Goal: Task Accomplishment & Management: Manage account settings

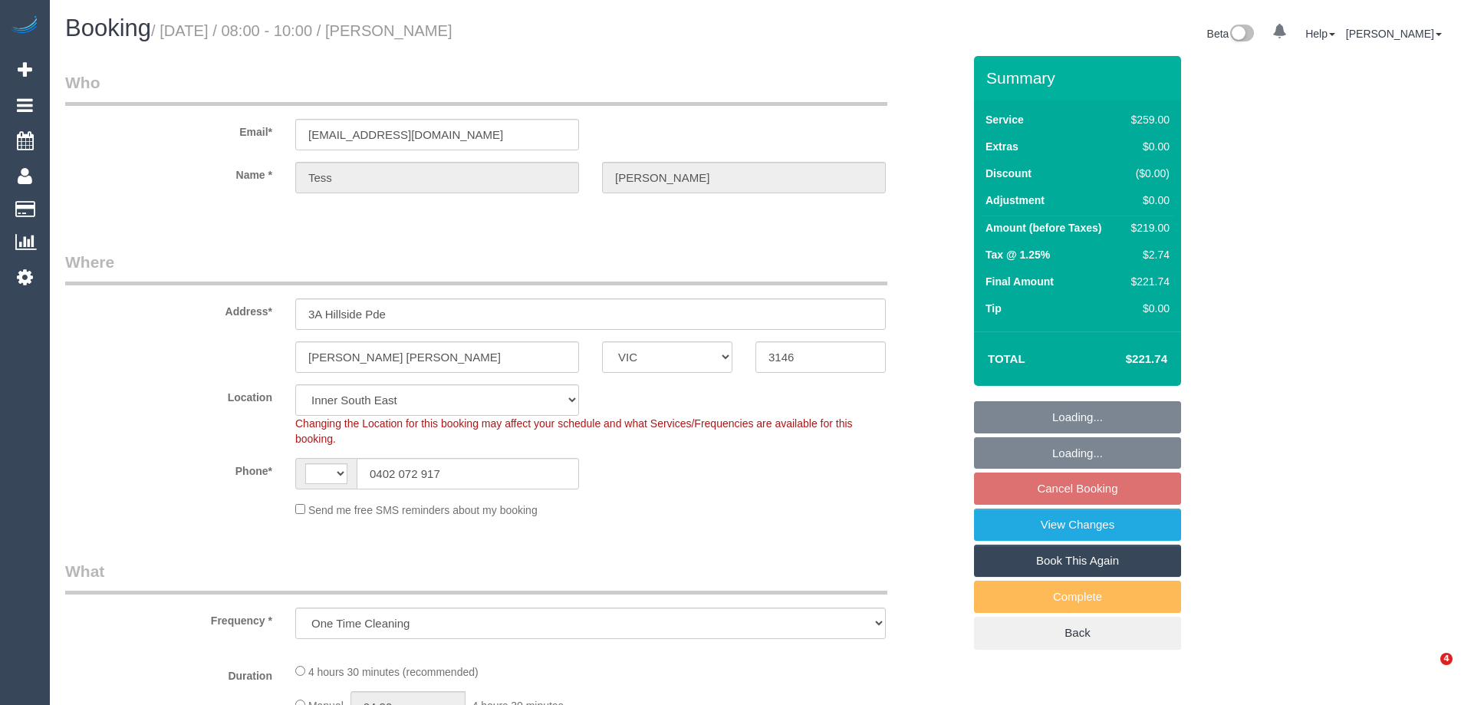
select select "VIC"
select select "object:634"
select select "string:AU"
select select "number:28"
select select "number:14"
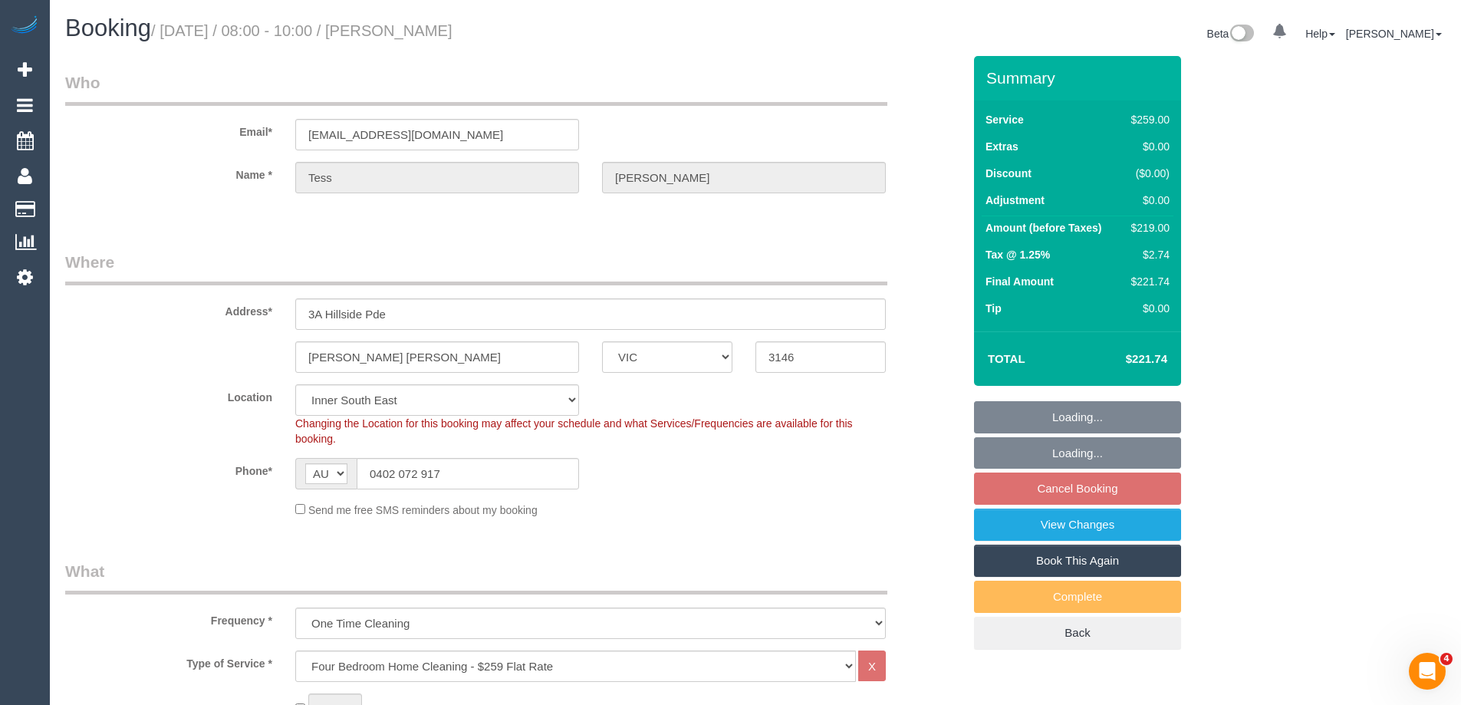
select select "number:18"
select select "number:22"
select select "number:13"
select select "string:stripe-pm_1S2Uxh2GScqysDRVSzoZf0mM"
select select "spot1"
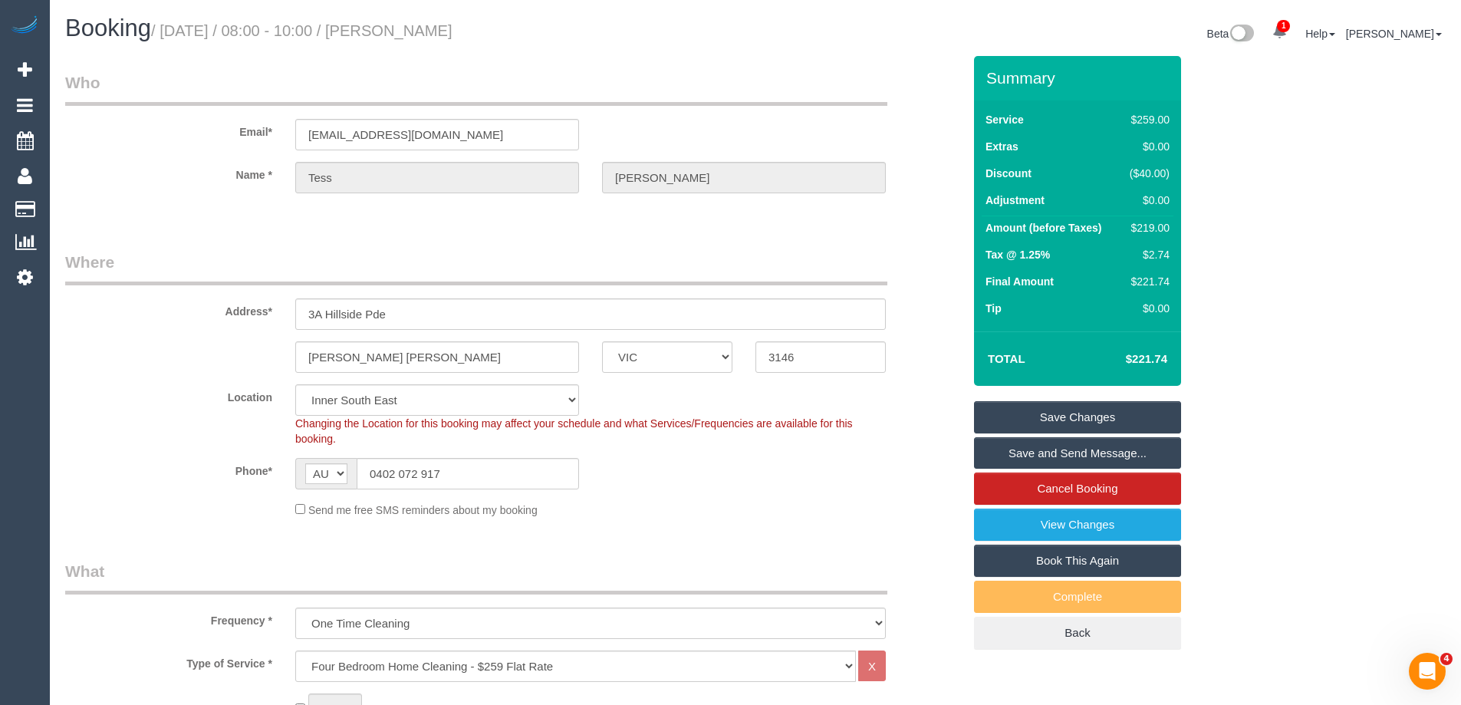
drag, startPoint x: 541, startPoint y: 26, endPoint x: 426, endPoint y: 22, distance: 115.1
click at [426, 22] on h1 "Booking / September 06, 2025 / 08:00 - 10:00 / Tess Schenberg" at bounding box center [404, 28] width 679 height 26
copy small "Tess Schenberg"
click at [1163, 224] on div "$219.00" at bounding box center [1147, 227] width 46 height 15
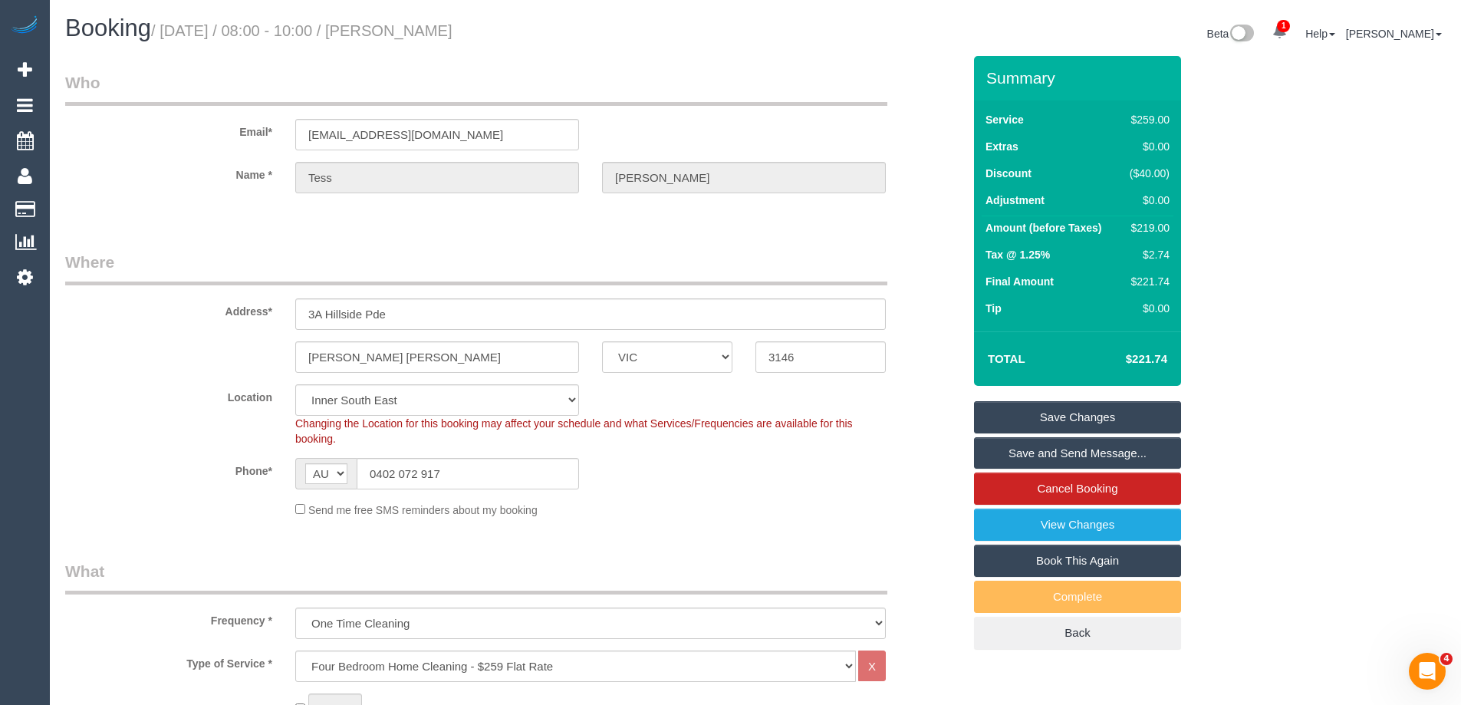
copy div "219.00"
click at [1193, 242] on div "Summary Service $259.00 Extras $0.00 Discount ($40.00) Adjustment $0.00 Amount …" at bounding box center [1135, 368] width 345 height 624
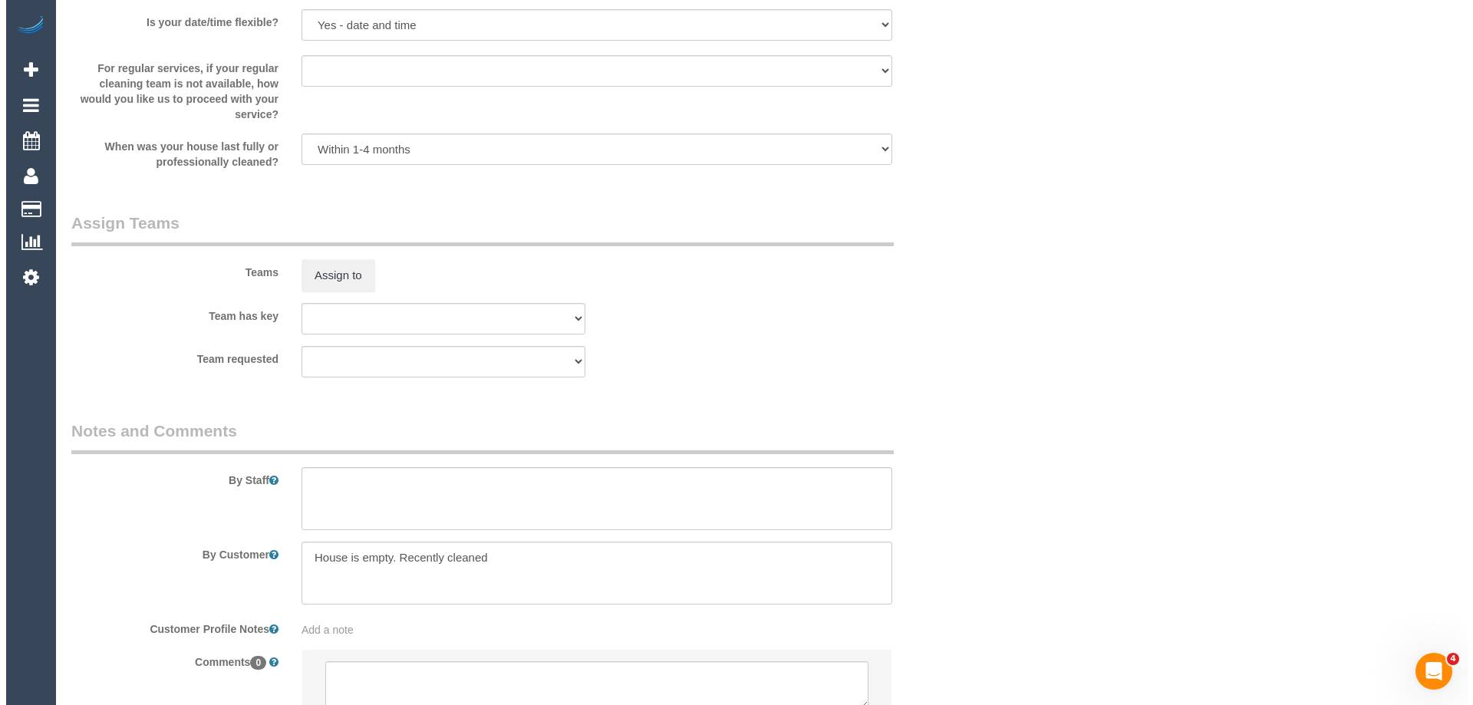
scroll to position [2241, 0]
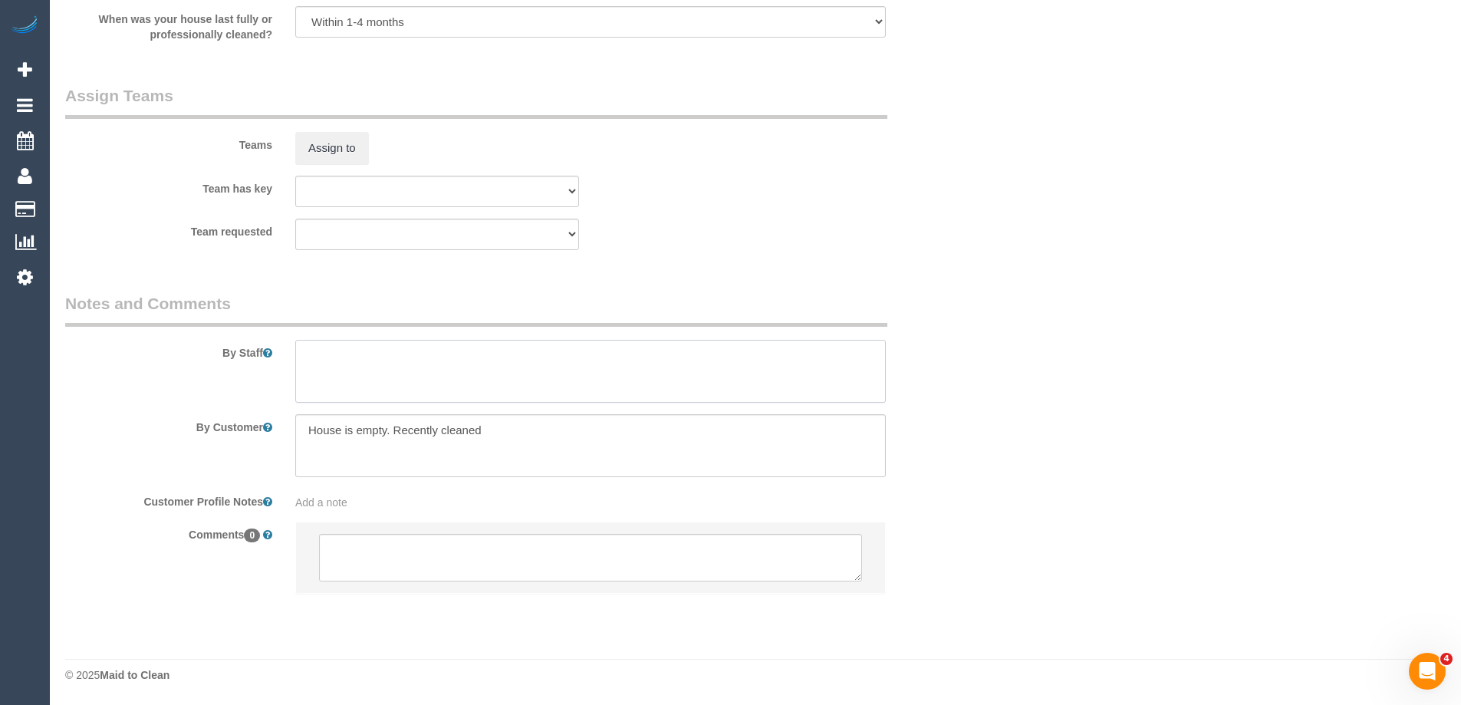
click at [403, 371] on textarea at bounding box center [590, 371] width 591 height 63
type textarea "Estimated timed 4.5-5 hours"
click at [334, 144] on button "Assign to" at bounding box center [332, 148] width 74 height 32
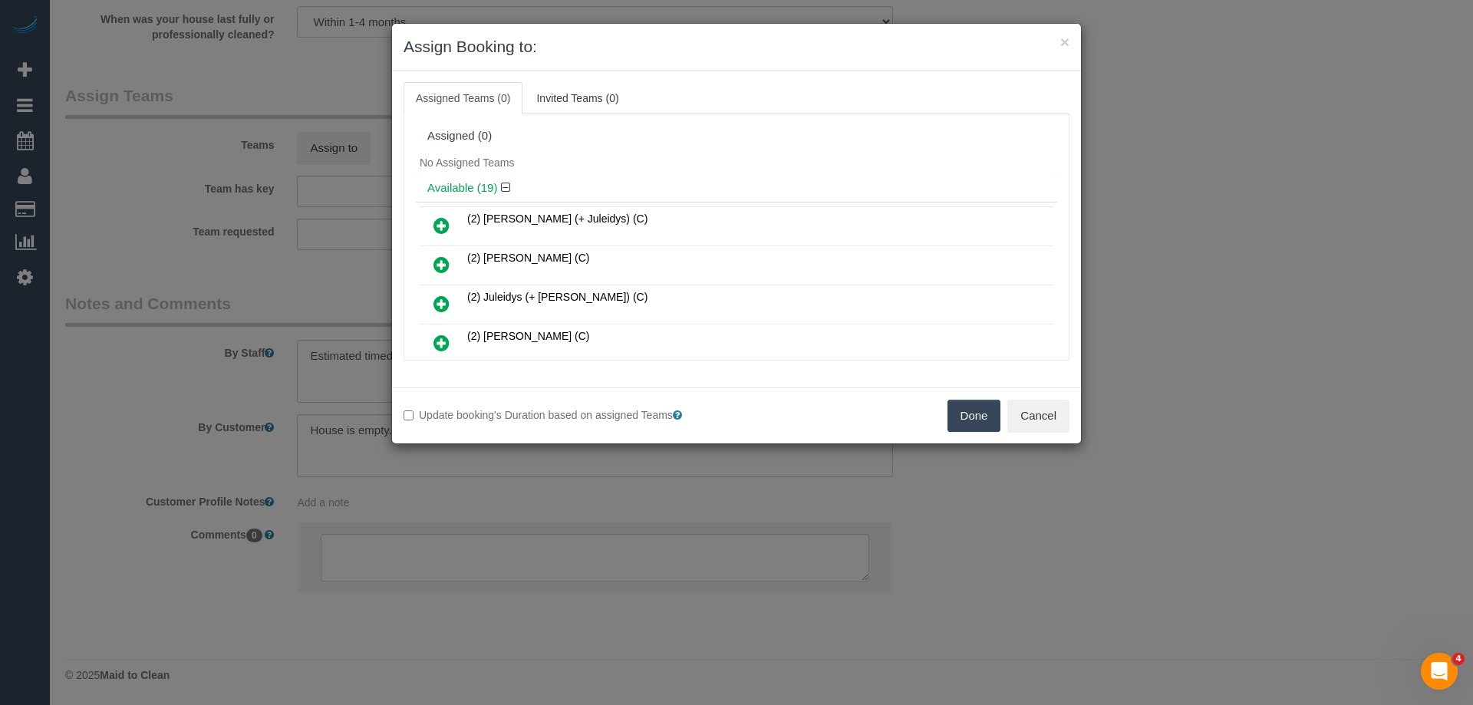
click at [591, 157] on div "No Assigned Teams" at bounding box center [736, 162] width 641 height 23
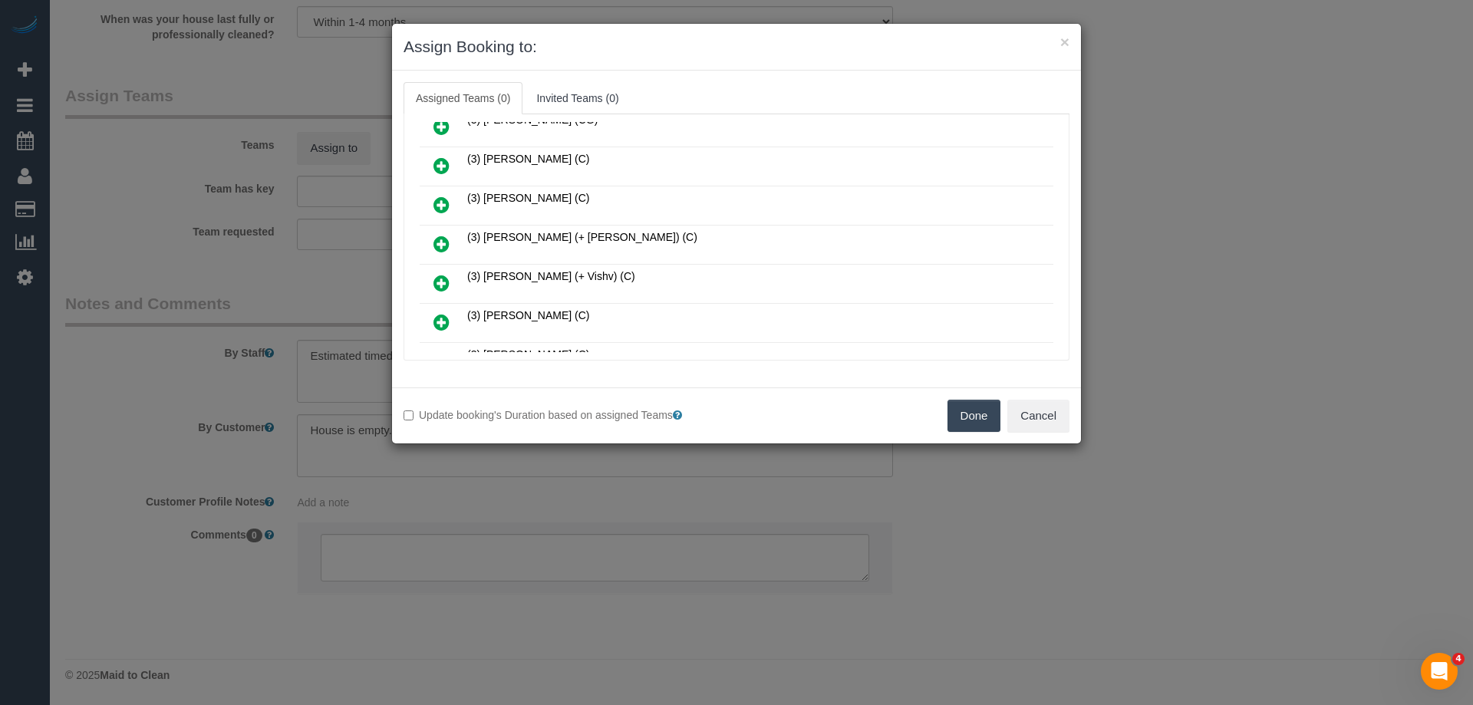
click at [437, 245] on icon at bounding box center [441, 244] width 16 height 18
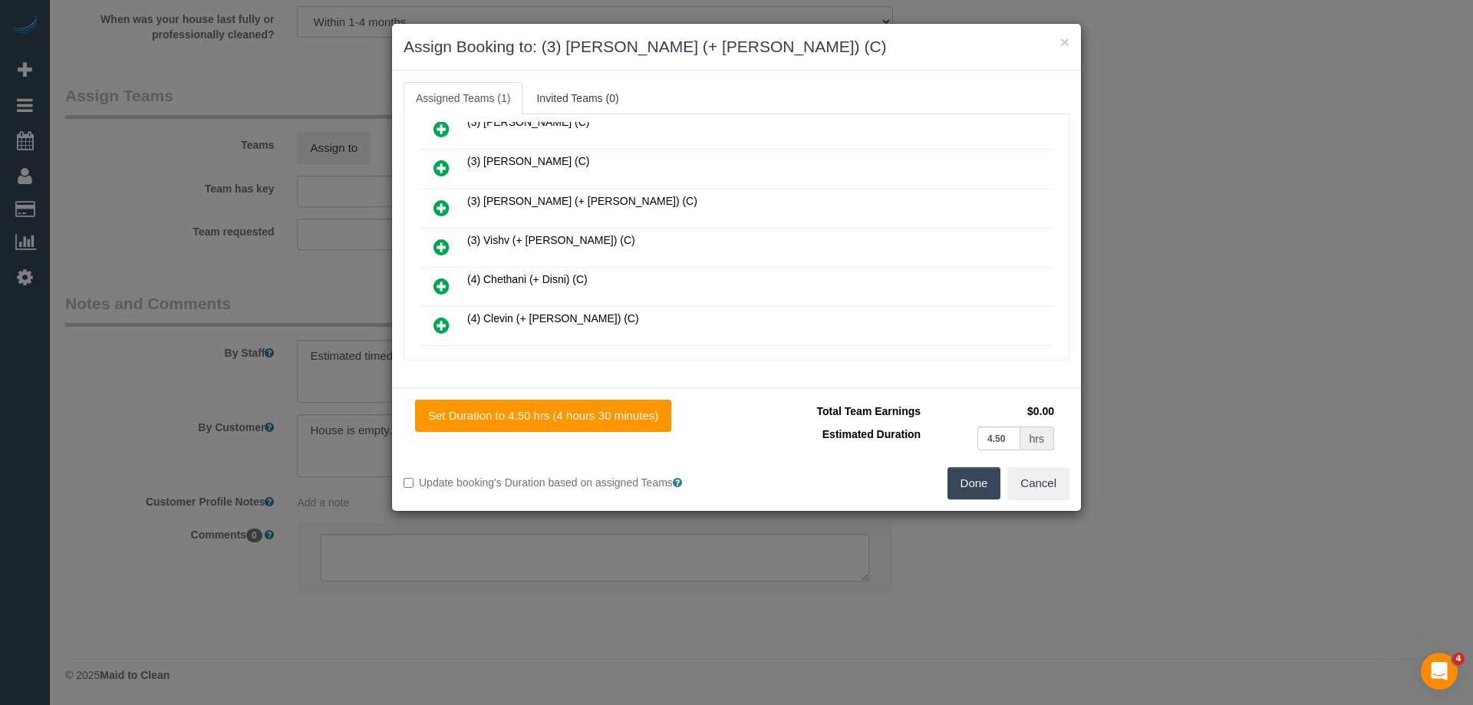
click at [437, 212] on icon at bounding box center [441, 208] width 16 height 18
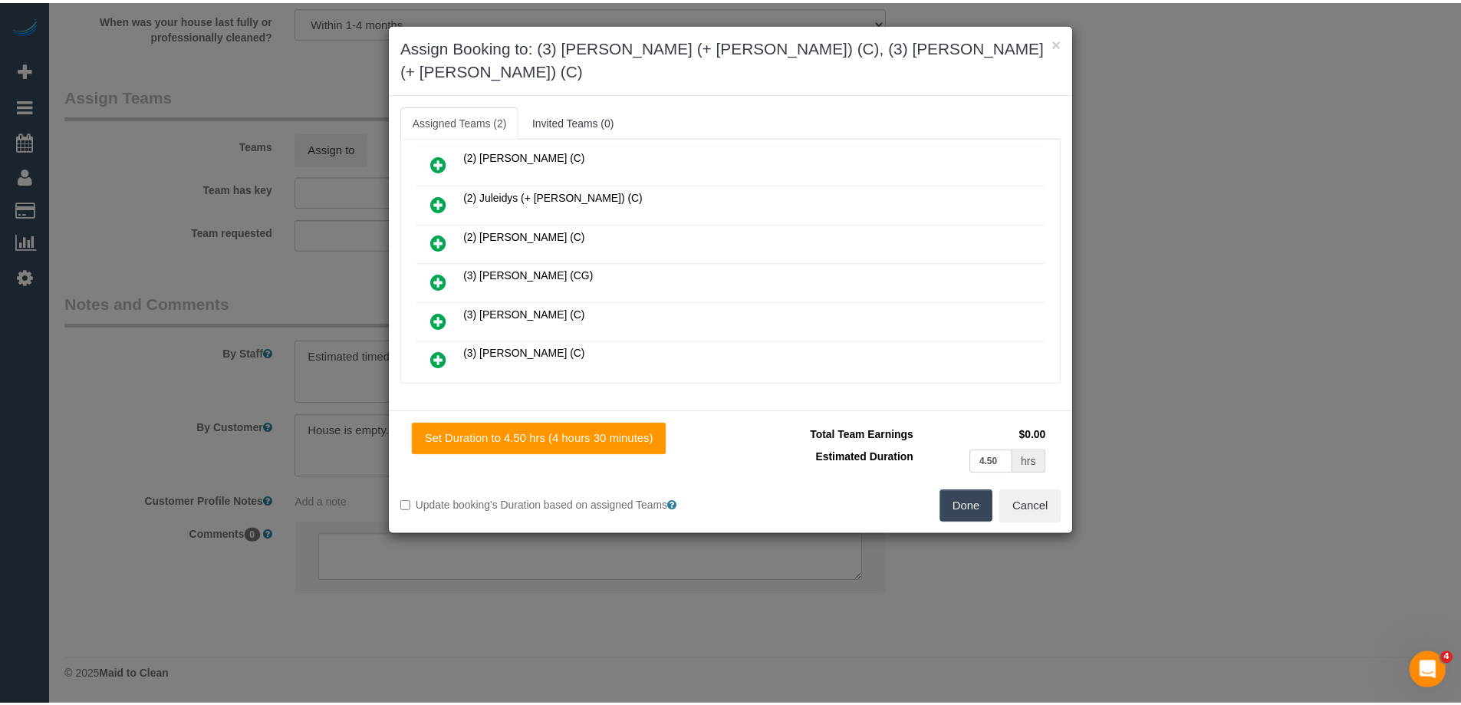
scroll to position [0, 0]
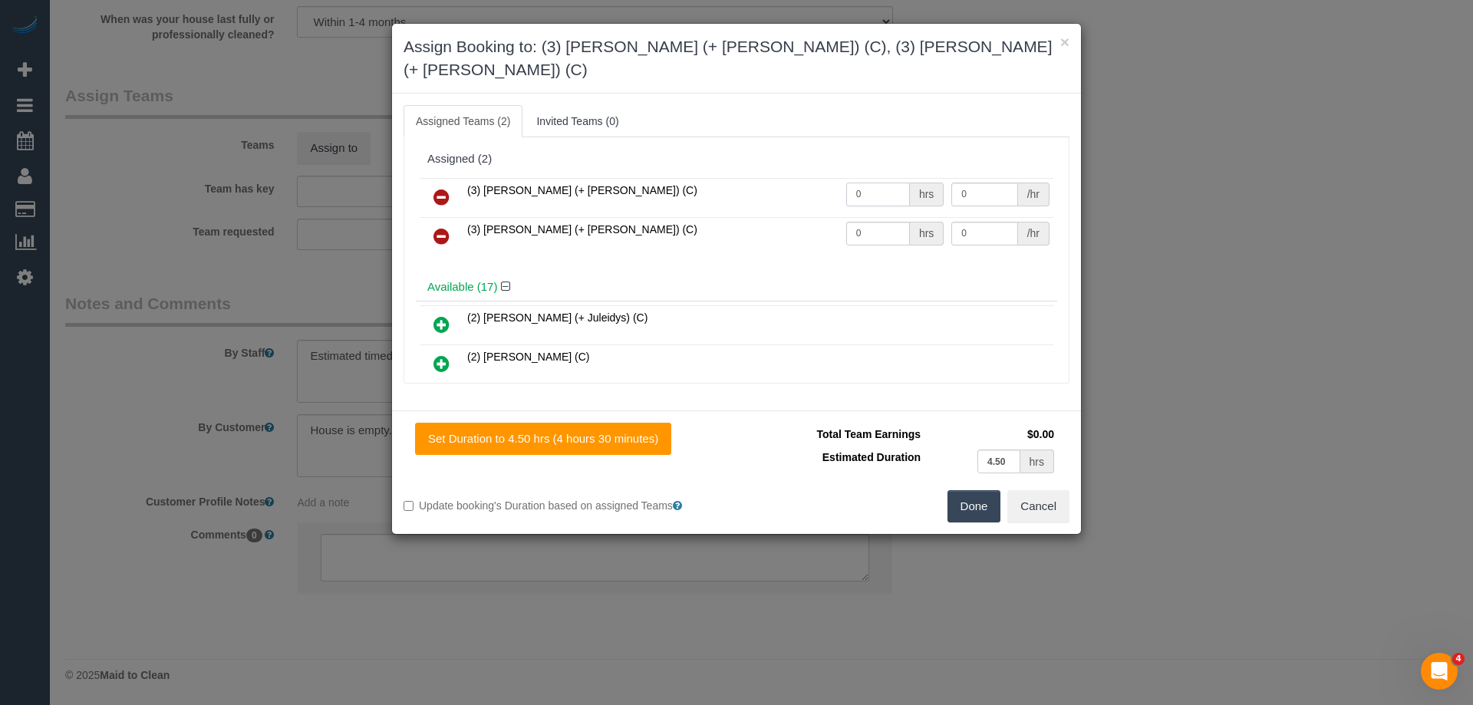
click at [883, 183] on input "0" at bounding box center [878, 195] width 64 height 24
type input "1"
click at [877, 222] on input "0" at bounding box center [878, 234] width 64 height 24
type input "1"
click at [961, 183] on input "0" at bounding box center [984, 195] width 66 height 24
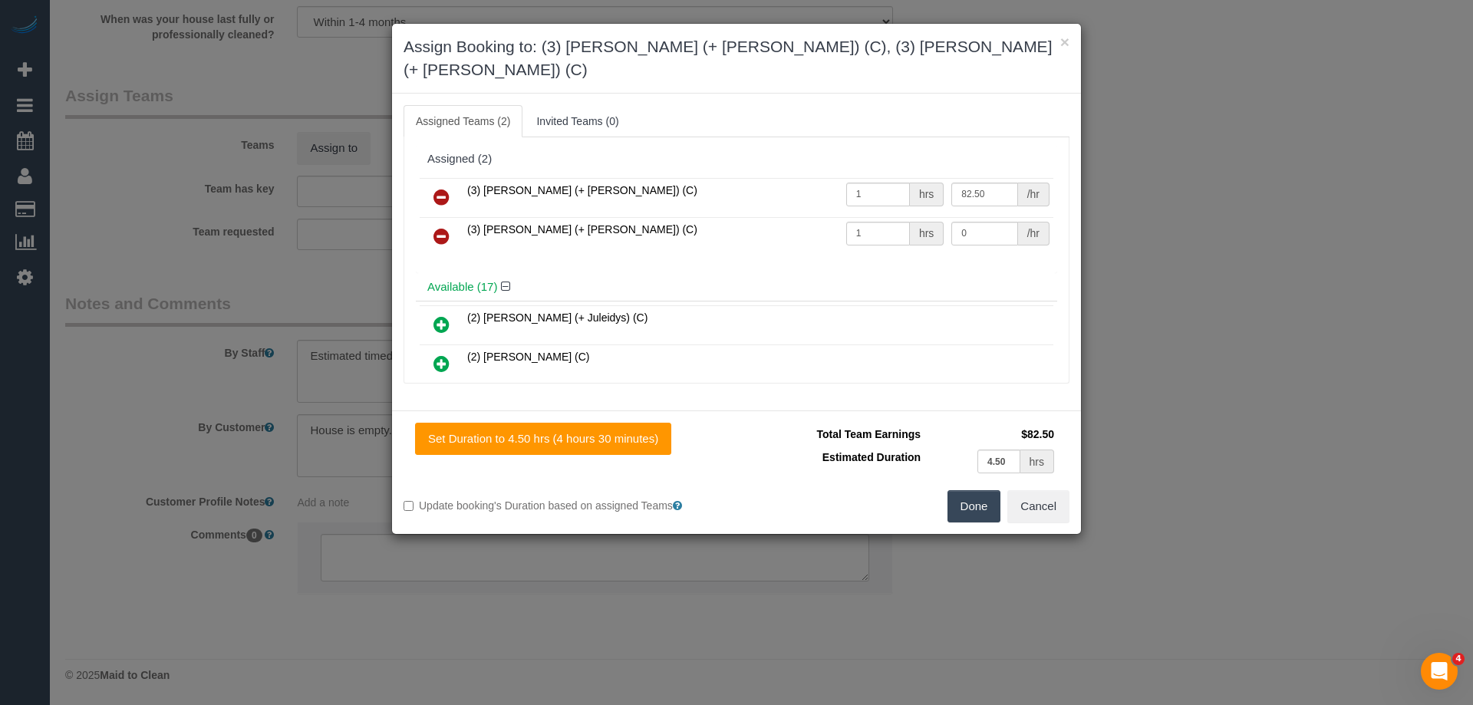
type input "82.5"
click at [975, 225] on td "0 /hr" at bounding box center [1000, 236] width 106 height 39
click at [976, 222] on input "0" at bounding box center [984, 234] width 66 height 24
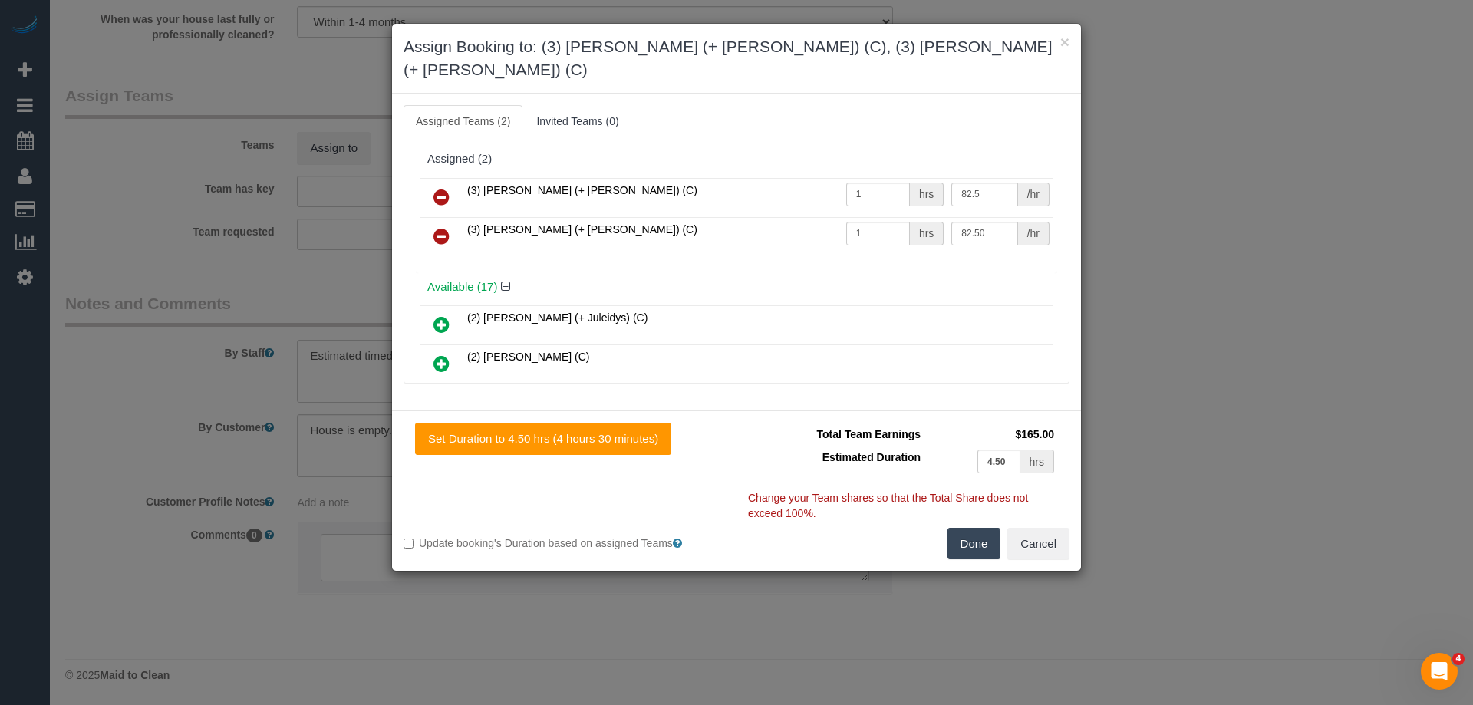
type input "82.5"
click at [981, 528] on button "Done" at bounding box center [974, 544] width 54 height 32
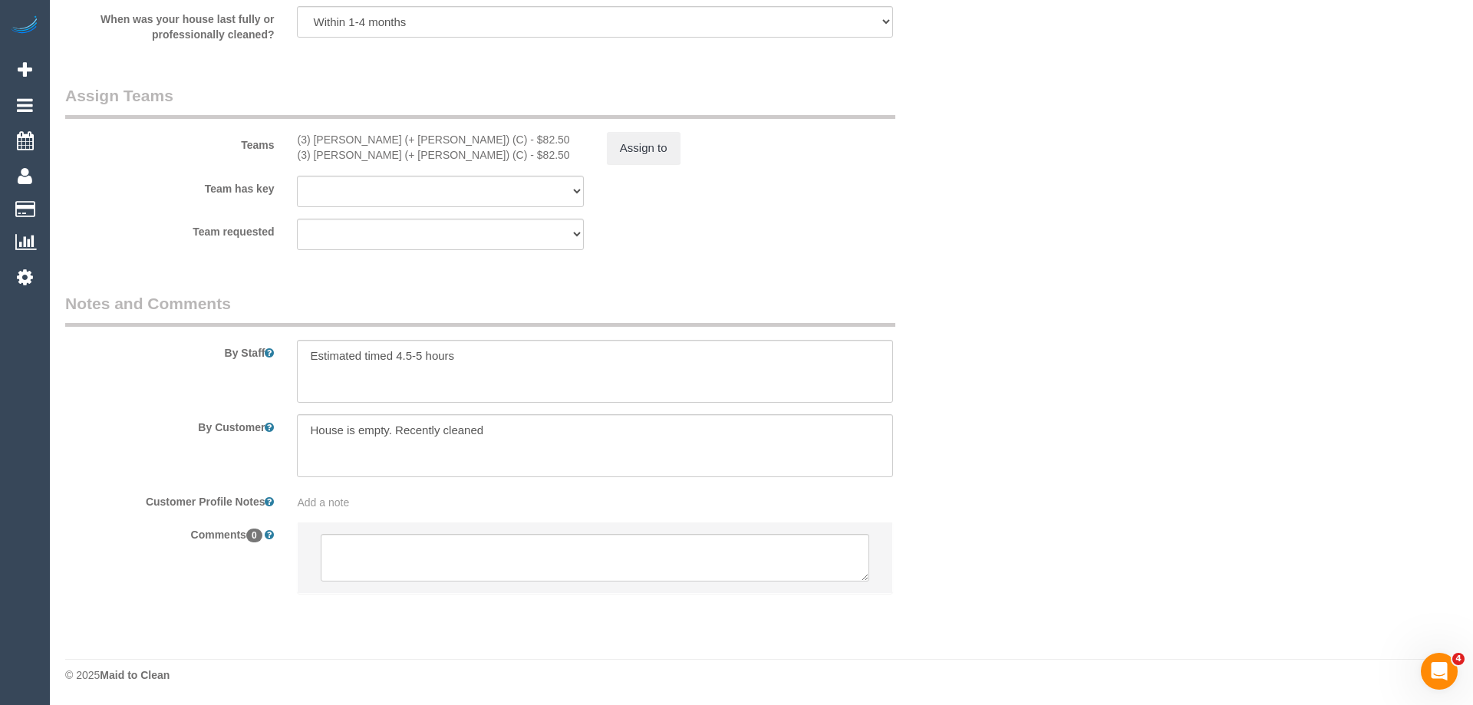
click at [981, 518] on div "× Assign Booking to: (3) Jay (+ Smruti) (C), (3) Smruti (+ Jay) (C) Assigned Te…" at bounding box center [736, 352] width 1473 height 705
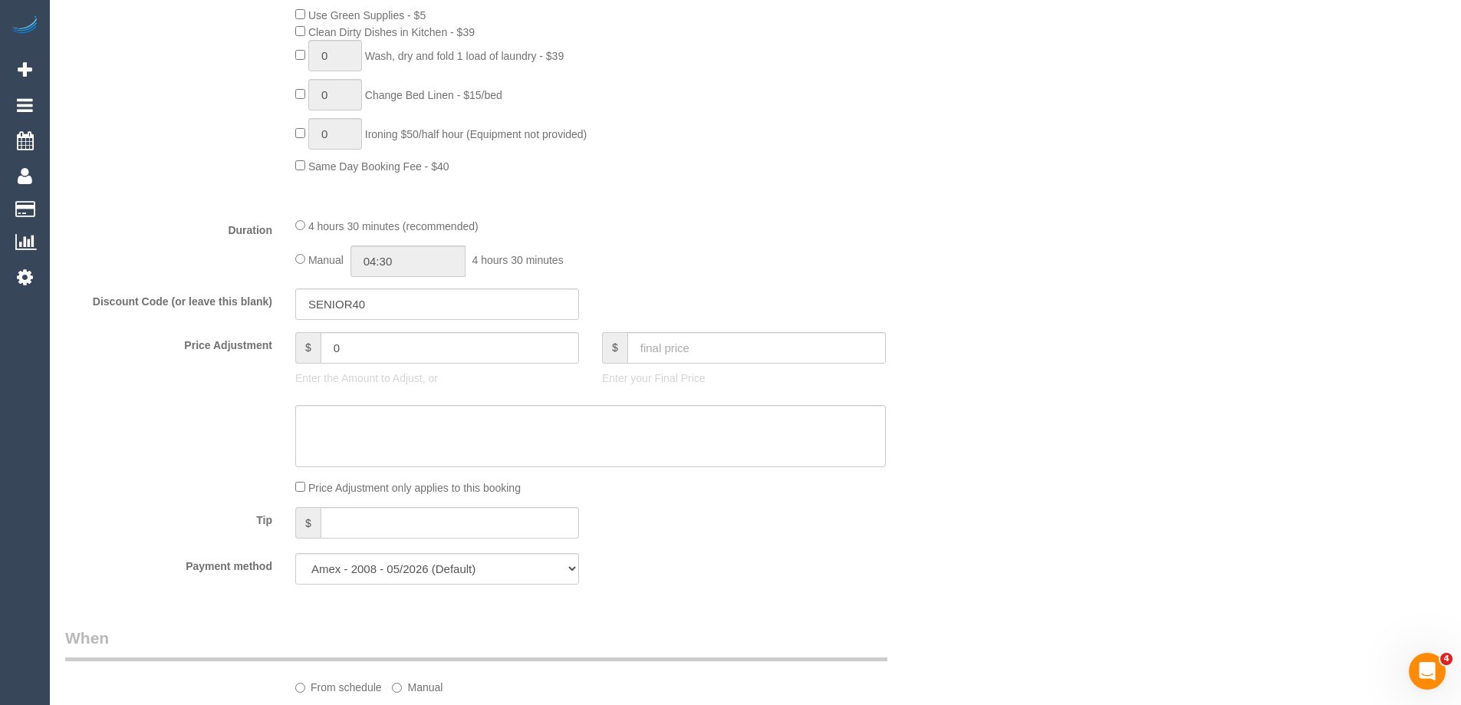
scroll to position [937, 0]
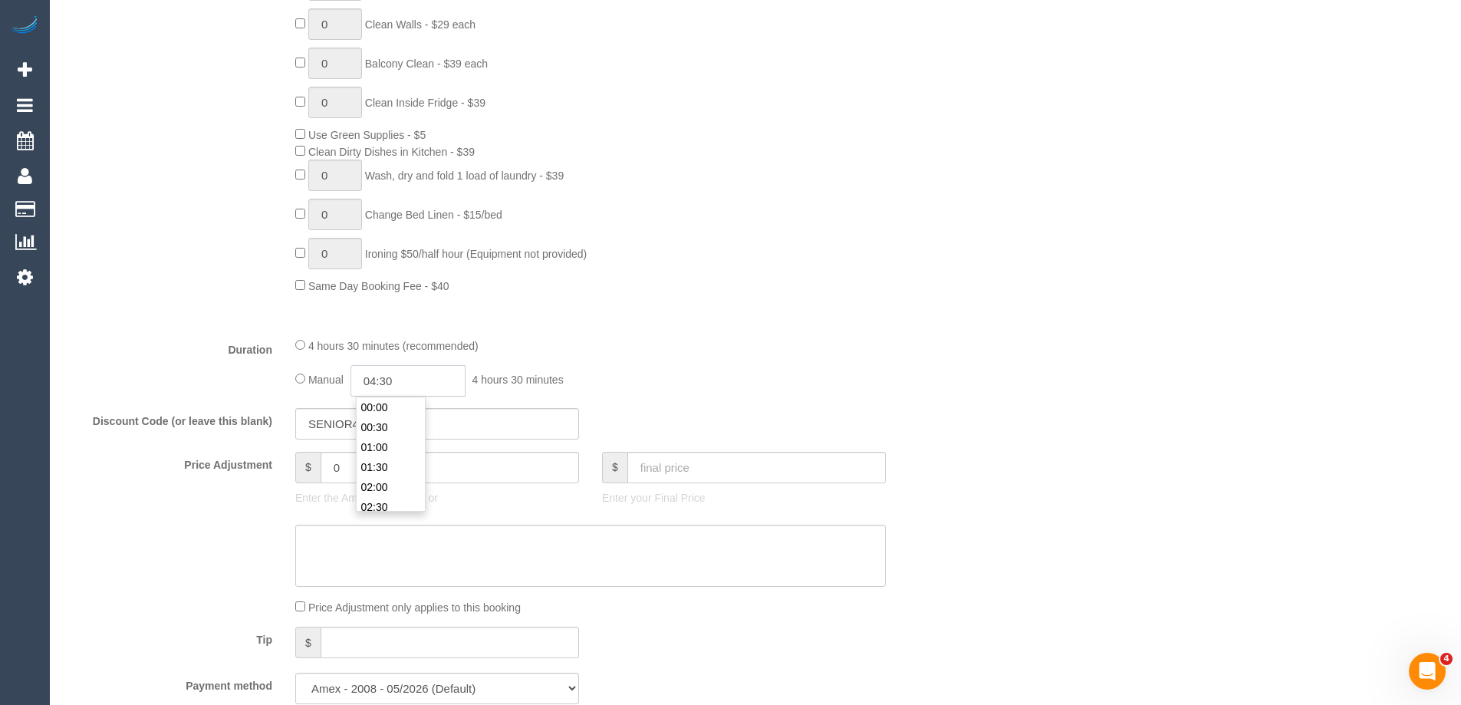
click at [413, 381] on input "04:30" at bounding box center [407, 380] width 115 height 31
type input "02:30"
click at [399, 436] on li "02:30" at bounding box center [391, 439] width 68 height 20
click at [713, 354] on div "4 hours 30 minutes (recommended) Manual 02:30 2 hours 30 minutes" at bounding box center [591, 367] width 614 height 60
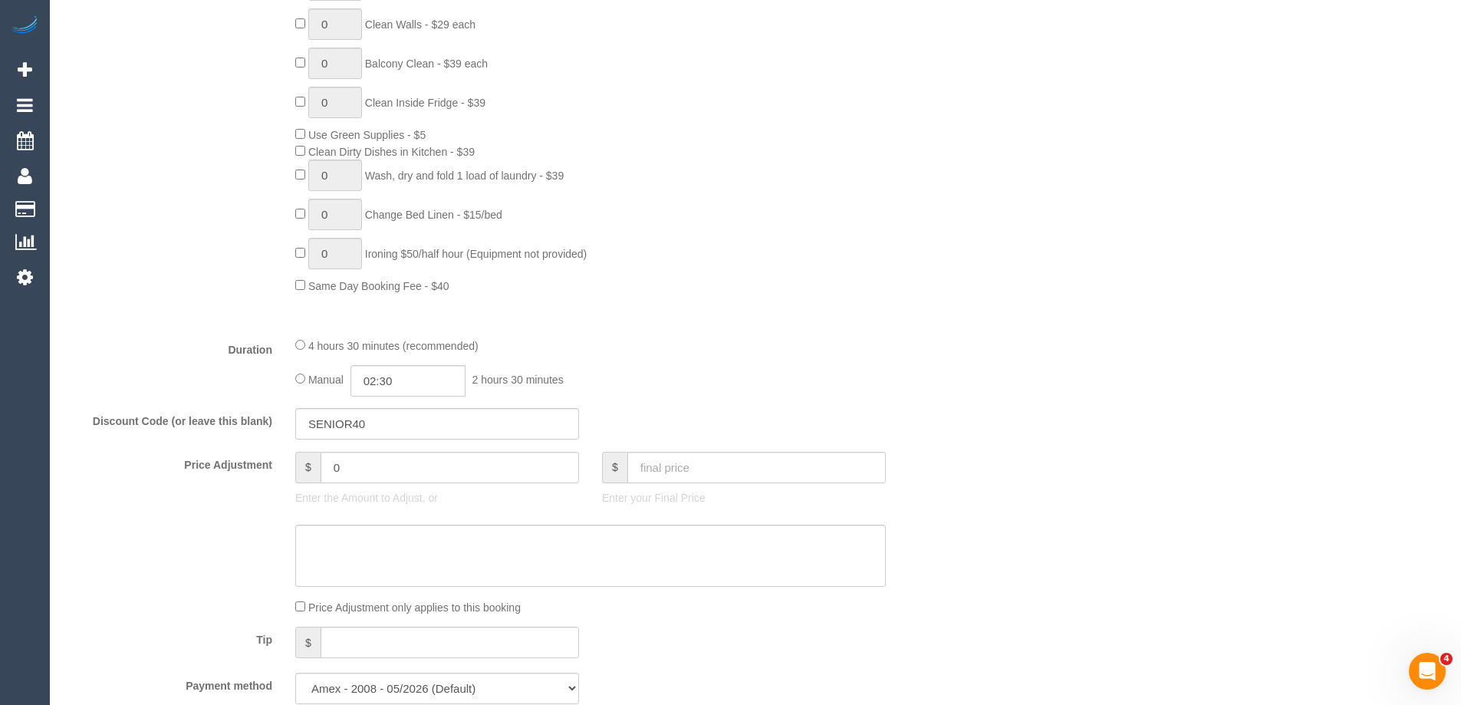
select select "spot18"
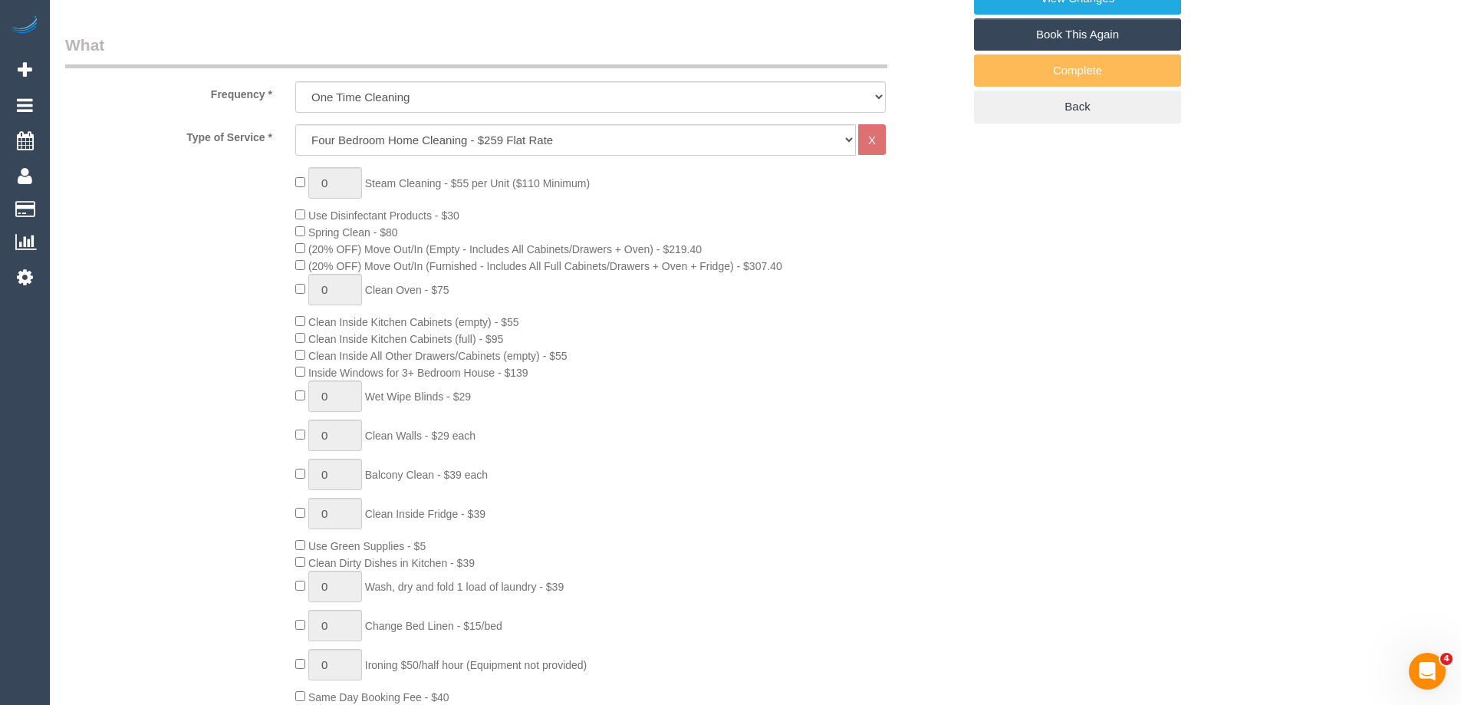
scroll to position [690, 0]
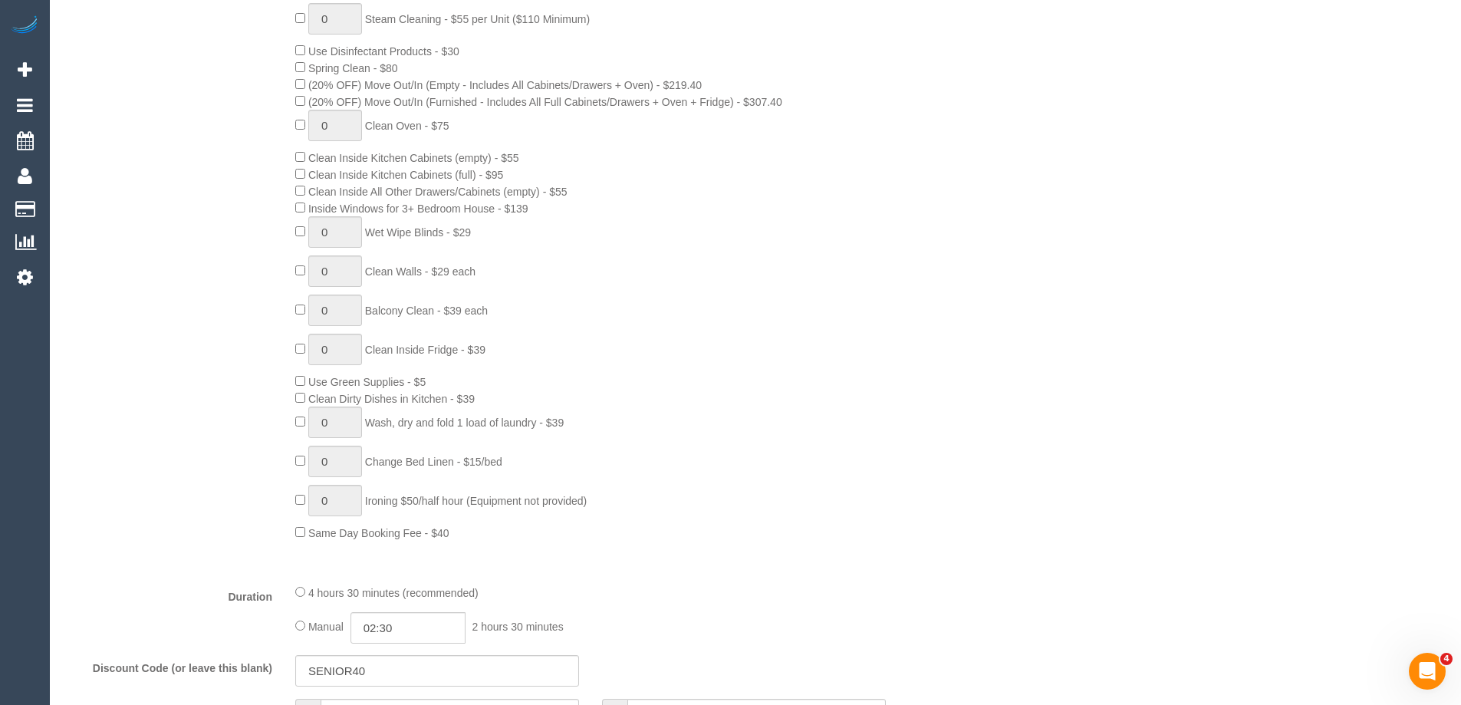
click at [742, 312] on div "0 Steam Cleaning - $55 per Unit ($110 Minimum) Use Disinfectant Products - $30 …" at bounding box center [629, 272] width 690 height 538
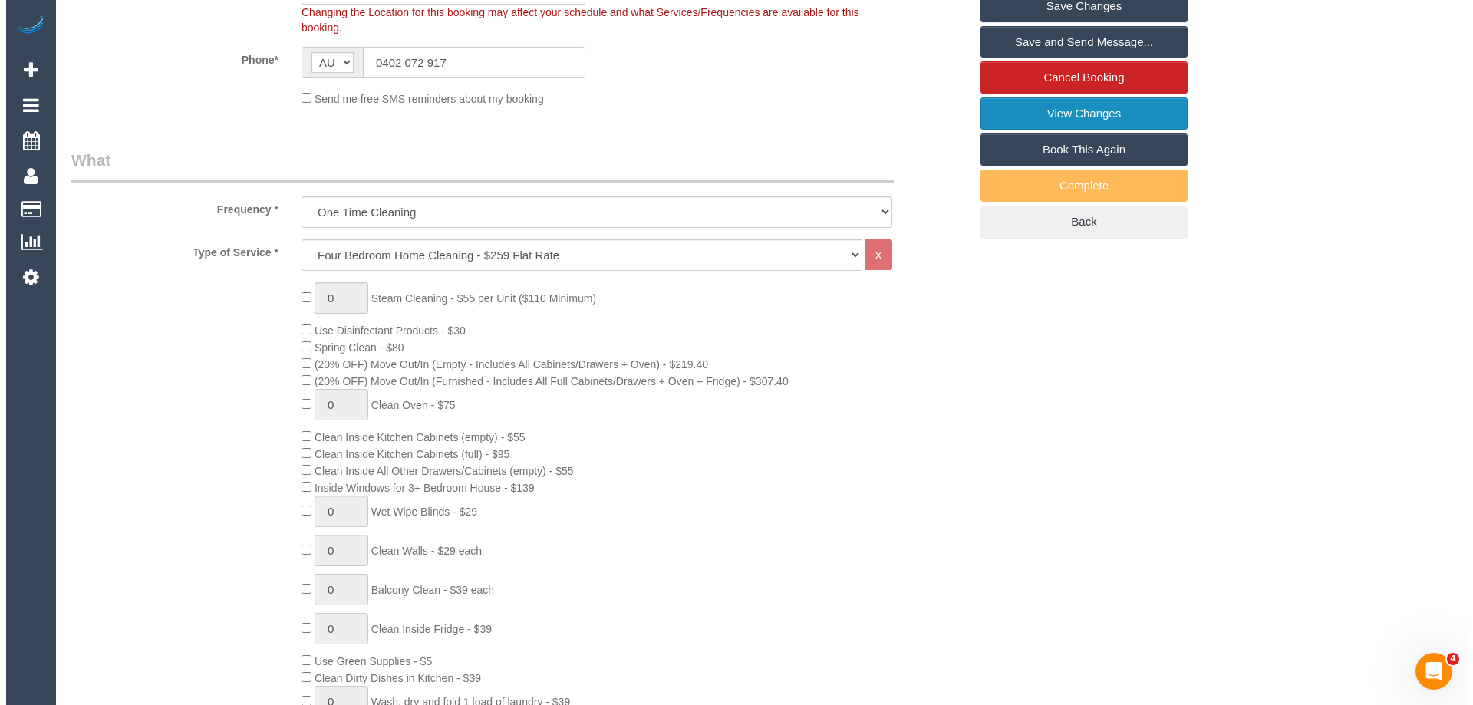
scroll to position [153, 0]
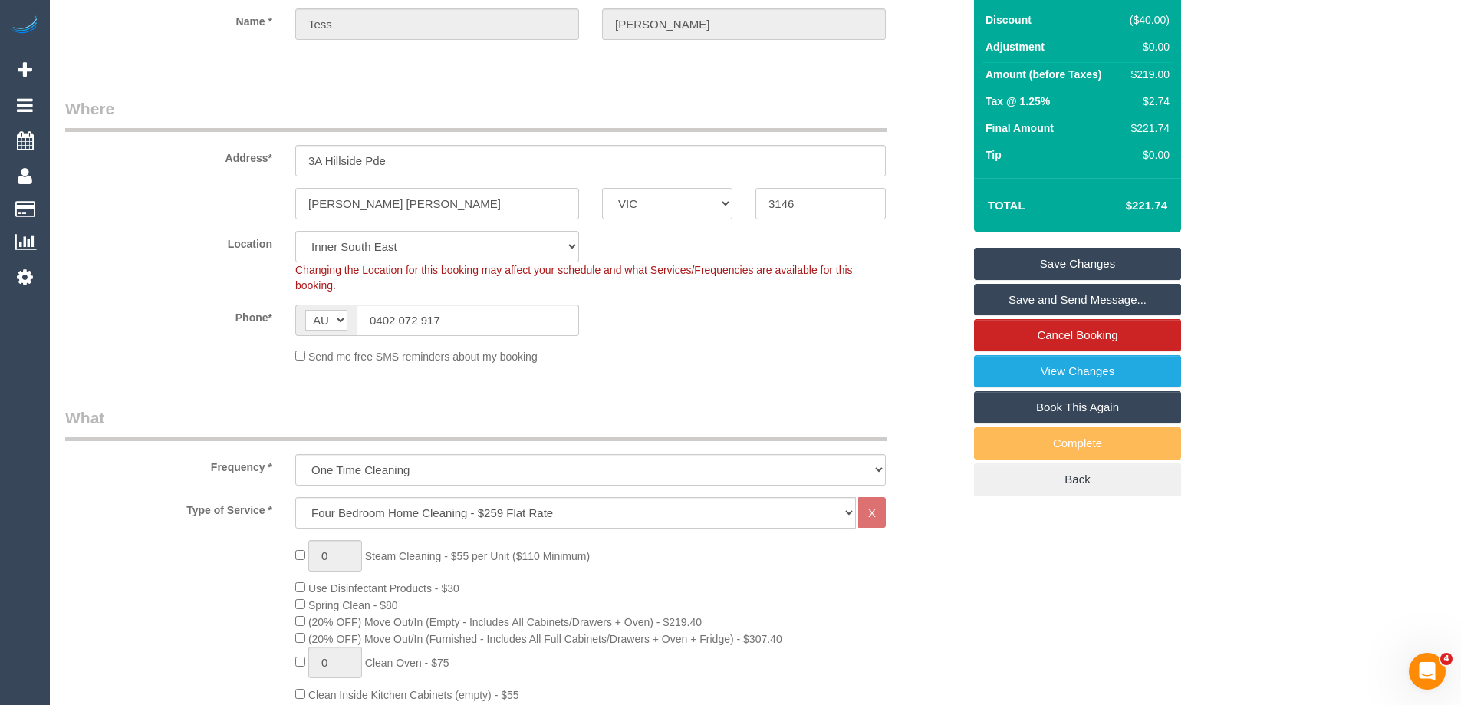
click at [1064, 305] on link "Save and Send Message..." at bounding box center [1077, 300] width 207 height 32
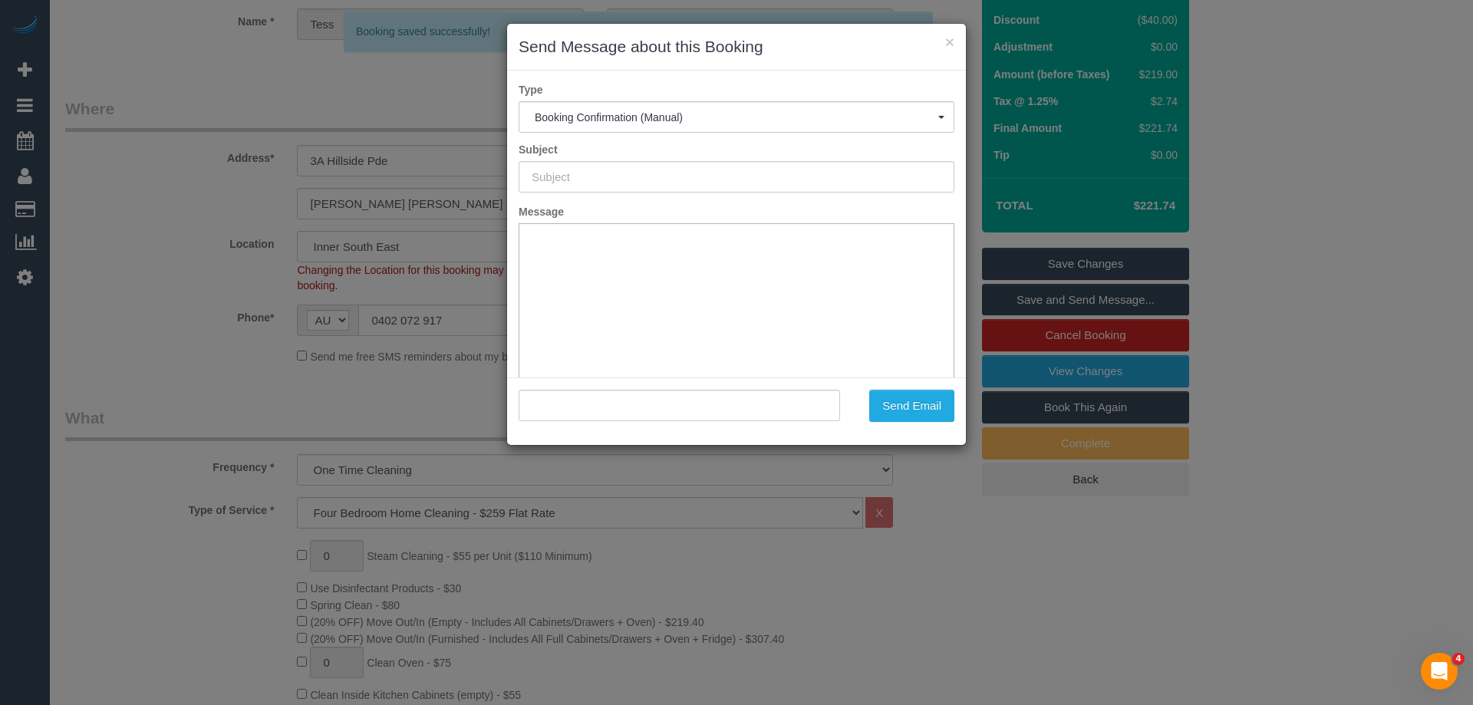
type input "Booking Confirmed"
type input ""Tess Schenberg" <tessgrof@gmail.com>"
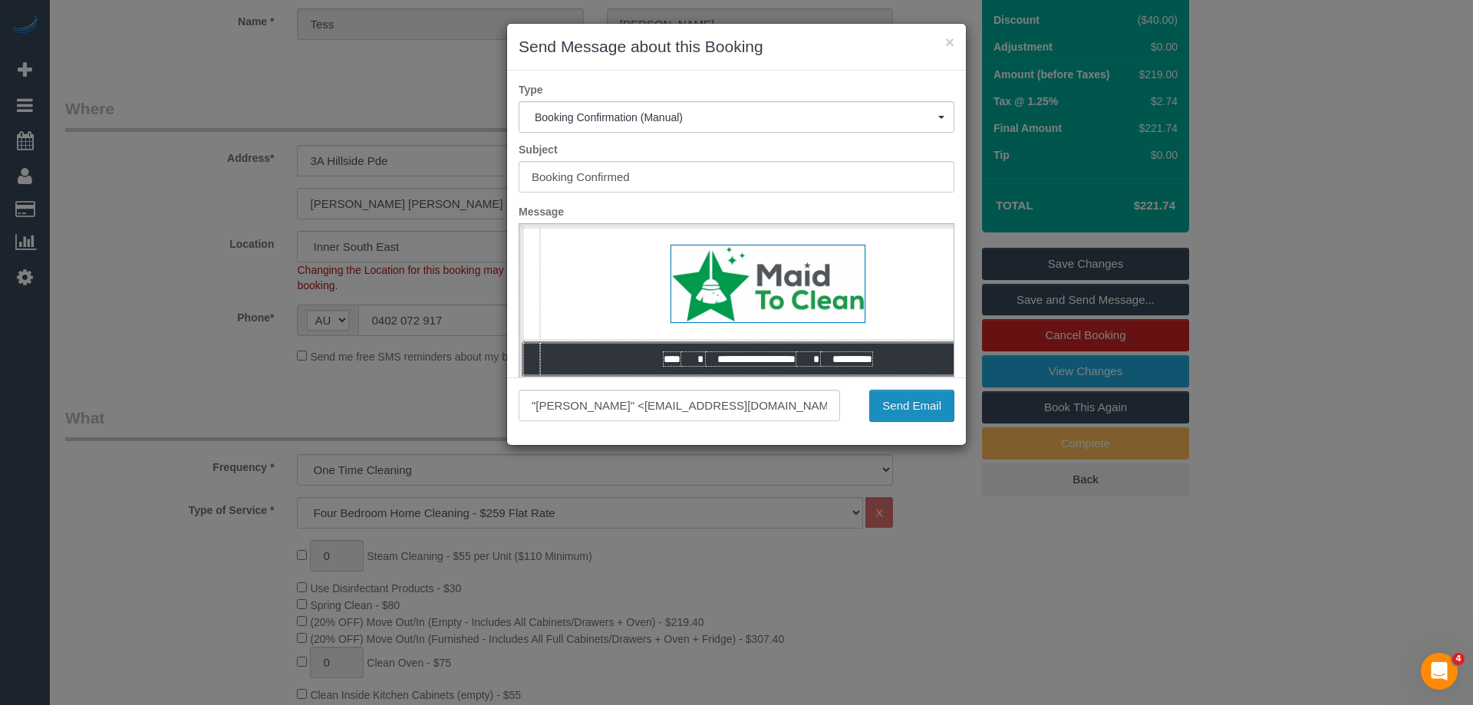
click at [933, 403] on button "Send Email" at bounding box center [911, 406] width 85 height 32
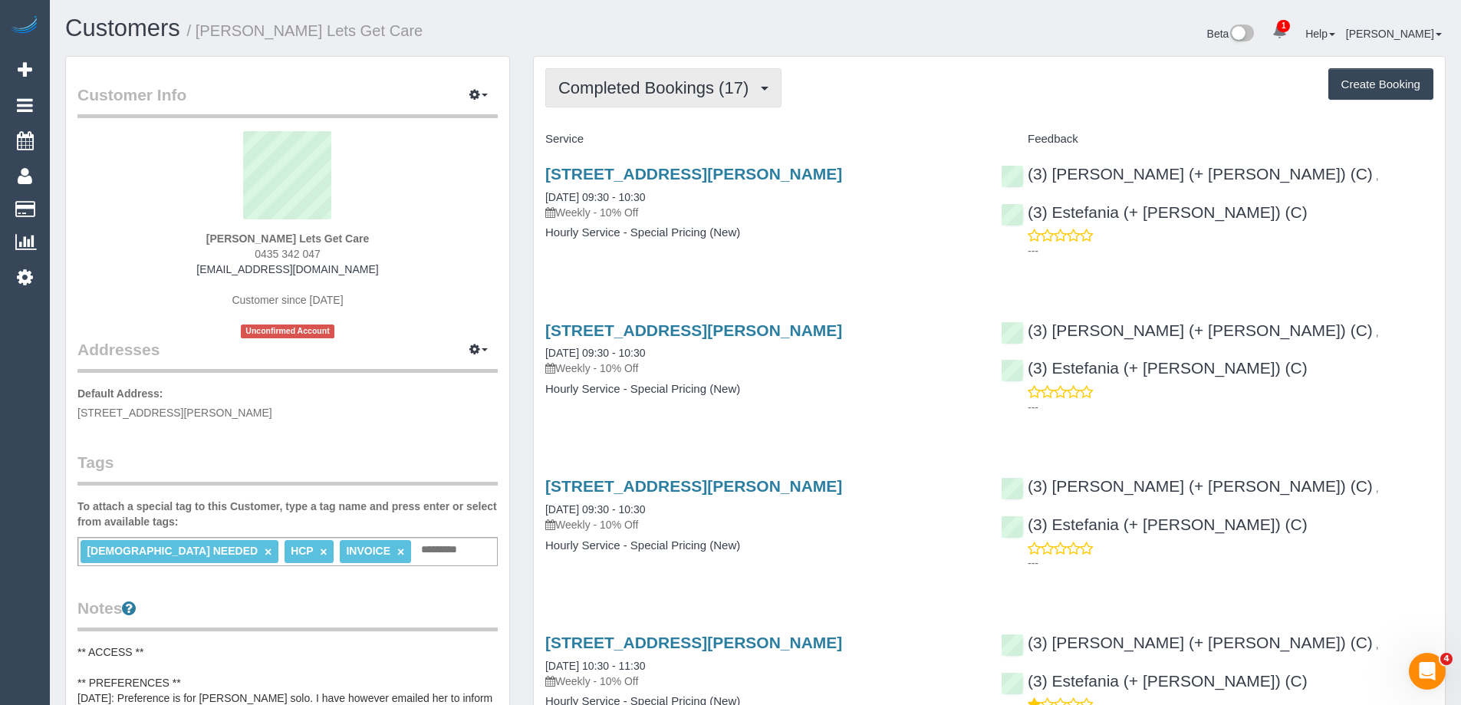
click at [665, 87] on span "Completed Bookings (17)" at bounding box center [657, 87] width 198 height 19
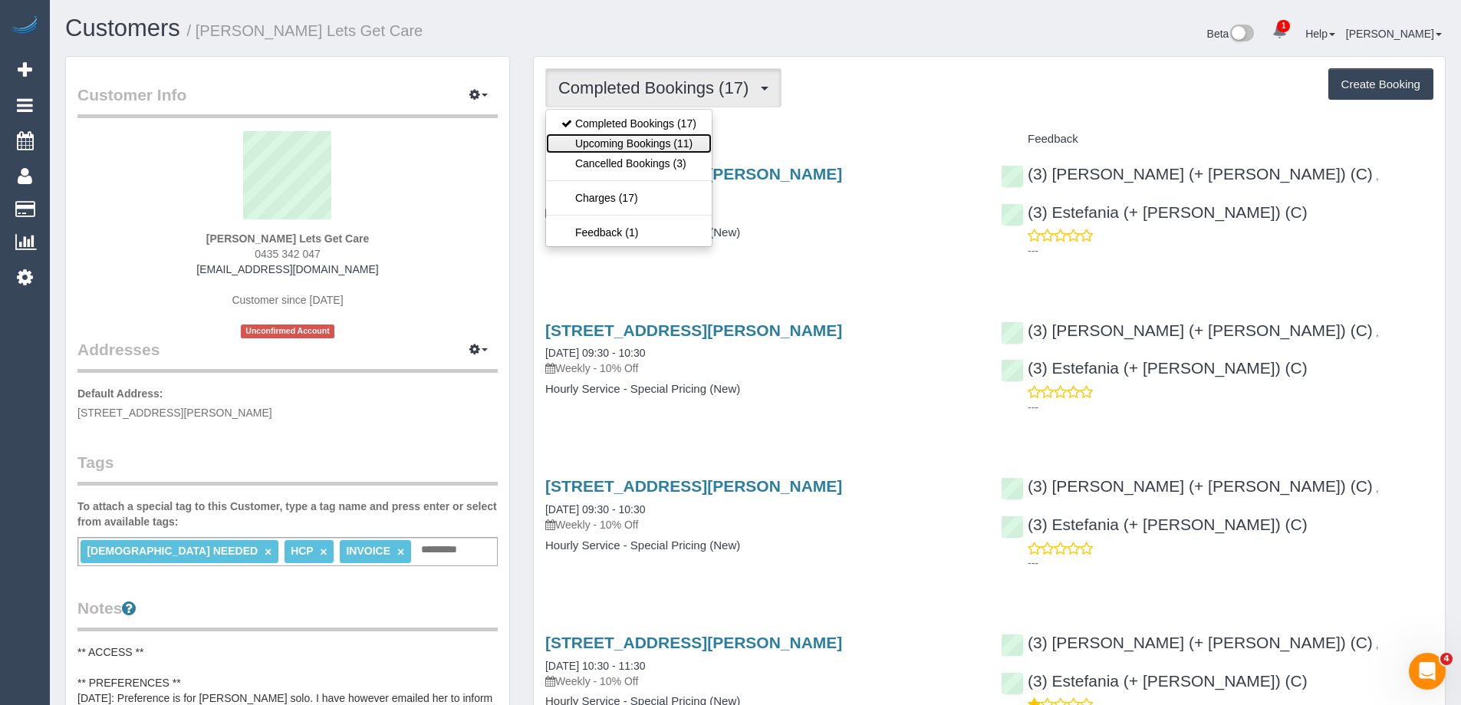
click at [612, 138] on link "Upcoming Bookings (11)" at bounding box center [629, 143] width 166 height 20
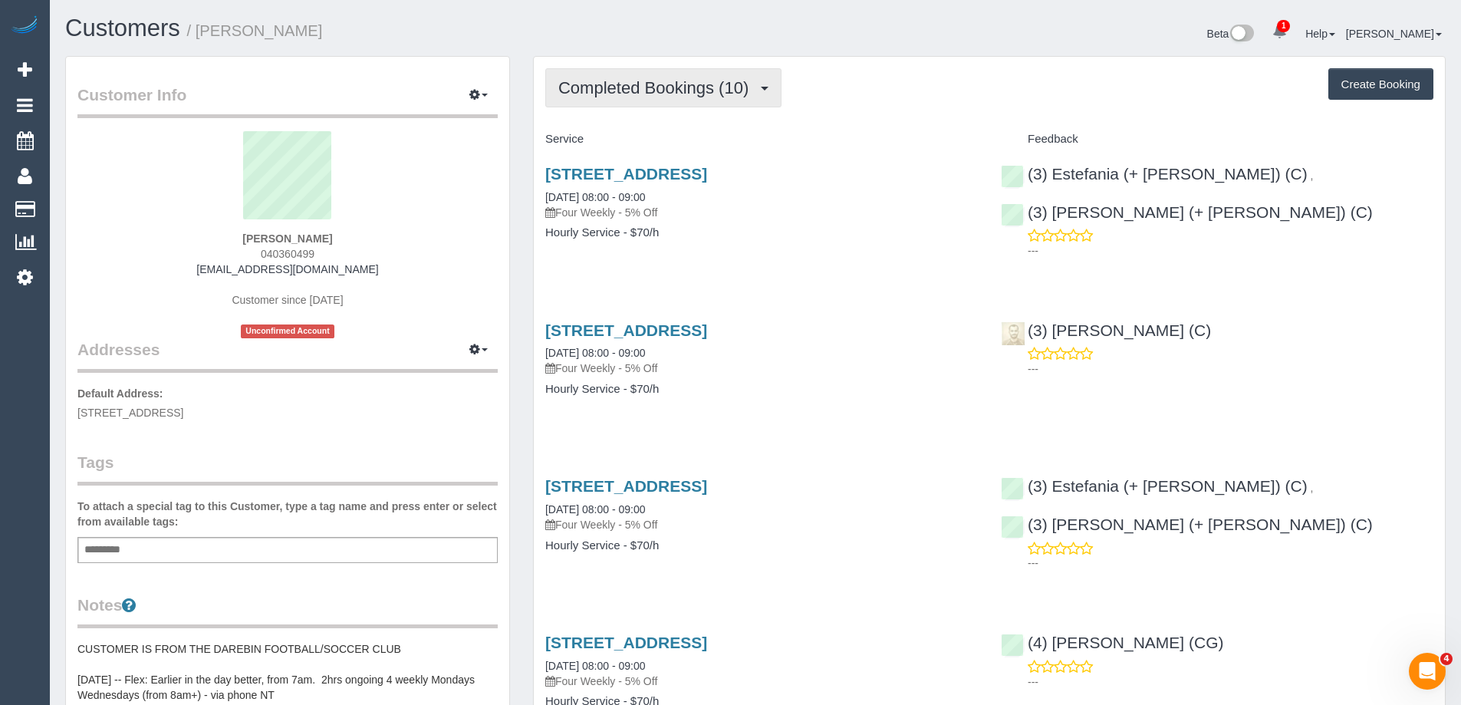
click at [729, 80] on span "Completed Bookings (10)" at bounding box center [657, 87] width 198 height 19
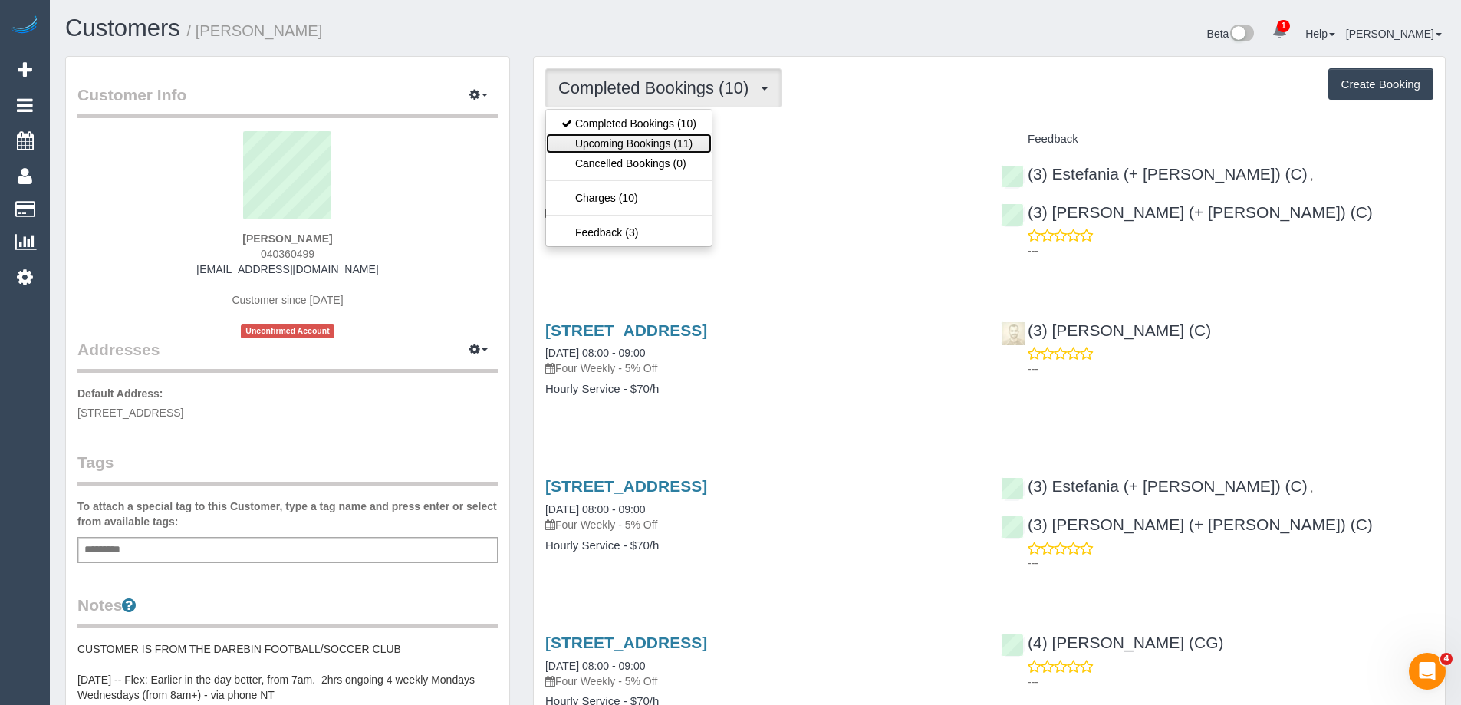
click at [643, 137] on link "Upcoming Bookings (11)" at bounding box center [629, 143] width 166 height 20
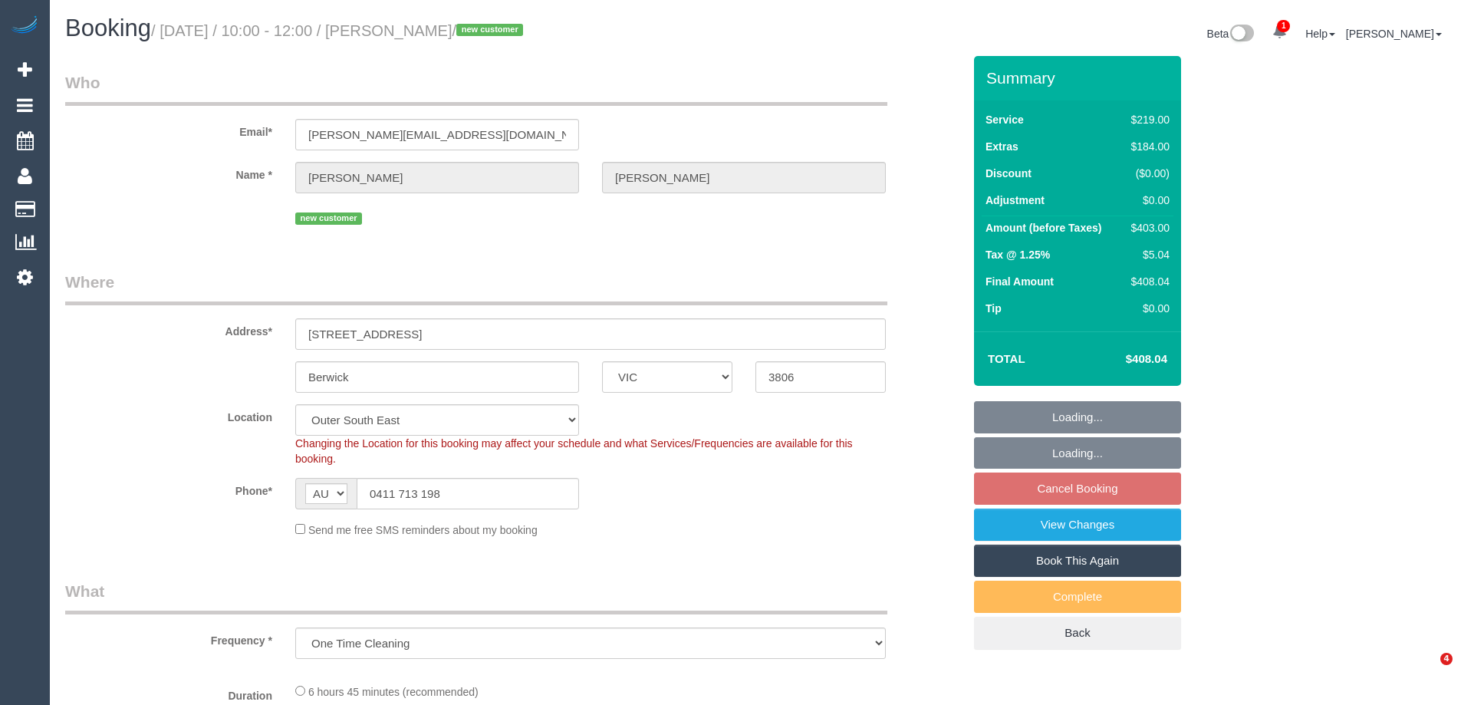
select select "VIC"
select select "object:547"
select select "spot1"
select select "number:27"
select select "number:14"
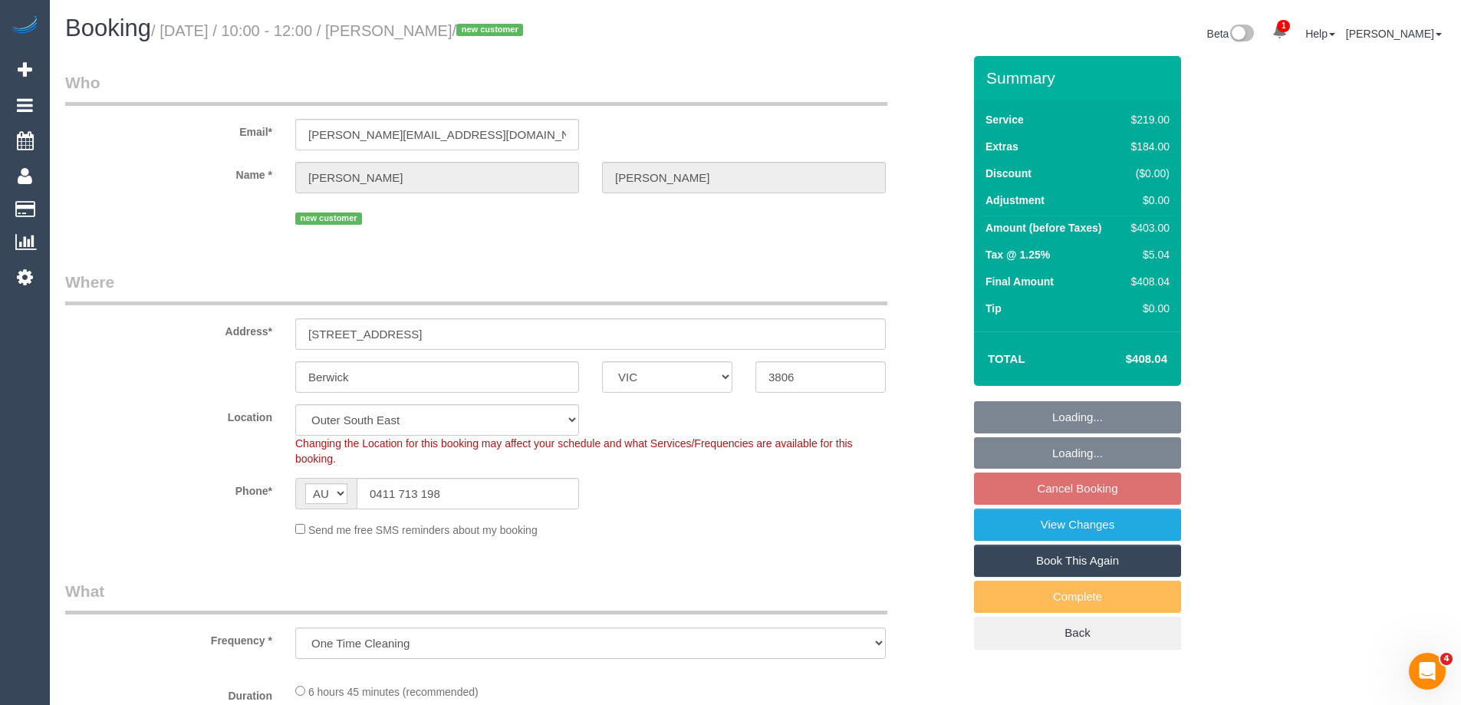
select select "number:18"
select select "number:25"
select select "number:26"
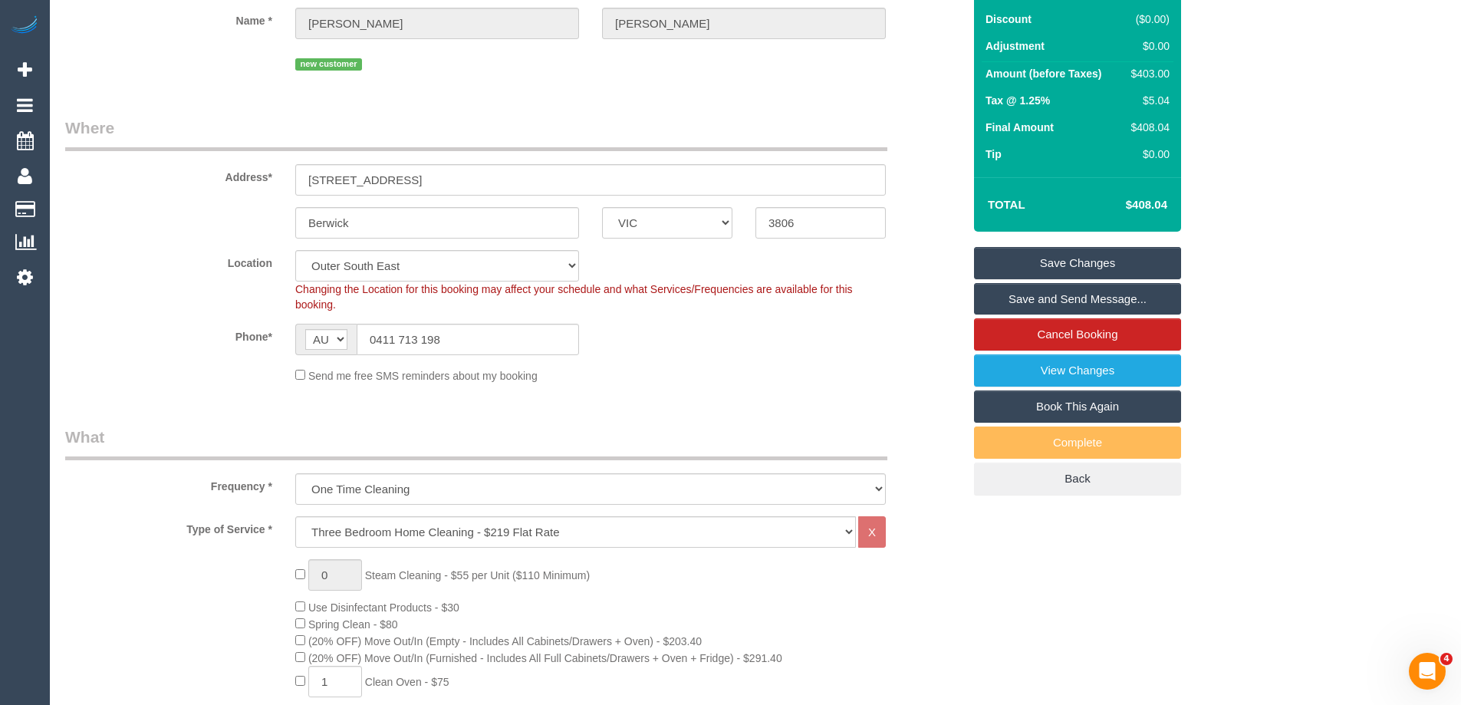
scroll to position [37, 0]
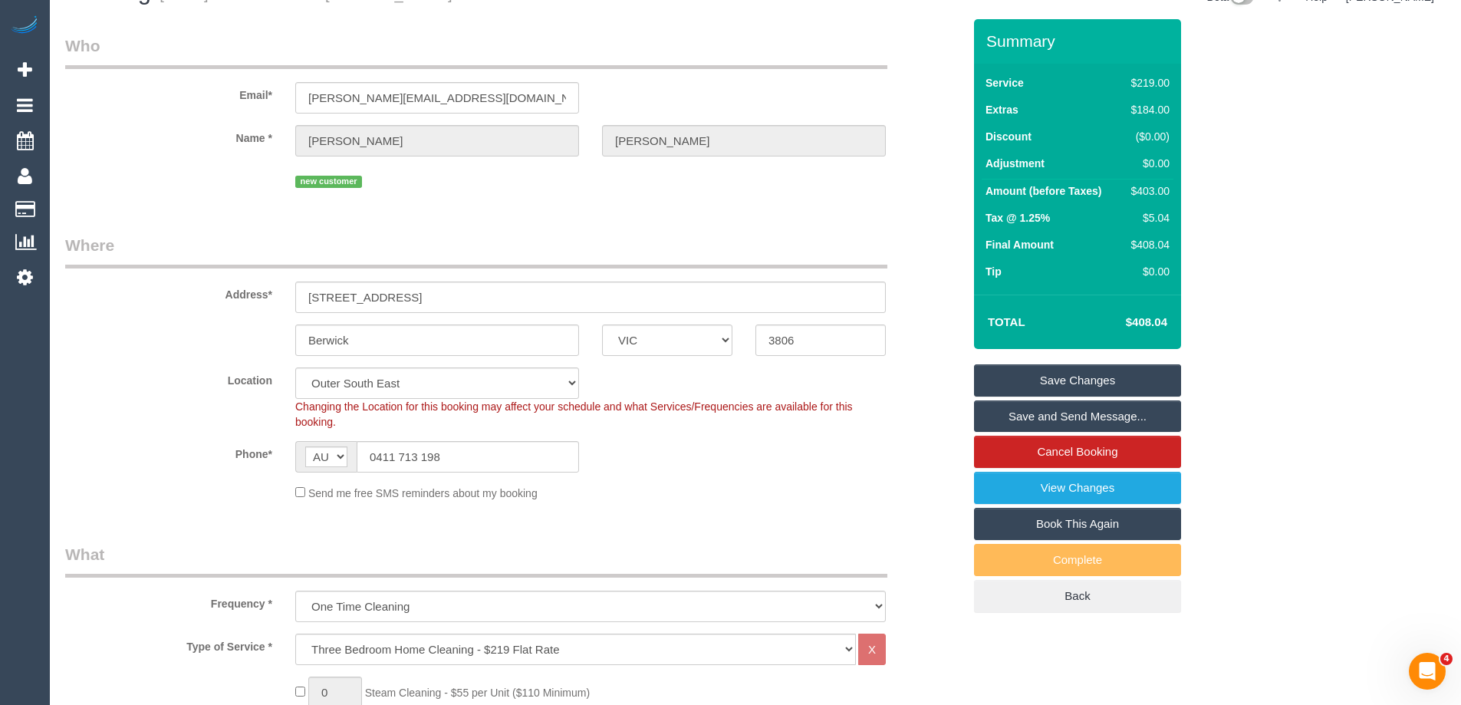
click at [1170, 192] on td "$403.00" at bounding box center [1147, 193] width 52 height 28
click at [1159, 193] on div "$403.00" at bounding box center [1147, 190] width 44 height 15
copy div "403.00"
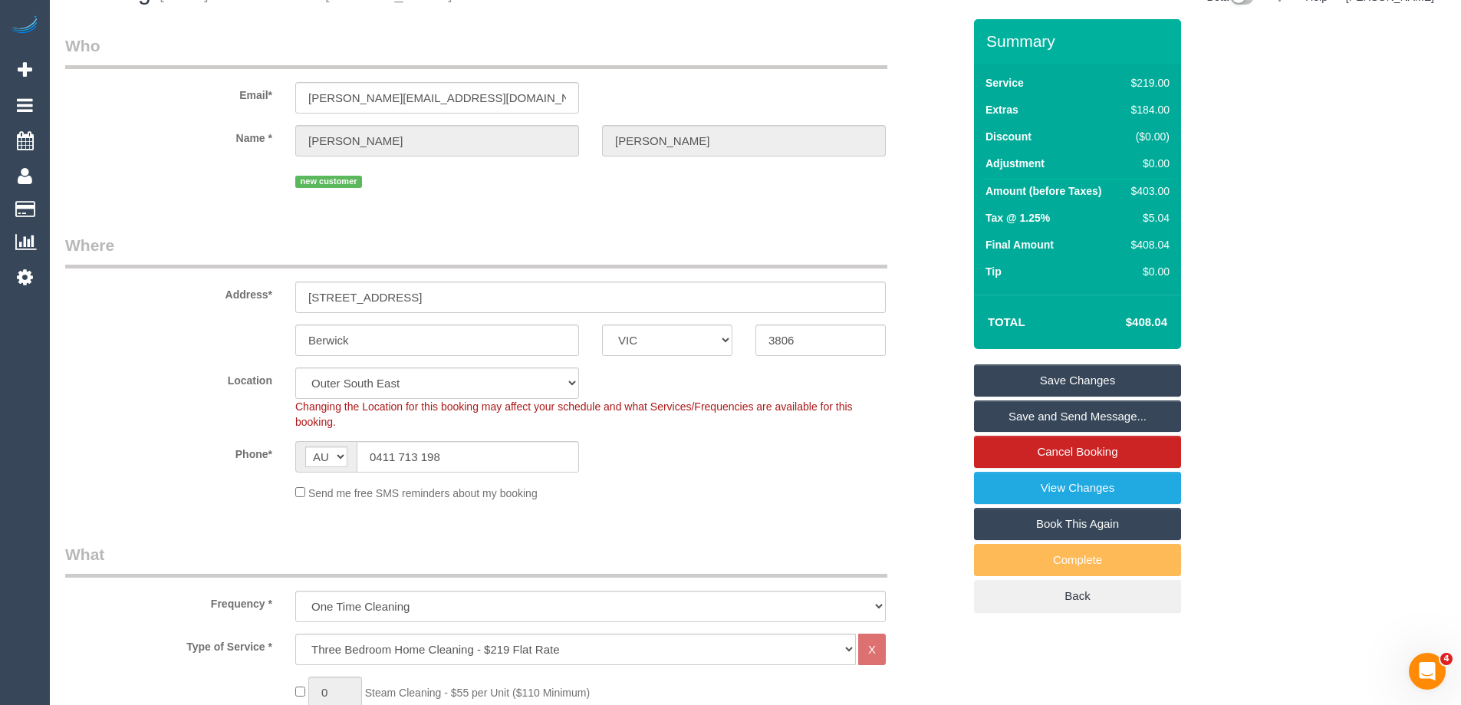
click at [1253, 200] on div "Summary Service $219.00 Extras $184.00 Discount ($0.00) Adjustment $0.00 Amount…" at bounding box center [1135, 331] width 345 height 624
drag, startPoint x: 269, startPoint y: 630, endPoint x: 265, endPoint y: 640, distance: 11.0
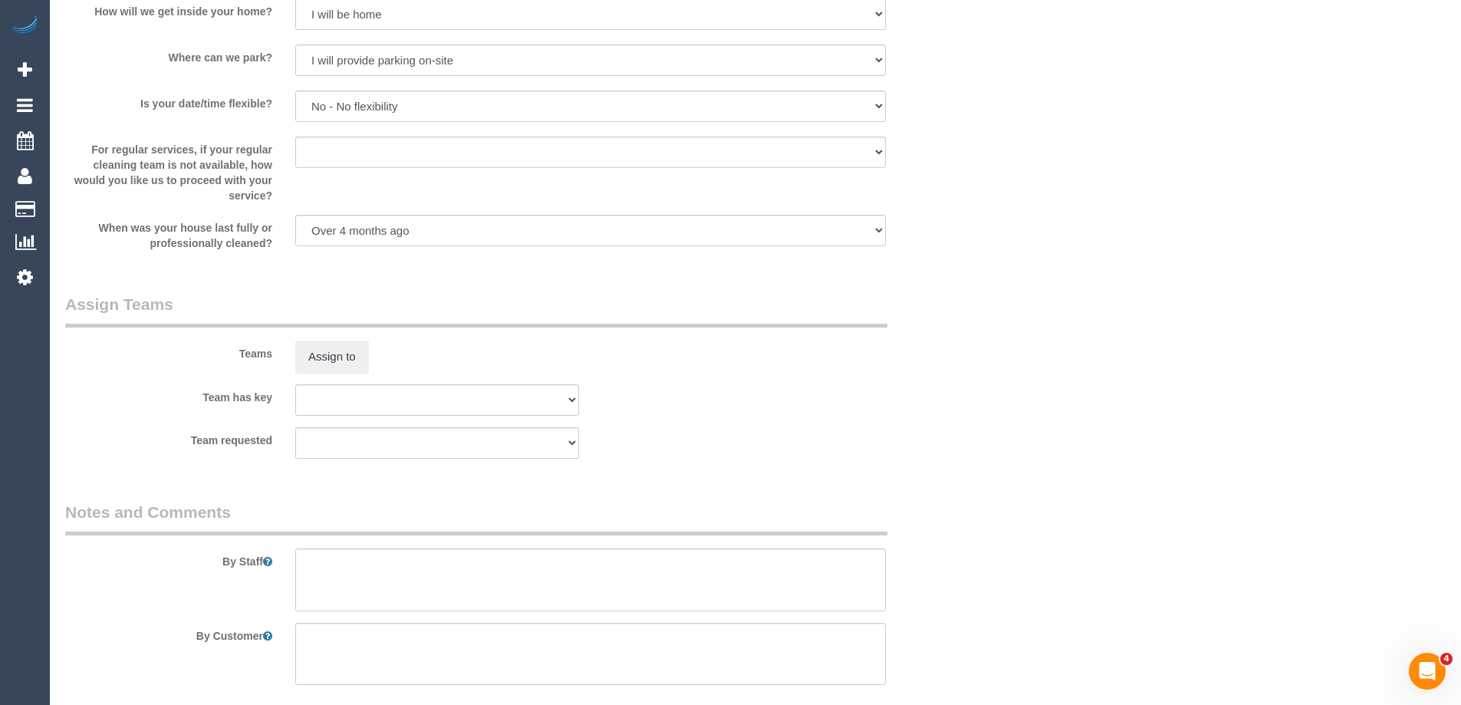
scroll to position [2184, 0]
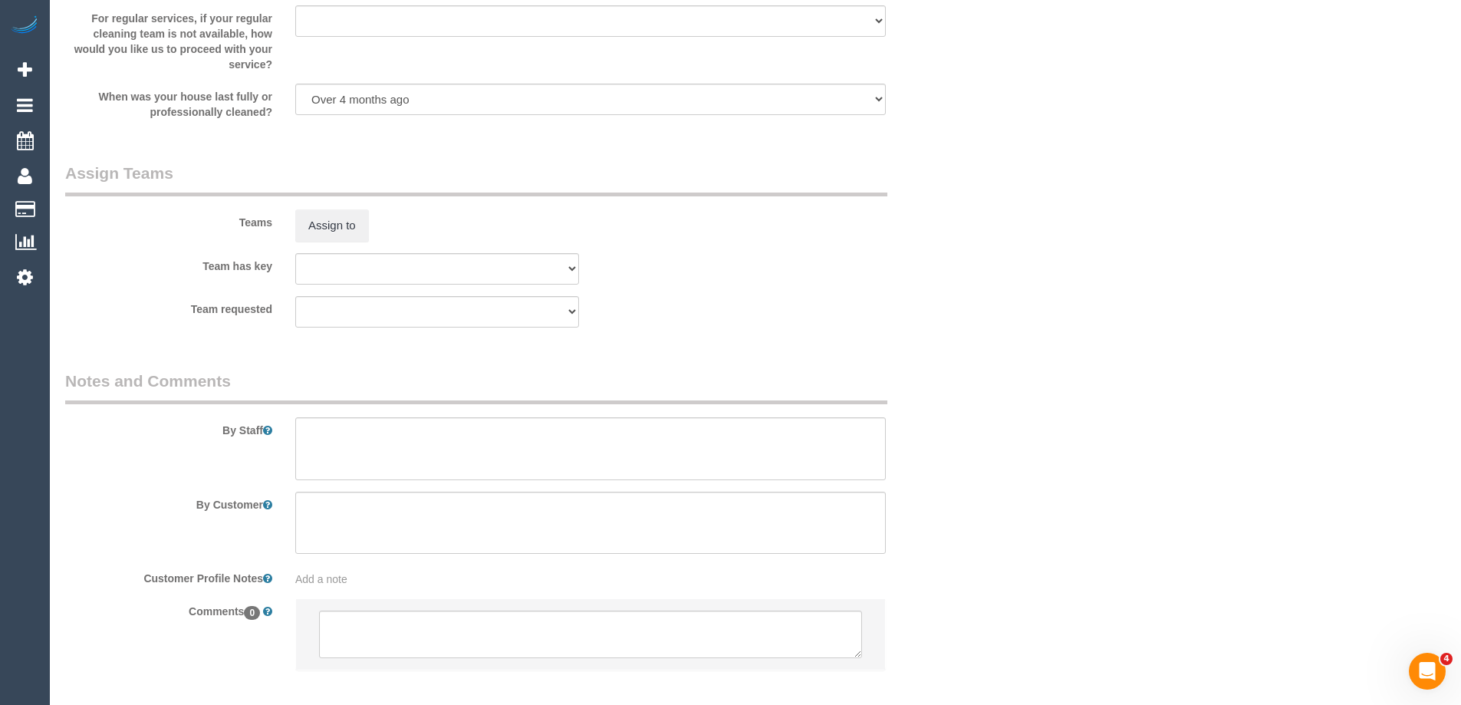
drag, startPoint x: 368, startPoint y: 489, endPoint x: 372, endPoint y: 469, distance: 20.3
click at [367, 489] on sui-booking-comments "By Staff By Customer Customer Profile Notes Add a note Comments 0" at bounding box center [513, 528] width 897 height 317
click at [378, 460] on textarea at bounding box center [590, 448] width 591 height 63
type textarea "Estimated time 6.5-7.5 hours"
click at [915, 296] on div "Team requested (0) Office (1) Helen Trickett (FT) (1) Jeremy Law (FT) (2) Abdul…" at bounding box center [514, 311] width 920 height 31
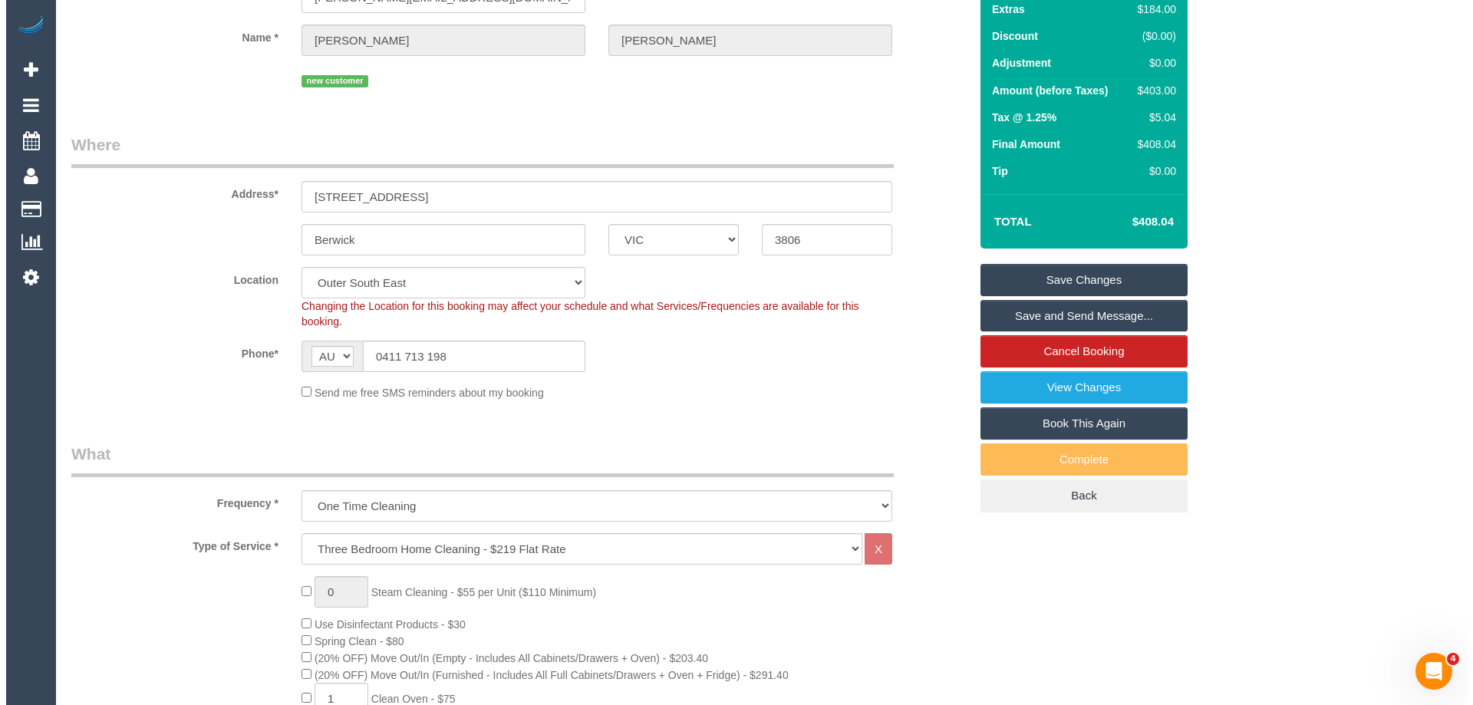
scroll to position [0, 0]
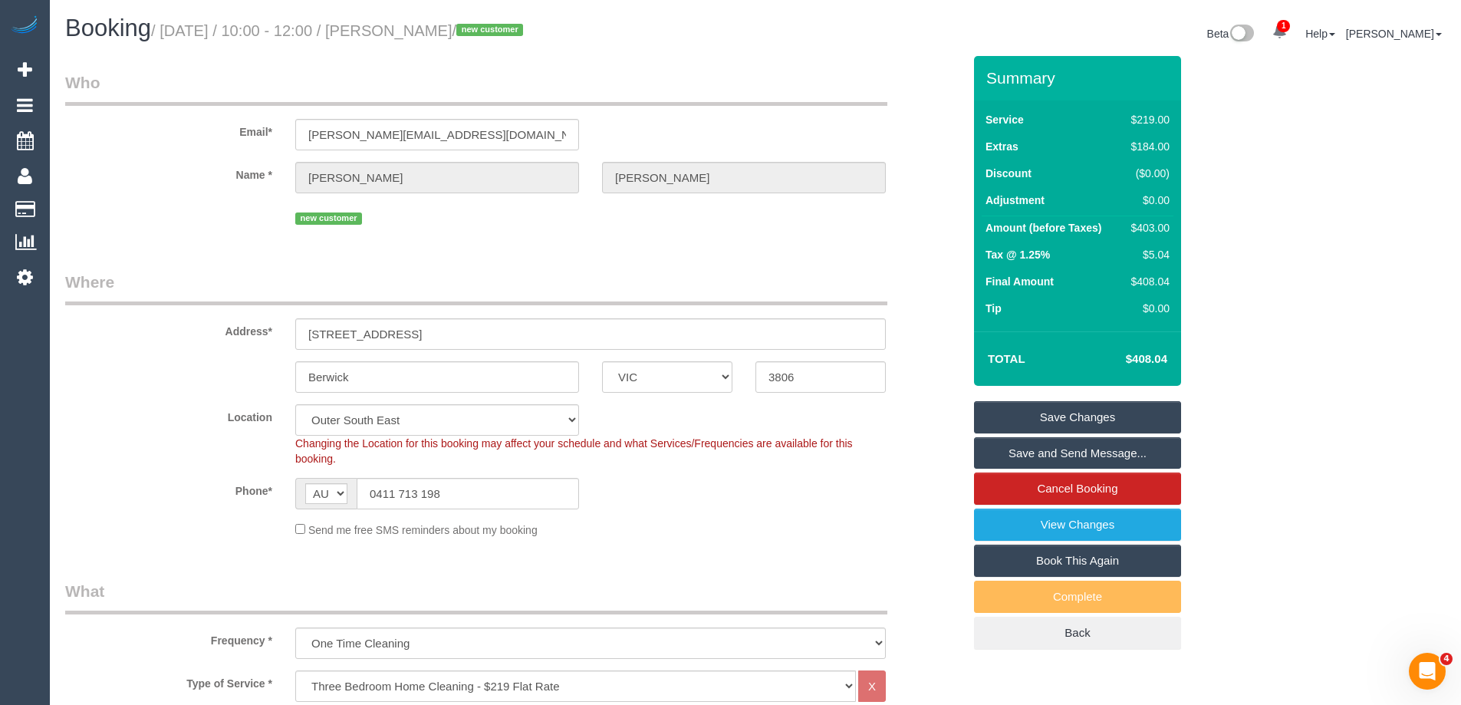
click at [1082, 416] on link "Save Changes" at bounding box center [1077, 417] width 207 height 32
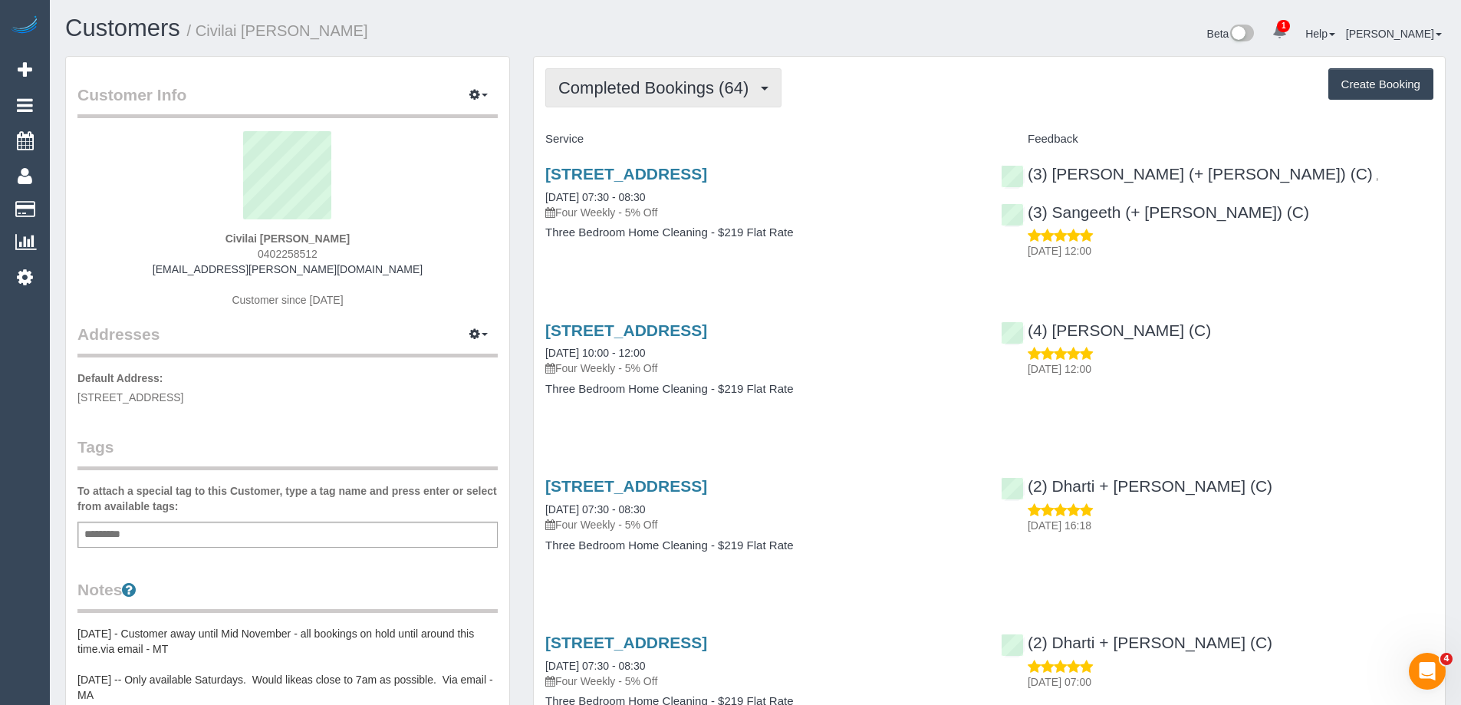
click at [728, 90] on span "Completed Bookings (64)" at bounding box center [657, 87] width 198 height 19
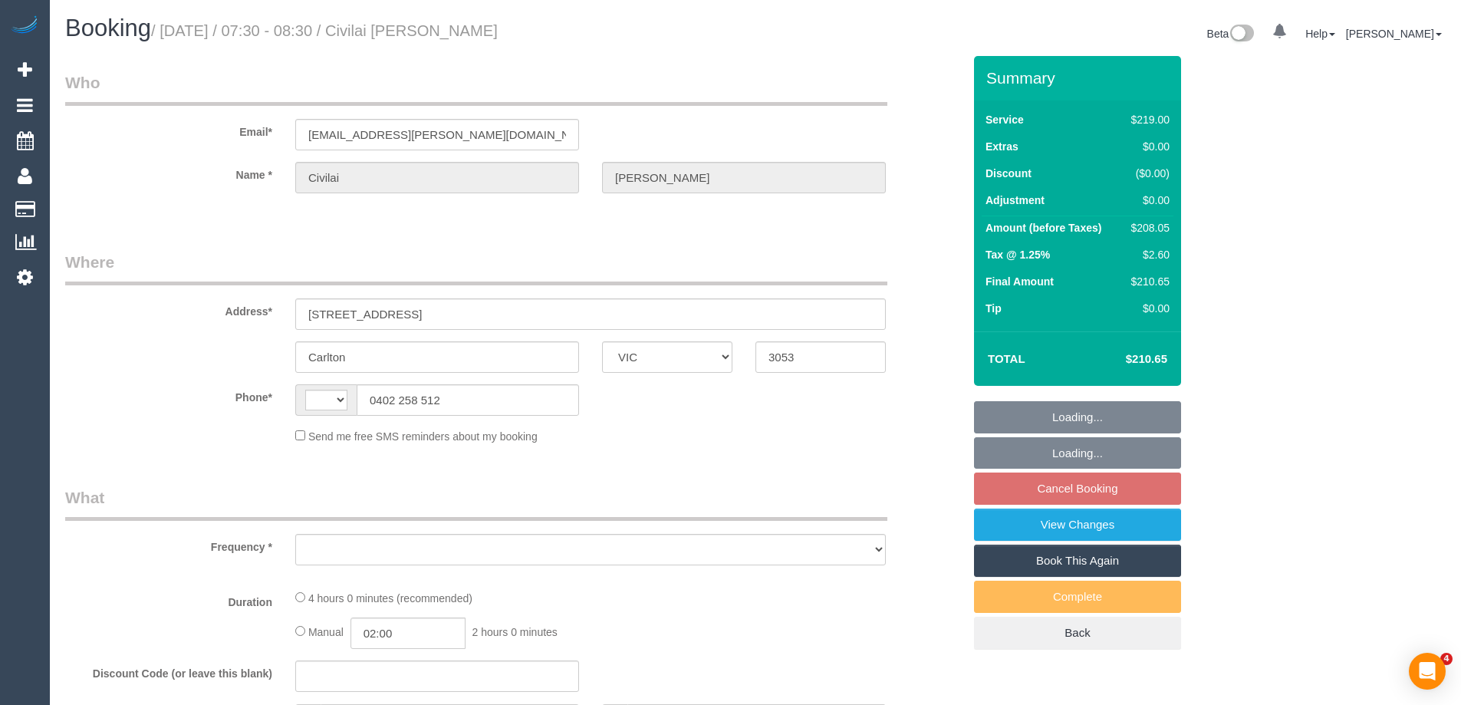
select select "VIC"
select select "string:AU"
select select "number:27"
select select "number:14"
select select "number:21"
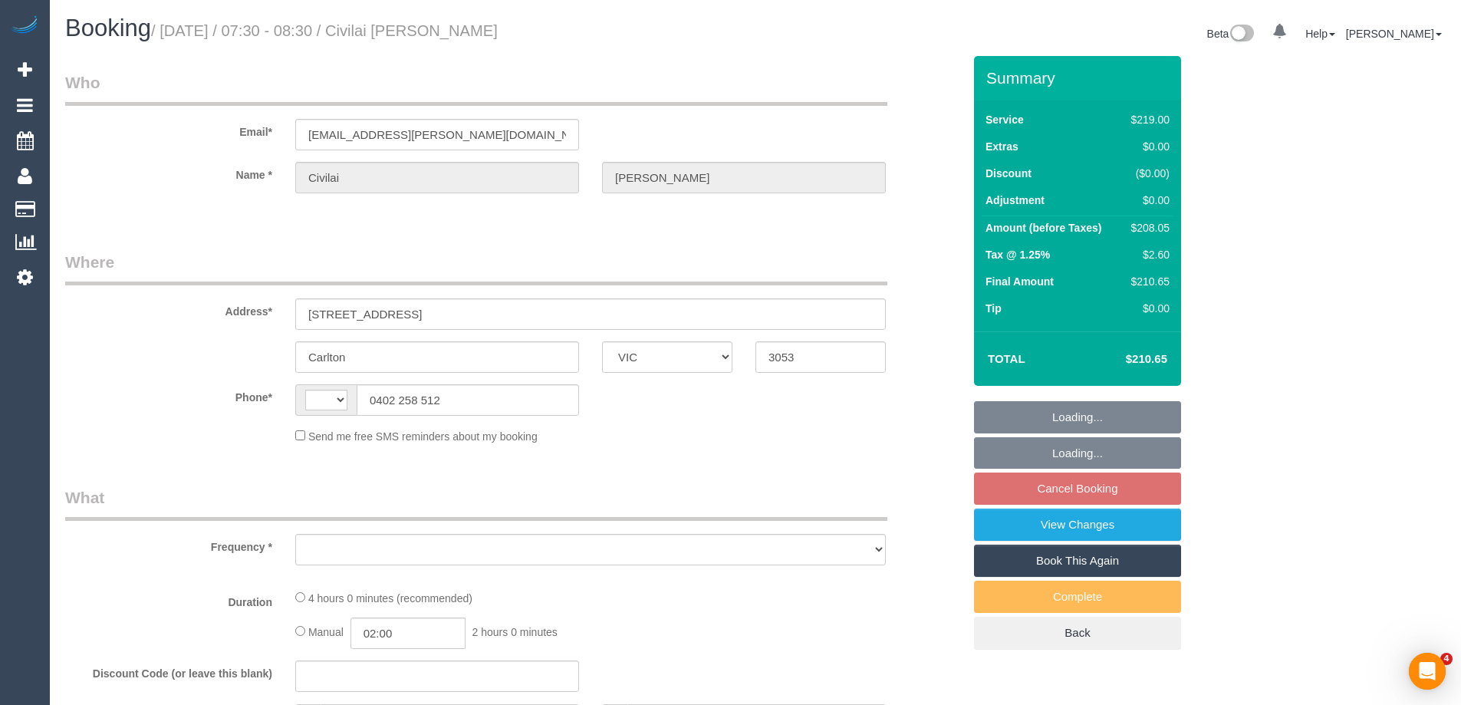
select select "number:24"
select select "number:26"
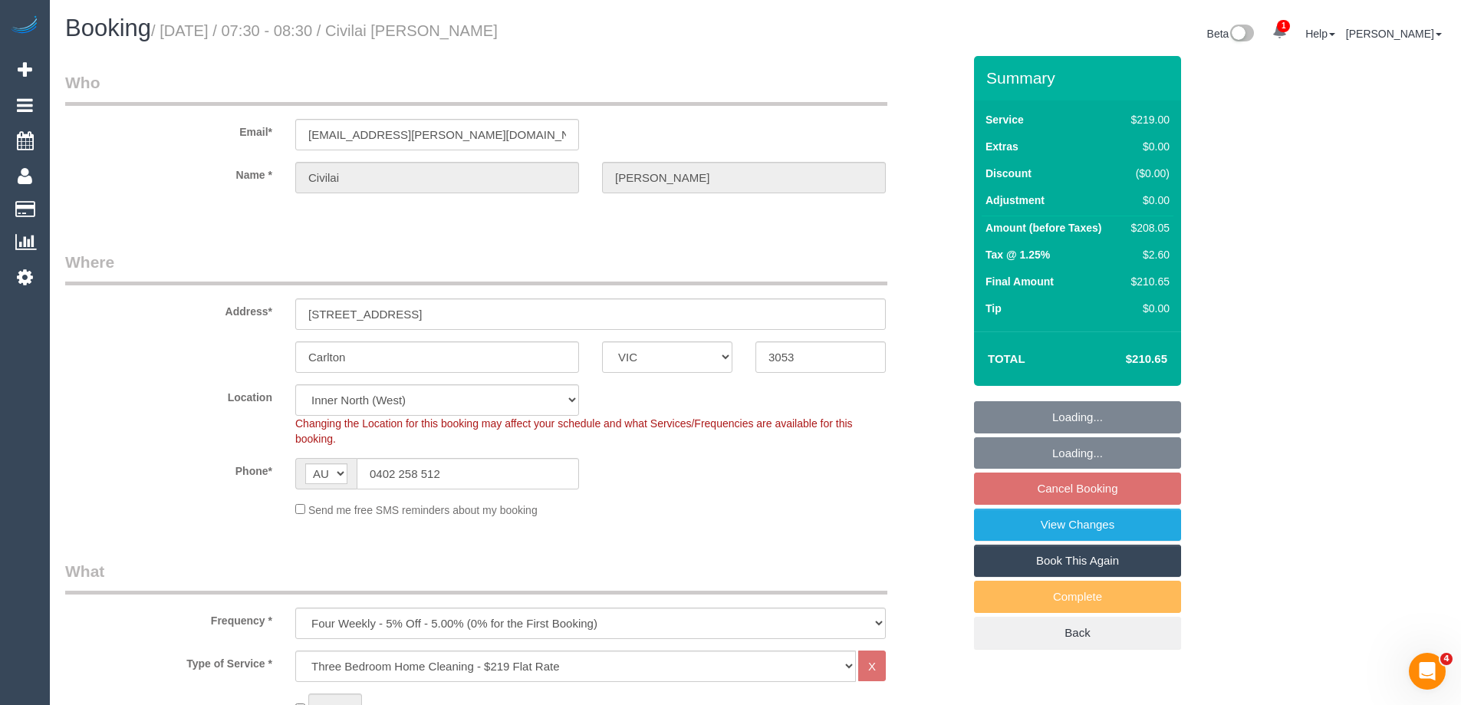
select select "object:689"
select select "string:stripe-pm_1HhNUL2GScqysDRVUDZbm8hR"
select select "object:1669"
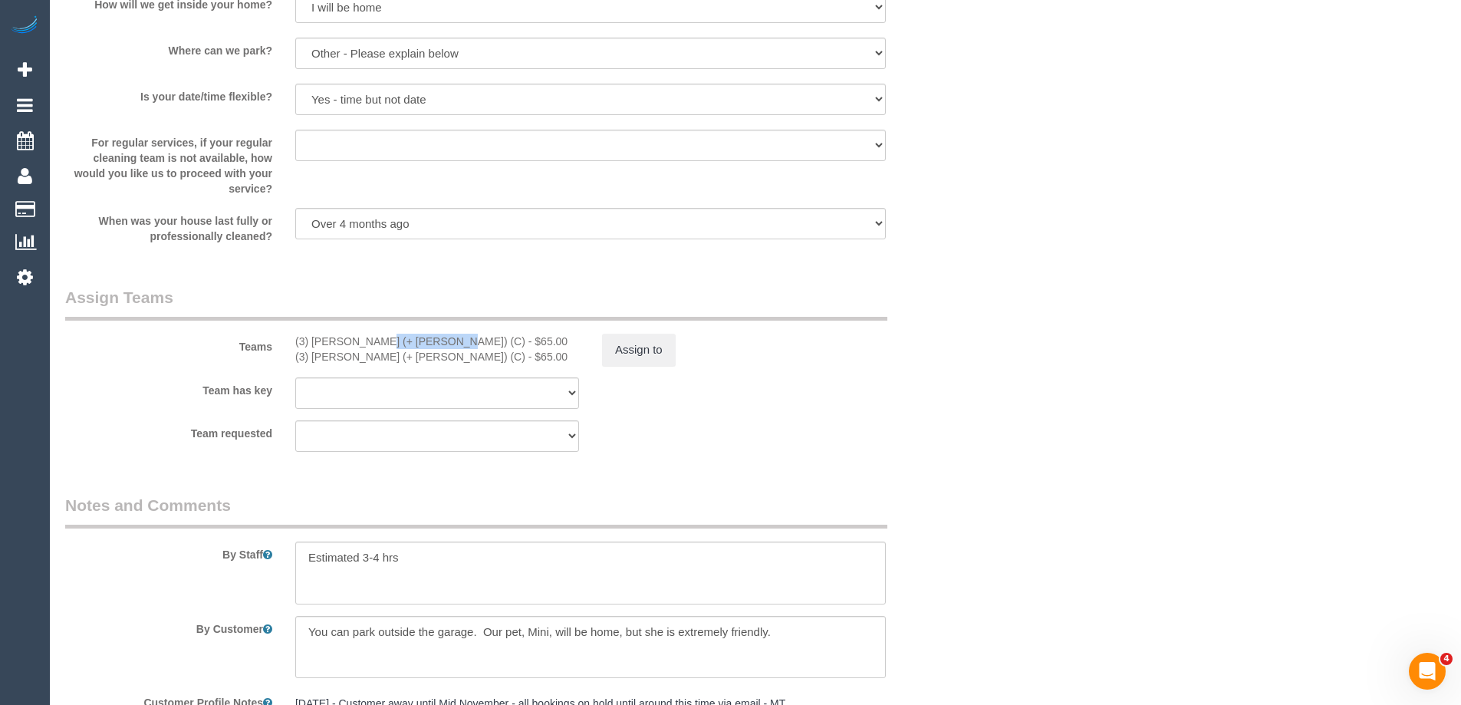
drag, startPoint x: 390, startPoint y: 341, endPoint x: 373, endPoint y: 360, distance: 24.5
click at [309, 343] on div "(3) Felipe (+ Tatiana) (C) - $65.00" at bounding box center [437, 341] width 284 height 15
copy div "Felipe (+ Tatiana"
drag, startPoint x: 842, startPoint y: 309, endPoint x: 916, endPoint y: 320, distance: 75.2
click at [846, 308] on legend "Assign Teams" at bounding box center [476, 303] width 822 height 35
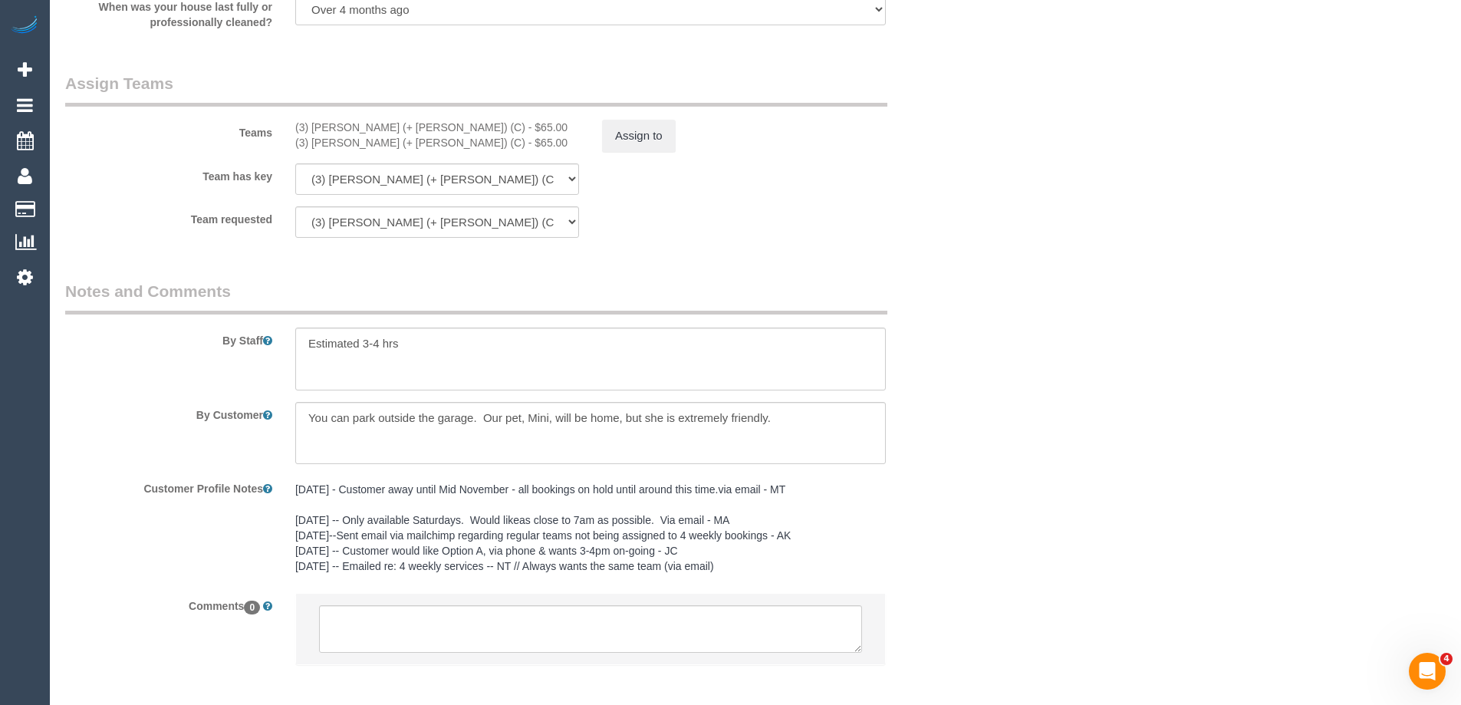
scroll to position [2409, 0]
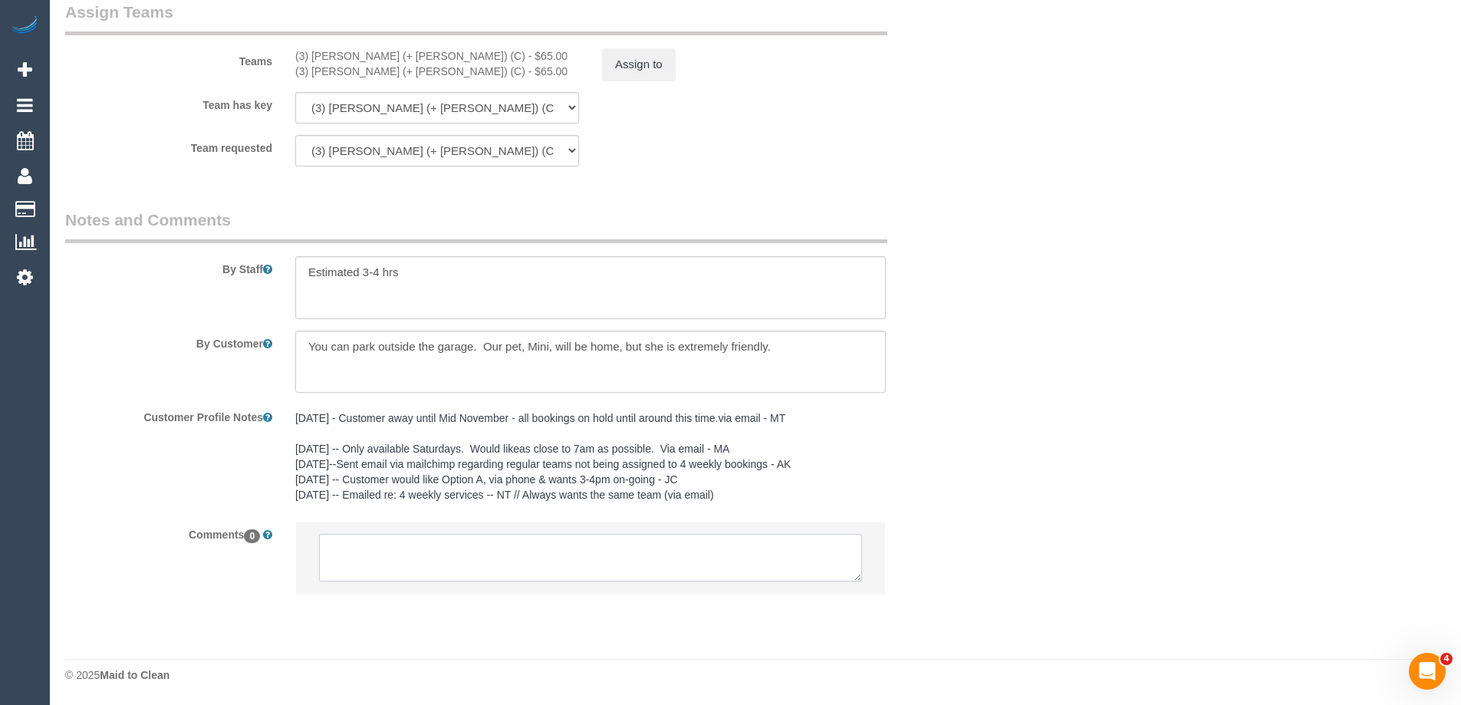
click at [409, 548] on textarea at bounding box center [590, 558] width 543 height 48
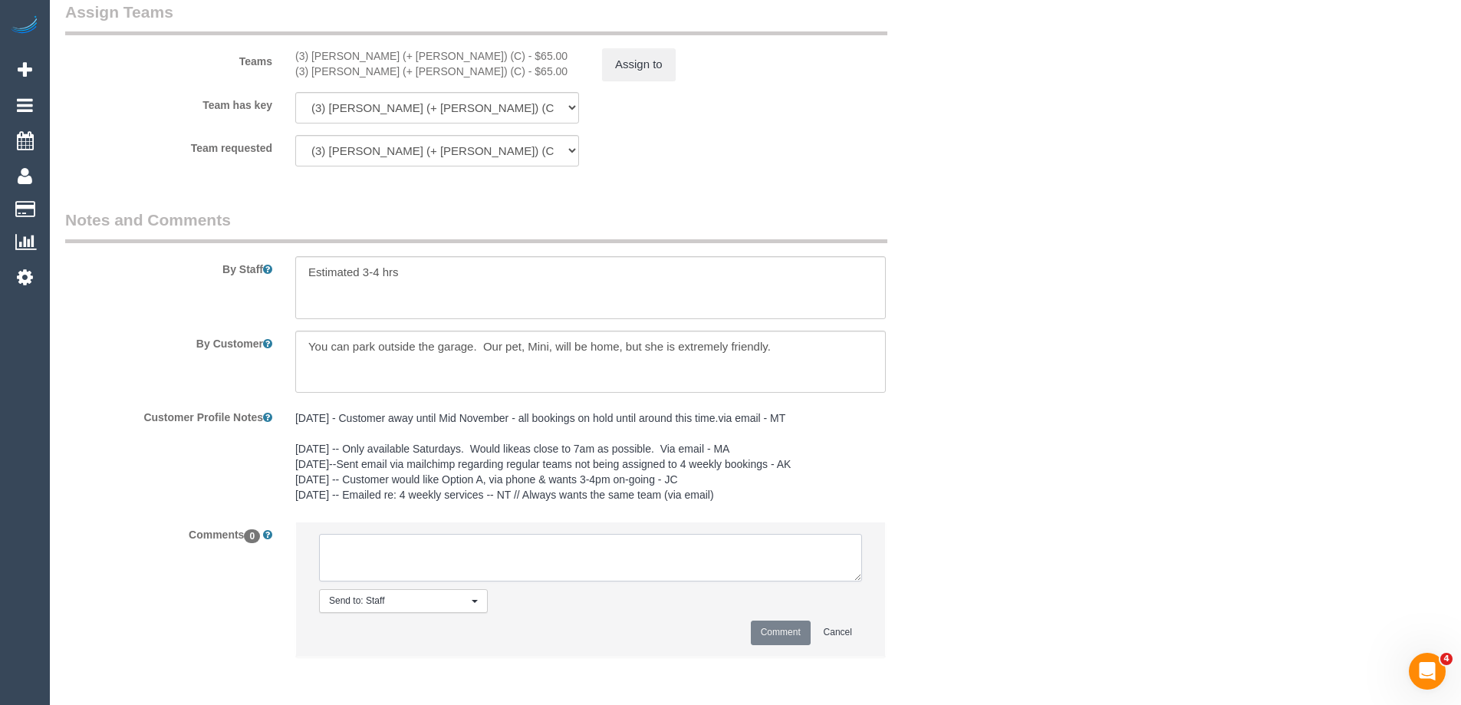
paste textarea "Felipe (+ Tatiana"
click at [373, 552] on textarea at bounding box center [590, 558] width 543 height 48
type textarea "Felipe + Tatiana - 4 weekly clash. Not informed"
click at [774, 626] on button "Comment" at bounding box center [781, 632] width 60 height 24
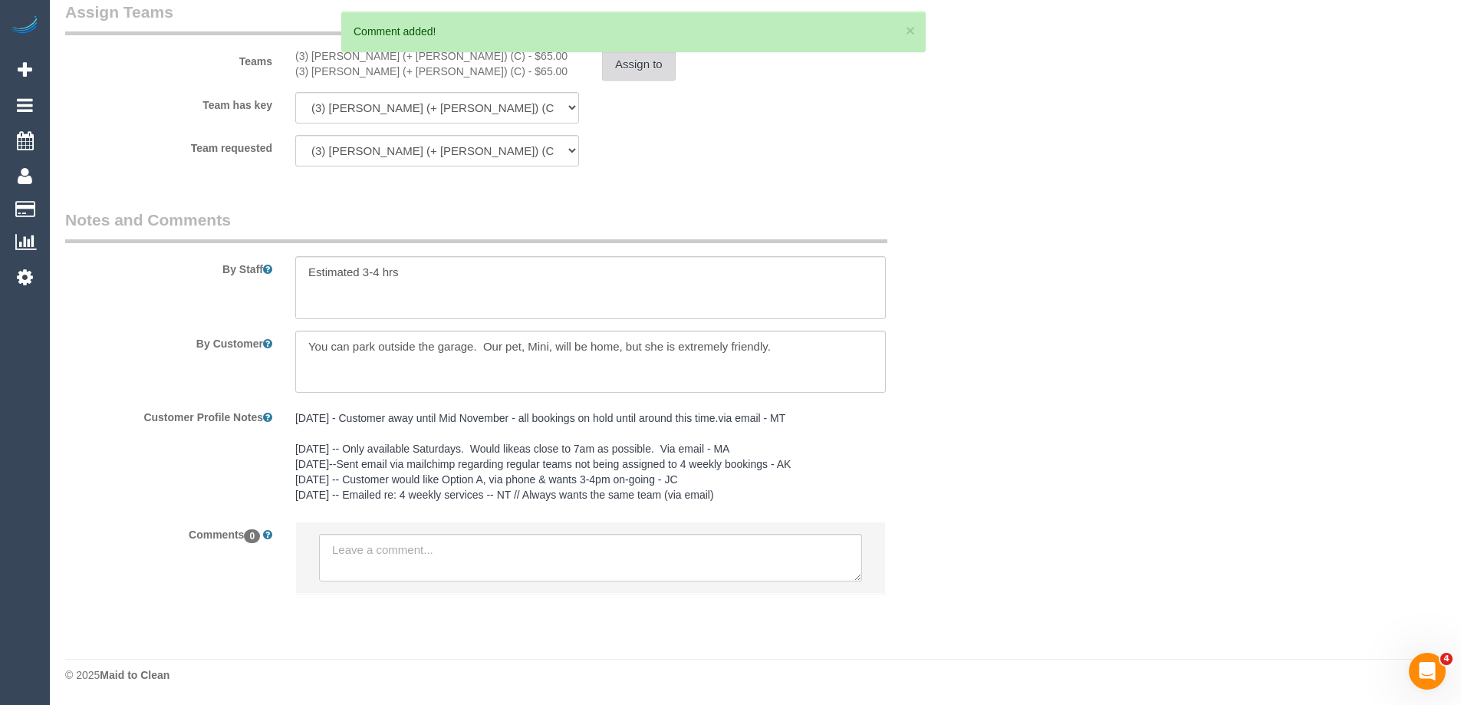
click at [651, 70] on button "Assign to" at bounding box center [639, 64] width 74 height 32
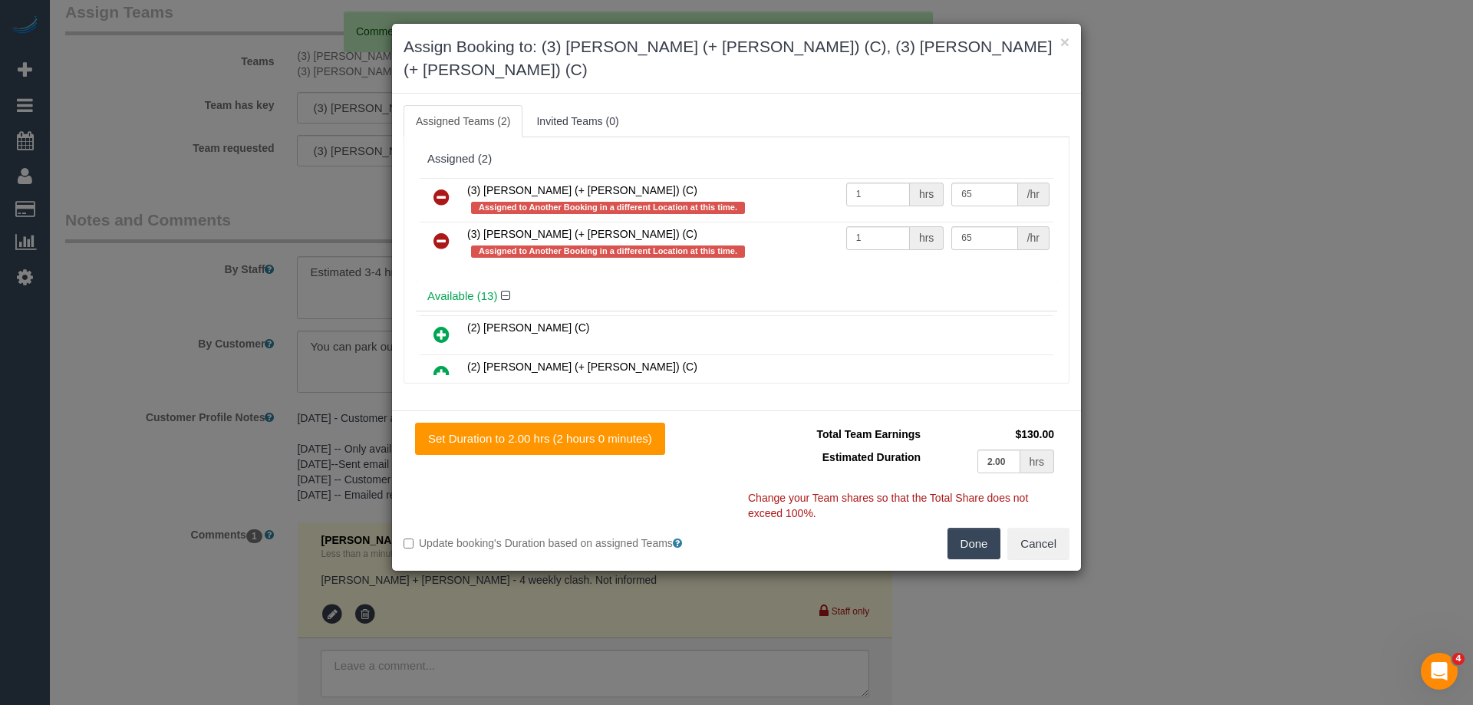
click at [436, 188] on icon at bounding box center [441, 197] width 16 height 18
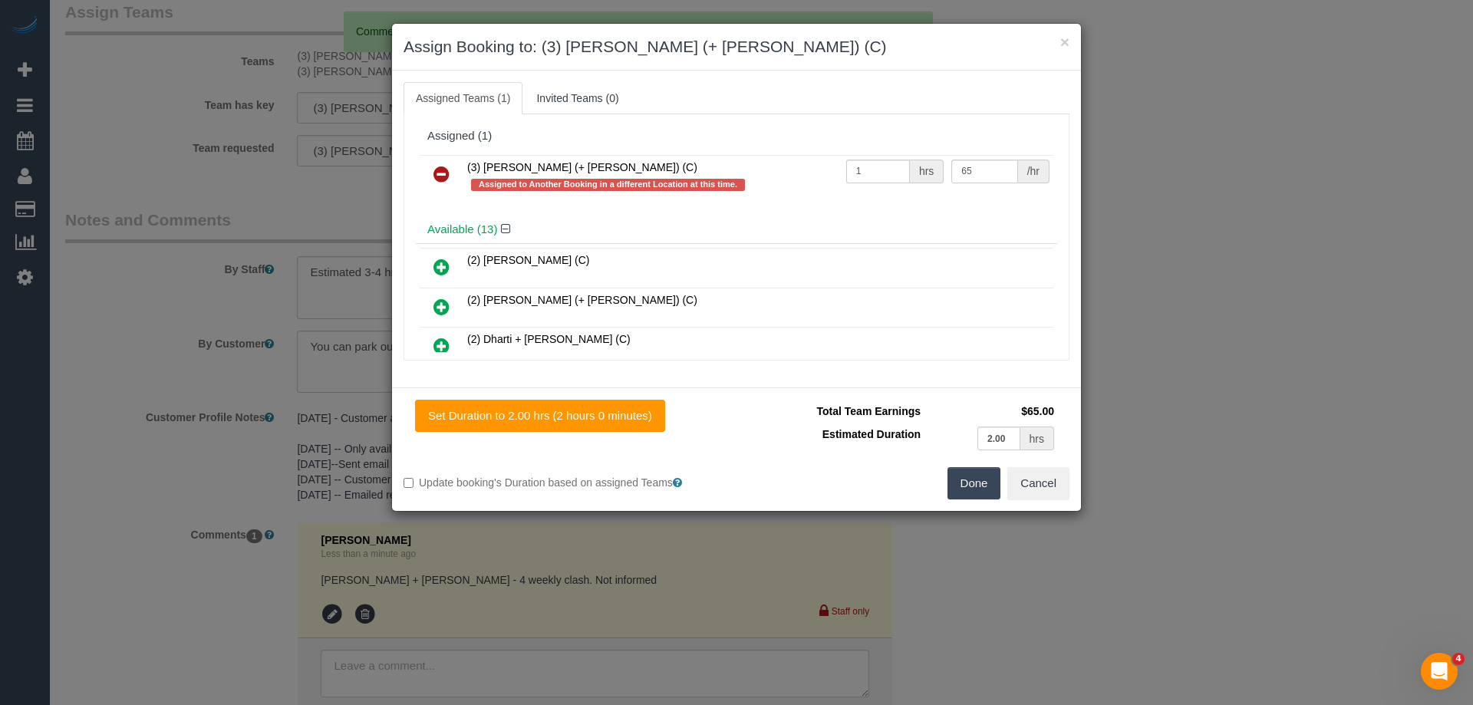
click at [445, 177] on icon at bounding box center [441, 174] width 16 height 18
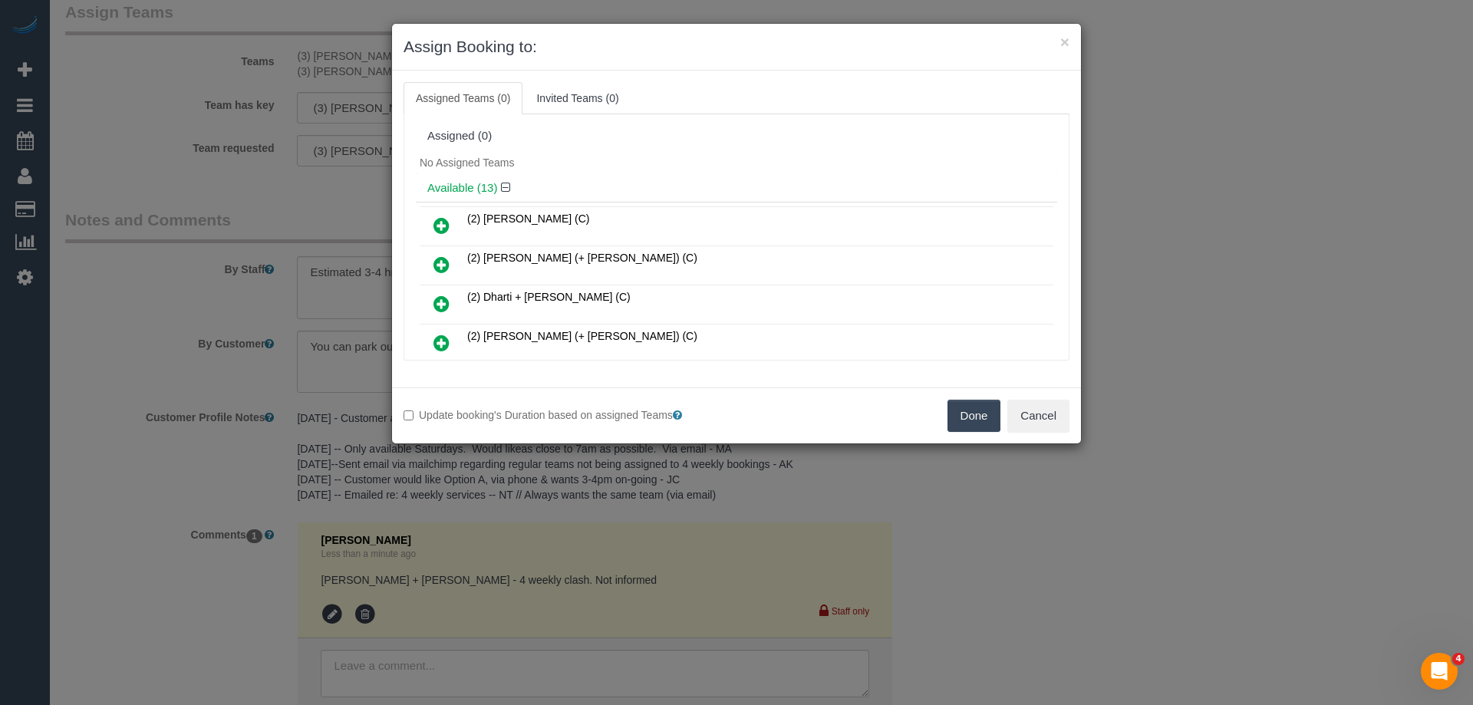
click at [957, 420] on button "Done" at bounding box center [974, 416] width 54 height 32
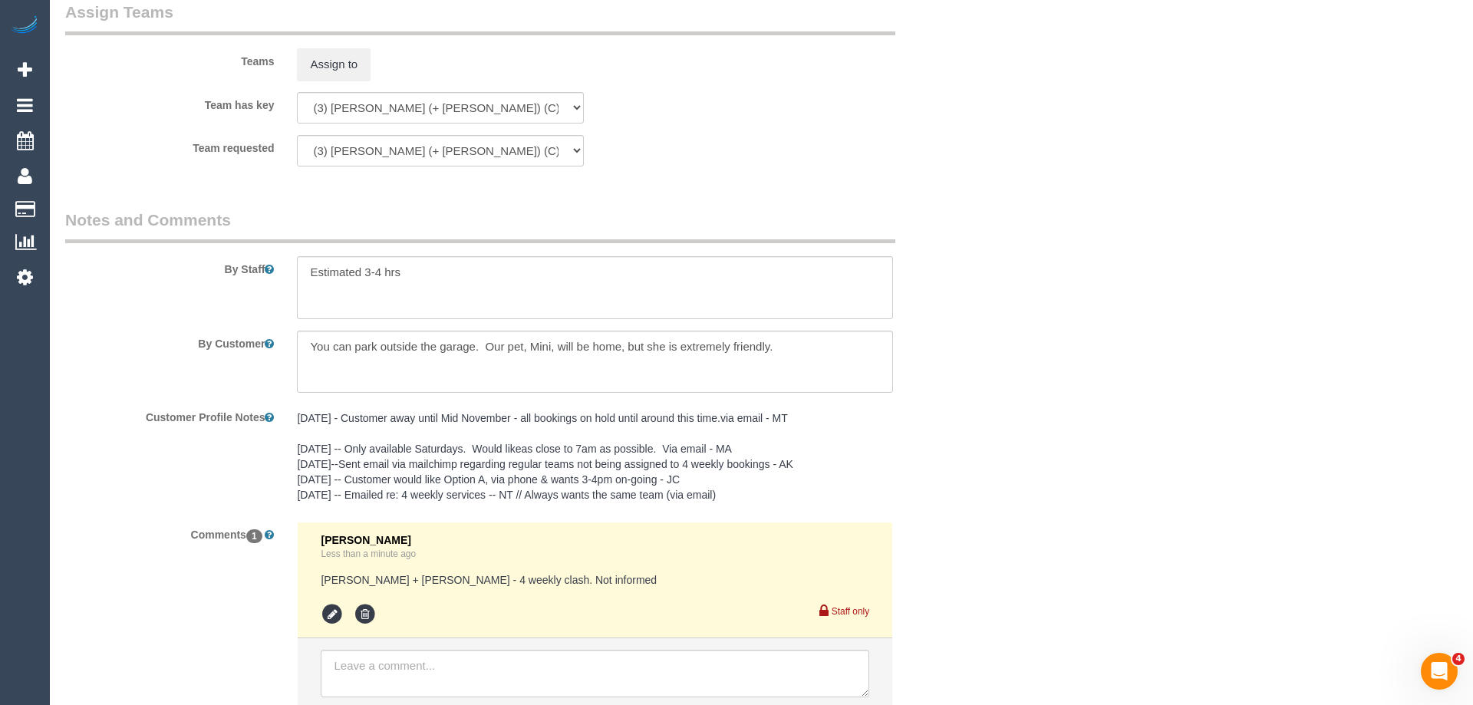
click at [957, 420] on div "× Assign Booking to: Assigned Teams (0) Invited Teams (0) Assigned (0) No Assig…" at bounding box center [736, 352] width 1473 height 705
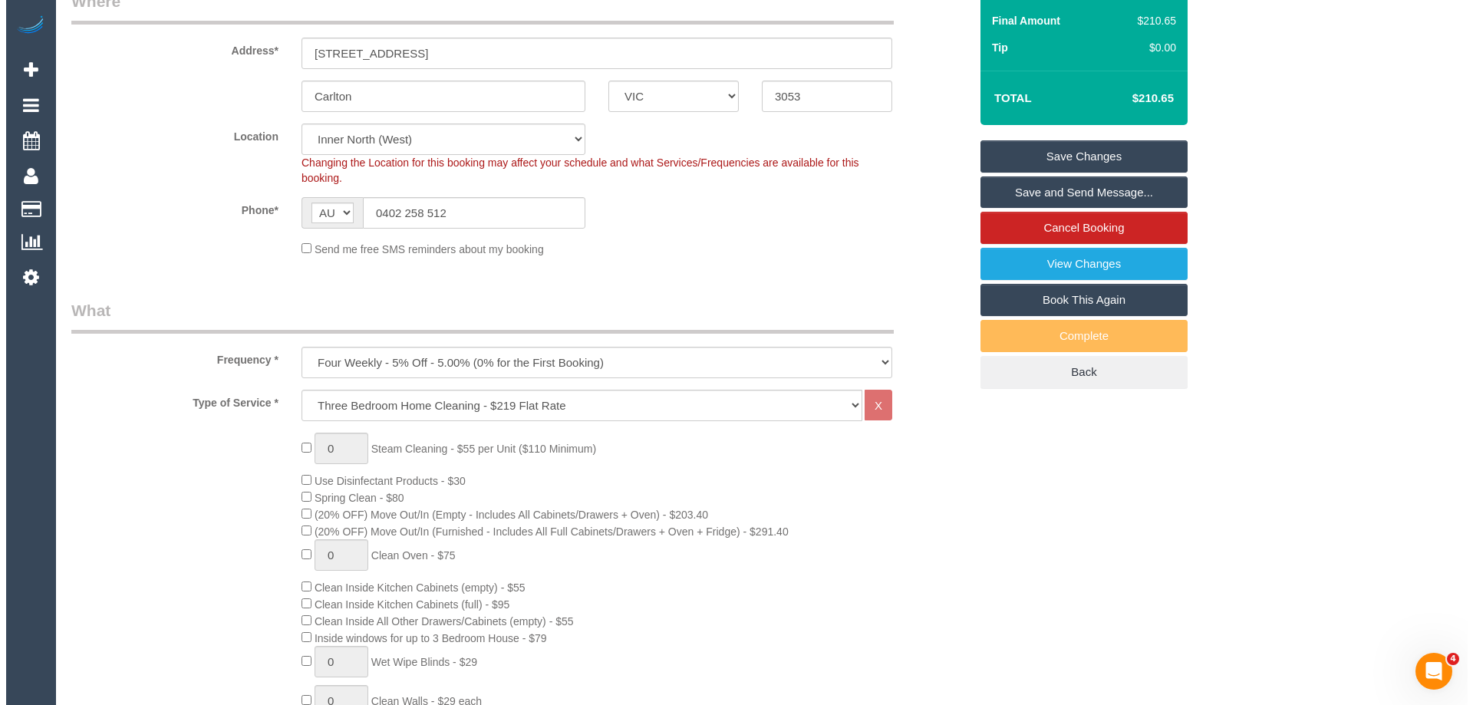
scroll to position [0, 0]
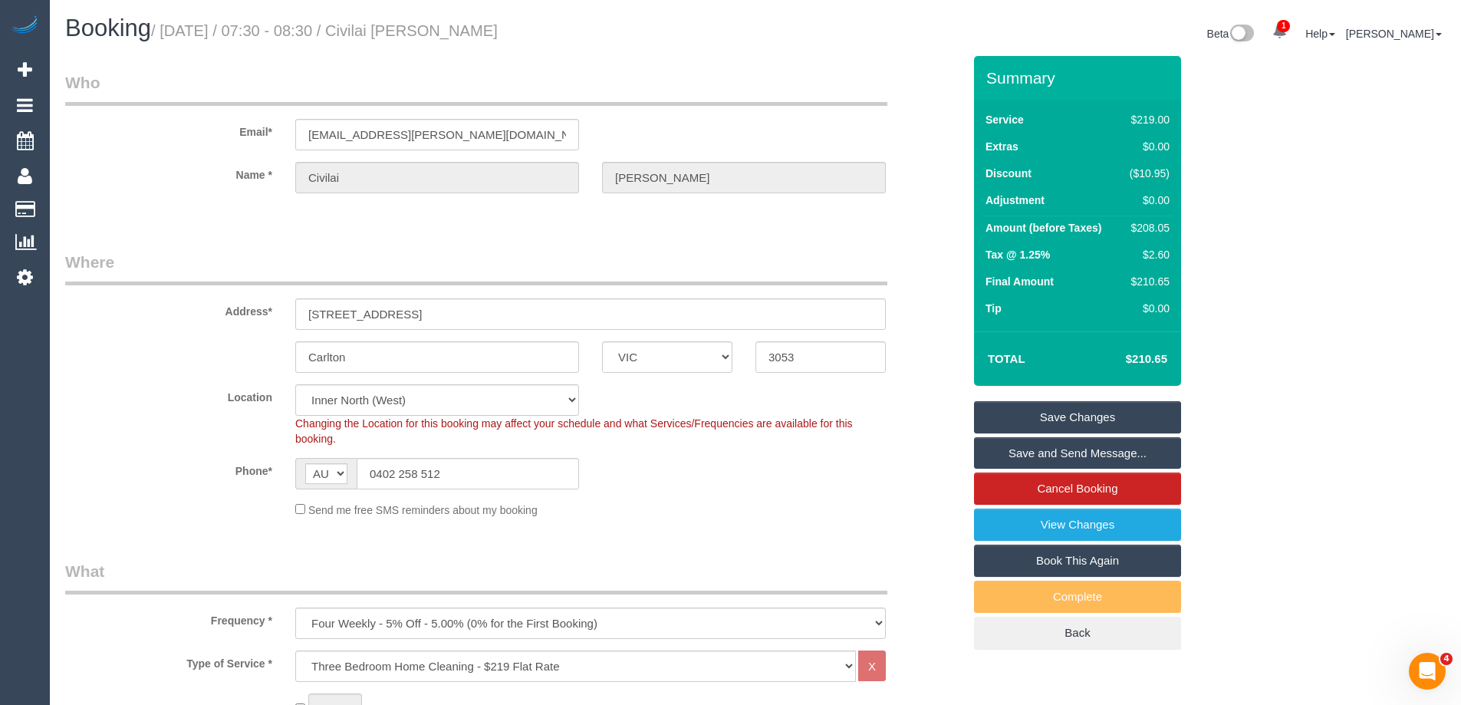
click at [1032, 410] on link "Save Changes" at bounding box center [1077, 417] width 207 height 32
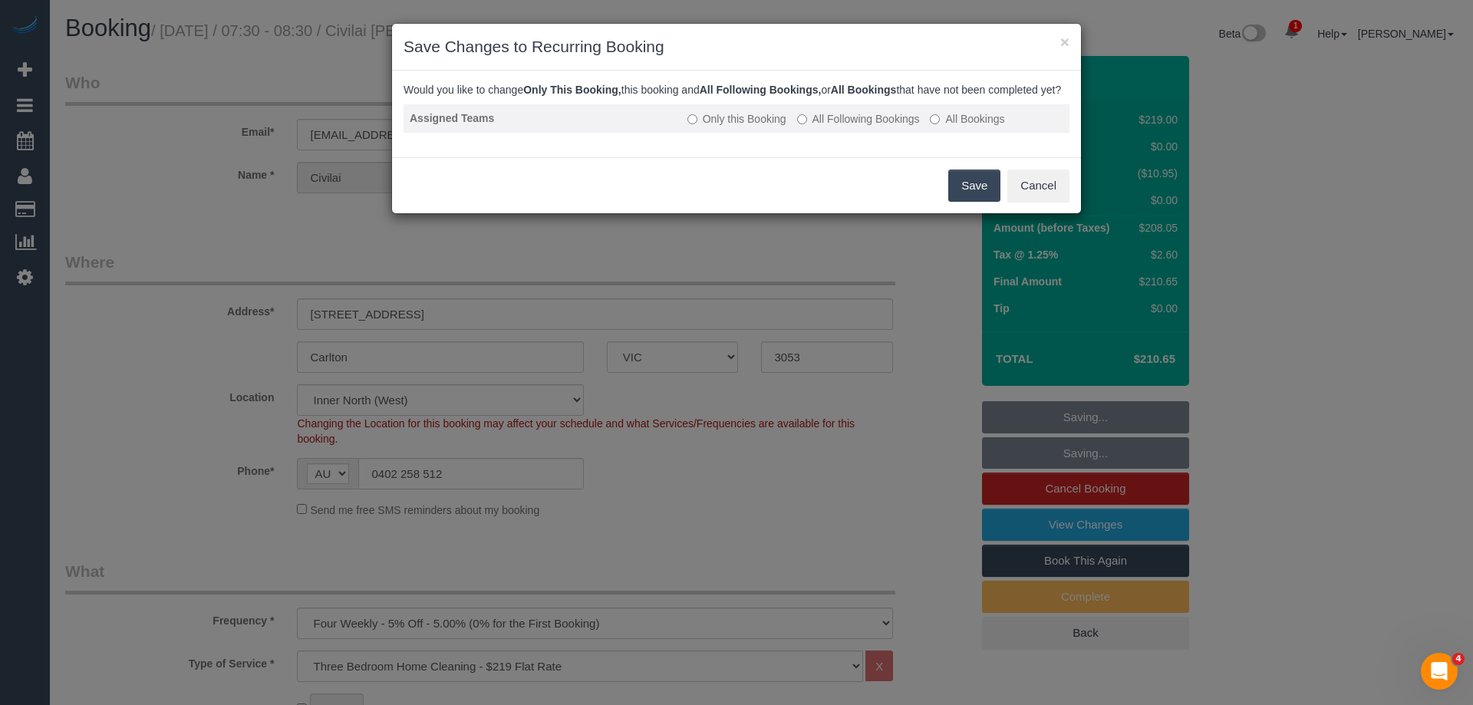
click at [841, 127] on label "All Following Bookings" at bounding box center [858, 118] width 123 height 15
click at [959, 198] on button "Save" at bounding box center [974, 185] width 52 height 32
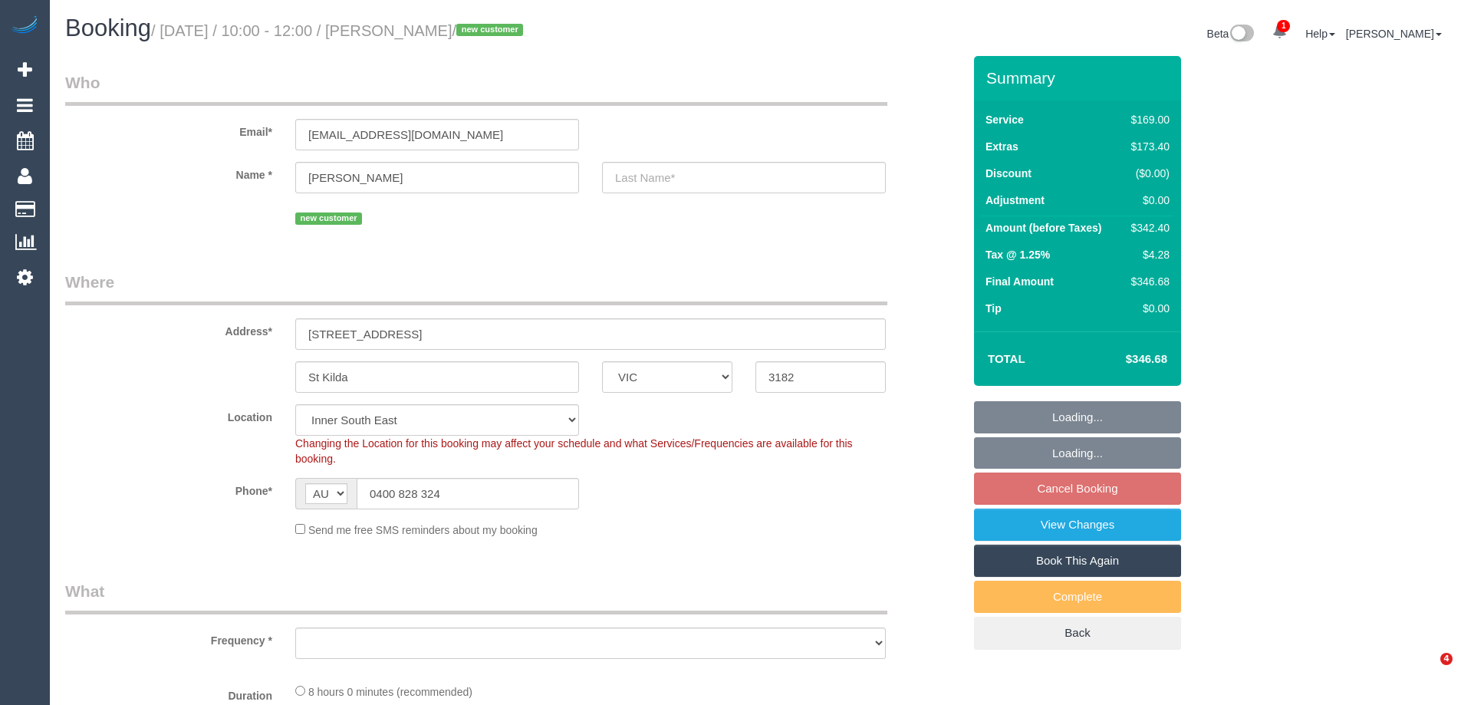
select select "VIC"
select select "object:784"
select select "number:28"
select select "number:14"
select select "number:19"
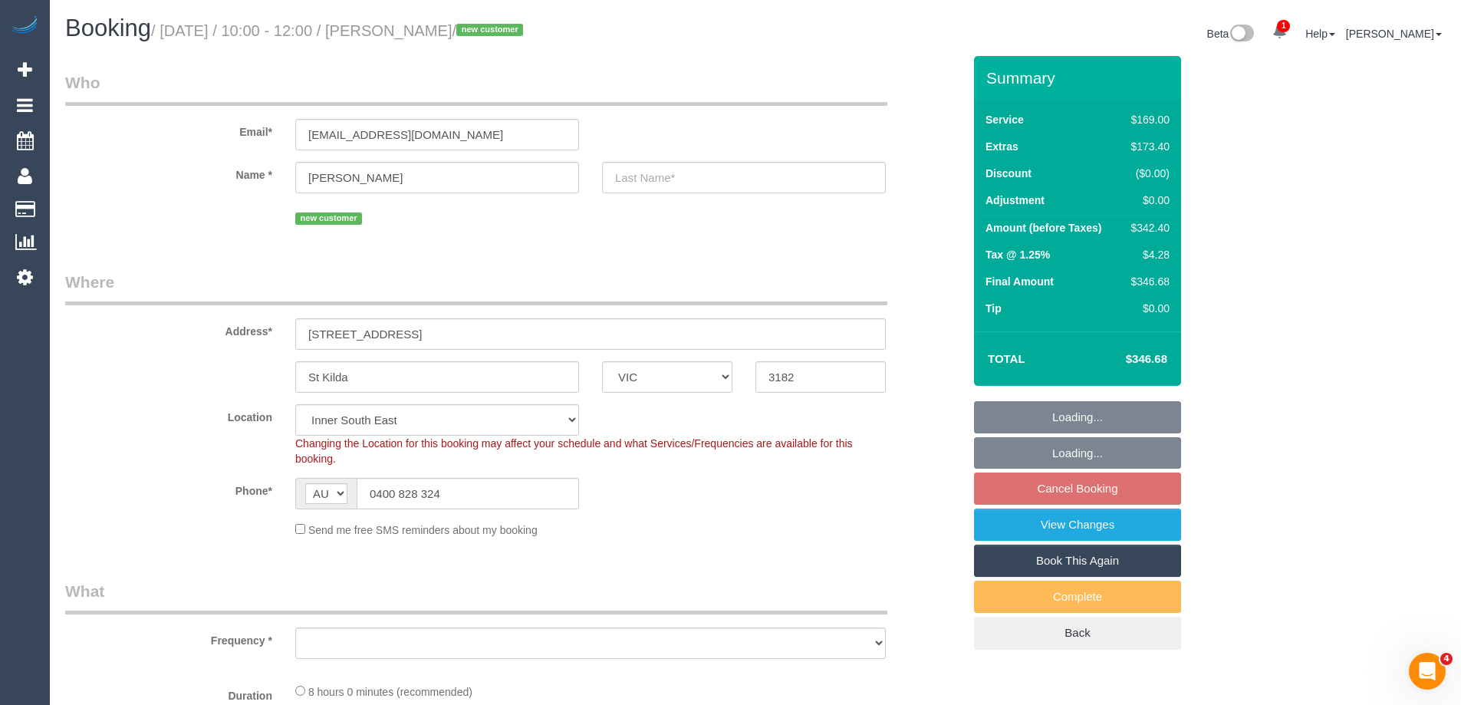
select select "number:24"
select select "number:26"
select select "object:789"
select select "string:stripe-pm_1S2kxc2GScqysDRV5Gk8wmwF"
click at [1163, 230] on div "$342.40" at bounding box center [1147, 227] width 44 height 15
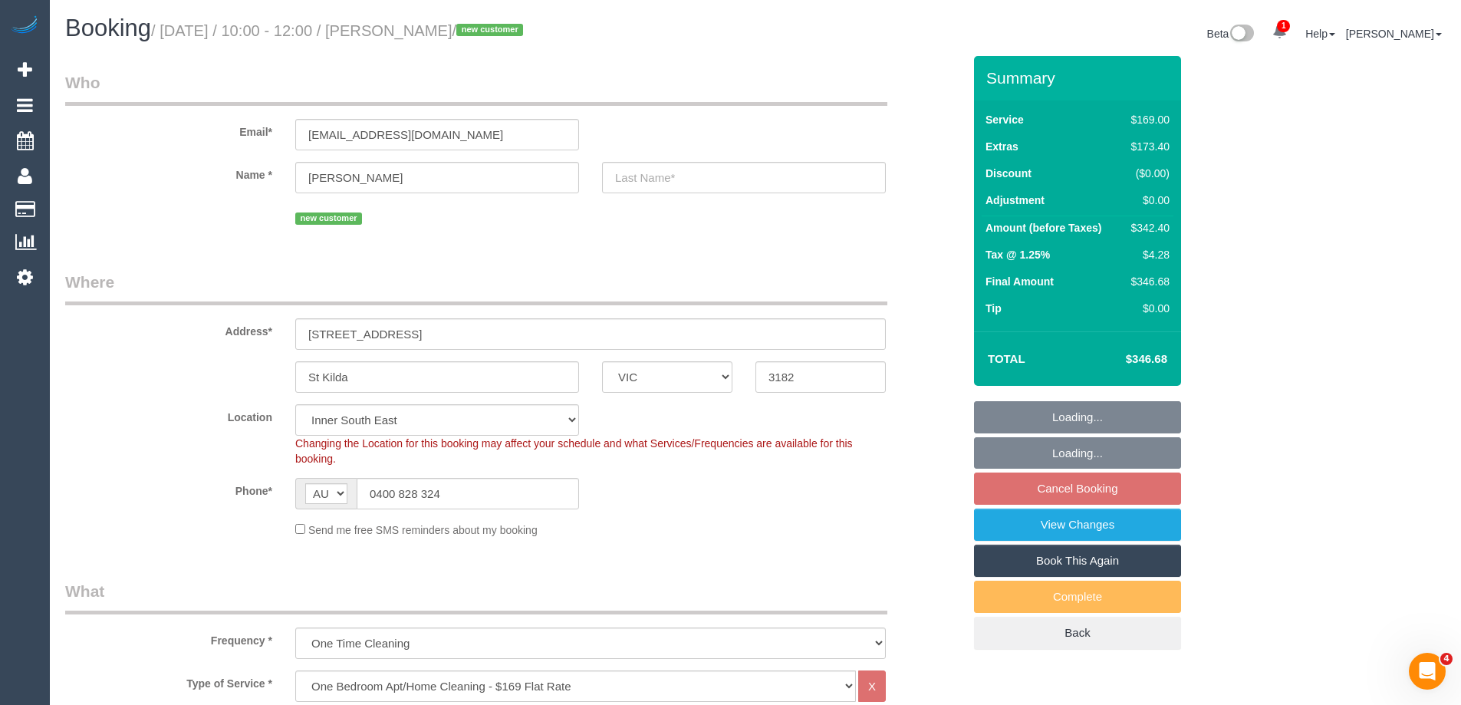
click at [1163, 230] on div "$342.40" at bounding box center [1147, 227] width 44 height 15
select select "spot1"
click at [1262, 228] on div "Summary Service $169.00 Extras $173.40 Discount ($0.00) Adjustment $0.00 Amount…" at bounding box center [1135, 368] width 345 height 624
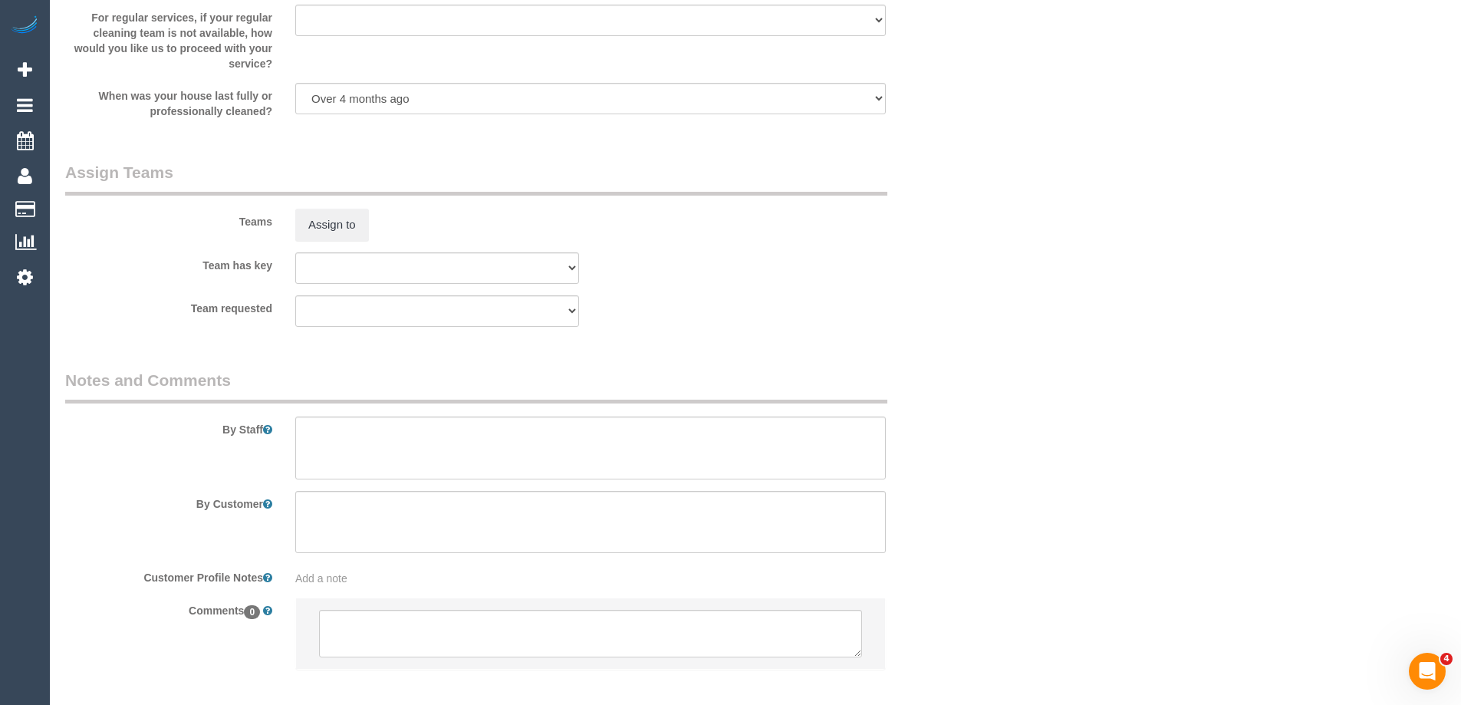
scroll to position [2261, 0]
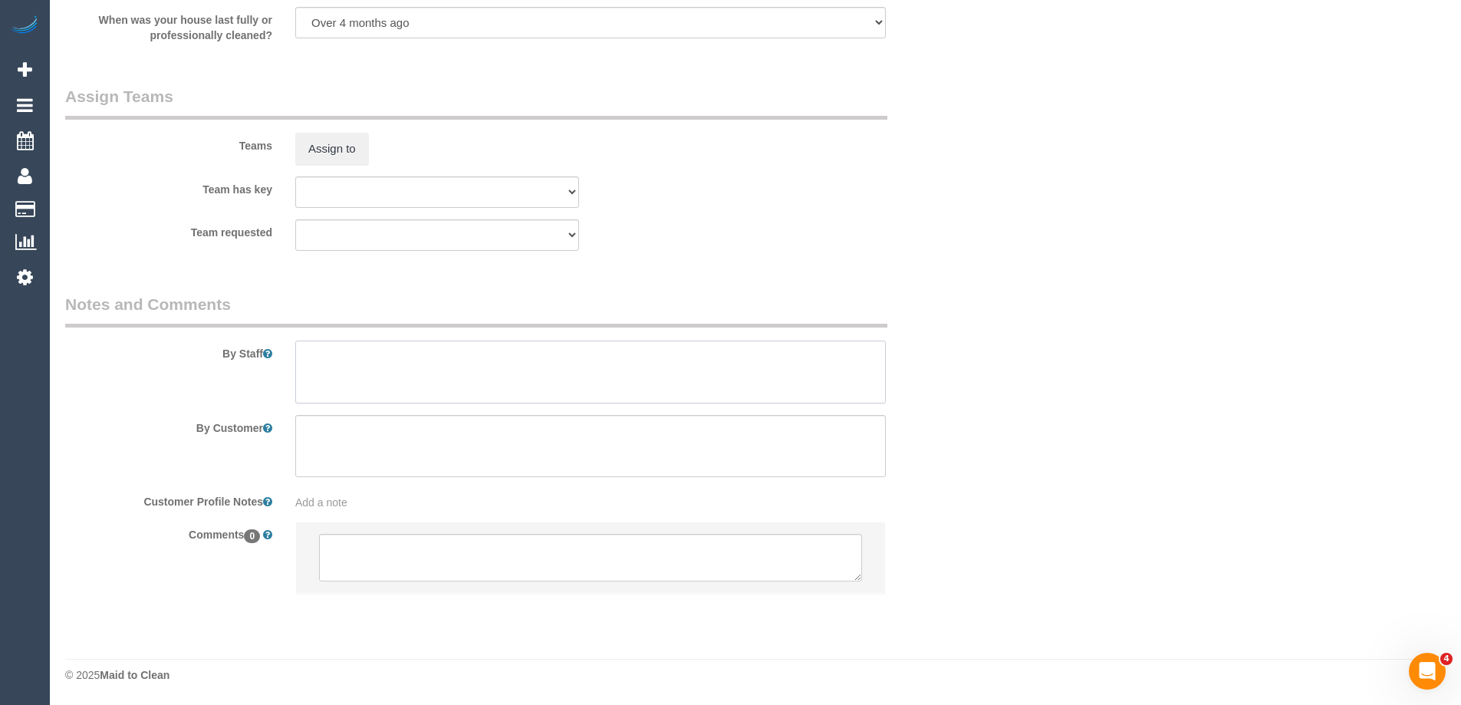
click at [367, 374] on textarea at bounding box center [590, 372] width 591 height 63
type textarea "Estimated time 5-6 hours"
click at [432, 554] on textarea at bounding box center [590, 558] width 543 height 48
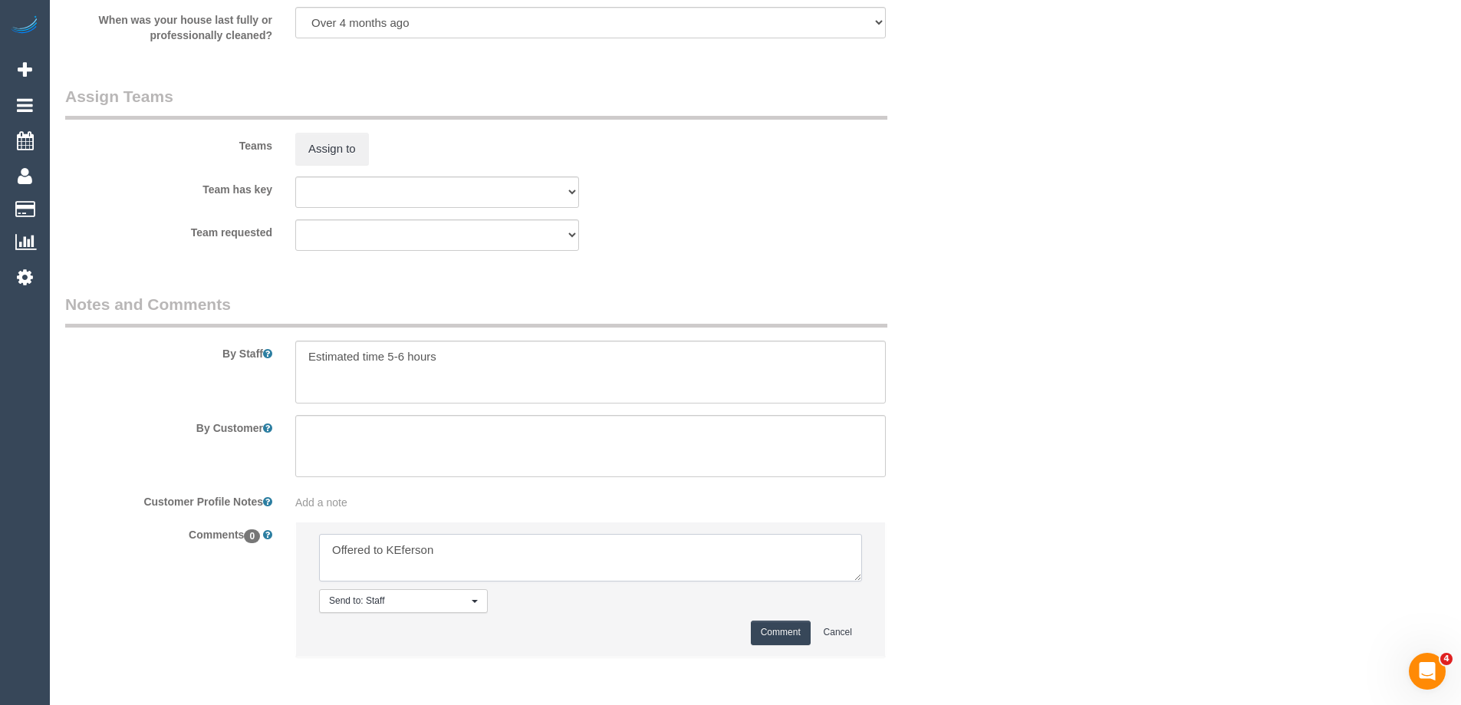
click at [410, 541] on textarea at bounding box center [590, 558] width 543 height 48
type textarea "Offered to Jeferson"
click at [783, 630] on button "Comment" at bounding box center [781, 632] width 60 height 24
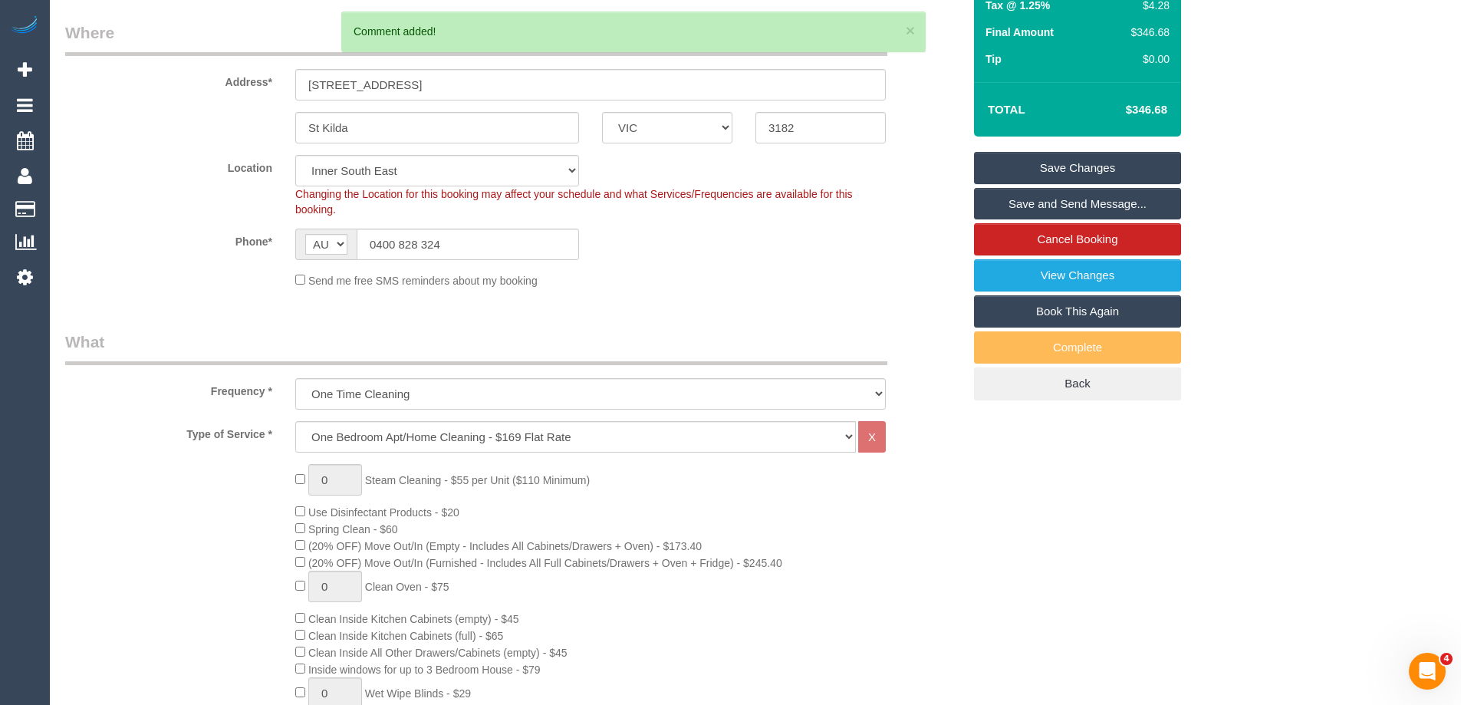
scroll to position [114, 0]
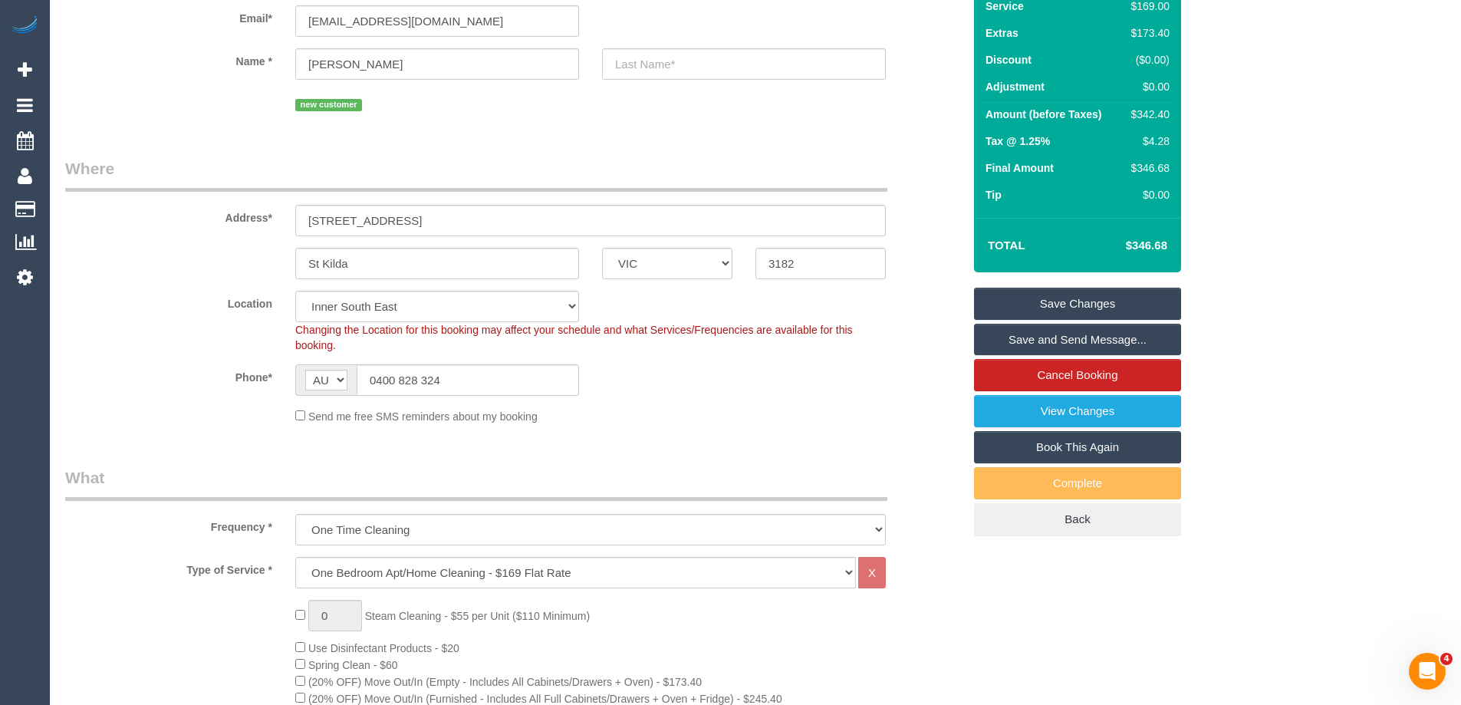
click at [1058, 299] on link "Save Changes" at bounding box center [1077, 304] width 207 height 32
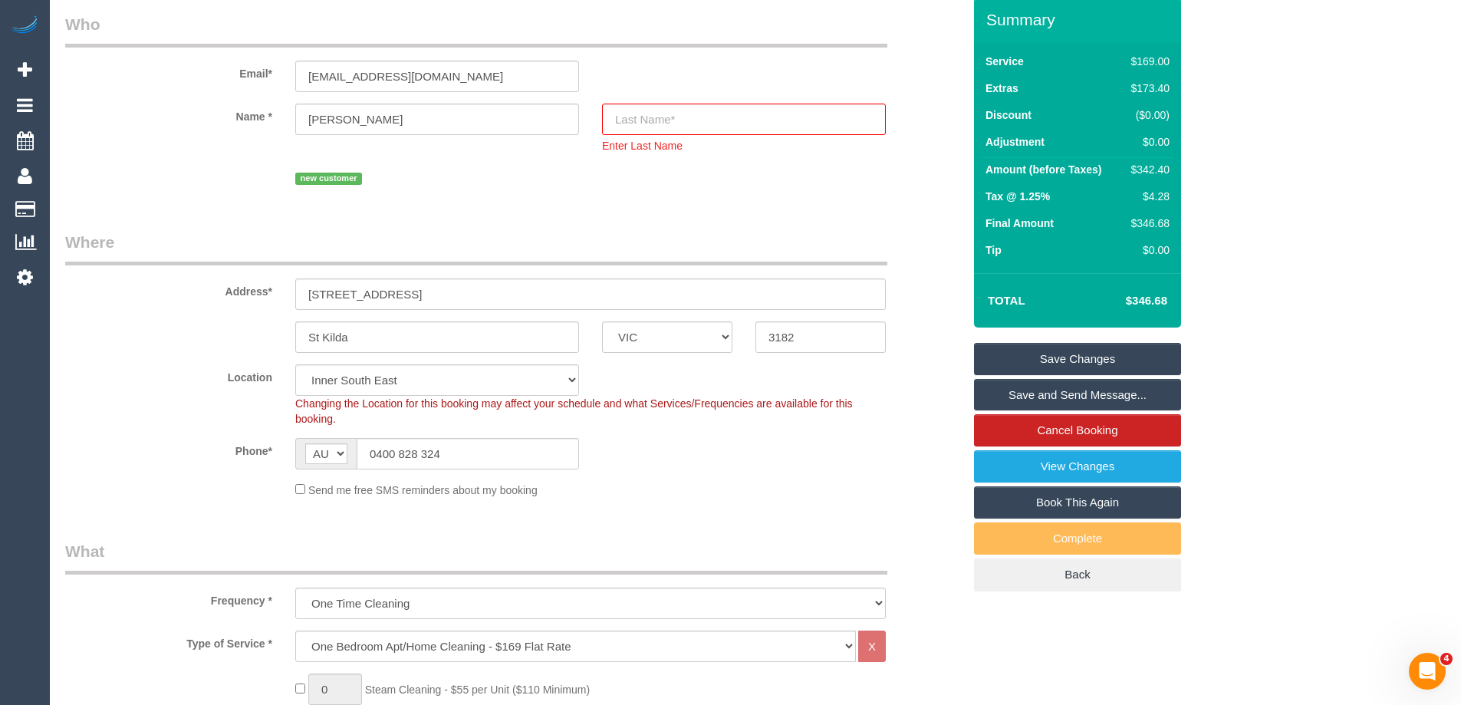
scroll to position [127, 0]
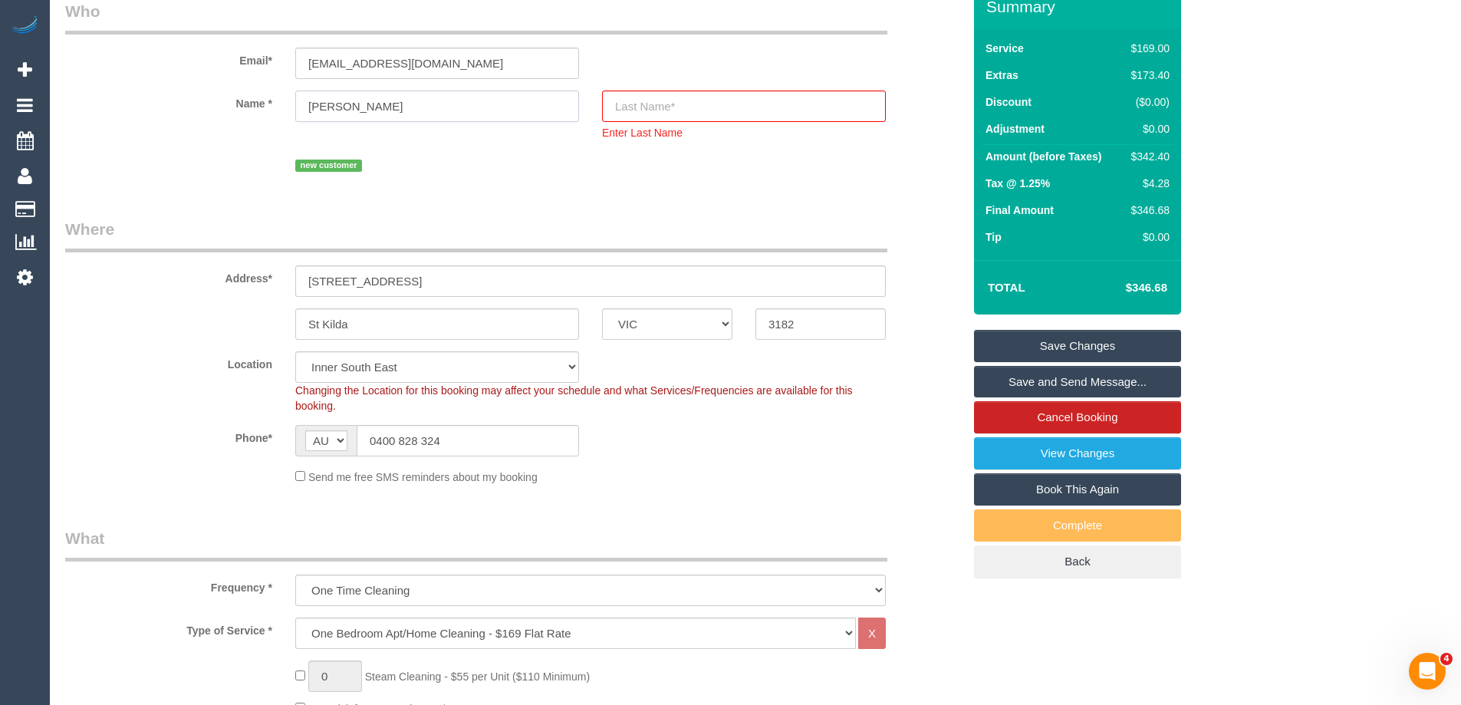
click at [449, 100] on input "Andrew Wilson" at bounding box center [437, 105] width 284 height 31
click at [683, 103] on input "text" at bounding box center [744, 105] width 284 height 31
type input "Wilson"
click at [382, 100] on input "Andrew Wilson" at bounding box center [437, 105] width 284 height 31
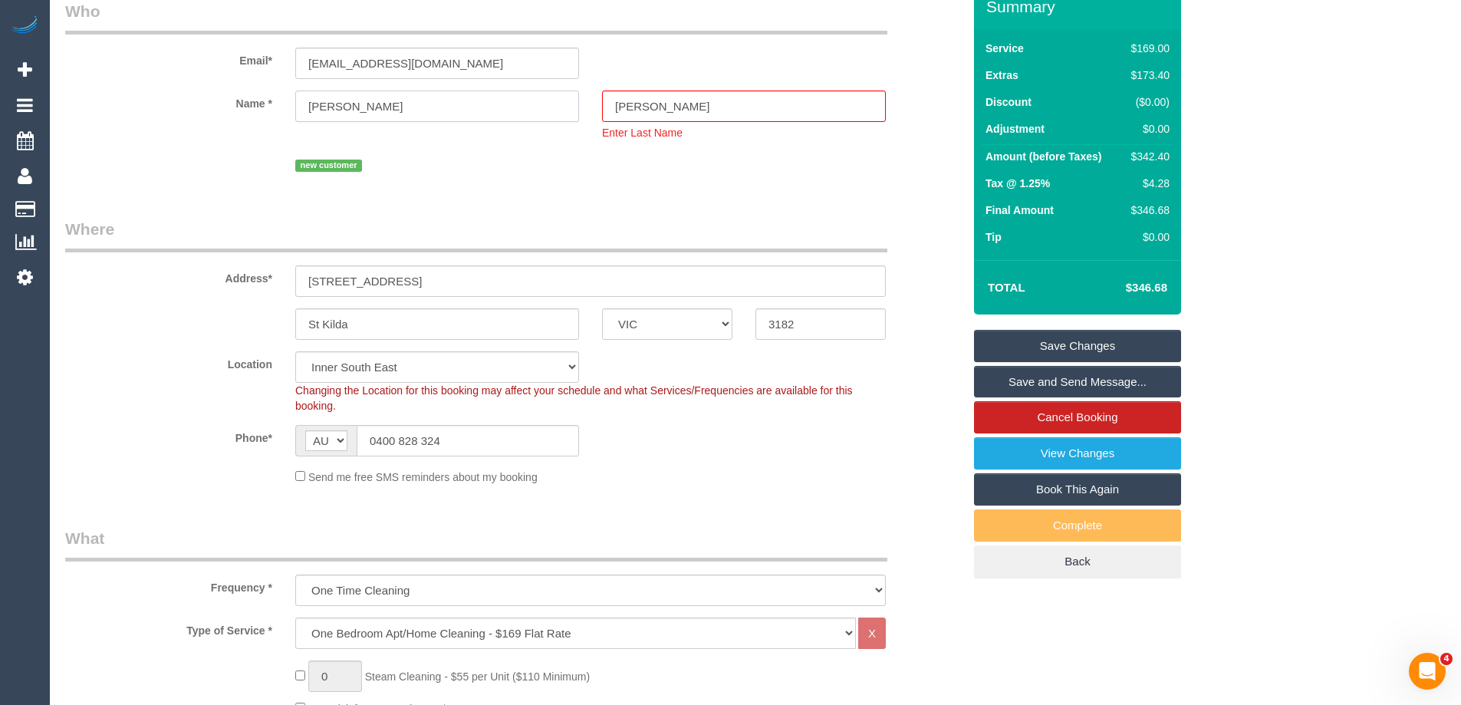
type input "[PERSON_NAME]"
click at [1099, 341] on link "Save Changes" at bounding box center [1077, 346] width 207 height 32
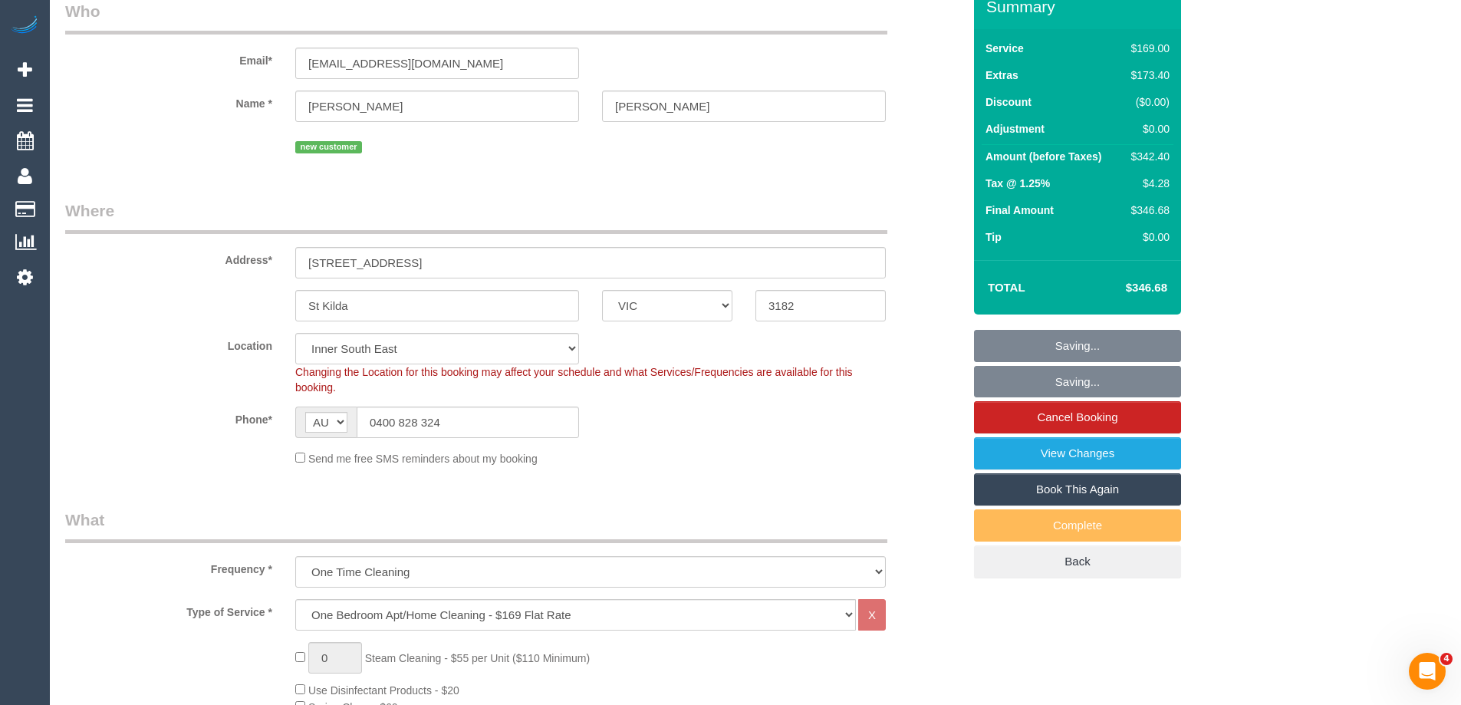
scroll to position [71, 0]
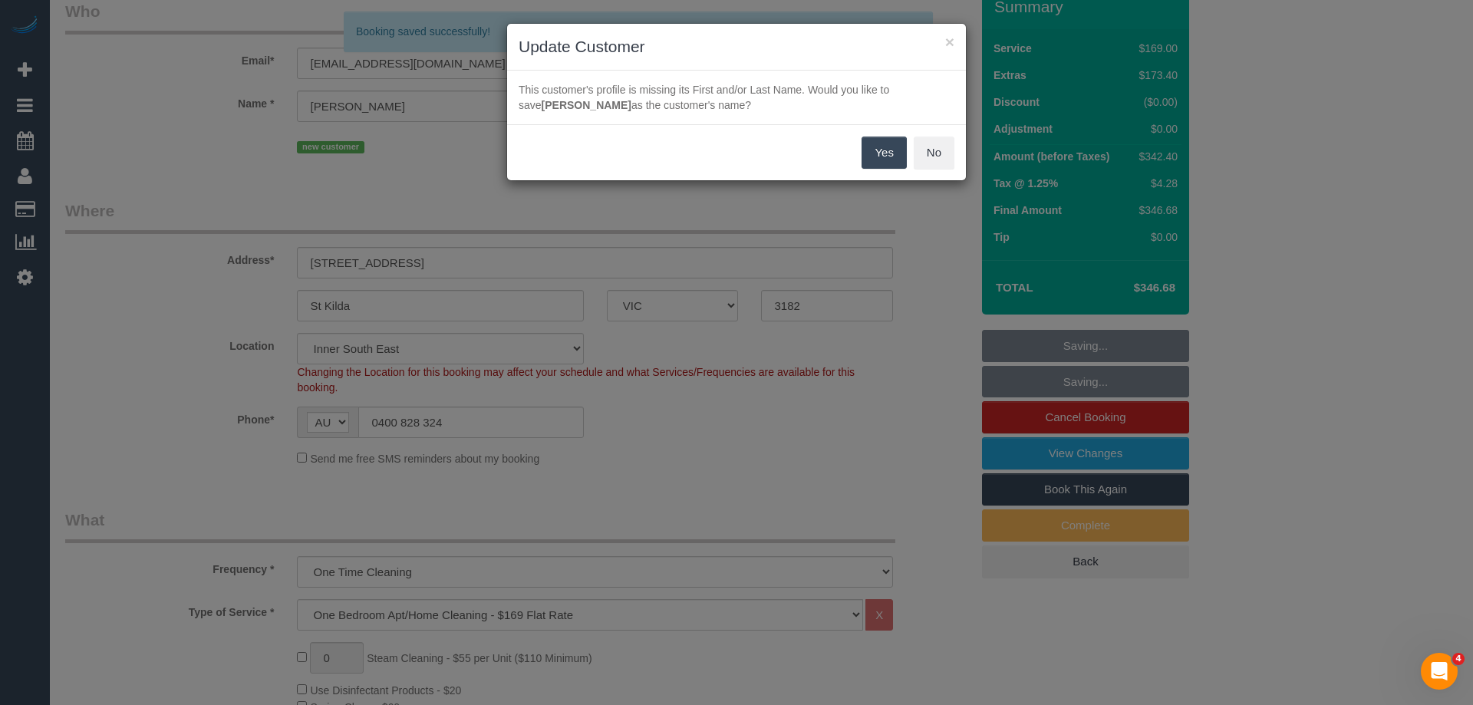
click at [875, 160] on button "Yes" at bounding box center [883, 153] width 44 height 32
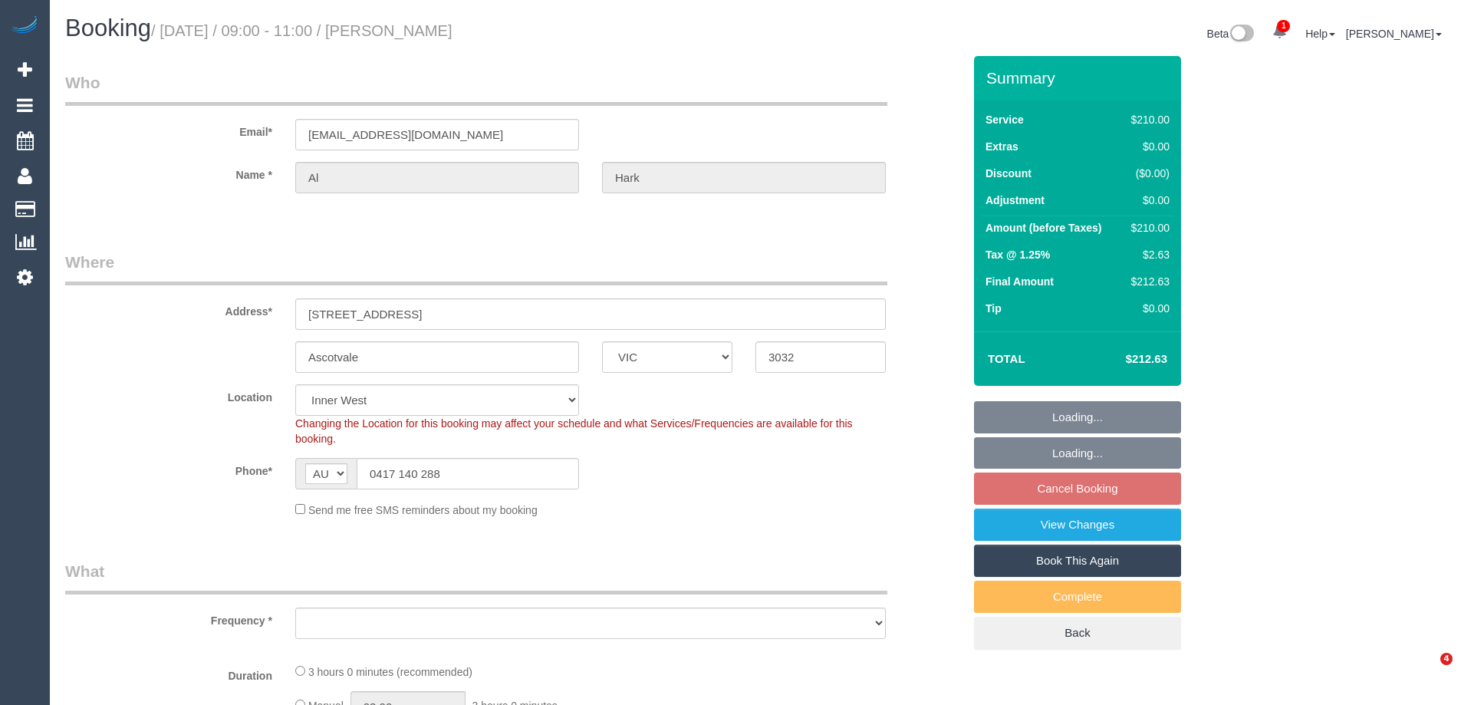
select select "VIC"
select select "object:864"
select select "180"
select select "number:27"
select select "number:14"
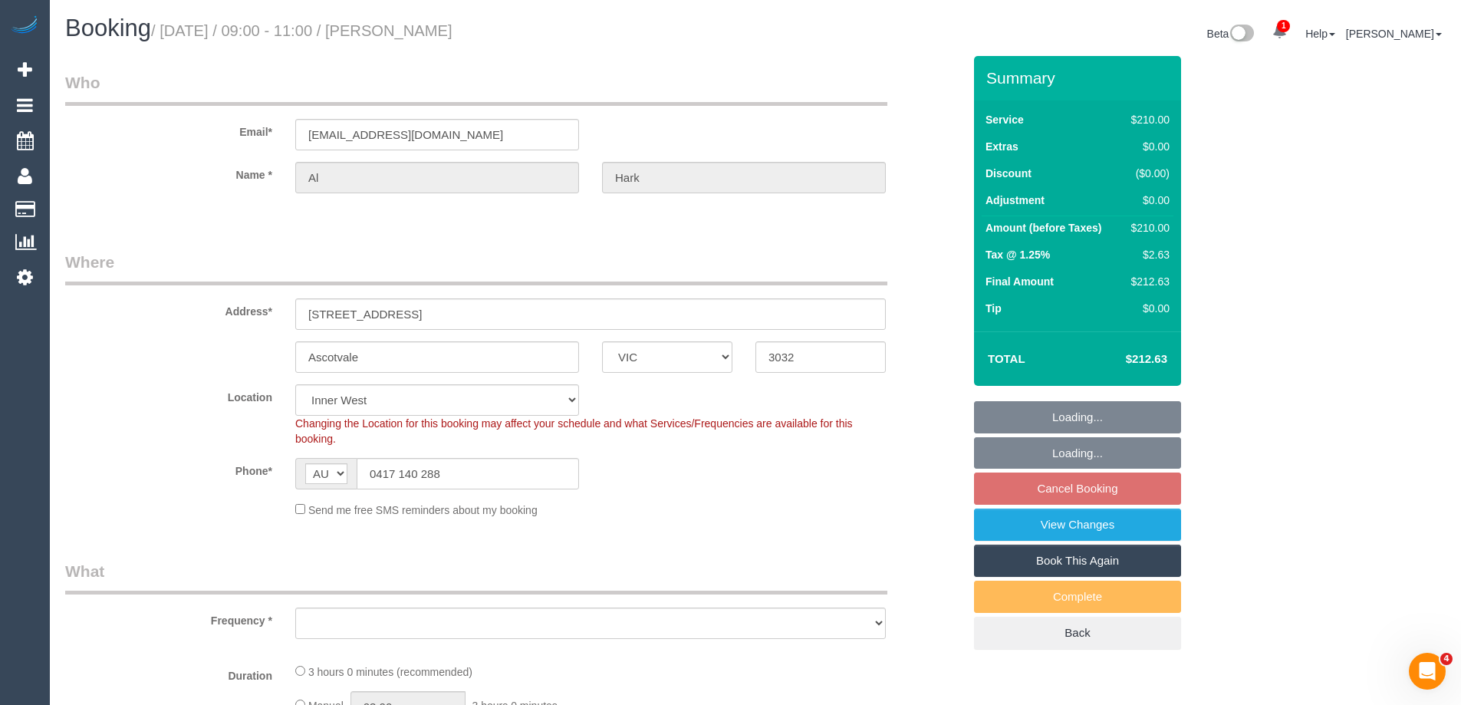
select select "number:19"
select select "number:25"
select select "number:35"
select select "number:13"
select select "object:1545"
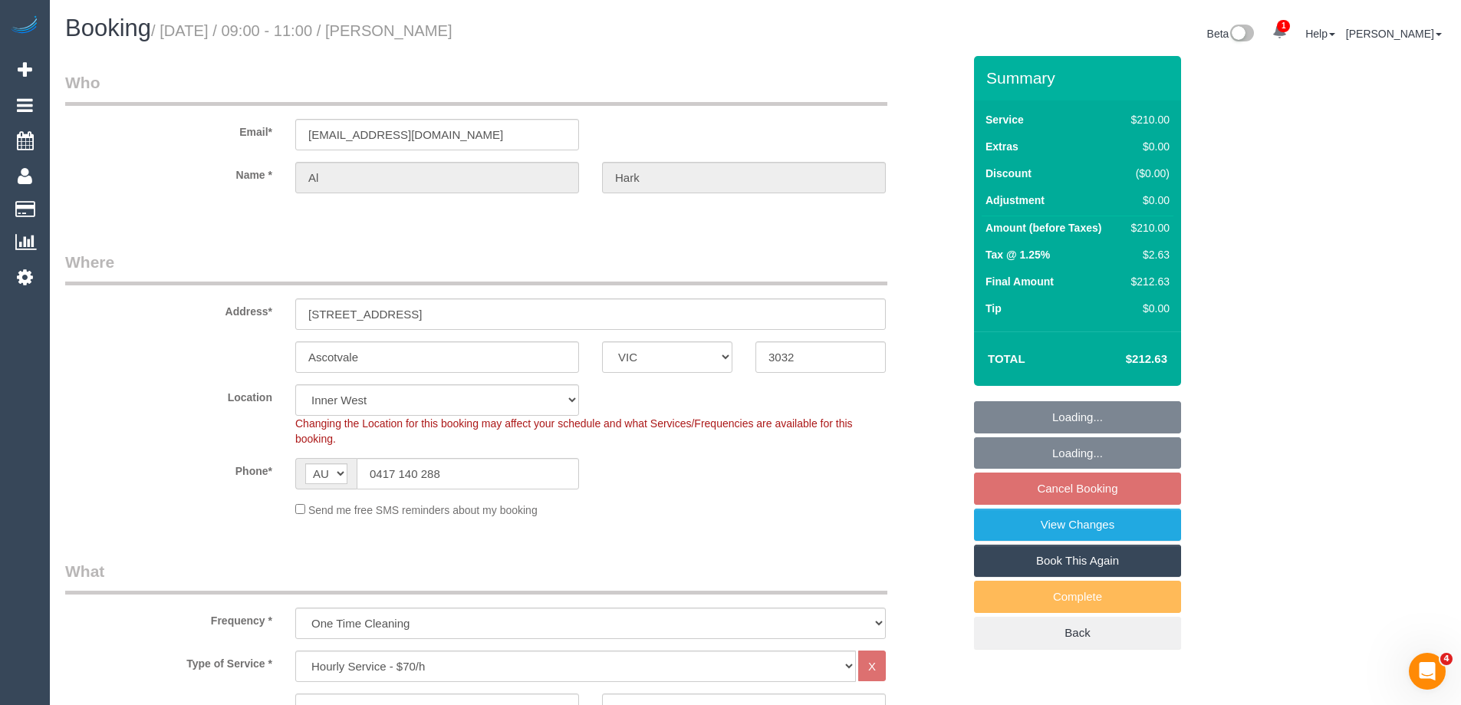
select select "string:stripe-pm_1PGEtB2GScqysDRV95zUS7vF"
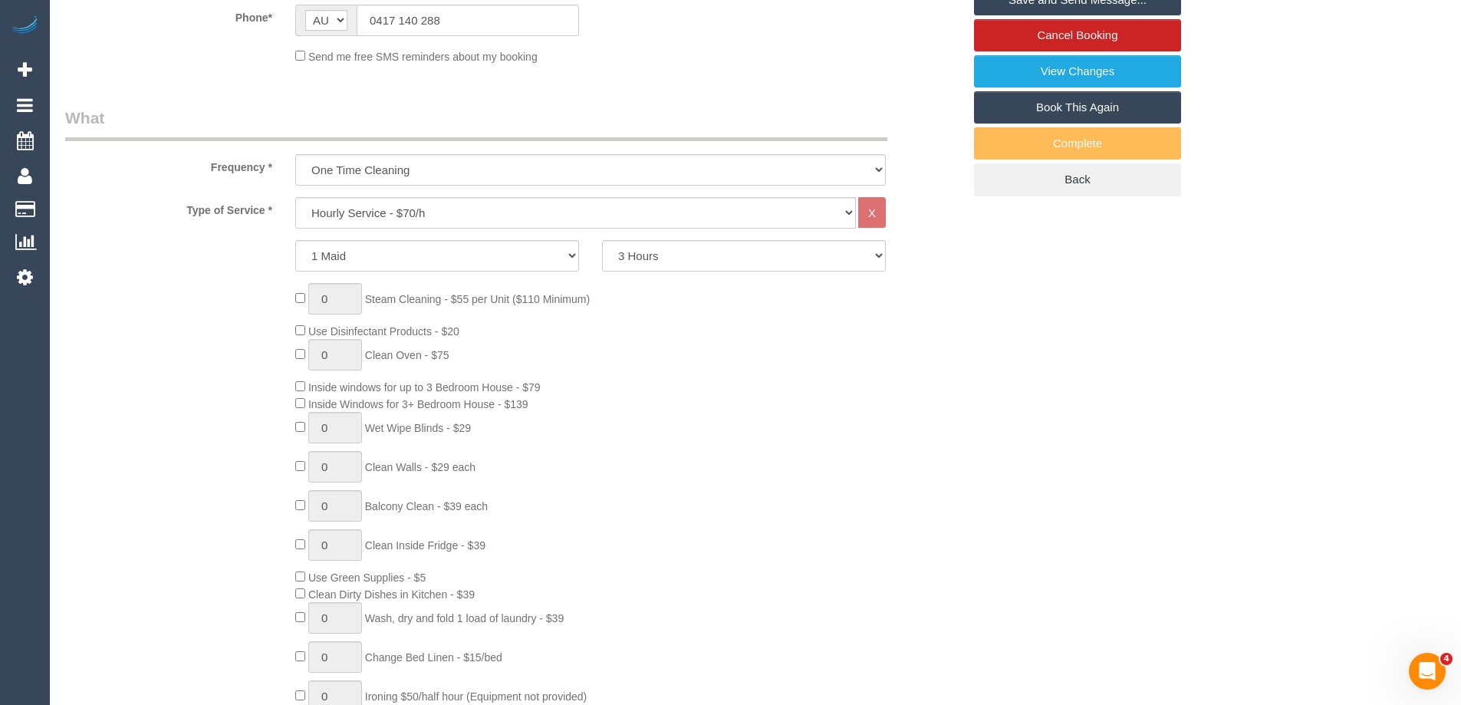
scroll to position [460, 0]
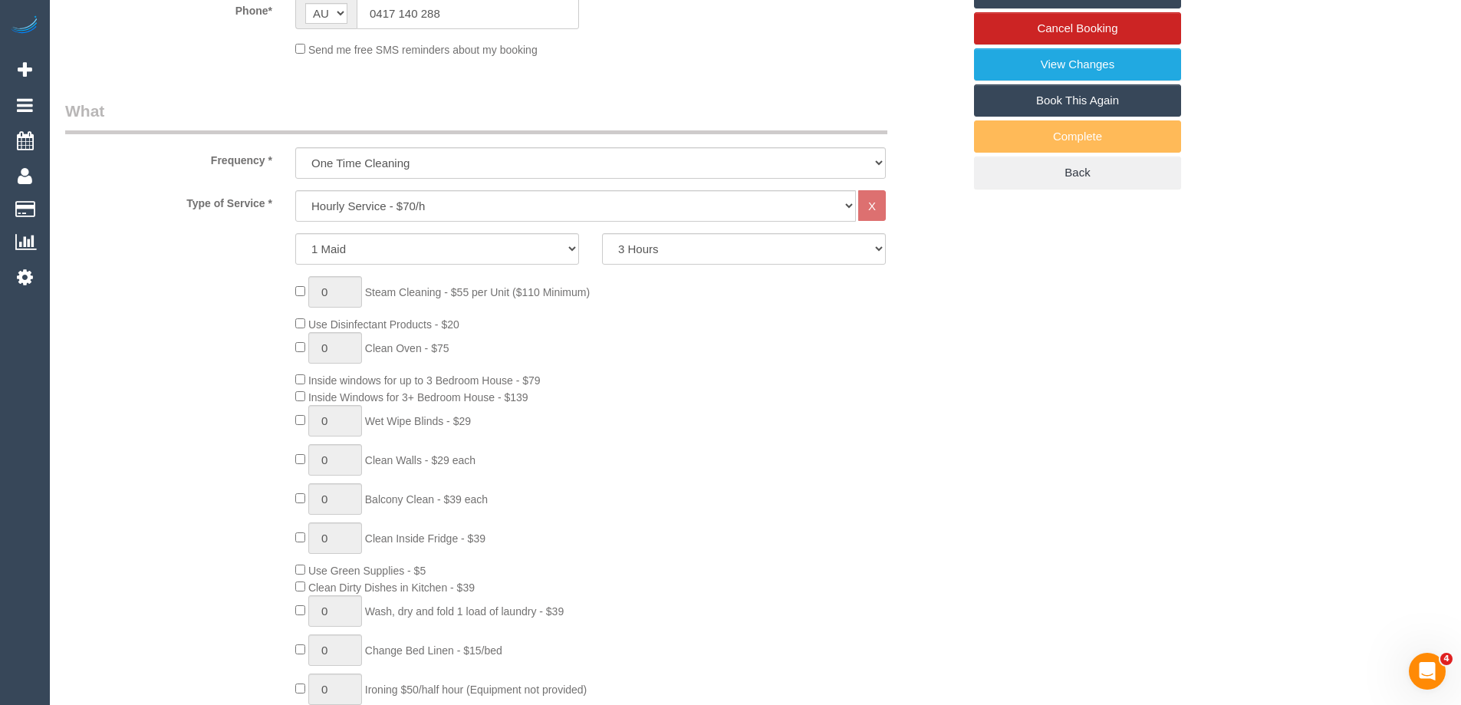
click at [930, 393] on div "0 Steam Cleaning - $55 per Unit ($110 Minimum) Use Disinfectant Products - $20 …" at bounding box center [629, 502] width 690 height 453
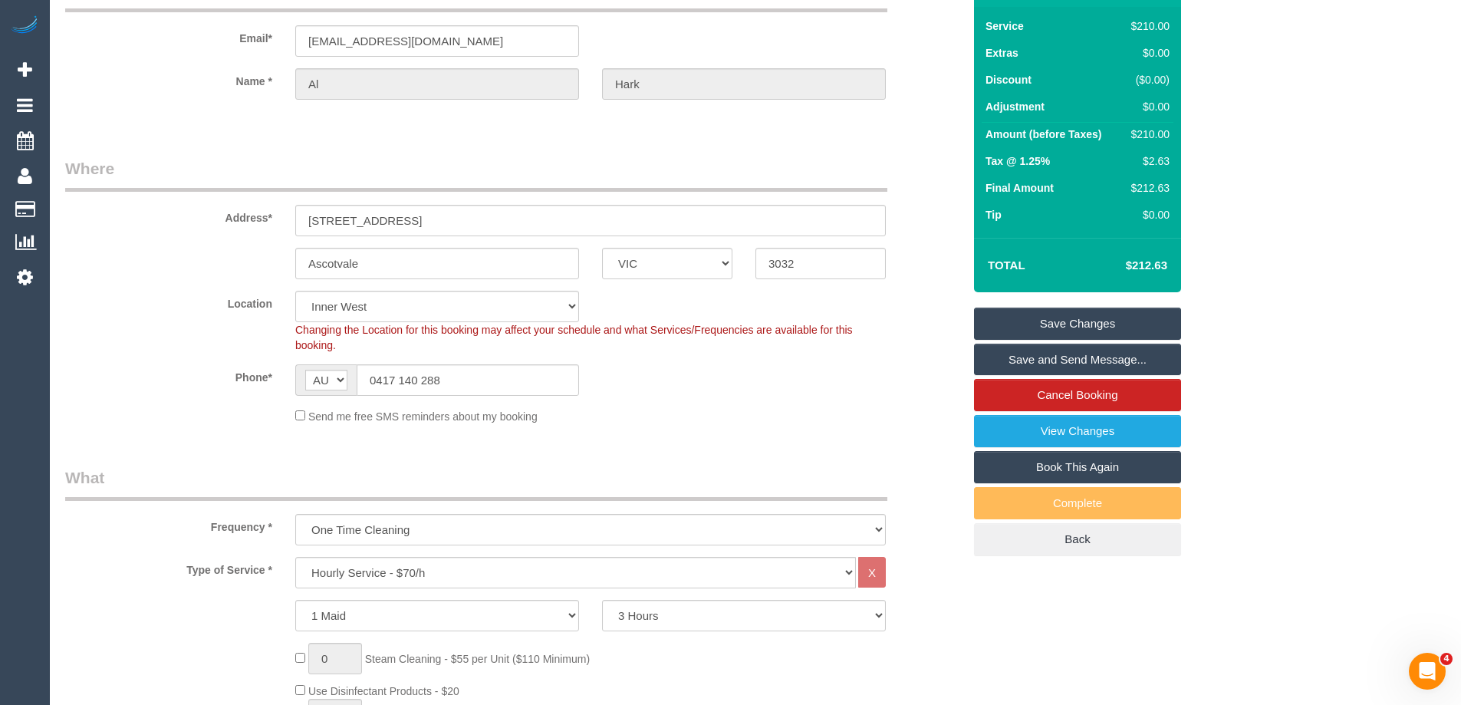
scroll to position [0, 0]
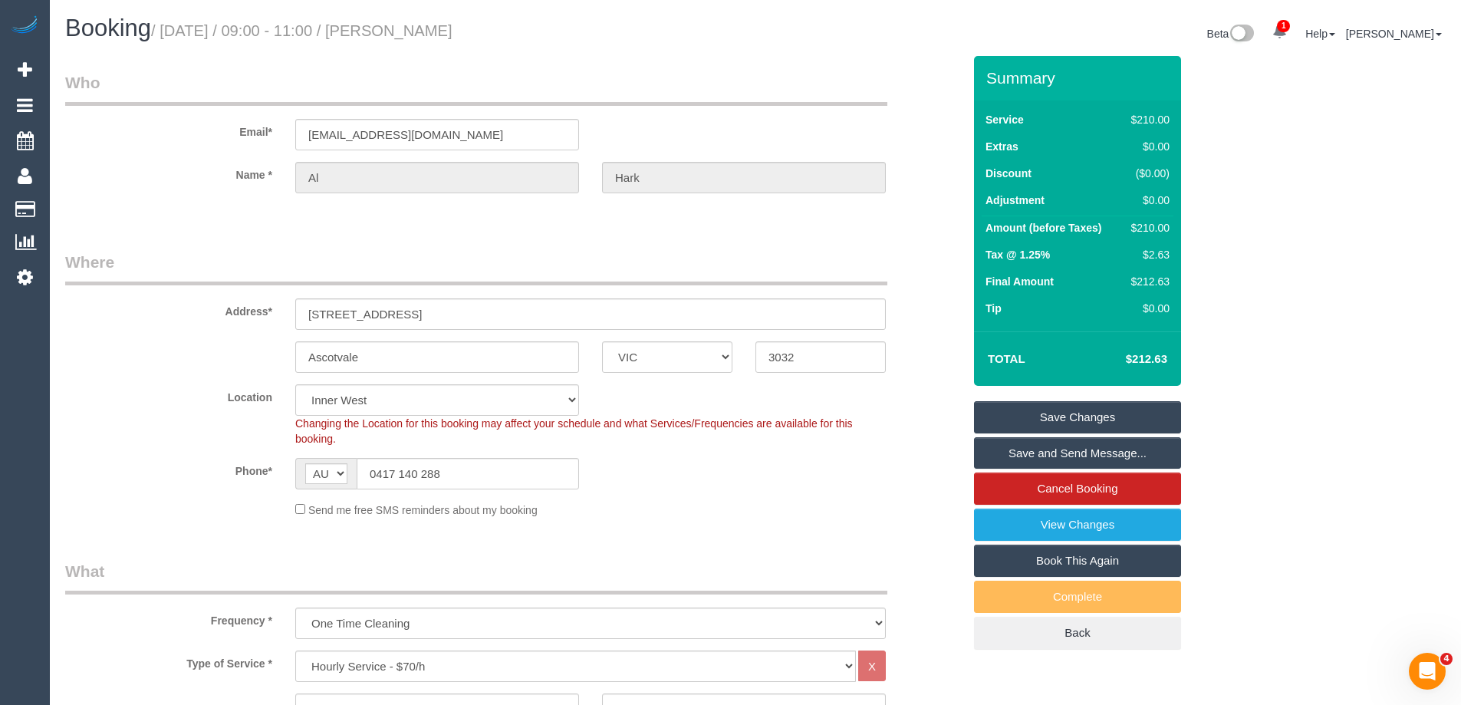
drag, startPoint x: 456, startPoint y: 35, endPoint x: 423, endPoint y: 32, distance: 32.3
click at [423, 32] on h1 "Booking / [DATE] / 09:00 - 11:00 / [PERSON_NAME]" at bounding box center [404, 28] width 679 height 26
copy small "[PERSON_NAME]"
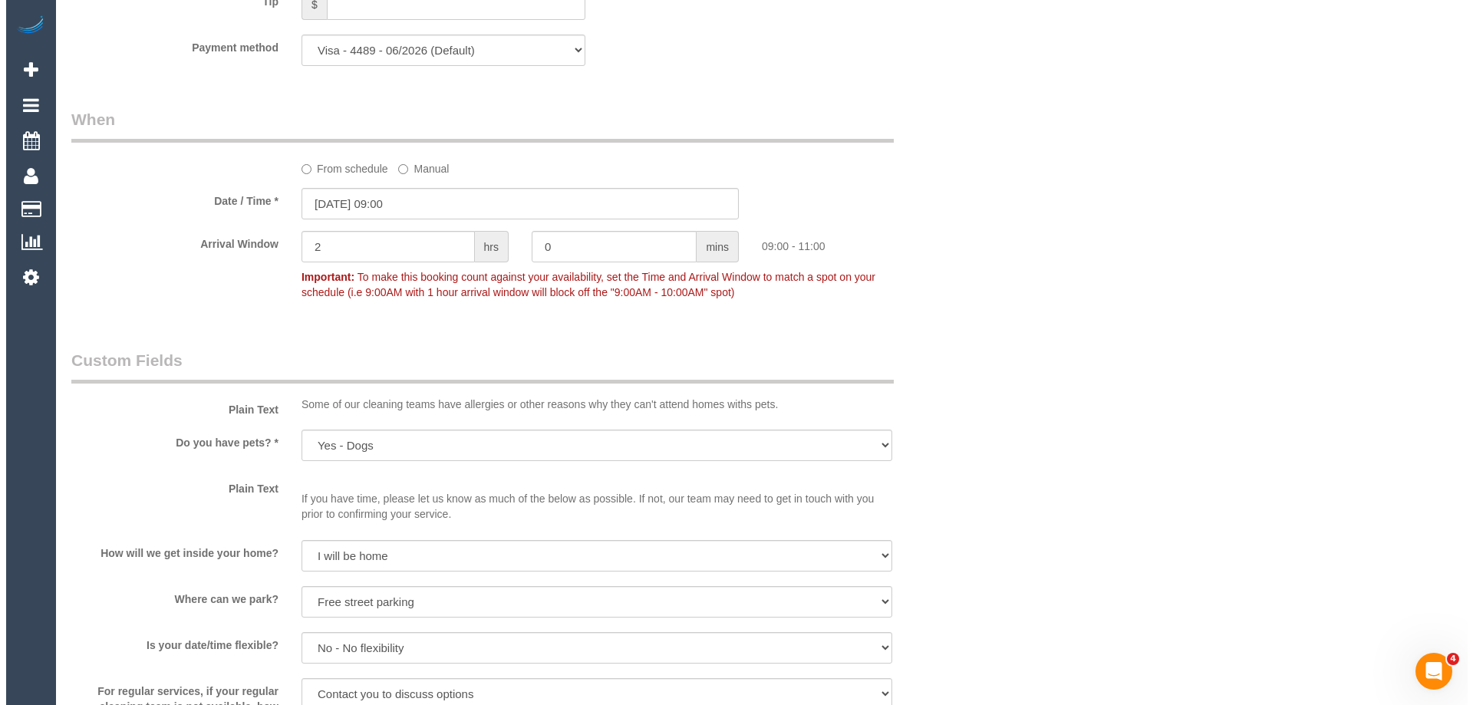
scroll to position [1841, 0]
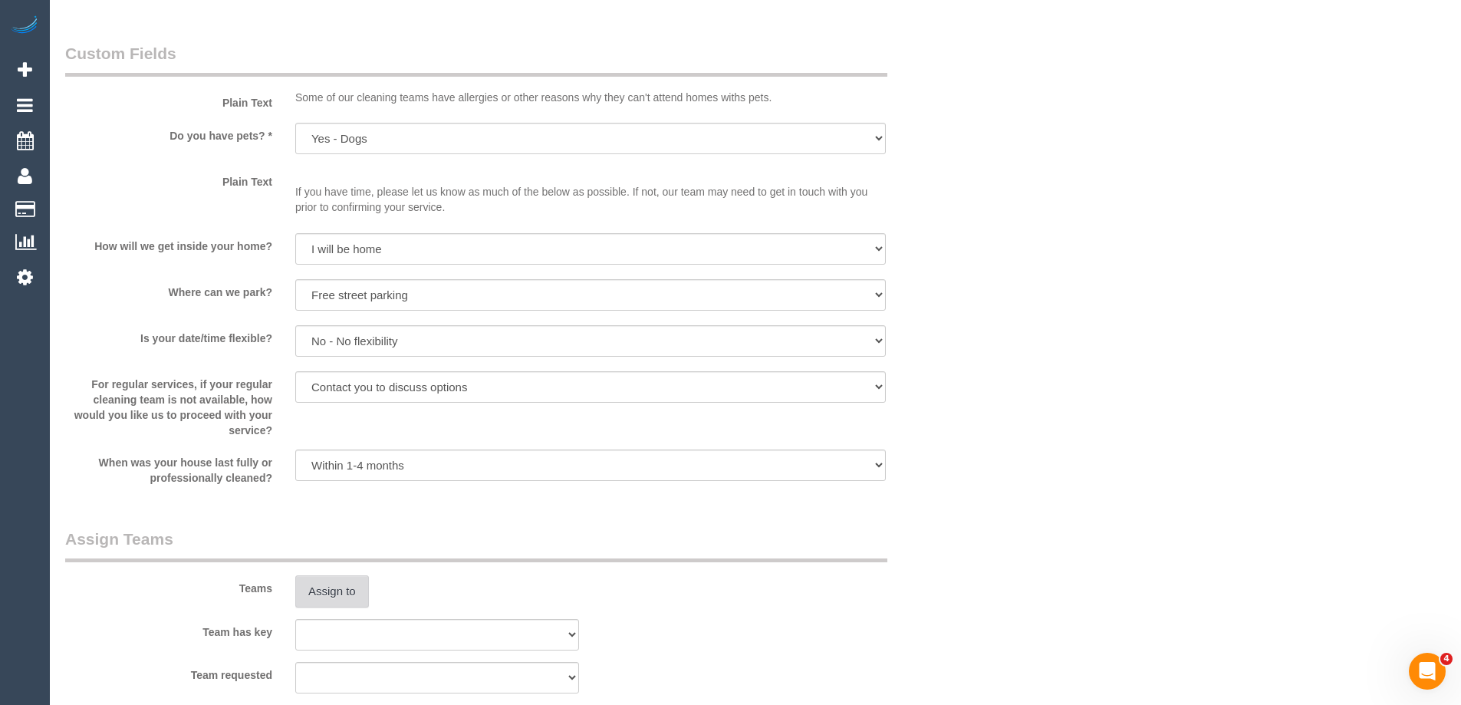
click at [340, 588] on button "Assign to" at bounding box center [332, 591] width 74 height 32
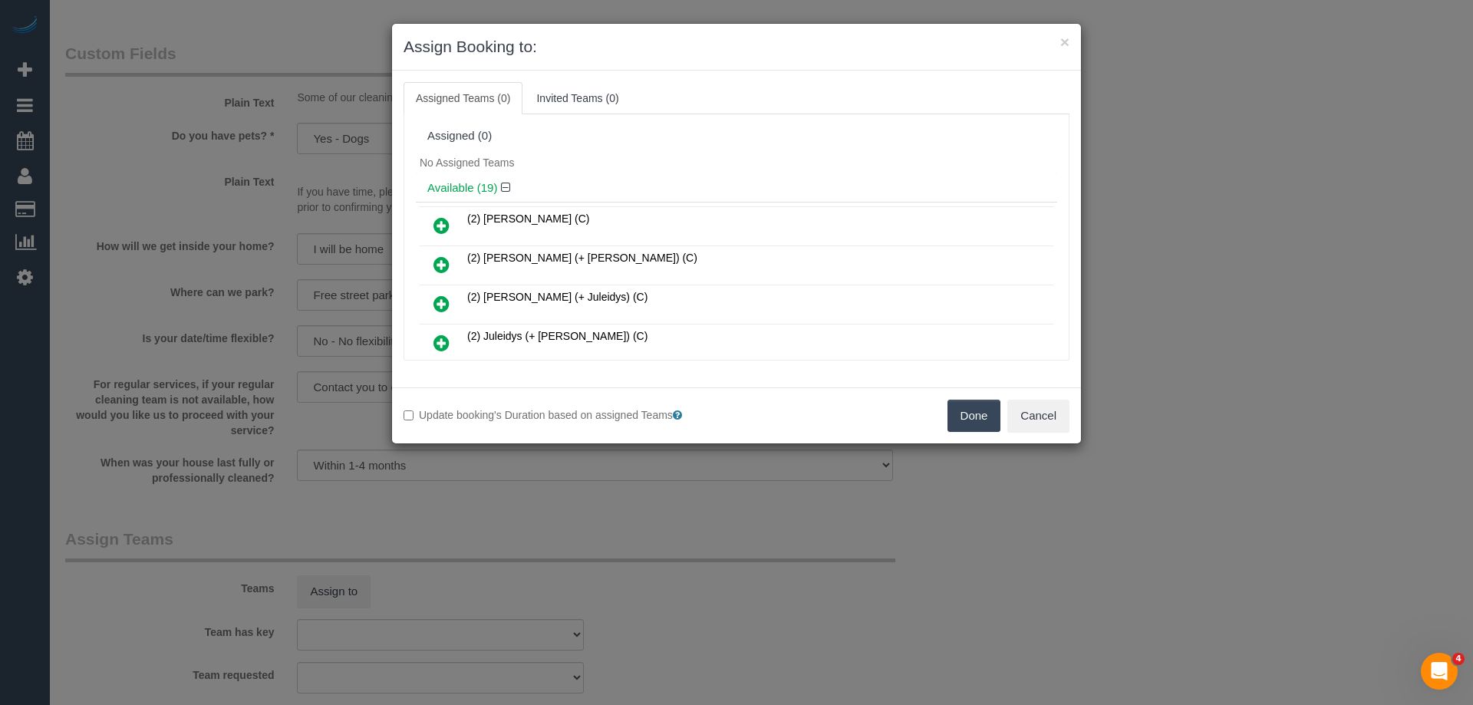
click at [686, 143] on div "Assigned (0)" at bounding box center [736, 136] width 641 height 29
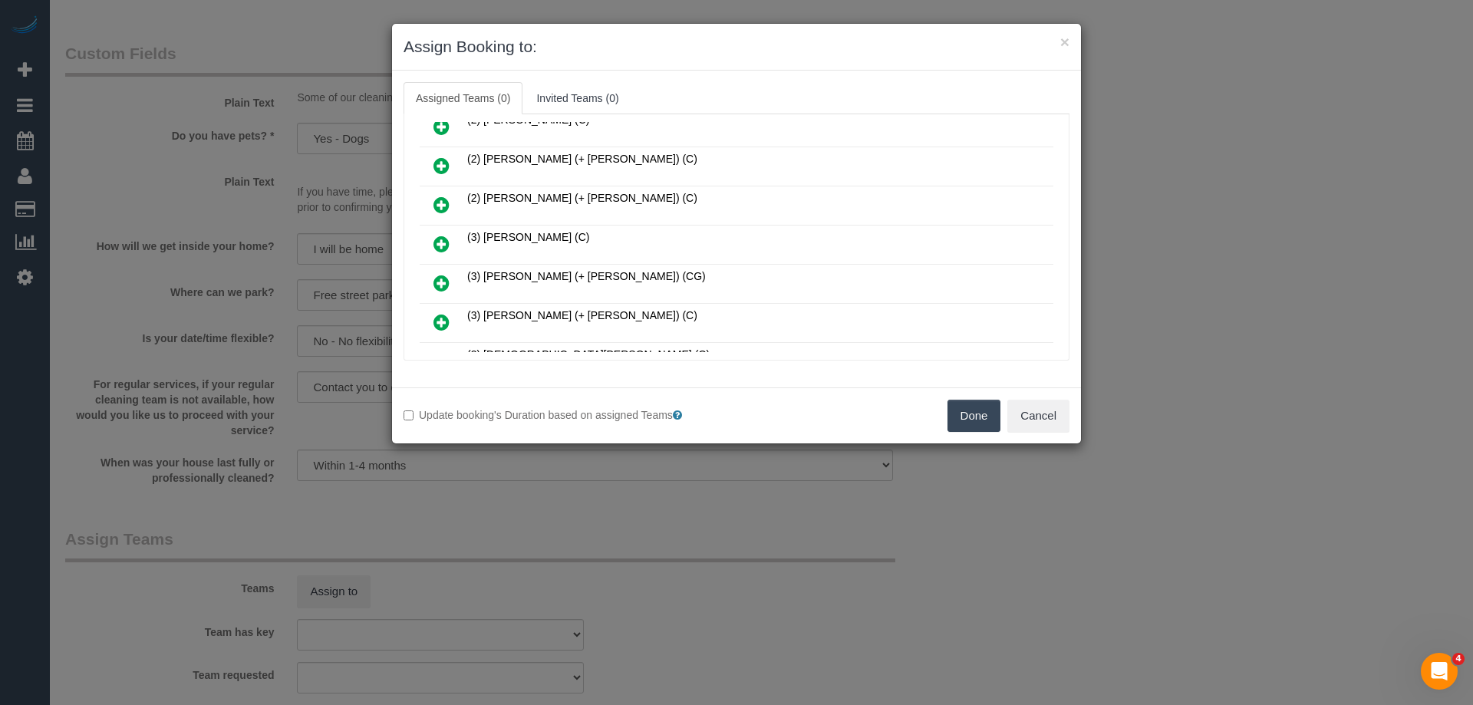
click at [438, 243] on icon at bounding box center [441, 244] width 16 height 18
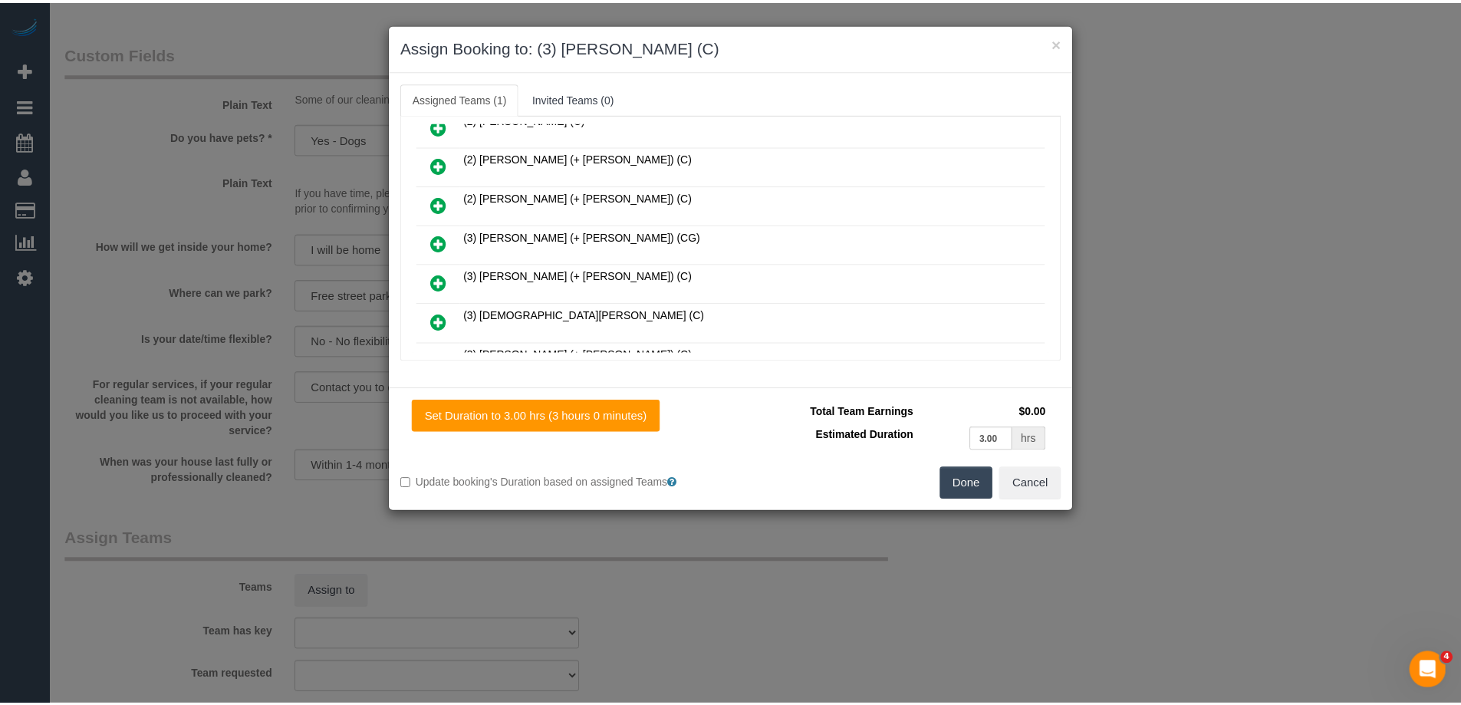
scroll to position [0, 0]
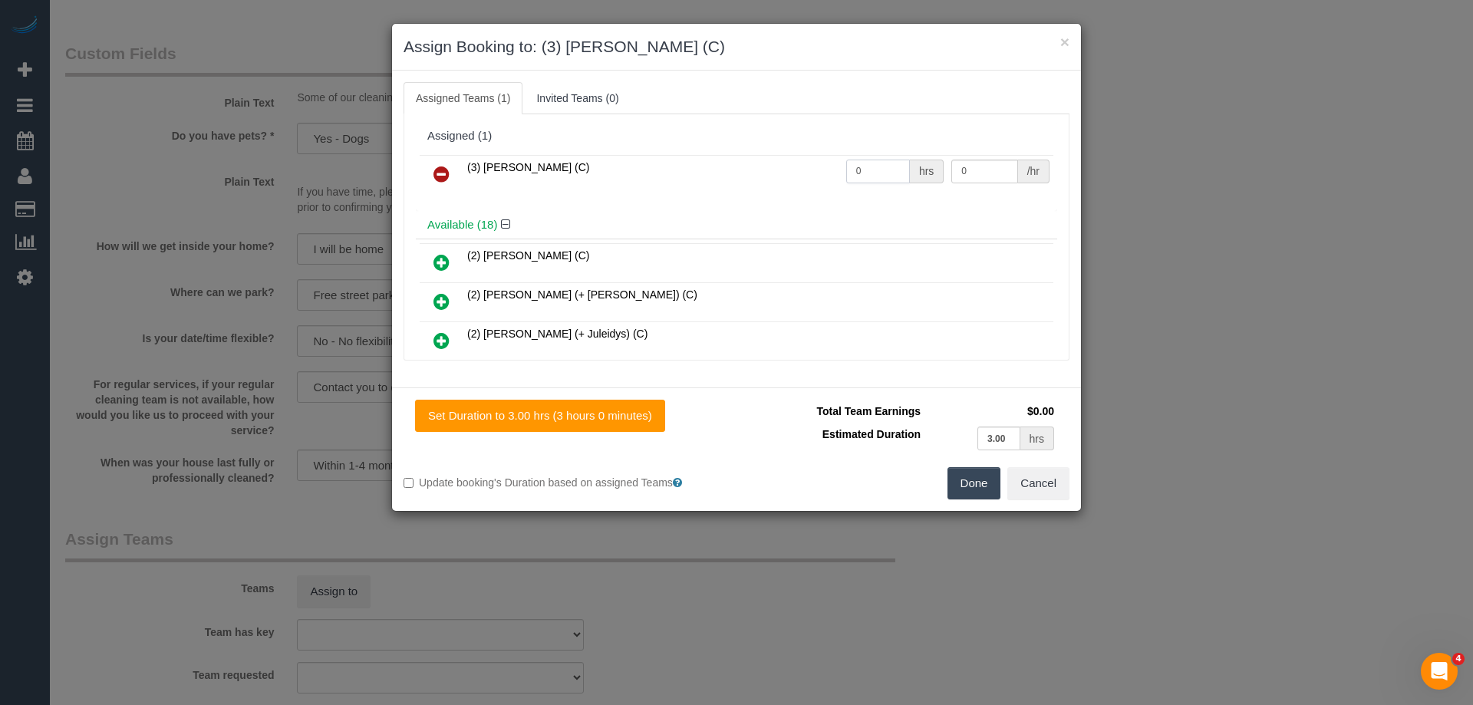
click at [874, 169] on input "0" at bounding box center [878, 172] width 64 height 24
type input "3"
click at [973, 172] on input "0" at bounding box center [984, 172] width 66 height 24
type input "35"
click at [971, 485] on button "Done" at bounding box center [974, 483] width 54 height 32
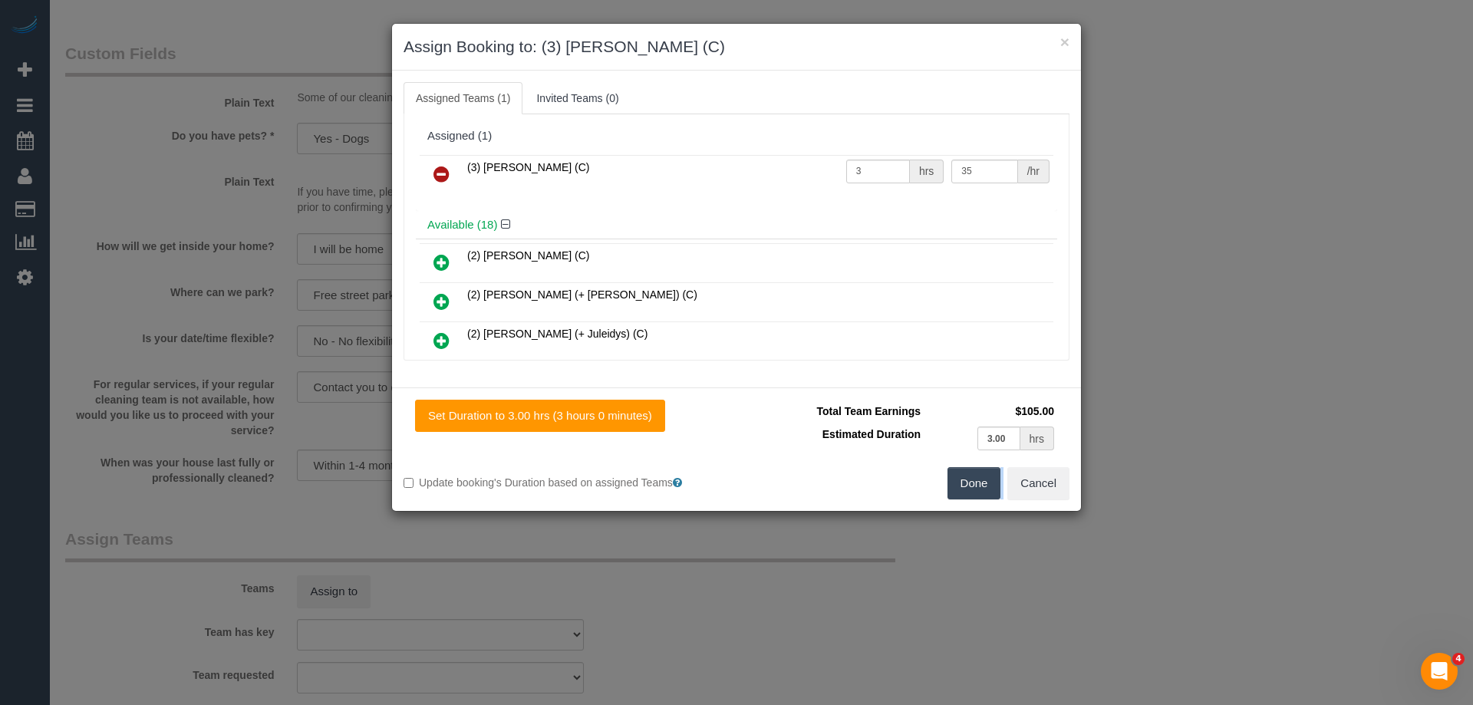
click at [971, 485] on div "× Assign Booking to: (3) Abu Bakar (C) Assigned Teams (1) Invited Teams (0) Ass…" at bounding box center [736, 352] width 1473 height 705
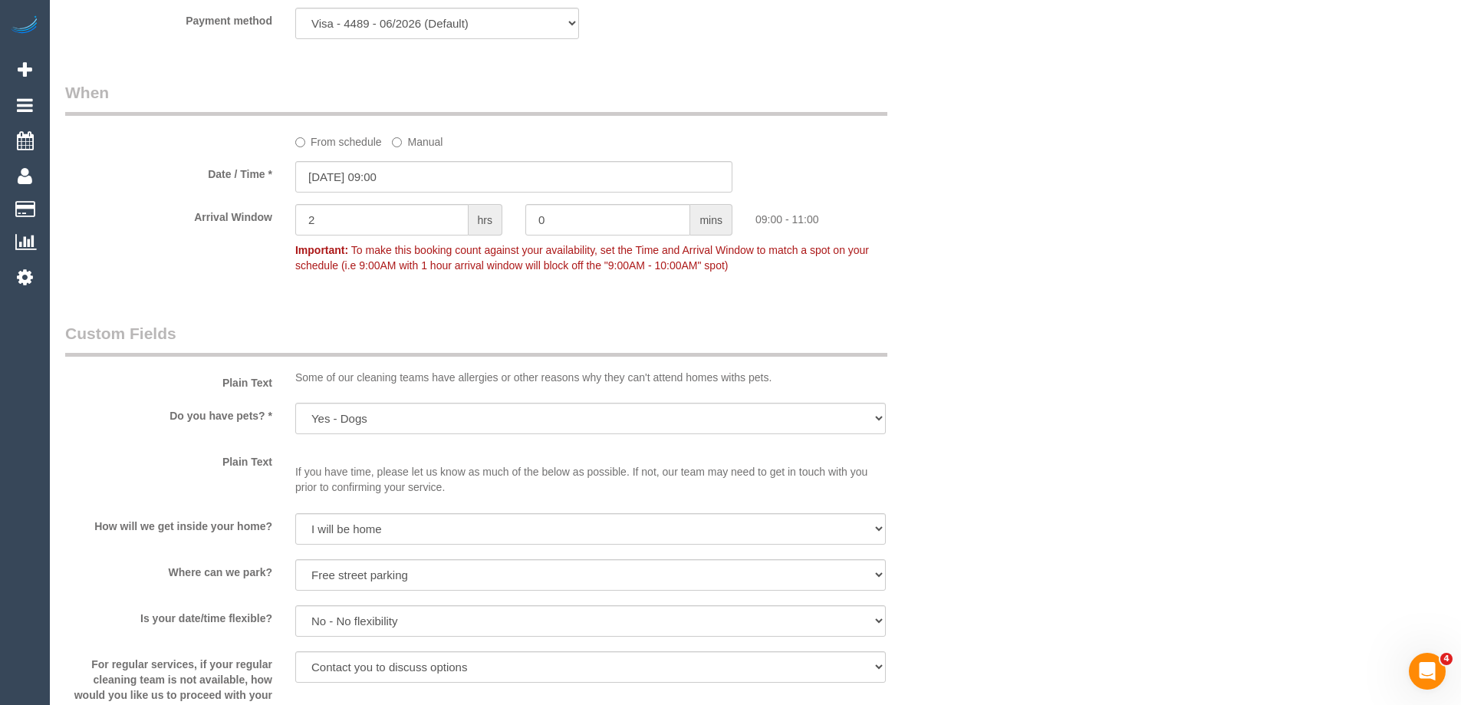
scroll to position [1227, 0]
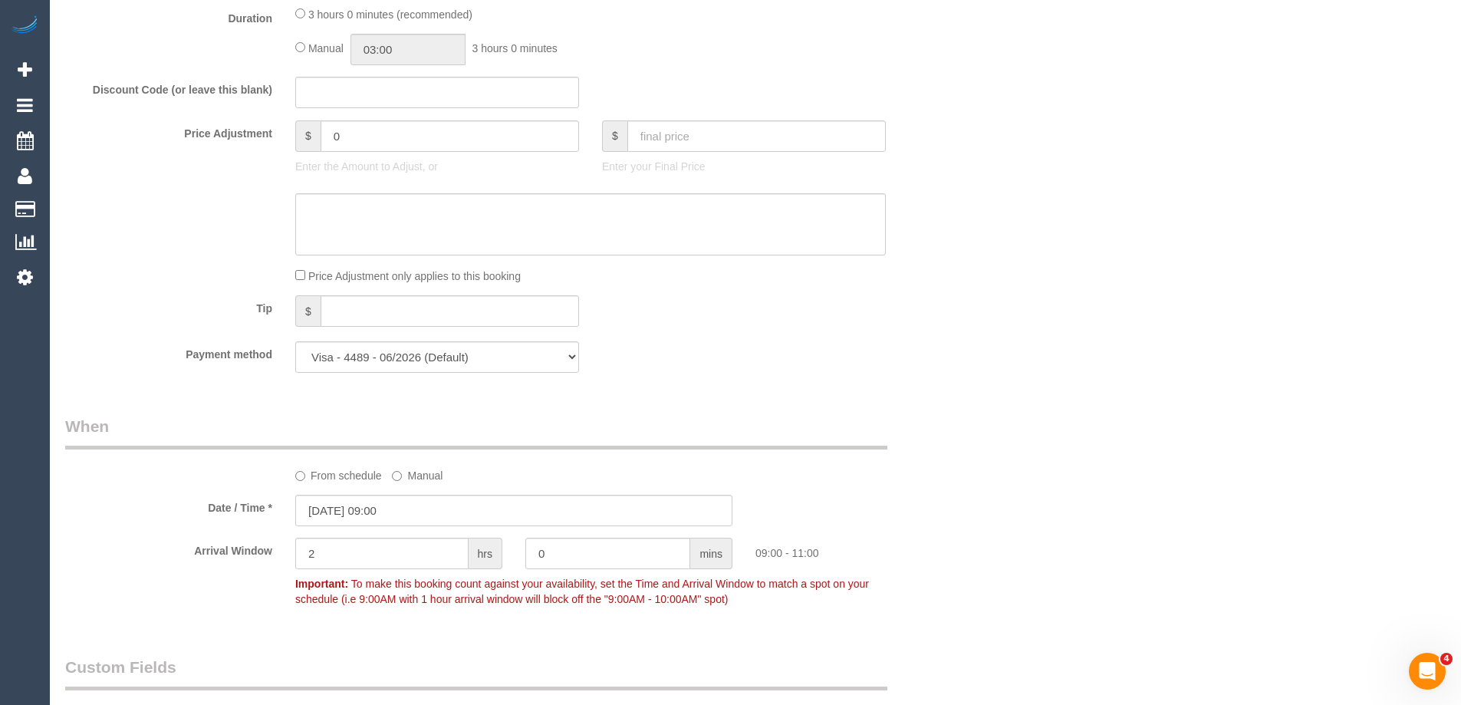
click at [1051, 316] on div "Who Email* buttons-pistil.0g@icloud.com Name * Al Hark Where Address* 40 Regent…" at bounding box center [755, 429] width 1380 height 3201
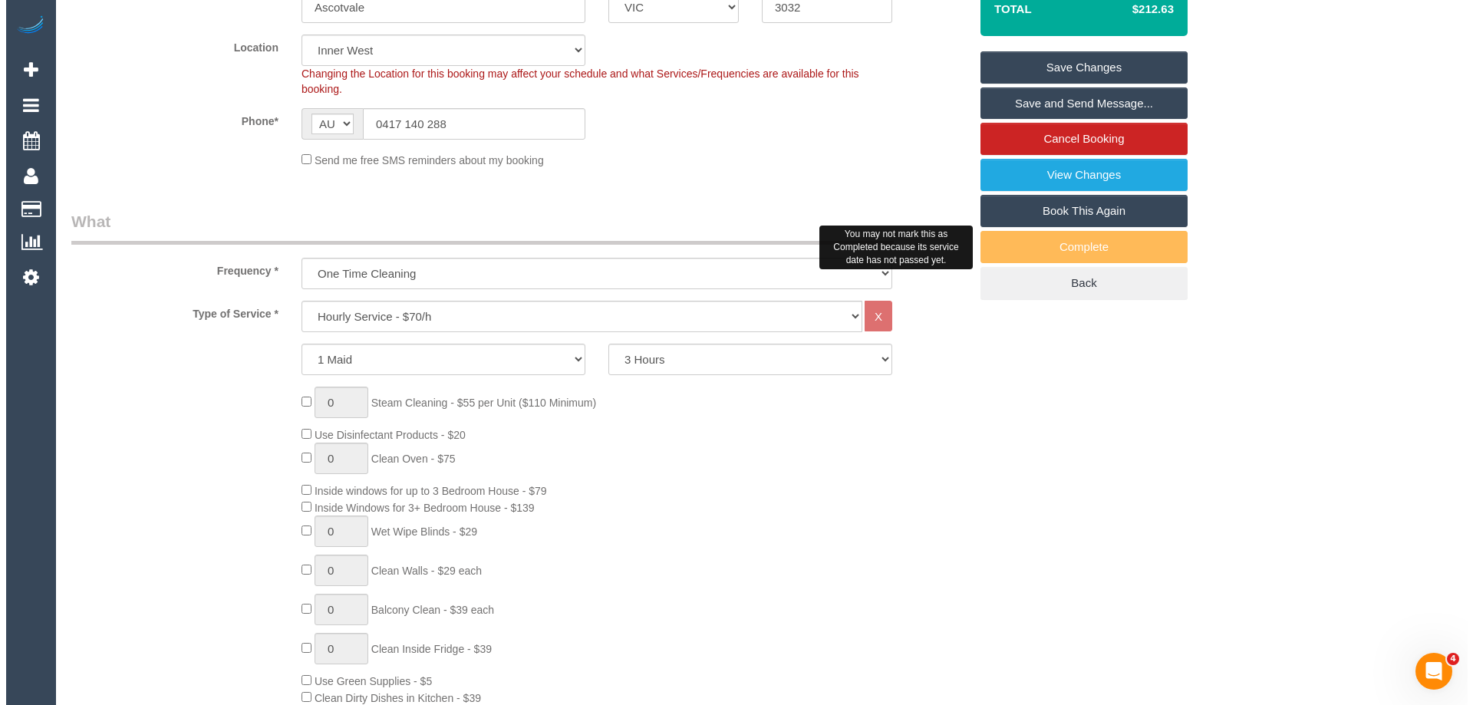
scroll to position [230, 0]
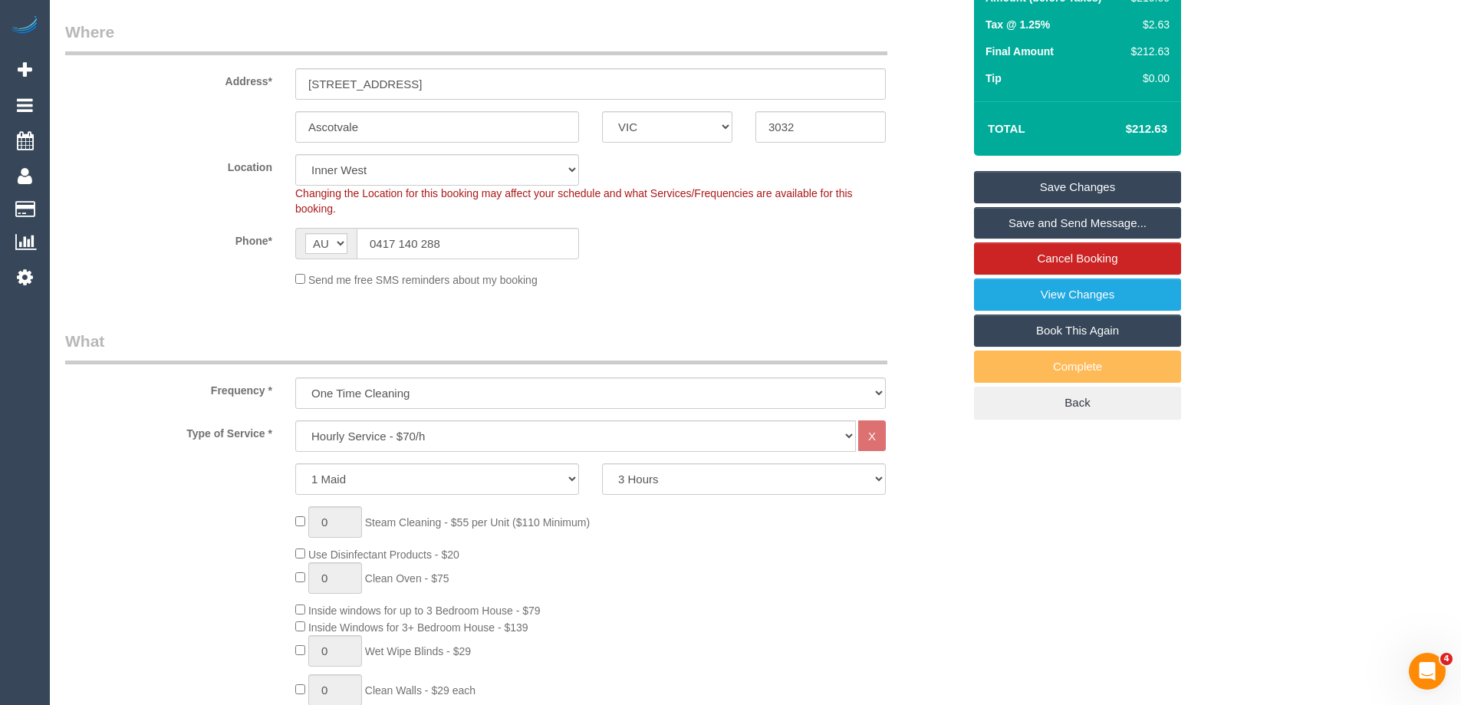
click at [1034, 222] on link "Save and Send Message..." at bounding box center [1077, 223] width 207 height 32
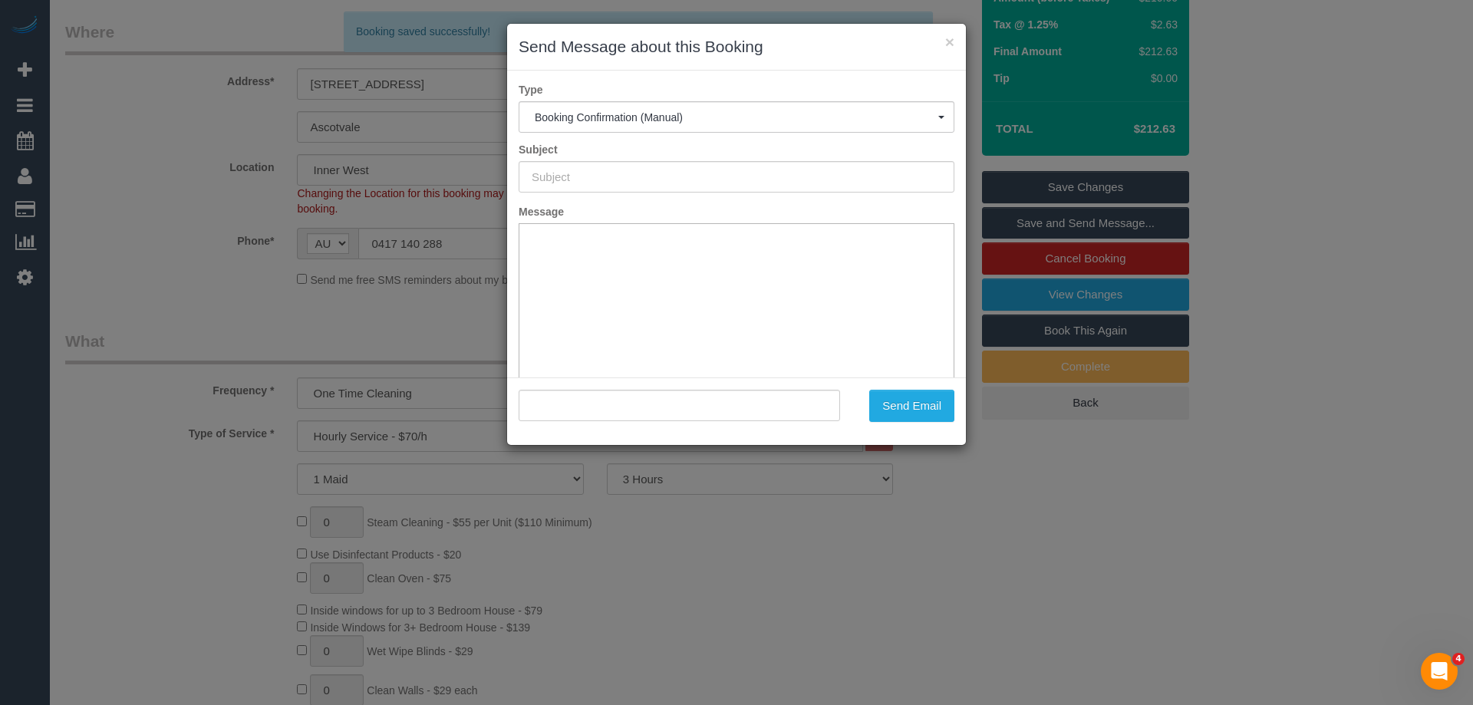
scroll to position [0, 0]
type input "Booking Confirmed"
type input ""Al Hark" <buttons-pistil.0g@icloud.com>"
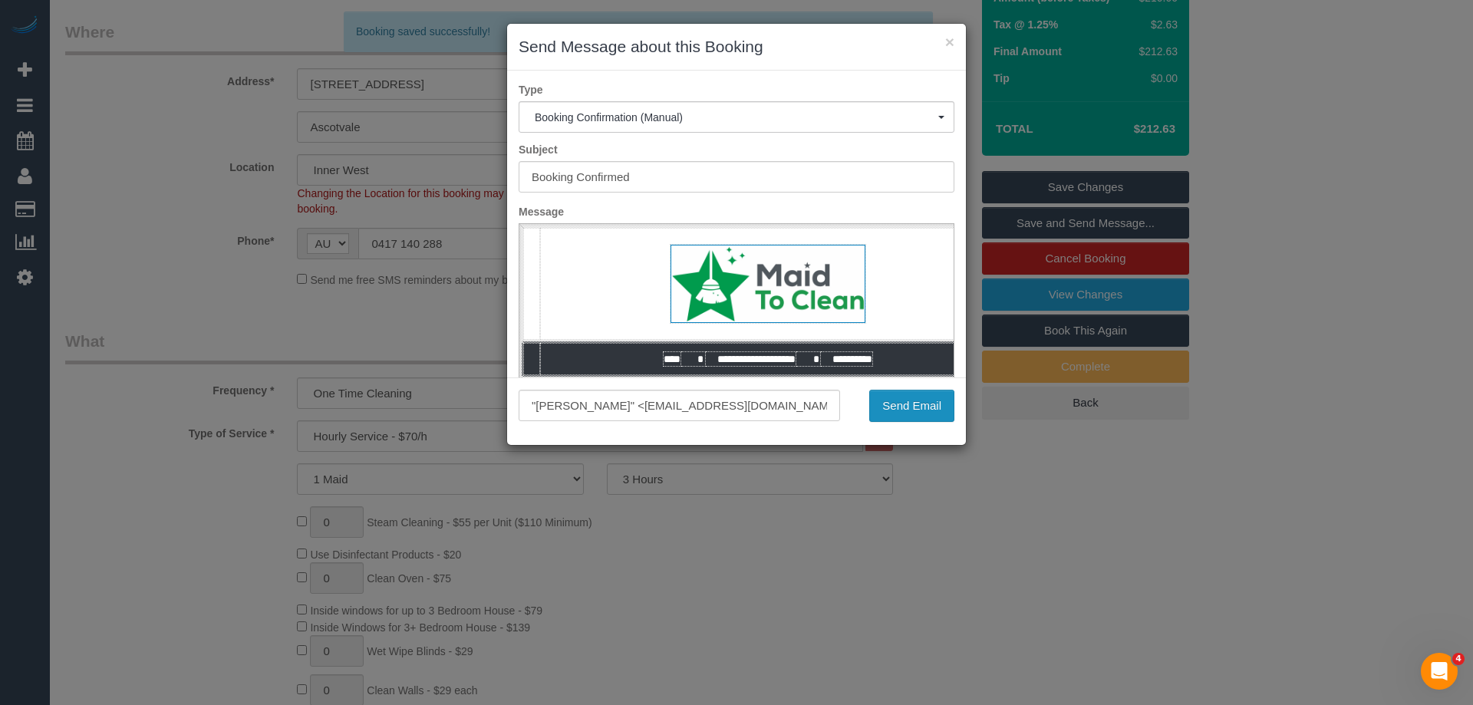
click at [902, 403] on button "Send Email" at bounding box center [911, 406] width 85 height 32
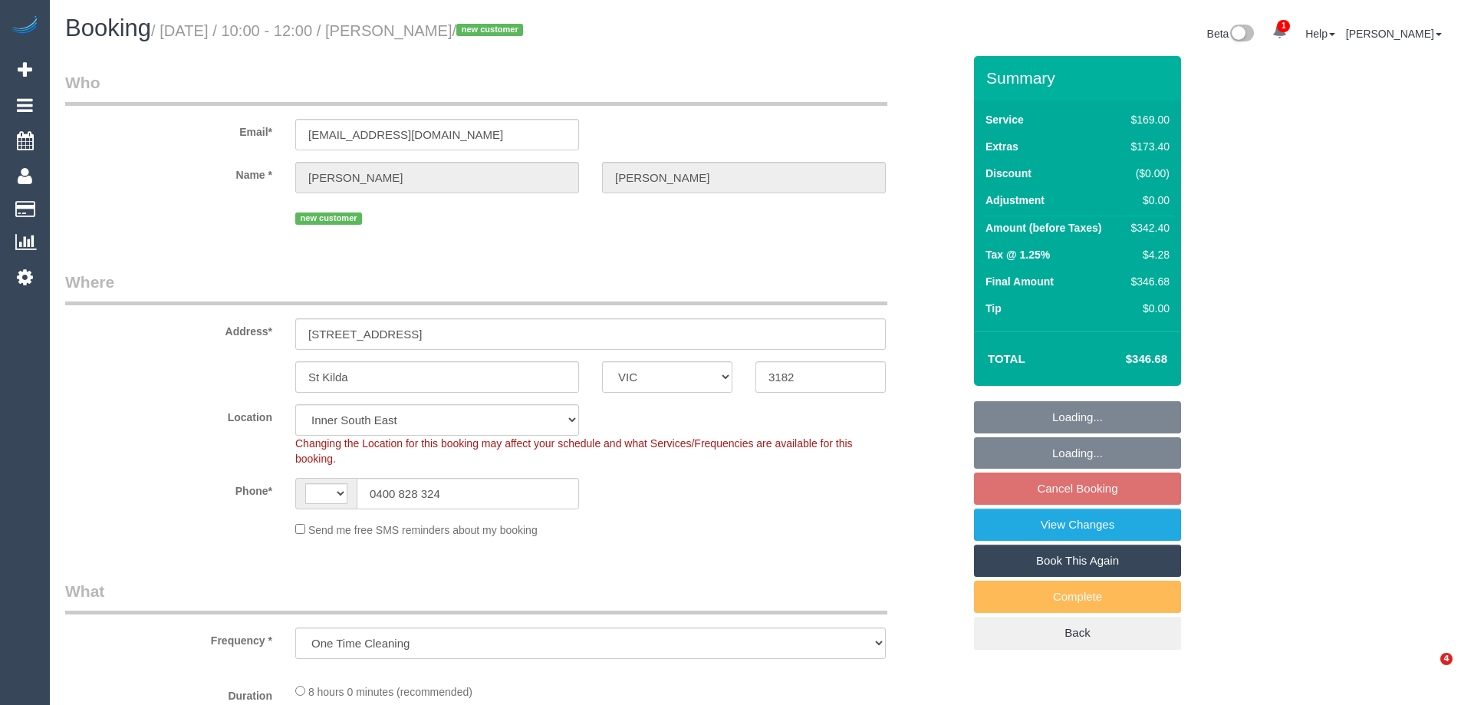
select select "VIC"
select select "object:321"
select select "string:AU"
select select "string:stripe-pm_1S2kxc2GScqysDRV5Gk8wmwF"
select select "number:28"
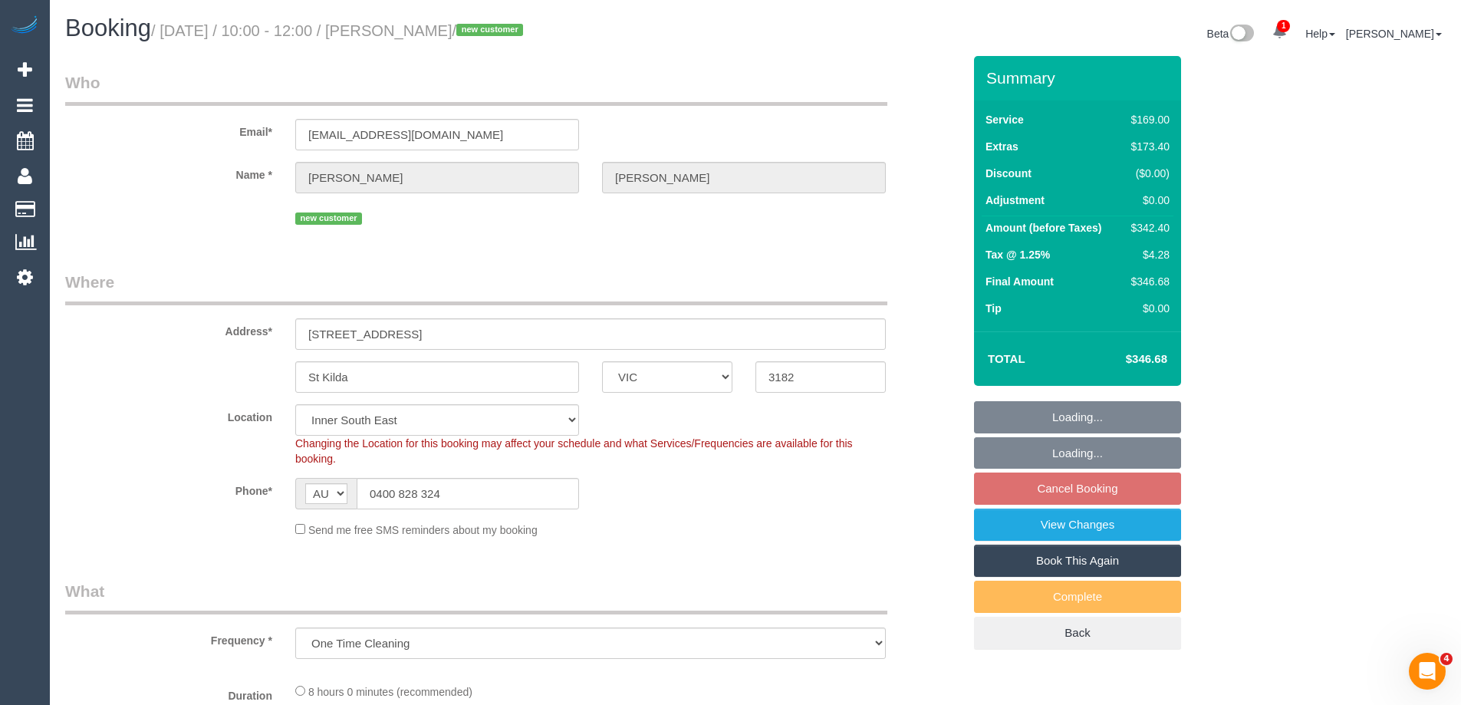
select select "number:14"
select select "number:19"
select select "number:24"
select select "number:26"
select select "spot1"
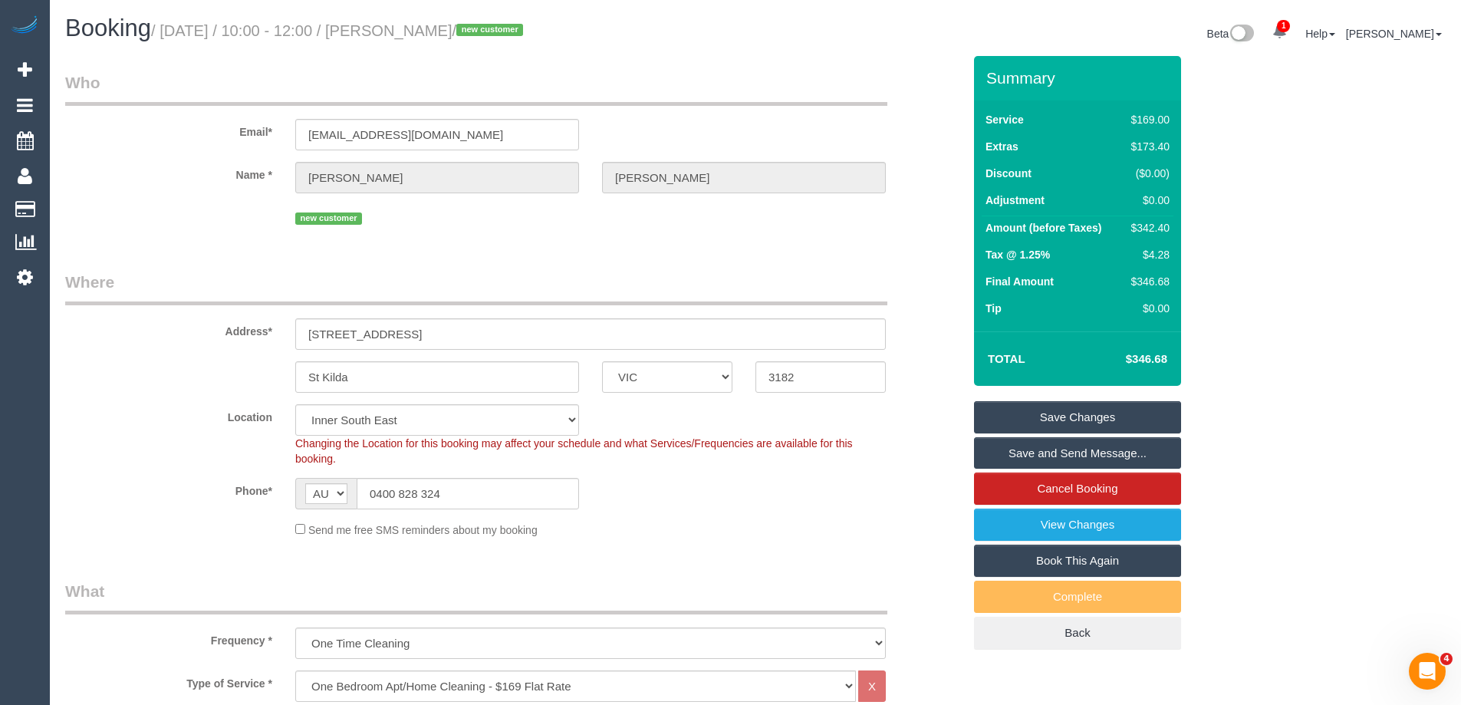
click at [718, 499] on div "Phone* AF AL DZ AD AO AI AQ AG AR AM AW AU AT AZ BS BH BD BB BY BE BZ BJ BM BT …" at bounding box center [514, 493] width 920 height 31
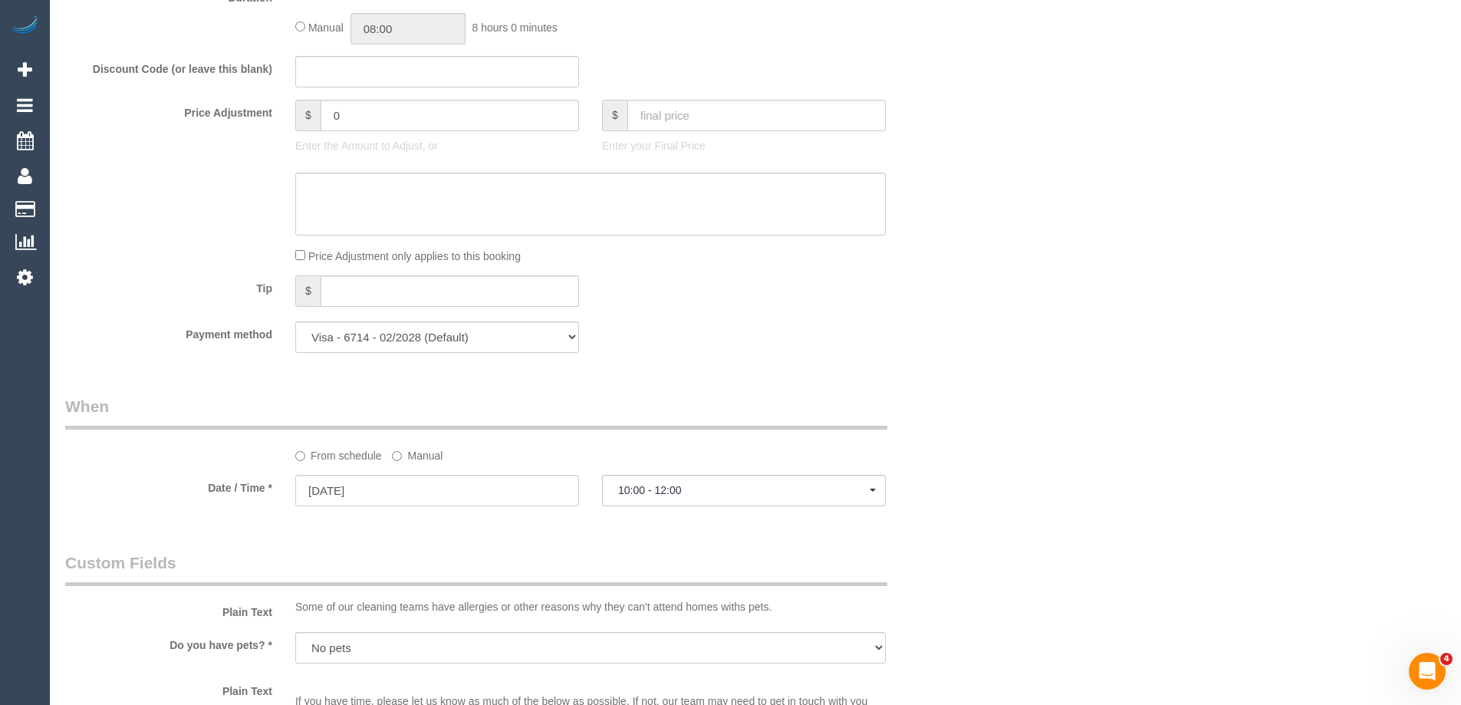
scroll to position [1304, 0]
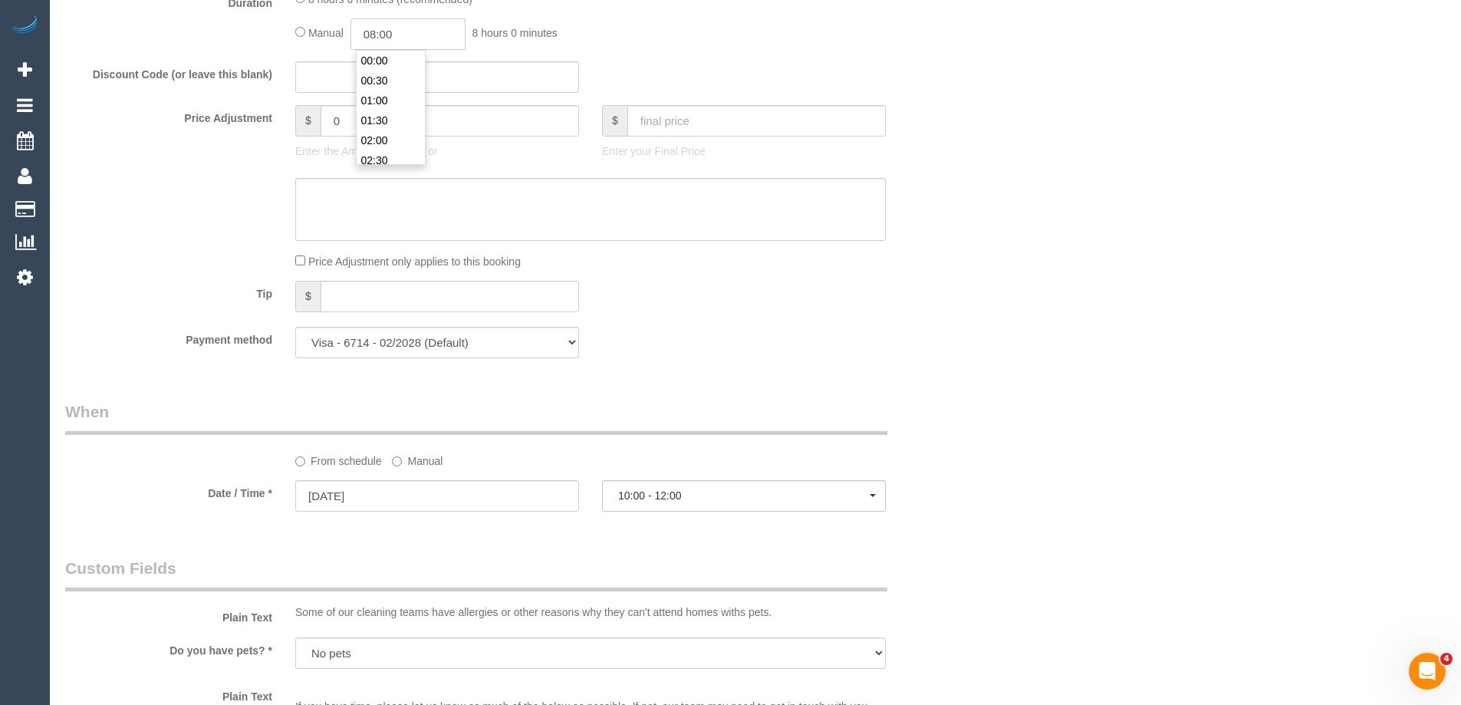
click at [427, 37] on input "08:00" at bounding box center [407, 33] width 115 height 31
type input "06:00"
drag, startPoint x: 393, startPoint y: 93, endPoint x: 765, endPoint y: 61, distance: 372.6
click at [394, 92] on li "06:00" at bounding box center [391, 93] width 68 height 20
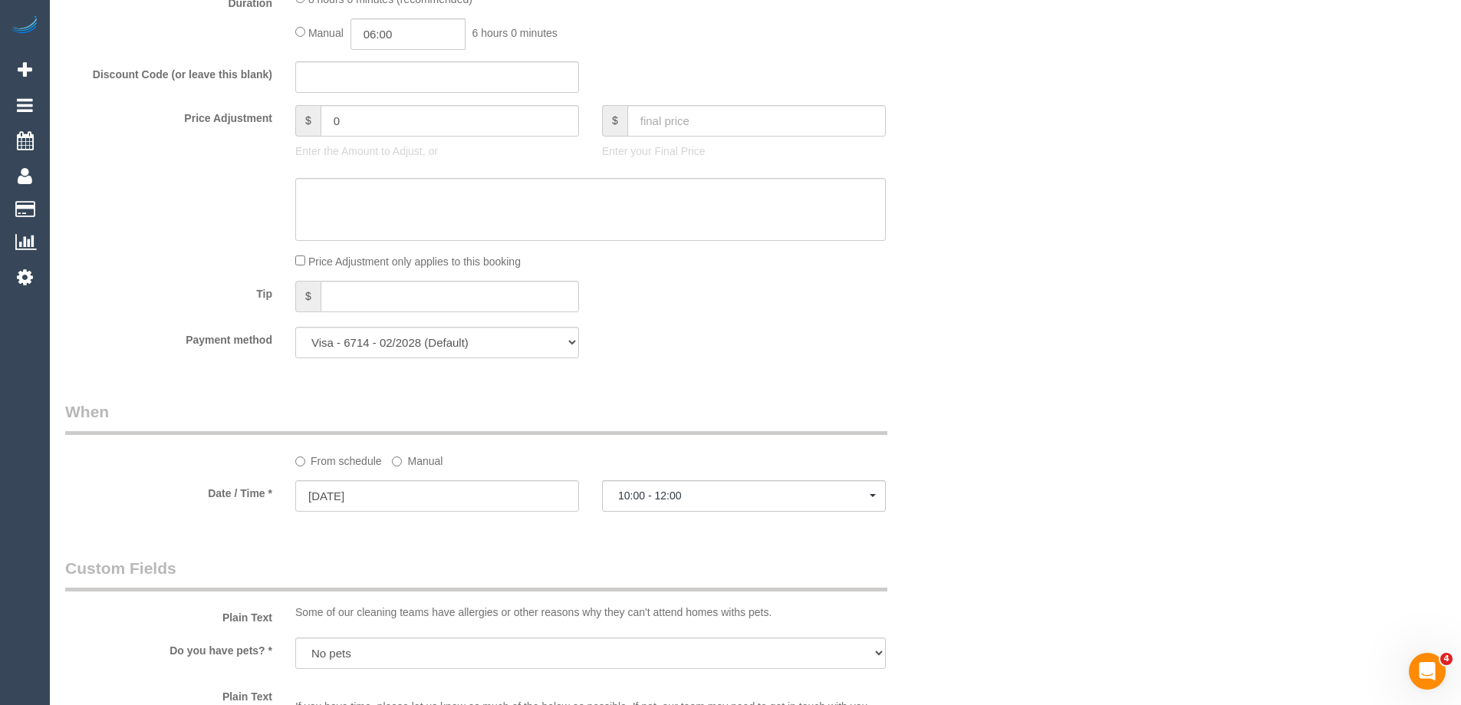
click at [1166, 249] on div "Who Email* drew.wilson324@gmail.com Name * Andrew Wilson new customer Where Add…" at bounding box center [755, 238] width 1380 height 2972
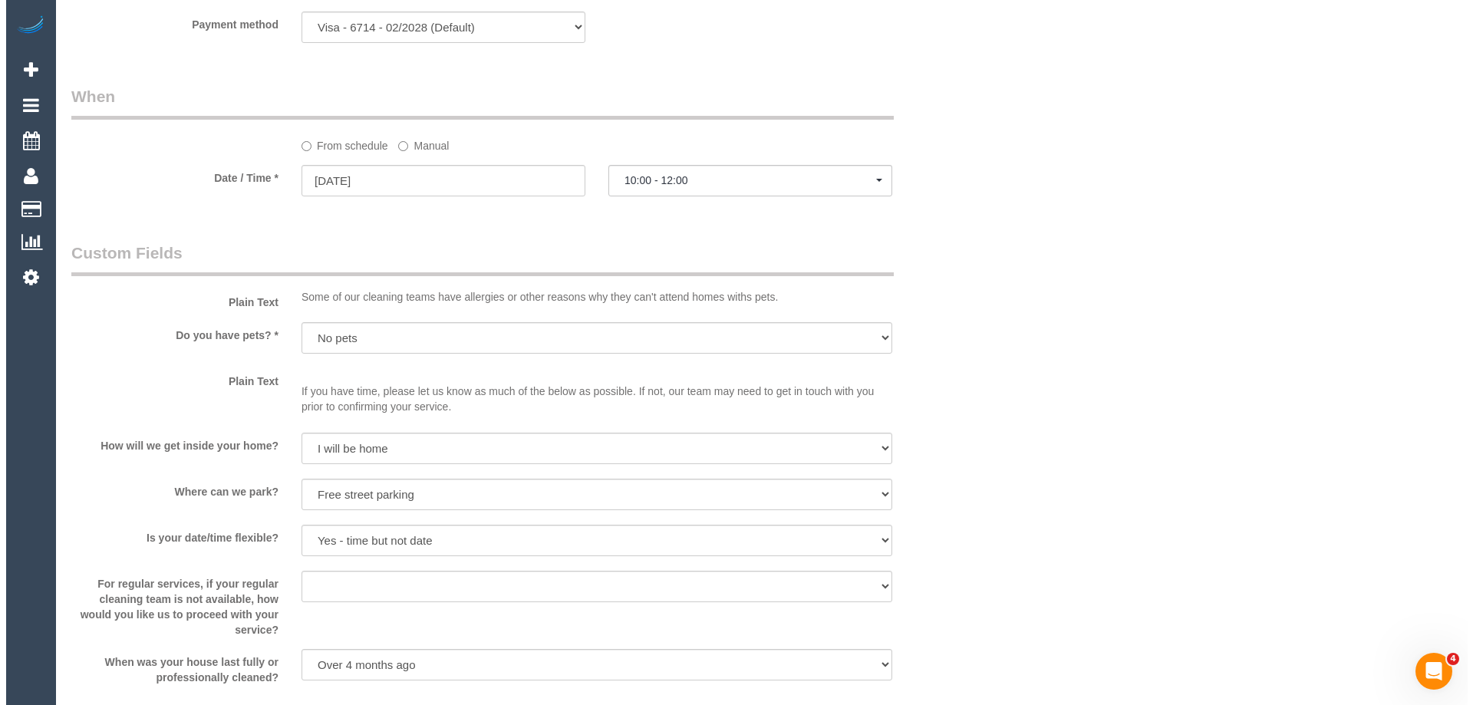
scroll to position [1841, 0]
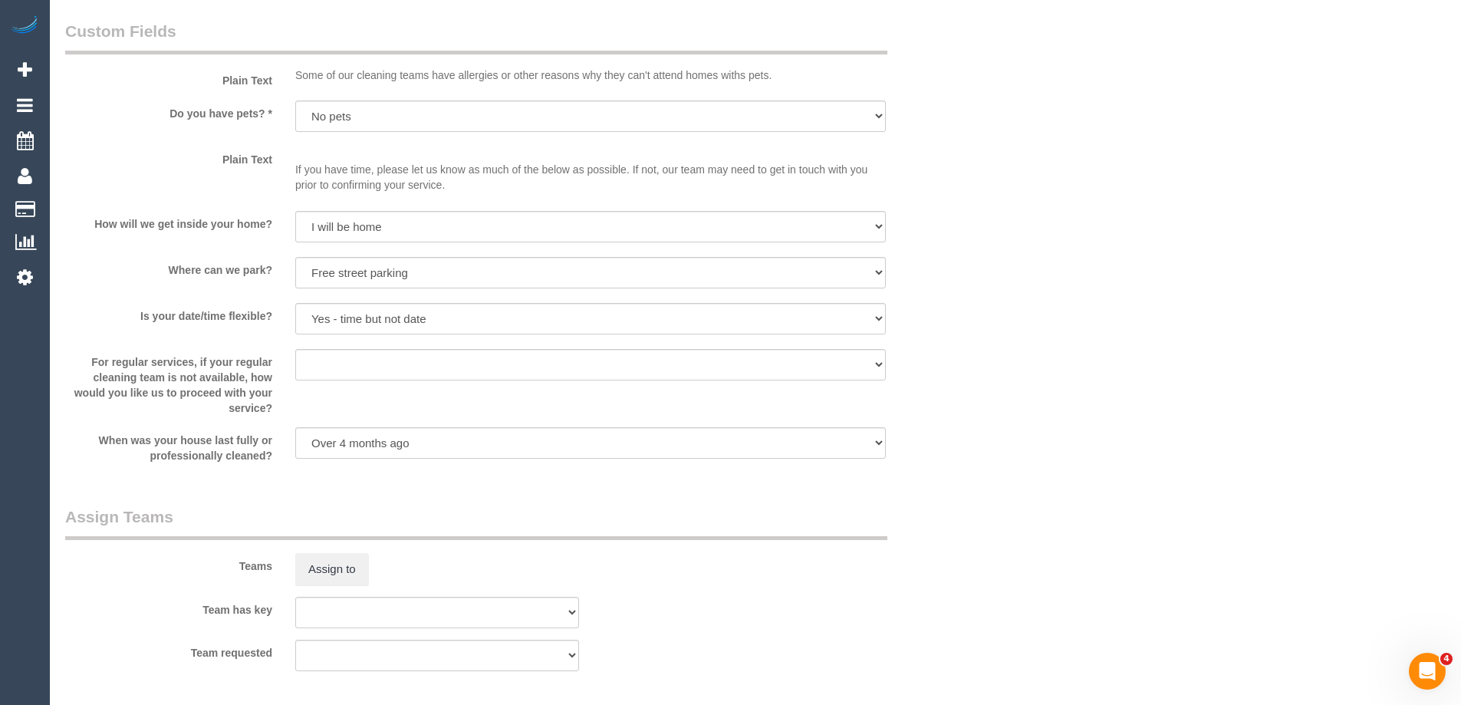
select select "spot17"
click at [318, 555] on button "Assign to" at bounding box center [332, 569] width 74 height 32
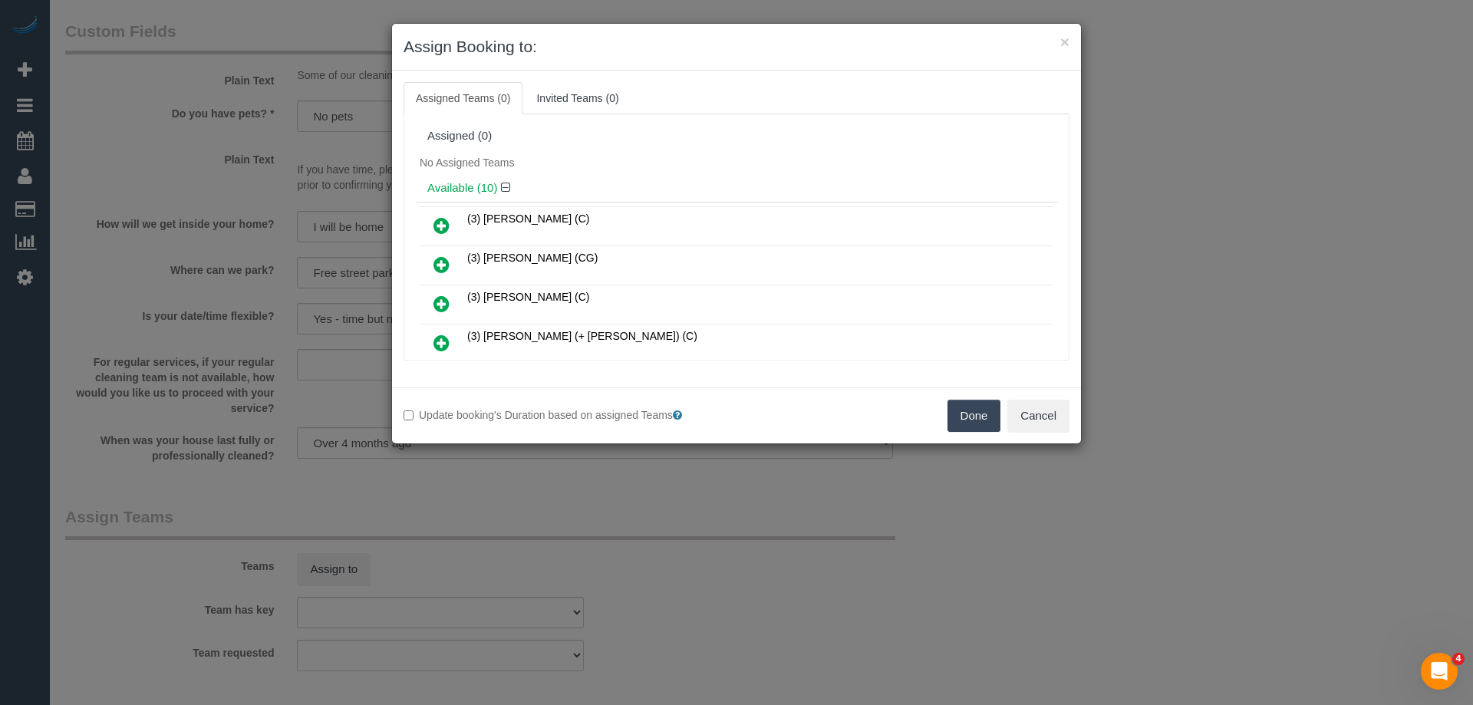
click at [669, 156] on div "No Assigned Teams" at bounding box center [736, 162] width 641 height 23
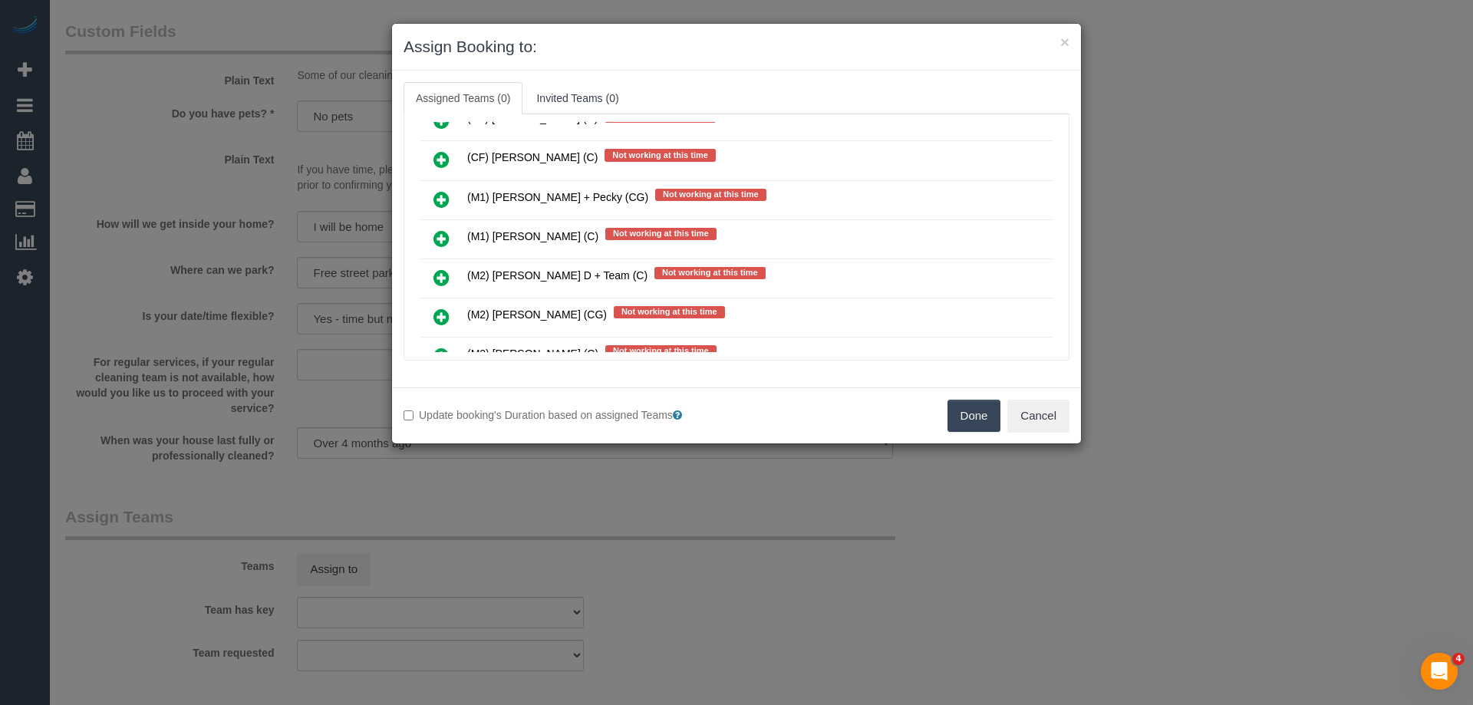
click at [438, 237] on icon at bounding box center [441, 238] width 16 height 18
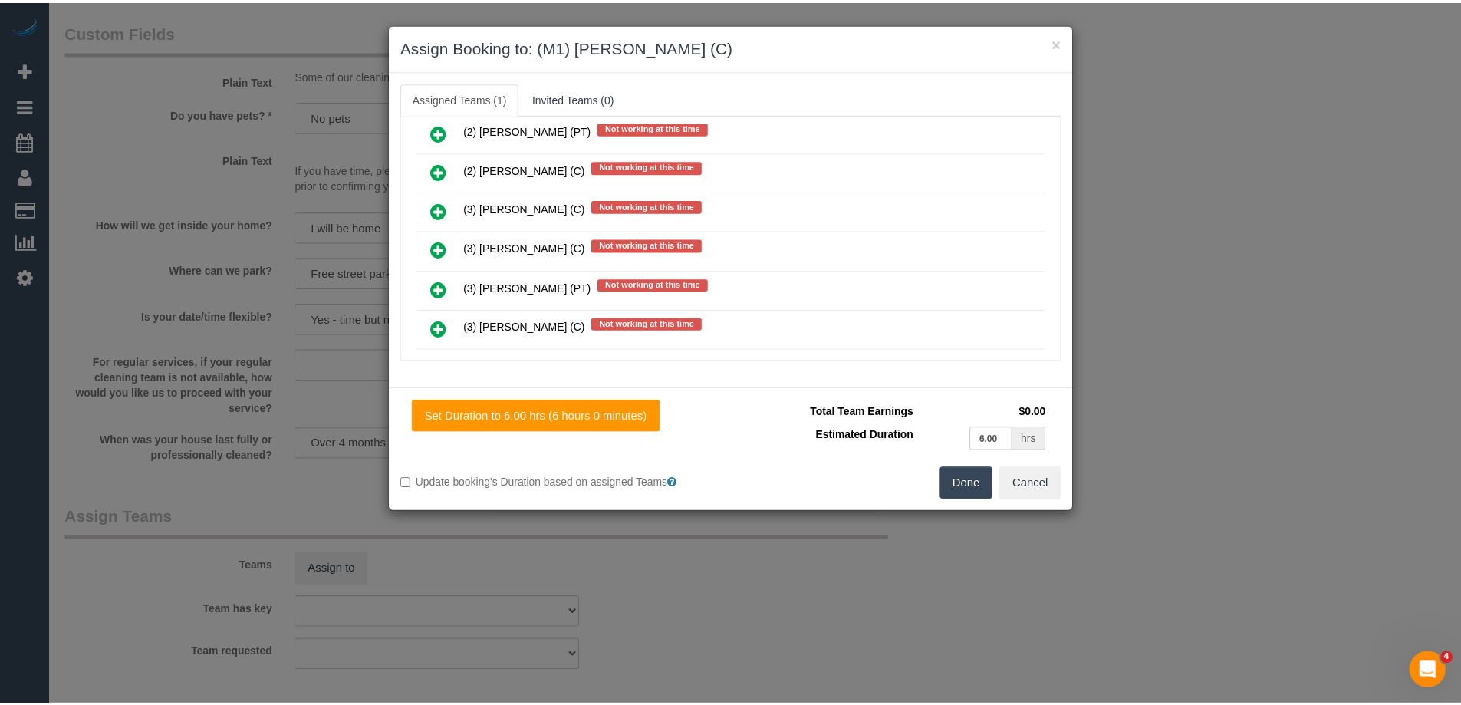
scroll to position [0, 0]
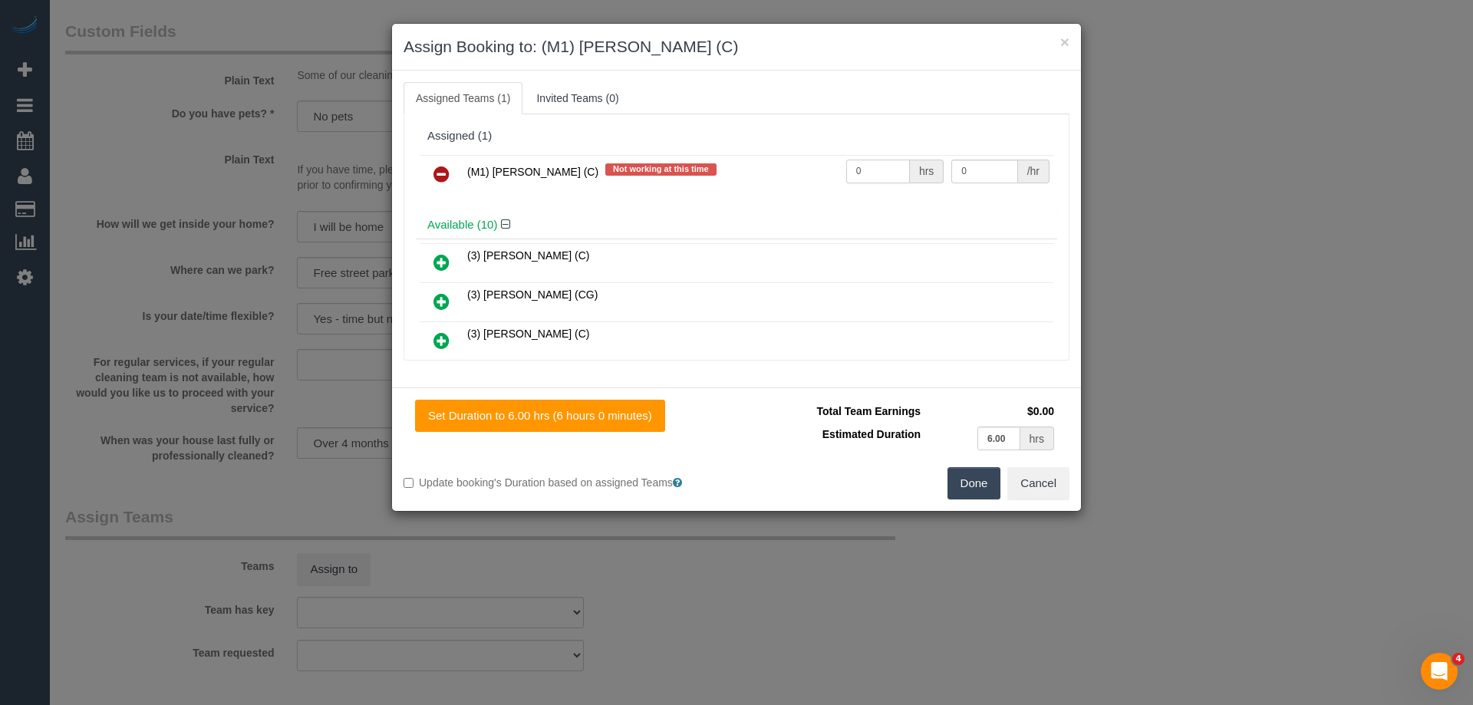
click at [866, 173] on input "0" at bounding box center [878, 172] width 64 height 24
type input "1"
click at [992, 163] on input "0" at bounding box center [984, 172] width 66 height 24
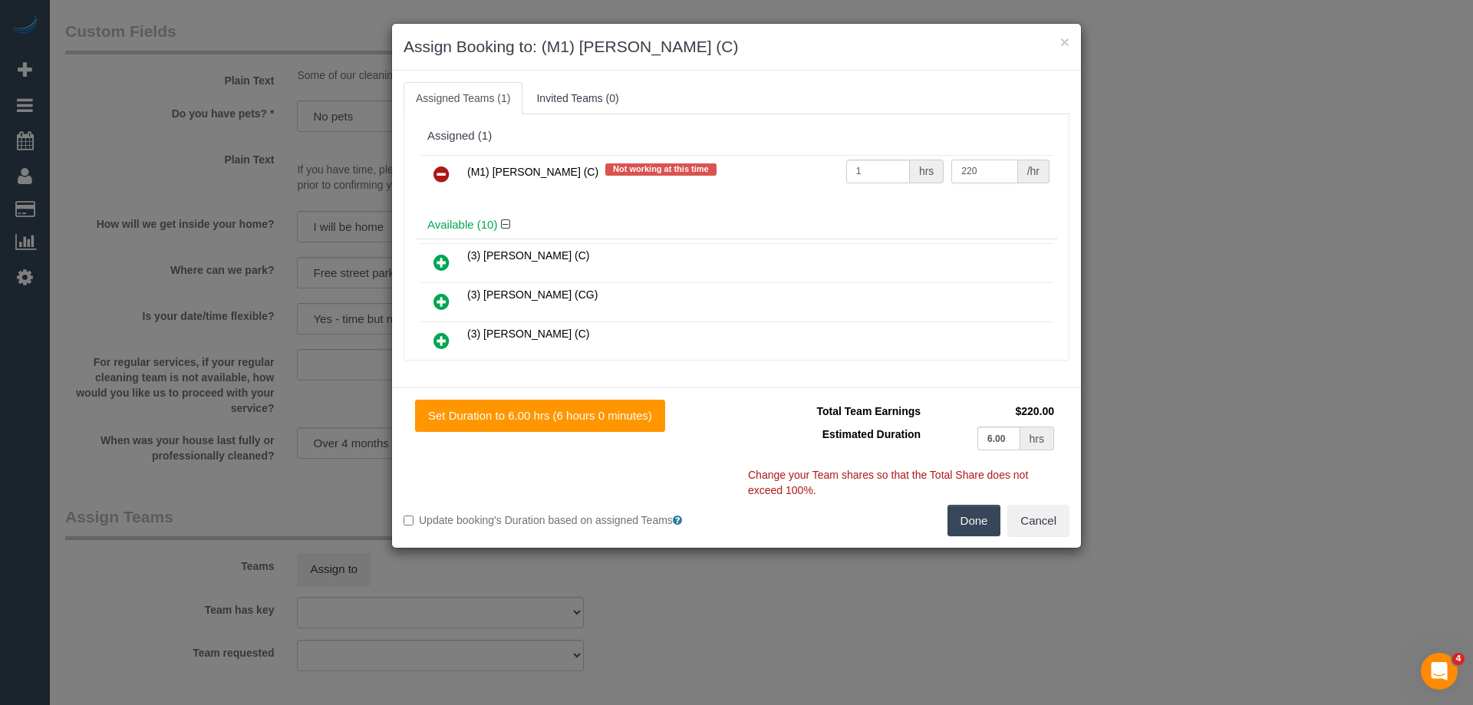
type input "220"
click at [981, 528] on button "Done" at bounding box center [974, 521] width 54 height 32
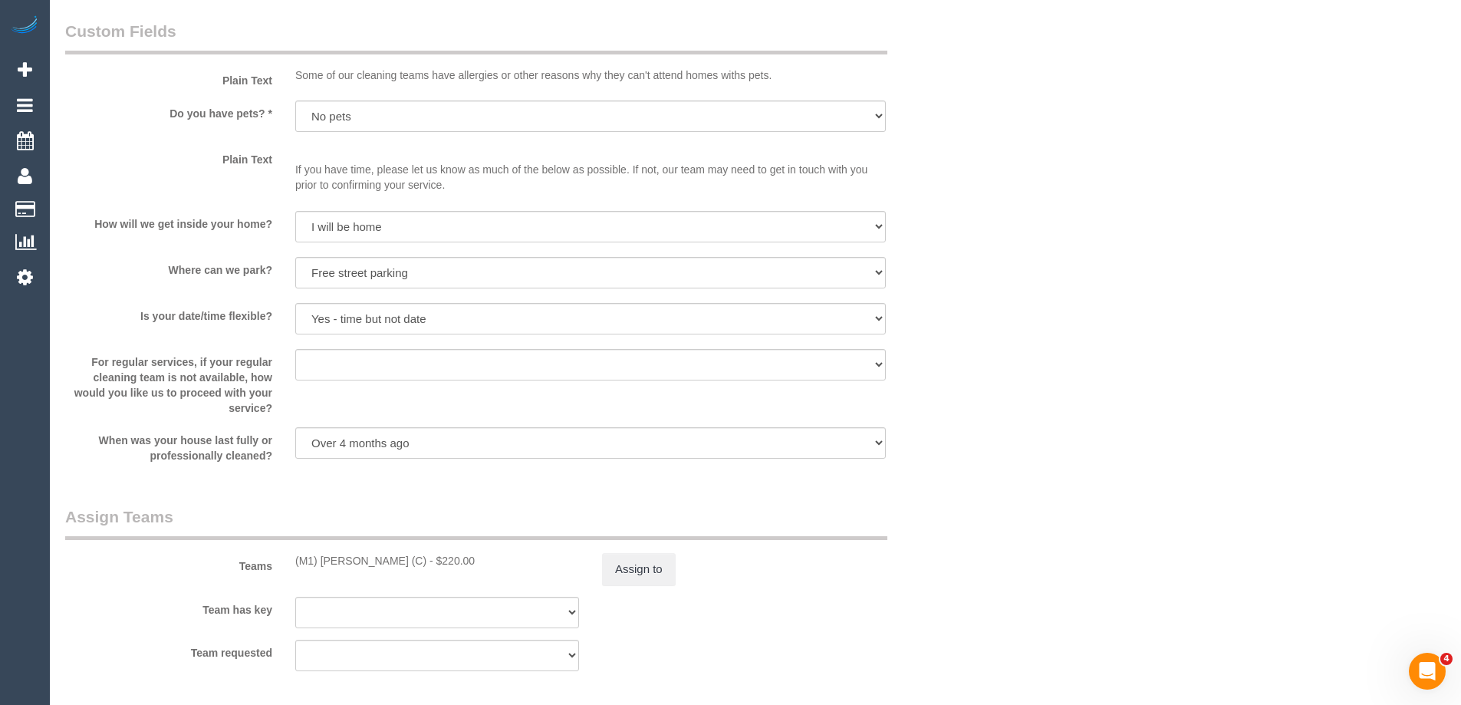
click at [981, 516] on div "× Assign Booking to: (M1) Jeferson Ortiz (C) Assigned Teams (1) Invited Teams (…" at bounding box center [730, 352] width 1461 height 705
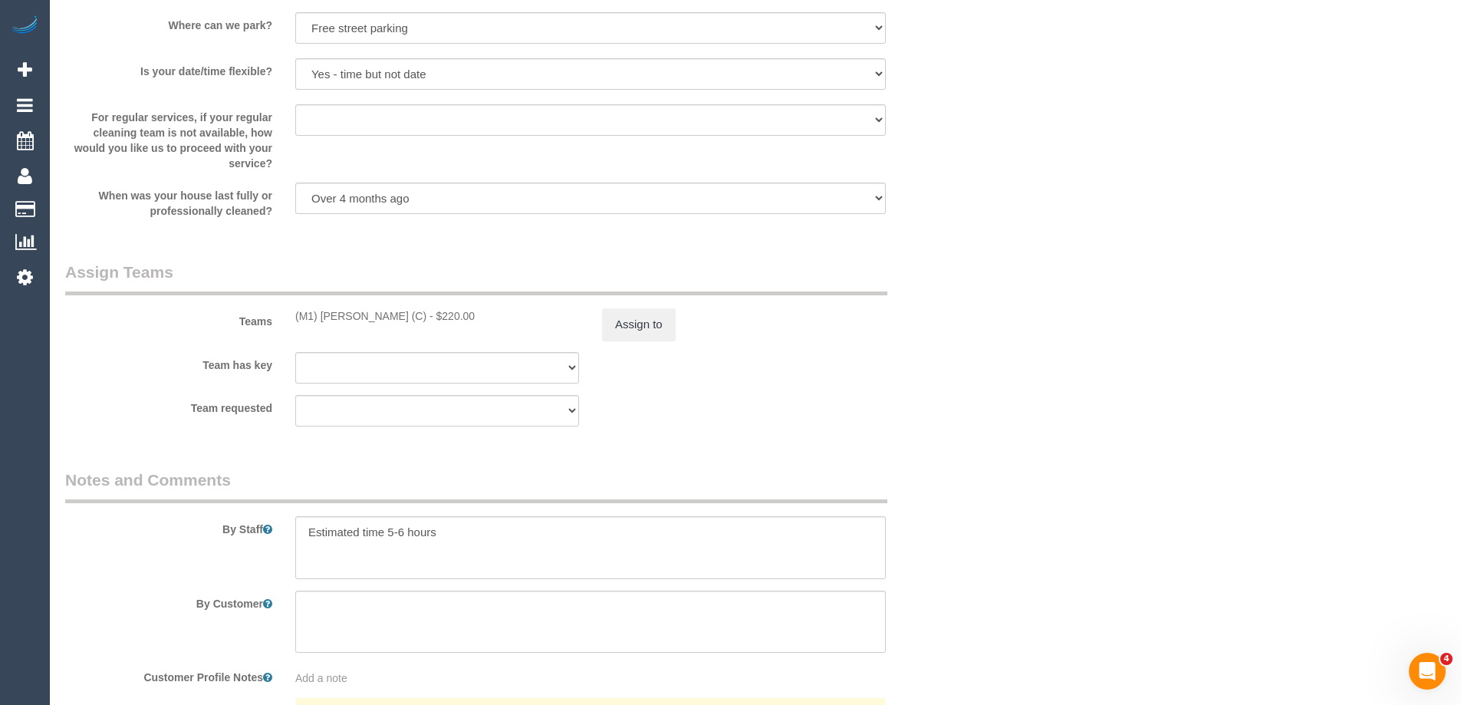
scroll to position [2377, 0]
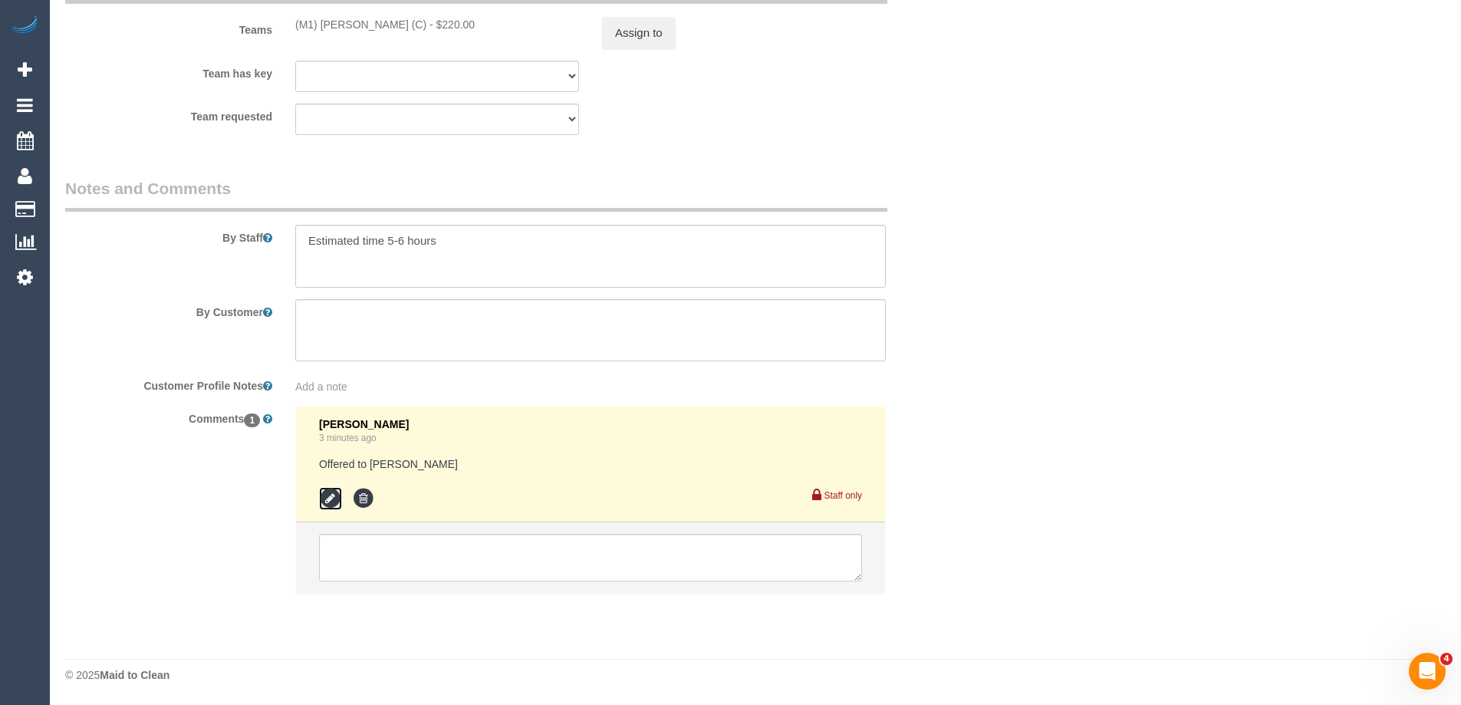
click at [326, 503] on icon at bounding box center [330, 498] width 23 height 23
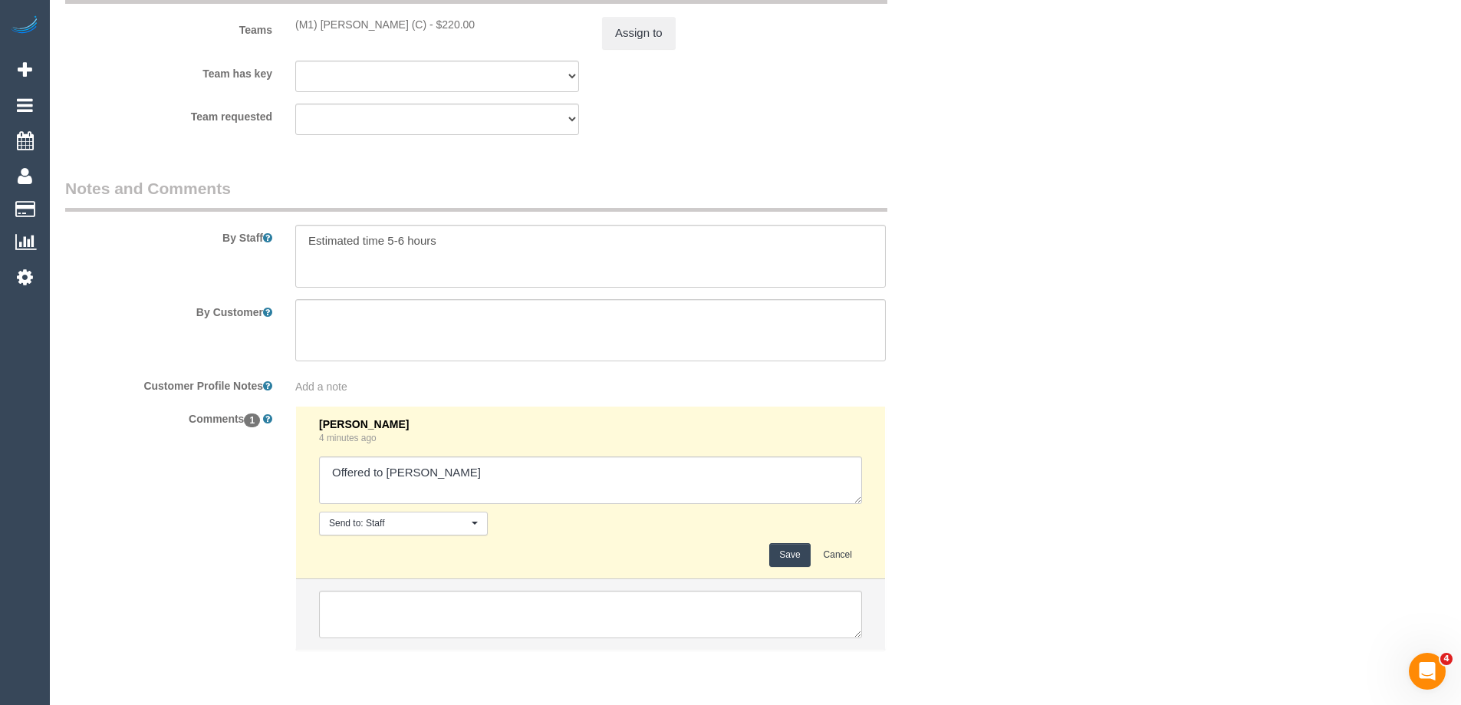
click at [534, 464] on textarea at bounding box center [590, 480] width 543 height 48
type textarea "Offered to Jeferson - agreed via sms"
click at [788, 551] on button "Save" at bounding box center [789, 555] width 41 height 24
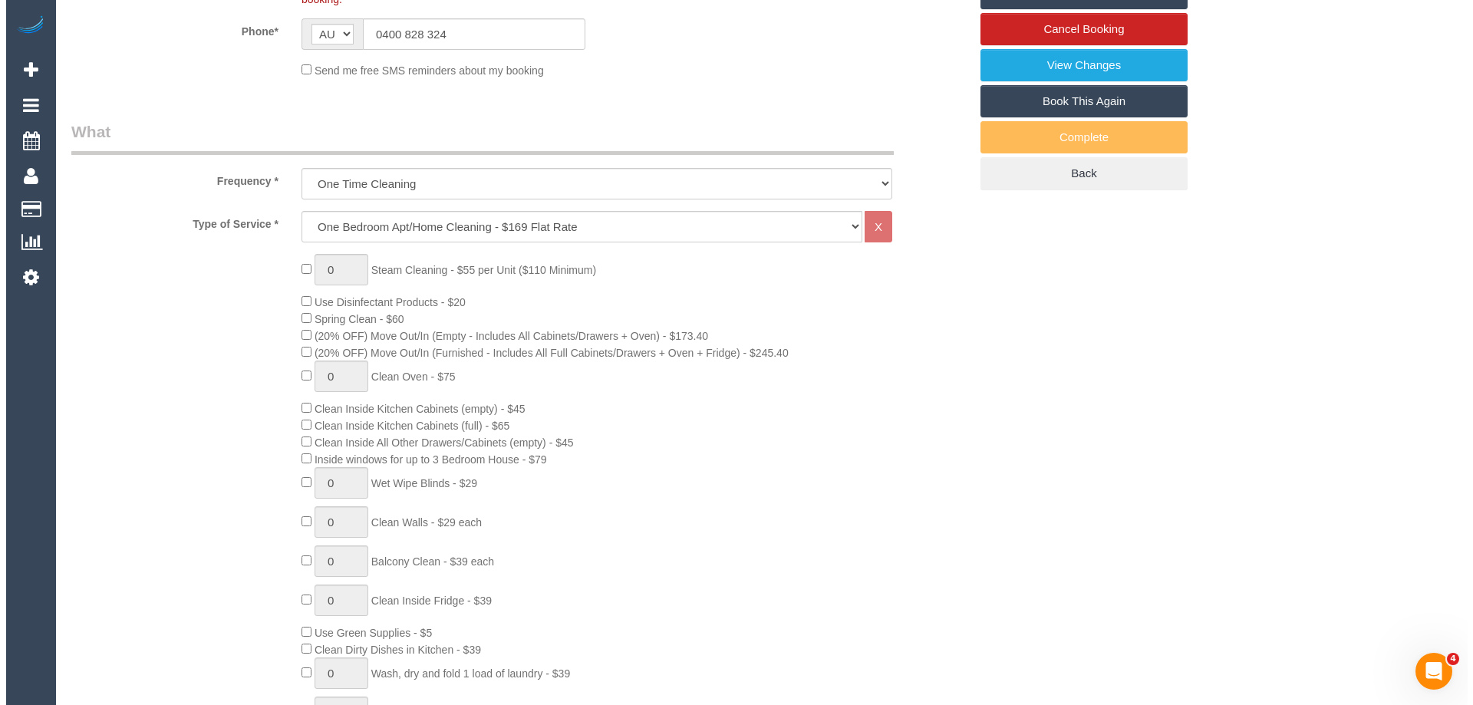
scroll to position [0, 0]
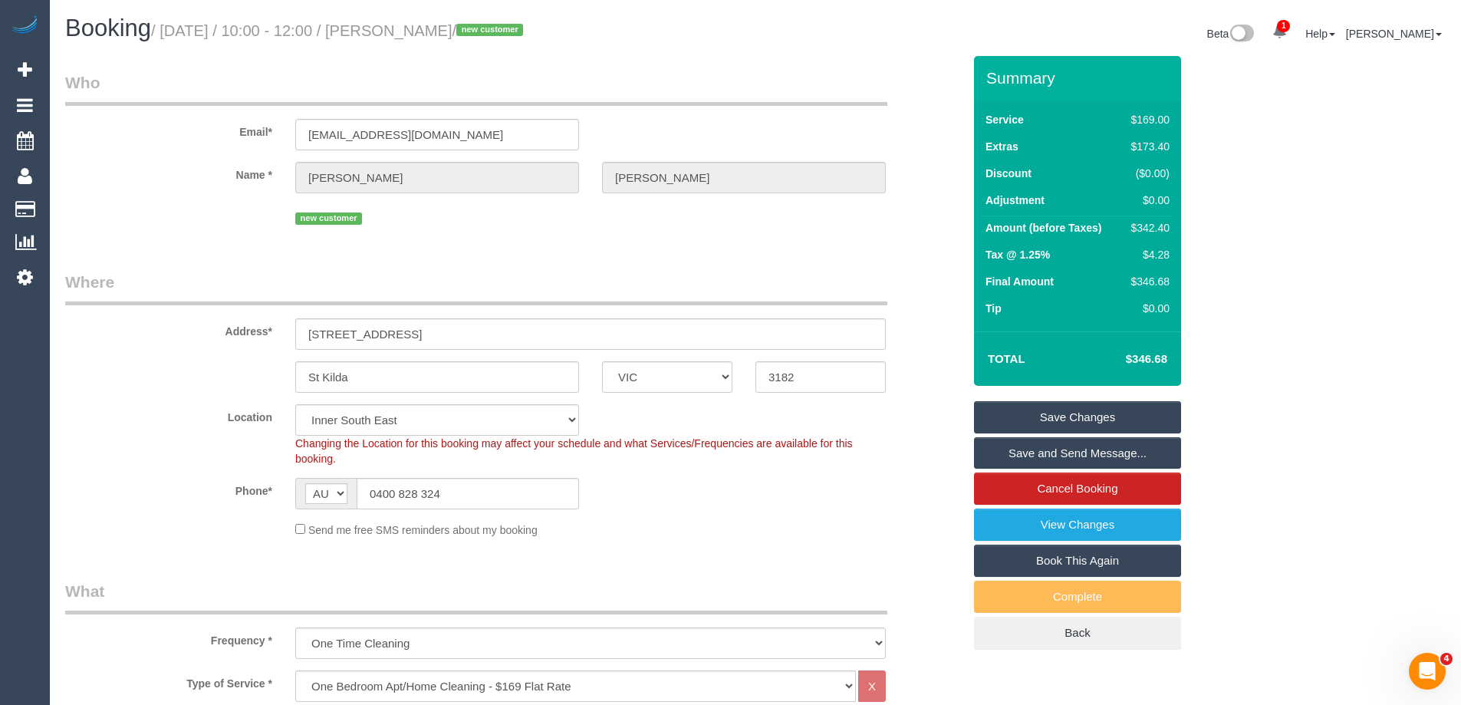
click at [1088, 454] on link "Save and Send Message..." at bounding box center [1077, 453] width 207 height 32
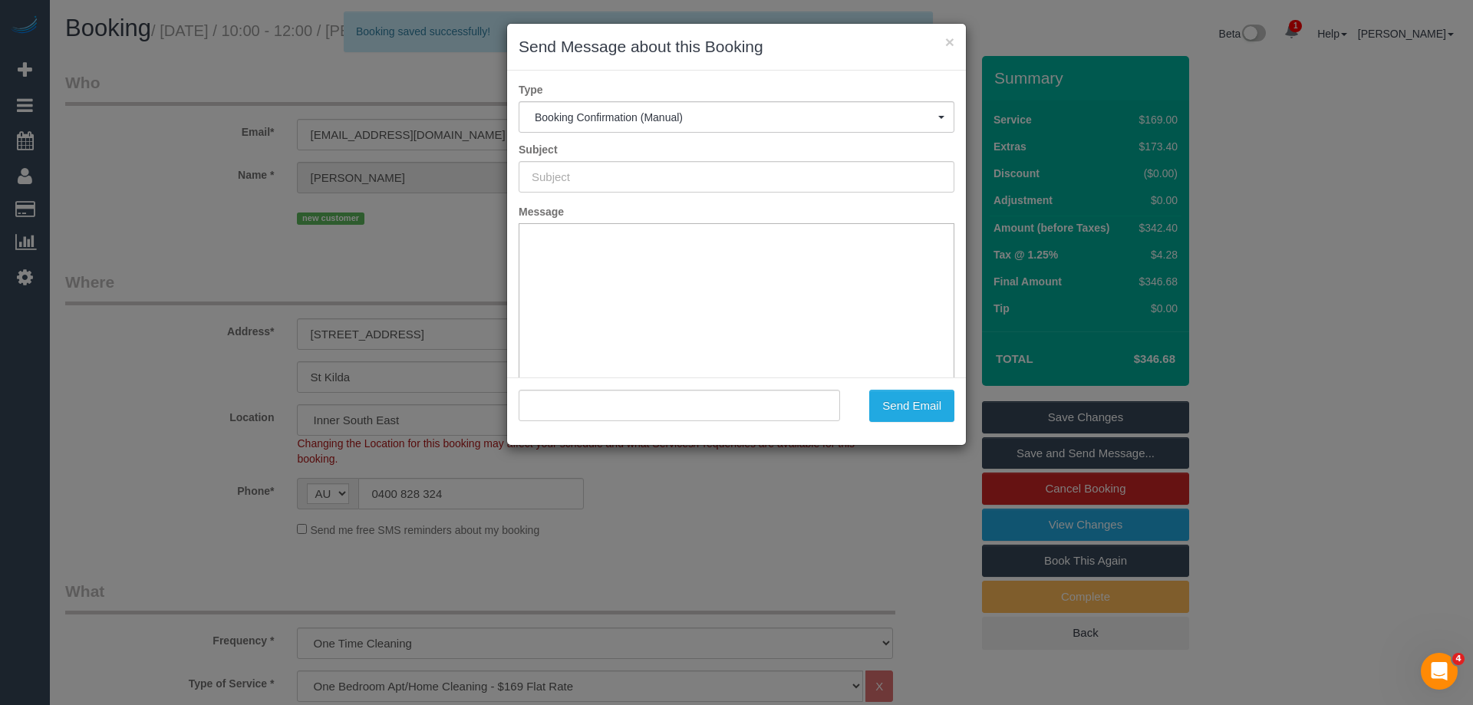
type input "Booking Confirmed"
type input ""Andrew Wilson" <drew.wilson324@gmail.com>"
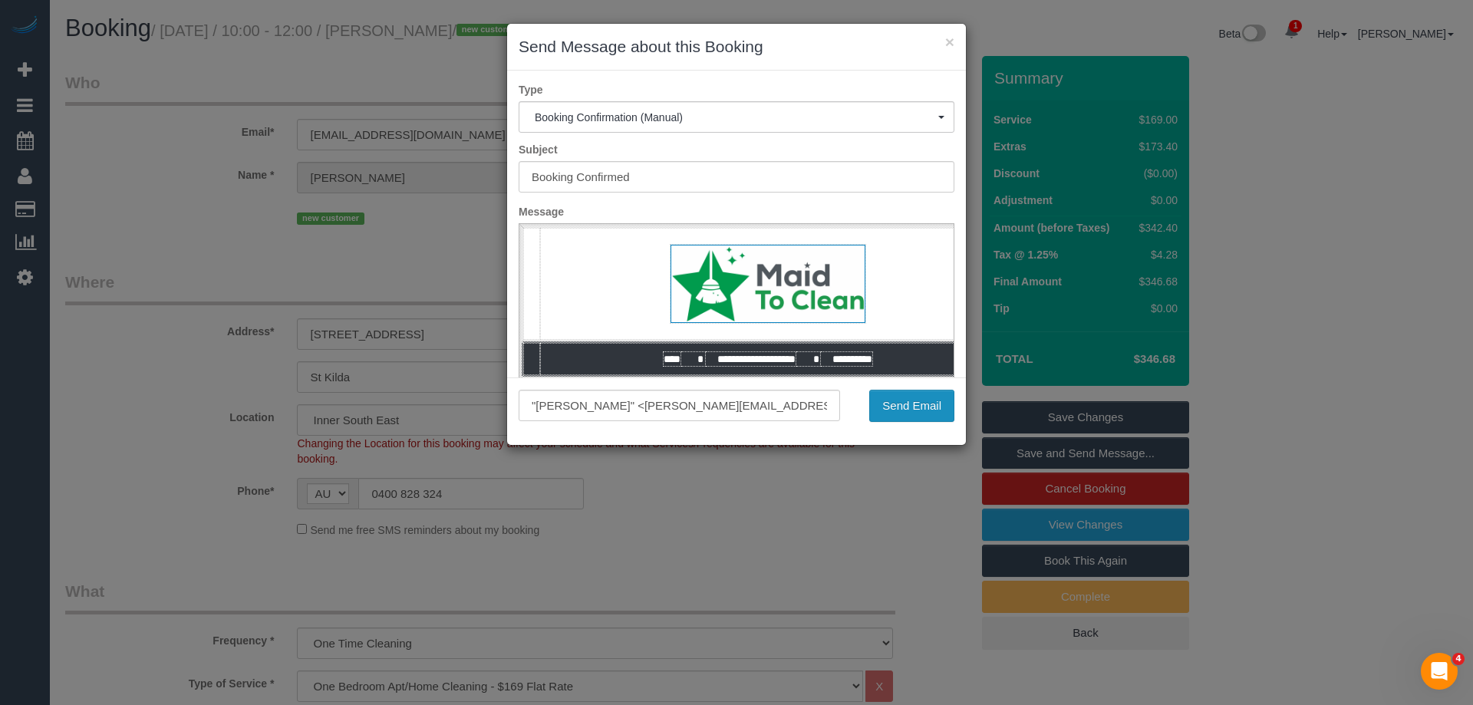
click at [923, 419] on button "Send Email" at bounding box center [911, 406] width 85 height 32
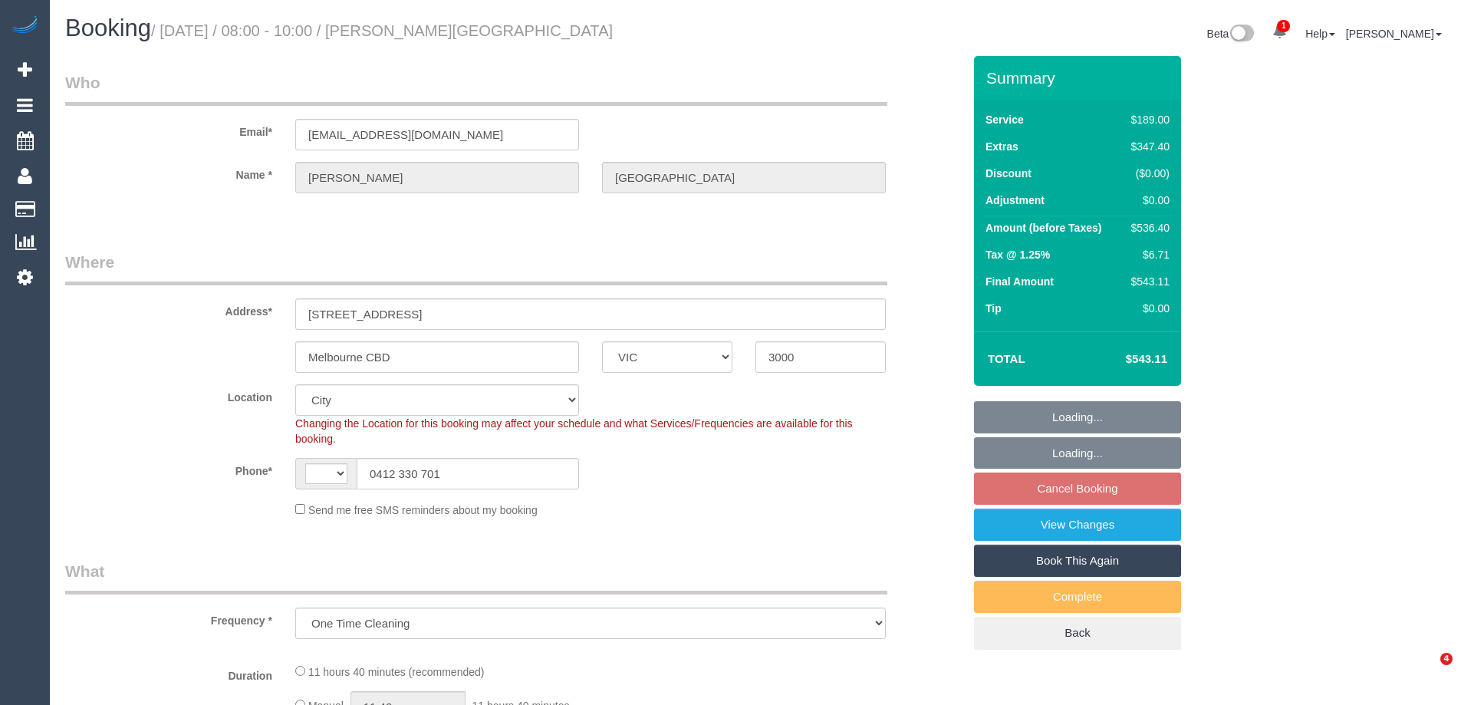
select select "VIC"
select select "string:stripe-pm_1S2qle2GScqysDRVscvjKIFg"
select select "number:28"
select select "number:14"
select select "number:18"
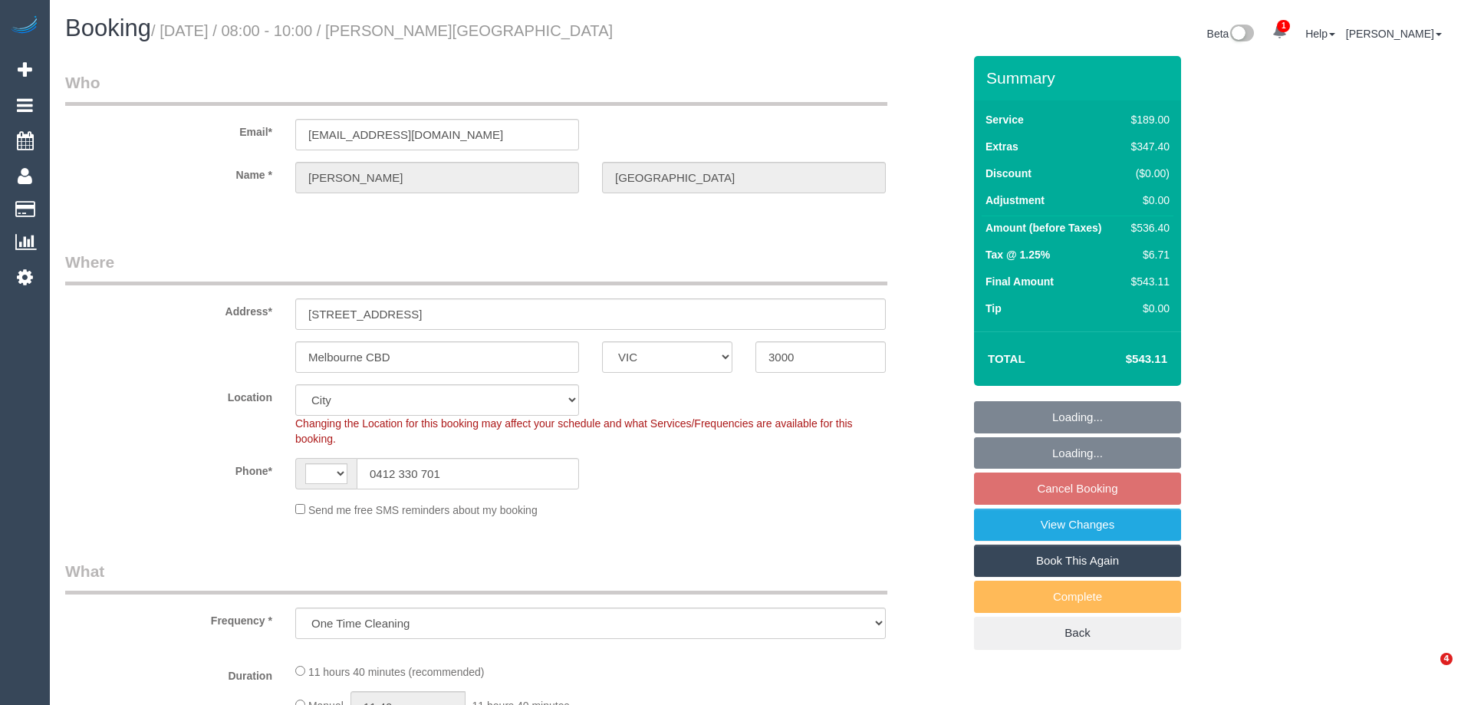
select select "number:25"
select select "number:35"
select select "number:13"
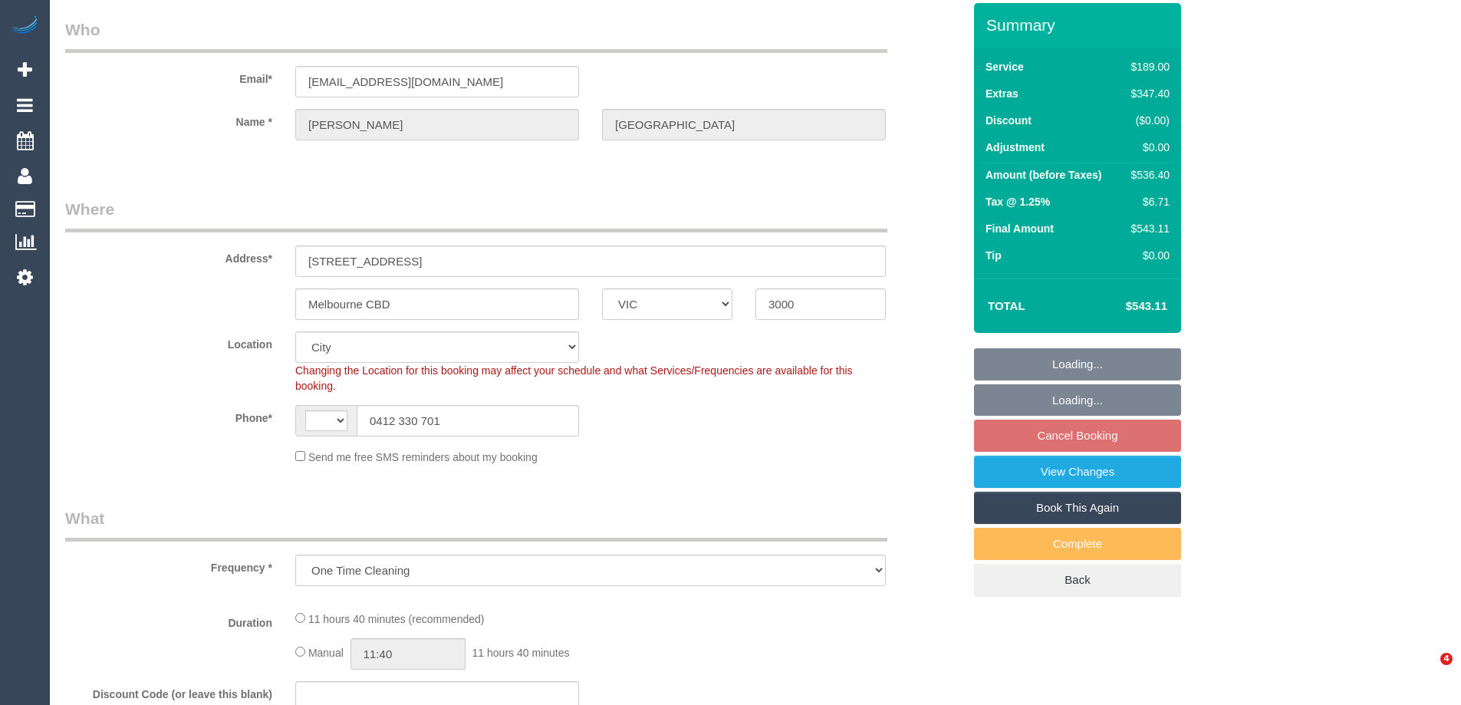
select select "object:1090"
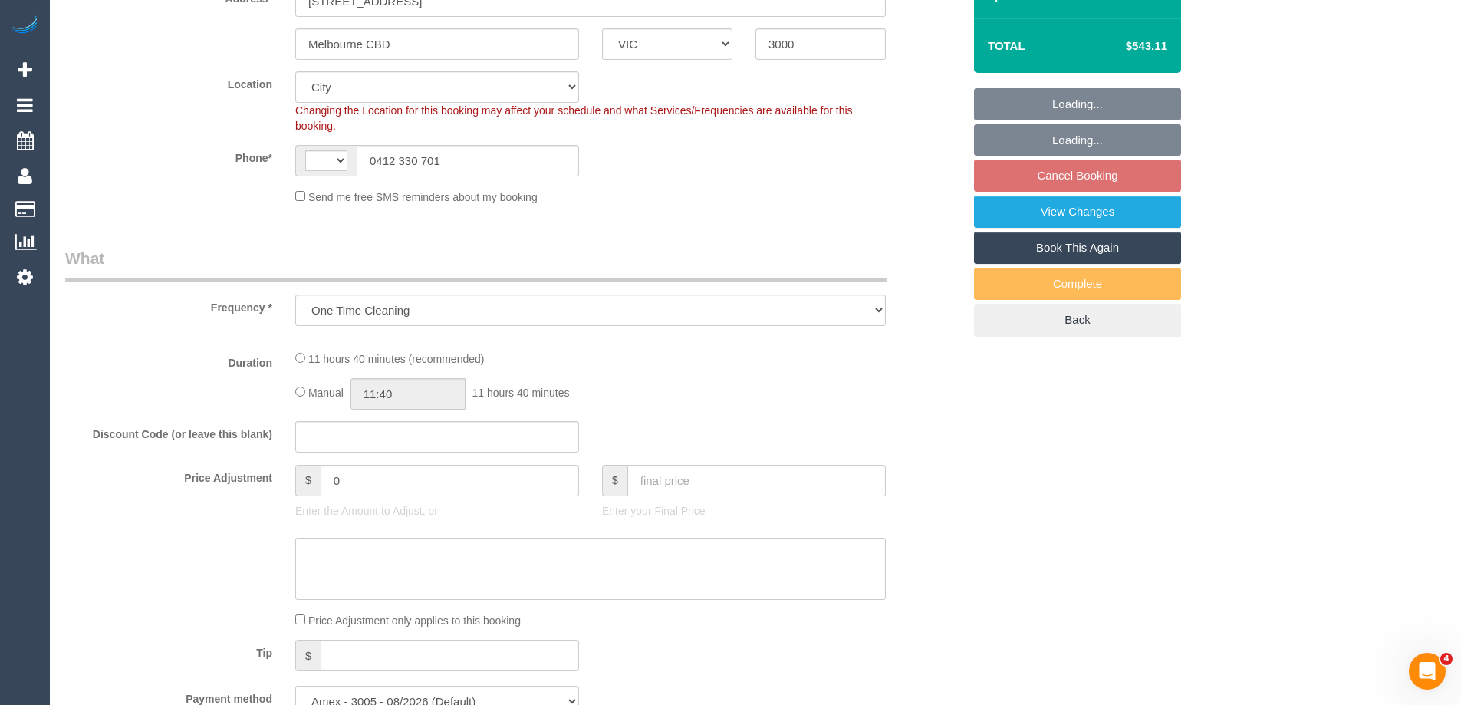
select select "string:AU"
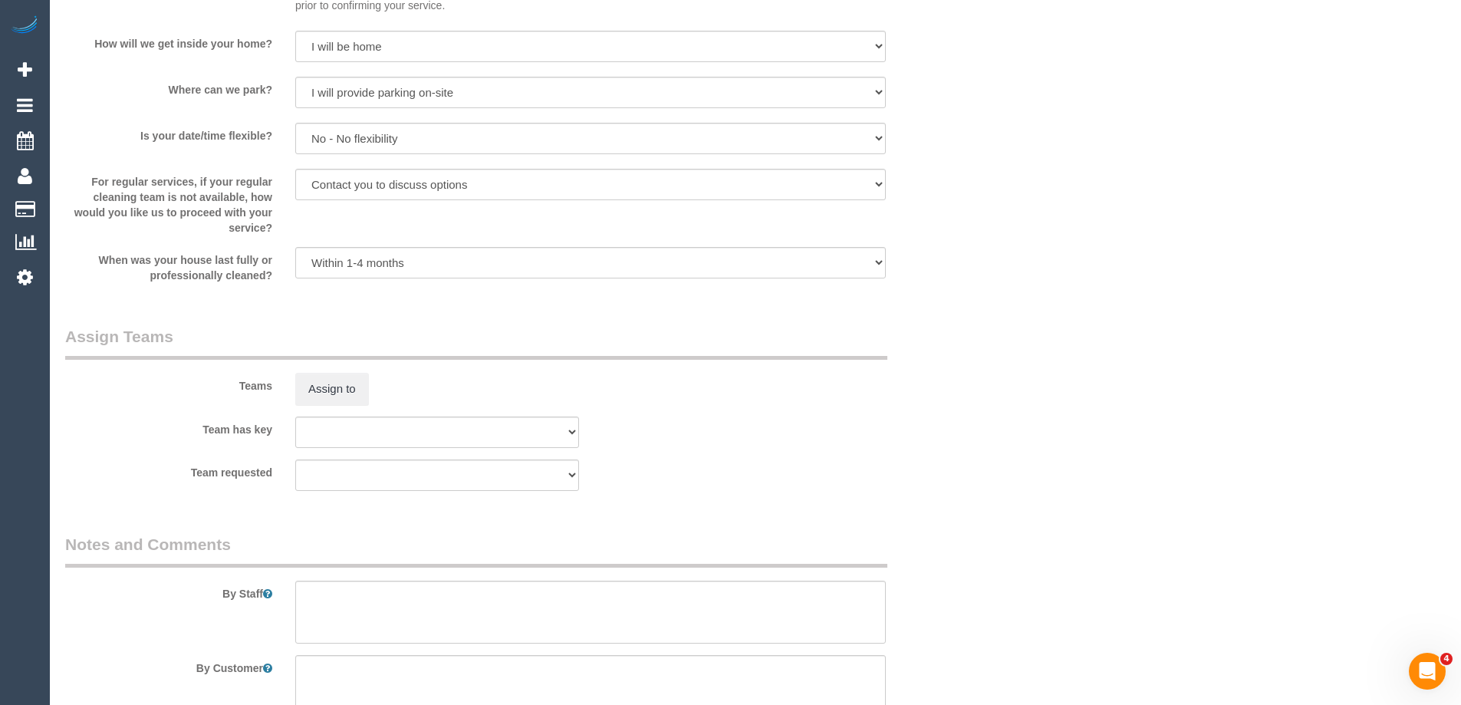
select select "spot1"
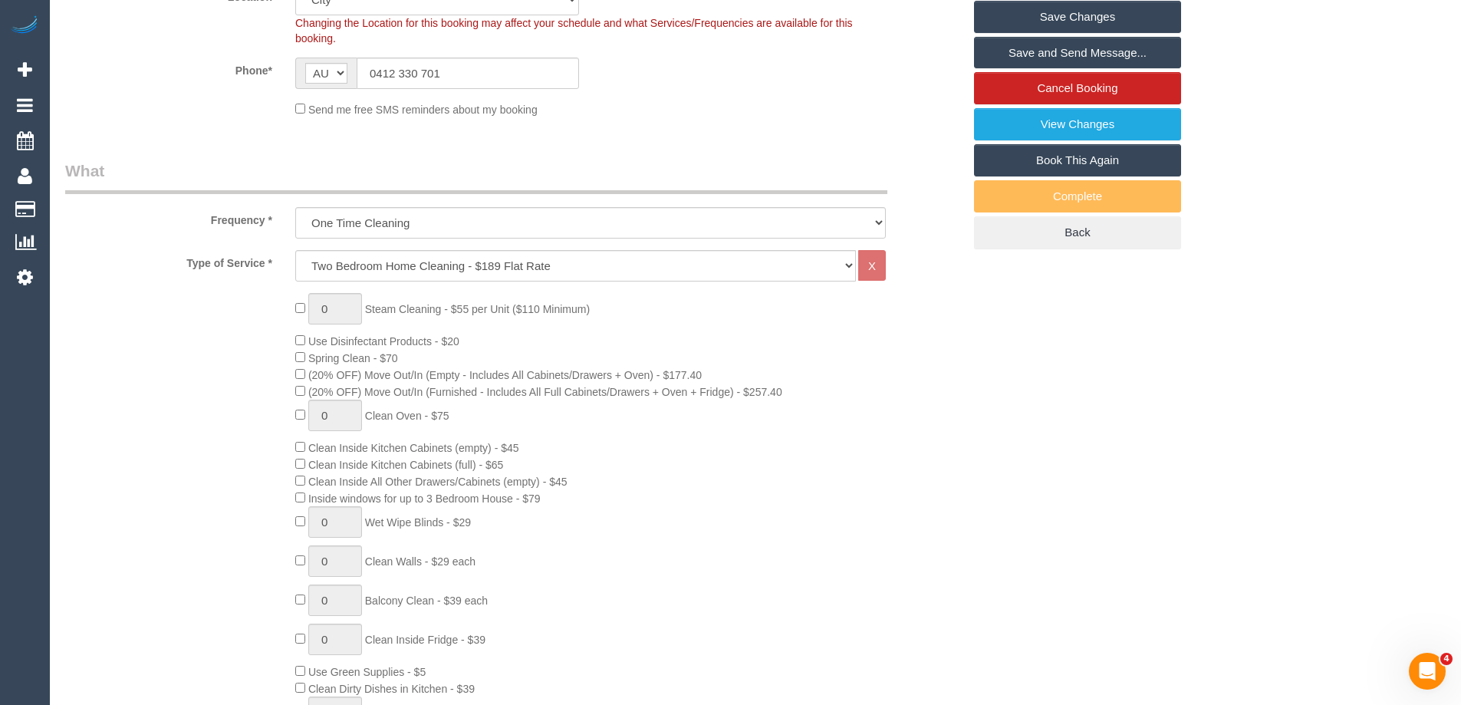
scroll to position [0, 0]
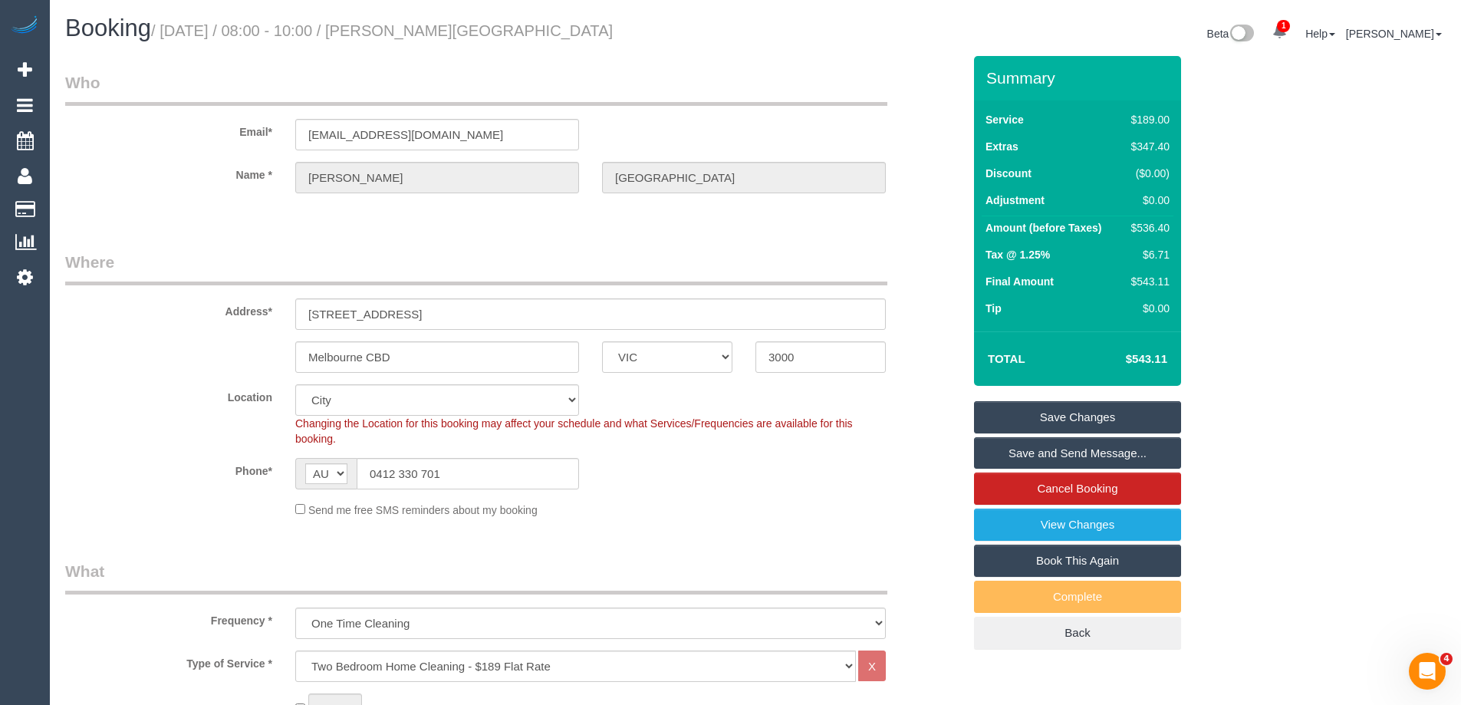
click at [1145, 220] on div "$536.40" at bounding box center [1147, 227] width 44 height 15
copy div "536.40"
click at [1249, 207] on div "Summary Service $189.00 Extras $347.40 Discount ($0.00) Adjustment $0.00 Amount…" at bounding box center [1135, 368] width 345 height 624
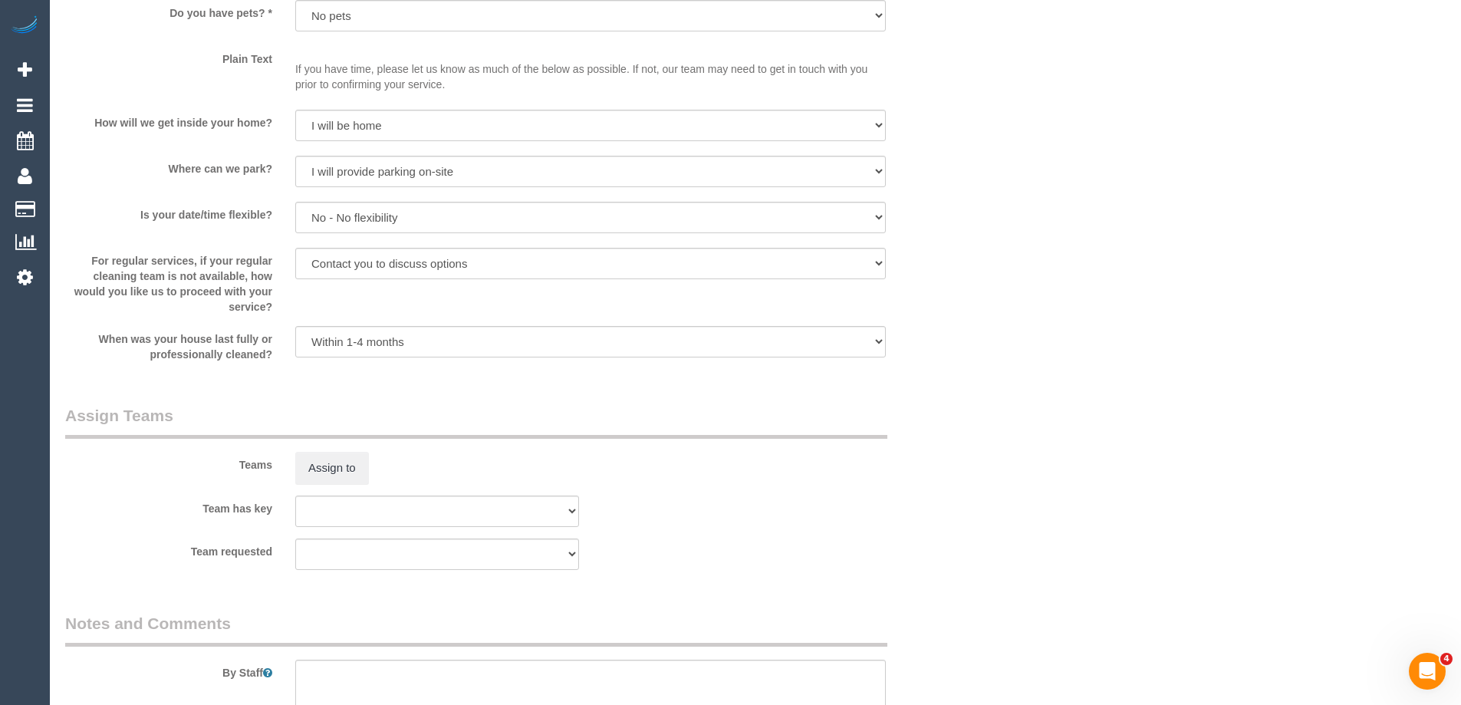
scroll to position [2147, 0]
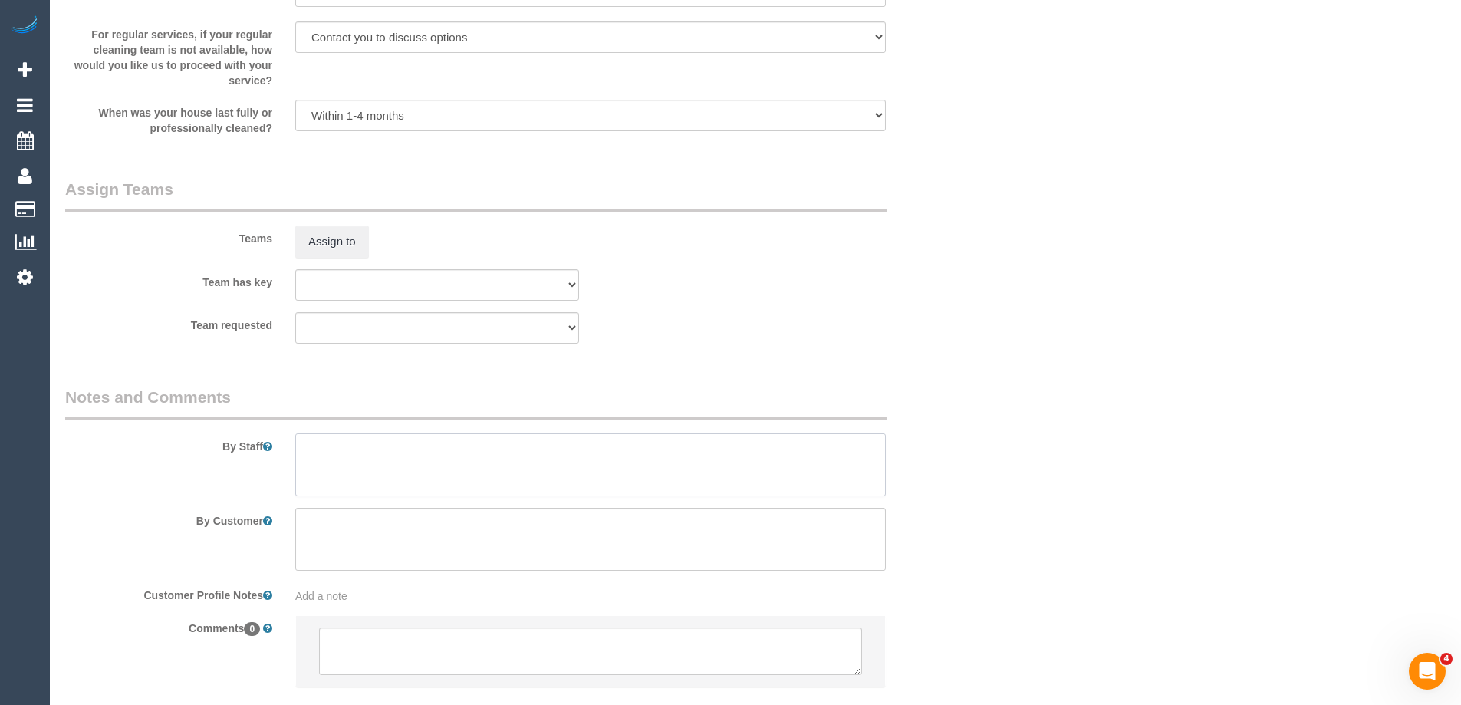
click at [448, 486] on textarea at bounding box center [590, 464] width 591 height 63
type textarea "Estimated time 8-10 hours"
click at [742, 355] on fieldset "Assign Teams Teams Assign to Team has key (0) Office (1) Debbie Brodjanac (FT) …" at bounding box center [513, 266] width 897 height 177
click at [196, 295] on div "Team has key (0) Office (1) Debbie Brodjanac (FT) (1) Karen Cruz (FT) (1) Kumpe…" at bounding box center [514, 284] width 920 height 31
click at [848, 276] on div "Team has key (0) Office (1) Debbie Brodjanac (FT) (1) Karen Cruz (FT) (1) Kumpe…" at bounding box center [514, 284] width 920 height 31
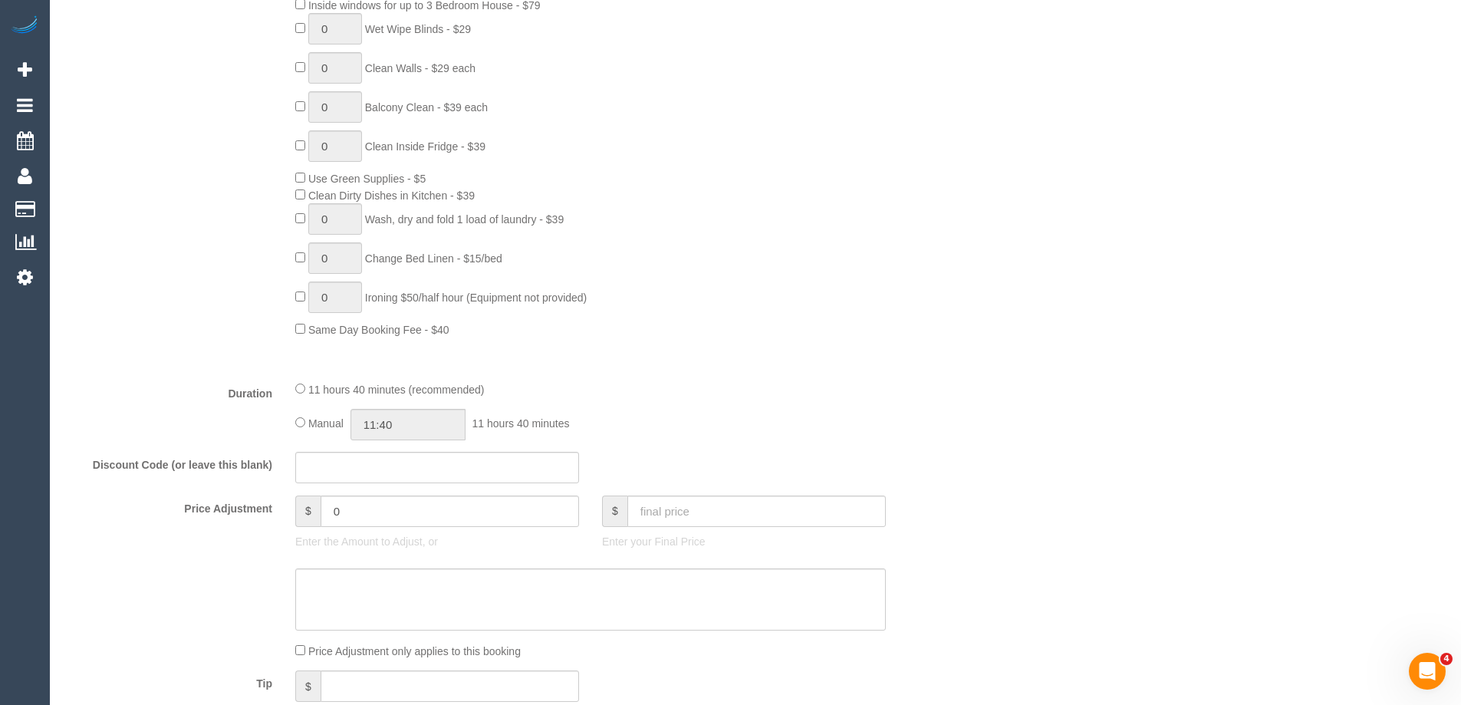
scroll to position [920, 0]
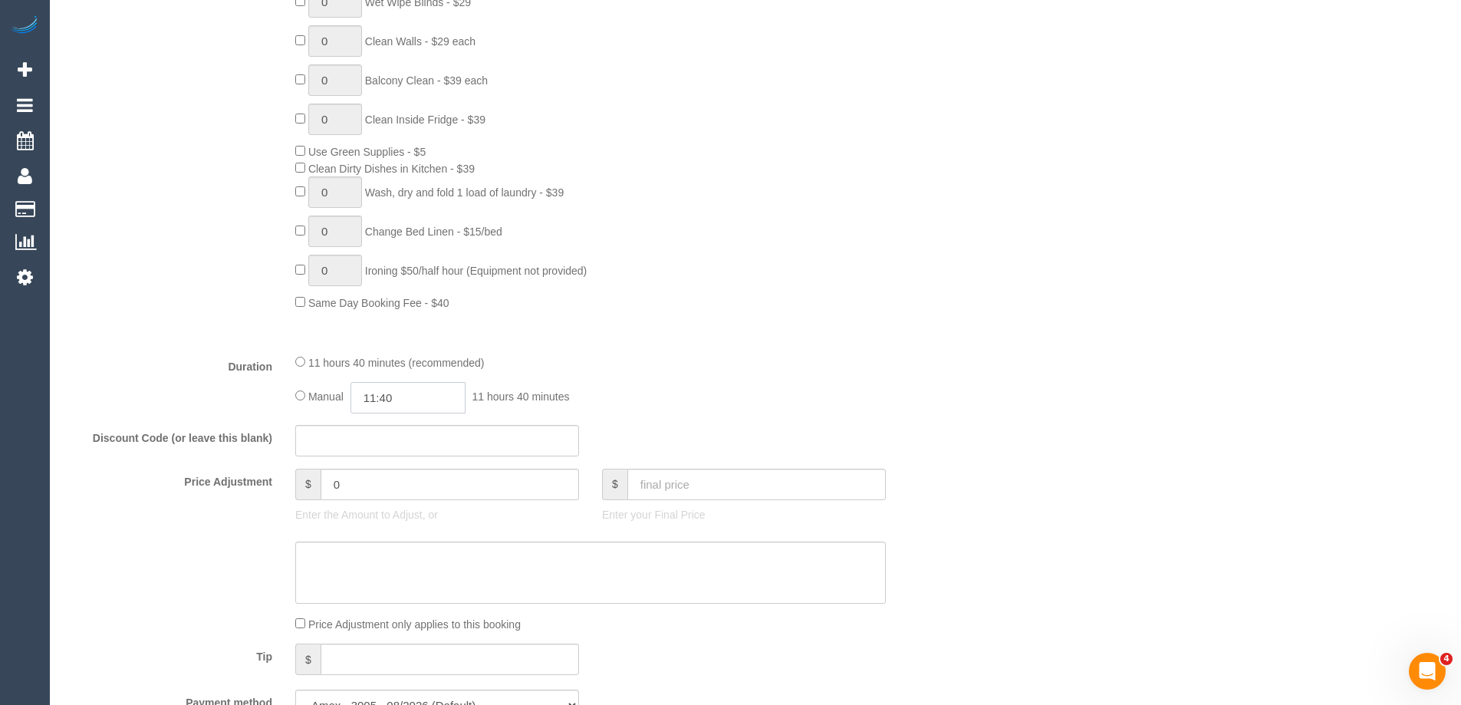
click at [395, 400] on input "11:40" at bounding box center [407, 397] width 115 height 31
type input "10:00"
click at [385, 425] on li "10:00" at bounding box center [391, 424] width 68 height 20
click at [862, 324] on div "Type of Service * Hourly Service - $70/h Hourly Service - $65/h Hourly Service …" at bounding box center [513, 35] width 897 height 611
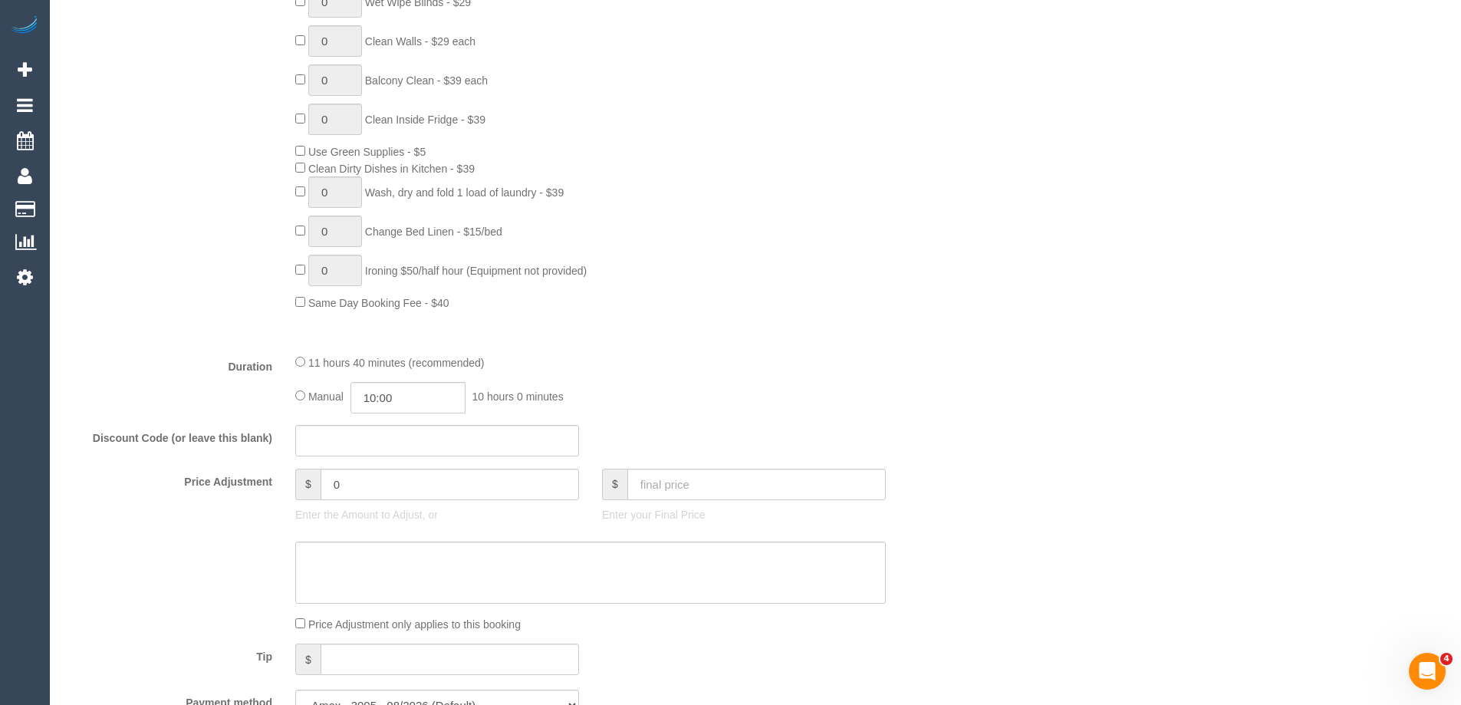
select select "spot19"
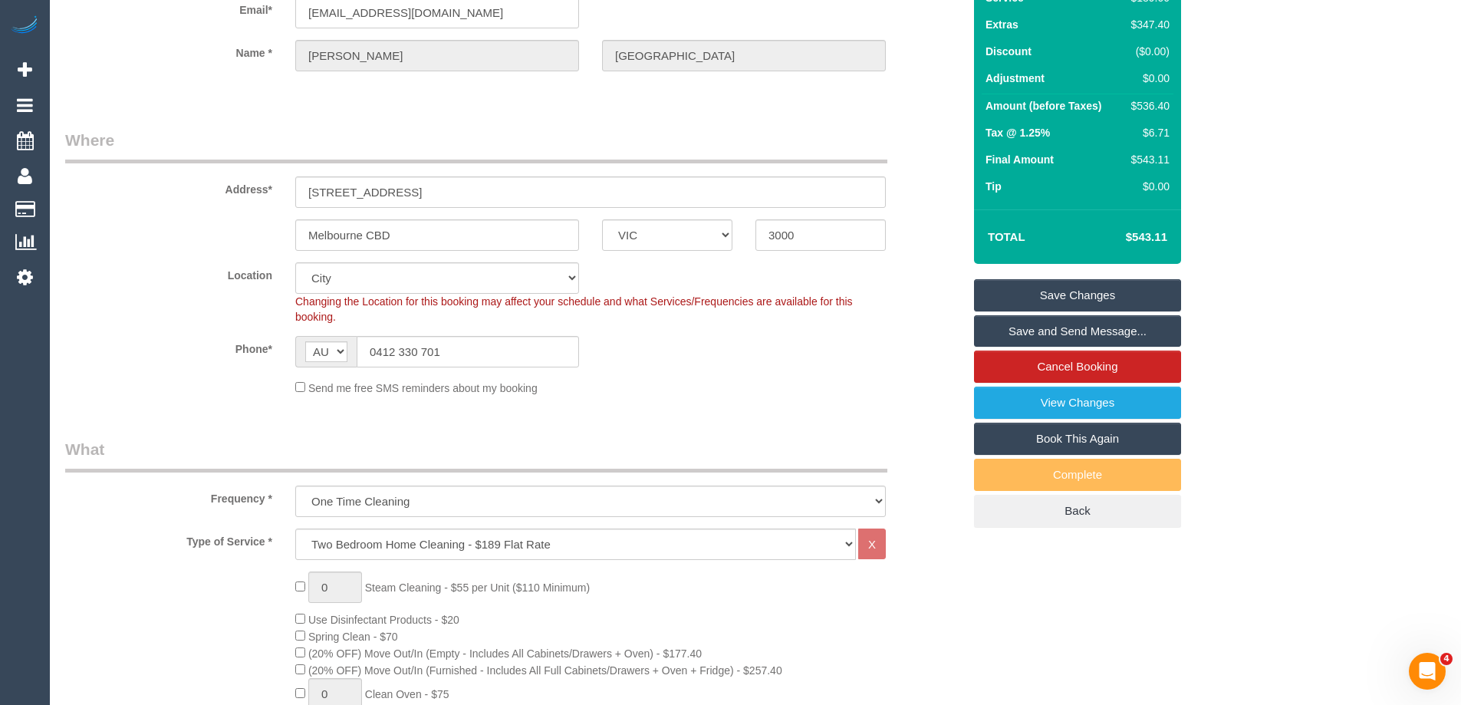
scroll to position [0, 0]
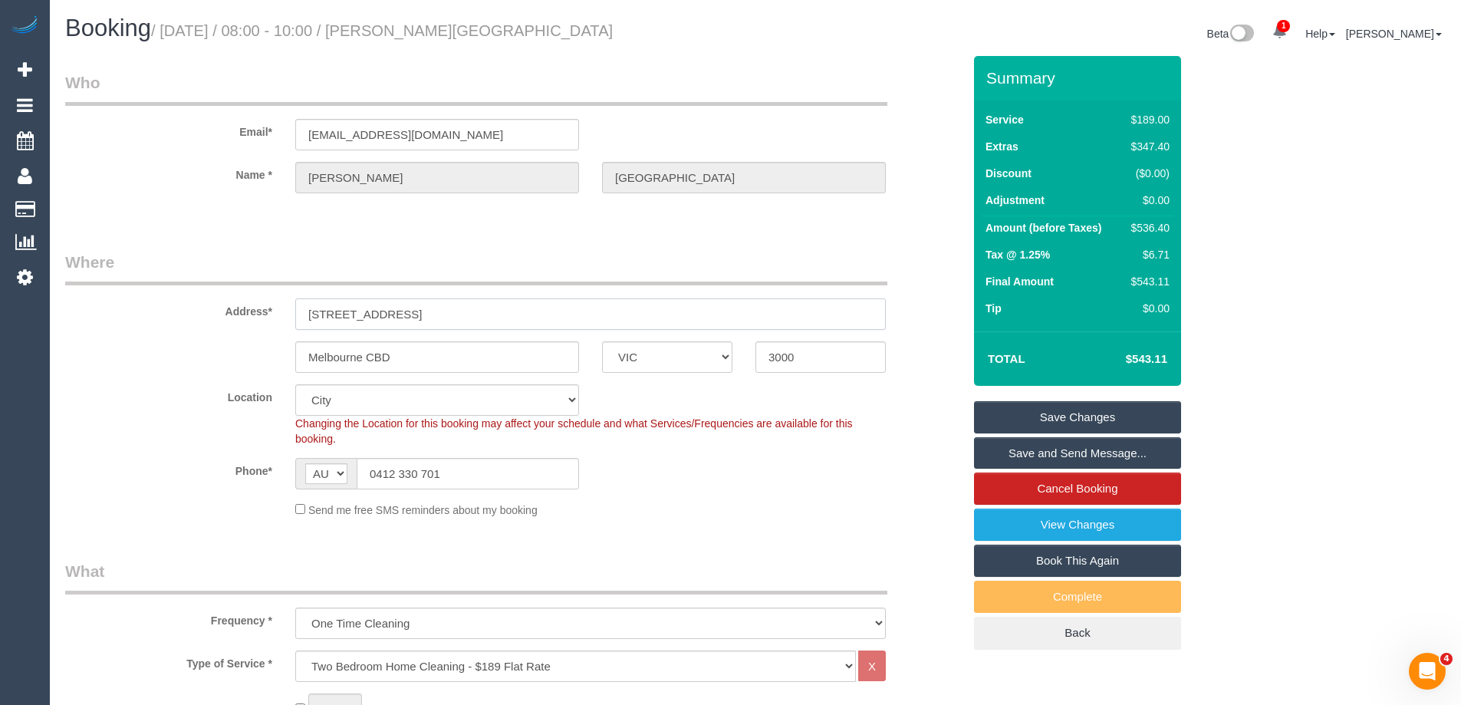
drag, startPoint x: 393, startPoint y: 314, endPoint x: 193, endPoint y: 296, distance: 201.7
click at [193, 296] on div "Address* 228 La Trobe Street, 5413" at bounding box center [514, 290] width 920 height 79
click at [393, 139] on input "ananyadhaka@gmail.com" at bounding box center [437, 134] width 284 height 31
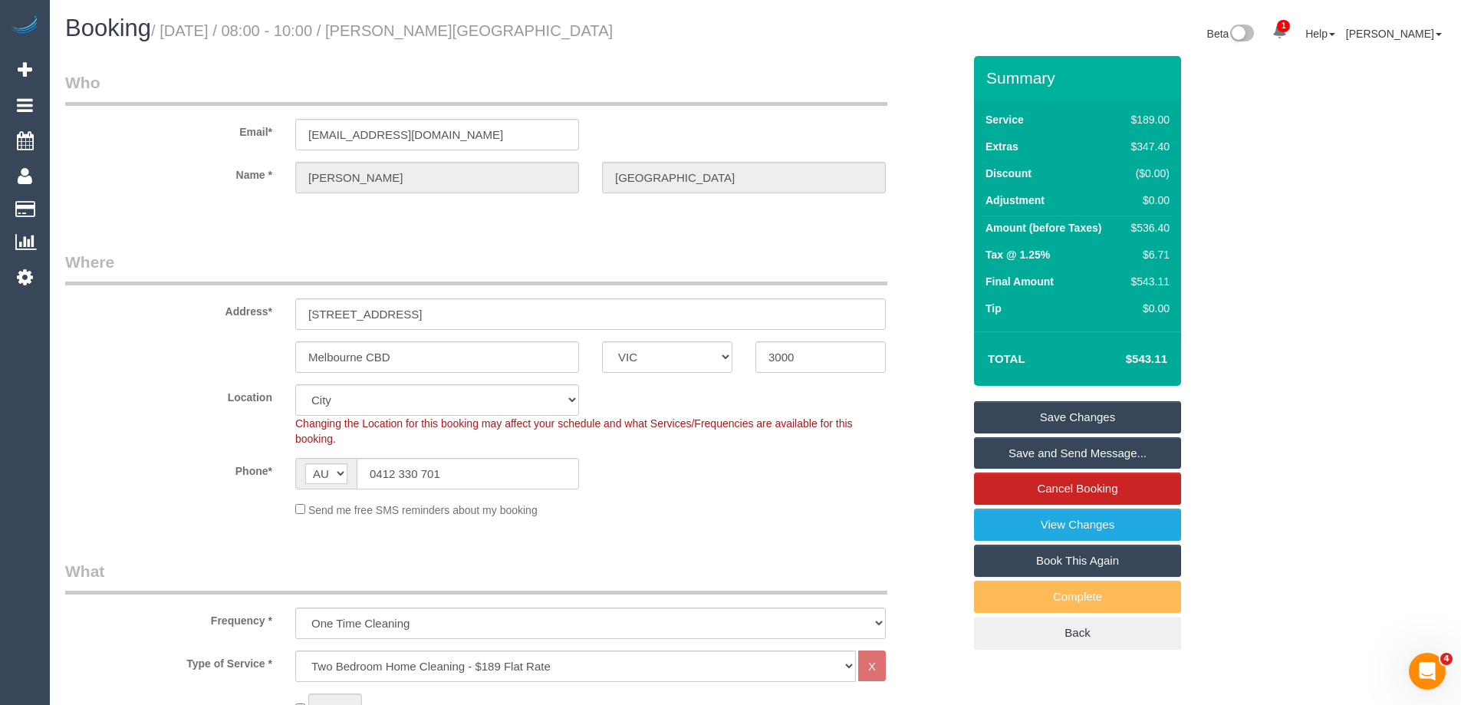
click at [823, 522] on fieldset "Where Address* 228 La Trobe Street, 5413 Melbourne CBD ACT NSW NT QLD SA TAS VI…" at bounding box center [513, 390] width 897 height 278
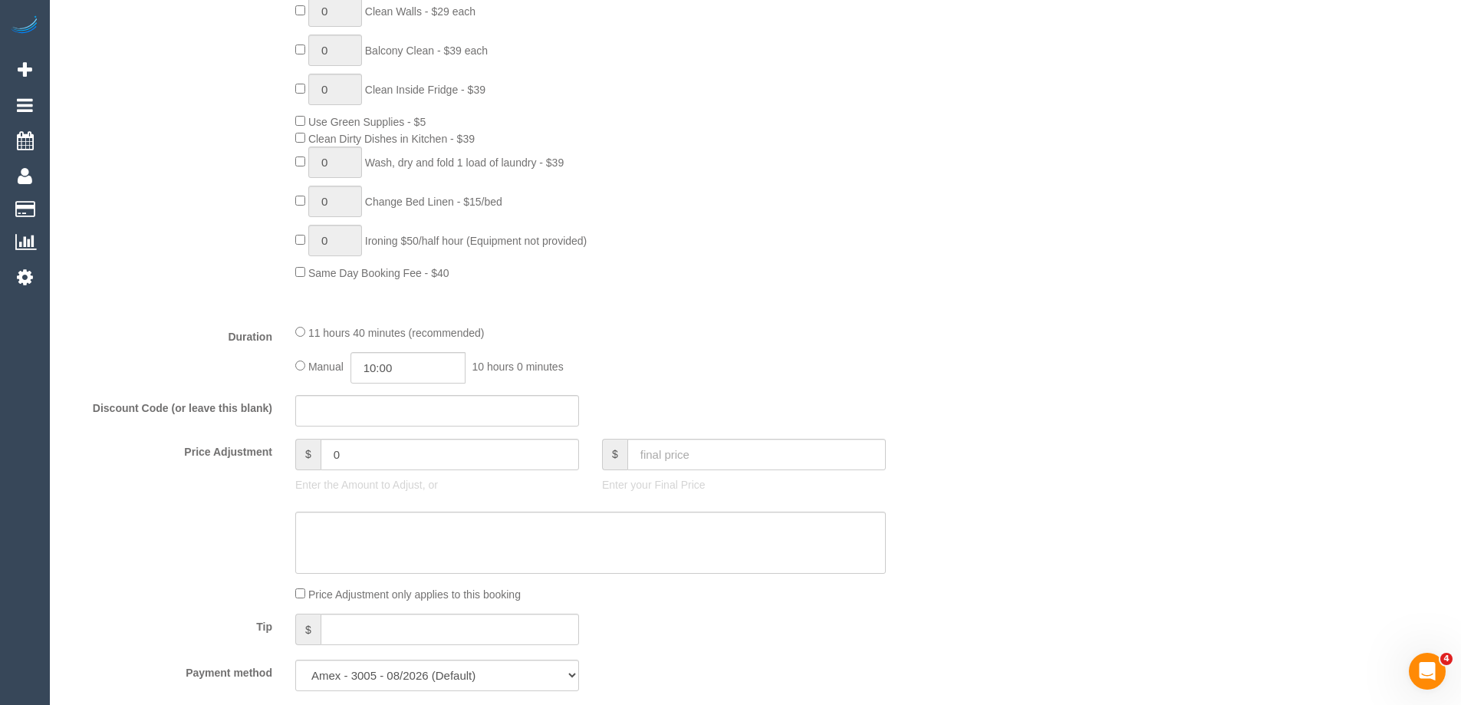
scroll to position [1227, 0]
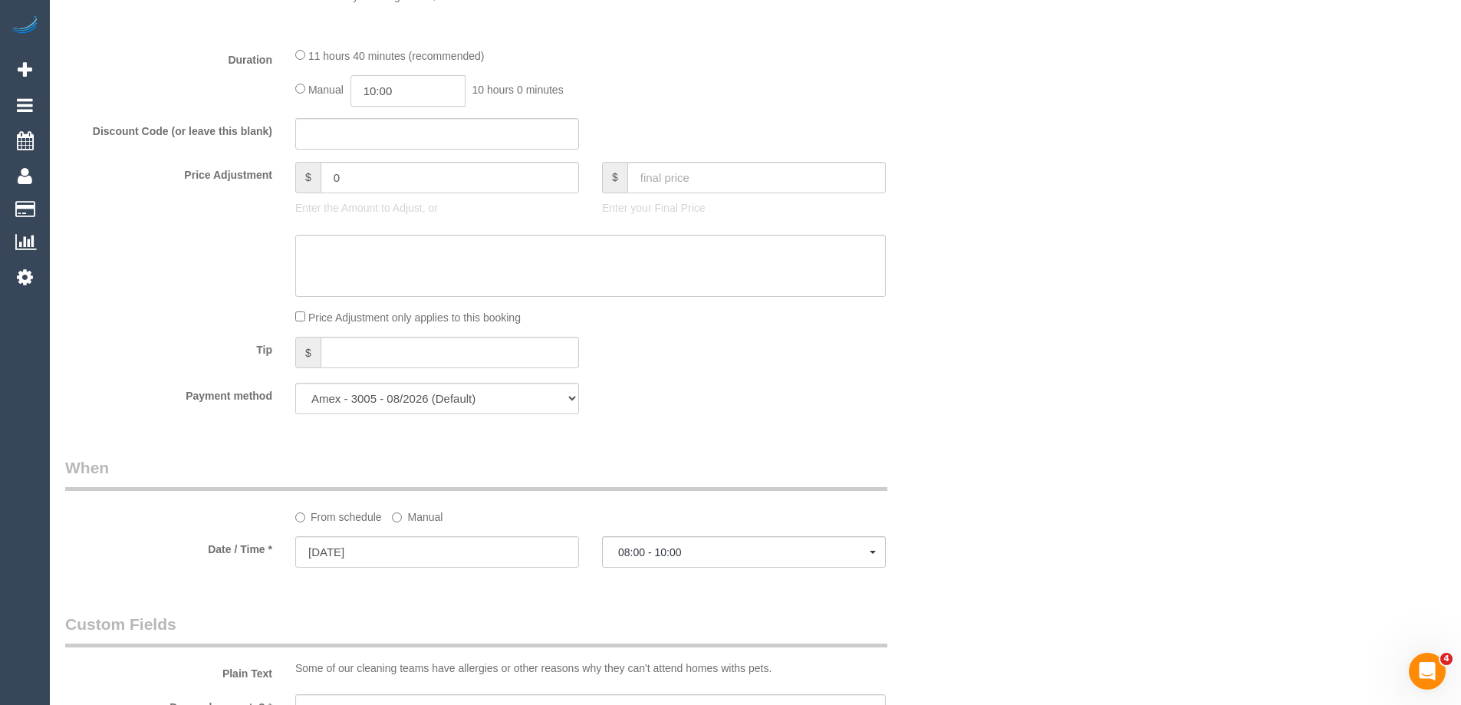
click at [396, 91] on input "10:00" at bounding box center [407, 90] width 115 height 31
type input "05:00"
click at [394, 125] on li "05:00" at bounding box center [391, 122] width 68 height 20
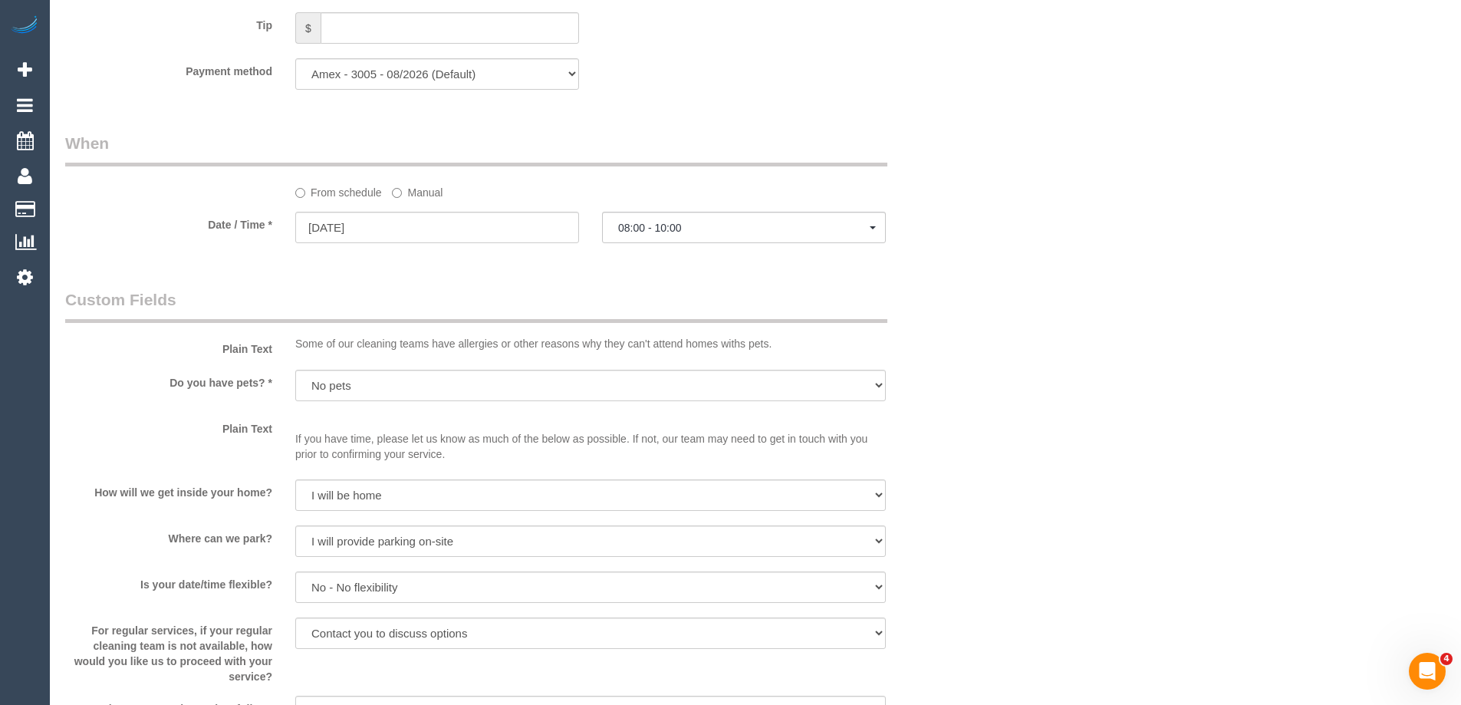
scroll to position [1687, 0]
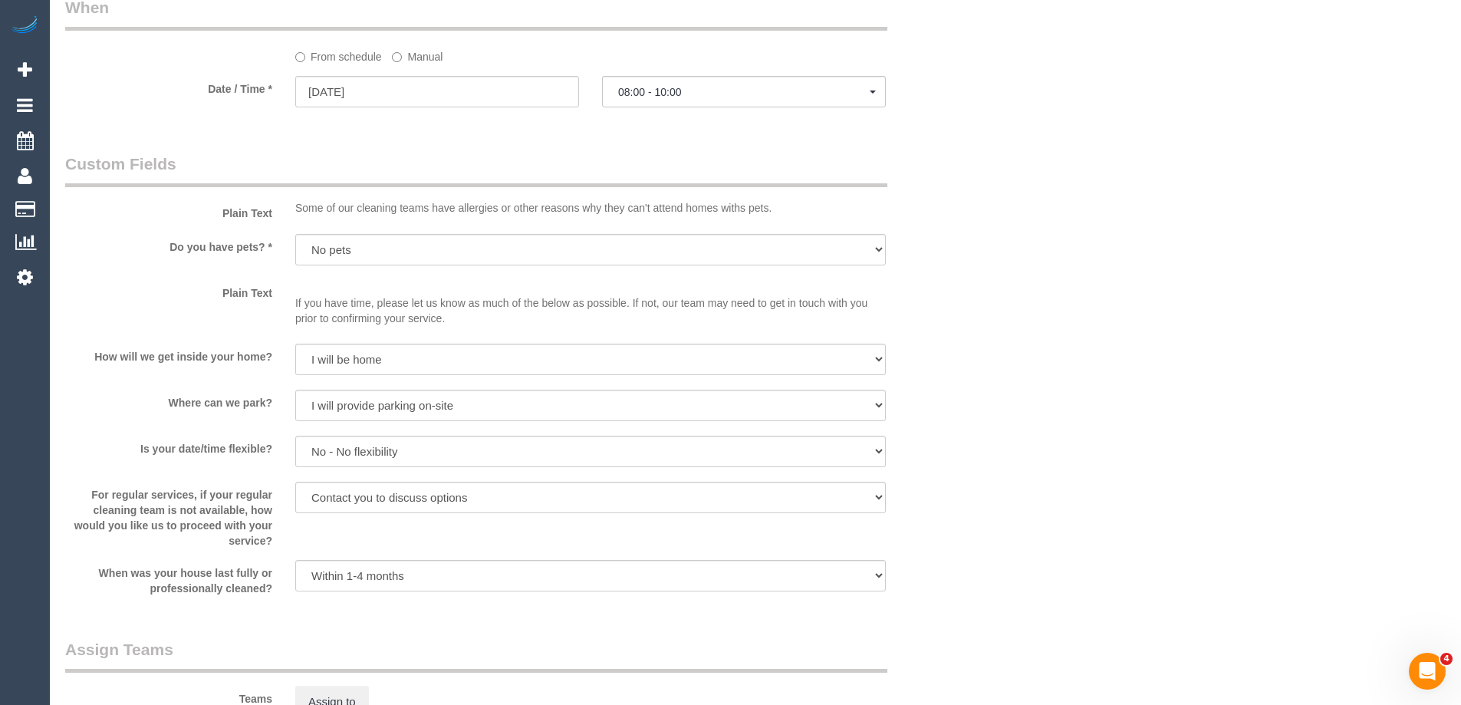
select select "spot37"
click at [423, 57] on label "Manual" at bounding box center [417, 54] width 51 height 21
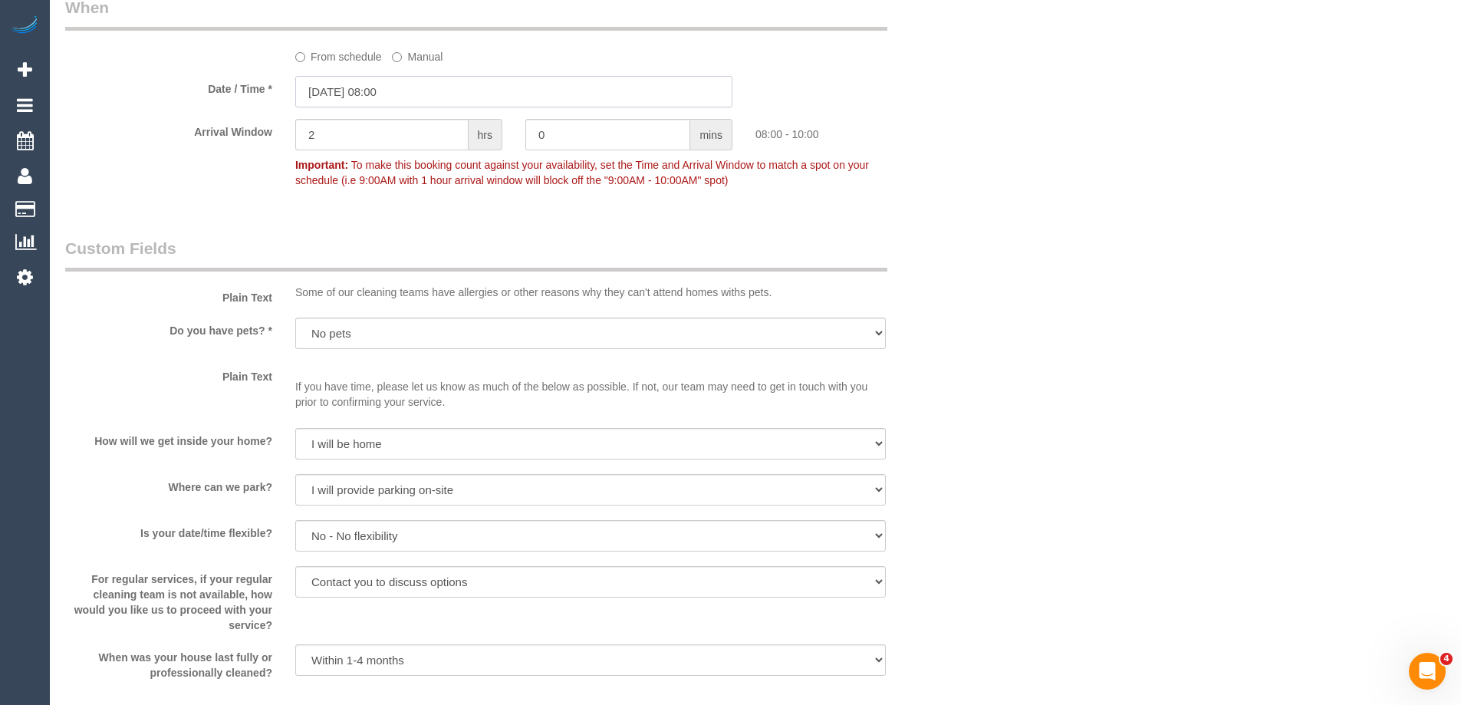
click at [427, 85] on input "06/09/2025 08:00" at bounding box center [513, 91] width 437 height 31
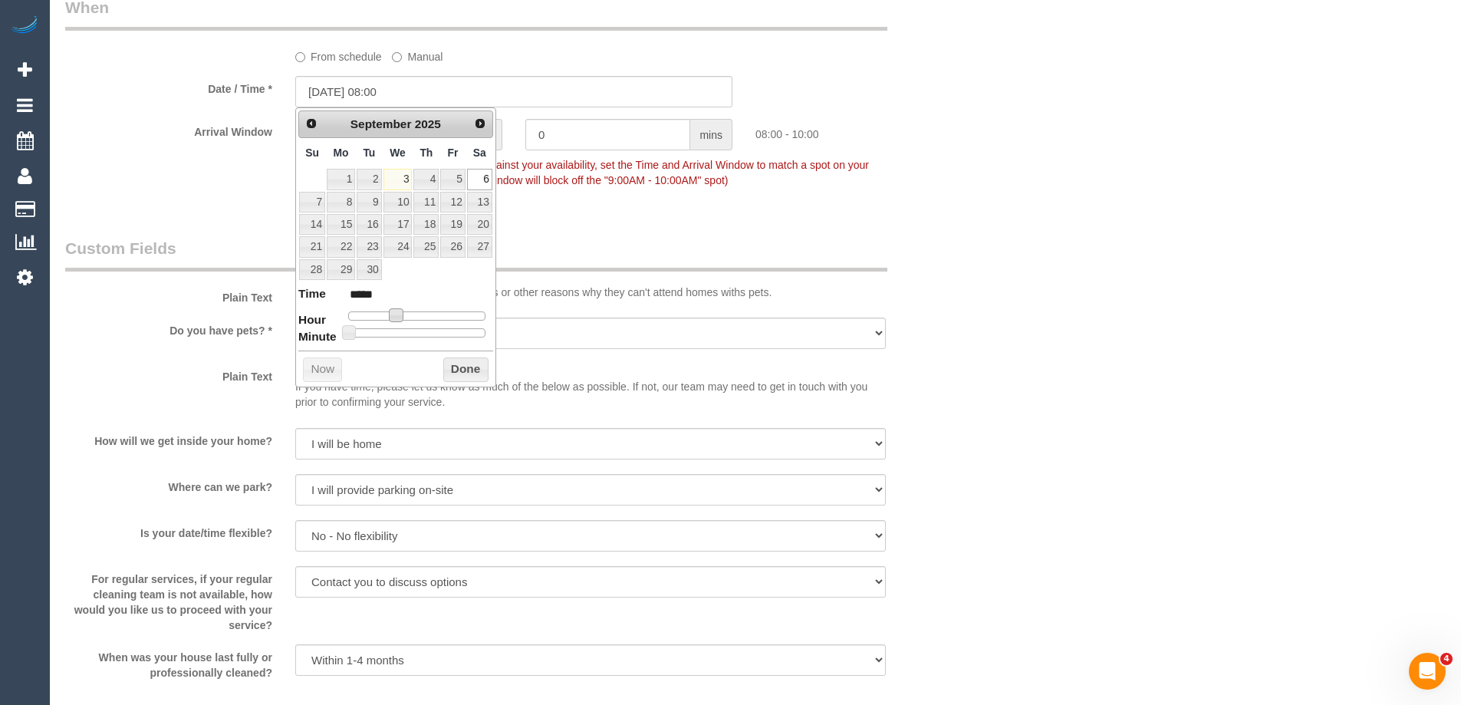
type input "06/09/2025 09:00"
type input "*****"
type input "06/09/2025 10:00"
type input "*****"
type input "06/09/2025 11:00"
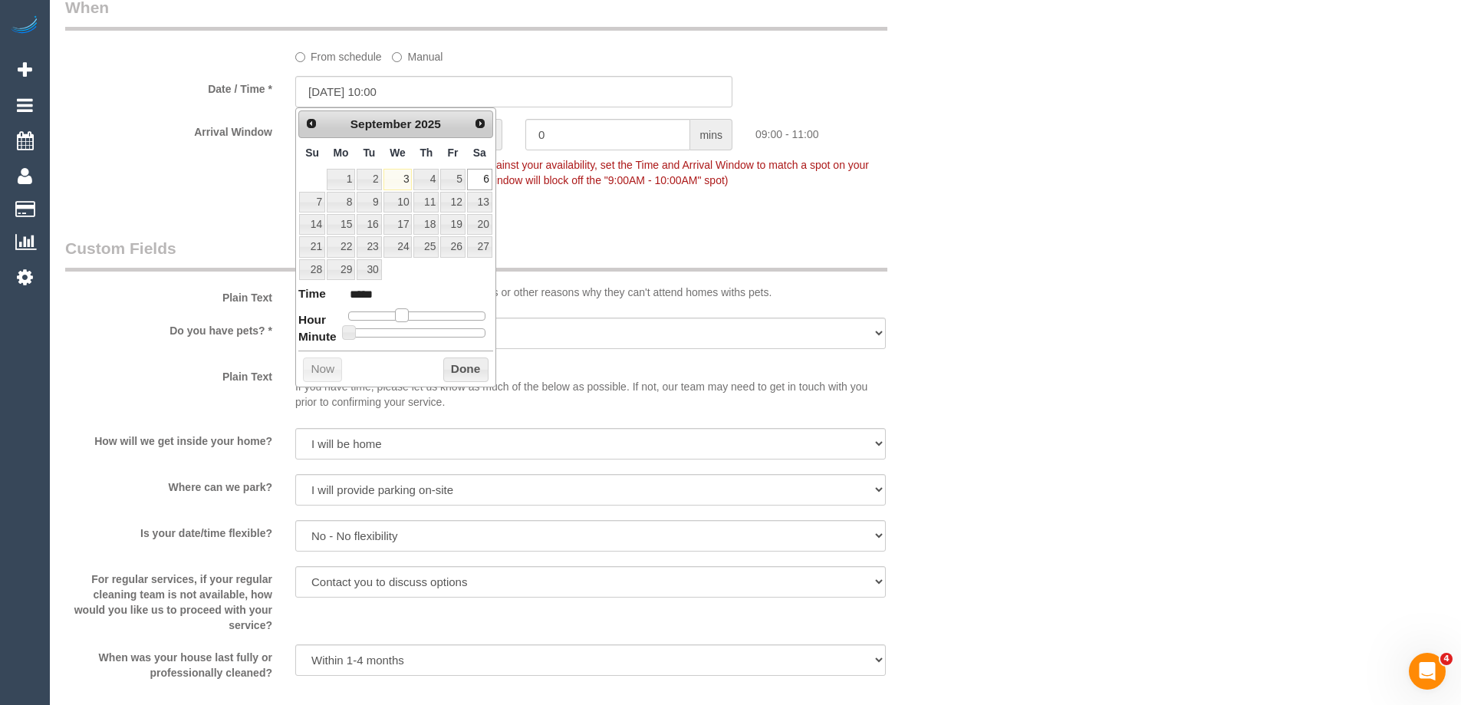
type input "*****"
type input "06/09/2025 12:00"
type input "*****"
type input "06/09/2025 13:00"
type input "*****"
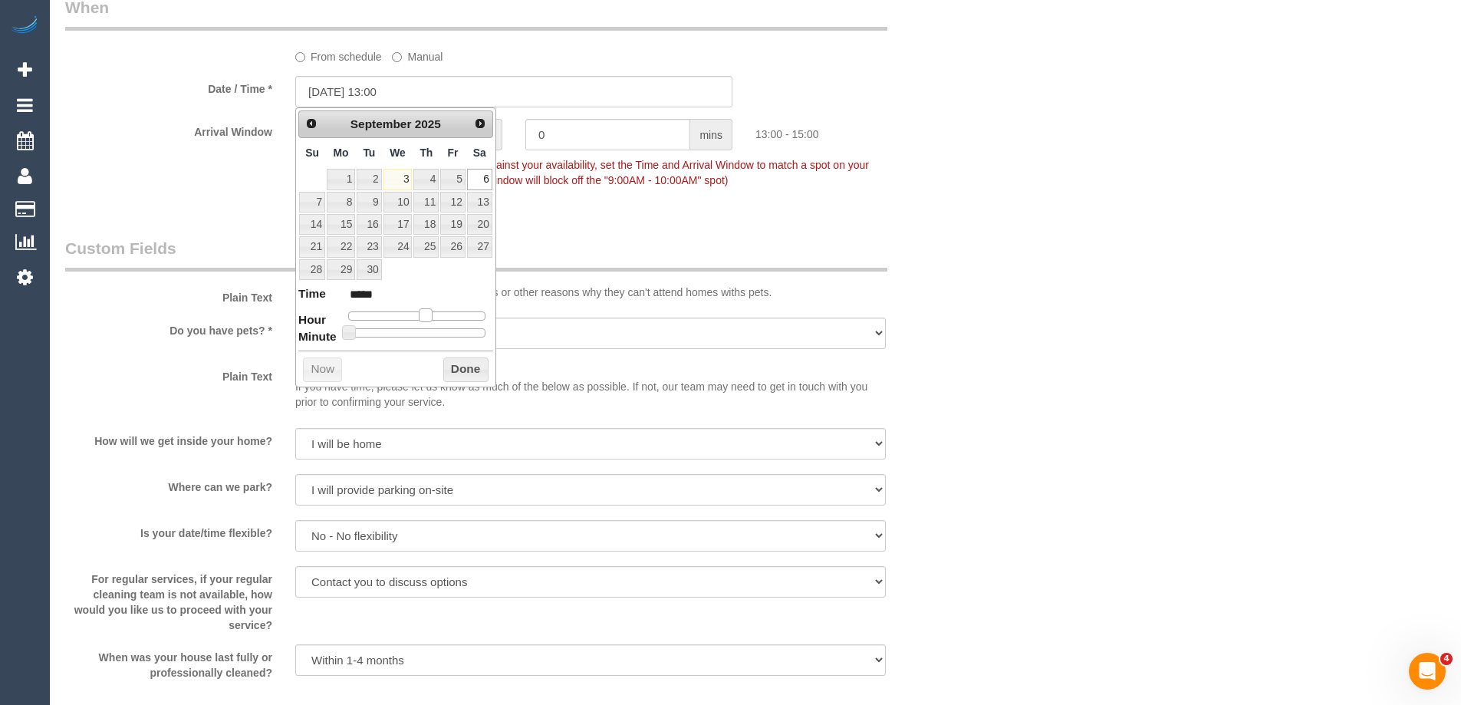
type input "06/09/2025 12:00"
type input "*****"
drag, startPoint x: 400, startPoint y: 316, endPoint x: 424, endPoint y: 317, distance: 24.6
click at [424, 317] on span at bounding box center [420, 315] width 14 height 14
click at [459, 364] on button "Done" at bounding box center [465, 369] width 45 height 25
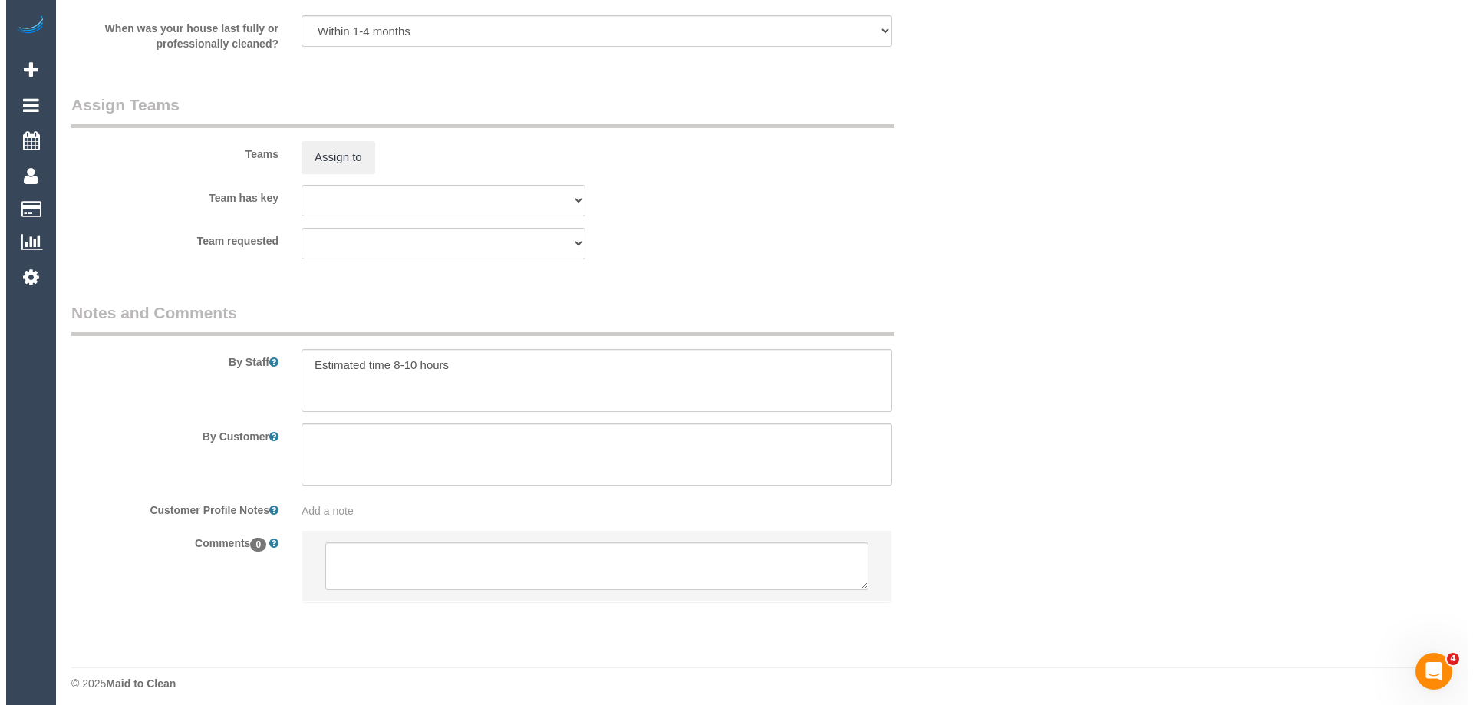
scroll to position [2325, 0]
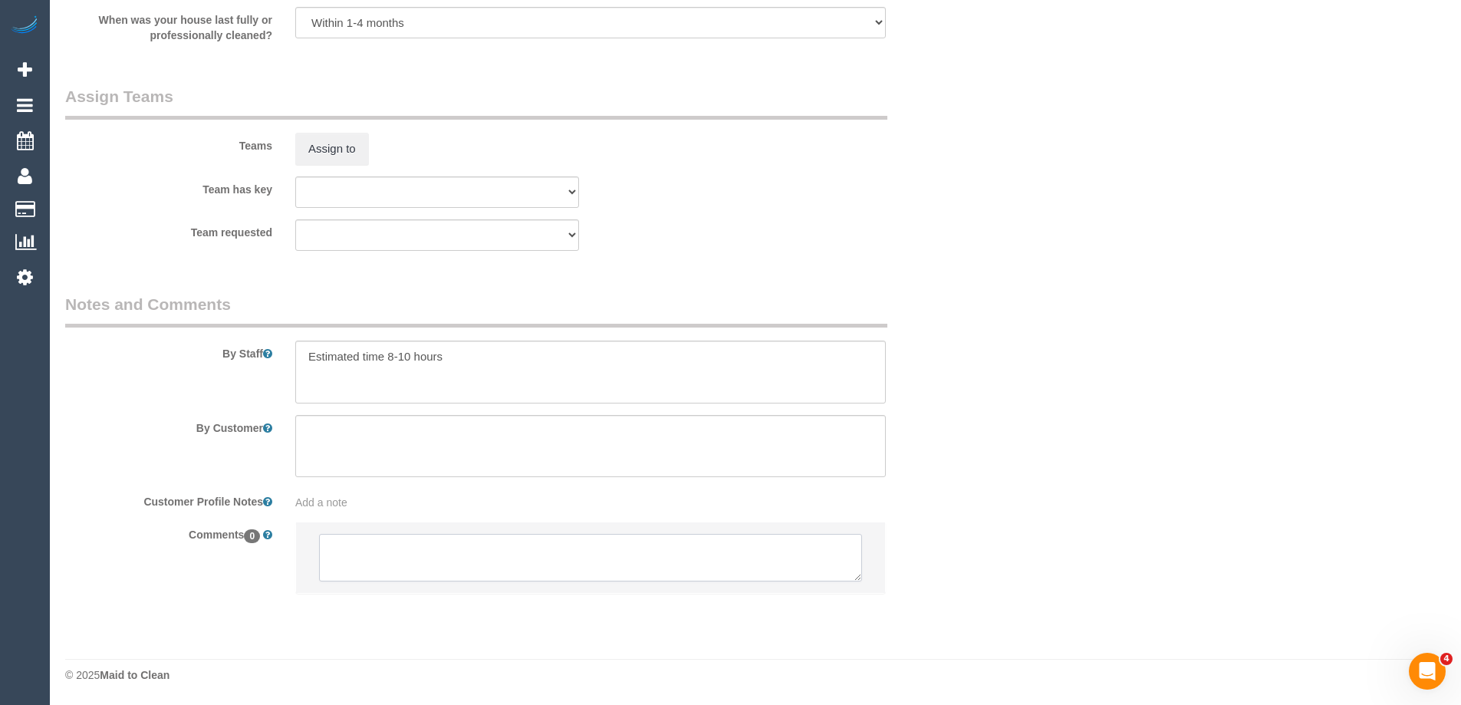
click at [414, 541] on textarea at bounding box center [590, 558] width 543 height 48
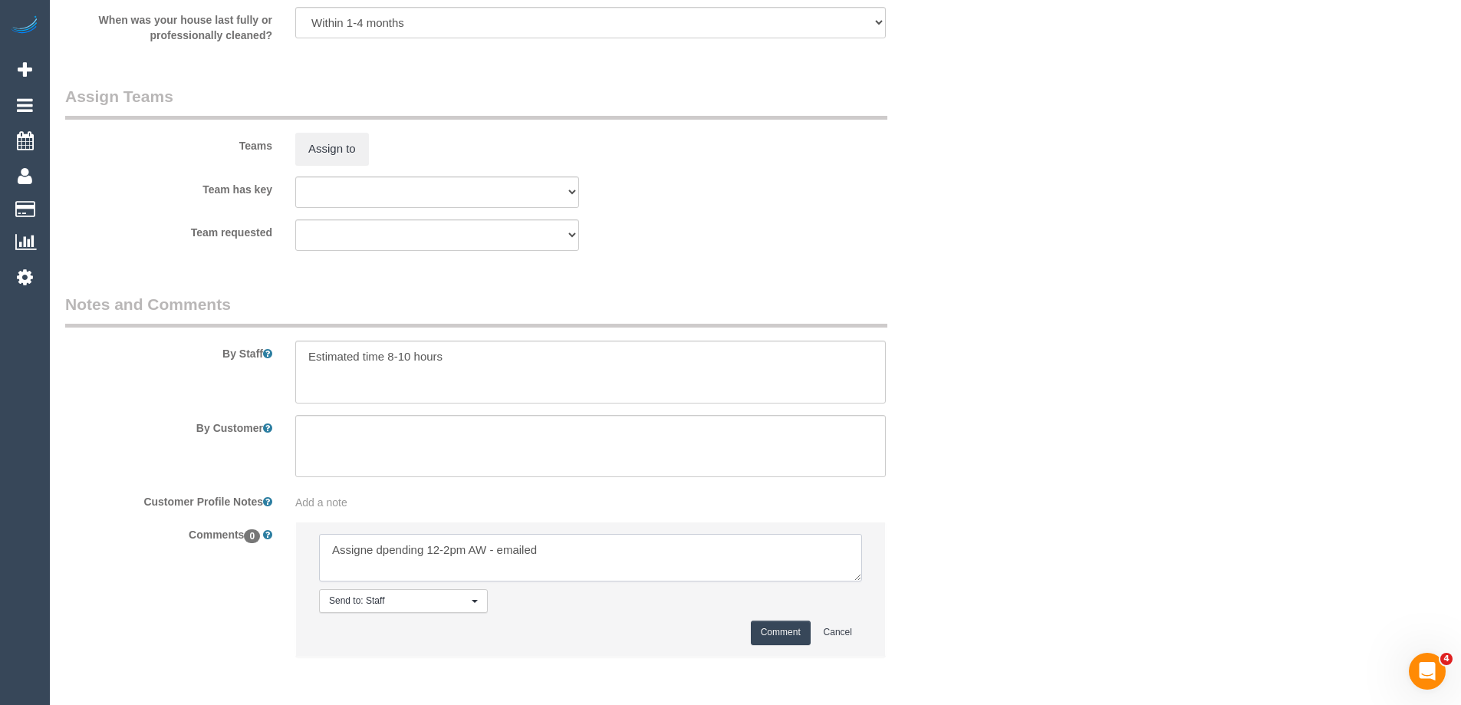
click at [384, 551] on textarea at bounding box center [590, 558] width 543 height 48
type textarea "Assigned pending 12-2pm AW - emailed"
click at [782, 628] on button "Comment" at bounding box center [781, 632] width 60 height 24
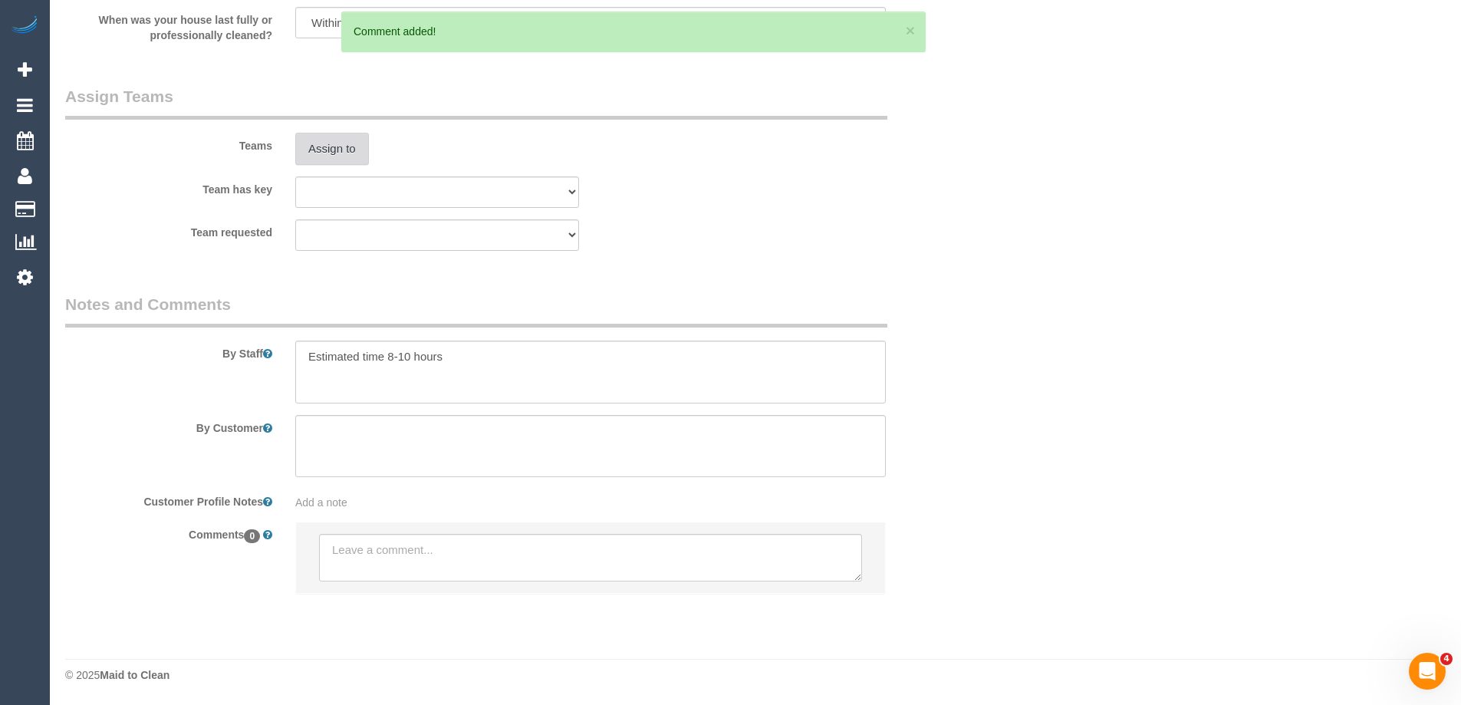
click at [321, 155] on button "Assign to" at bounding box center [332, 149] width 74 height 32
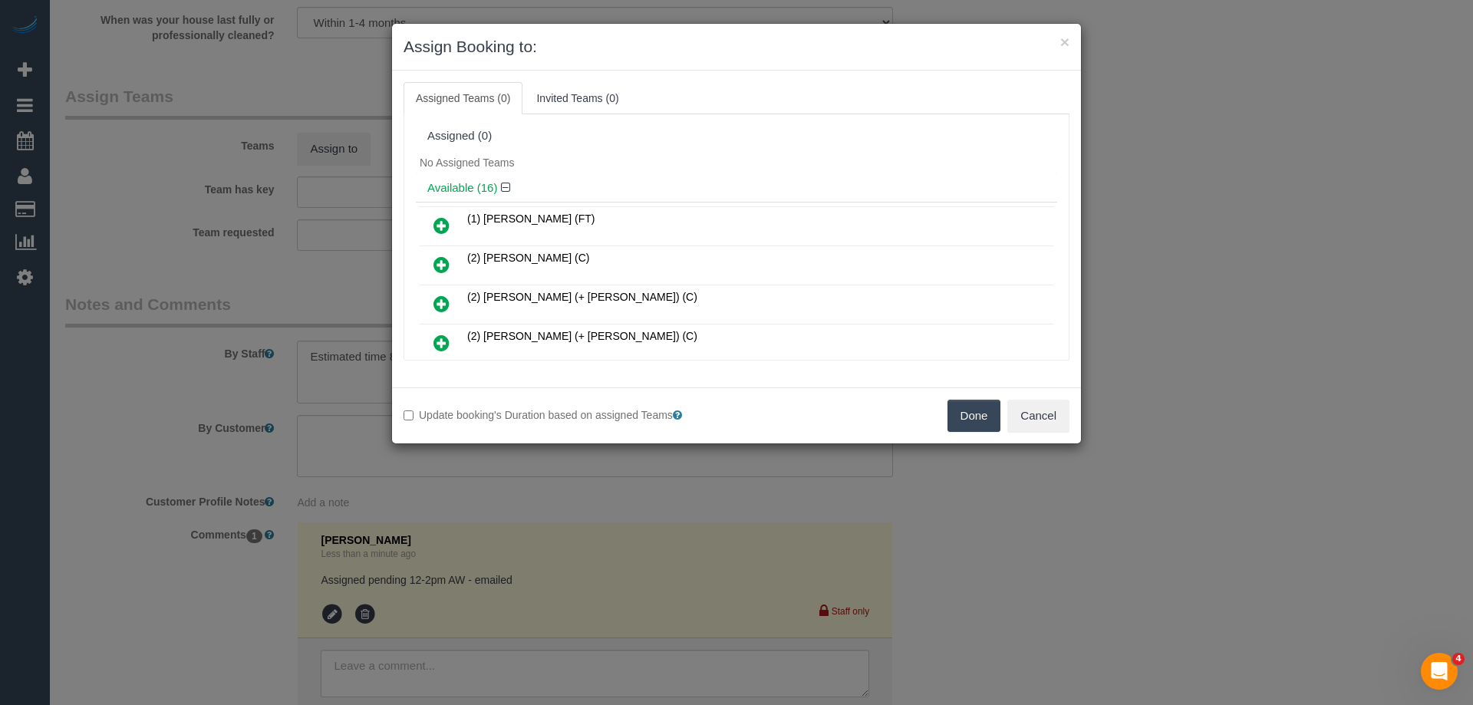
click at [679, 164] on div "No Assigned Teams" at bounding box center [736, 162] width 641 height 23
click at [439, 344] on icon at bounding box center [441, 343] width 16 height 18
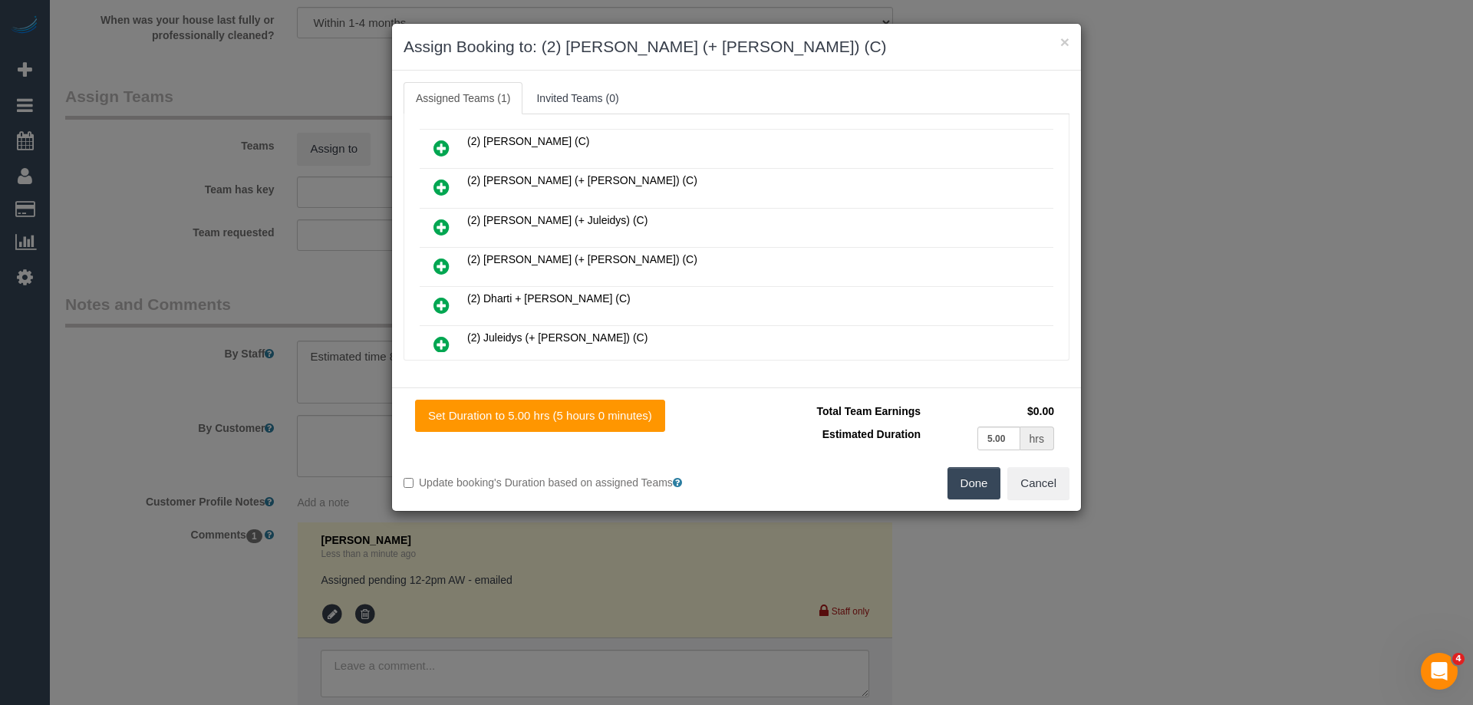
scroll to position [0, 0]
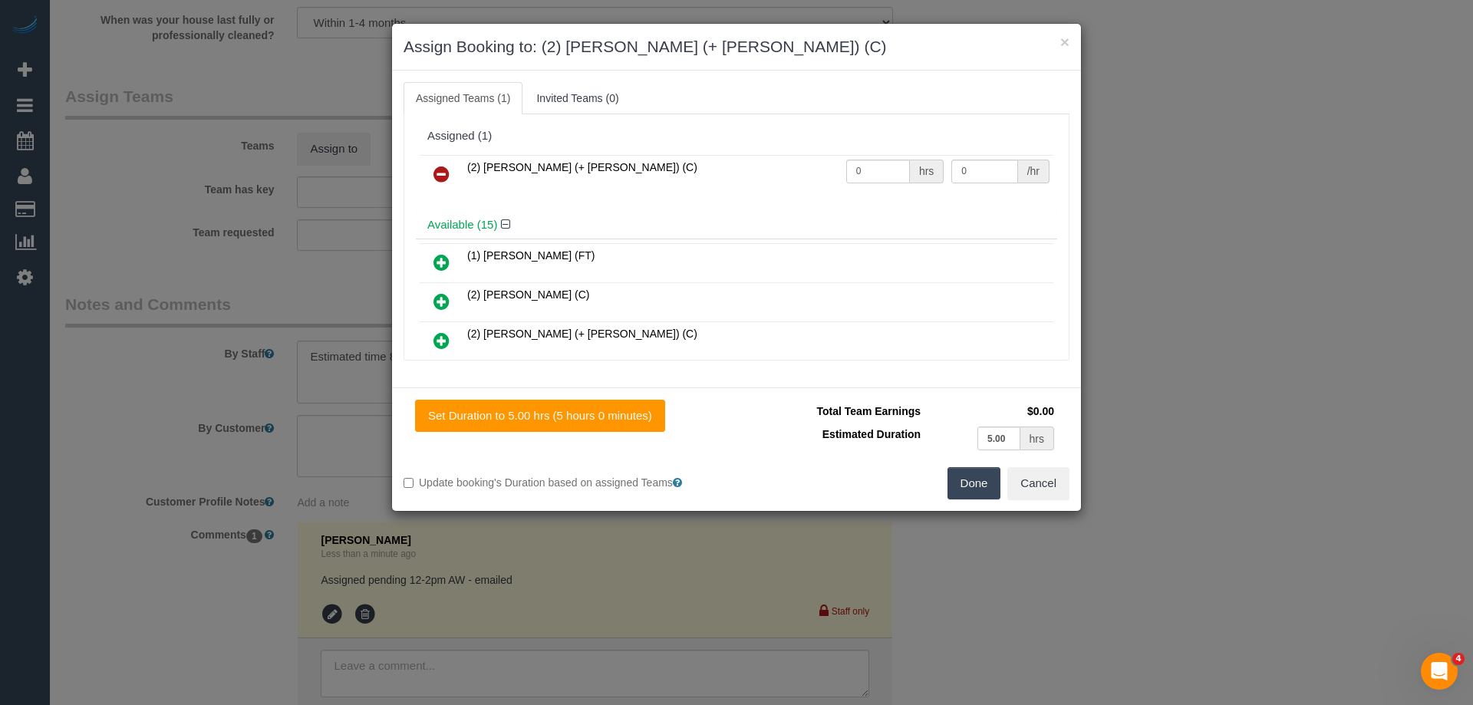
click at [437, 176] on icon at bounding box center [441, 174] width 16 height 18
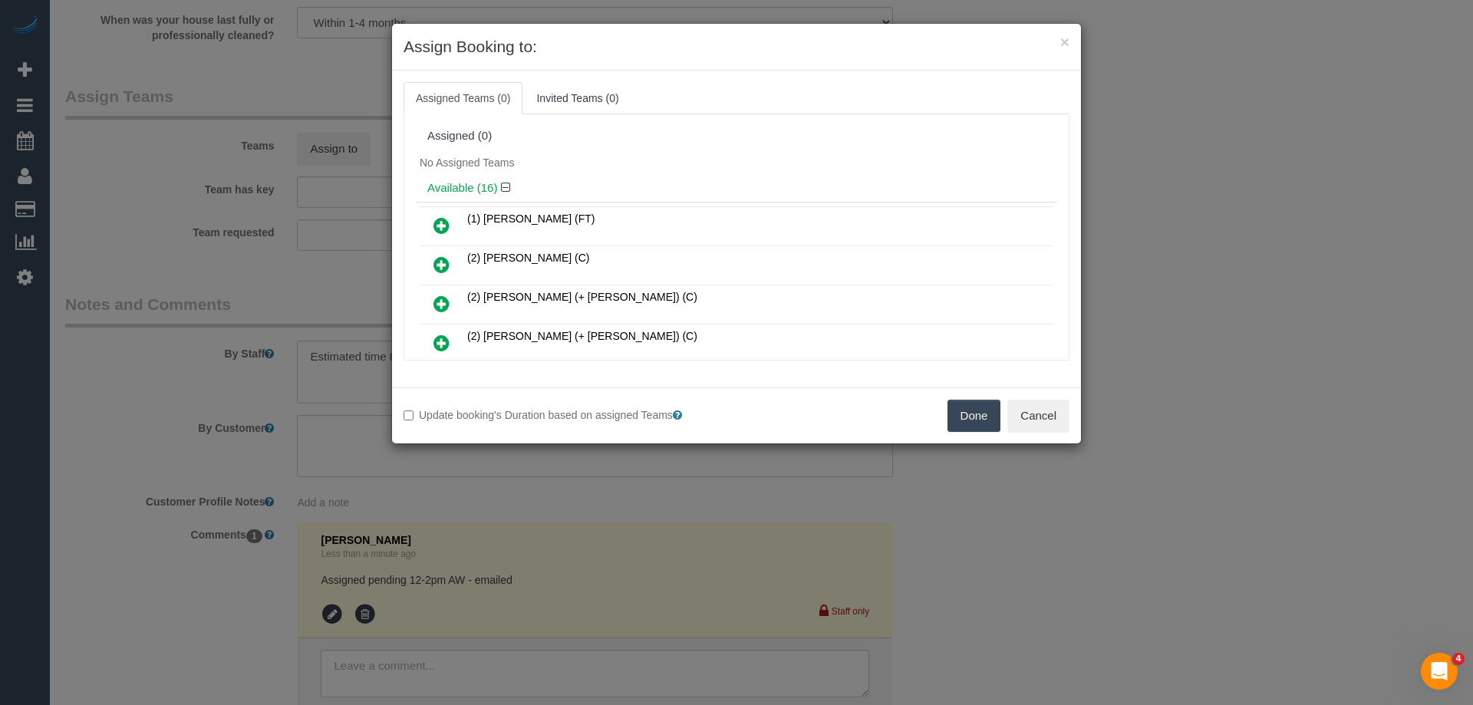
click at [643, 156] on div "No Assigned Teams" at bounding box center [736, 162] width 641 height 23
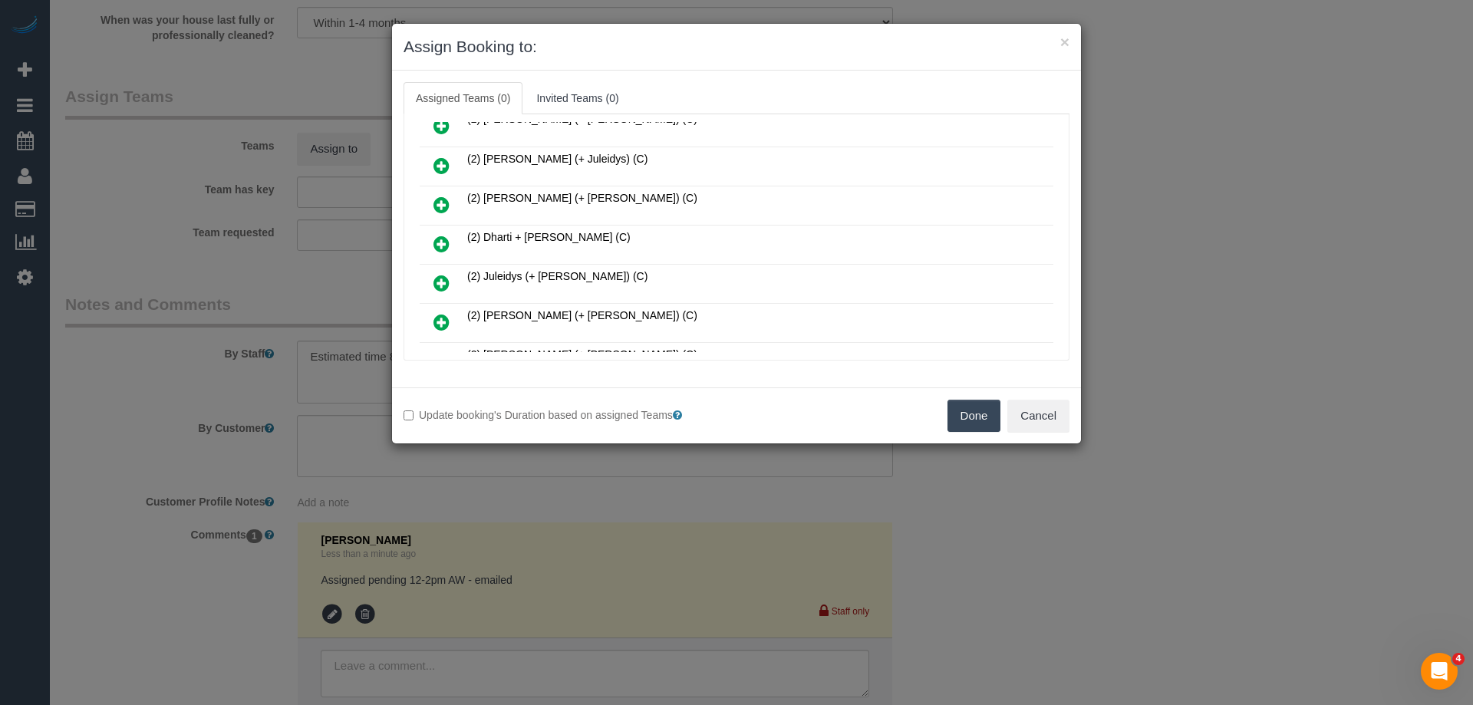
click at [438, 239] on icon at bounding box center [441, 244] width 16 height 18
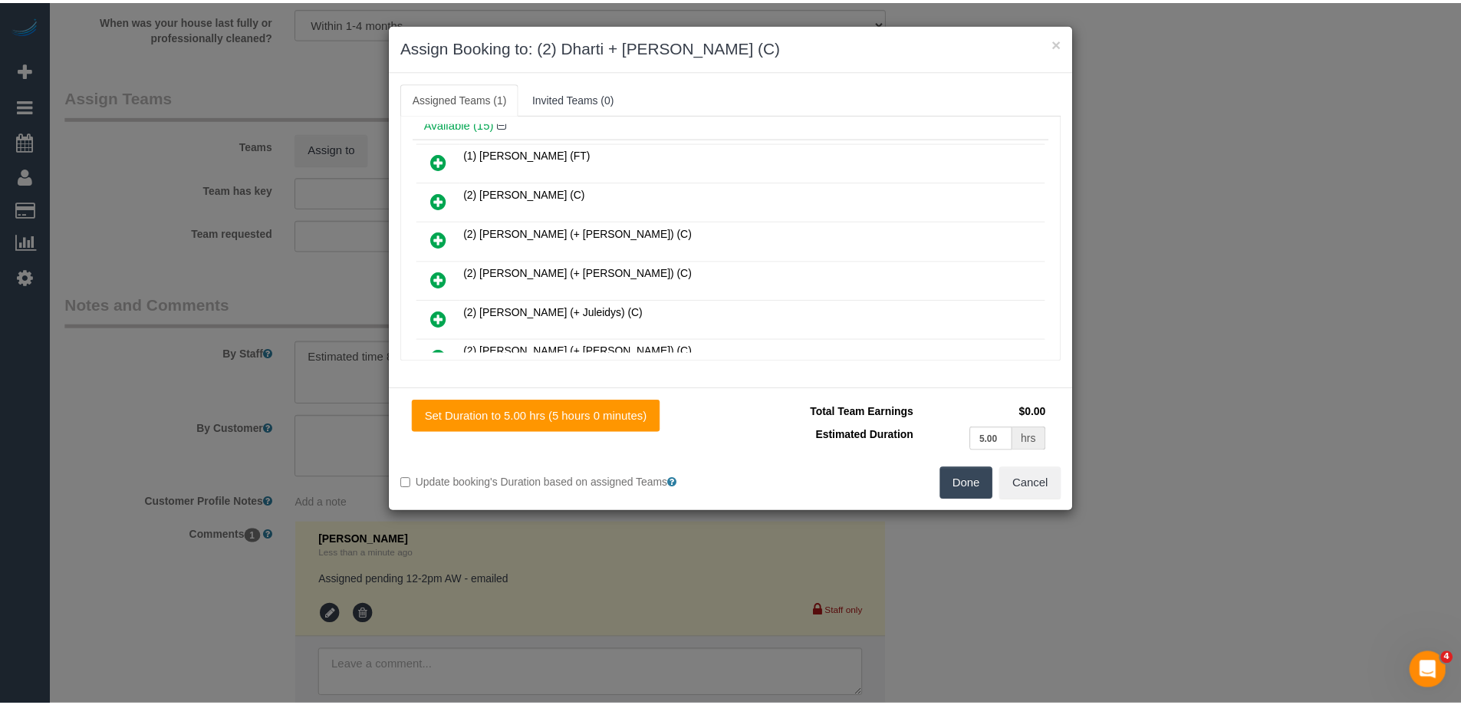
scroll to position [0, 0]
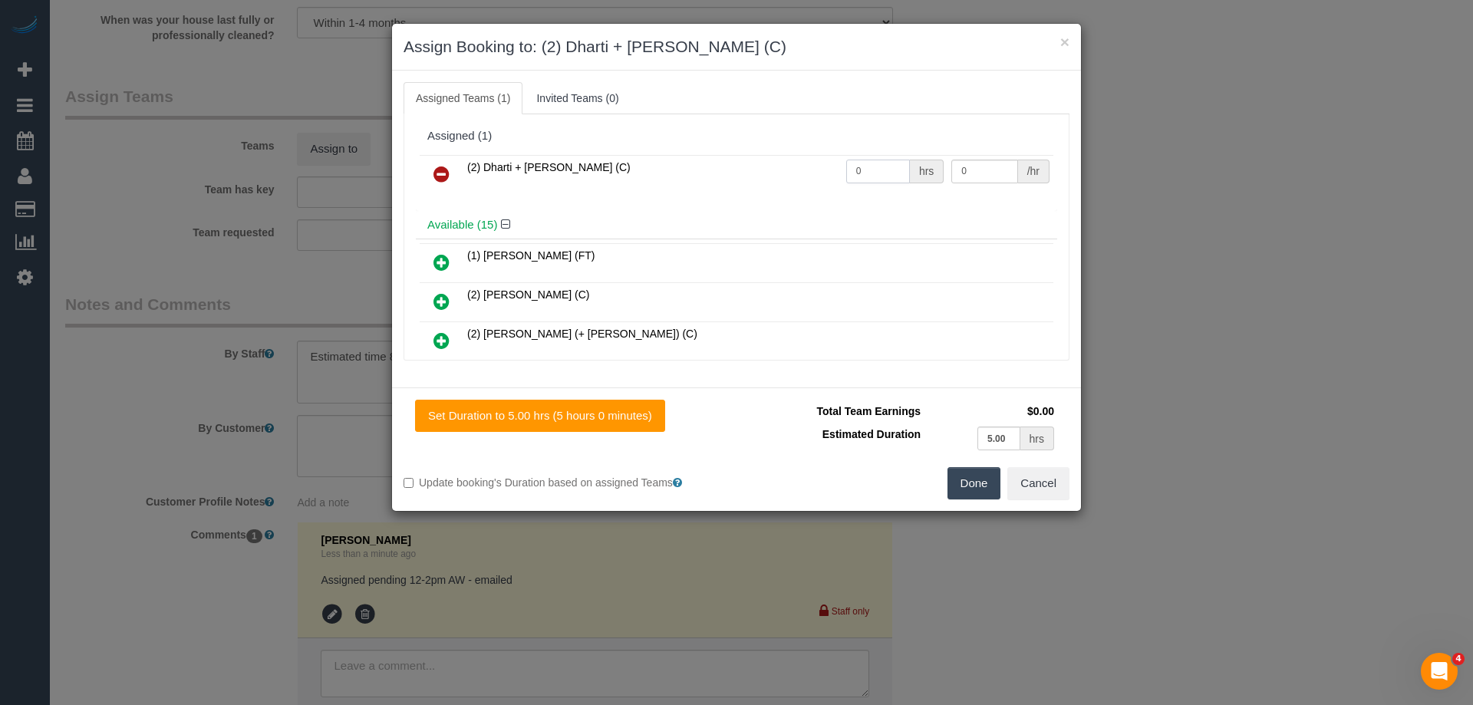
click at [885, 165] on input "0" at bounding box center [878, 172] width 64 height 24
type input "1"
drag, startPoint x: 989, startPoint y: 167, endPoint x: 998, endPoint y: 161, distance: 11.1
click at [989, 167] on input "0" at bounding box center [984, 172] width 66 height 24
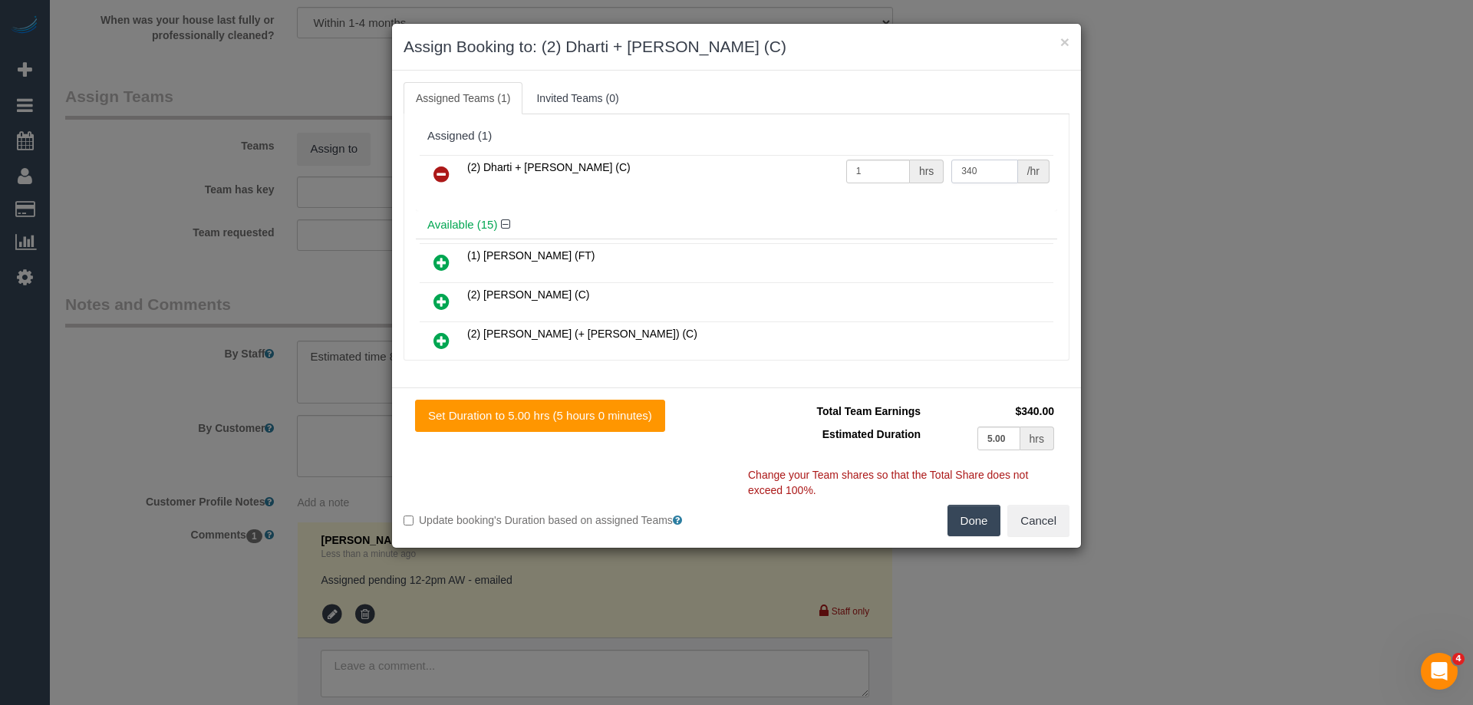
type input "340"
click at [963, 533] on button "Done" at bounding box center [974, 521] width 54 height 32
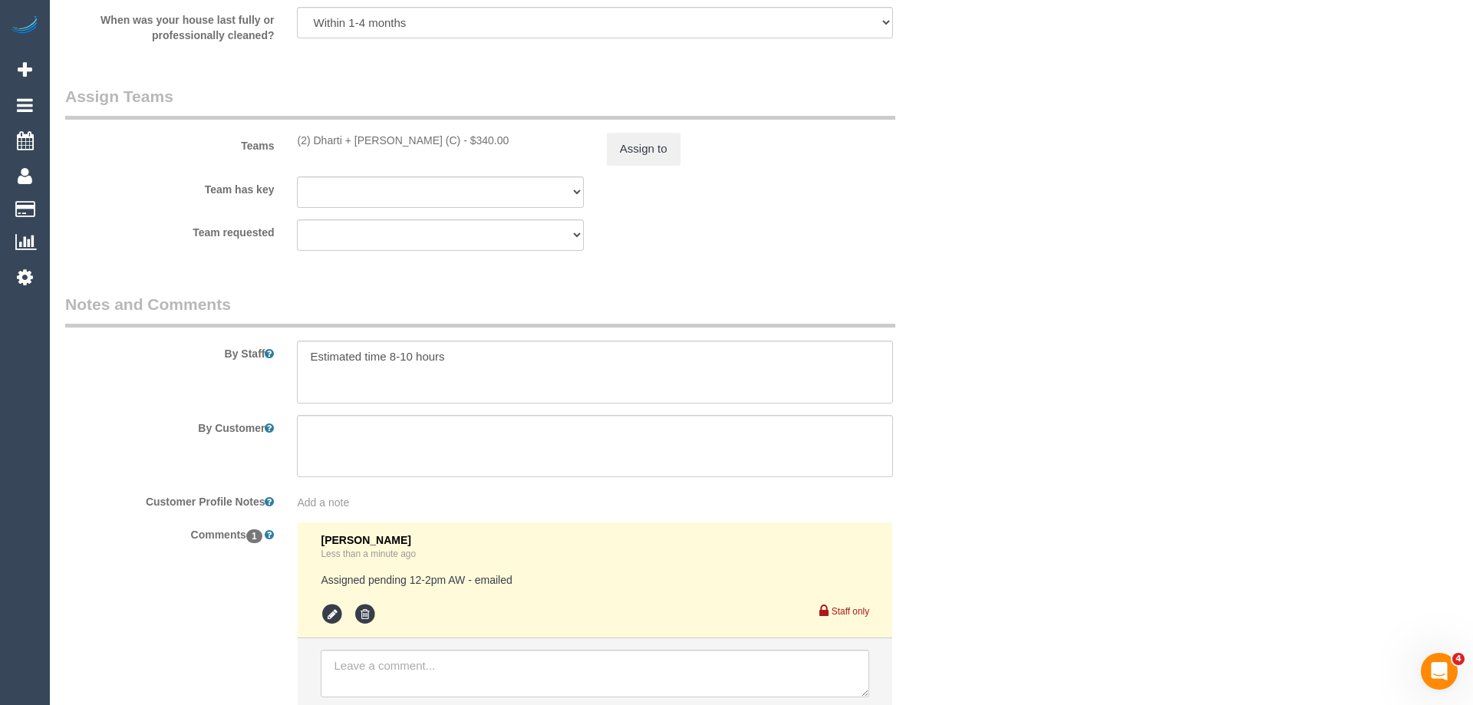
click at [963, 533] on div "× Assign Booking to: (2) Dharti + Kishan (C) Assigned Teams (1) Invited Teams (…" at bounding box center [736, 352] width 1473 height 705
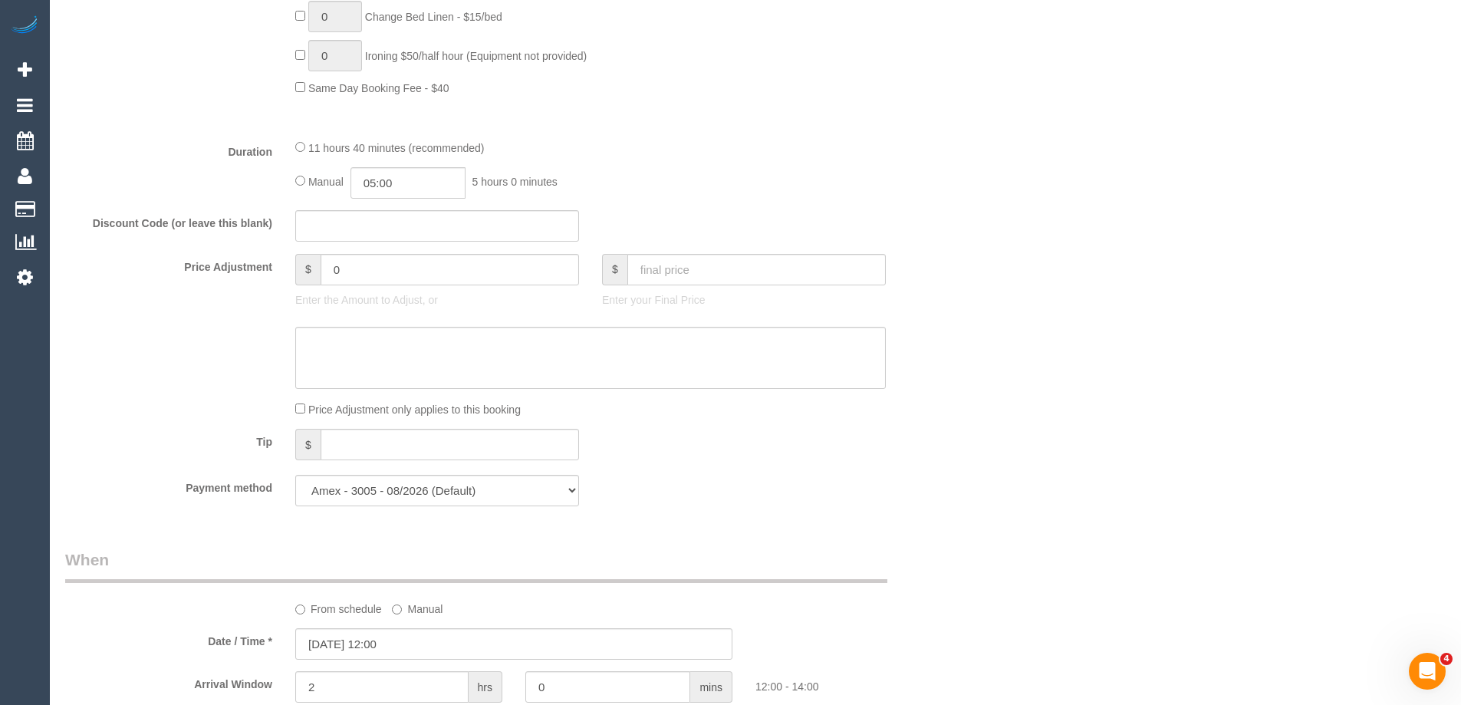
scroll to position [944, 0]
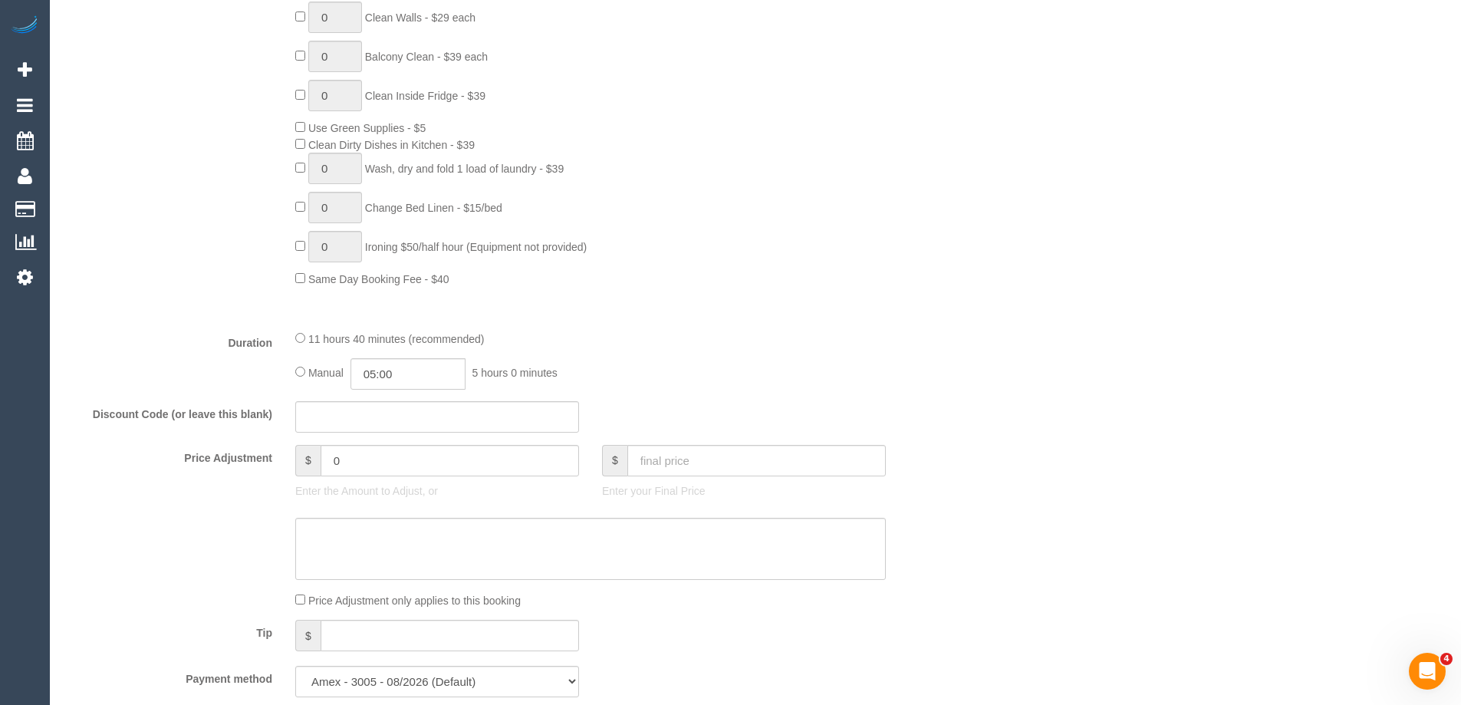
click at [745, 342] on div "11 hours 40 minutes (recommended)" at bounding box center [590, 338] width 591 height 17
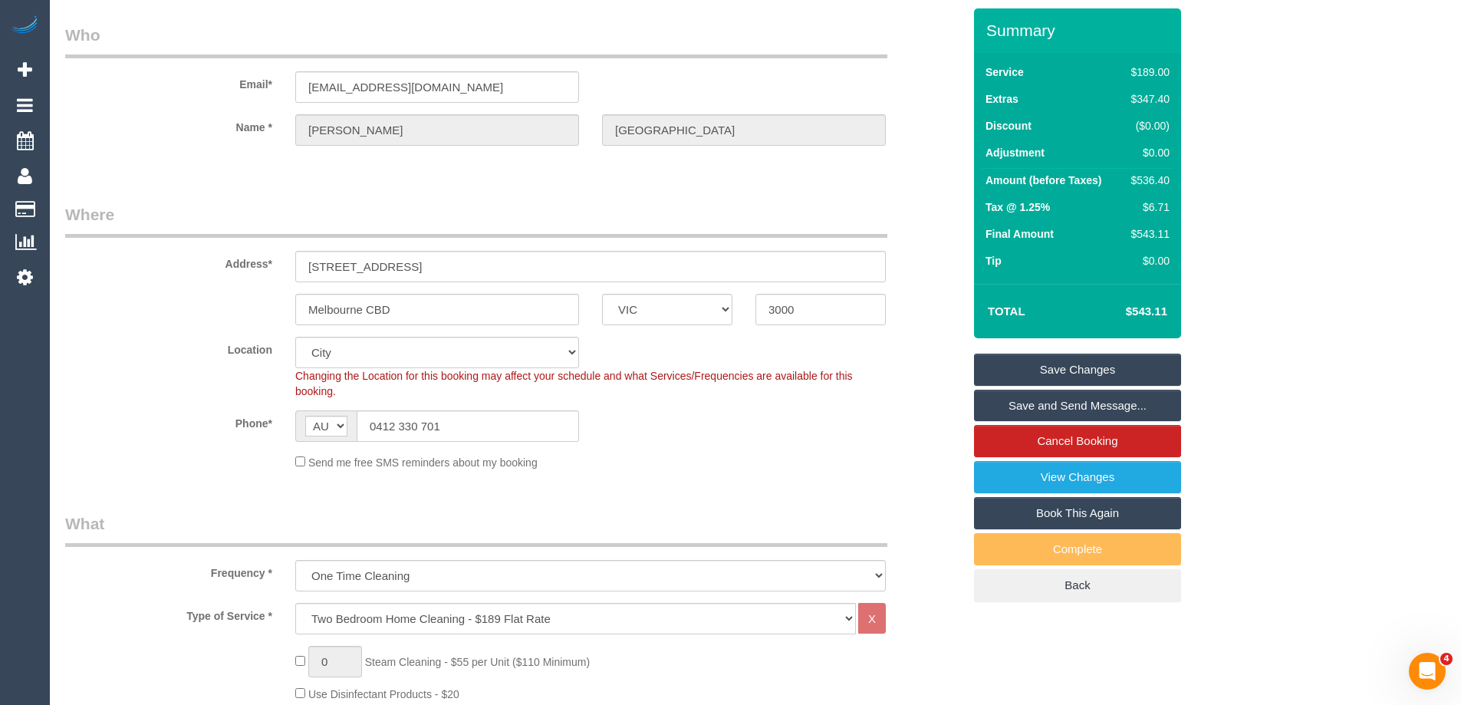
scroll to position [24, 0]
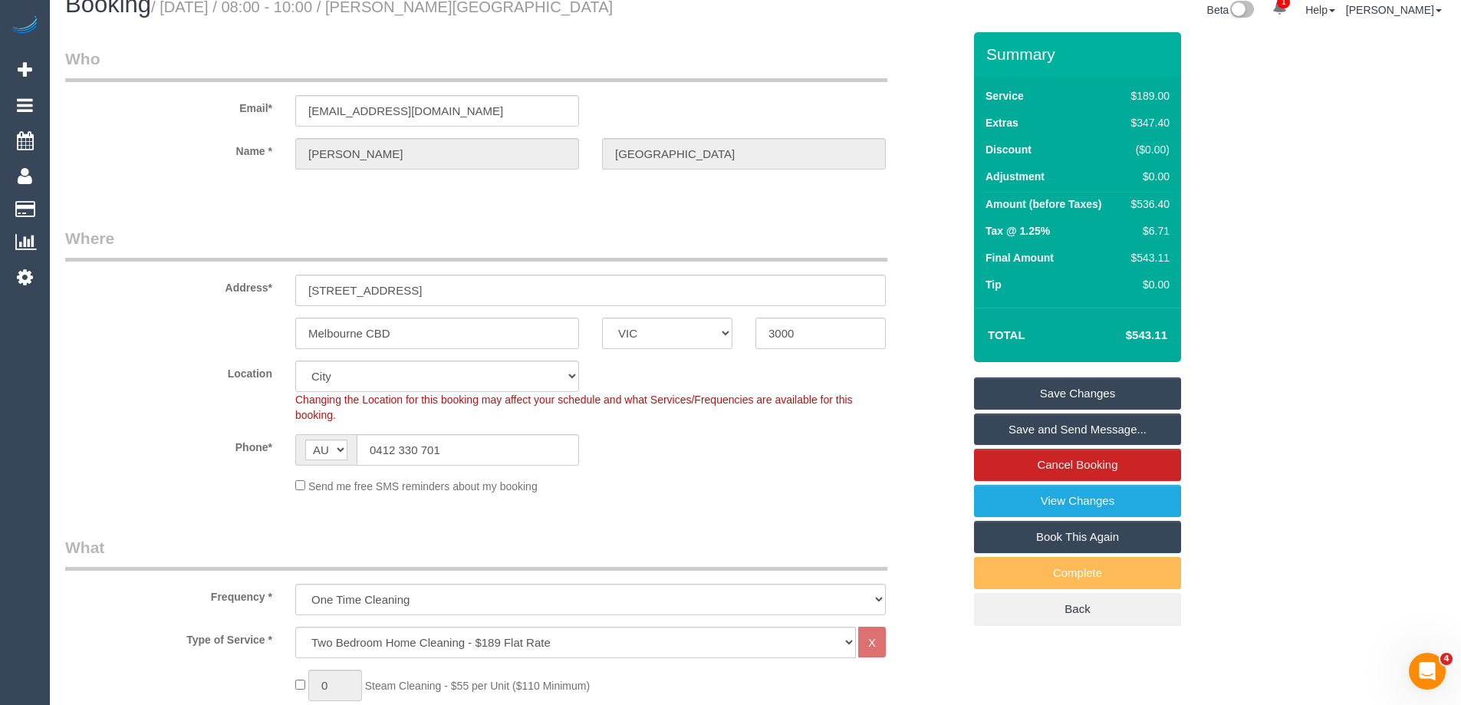
click at [1035, 385] on link "Save Changes" at bounding box center [1077, 393] width 207 height 32
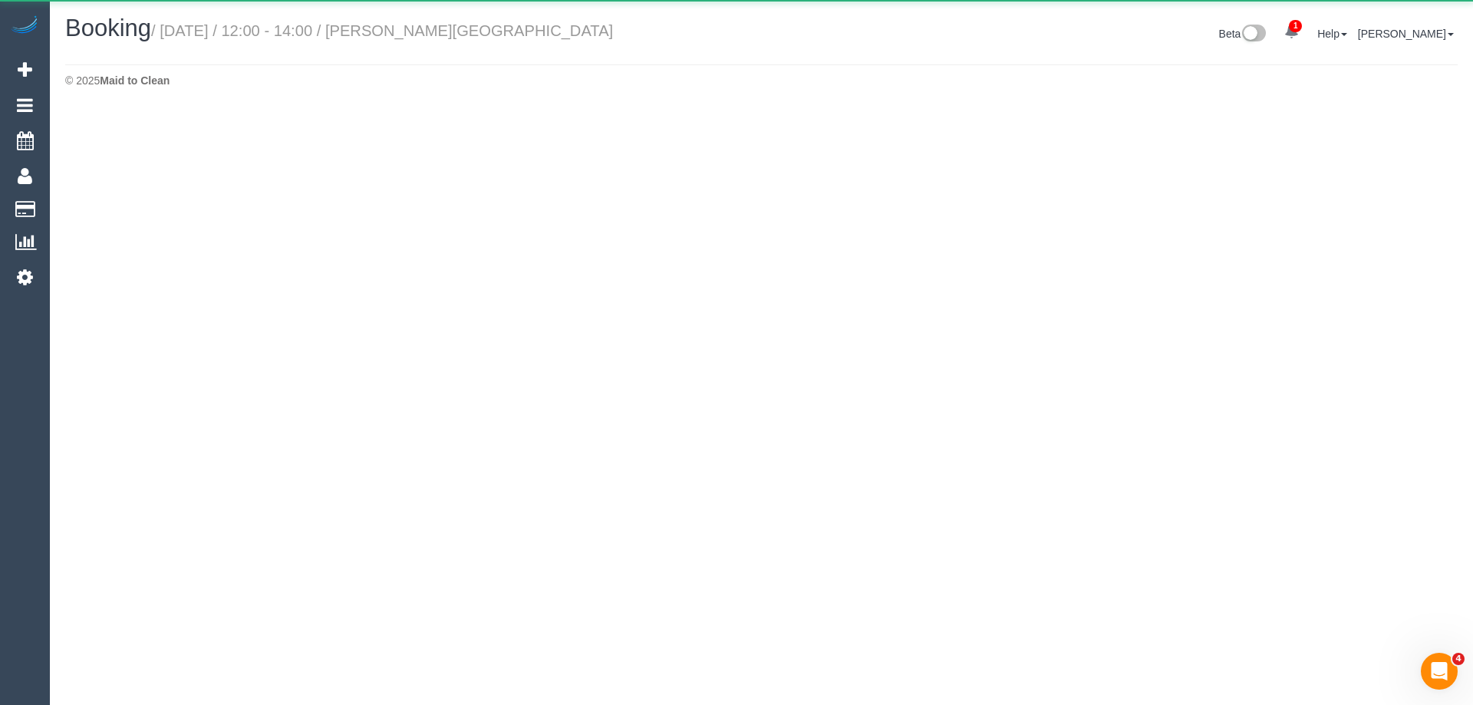
select select "VIC"
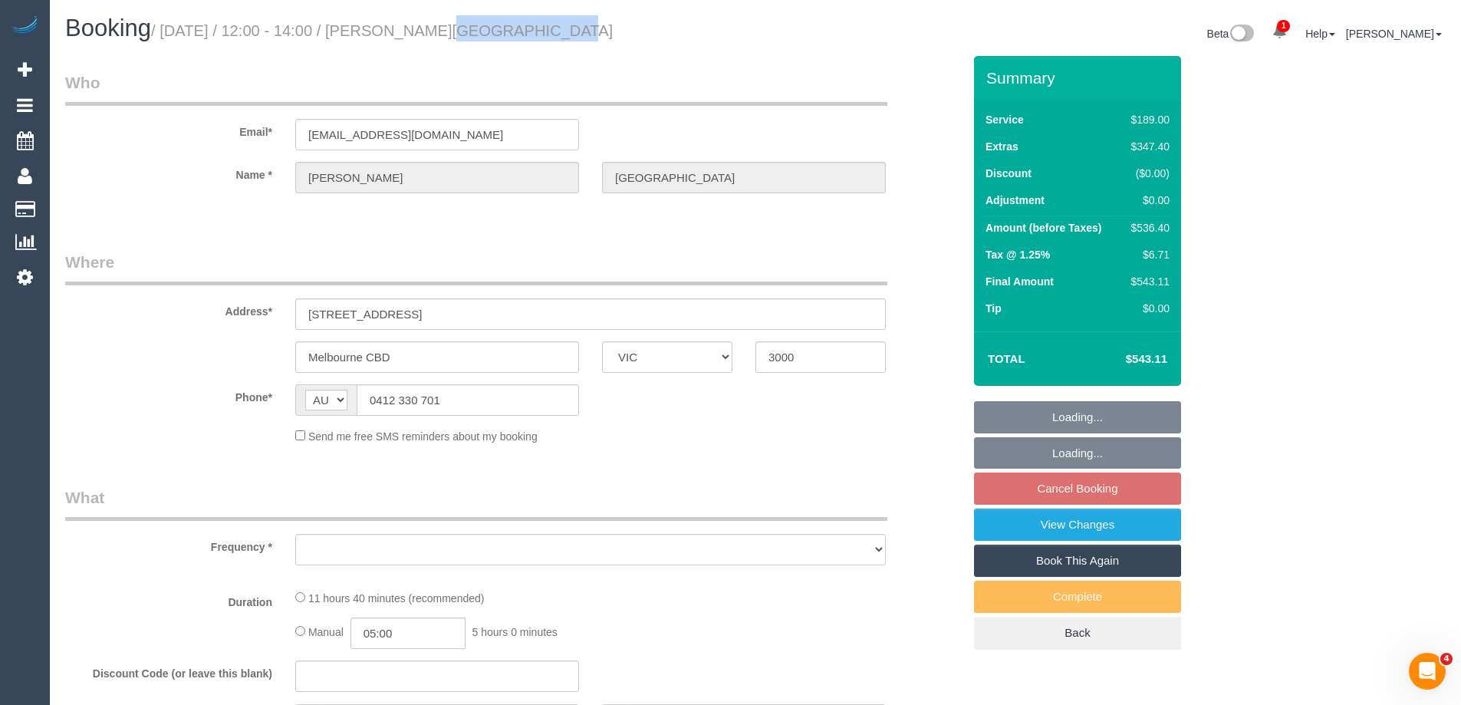
select select "object:5051"
select select "string:stripe-pm_1S2qle2GScqysDRVscvjKIFg"
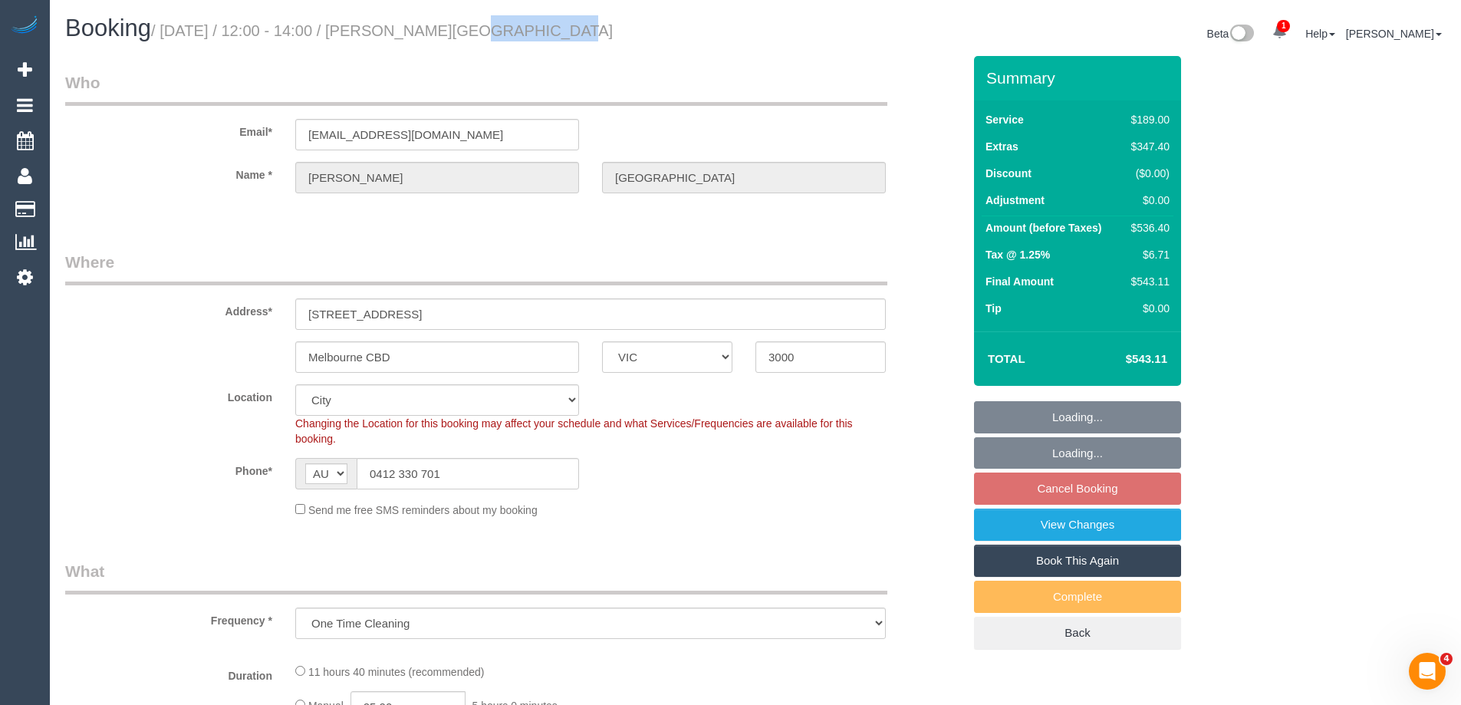
select select "object:5209"
select select "spot55"
select select "number:28"
select select "number:14"
select select "number:18"
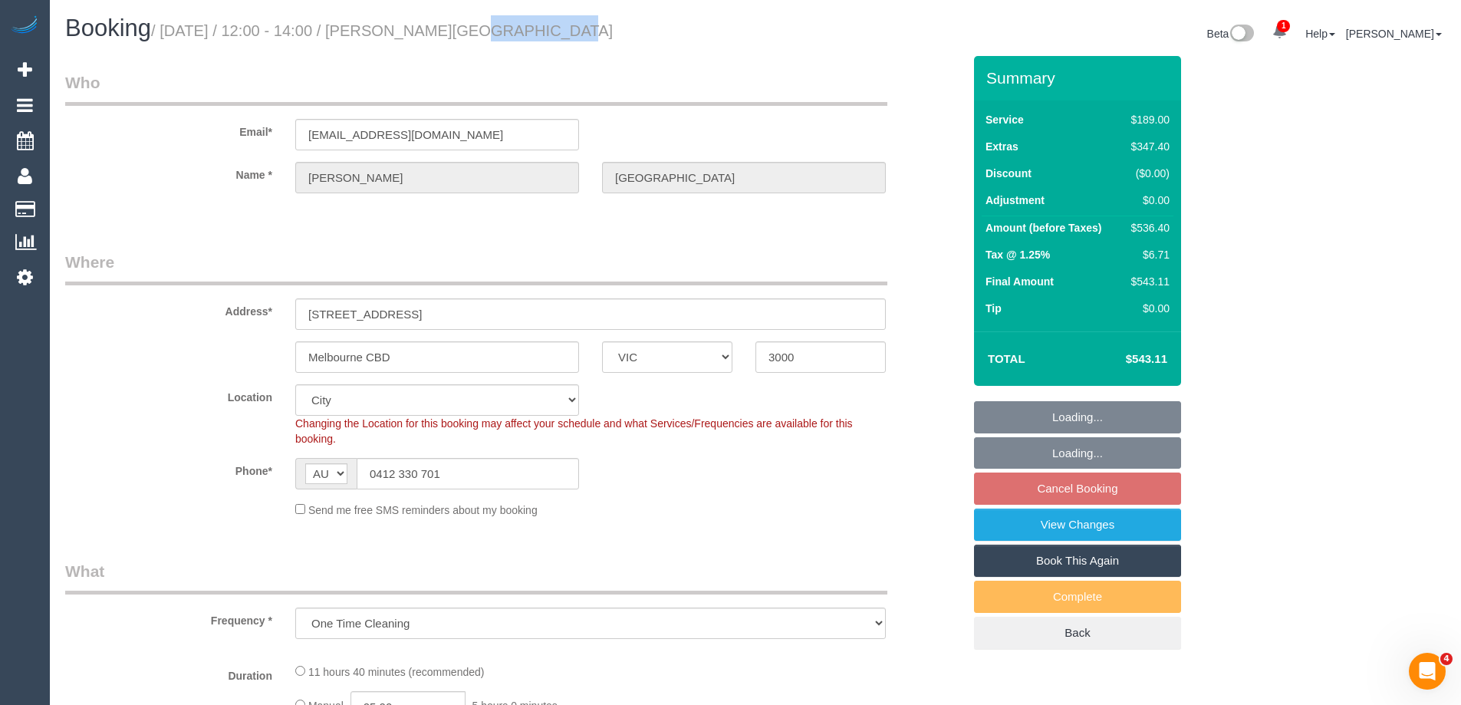
select select "number:25"
select select "number:35"
select select "number:13"
drag, startPoint x: 440, startPoint y: 43, endPoint x: 429, endPoint y: 43, distance: 11.5
click at [429, 43] on div "Booking / September 06, 2025 / 12:00 - 14:00 / ananya dhaka" at bounding box center [405, 31] width 702 height 33
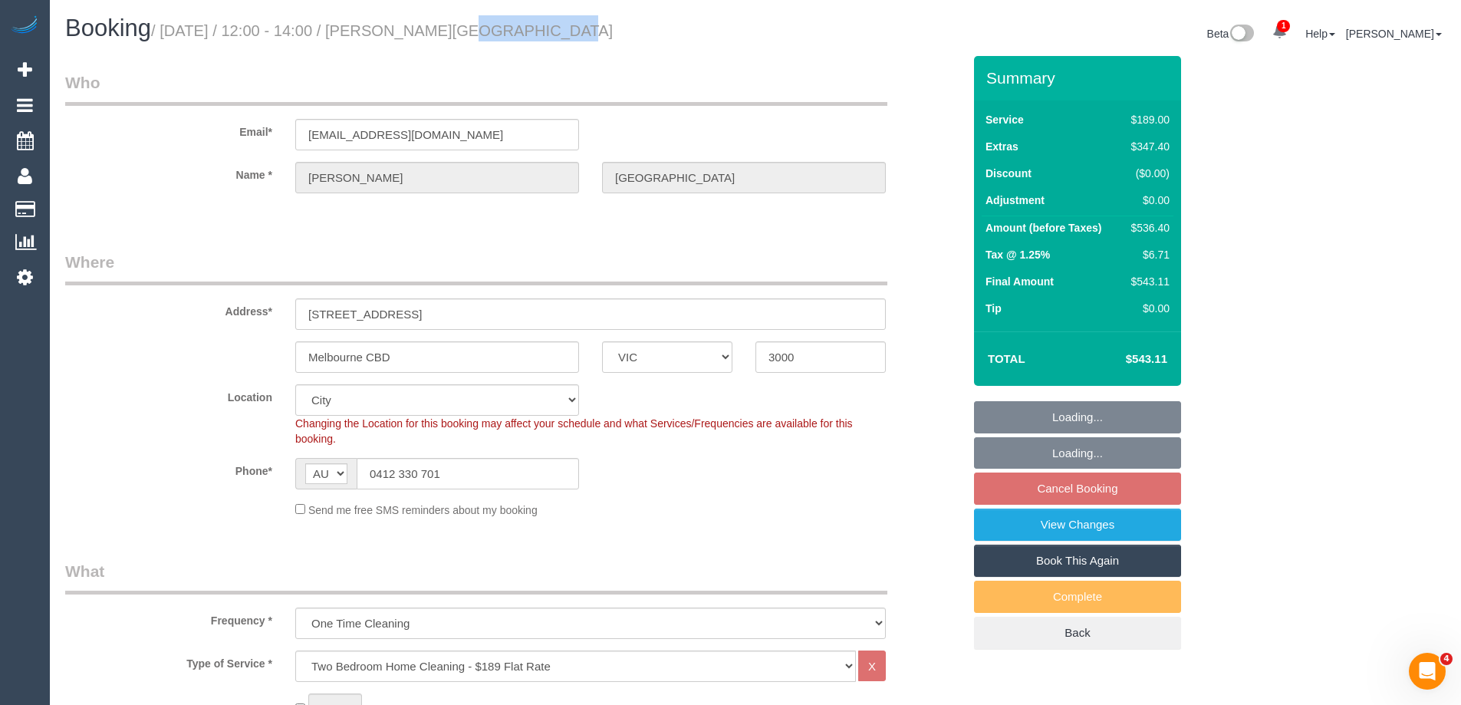
drag, startPoint x: 424, startPoint y: 32, endPoint x: 504, endPoint y: 31, distance: 79.8
click at [518, 33] on small "/ September 06, 2025 / 12:00 - 14:00 / ananya dhaka" at bounding box center [382, 30] width 462 height 17
copy small "ananya dhaka"
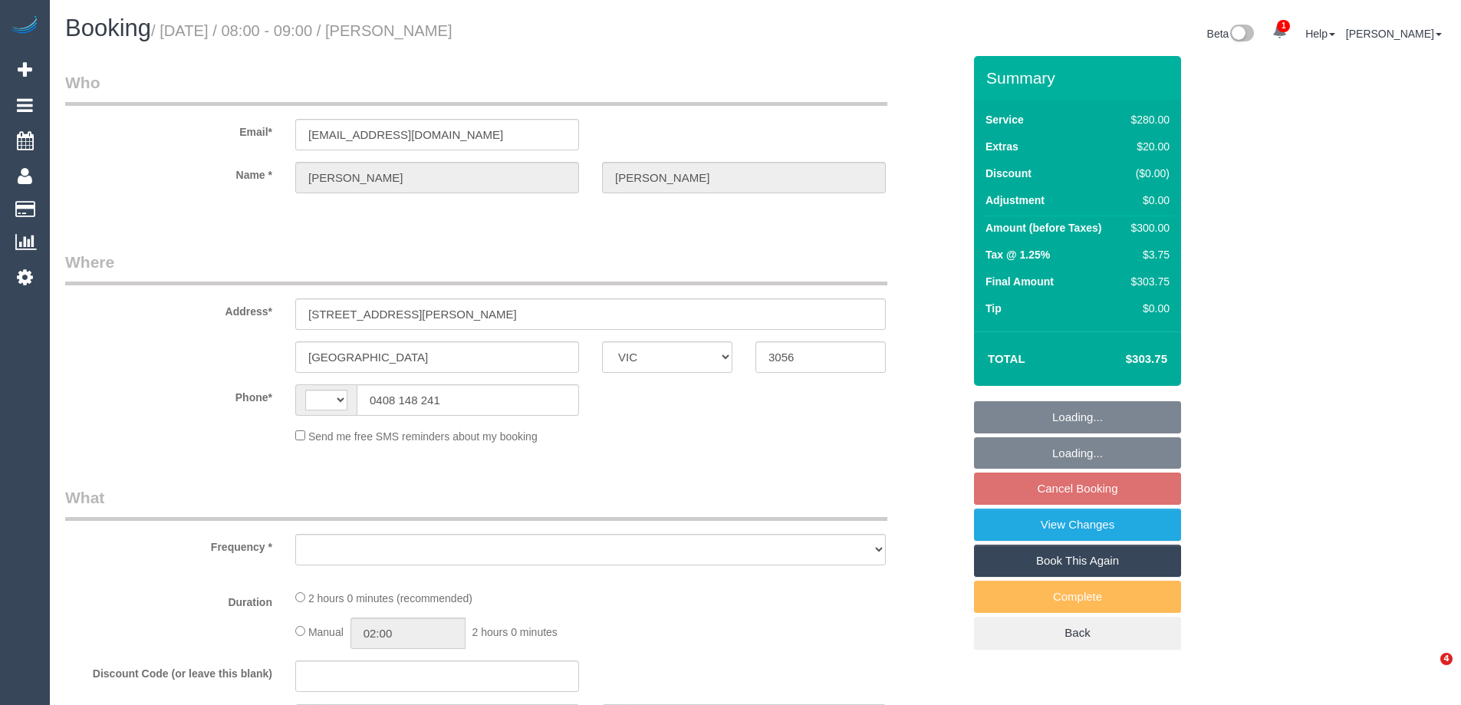
select select "VIC"
select select "string:AU"
select select "string:stripe-pm_1QmTmj2GScqysDRV9TL4oeu4"
select select "2"
select select "number:28"
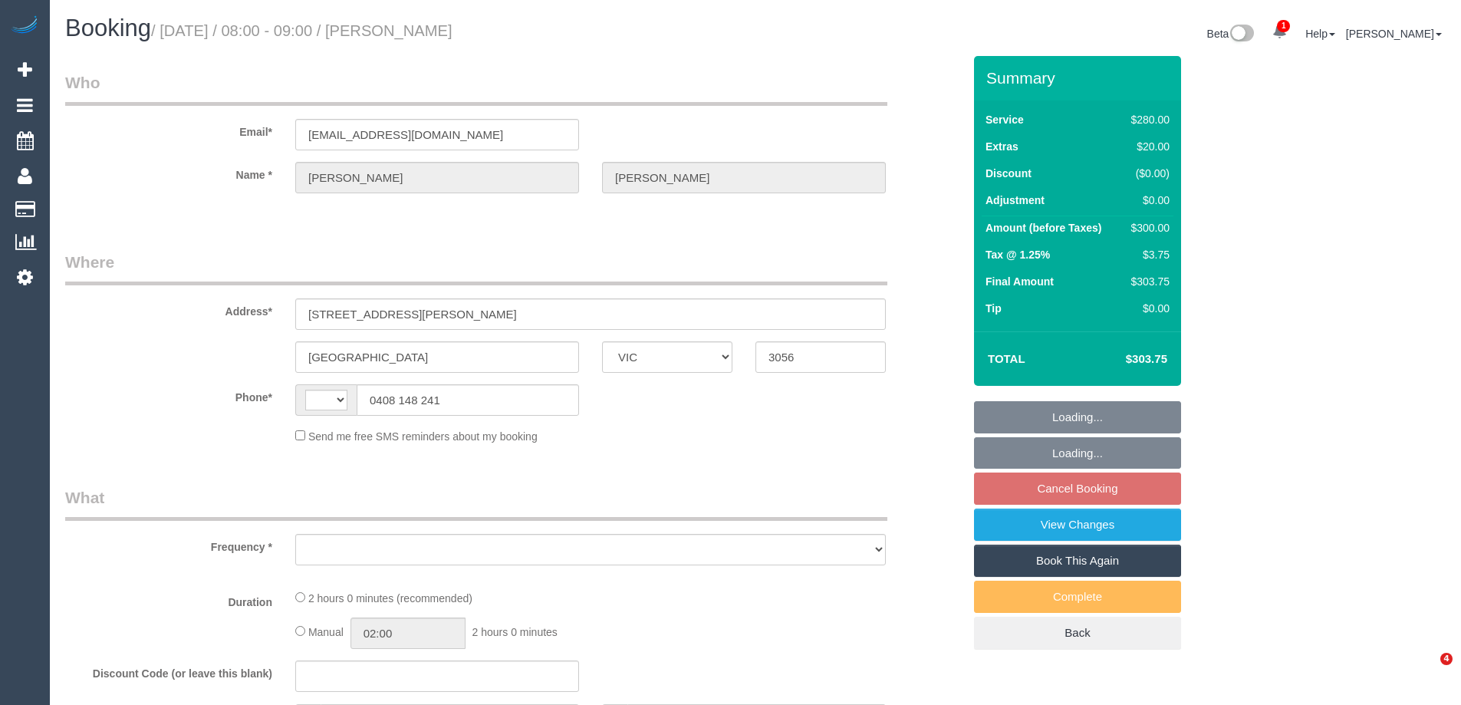
select select "number:14"
select select "number:19"
select select "number:25"
select select "number:34"
select select "number:12"
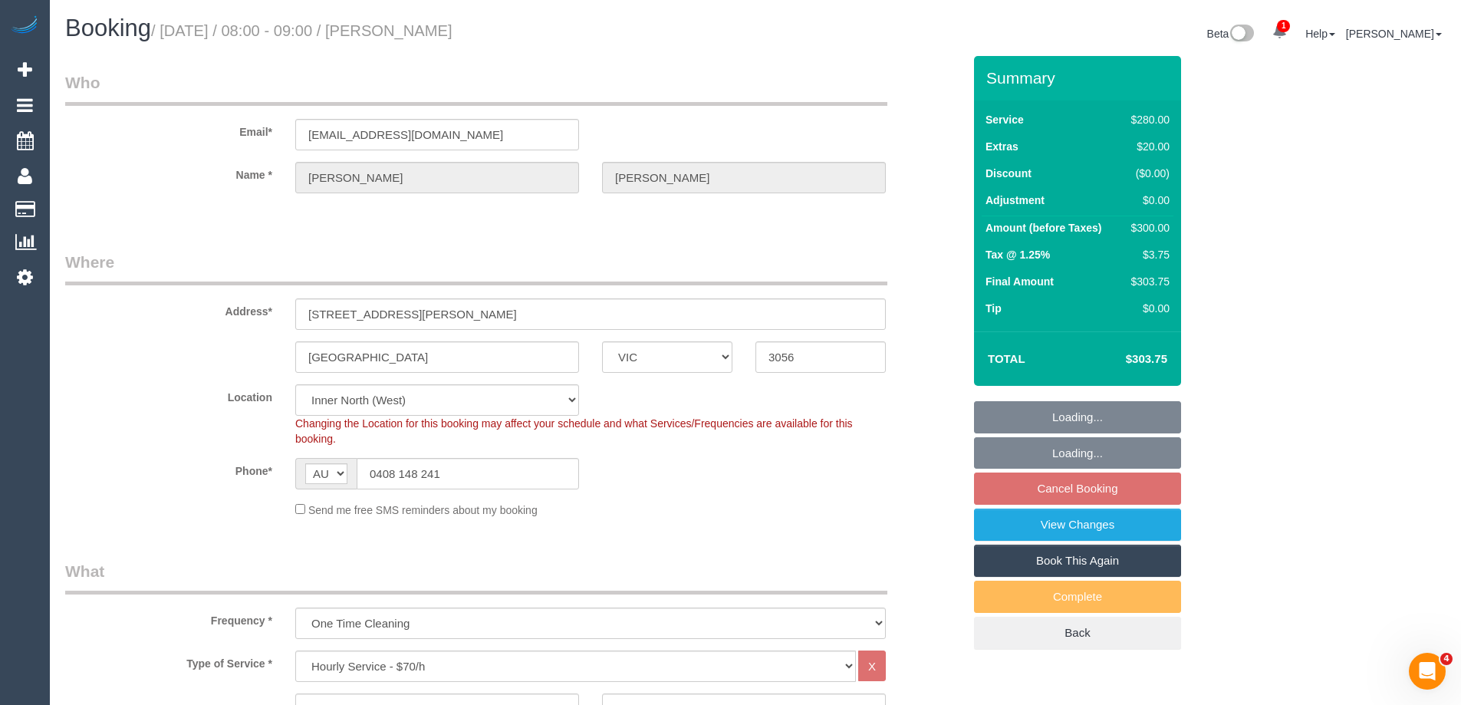
select select "object:1787"
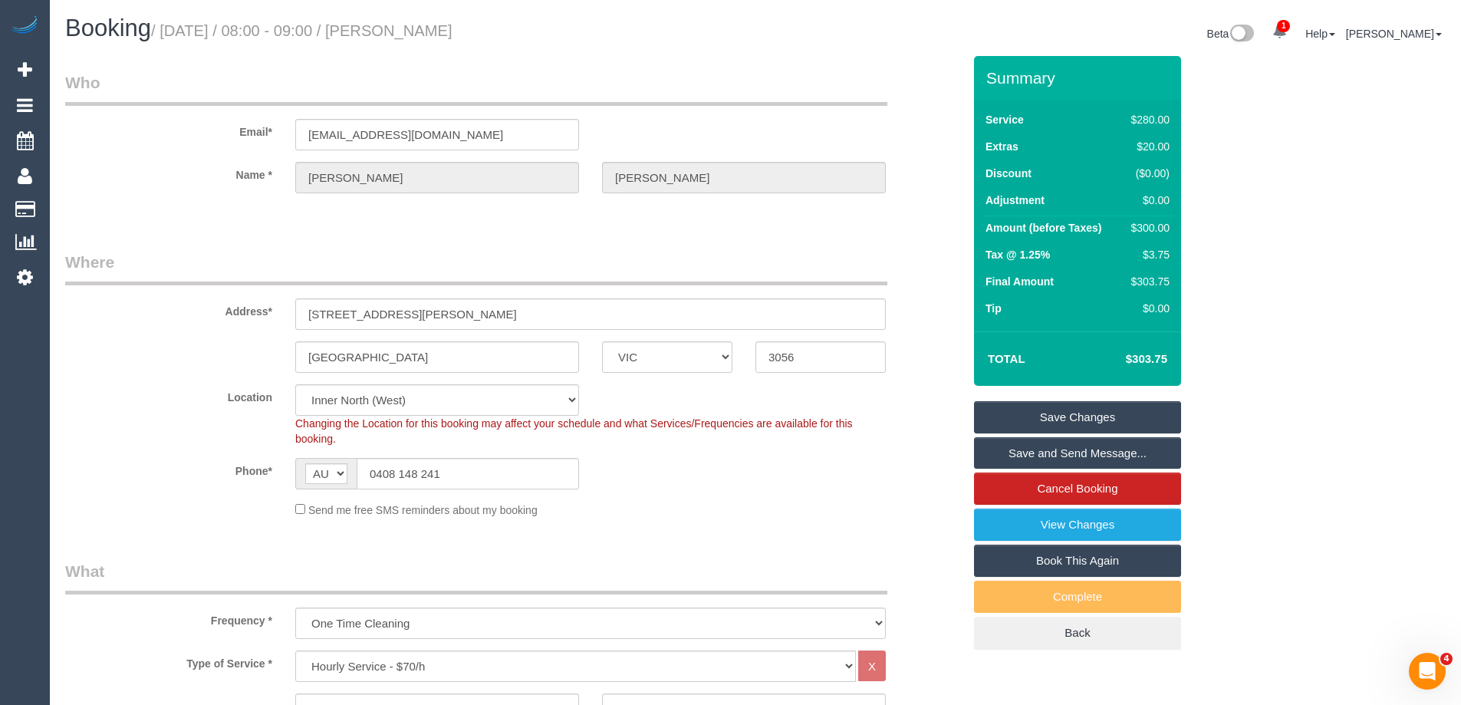
drag, startPoint x: 585, startPoint y: 33, endPoint x: 424, endPoint y: 30, distance: 161.1
click at [424, 30] on h1 "Booking / [DATE] / 08:00 - 09:00 / [PERSON_NAME]" at bounding box center [404, 28] width 679 height 26
copy small "[PERSON_NAME]"
click at [314, 252] on legend "Where" at bounding box center [476, 268] width 822 height 35
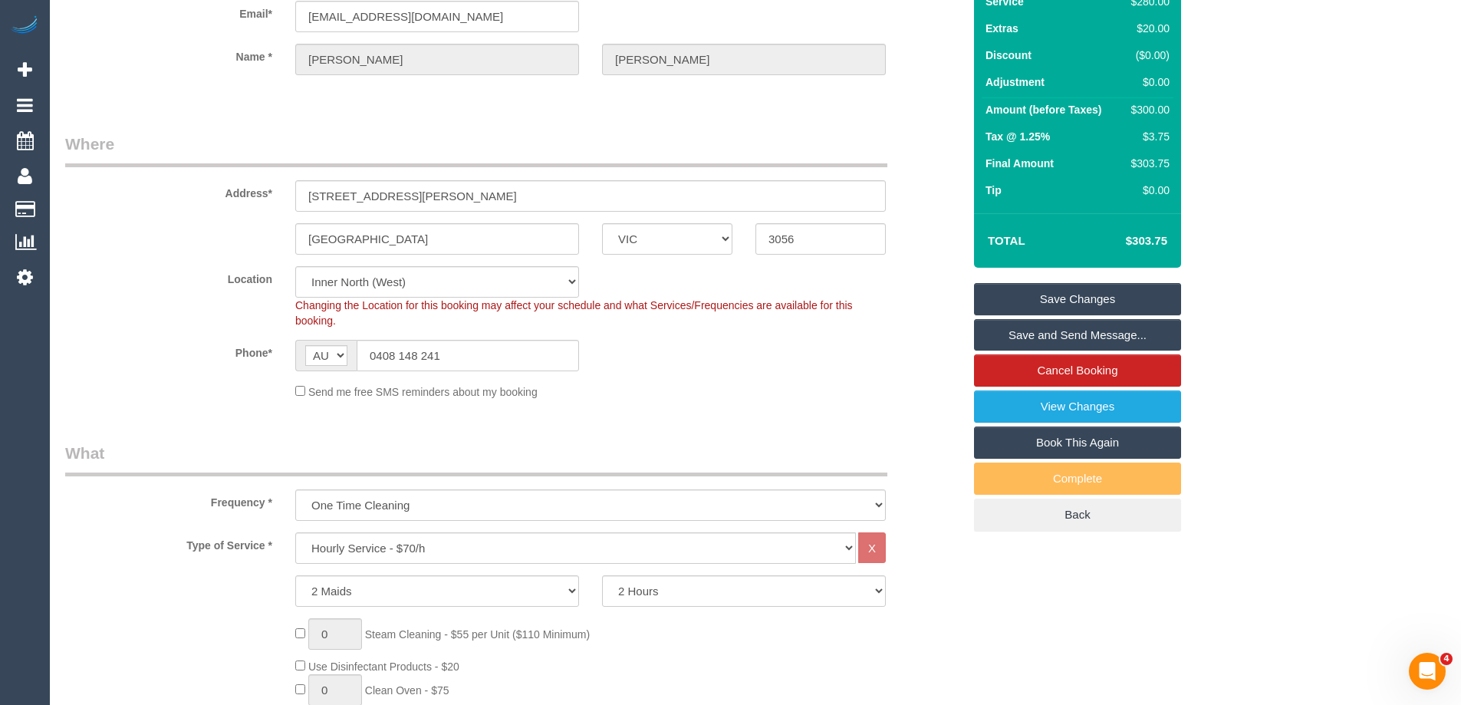
scroll to position [230, 0]
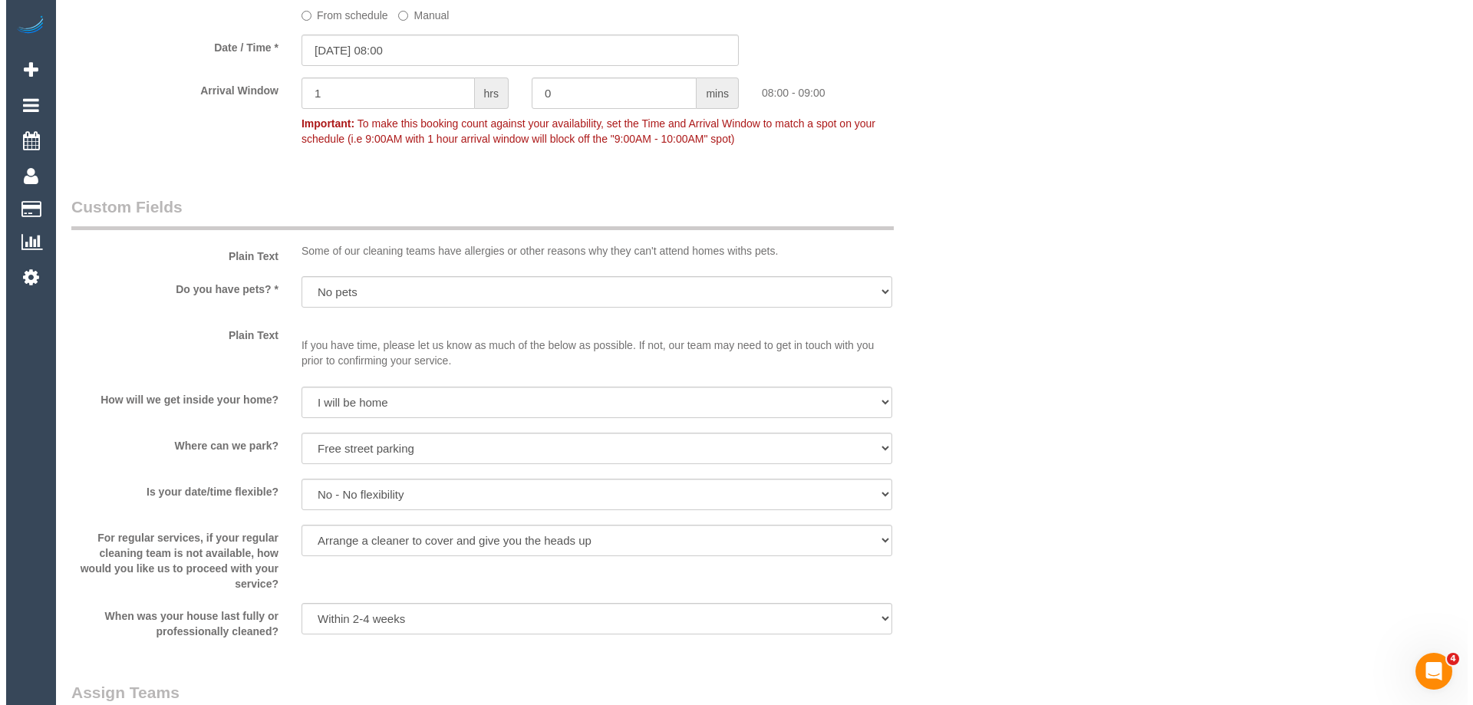
scroll to position [2147, 0]
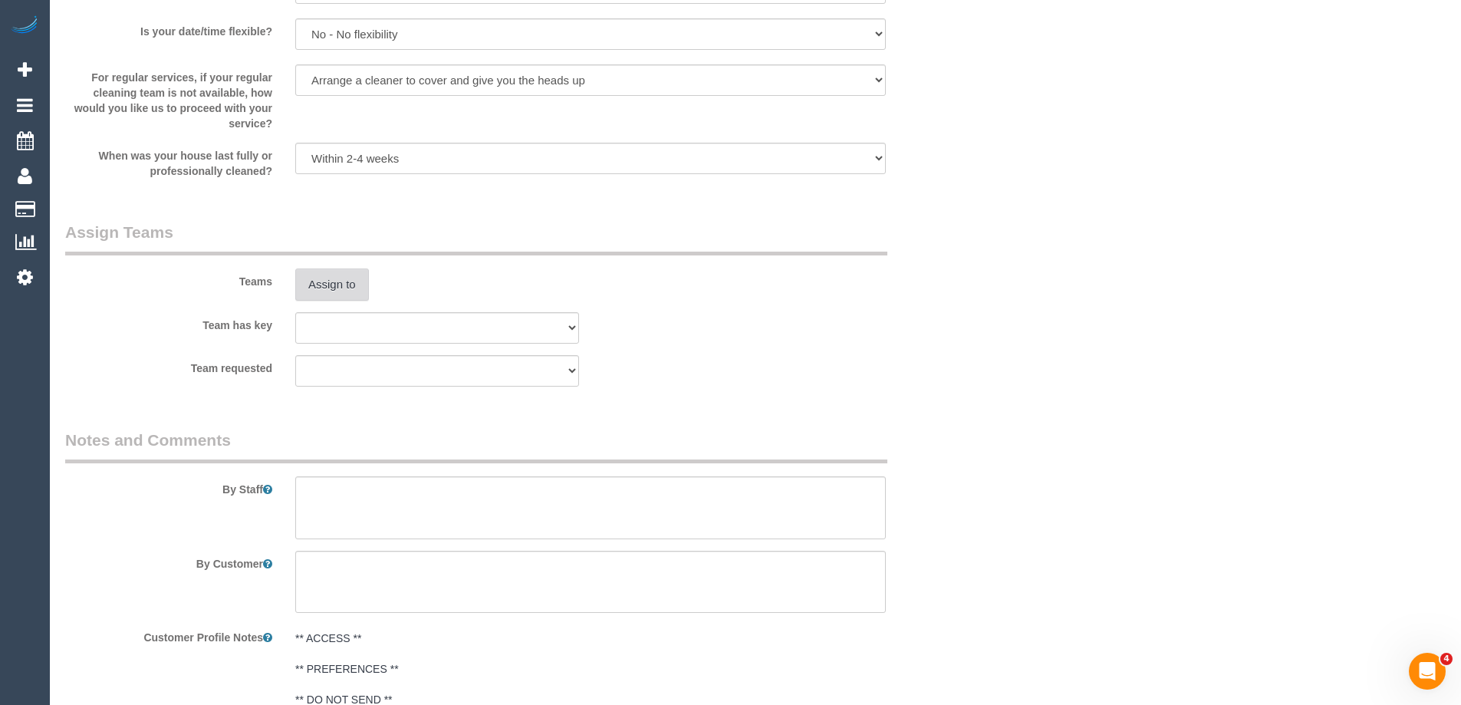
click at [307, 281] on button "Assign to" at bounding box center [332, 284] width 74 height 32
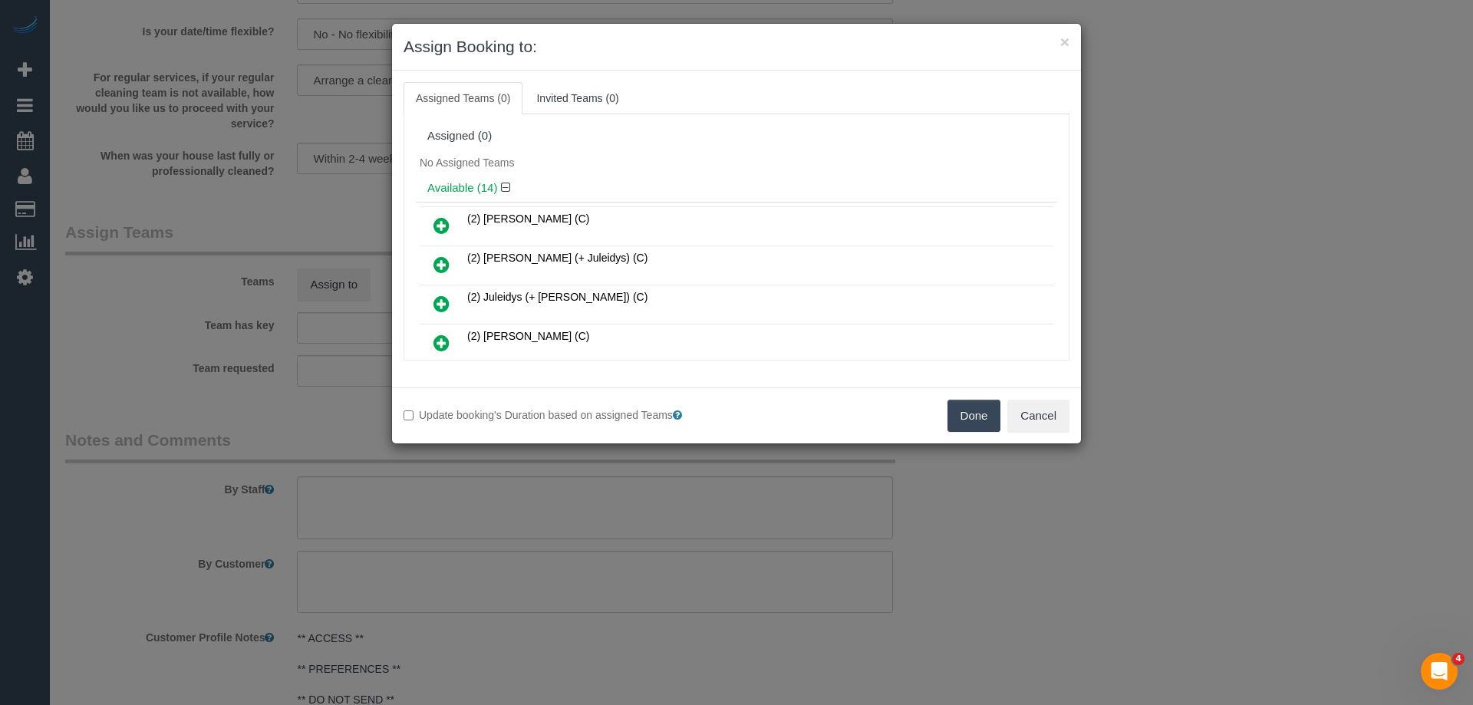
click at [686, 161] on div "No Assigned Teams" at bounding box center [736, 162] width 641 height 23
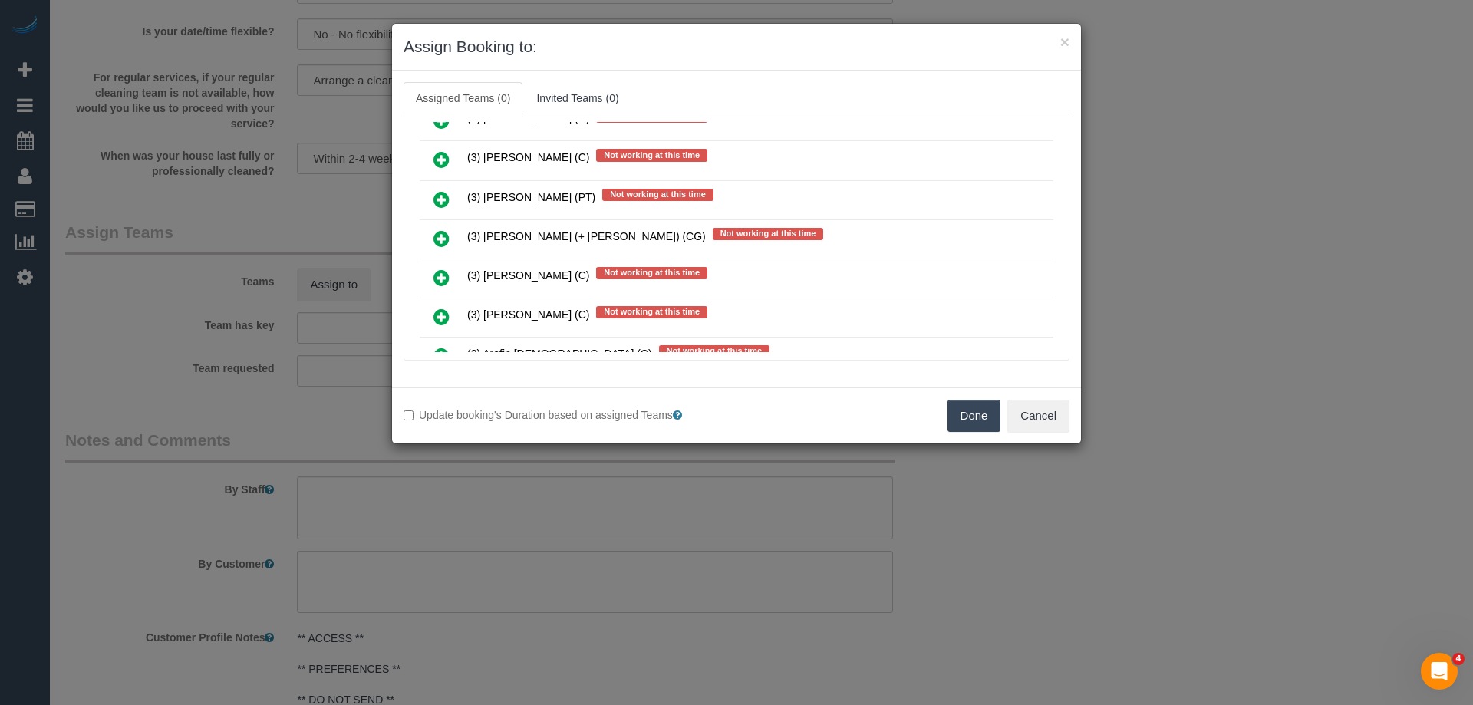
click at [441, 239] on icon at bounding box center [441, 238] width 16 height 18
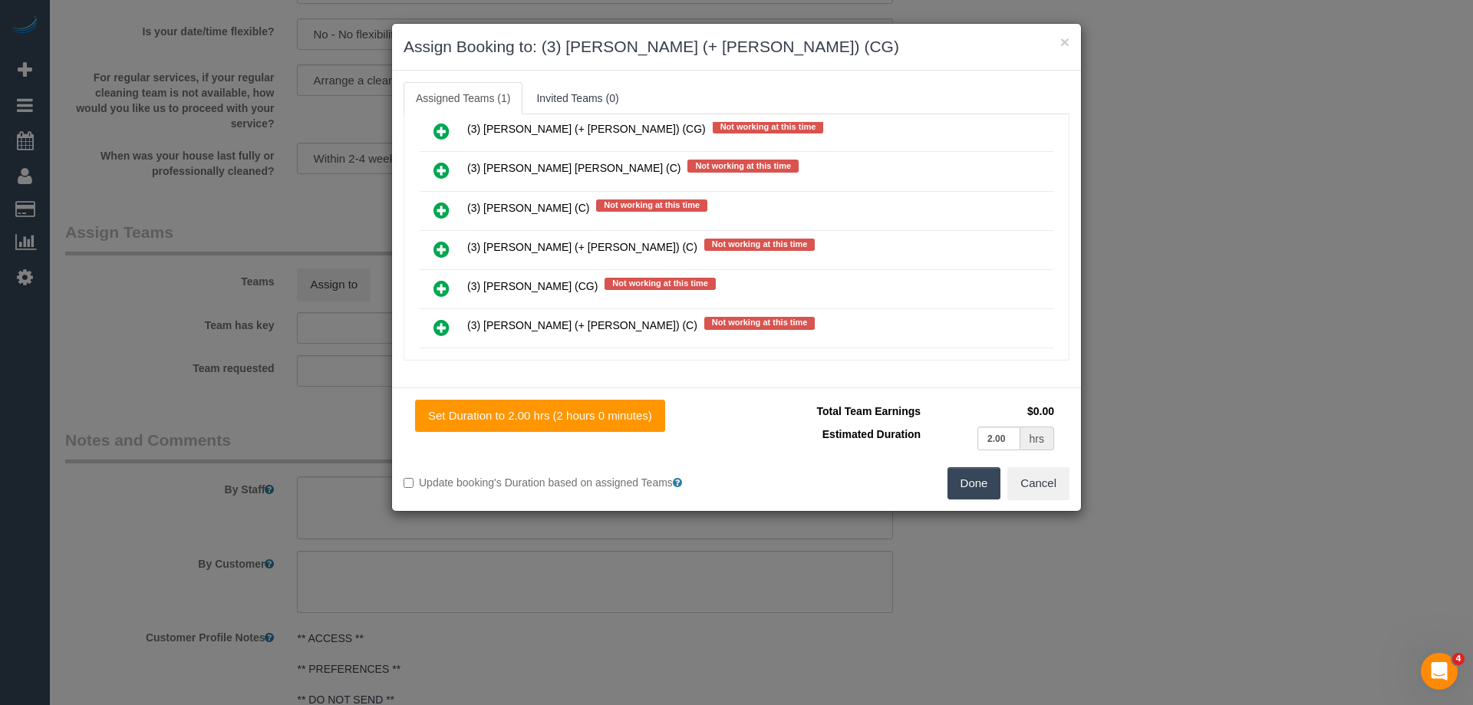
scroll to position [4441, 0]
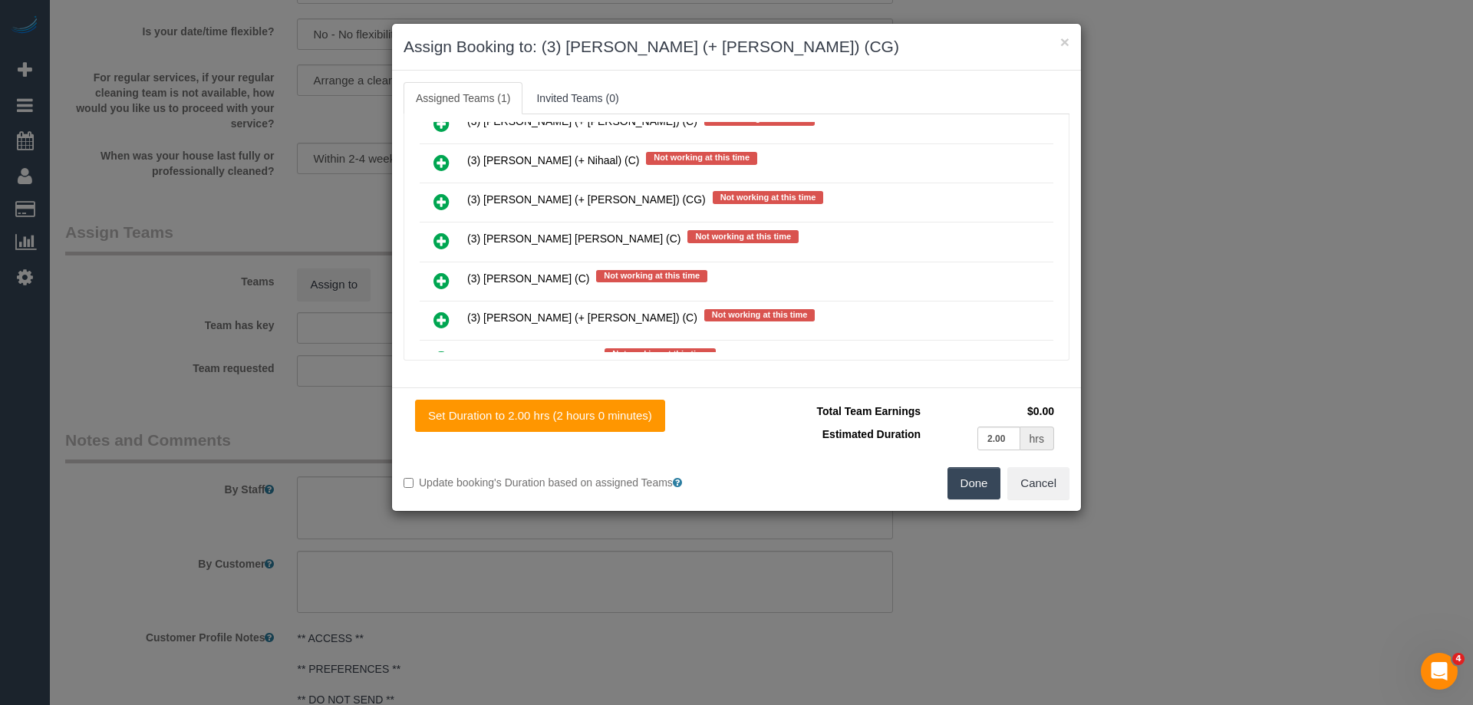
click at [446, 200] on icon at bounding box center [441, 202] width 16 height 18
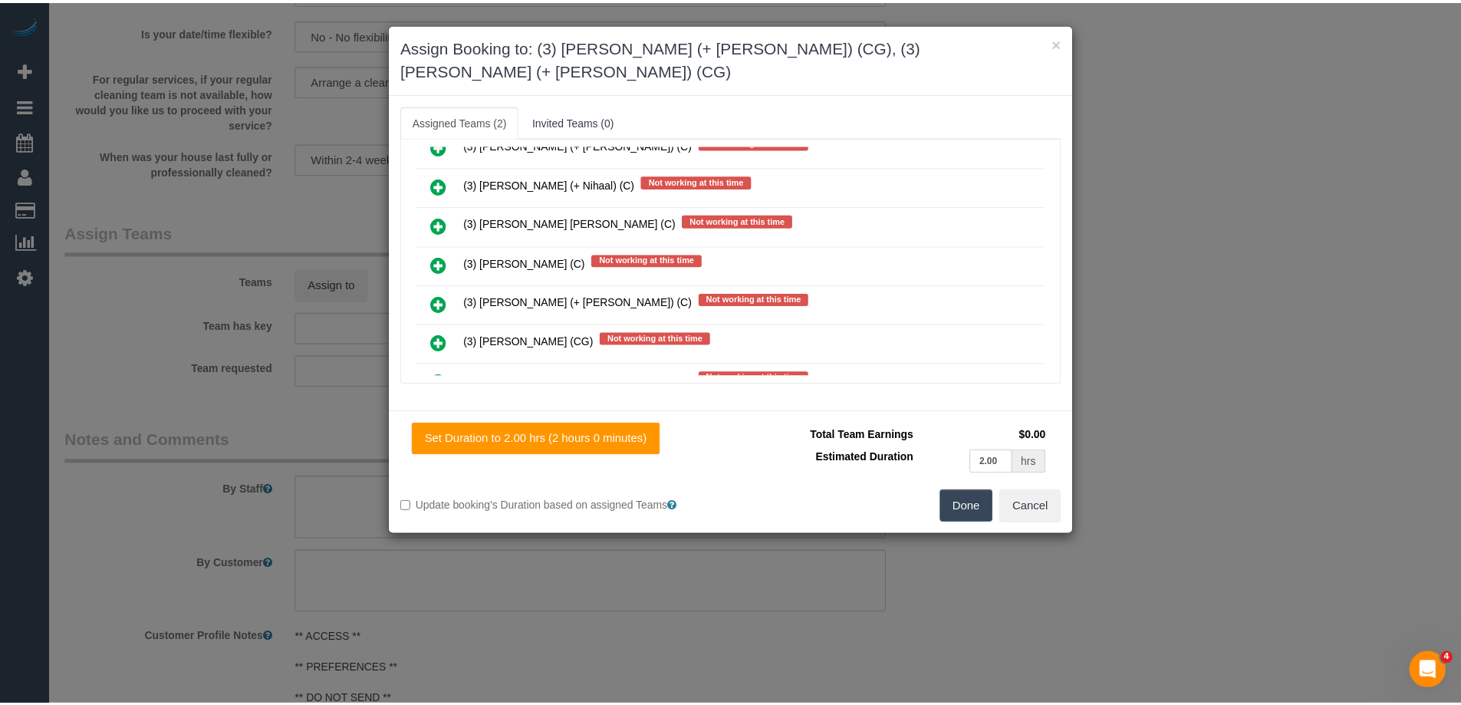
scroll to position [0, 0]
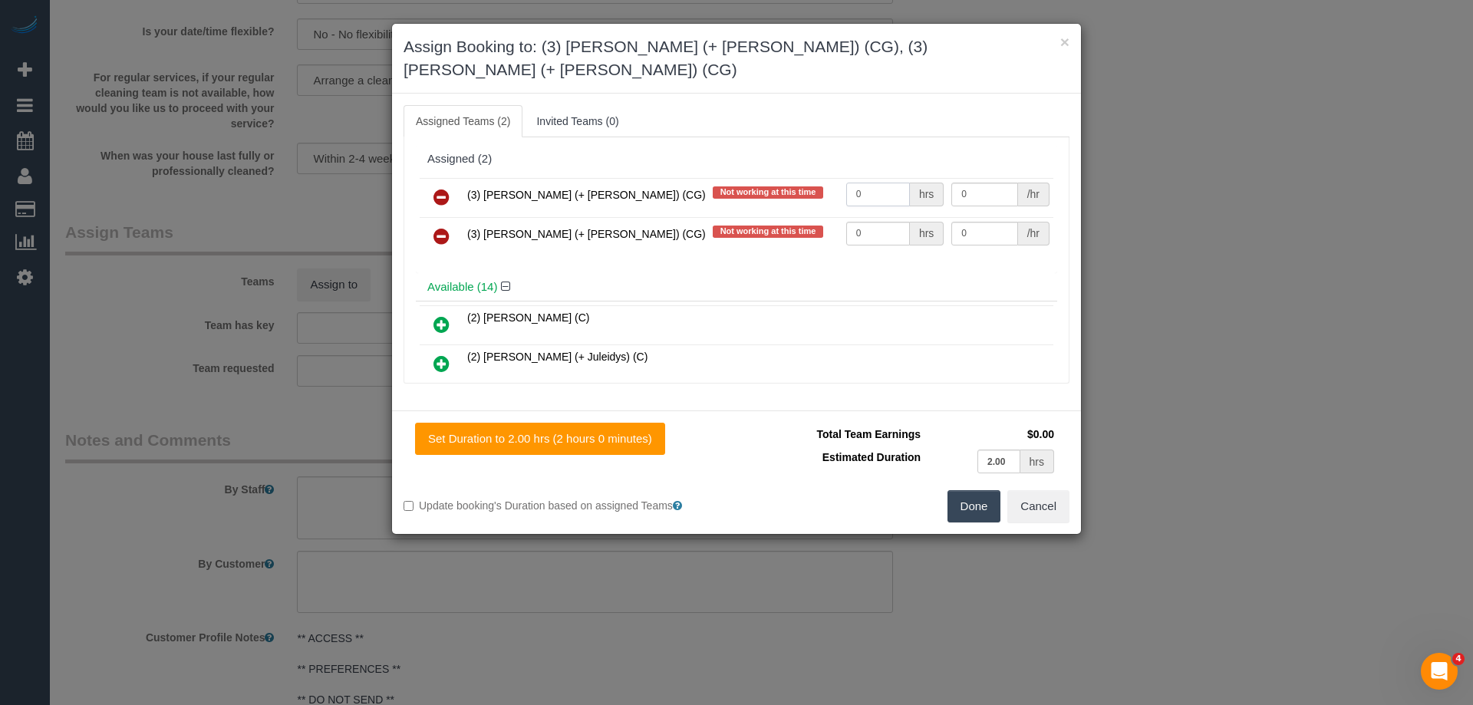
click at [860, 183] on input "0" at bounding box center [878, 195] width 64 height 24
click at [871, 183] on input "0" at bounding box center [878, 195] width 64 height 24
type input "2"
click at [875, 222] on input "0" at bounding box center [878, 234] width 64 height 24
type input "2"
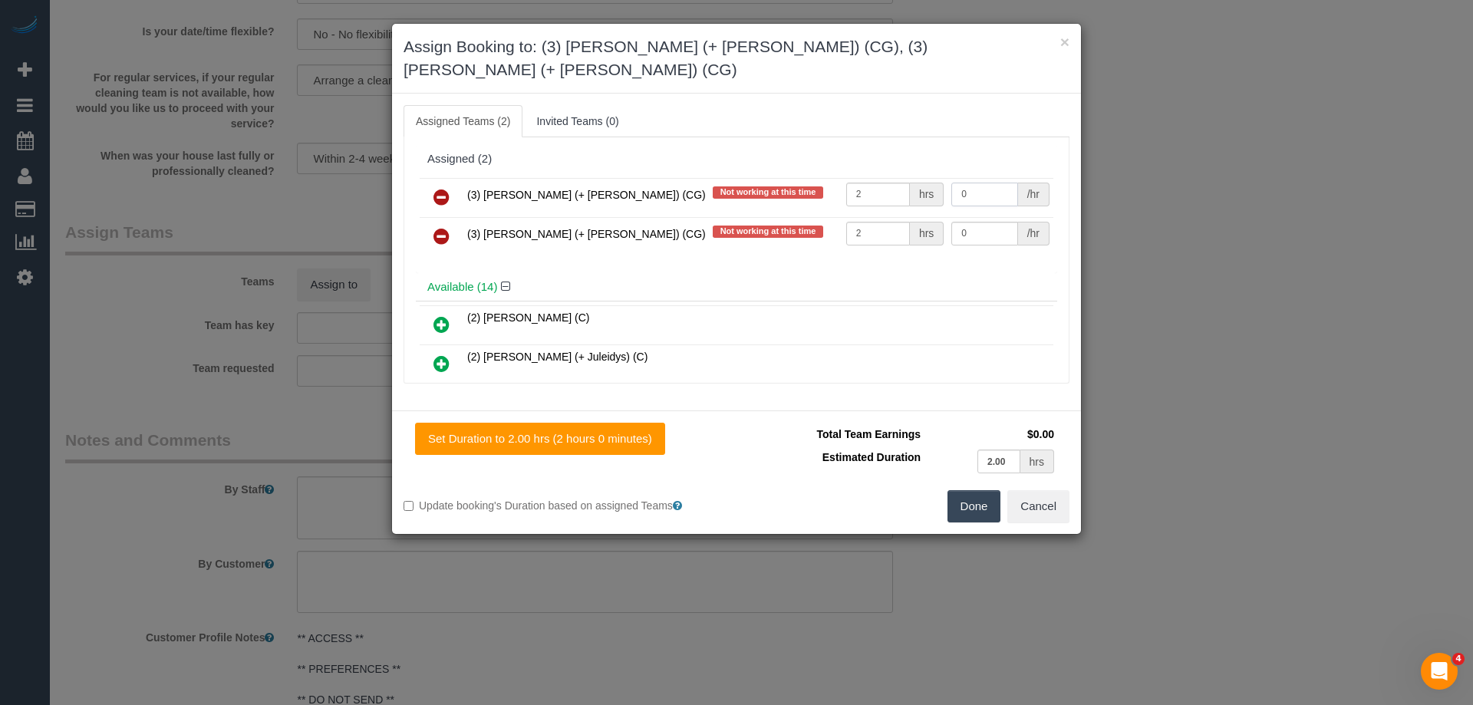
click at [986, 183] on input "0" at bounding box center [984, 195] width 66 height 24
click at [990, 183] on input "0" at bounding box center [984, 195] width 66 height 24
type input "41"
click at [975, 222] on input "0" at bounding box center [984, 234] width 66 height 24
type input "41"
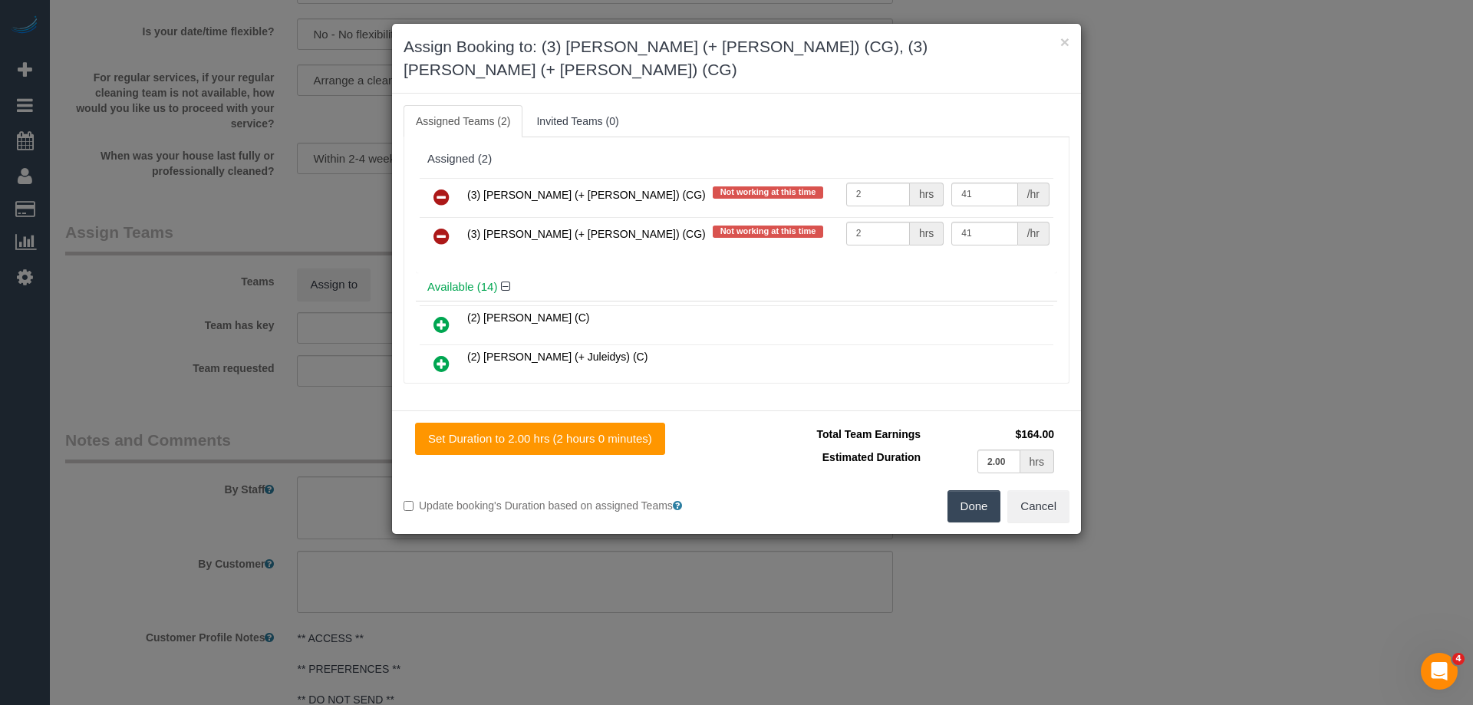
click at [991, 490] on button "Done" at bounding box center [974, 506] width 54 height 32
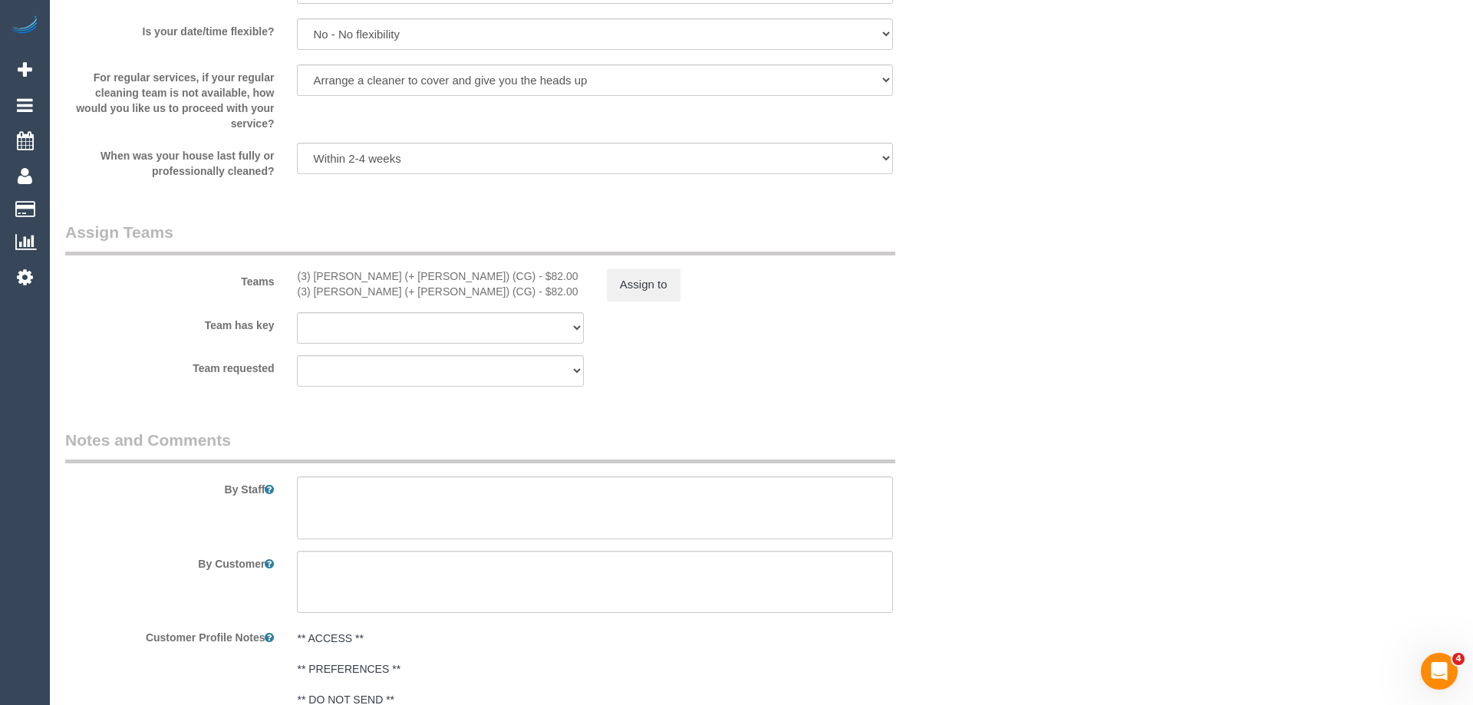
click at [991, 480] on div "× Assign Booking to: (3) Amninder (+ Sohail) (CG), (3) Sohail (+ Amninder) (CG)…" at bounding box center [736, 352] width 1473 height 705
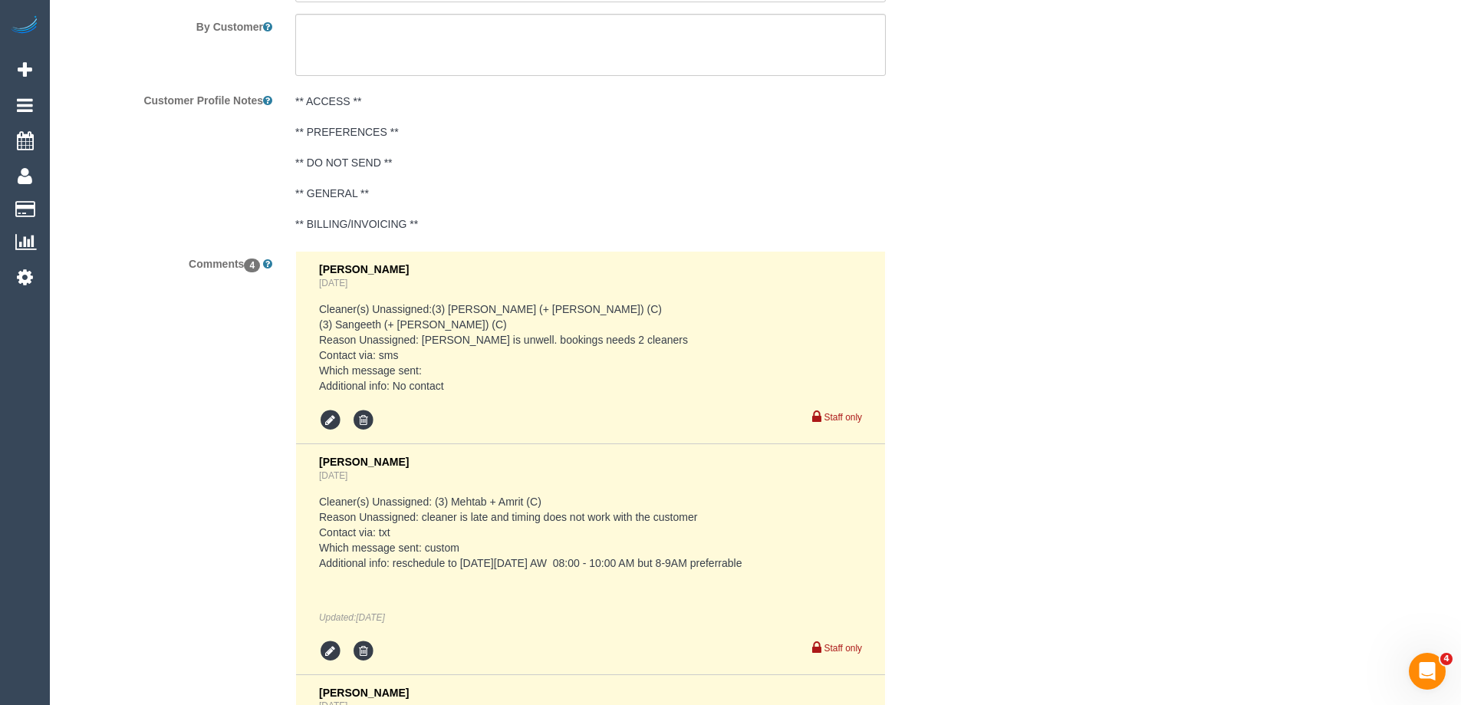
scroll to position [3114, 0]
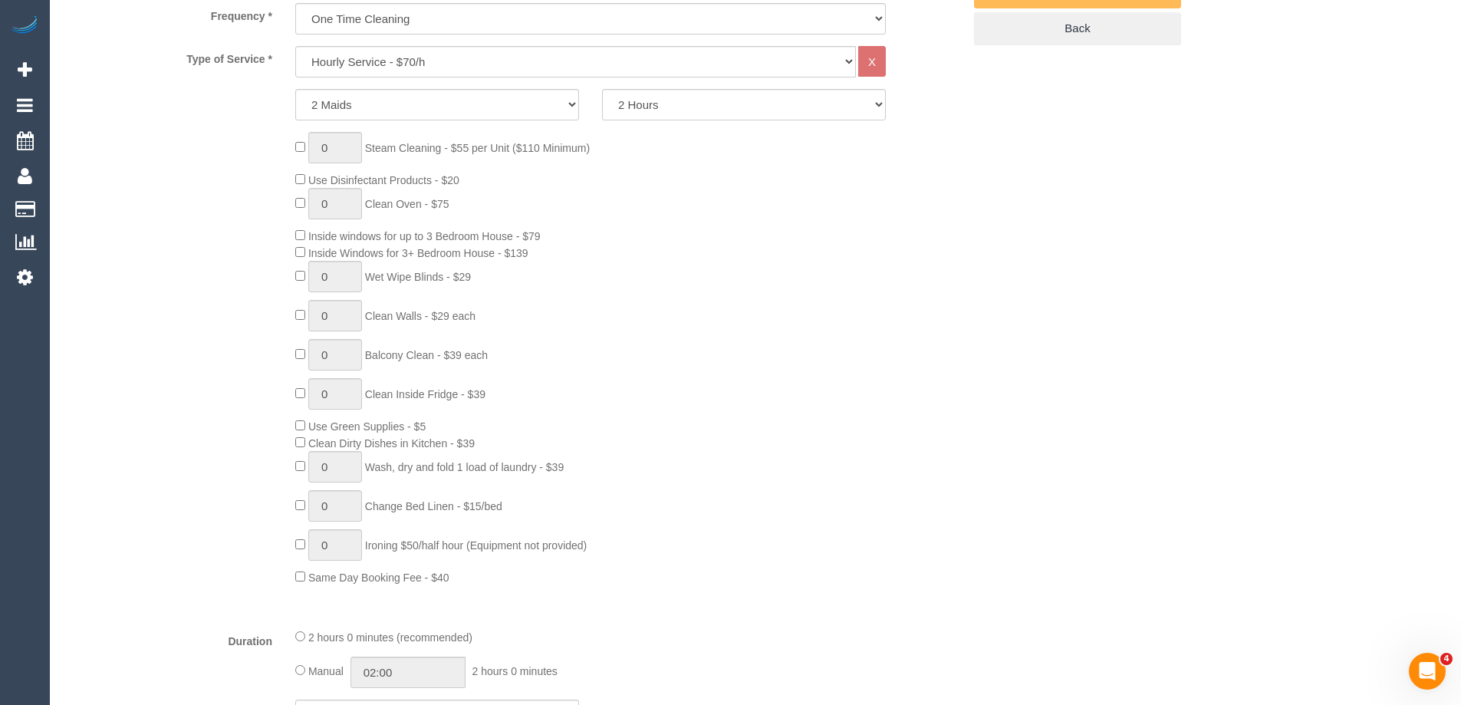
scroll to position [276, 0]
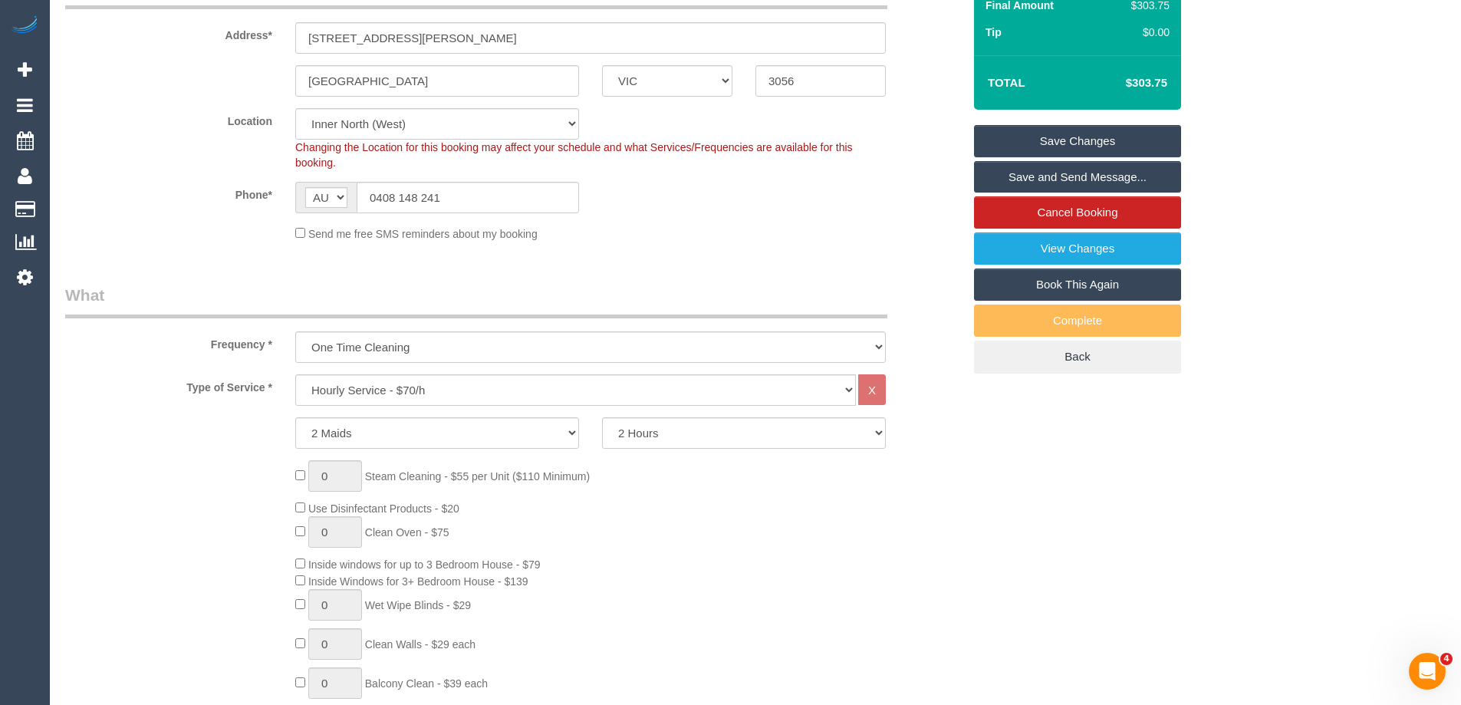
click at [881, 219] on sui-booking-location "Location Office City East (North) East (South) Inner East Inner North (East) In…" at bounding box center [513, 174] width 897 height 133
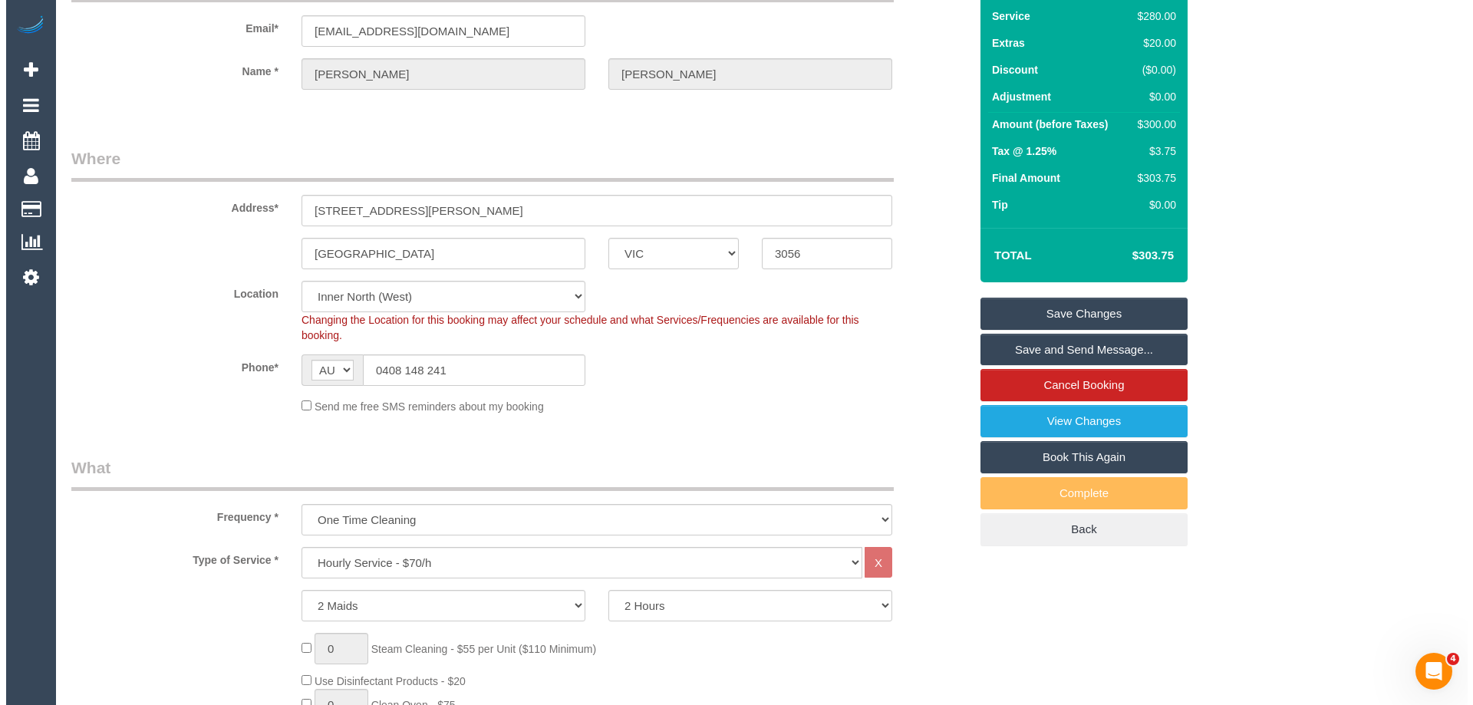
scroll to position [0, 0]
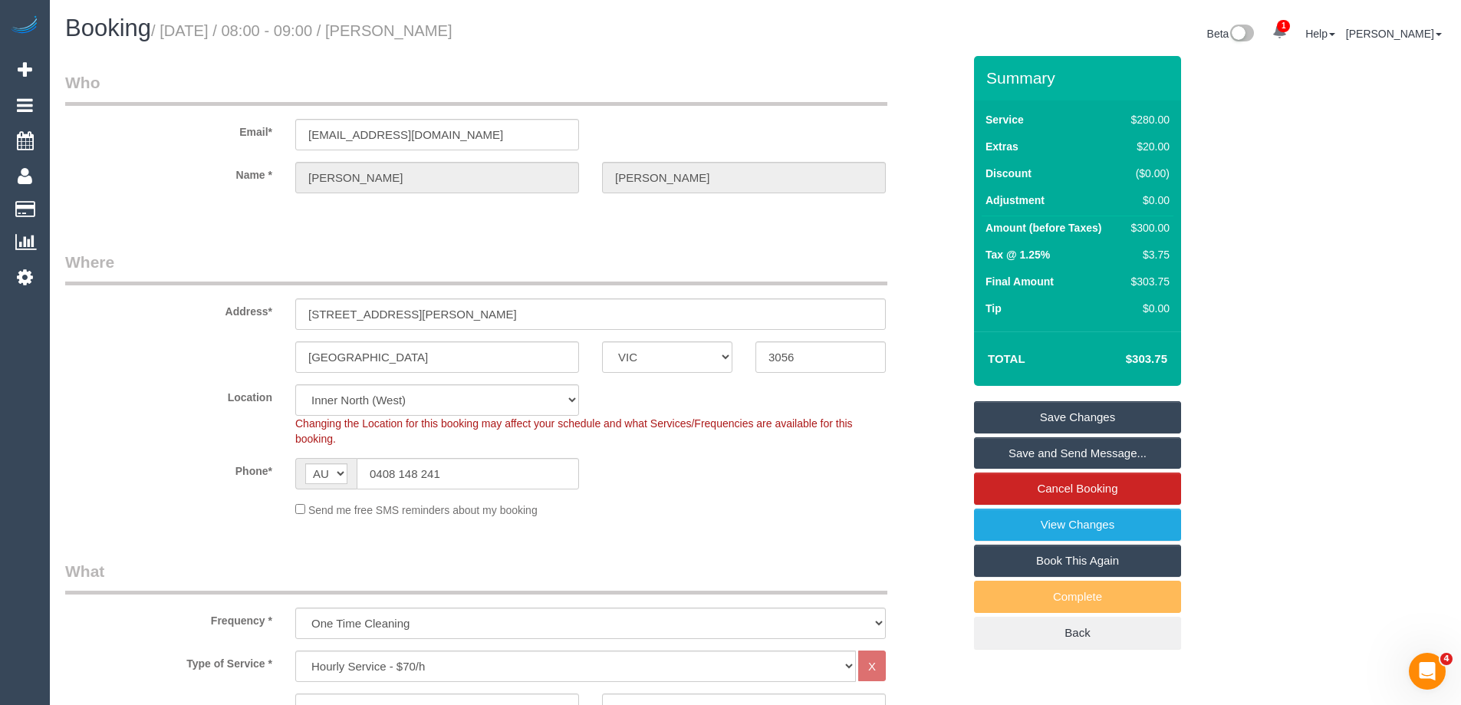
click at [820, 260] on legend "Where" at bounding box center [476, 268] width 822 height 35
click at [1084, 420] on link "Save Changes" at bounding box center [1077, 417] width 207 height 32
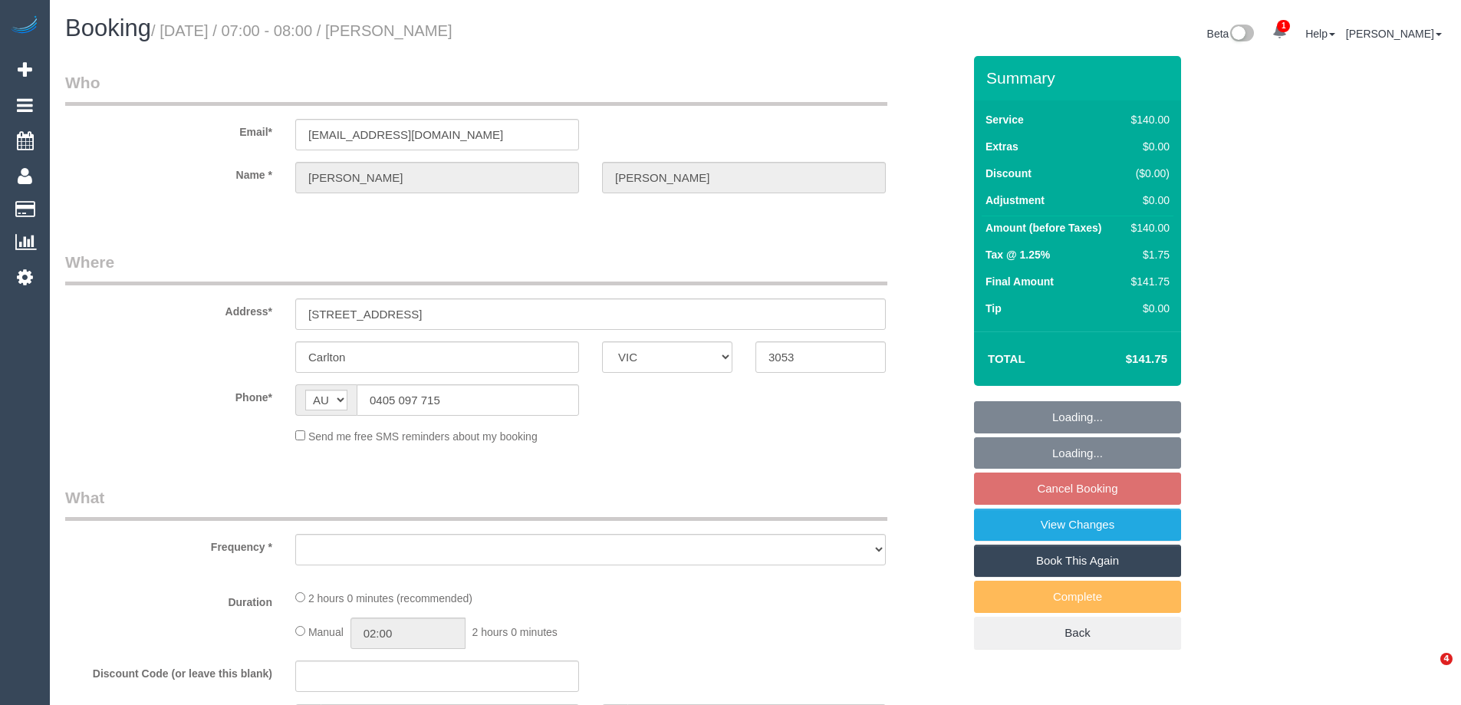
select select "VIC"
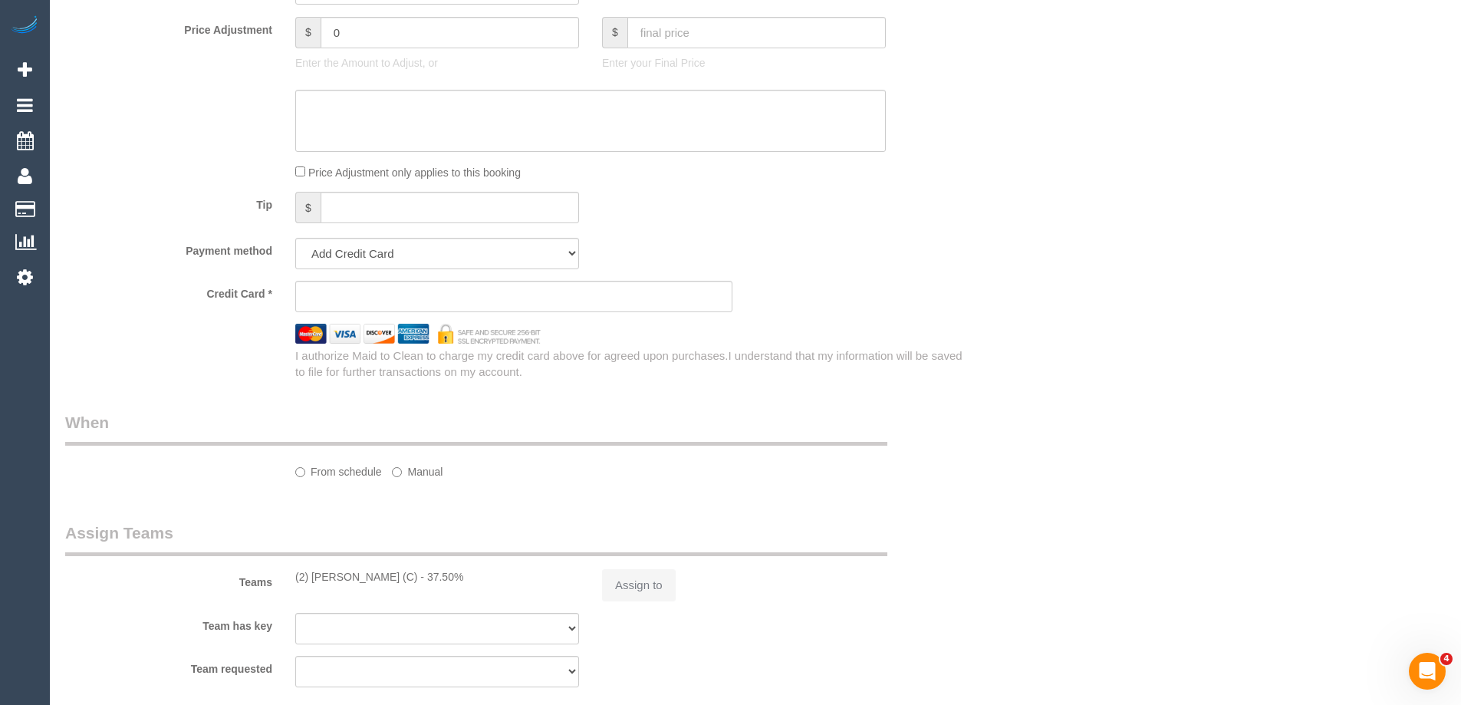
select select "object:703"
select select "string:stripe-pm_1RnqDF2GScqysDRVm133mEZ4"
select select "number:28"
select select "number:14"
select select "number:18"
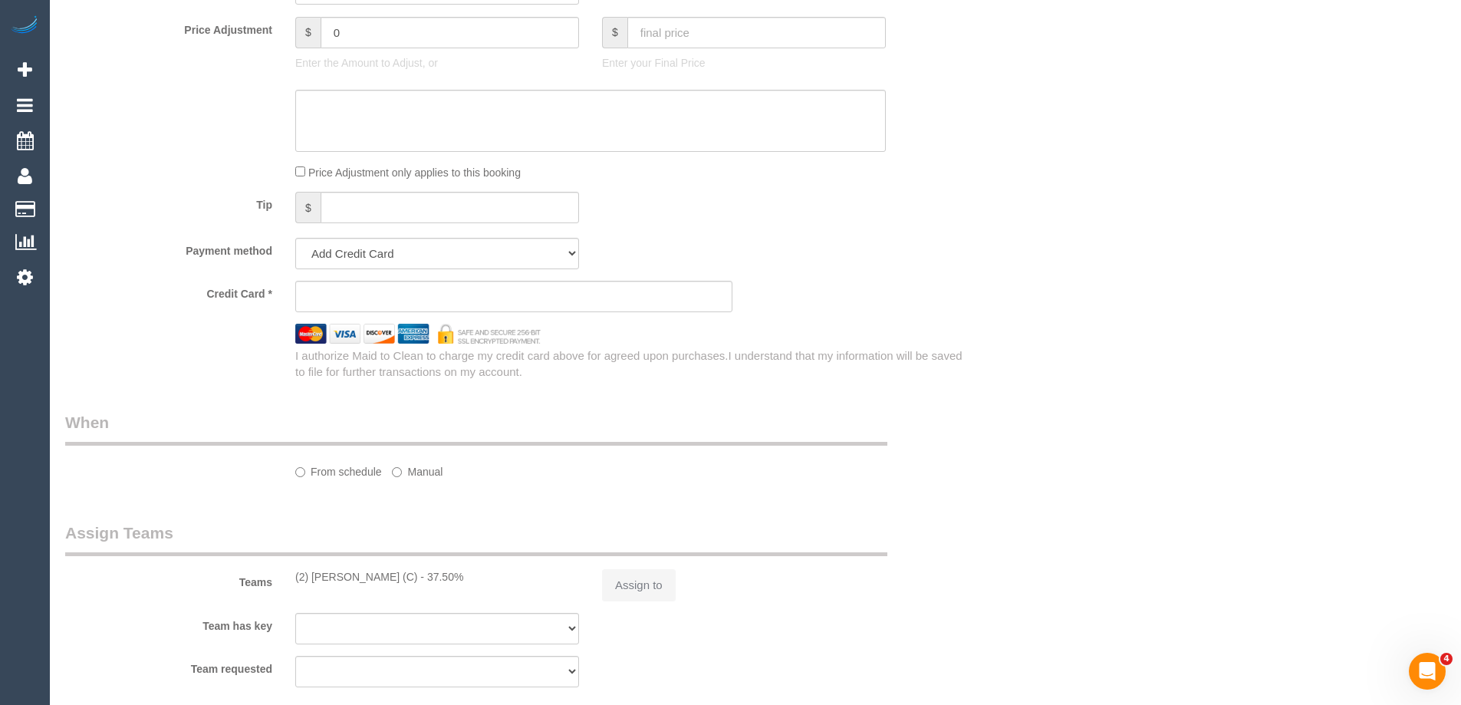
select select "number:25"
select select "number:34"
select select "number:12"
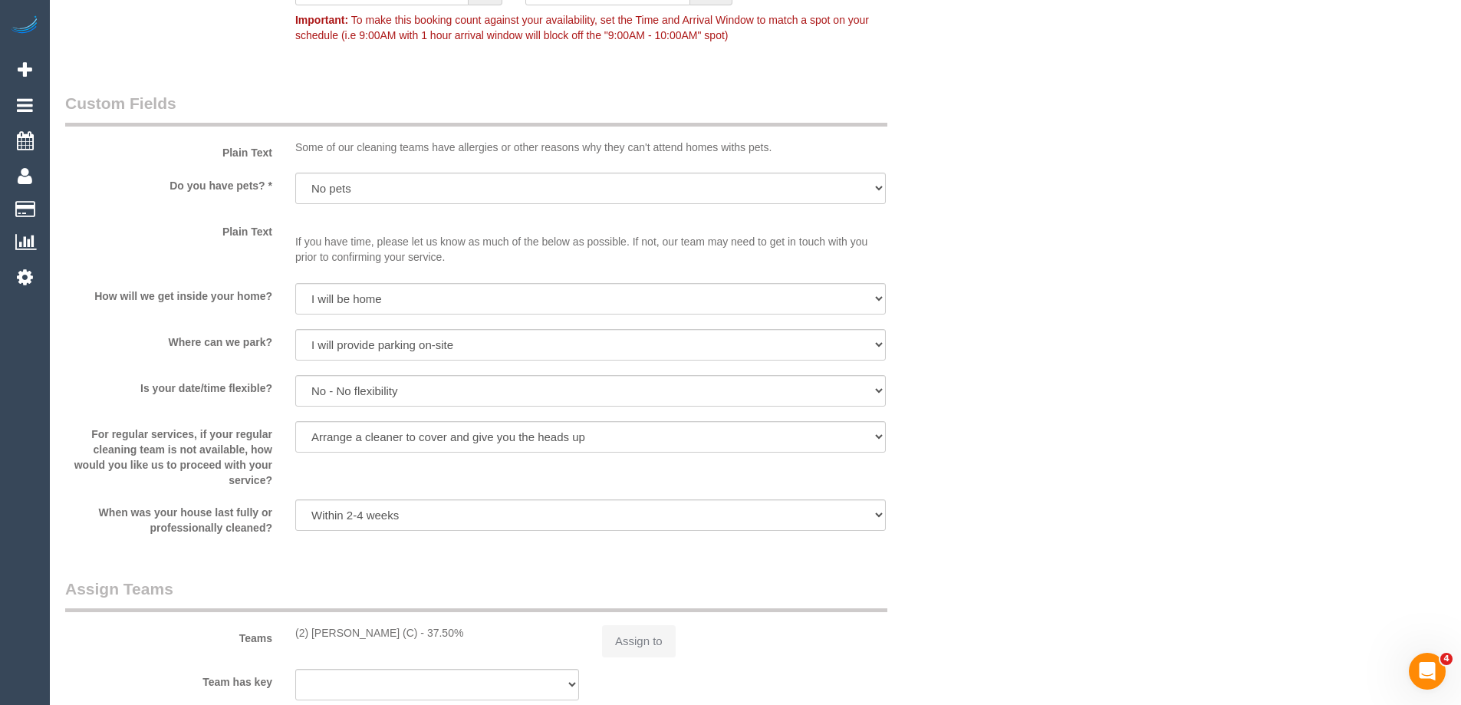
select select "object:868"
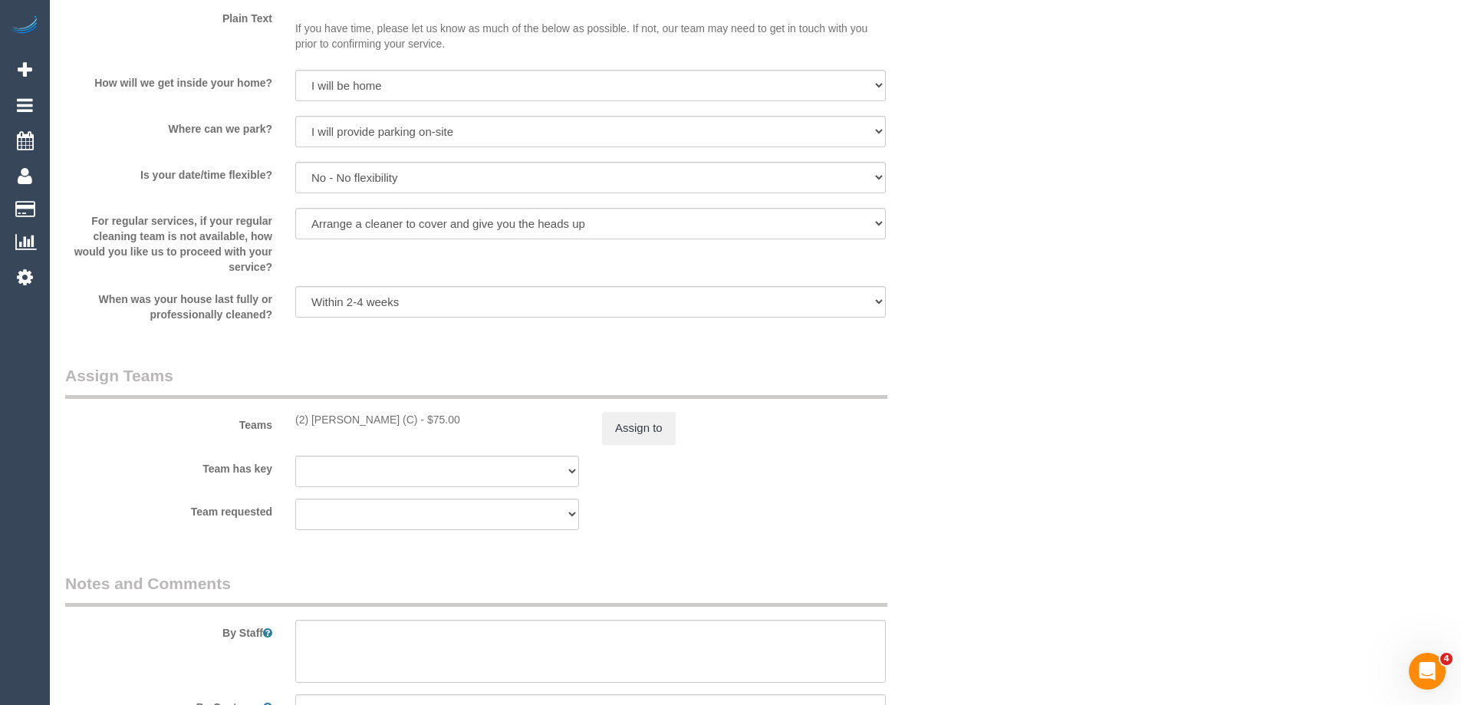
scroll to position [2291, 0]
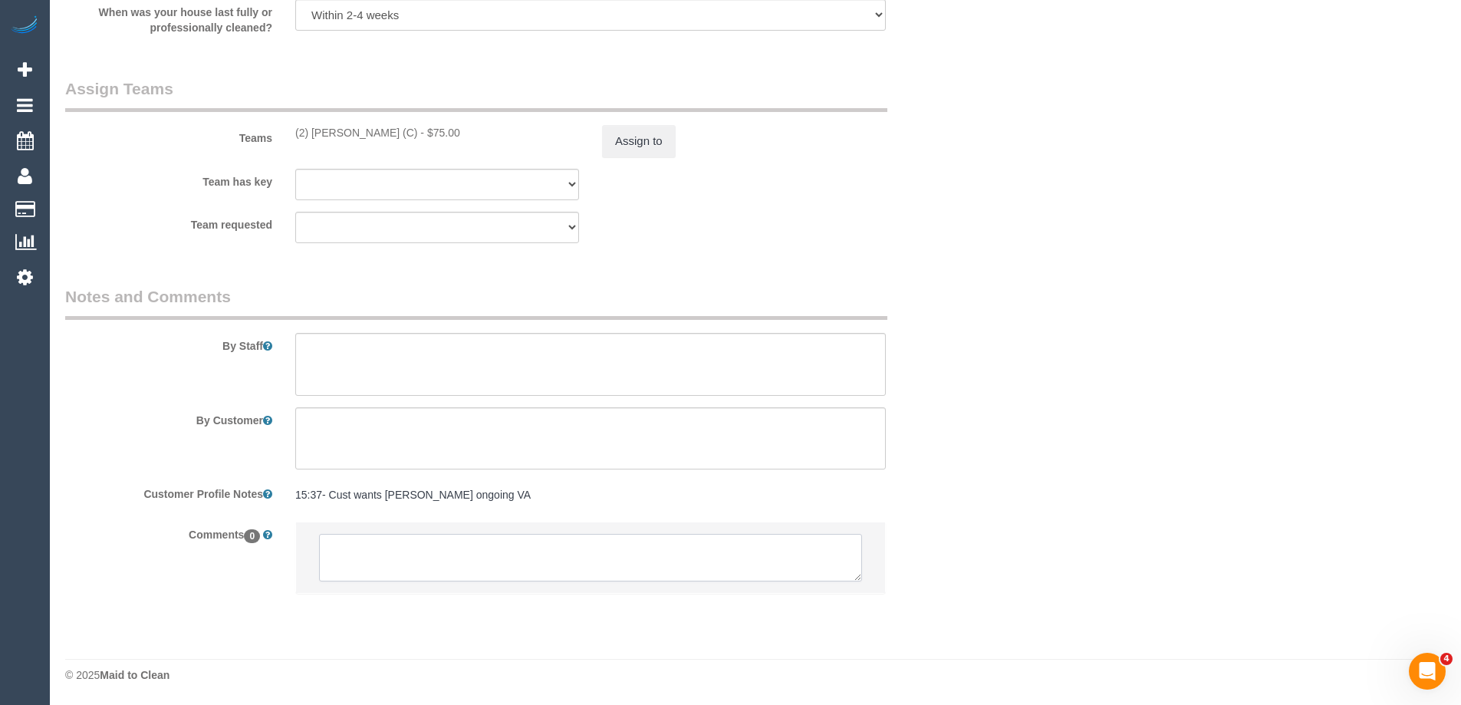
click at [391, 562] on textarea at bounding box center [590, 558] width 543 height 48
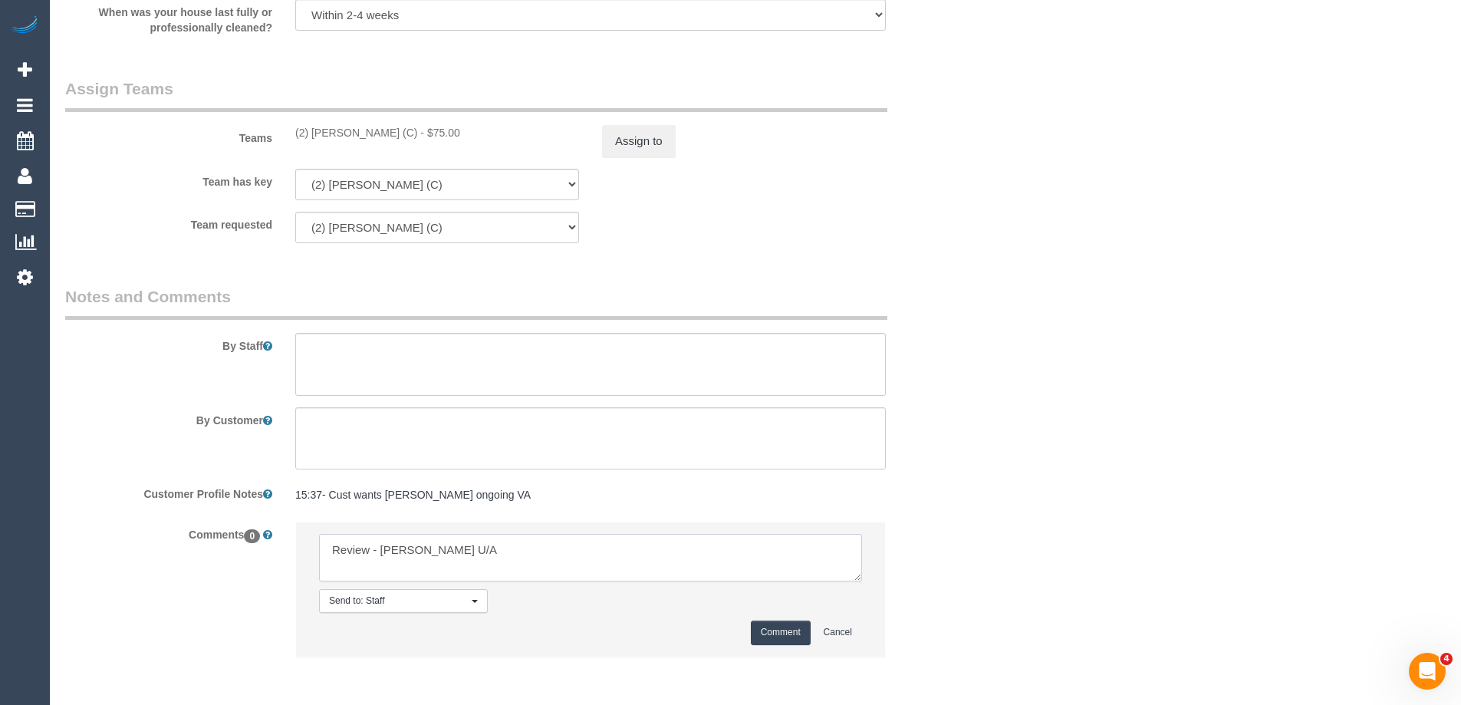
type textarea "Review - [PERSON_NAME] U/A"
click at [796, 628] on button "Comment" at bounding box center [781, 632] width 60 height 24
click at [640, 143] on button "Assign to" at bounding box center [639, 141] width 74 height 32
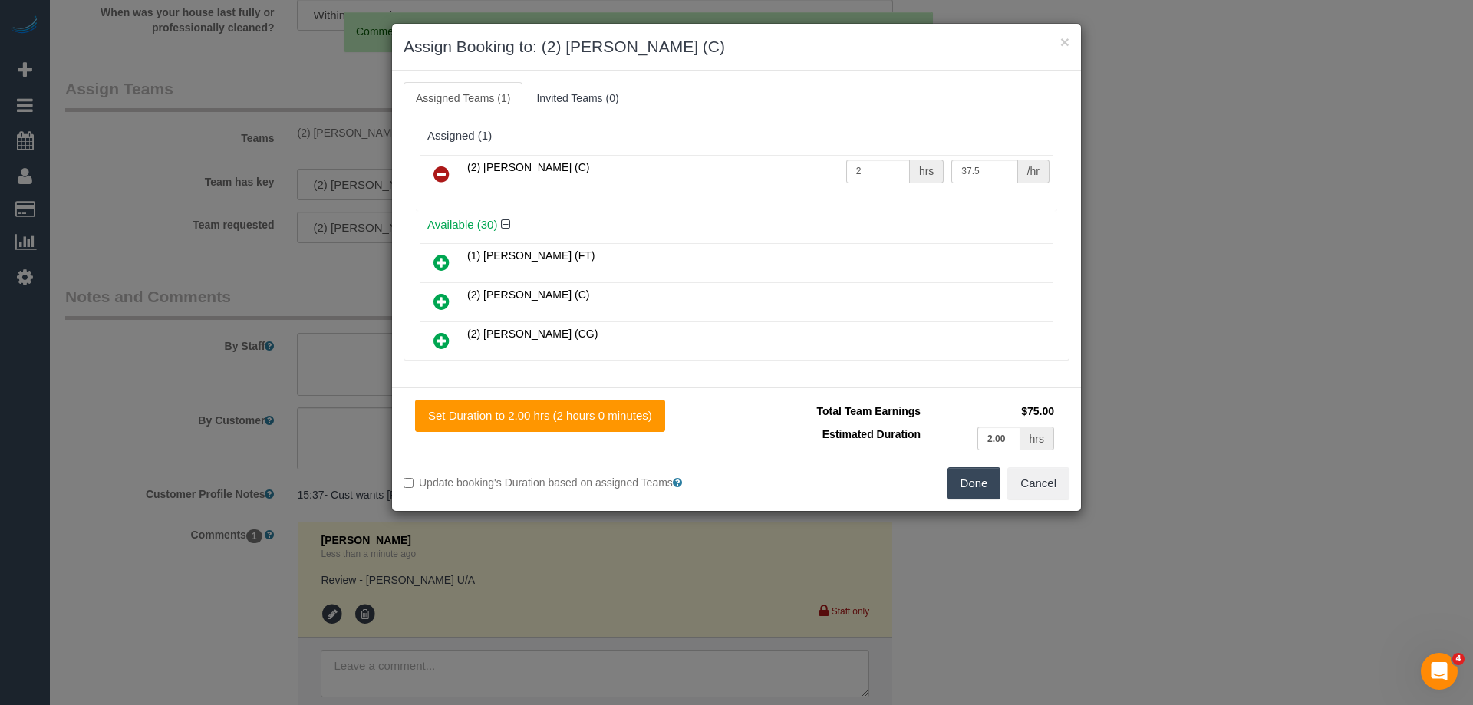
click at [439, 170] on icon at bounding box center [441, 174] width 16 height 18
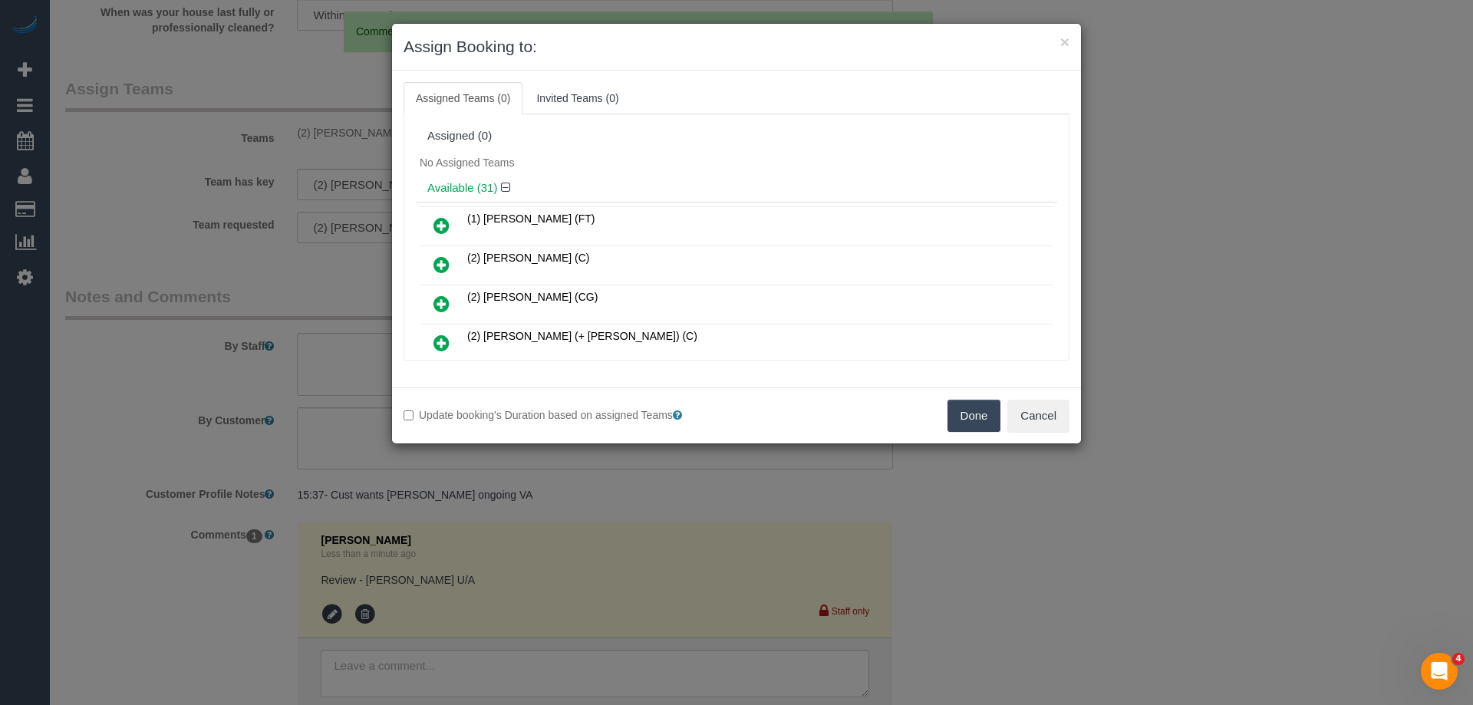
click at [969, 421] on button "Done" at bounding box center [974, 416] width 54 height 32
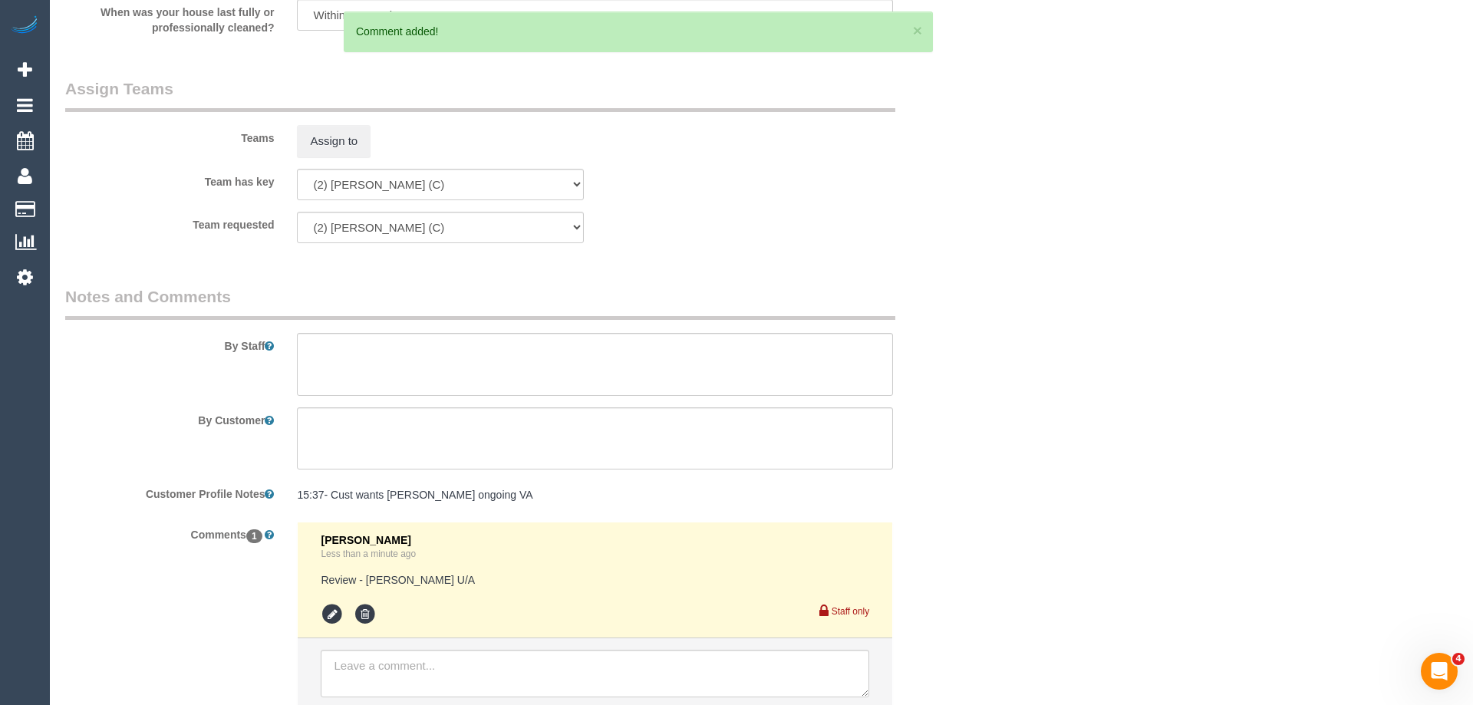
click at [969, 421] on div "× Assign Booking to: Assigned Teams (0) Invited Teams (0) Assigned (0) No Assig…" at bounding box center [736, 352] width 1473 height 705
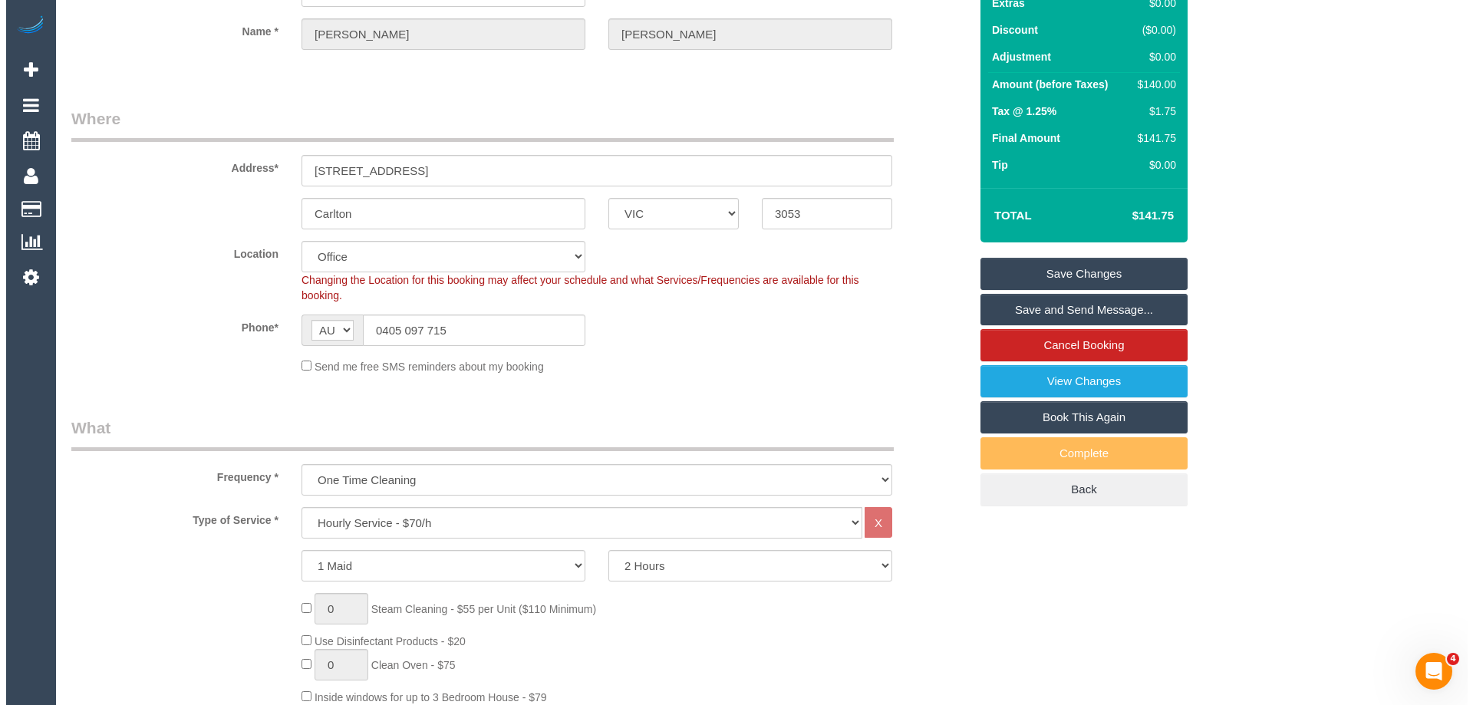
scroll to position [0, 0]
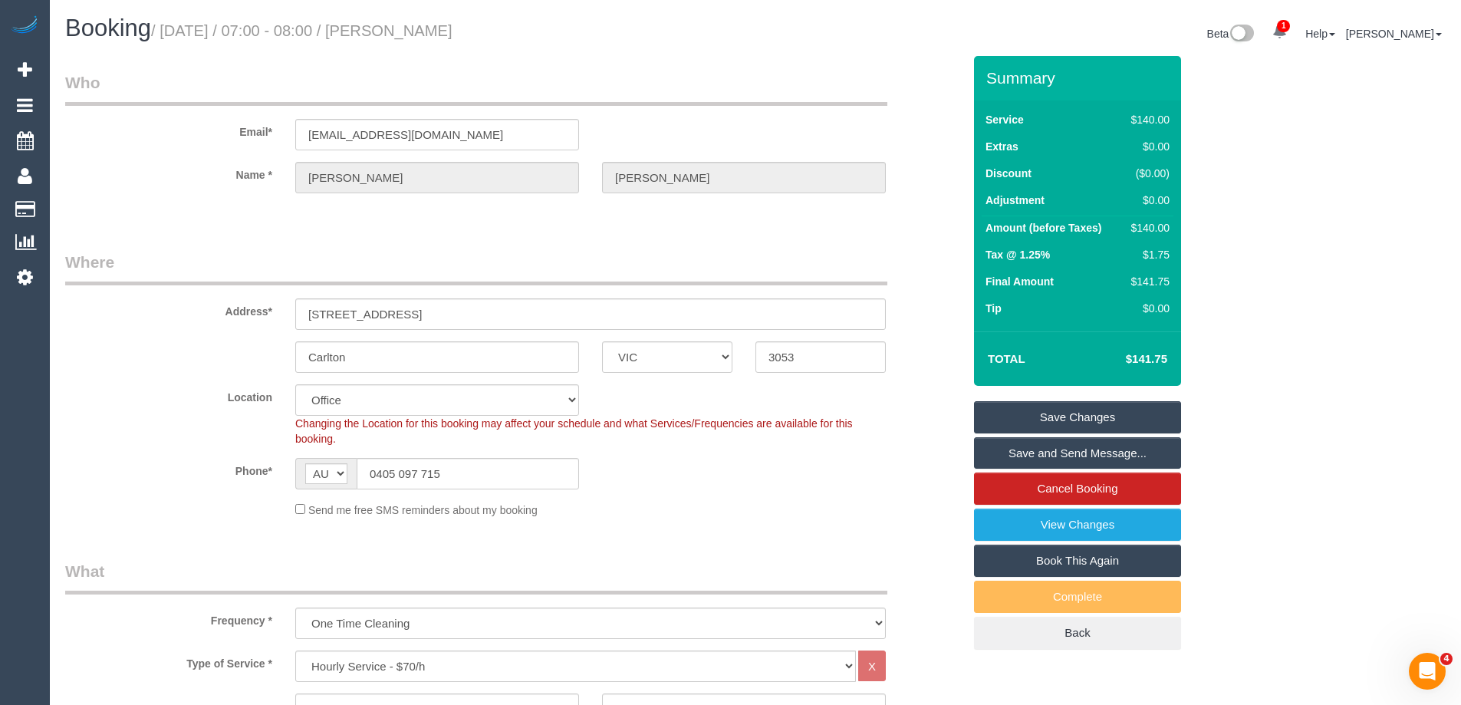
click at [1054, 410] on link "Save Changes" at bounding box center [1077, 417] width 207 height 32
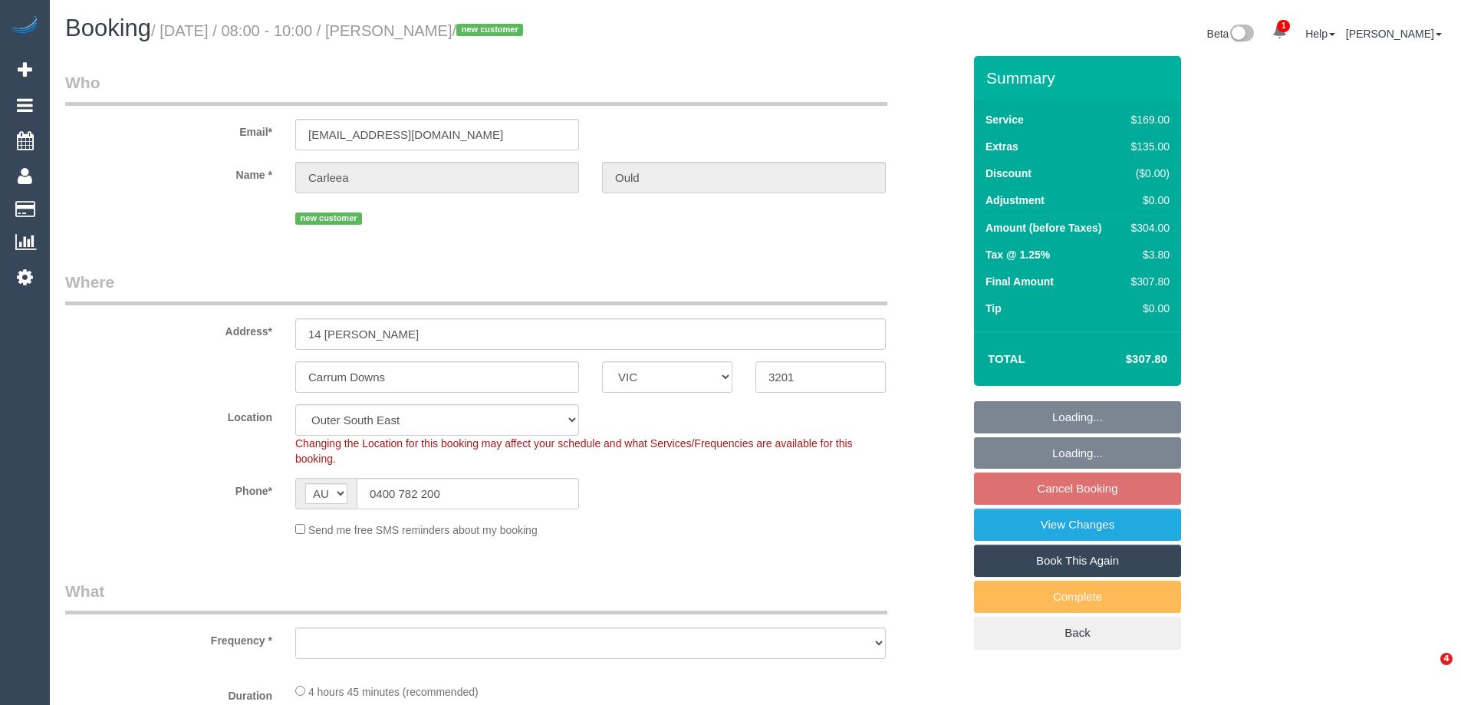
select select "VIC"
select select "object:659"
select select "number:27"
select select "number:14"
select select "number:19"
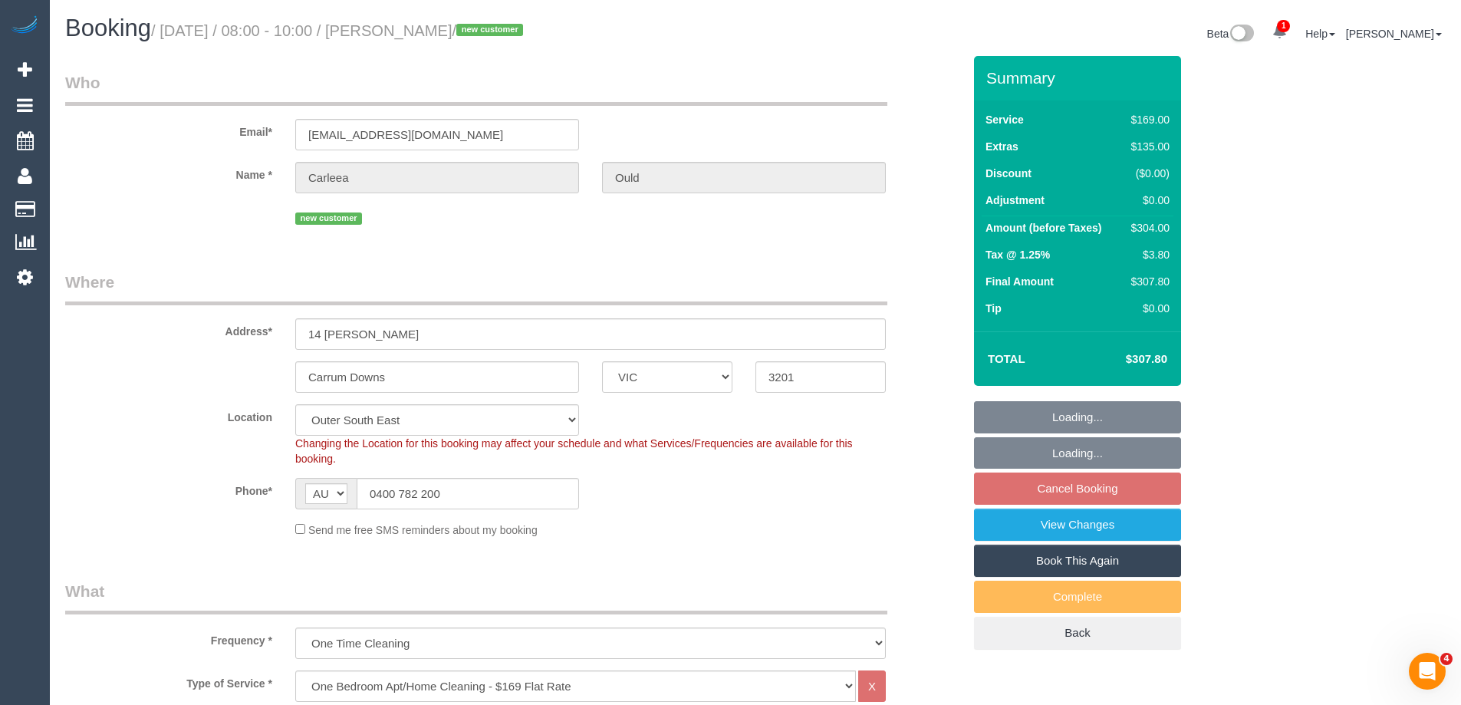
select select "number:36"
select select "object:1106"
select select "spot1"
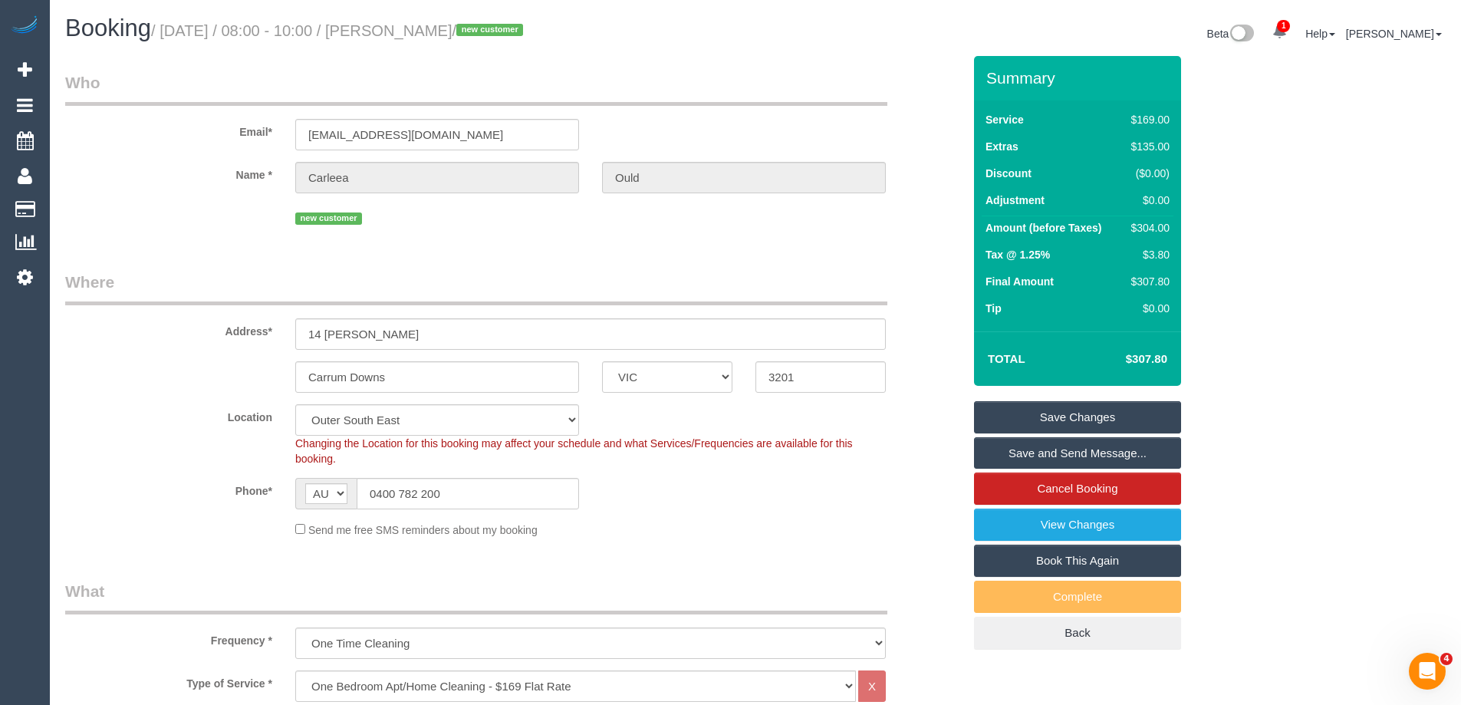
click at [1166, 230] on div "$304.00" at bounding box center [1147, 227] width 44 height 15
copy div "304.00"
click at [1263, 234] on div "Summary Service $169.00 Extras $135.00 Discount ($0.00) Adjustment $0.00 Amount…" at bounding box center [1135, 368] width 345 height 624
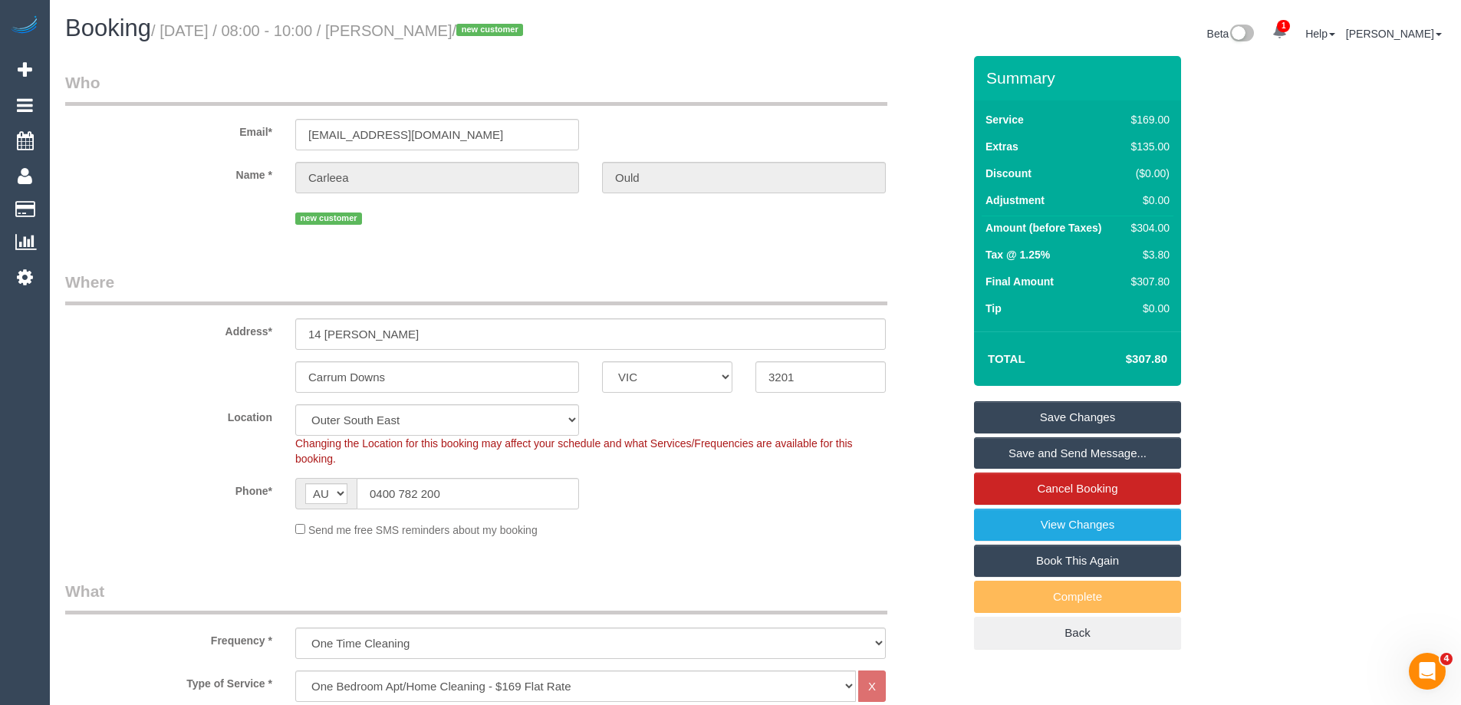
click at [1144, 227] on div "$304.00" at bounding box center [1147, 227] width 44 height 15
copy div "304.00"
click at [1255, 219] on div "Summary Service $169.00 Extras $135.00 Discount ($0.00) Adjustment $0.00 Amount…" at bounding box center [1135, 368] width 345 height 624
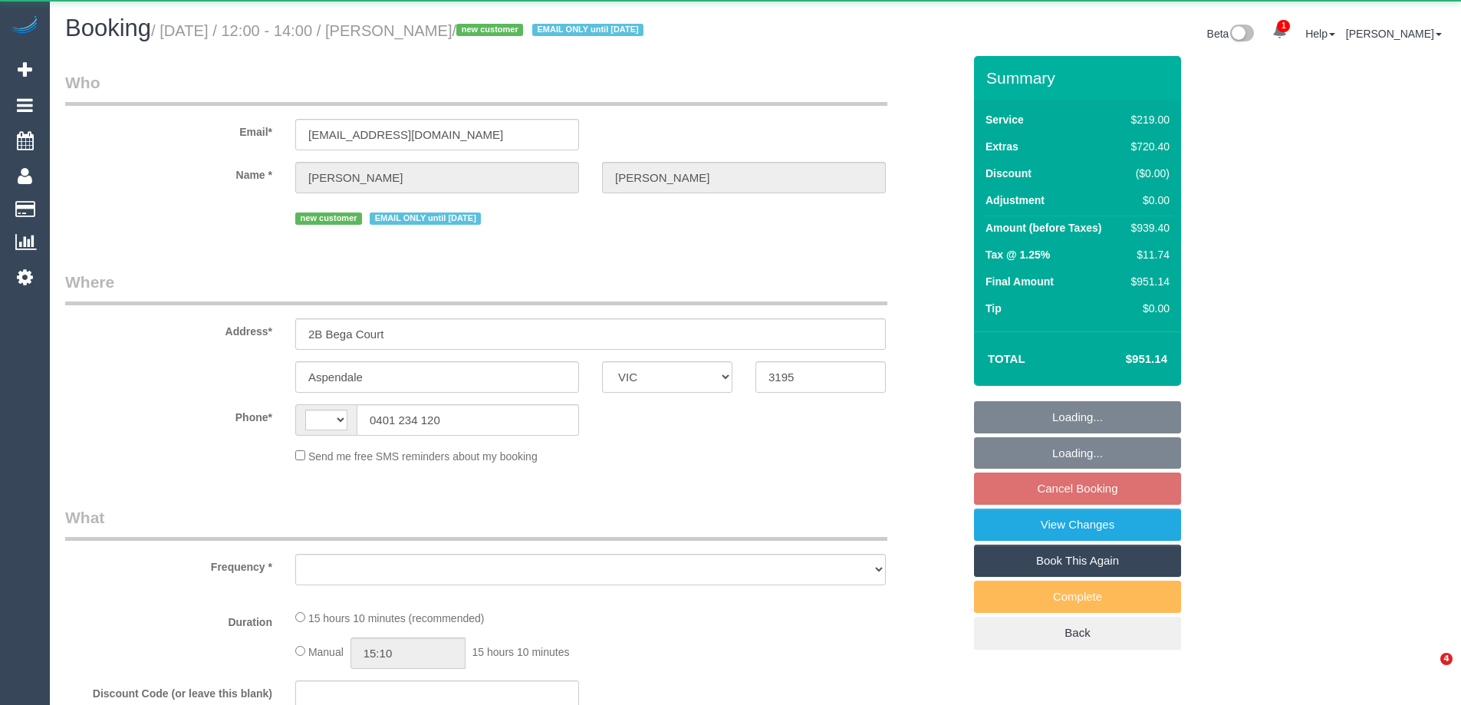
select select "VIC"
select select "string:stripe-pm_1RmTgN2GScqysDRVdgvU9lw2"
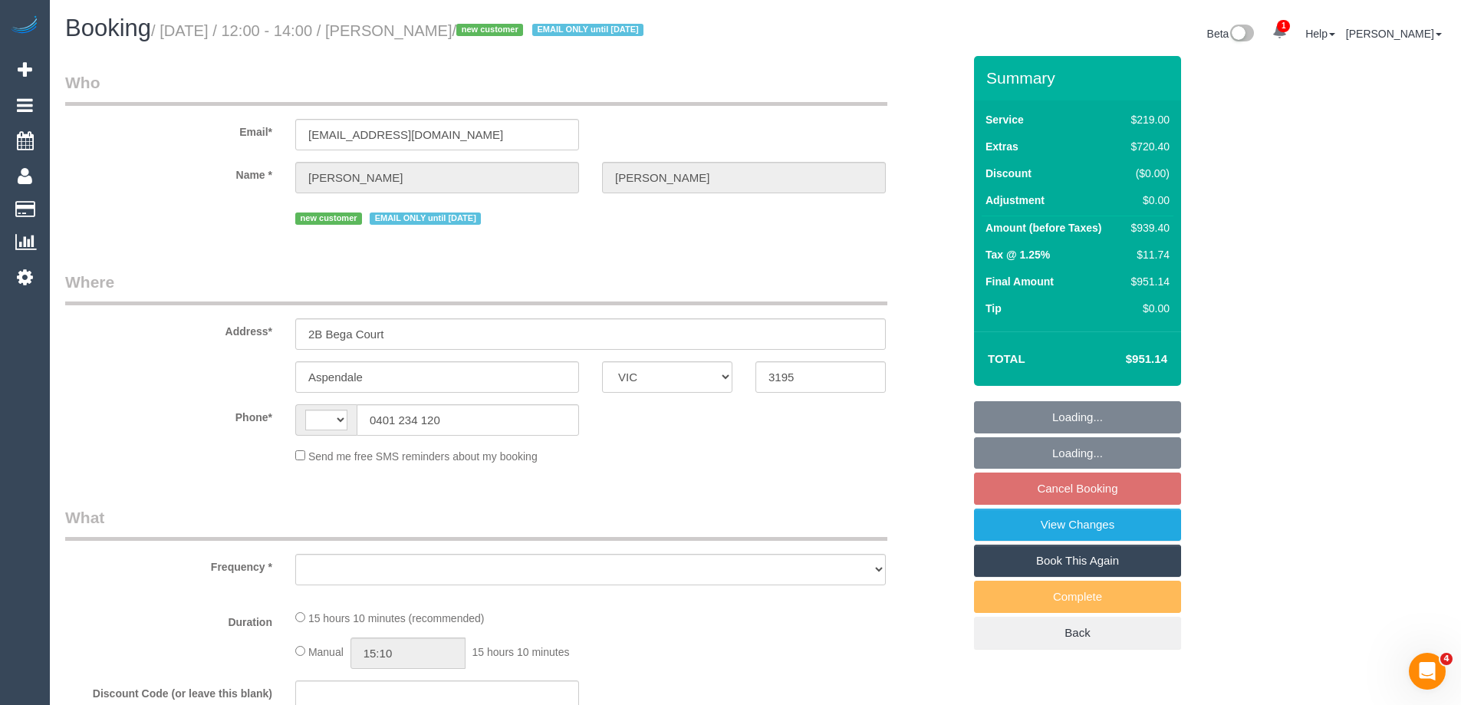
select select "spot2"
select select "string:AU"
select select "object:325"
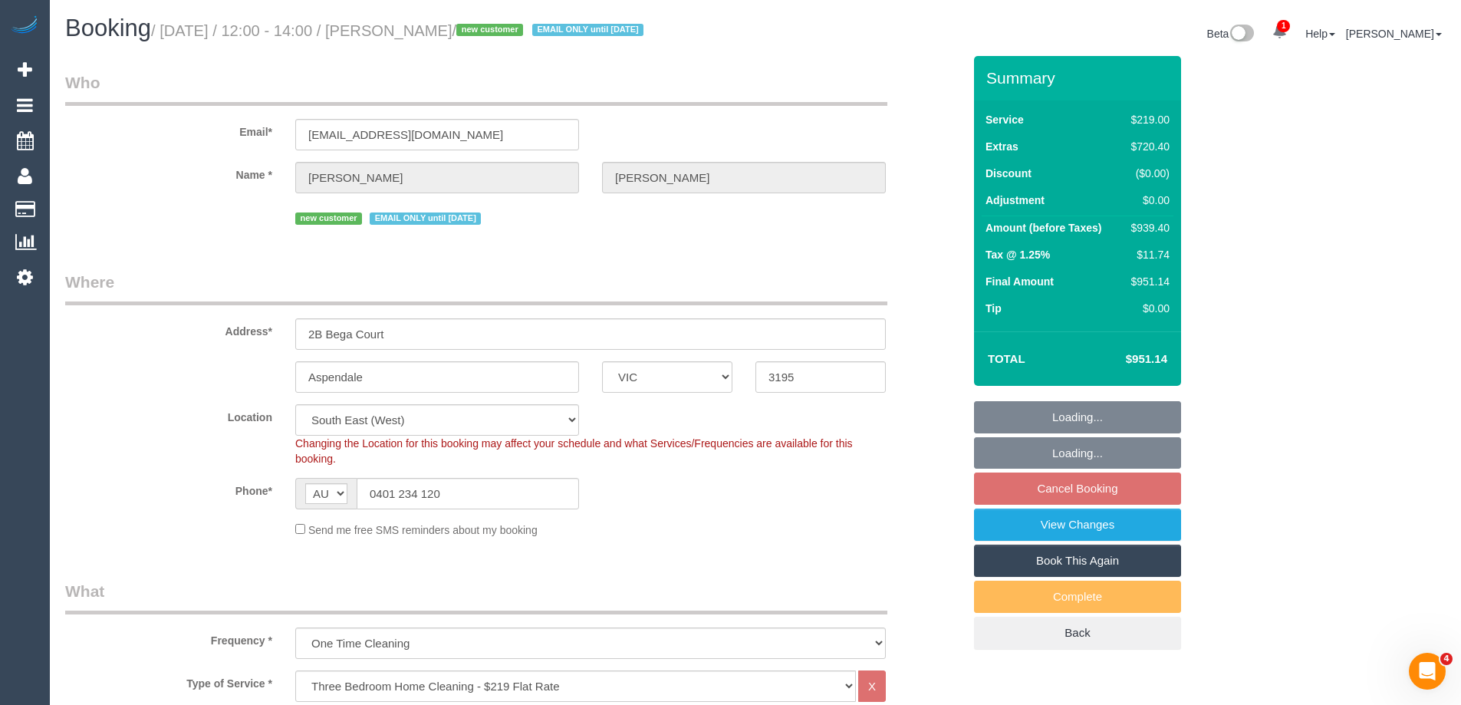
select select "number:28"
select select "number:14"
select select "number:18"
select select "number:24"
select select "spot19"
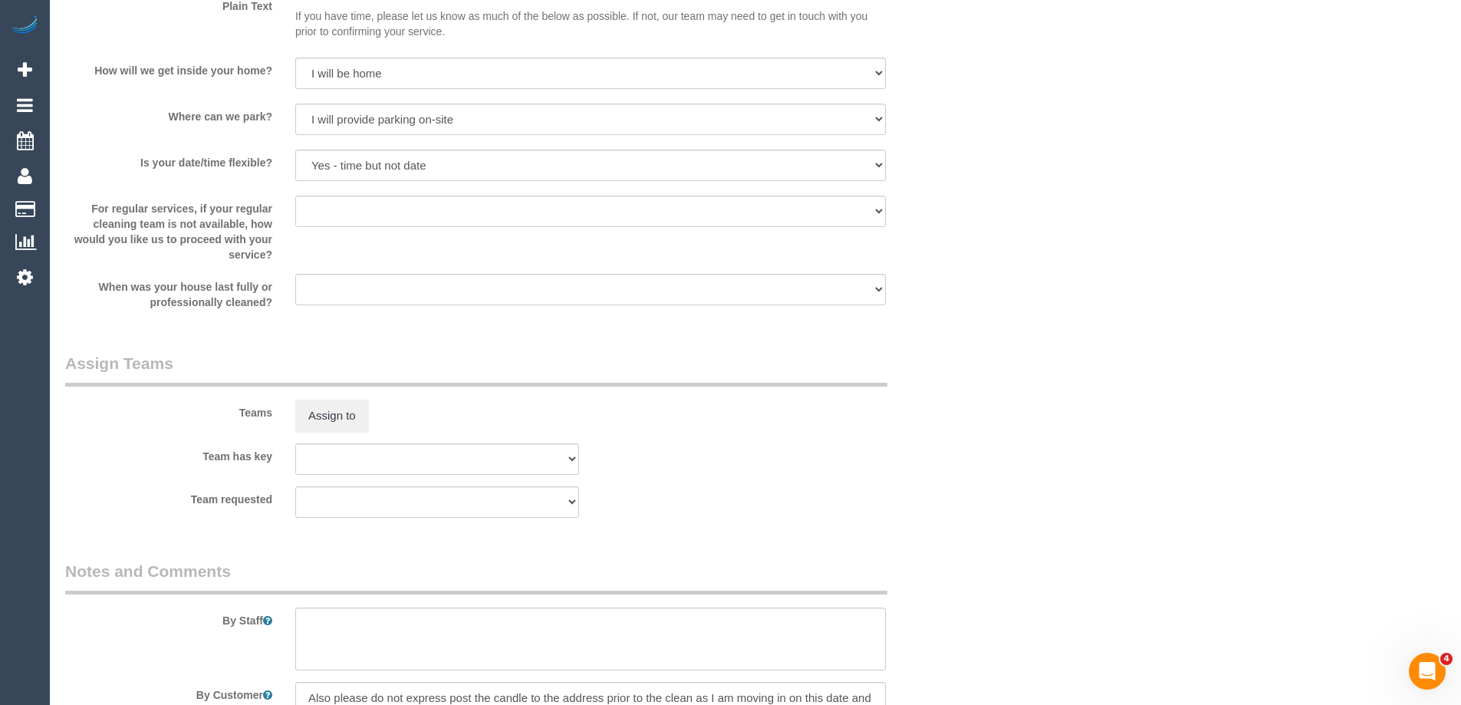
scroll to position [2378, 0]
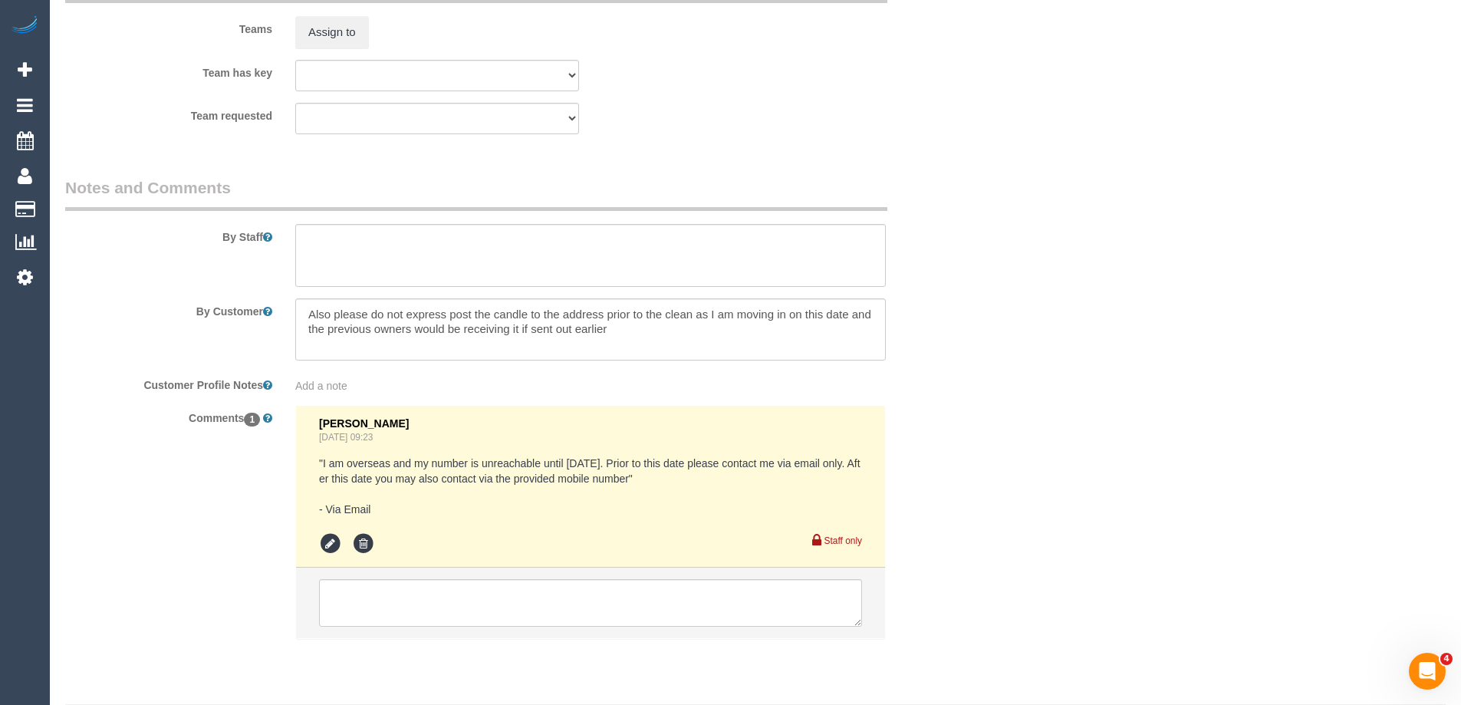
select select "object:1845"
drag, startPoint x: 629, startPoint y: 331, endPoint x: 295, endPoint y: 307, distance: 334.5
click at [259, 298] on div "By Customer" at bounding box center [514, 329] width 920 height 63
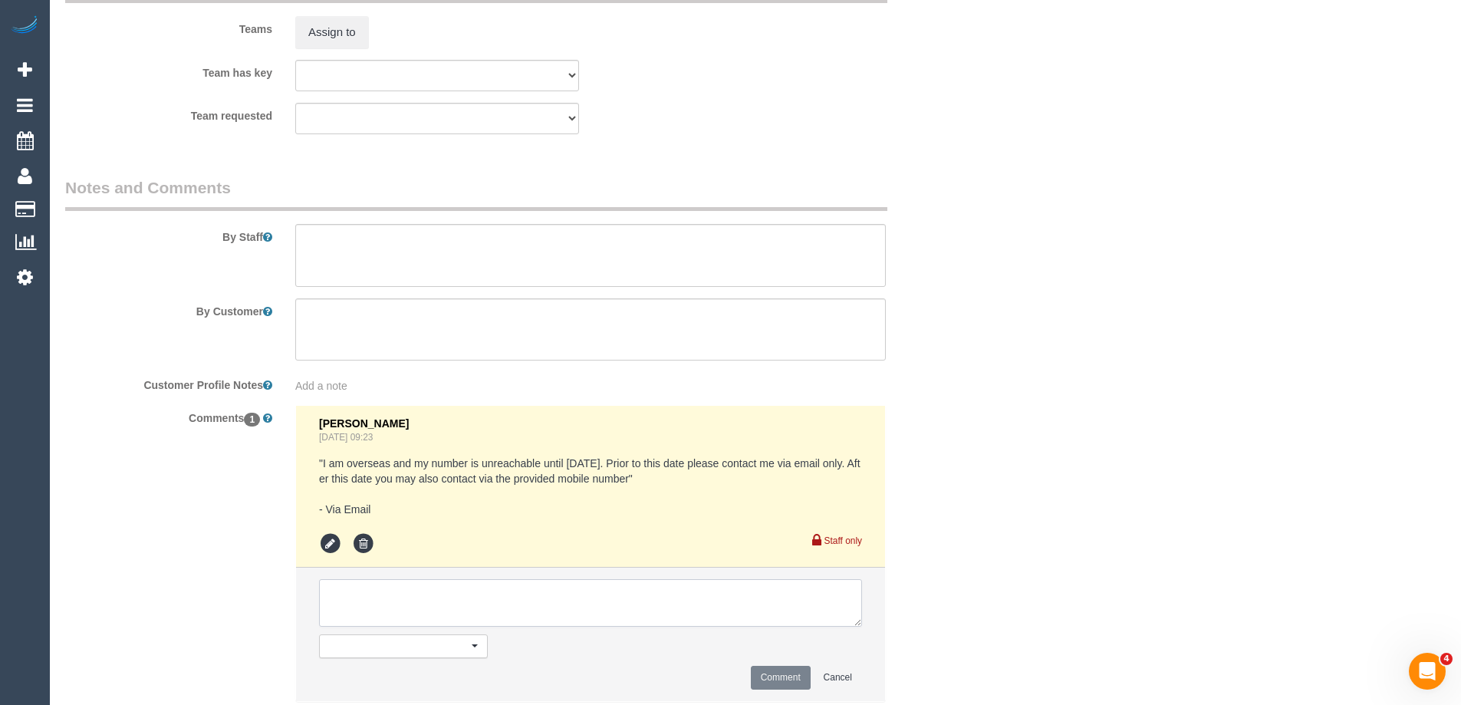
click at [397, 597] on textarea at bounding box center [590, 603] width 543 height 48
paste textarea "Also please do not express post the candle to the address prior to the clean as…"
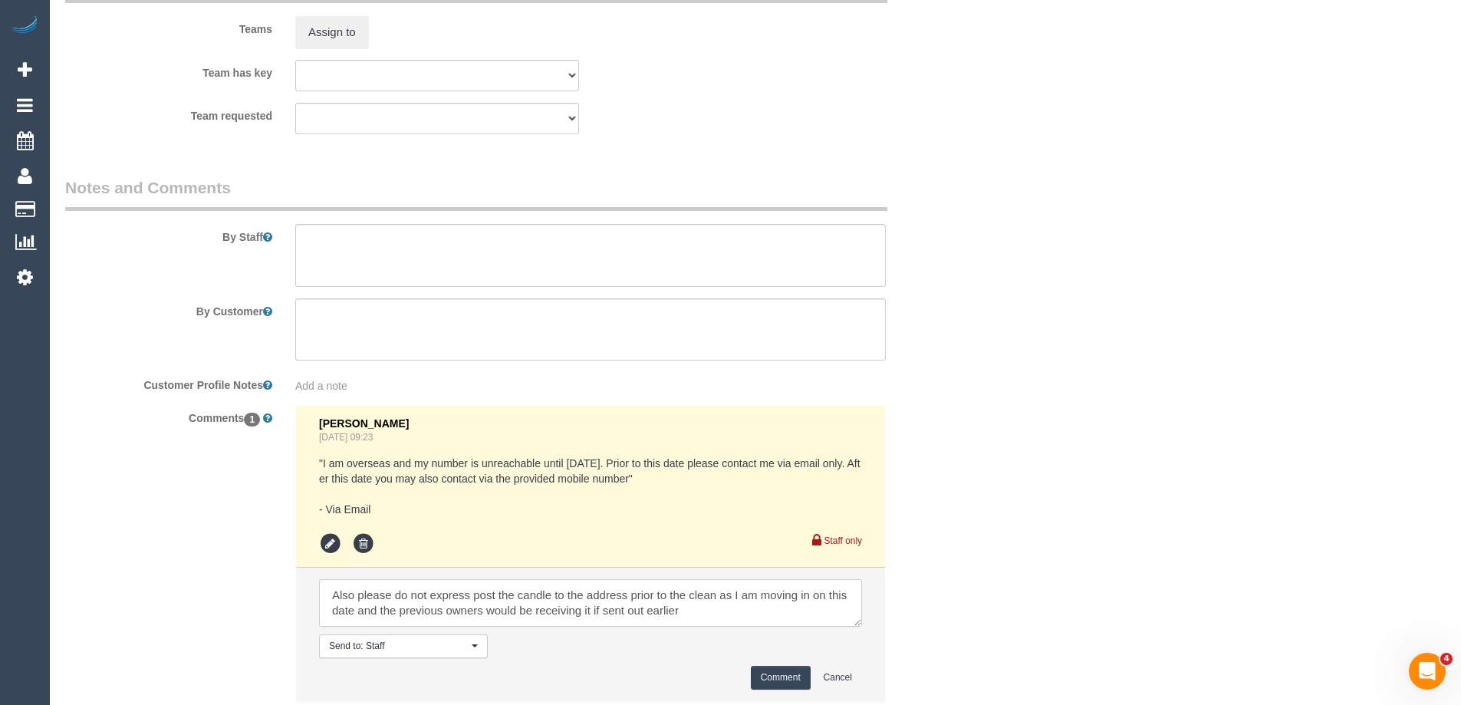
type textarea "Also please do not express post the candle to the address prior to the clean as…"
click at [762, 666] on button "Comment" at bounding box center [781, 678] width 60 height 24
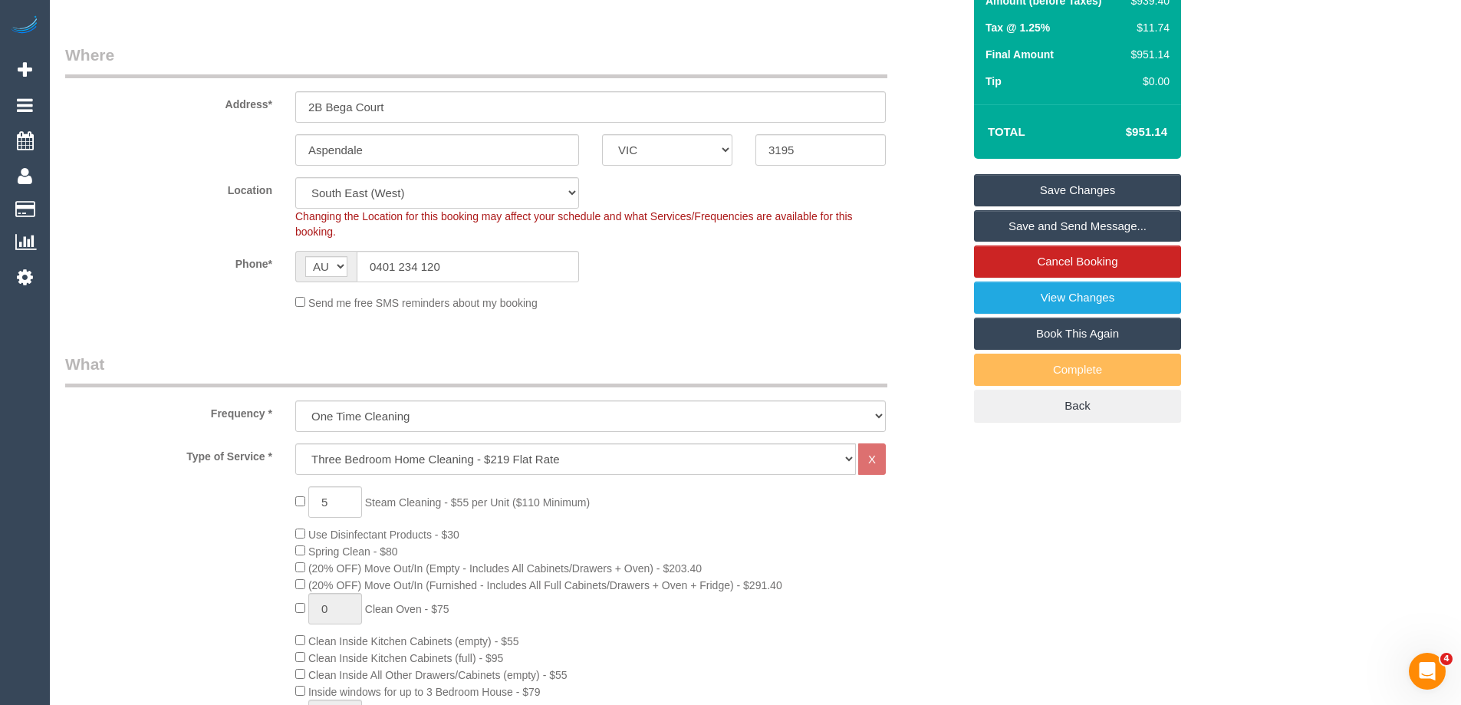
scroll to position [0, 0]
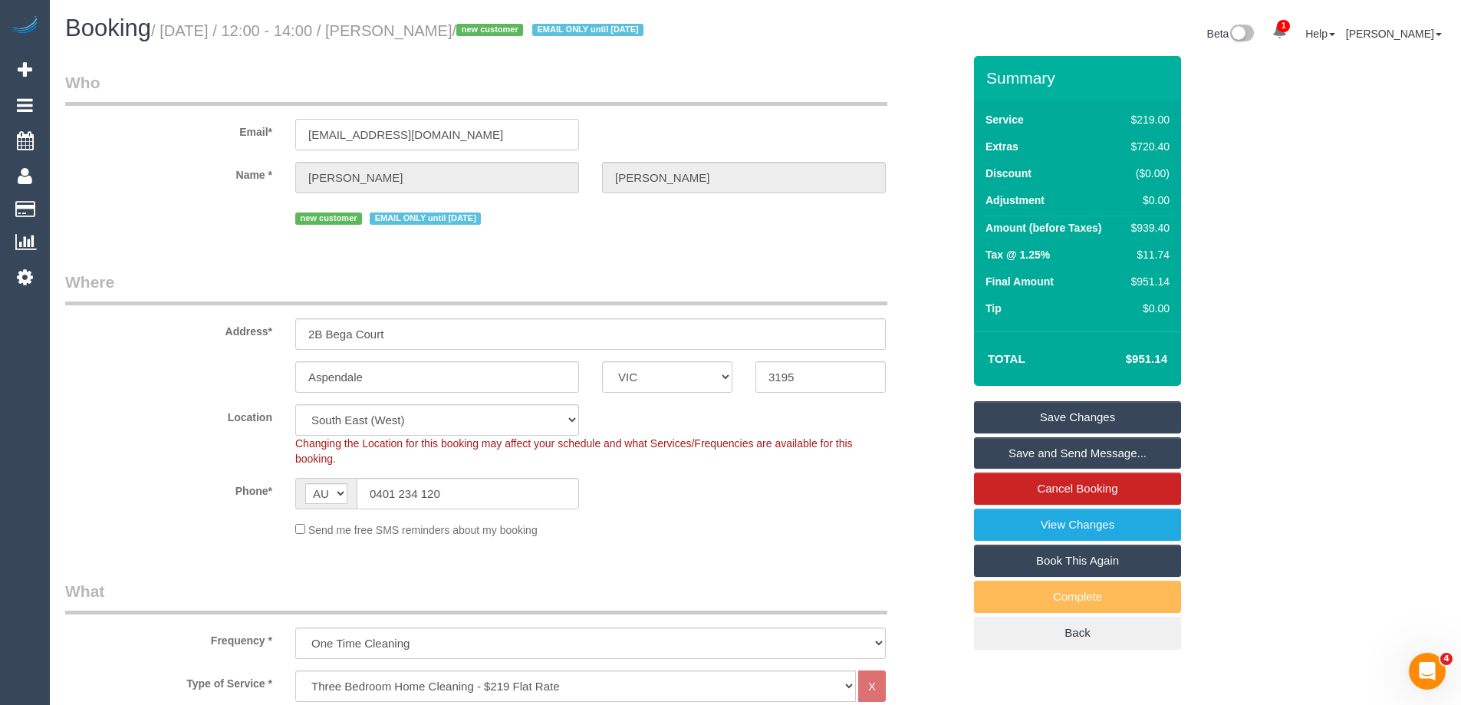
click at [395, 133] on input "1.balmier.gloat@icloud.com" at bounding box center [437, 134] width 284 height 31
click at [597, 239] on fieldset "Who Email* 1.balmier.gloat@icloud.com Name * Dan Truong new customer EMAIL ONLY…" at bounding box center [513, 155] width 897 height 169
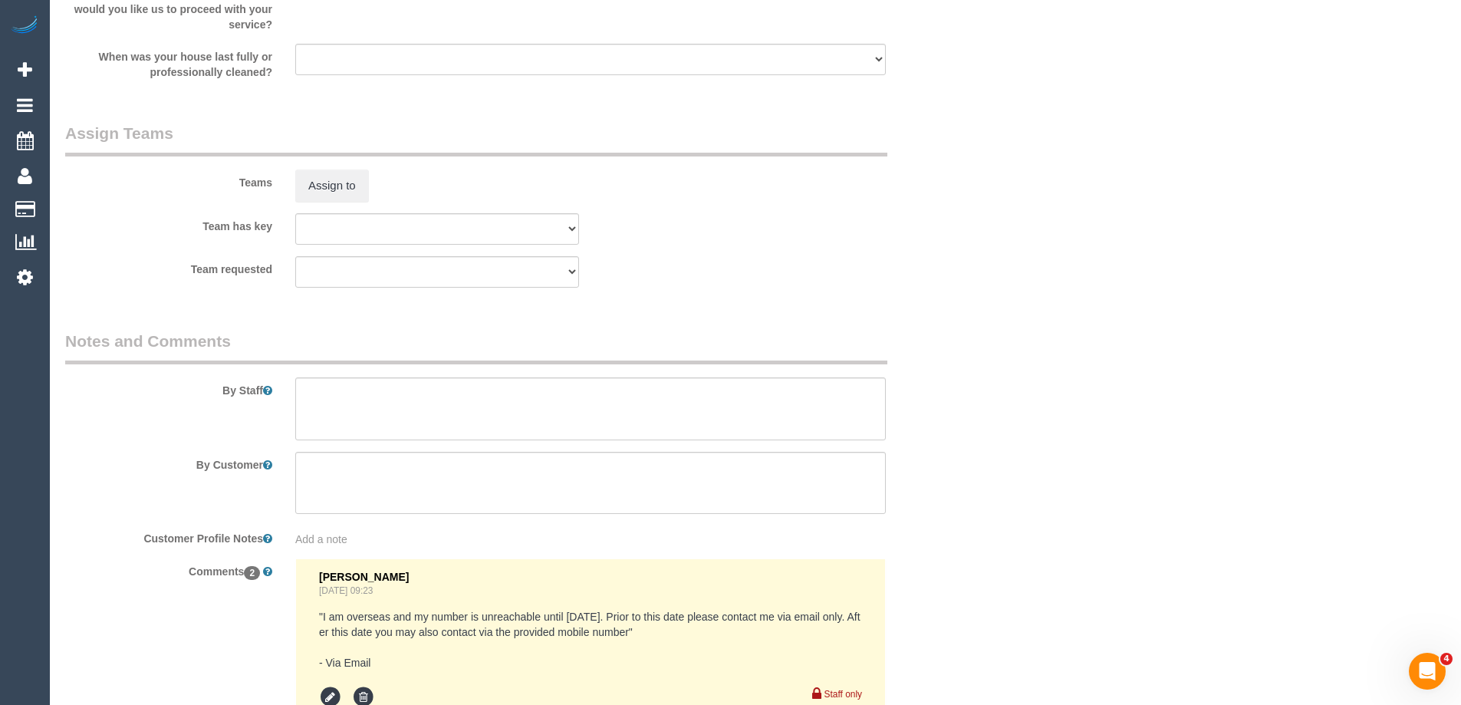
scroll to position [2553, 0]
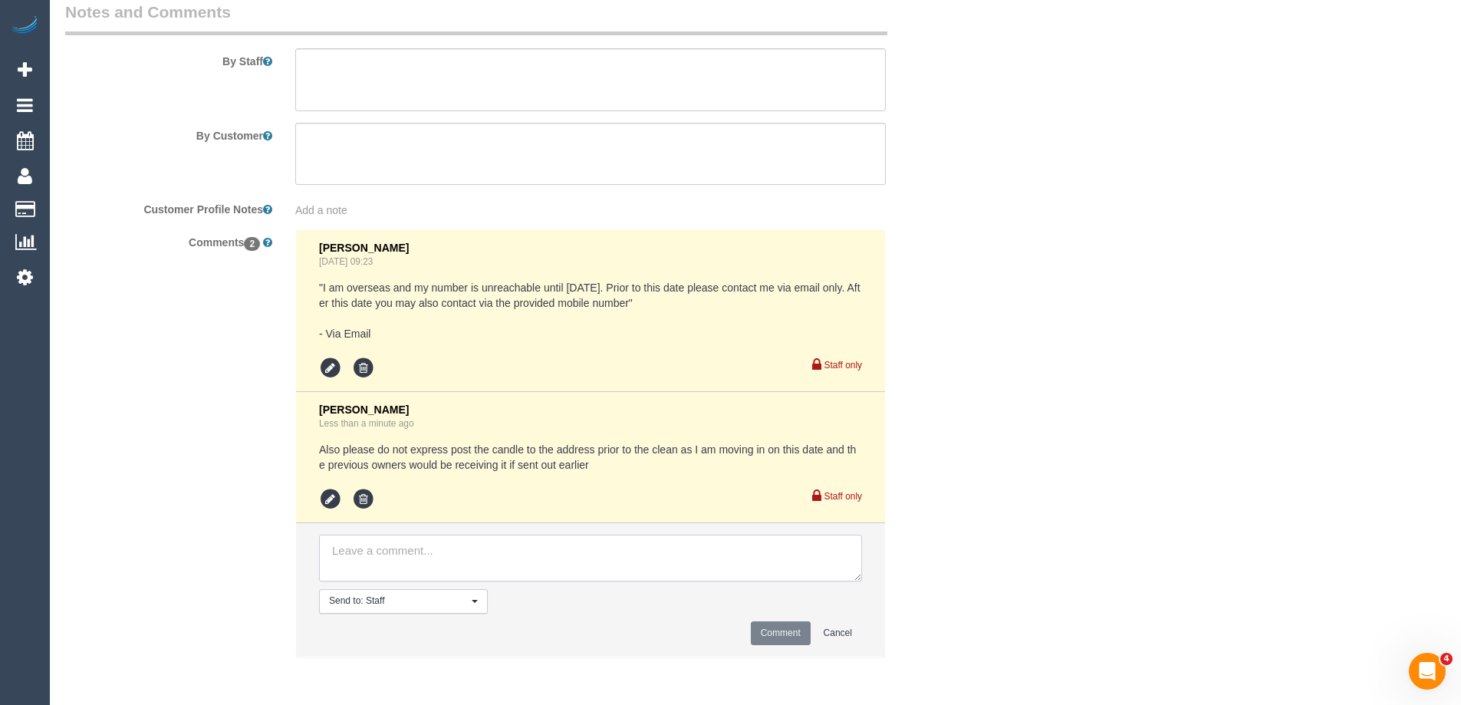
click at [463, 547] on textarea at bounding box center [590, 559] width 543 height 48
click at [400, 555] on textarea at bounding box center [590, 559] width 543 height 48
type textarea "Emailed steam cleaning areas"
click at [781, 635] on button "Comment" at bounding box center [781, 633] width 60 height 24
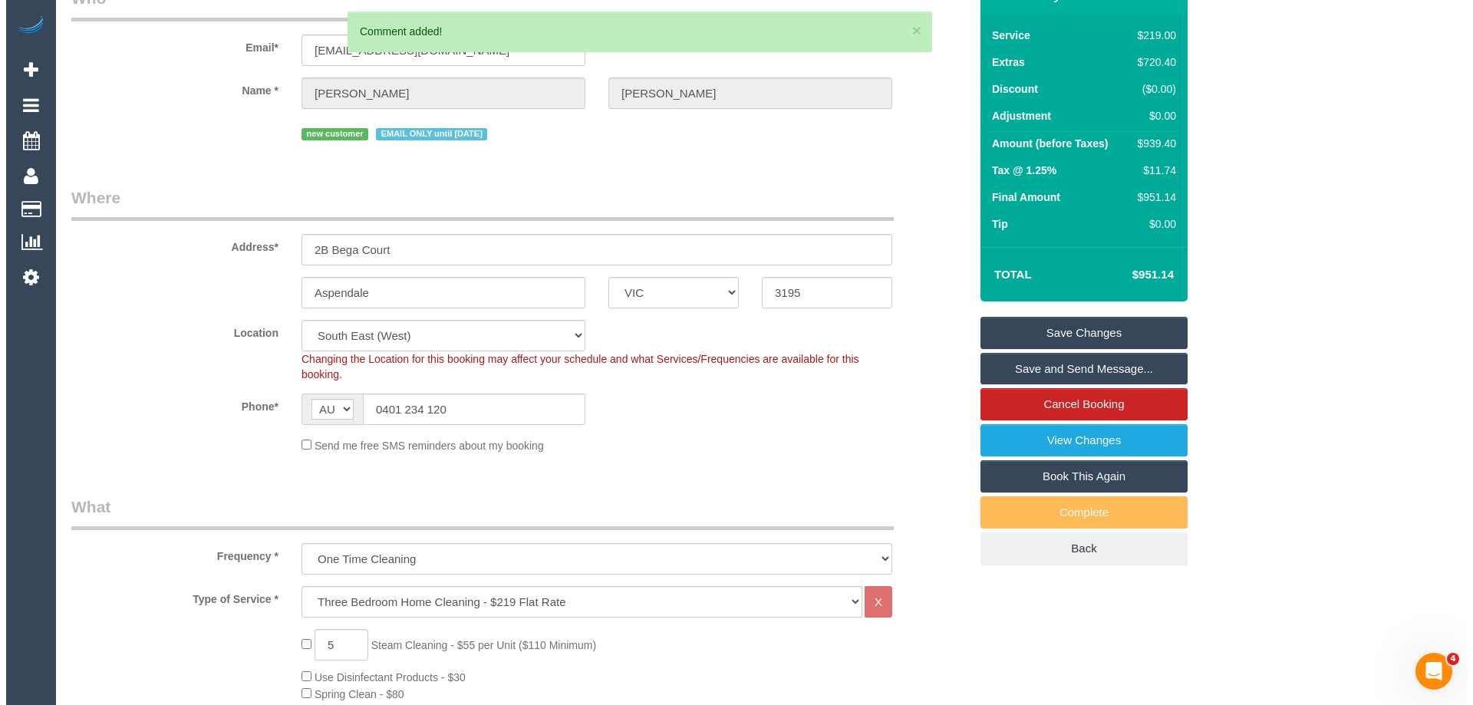
scroll to position [0, 0]
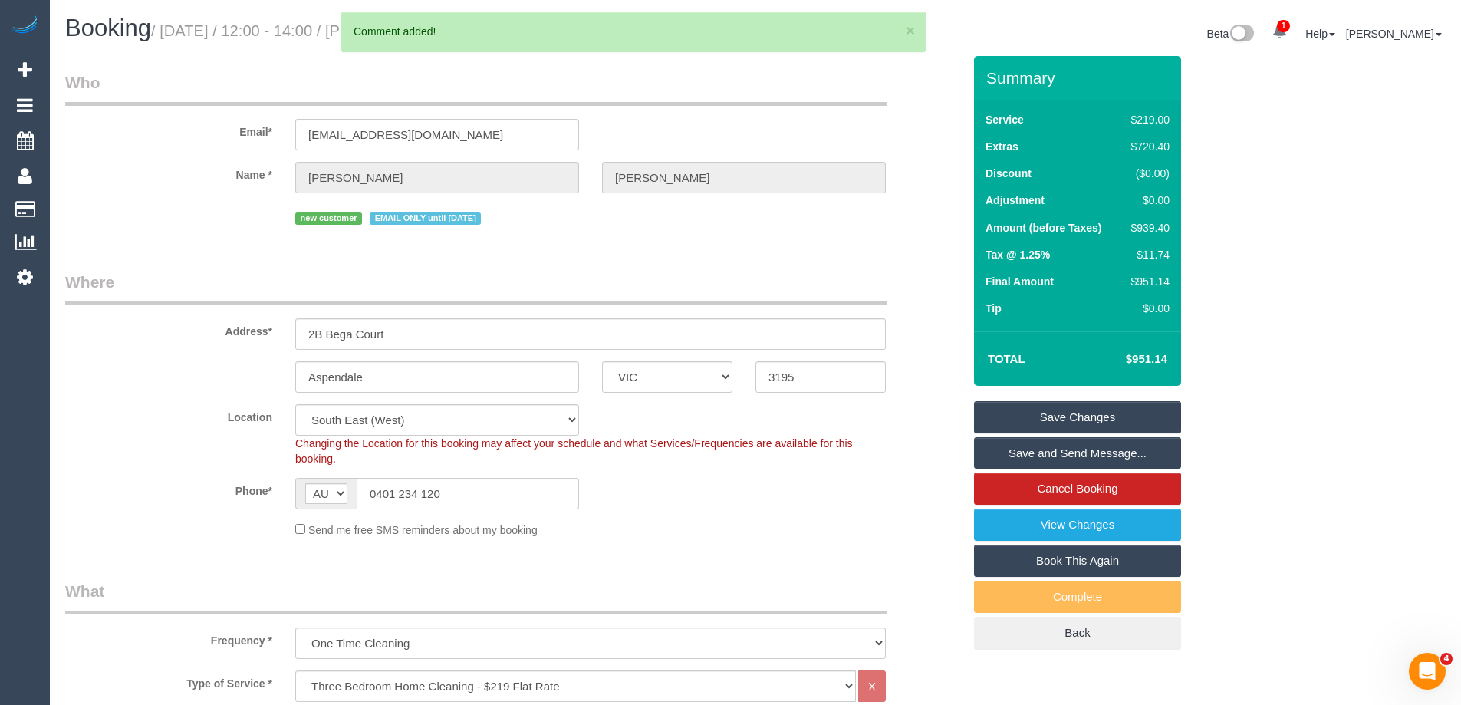
click at [1071, 410] on link "Save Changes" at bounding box center [1077, 417] width 207 height 32
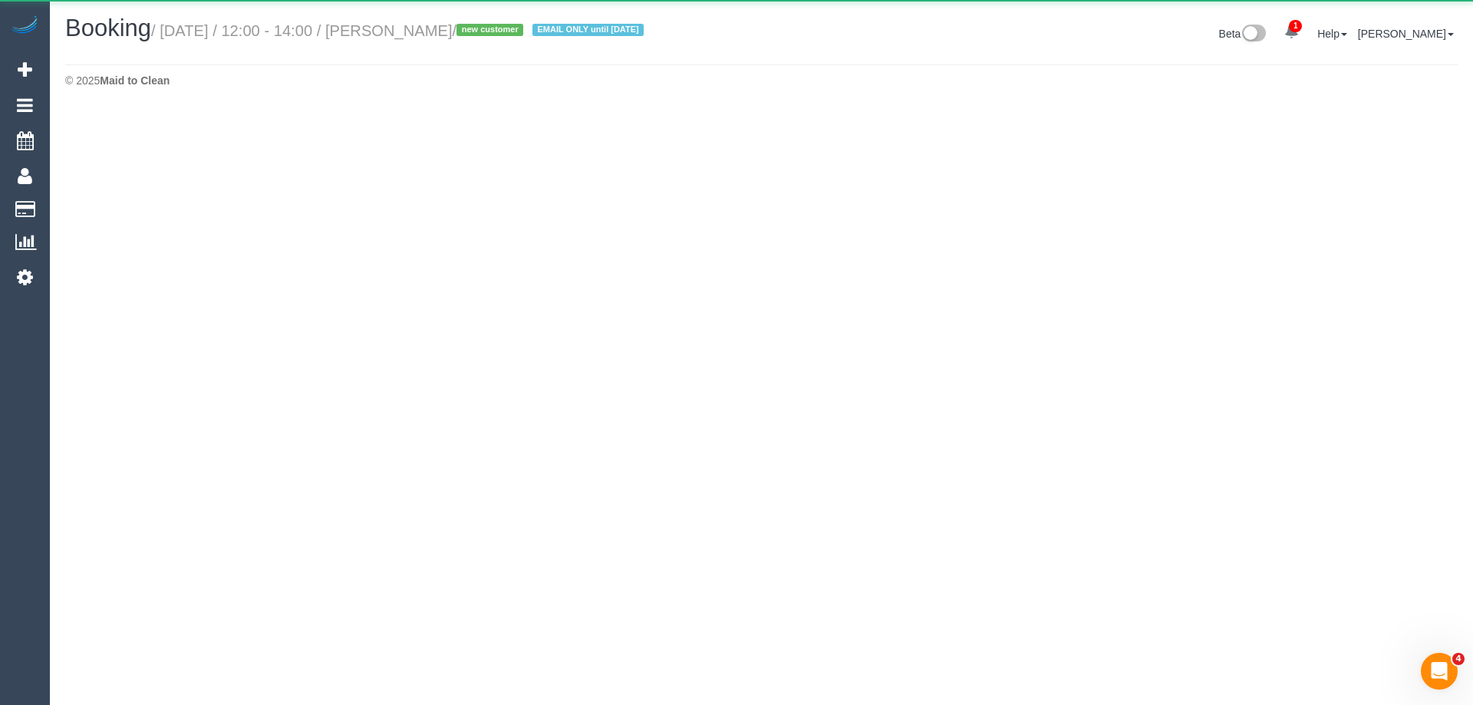
select select "VIC"
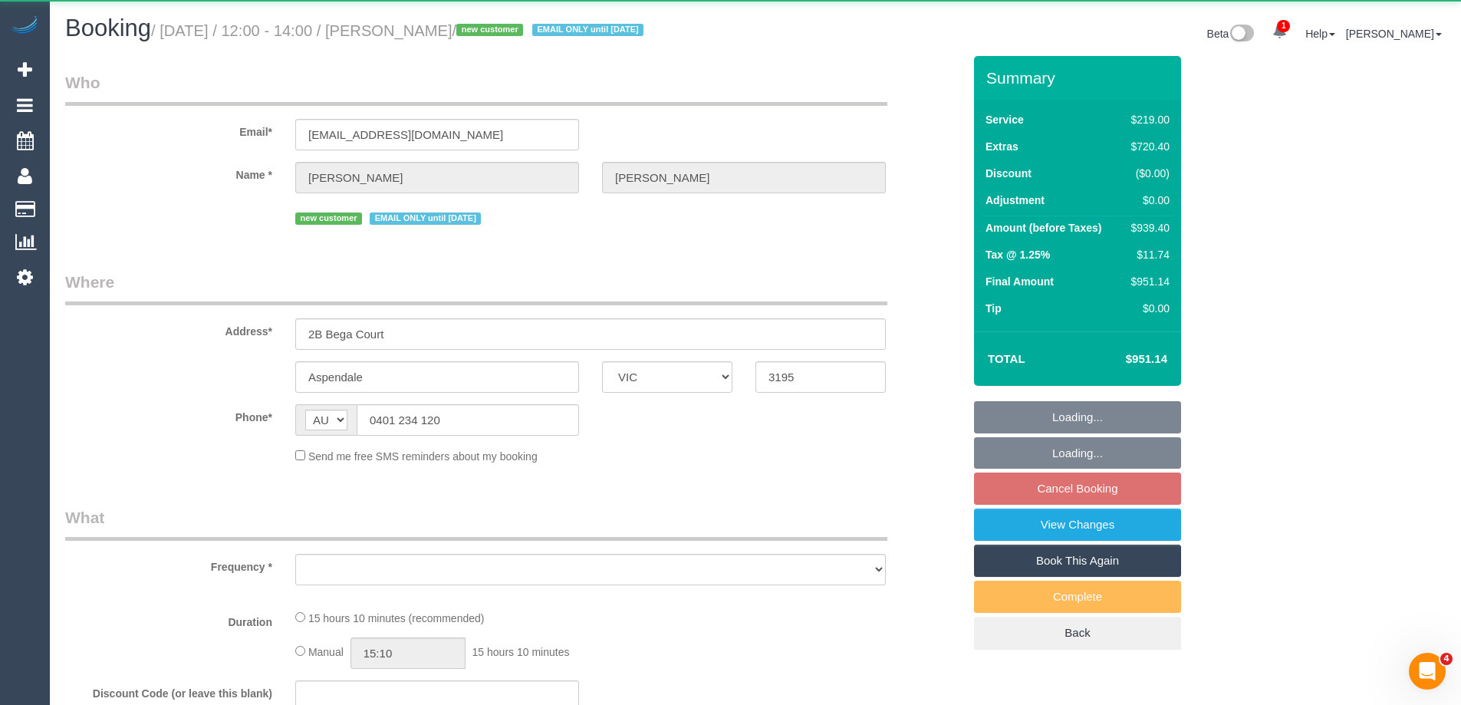
select select "object:3192"
select select "string:stripe-pm_1RmTgN2GScqysDRVdgvU9lw2"
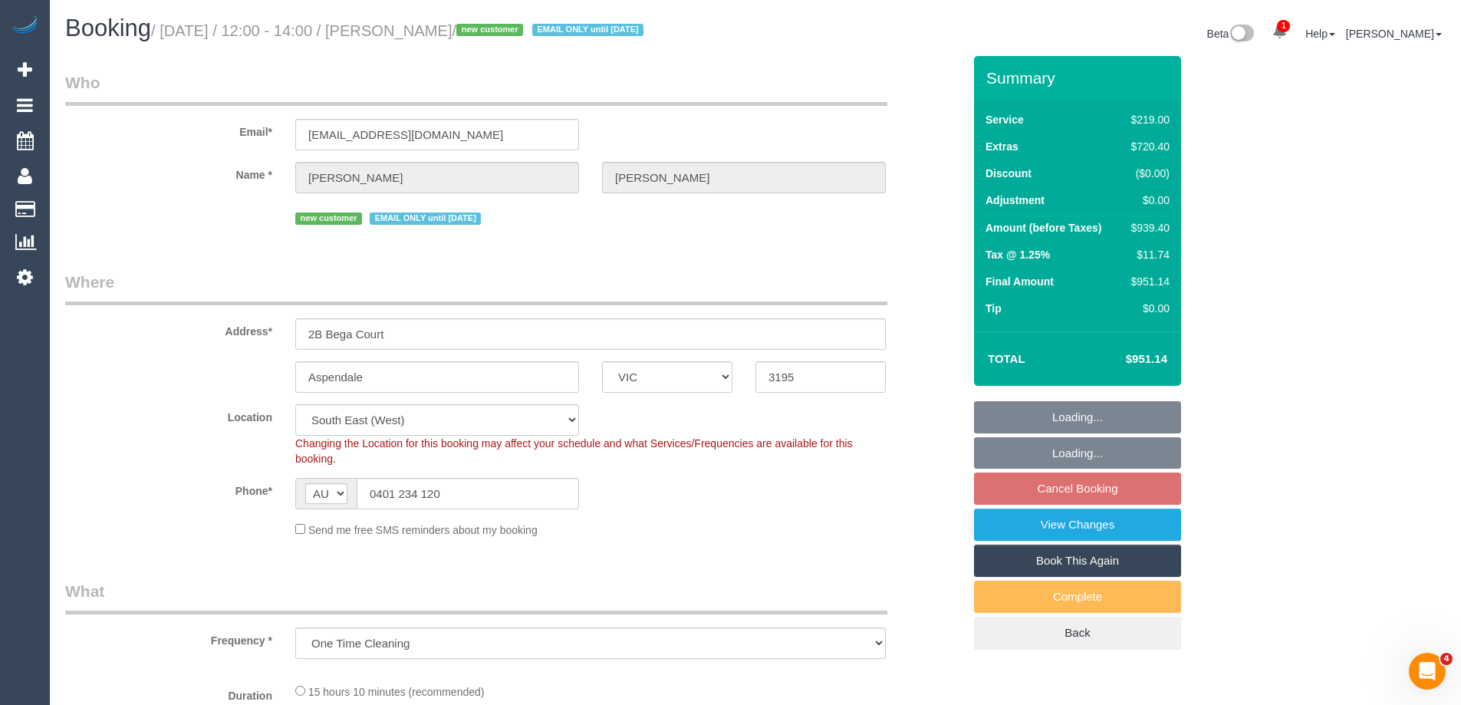
select select "object:3441"
select select "number:28"
select select "number:14"
select select "number:18"
select select "number:24"
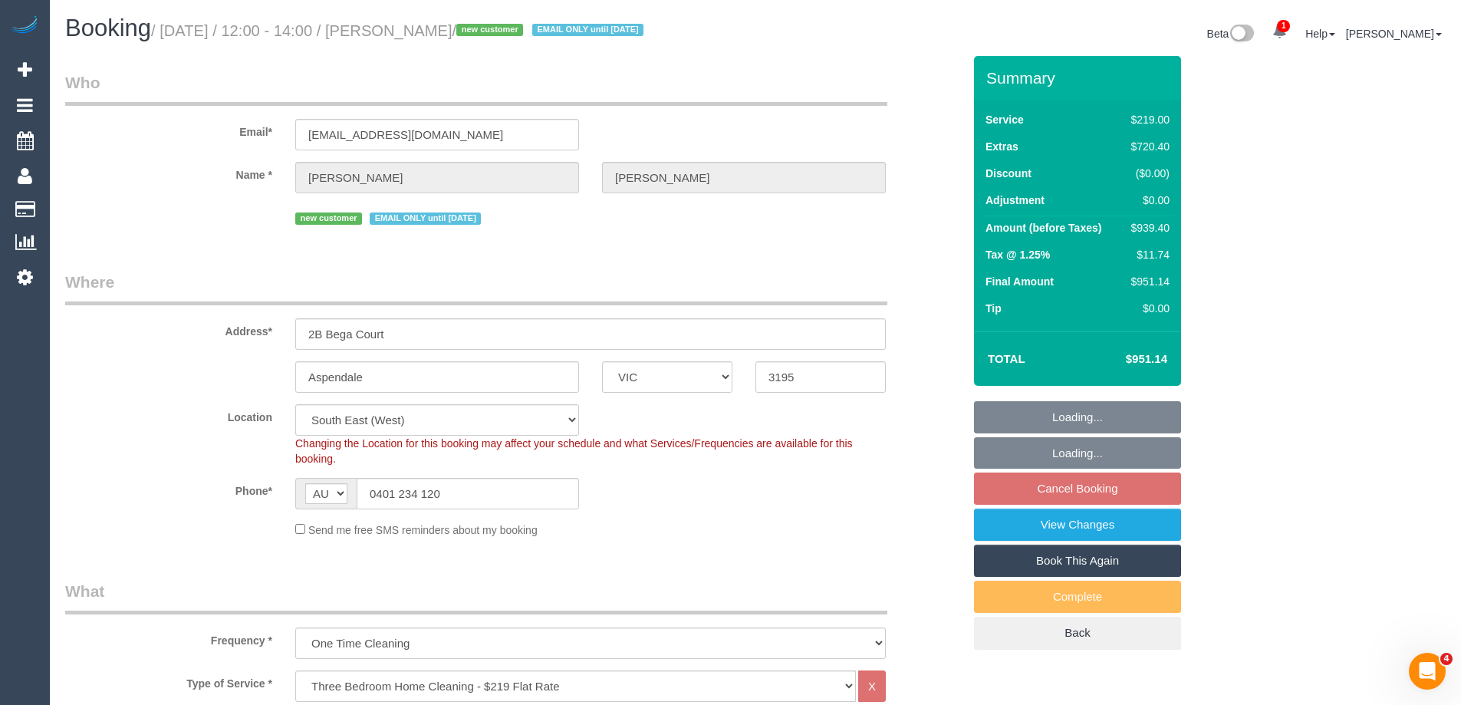
select select "spot36"
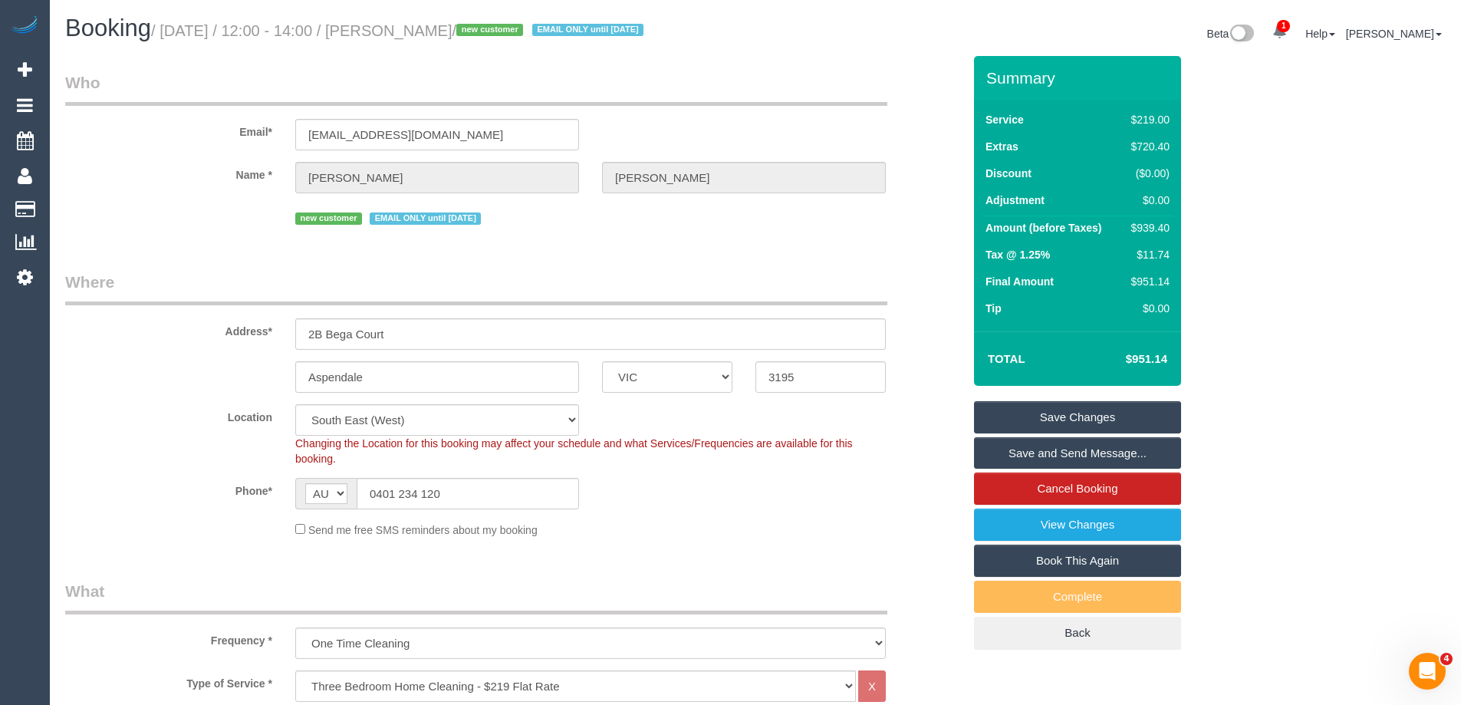
drag, startPoint x: 814, startPoint y: 272, endPoint x: 989, endPoint y: 344, distance: 188.1
click at [814, 272] on legend "Where" at bounding box center [476, 288] width 822 height 35
click at [1062, 413] on link "Save Changes" at bounding box center [1077, 417] width 207 height 32
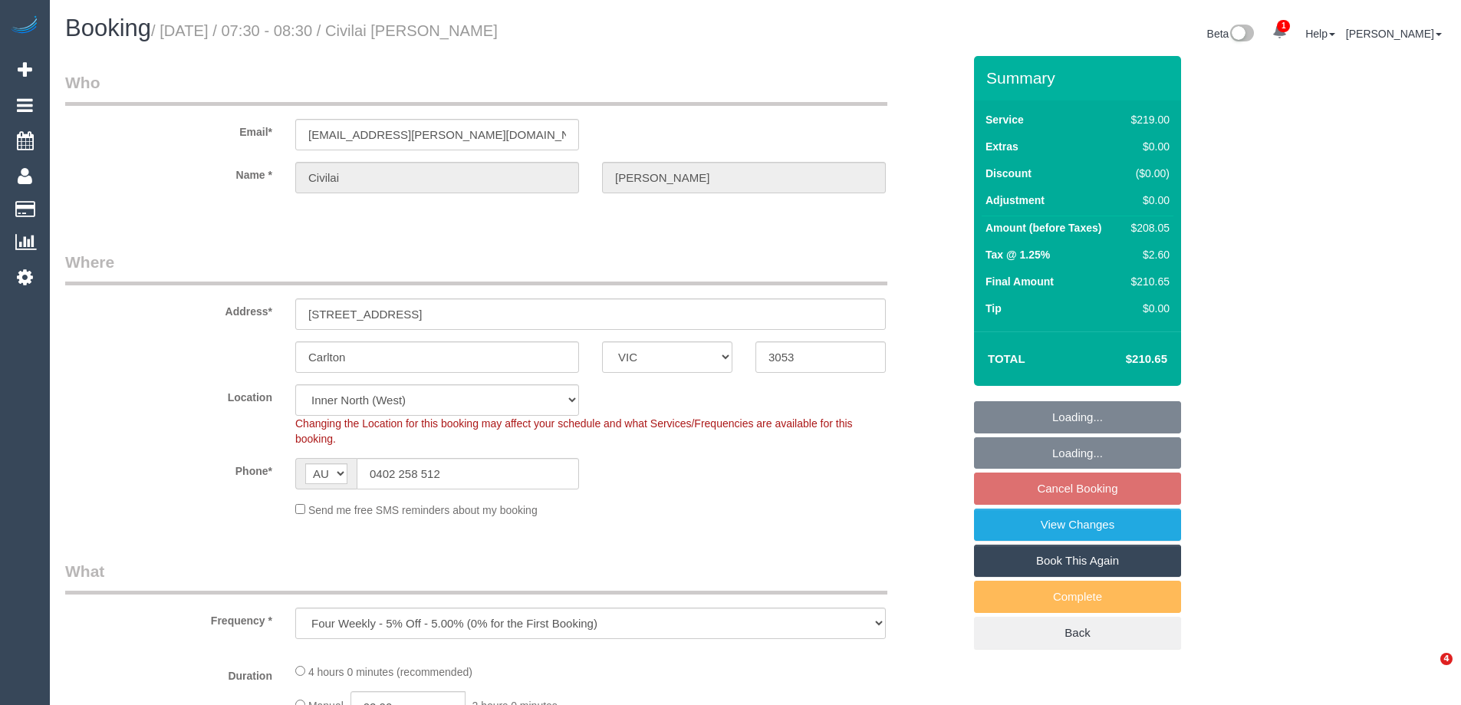
select select "VIC"
select select "object:780"
select select "string:stripe-pm_1HhNUL2GScqysDRVUDZbm8hR"
select select "number:27"
select select "number:14"
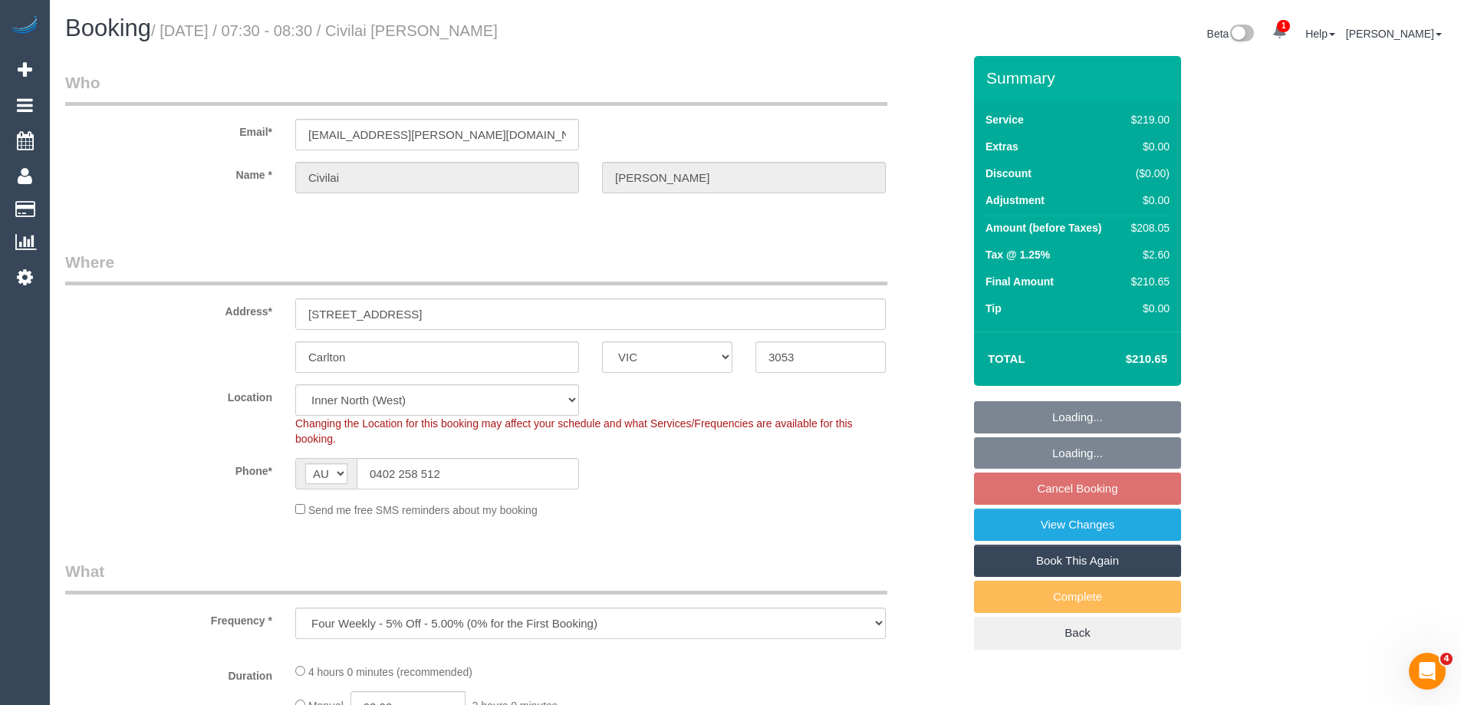
select select "number:21"
select select "number:24"
select select "number:26"
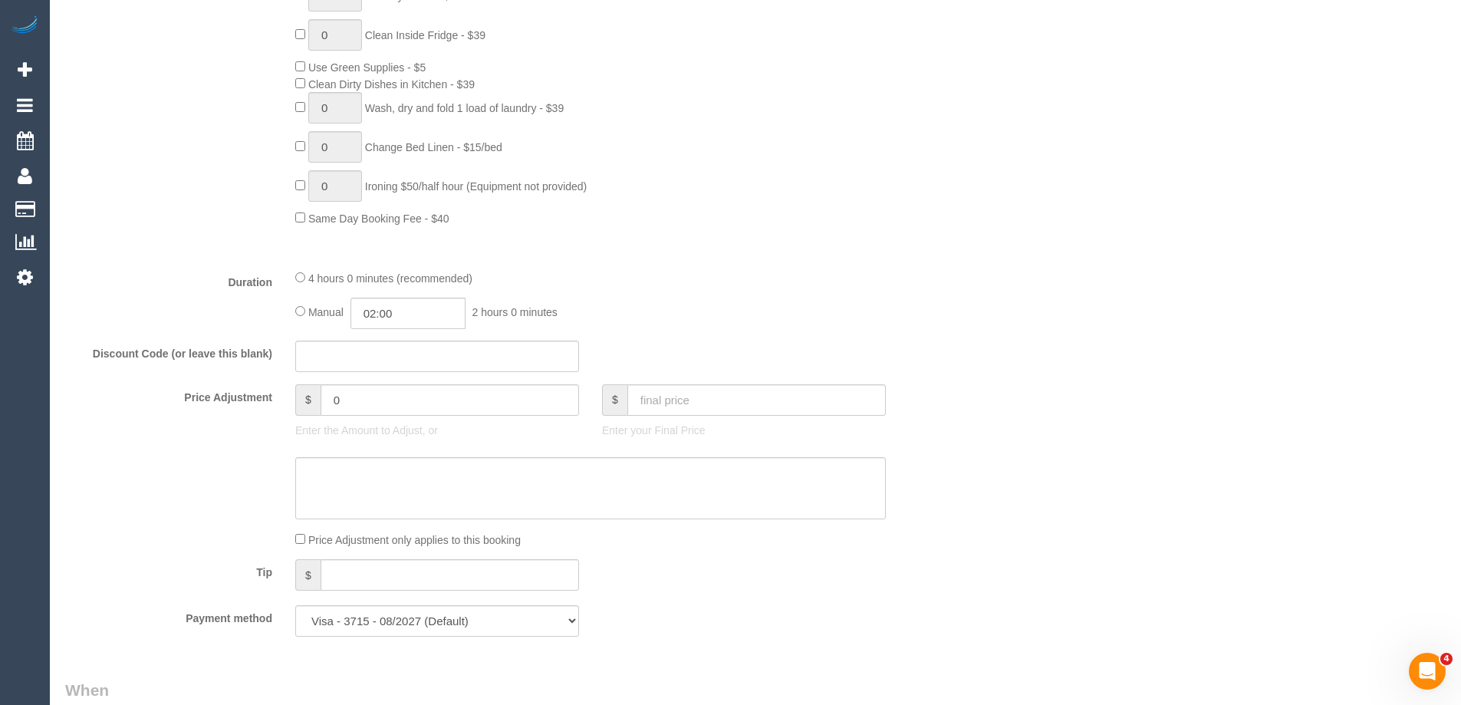
scroll to position [844, 0]
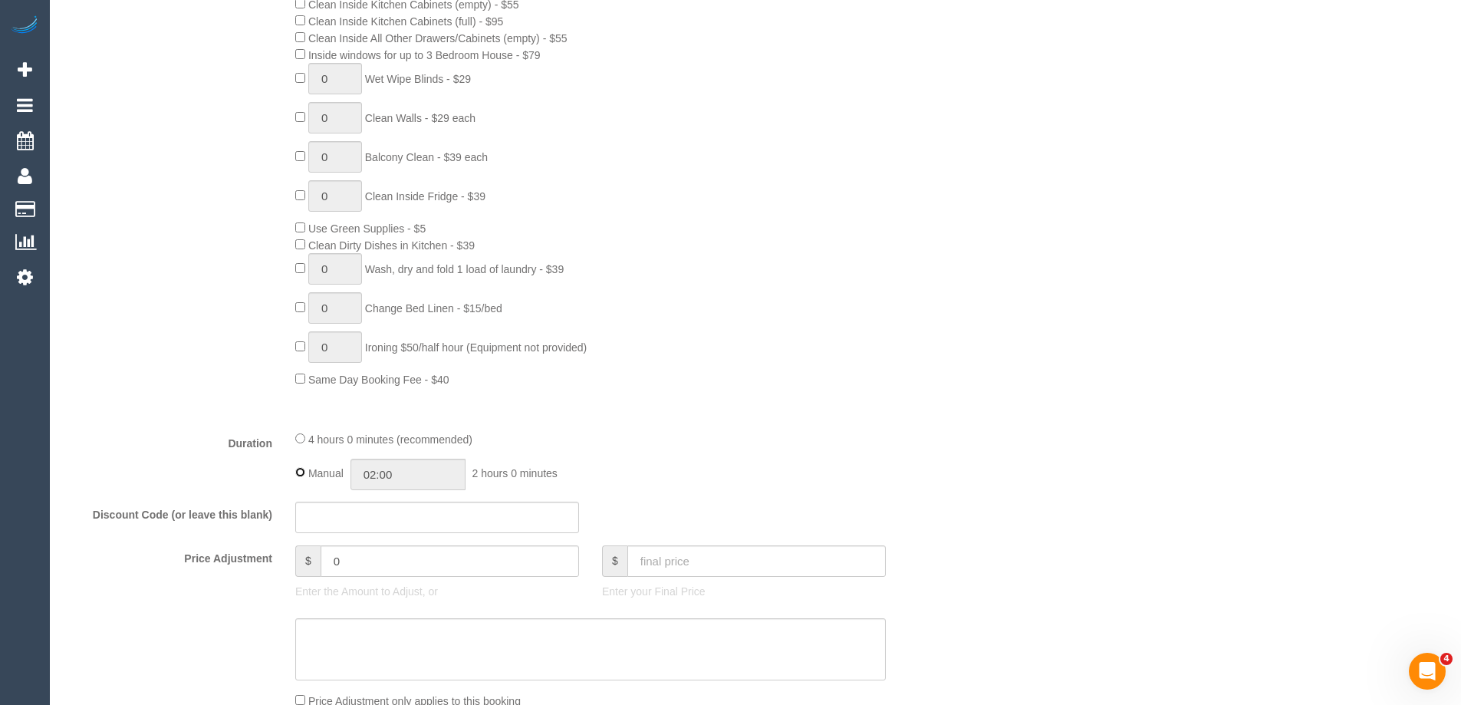
type input "04:00"
drag, startPoint x: 593, startPoint y: 403, endPoint x: 614, endPoint y: 414, distance: 23.3
click at [595, 403] on div "Type of Service * Hourly Service - $70/h Hourly Service - $65/h Hourly Service …" at bounding box center [513, 112] width 897 height 611
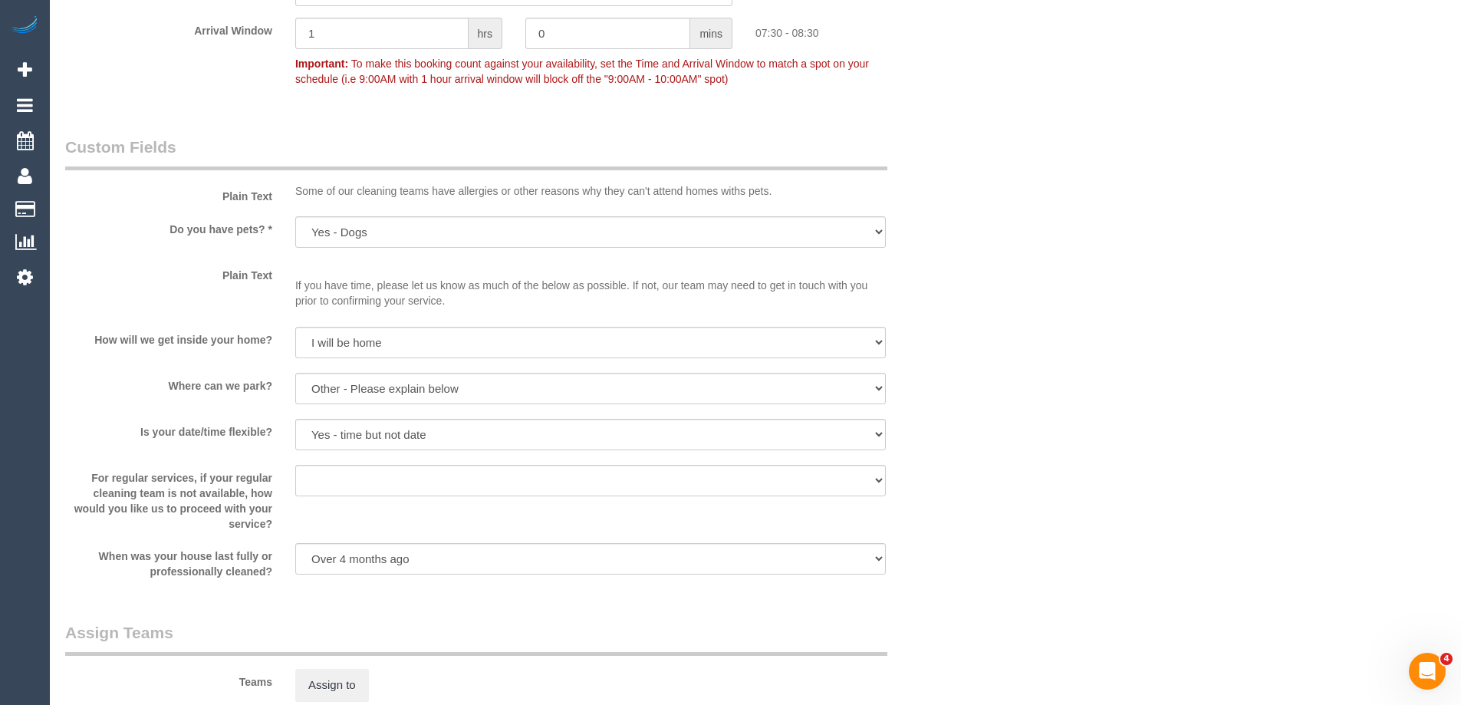
scroll to position [2071, 0]
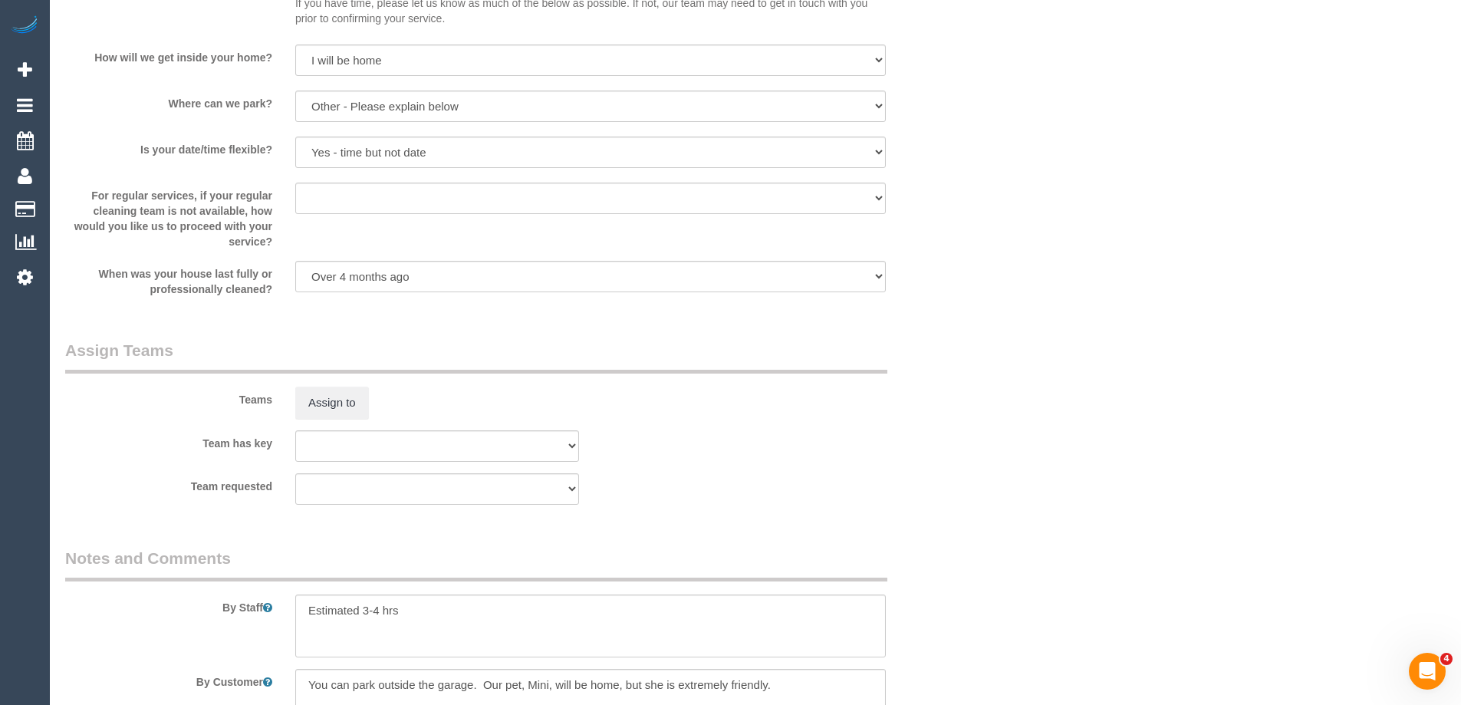
drag, startPoint x: 935, startPoint y: 451, endPoint x: 913, endPoint y: 446, distance: 22.0
click at [935, 451] on div "Team has key (0) Office (0) [PERSON_NAME] Test Account (1) [PERSON_NAME] (FT) (…" at bounding box center [514, 445] width 920 height 31
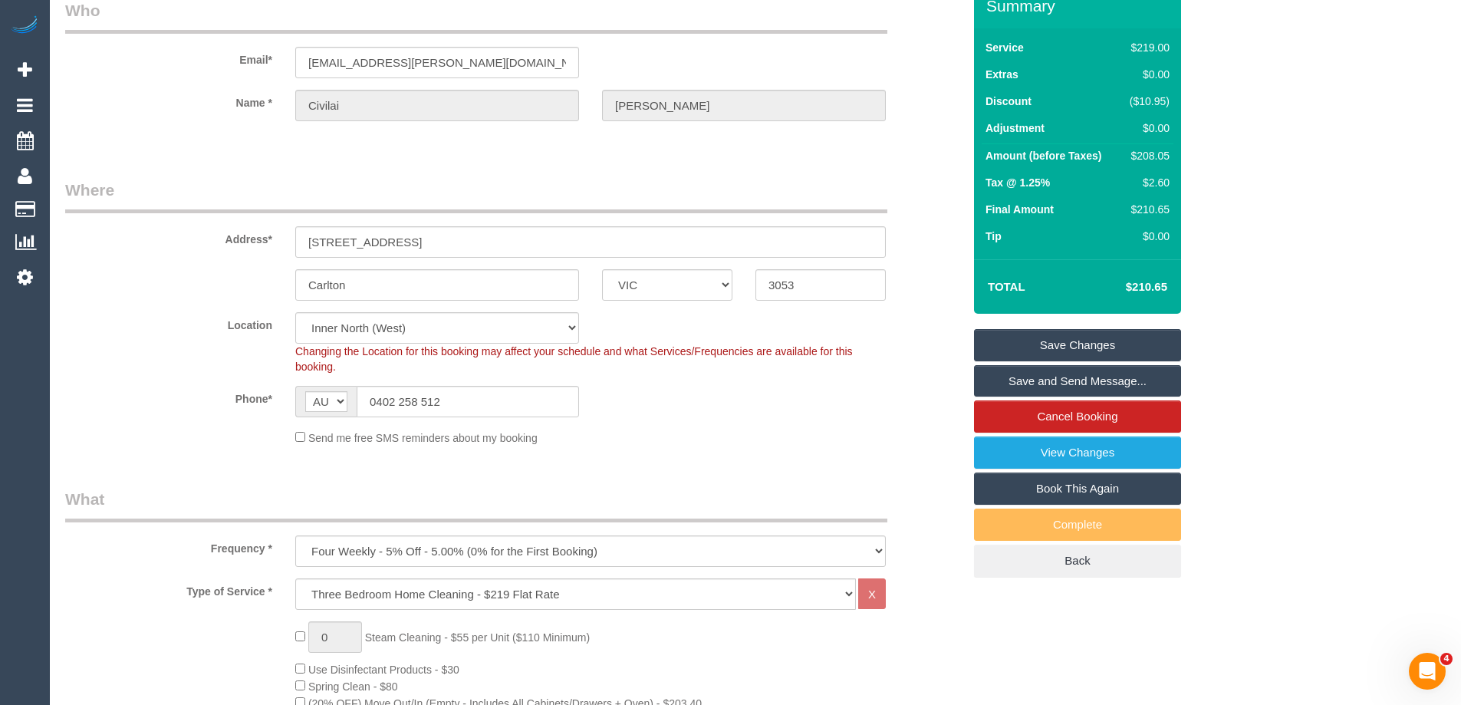
scroll to position [0, 0]
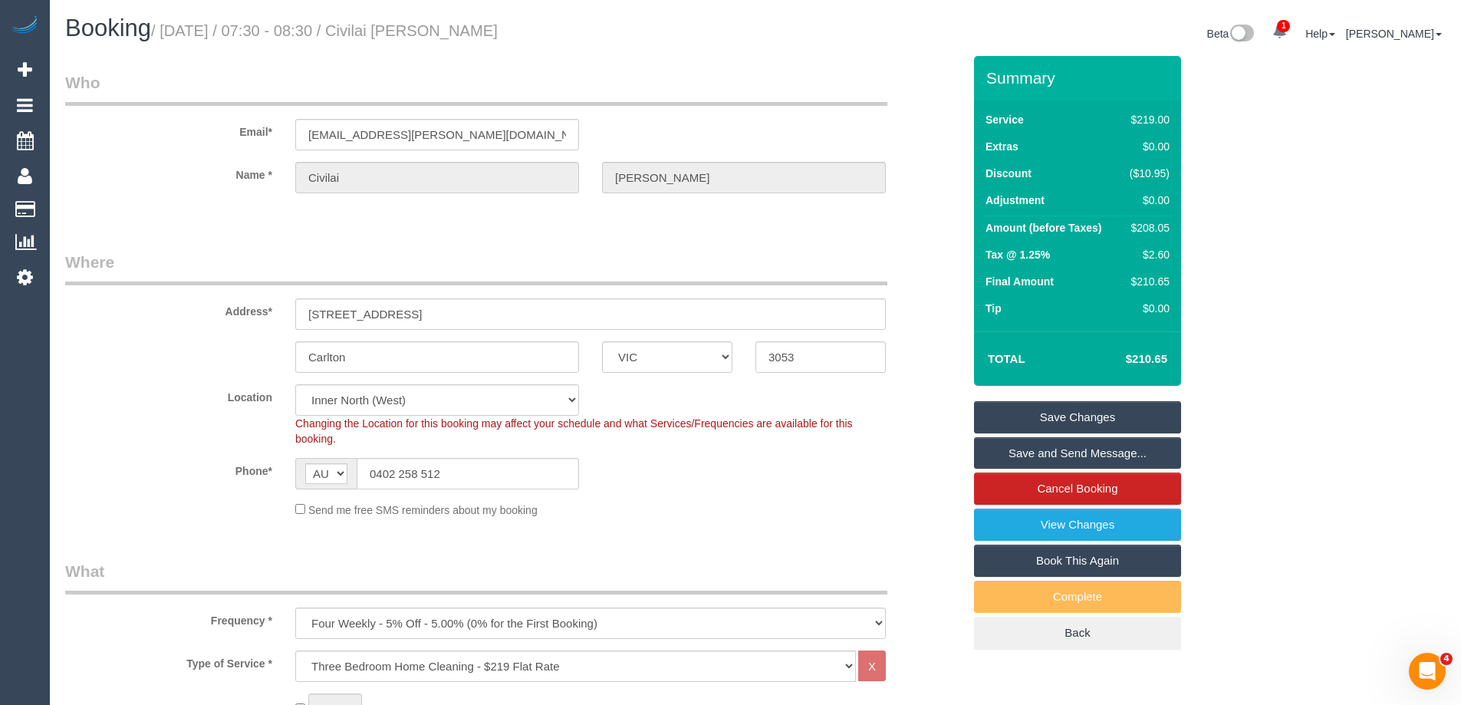
click at [1152, 224] on div "$208.05" at bounding box center [1147, 227] width 46 height 15
copy div "208.05"
click at [1301, 222] on div "Summary Service $219.00 Extras $0.00 Discount ($10.95) Adjustment $0.00 Amount …" at bounding box center [1135, 368] width 345 height 624
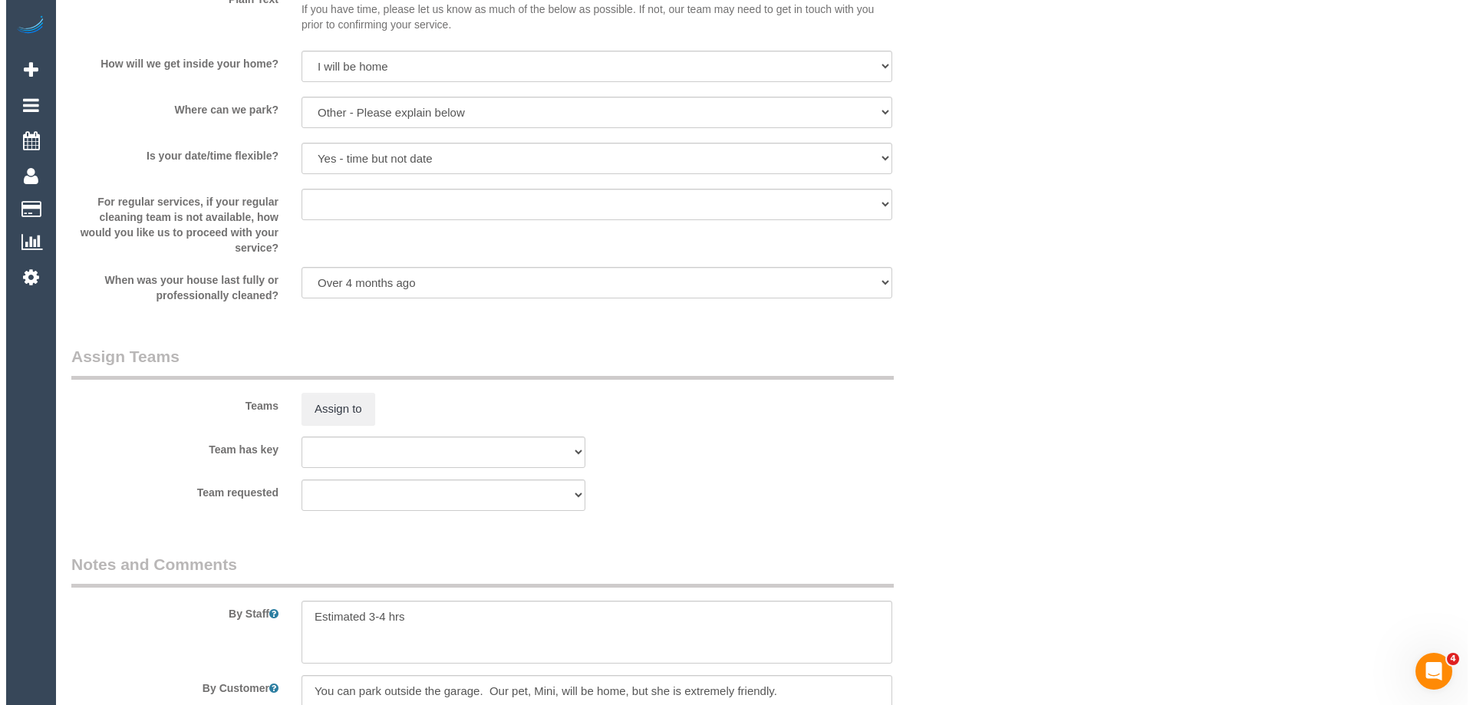
scroll to position [2147, 0]
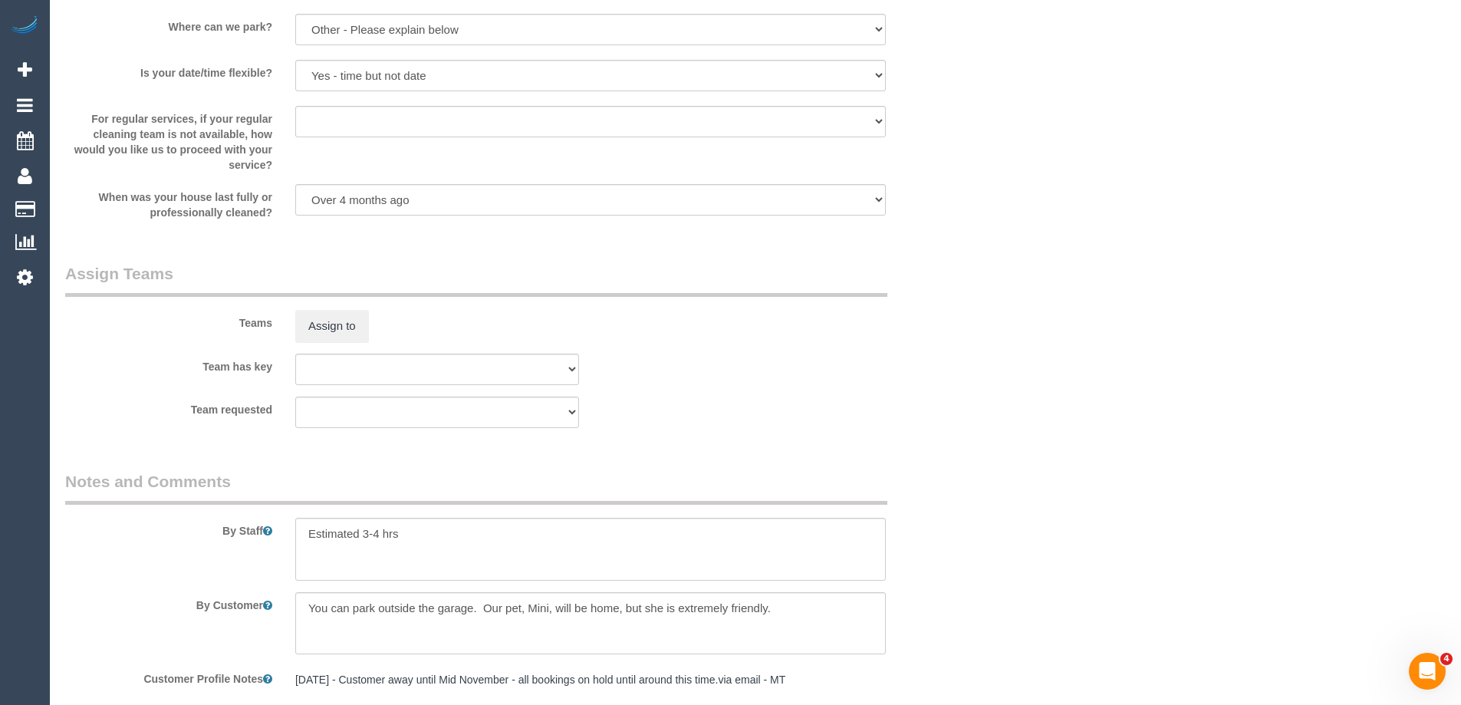
click at [321, 345] on sui-booking-teams "Teams Assign to Team has key (0) Office (0) [PERSON_NAME] Test Account (1) [PER…" at bounding box center [513, 345] width 897 height 166
click at [327, 334] on button "Assign to" at bounding box center [332, 326] width 74 height 32
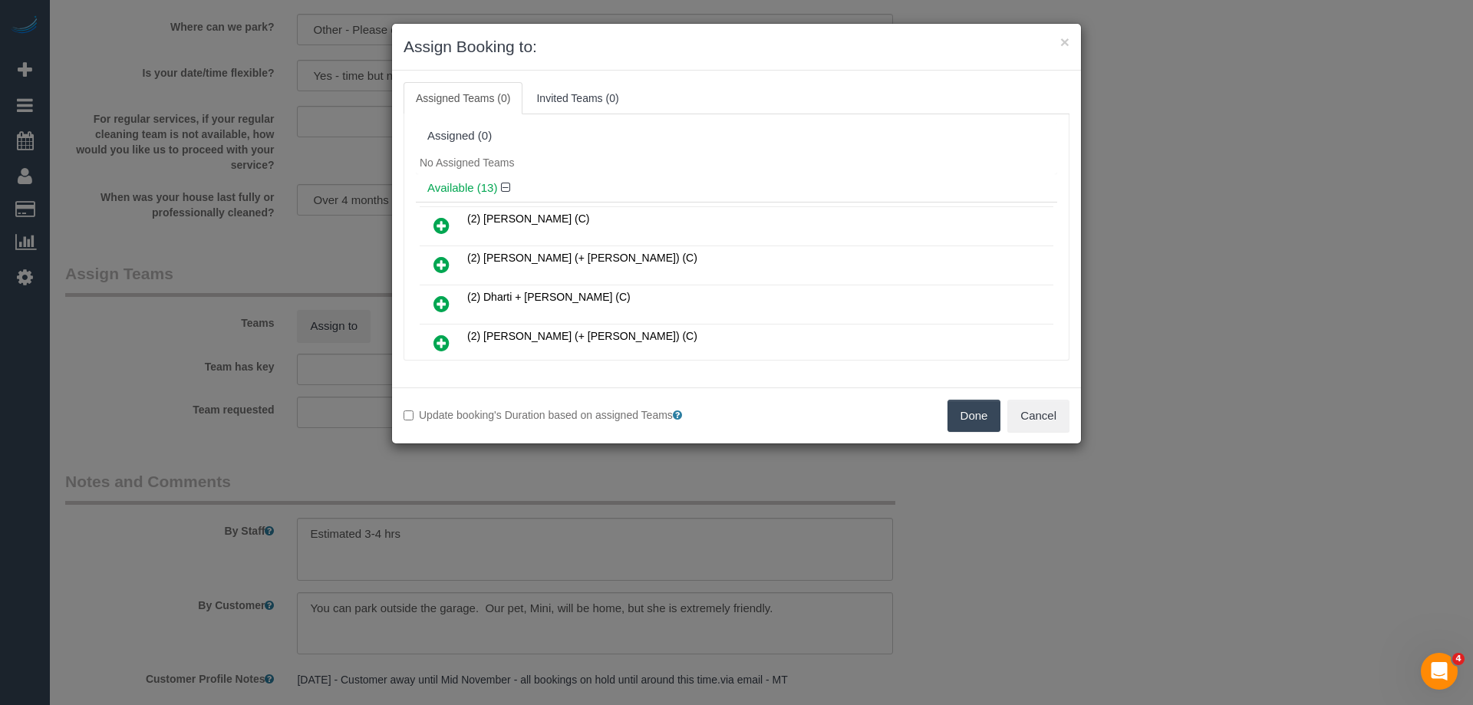
click at [649, 173] on div "No Assigned Teams" at bounding box center [736, 162] width 641 height 23
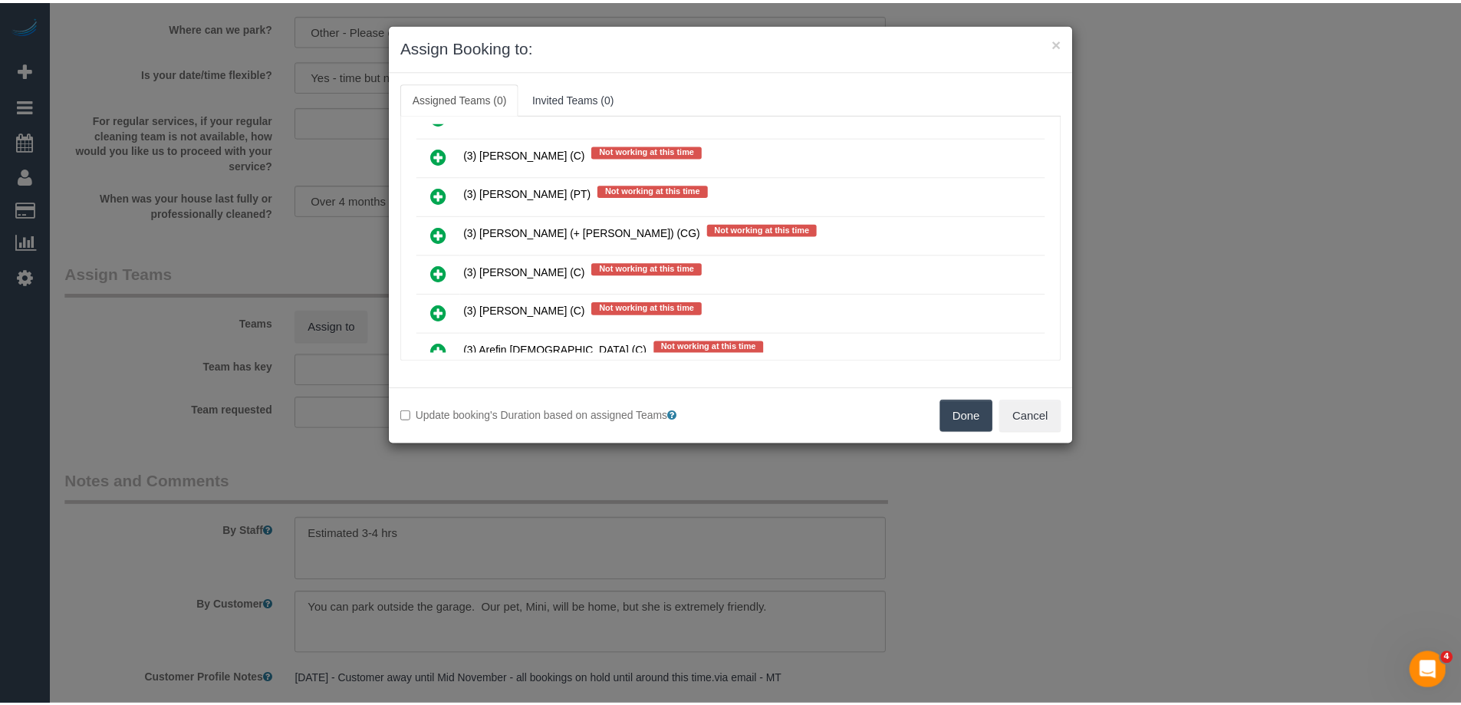
scroll to position [5076, 0]
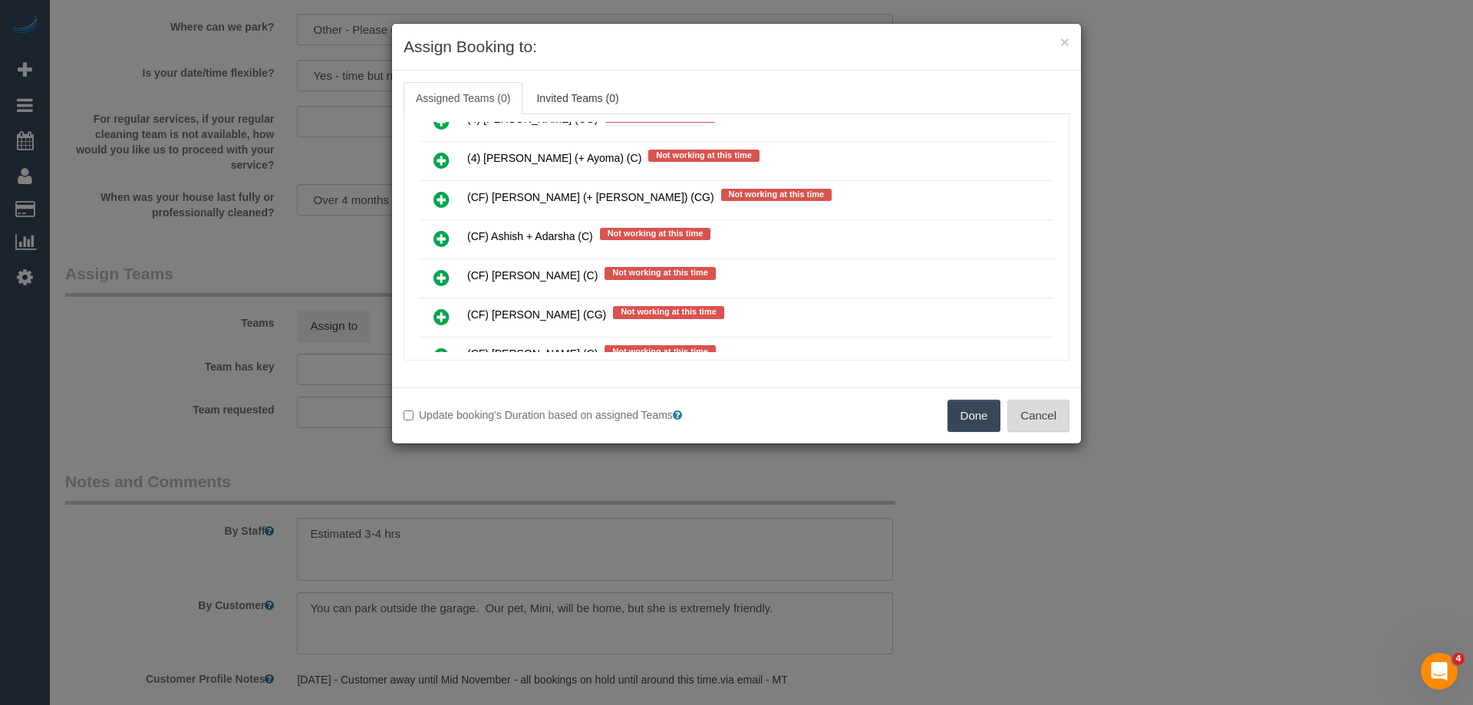
click at [1037, 408] on button "Cancel" at bounding box center [1038, 416] width 62 height 32
click at [1037, 408] on div "× Assign Booking to: Assigned Teams (0) Invited Teams (0) Assigned (0) No Assig…" at bounding box center [736, 352] width 1473 height 705
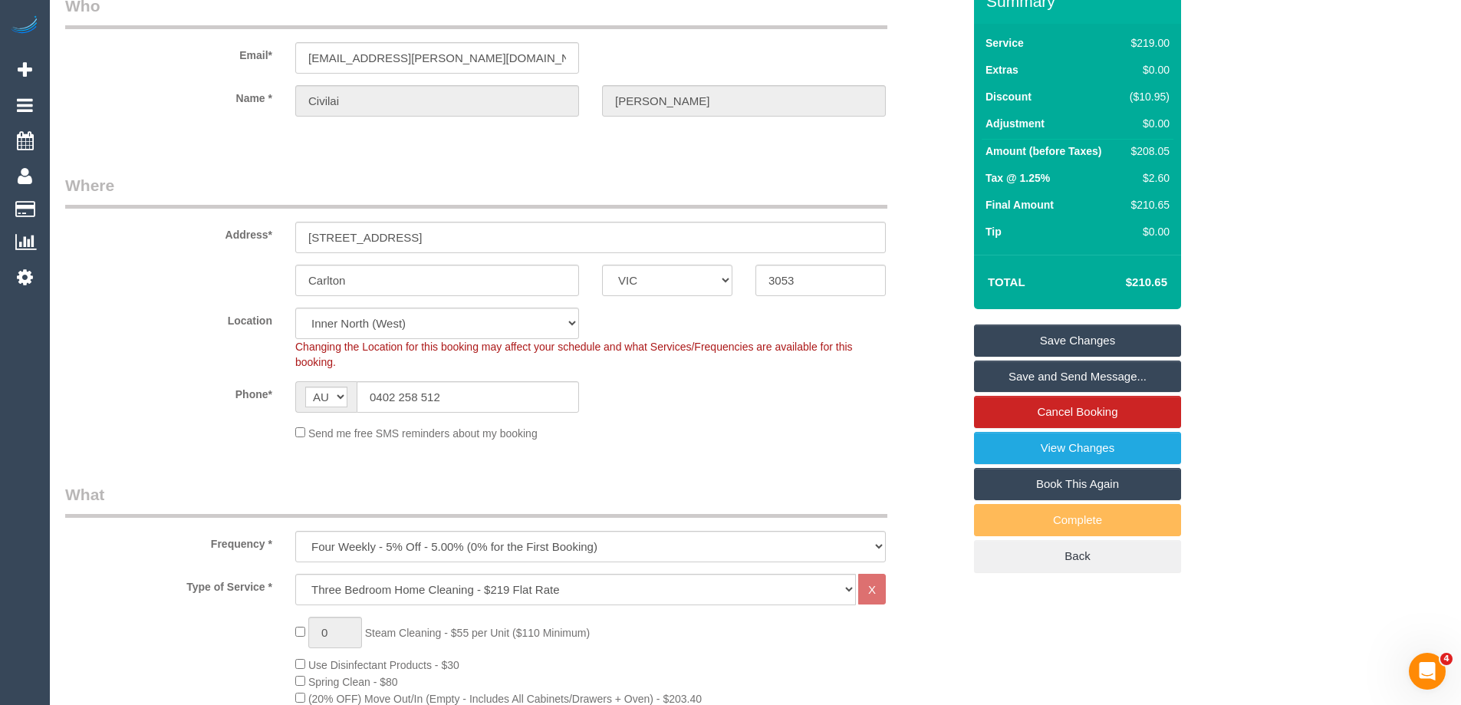
scroll to position [0, 0]
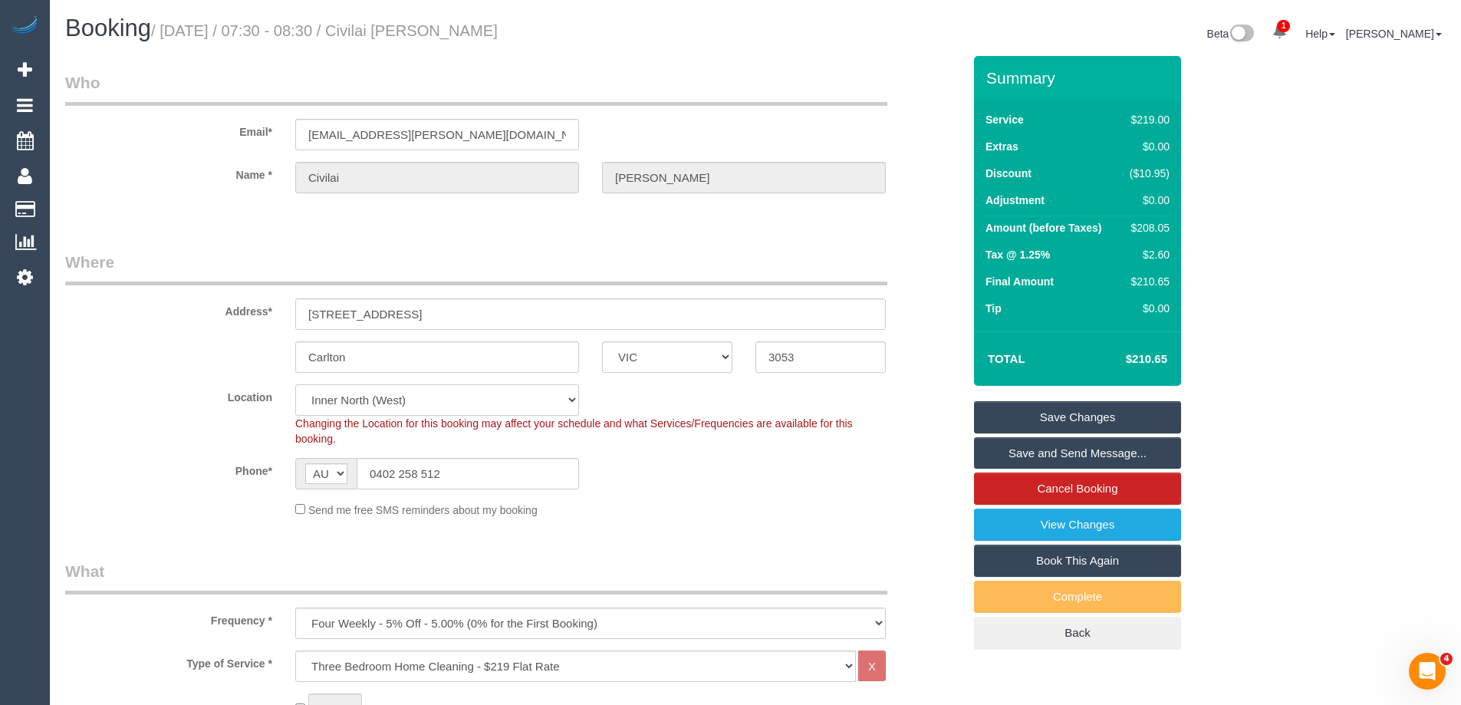
click at [359, 388] on select "Office City East (North) East (South) Inner East Inner North (East) Inner North…" at bounding box center [437, 399] width 284 height 31
select select "50"
click at [295, 384] on select "Office City East (North) East (South) Inner East Inner North (East) Inner North…" at bounding box center [437, 399] width 284 height 31
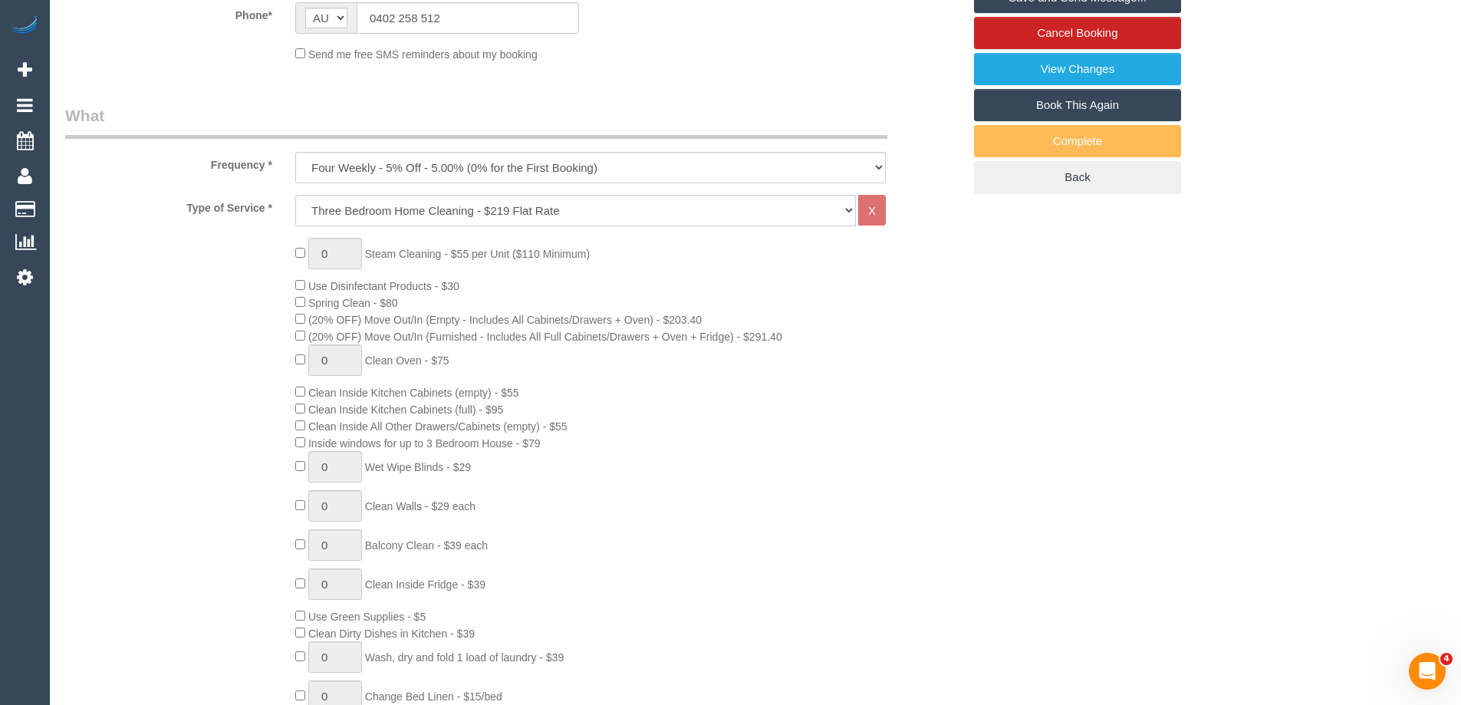
select select "object:5638"
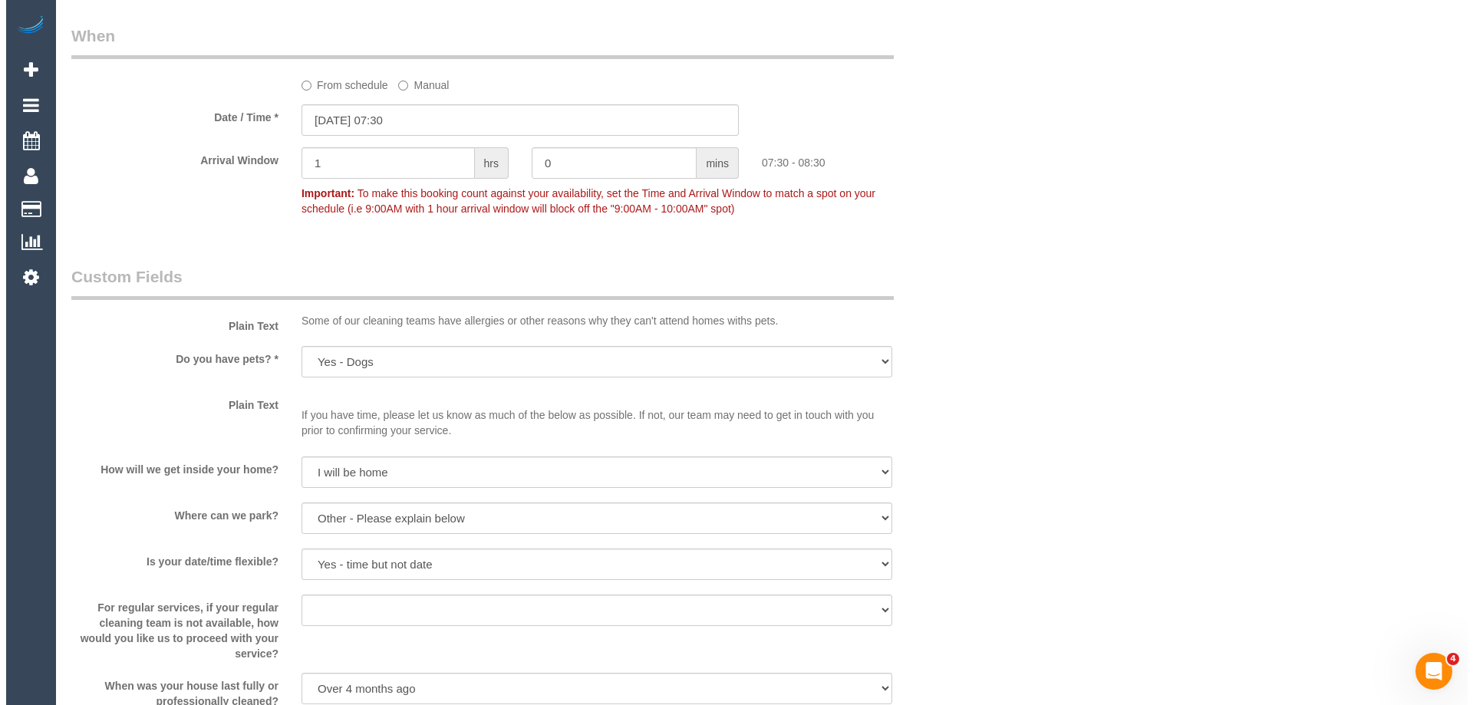
scroll to position [1917, 0]
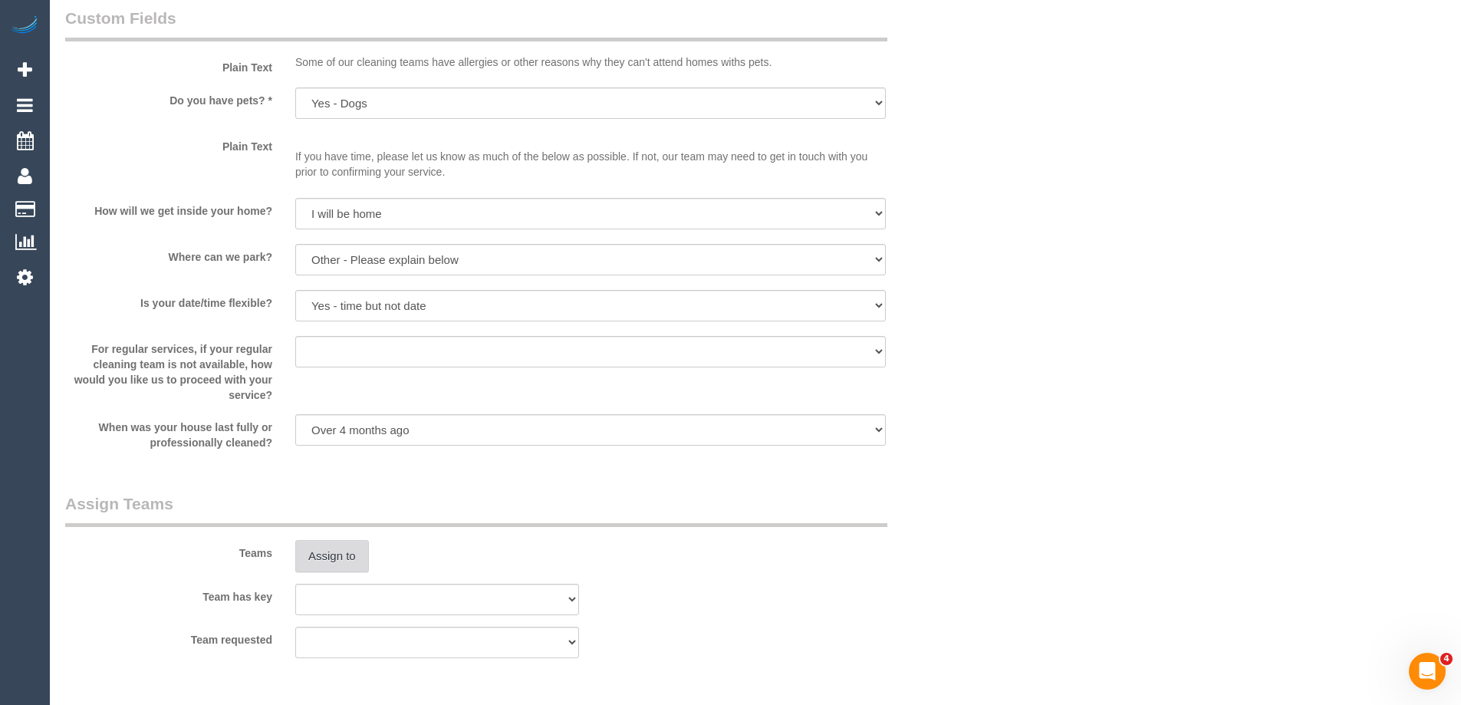
click at [346, 565] on button "Assign to" at bounding box center [332, 556] width 74 height 32
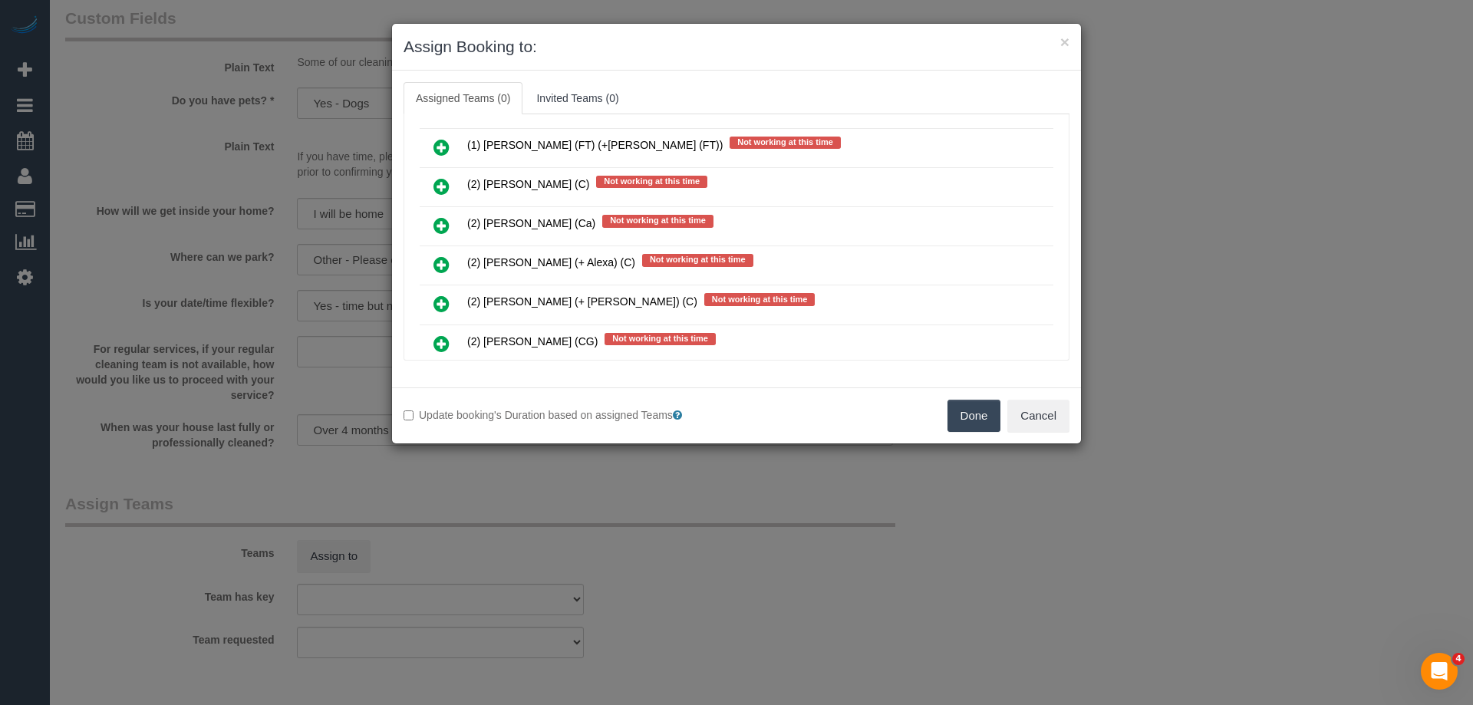
scroll to position [5076, 0]
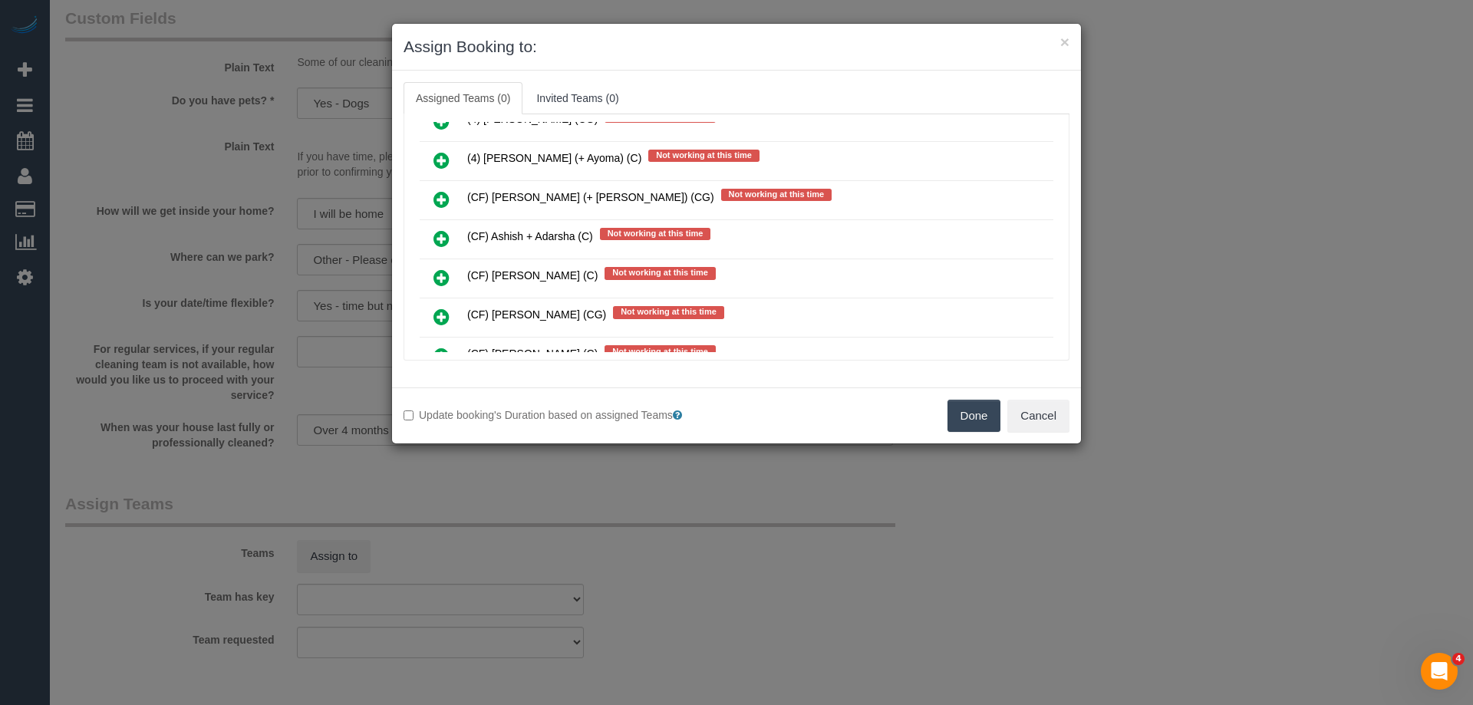
click at [880, 28] on div "× Assign Booking to:" at bounding box center [736, 47] width 689 height 47
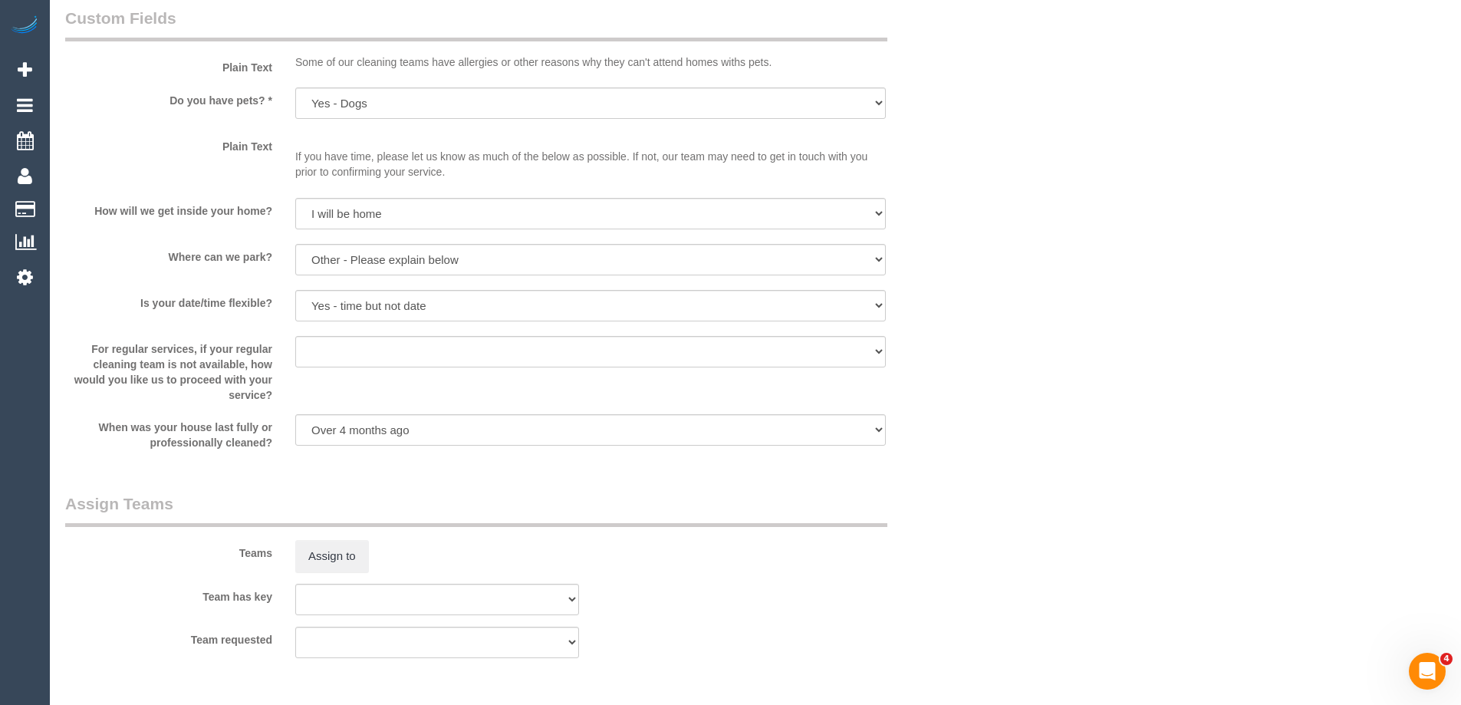
click at [1142, 229] on div "× Assign Booking to: Assigned Teams (0) Invited Teams (0) Assigned (0) No Assig…" at bounding box center [730, 352] width 1461 height 705
click at [349, 558] on button "Assign to" at bounding box center [332, 556] width 74 height 32
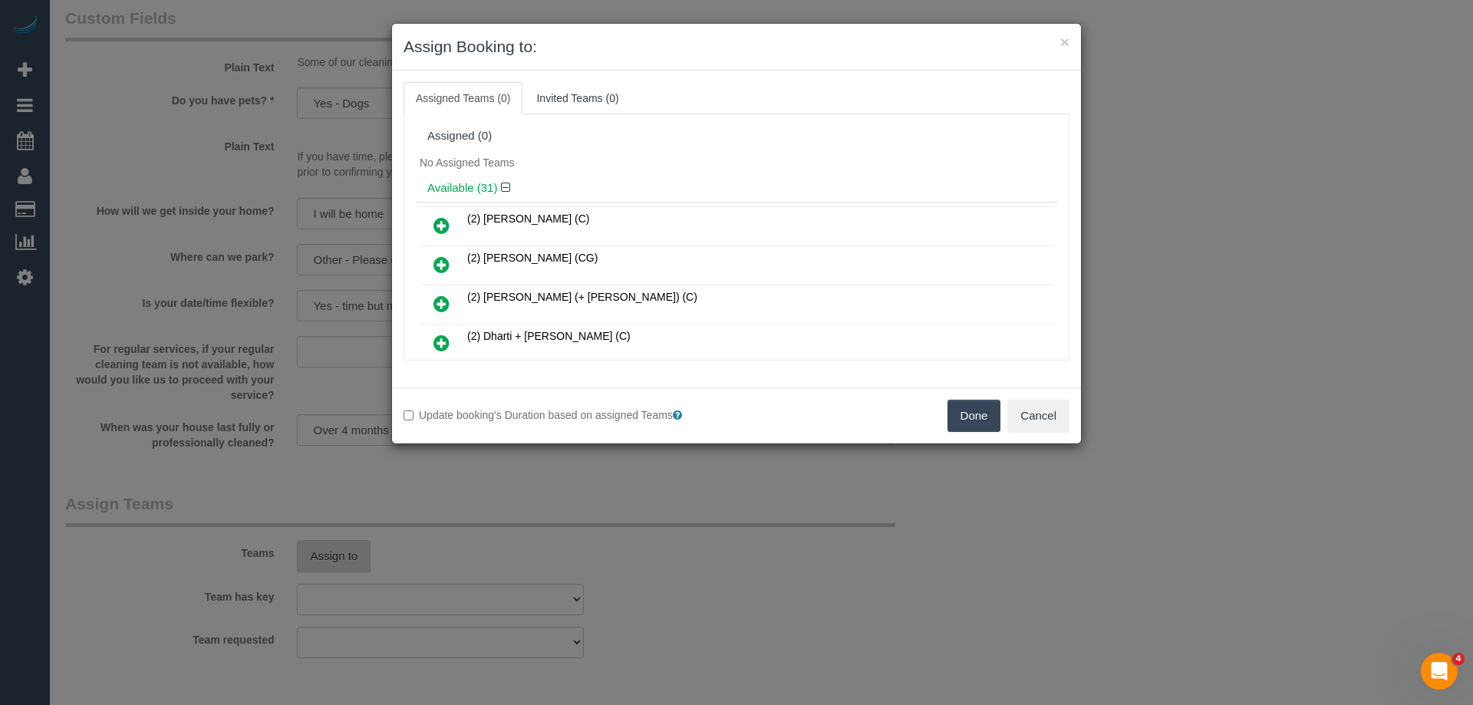
scroll to position [452, 0]
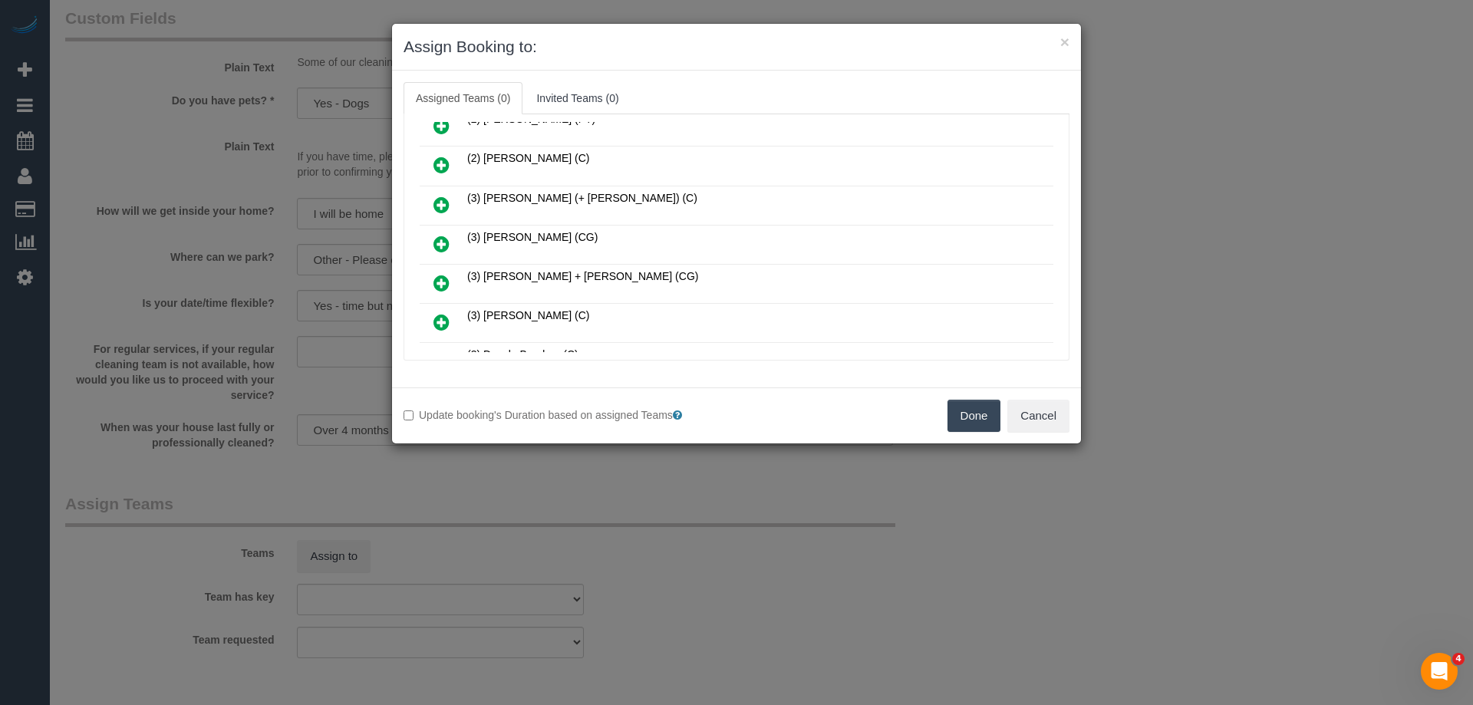
click at [437, 245] on icon at bounding box center [441, 244] width 16 height 18
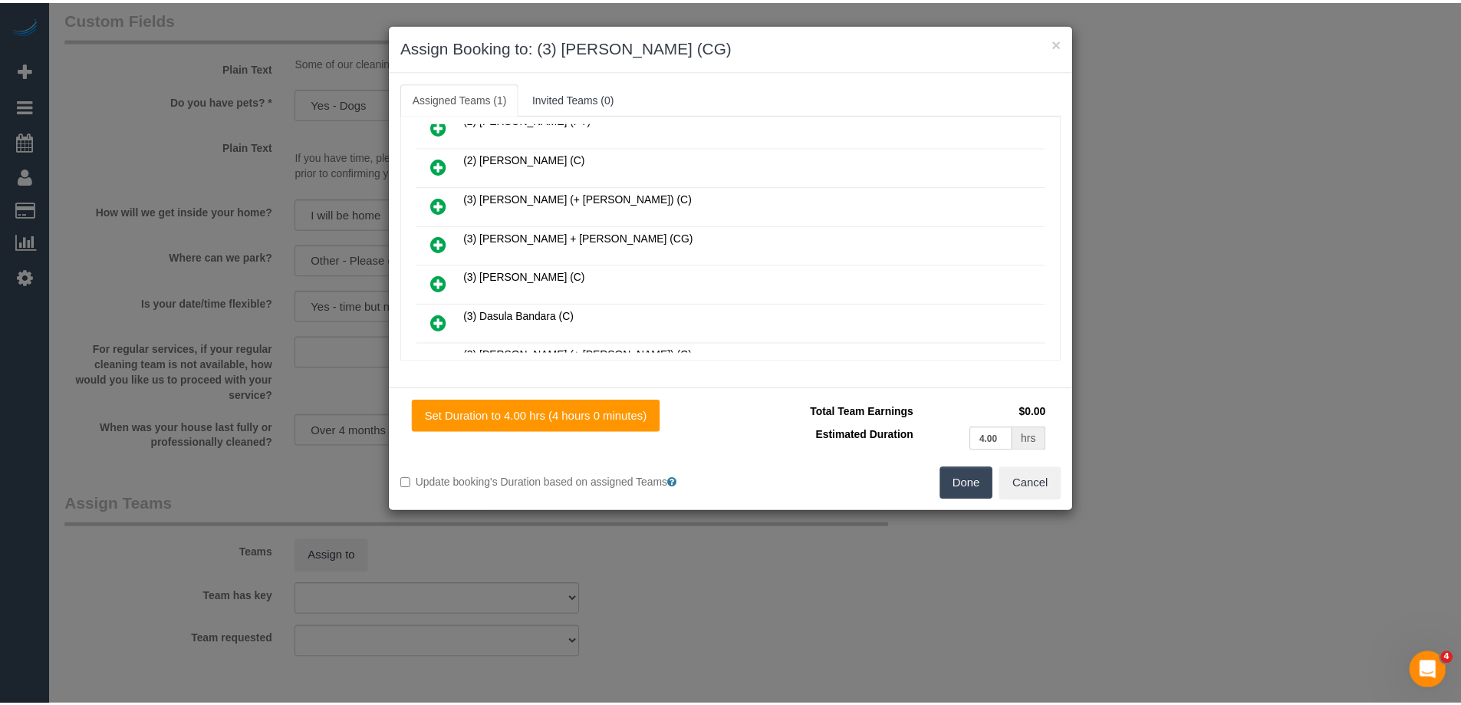
scroll to position [0, 0]
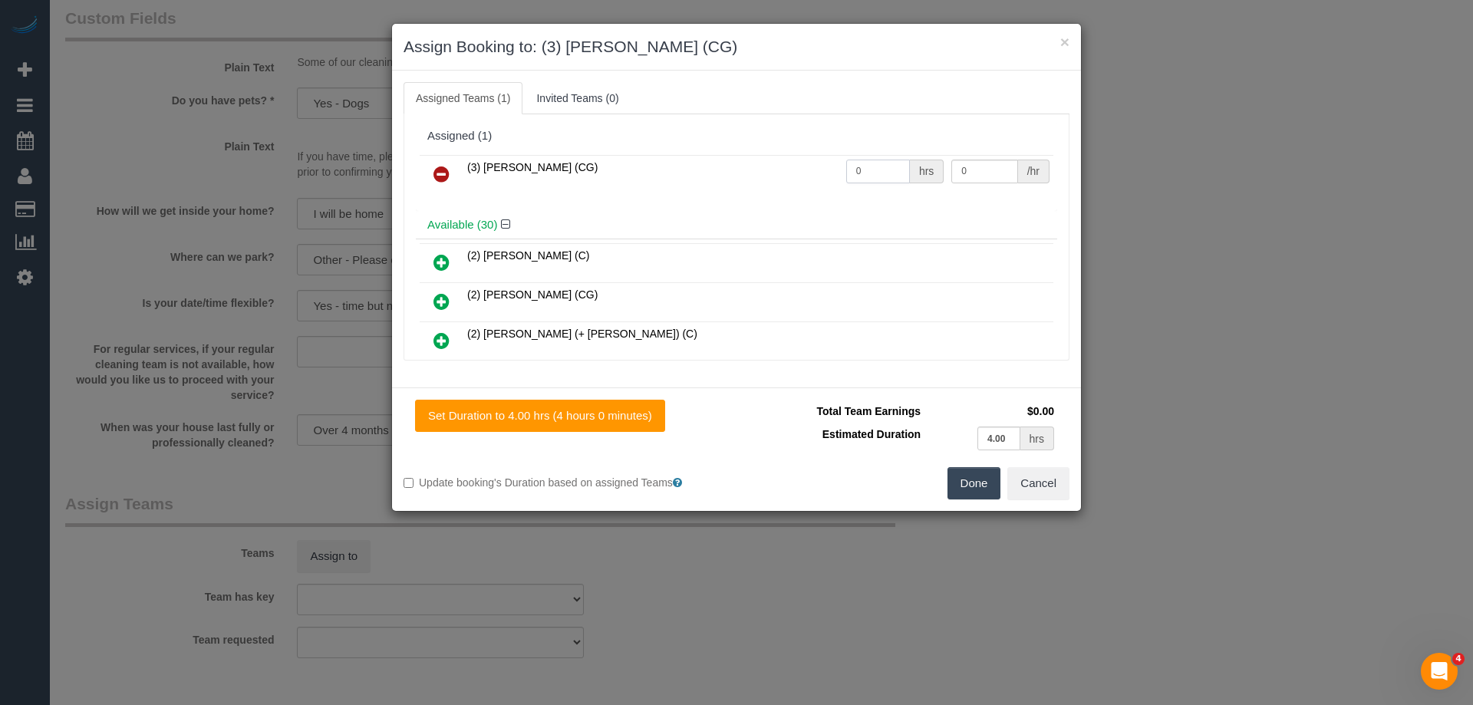
click at [867, 166] on input "0" at bounding box center [878, 172] width 64 height 24
type input "1"
click at [977, 172] on input "0" at bounding box center [984, 172] width 66 height 24
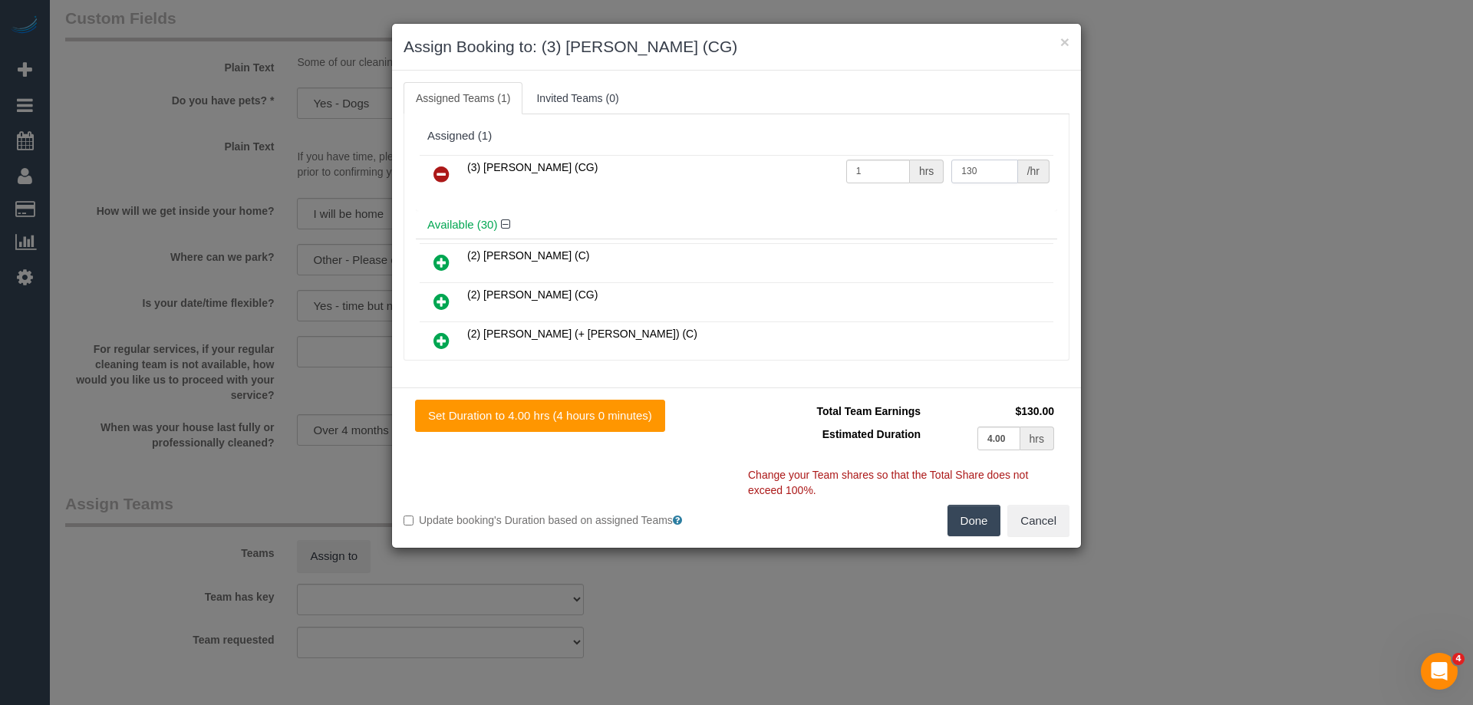
type input "130"
click at [979, 534] on button "Done" at bounding box center [974, 521] width 54 height 32
click at [979, 534] on div "× Assign Booking to: (3) Ashish Patel (CG) Assigned Teams (1) Invited Teams (0)…" at bounding box center [736, 352] width 1473 height 705
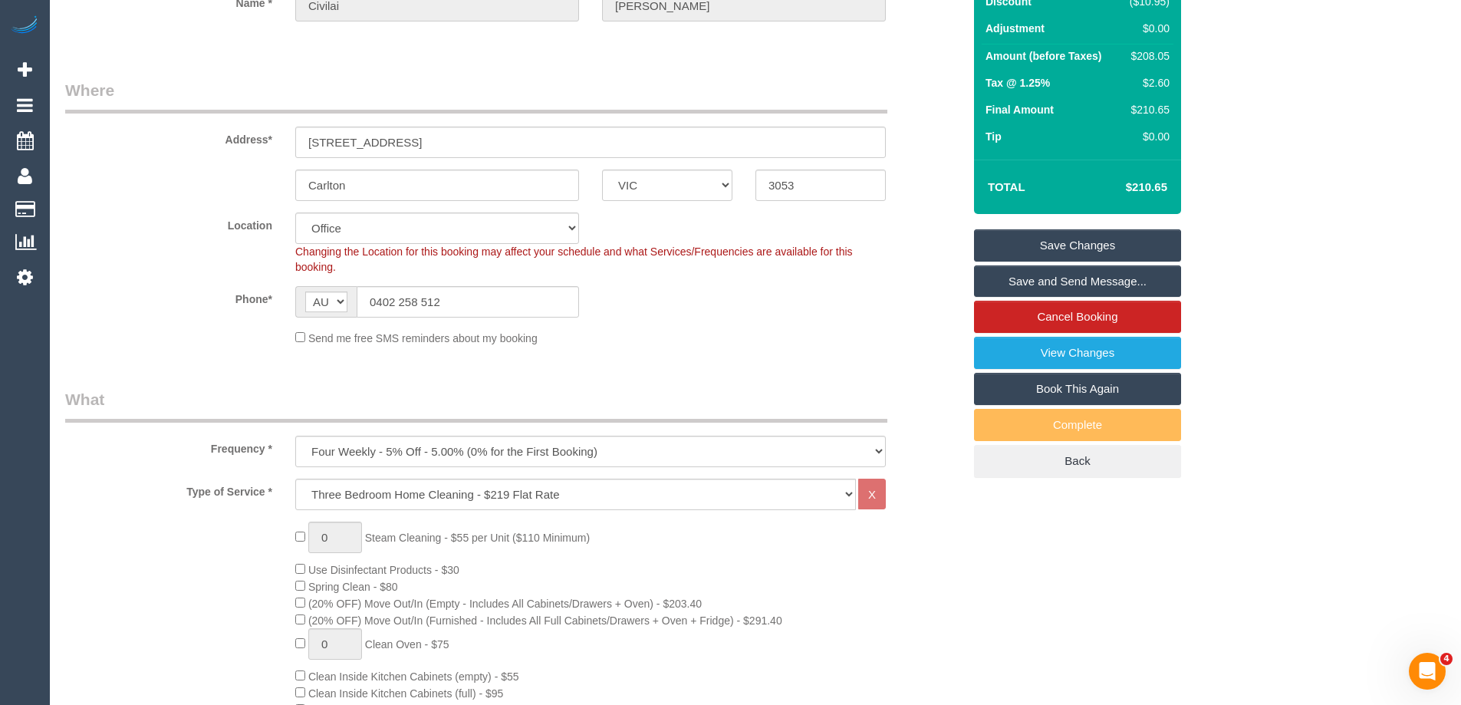
scroll to position [153, 0]
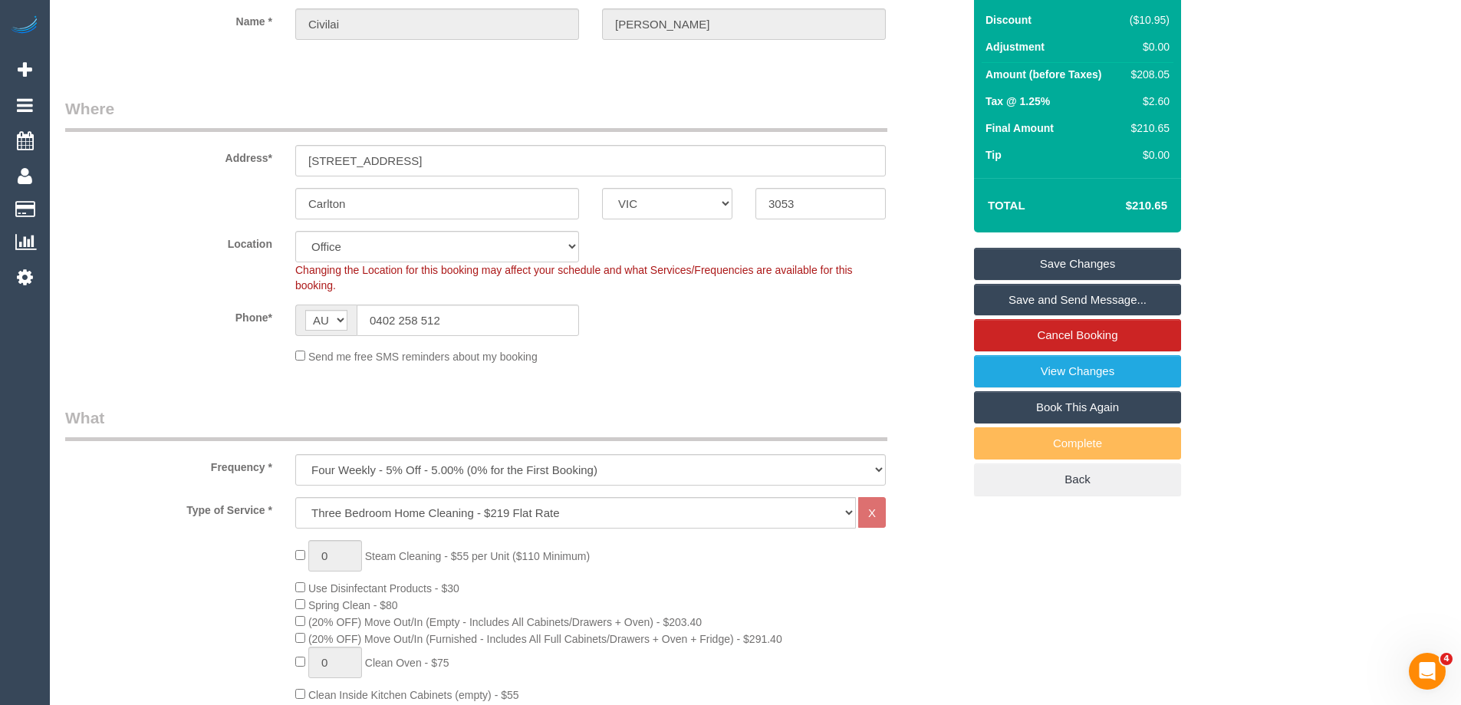
click at [1085, 265] on link "Save Changes" at bounding box center [1077, 264] width 207 height 32
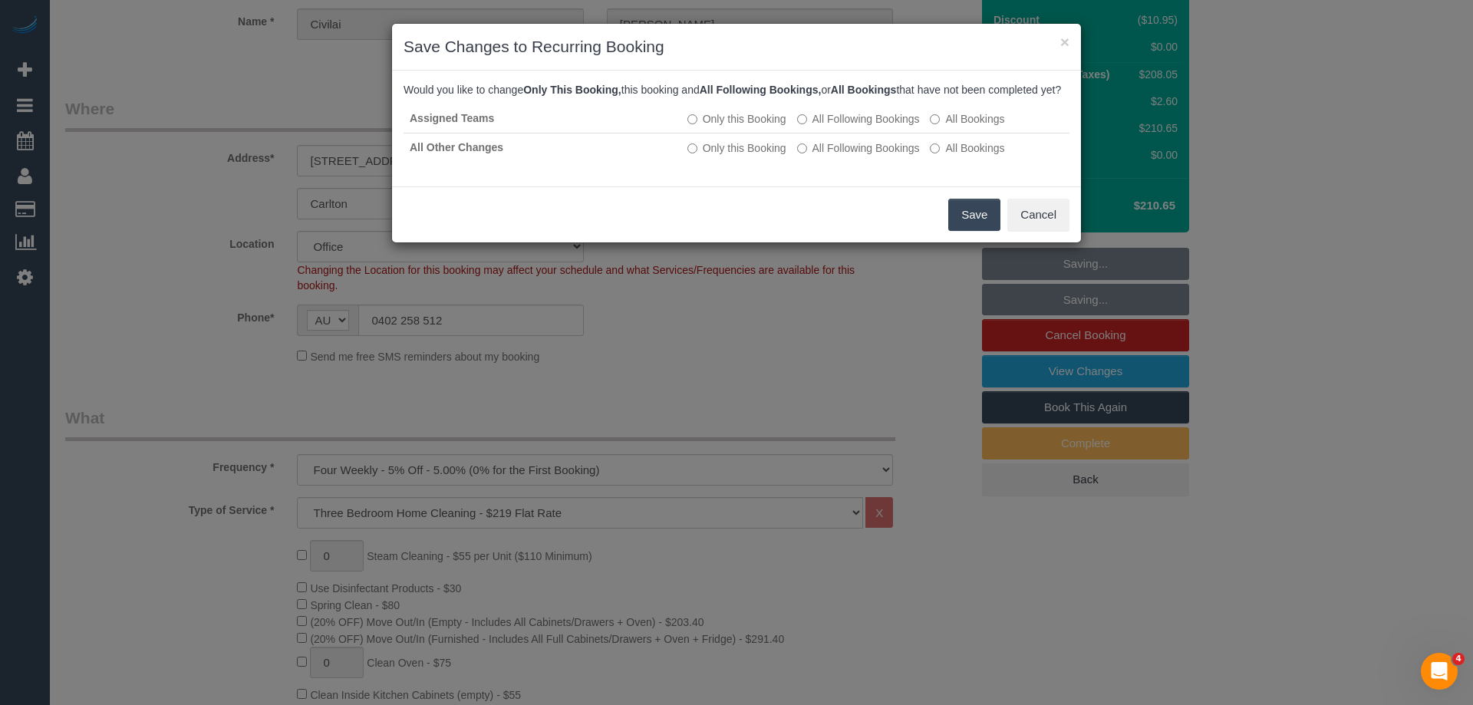
click at [963, 229] on button "Save" at bounding box center [974, 215] width 52 height 32
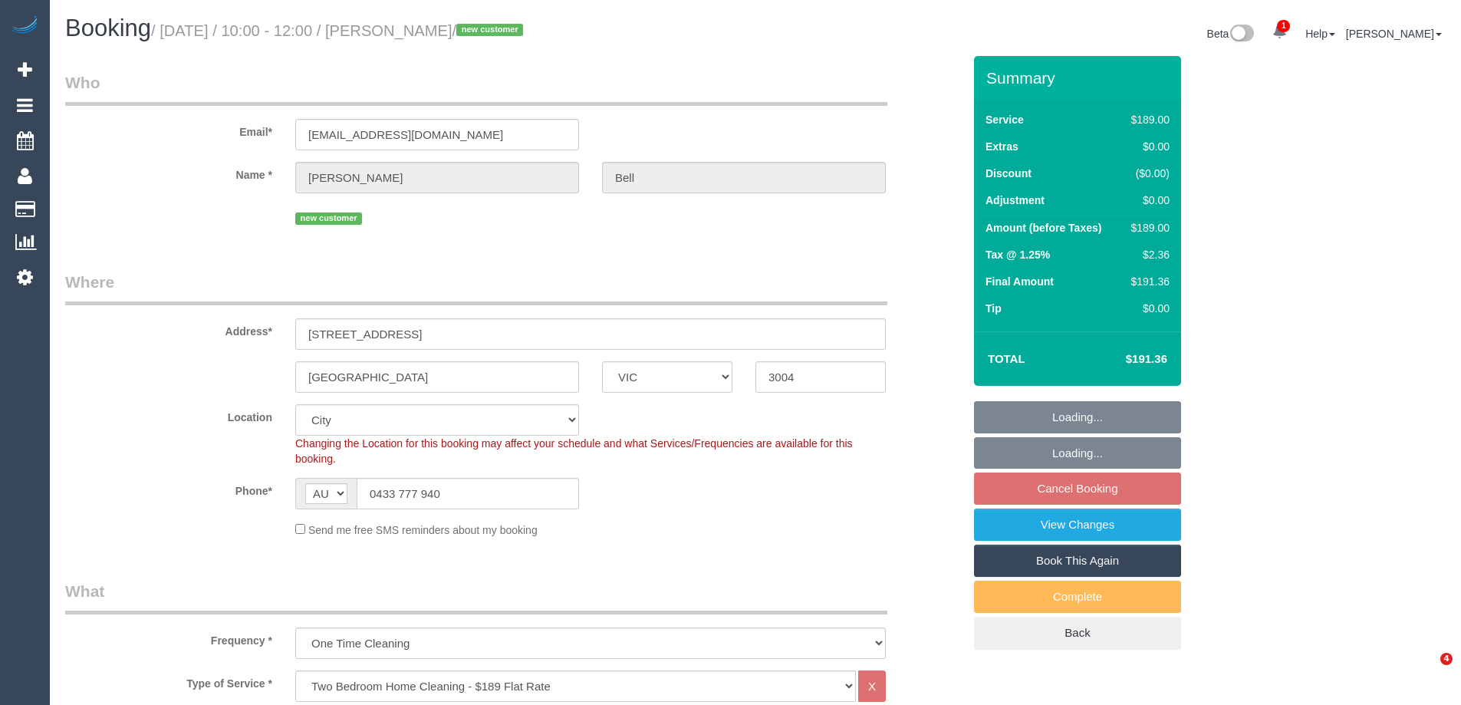
select select "VIC"
select select "number:28"
select select "number:14"
select select "number:18"
select select "number:24"
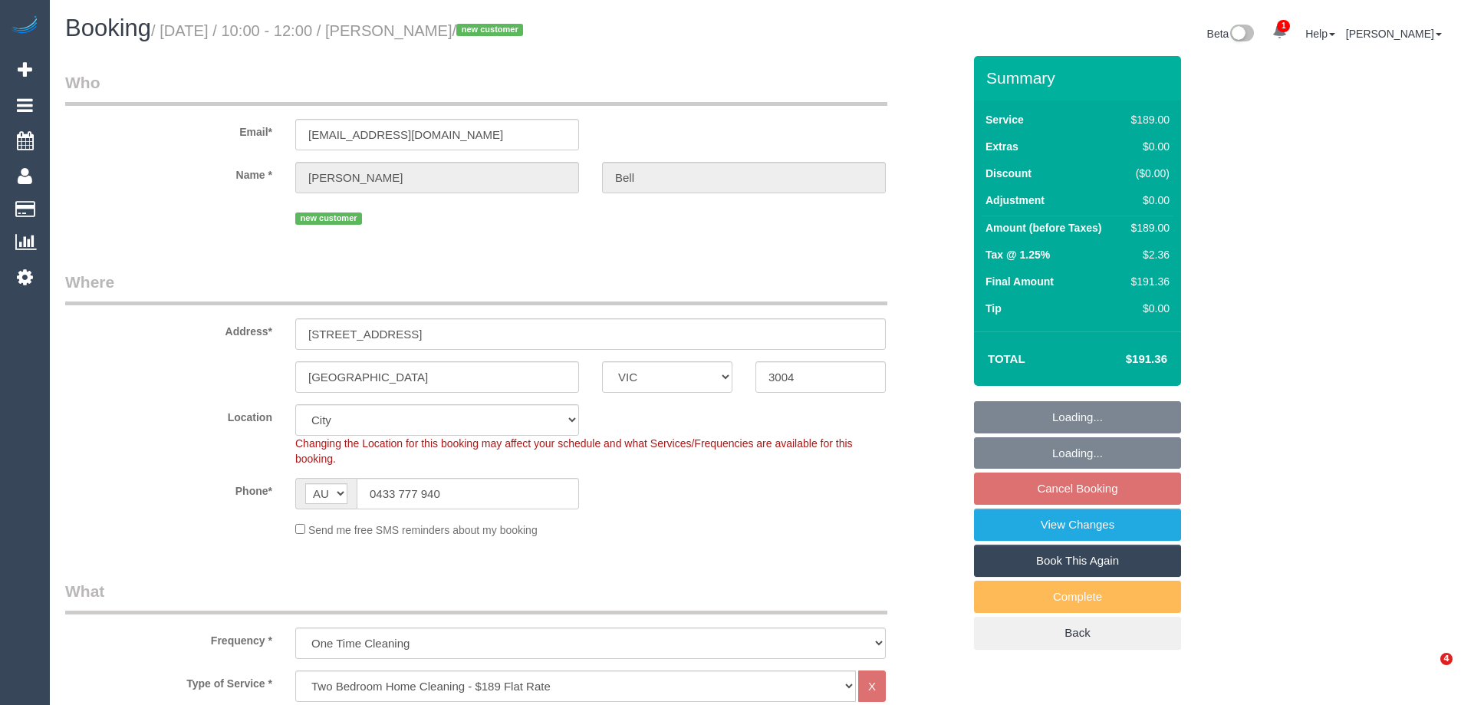
select select "number:13"
select select "object:1200"
select select "spot1"
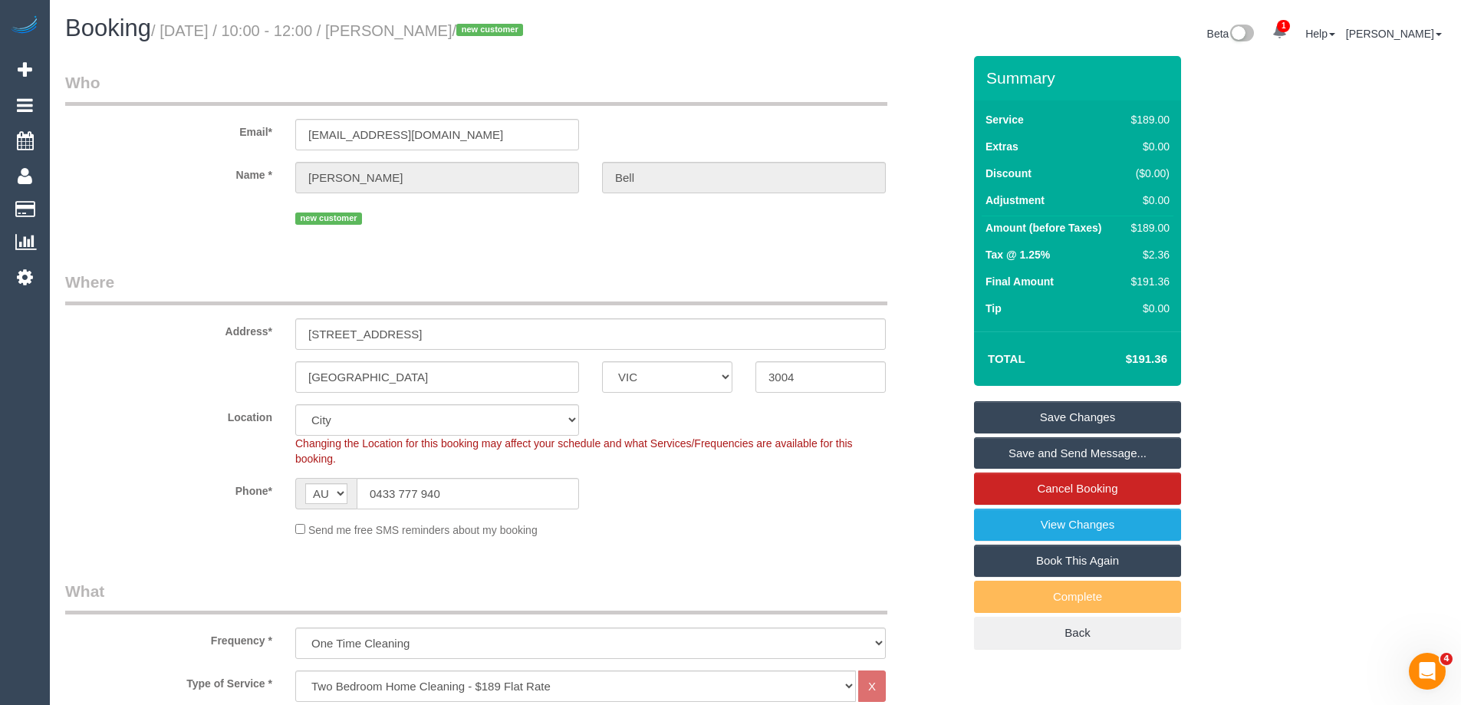
click at [206, 430] on div "Location [GEOGRAPHIC_DATA] (North) East (South) [GEOGRAPHIC_DATA] (East) [GEOGR…" at bounding box center [514, 435] width 920 height 62
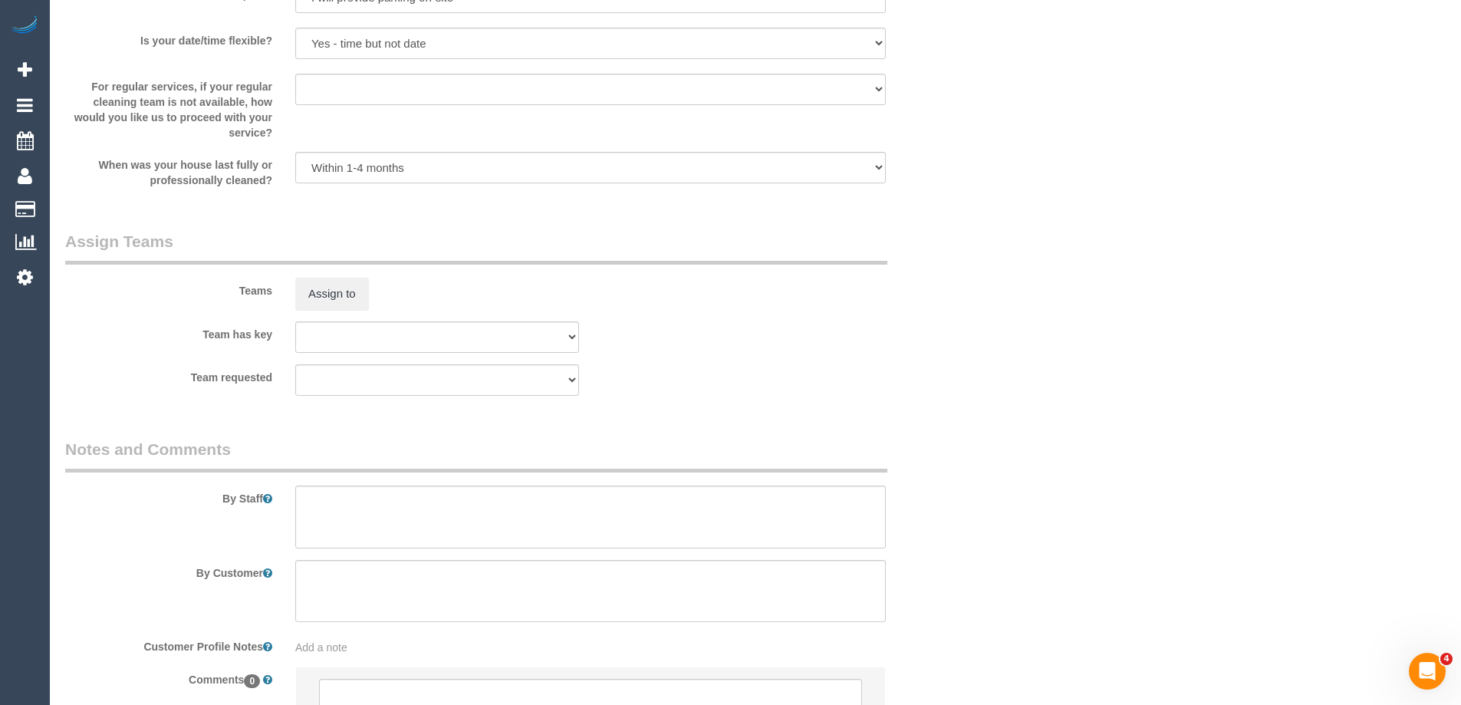
scroll to position [2261, 0]
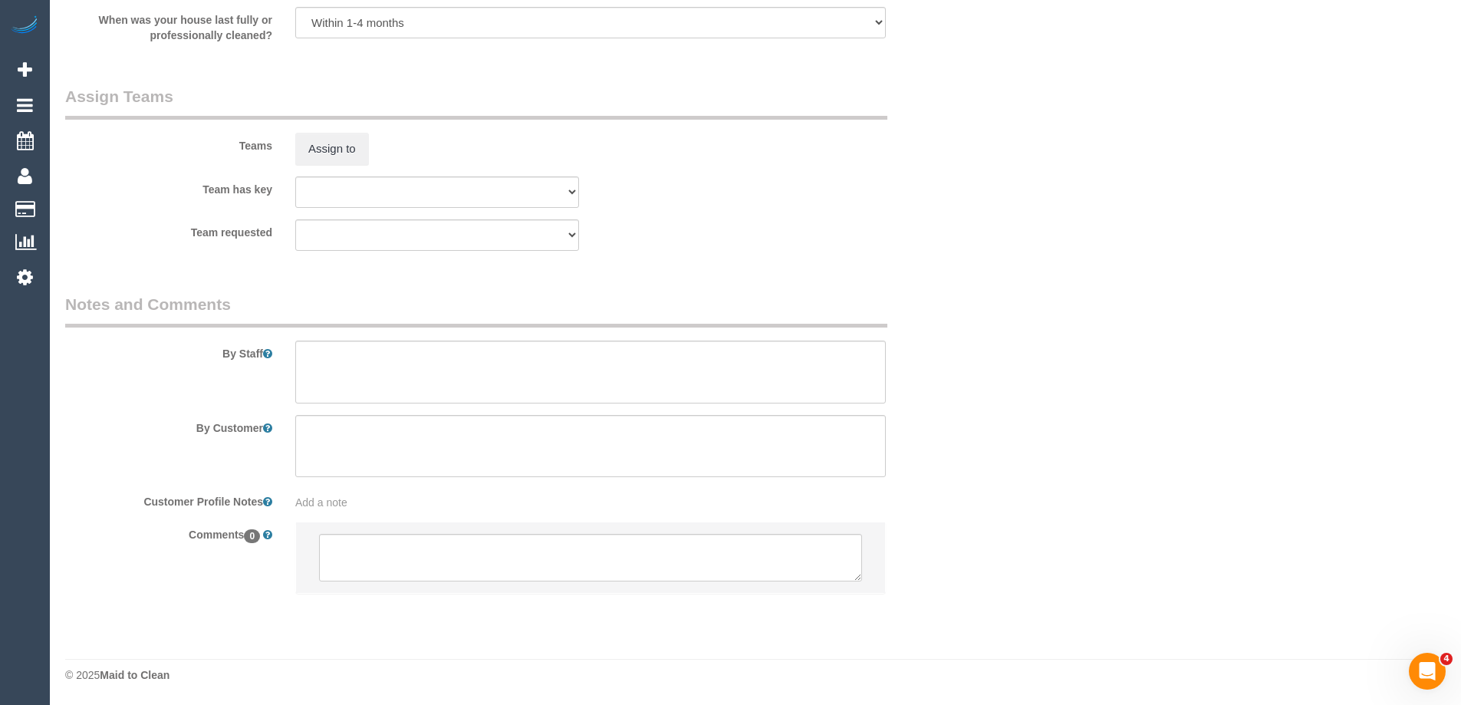
click at [393, 584] on li at bounding box center [590, 557] width 589 height 71
click at [401, 544] on textarea at bounding box center [590, 558] width 543 height 48
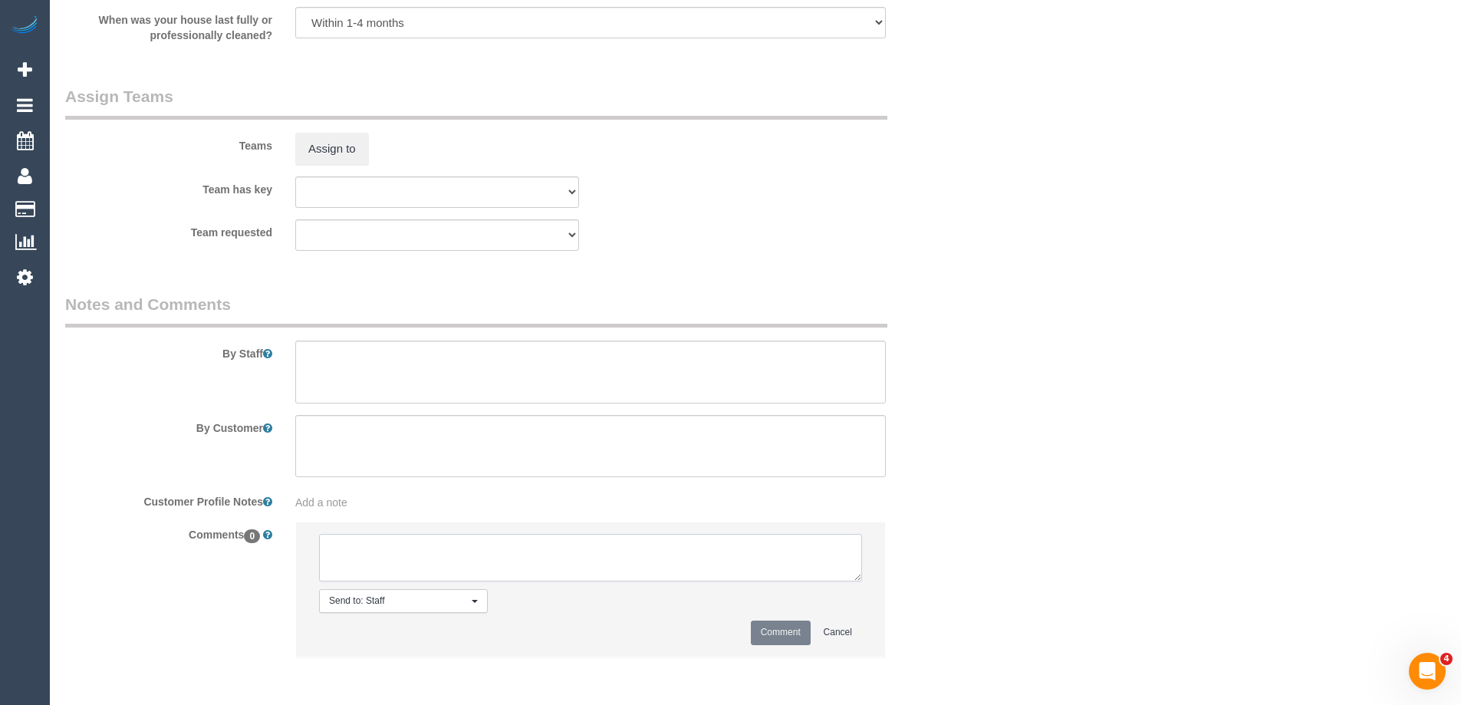
click at [405, 557] on textarea at bounding box center [590, 558] width 543 height 48
type textarea "Assigned pending 8-10am AW - emailed"
click at [774, 637] on button "Comment" at bounding box center [781, 632] width 60 height 24
click at [815, 238] on div "Team requested (0) Office (1) [PERSON_NAME] (FT) (1) [PERSON_NAME] (FT) (1) Kum…" at bounding box center [514, 234] width 920 height 31
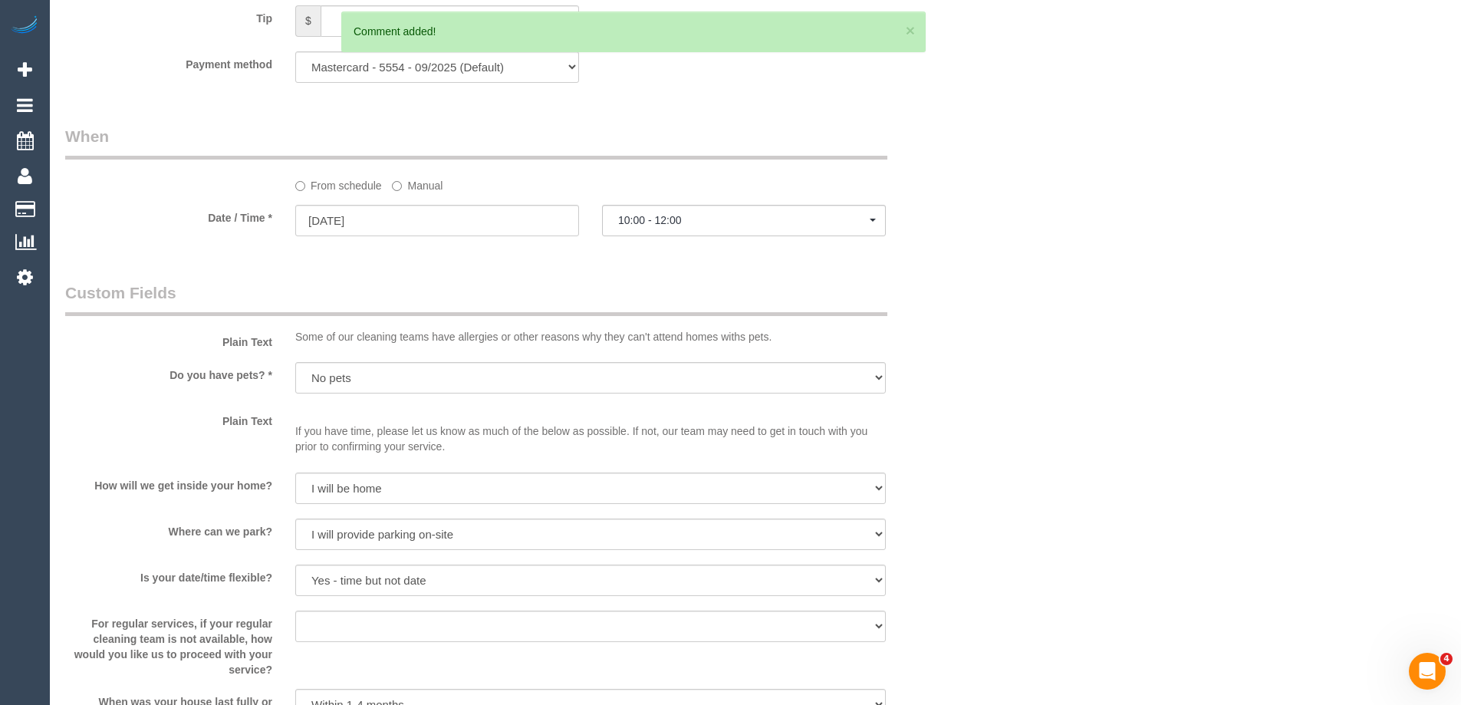
scroll to position [1264, 0]
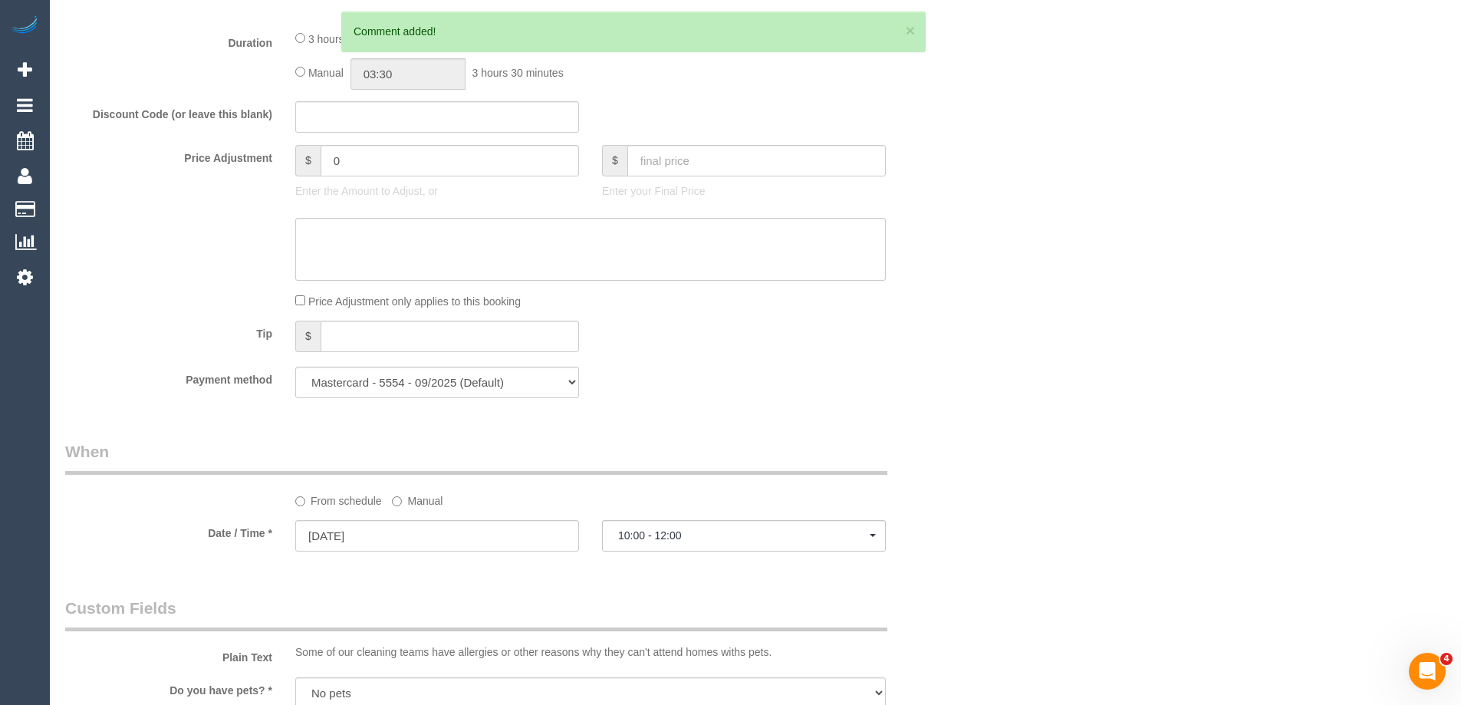
click at [428, 505] on label "Manual" at bounding box center [417, 498] width 51 height 21
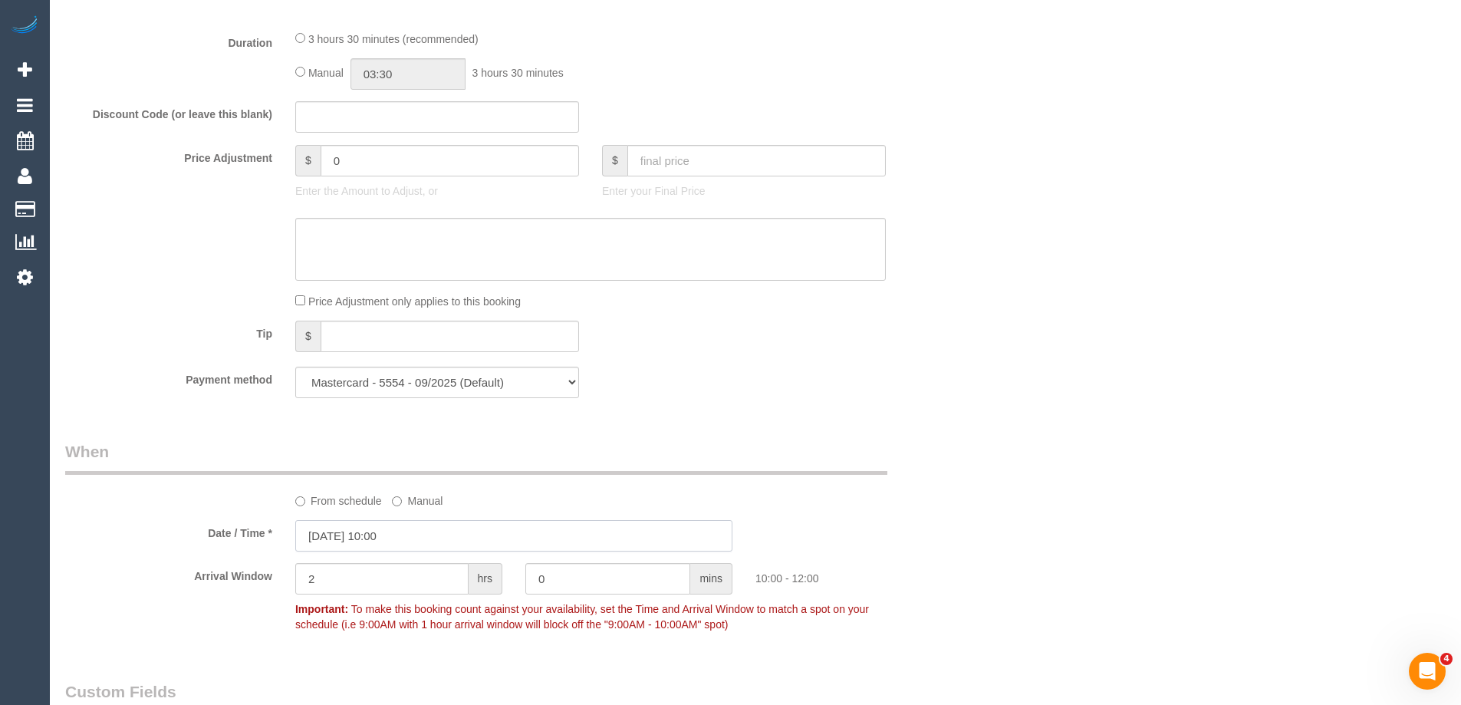
click at [431, 530] on input "06/09/2025 10:00" at bounding box center [513, 535] width 437 height 31
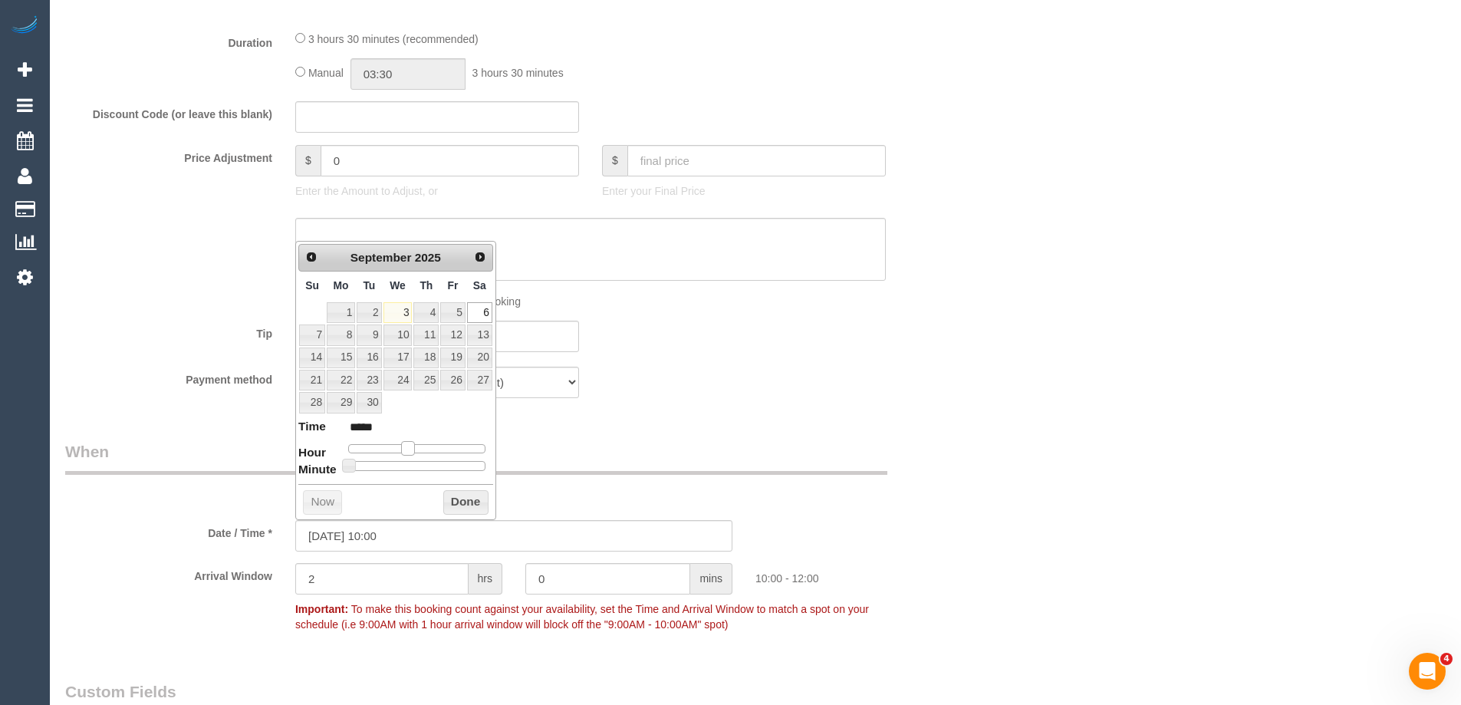
type input "06/09/2025 09:00"
type input "*****"
type input "06/09/2025 08:00"
type input "*****"
drag, startPoint x: 403, startPoint y: 448, endPoint x: 393, endPoint y: 448, distance: 10.0
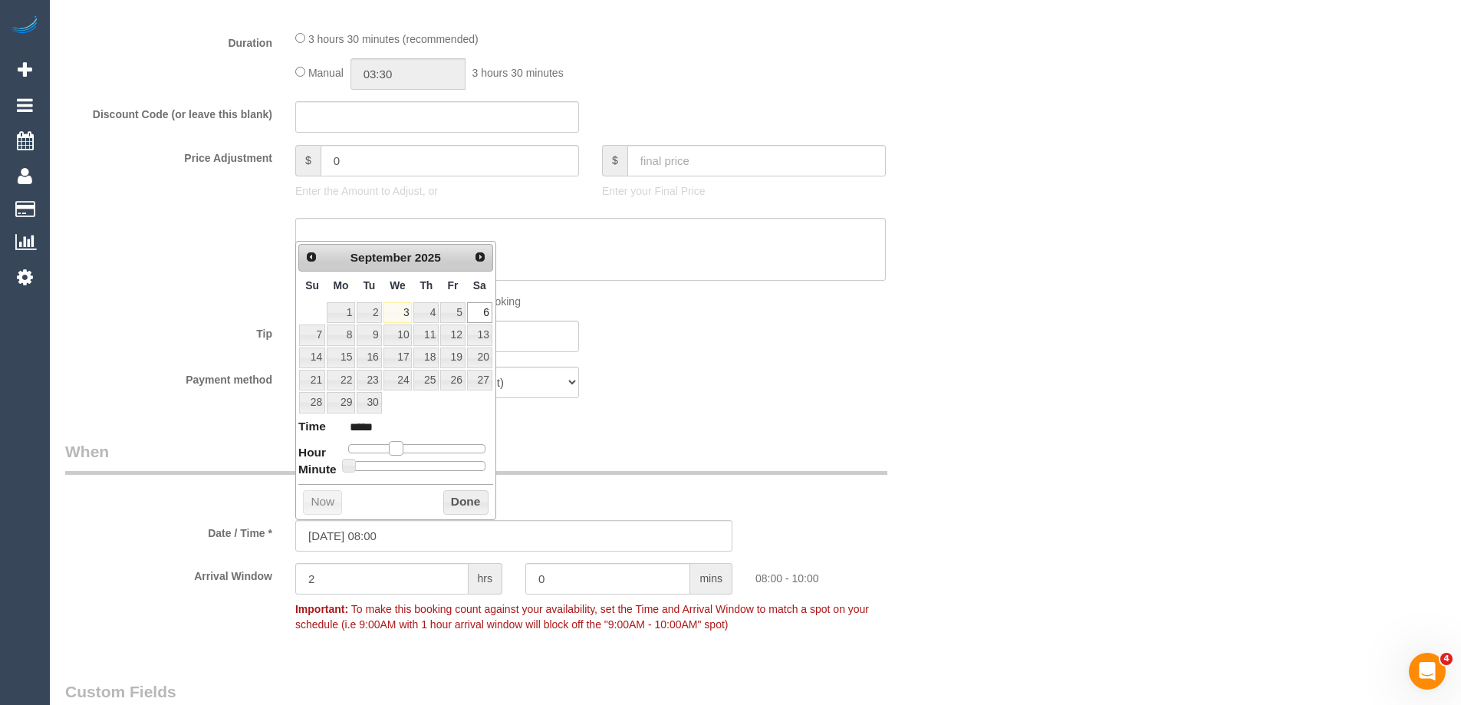
click at [393, 448] on span at bounding box center [396, 448] width 14 height 14
click at [462, 496] on button "Done" at bounding box center [465, 502] width 45 height 25
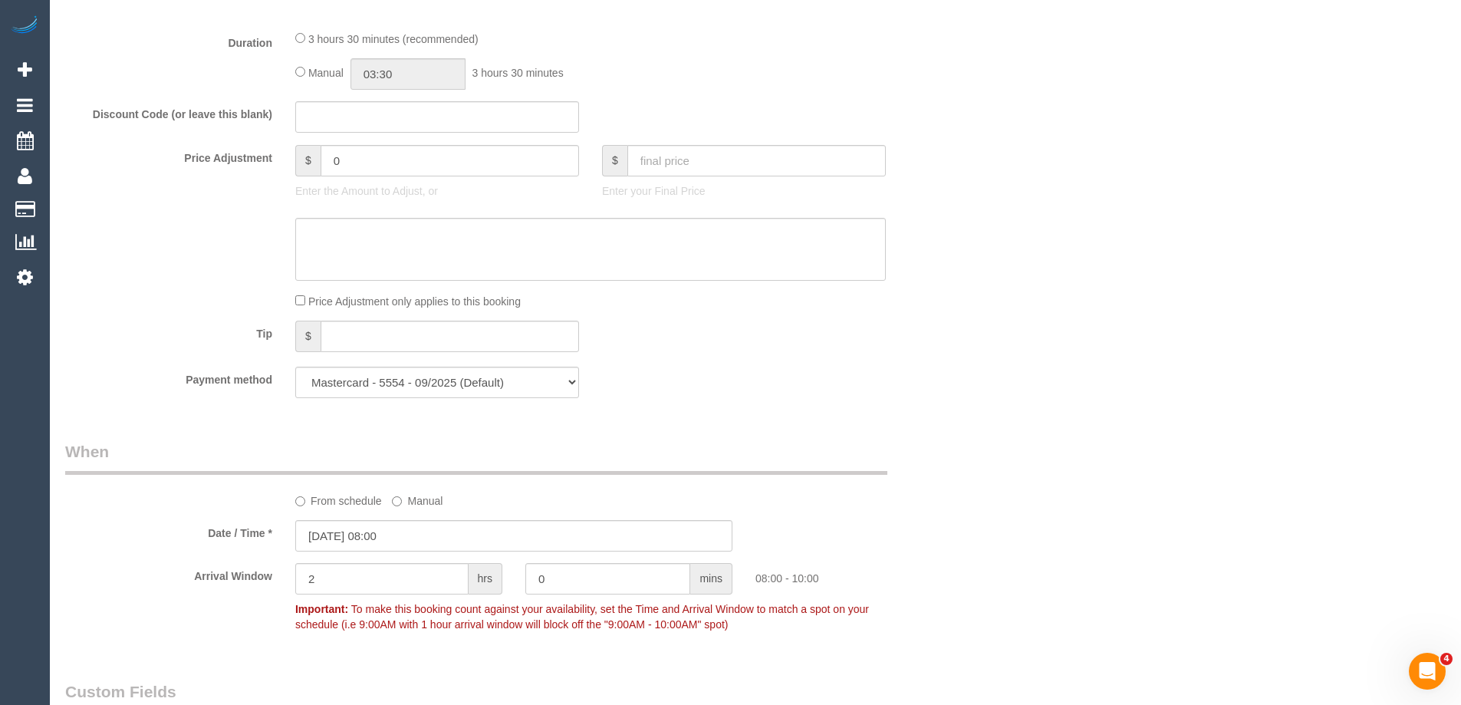
click at [1140, 337] on div "Who Email* brittbell1@outlook.com Name * Brittany Bell new customer Where Addre…" at bounding box center [755, 320] width 1380 height 3056
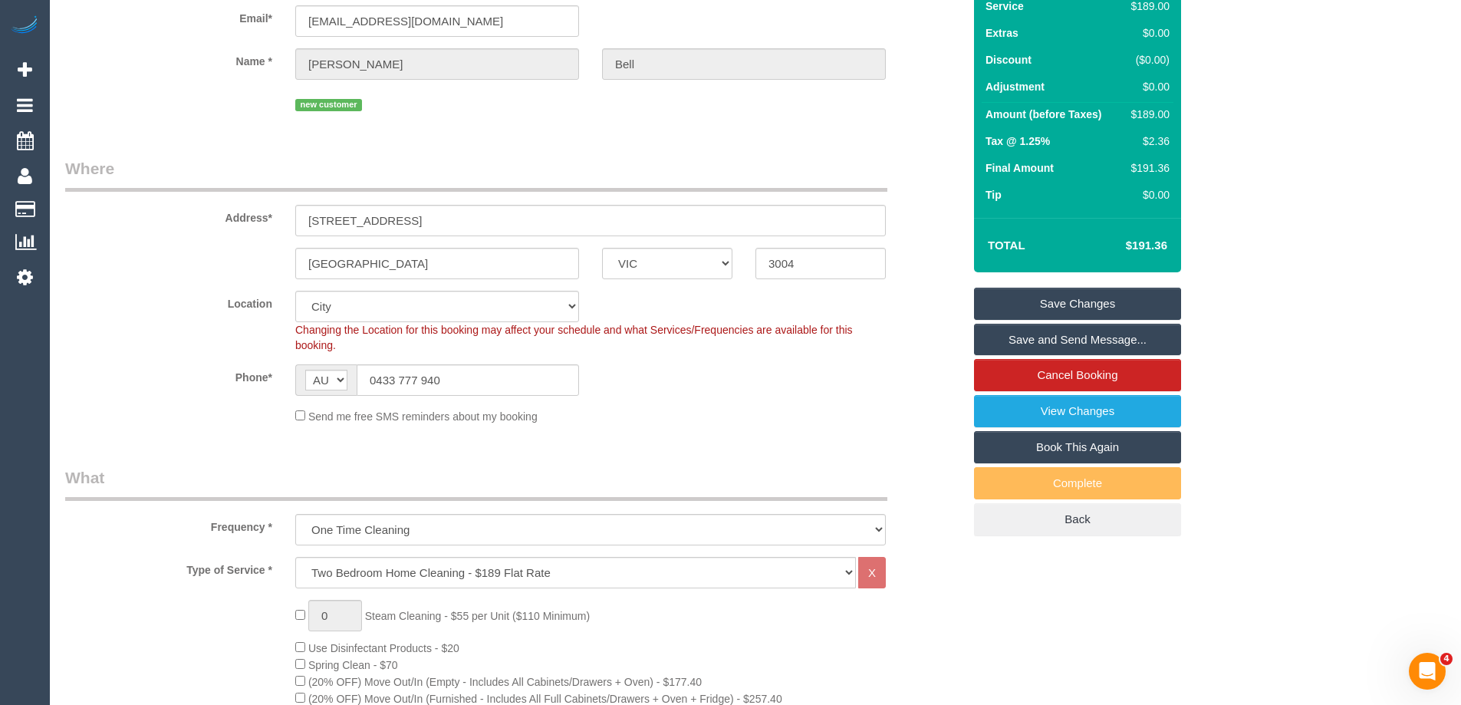
scroll to position [0, 0]
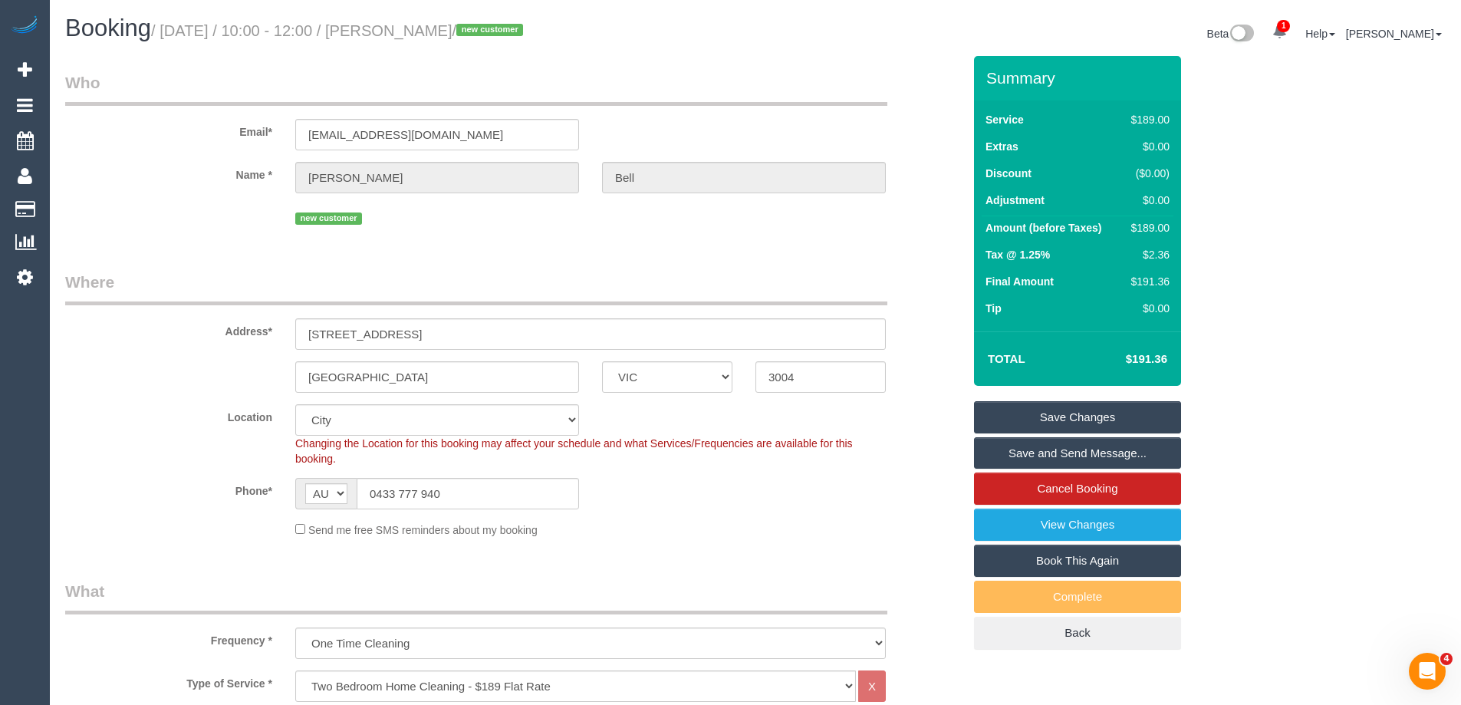
click at [1147, 233] on div "$189.00" at bounding box center [1147, 227] width 44 height 15
copy div "189.00"
click at [1252, 233] on div "Summary Service $189.00 Extras $0.00 Discount ($0.00) Adjustment $0.00 Amount (…" at bounding box center [1135, 368] width 345 height 624
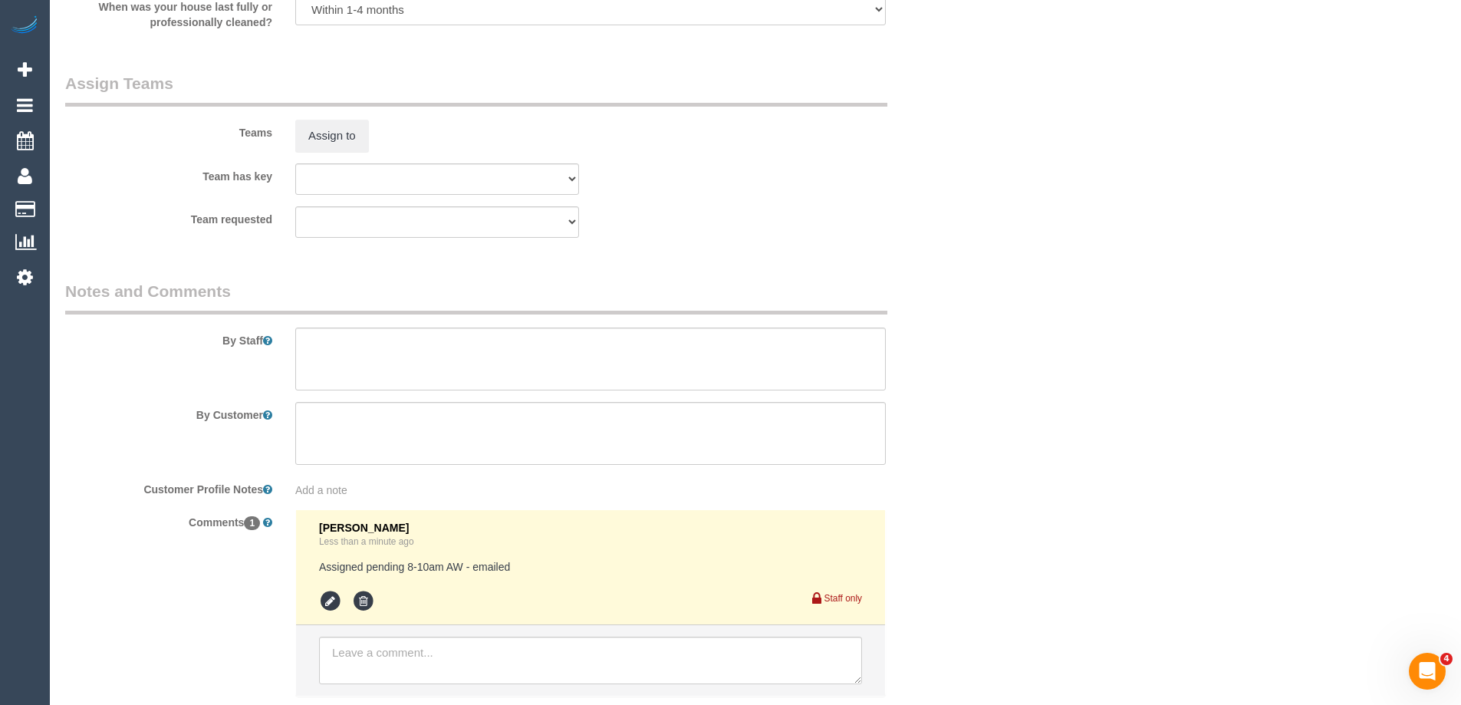
scroll to position [2460, 0]
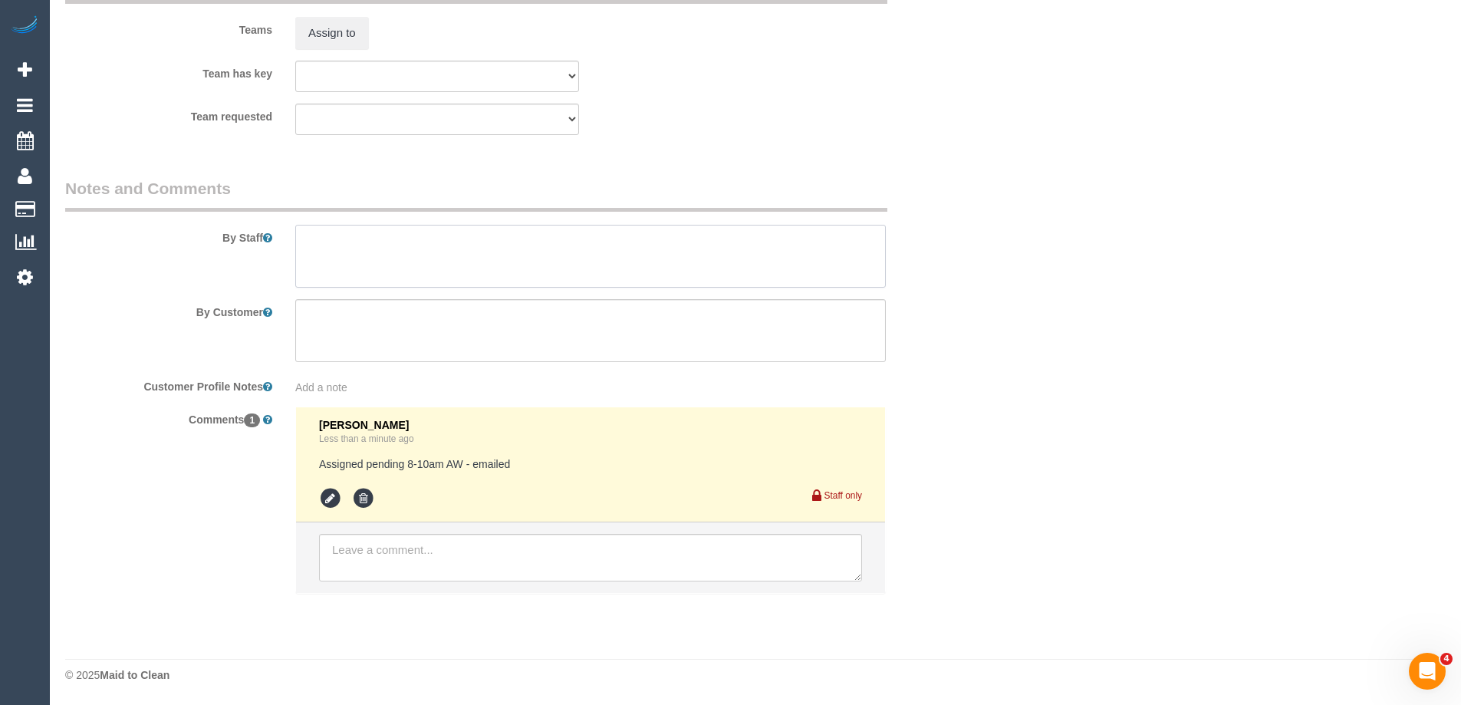
click at [392, 239] on textarea at bounding box center [590, 256] width 591 height 63
type textarea "Estimated time 3-3.5 hours"
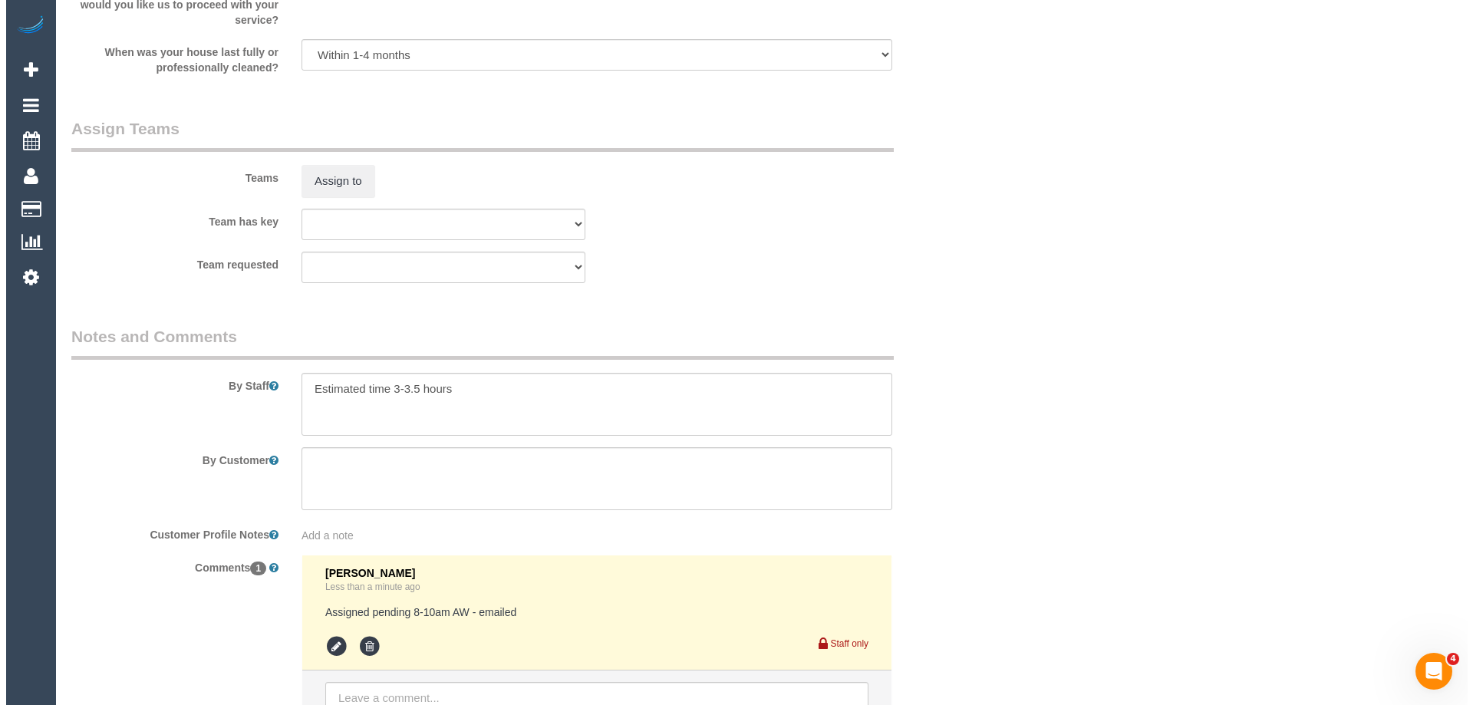
scroll to position [2307, 0]
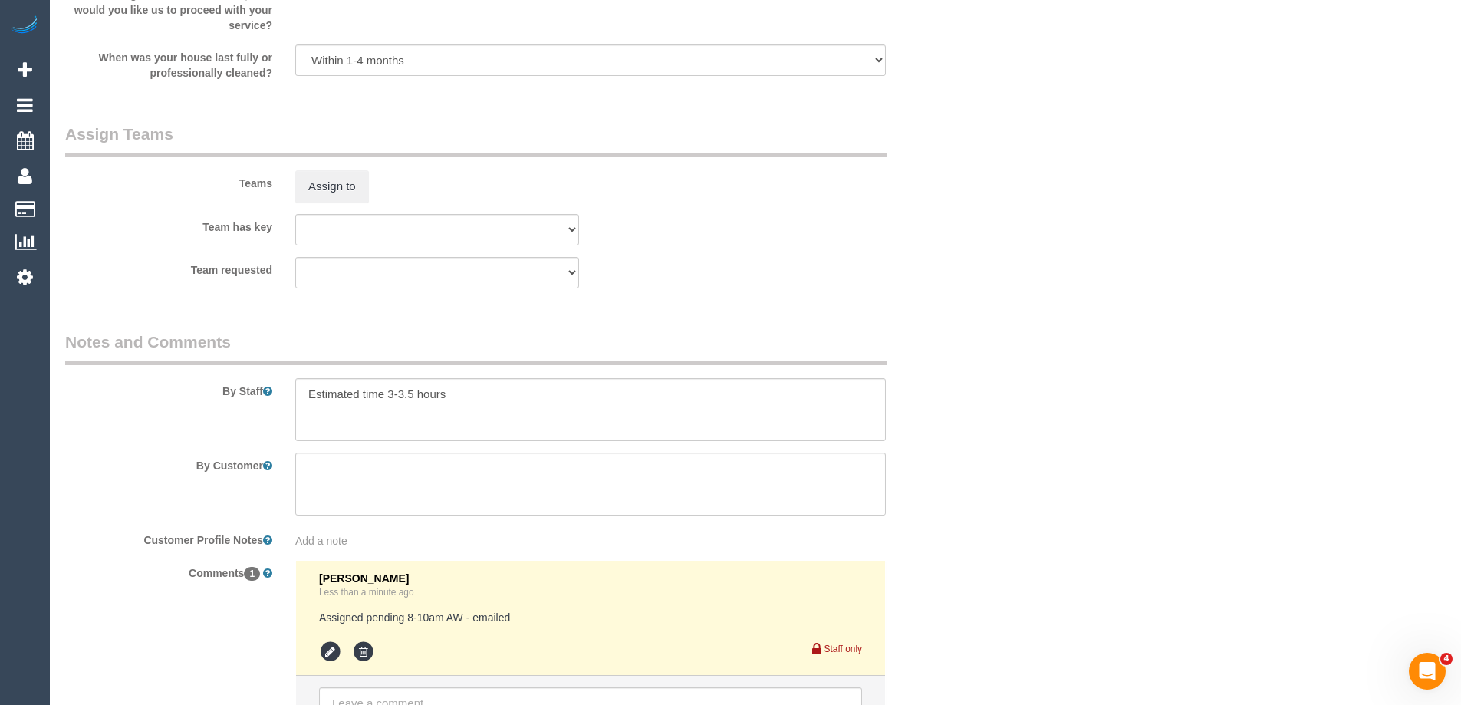
click at [285, 191] on div "Assign to" at bounding box center [437, 186] width 307 height 32
click at [314, 189] on button "Assign to" at bounding box center [332, 186] width 74 height 32
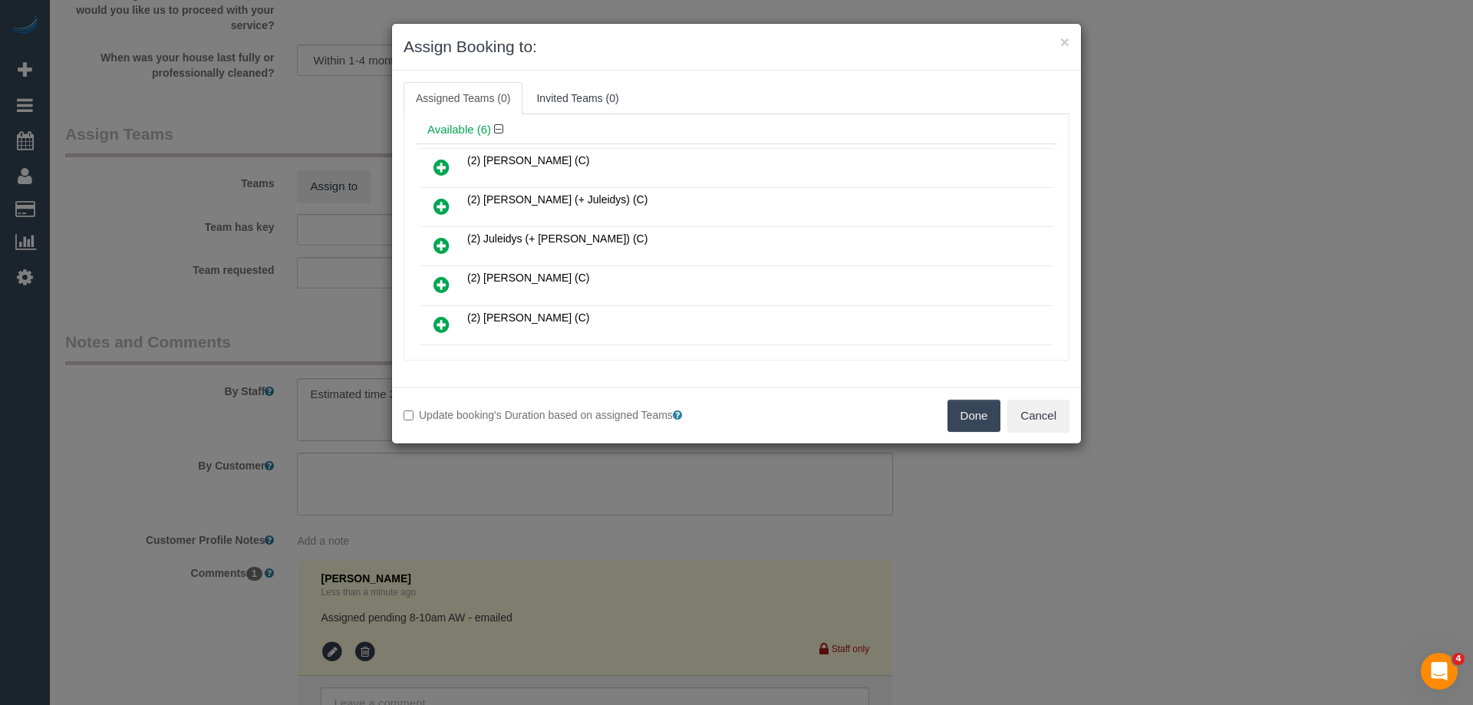
scroll to position [0, 0]
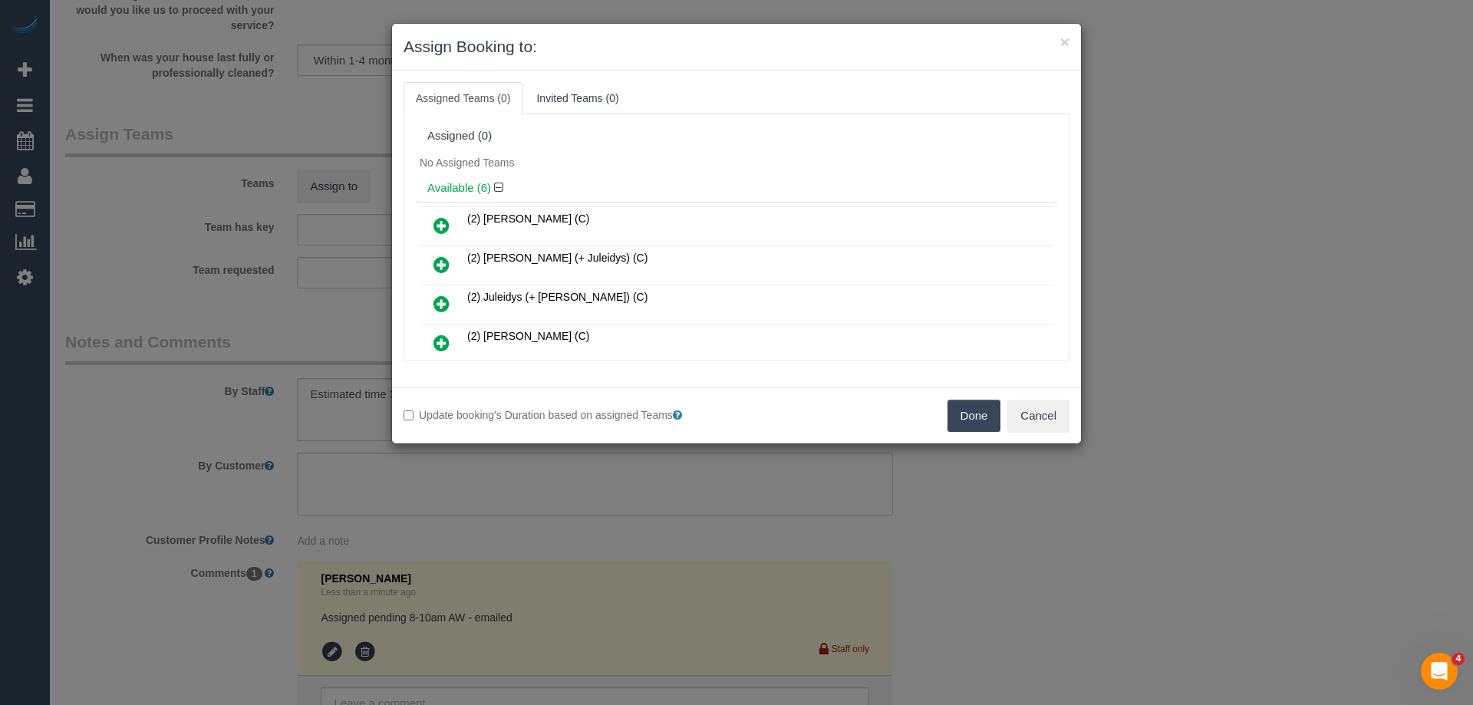
click at [705, 166] on div "No Assigned Teams" at bounding box center [736, 162] width 641 height 23
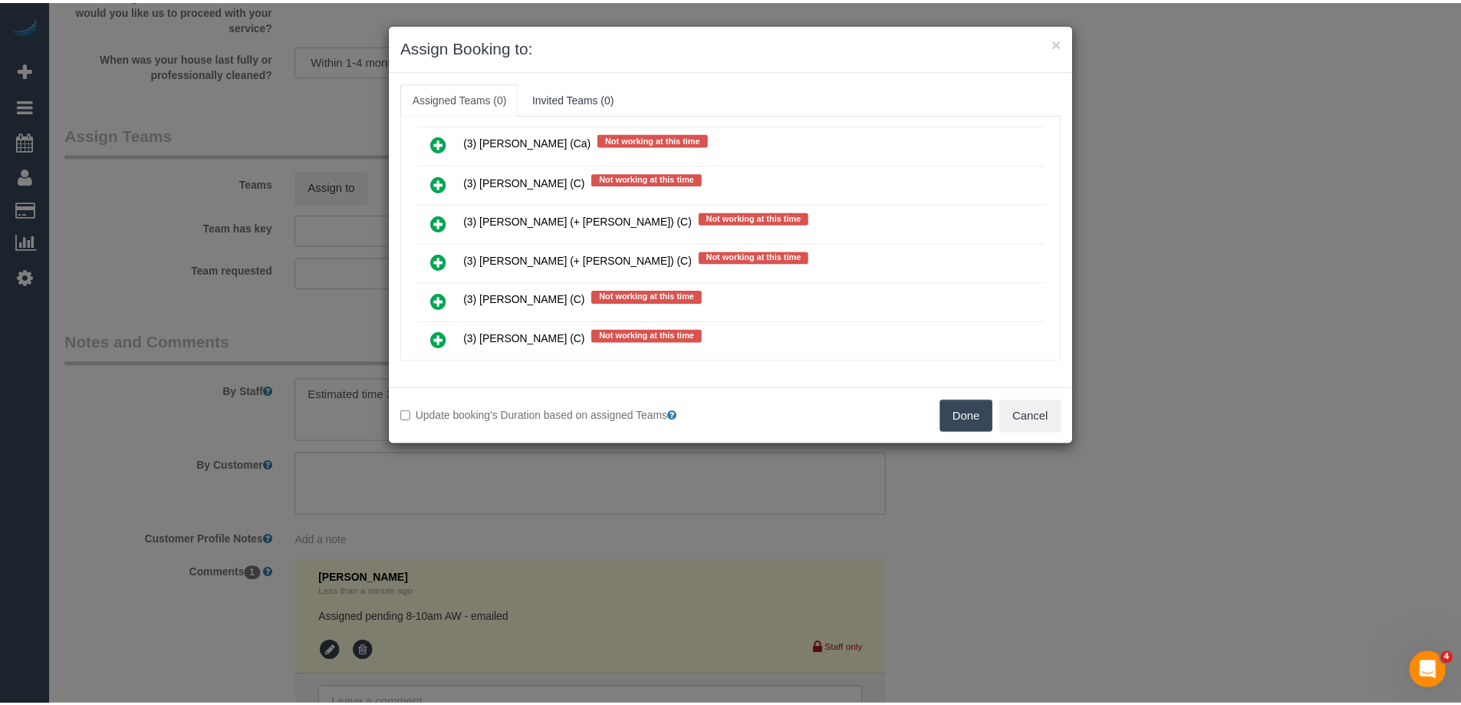
scroll to position [1764, 0]
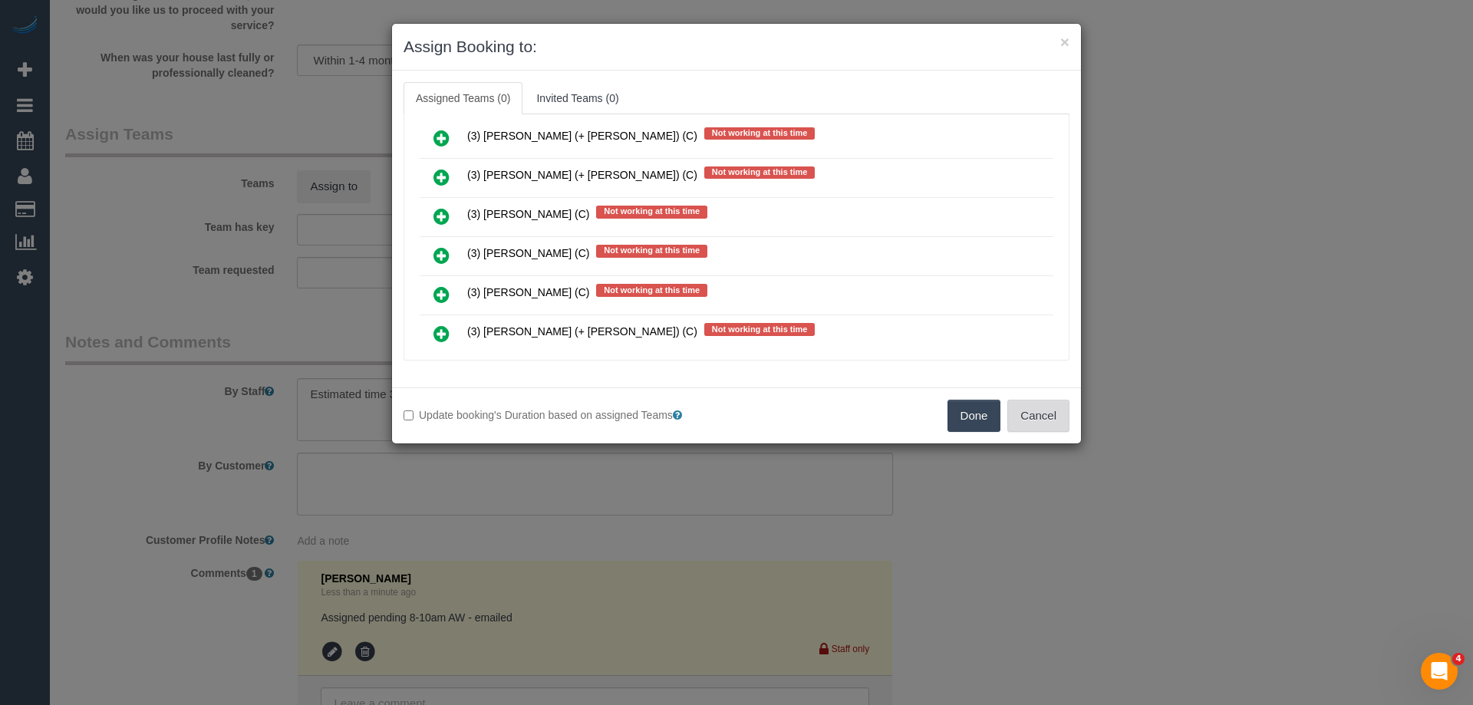
click at [1038, 421] on button "Cancel" at bounding box center [1038, 416] width 62 height 32
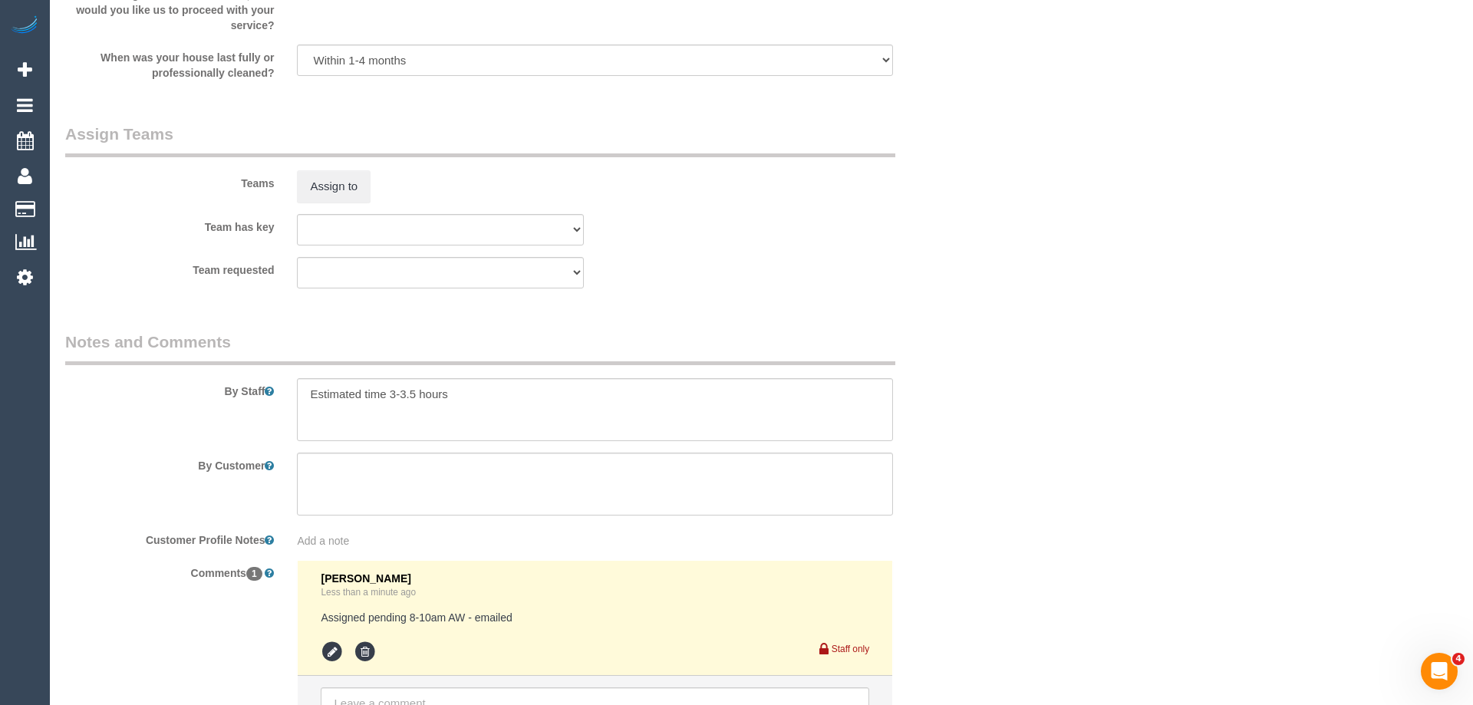
click at [1038, 421] on div "× Assign Booking to: Assigned Teams (0) Invited Teams (0) Assigned (0) No Assig…" at bounding box center [736, 352] width 1473 height 705
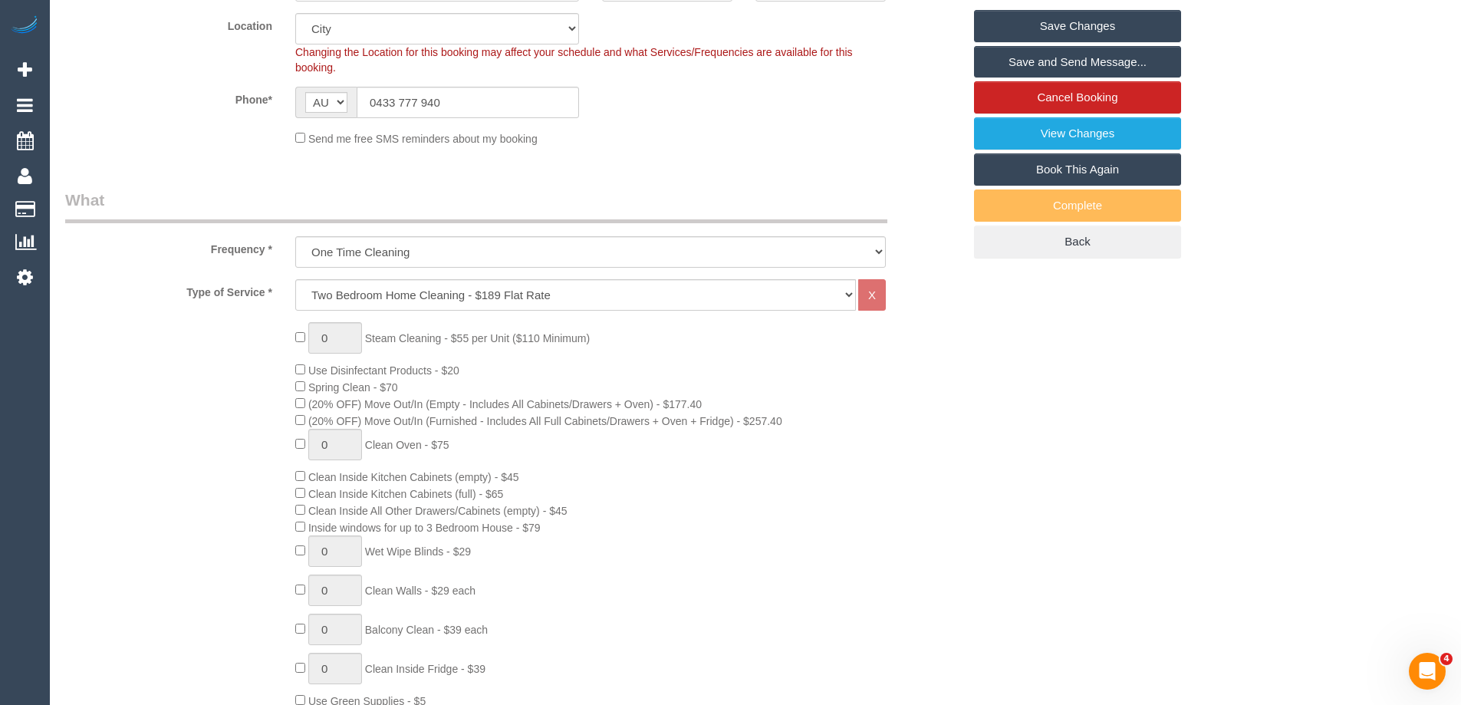
scroll to position [313, 0]
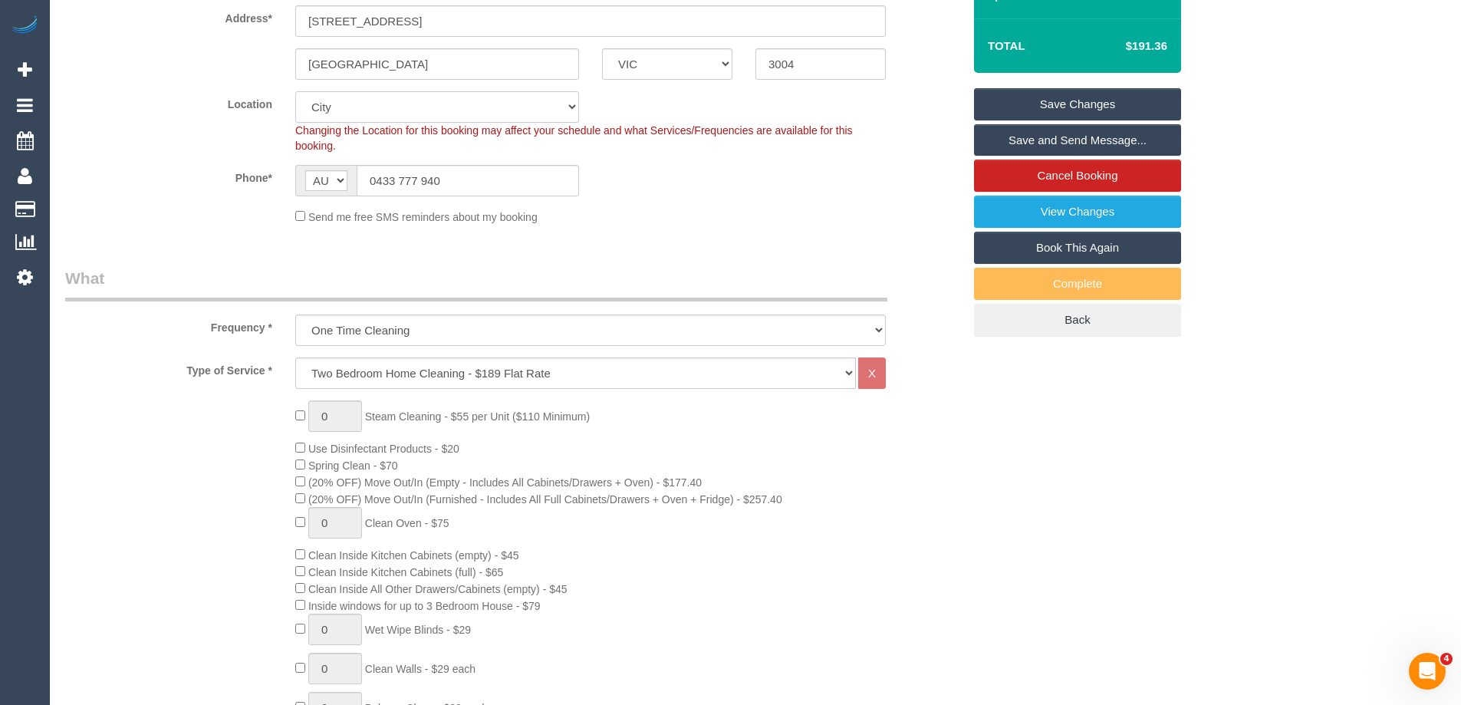
click at [361, 97] on select "Office City East (North) East (South) Inner East Inner North (East) Inner North…" at bounding box center [437, 106] width 284 height 31
select select "50"
click at [295, 91] on select "Office City East (North) East (South) Inner East Inner North (East) Inner North…" at bounding box center [437, 106] width 284 height 31
click at [719, 184] on div "Phone* AF AL DZ AD AO AI AQ AG AR AM AW AU AT AZ BS BH BD BB BY BE BZ BJ BM BT …" at bounding box center [514, 180] width 920 height 31
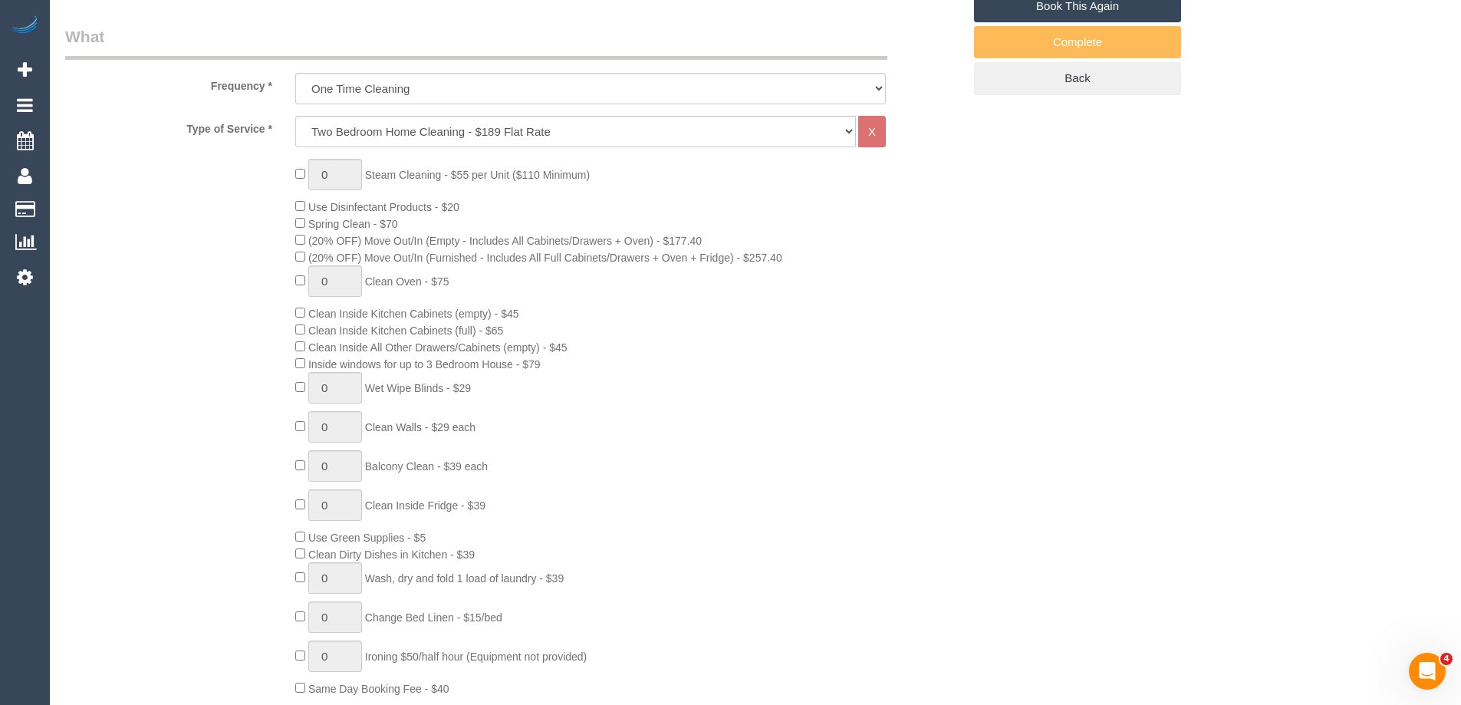
select select "object:3947"
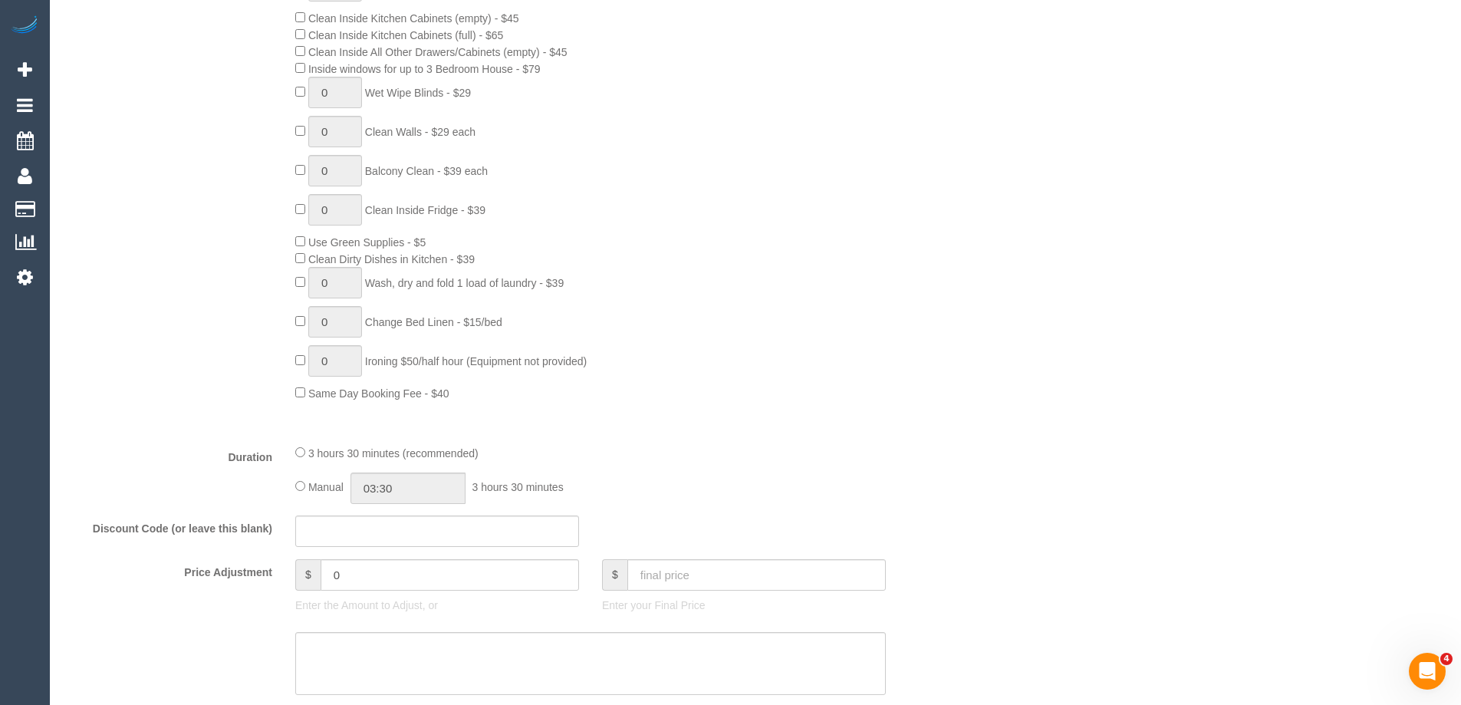
click at [886, 393] on div "0 Steam Cleaning - $55 per Unit ($110 Minimum) Use Disinfectant Products - $20 …" at bounding box center [629, 132] width 690 height 538
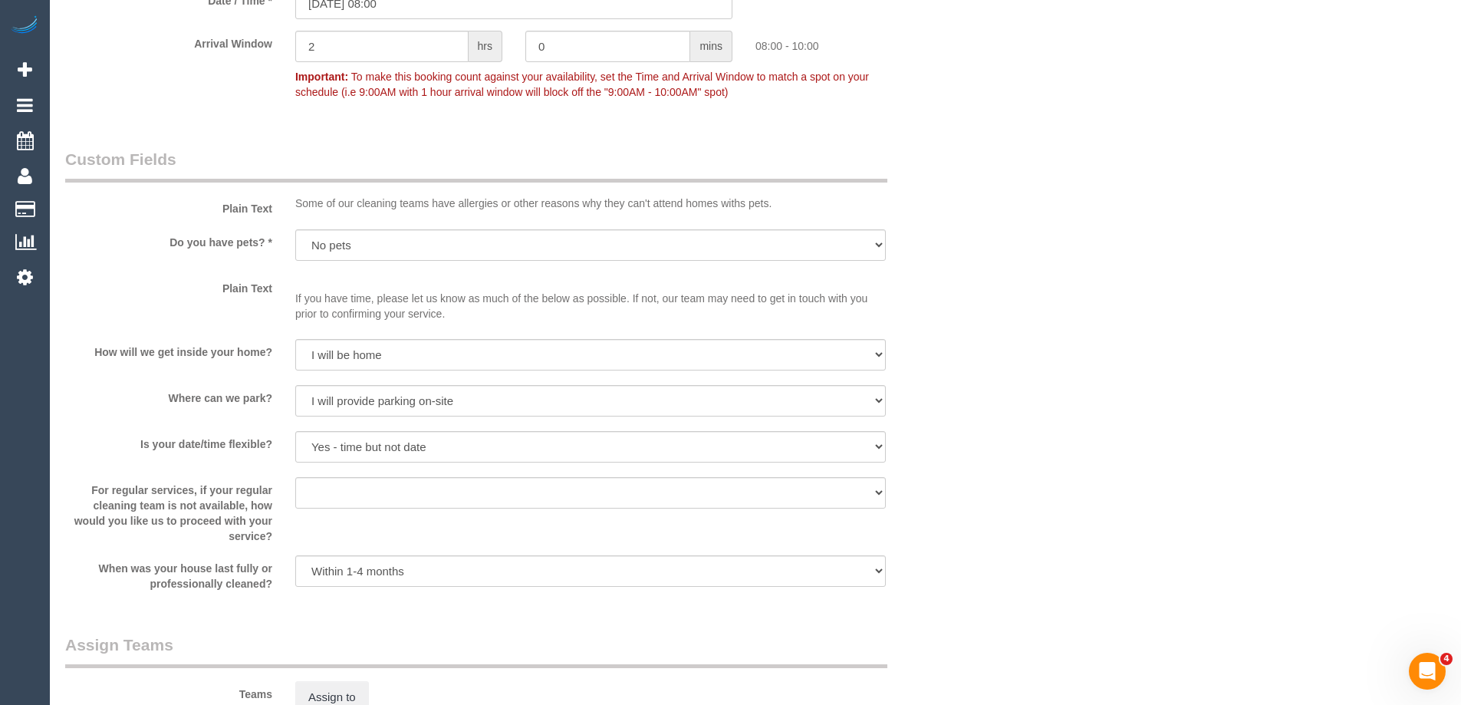
scroll to position [2000, 0]
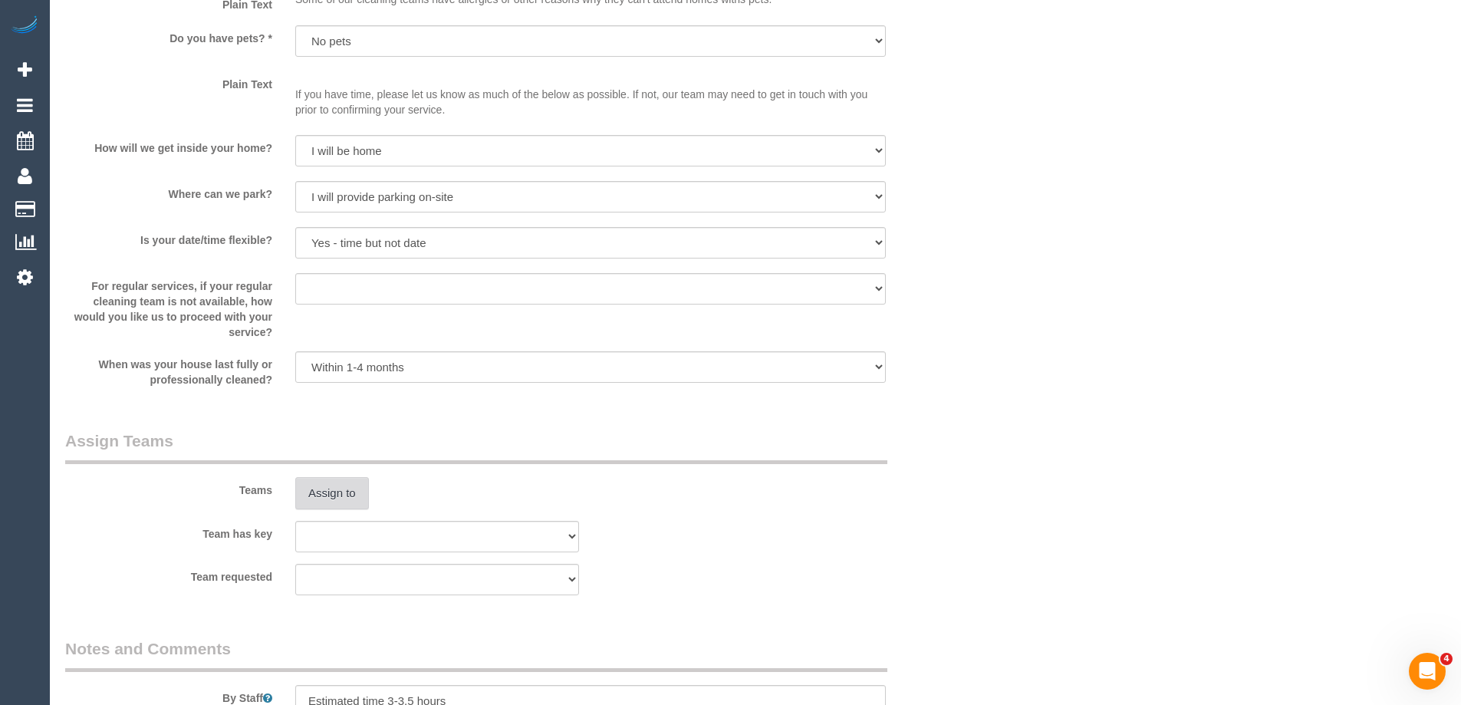
click at [350, 494] on button "Assign to" at bounding box center [332, 493] width 74 height 32
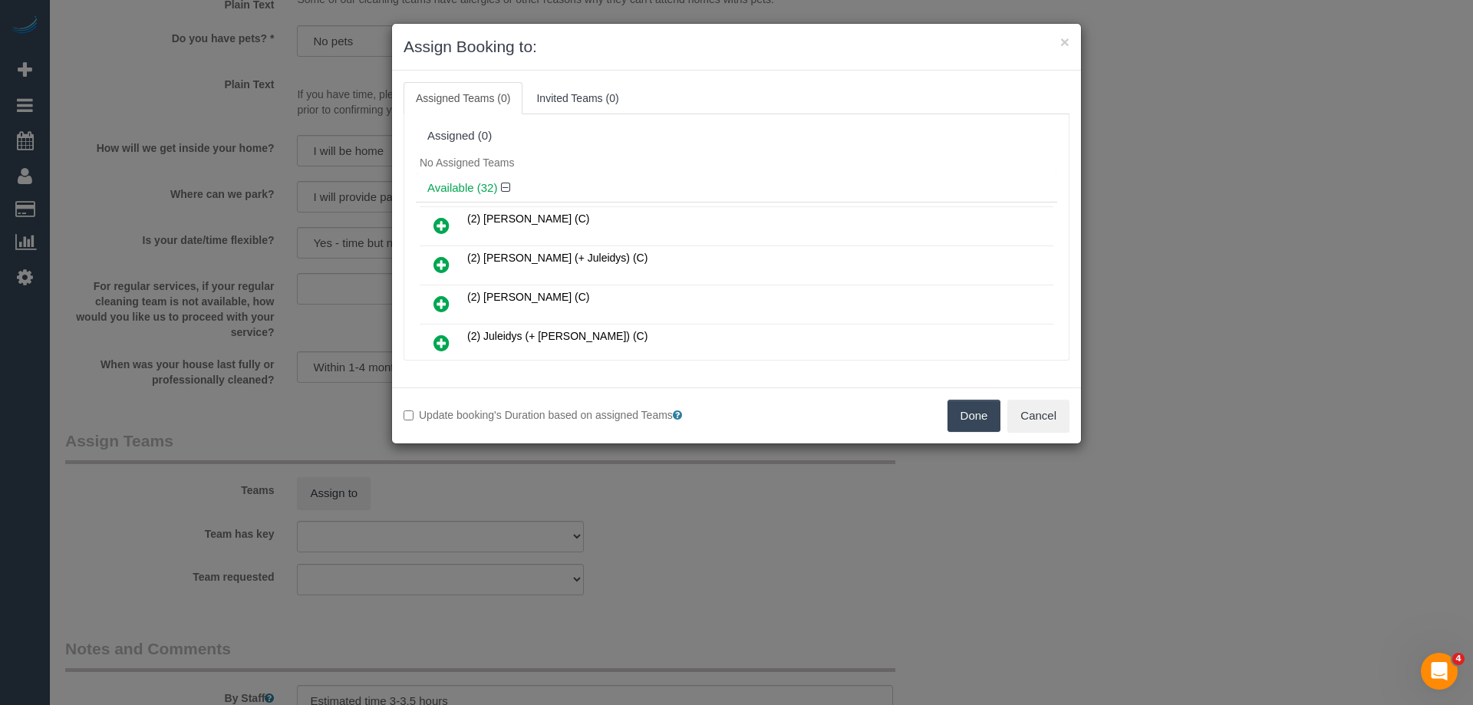
click at [439, 307] on icon at bounding box center [441, 304] width 16 height 18
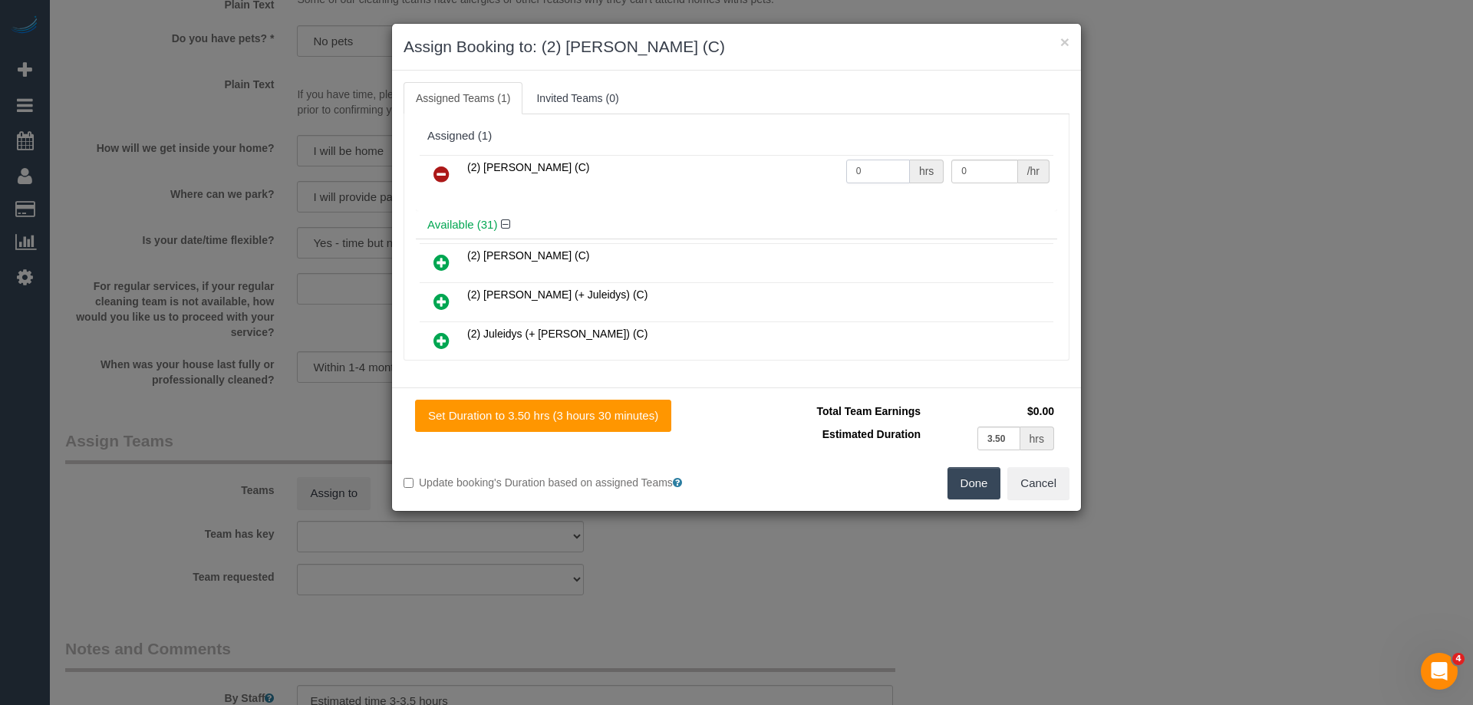
click at [864, 177] on input "0" at bounding box center [878, 172] width 64 height 24
type input "1"
click at [982, 172] on input "0" at bounding box center [984, 172] width 66 height 24
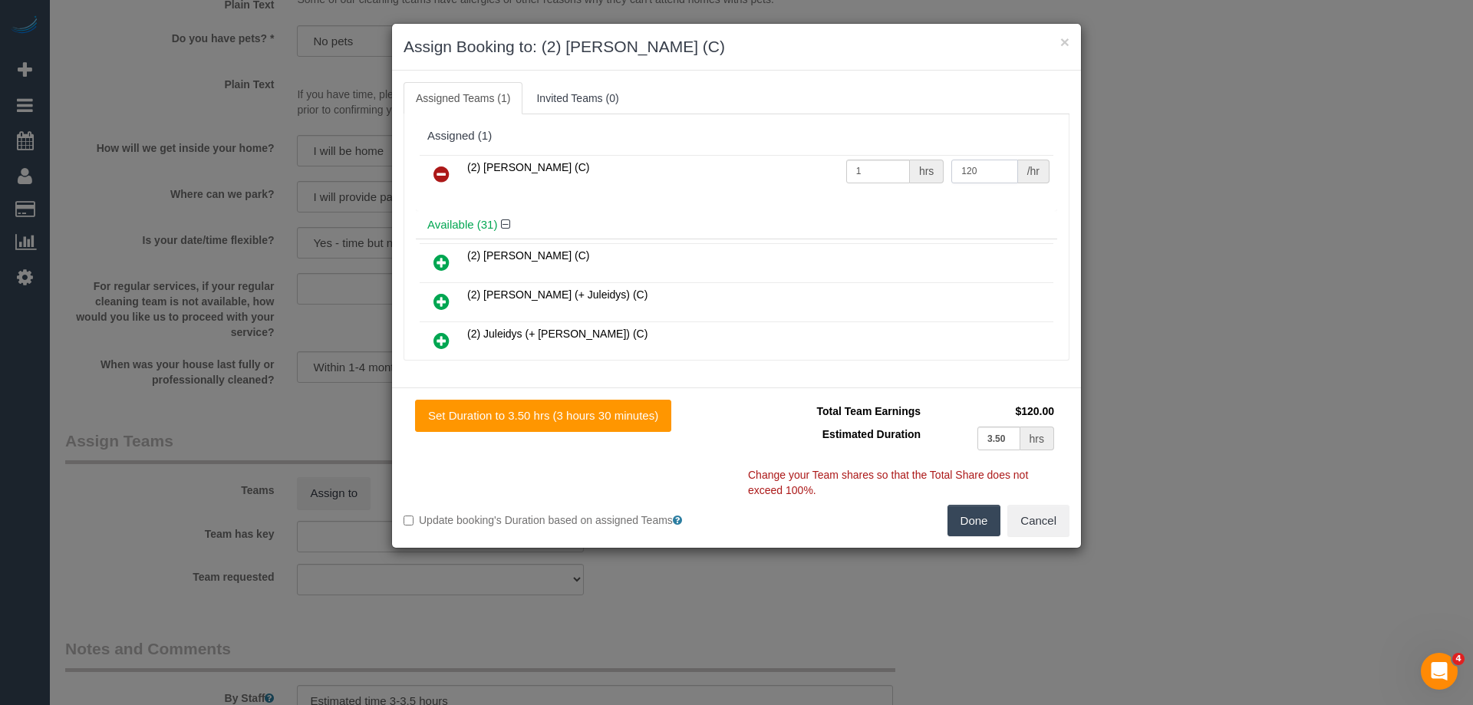
type input "120"
click at [971, 536] on button "Done" at bounding box center [974, 521] width 54 height 32
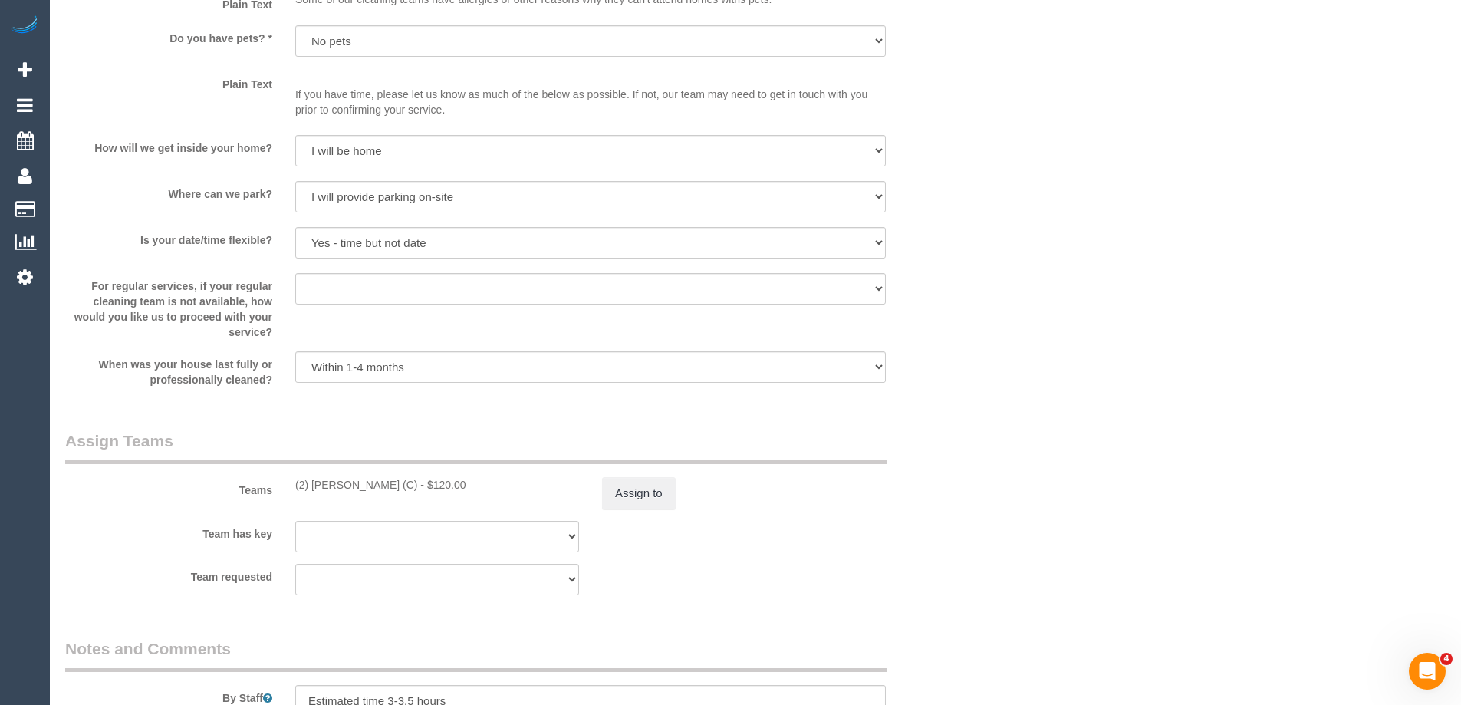
drag, startPoint x: 988, startPoint y: 498, endPoint x: 791, endPoint y: 489, distance: 196.5
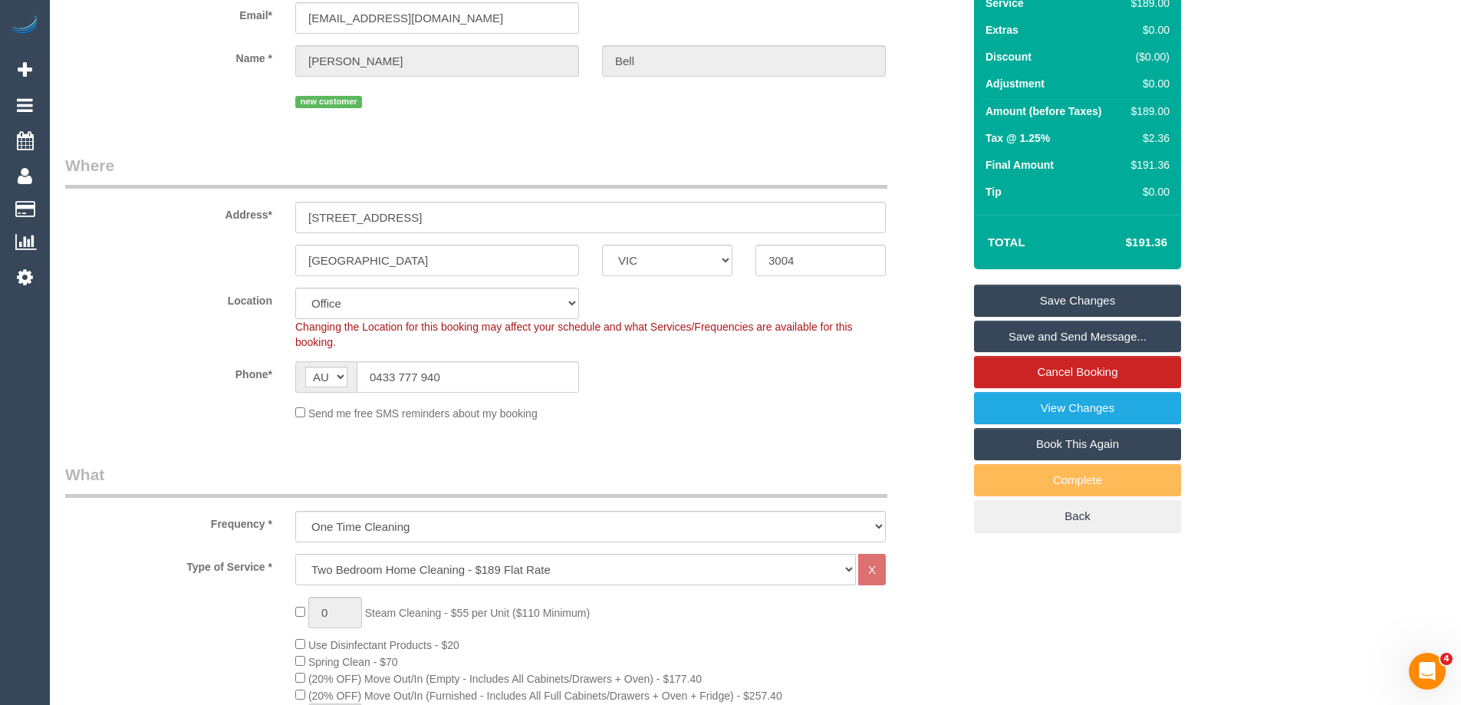
scroll to position [0, 0]
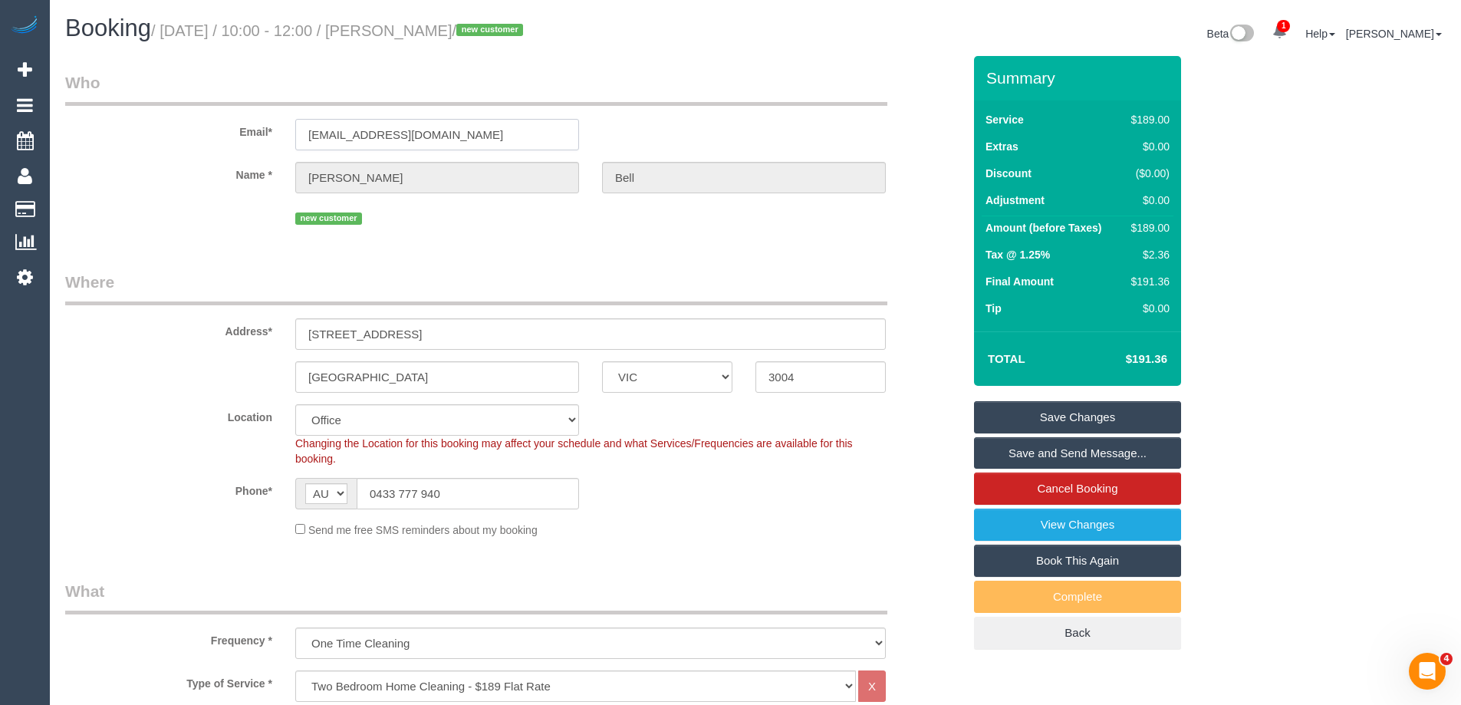
click at [454, 130] on input "brittbell1@outlook.com" at bounding box center [437, 134] width 284 height 31
click at [529, 236] on fieldset "Who Email* brittbell1@outlook.com Name * Brittany Bell new customer" at bounding box center [513, 155] width 897 height 169
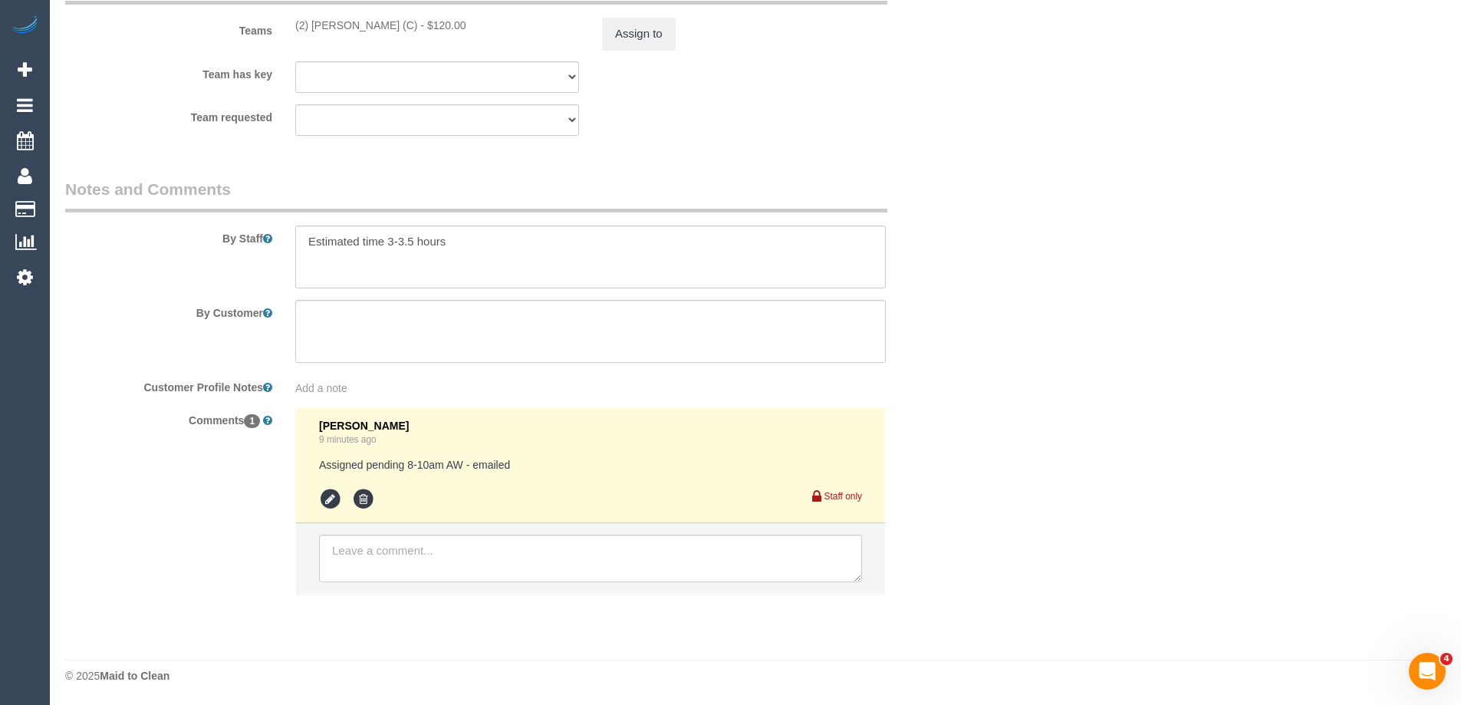
scroll to position [2460, 0]
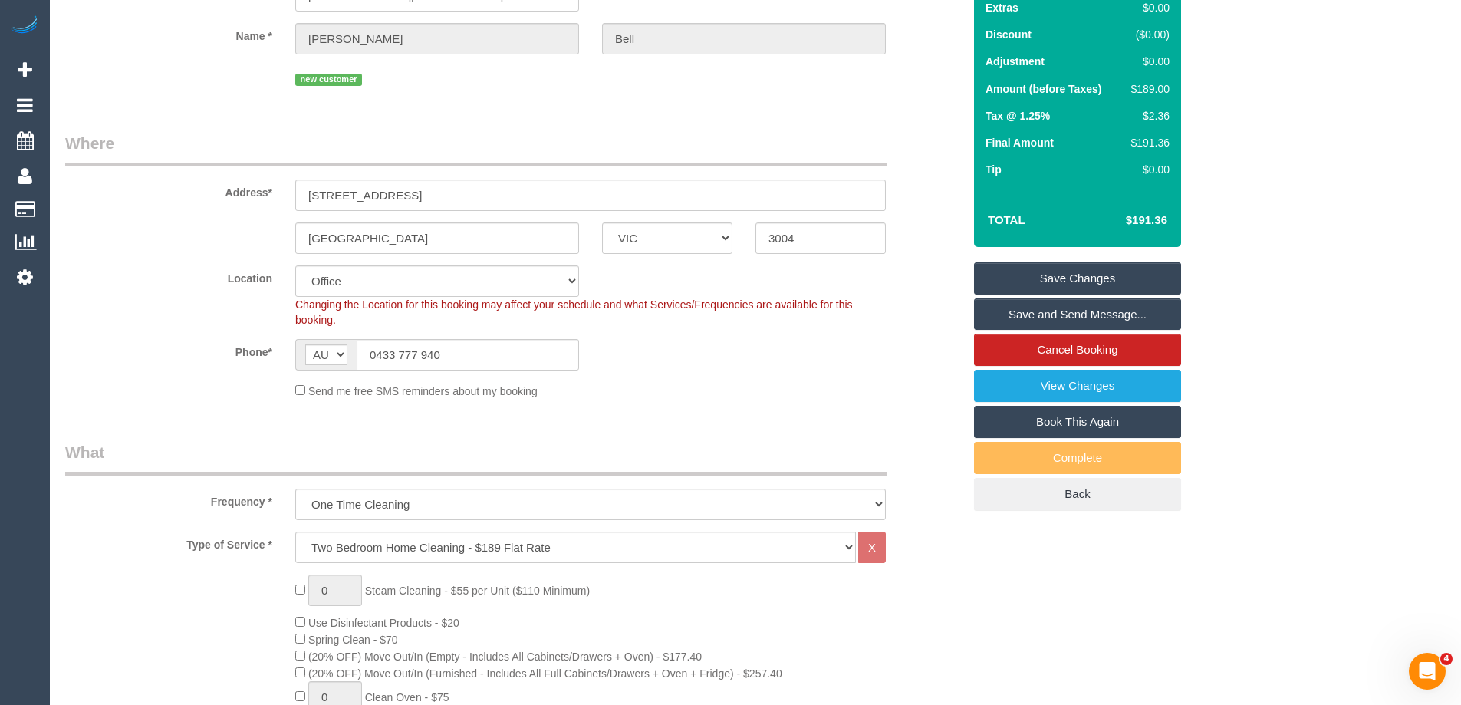
scroll to position [0, 0]
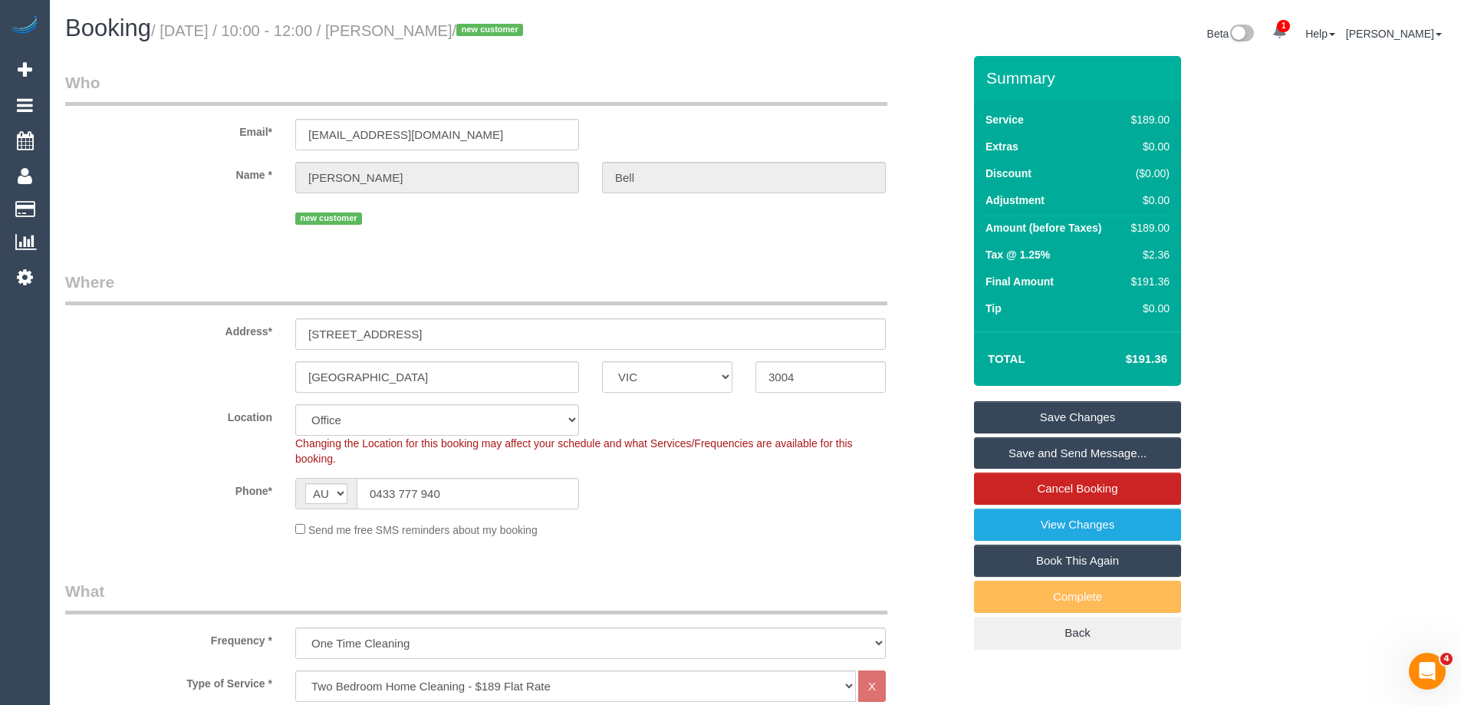
click at [1056, 412] on link "Save Changes" at bounding box center [1077, 417] width 207 height 32
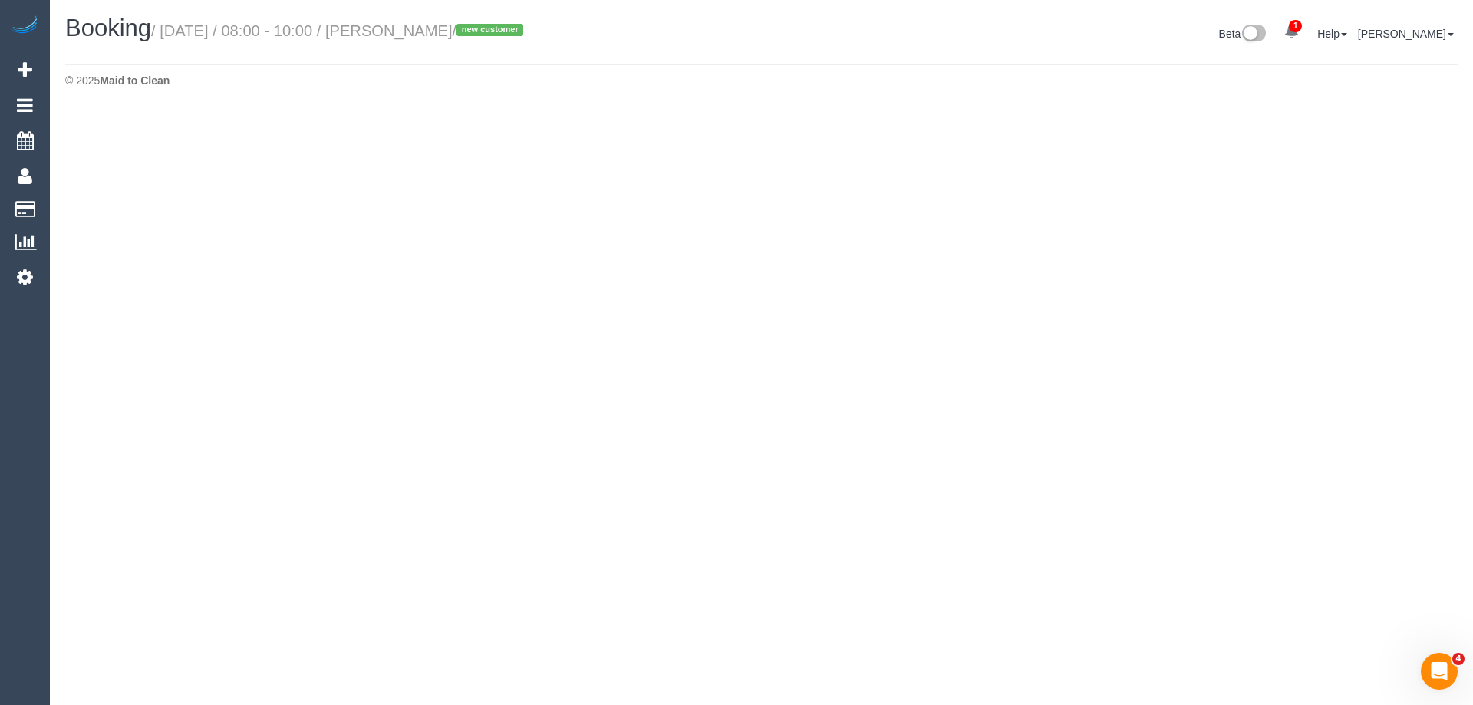
select select "VIC"
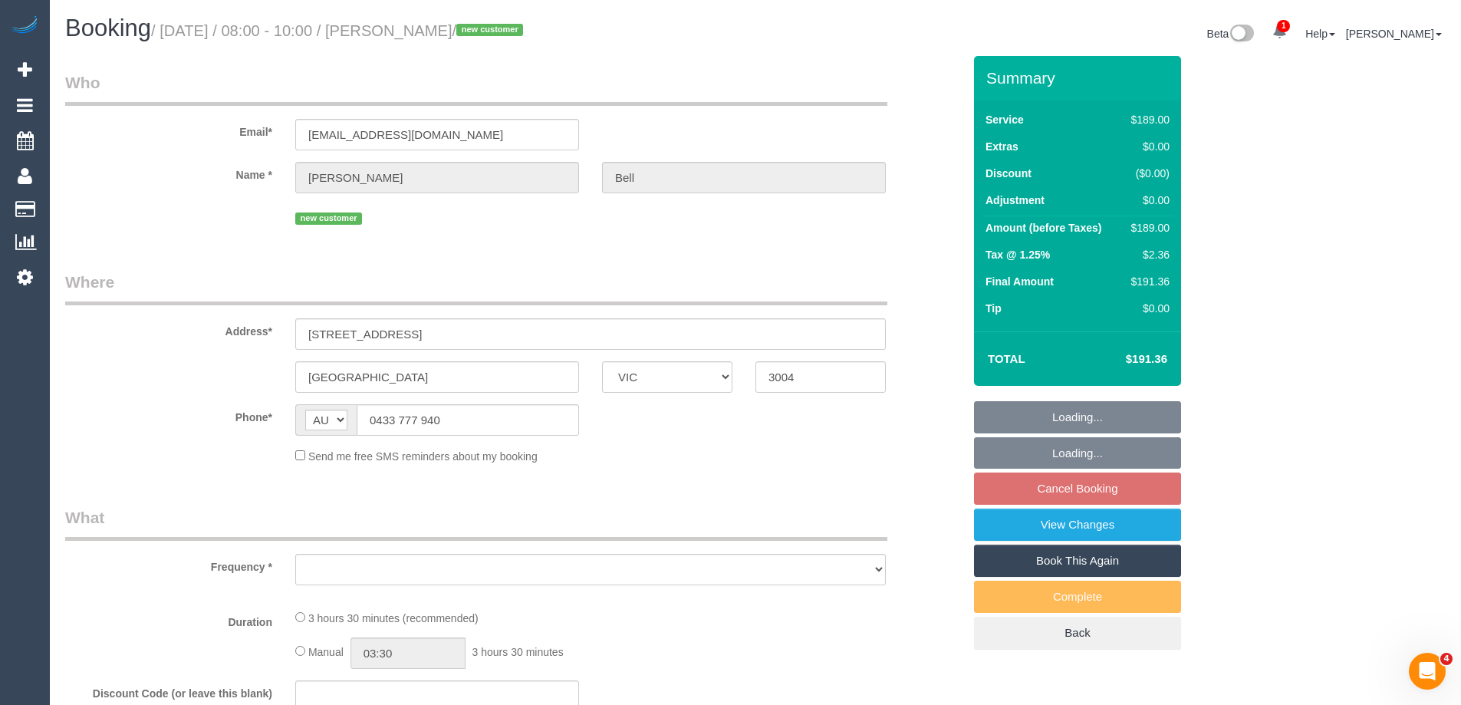
select select "object:10006"
select select "string:stripe-pm_1S1kQS2GScqysDRV7LwdxrG6"
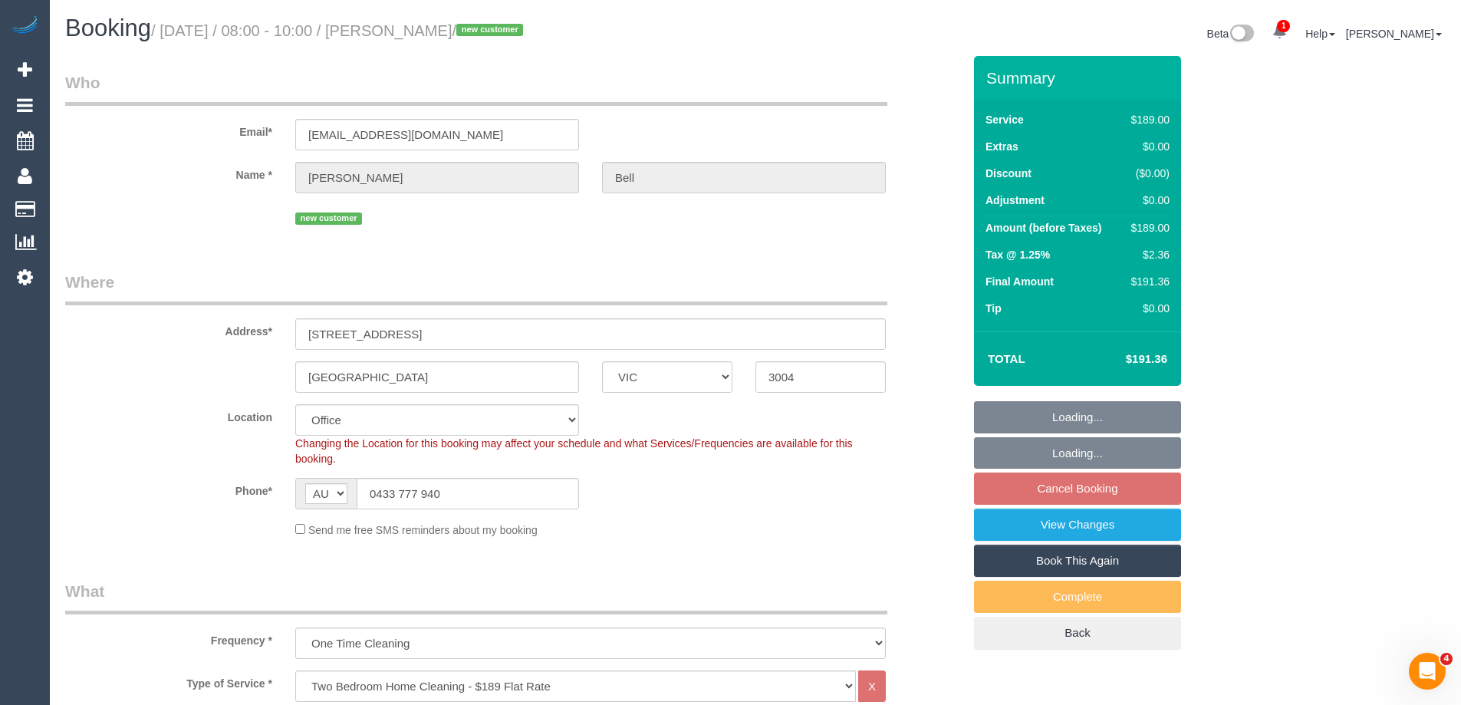
select select "object:10130"
select select "number:28"
select select "number:14"
select select "number:18"
select select "number:24"
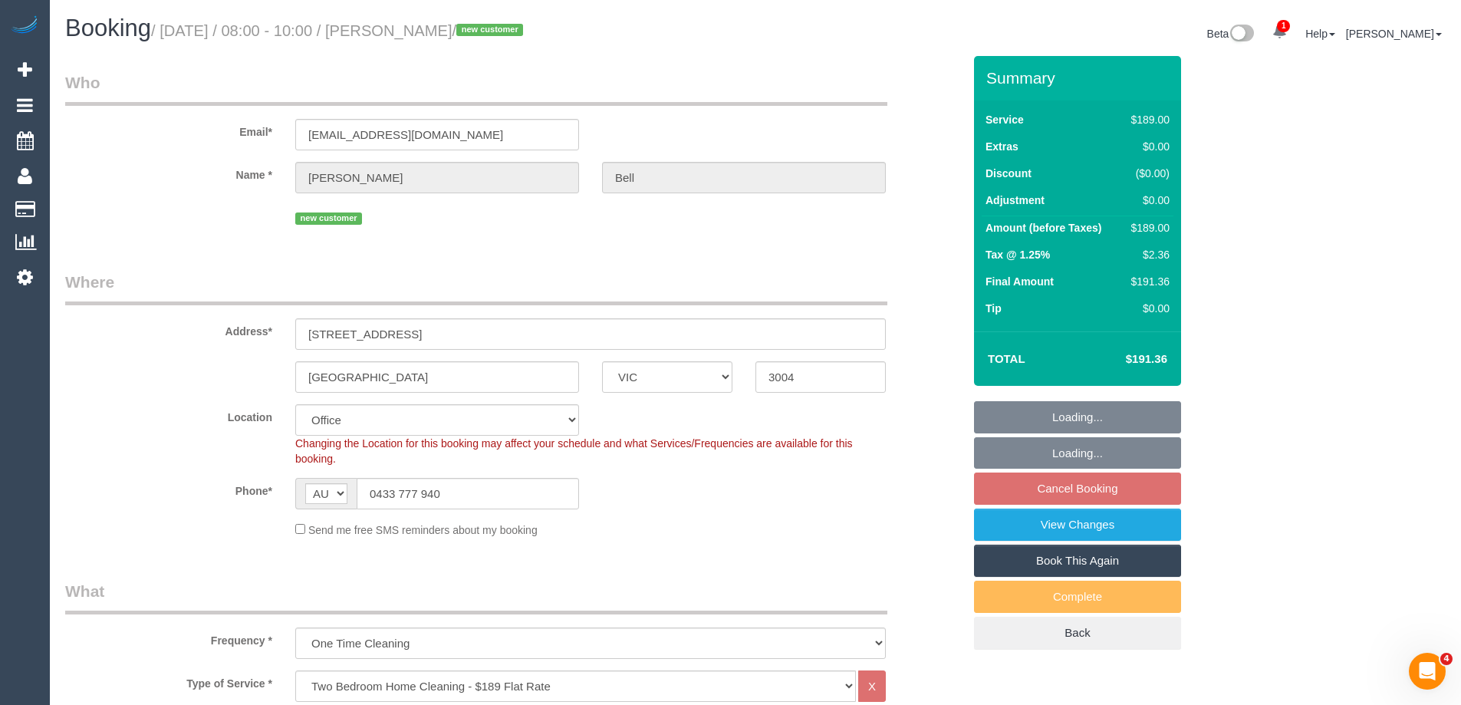
select select "number:13"
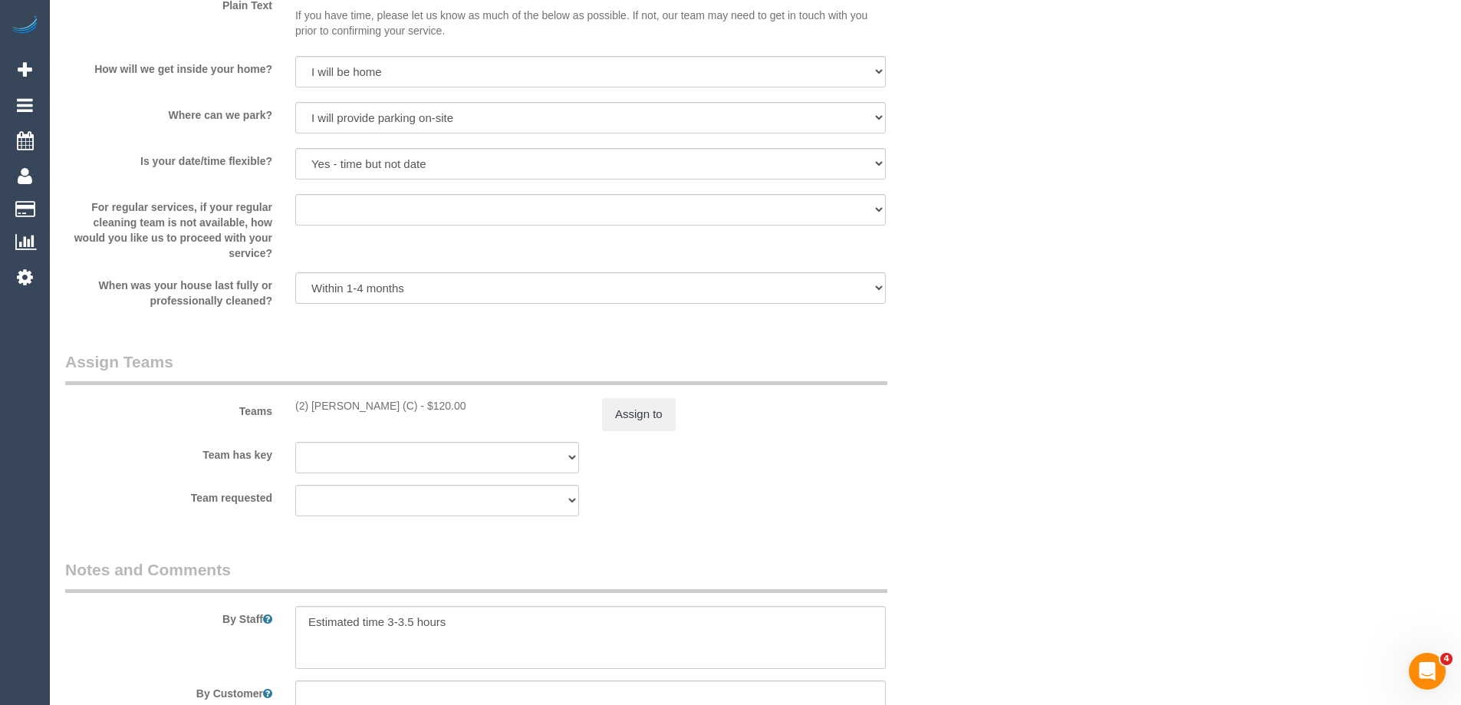
scroll to position [2224, 0]
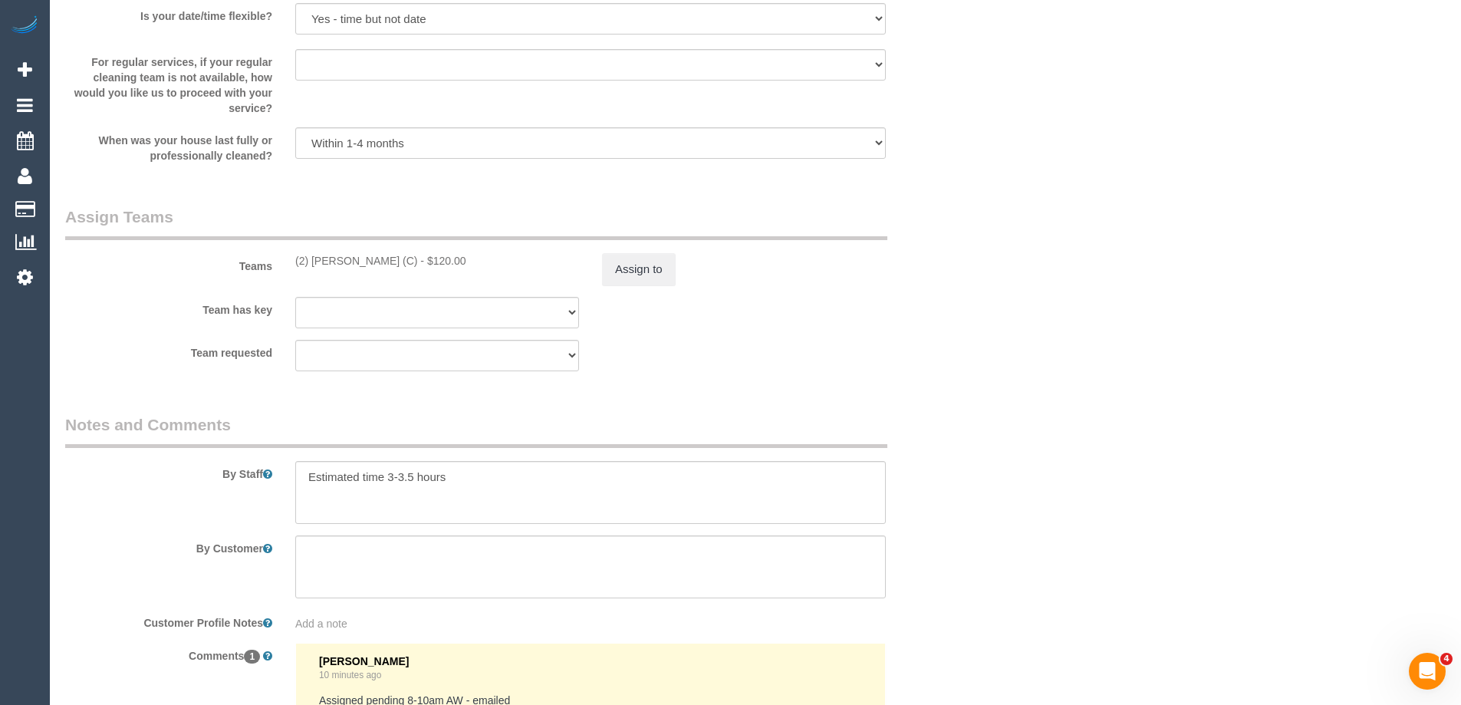
click at [327, 255] on div "(2) Dinitha Gunawardana (C) - $120.00" at bounding box center [437, 260] width 284 height 15
copy div "Dinitha"
drag, startPoint x: 884, startPoint y: 281, endPoint x: 898, endPoint y: 281, distance: 13.8
click at [884, 281] on div "Assign to" at bounding box center [744, 269] width 307 height 32
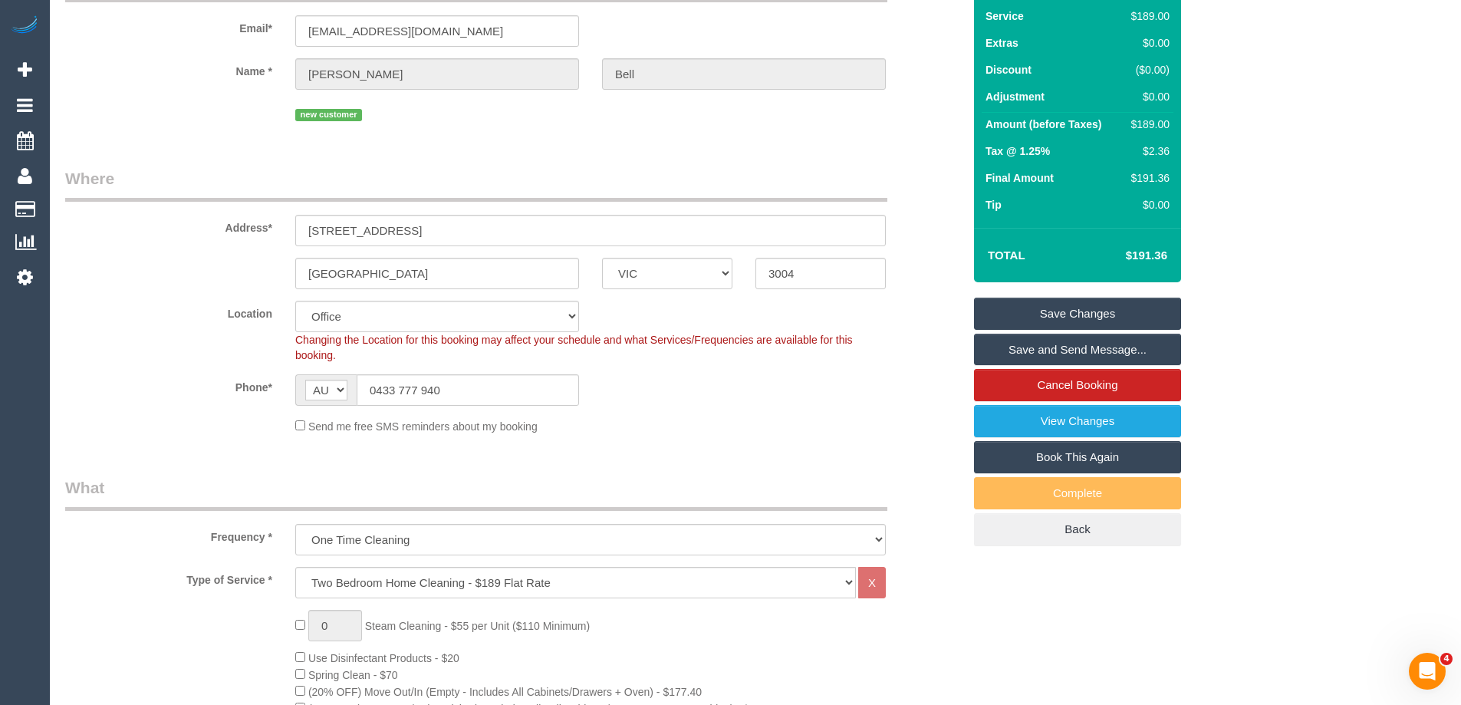
scroll to position [0, 0]
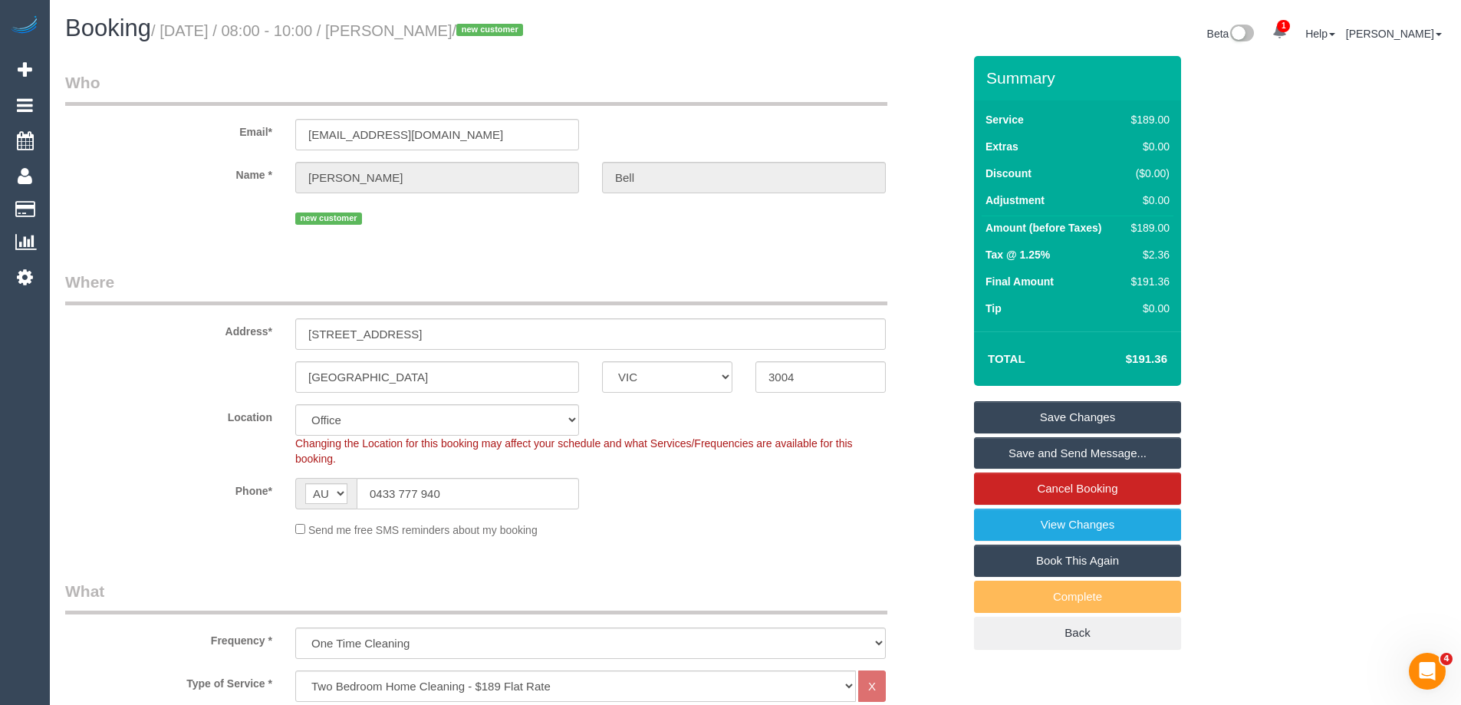
drag, startPoint x: 508, startPoint y: 34, endPoint x: 423, endPoint y: 29, distance: 84.5
click at [423, 29] on small "/ September 06, 2025 / 08:00 - 10:00 / Brittany Bell / new customer" at bounding box center [339, 30] width 377 height 17
copy small "Brittany Bell"
click at [585, 271] on legend "Where" at bounding box center [476, 288] width 822 height 35
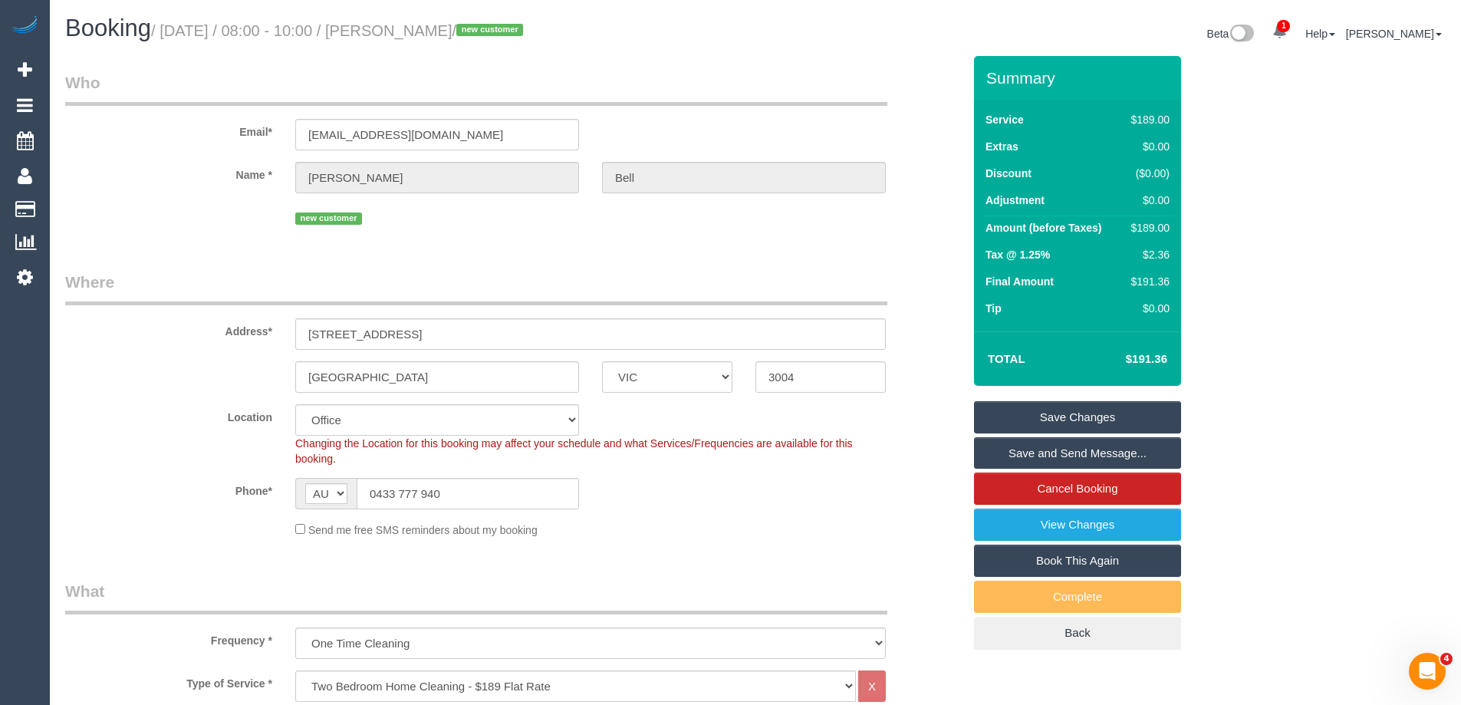
click at [1032, 410] on link "Save Changes" at bounding box center [1077, 417] width 207 height 32
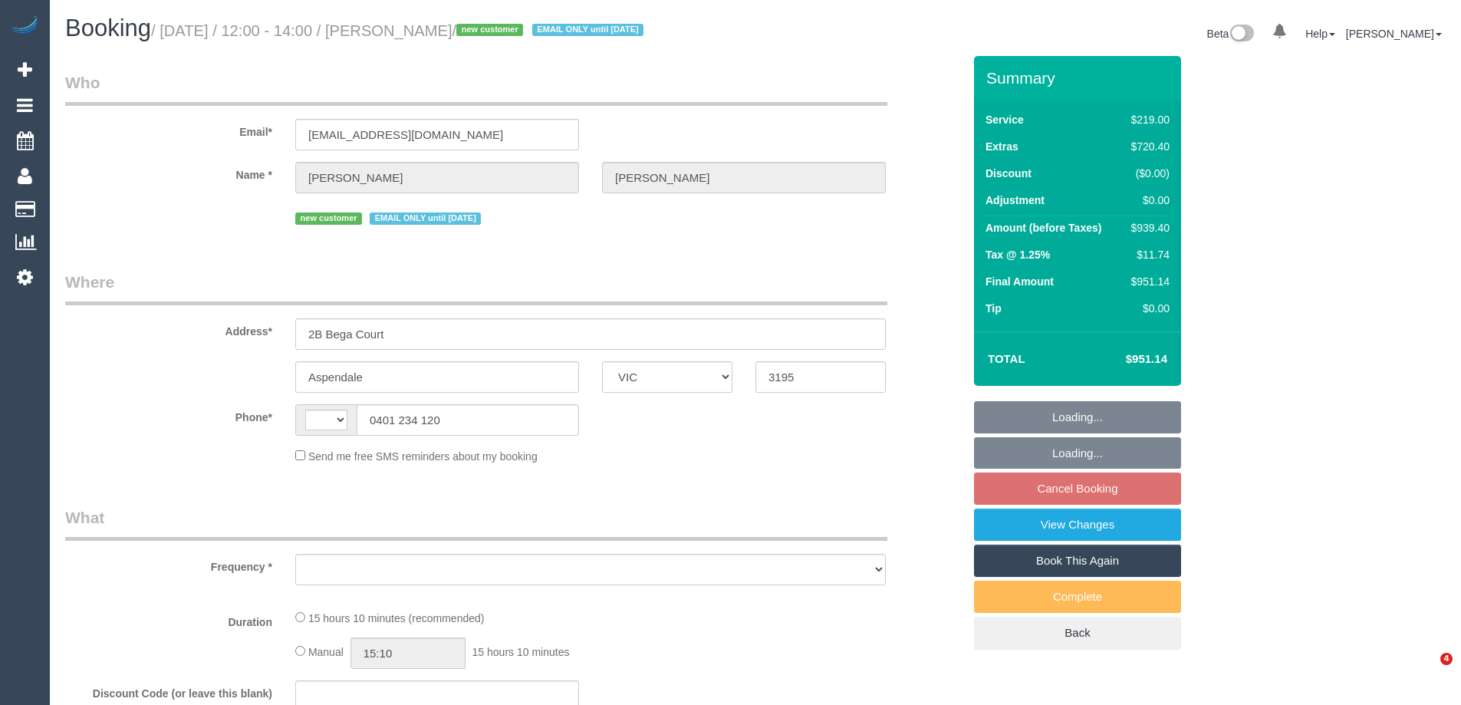
select select "VIC"
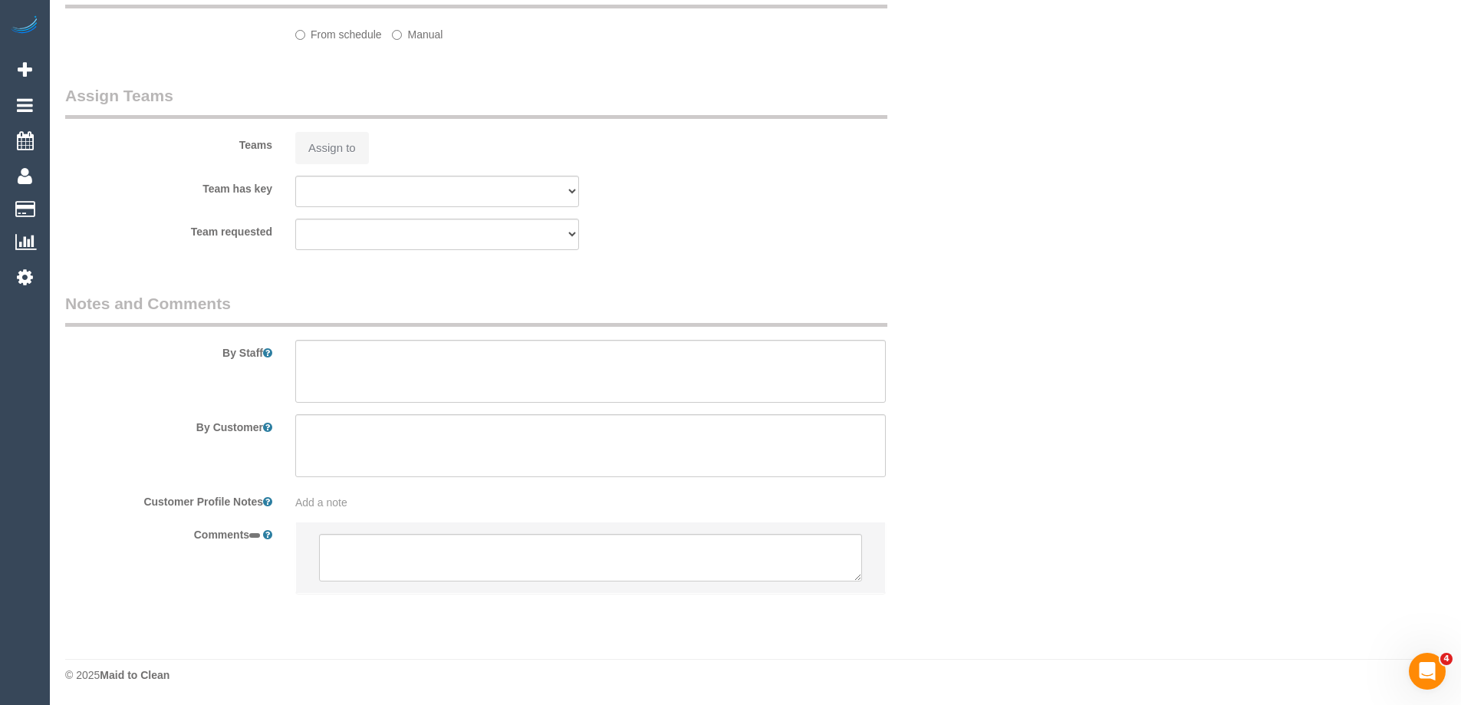
select select "string:AU"
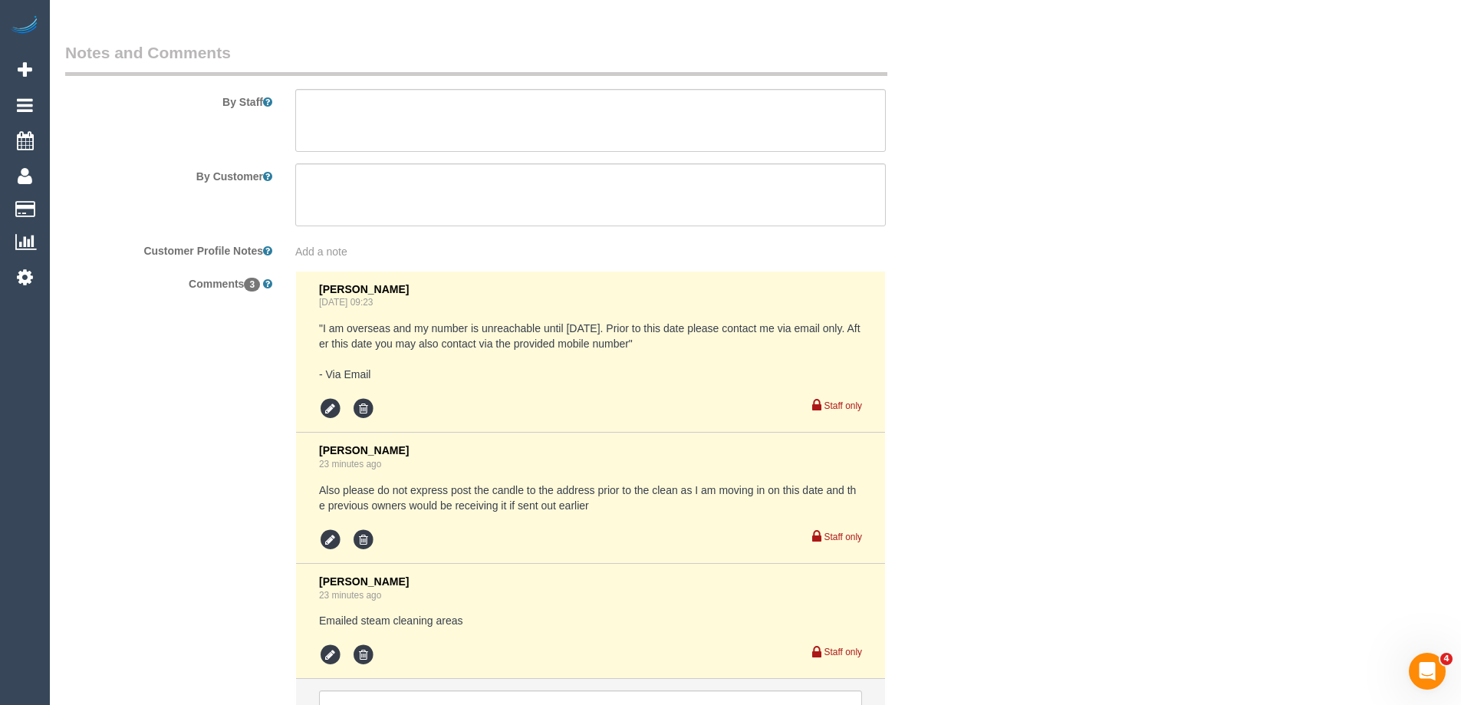
select select "object:601"
select select "string:stripe-pm_1RmTgN2GScqysDRVdgvU9lw2"
select select "number:28"
select select "number:14"
select select "number:18"
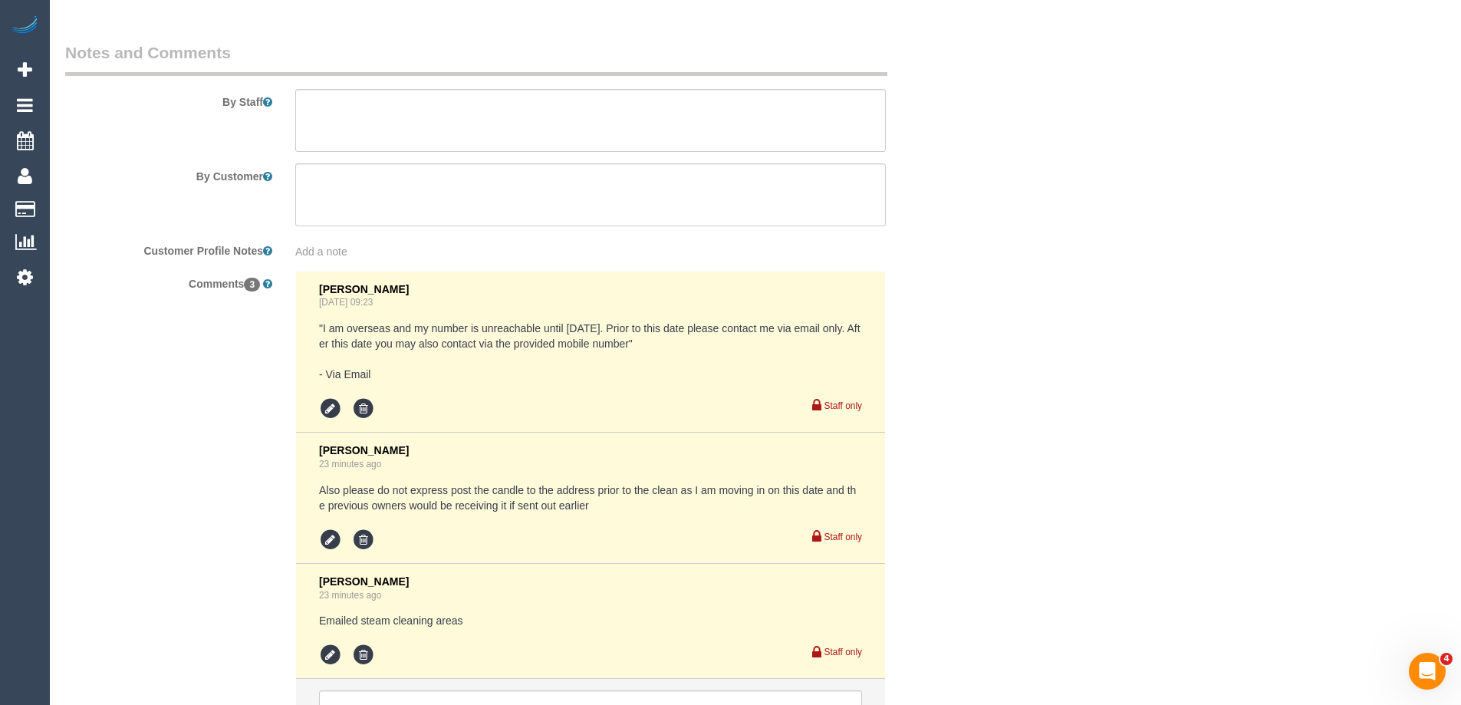
select select "number:24"
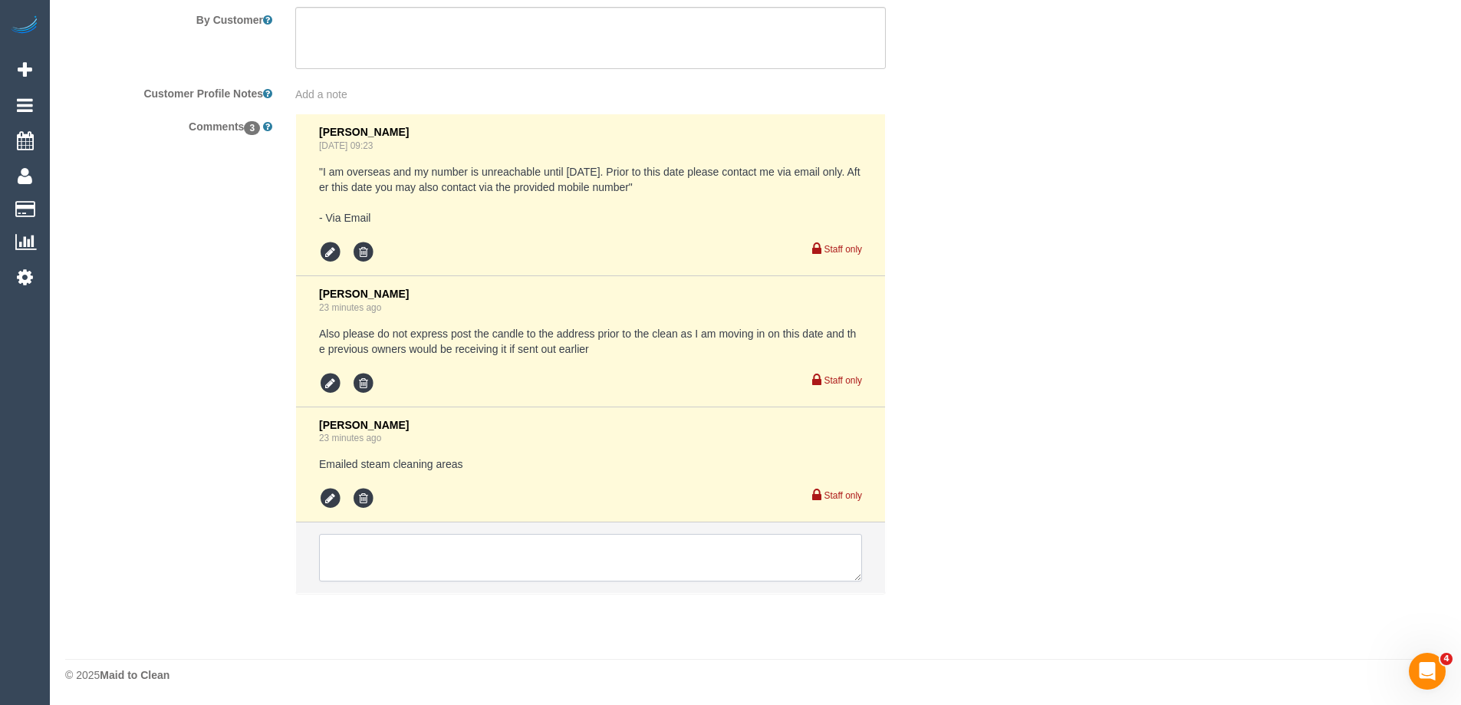
click at [449, 558] on textarea at bounding box center [590, 558] width 543 height 48
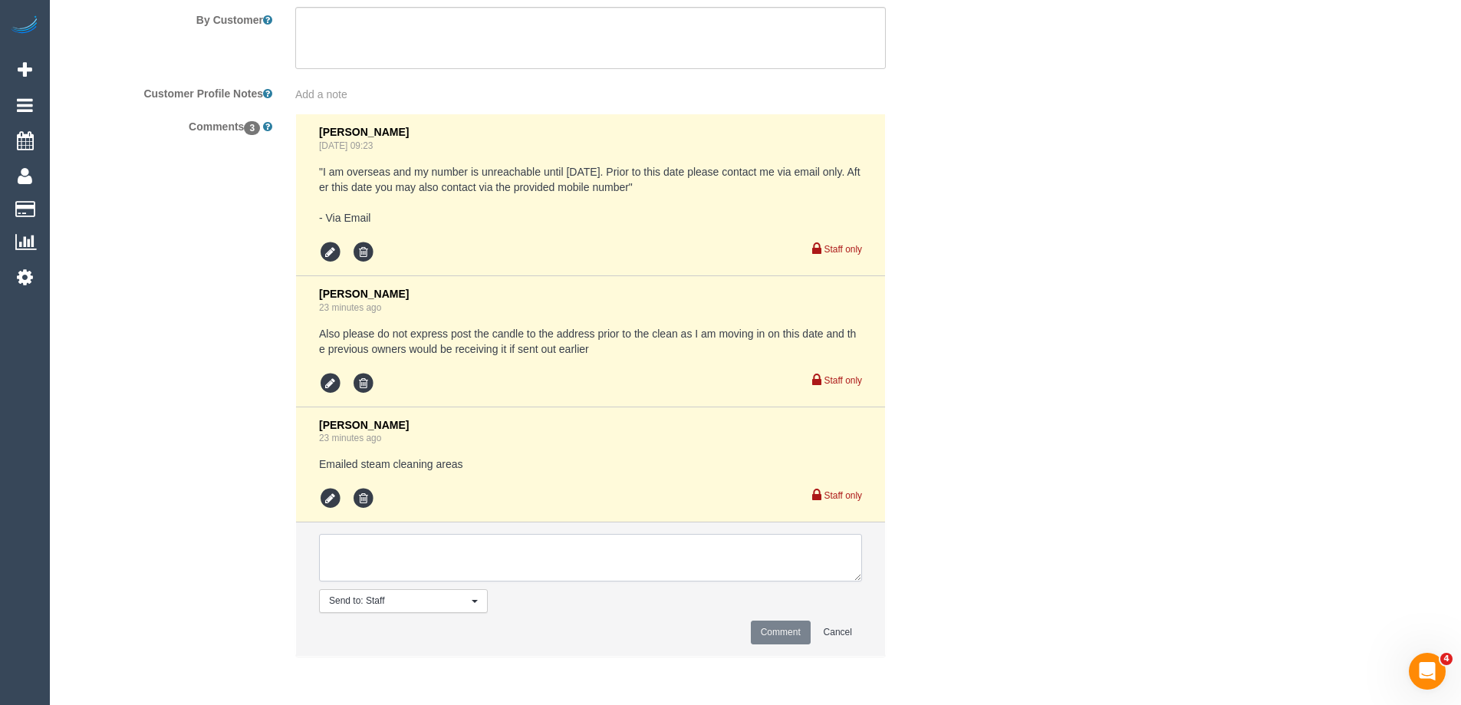
select select "object:1373"
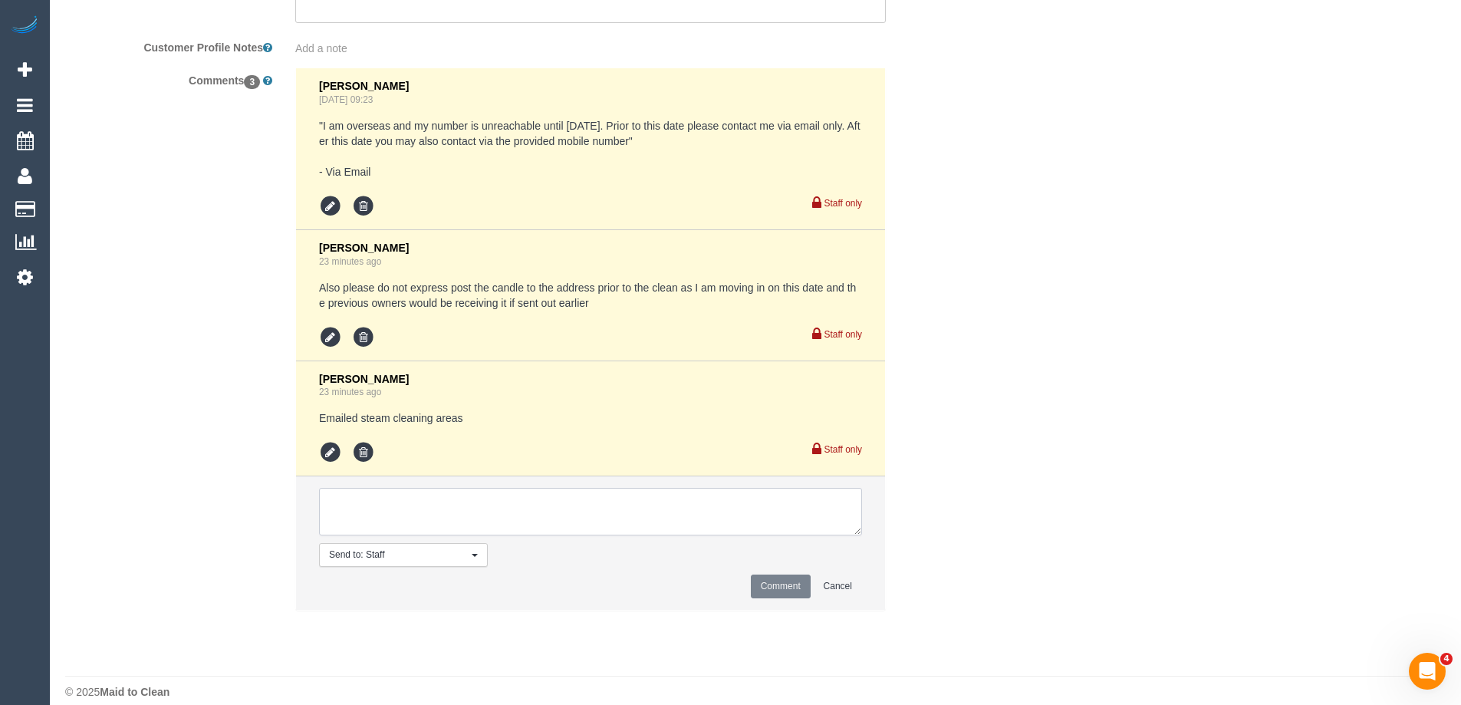
select select "spot2"
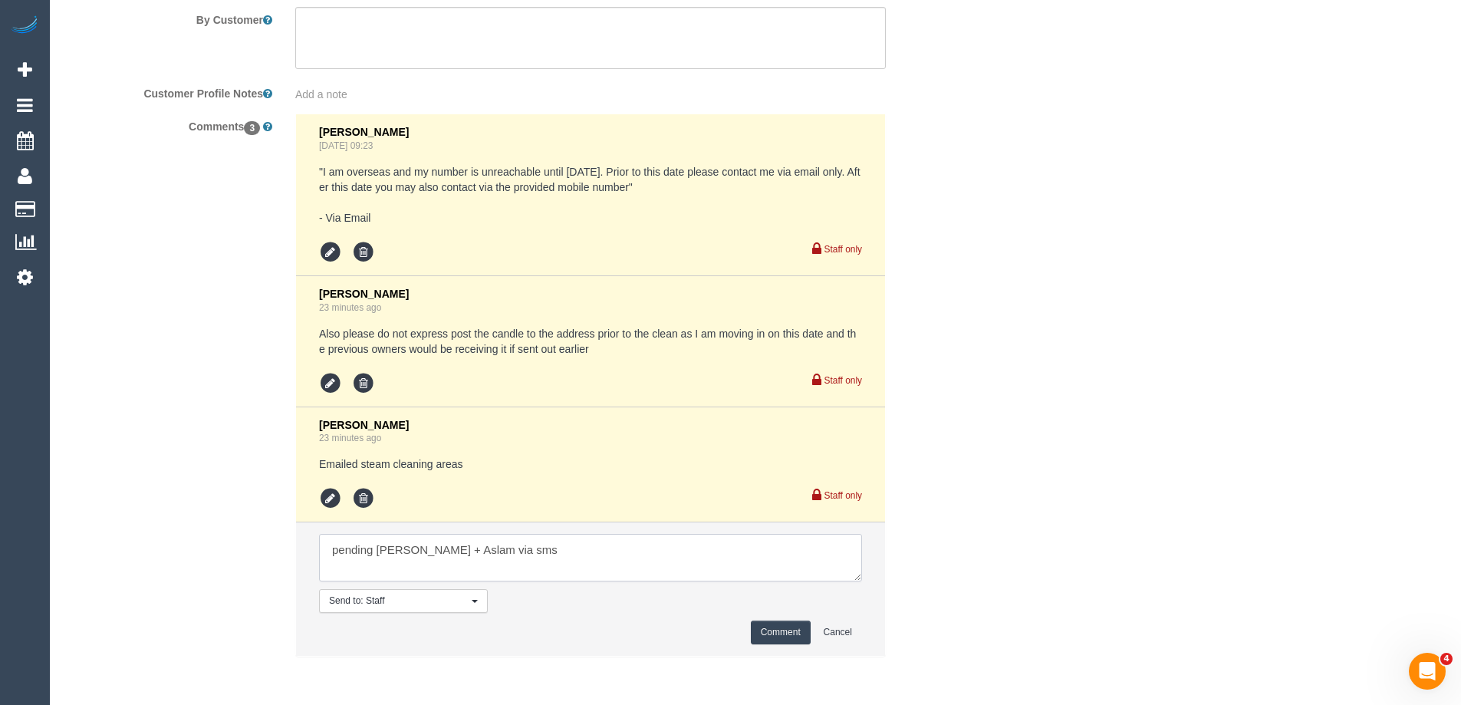
type textarea "pending Maria + Aslam via sms"
click at [798, 630] on button "Comment" at bounding box center [781, 632] width 60 height 24
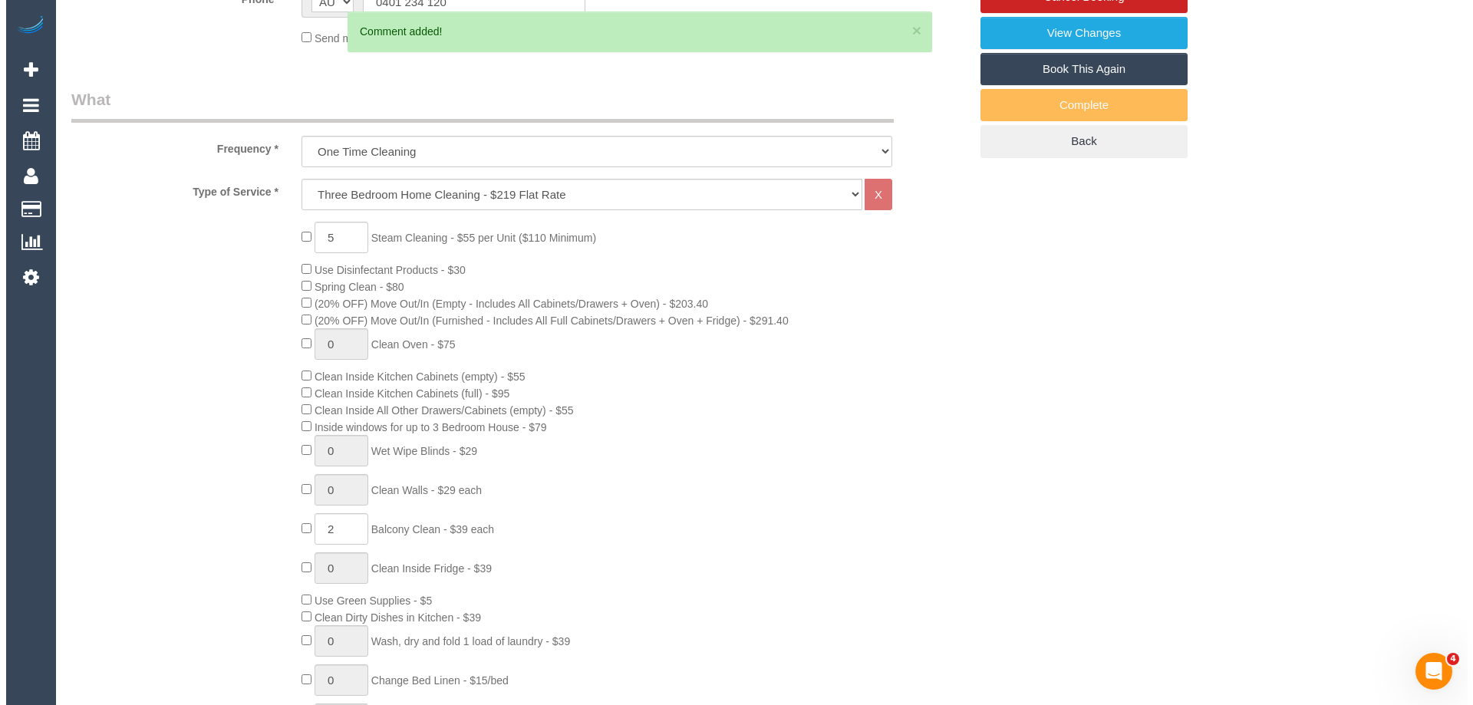
scroll to position [0, 0]
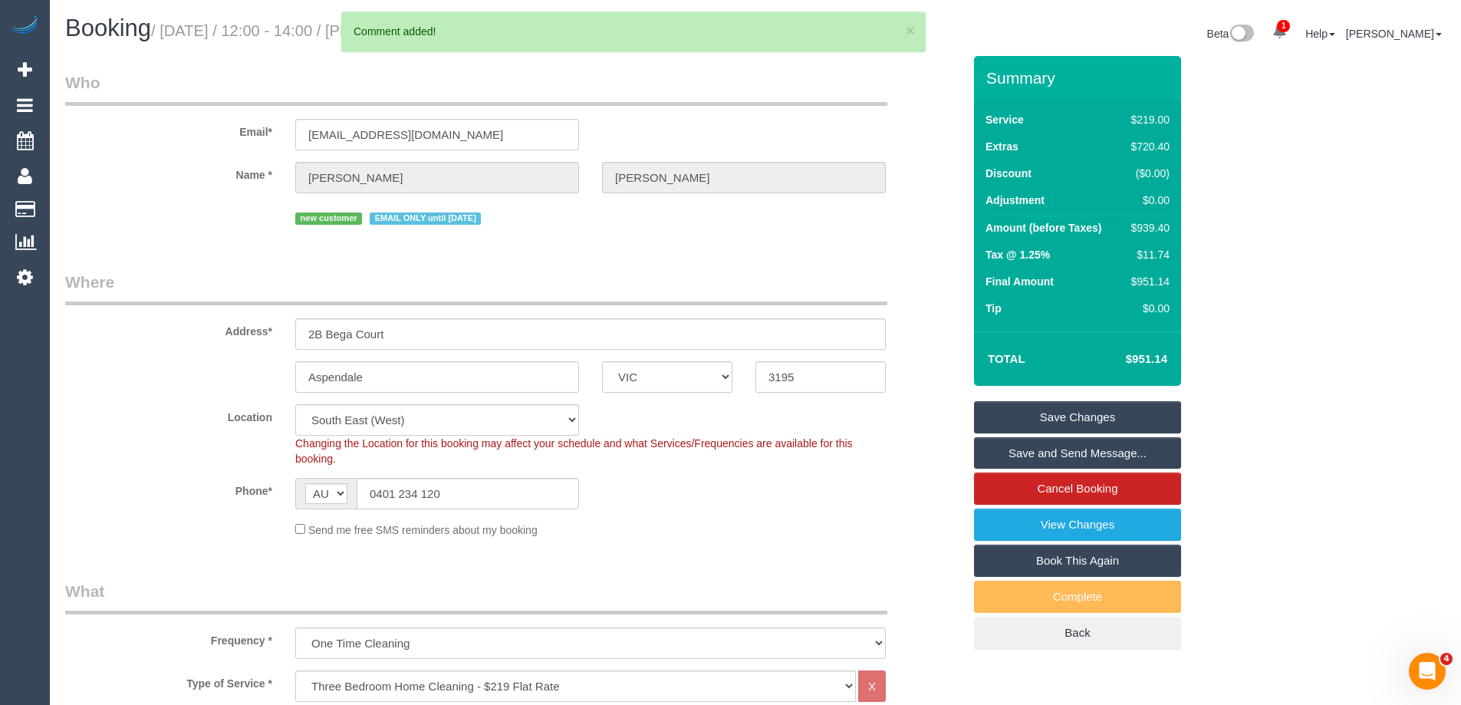
click at [1080, 420] on link "Save Changes" at bounding box center [1077, 417] width 207 height 32
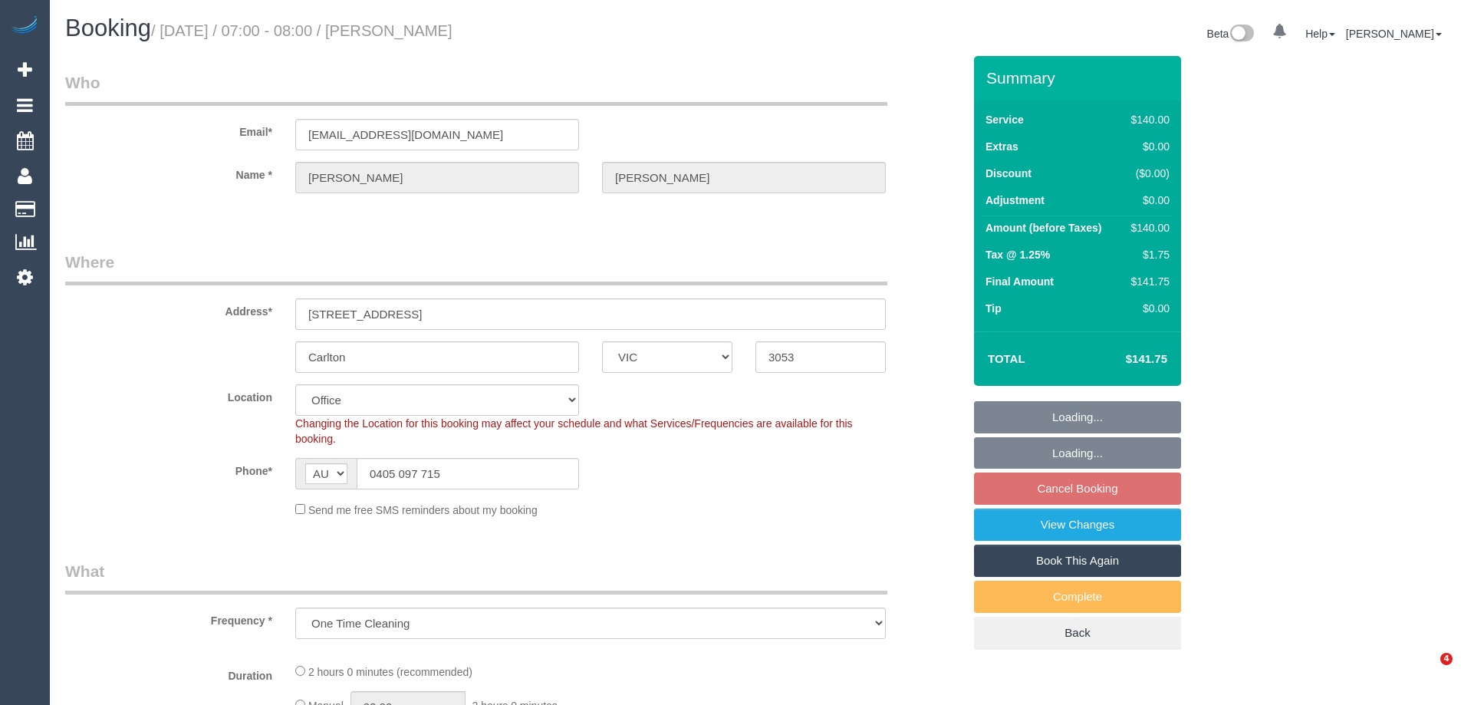
select select "VIC"
select select "number:28"
select select "number:14"
select select "number:18"
select select "number:25"
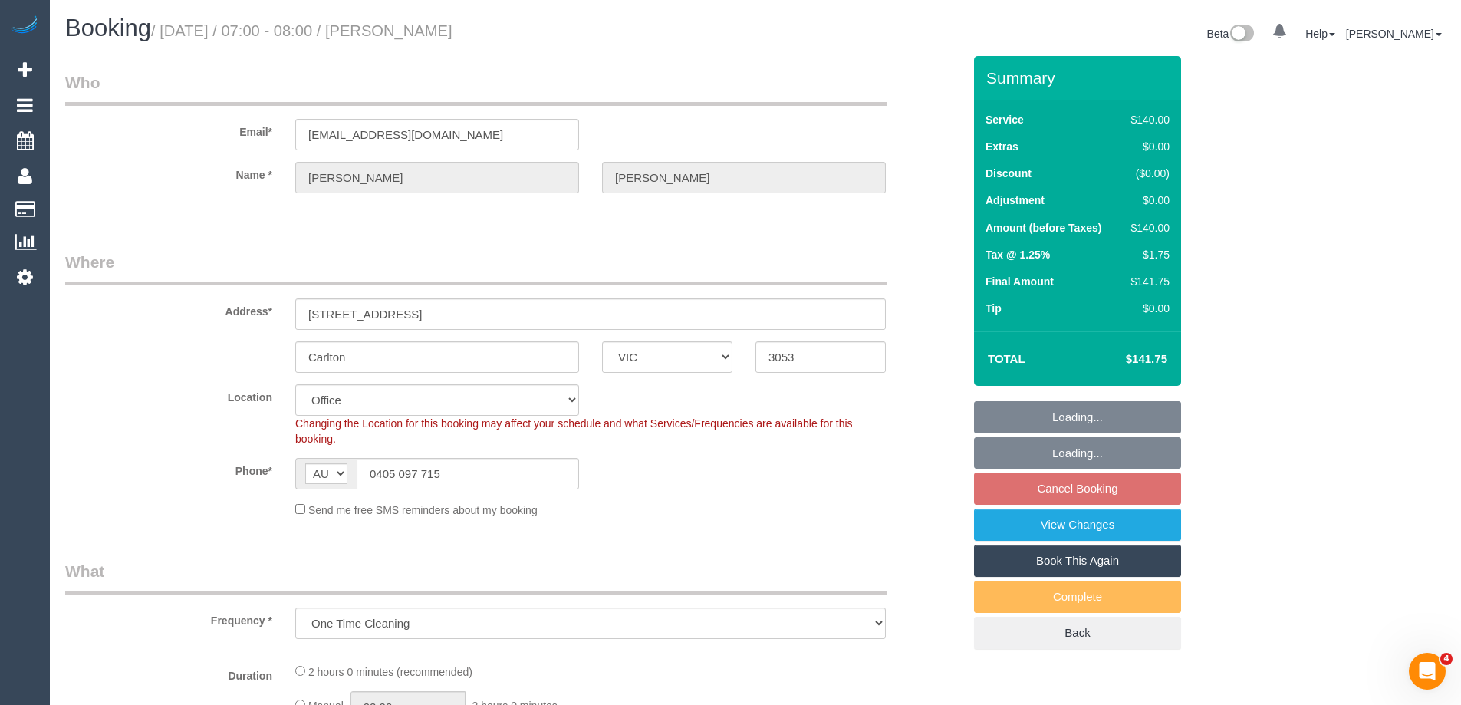
select select "number:34"
select select "number:12"
select select "object:705"
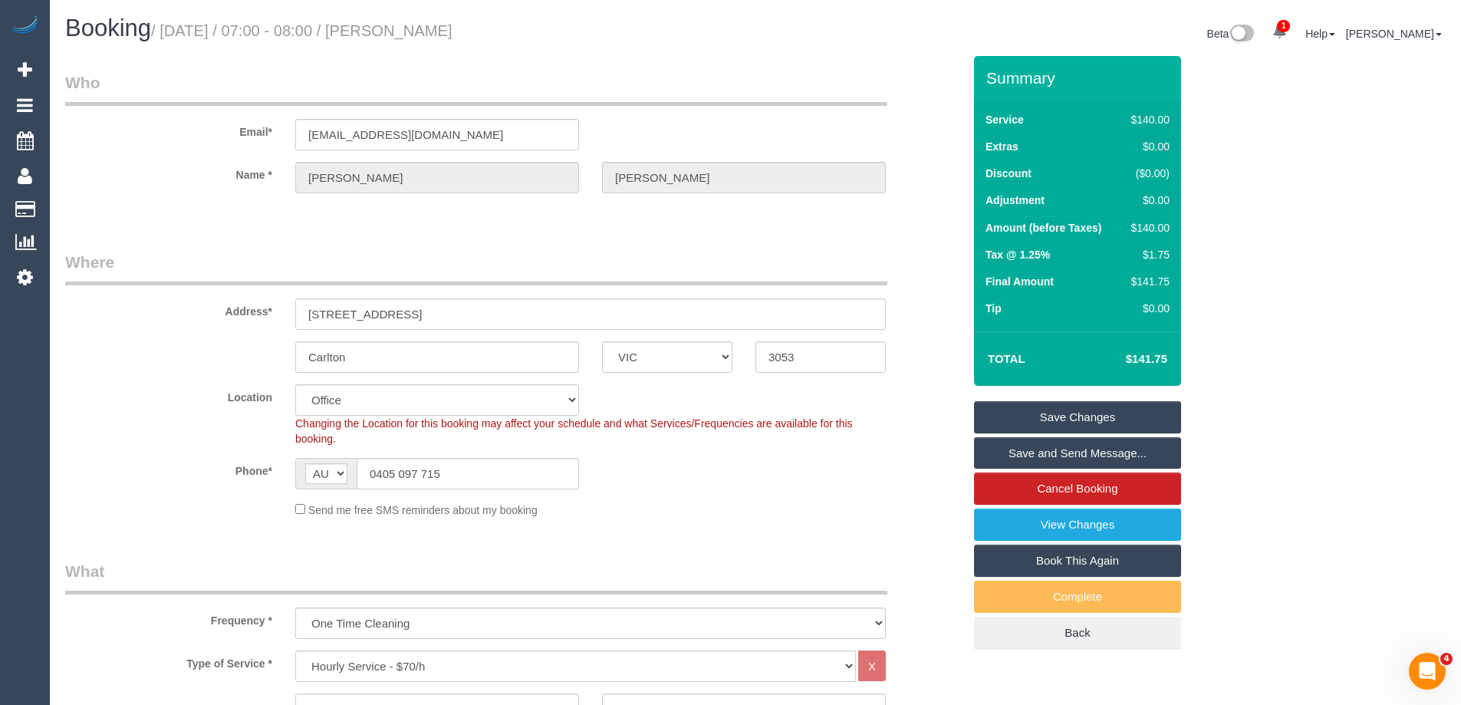
drag, startPoint x: 524, startPoint y: 28, endPoint x: 423, endPoint y: 31, distance: 100.5
click at [423, 31] on h1 "Booking / [DATE] / 07:00 - 08:00 / [PERSON_NAME]" at bounding box center [404, 28] width 679 height 26
copy small "[PERSON_NAME]"
click at [674, 511] on div "Send me free SMS reminders about my booking" at bounding box center [591, 509] width 614 height 17
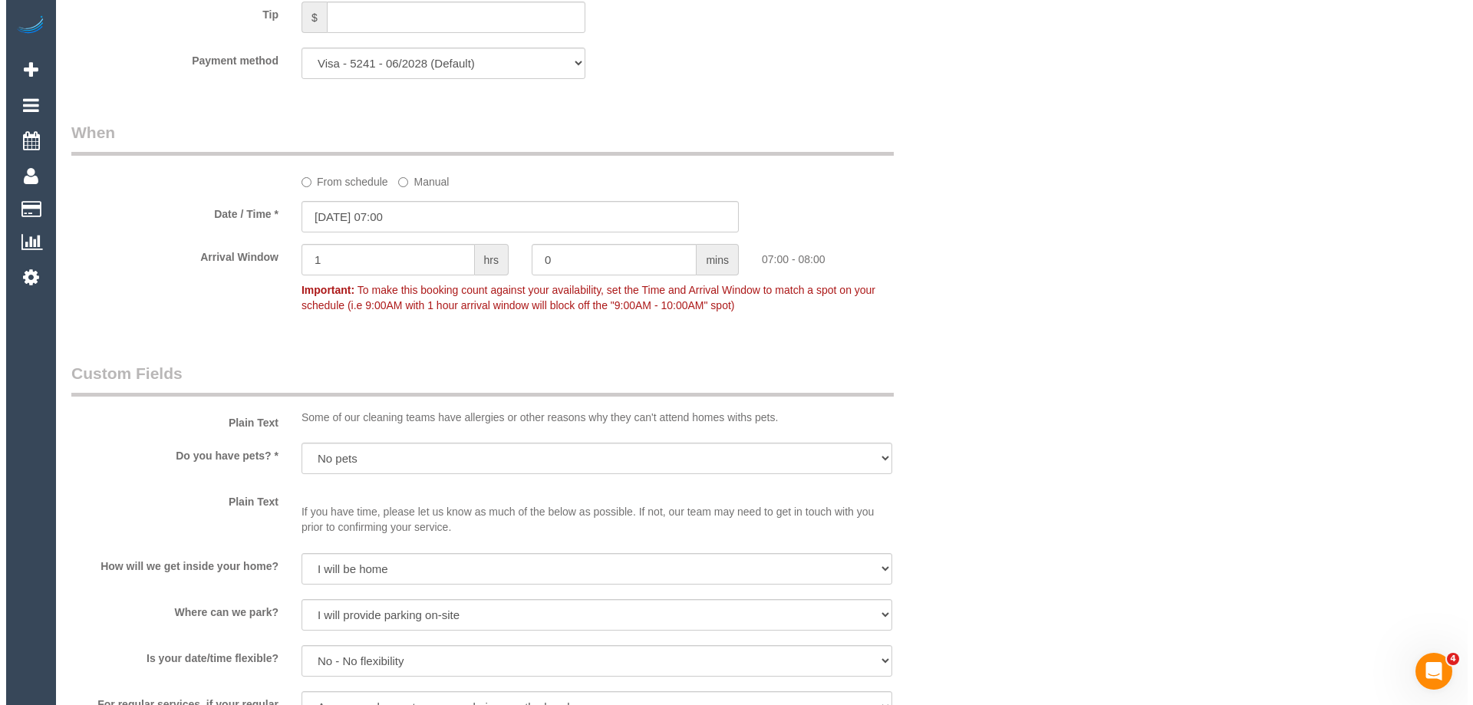
scroll to position [1841, 0]
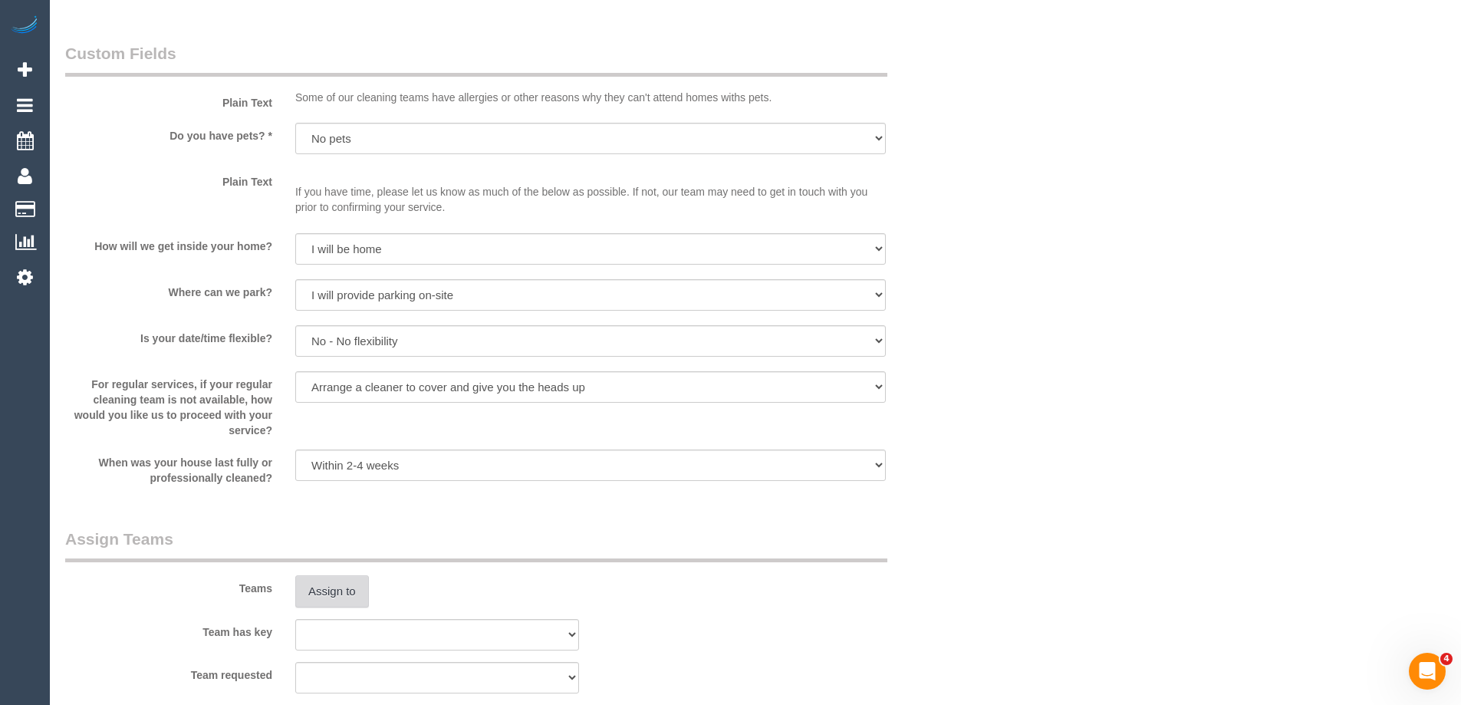
click at [328, 587] on button "Assign to" at bounding box center [332, 591] width 74 height 32
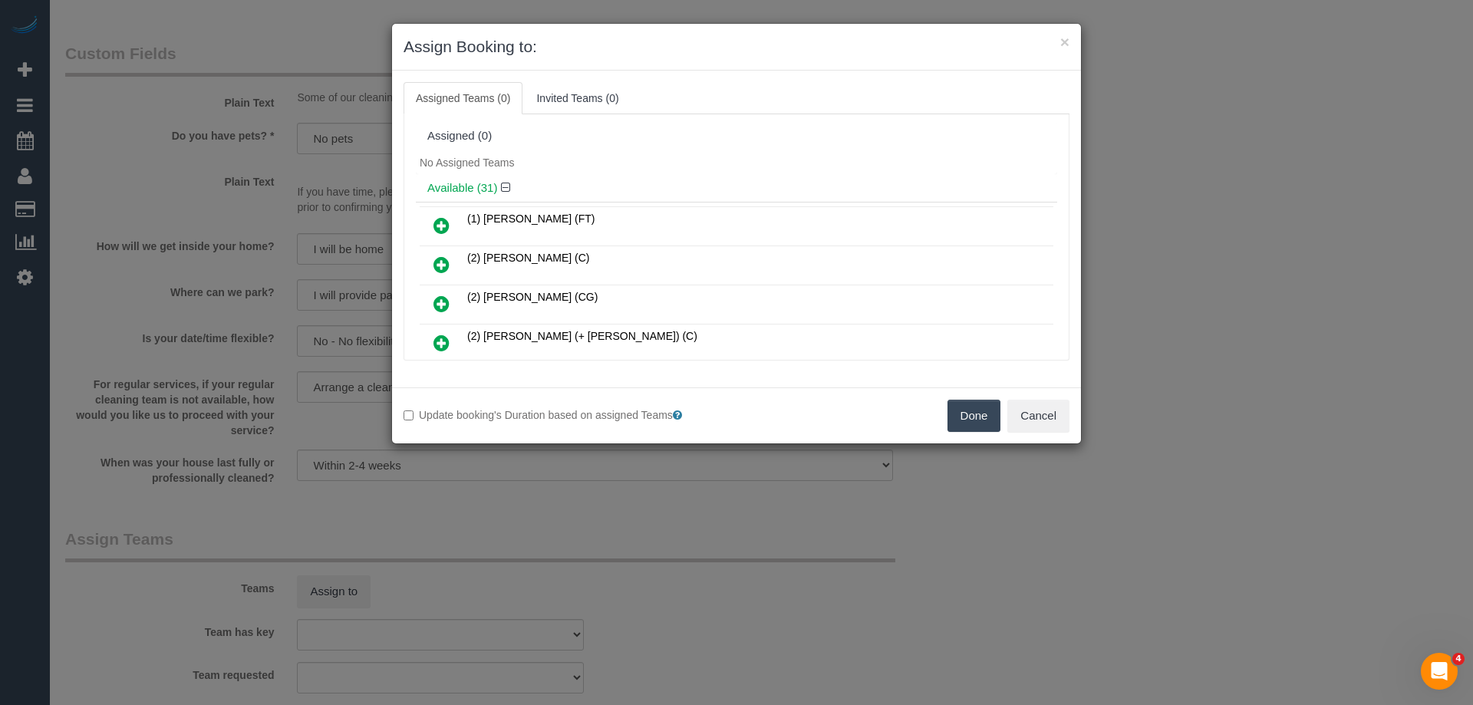
click at [731, 139] on div "Assigned (0)" at bounding box center [736, 136] width 618 height 13
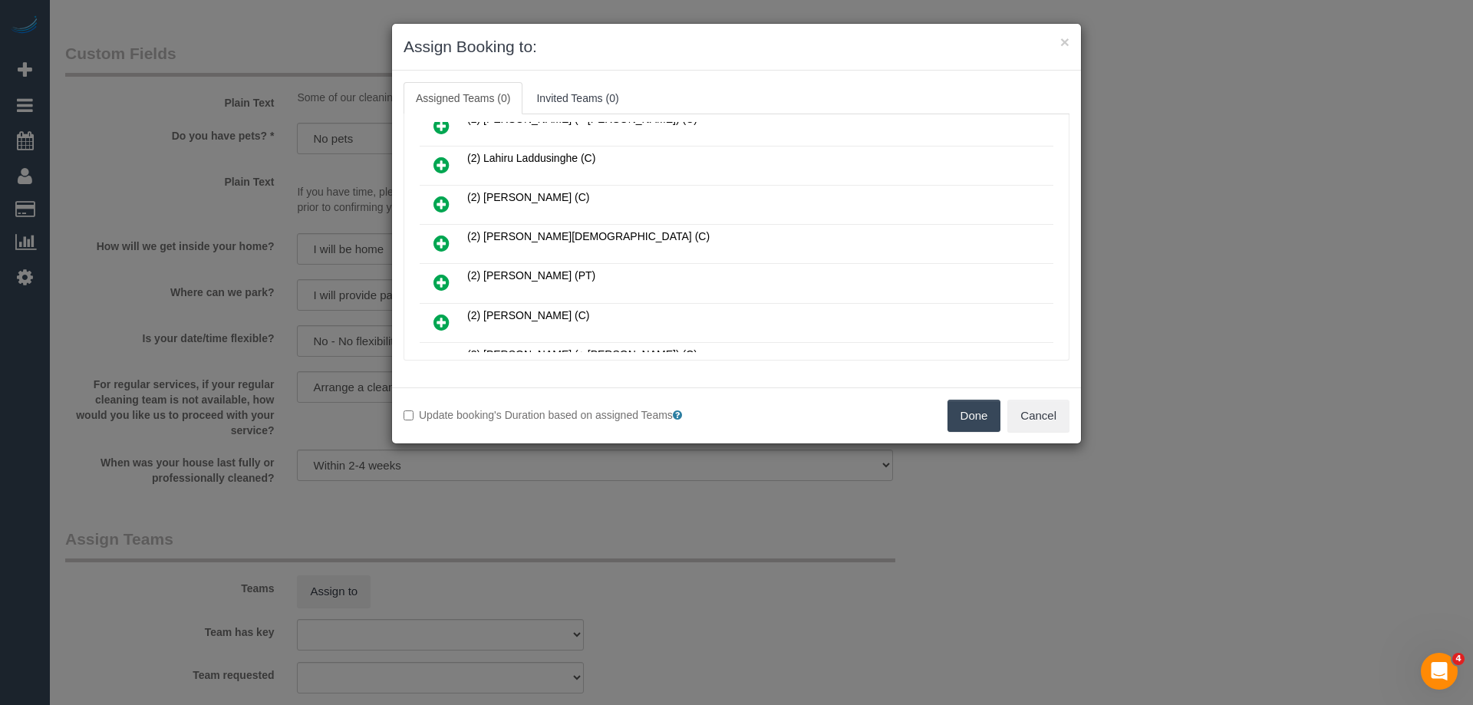
click at [438, 242] on icon at bounding box center [441, 243] width 16 height 18
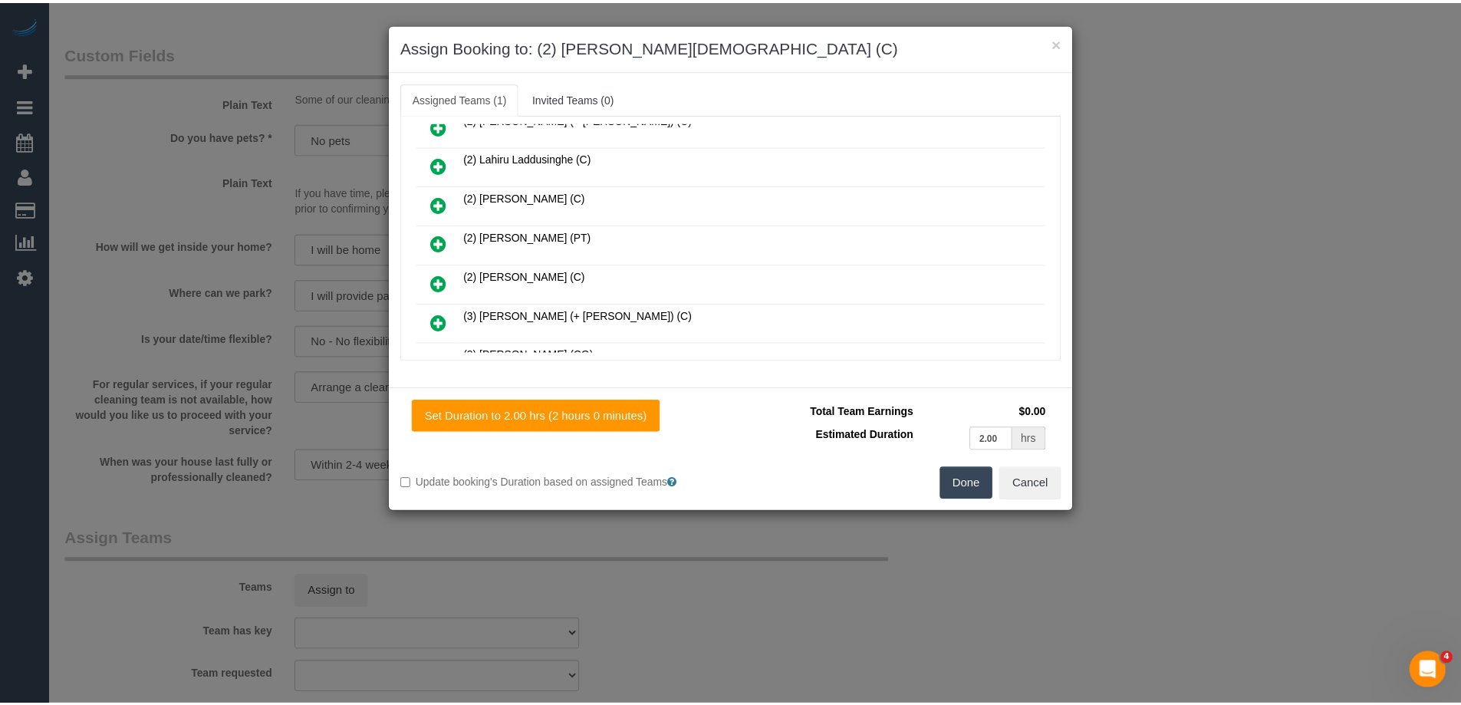
scroll to position [0, 0]
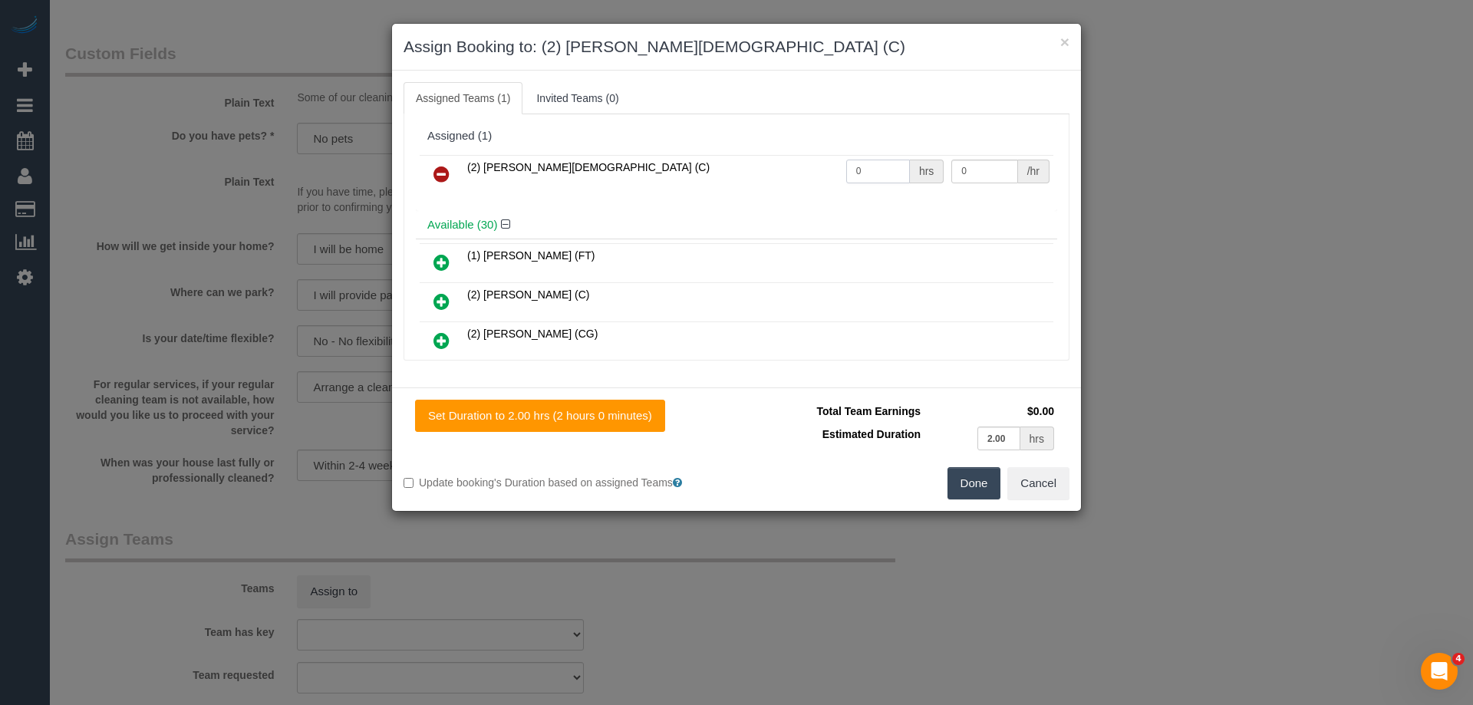
click at [868, 162] on input "0" at bounding box center [878, 172] width 64 height 24
type input "2"
click at [986, 175] on input "0" at bounding box center [984, 172] width 66 height 24
type input "37.5"
click at [986, 475] on button "Done" at bounding box center [974, 483] width 54 height 32
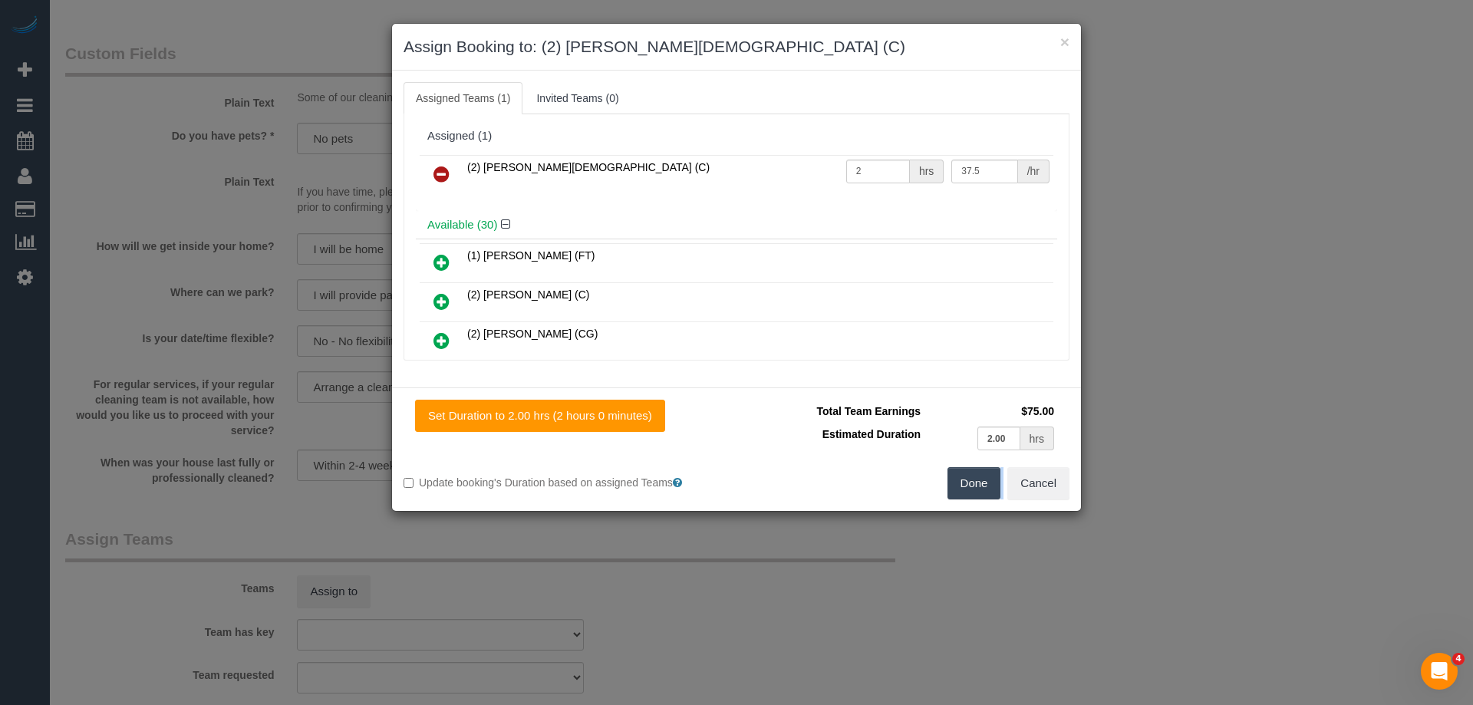
click at [986, 475] on div "× Assign Booking to: (2) Raisul Islam (C) Assigned Teams (1) Invited Teams (0) …" at bounding box center [736, 352] width 1473 height 705
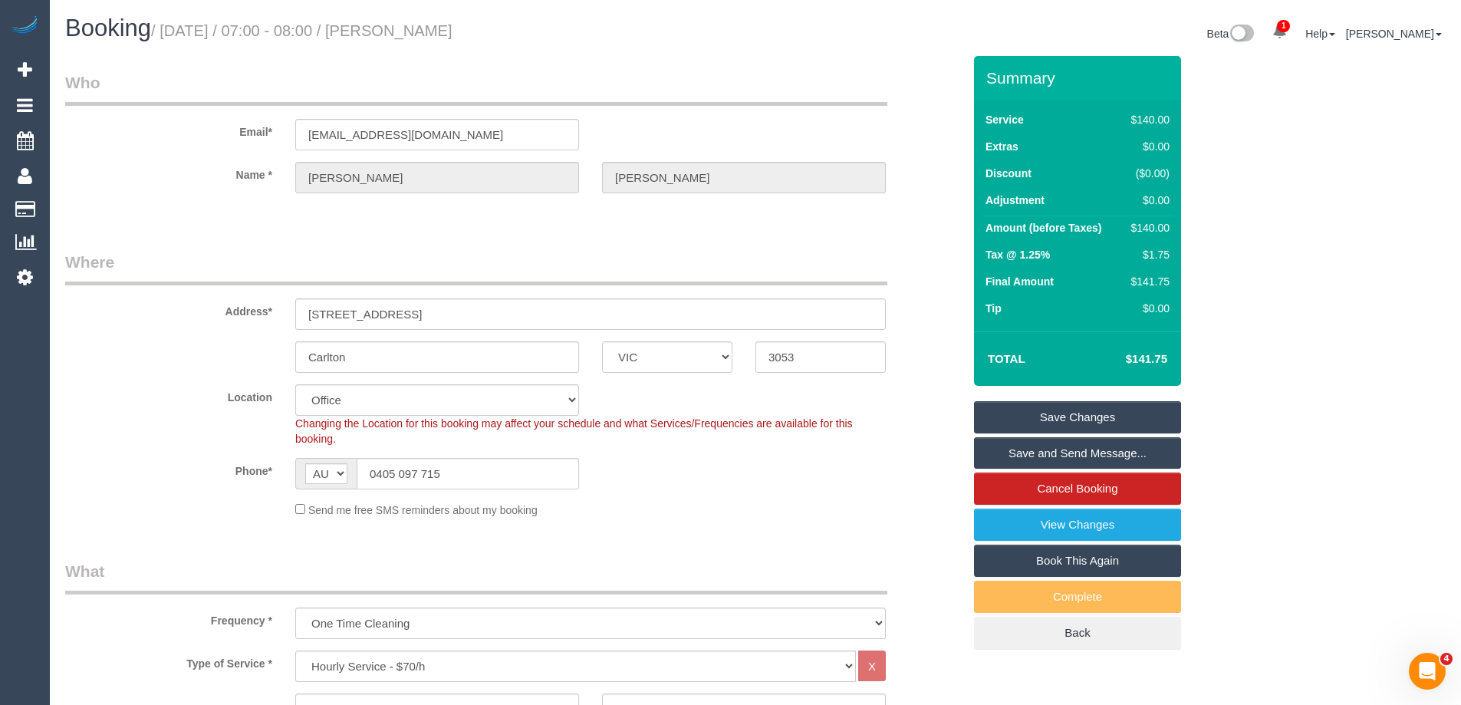
click at [816, 476] on div "Phone* AF AL DZ AD AO AI AQ AG AR AM AW AU AT AZ BS BH BD BB BY BE BZ BJ BM BT …" at bounding box center [514, 473] width 920 height 31
click at [1111, 413] on link "Save Changes" at bounding box center [1077, 417] width 207 height 32
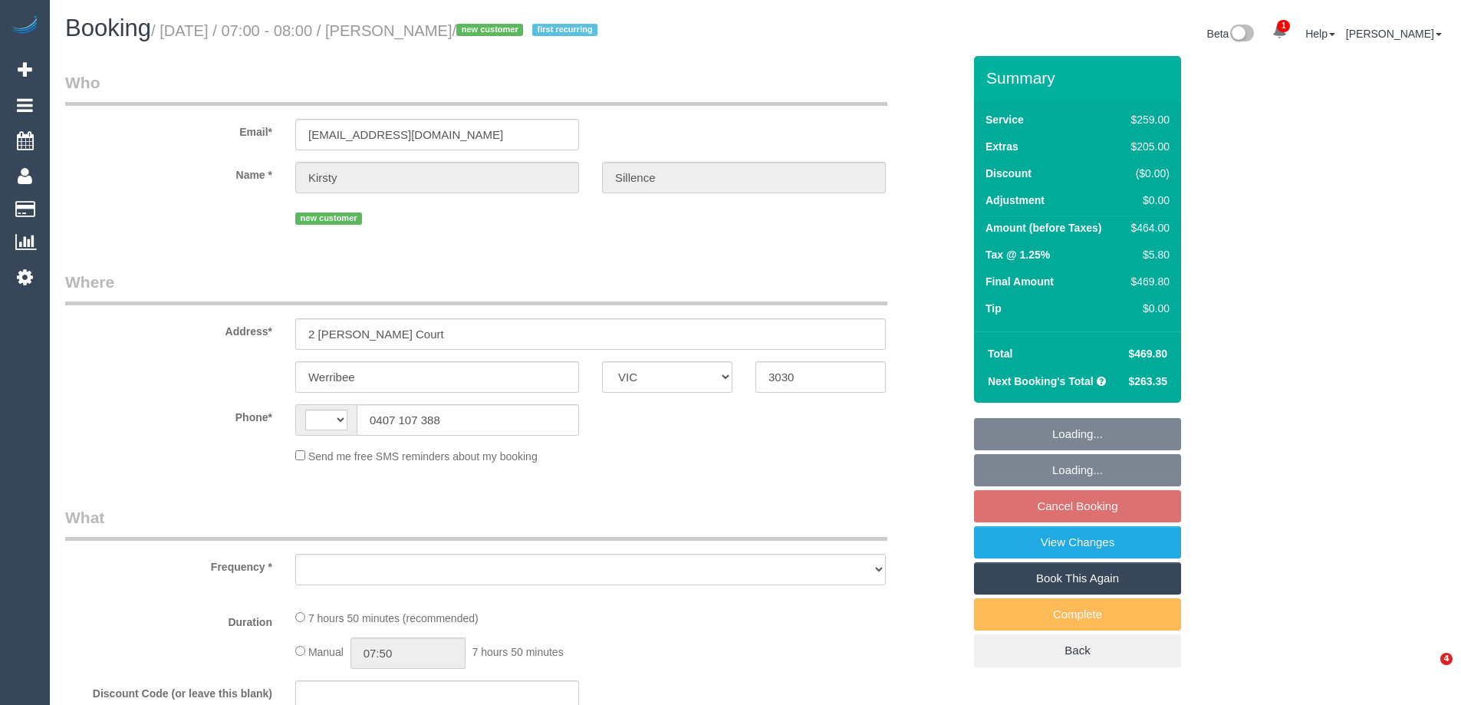
select select "VIC"
select select "string:AU"
select select "string:stripe-pm_1S1avb2GScqysDRV1EGwo1dm"
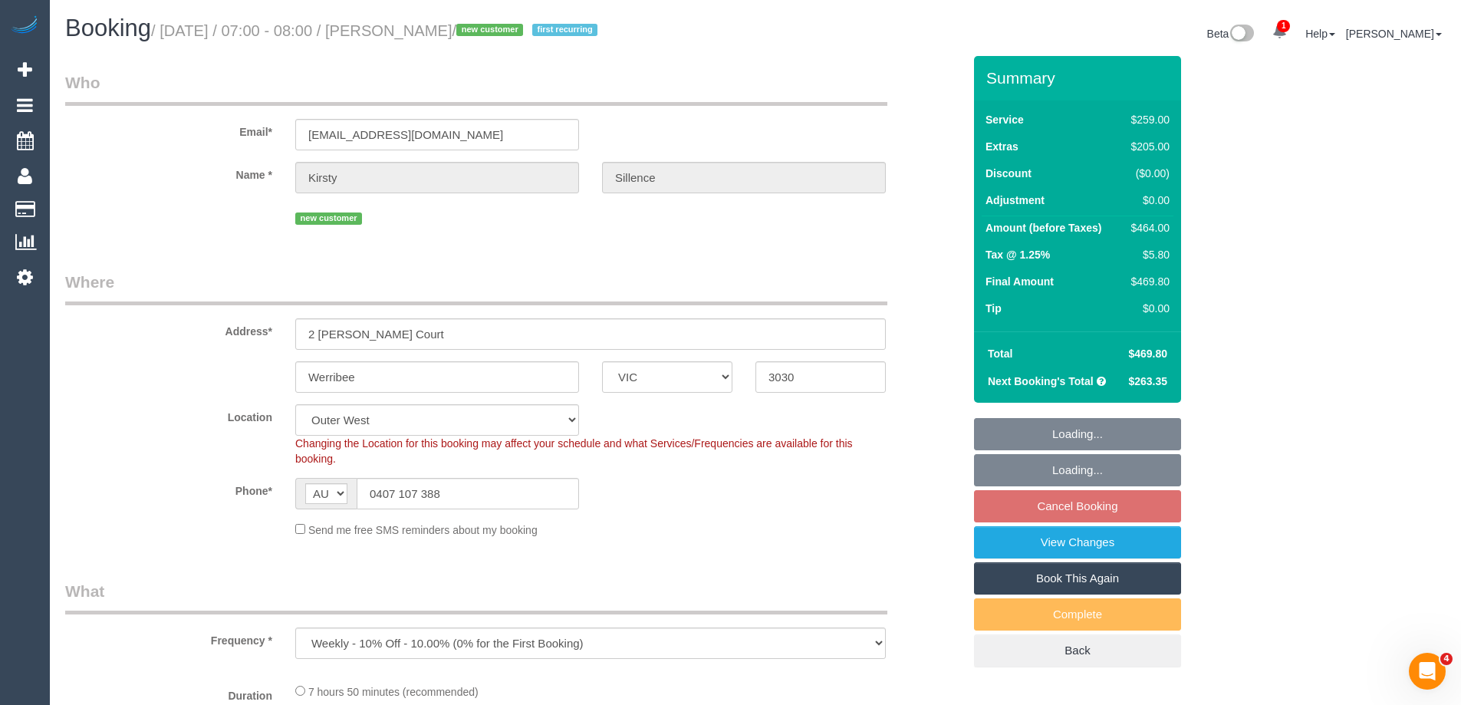
select select "object:552"
select select "number:29"
select select "number:14"
select select "number:19"
select select "number:22"
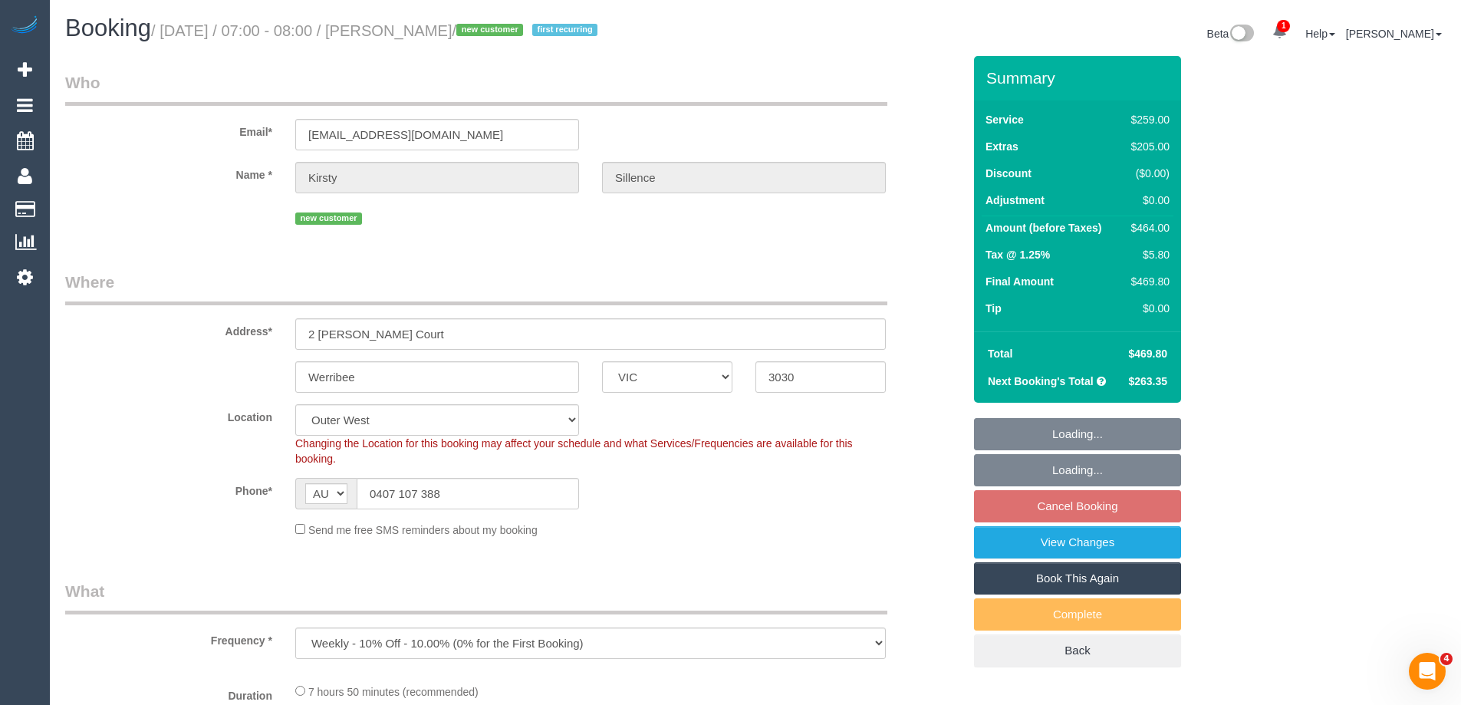
select select "number:33"
select select "number:26"
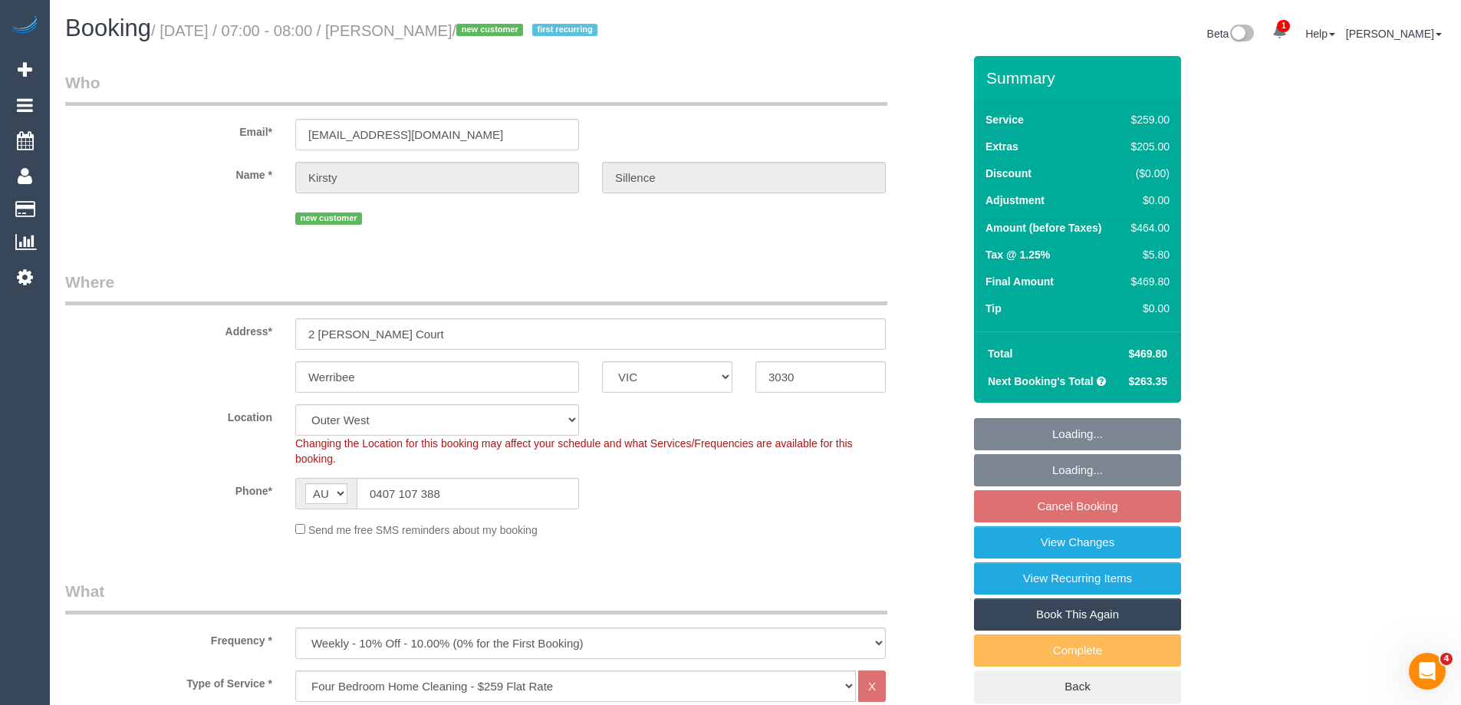
select select "spot1"
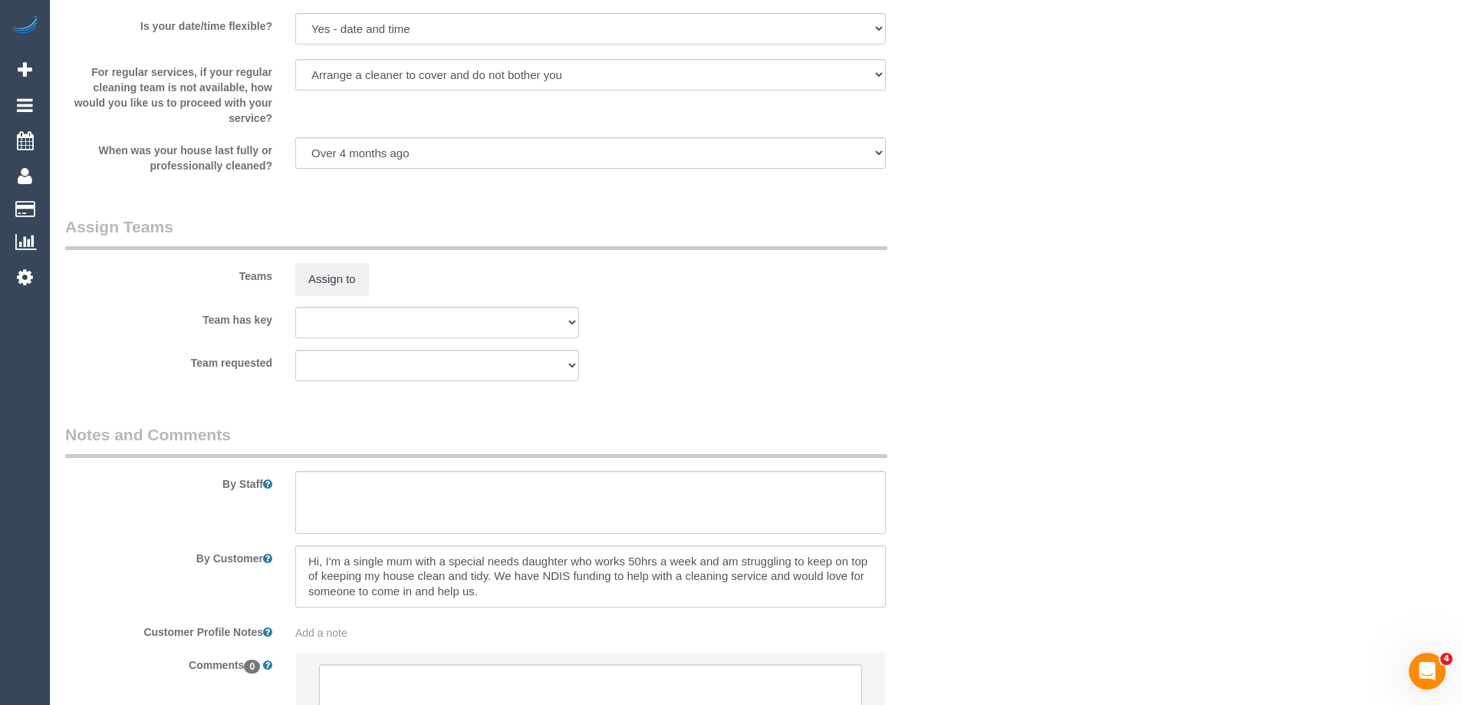
scroll to position [2147, 0]
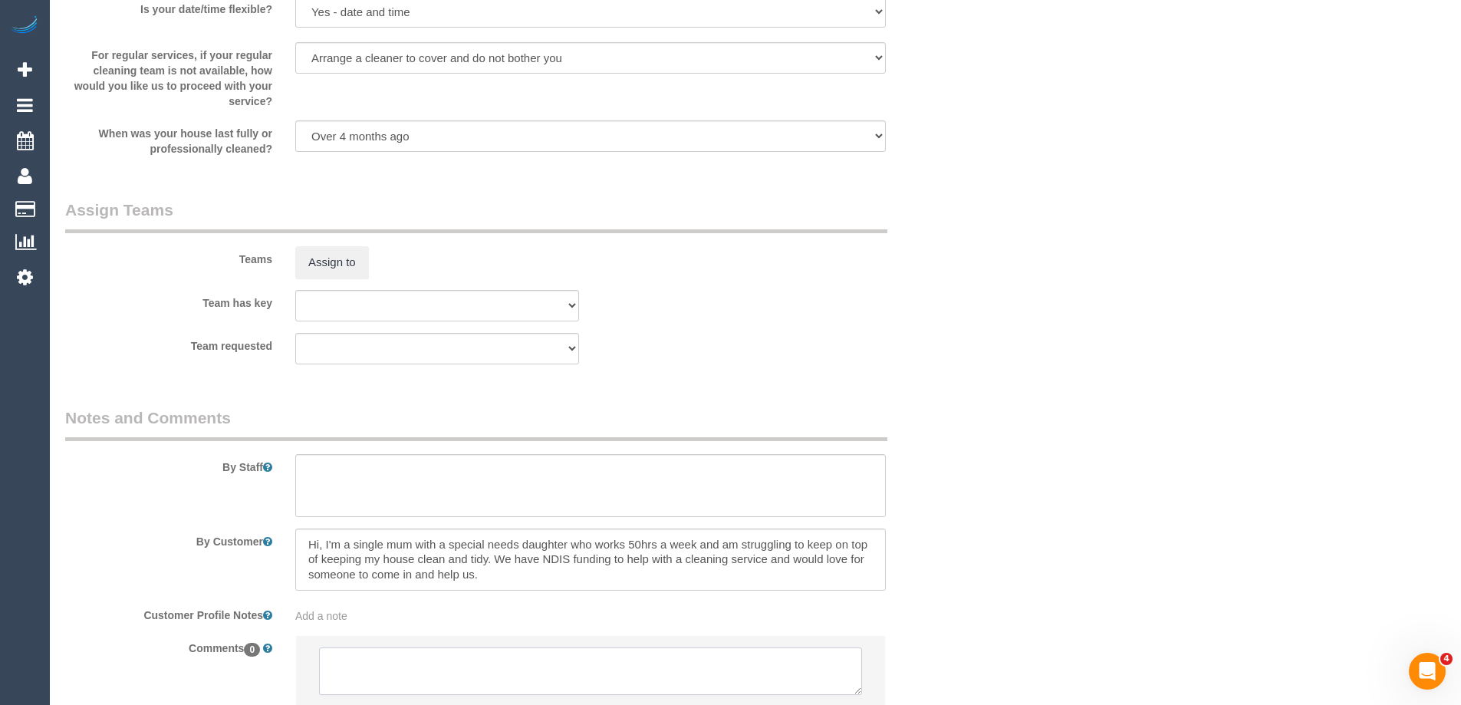
click at [389, 659] on textarea at bounding box center [590, 671] width 543 height 48
type textarea "Checking with [PERSON_NAME] re: comment"
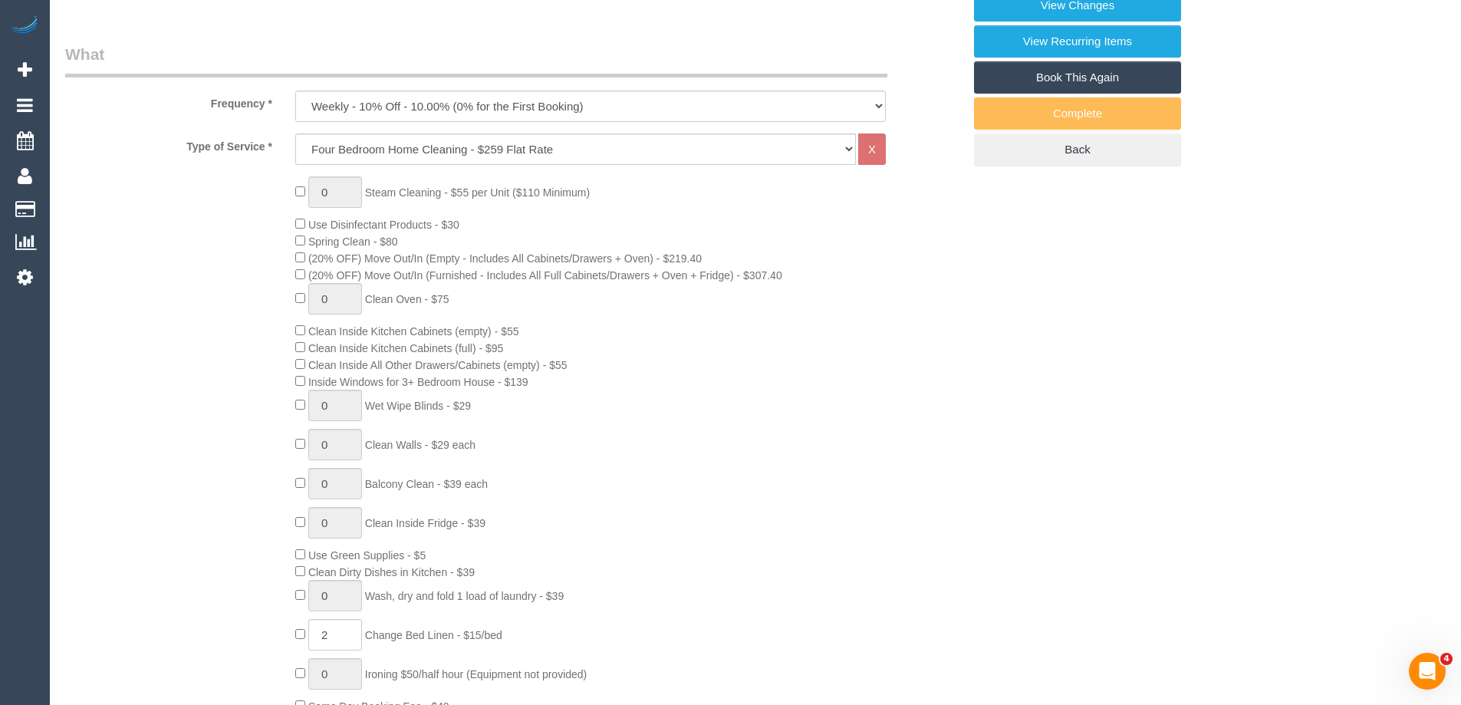
scroll to position [77, 0]
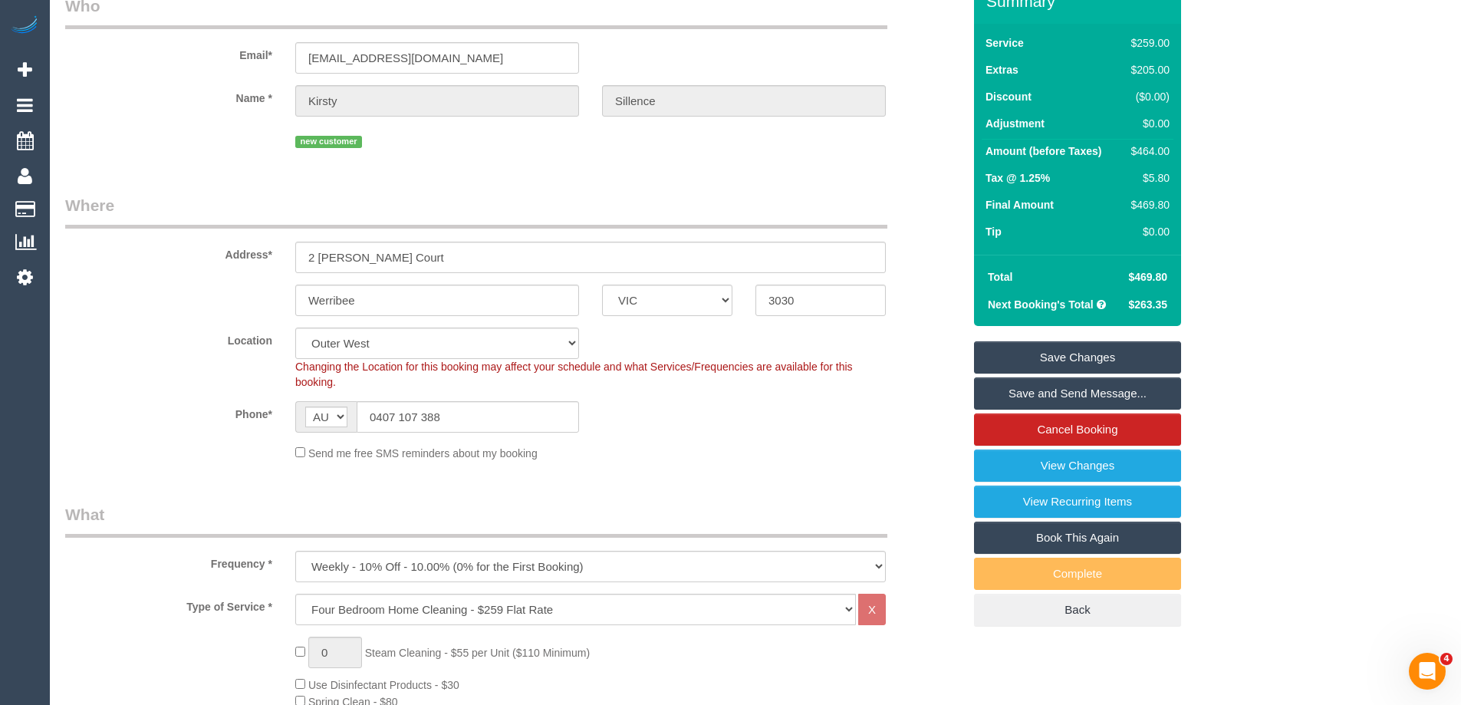
click at [1118, 358] on link "Save Changes" at bounding box center [1077, 357] width 207 height 32
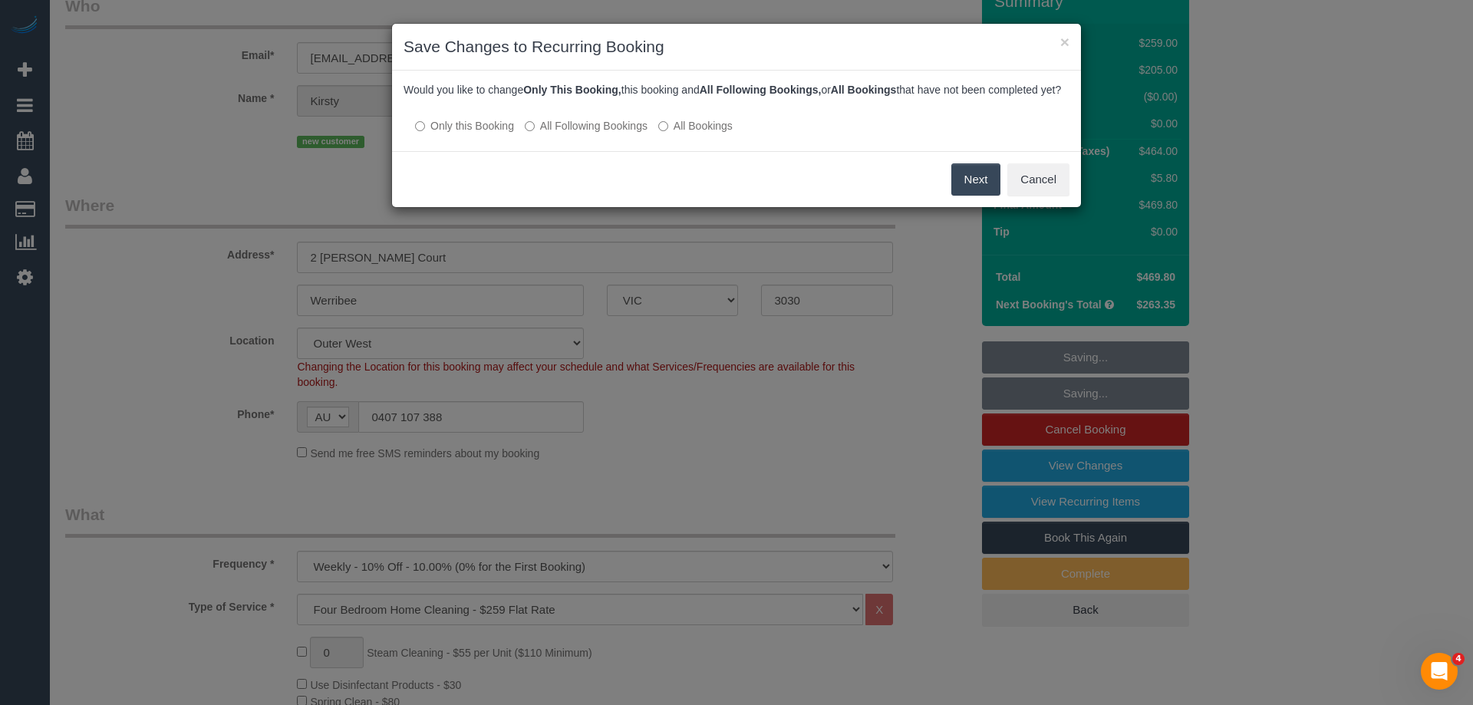
click at [976, 196] on button "Next" at bounding box center [976, 179] width 50 height 32
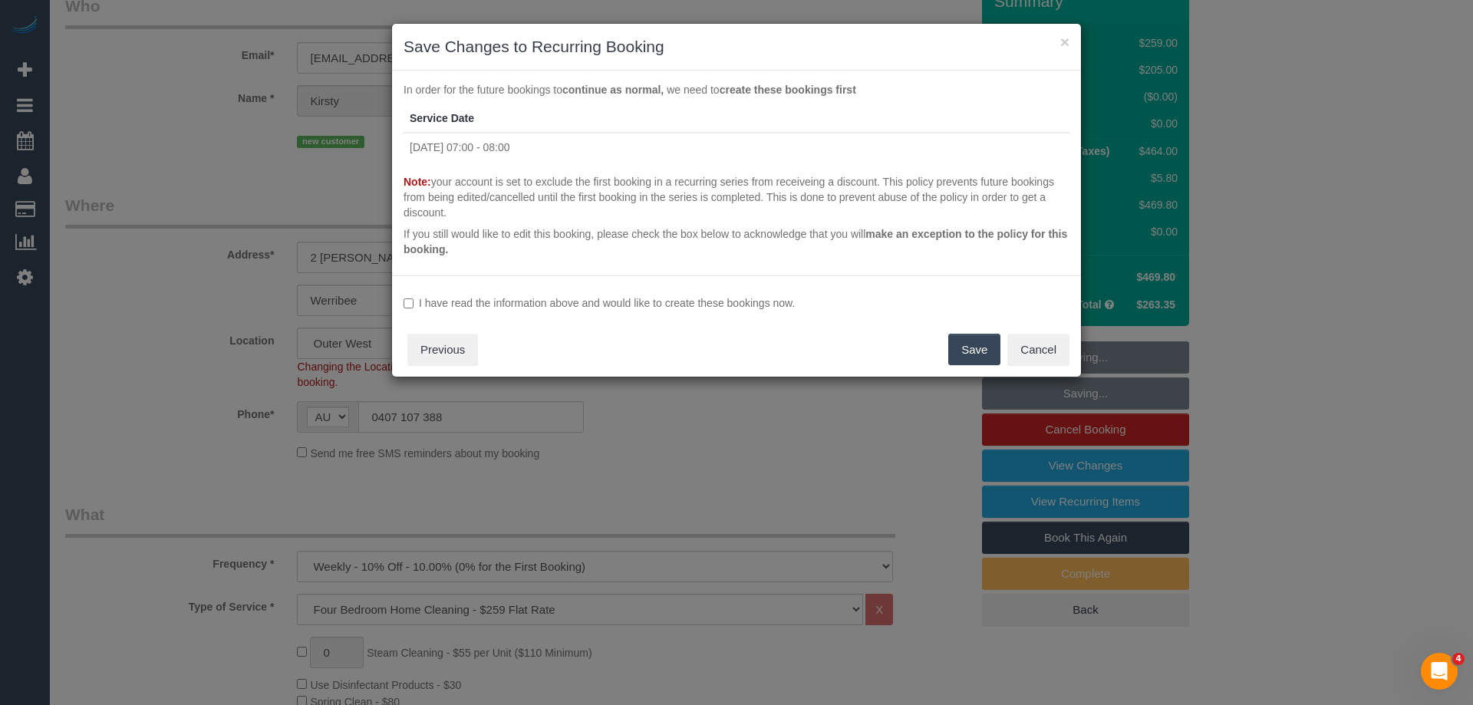
click at [739, 303] on label "I have read the information above and would like to create these bookings now." at bounding box center [736, 302] width 666 height 15
click at [982, 350] on button "Save" at bounding box center [974, 350] width 52 height 32
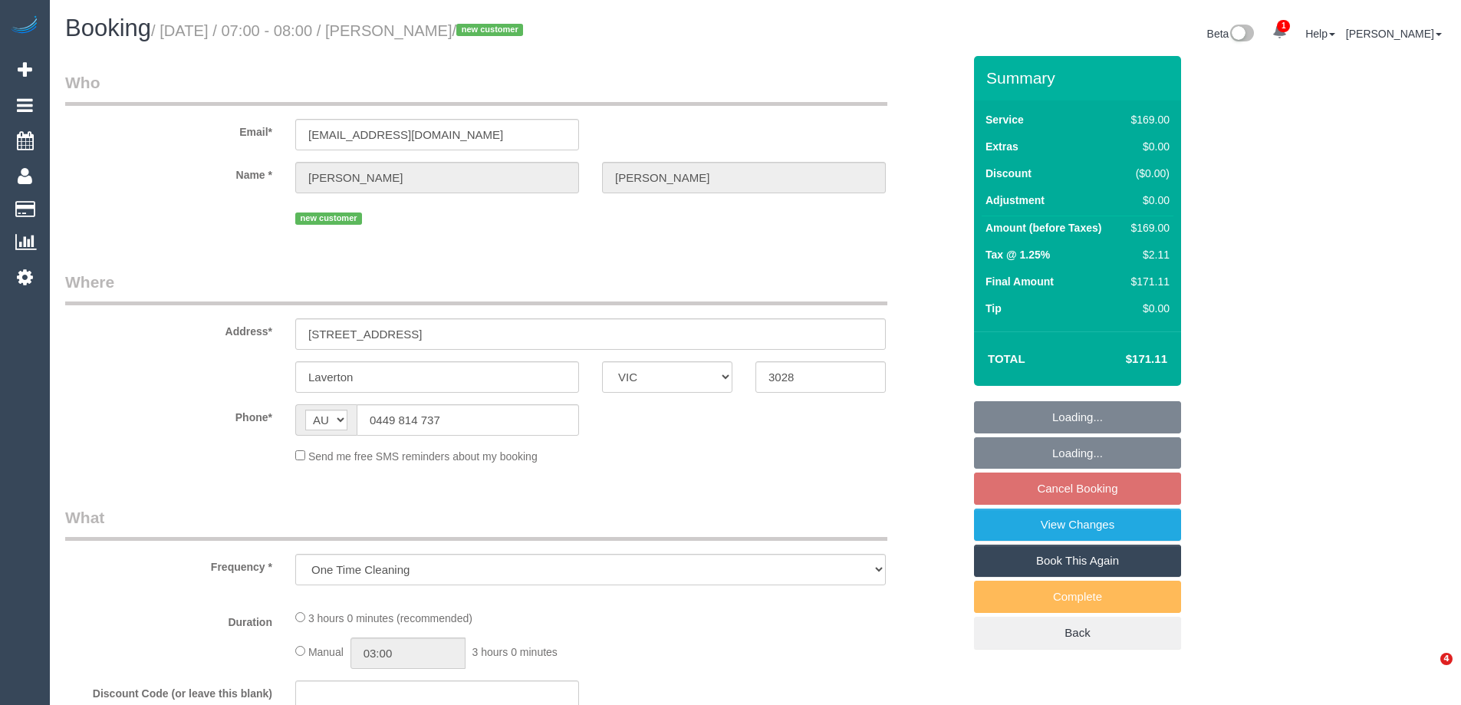
select select "VIC"
select select "string:stripe-pm_1S2Wv32GScqysDRVT5xzeYNY"
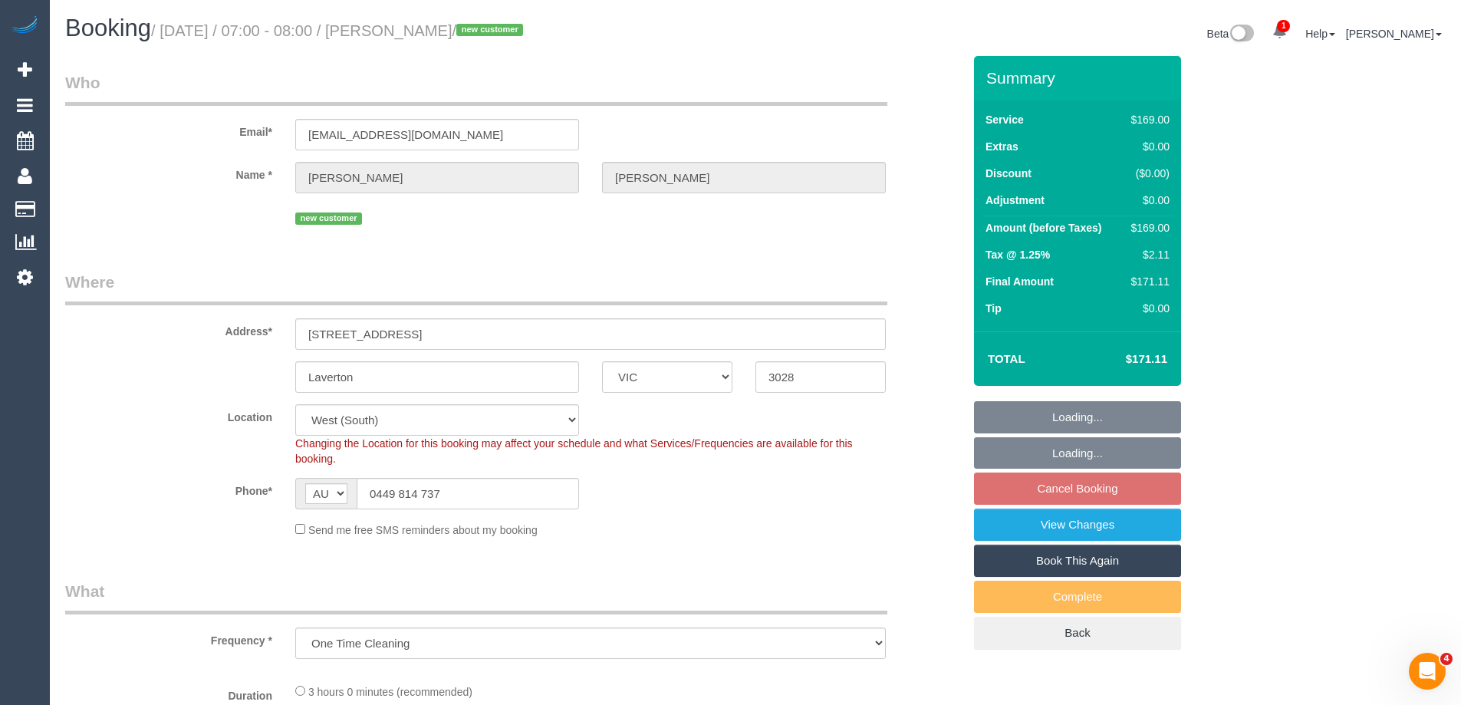
select select "number:28"
select select "number:14"
select select "number:19"
select select "number:25"
select select "number:35"
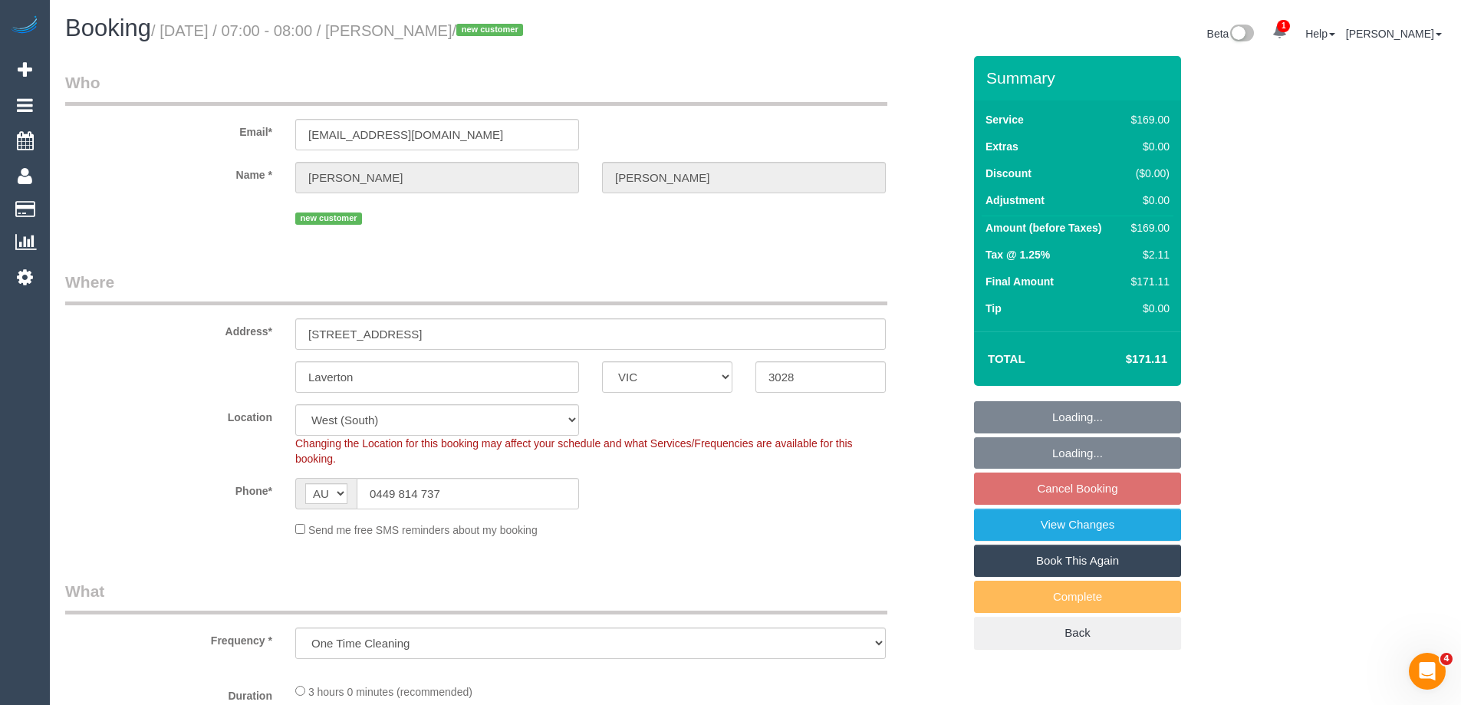
select select "number:26"
select select "object:795"
select select "spot1"
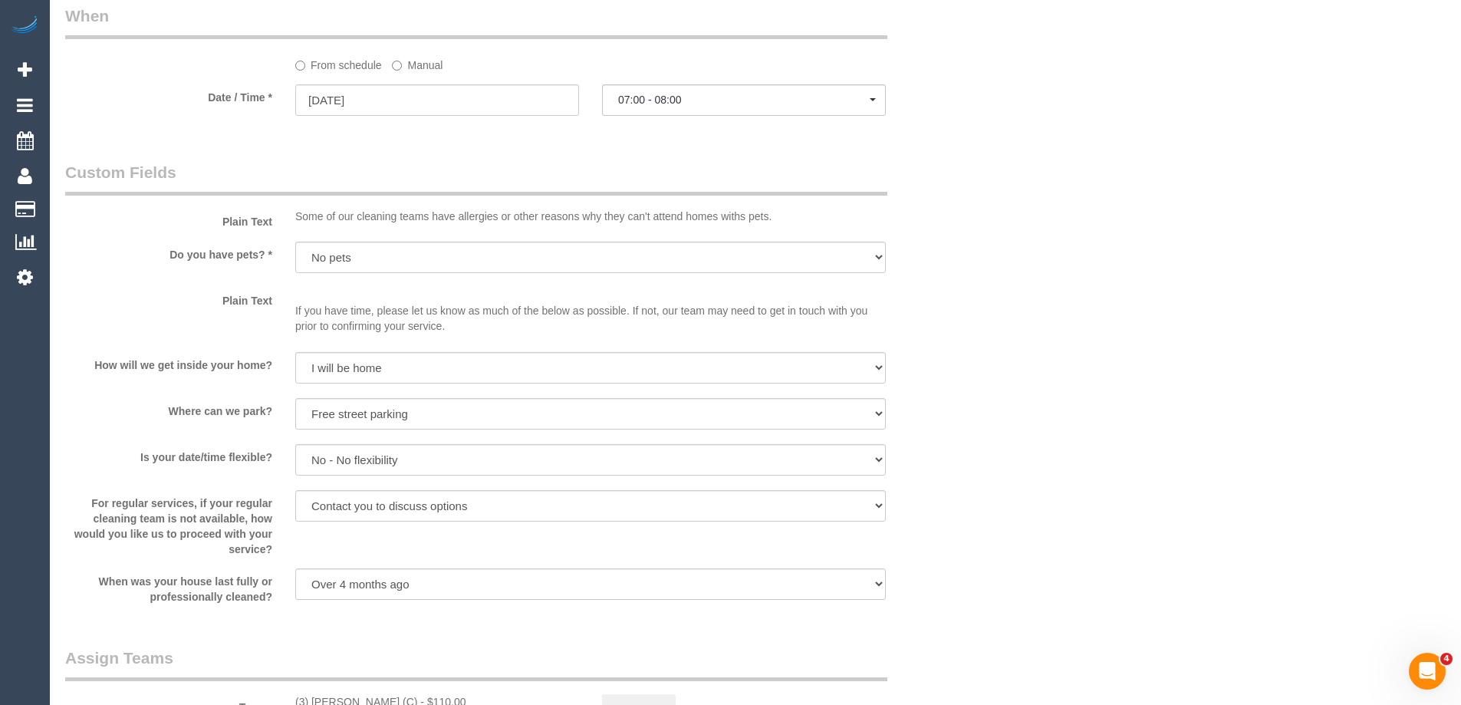
scroll to position [1841, 0]
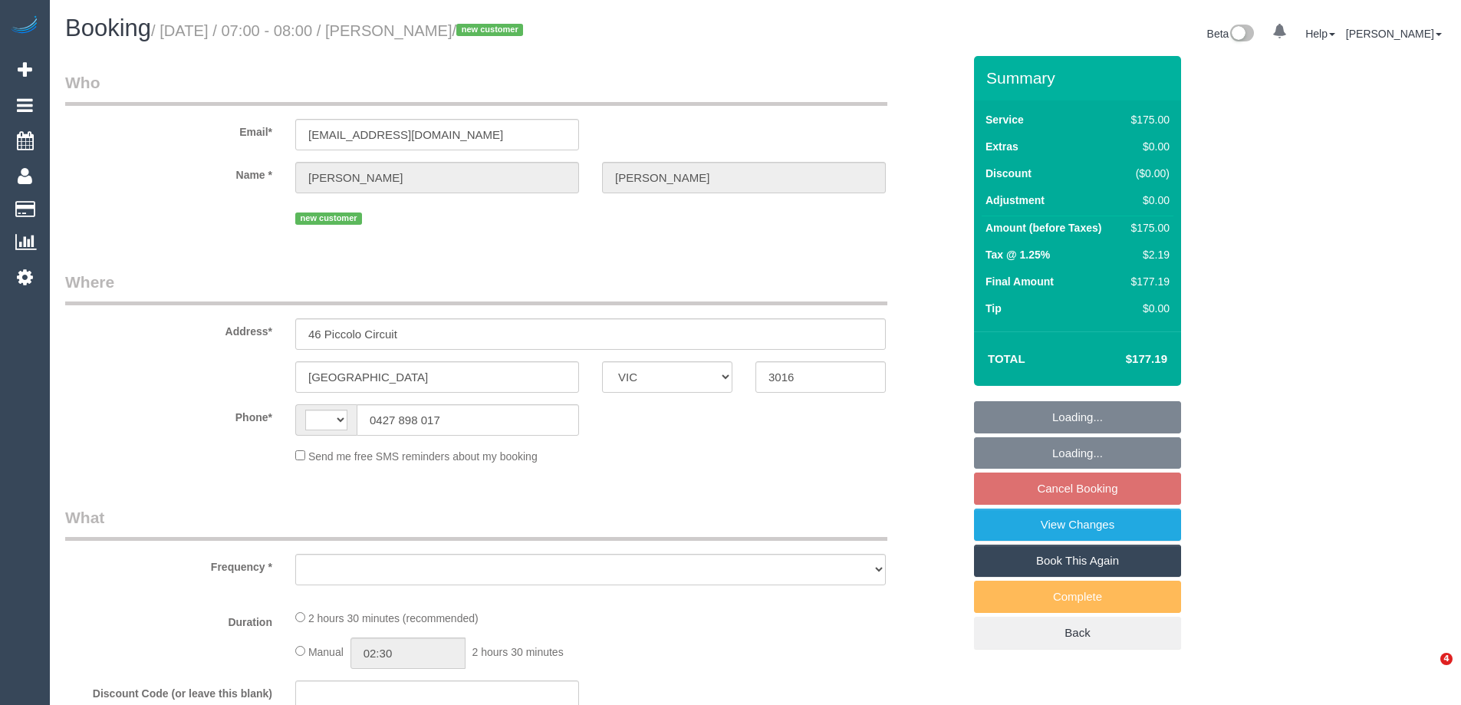
select select "VIC"
select select "string:AU"
select select "object:540"
select select "150"
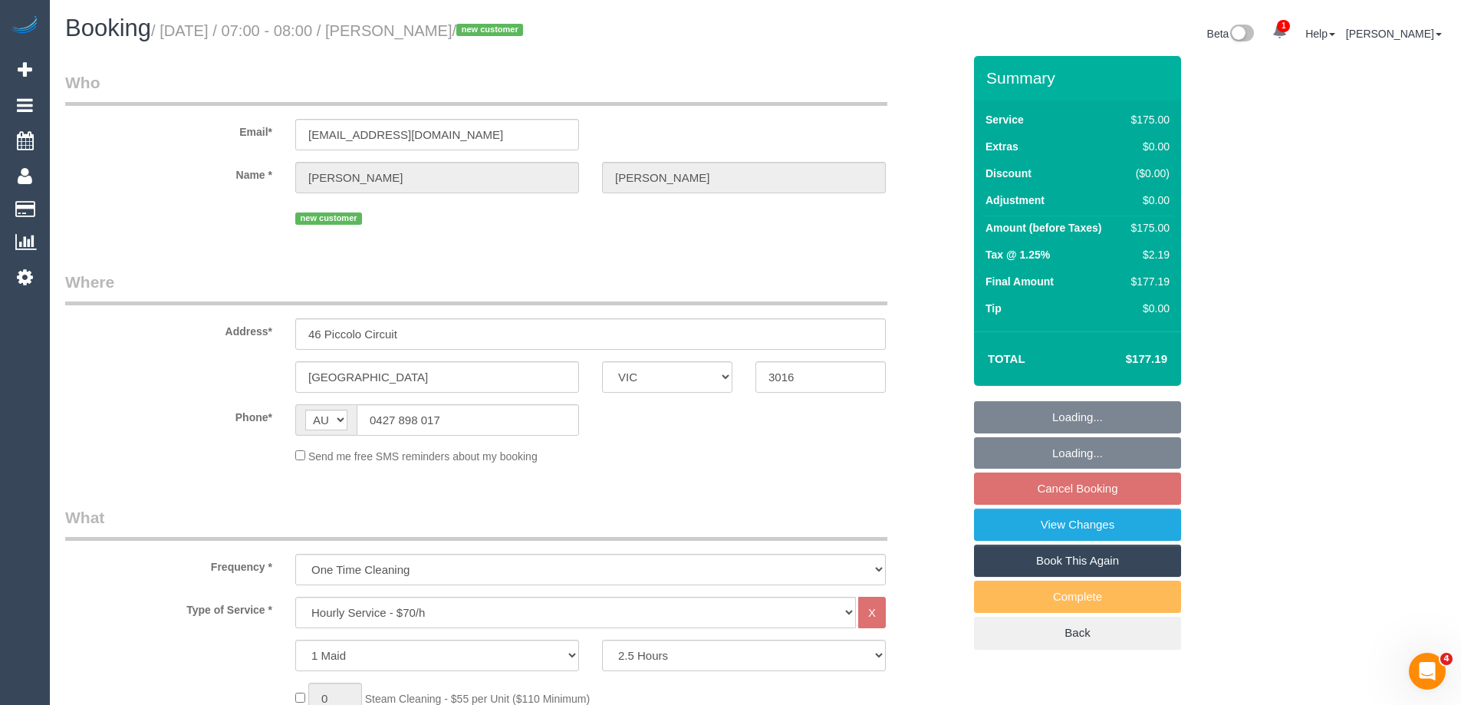
select select "string:stripe-pm_1RwZgj2GScqysDRVXQlqWzQv"
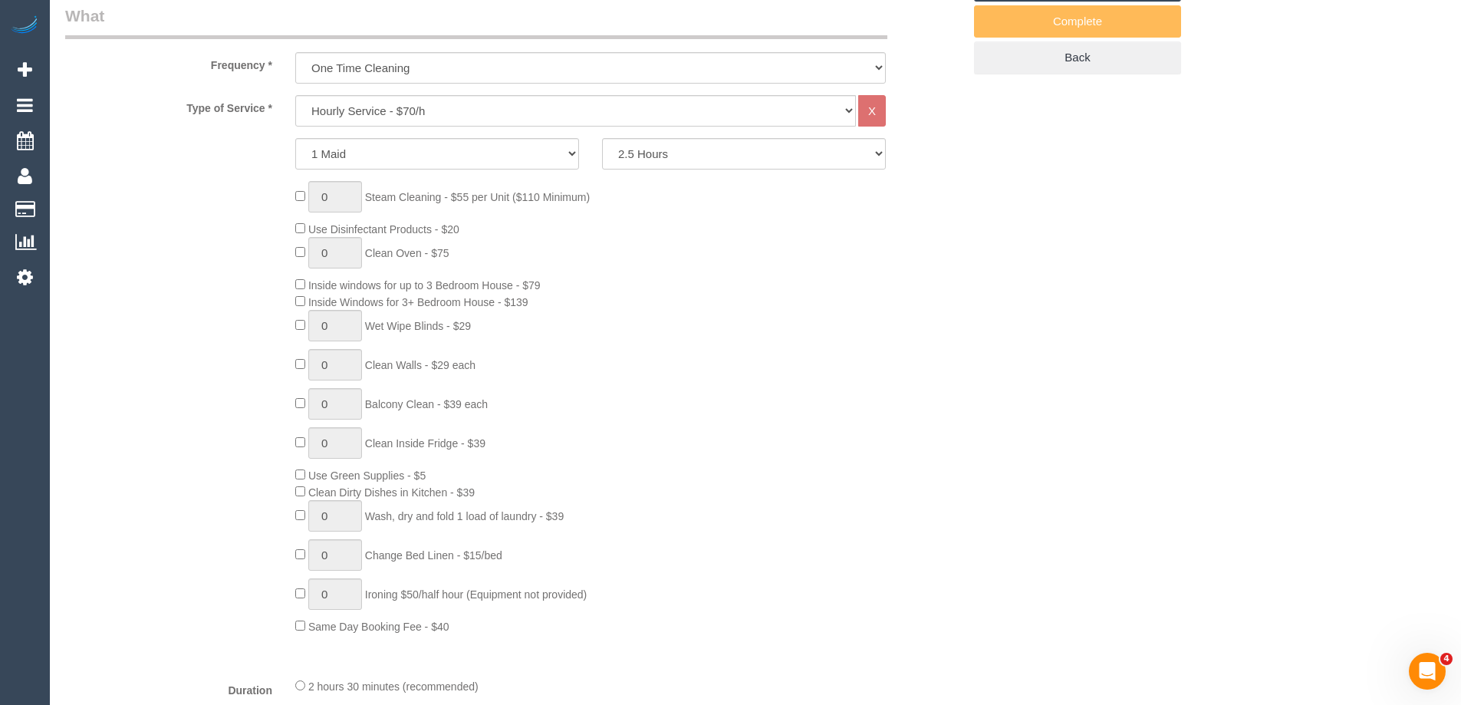
select select "number:28"
select select "number:14"
select select "number:18"
select select "number:25"
select select "number:11"
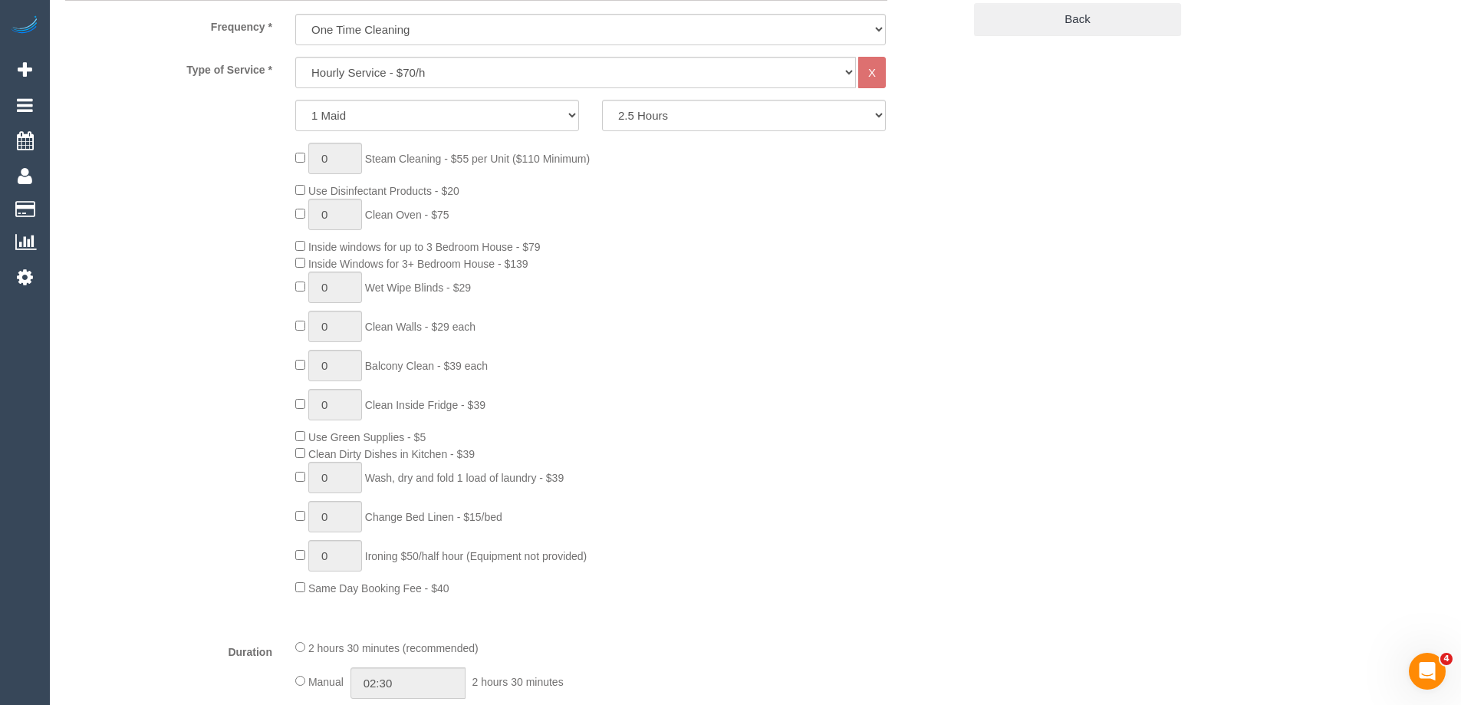
select select "object:1323"
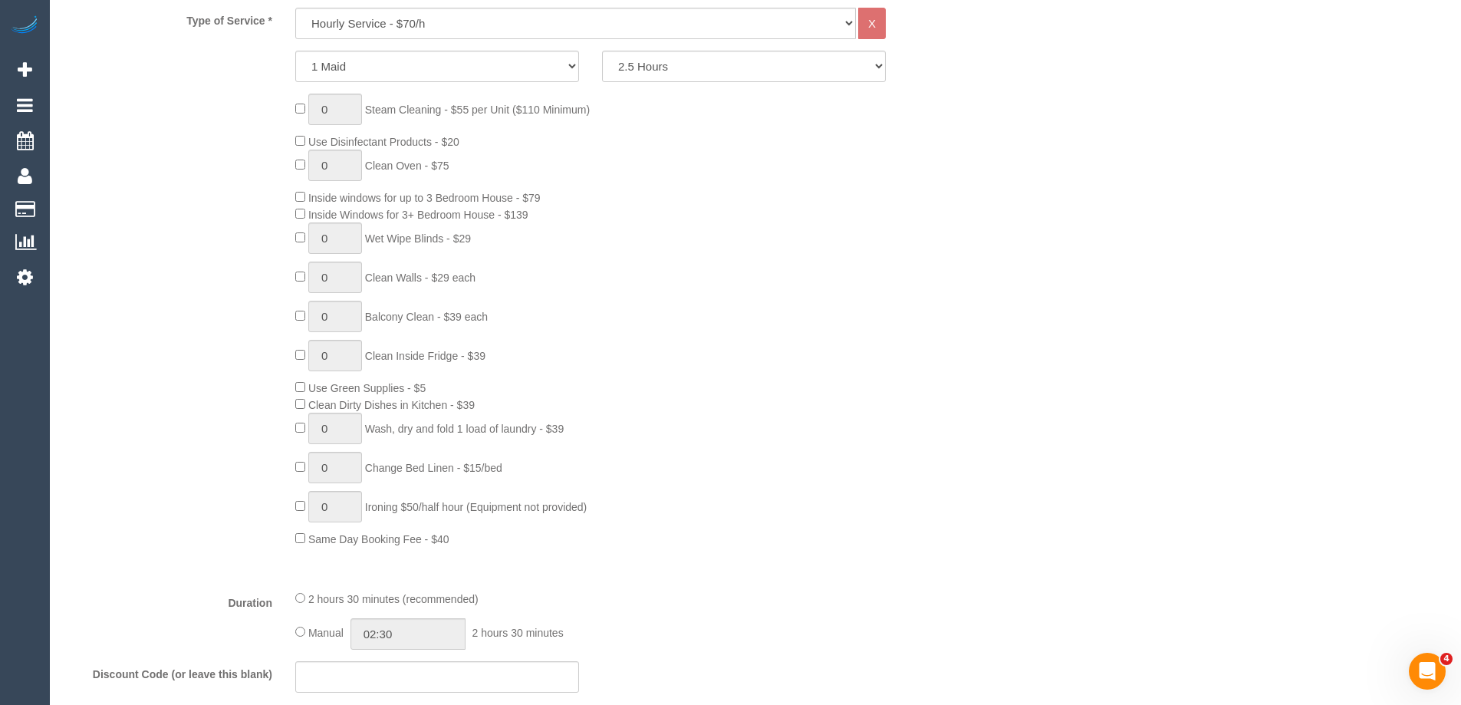
select select "spot1"
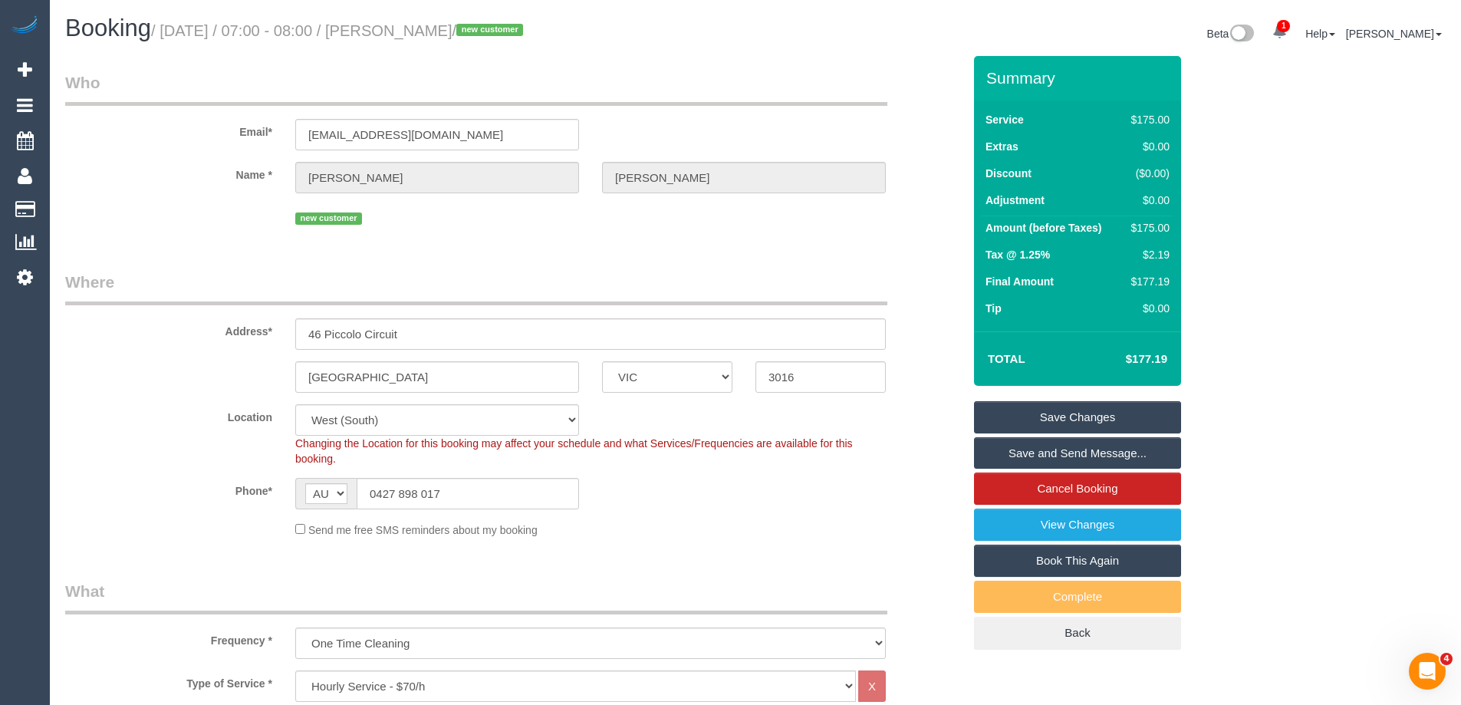
drag, startPoint x: 529, startPoint y: 31, endPoint x: 426, endPoint y: 25, distance: 103.7
click at [426, 25] on small "/ September 06, 2025 / 07:00 - 08:00 / Olivia Whitfield / new customer" at bounding box center [339, 30] width 377 height 17
click at [818, 473] on sui-booking-location "Location Office City East (North) East (South) Inner East Inner North (East) In…" at bounding box center [513, 470] width 897 height 133
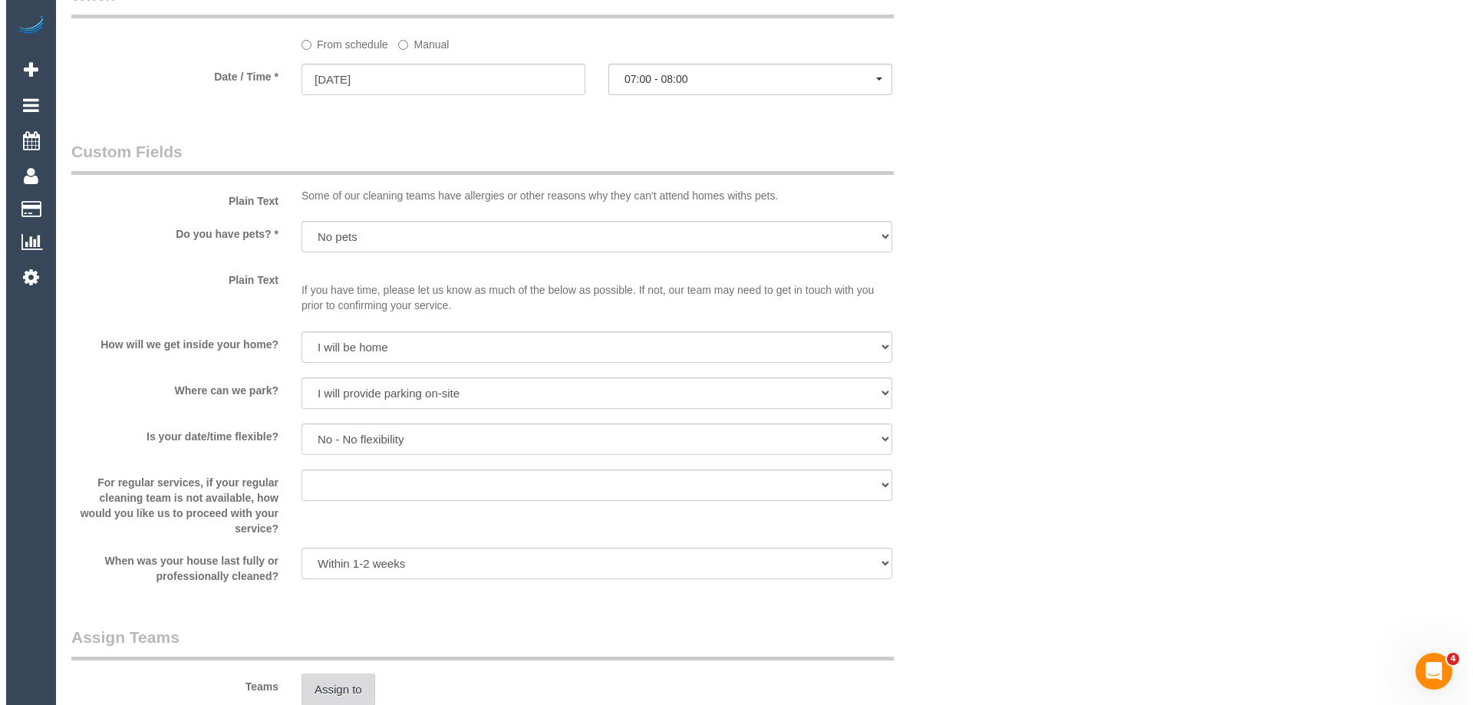
scroll to position [1841, 0]
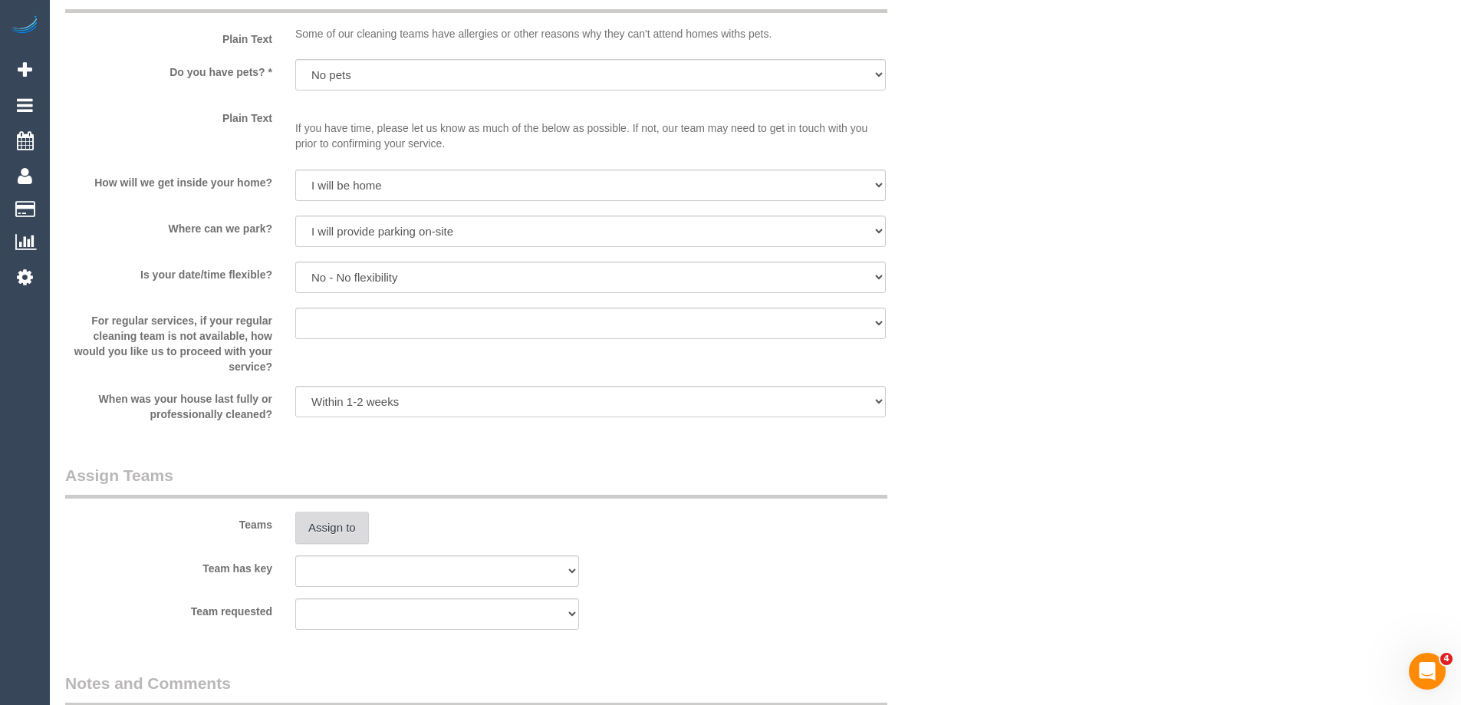
click at [336, 519] on button "Assign to" at bounding box center [332, 528] width 74 height 32
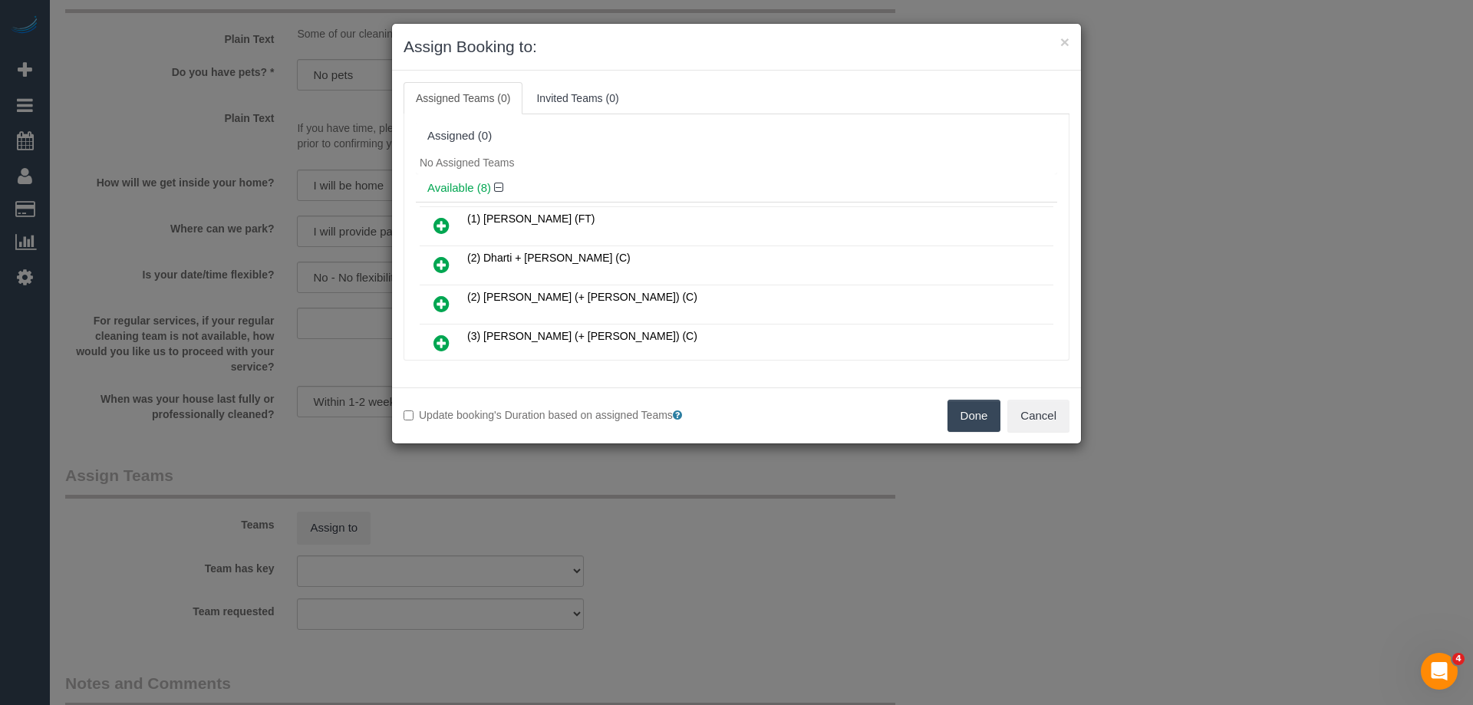
click at [741, 123] on div "Assigned (0)" at bounding box center [736, 136] width 641 height 29
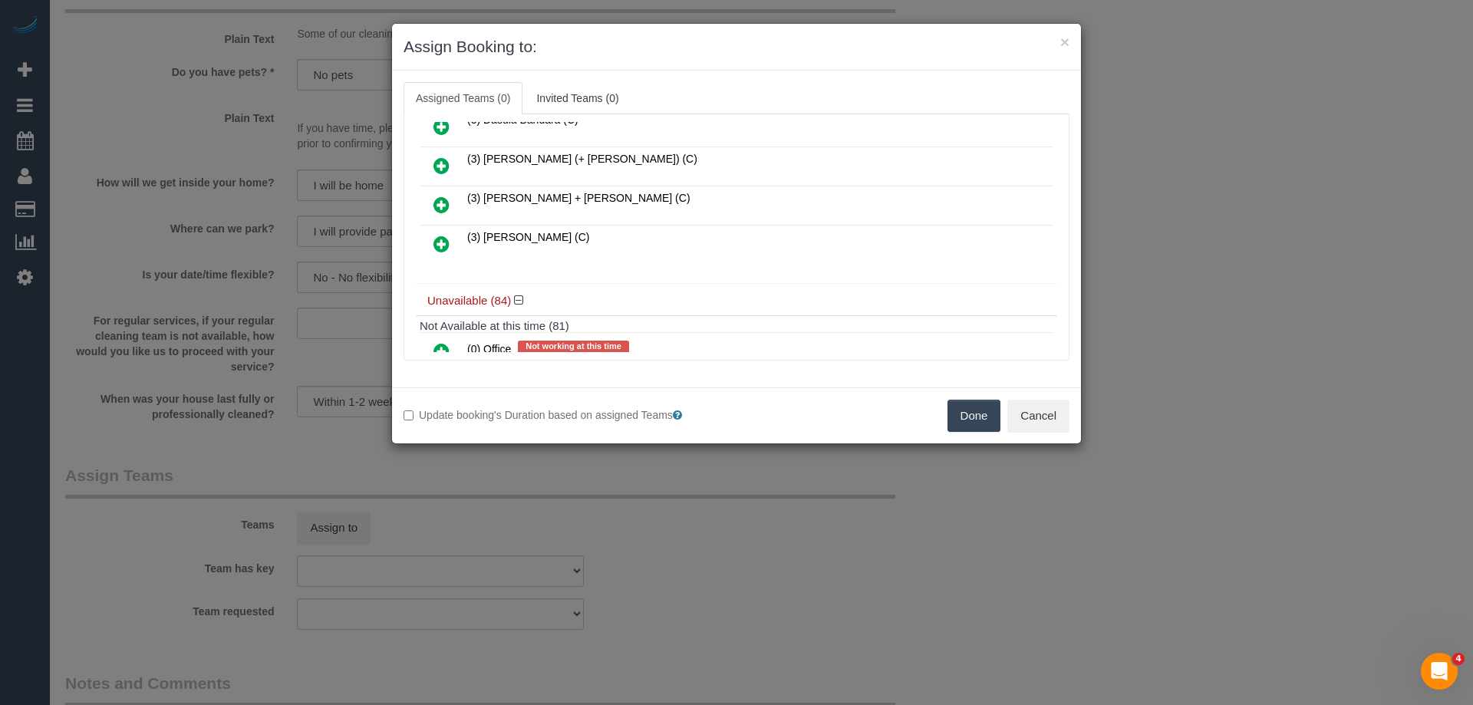
click at [433, 239] on link at bounding box center [441, 244] width 36 height 31
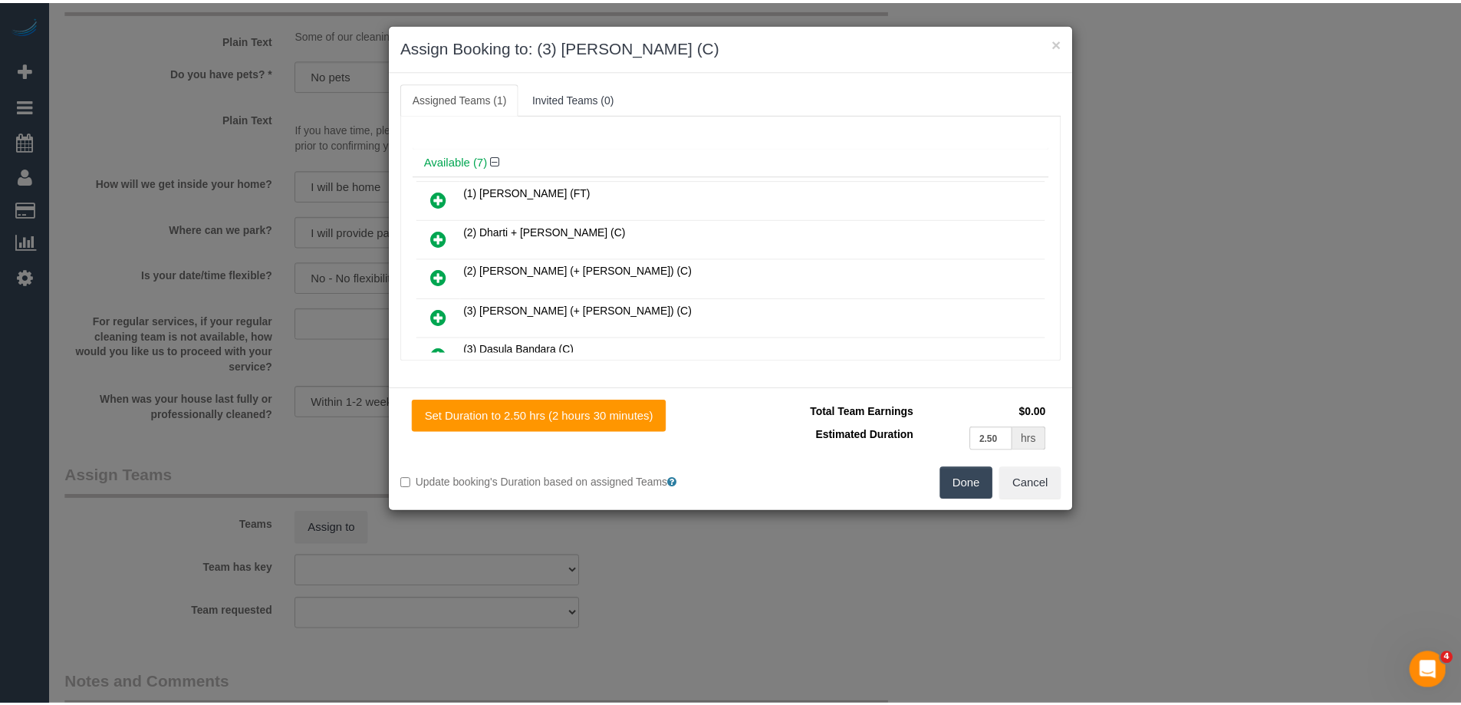
scroll to position [0, 0]
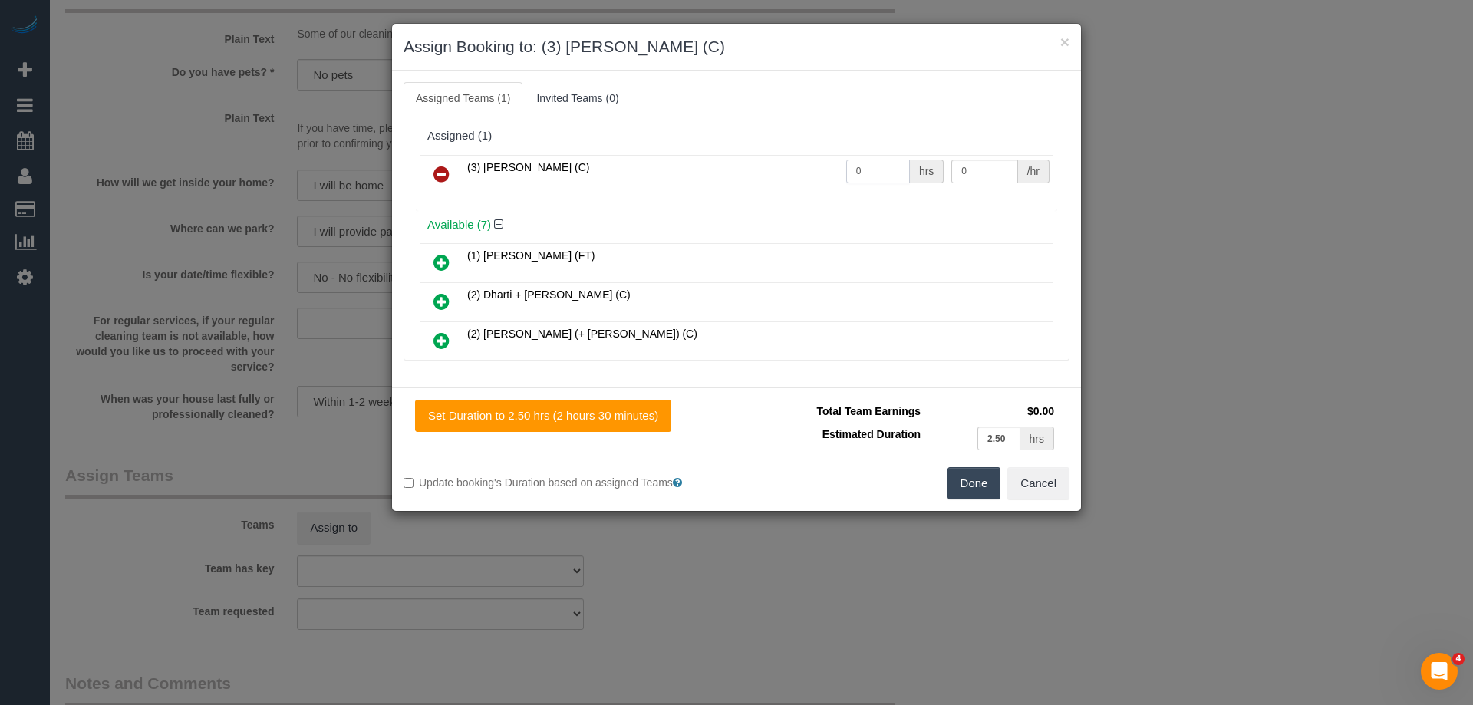
click at [877, 177] on input "0" at bounding box center [878, 172] width 64 height 24
type input "2.5"
click at [986, 164] on input "0" at bounding box center [984, 172] width 66 height 24
type input "35"
click at [980, 489] on button "Done" at bounding box center [974, 483] width 54 height 32
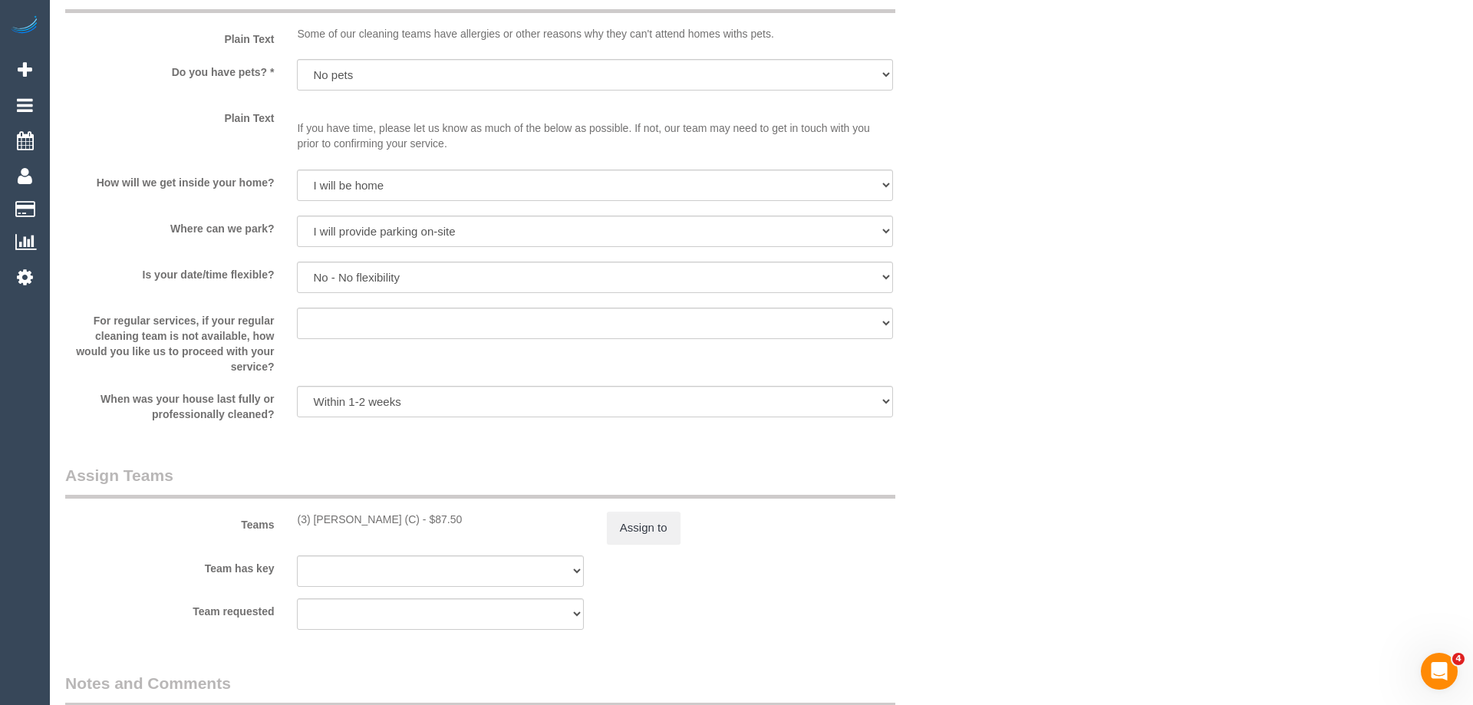
click at [980, 489] on div "× Assign Booking to: (3) Vishal Kumar (C) Assigned Teams (1) Invited Teams (0) …" at bounding box center [736, 352] width 1473 height 705
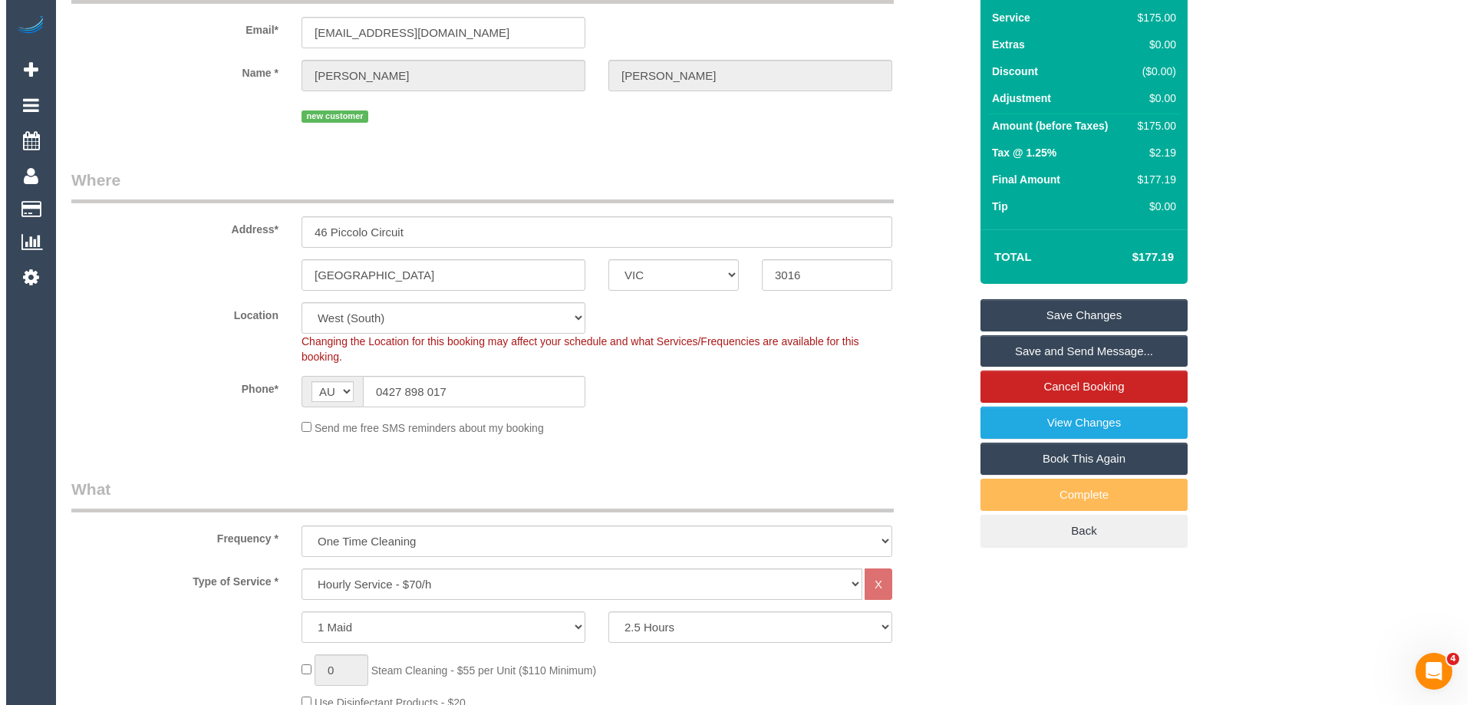
scroll to position [77, 0]
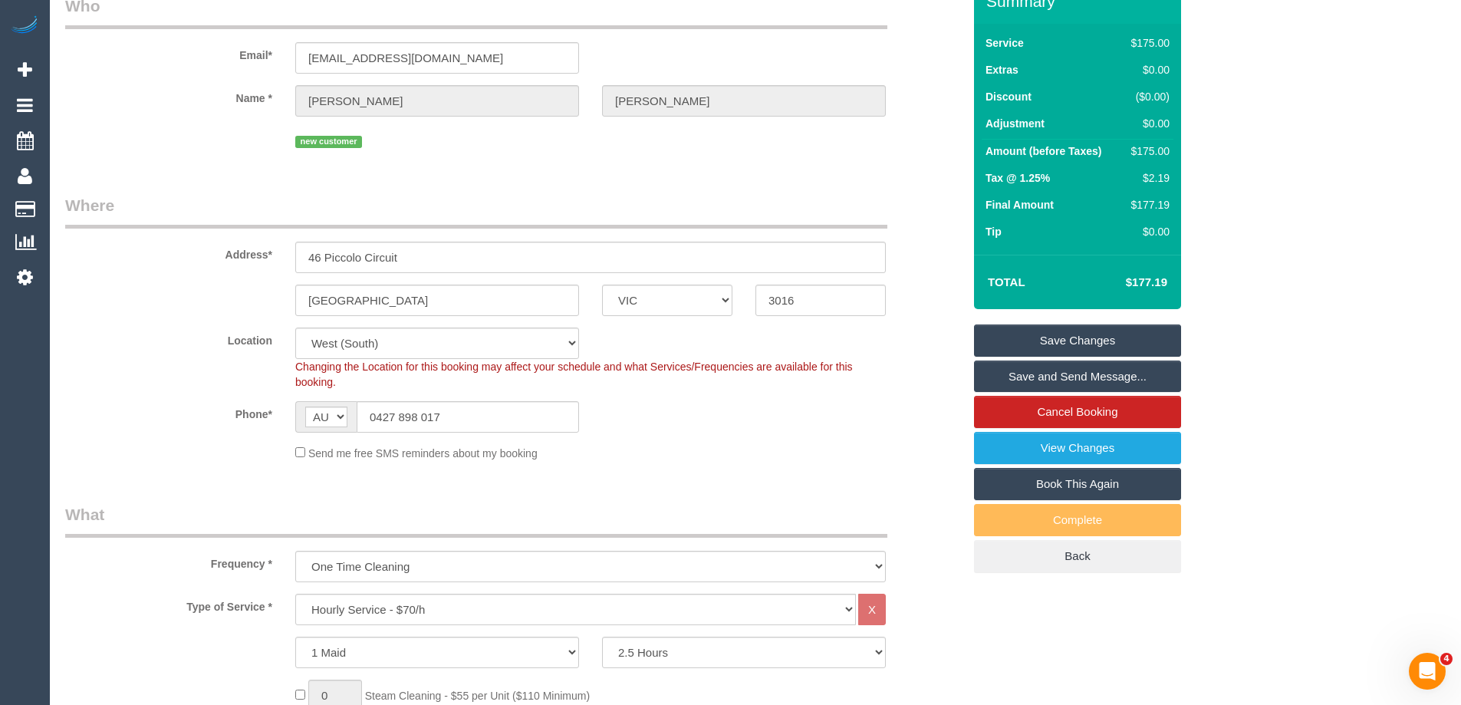
click at [1036, 372] on link "Save and Send Message..." at bounding box center [1077, 376] width 207 height 32
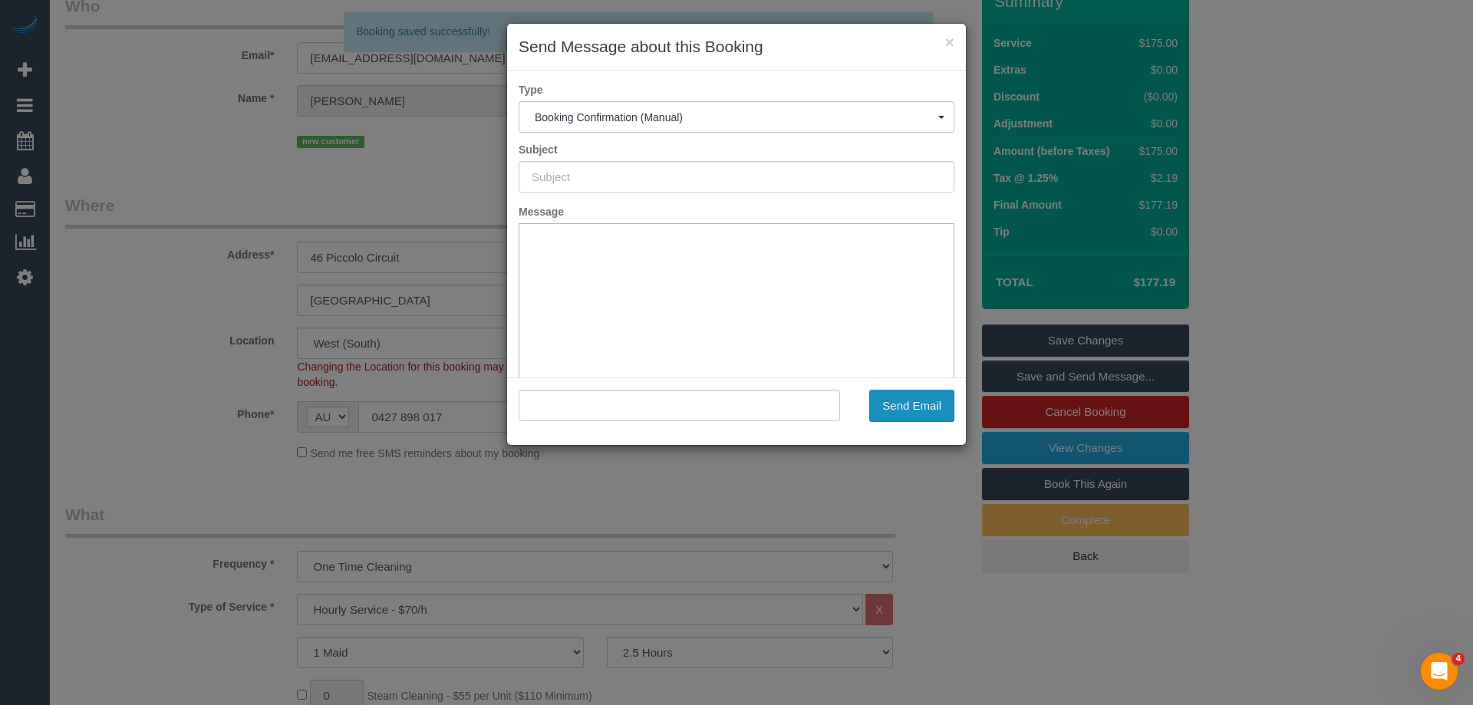
scroll to position [0, 0]
type input "Booking Confirmed"
type input ""Olivia Whitfield" <ojlawson@gmail.com>"
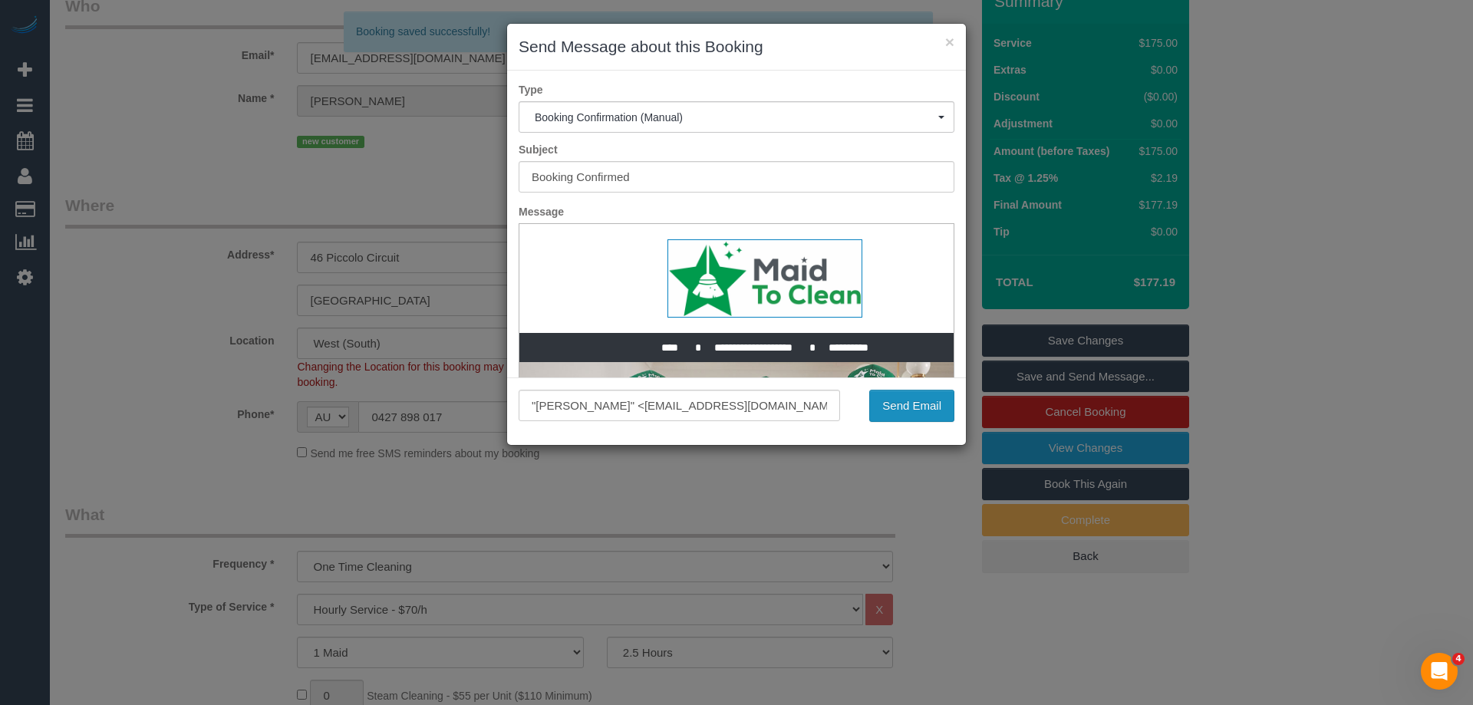
click at [915, 402] on button "Send Email" at bounding box center [911, 406] width 85 height 32
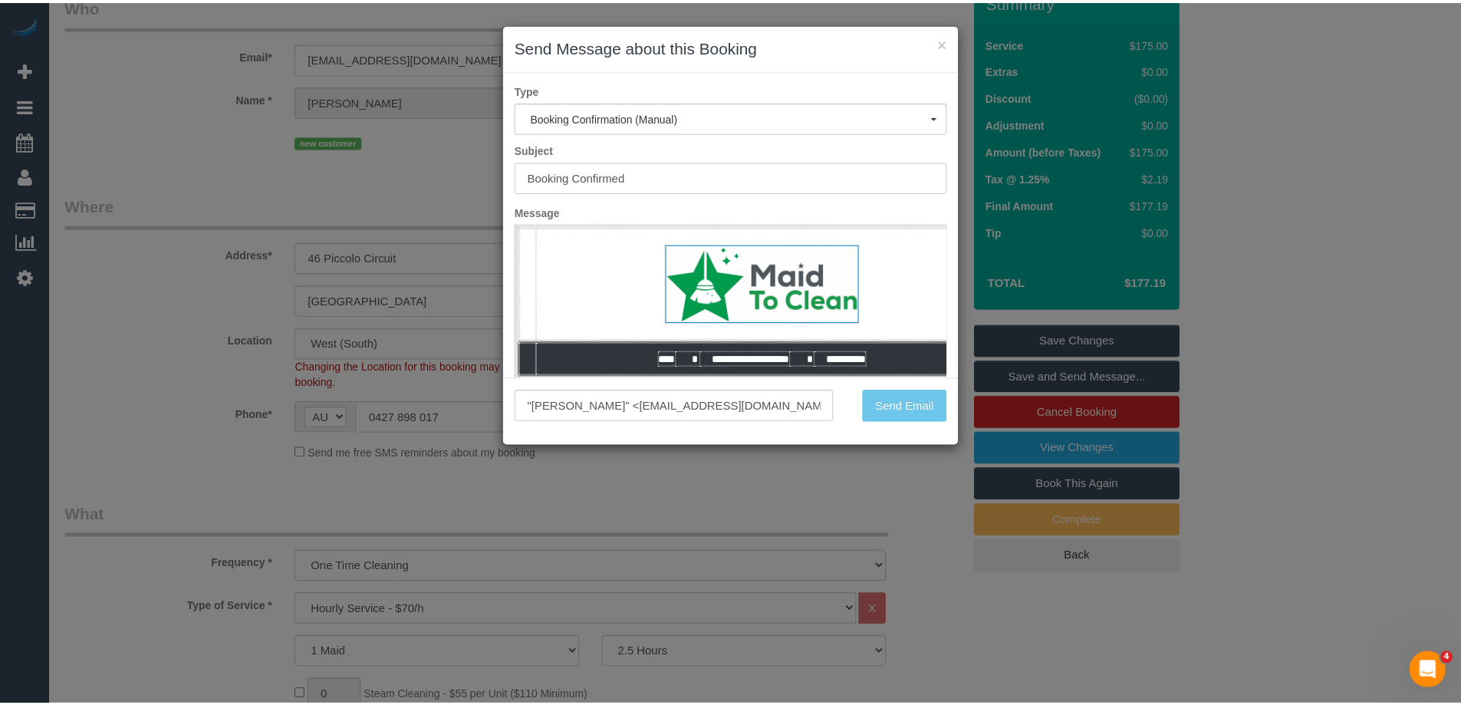
scroll to position [132, 0]
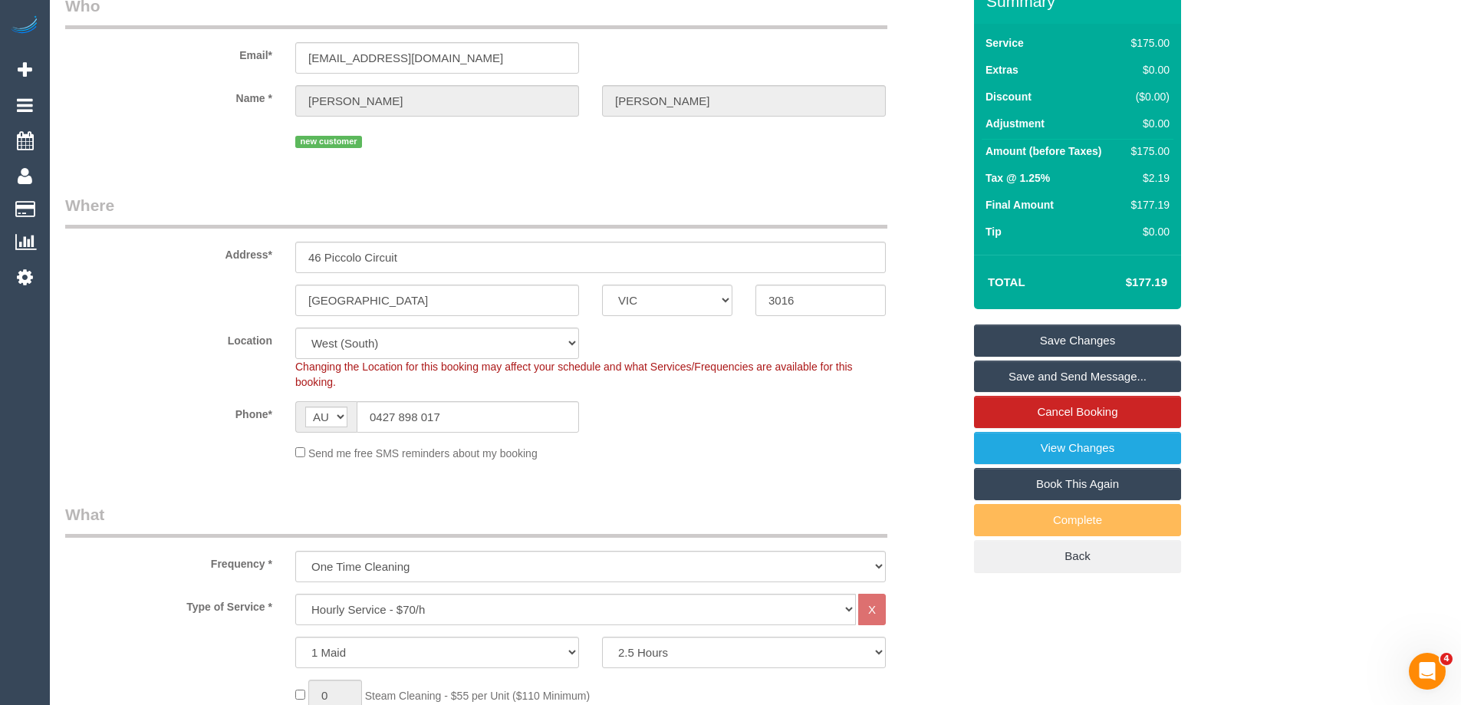
click at [211, 203] on legend "Where" at bounding box center [476, 211] width 822 height 35
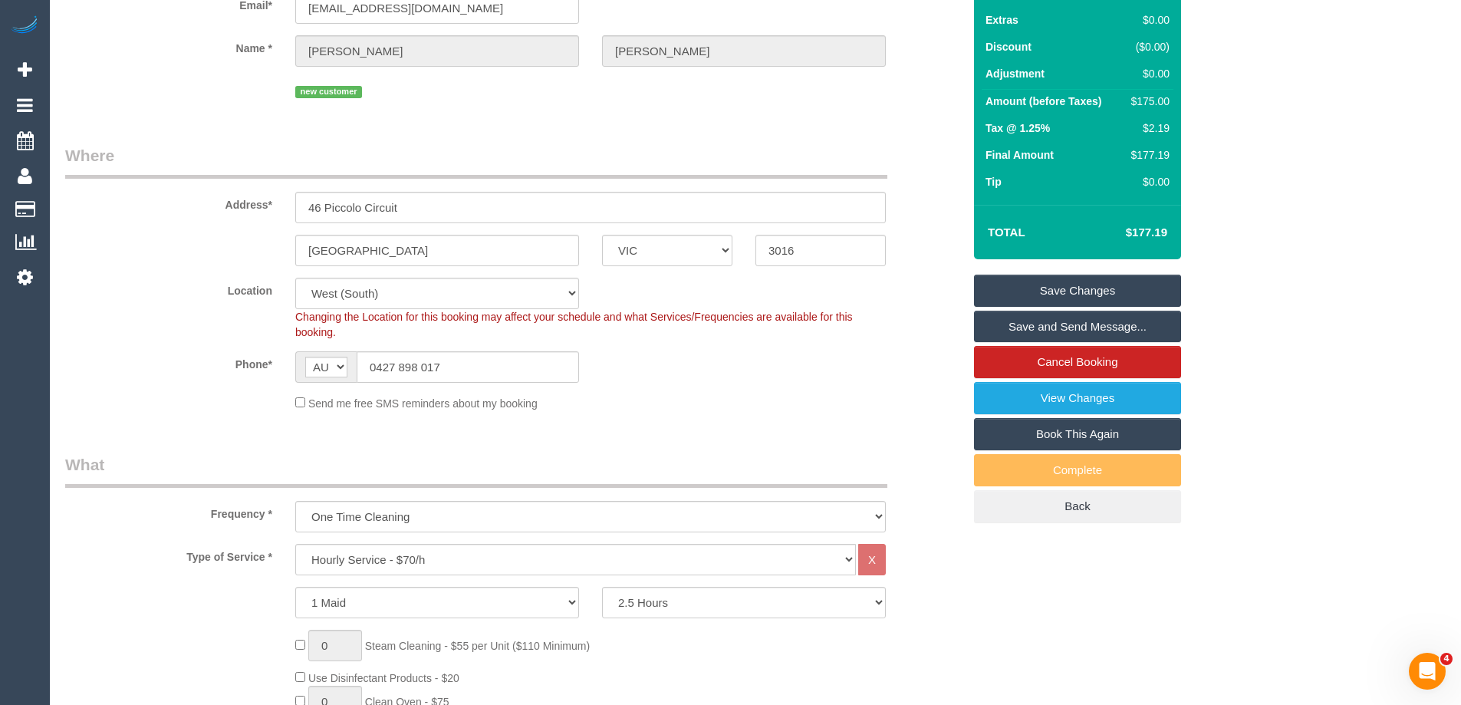
scroll to position [0, 0]
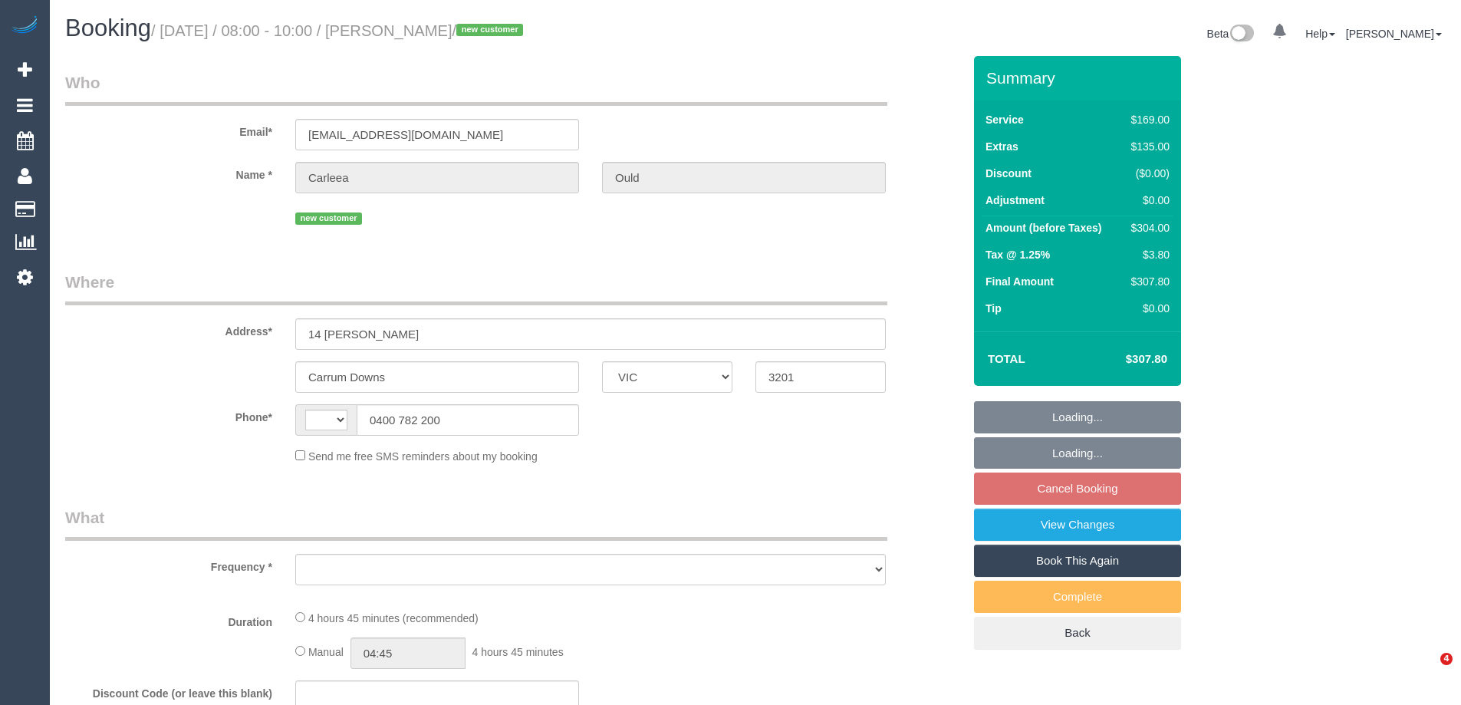
select select "VIC"
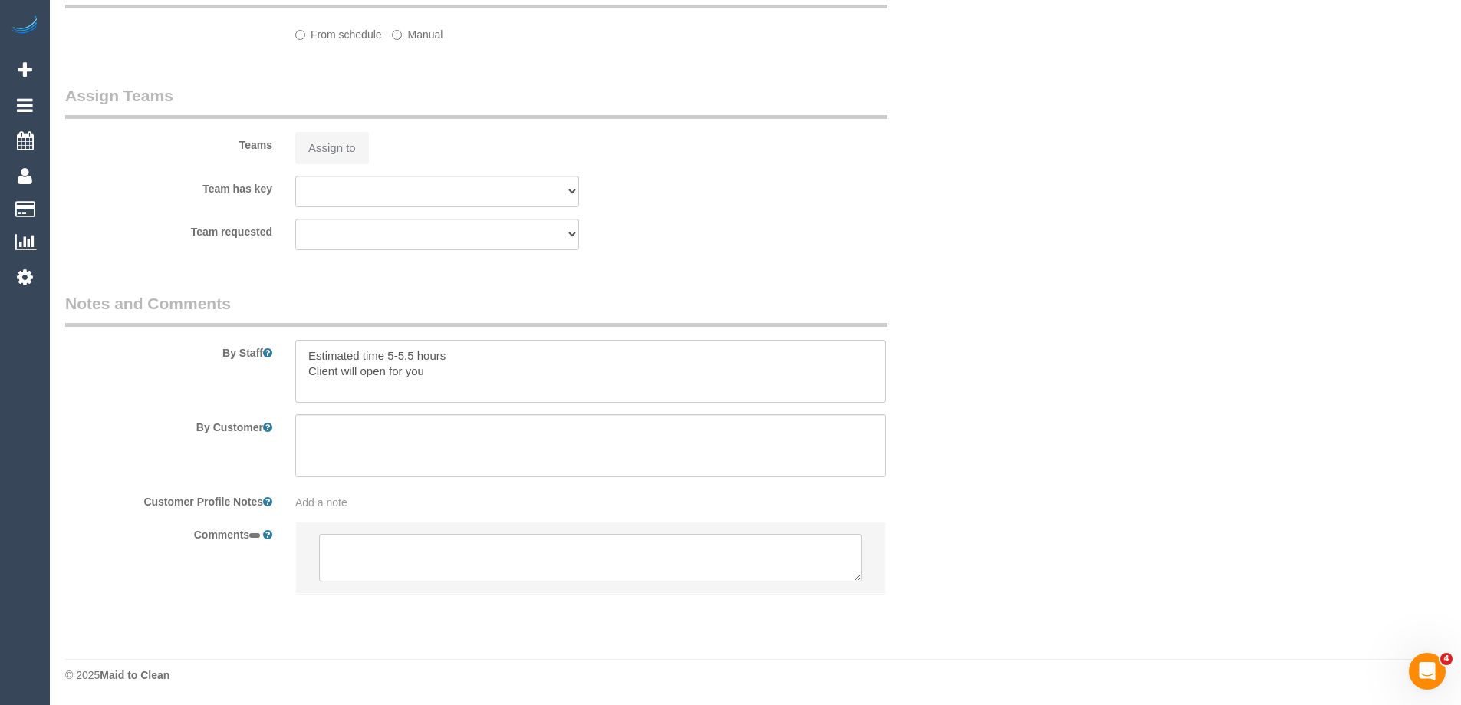
select select "string:AU"
select select "object:561"
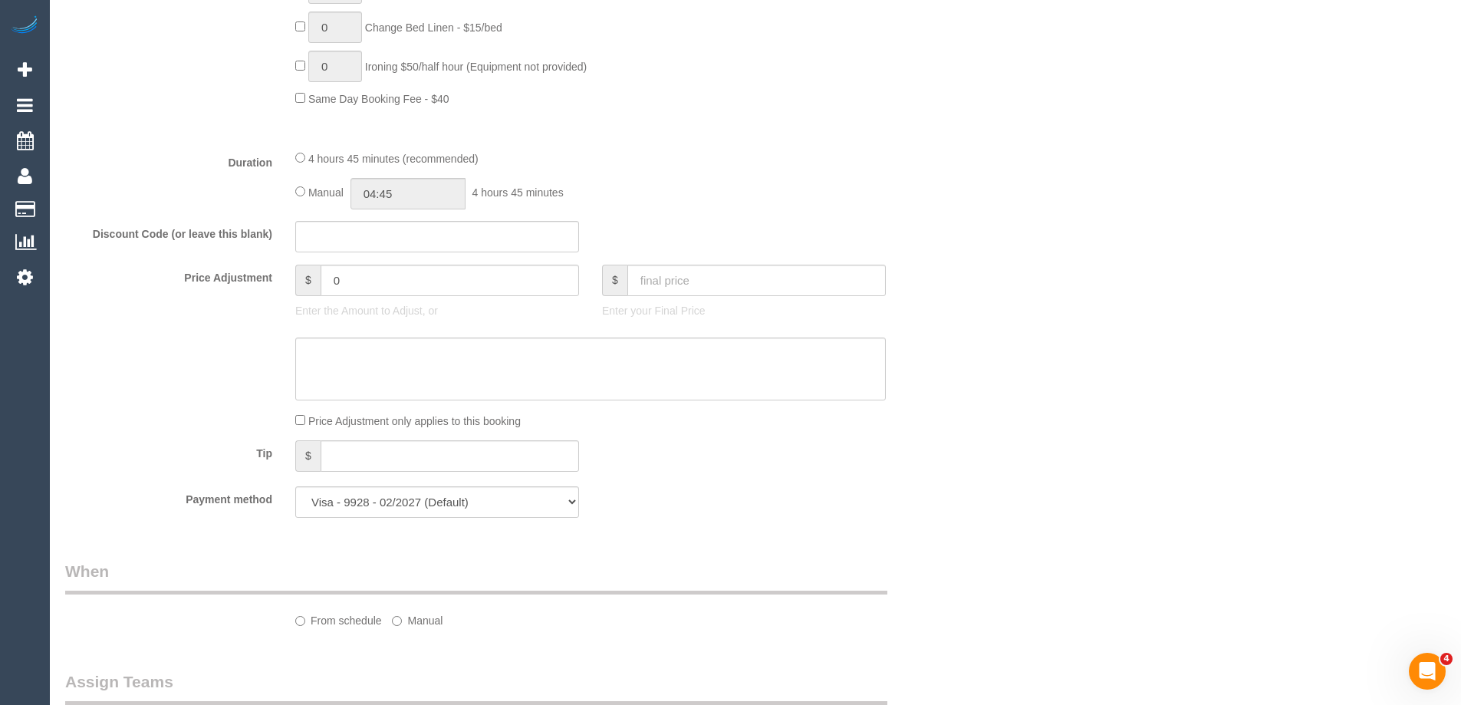
select select "string:stripe-pm_1OvoCi2GScqysDRVYYkZxJNr"
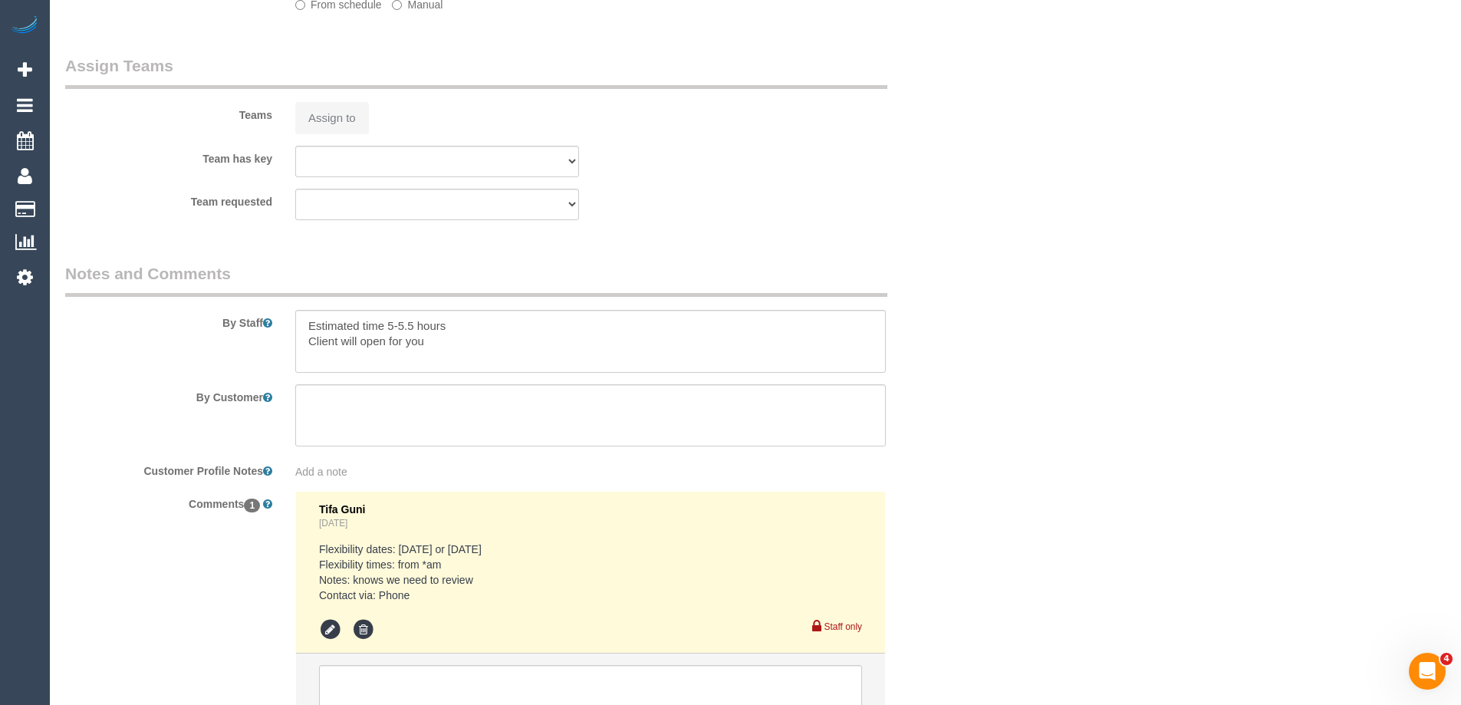
select select "number:27"
select select "number:14"
select select "number:19"
select select "number:36"
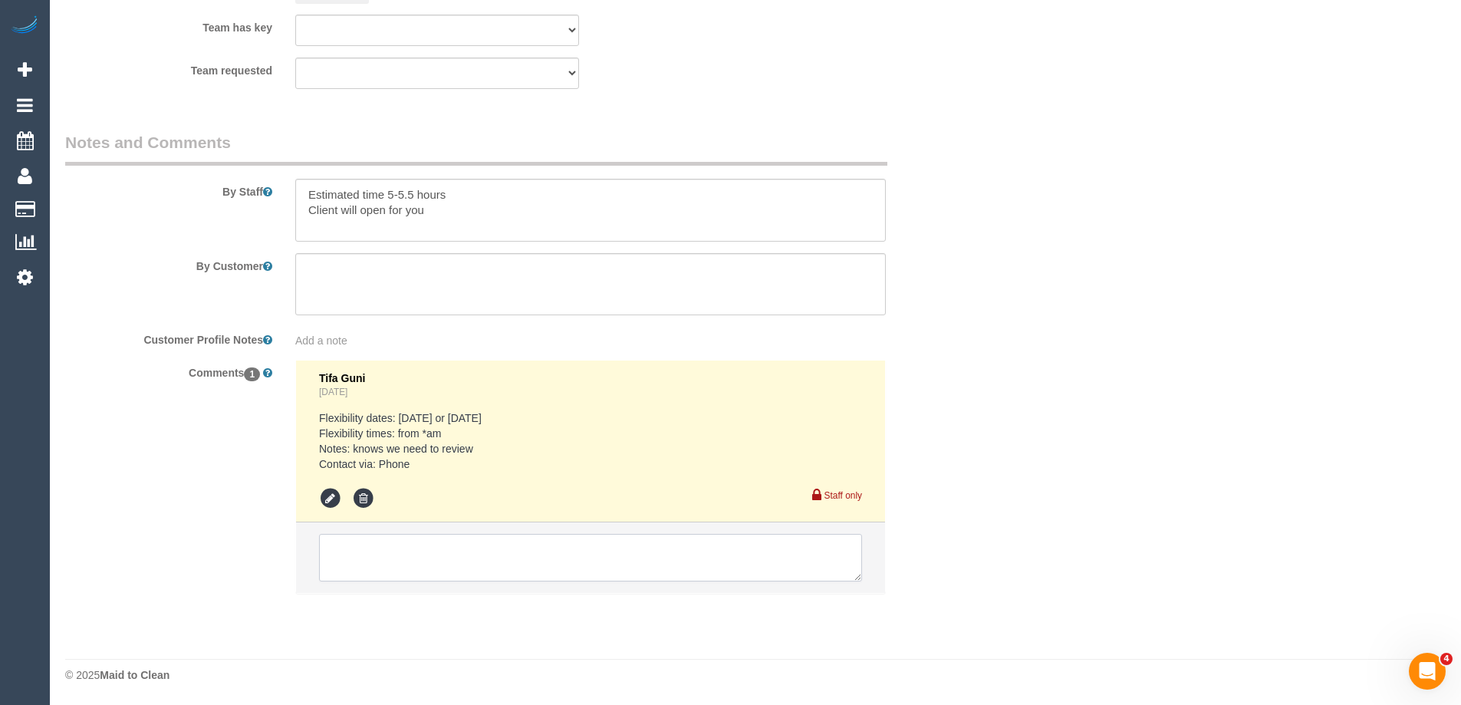
select select "object:1113"
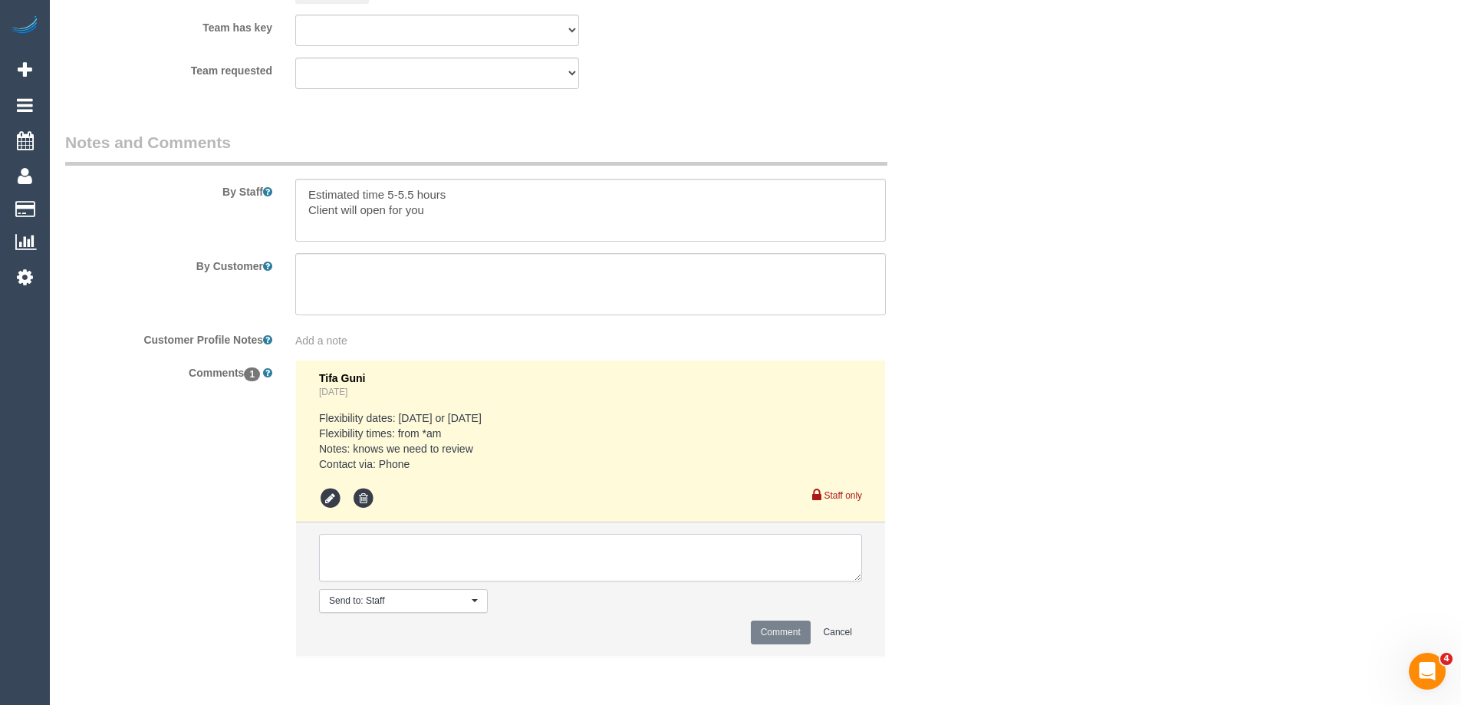
click at [414, 551] on textarea at bounding box center [590, 558] width 543 height 48
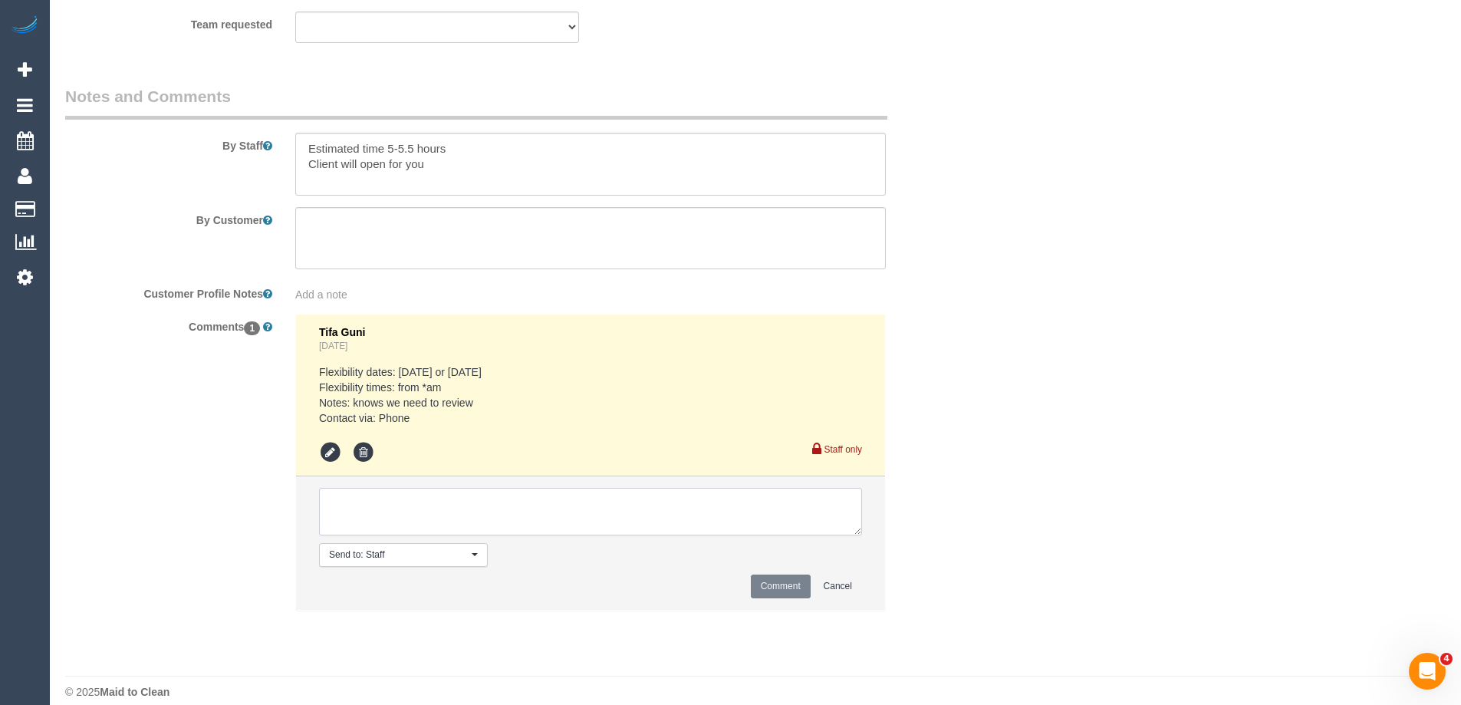
select select "spot1"
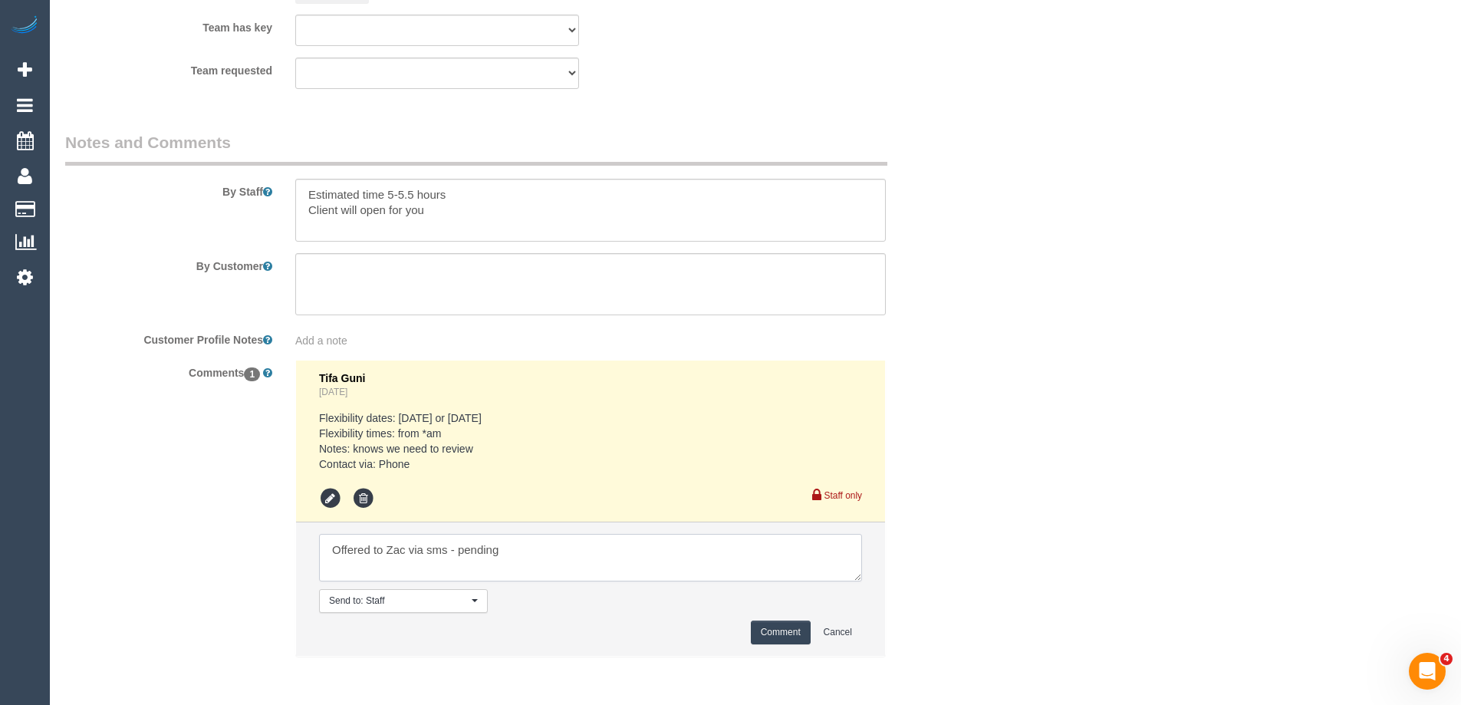
type textarea "Offered to Zac via sms - pending"
click at [785, 640] on button "Comment" at bounding box center [781, 632] width 60 height 24
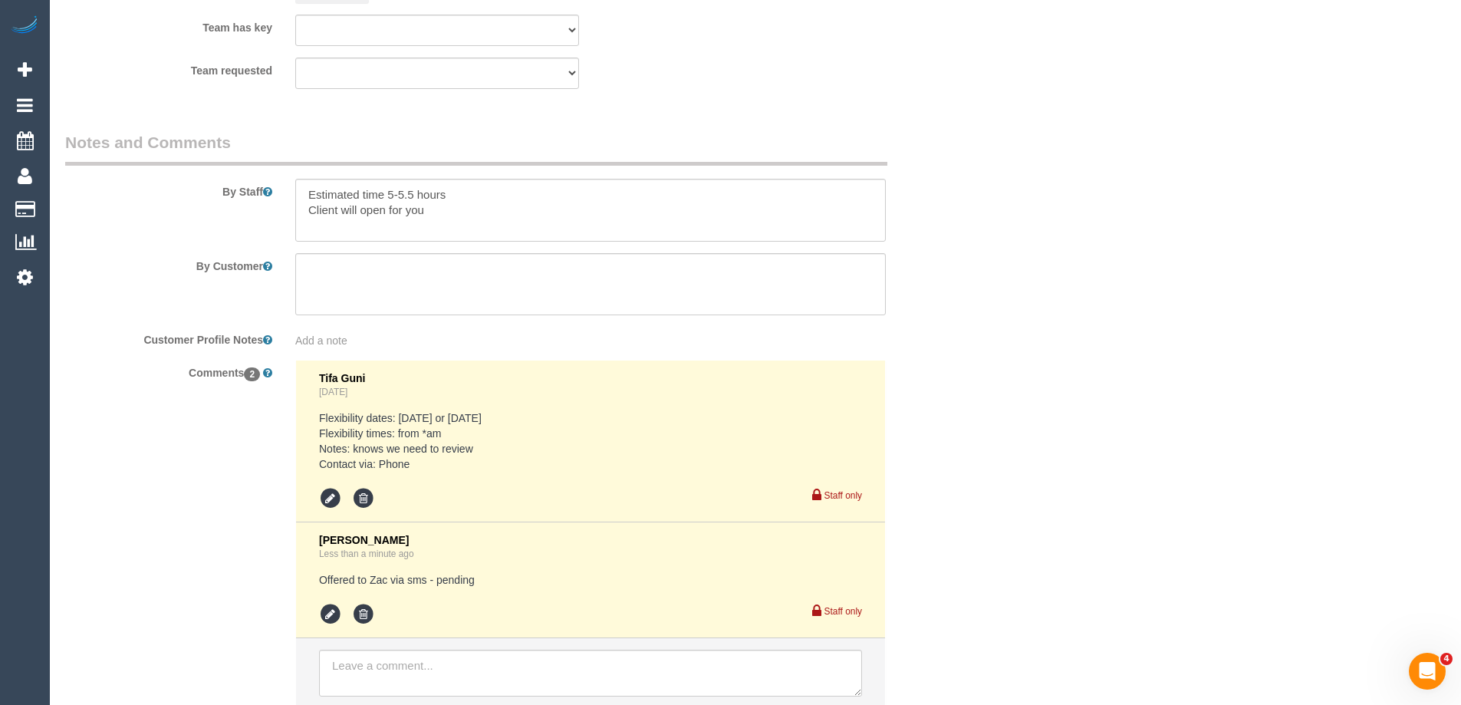
drag, startPoint x: 1041, startPoint y: 250, endPoint x: 1117, endPoint y: 339, distance: 117.0
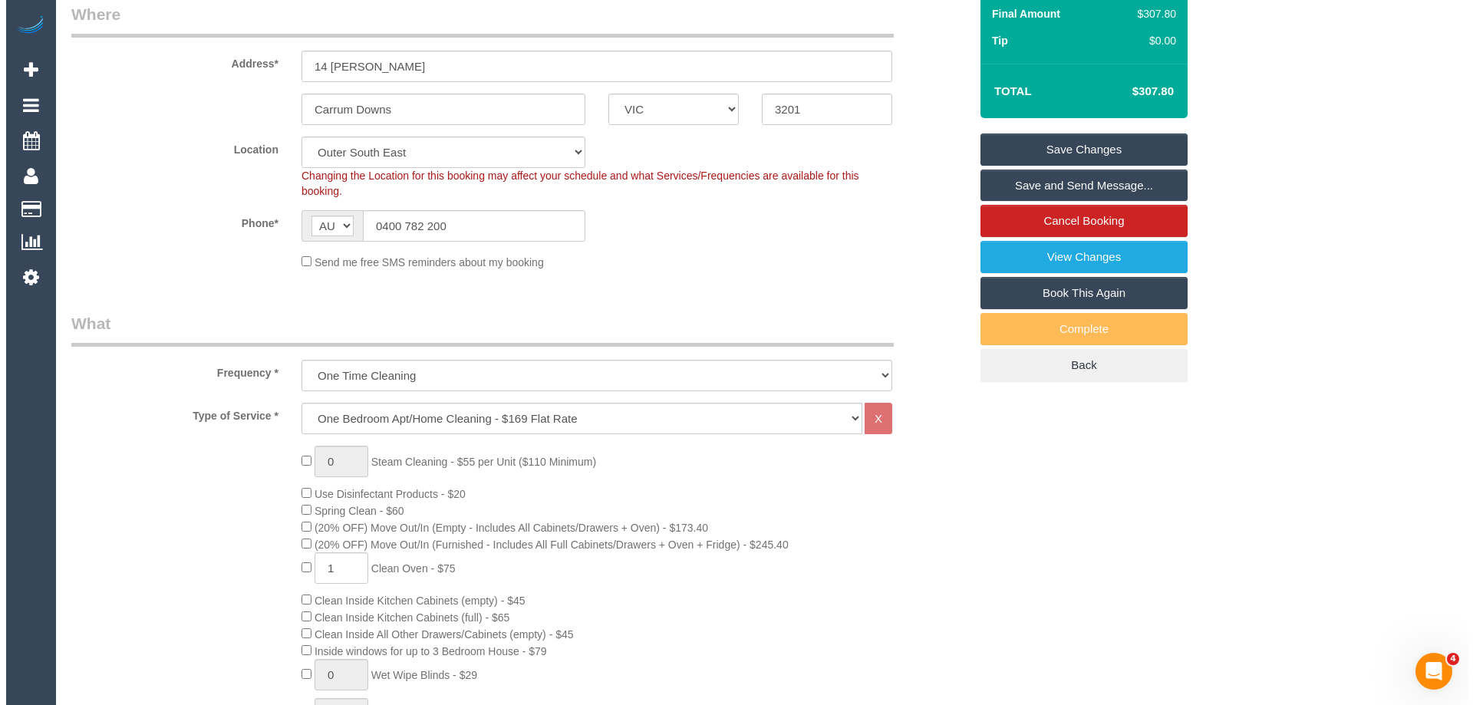
scroll to position [0, 0]
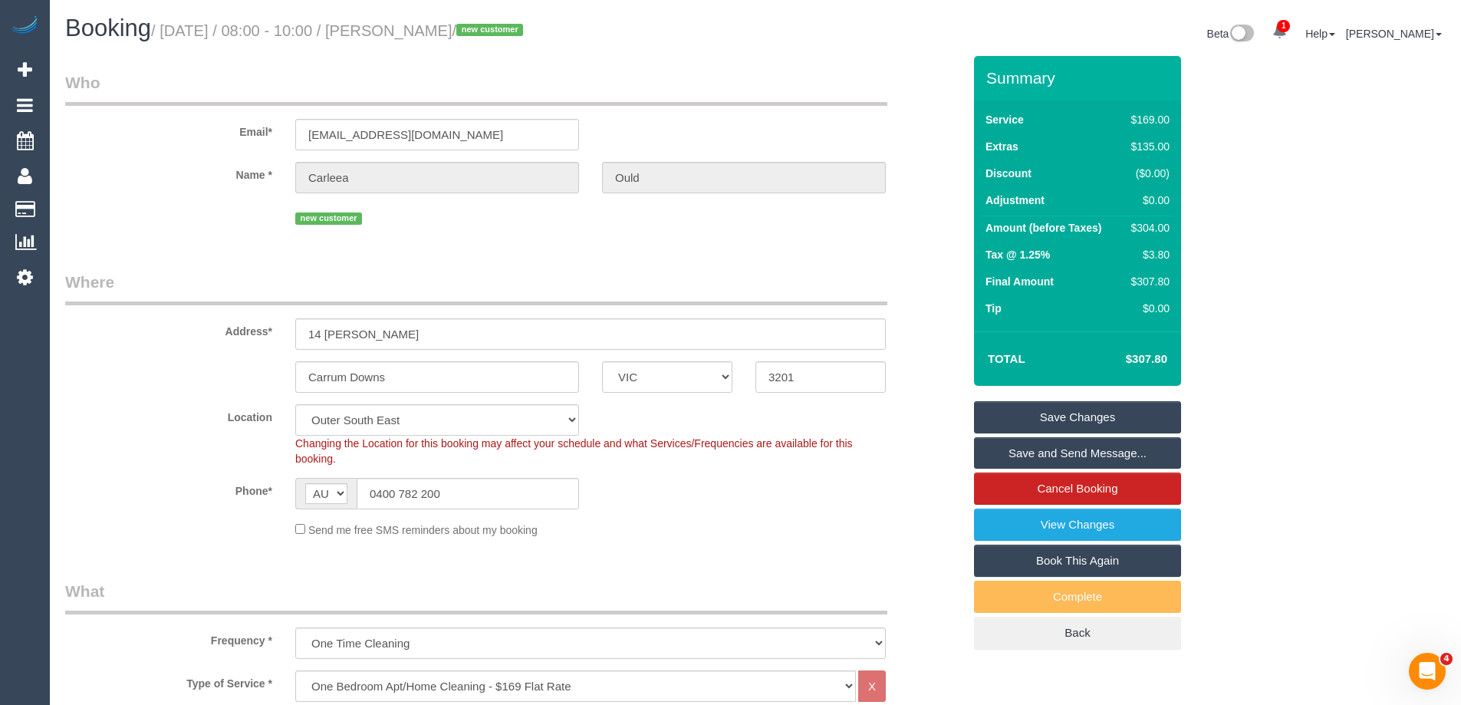
click at [1076, 406] on link "Save Changes" at bounding box center [1077, 417] width 207 height 32
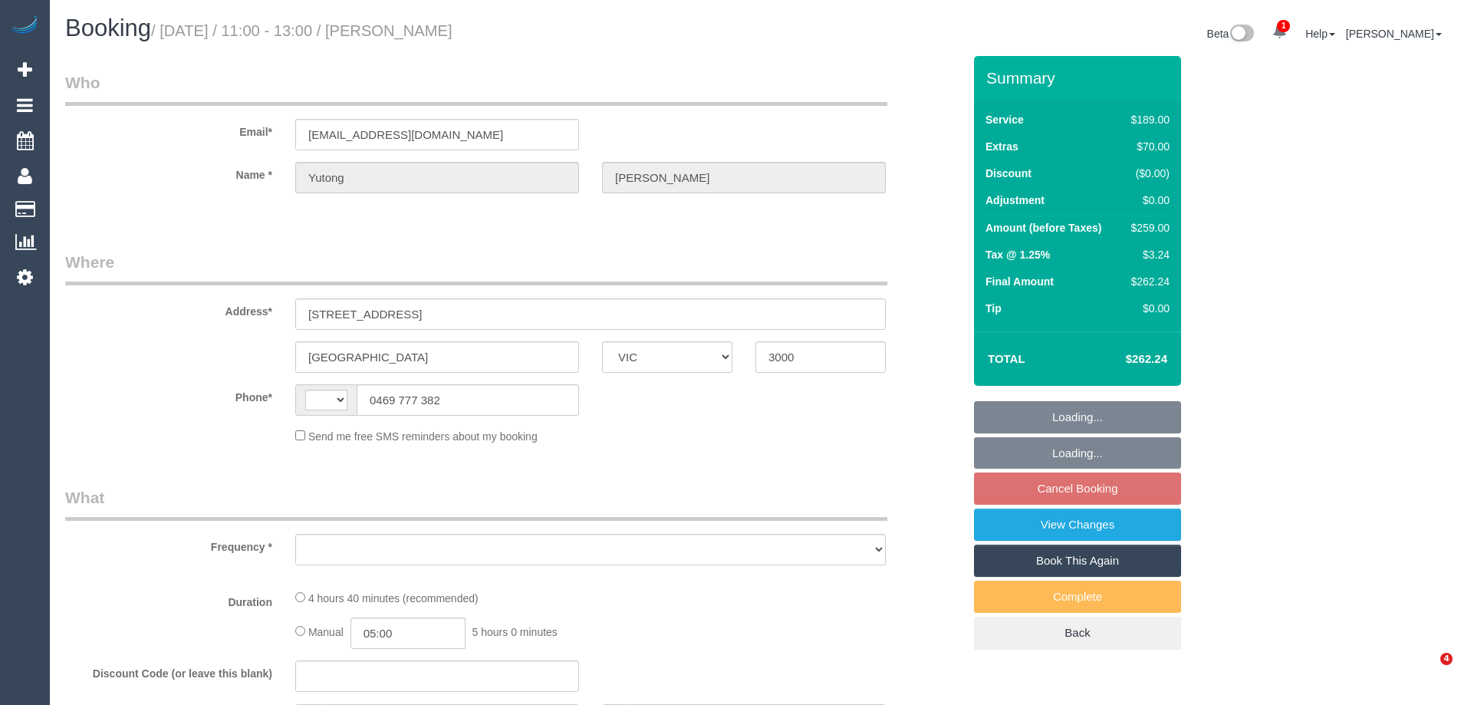
select select "VIC"
select select "string:AU"
select select "string:stripe-pm_1PHllu2GScqysDRVBmKL6bEk"
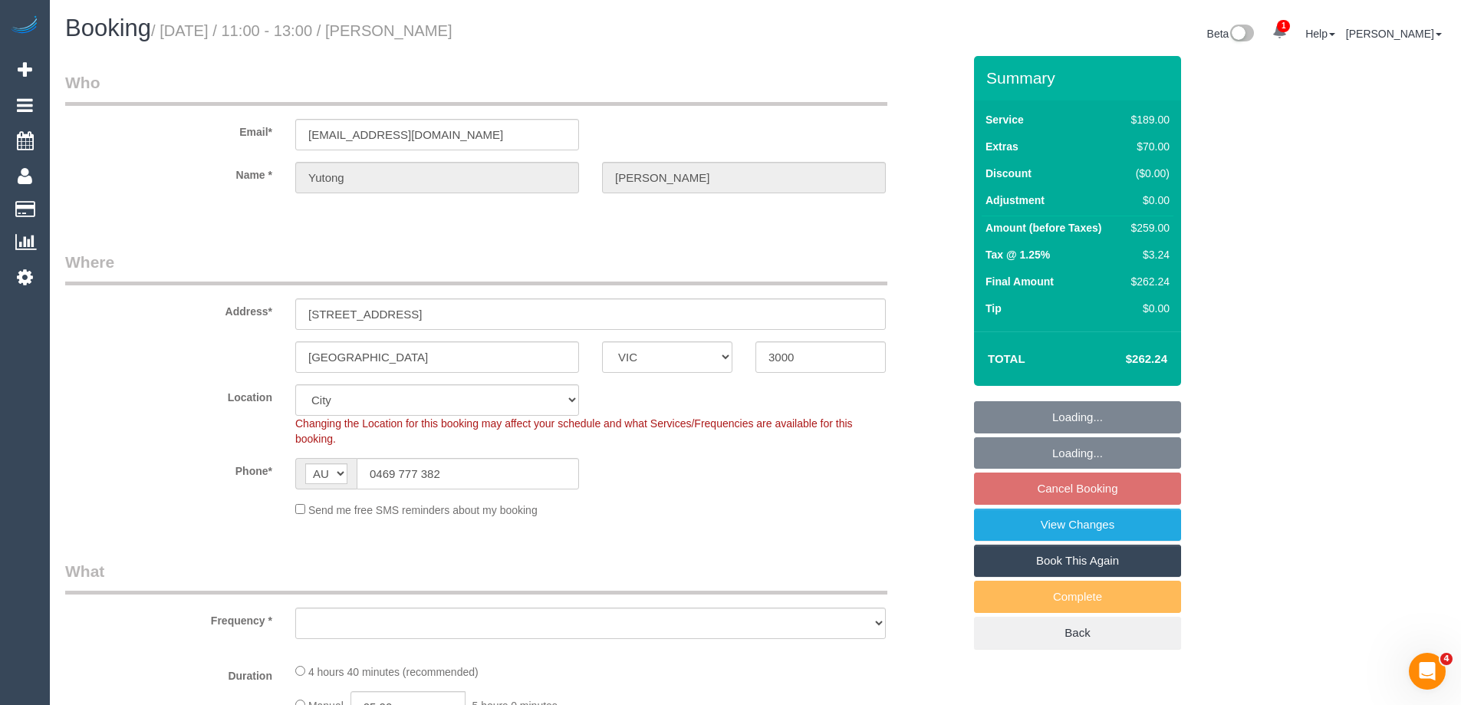
select select "object:590"
select select "number:28"
select select "number:17"
select select "number:20"
select select "number:24"
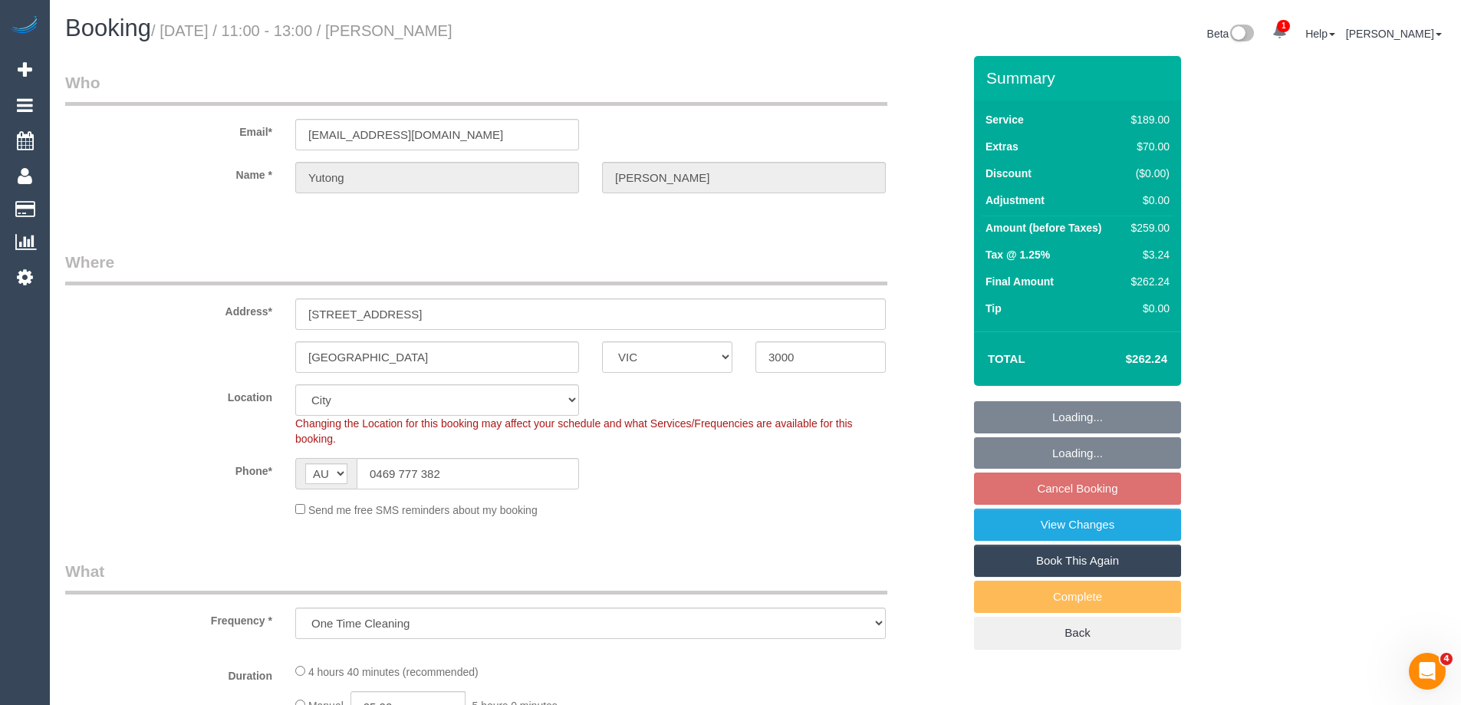
select select "number:35"
select select "number:26"
select select "object:1257"
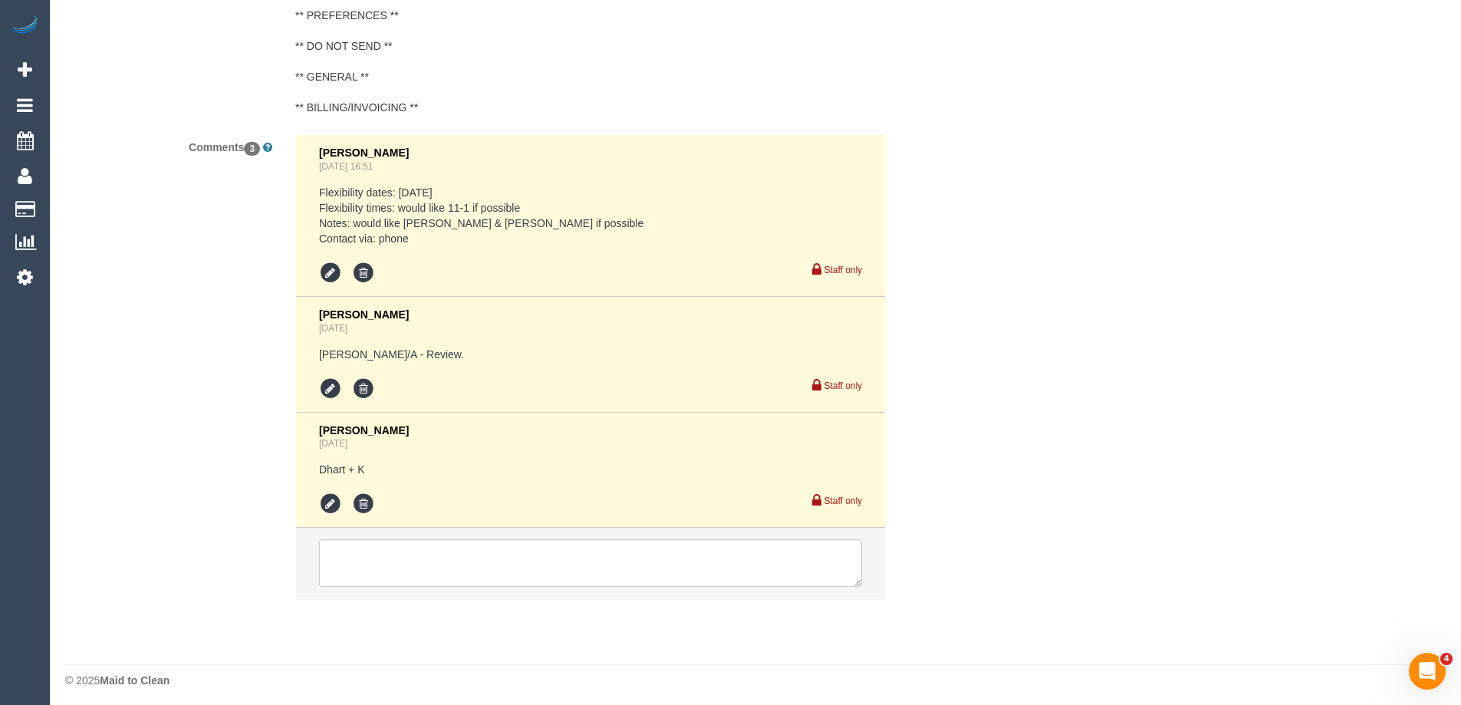
scroll to position [2848, 0]
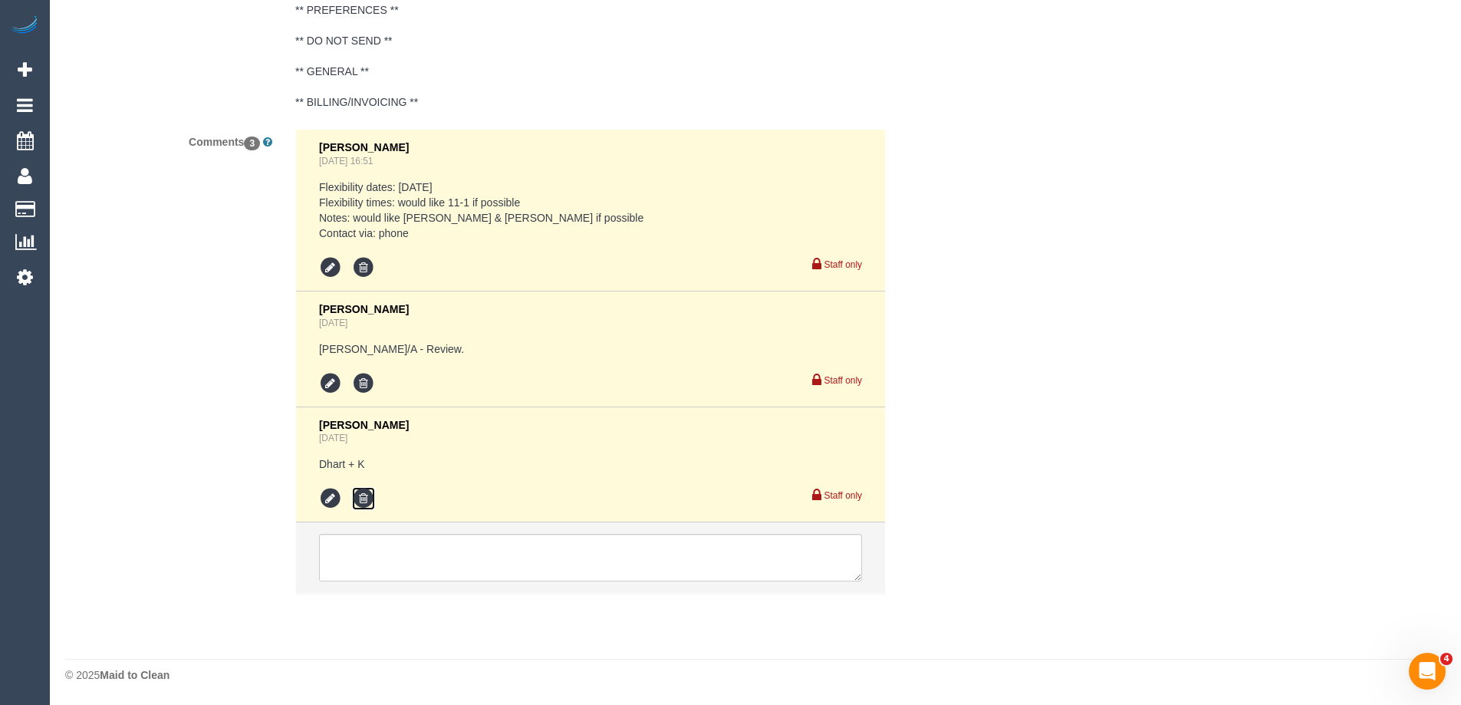
click at [364, 503] on icon at bounding box center [363, 498] width 23 height 23
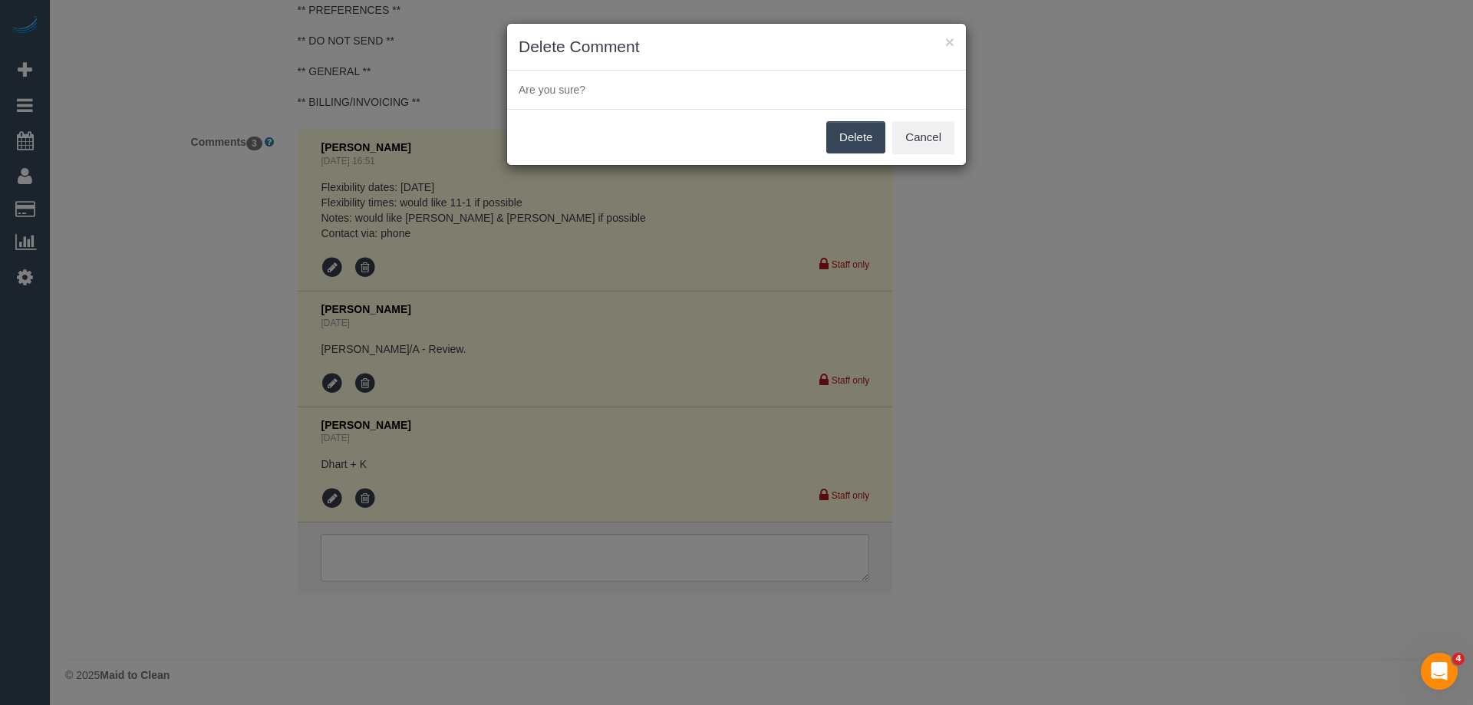
click at [857, 136] on button "Delete" at bounding box center [855, 137] width 59 height 32
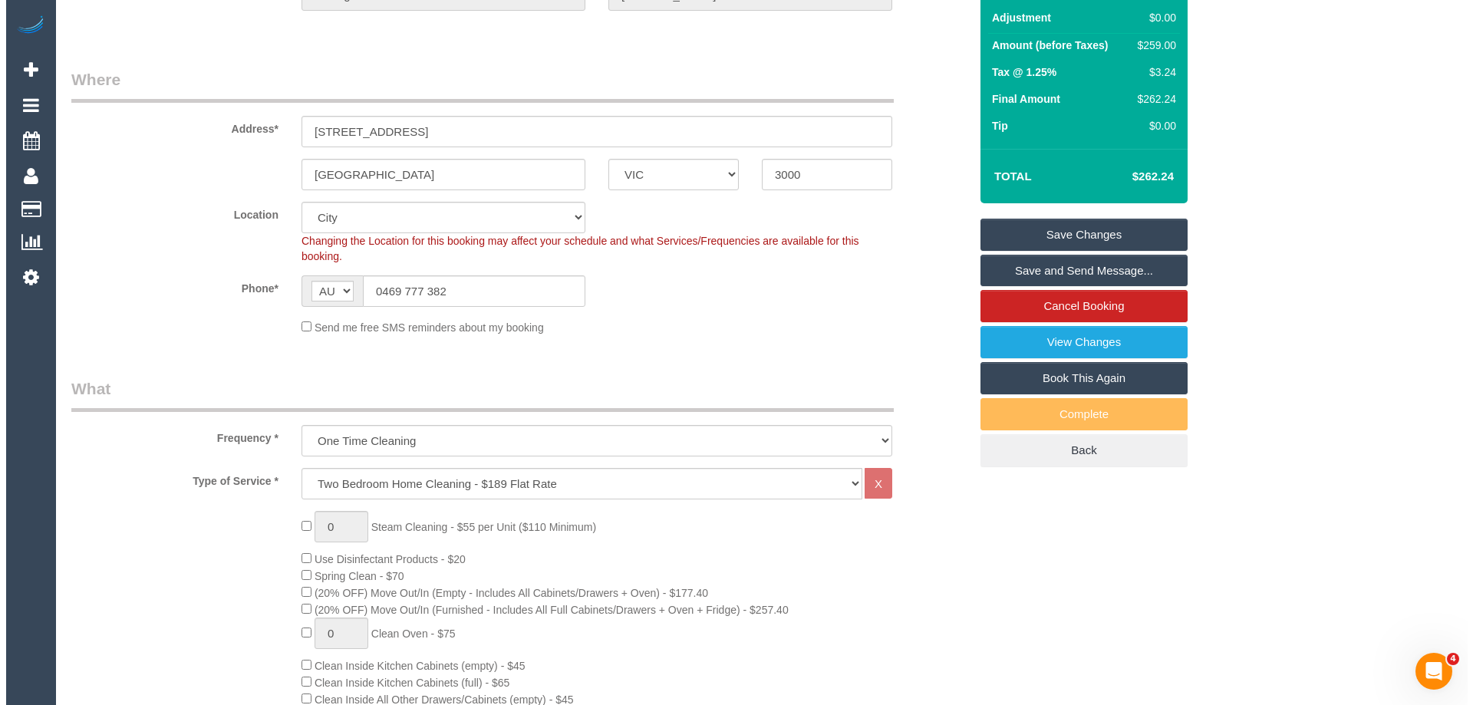
scroll to position [0, 0]
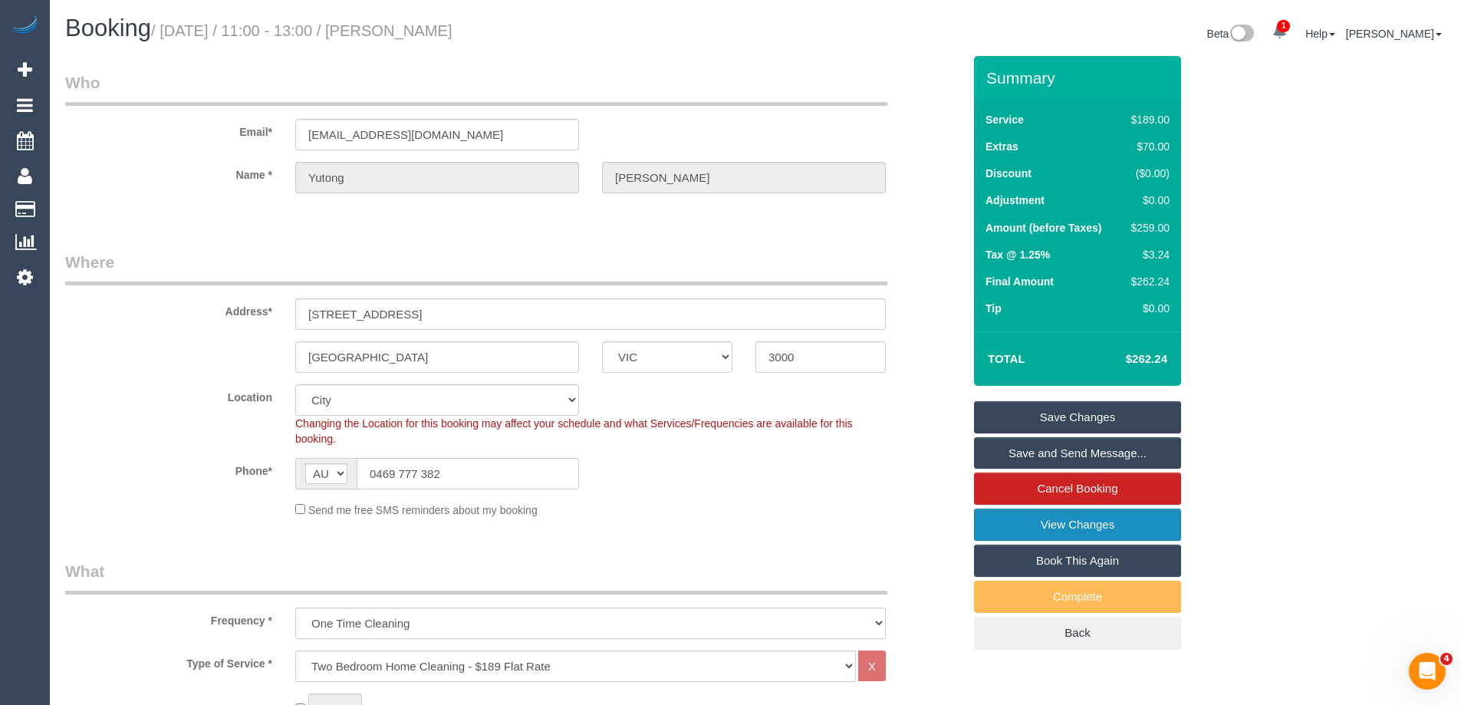
click at [1143, 520] on link "View Changes" at bounding box center [1077, 524] width 207 height 32
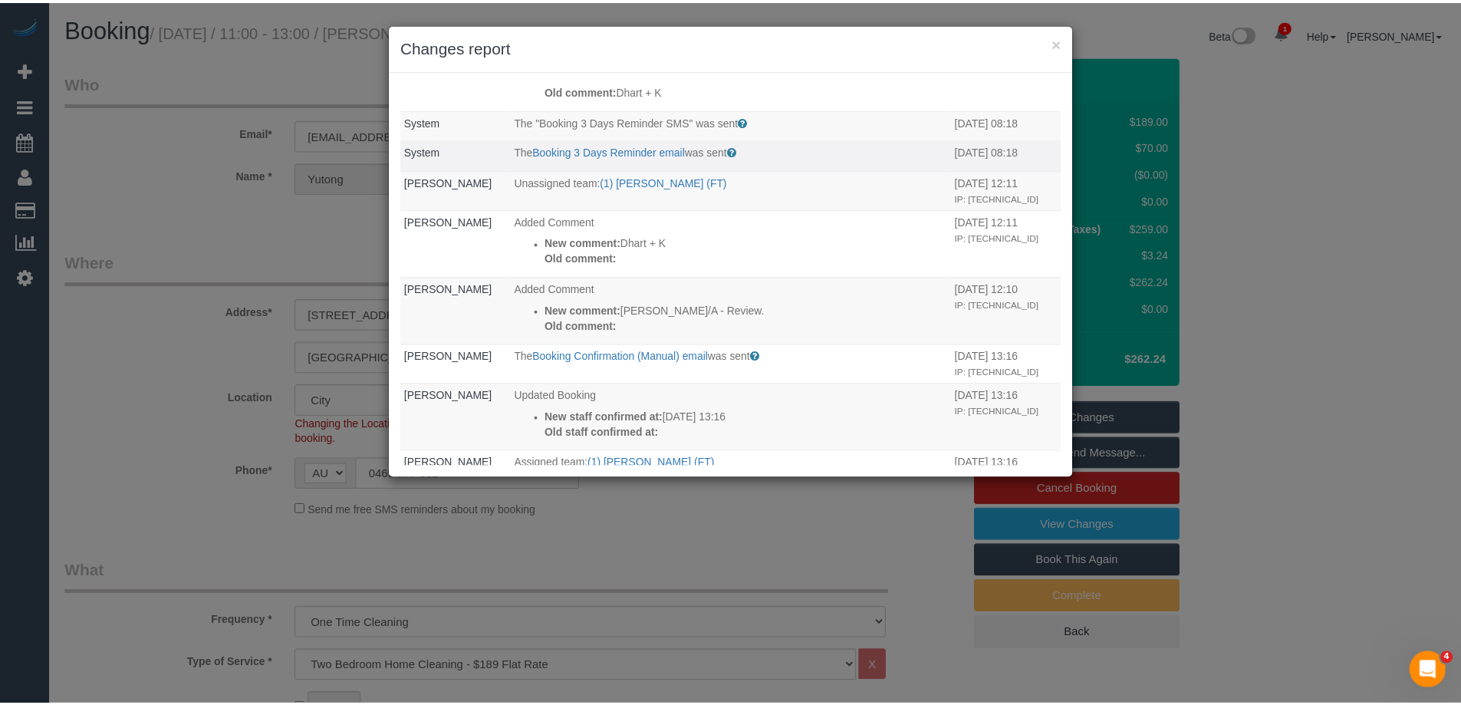
scroll to position [153, 0]
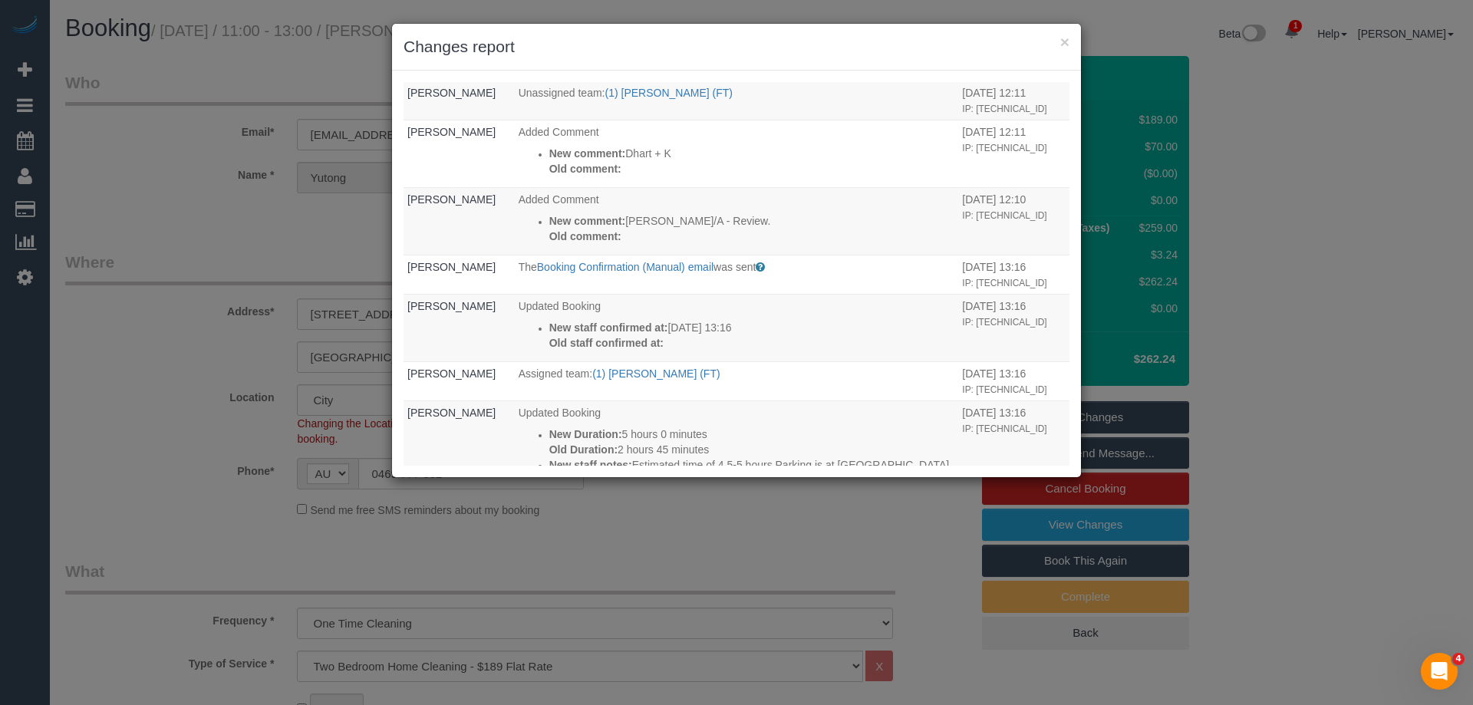
click at [833, 58] on h3 "Changes report" at bounding box center [736, 46] width 666 height 23
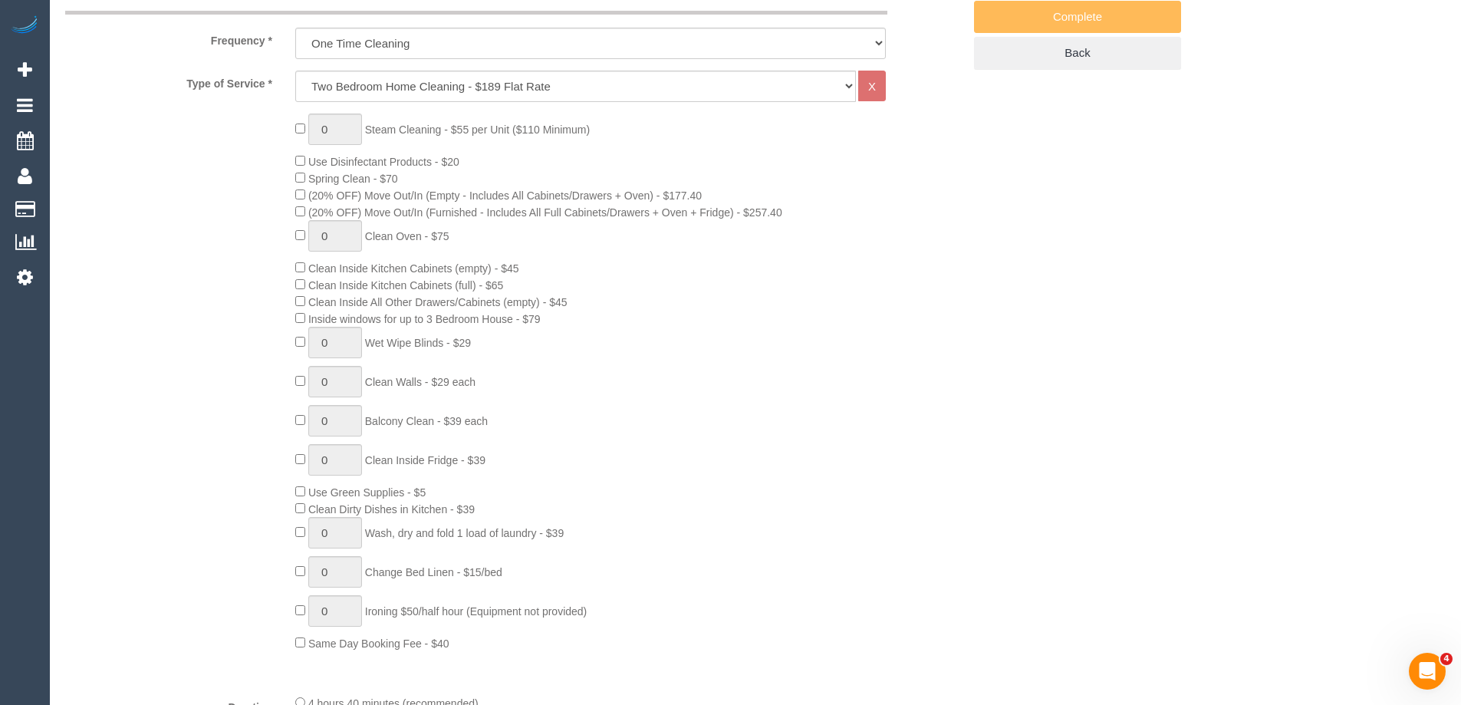
scroll to position [767, 0]
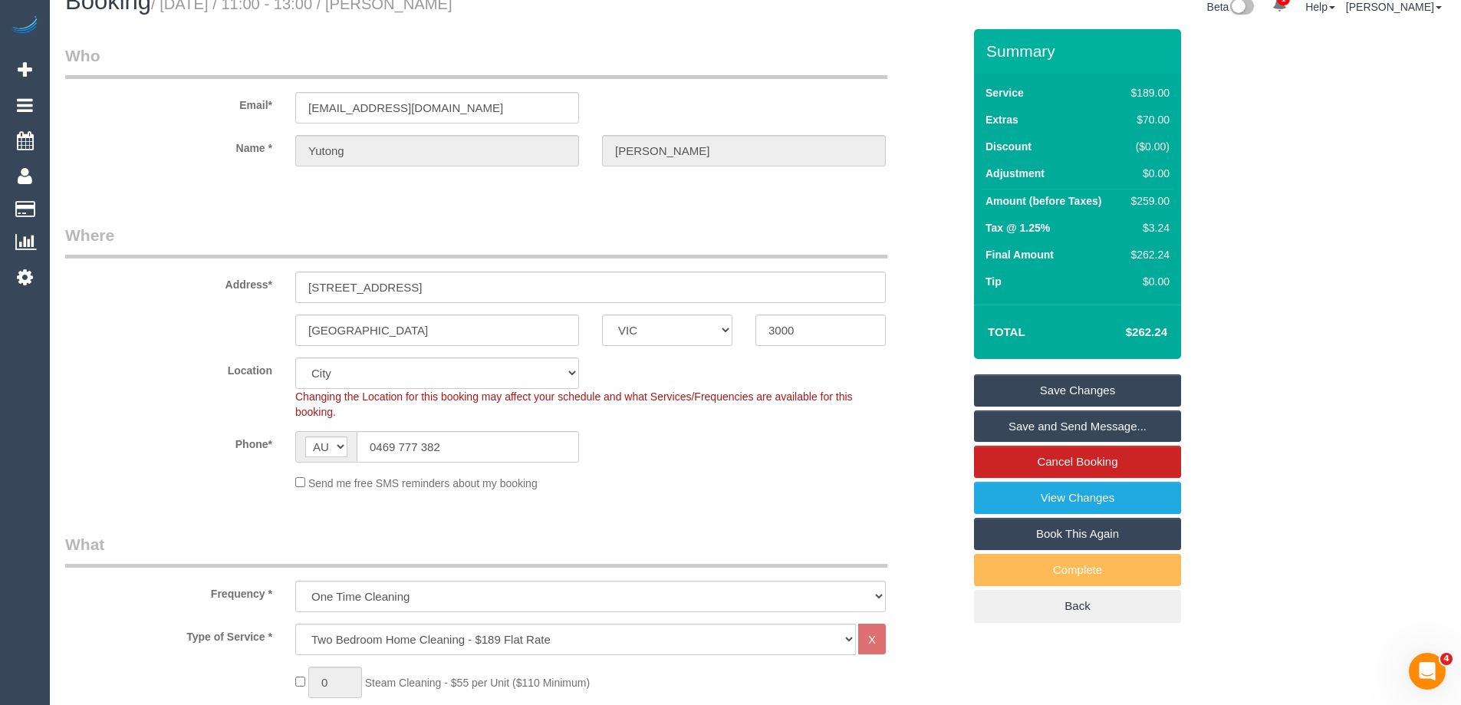
scroll to position [0, 0]
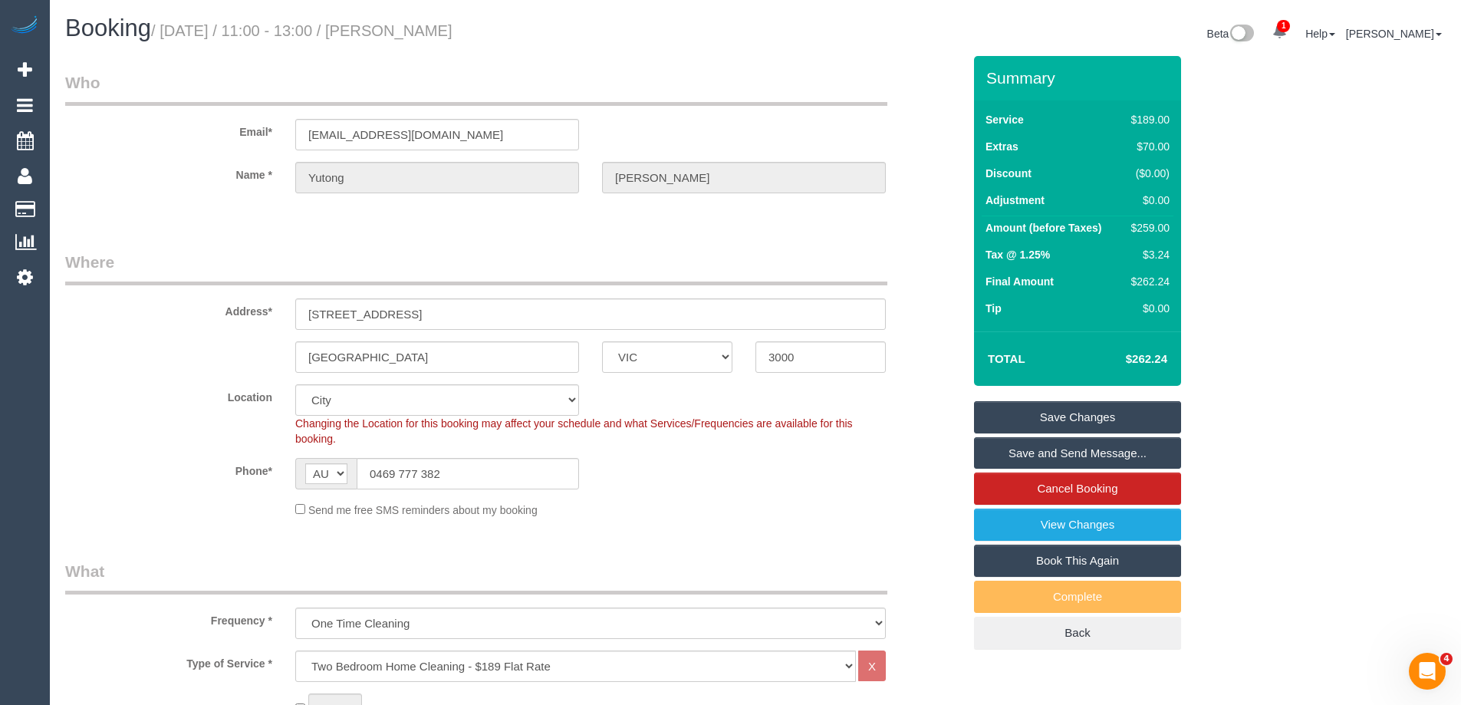
drag, startPoint x: 529, startPoint y: 32, endPoint x: 423, endPoint y: 31, distance: 106.6
click at [423, 31] on h1 "Booking / September 06, 2025 / 11:00 - 13:00 / Yutong Cheng" at bounding box center [404, 28] width 679 height 26
copy small "Yutong Cheng"
click at [757, 505] on div "Send me free SMS reminders about my booking" at bounding box center [591, 509] width 614 height 17
click at [1153, 229] on div "$259.00" at bounding box center [1147, 227] width 44 height 15
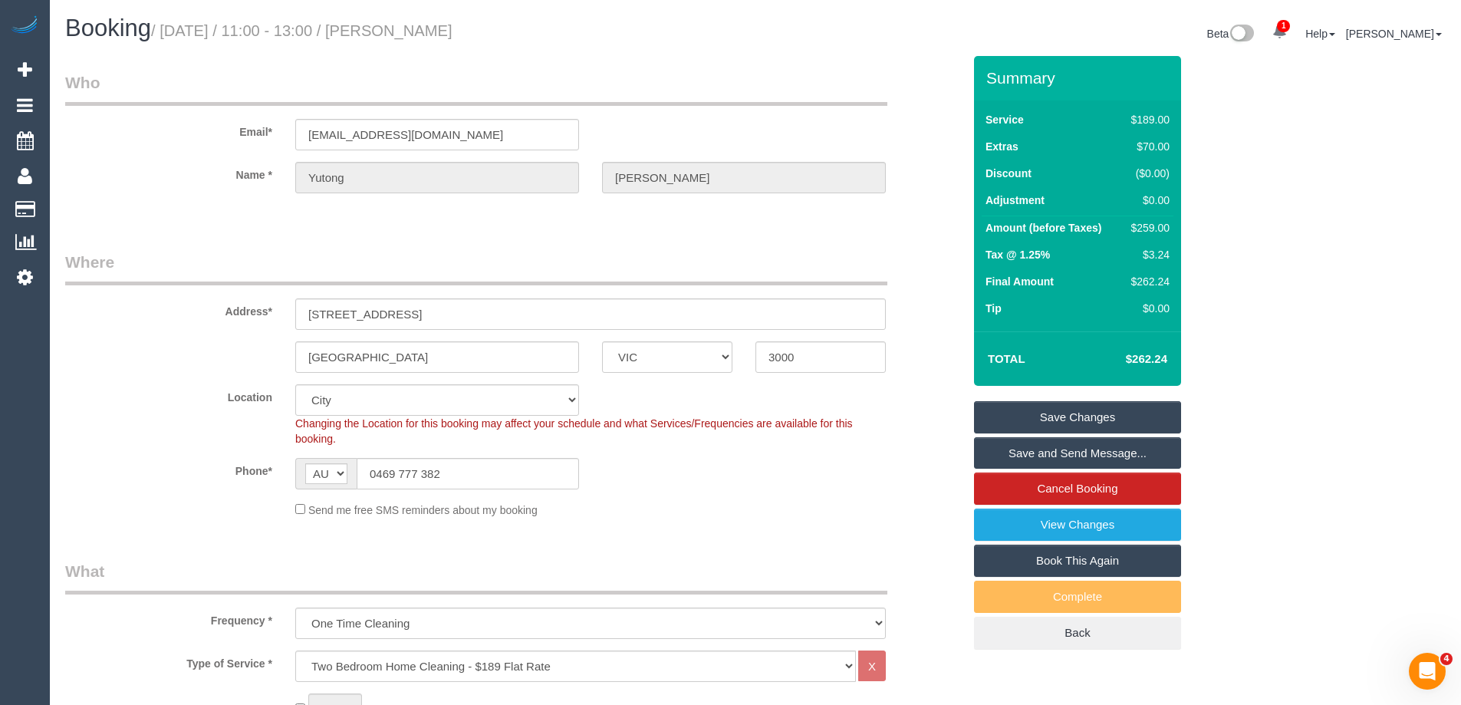
click at [1153, 229] on div "$259.00" at bounding box center [1147, 227] width 44 height 15
copy div "259.00"
click at [1271, 239] on div "Summary Service $189.00 Extras $70.00 Discount ($0.00) Adjustment $0.00 Amount …" at bounding box center [1135, 368] width 345 height 624
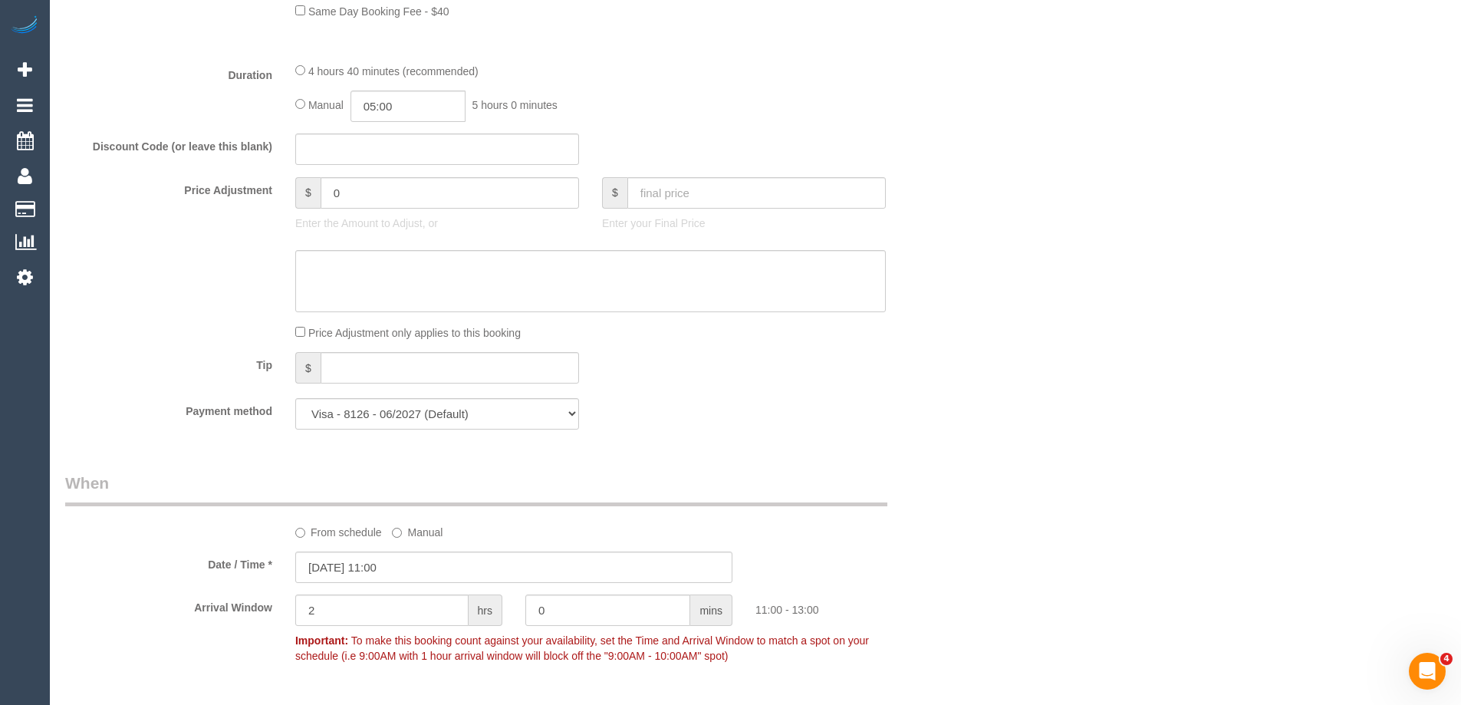
scroll to position [997, 0]
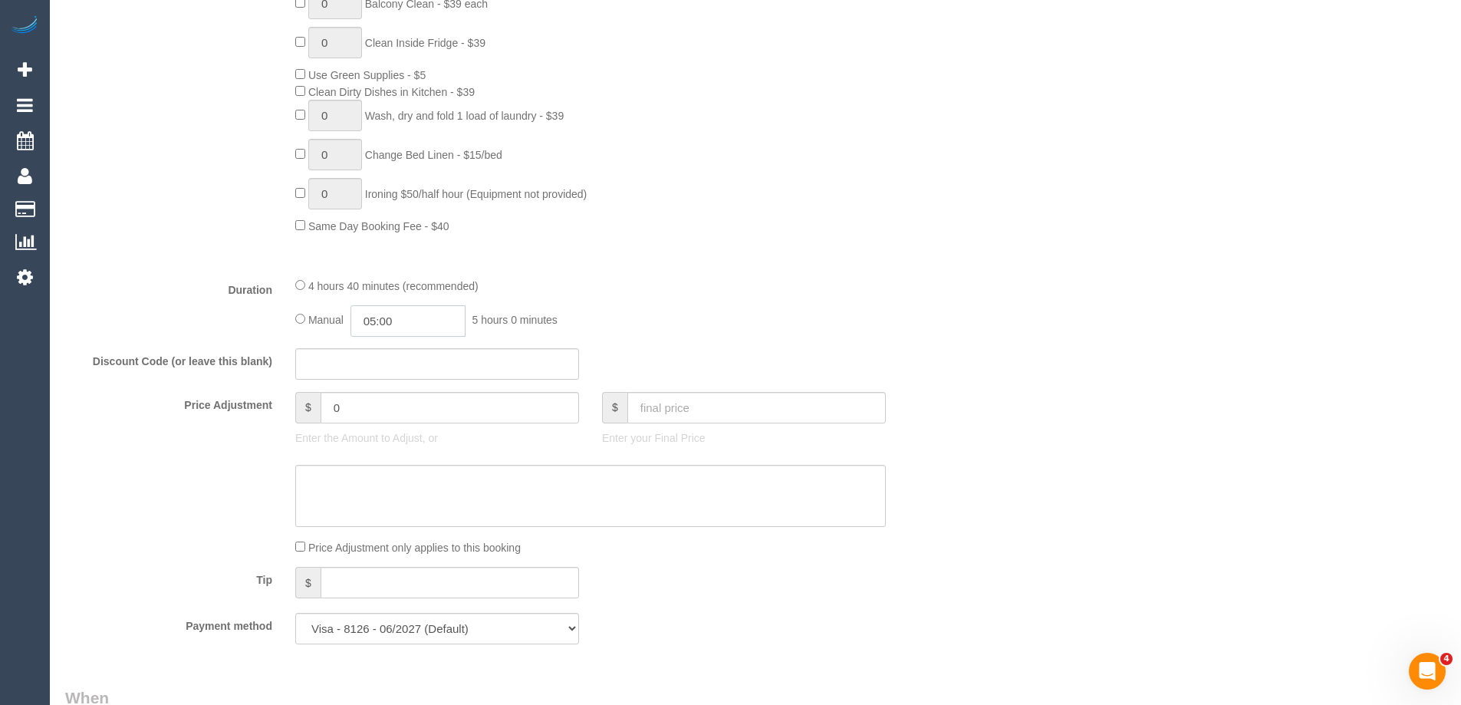
click at [416, 328] on input "05:00" at bounding box center [407, 320] width 115 height 31
type input "02:30"
click at [393, 358] on li "02:30" at bounding box center [391, 360] width 68 height 20
drag, startPoint x: 859, startPoint y: 249, endPoint x: 848, endPoint y: 334, distance: 85.8
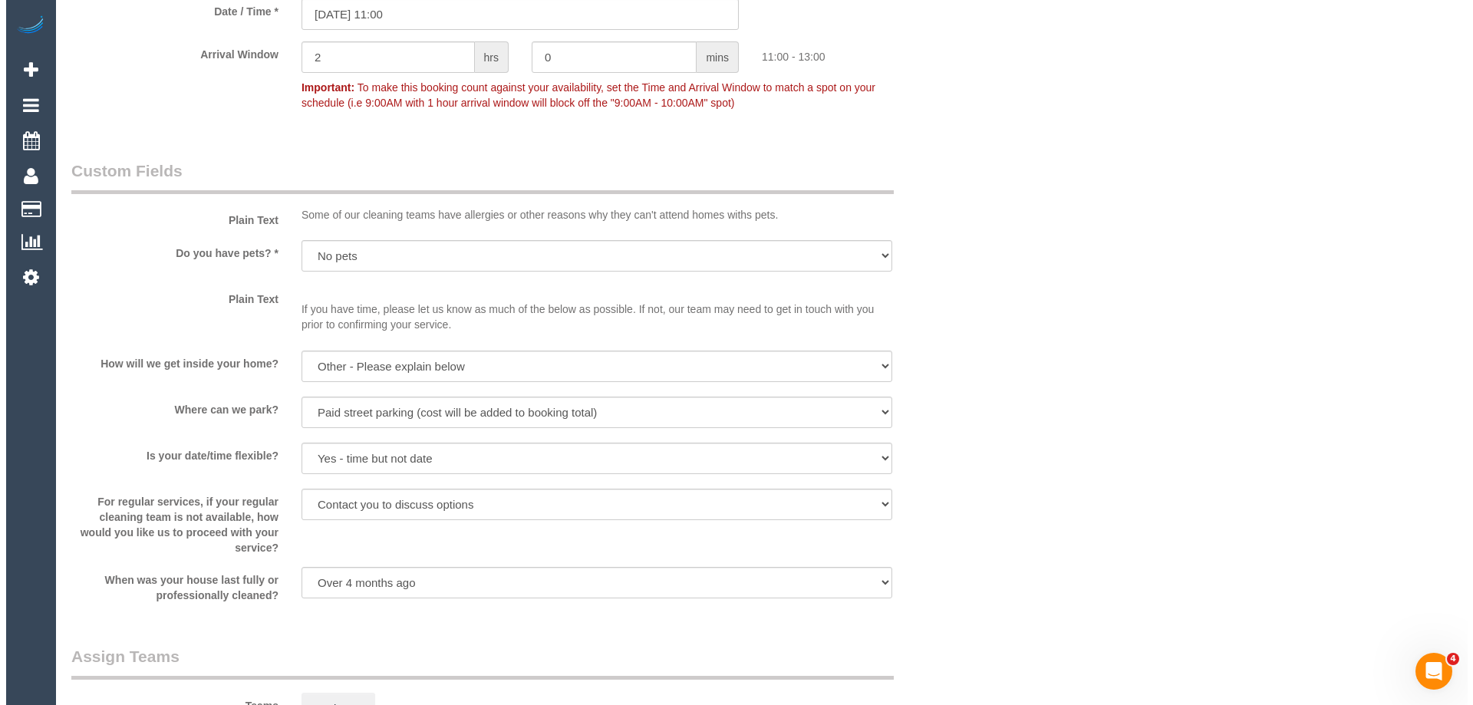
scroll to position [1917, 0]
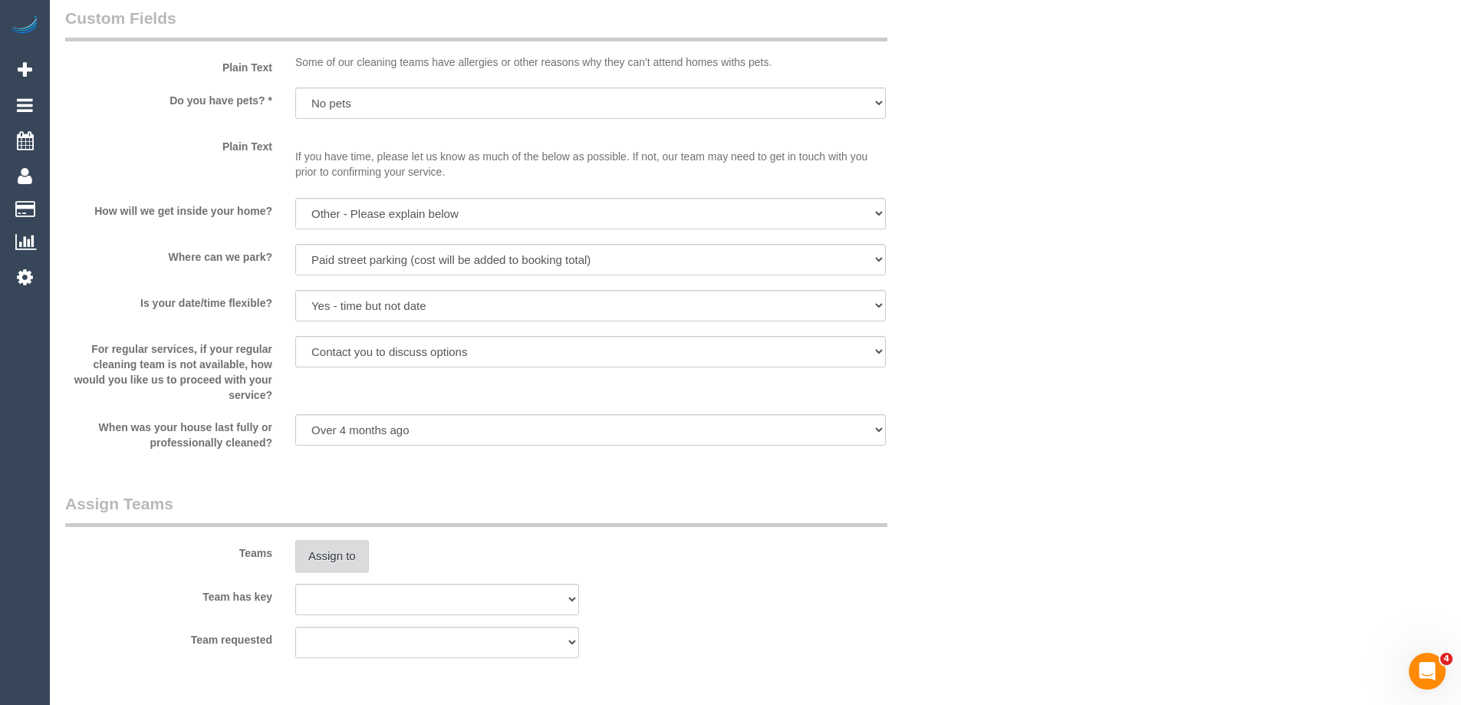
click at [344, 562] on button "Assign to" at bounding box center [332, 556] width 74 height 32
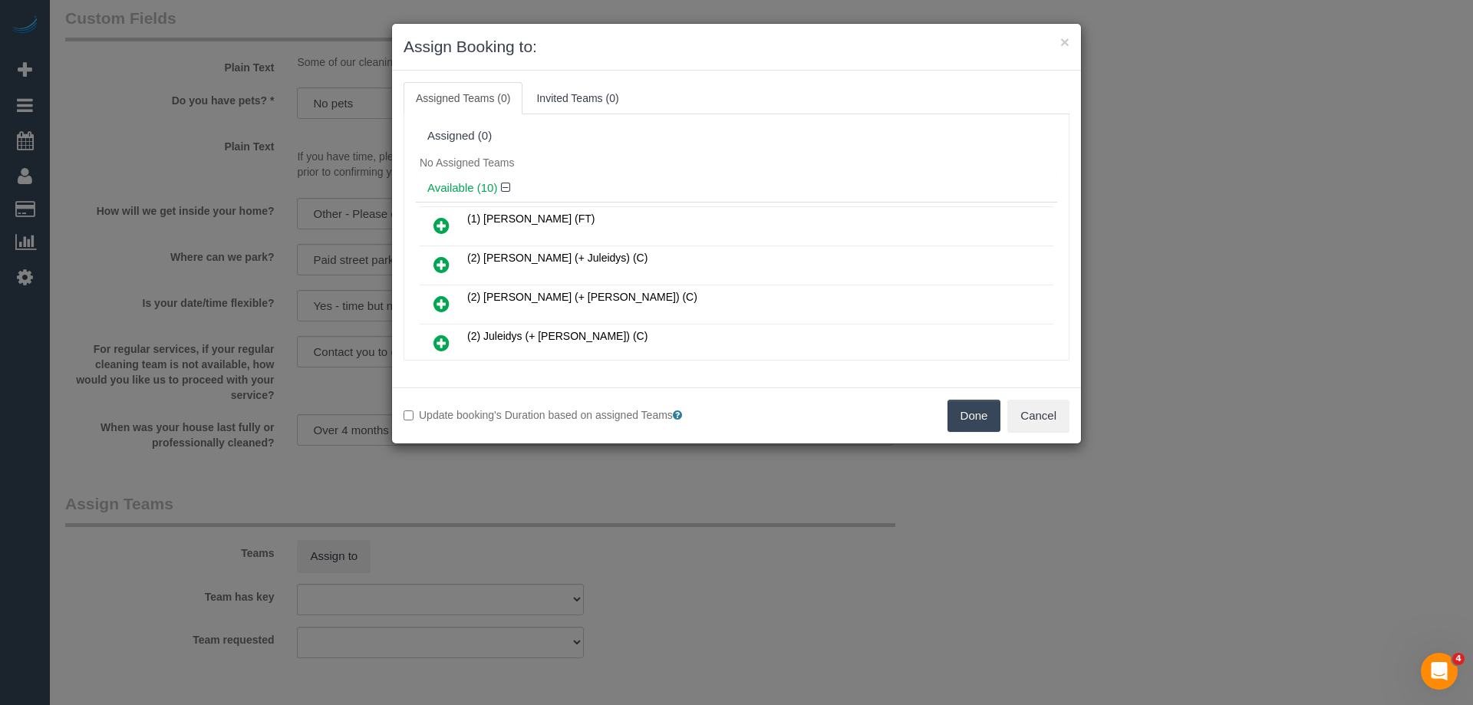
click at [633, 164] on div "No Assigned Teams" at bounding box center [736, 162] width 641 height 23
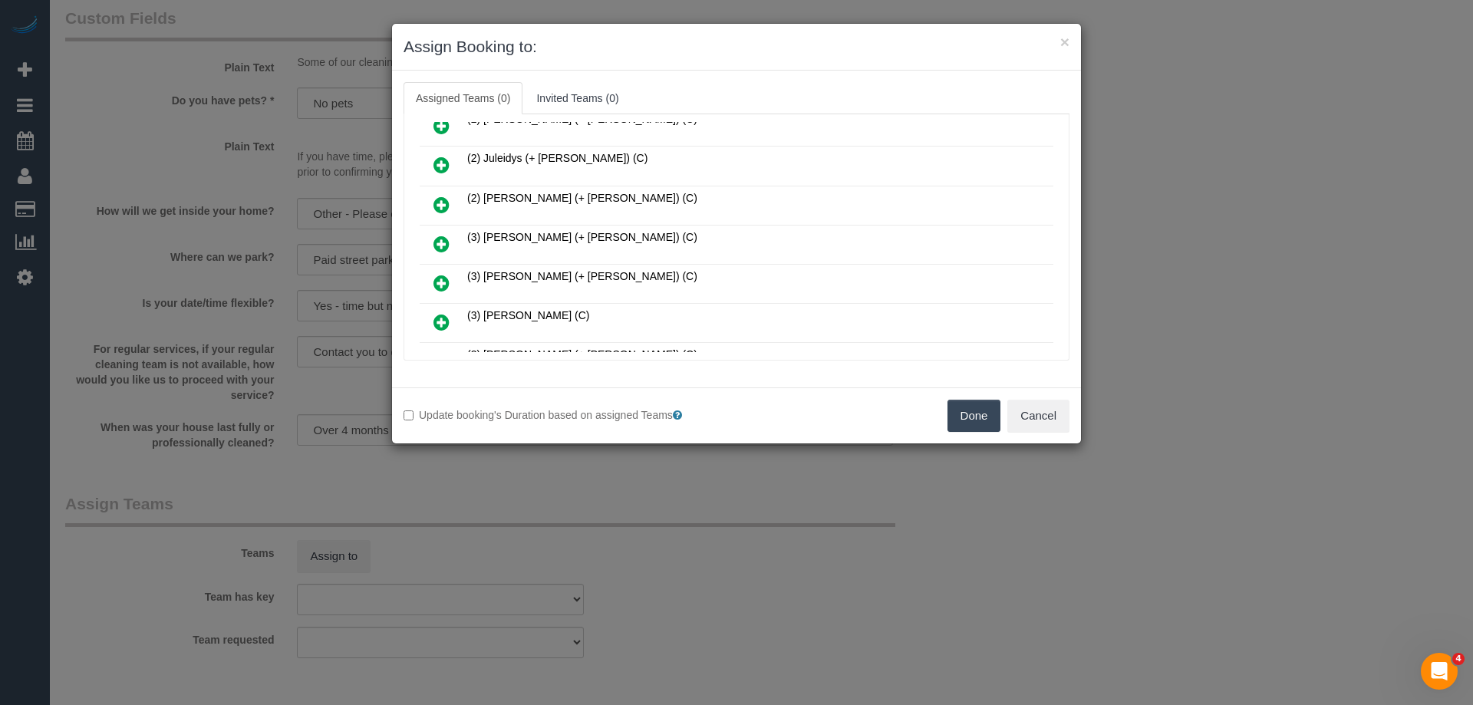
click at [433, 245] on icon at bounding box center [441, 244] width 16 height 18
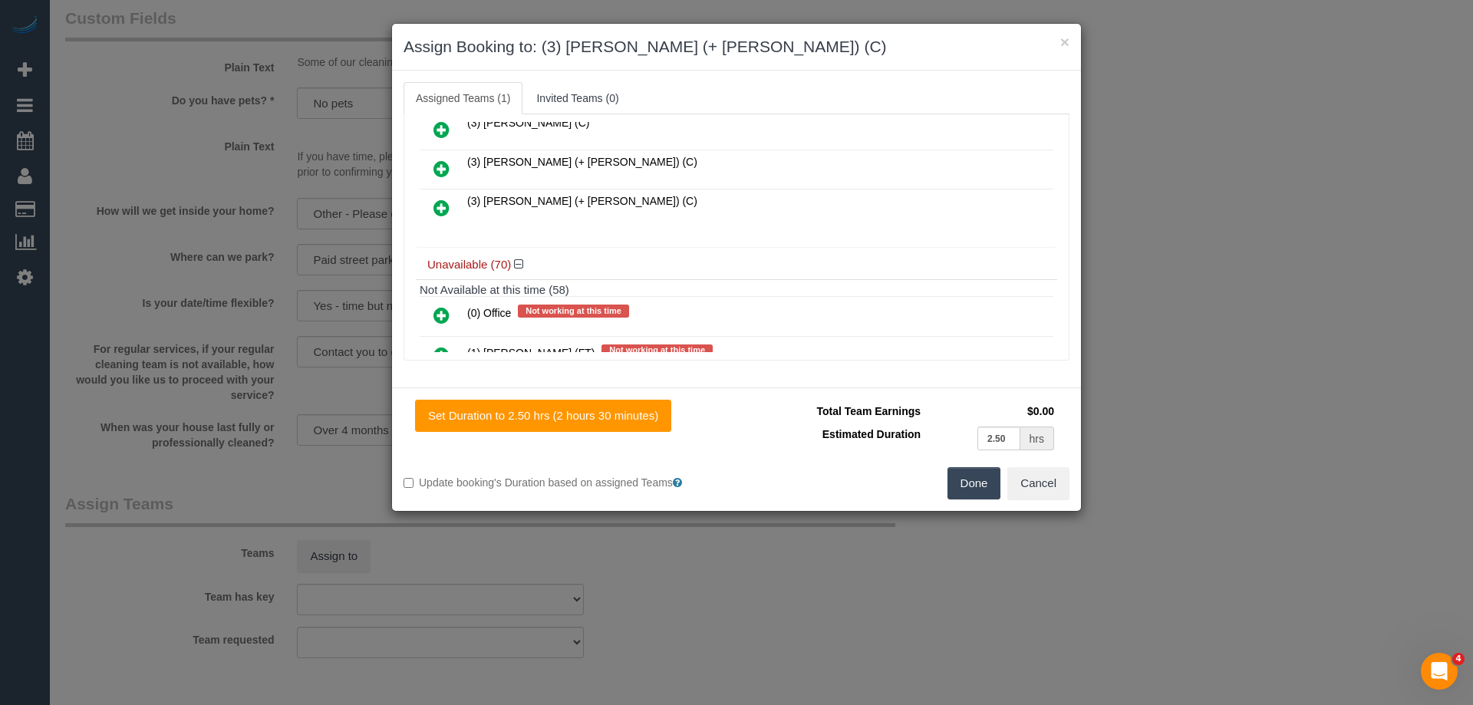
click at [449, 203] on icon at bounding box center [441, 208] width 16 height 18
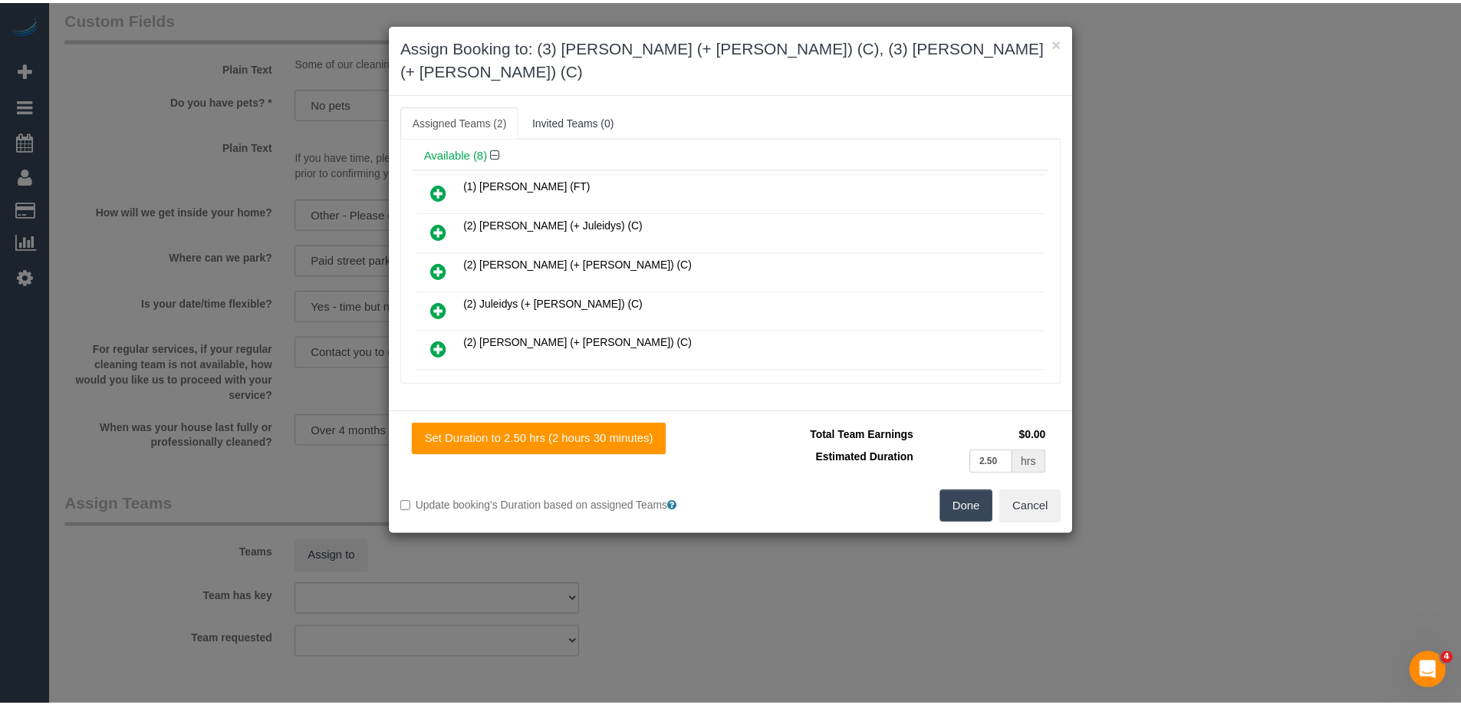
scroll to position [0, 0]
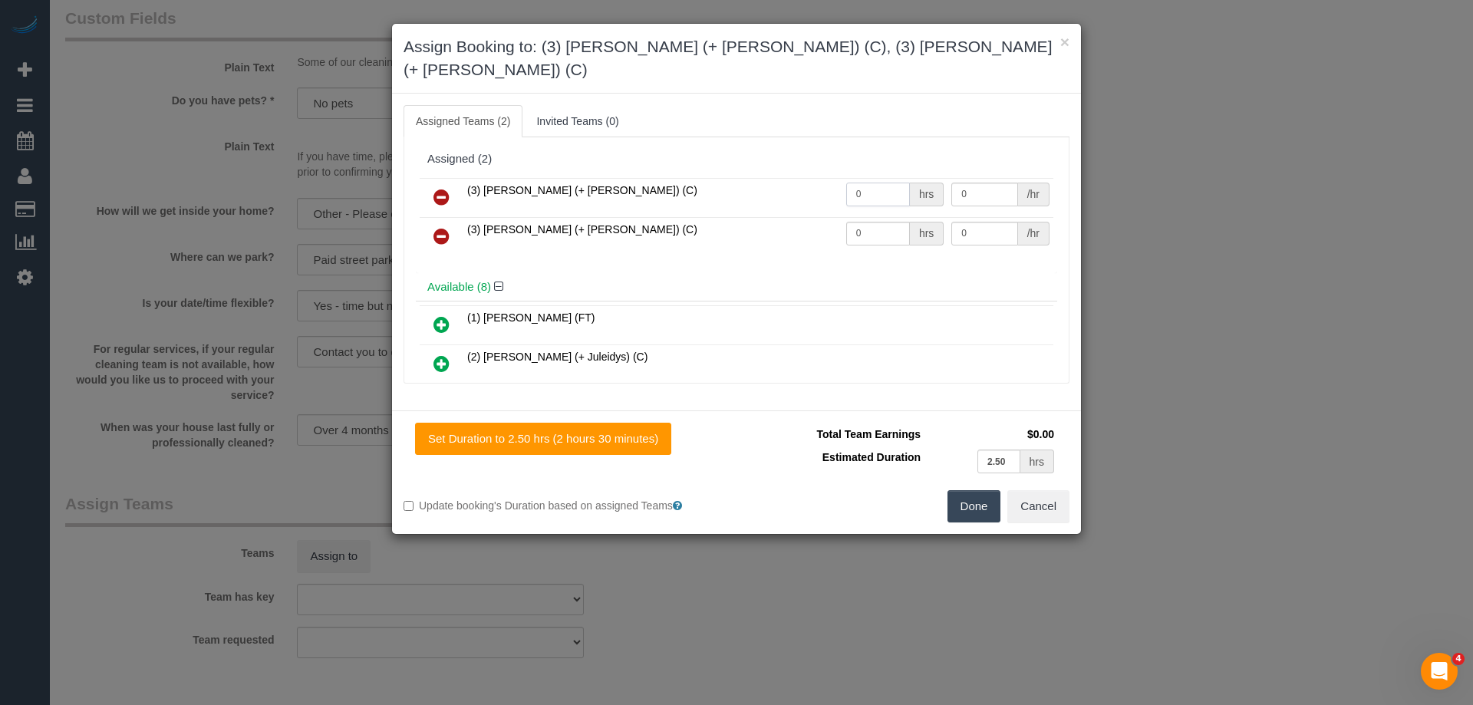
click at [884, 183] on input "0" at bounding box center [878, 195] width 64 height 24
type input "1"
click at [876, 222] on input "0" at bounding box center [878, 234] width 64 height 24
type input "1"
click at [986, 183] on input "0" at bounding box center [984, 195] width 66 height 24
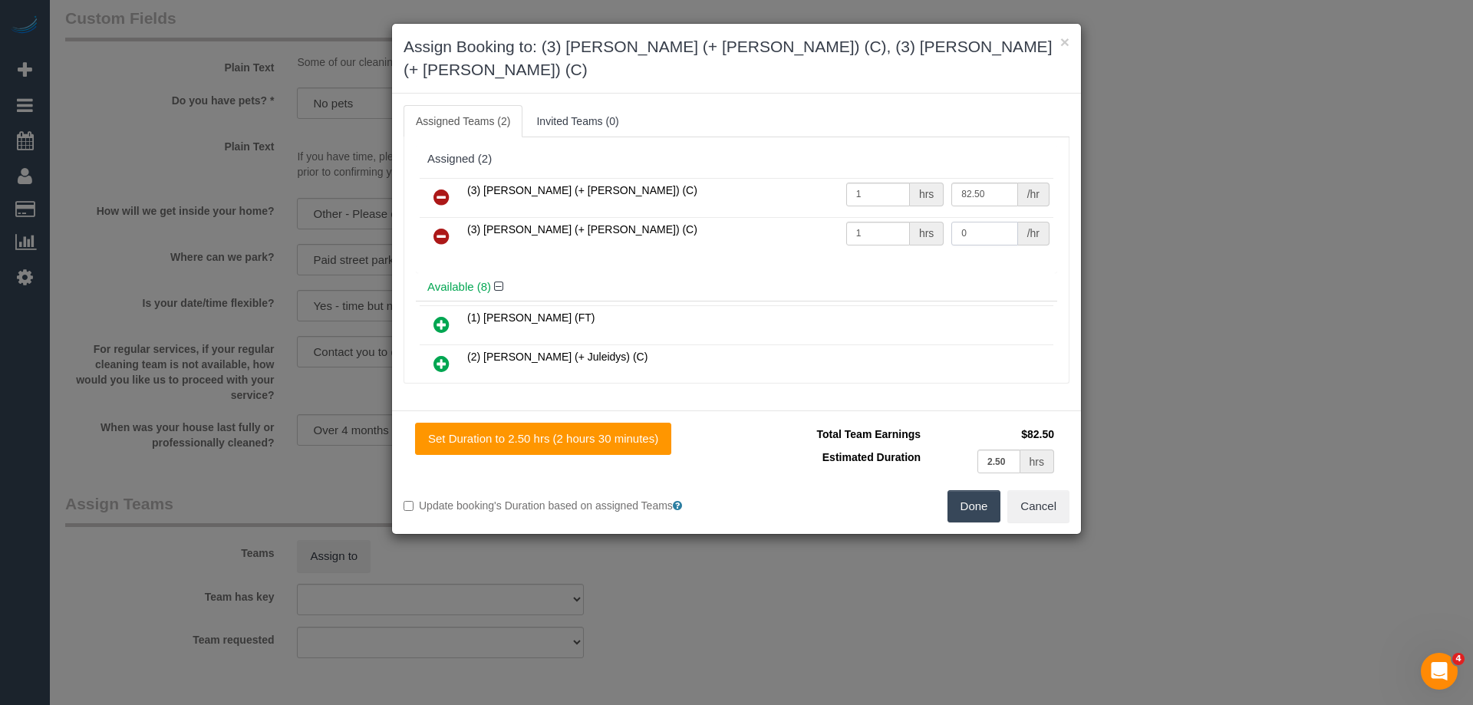
type input "82.5"
click at [976, 222] on input "0" at bounding box center [984, 234] width 66 height 24
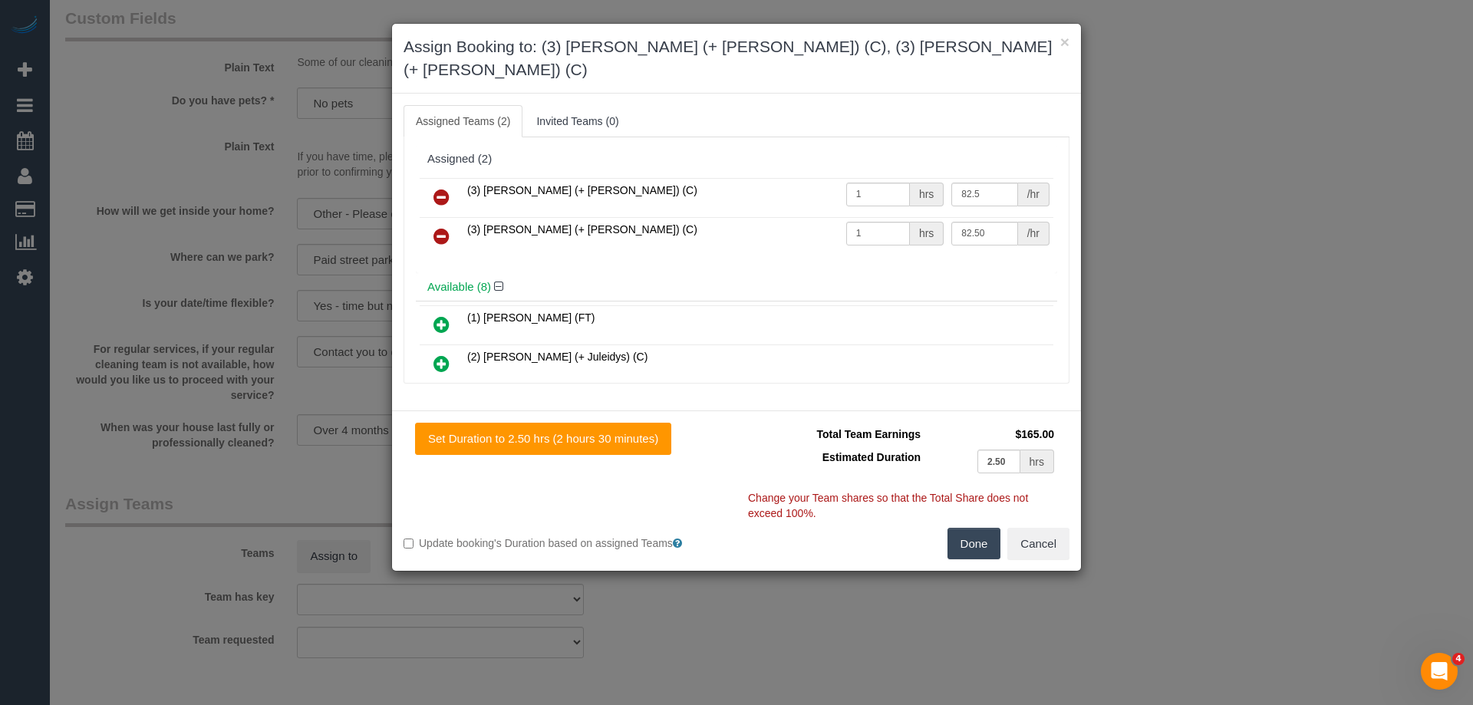
type input "82.5"
click at [986, 528] on button "Done" at bounding box center [974, 544] width 54 height 32
click at [986, 525] on div "× Assign Booking to: (3) Felipe (+ Tatiana) (C), (3) Tatiana (+ Felipe) (C) Ass…" at bounding box center [736, 352] width 1473 height 705
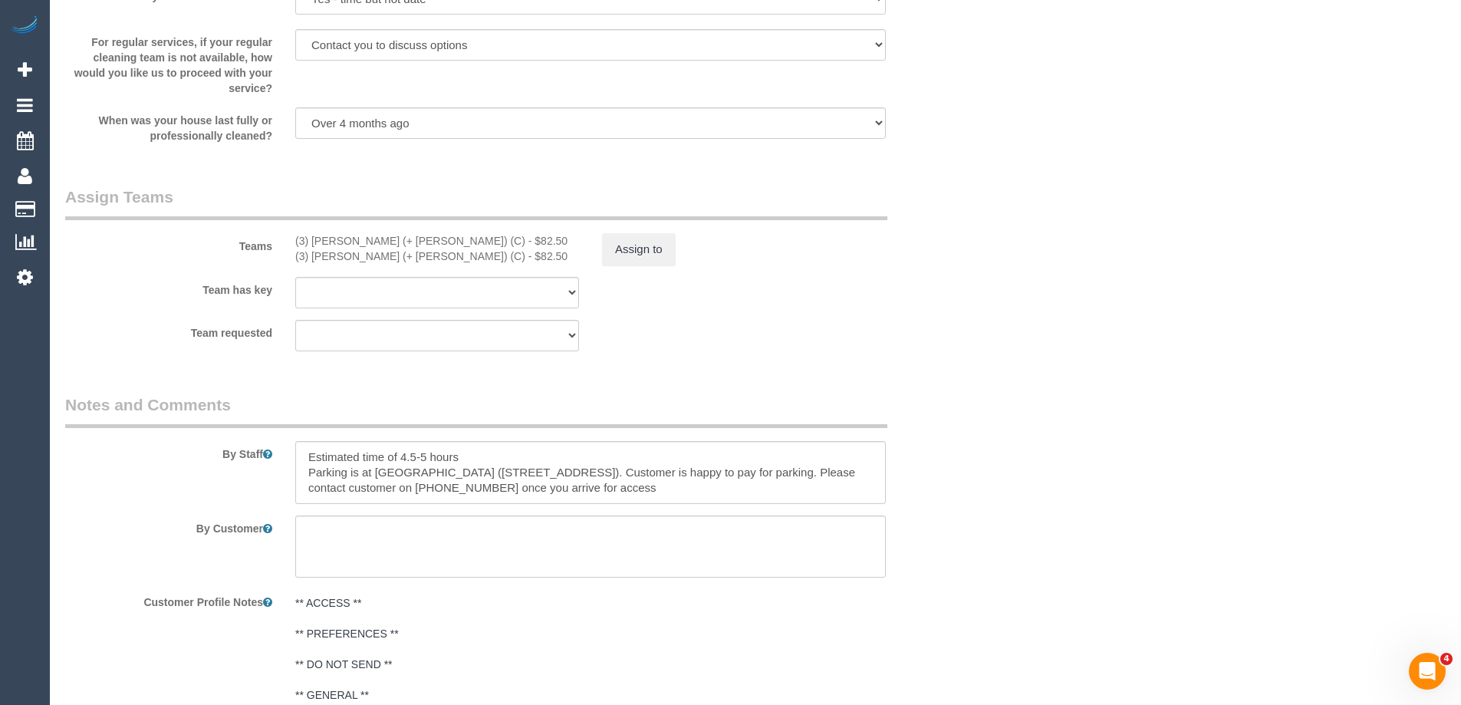
scroll to position [2684, 0]
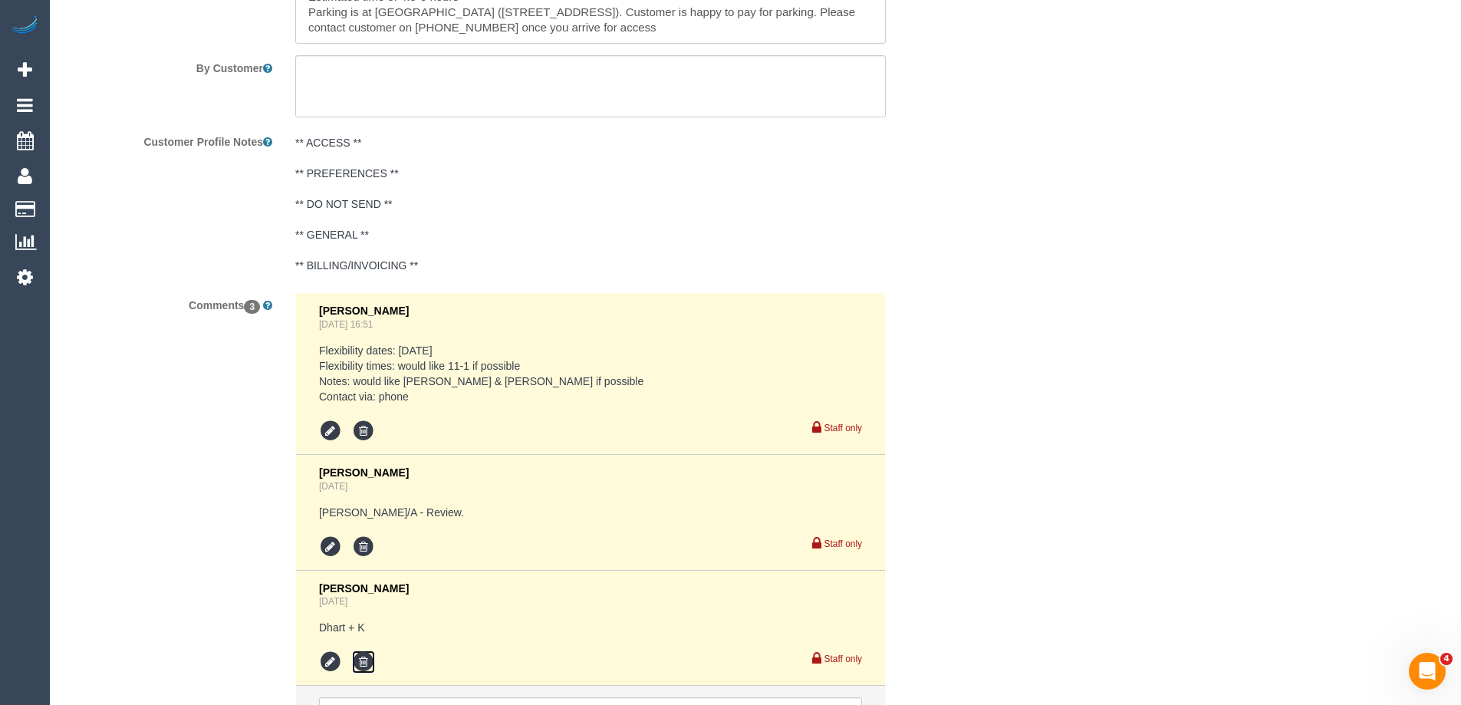
click at [367, 663] on icon at bounding box center [363, 661] width 23 height 23
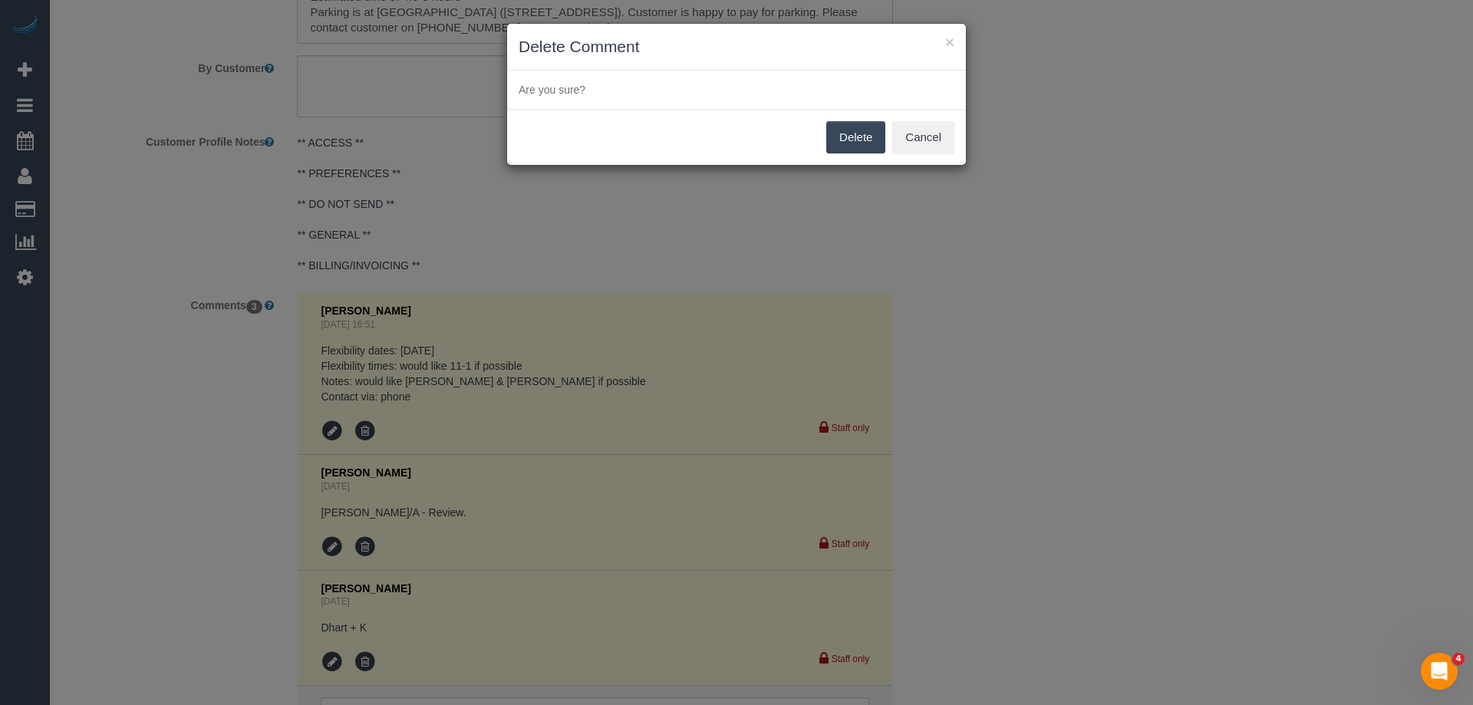
click at [859, 136] on button "Delete" at bounding box center [855, 137] width 59 height 32
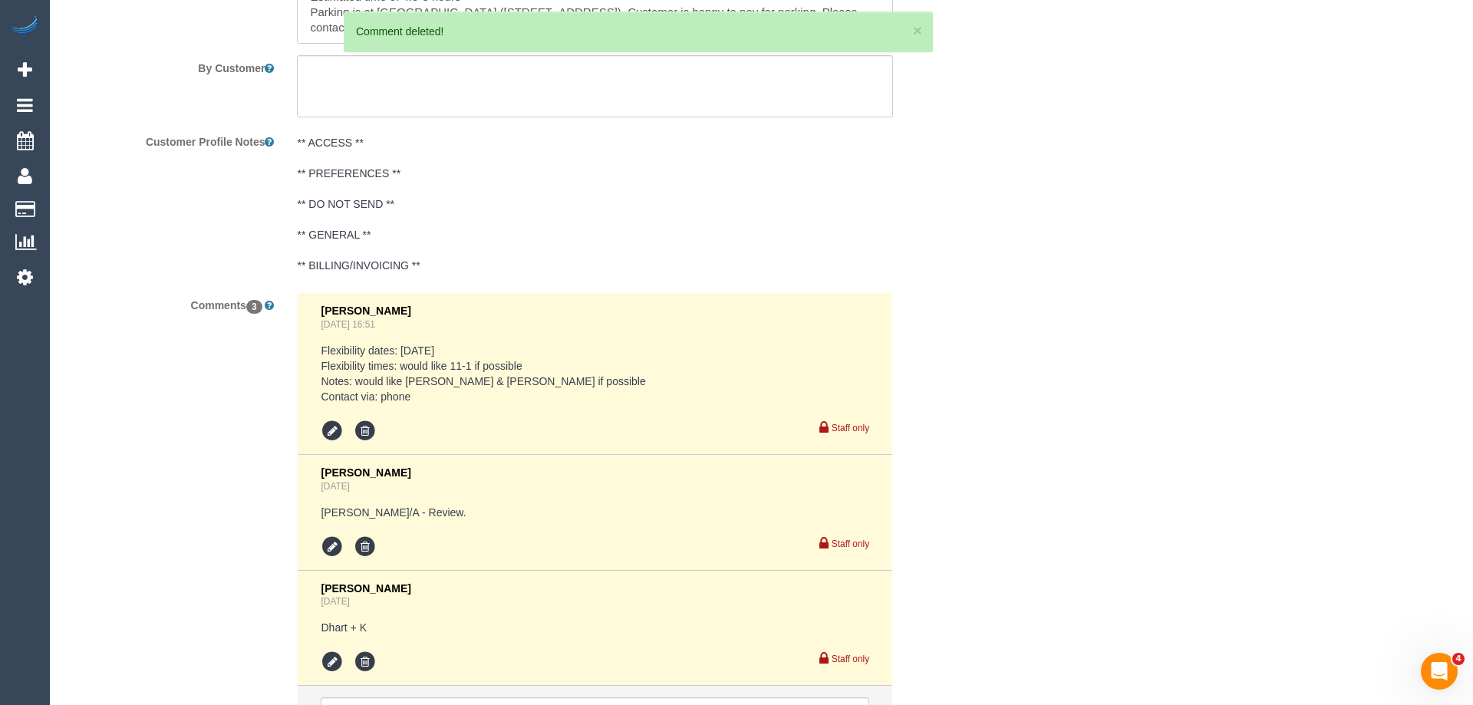
click at [966, 206] on div "× Delete Comment Are you sure? Delete Cancel" at bounding box center [736, 352] width 1473 height 705
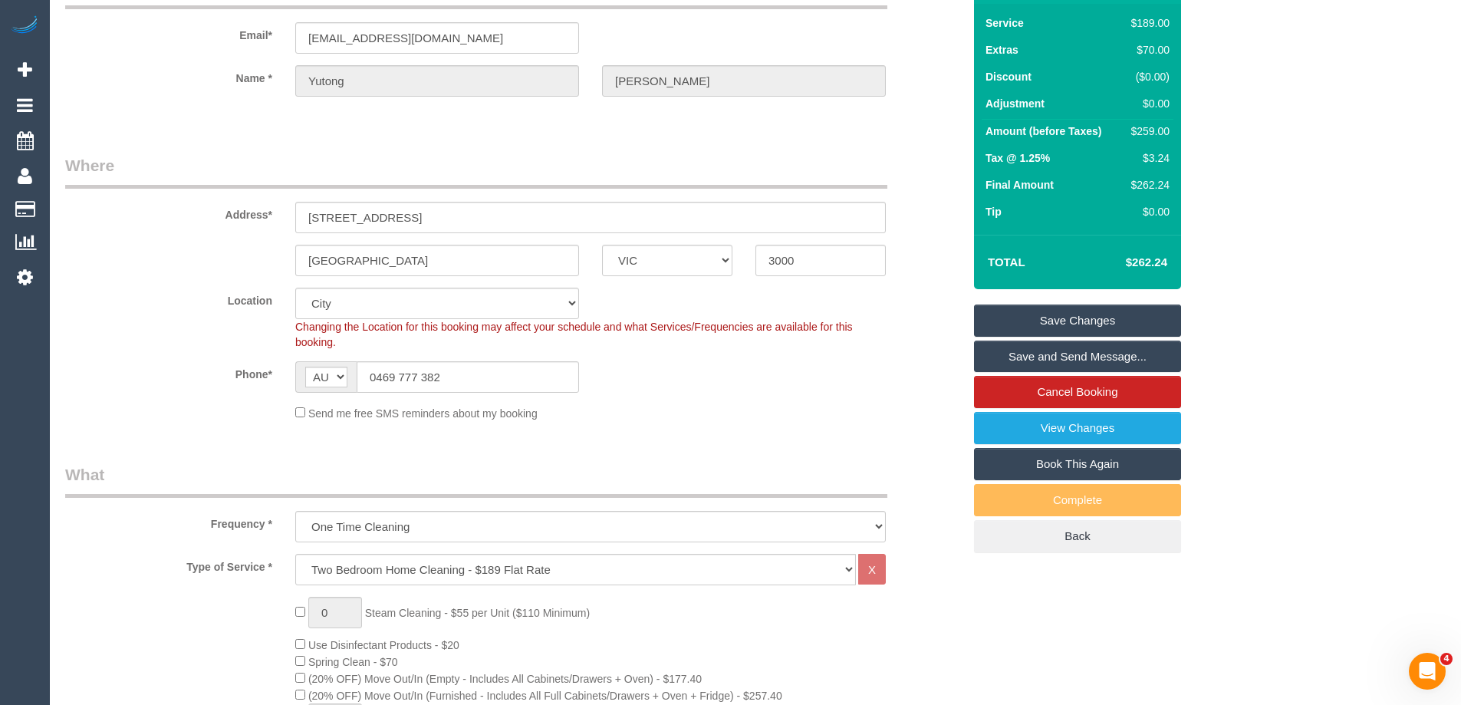
scroll to position [77, 0]
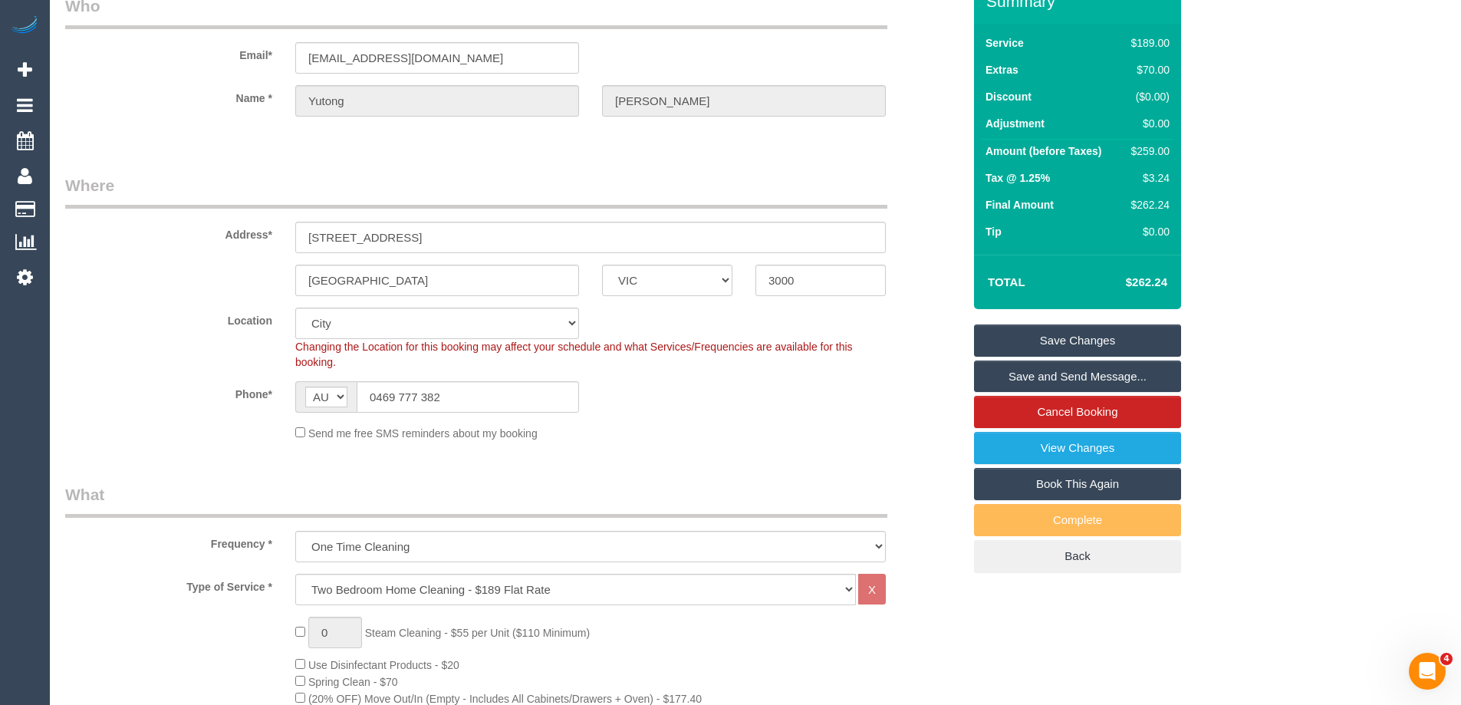
click at [1056, 338] on link "Save Changes" at bounding box center [1077, 340] width 207 height 32
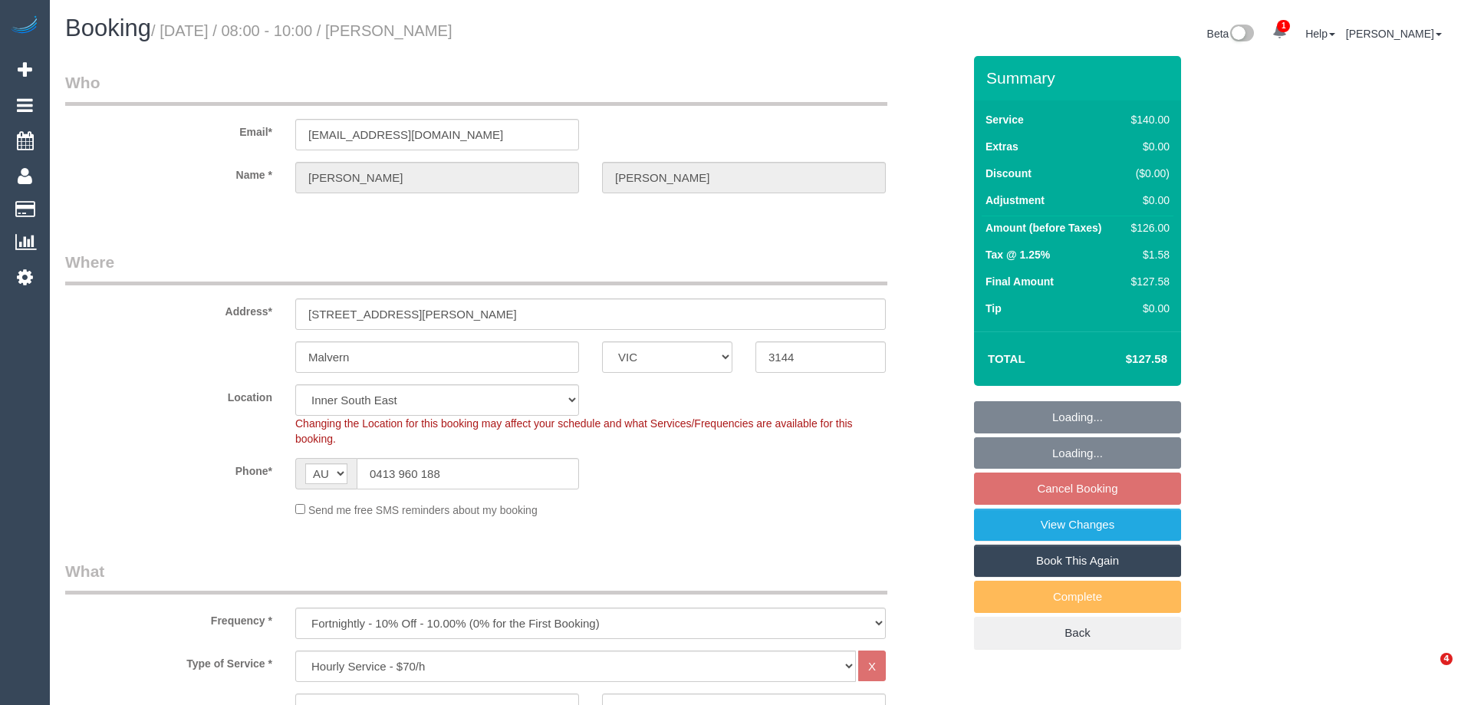
select select "VIC"
select select "number:28"
select select "number:14"
select select "number:19"
select select "number:25"
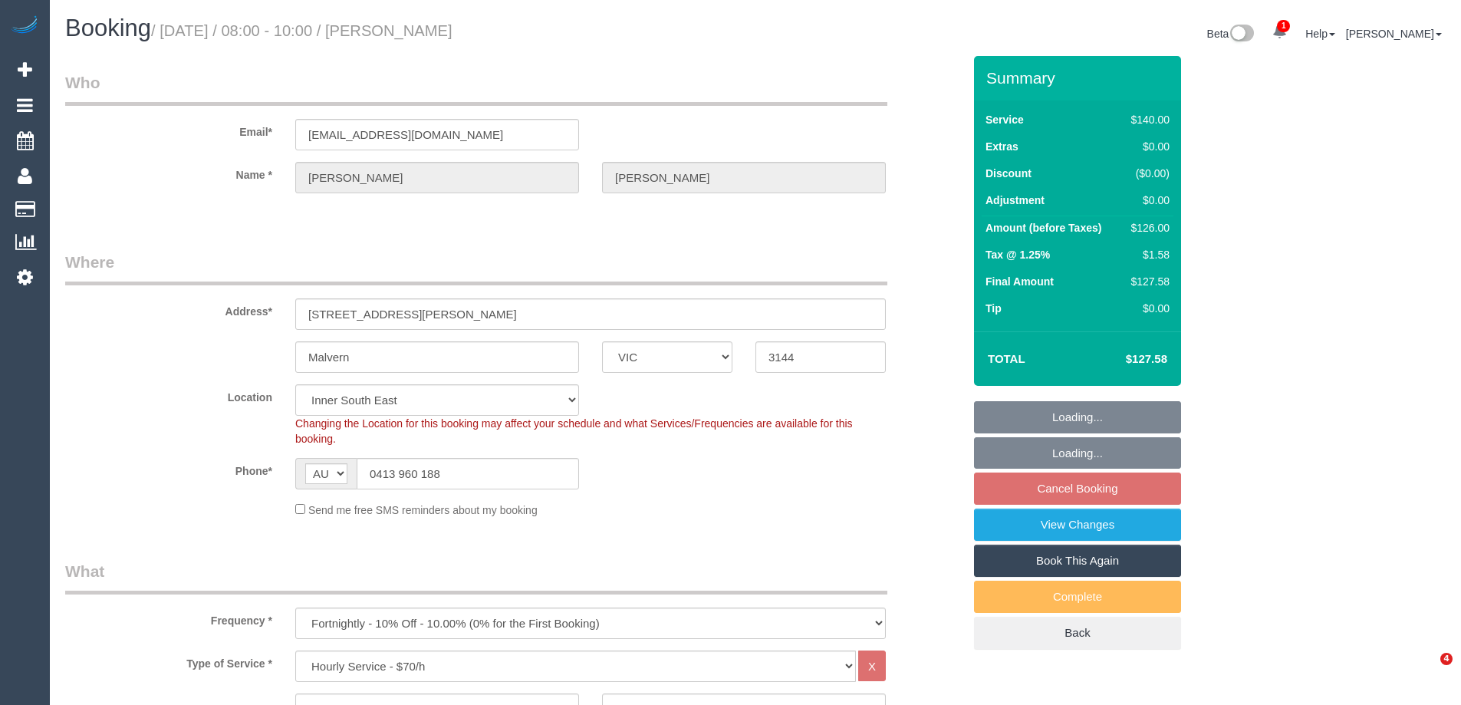
select select "number:34"
select select "spot1"
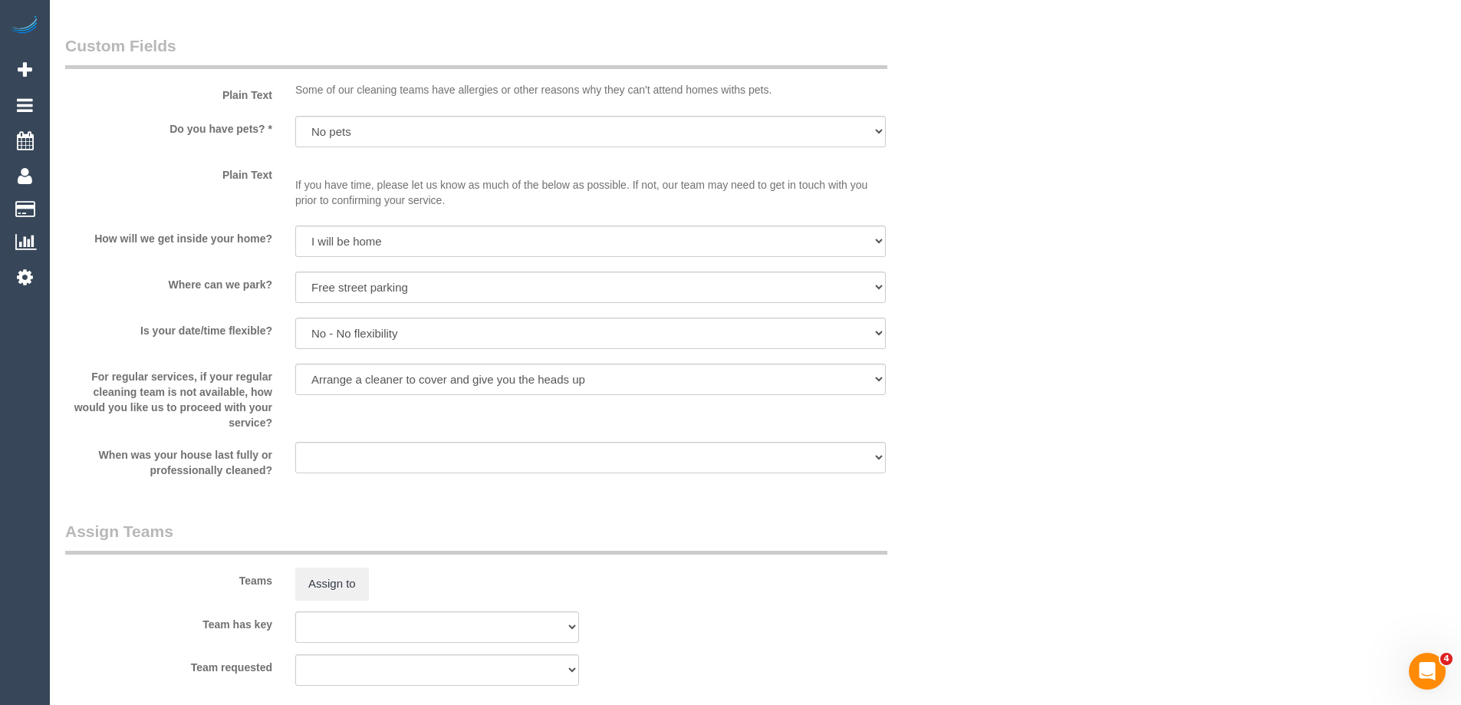
scroll to position [2384, 0]
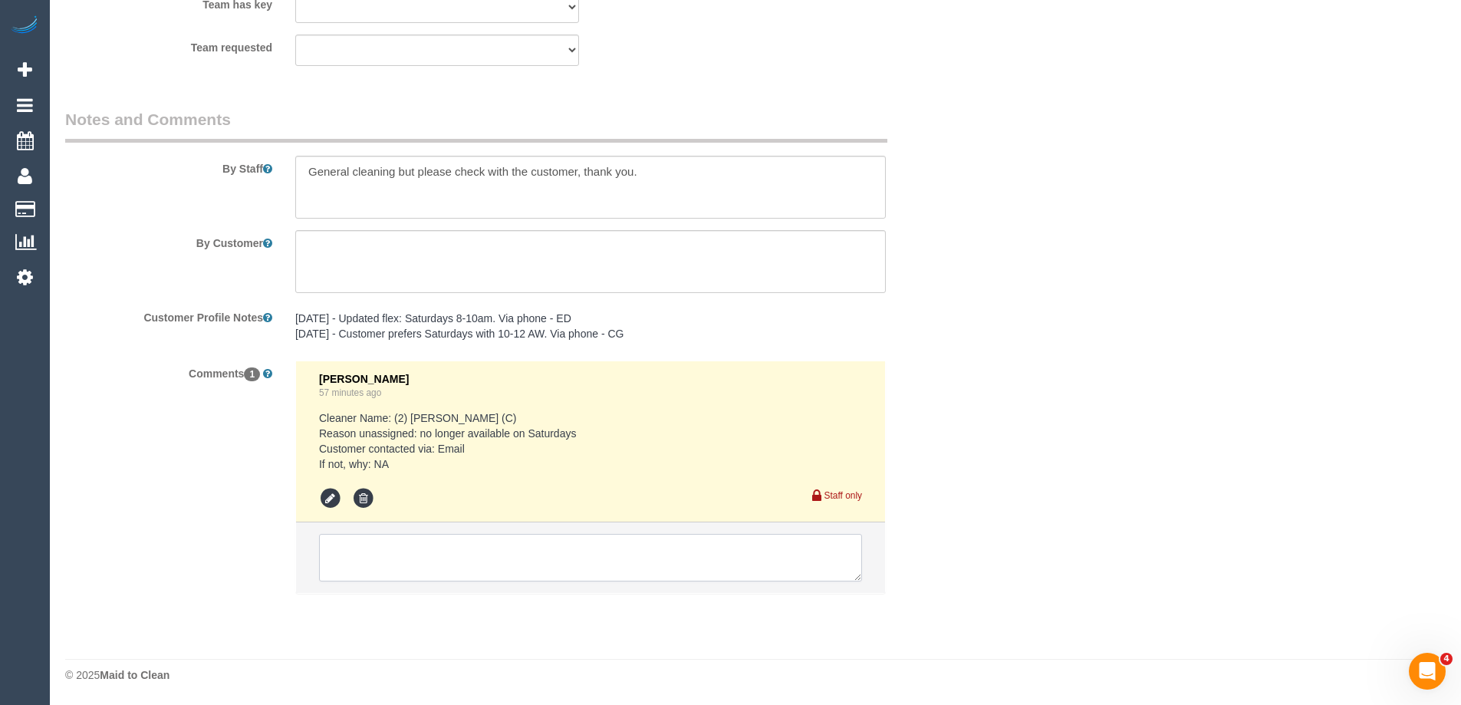
click at [519, 557] on textarea at bounding box center [590, 558] width 543 height 48
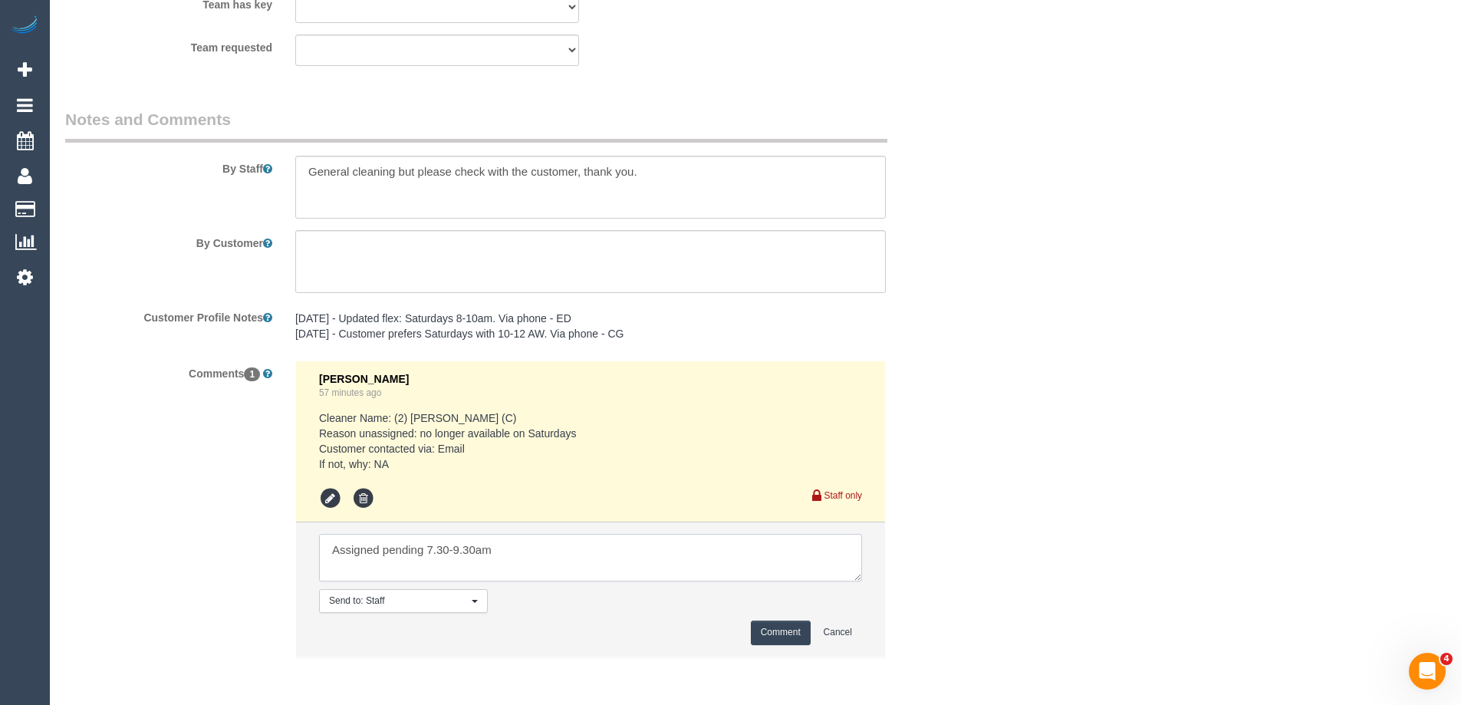
drag, startPoint x: 527, startPoint y: 552, endPoint x: 435, endPoint y: 546, distance: 92.2
click at [435, 546] on textarea at bounding box center [590, 558] width 543 height 48
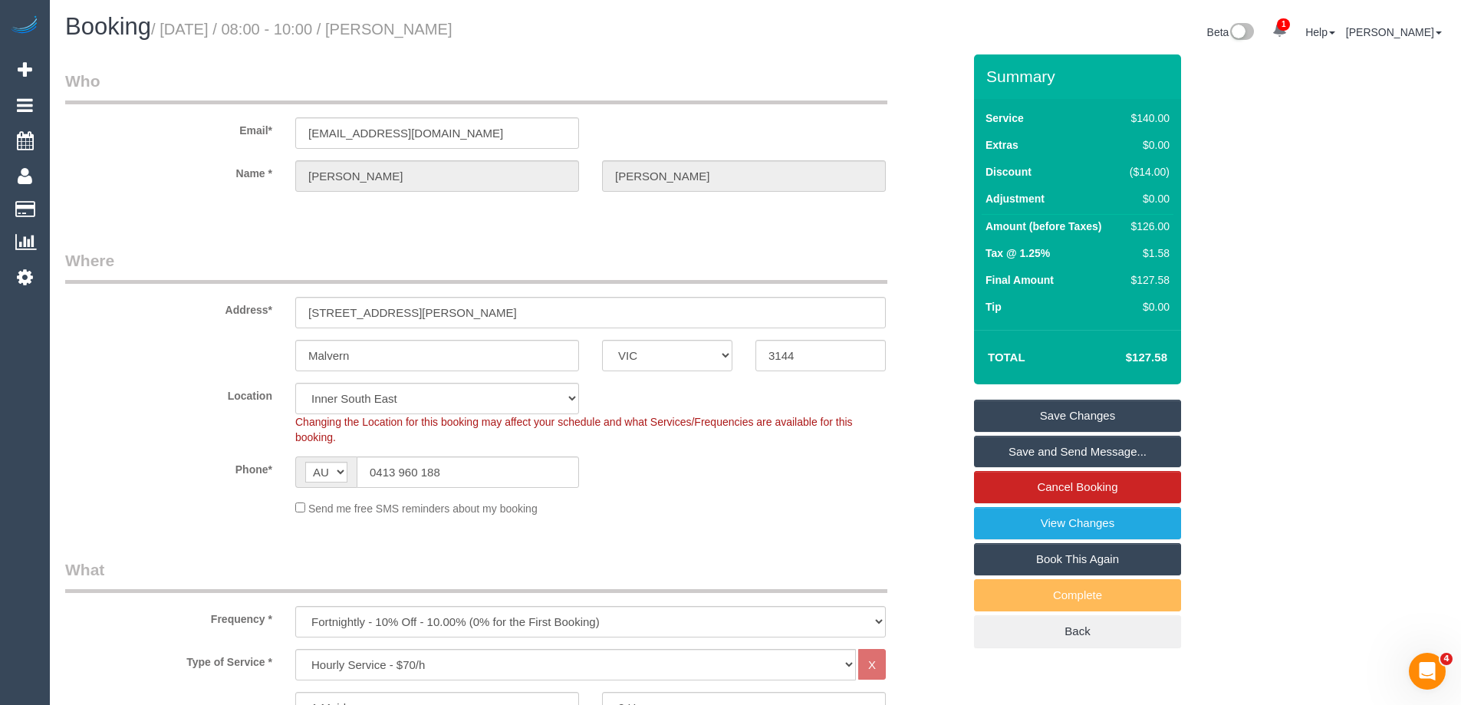
scroll to position [0, 0]
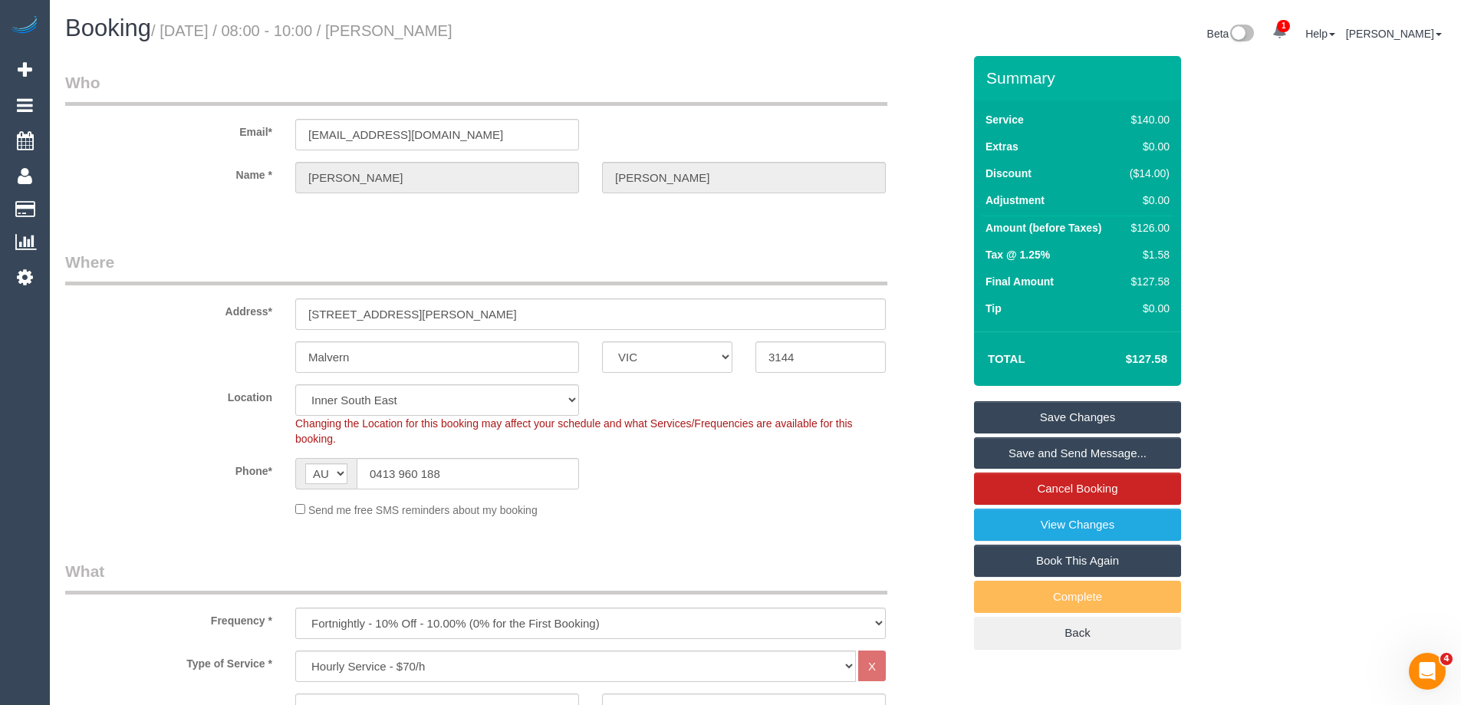
drag, startPoint x: 448, startPoint y: 35, endPoint x: 441, endPoint y: 26, distance: 11.5
click at [425, 34] on h1 "Booking / [DATE] / 08:00 - 10:00 / [PERSON_NAME]" at bounding box center [404, 28] width 679 height 26
copy small "[PERSON_NAME]"
click at [800, 519] on fieldset "Where Address* [STREET_ADDRESS][PERSON_NAME] [GEOGRAPHIC_DATA] ACT [GEOGRAPHIC_…" at bounding box center [513, 390] width 897 height 278
drag, startPoint x: 308, startPoint y: 317, endPoint x: 224, endPoint y: 314, distance: 84.4
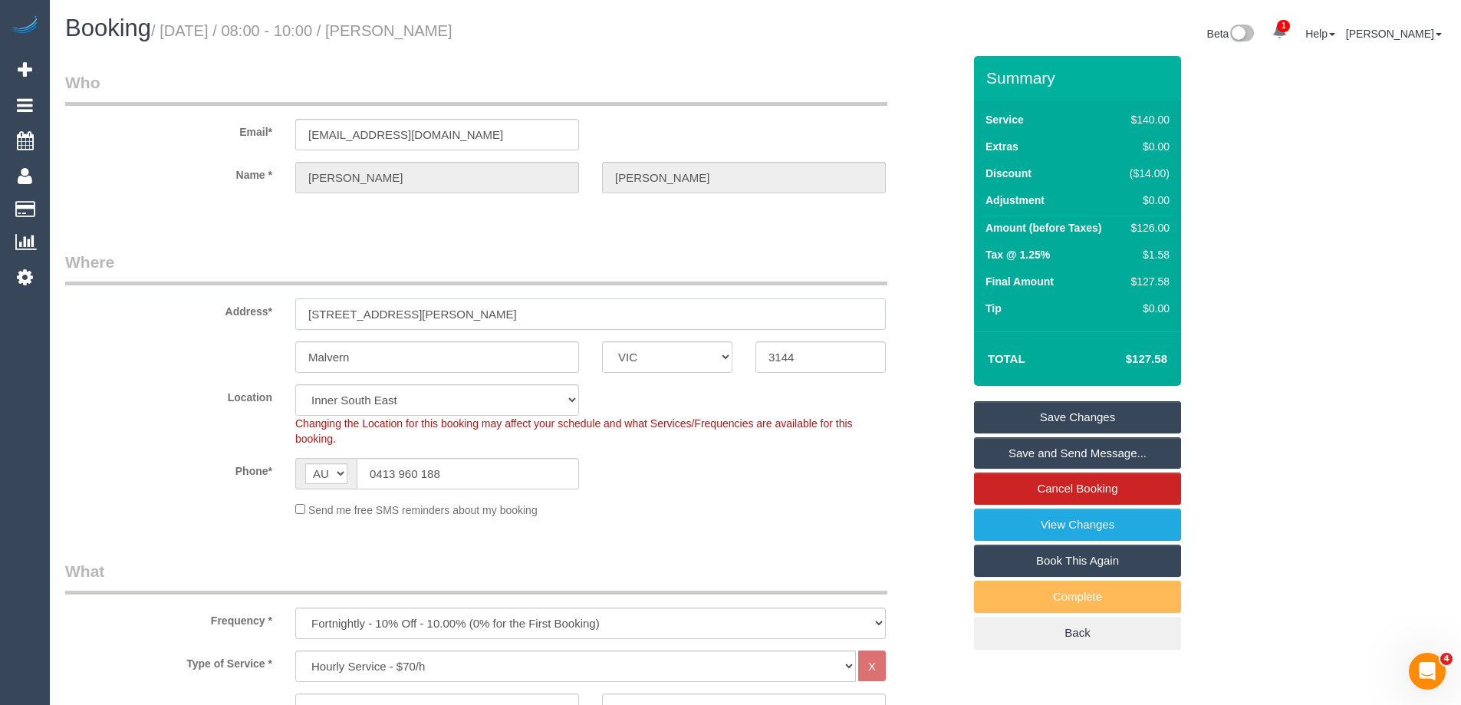
click at [224, 314] on div "Address* 8/11 Mayfield Ave" at bounding box center [514, 290] width 920 height 79
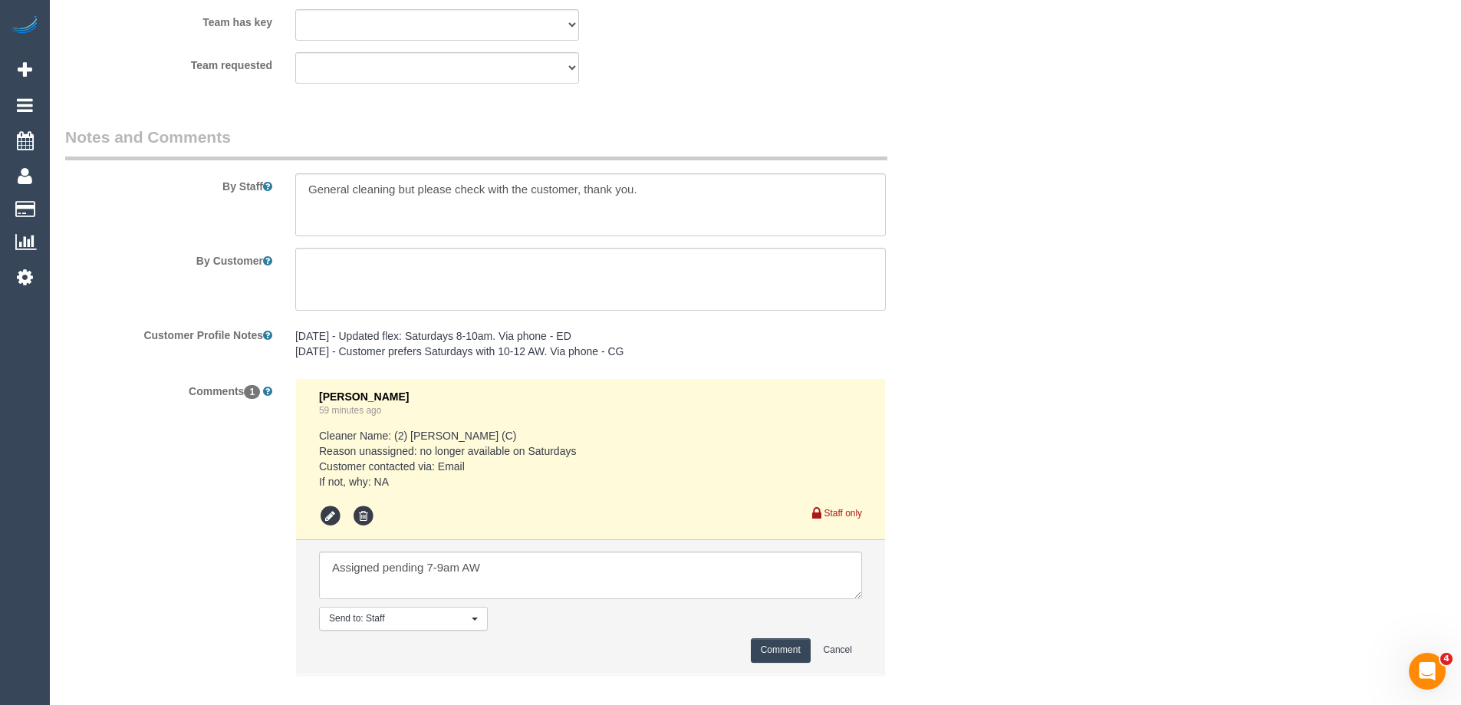
scroll to position [2447, 0]
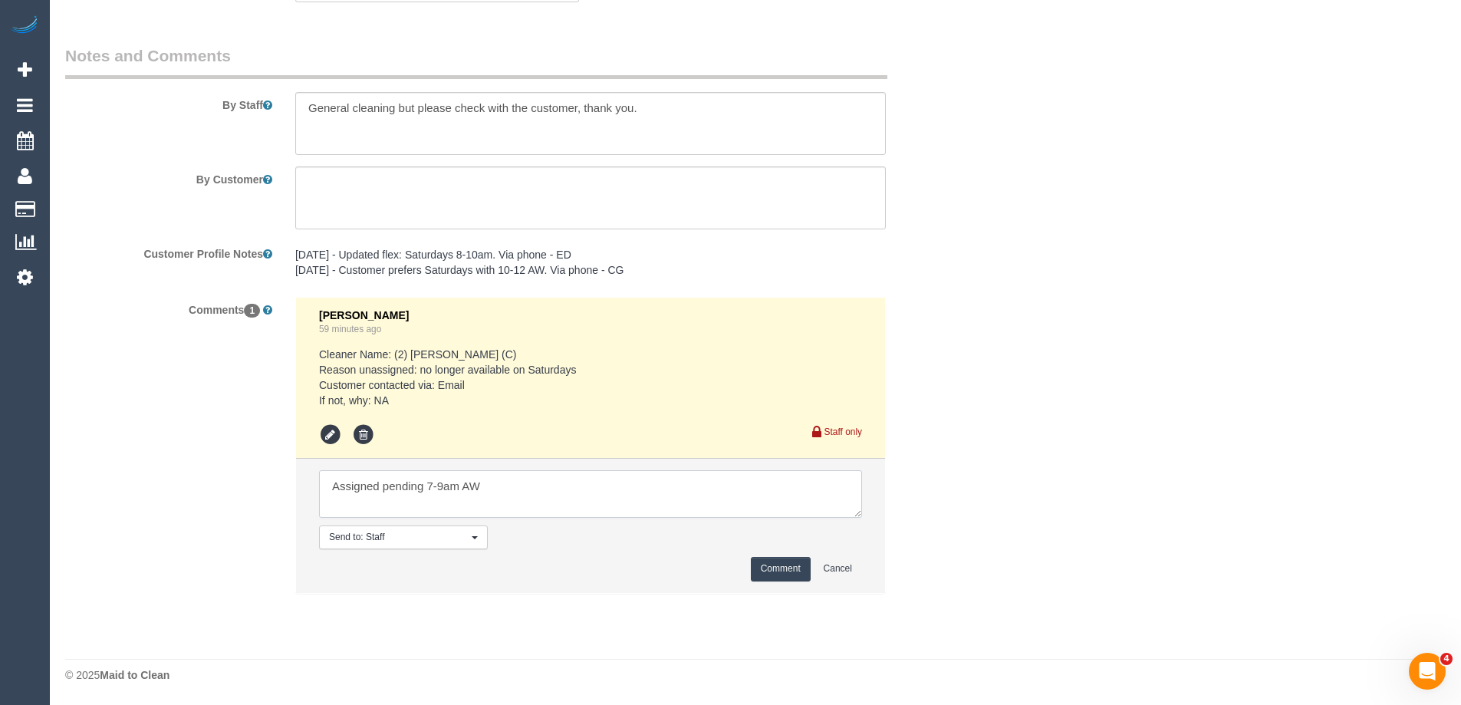
click at [515, 487] on textarea at bounding box center [590, 494] width 543 height 48
type textarea "Assigned pending 7-9am AW ongoing - emailed"
click at [776, 569] on button "Comment" at bounding box center [781, 569] width 60 height 24
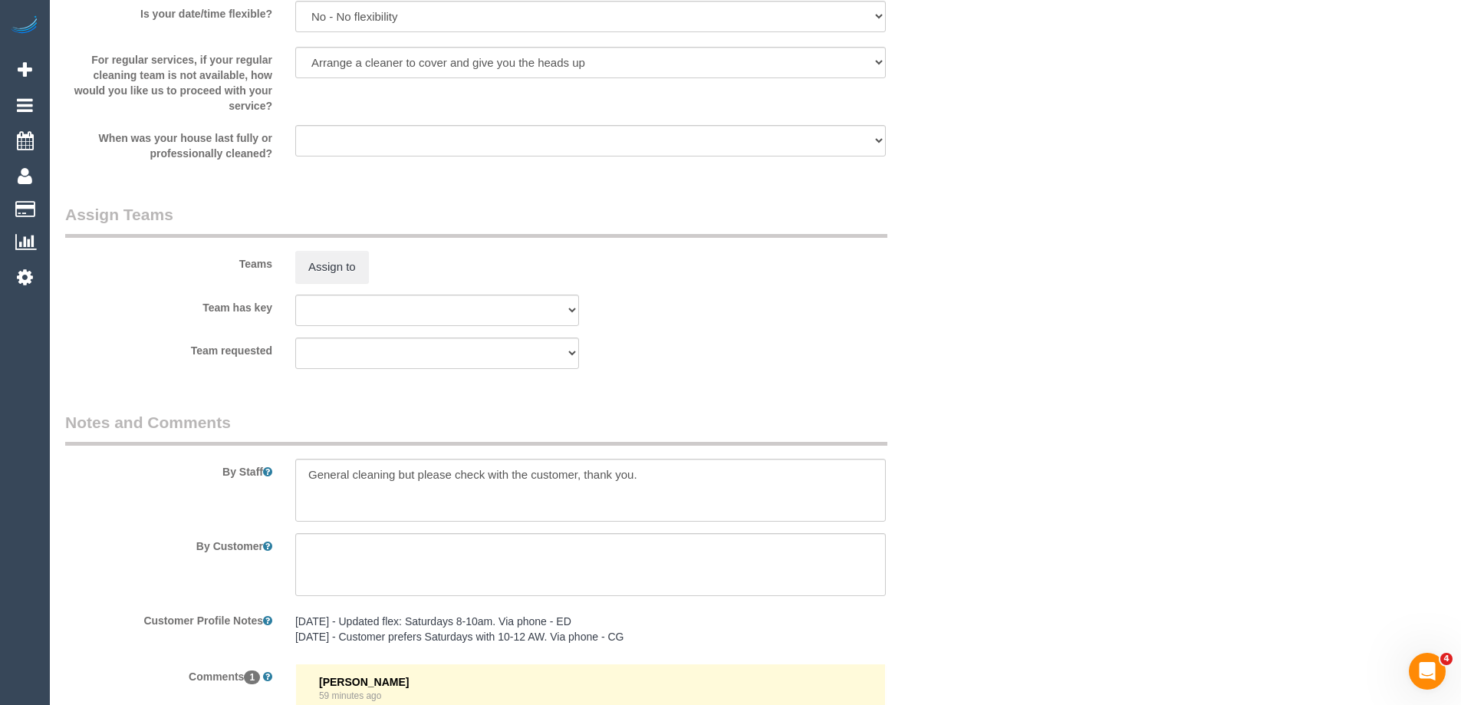
scroll to position [1987, 0]
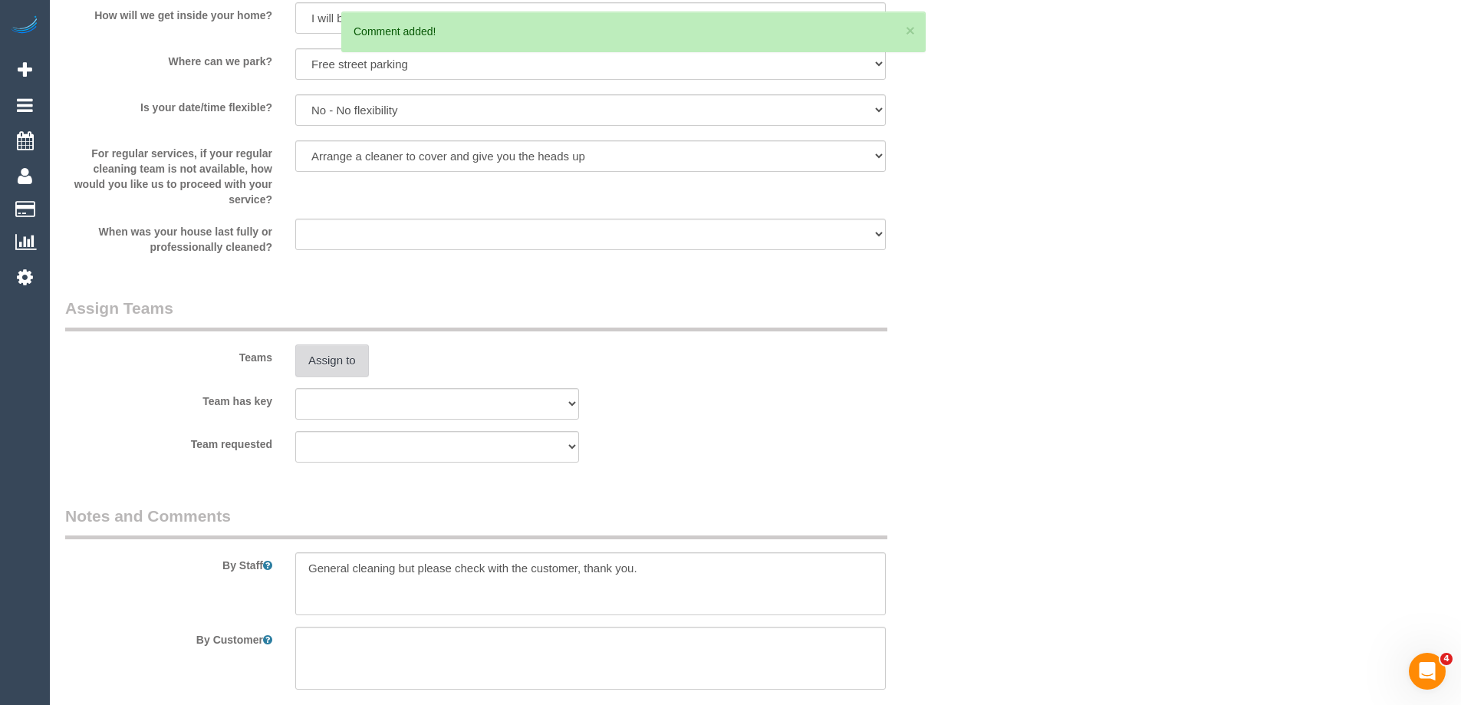
click at [313, 367] on button "Assign to" at bounding box center [332, 360] width 74 height 32
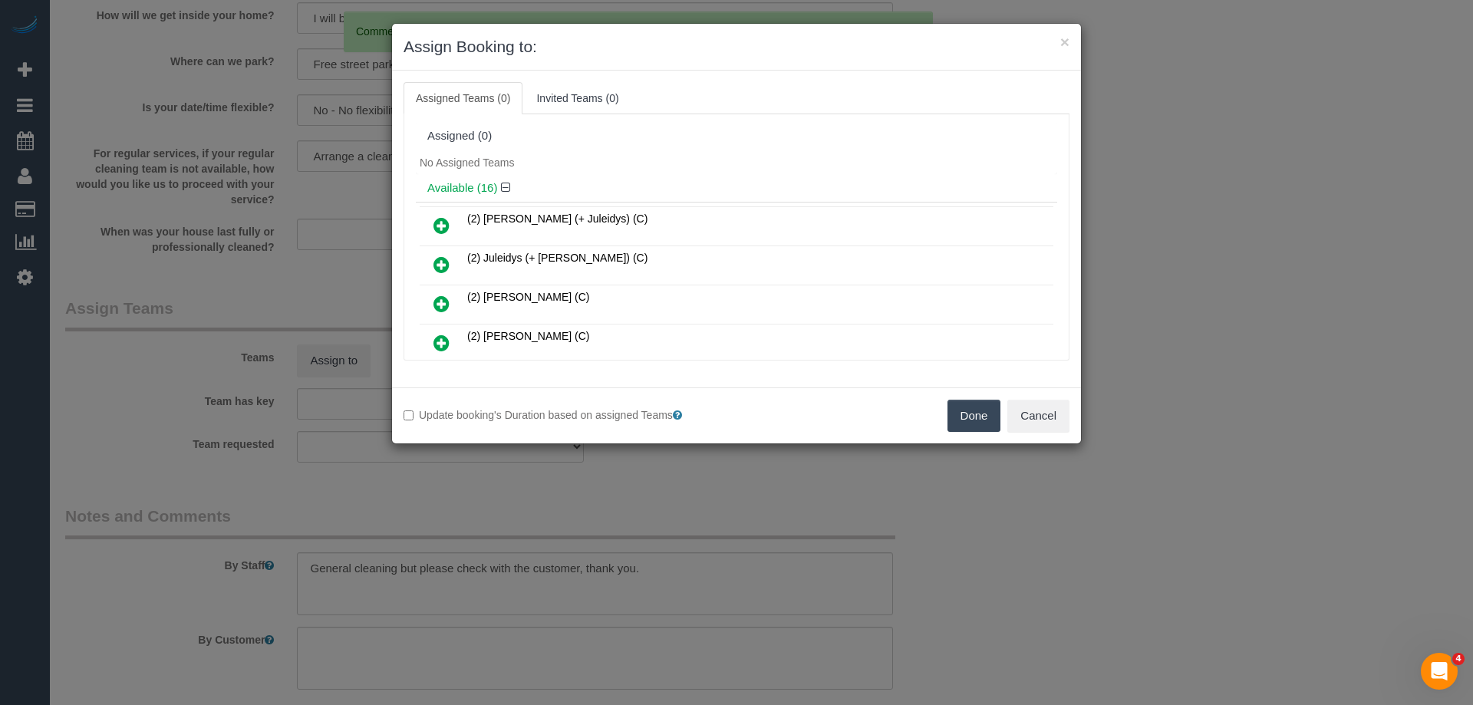
click at [434, 301] on icon at bounding box center [441, 304] width 16 height 18
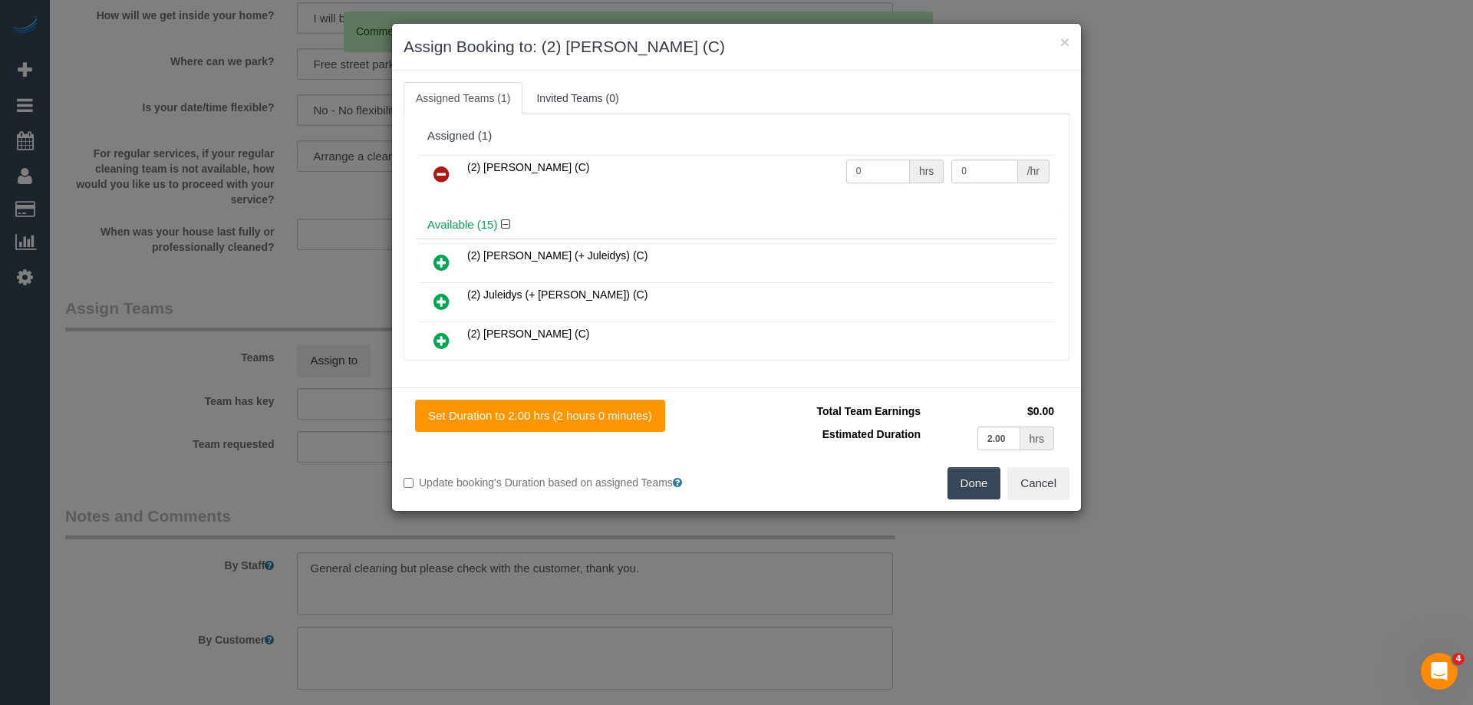
click at [873, 176] on input "0" at bounding box center [878, 172] width 64 height 24
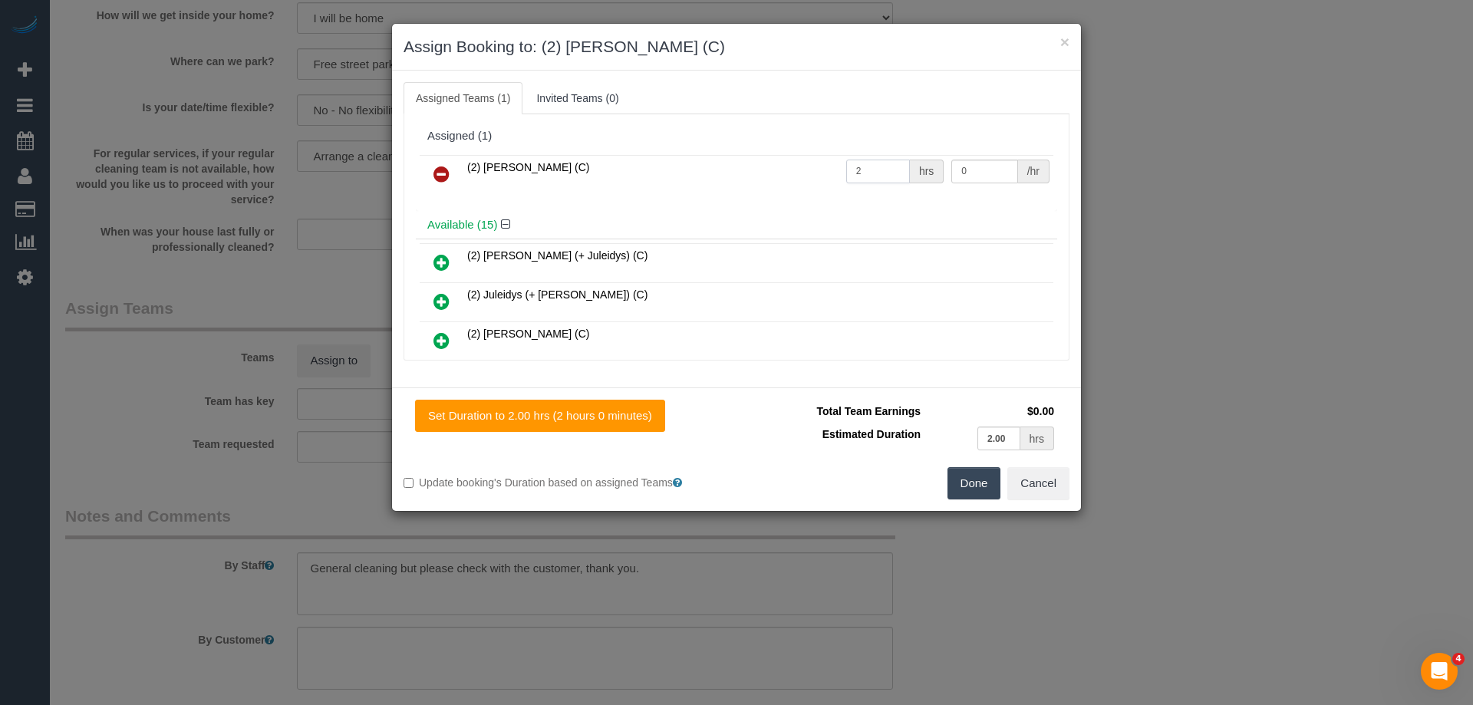
type input "2"
click at [973, 176] on input "0" at bounding box center [984, 172] width 66 height 24
type input "37.5"
click at [969, 473] on button "Done" at bounding box center [974, 483] width 54 height 32
click at [969, 473] on div "× Assign Booking to: (2) Megan Kaewpinich (C) Assigned Teams (1) Invited Teams …" at bounding box center [736, 352] width 1473 height 705
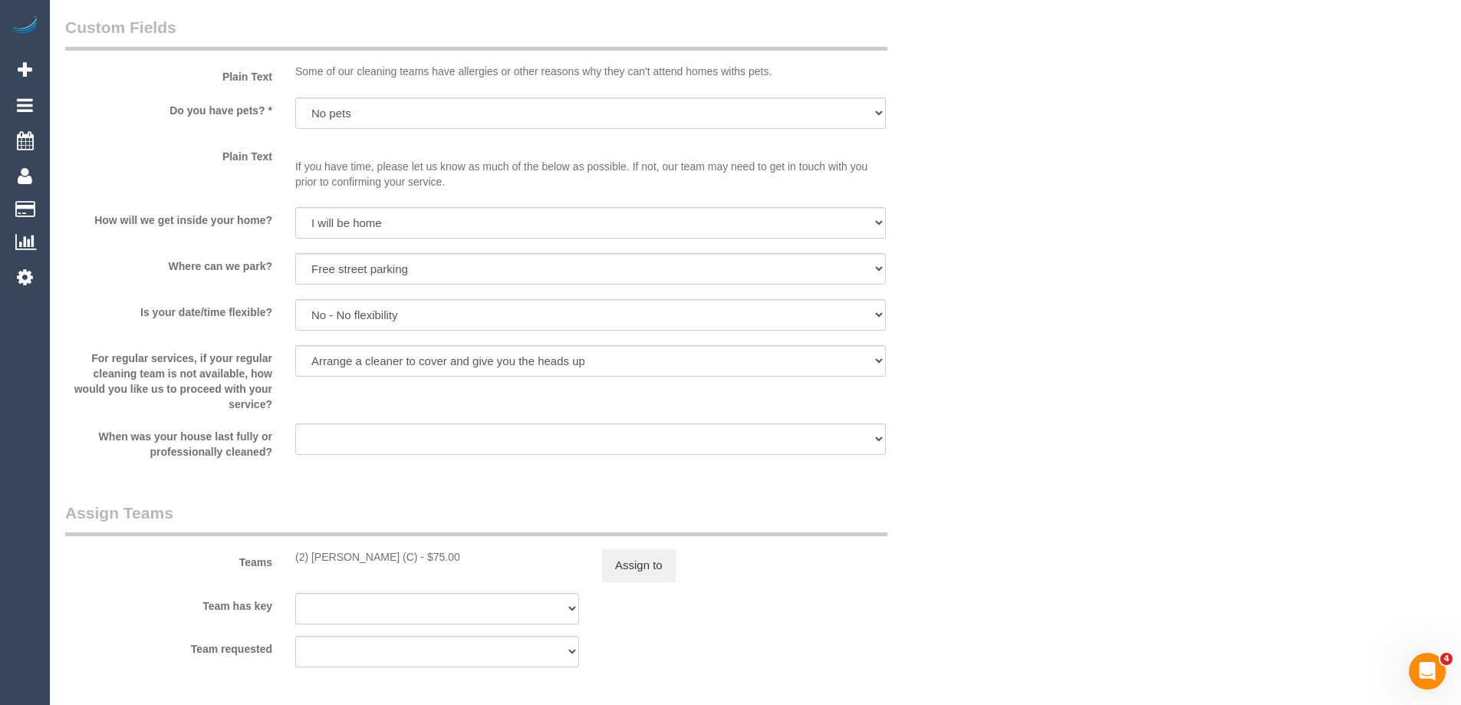
scroll to position [1527, 0]
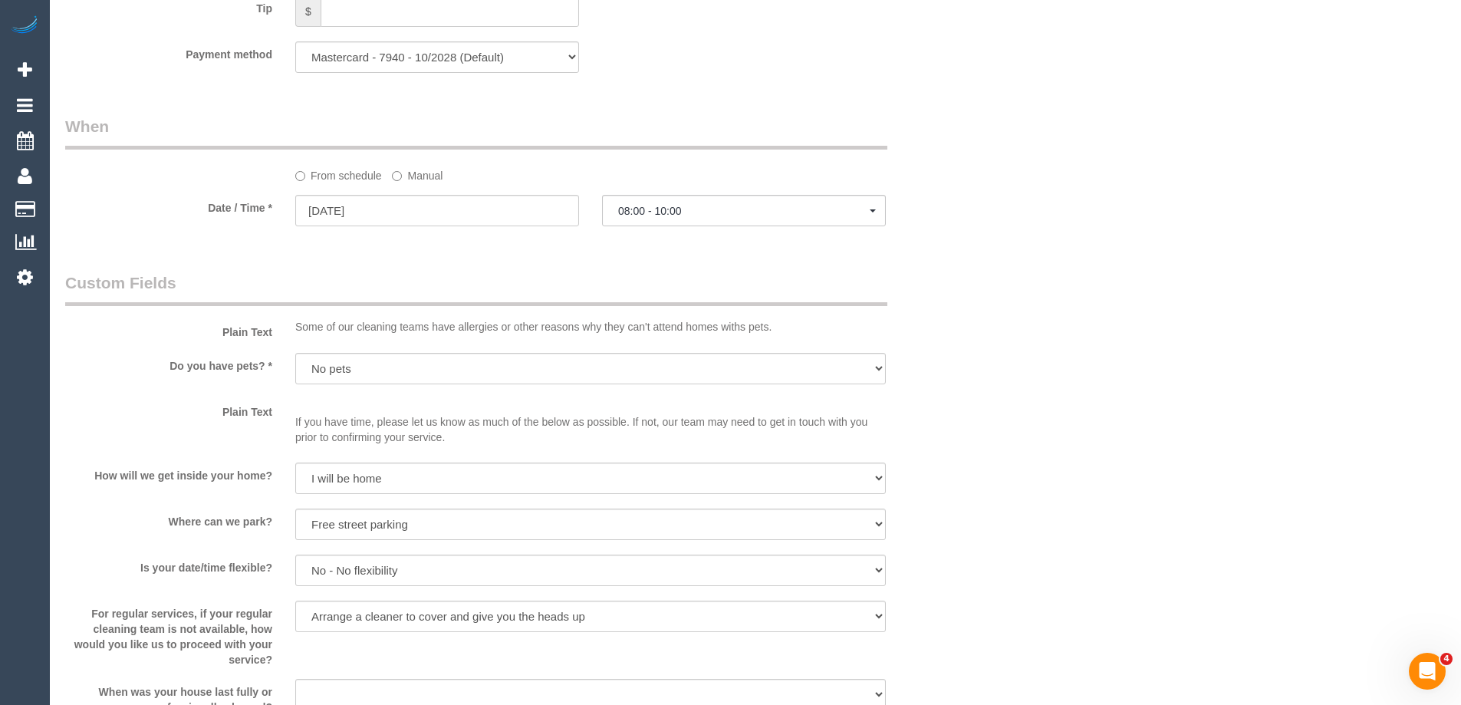
click at [426, 176] on label "Manual" at bounding box center [417, 173] width 51 height 21
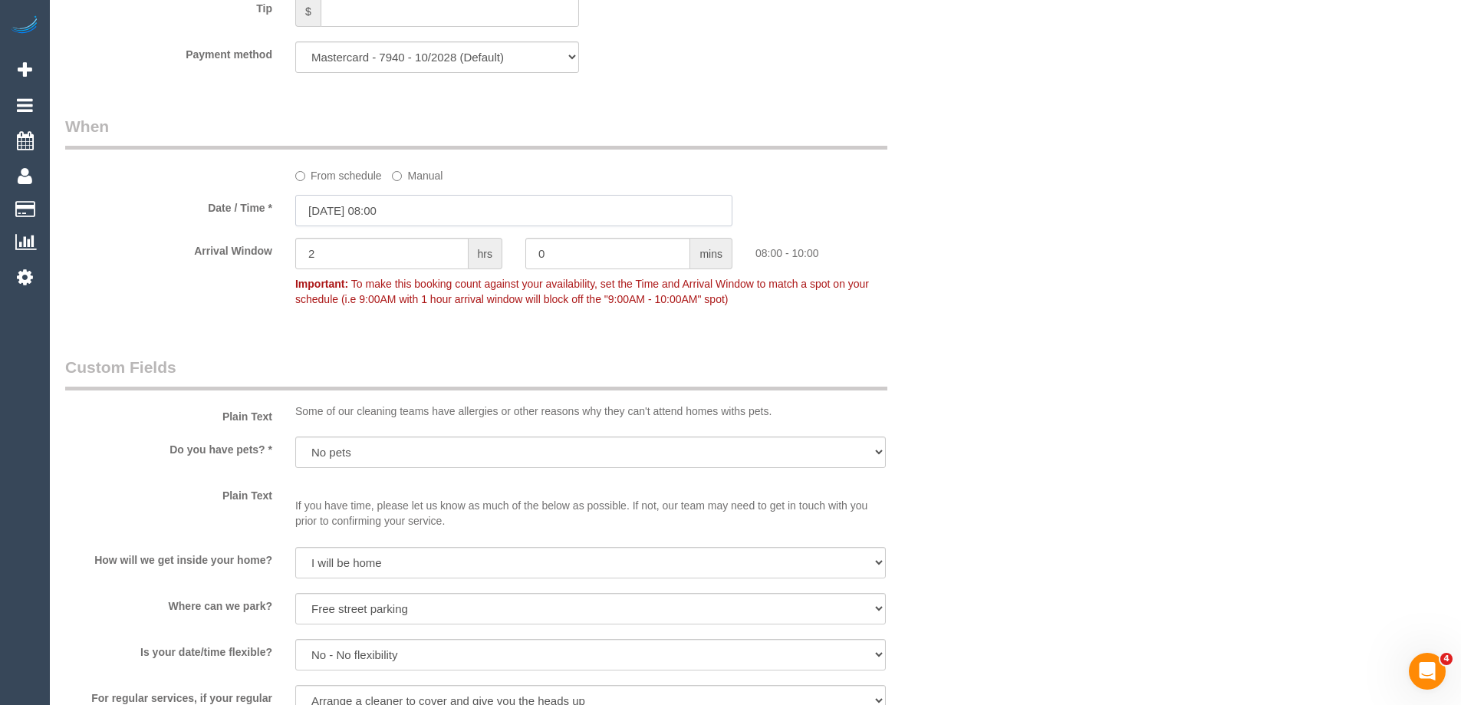
click at [384, 209] on input "06/09/2025 08:00" at bounding box center [513, 210] width 437 height 31
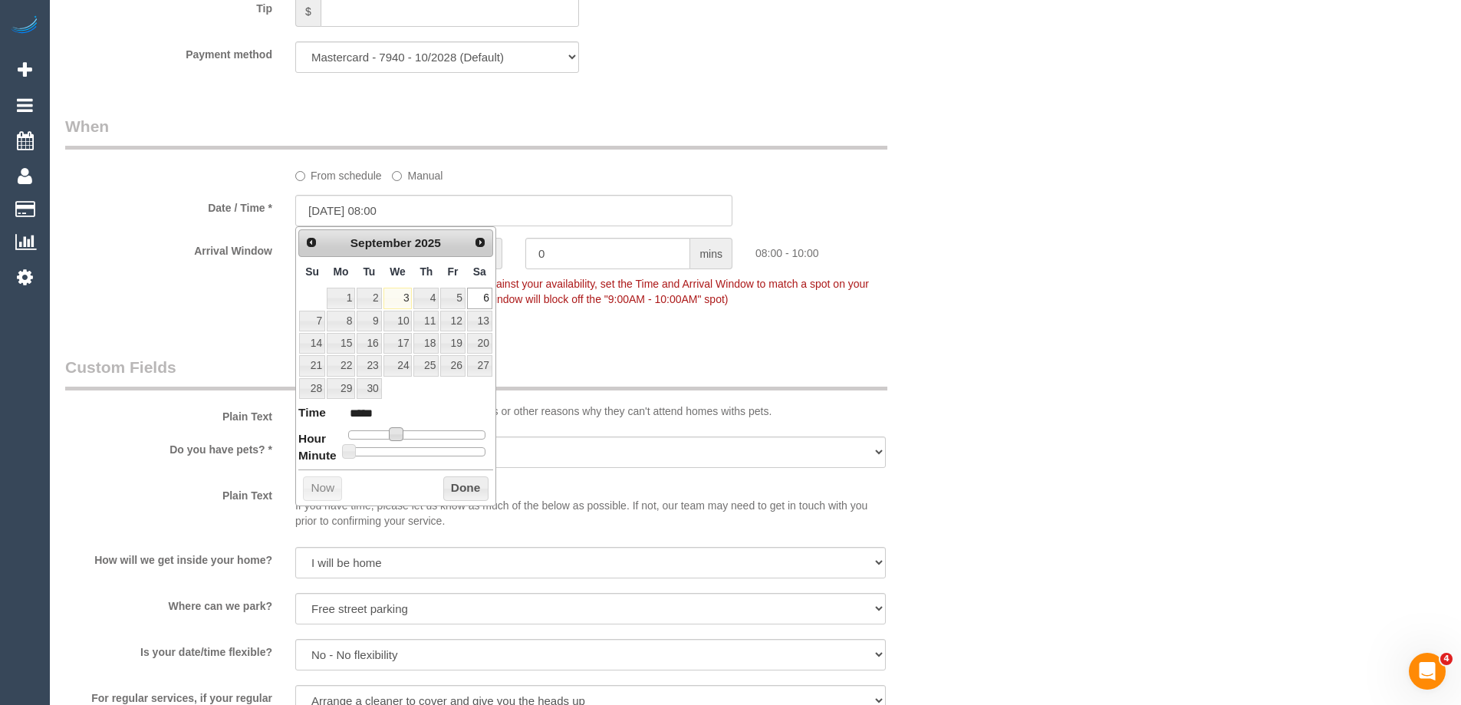
type input "06/09/2025 07:00"
type input "*****"
type input "06/09/2025 06:00"
type input "*****"
type input "06/09/2025 07:00"
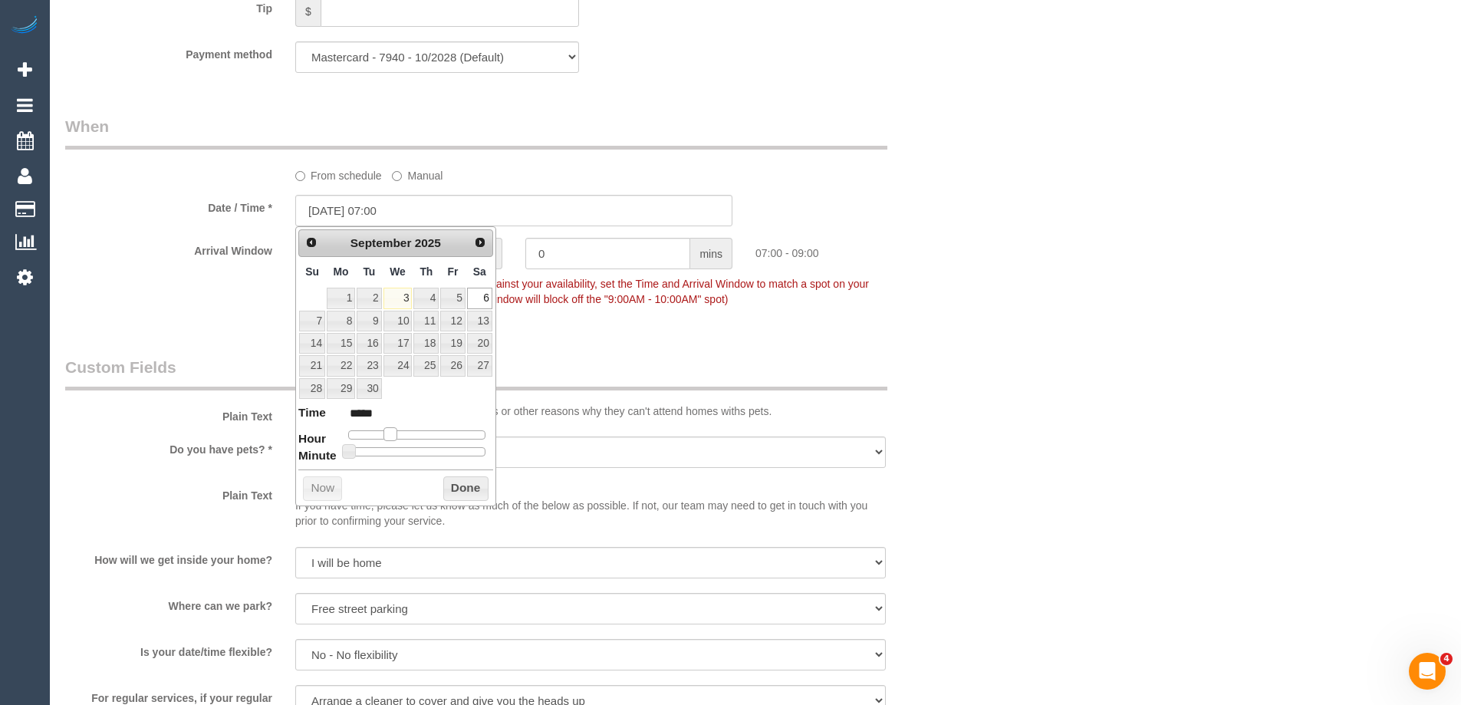
type input "*****"
click at [392, 437] on span at bounding box center [390, 434] width 14 height 14
click at [454, 481] on button "Done" at bounding box center [465, 488] width 45 height 25
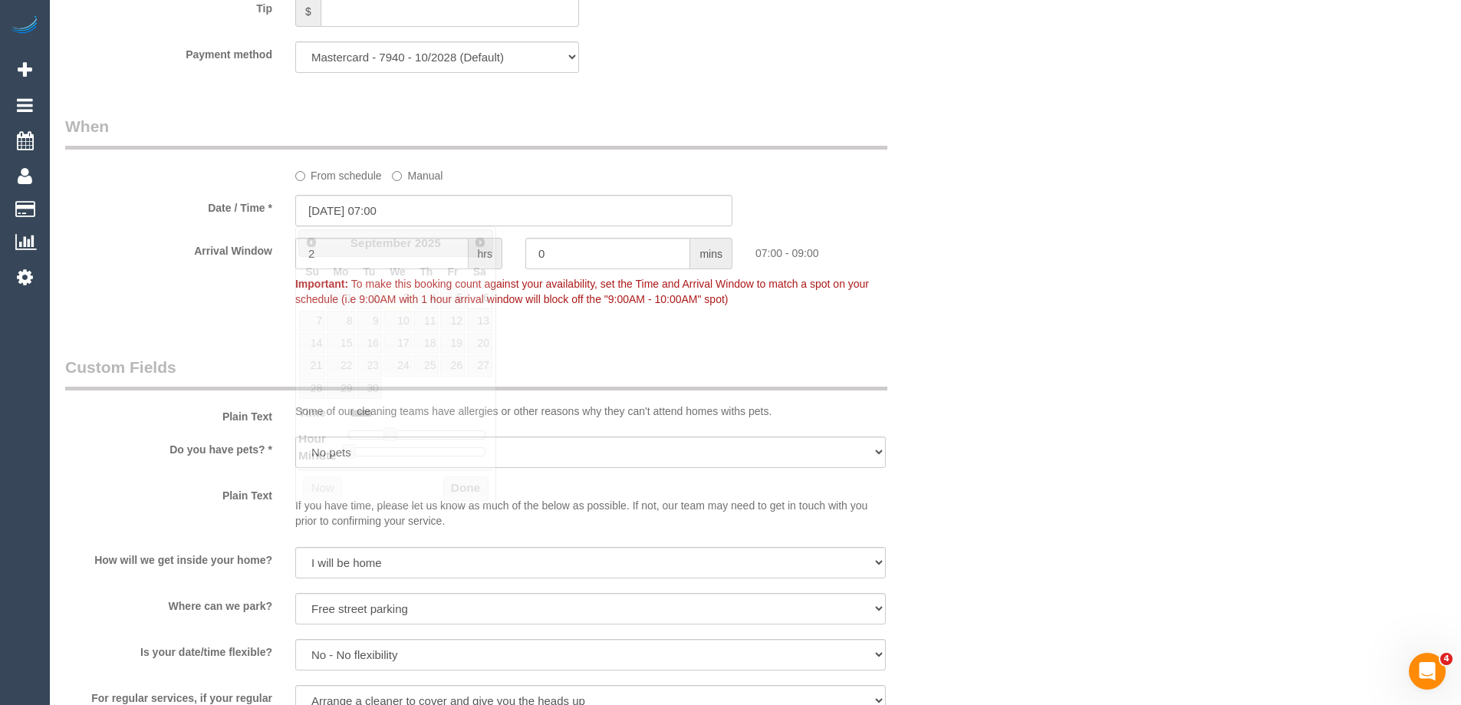
click at [1071, 359] on div "Who Email* johnwfong2002@yahoo.com.au Name * John Fong Where Address* 8/11 Mayf…" at bounding box center [755, 118] width 1380 height 3179
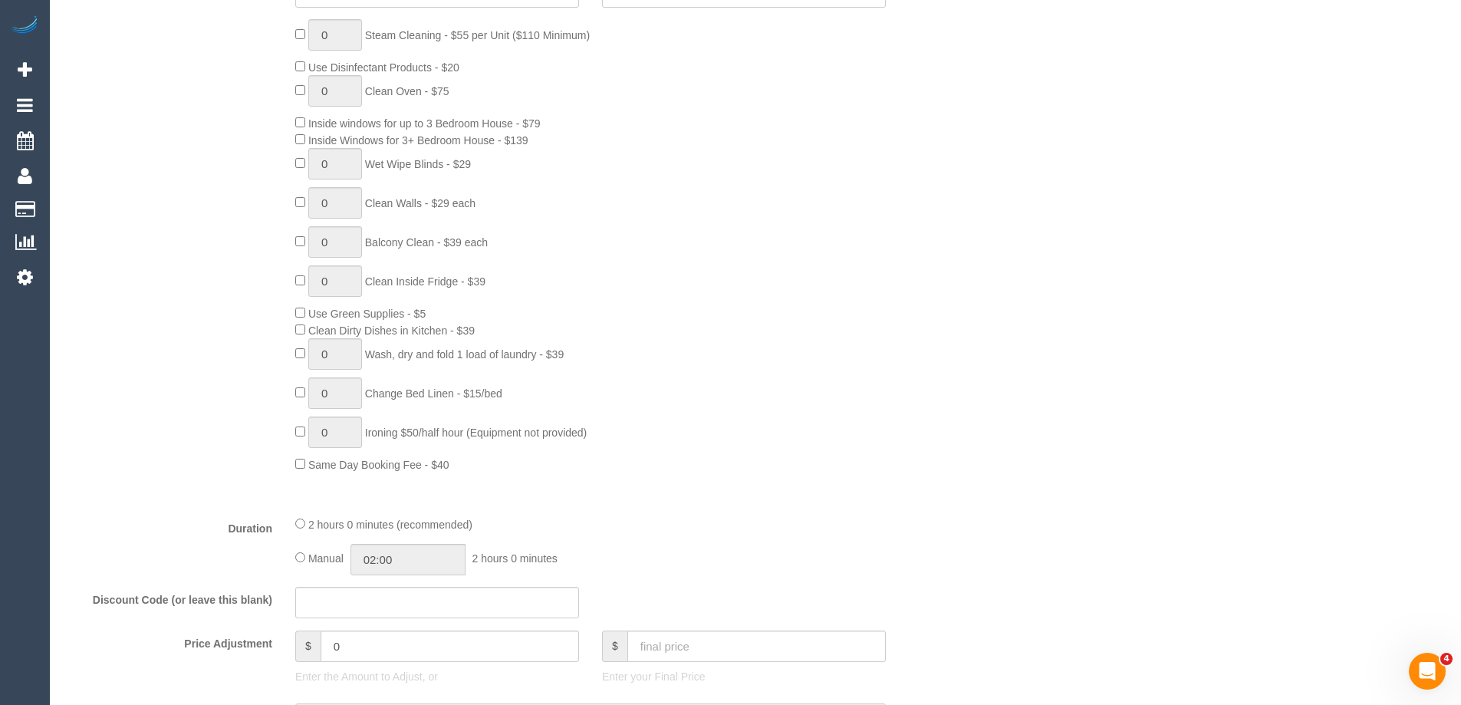
scroll to position [0, 0]
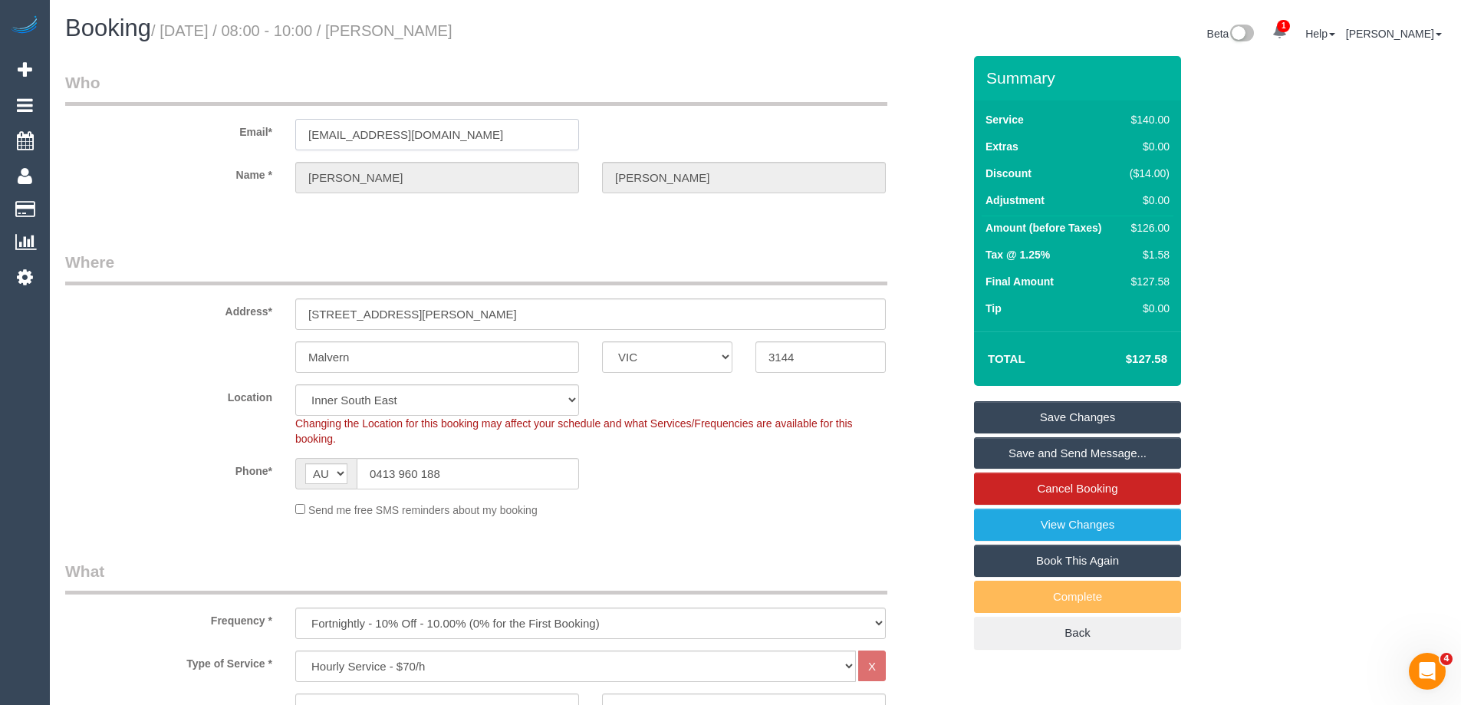
click at [413, 136] on input "johnwfong2002@yahoo.com.au" at bounding box center [437, 134] width 284 height 31
click at [473, 251] on legend "Where" at bounding box center [476, 268] width 822 height 35
click at [407, 117] on div "Email* johnwfong2002@yahoo.com.au" at bounding box center [514, 110] width 920 height 79
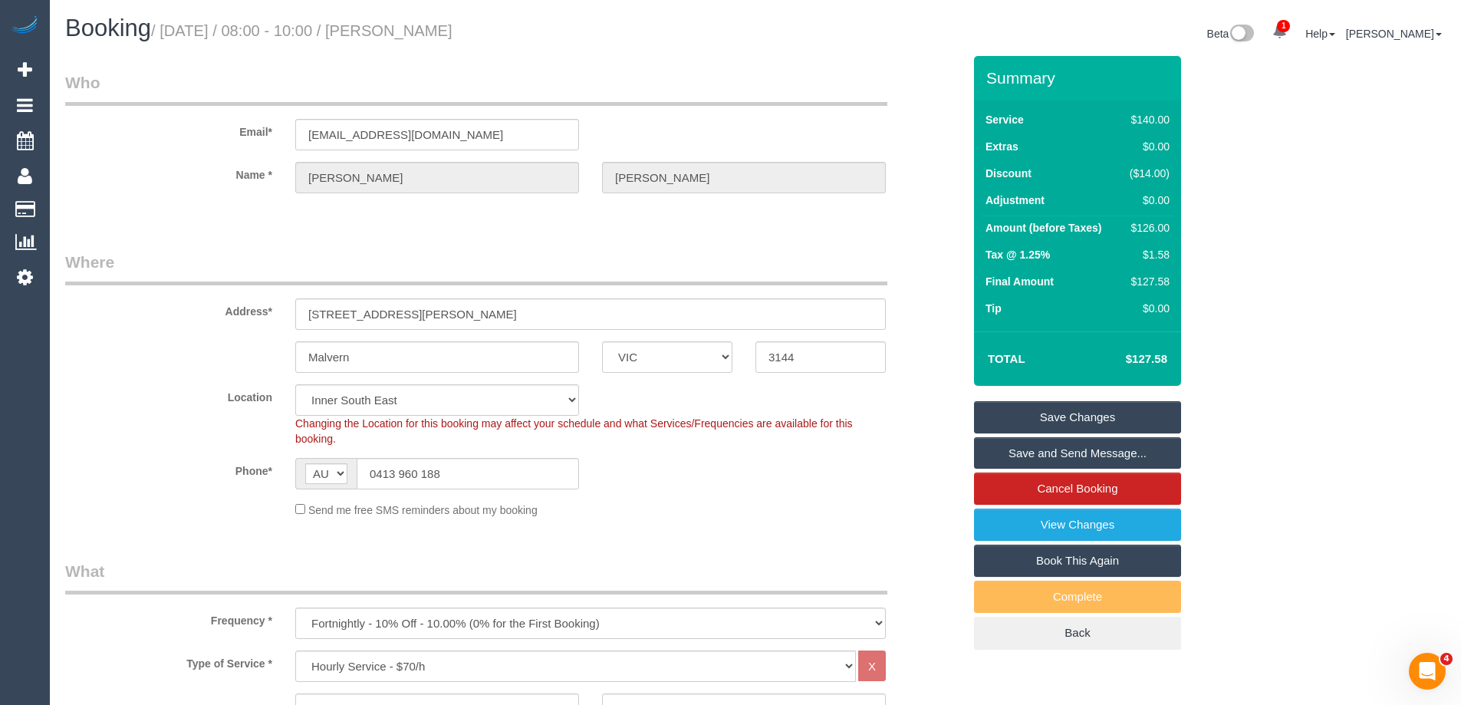
click at [407, 117] on div "Email* johnwfong2002@yahoo.com.au" at bounding box center [514, 110] width 920 height 79
click at [405, 137] on input "johnwfong2002@yahoo.com.au" at bounding box center [437, 134] width 284 height 31
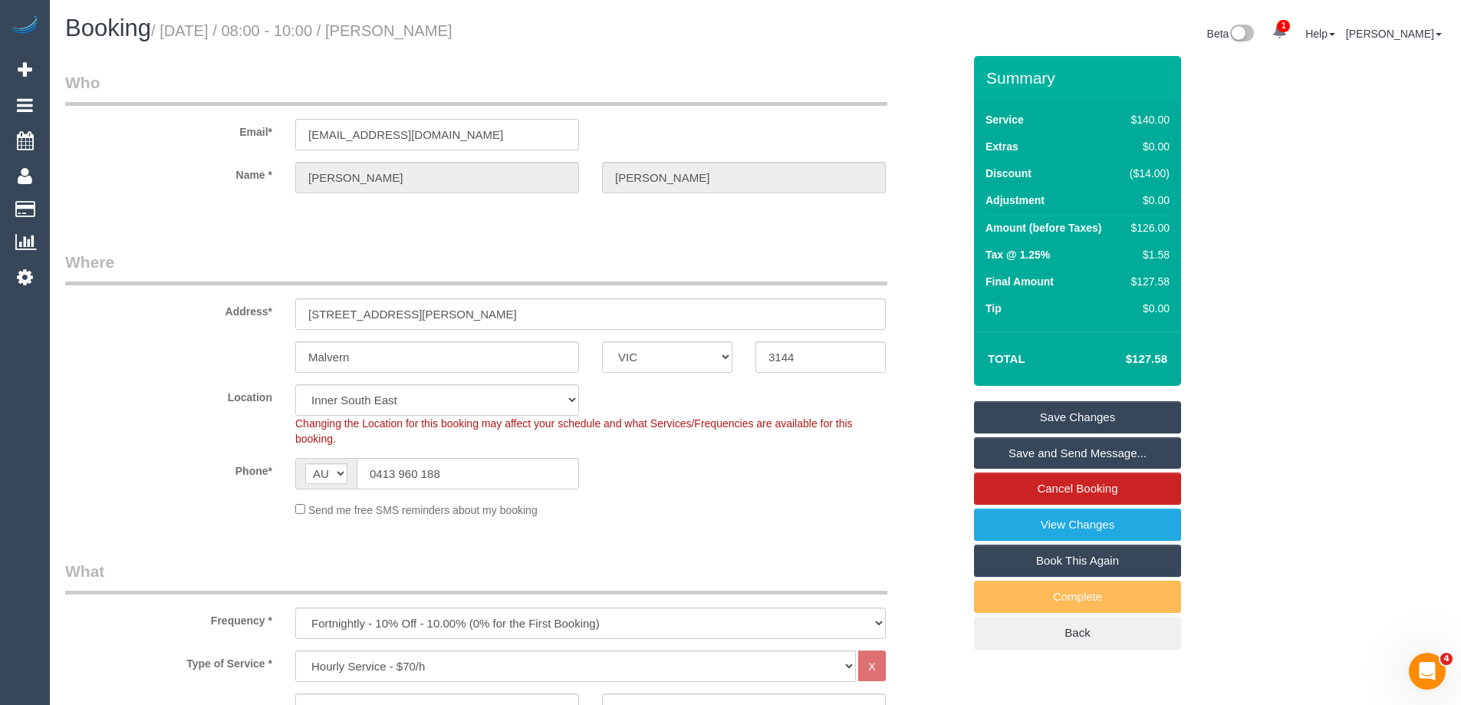
click at [405, 137] on input "johnwfong2002@yahoo.com.au" at bounding box center [437, 134] width 284 height 31
click at [759, 495] on sui-booking-location "Location Office City East (North) East (South) Inner East Inner North (East) In…" at bounding box center [513, 450] width 897 height 133
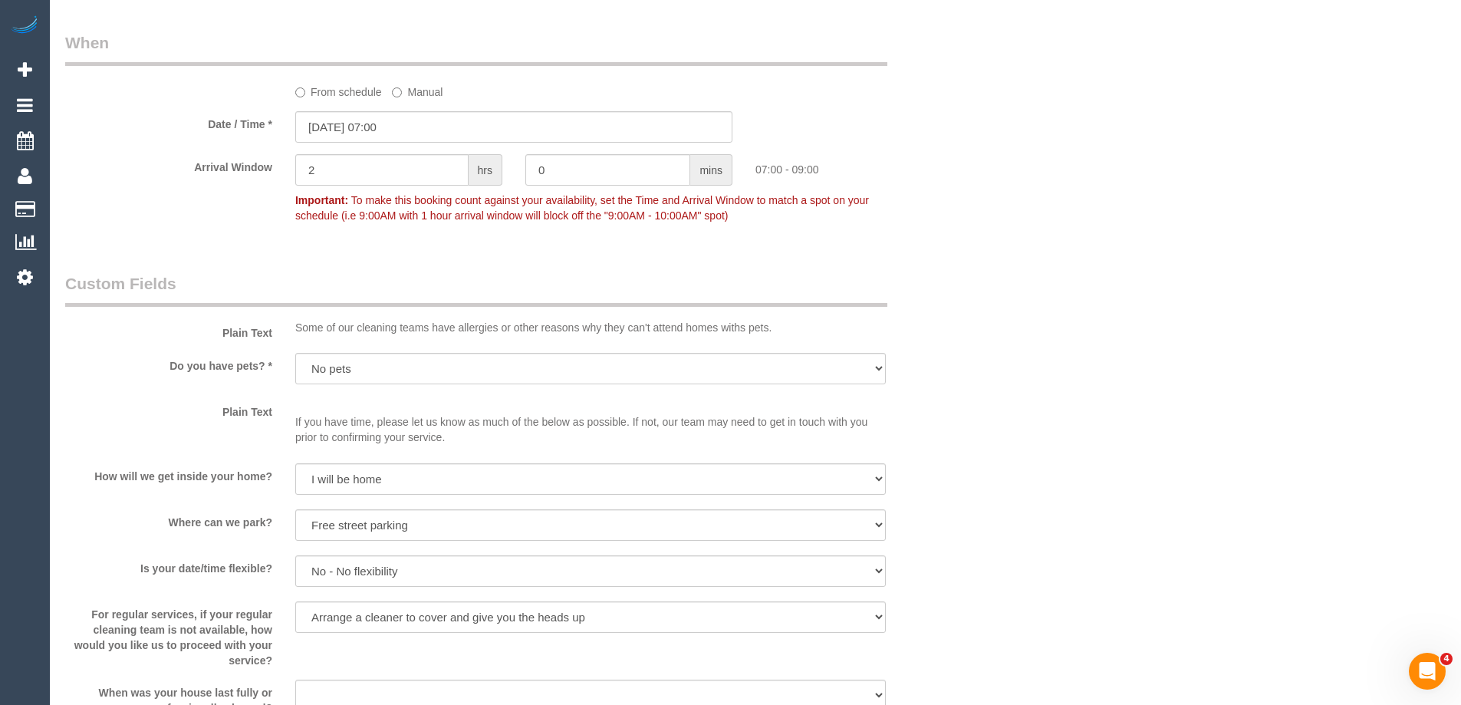
click at [1218, 344] on div "Who Email* johnwfong2002@yahoo.com.au Name * John Fong Where Address* 8/11 Mayf…" at bounding box center [755, 34] width 1380 height 3179
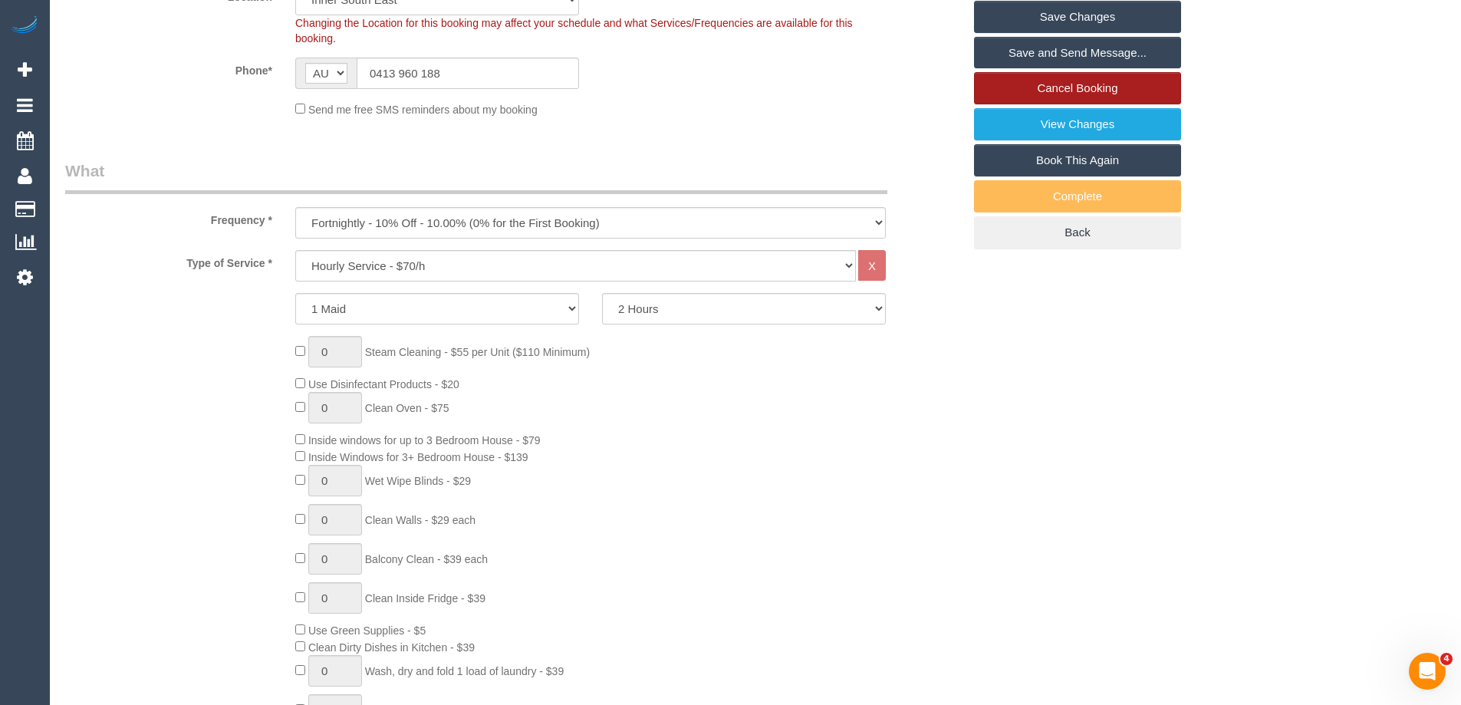
scroll to position [129, 0]
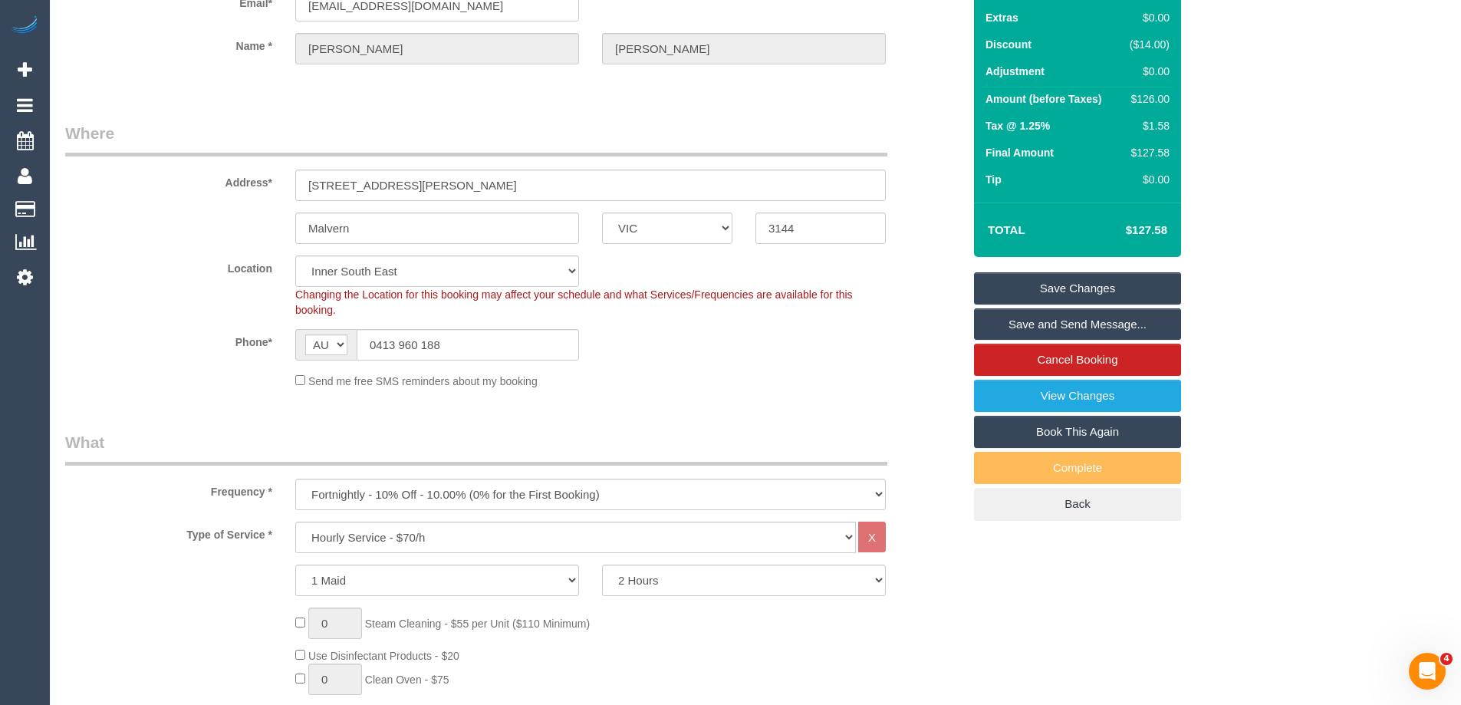
click at [1133, 287] on link "Save Changes" at bounding box center [1077, 288] width 207 height 32
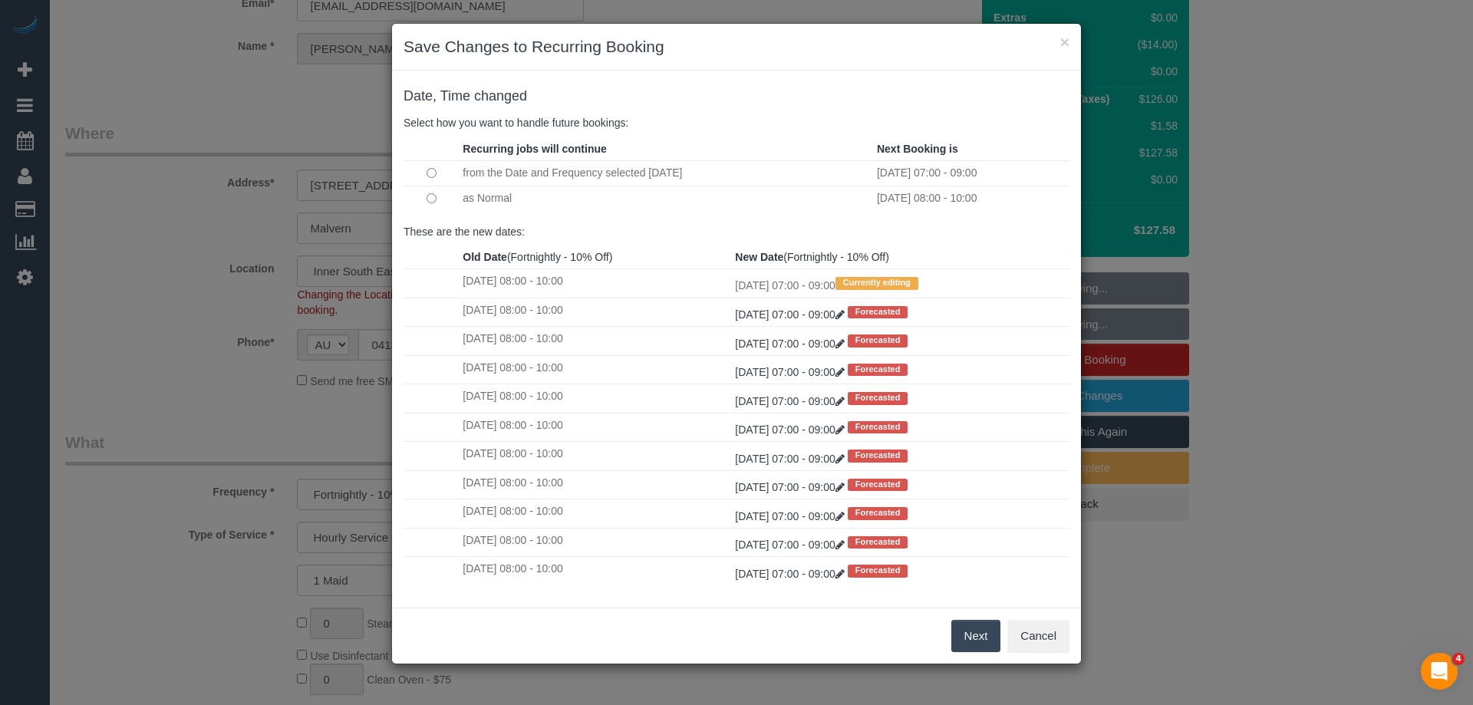
click at [968, 631] on button "Next" at bounding box center [976, 636] width 50 height 32
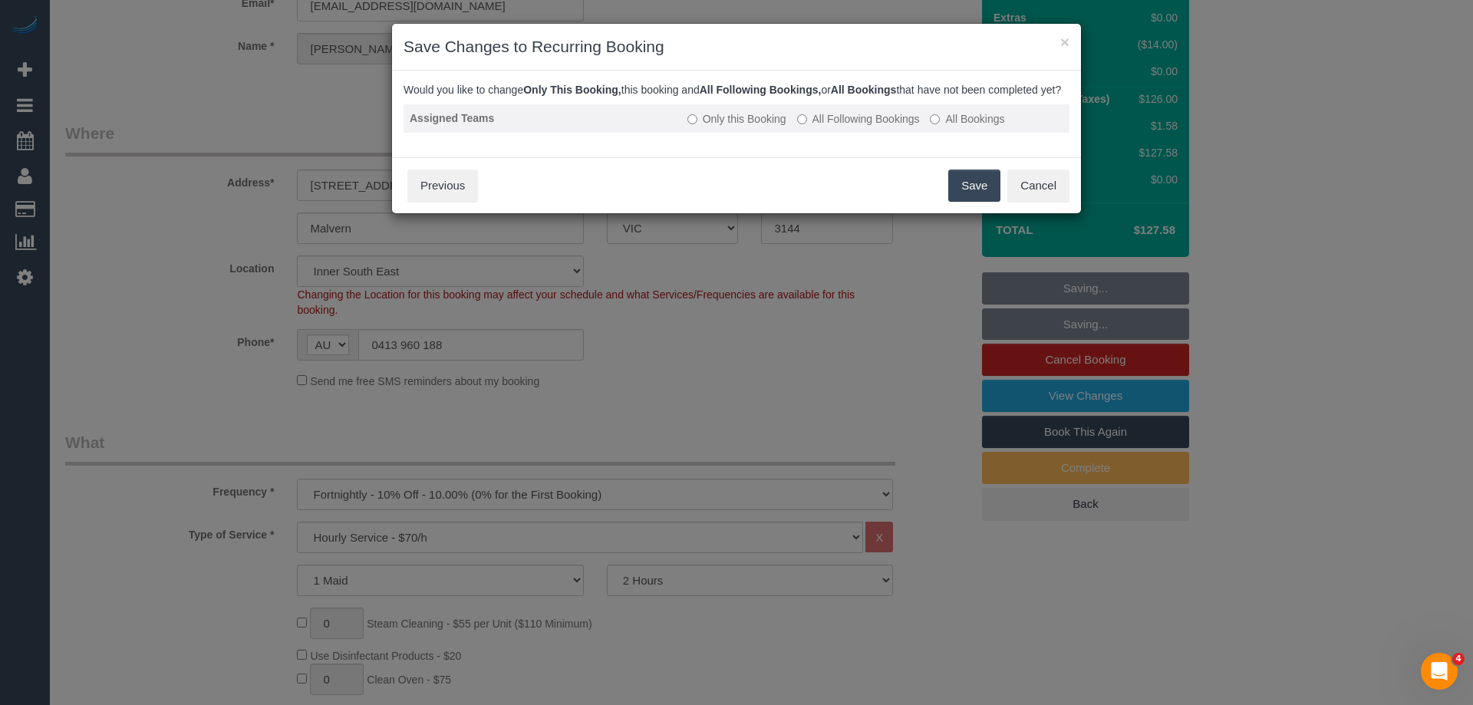
click at [899, 127] on label "All Following Bookings" at bounding box center [858, 118] width 123 height 15
click at [976, 202] on button "Save" at bounding box center [974, 185] width 52 height 32
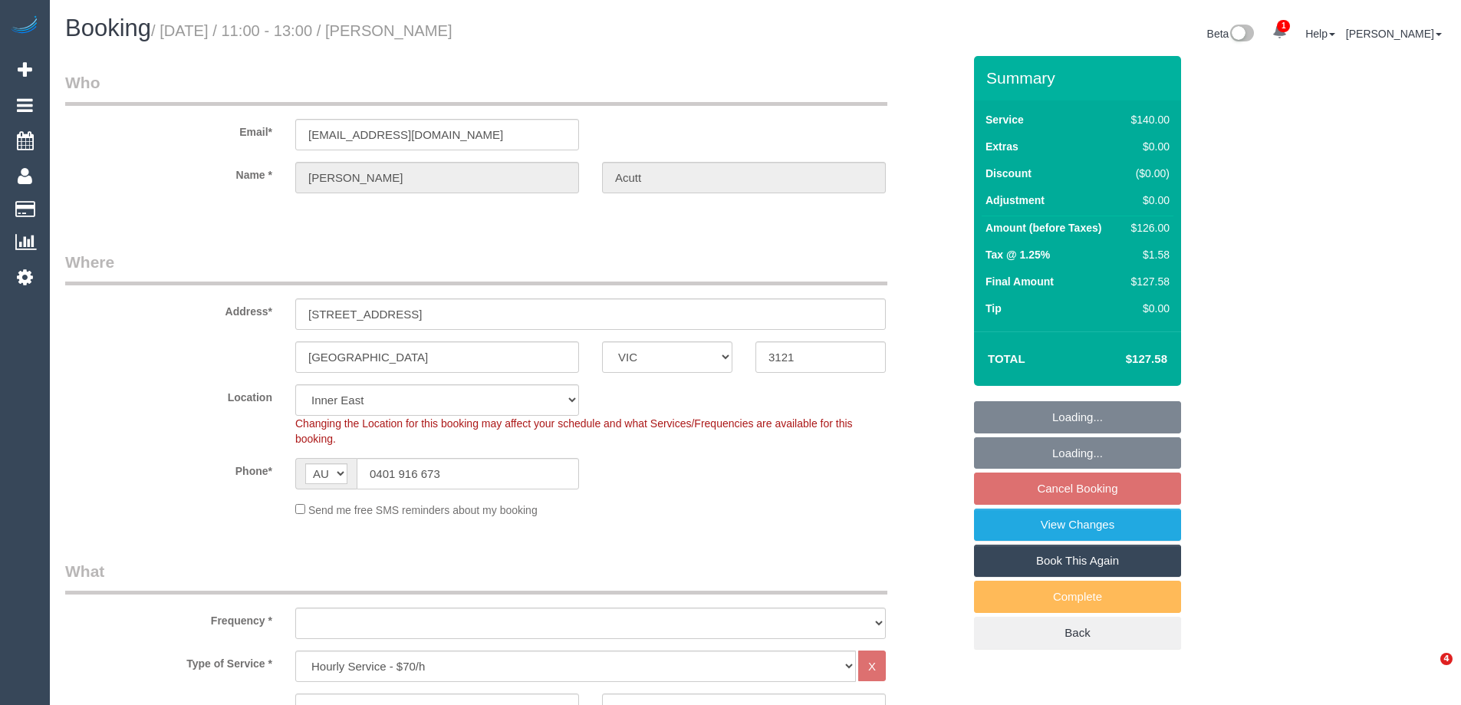
select select "VIC"
select select "object:736"
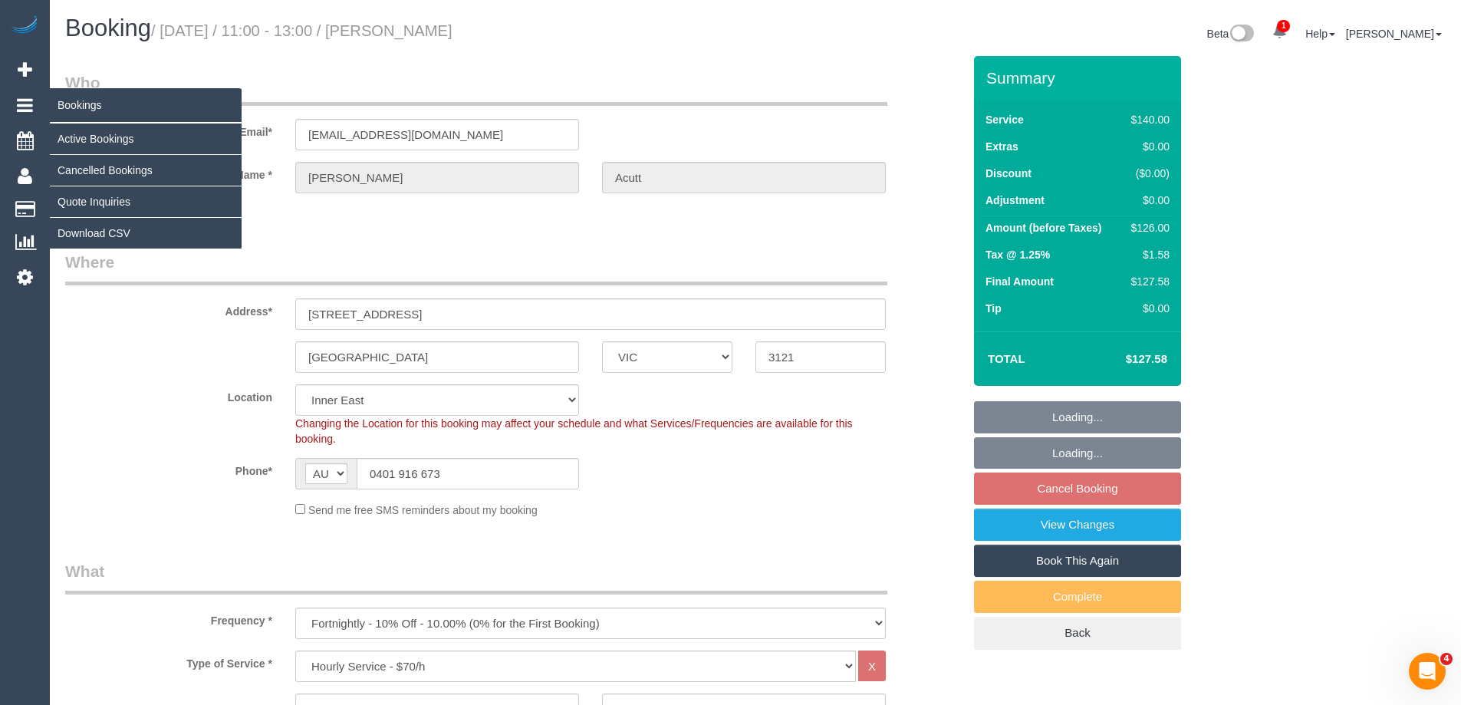
select select "number:27"
select select "number:14"
select select "number:19"
select select "number:24"
select select "object:1493"
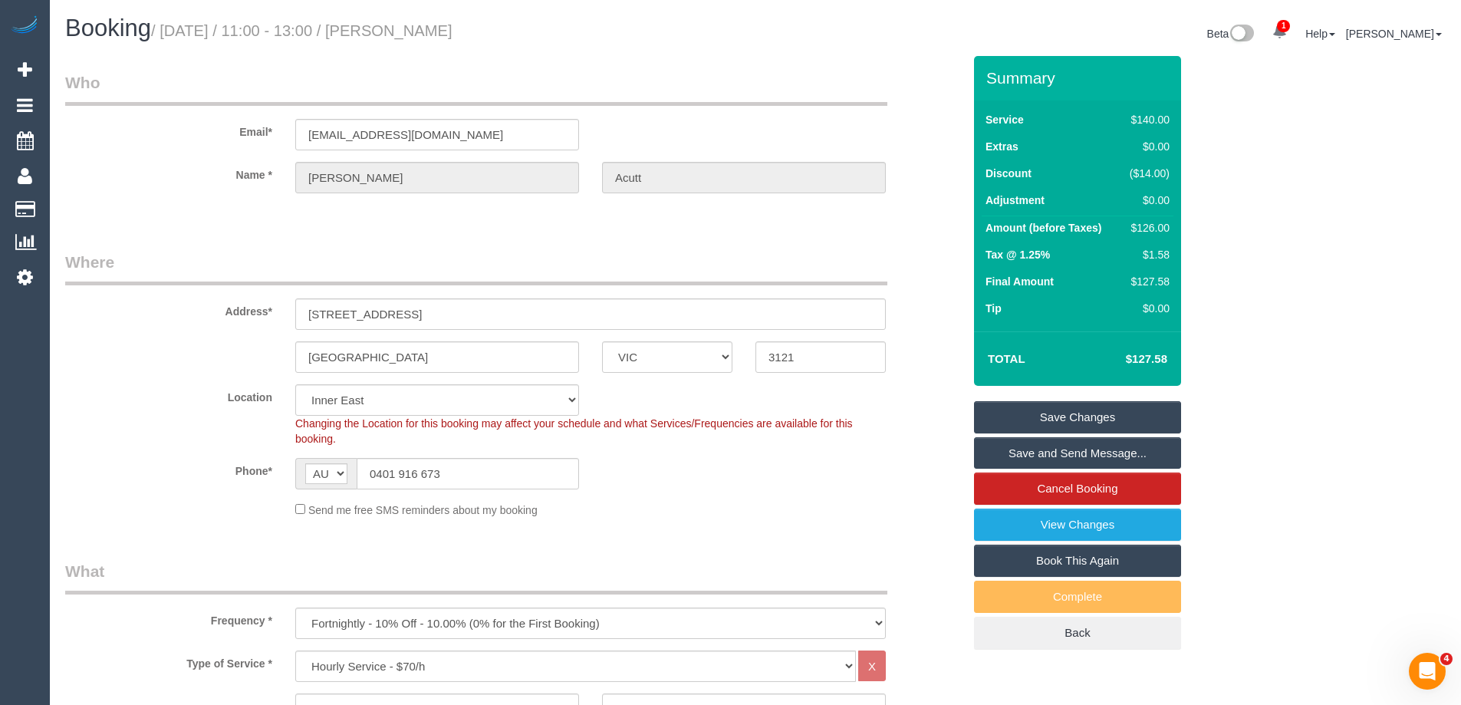
drag, startPoint x: 527, startPoint y: 28, endPoint x: 425, endPoint y: 25, distance: 102.1
click at [425, 25] on h1 "Booking / September 06, 2025 / 11:00 - 13:00 / Joseph Acutt" at bounding box center [404, 28] width 679 height 26
click at [735, 497] on sui-booking-location "Location Office City East (North) East (South) Inner East Inner North (East) In…" at bounding box center [513, 450] width 897 height 133
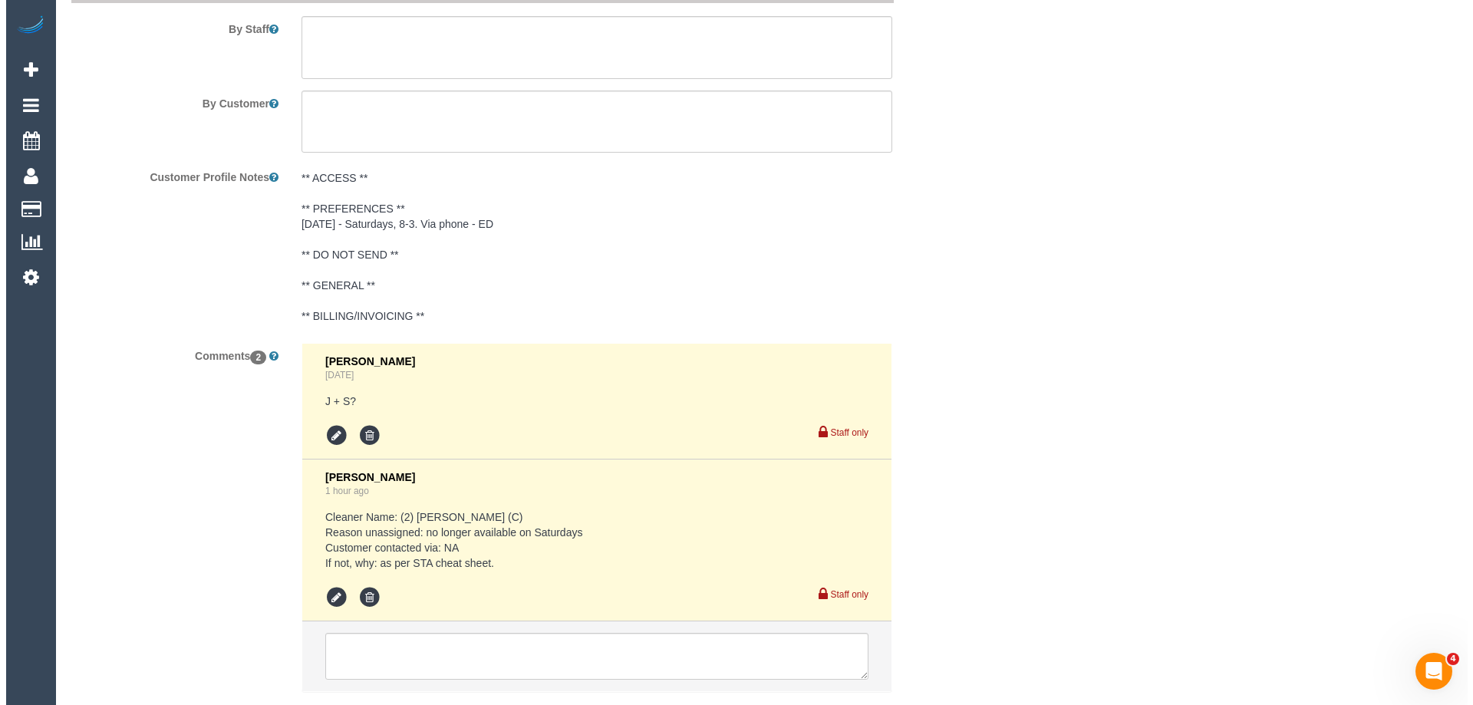
scroll to position [1994, 0]
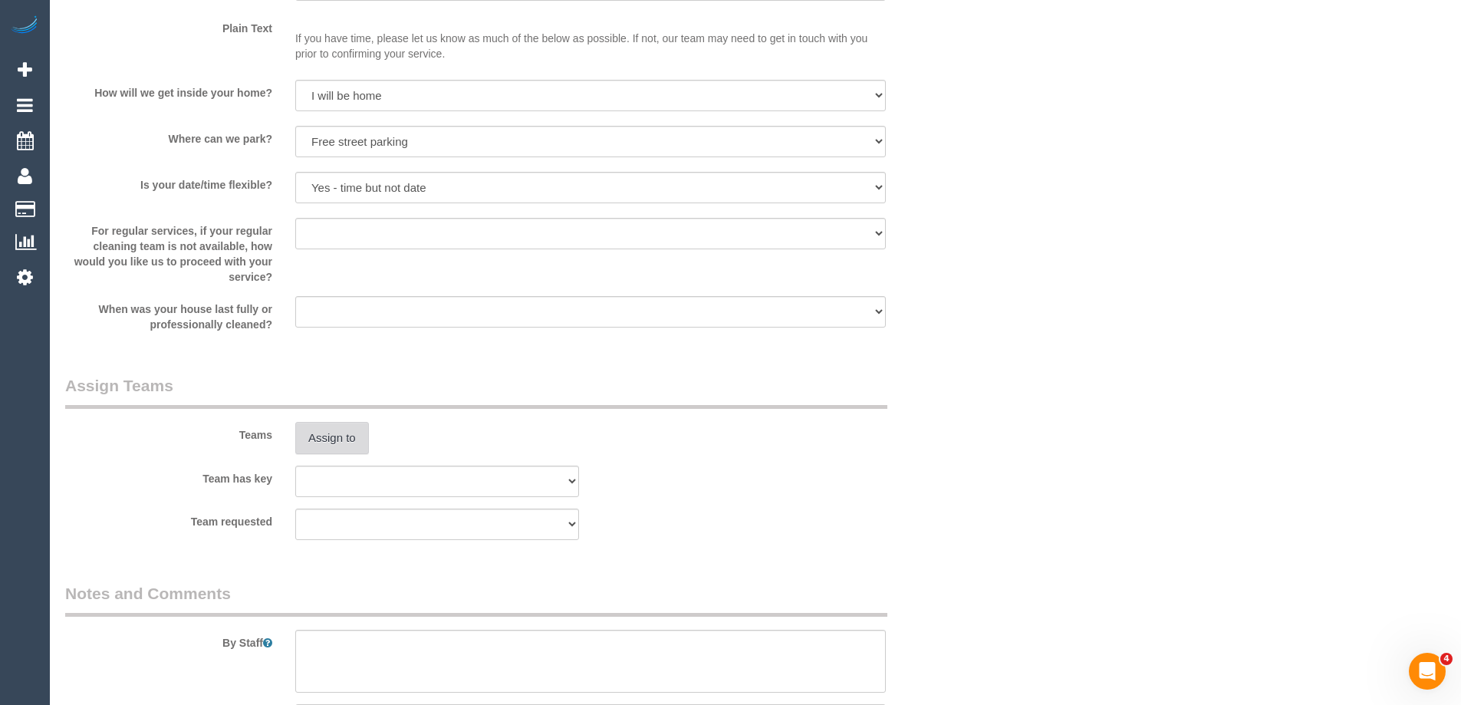
click at [341, 443] on button "Assign to" at bounding box center [332, 438] width 74 height 32
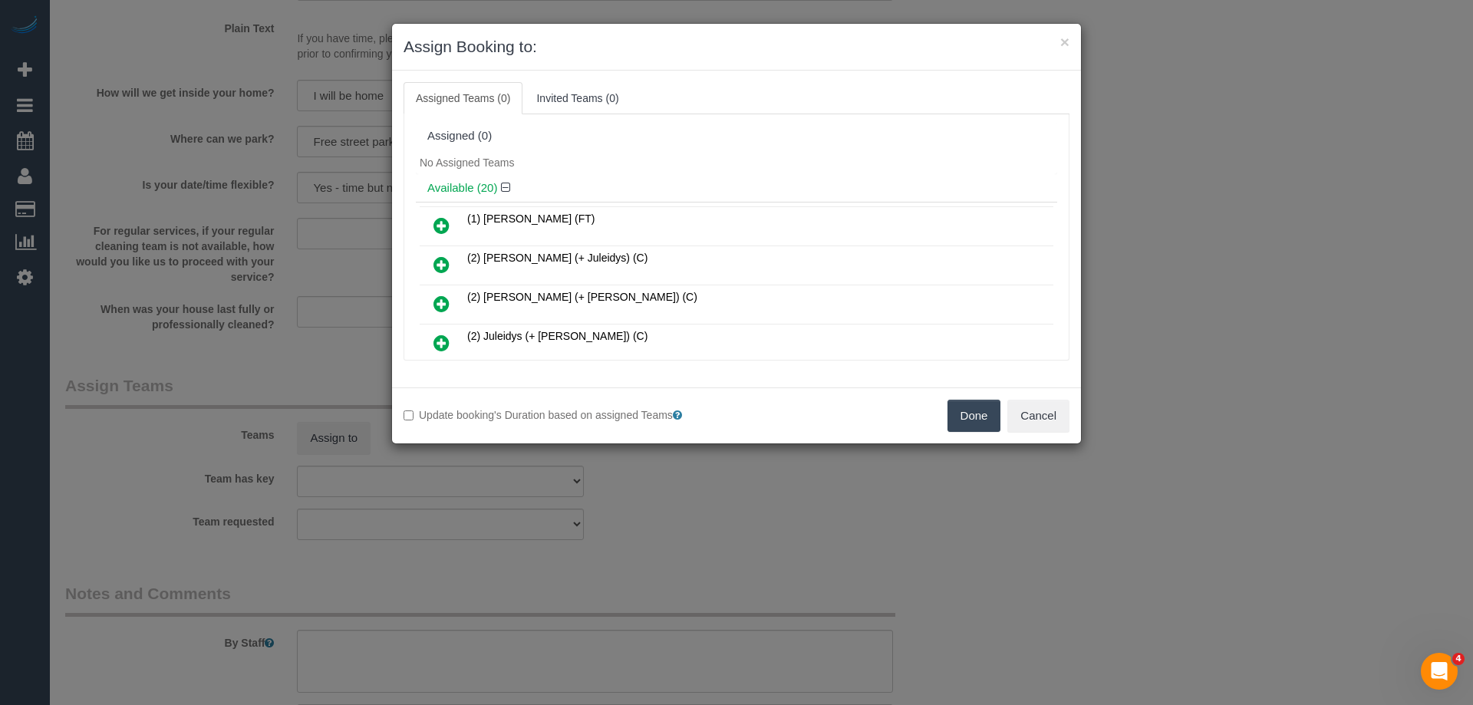
click at [586, 166] on div "No Assigned Teams" at bounding box center [736, 162] width 641 height 23
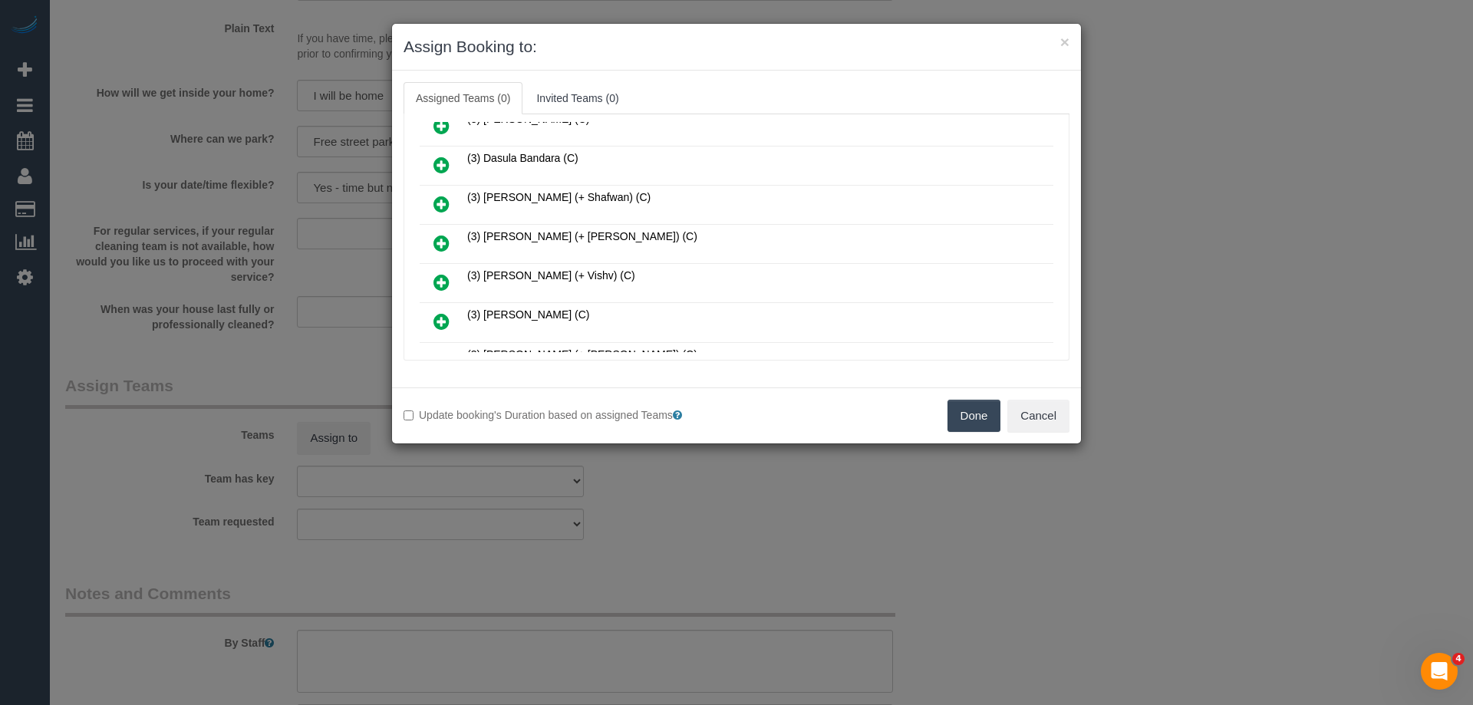
click at [435, 244] on icon at bounding box center [441, 243] width 16 height 18
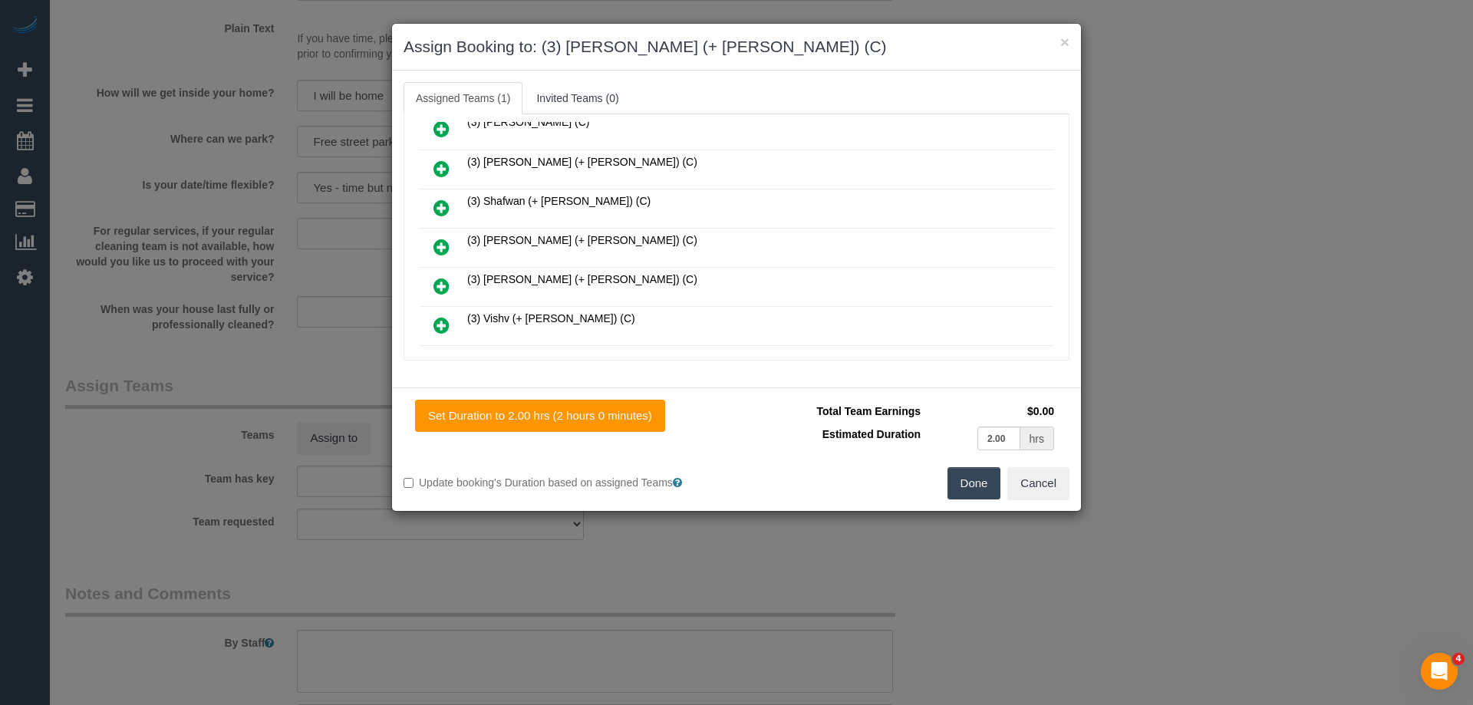
click at [440, 287] on icon at bounding box center [441, 286] width 16 height 18
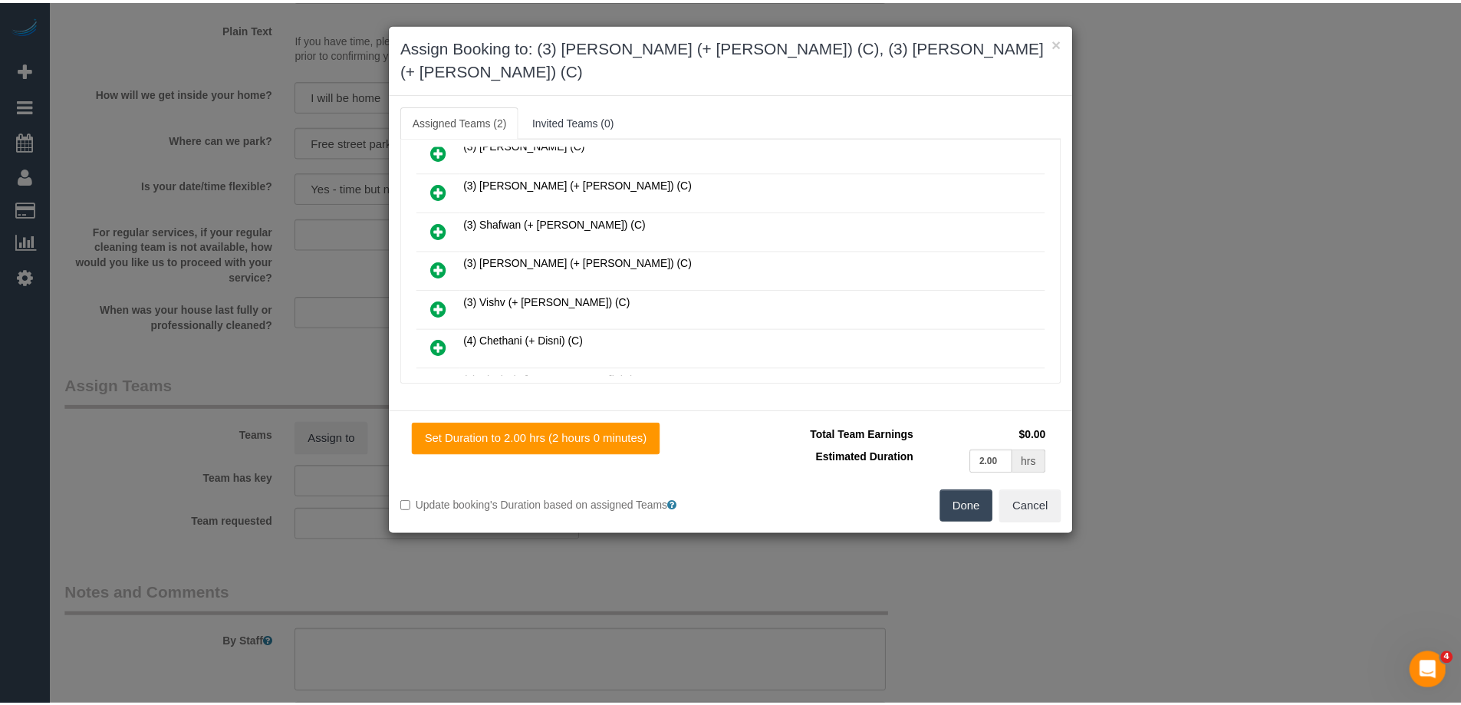
scroll to position [0, 0]
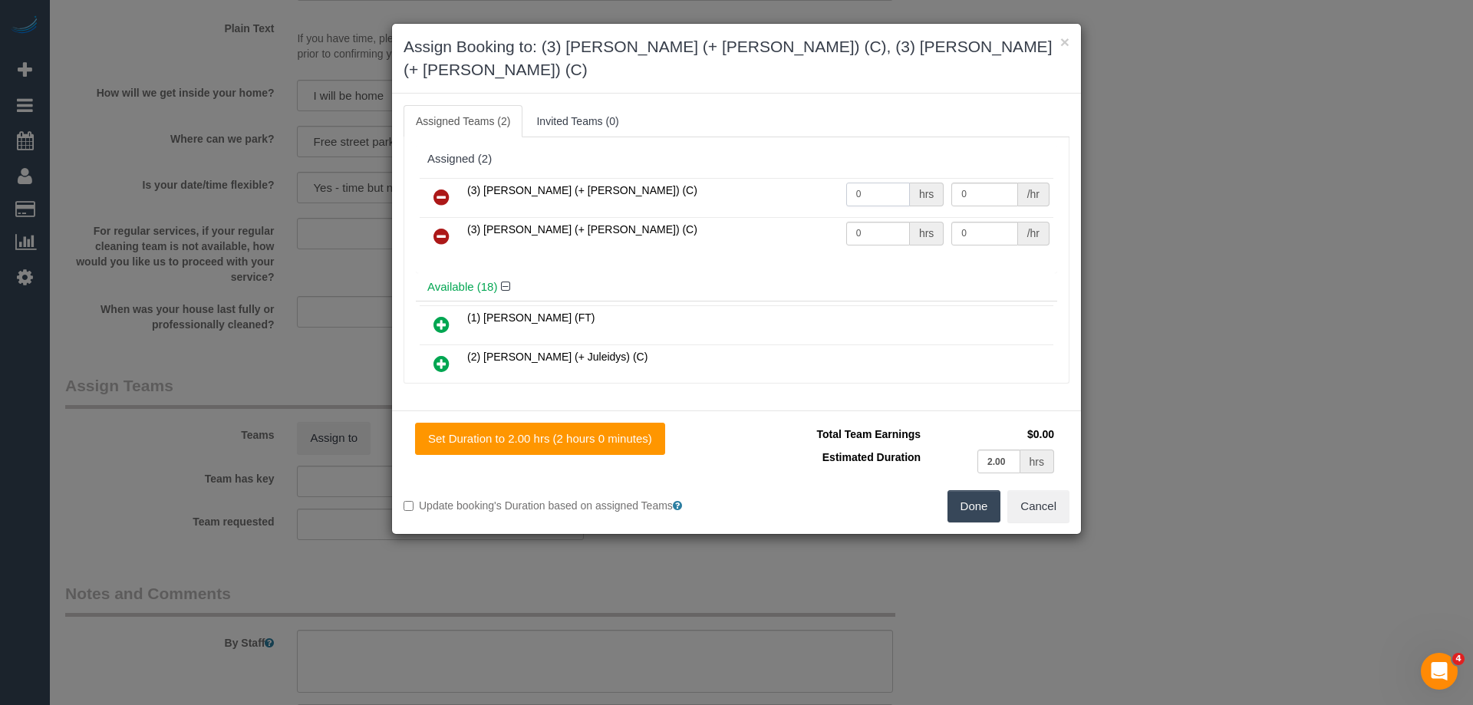
click at [873, 183] on input "0" at bounding box center [878, 195] width 64 height 24
type input "1"
click at [873, 222] on input "0" at bounding box center [878, 234] width 64 height 24
type input "1"
click at [981, 183] on input "0" at bounding box center [984, 195] width 66 height 24
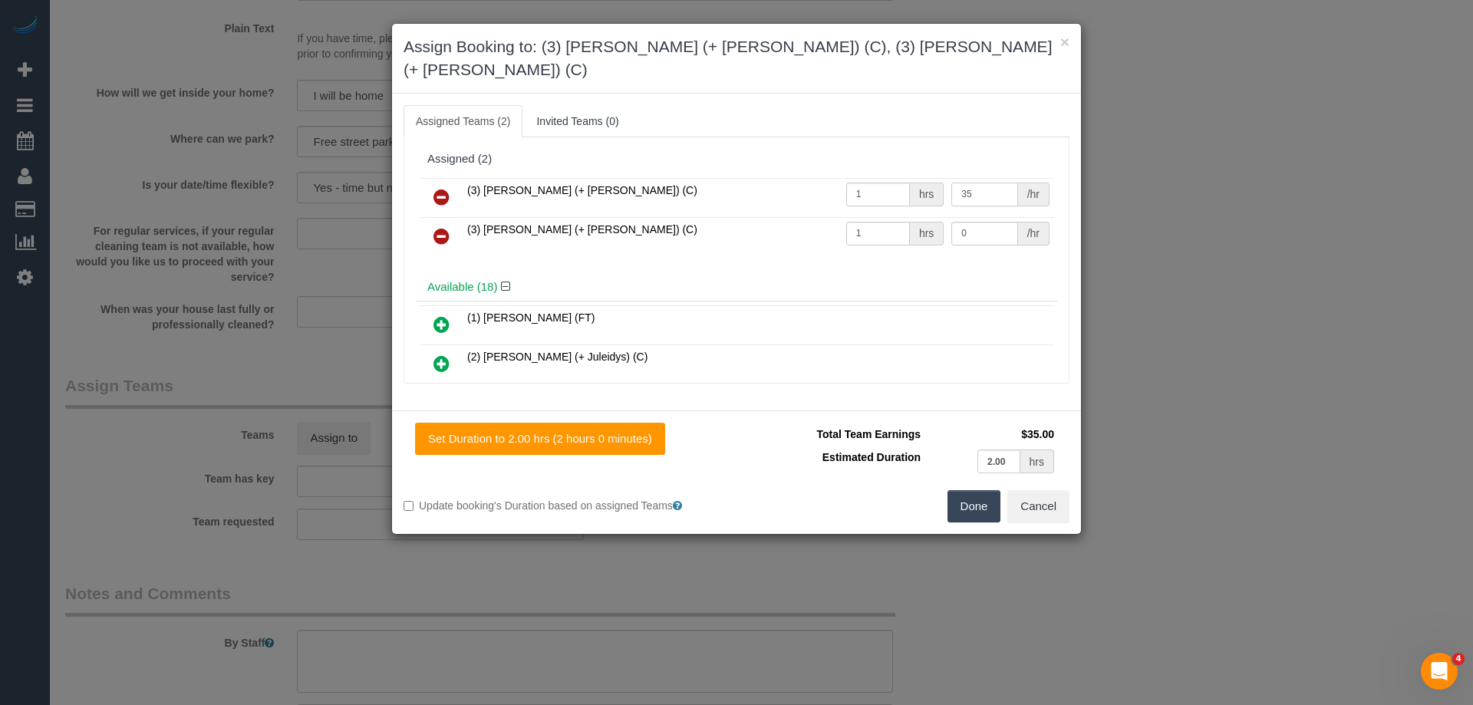
type input "35"
click at [989, 222] on input "0" at bounding box center [984, 234] width 66 height 24
type input "35"
click at [961, 490] on button "Done" at bounding box center [974, 506] width 54 height 32
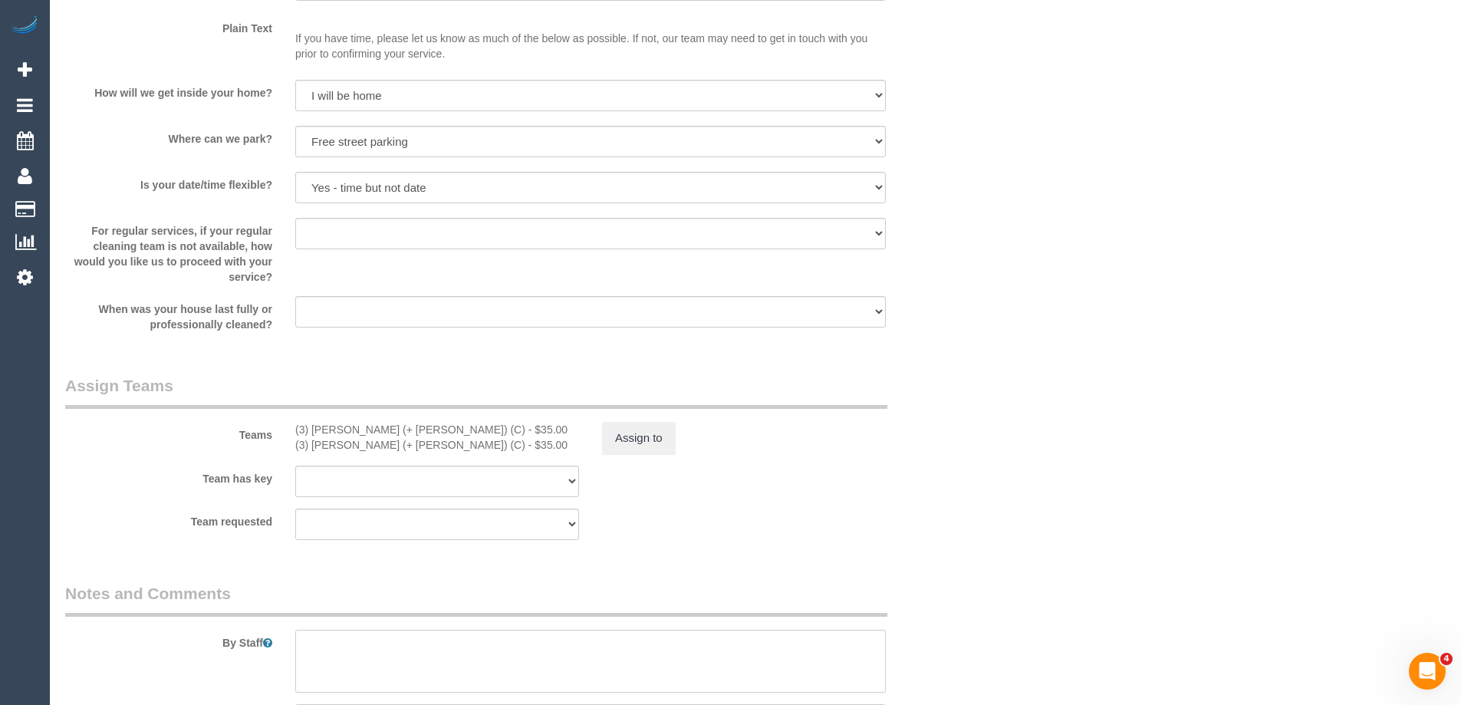
click at [355, 639] on textarea at bounding box center [590, 661] width 591 height 63
type textarea "*cover*"
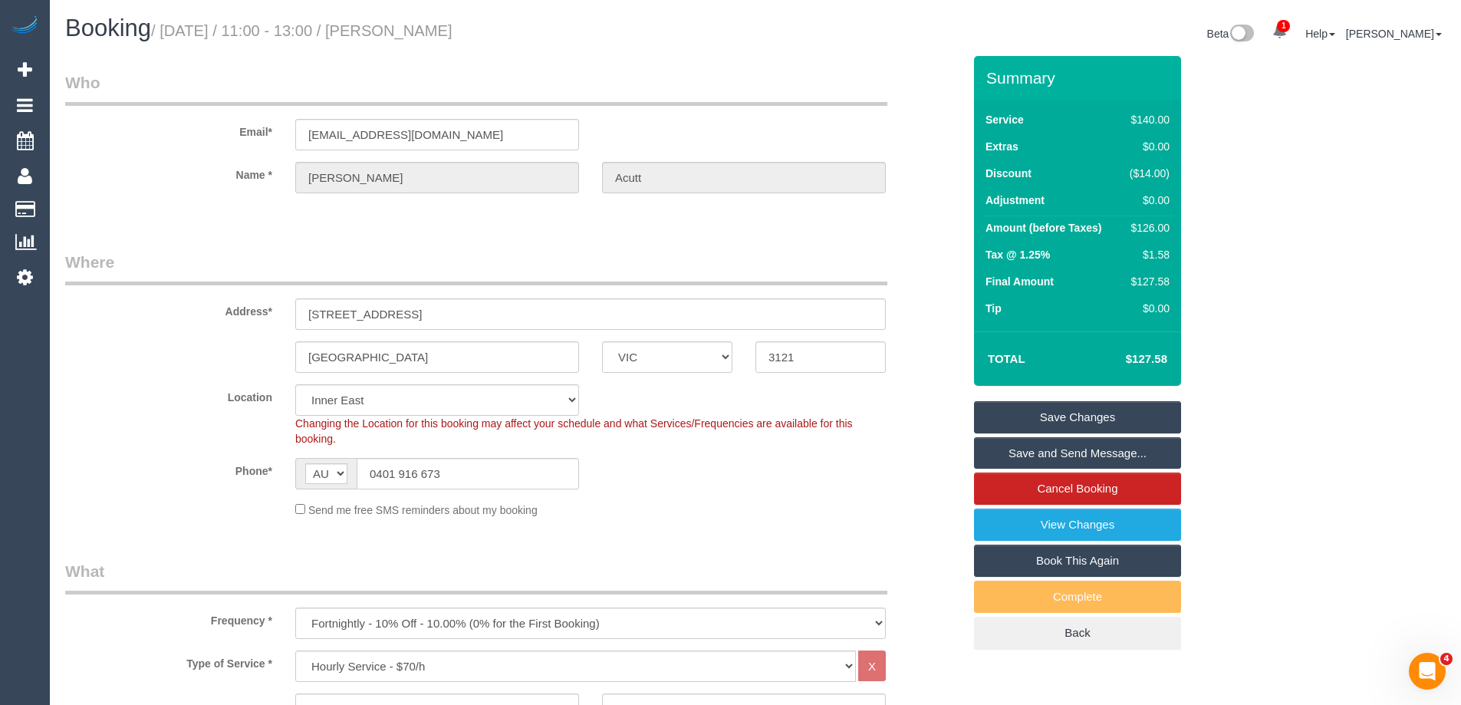
click at [866, 43] on div "Beta 1 Your Notifications You have 0 alerts × You have 2 to charge for 03/09/20…" at bounding box center [1106, 35] width 702 height 41
click at [446, 267] on legend "Where" at bounding box center [476, 268] width 822 height 35
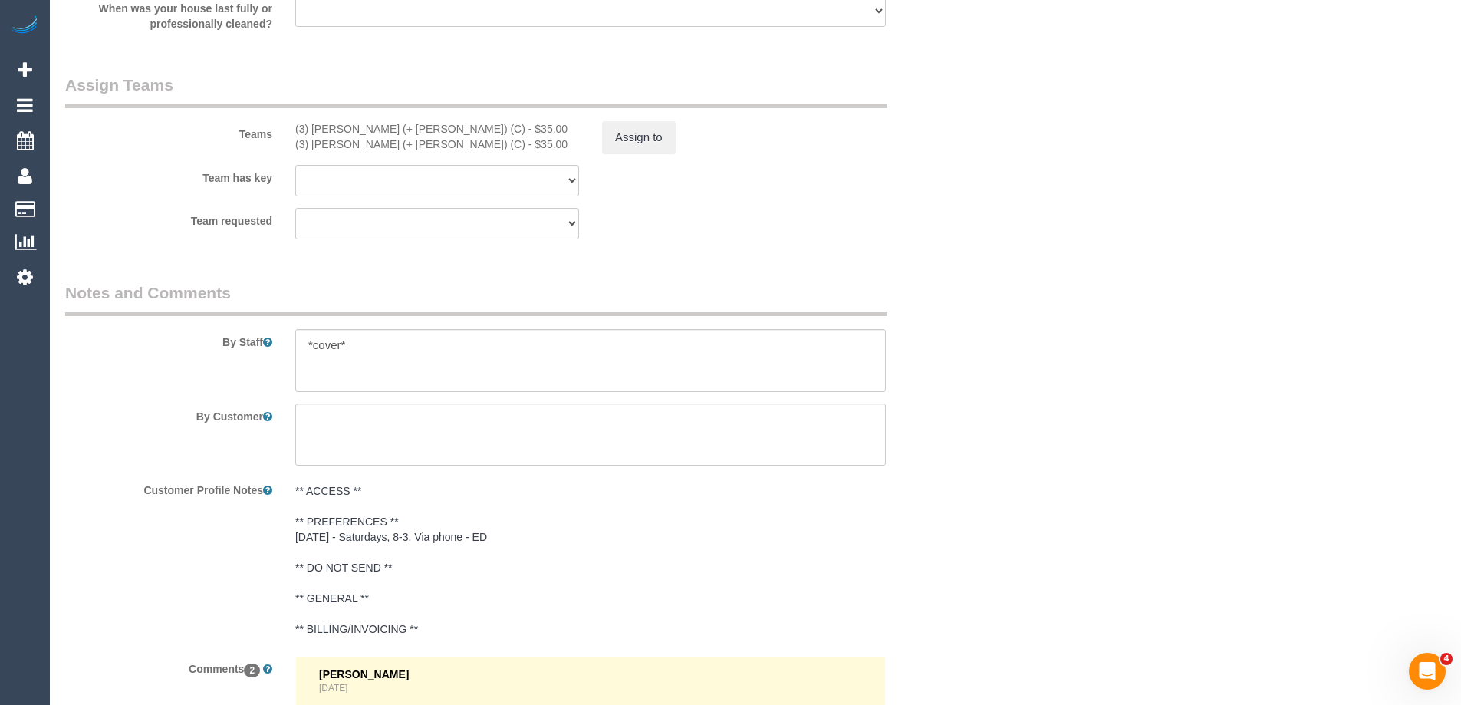
scroll to position [2531, 0]
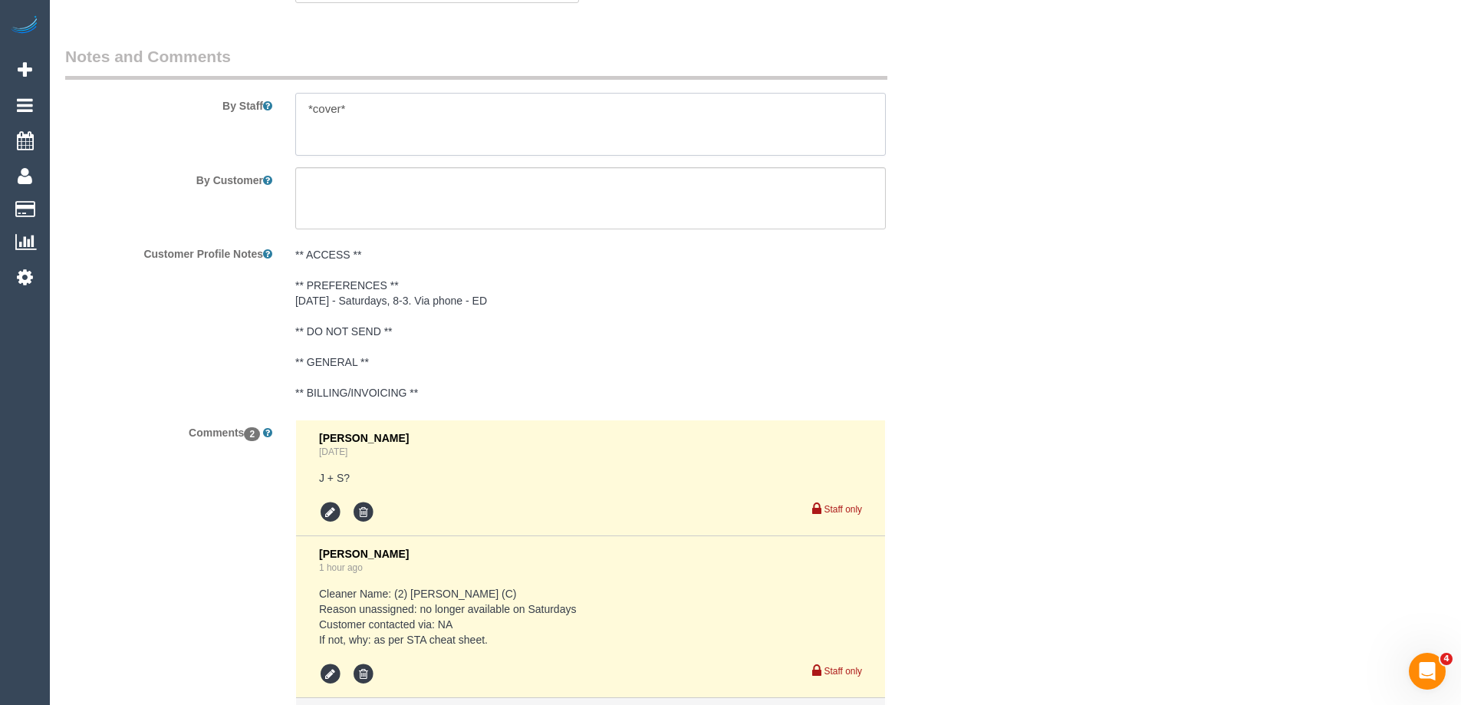
drag, startPoint x: 414, startPoint y: 137, endPoint x: 411, endPoint y: 130, distance: 8.3
click at [417, 133] on textarea at bounding box center [590, 124] width 591 height 63
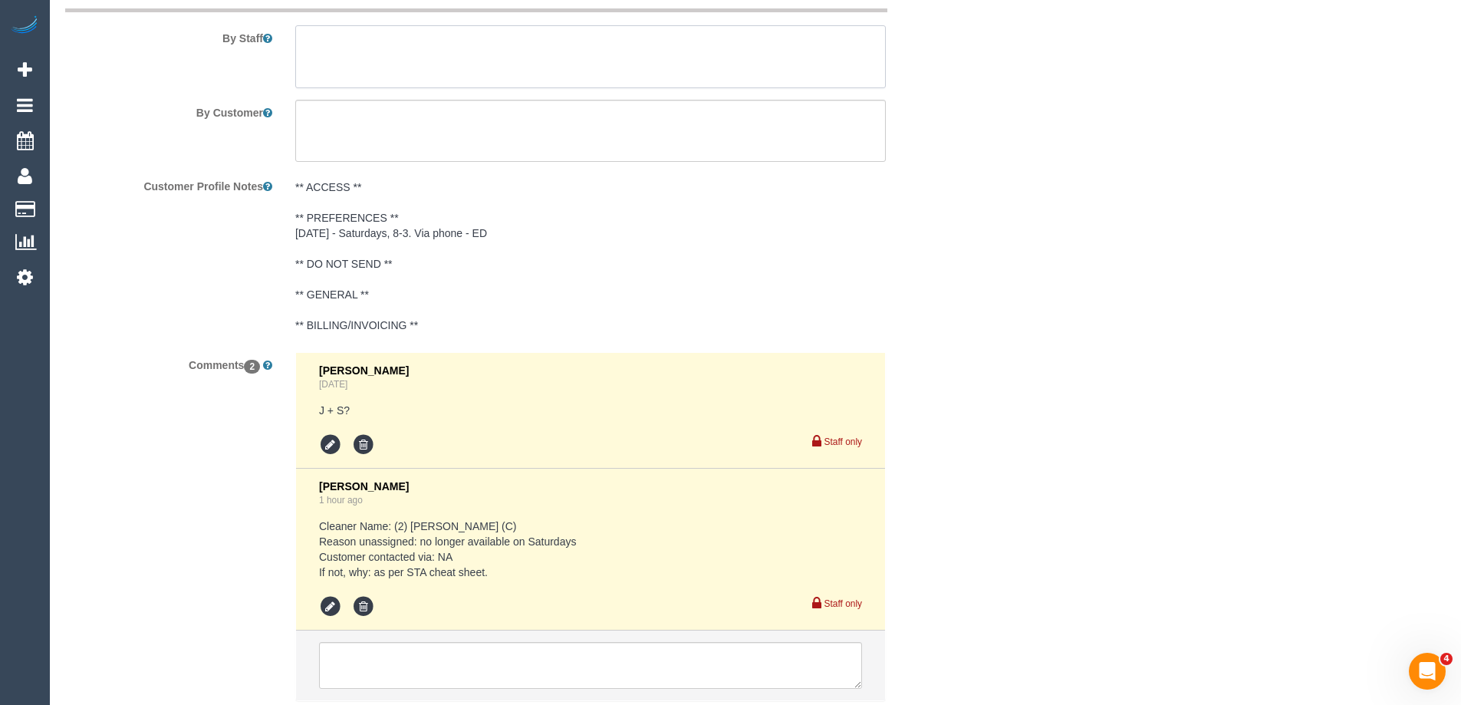
scroll to position [2706, 0]
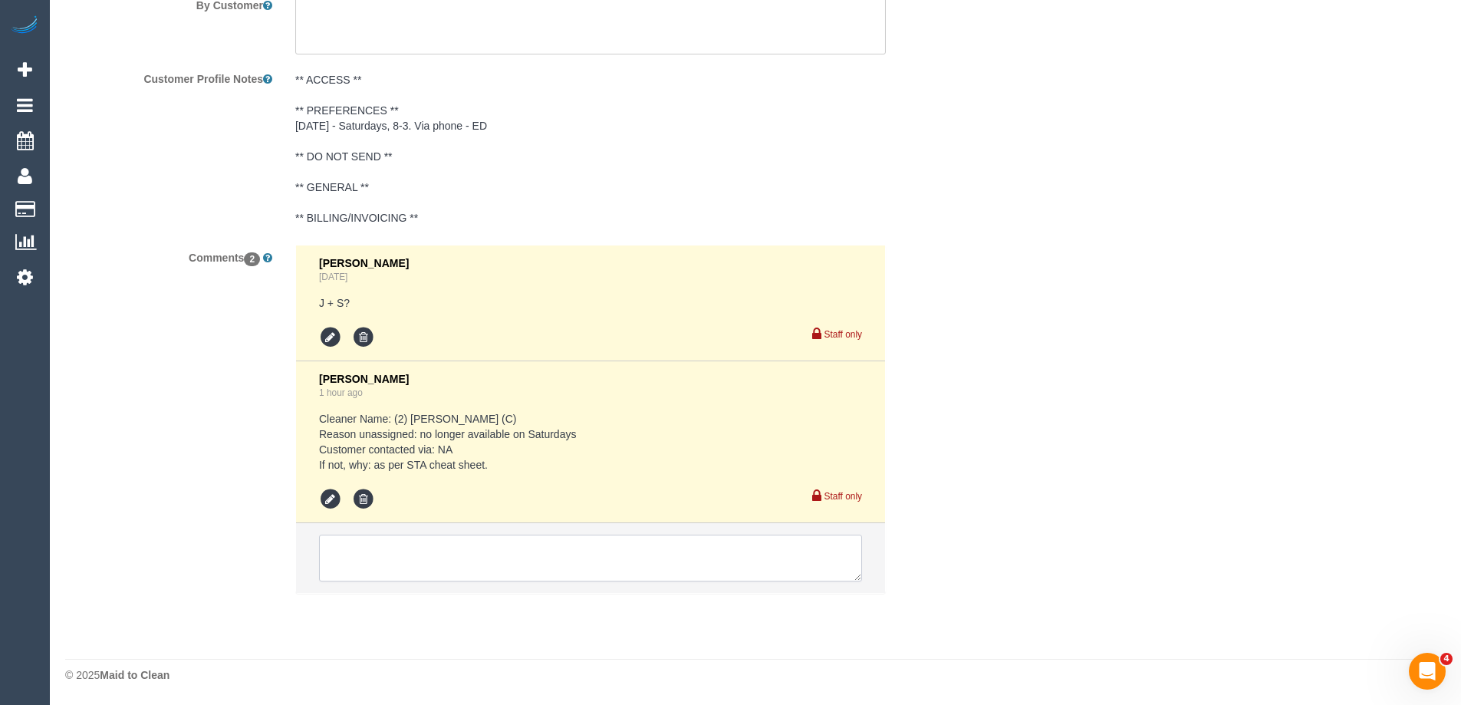
click at [374, 553] on textarea at bounding box center [590, 559] width 543 height 48
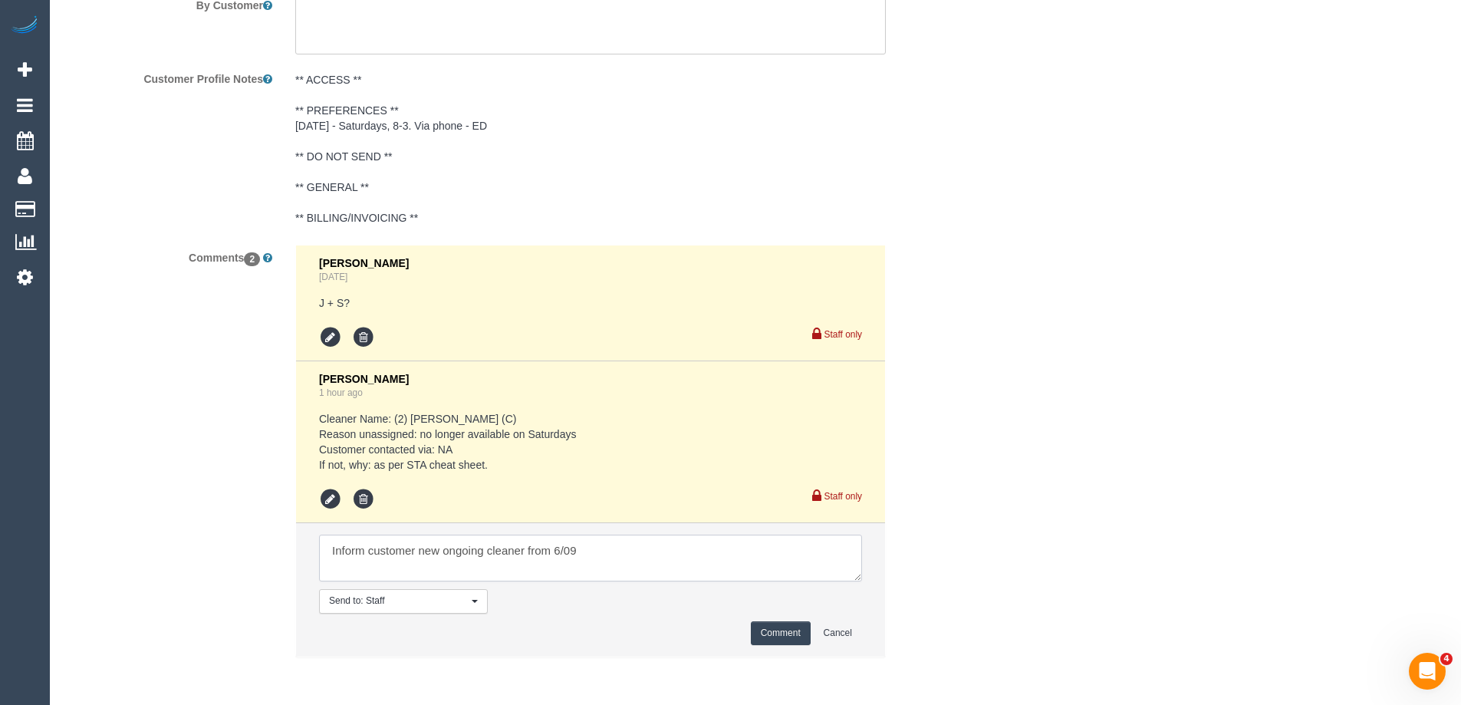
type textarea "Inform customer new ongoing cleaner from 6/09"
click at [798, 633] on button "Comment" at bounding box center [781, 633] width 60 height 24
drag, startPoint x: 1225, startPoint y: 397, endPoint x: 1229, endPoint y: 390, distance: 7.9
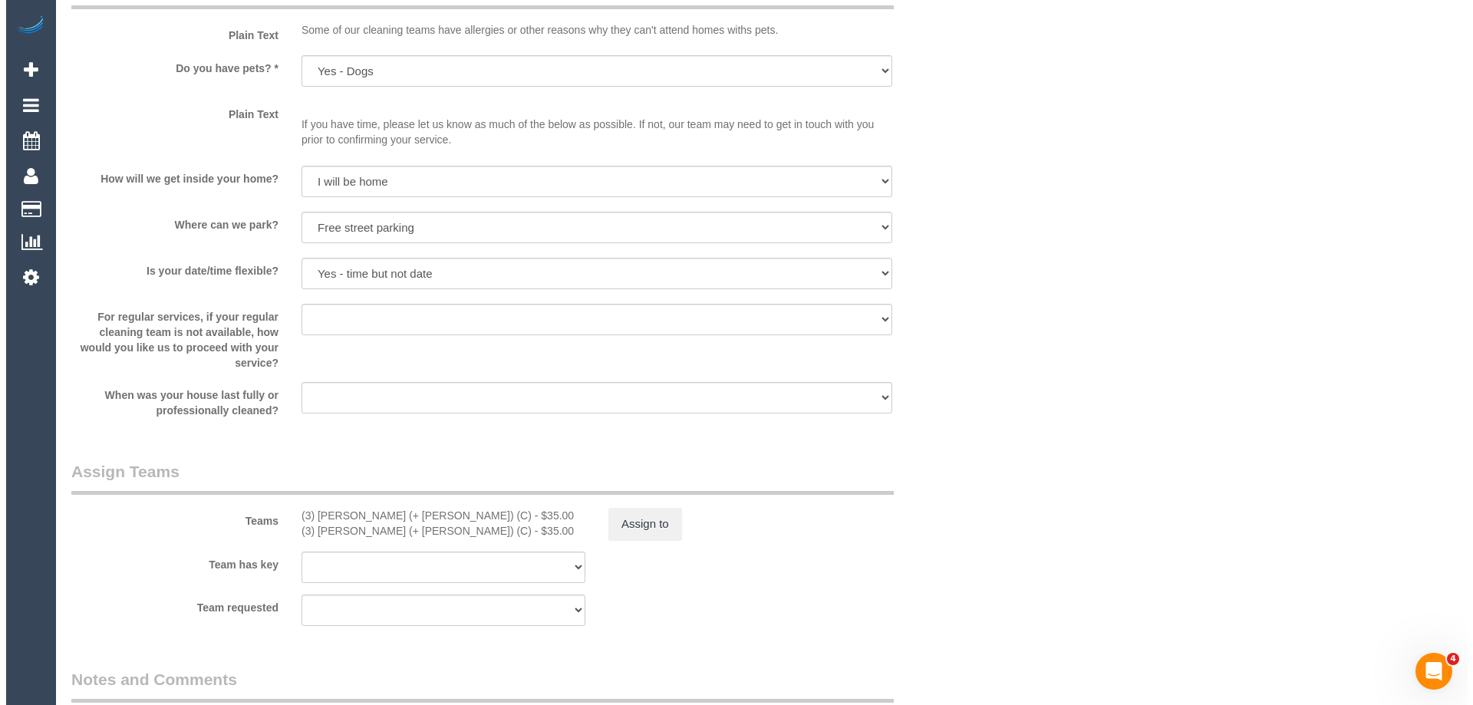
scroll to position [1862, 0]
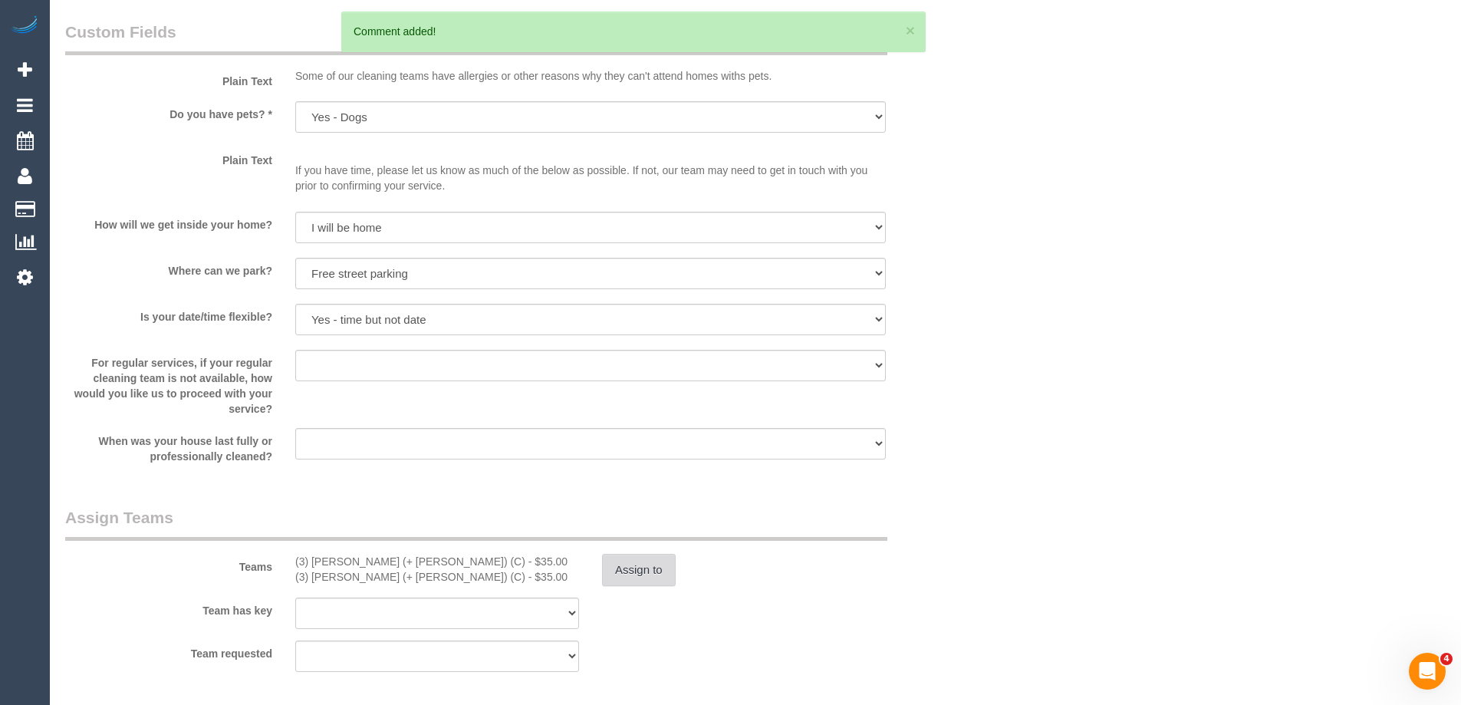
click at [638, 583] on button "Assign to" at bounding box center [639, 570] width 74 height 32
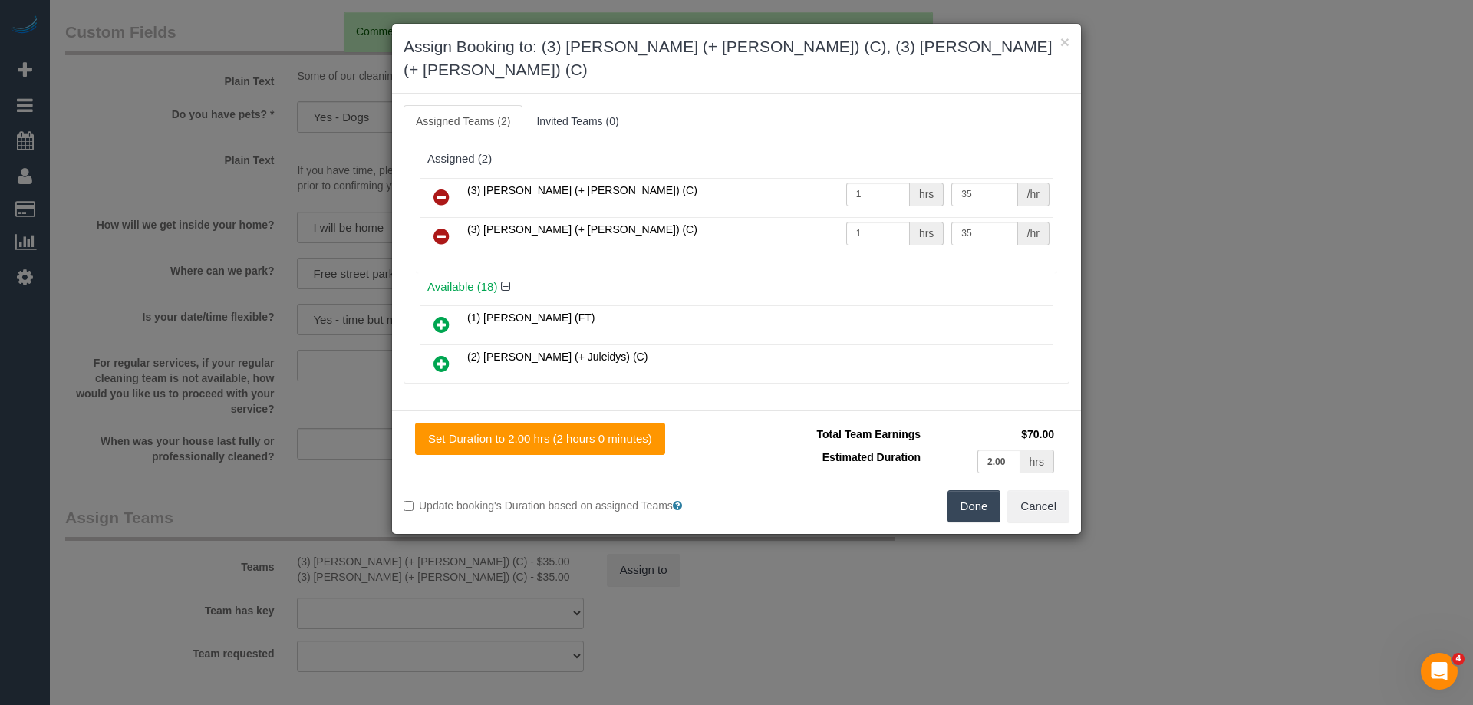
click at [443, 188] on icon at bounding box center [441, 197] width 16 height 18
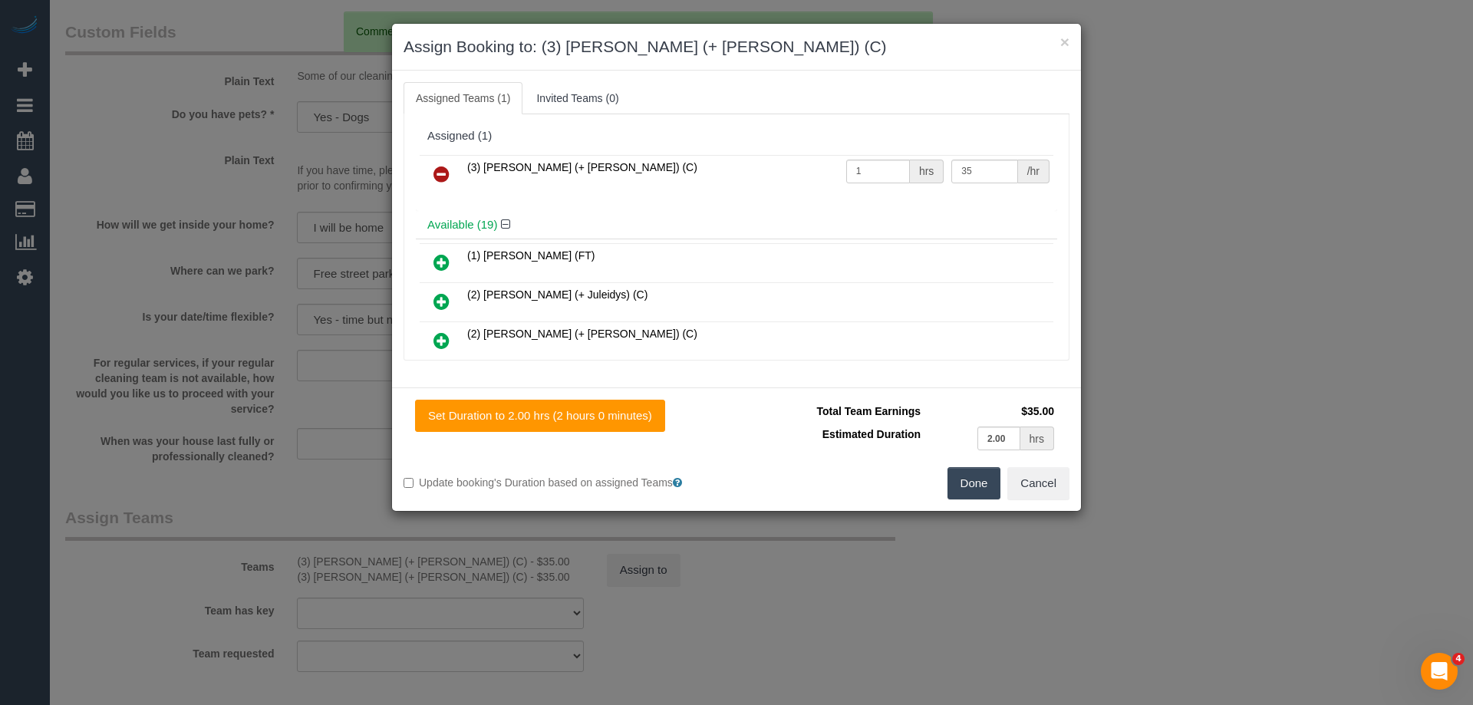
click at [444, 192] on td at bounding box center [442, 174] width 44 height 39
click at [443, 179] on icon at bounding box center [441, 174] width 16 height 18
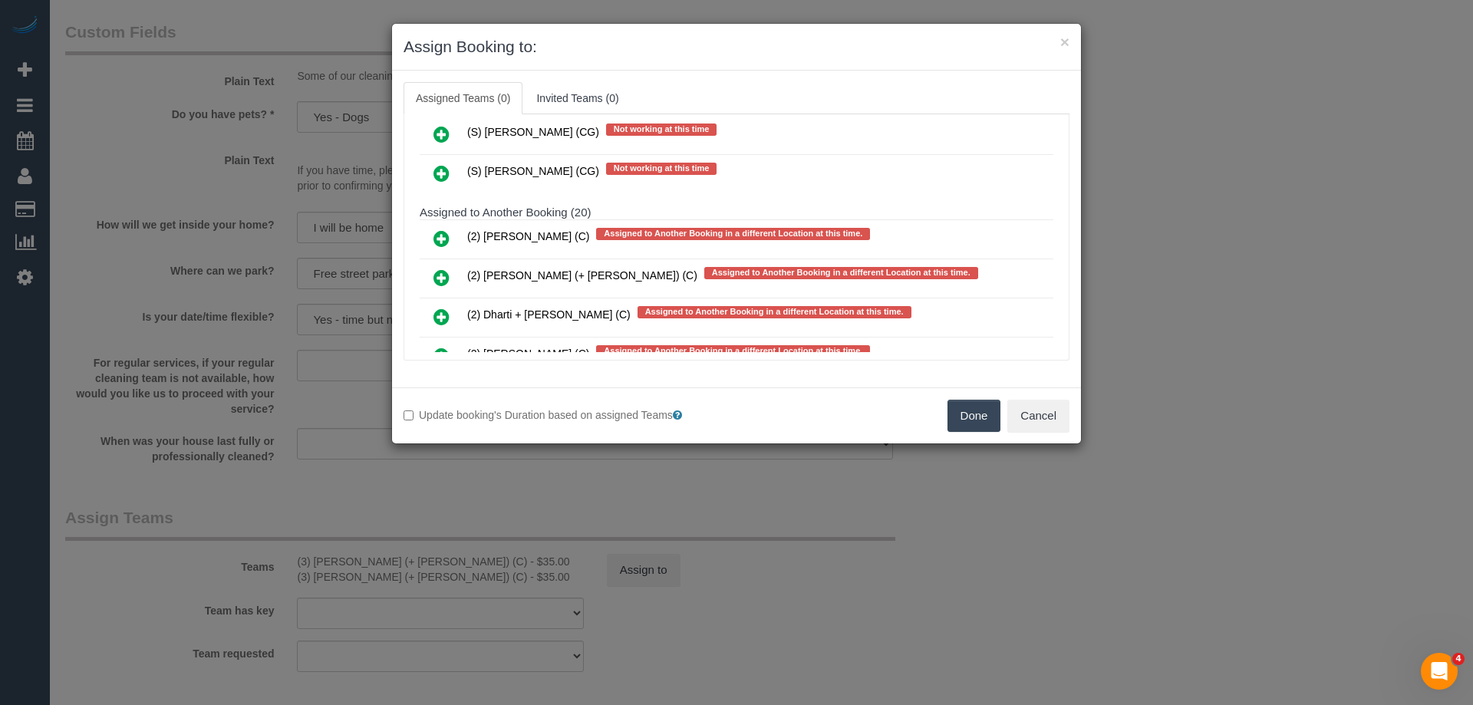
click at [432, 240] on link at bounding box center [441, 239] width 36 height 31
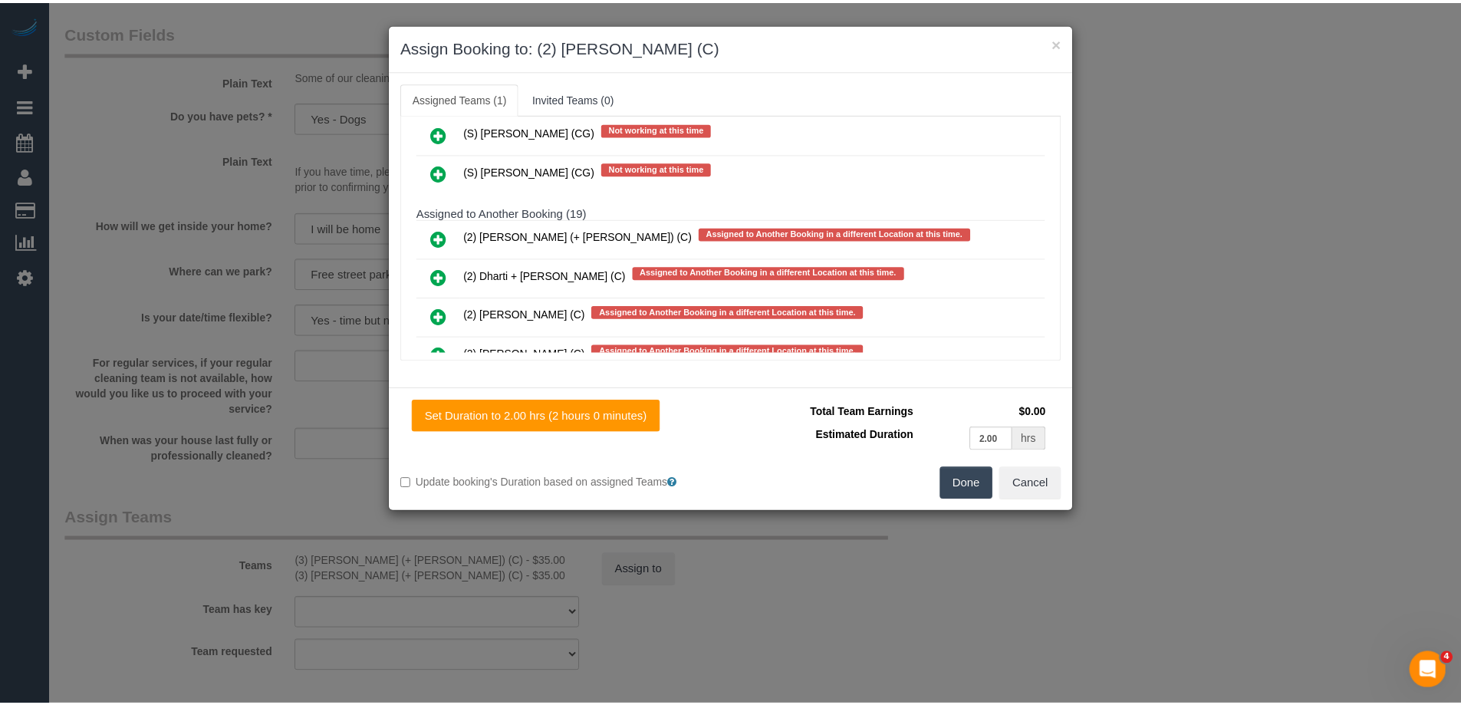
scroll to position [0, 0]
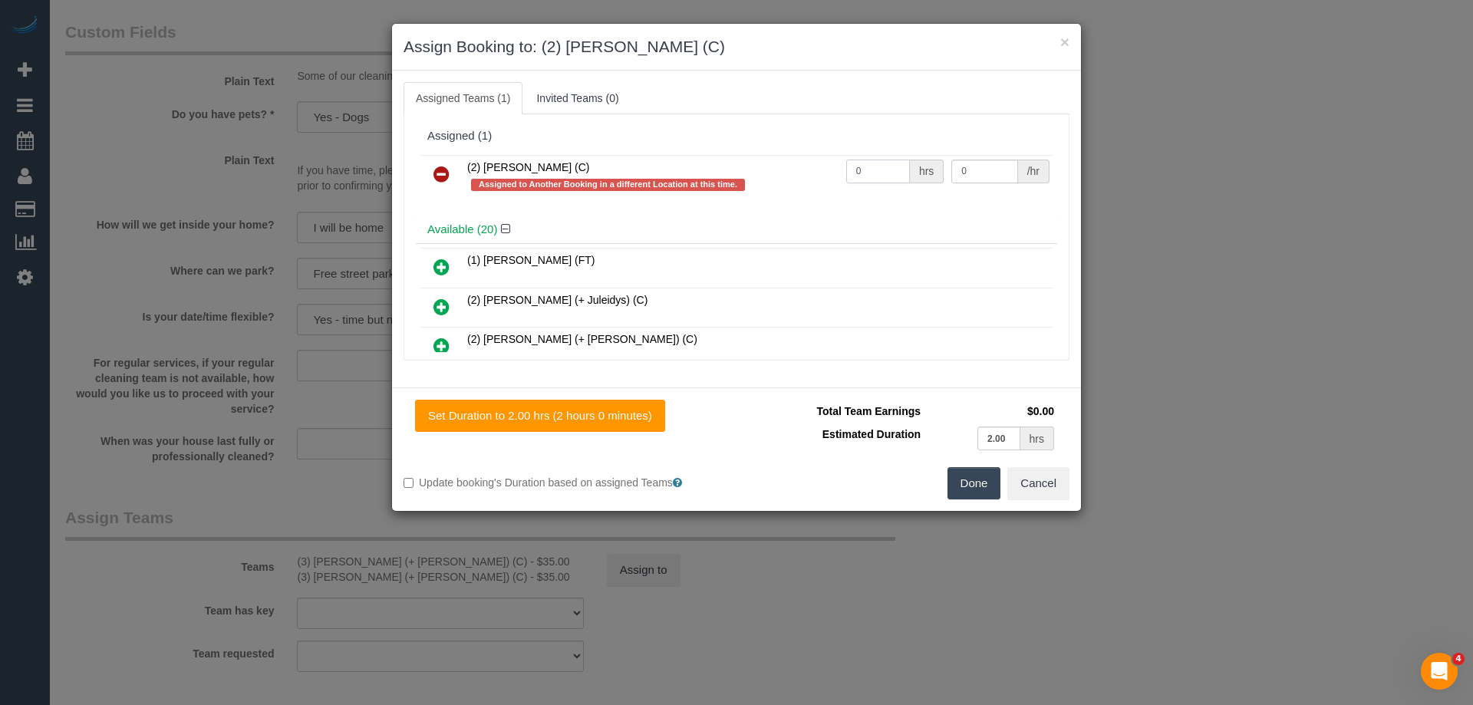
click at [898, 163] on input "0" at bounding box center [878, 172] width 64 height 24
type input "0"
type input "2"
click at [972, 166] on input "0" at bounding box center [984, 172] width 66 height 24
type input "37.5"
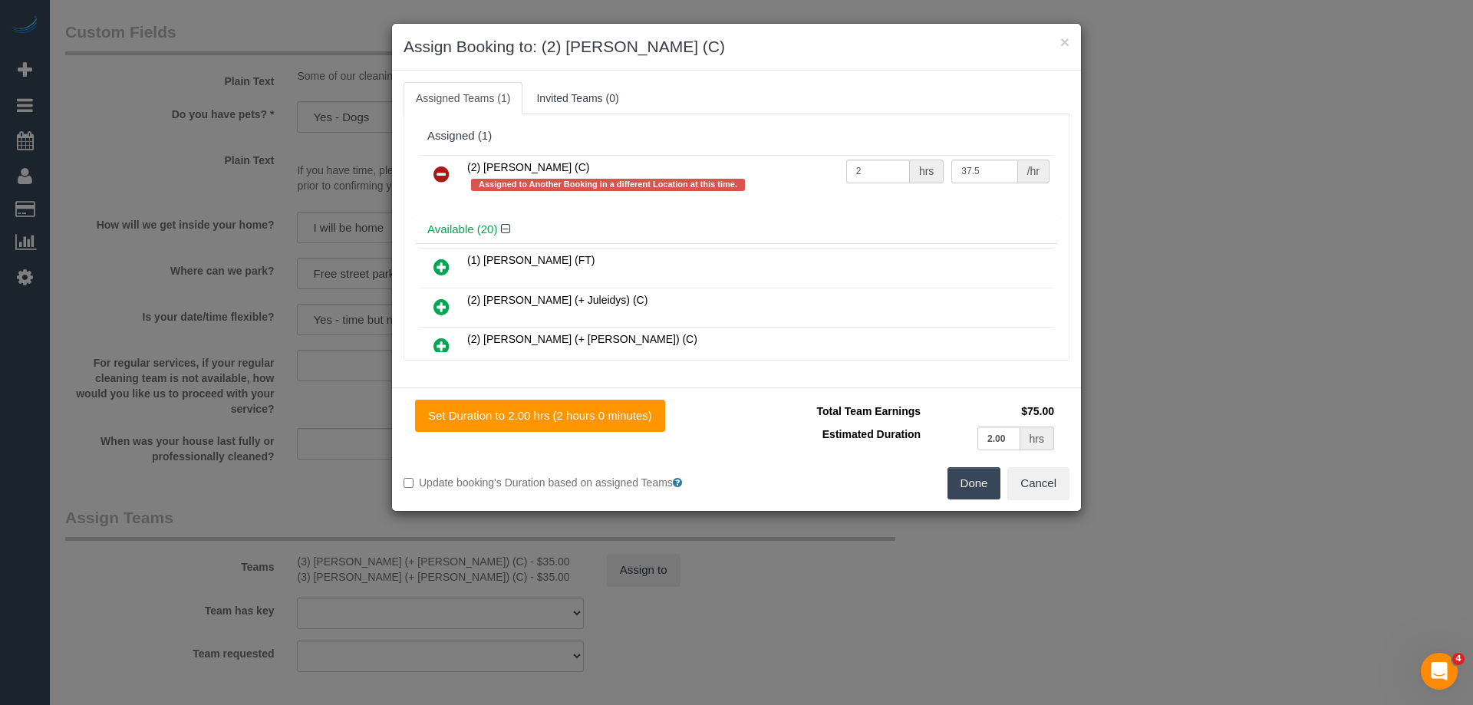
click at [977, 479] on button "Done" at bounding box center [974, 483] width 54 height 32
click at [977, 479] on div "× Assign Booking to: (2) Axel Richerand (C) Assigned Teams (1) Invited Teams (0…" at bounding box center [736, 352] width 1473 height 705
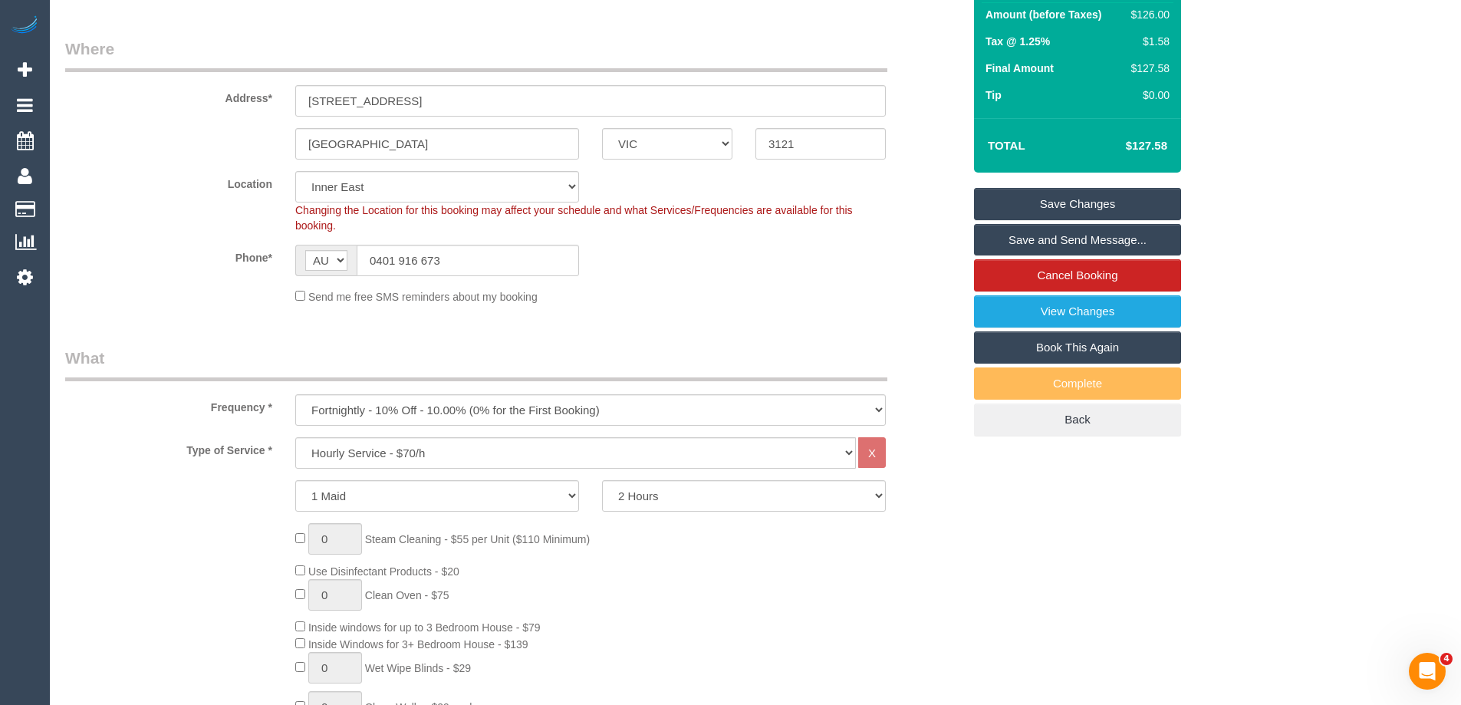
scroll to position [175, 0]
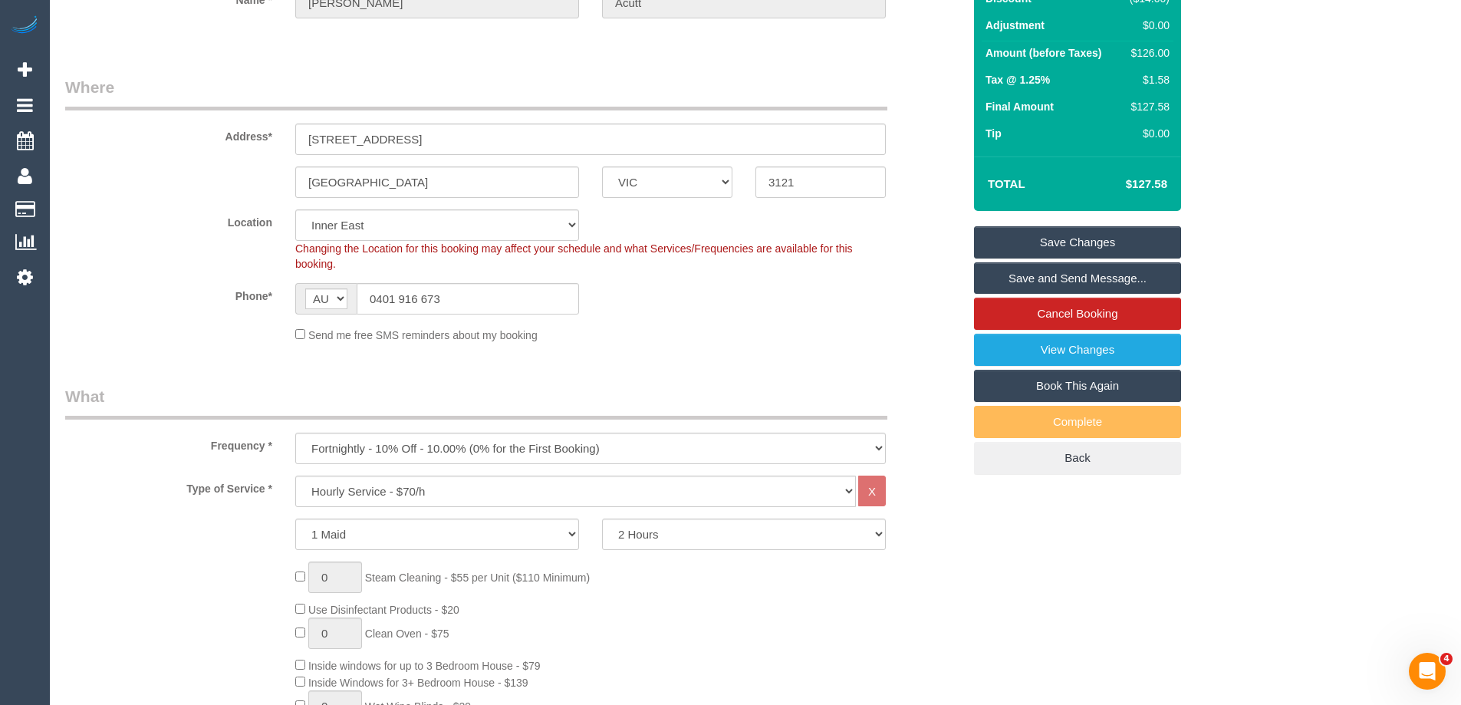
drag, startPoint x: 1058, startPoint y: 239, endPoint x: 934, endPoint y: 242, distance: 124.3
click at [1057, 239] on link "Save Changes" at bounding box center [1077, 242] width 207 height 32
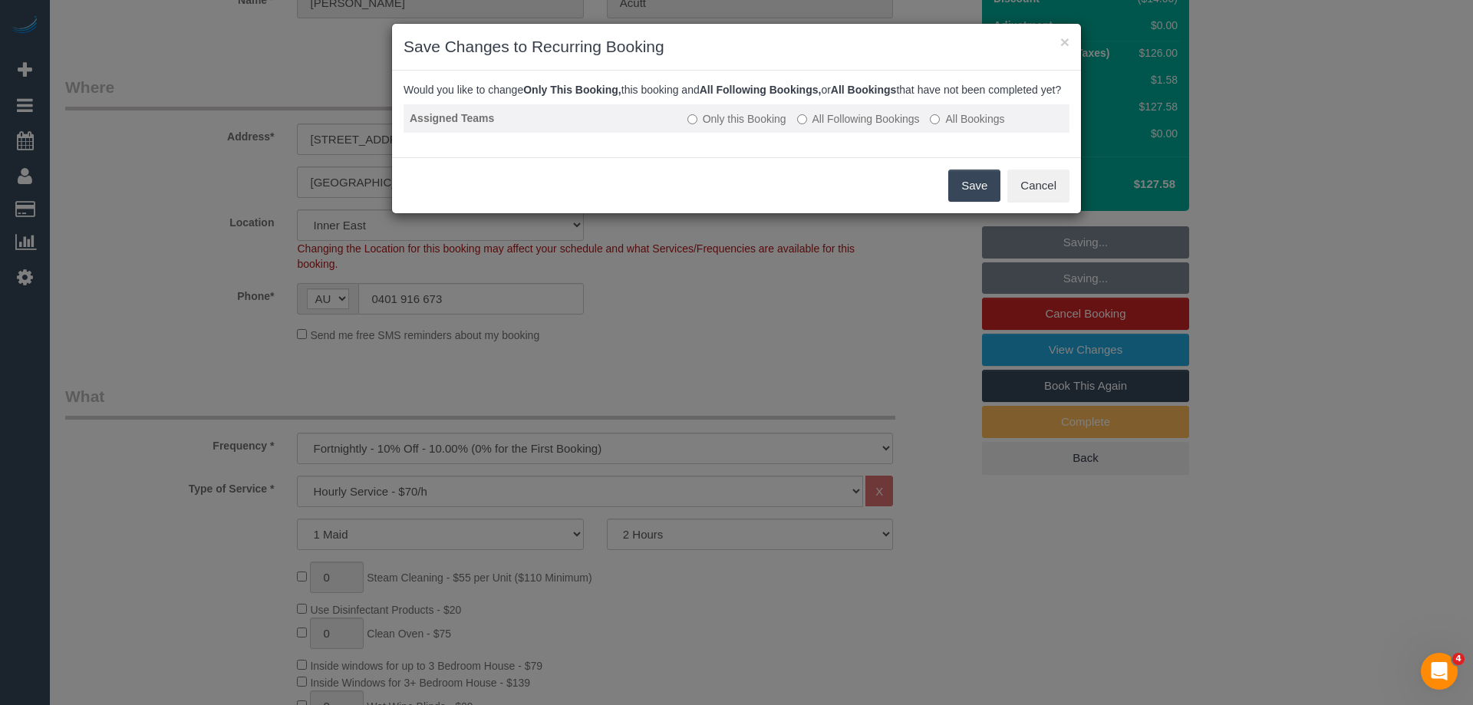
click at [897, 127] on label "All Following Bookings" at bounding box center [858, 118] width 123 height 15
click at [972, 202] on button "Save" at bounding box center [974, 185] width 52 height 32
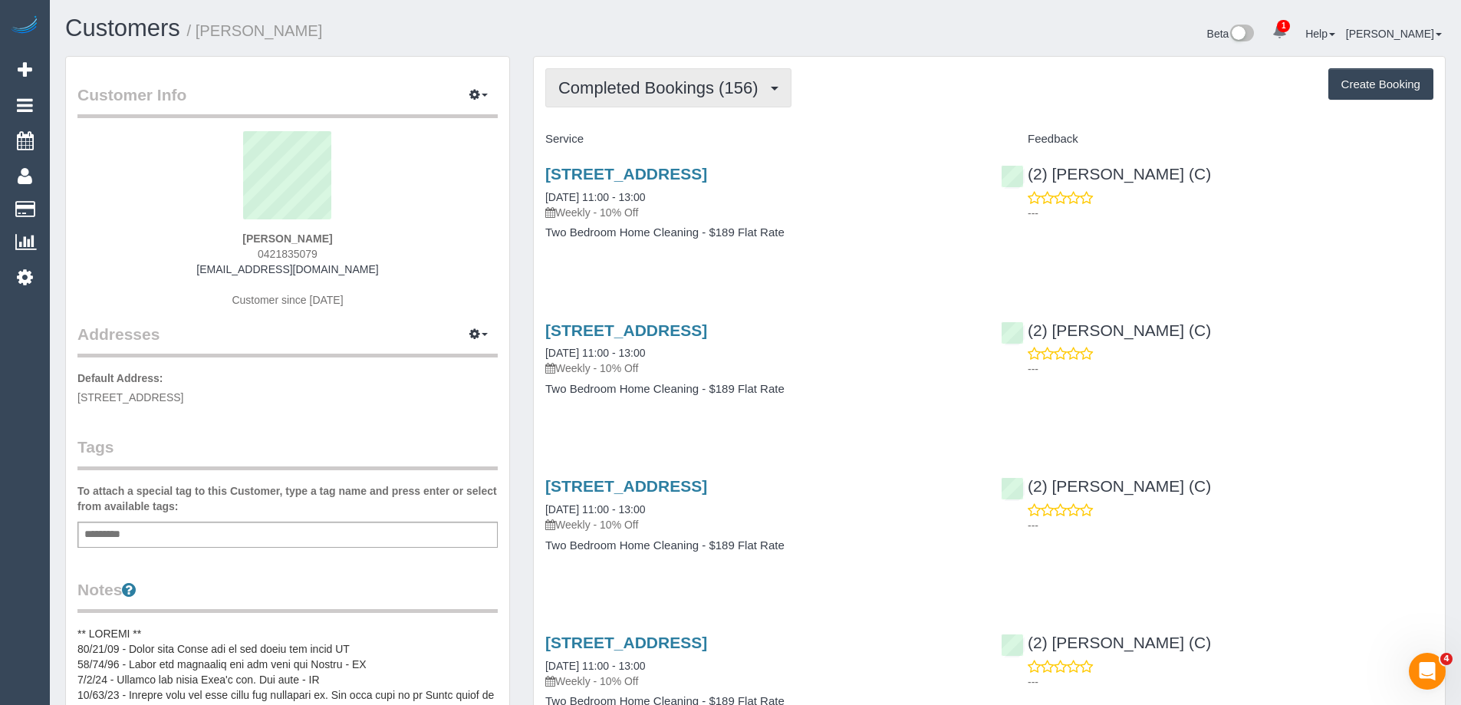
click at [745, 91] on span "Completed Bookings (156)" at bounding box center [661, 87] width 207 height 19
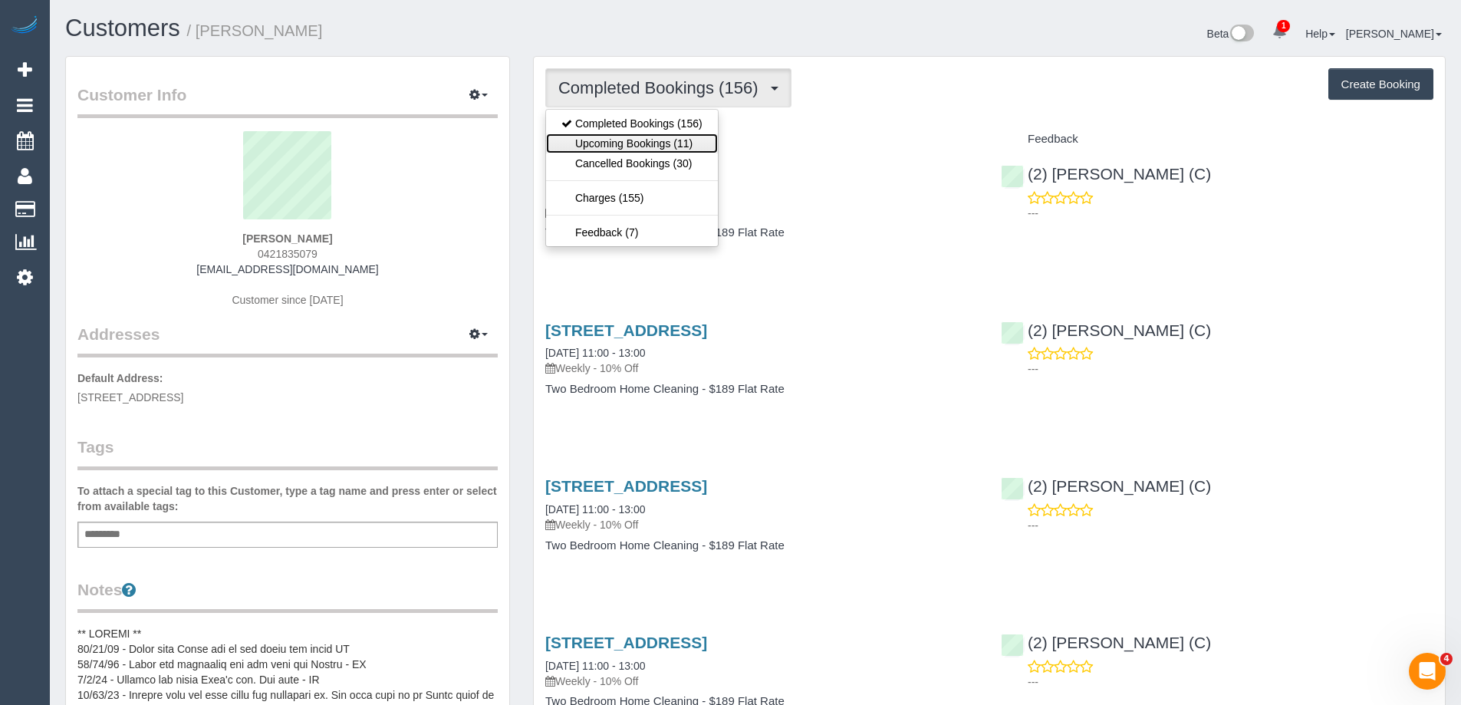
click at [689, 143] on link "Upcoming Bookings (11)" at bounding box center [632, 143] width 172 height 20
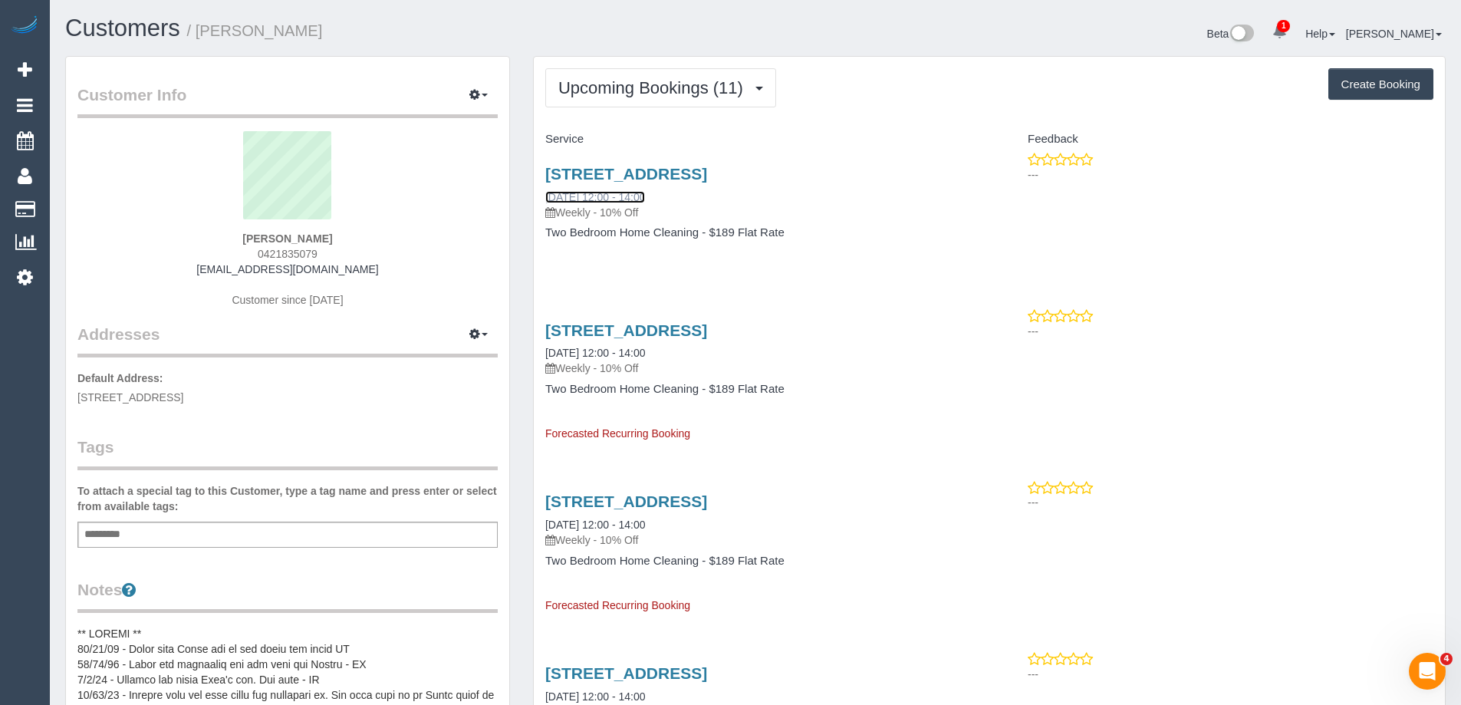
click at [619, 197] on link "[DATE] 12:00 - 14:00" at bounding box center [595, 197] width 100 height 12
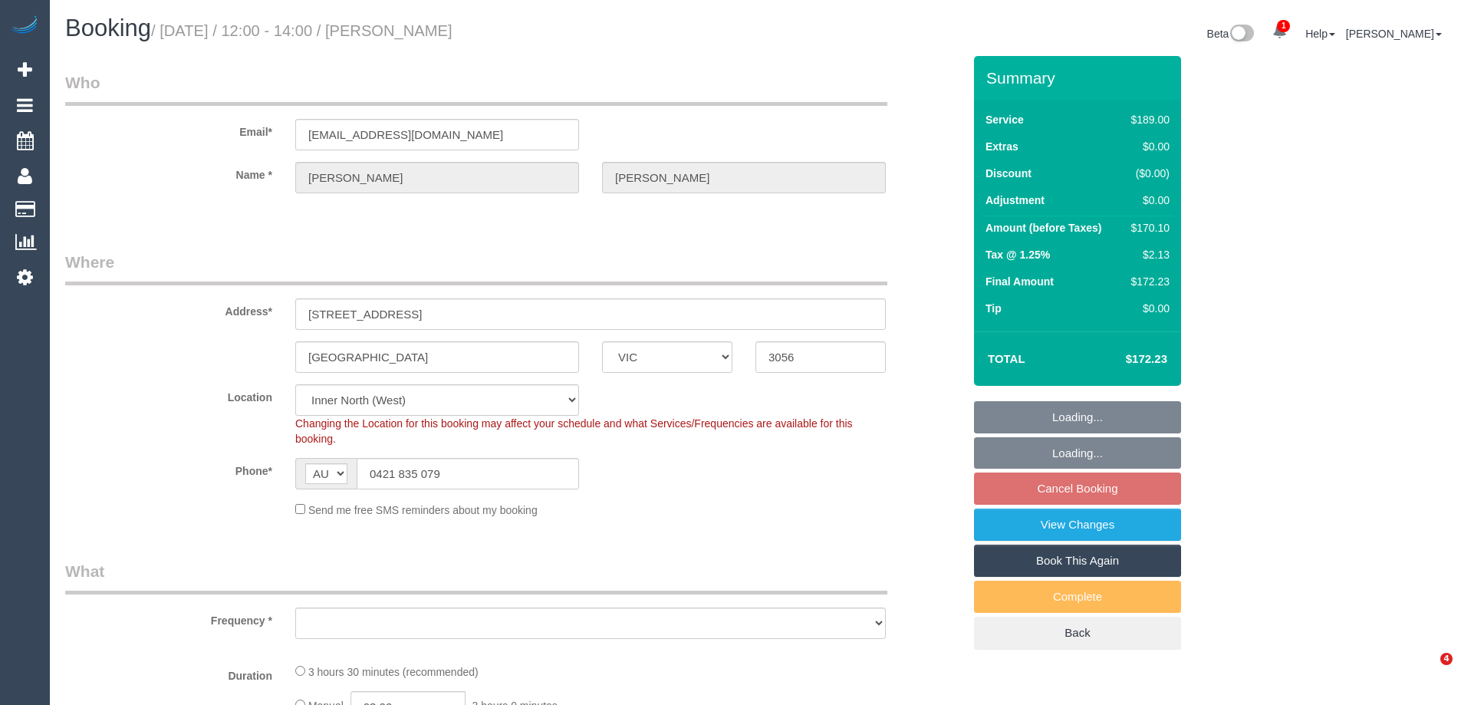
select select "VIC"
select select "number:29"
select select "number:35"
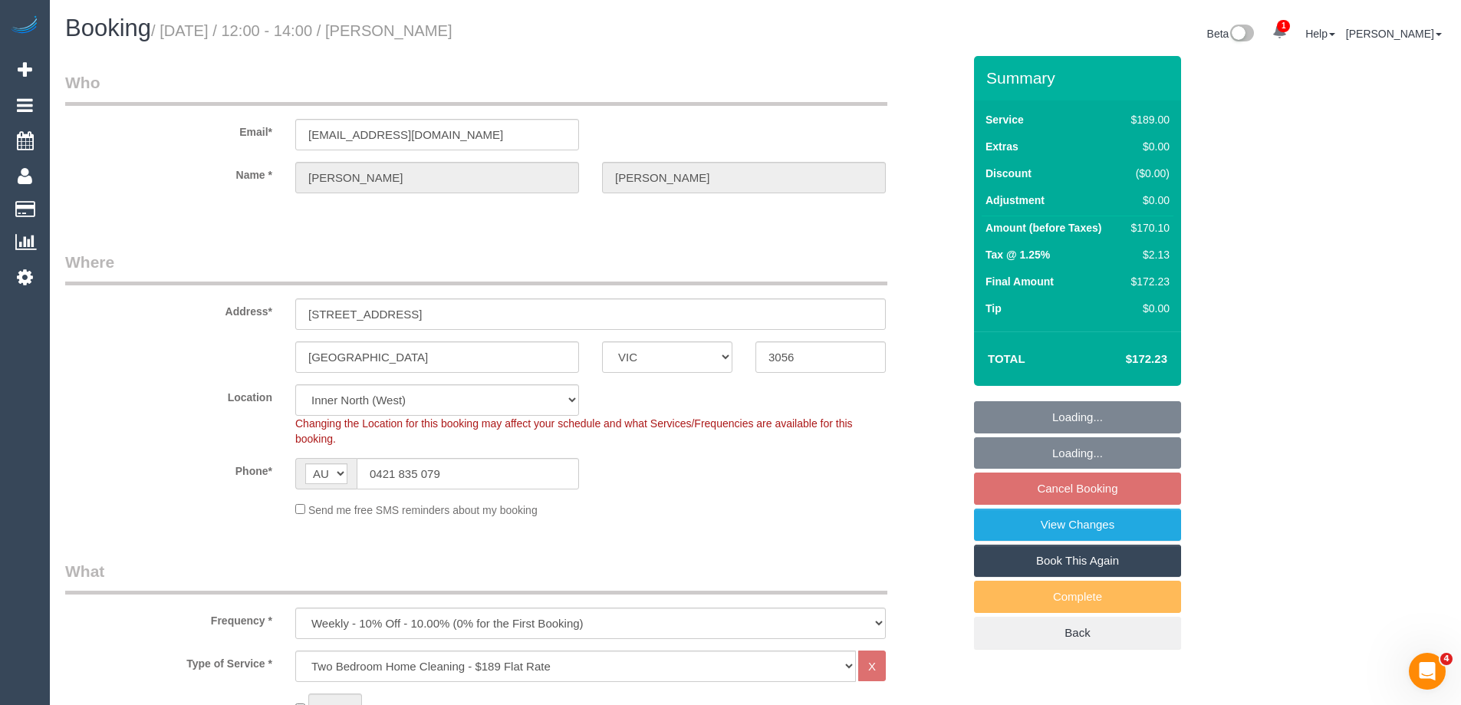
select select "object:795"
select select "string:stripe-pm_1RZLGk2GScqysDRVMojLpH94"
select select "object:1666"
select select "spot6"
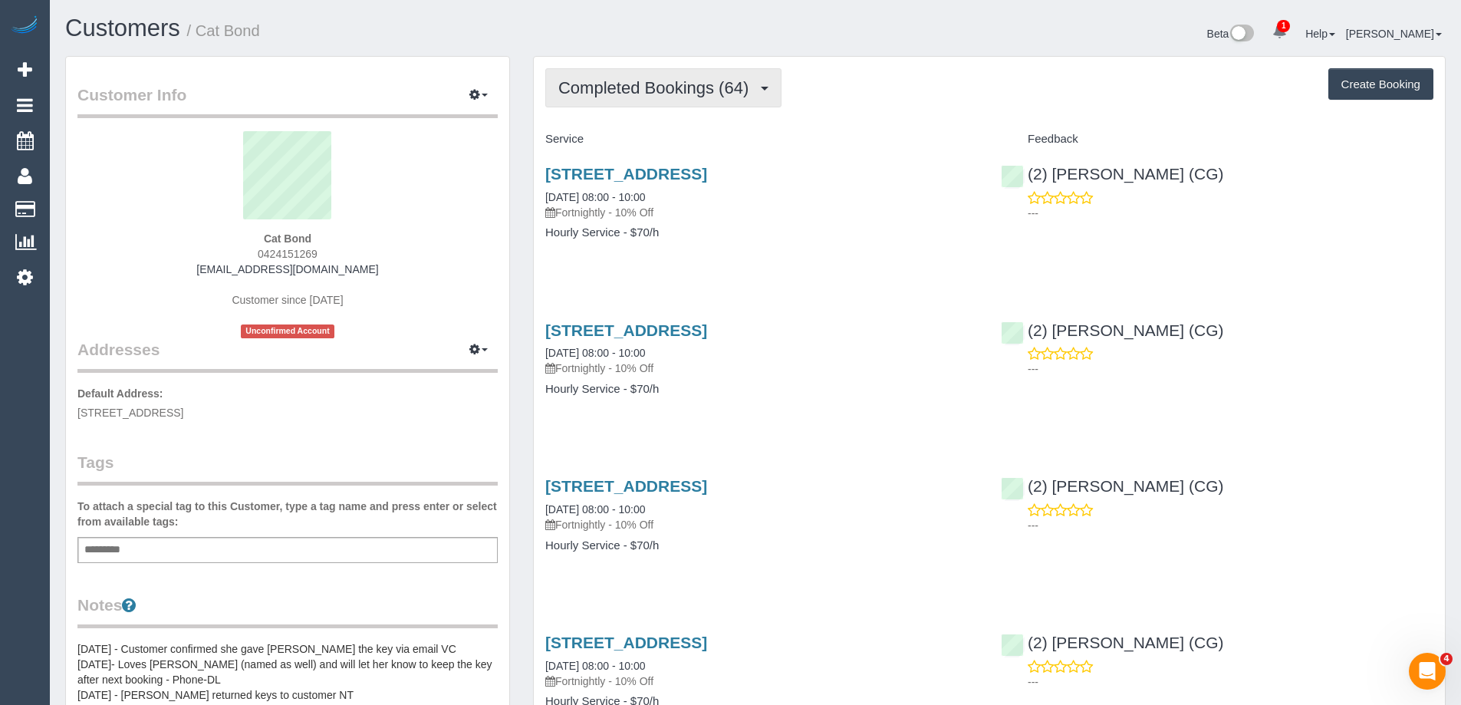
click at [661, 81] on button "Completed Bookings (64)" at bounding box center [663, 87] width 236 height 39
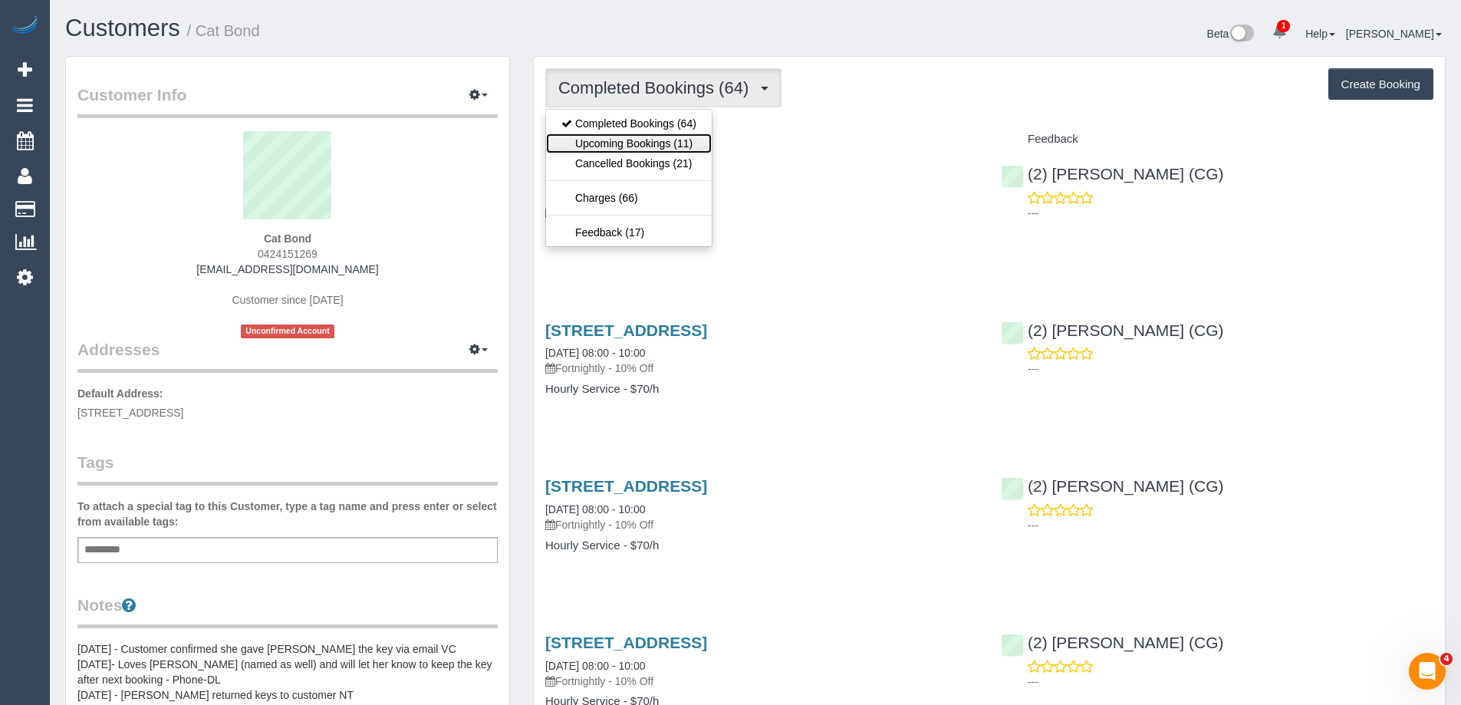
click at [615, 151] on link "Upcoming Bookings (11)" at bounding box center [629, 143] width 166 height 20
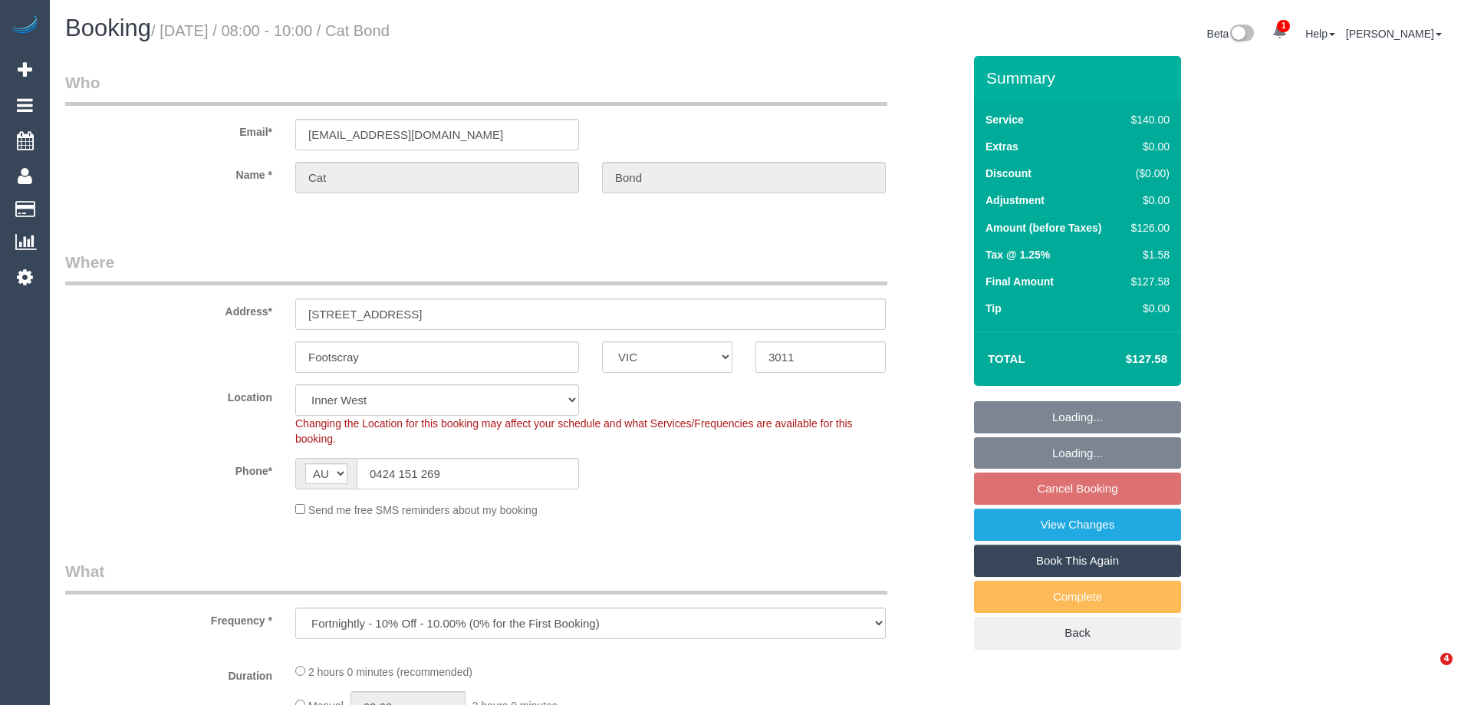
select select "VIC"
select select "string:stripe-pm_1Kqq4U2GScqysDRVmawTZbD2"
select select "spot2"
select select "object:590"
select select "number:27"
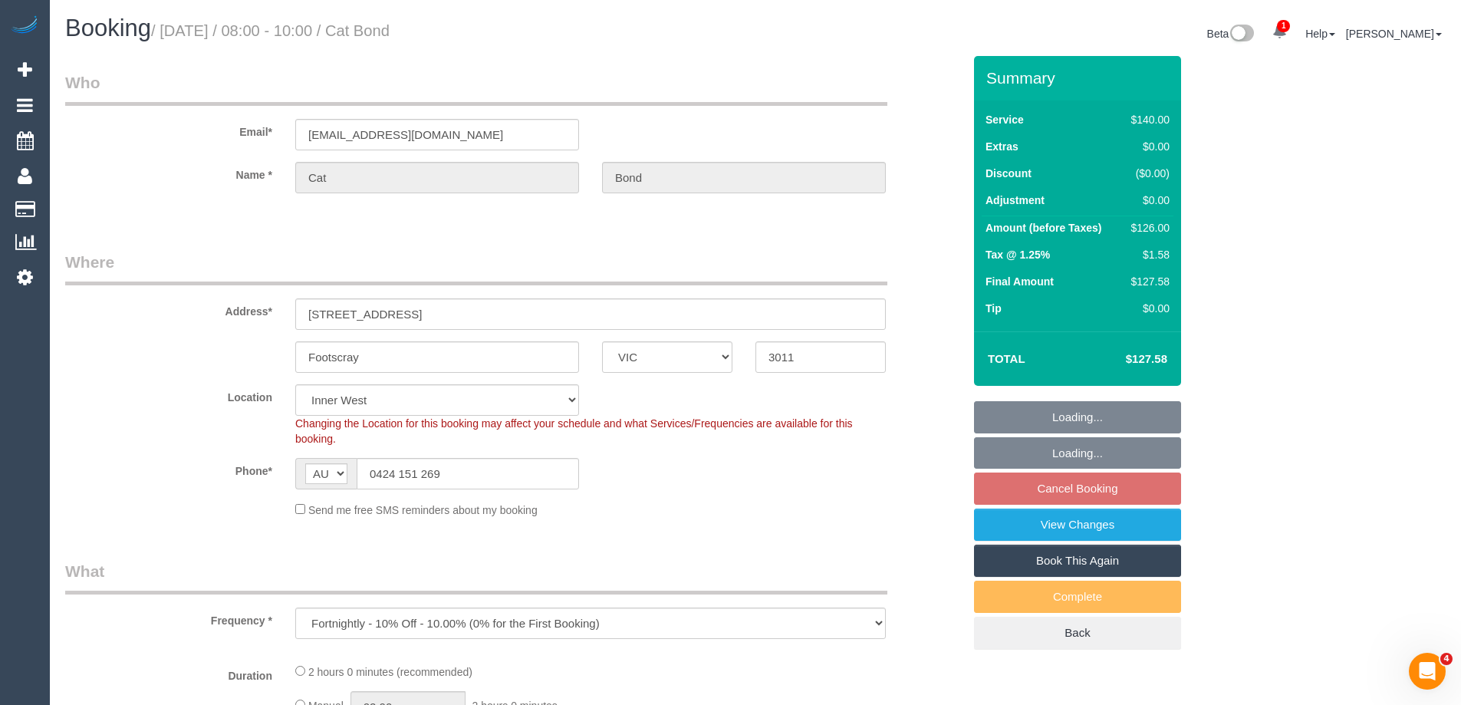
select select "number:14"
select select "number:19"
select select "number:22"
select select "33057"
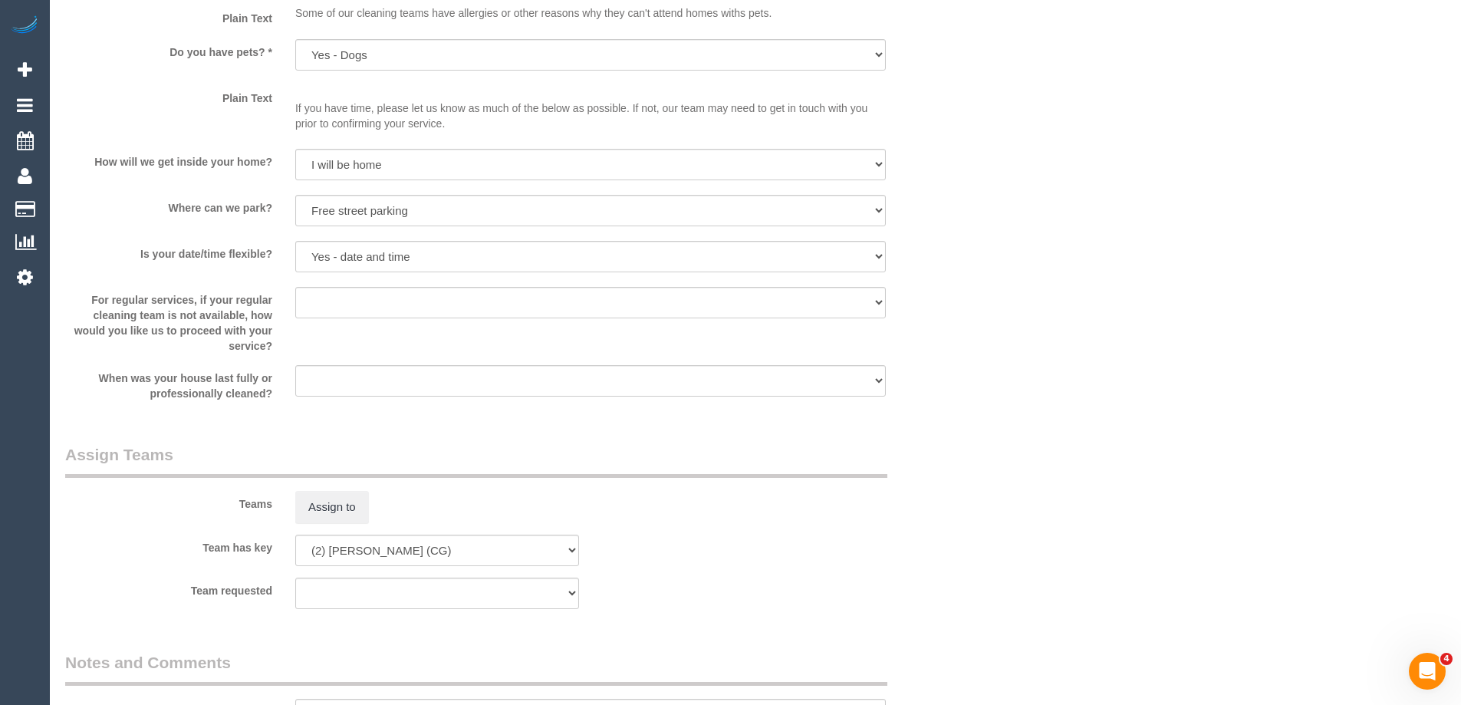
scroll to position [2224, 0]
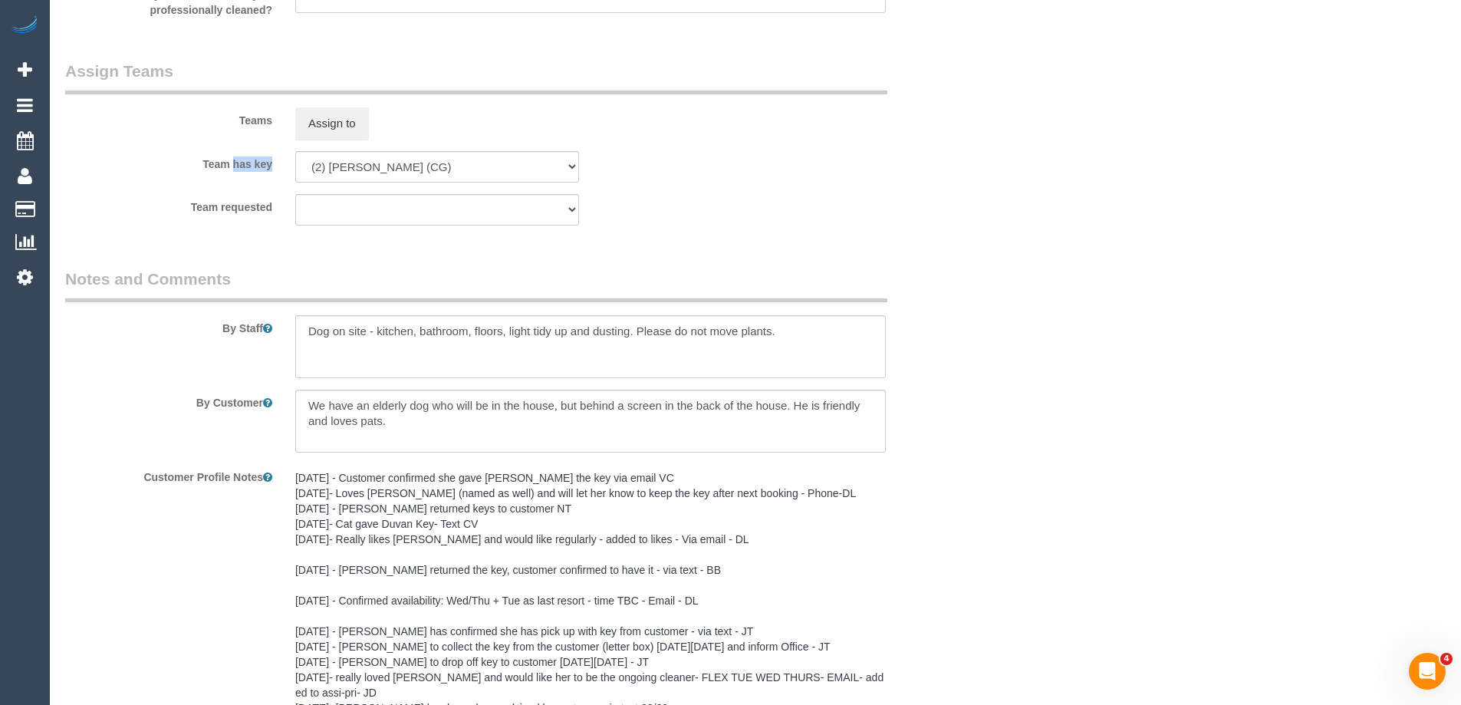
drag, startPoint x: 197, startPoint y: 164, endPoint x: 564, endPoint y: 161, distance: 366.6
click at [564, 161] on div "Team has key (0) Office (1) Debbie Brodjanac (FT) (1) Karen Cruz (FT) (1) Kumpe…" at bounding box center [514, 166] width 920 height 31
click at [686, 161] on div "Team has key (0) Office (1) Debbie Brodjanac (FT) (1) Karen Cruz (FT) (1) Kumpe…" at bounding box center [514, 166] width 920 height 31
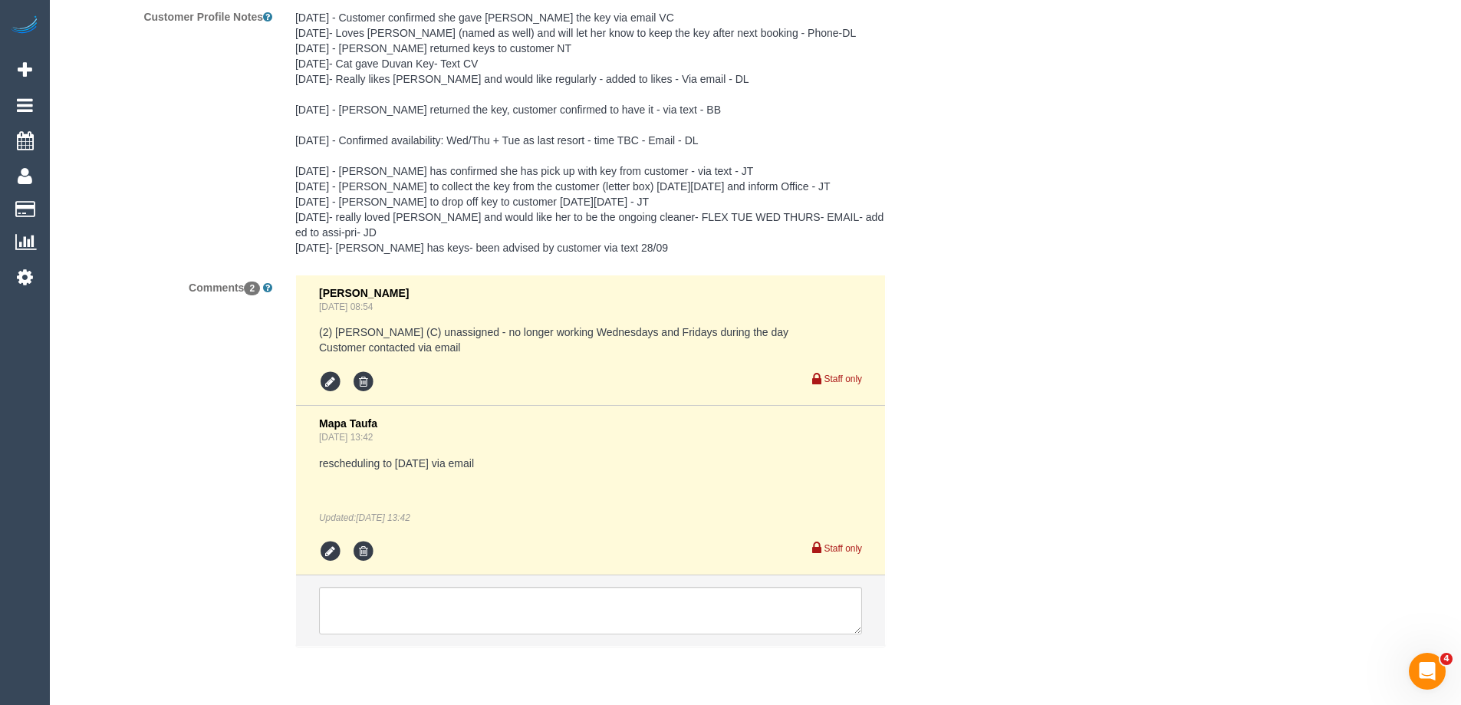
scroll to position [2737, 0]
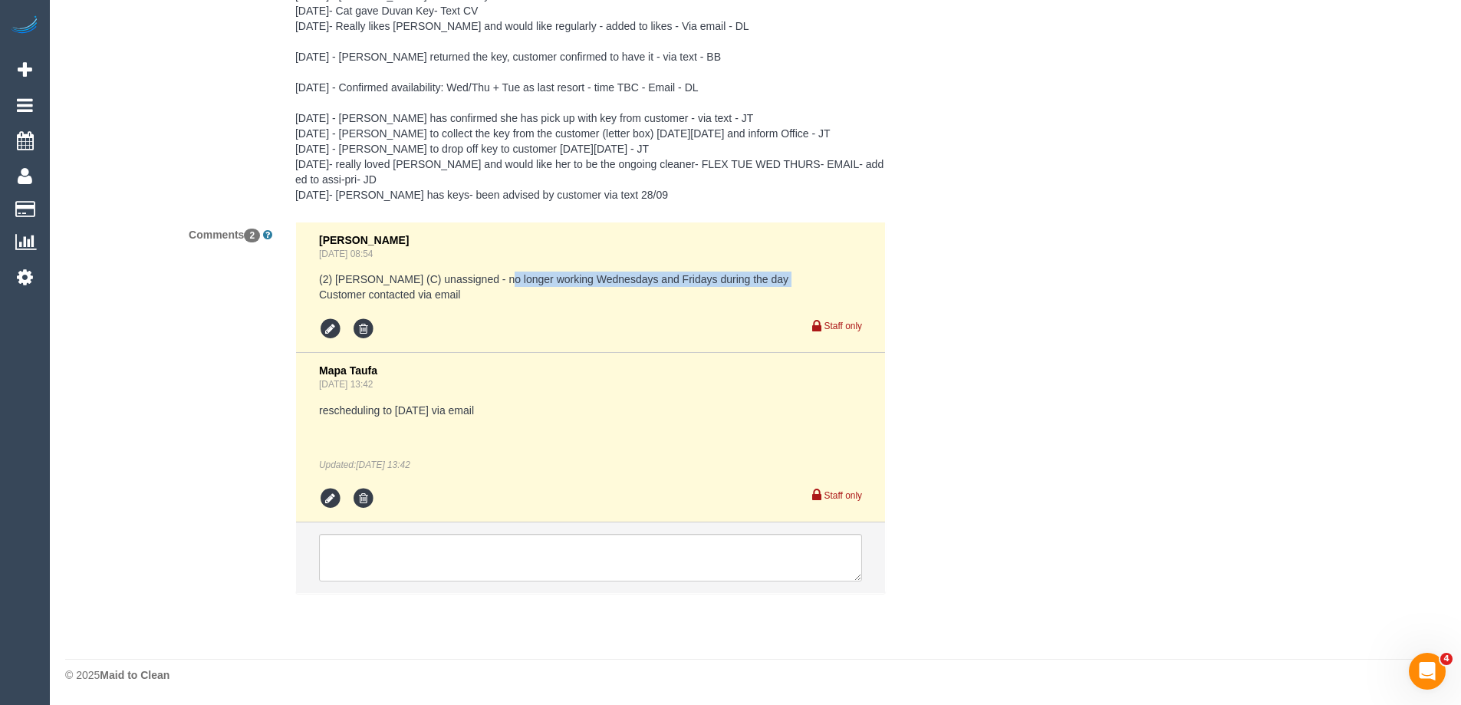
drag, startPoint x: 497, startPoint y: 282, endPoint x: 787, endPoint y: 279, distance: 289.9
click at [787, 279] on pre "(2) Binoy Adheesha (C) unassigned - no longer working Wednesdays and Fridays du…" at bounding box center [590, 286] width 543 height 31
click at [397, 408] on pre "rescheduling to 10th of September via email" at bounding box center [590, 410] width 543 height 15
click at [543, 418] on pre "rescheduling to 10th of September via email" at bounding box center [590, 410] width 543 height 15
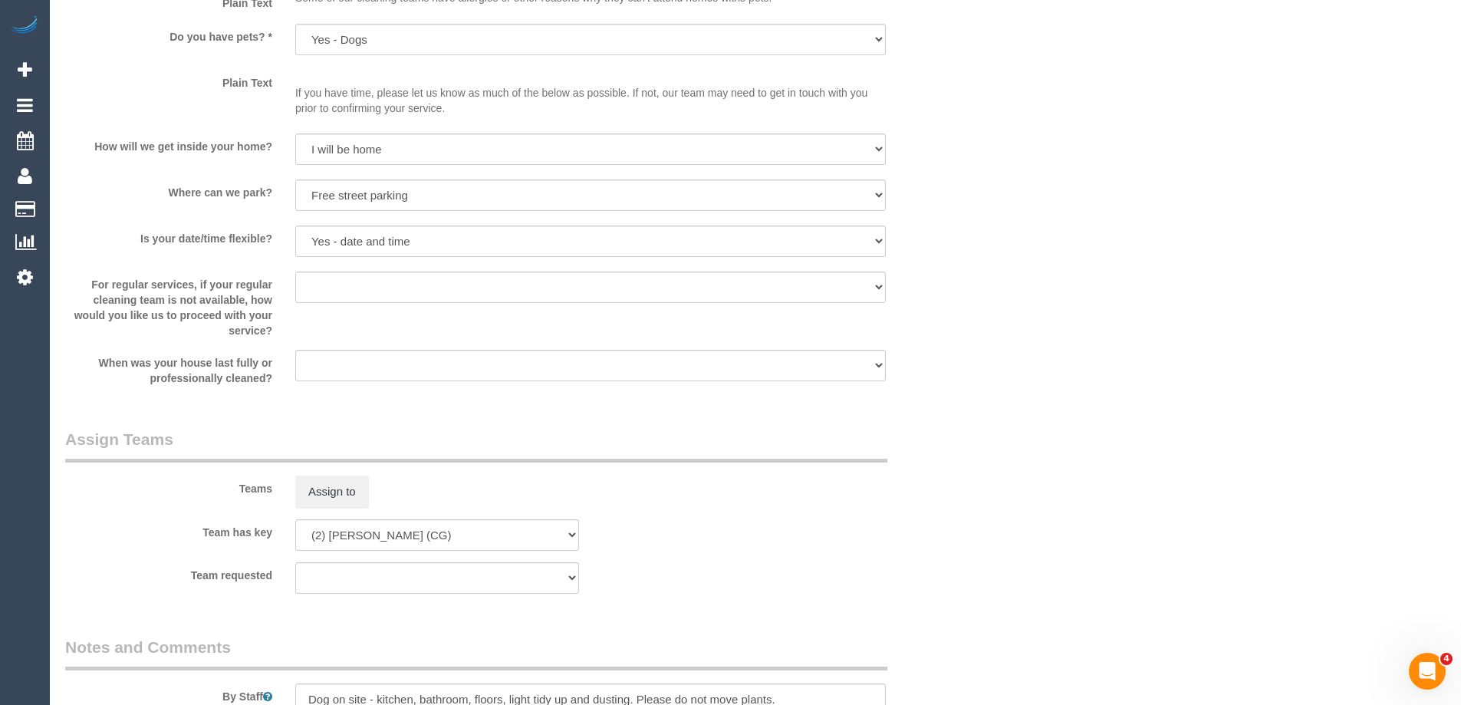
scroll to position [1817, 0]
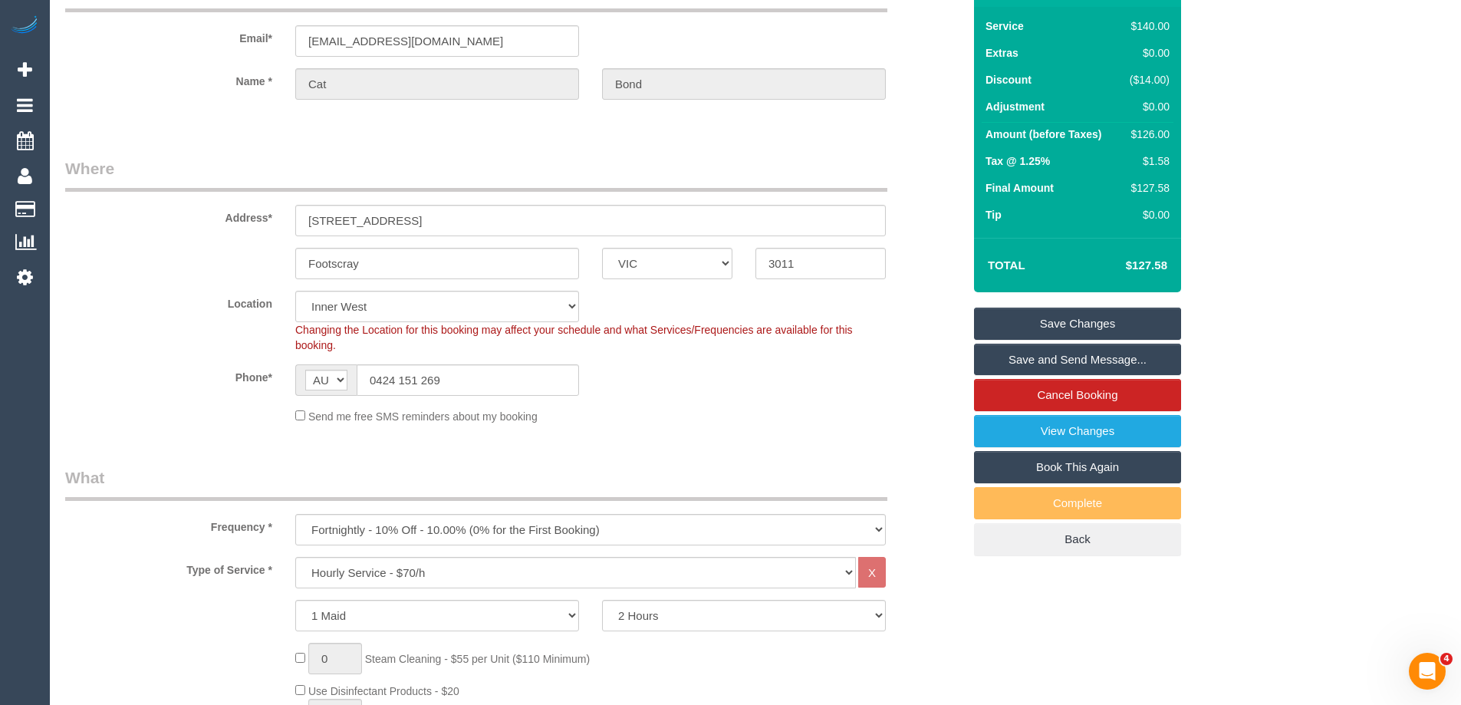
scroll to position [0, 0]
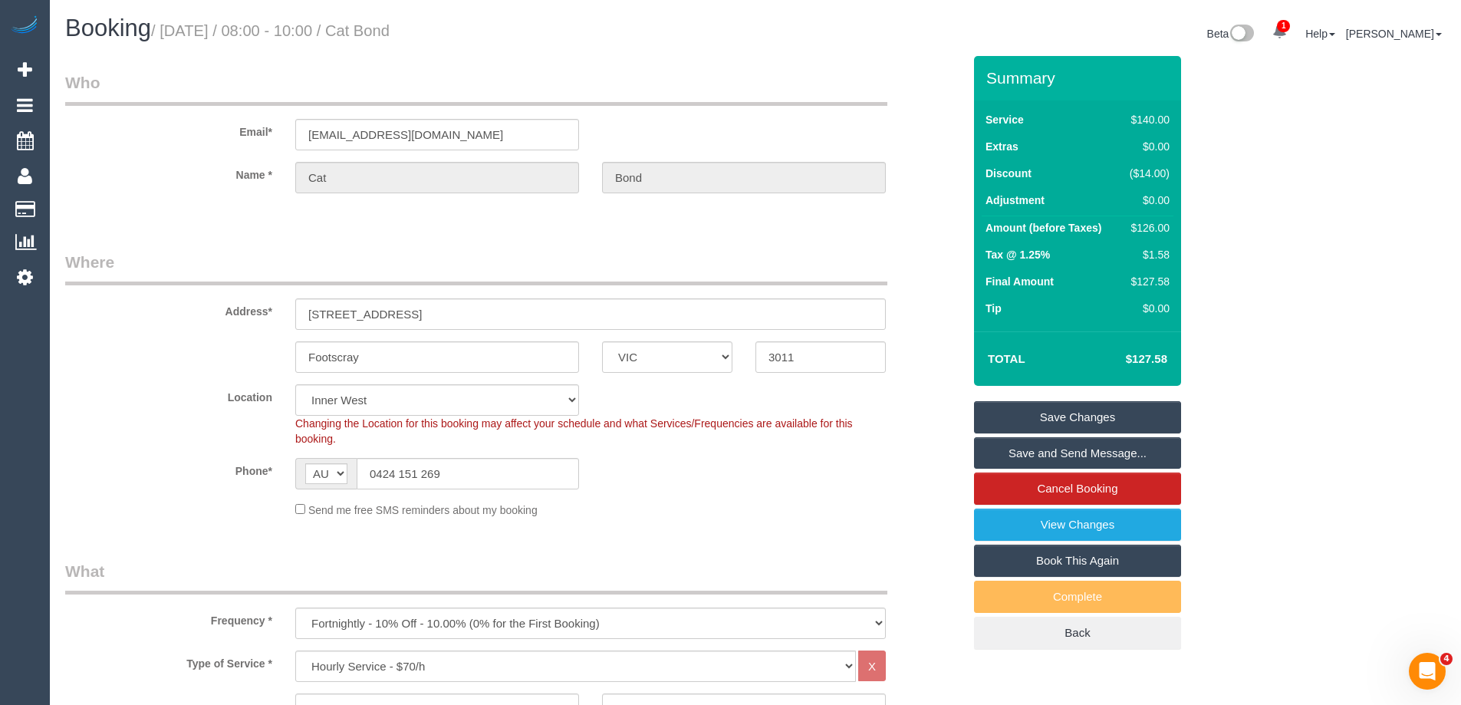
click at [936, 95] on div "Email* cat_bond@live.com.au" at bounding box center [514, 110] width 920 height 79
click at [397, 318] on input "84 Cowper Street" at bounding box center [590, 313] width 591 height 31
drag, startPoint x: 263, startPoint y: 321, endPoint x: 133, endPoint y: 311, distance: 130.1
click at [161, 311] on div "Address* 84 Cowper Street" at bounding box center [514, 290] width 920 height 79
click at [474, 260] on legend "Where" at bounding box center [476, 268] width 822 height 35
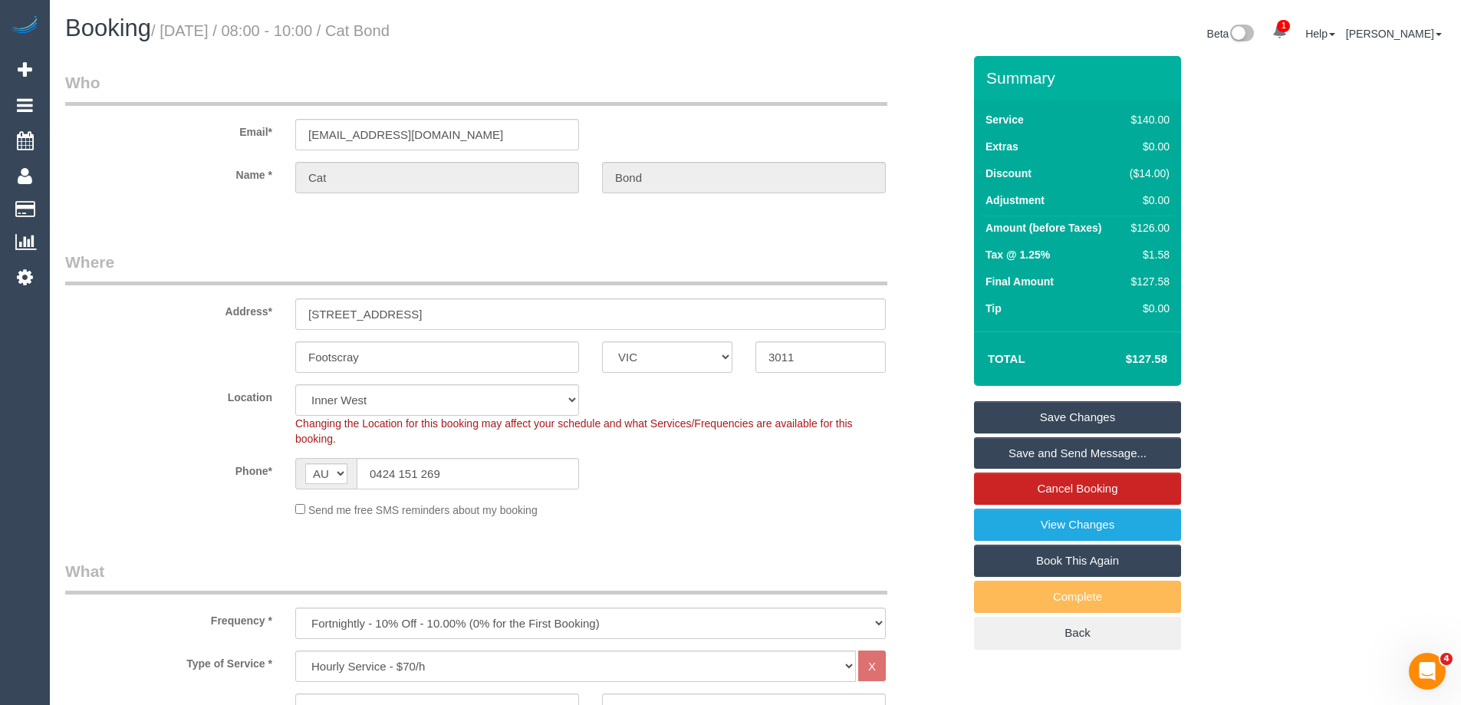
click at [196, 437] on div "Location Office City East (North) East (South) Inner East Inner North (East) In…" at bounding box center [514, 415] width 920 height 62
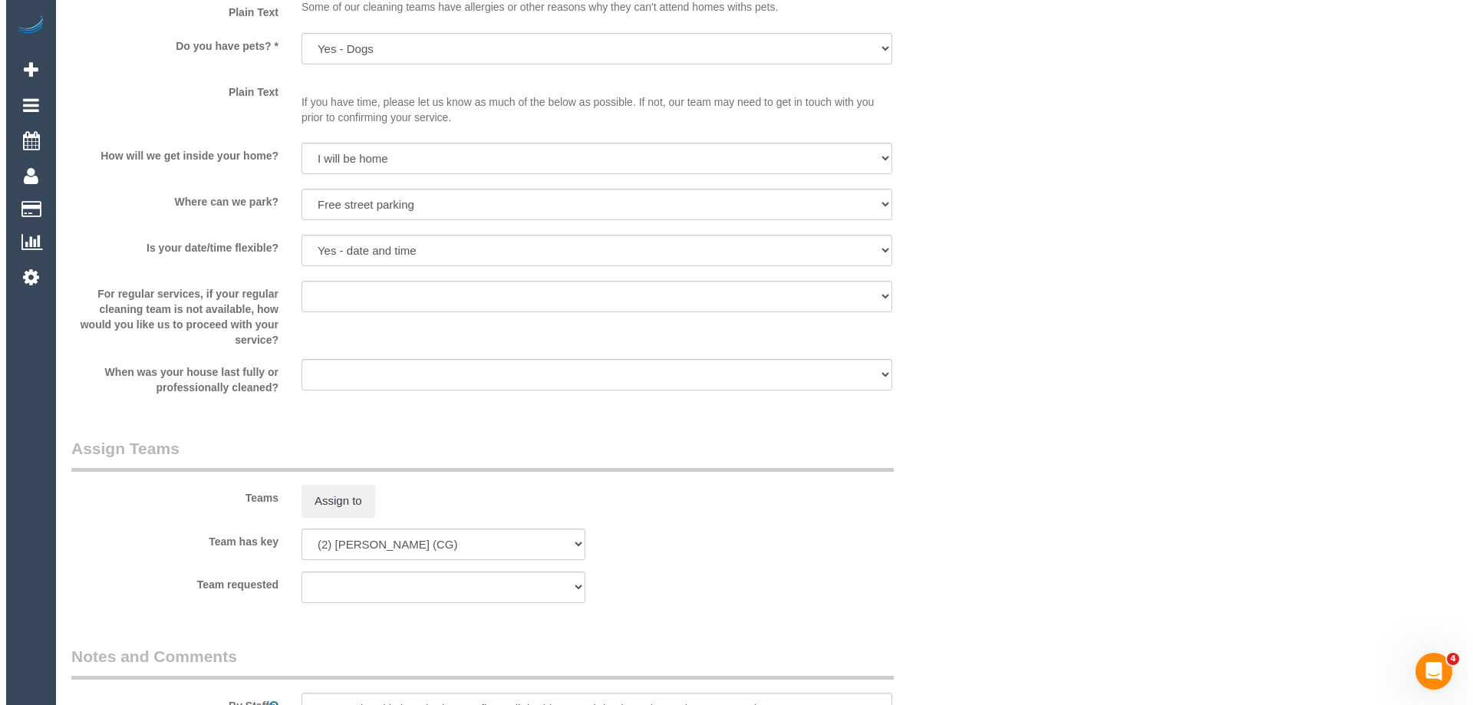
scroll to position [1917, 0]
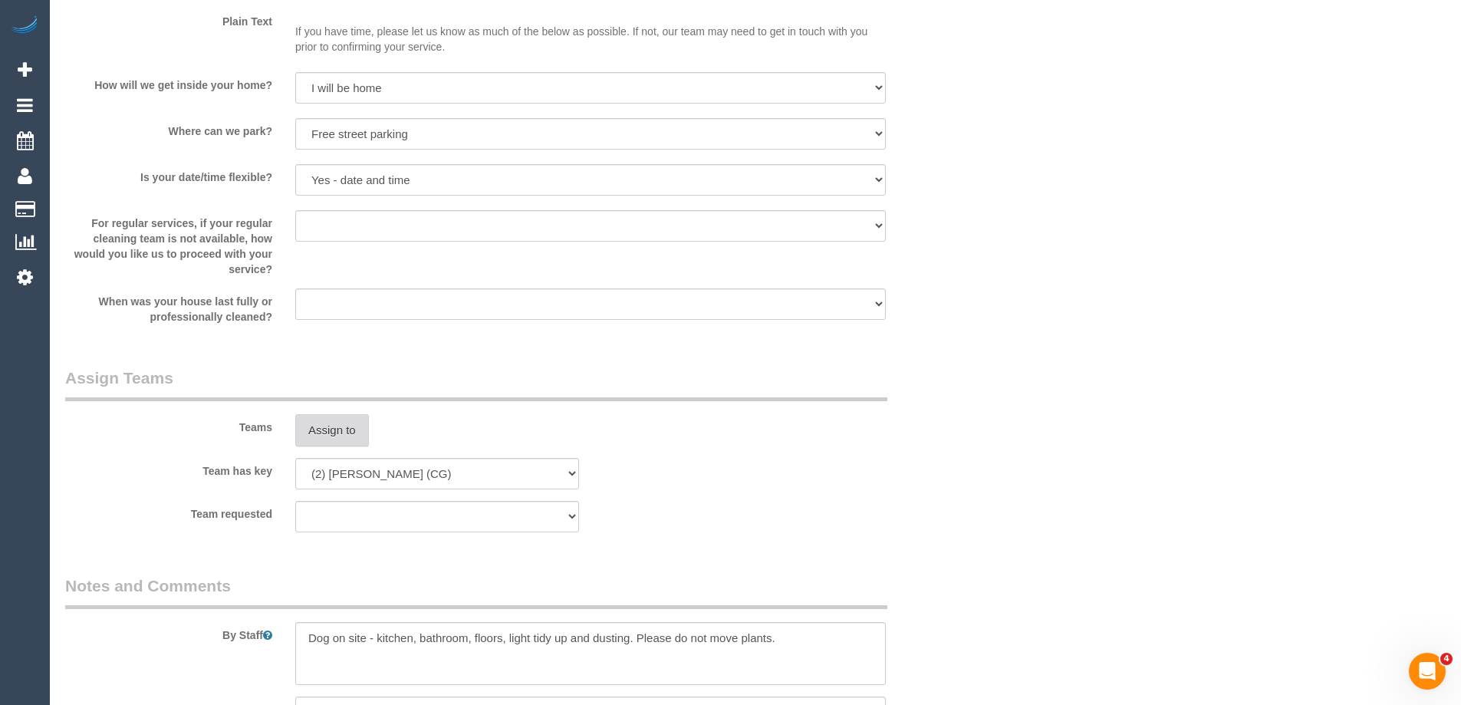
click at [347, 443] on button "Assign to" at bounding box center [332, 430] width 74 height 32
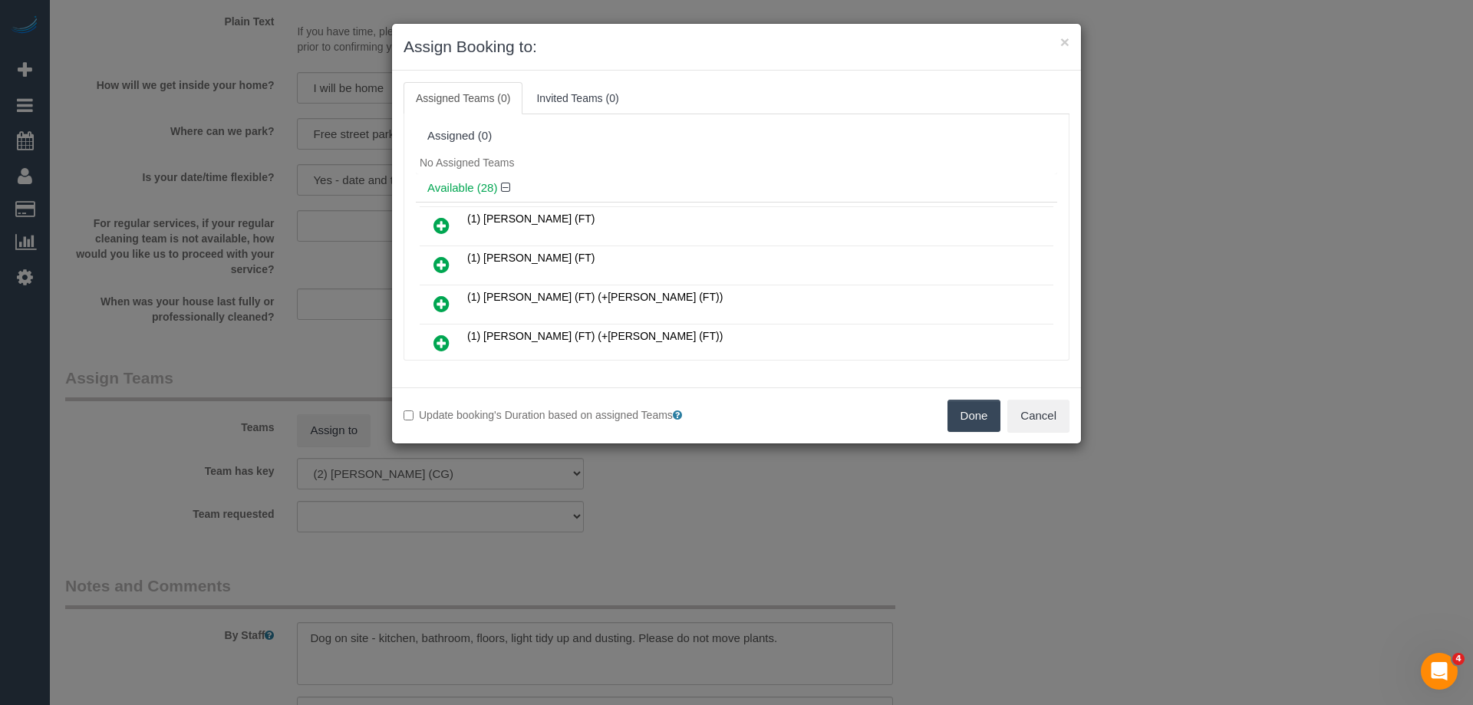
click at [801, 151] on div "No Assigned Teams" at bounding box center [736, 162] width 641 height 23
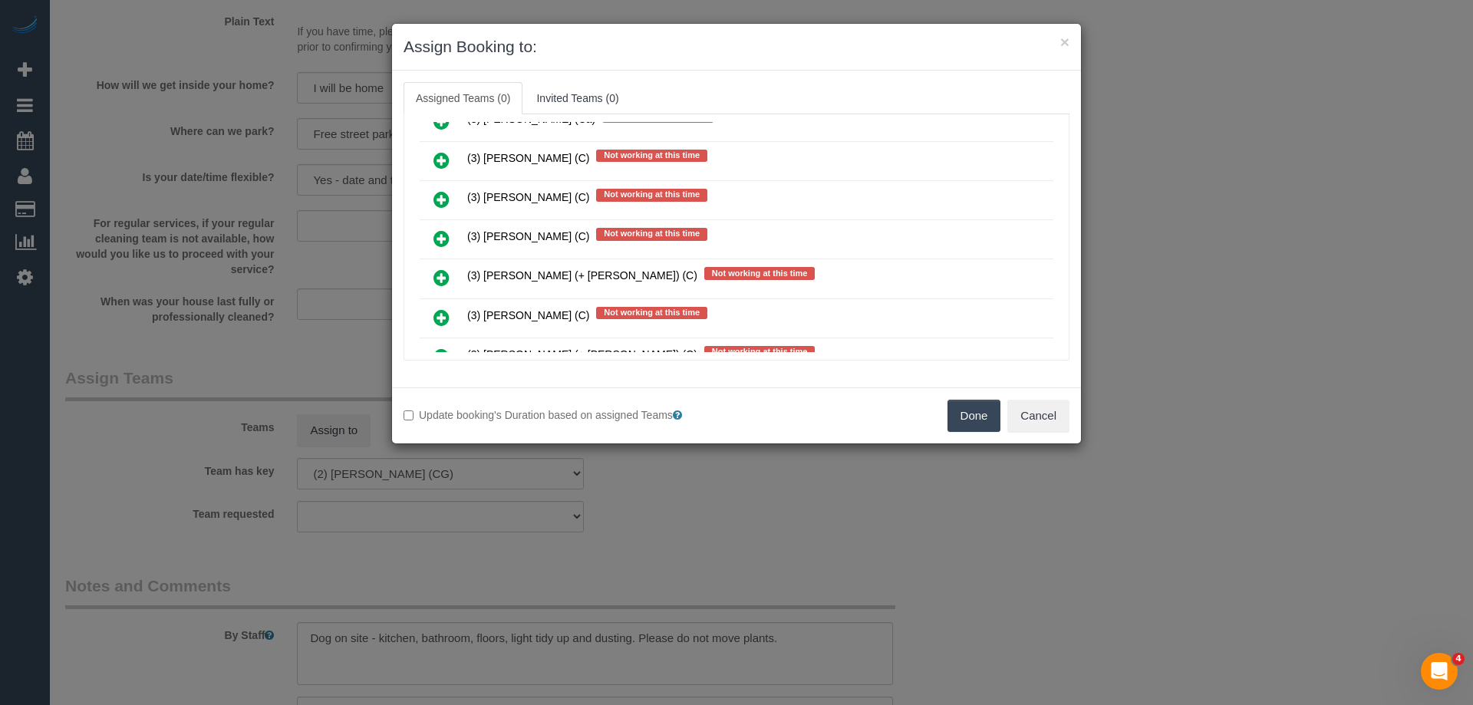
click at [446, 239] on icon at bounding box center [441, 238] width 16 height 18
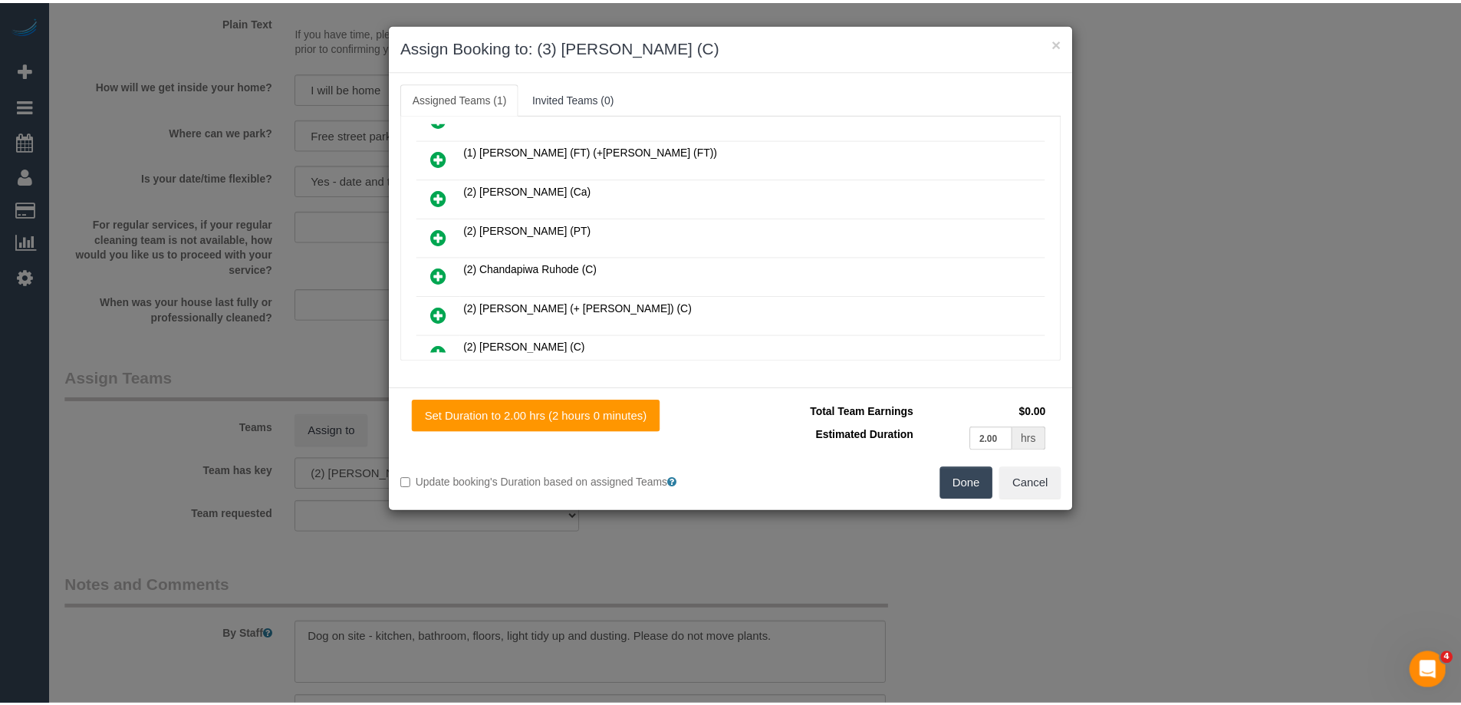
scroll to position [0, 0]
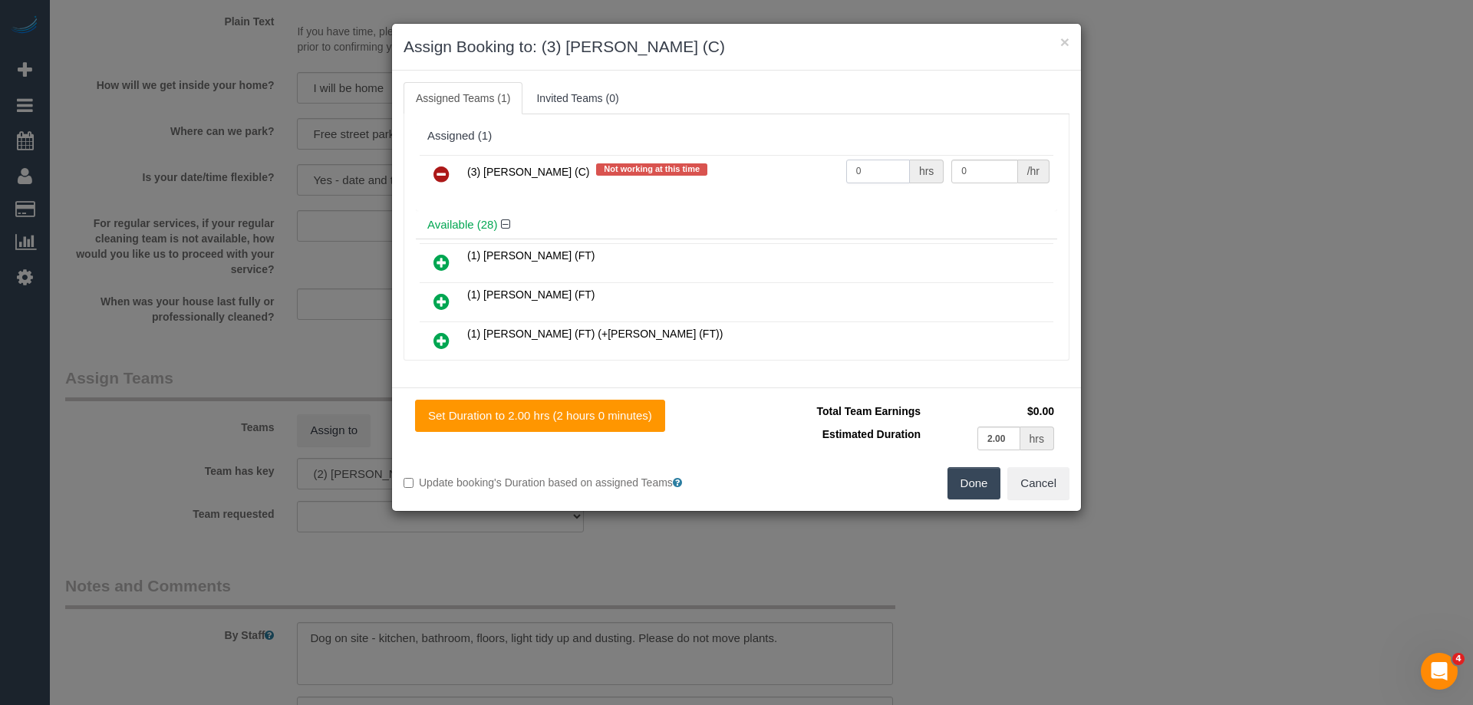
click at [880, 176] on input "0" at bounding box center [878, 172] width 64 height 24
type input "2"
click at [972, 173] on input "0" at bounding box center [984, 172] width 66 height 24
type input "35"
click at [972, 485] on button "Done" at bounding box center [974, 483] width 54 height 32
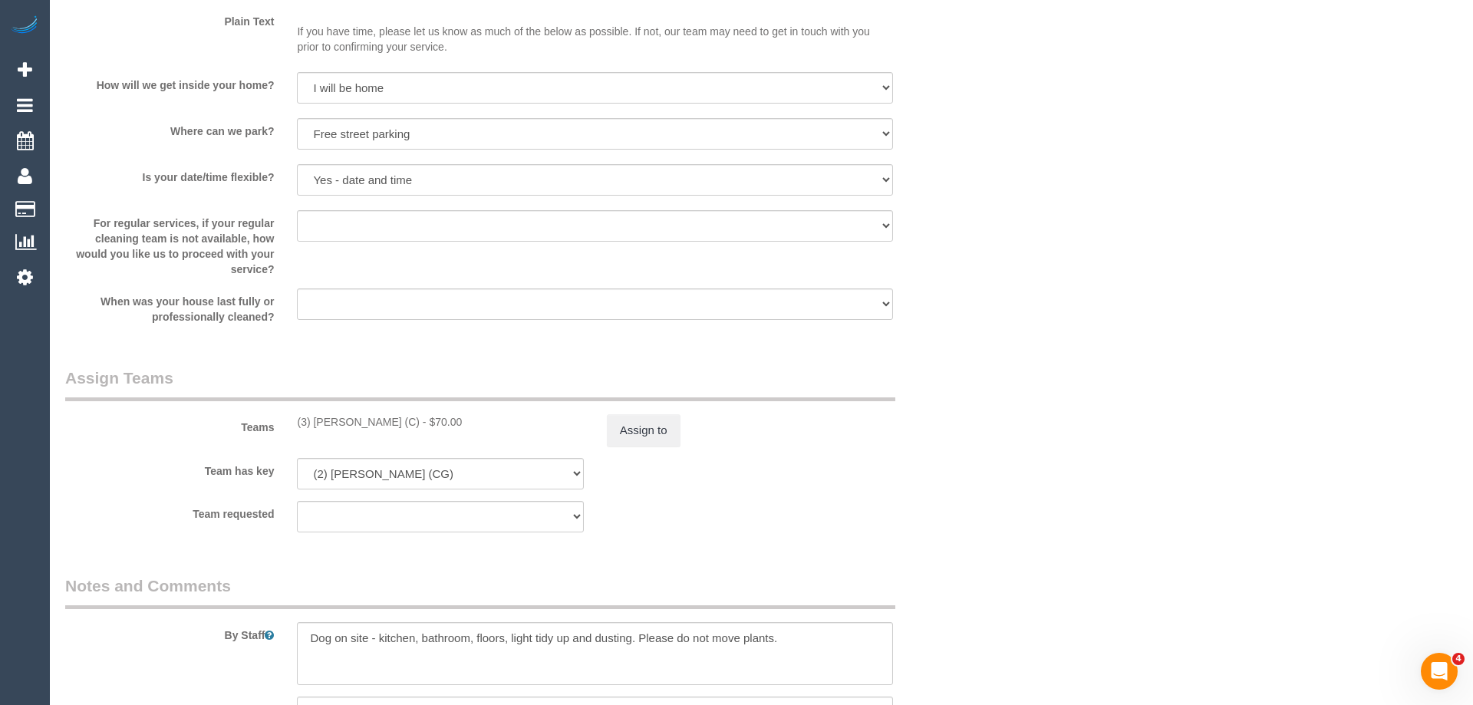
click at [972, 485] on div "× Assign Booking to: (3) Lilian Placido (C) Assigned Teams (1) Invited Teams (0…" at bounding box center [736, 352] width 1473 height 705
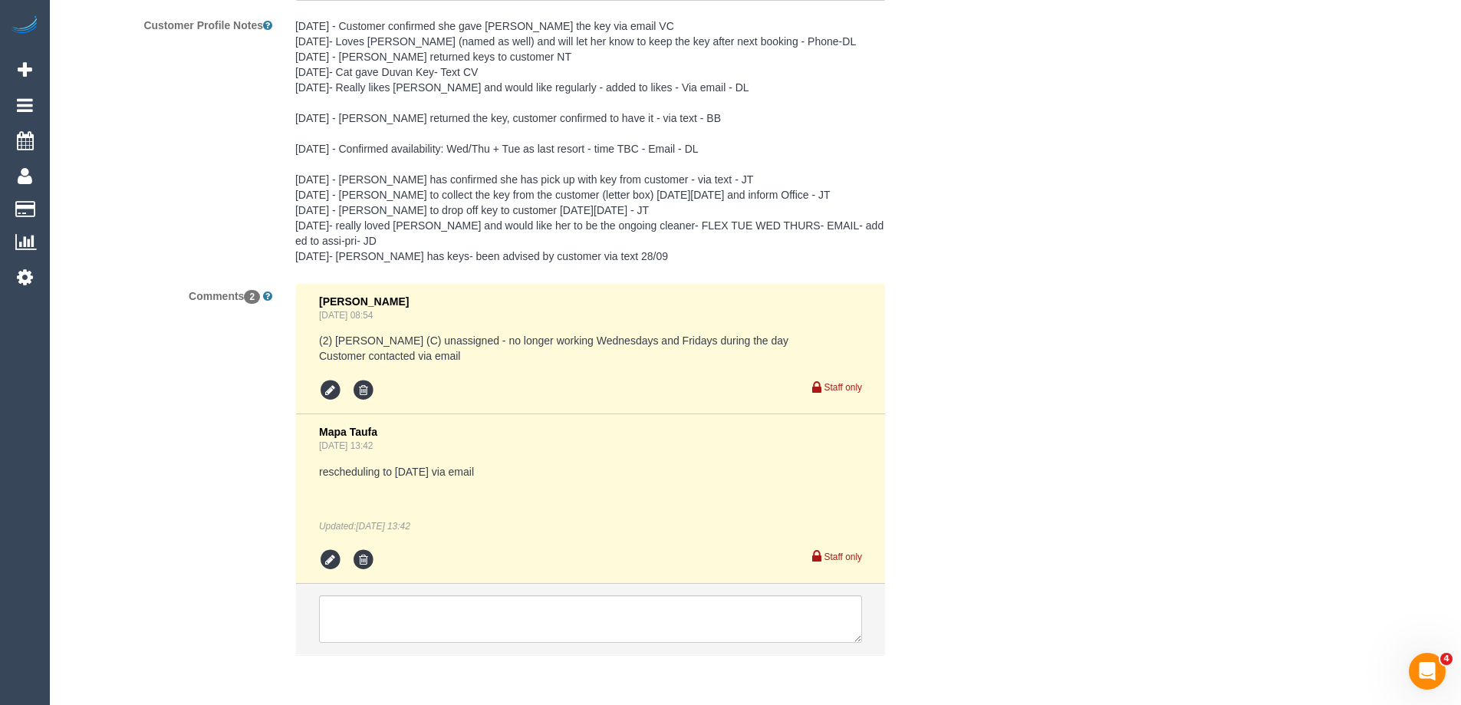
scroll to position [2737, 0]
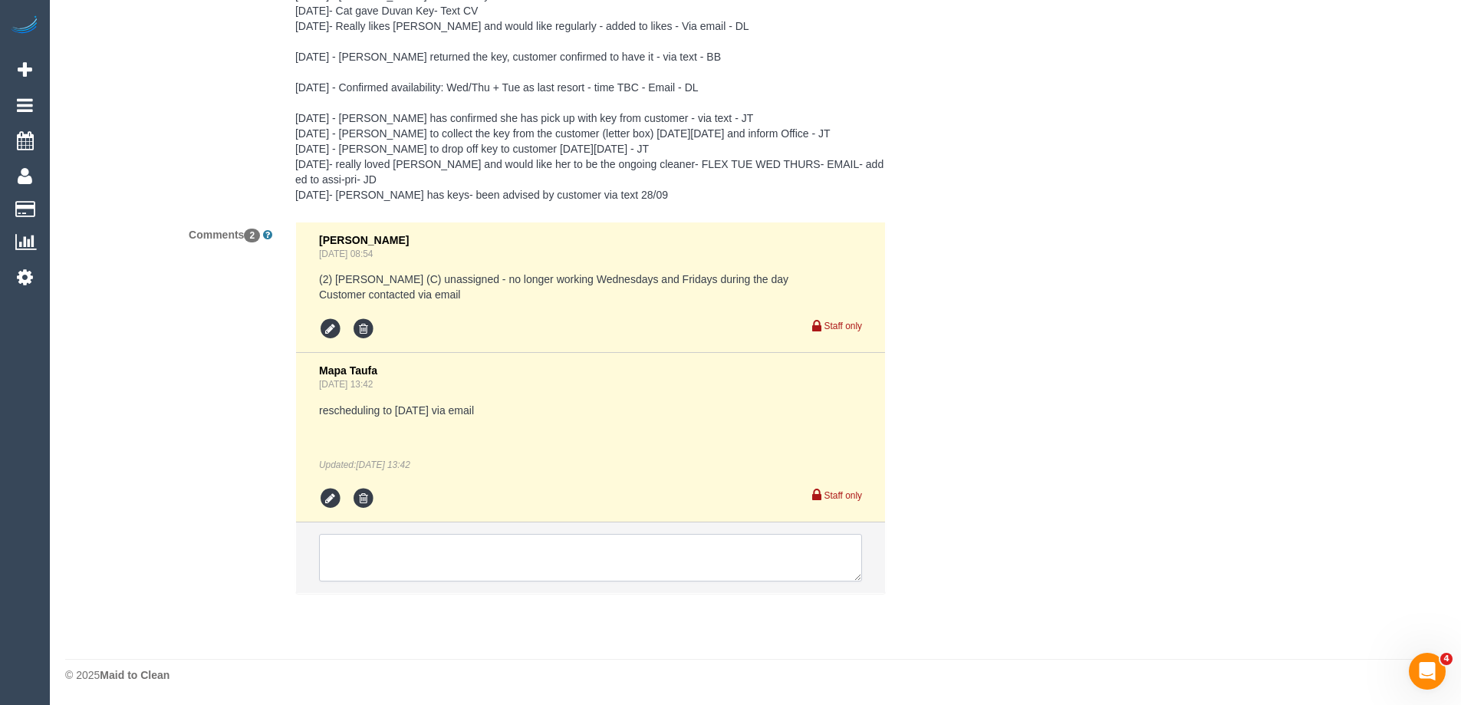
click at [507, 558] on textarea at bounding box center [590, 558] width 543 height 48
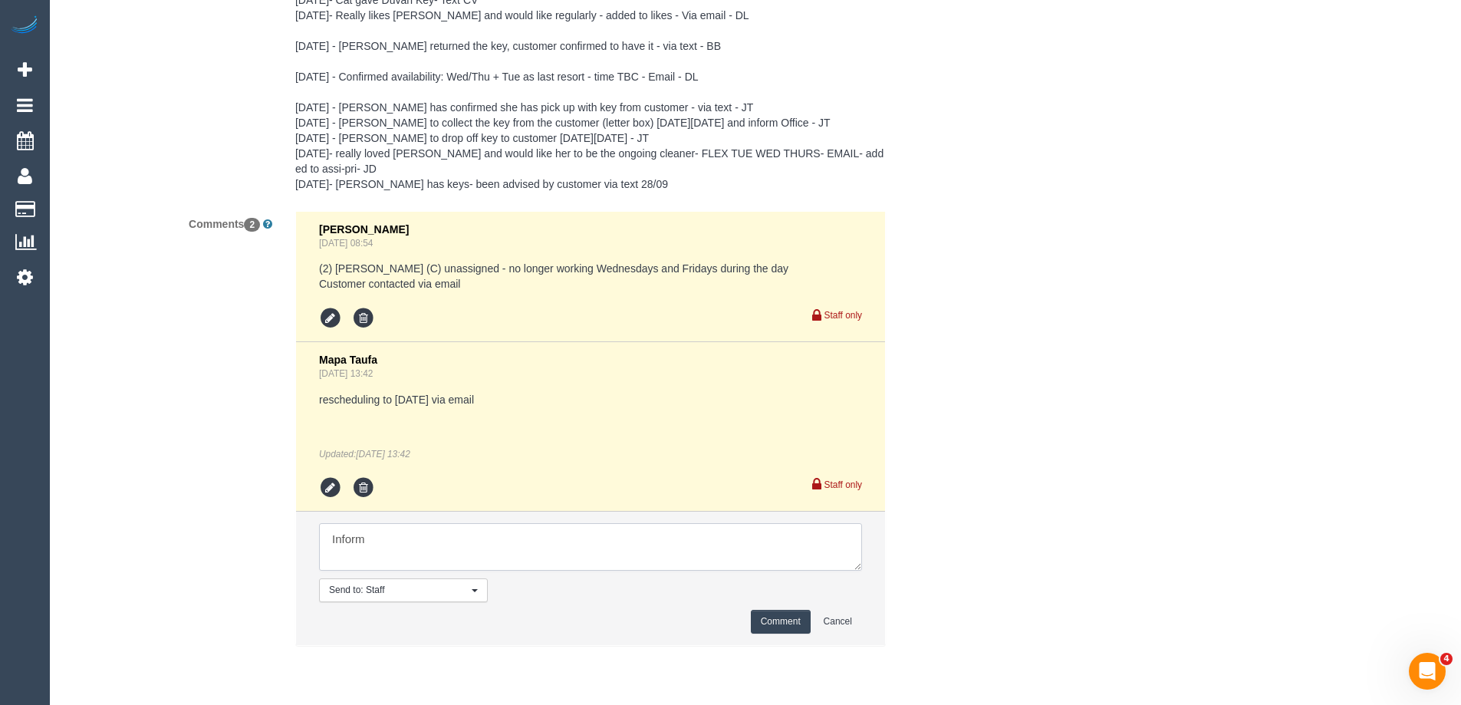
scroll to position [2800, 0]
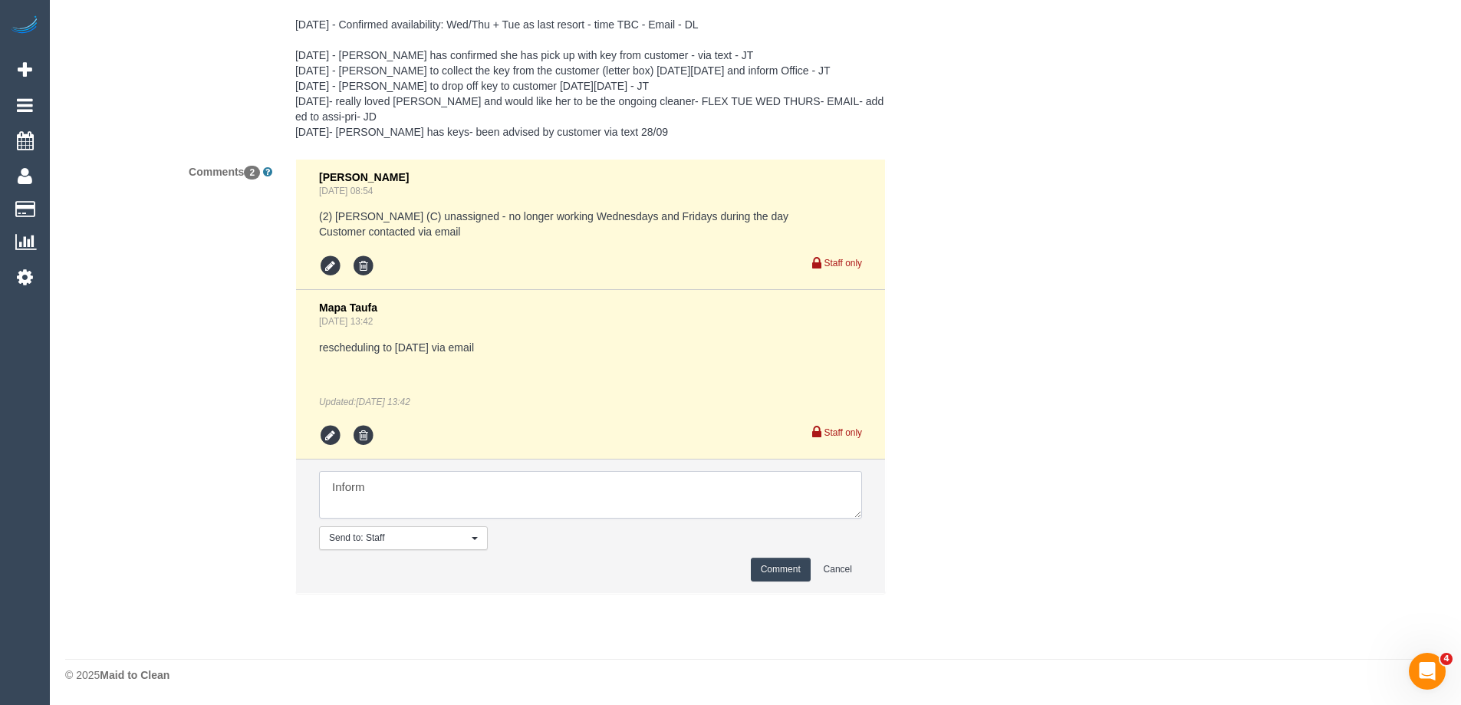
click at [489, 487] on textarea at bounding box center [590, 495] width 543 height 48
type textarea "Inform customer new ongoing cleaner from Weds 10/09 Arrange keys trans"
click at [779, 567] on button "Comment" at bounding box center [781, 570] width 60 height 24
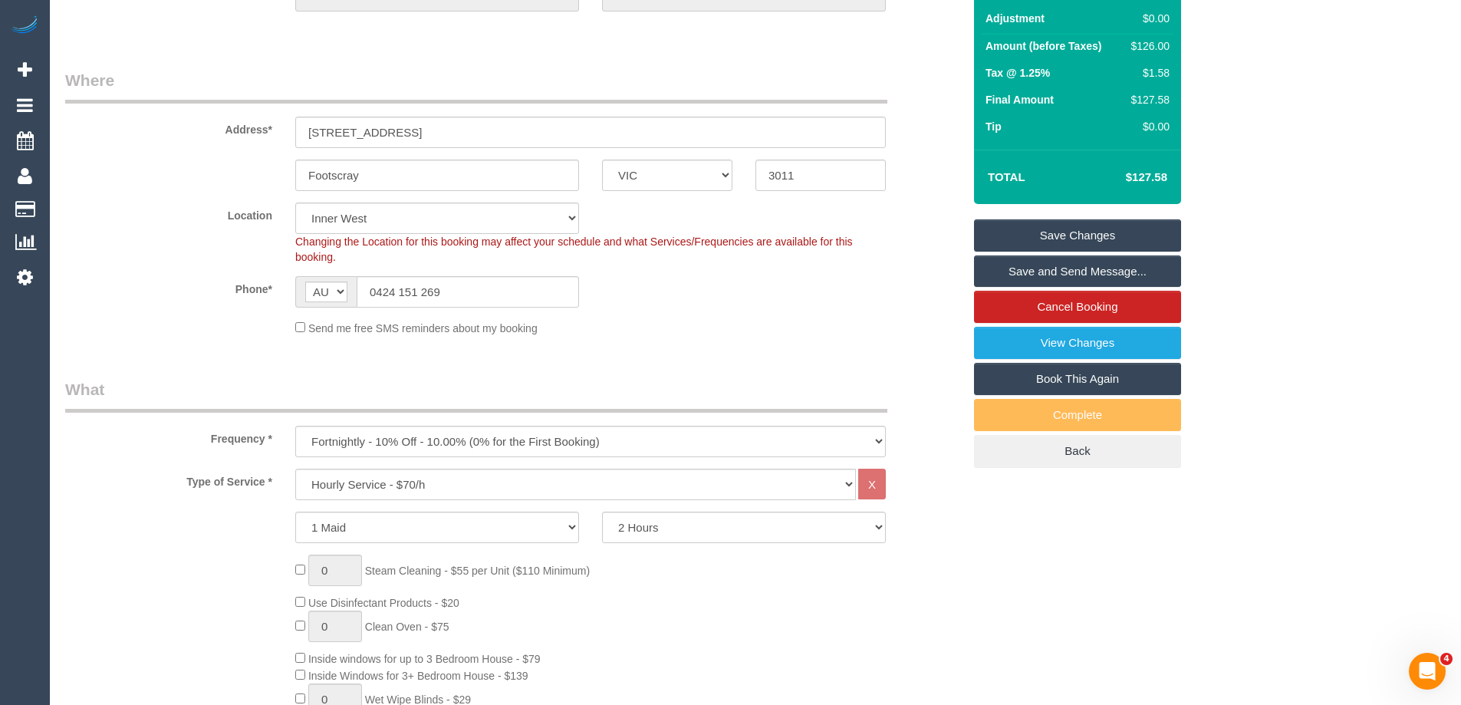
scroll to position [39, 0]
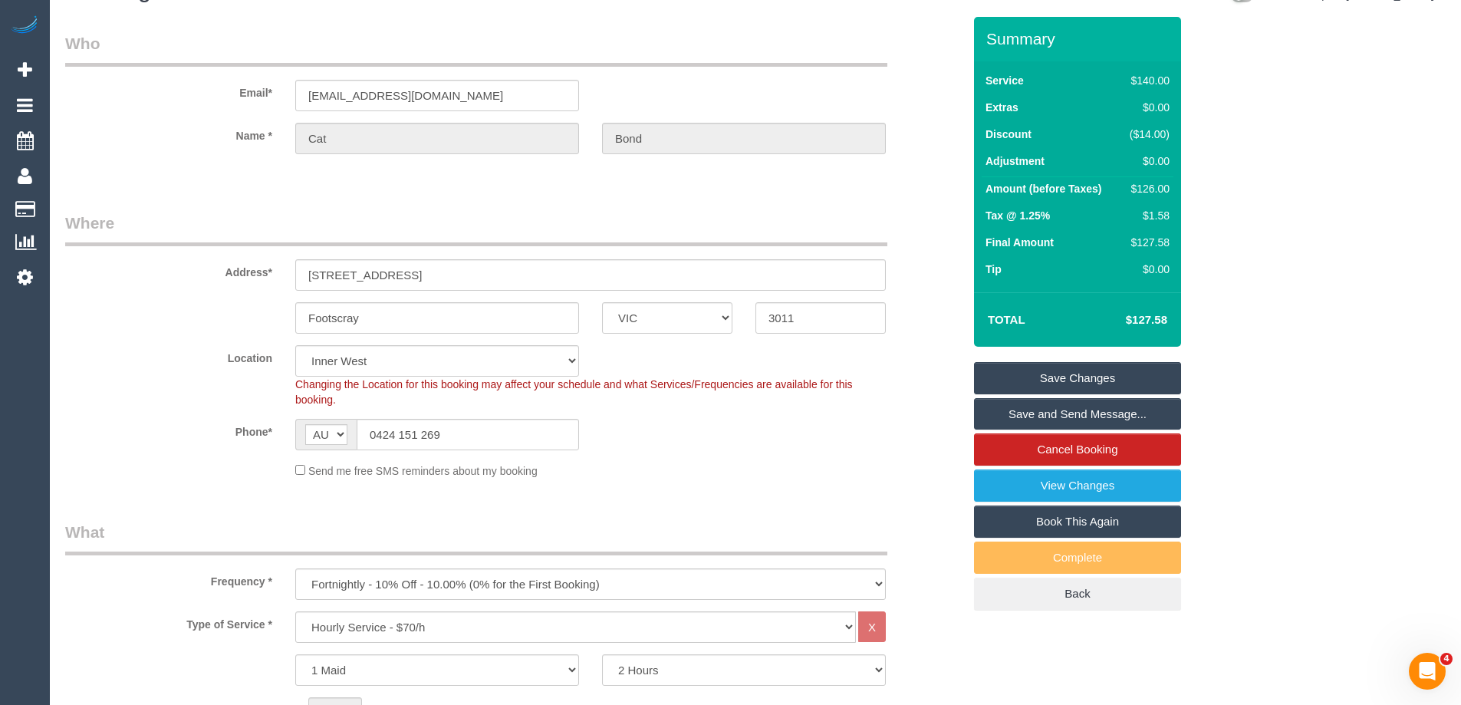
click at [1062, 371] on link "Save Changes" at bounding box center [1077, 378] width 207 height 32
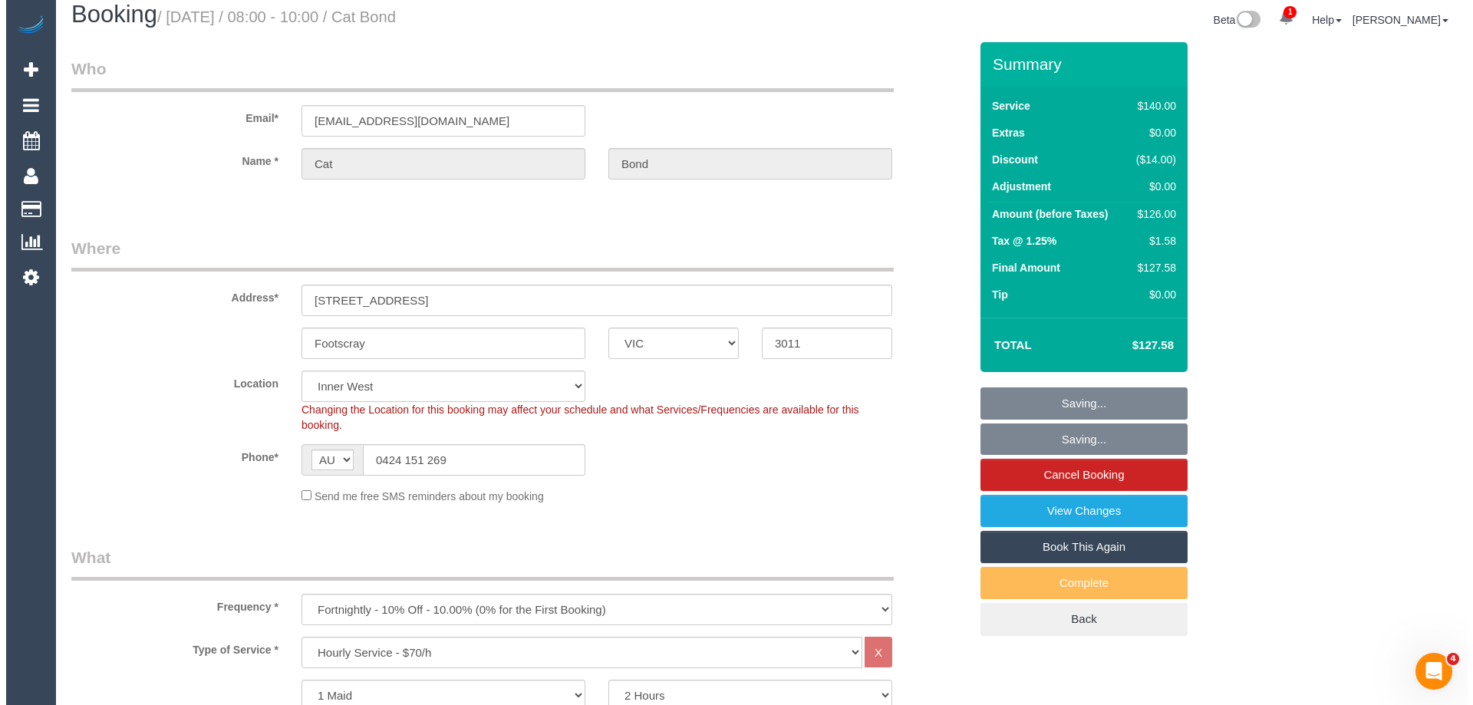
scroll to position [0, 0]
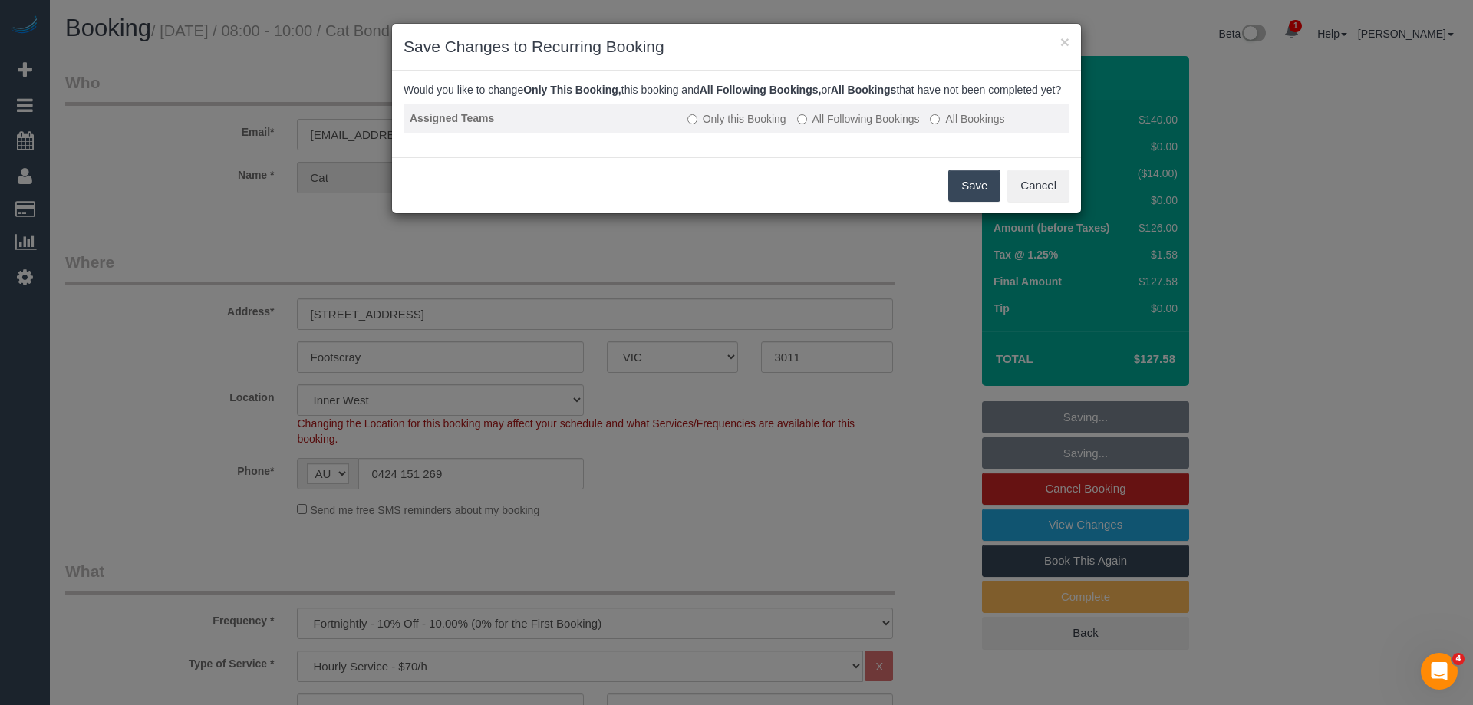
click at [870, 127] on label "All Following Bookings" at bounding box center [858, 118] width 123 height 15
click at [963, 202] on button "Save" at bounding box center [974, 185] width 52 height 32
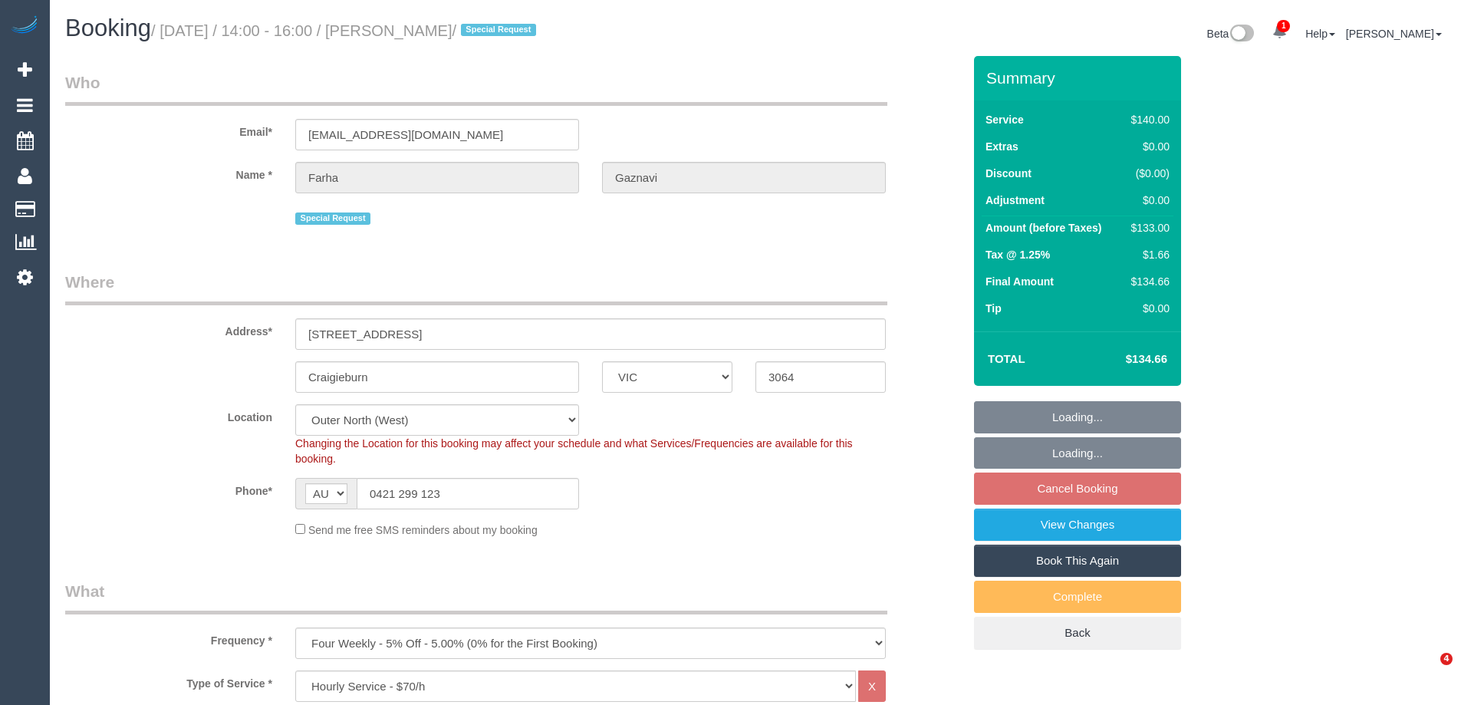
select select "VIC"
select select "string:stripe-pm_1QZ2hl2GScqysDRVuALNhXpg"
select select "number:29"
select select "number:14"
select select "number:19"
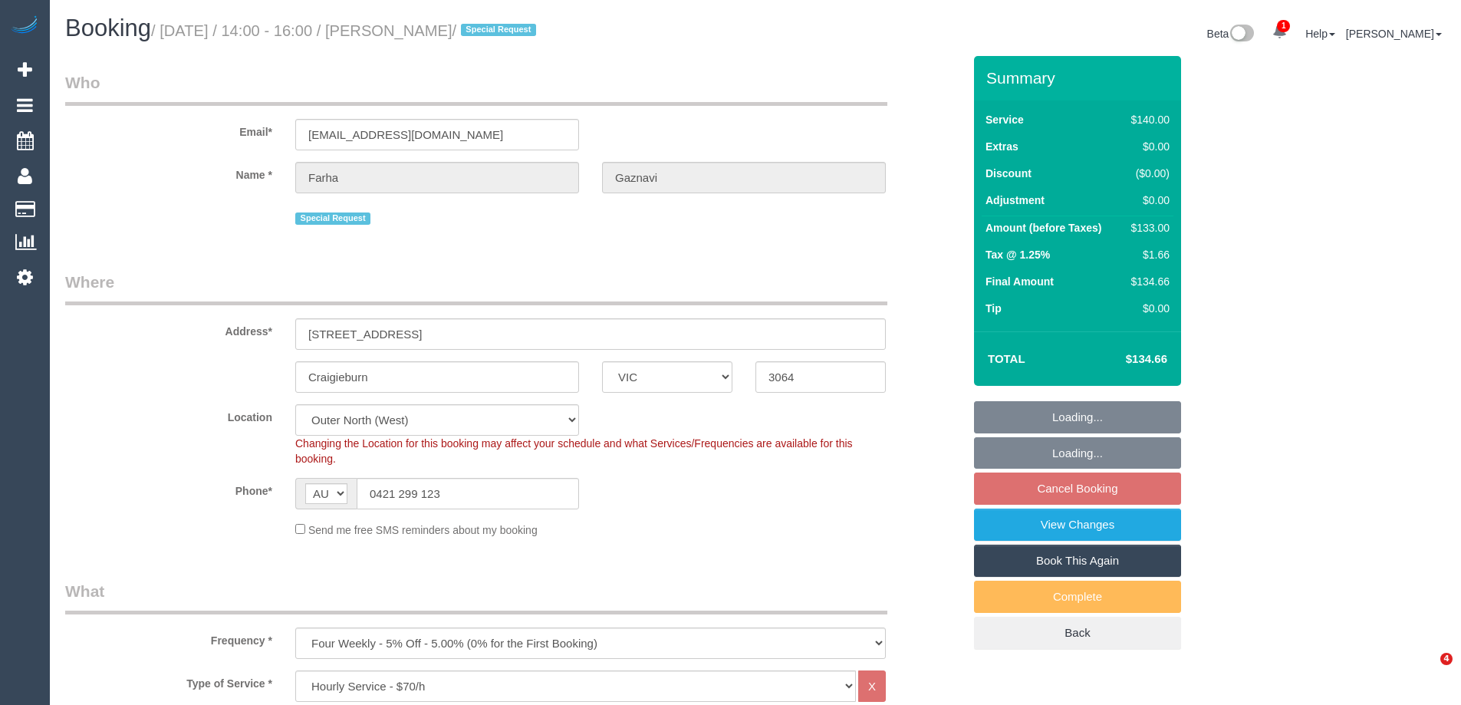
select select "number:36"
select select "number:34"
select select "number:13"
select select "spot5"
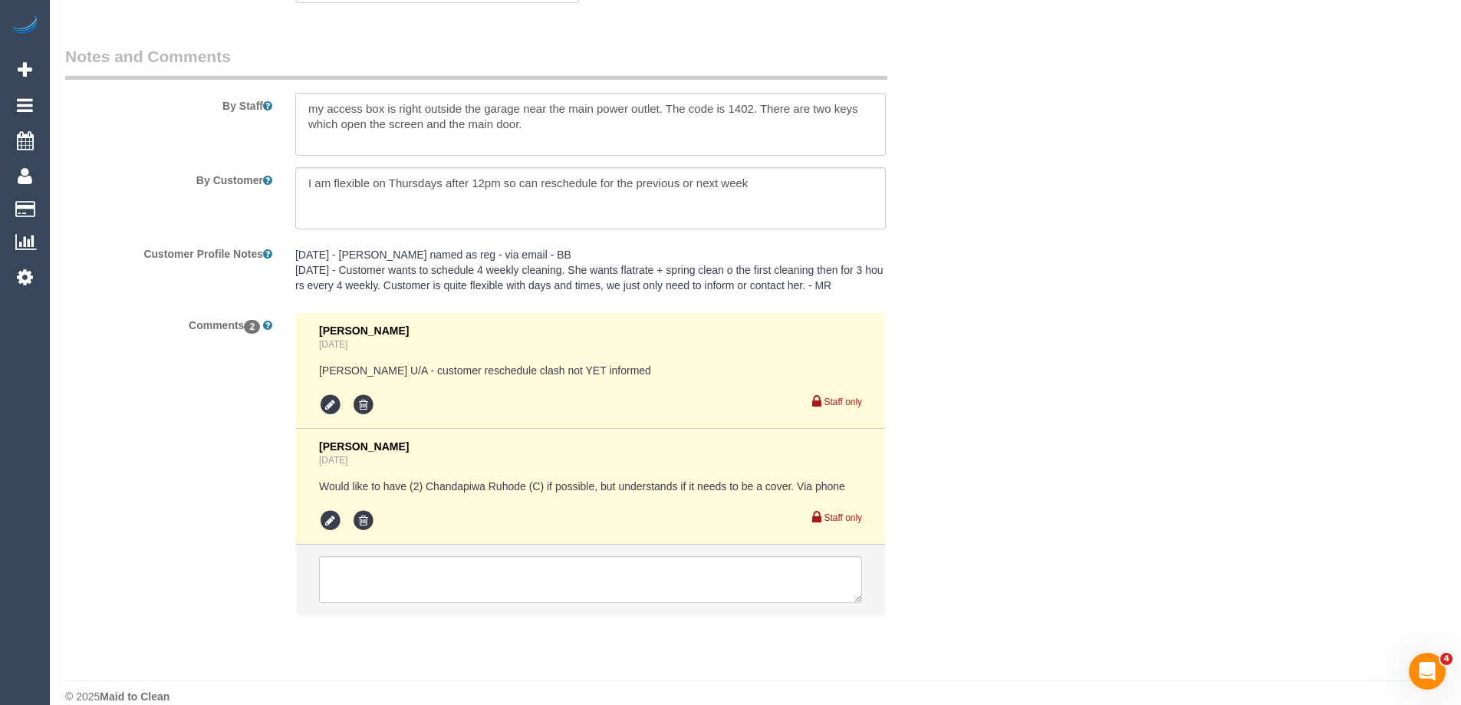
scroll to position [2516, 0]
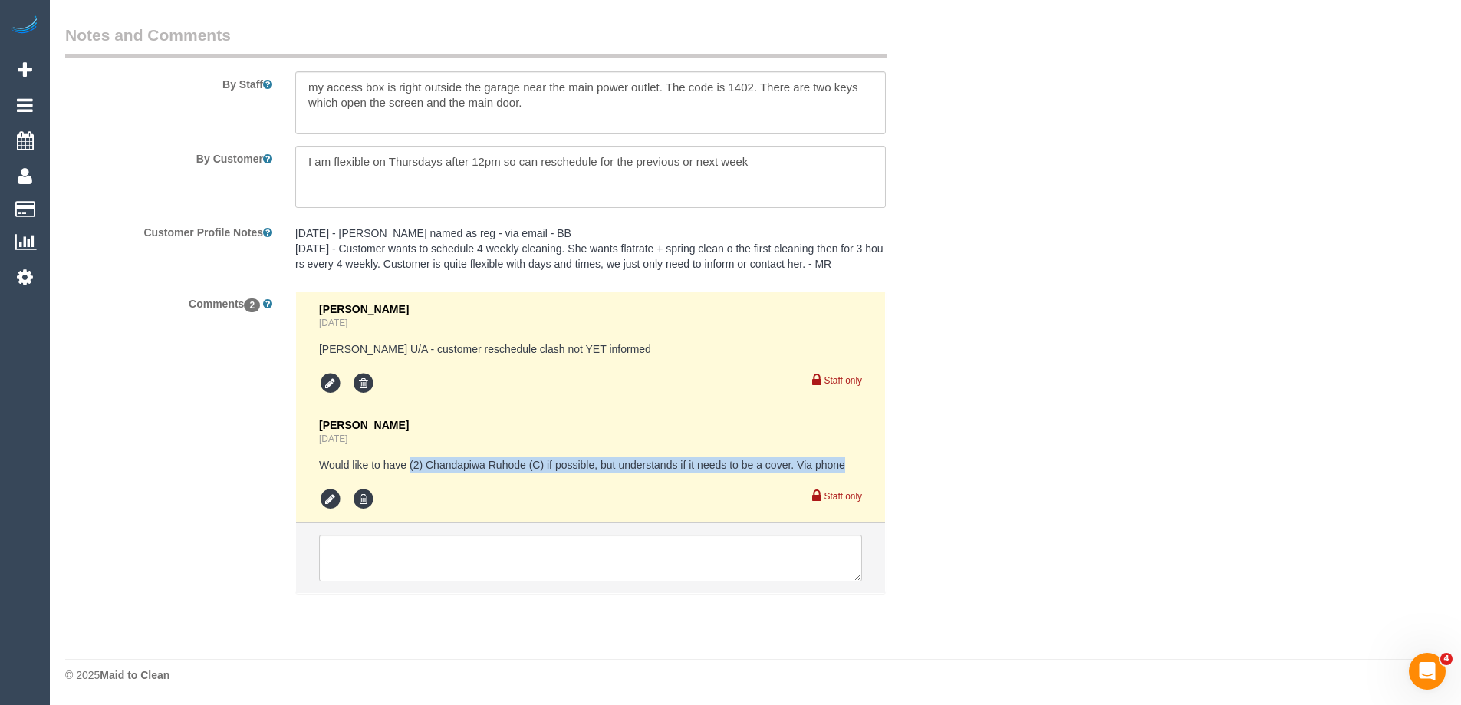
drag, startPoint x: 853, startPoint y: 466, endPoint x: 542, endPoint y: 439, distance: 311.8
click at [400, 462] on pre "Would like to have (2) Chandapiwa Ruhode (C) if possible, but understands if it…" at bounding box center [590, 464] width 543 height 15
drag, startPoint x: 458, startPoint y: 466, endPoint x: 591, endPoint y: 461, distance: 132.8
click at [591, 461] on pre "Would like to have (2) Chandapiwa Ruhode (C) if possible, but understands if it…" at bounding box center [590, 464] width 543 height 15
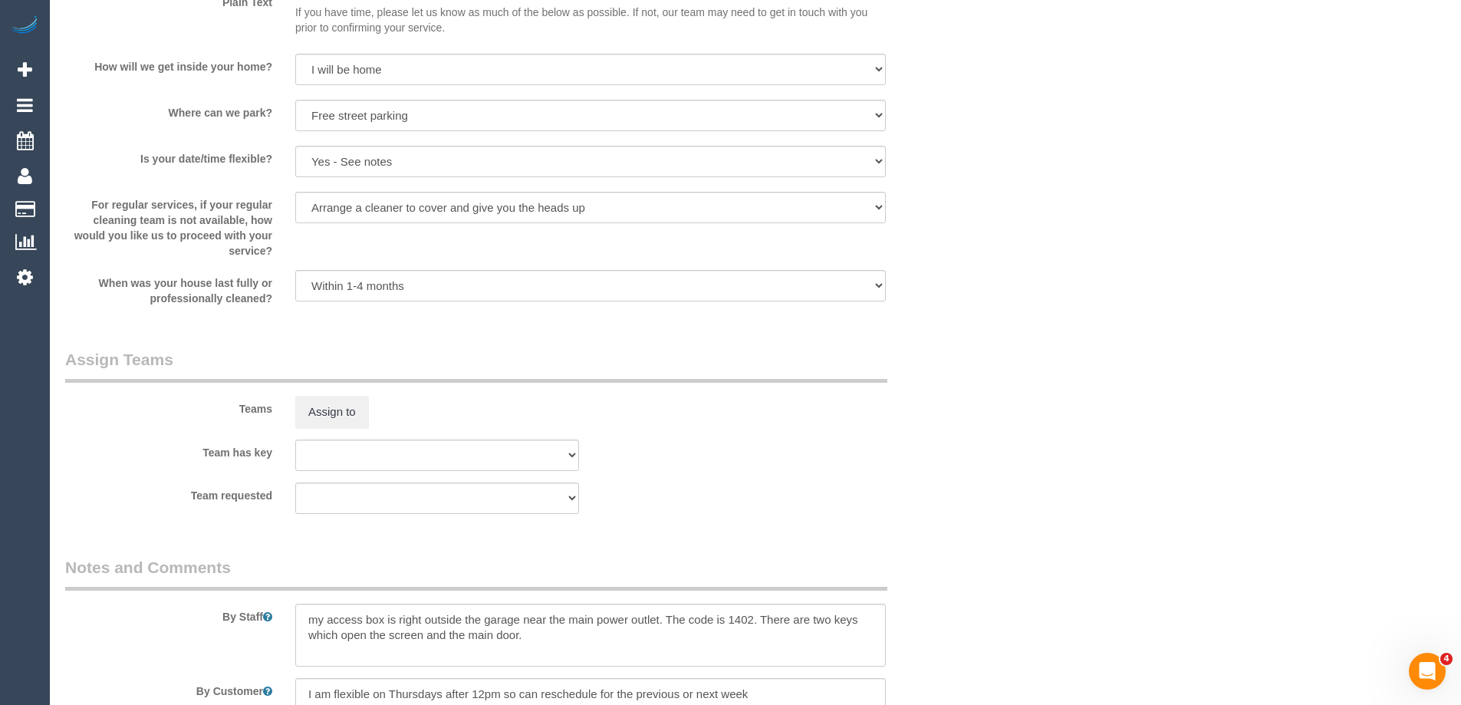
scroll to position [1979, 0]
drag, startPoint x: 137, startPoint y: 156, endPoint x: 229, endPoint y: 162, distance: 91.4
click at [229, 162] on label "Is your date/time flexible?" at bounding box center [169, 160] width 230 height 21
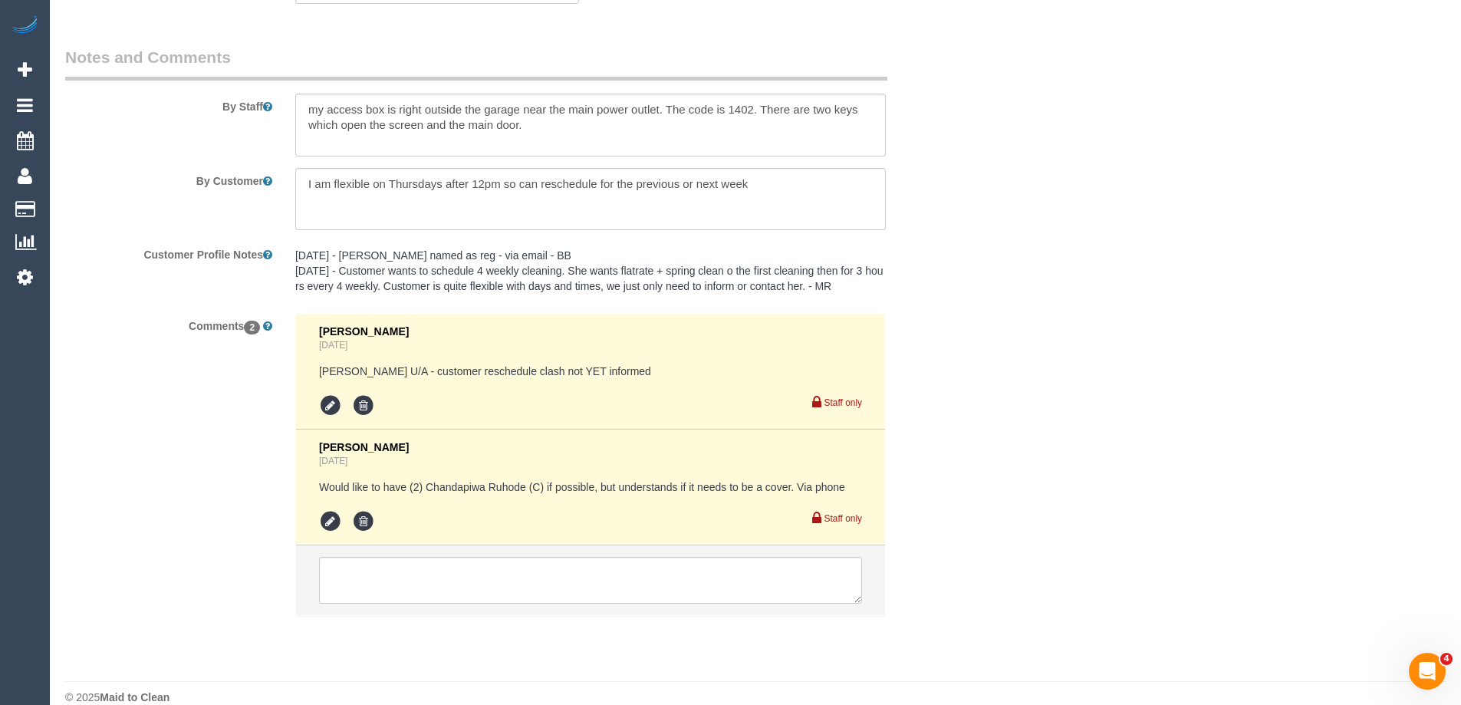
scroll to position [2516, 0]
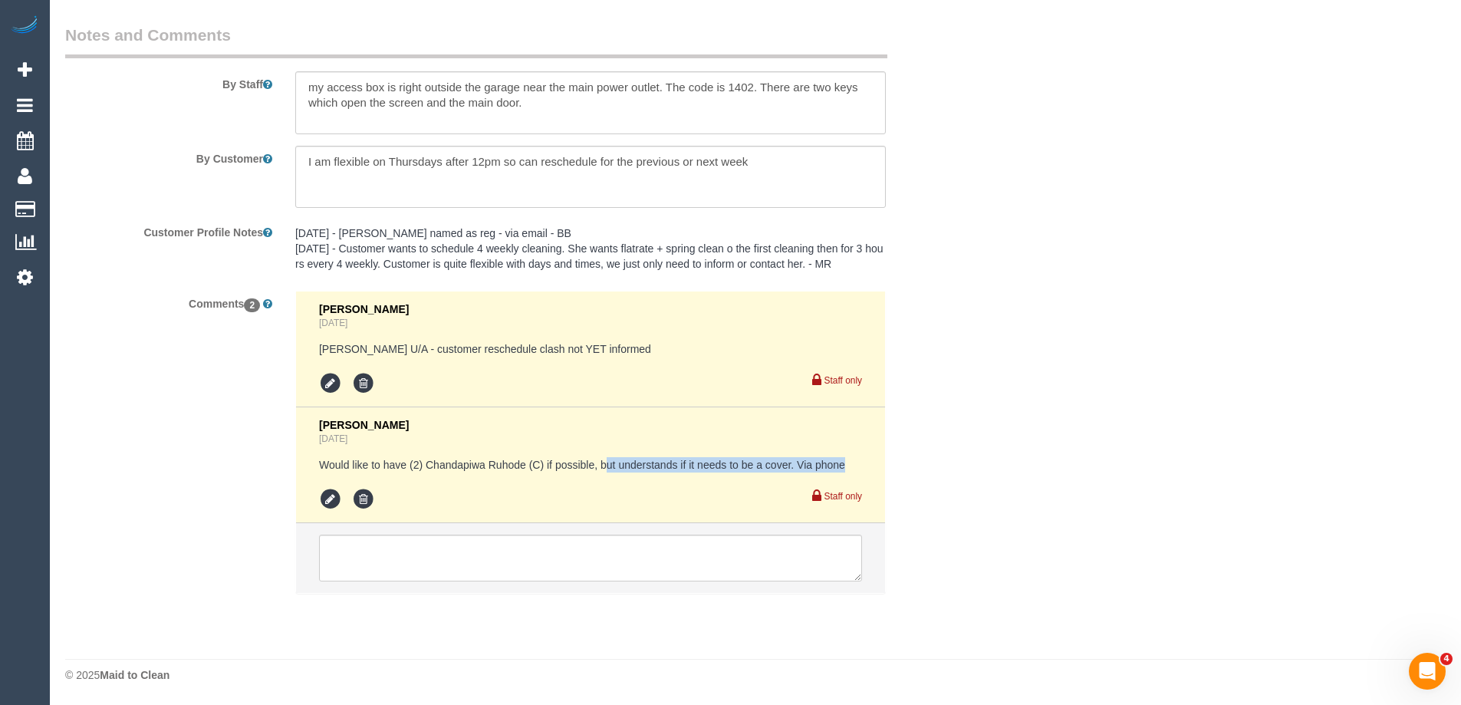
drag, startPoint x: 604, startPoint y: 460, endPoint x: 846, endPoint y: 463, distance: 241.6
click at [846, 463] on pre "Would like to have (2) Chandapiwa Ruhode (C) if possible, but understands if it…" at bounding box center [590, 464] width 543 height 15
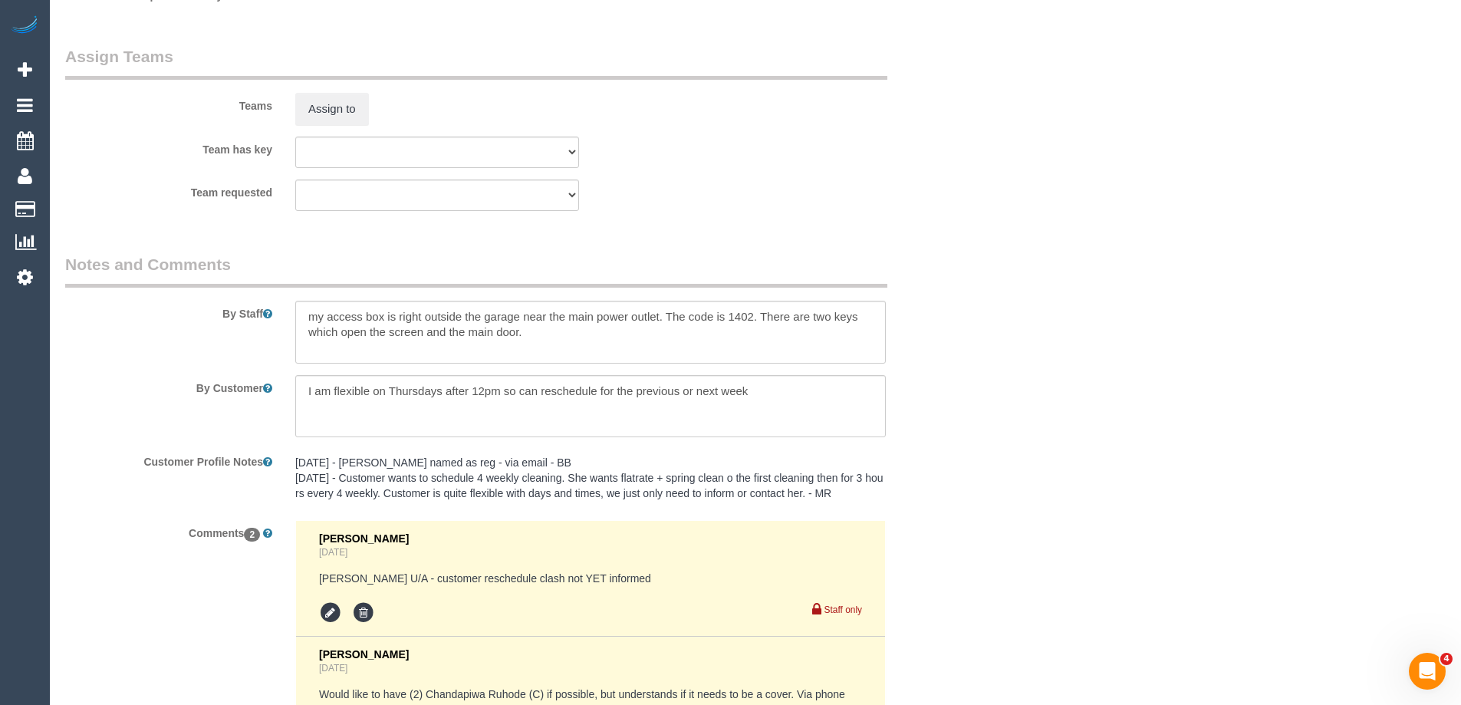
scroll to position [2285, 0]
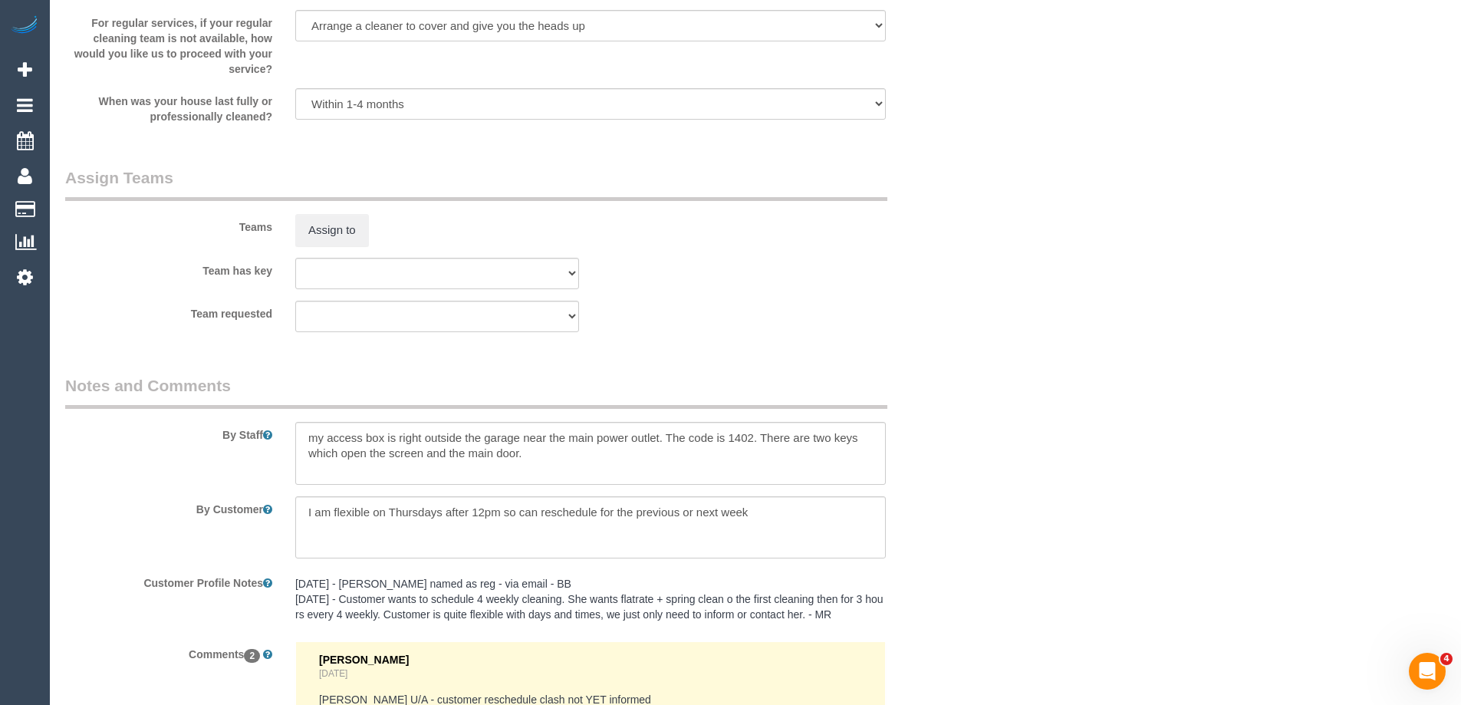
scroll to position [2516, 0]
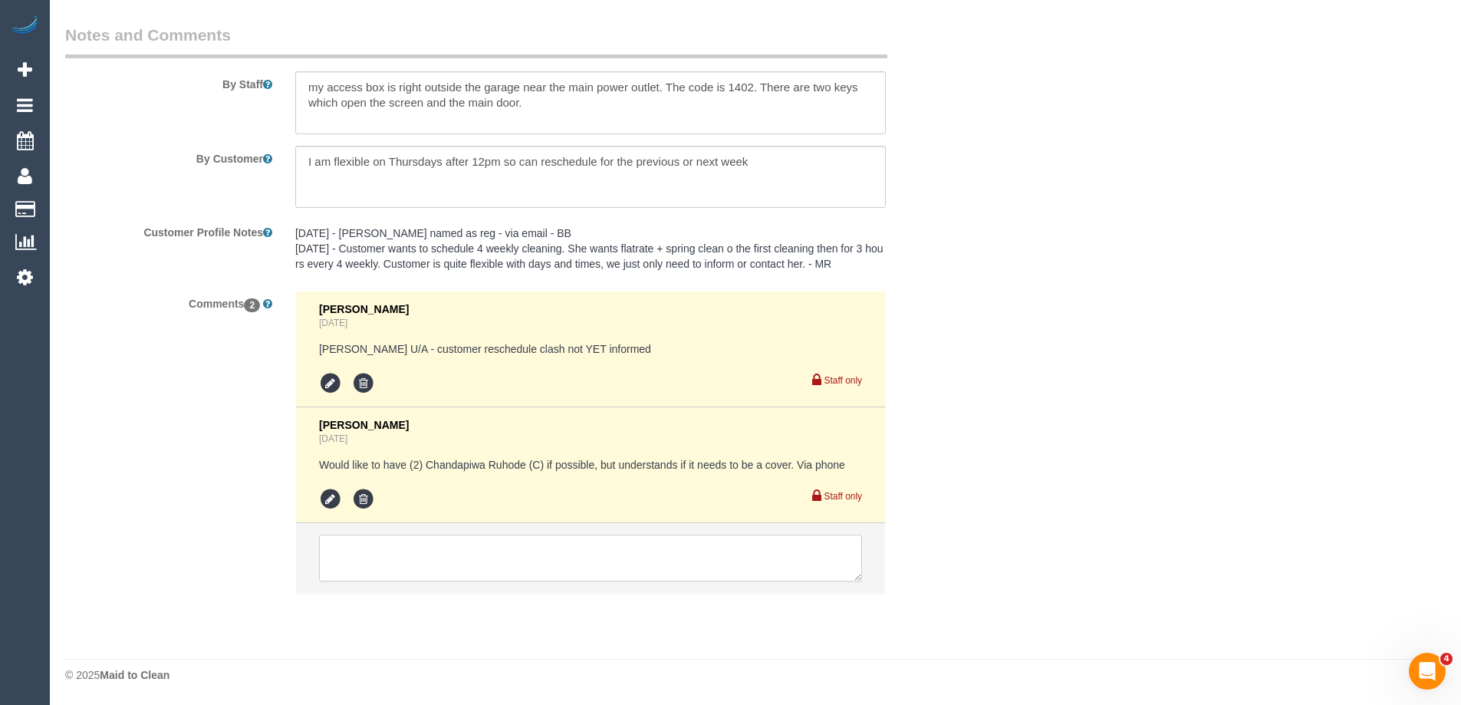
click at [407, 569] on textarea at bounding box center [590, 559] width 543 height 48
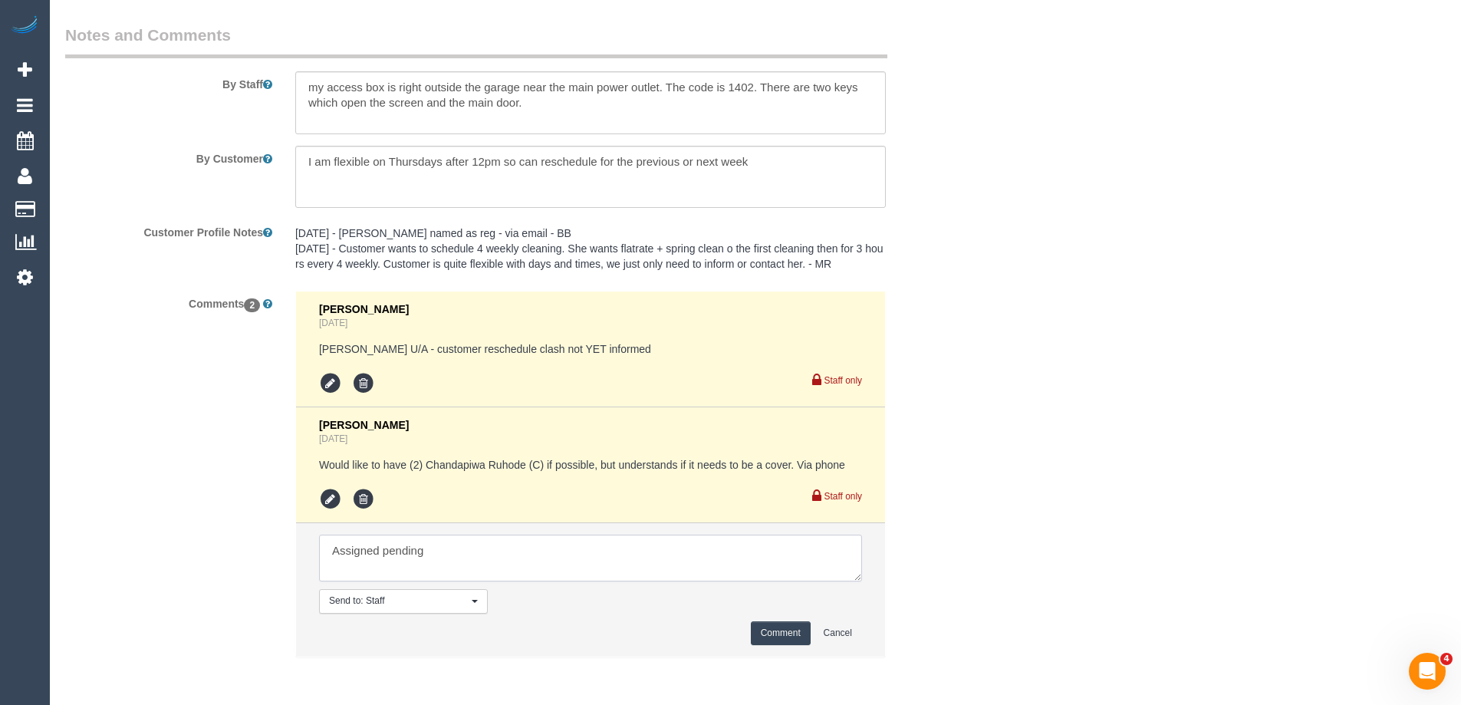
click at [464, 554] on textarea at bounding box center [590, 559] width 543 height 48
type textarea "Assigned pending 11-1pm AW - email customer"
click at [791, 635] on button "Comment" at bounding box center [781, 633] width 60 height 24
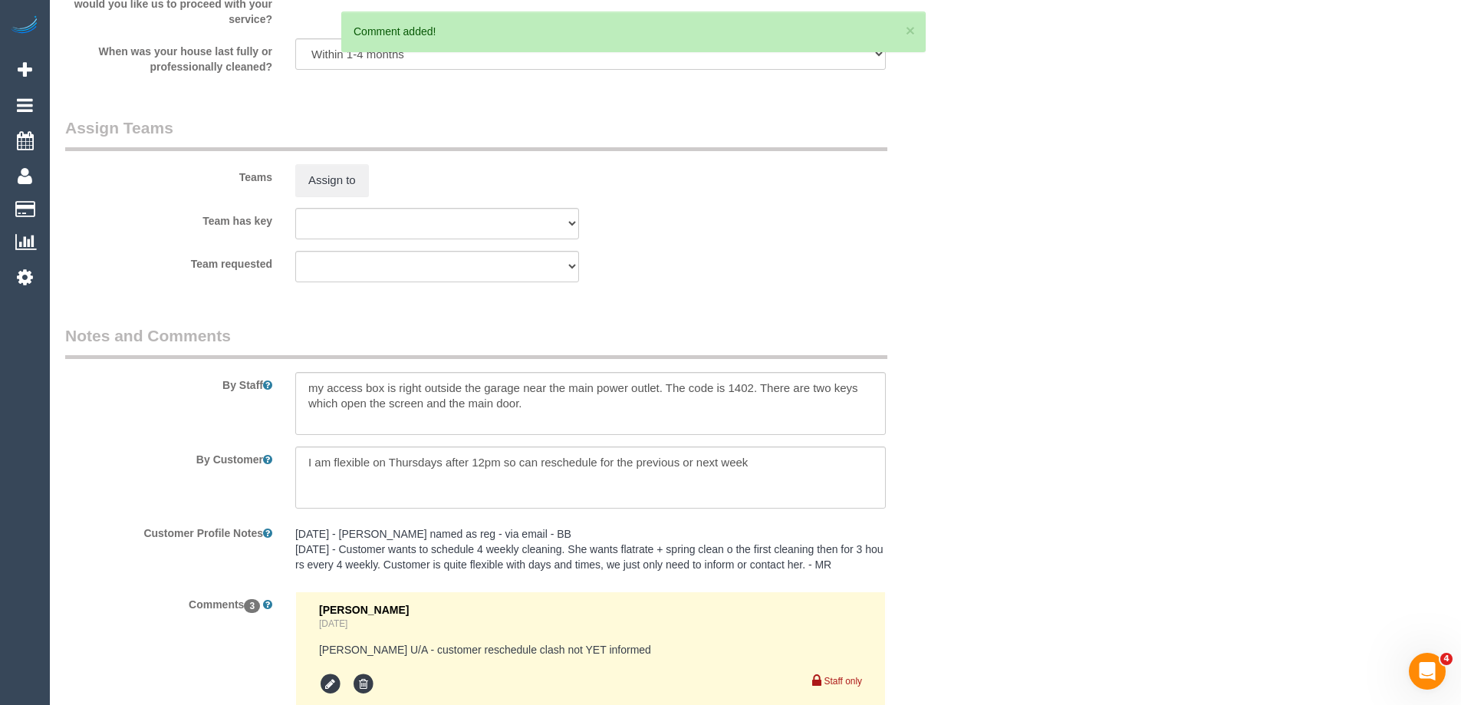
scroll to position [2209, 0]
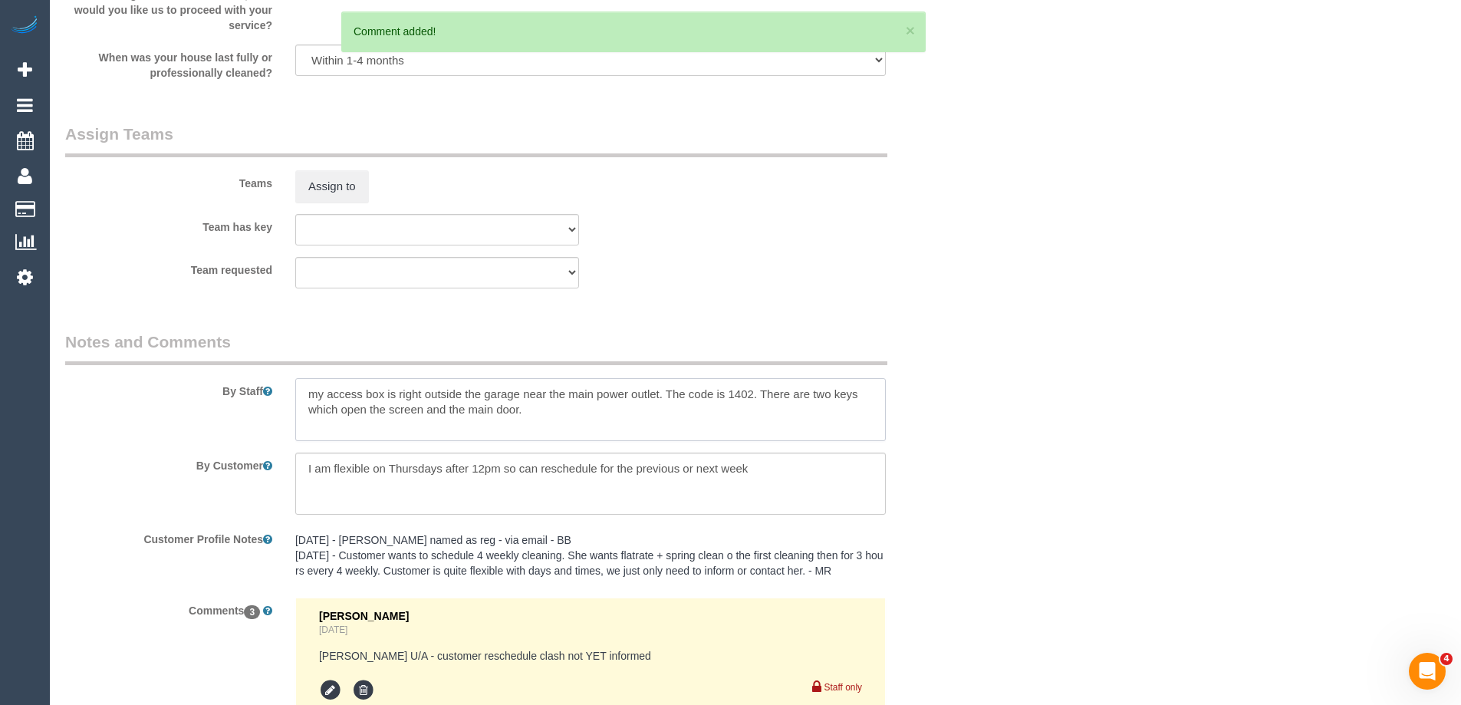
click at [303, 395] on textarea at bounding box center [590, 409] width 591 height 63
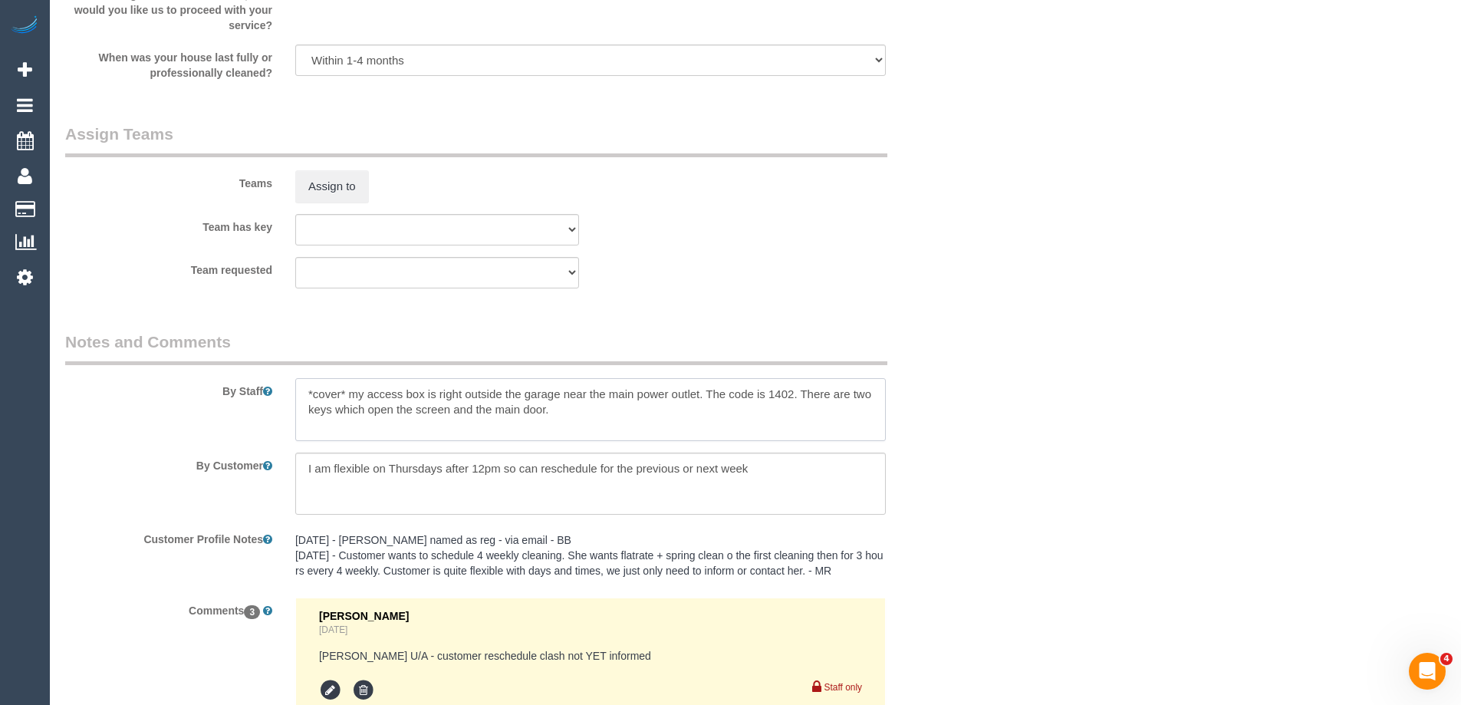
type textarea "*cover* my access box is right outside the garage near the main power outlet. T…"
click at [849, 295] on fieldset "Assign Teams Teams Assign to Team has key (0) Office (1) Sarah Slattery (FT) (2…" at bounding box center [513, 211] width 897 height 177
click at [958, 203] on sui-booking-teams "Teams Assign to Team has key (0) Office (1) Sarah Slattery (FT) (2) Angy Zuluag…" at bounding box center [513, 206] width 897 height 166
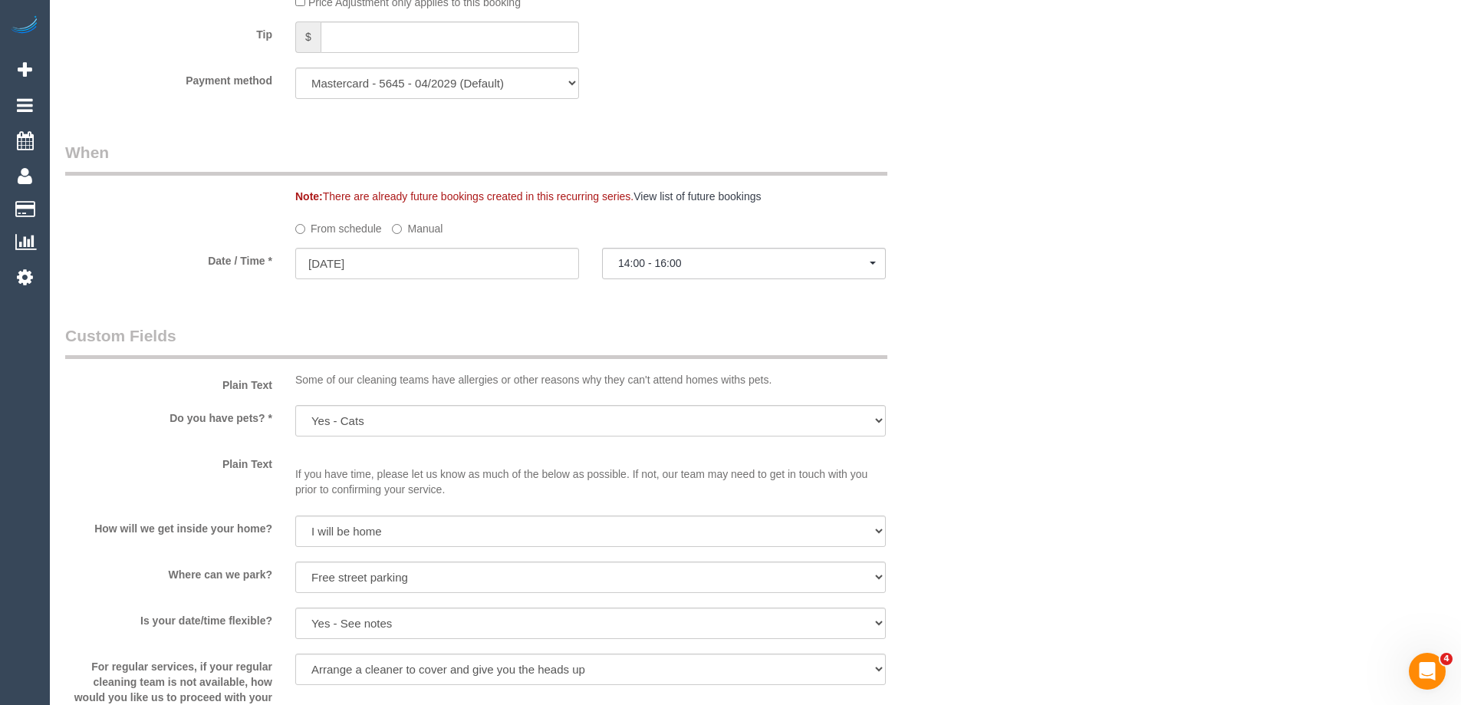
scroll to position [1519, 0]
click at [412, 220] on label "Manual" at bounding box center [417, 229] width 51 height 21
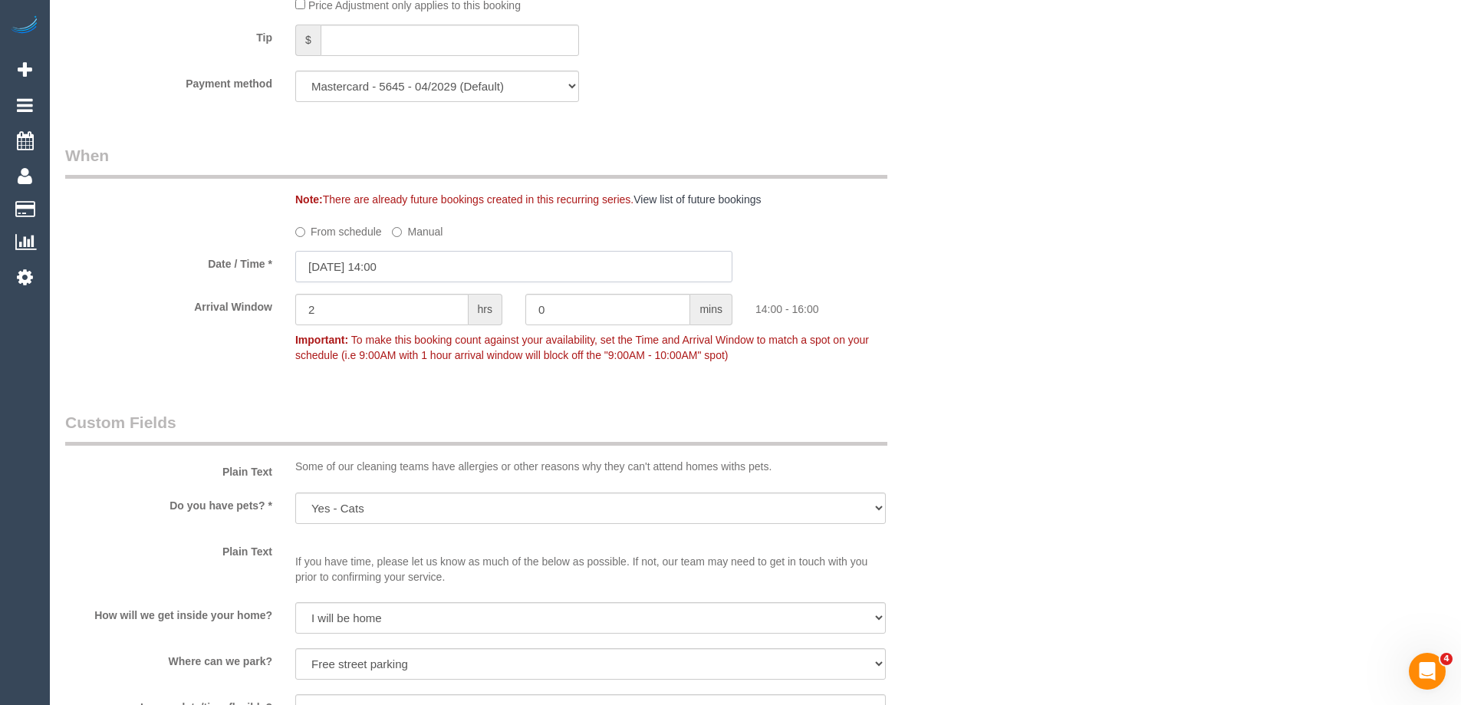
click at [416, 268] on input "10/09/2025 14:00" at bounding box center [513, 266] width 437 height 31
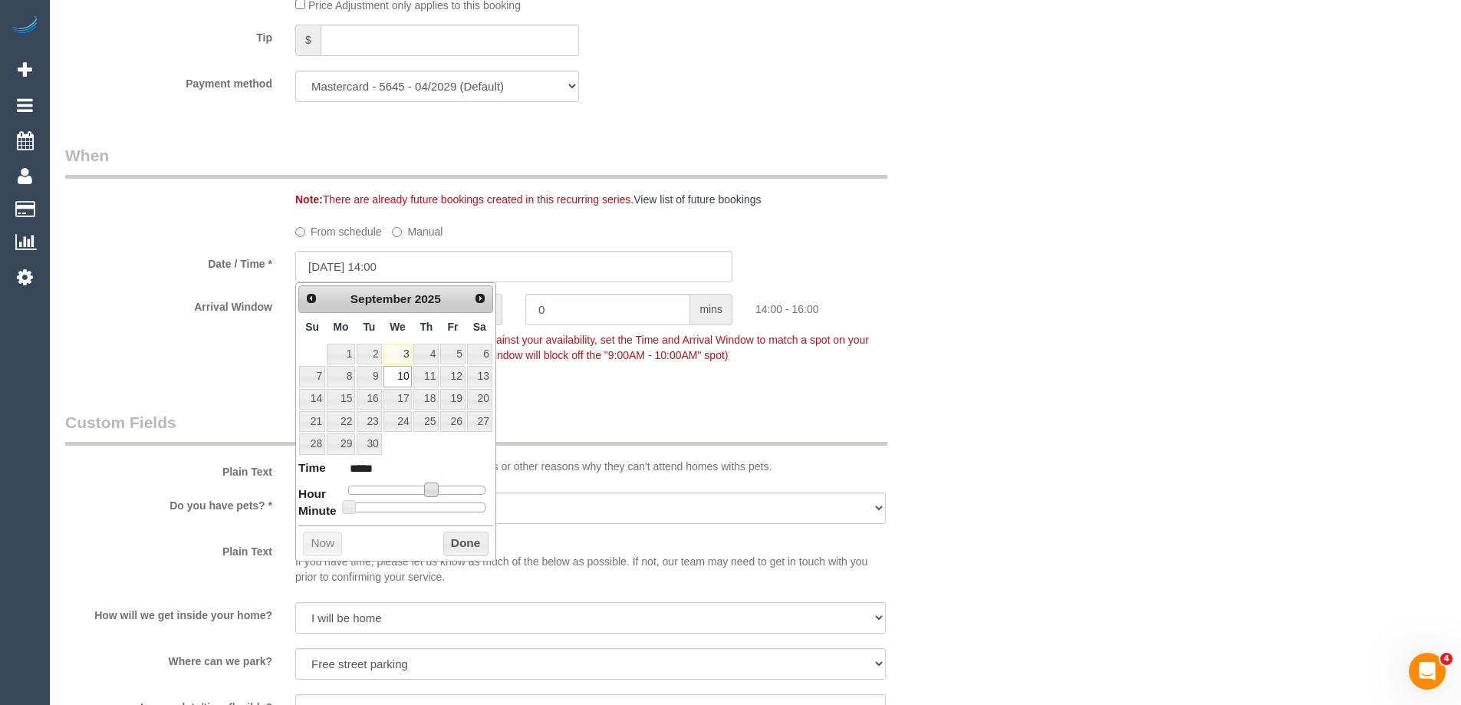
type input "10/09/2025 13:00"
type input "*****"
type input "10/09/2025 12:00"
type input "*****"
type input "10/09/2025 11:00"
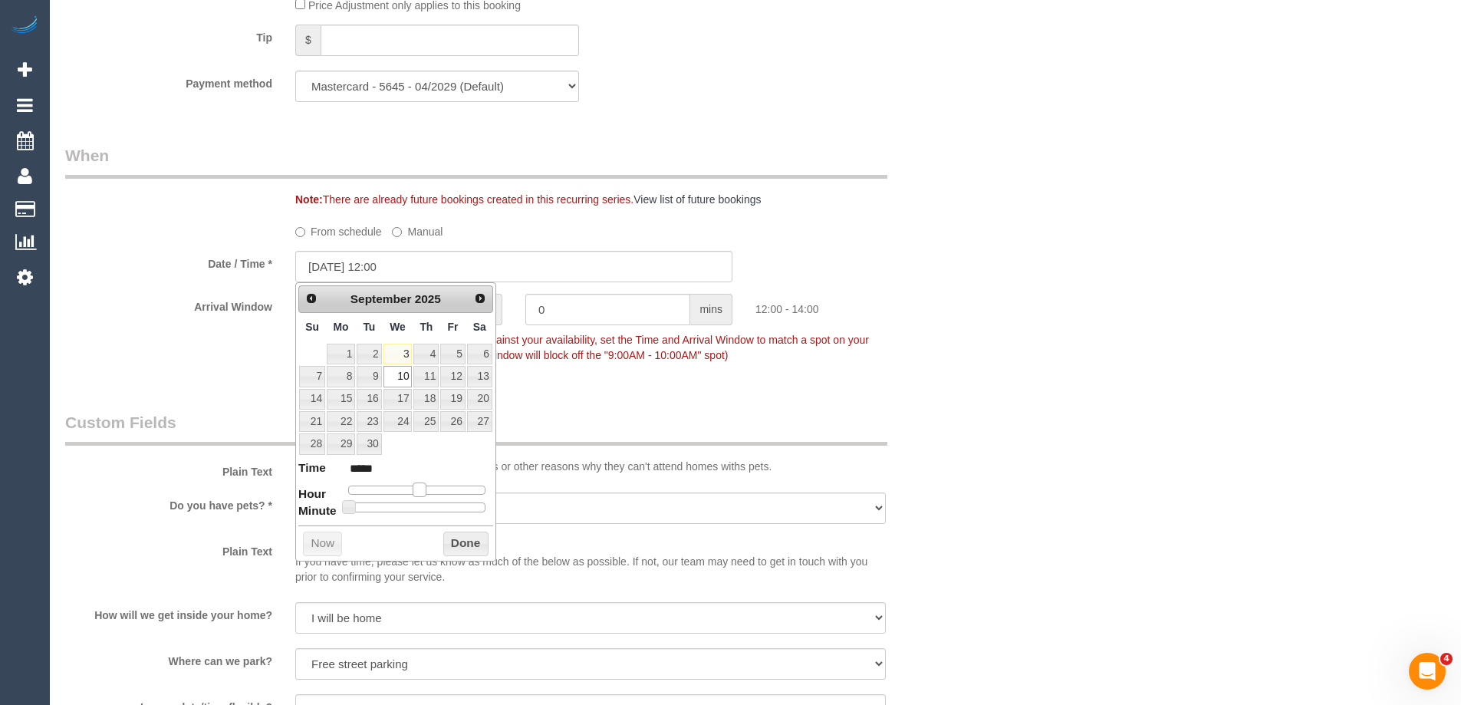
type input "*****"
drag, startPoint x: 433, startPoint y: 492, endPoint x: 416, endPoint y: 492, distance: 16.9
click at [416, 492] on span at bounding box center [413, 489] width 14 height 14
click at [470, 541] on button "Done" at bounding box center [465, 543] width 45 height 25
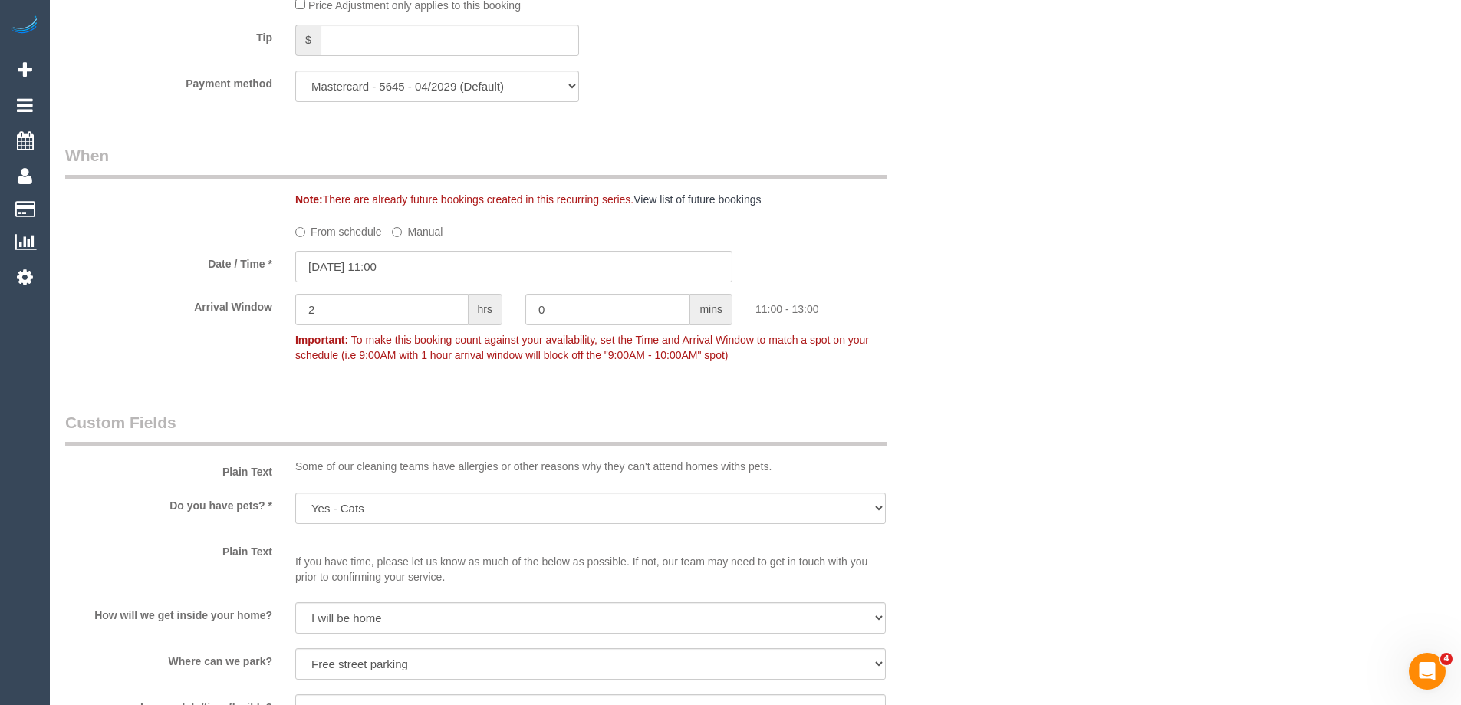
drag, startPoint x: 761, startPoint y: 310, endPoint x: 827, endPoint y: 314, distance: 66.1
click at [827, 314] on div "11:00 - 13:00" at bounding box center [859, 305] width 230 height 23
click at [902, 308] on div "11:00 - 13:00" at bounding box center [859, 305] width 230 height 23
drag, startPoint x: 1117, startPoint y: 537, endPoint x: 1027, endPoint y: 288, distance: 264.5
click at [1031, 263] on div "Who Email* fgaznavi@gmail.com Name * Farha Gaznavi Special Request Where Addres…" at bounding box center [755, 192] width 1380 height 3311
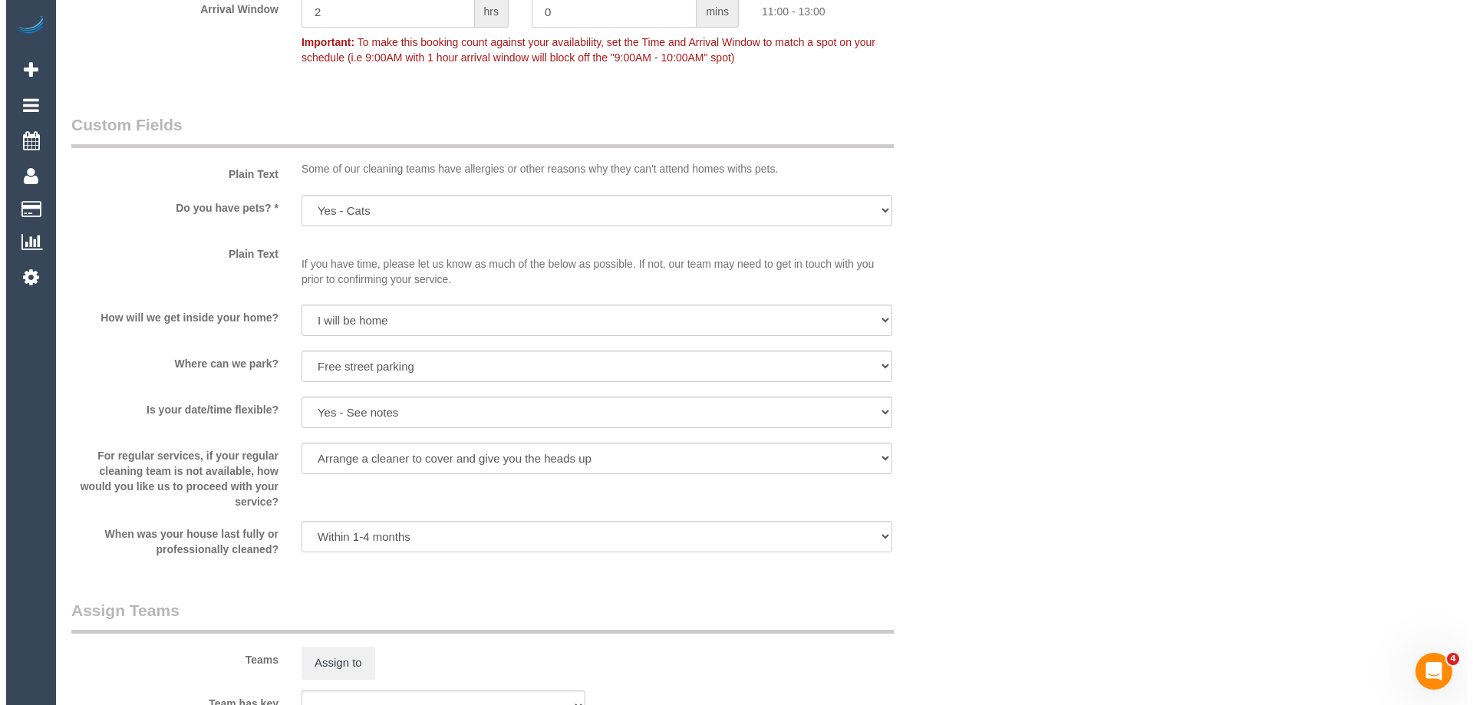
scroll to position [2055, 0]
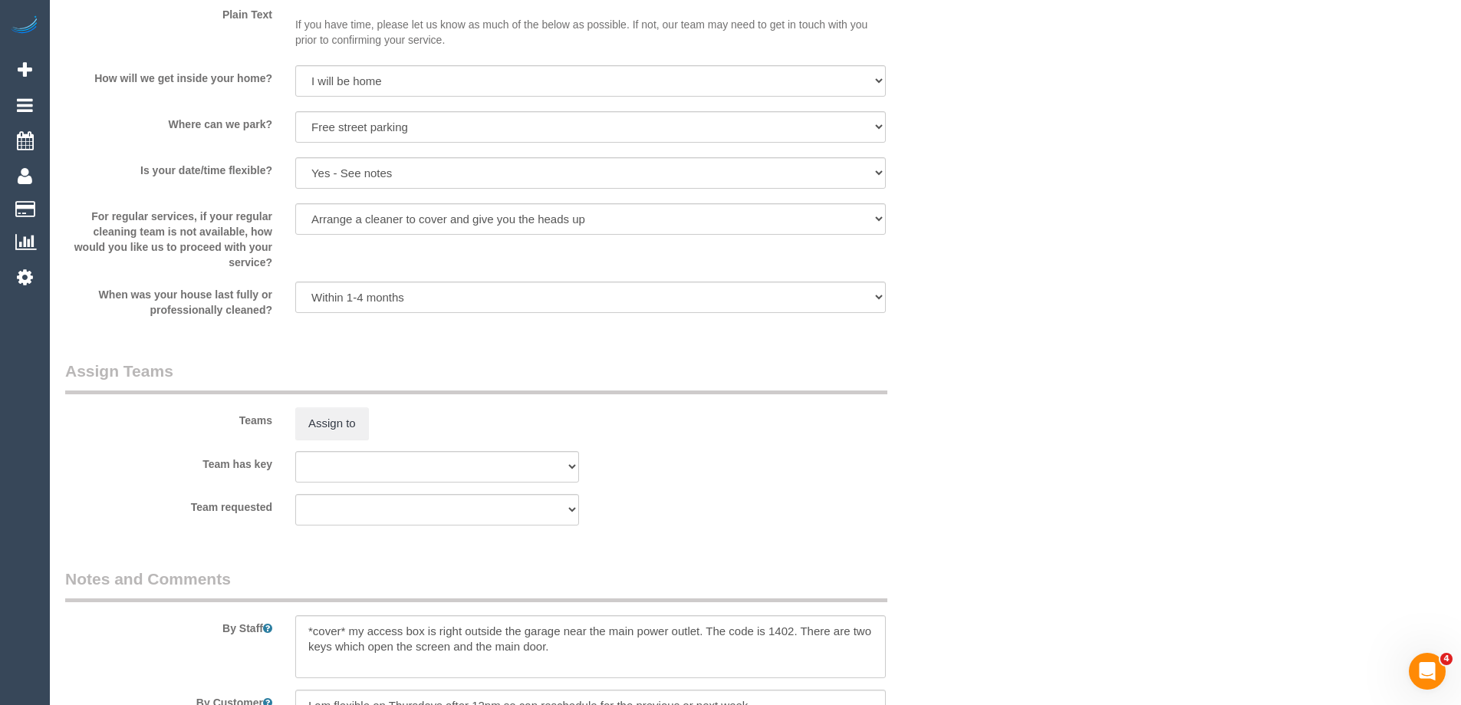
click at [322, 406] on div "Teams Assign to" at bounding box center [514, 400] width 920 height 80
click at [323, 430] on button "Assign to" at bounding box center [332, 423] width 74 height 32
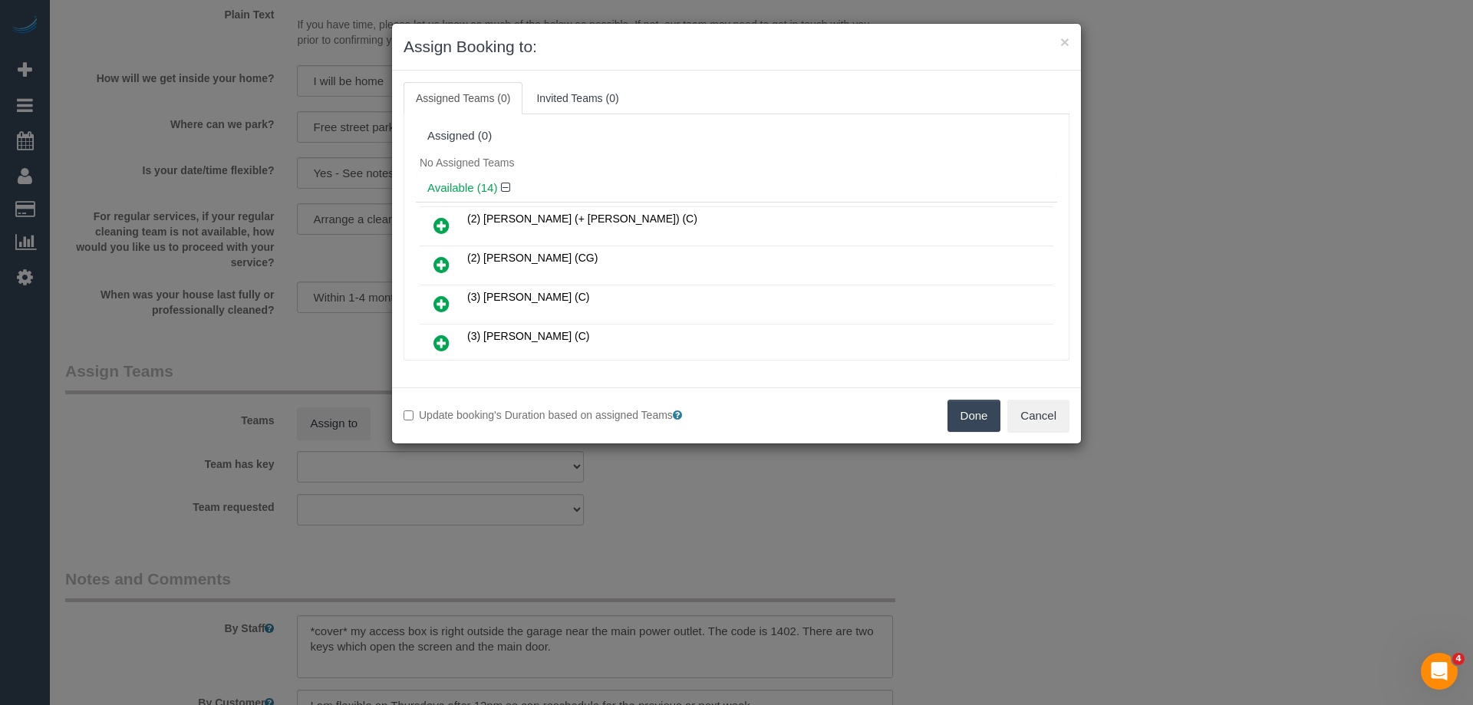
click at [776, 180] on div "Available (14)" at bounding box center [736, 188] width 641 height 28
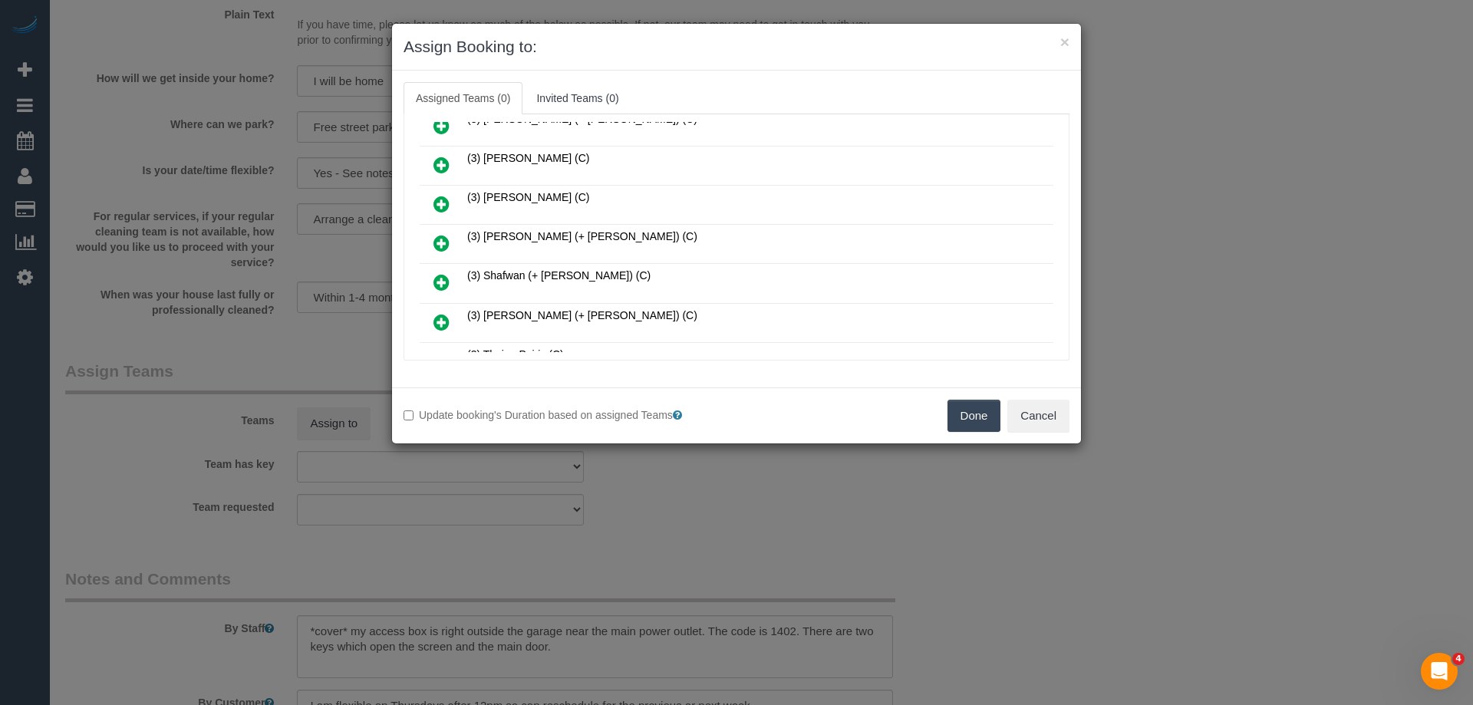
click at [439, 243] on icon at bounding box center [441, 243] width 16 height 18
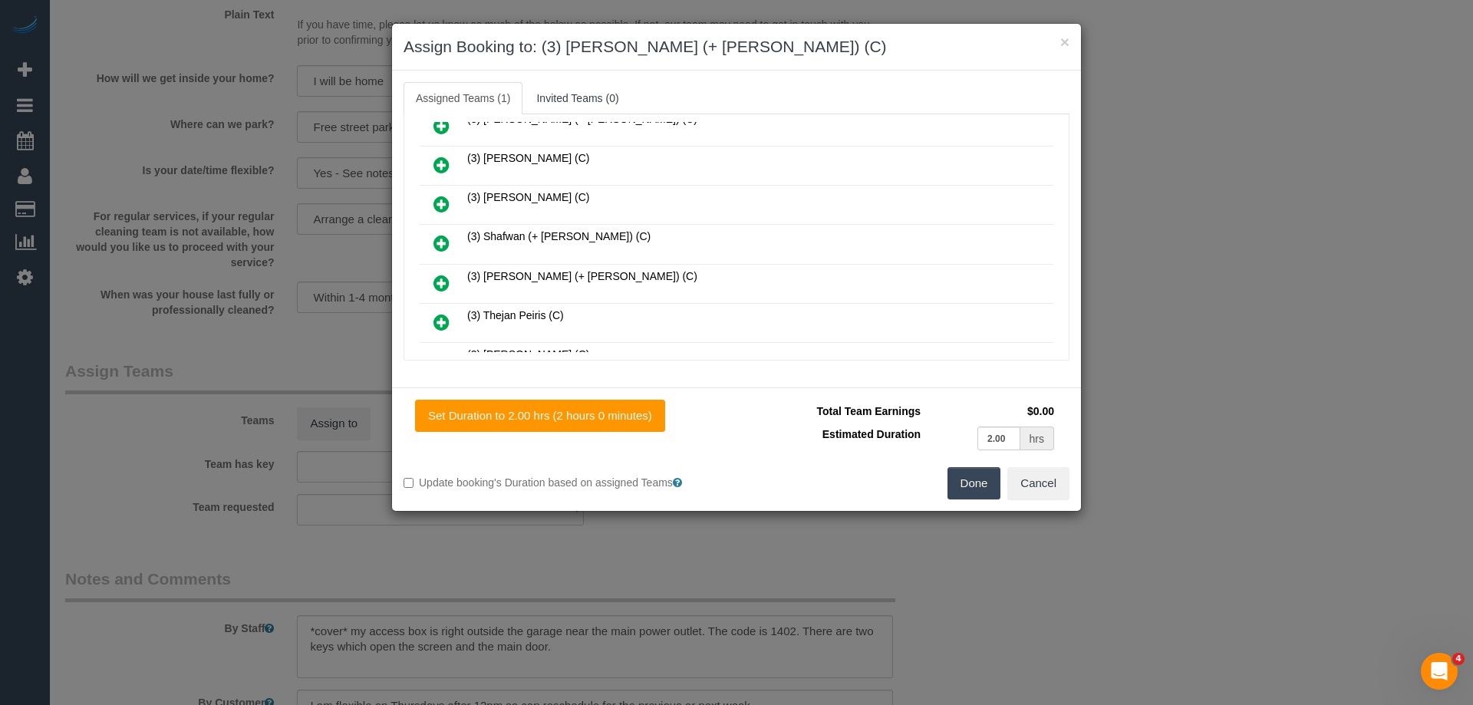
click at [439, 286] on icon at bounding box center [441, 283] width 16 height 18
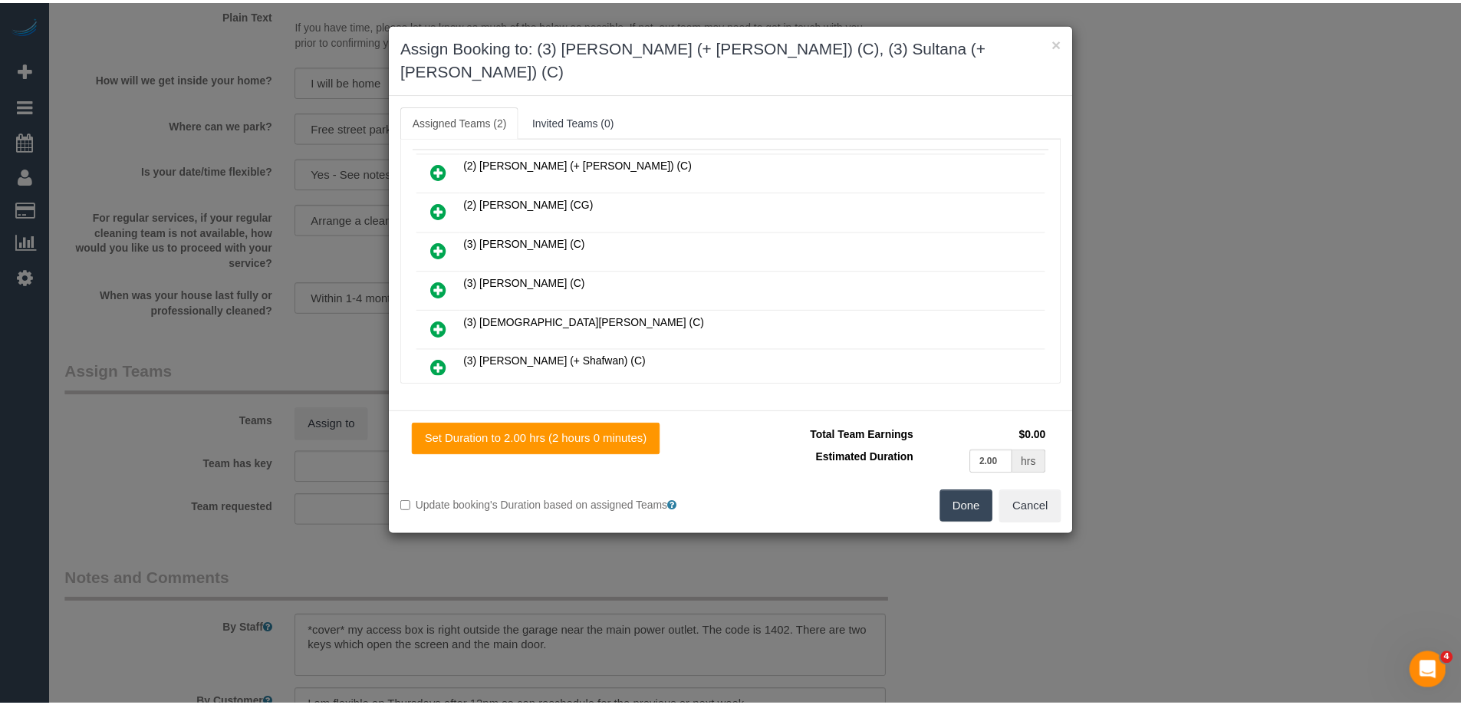
scroll to position [0, 0]
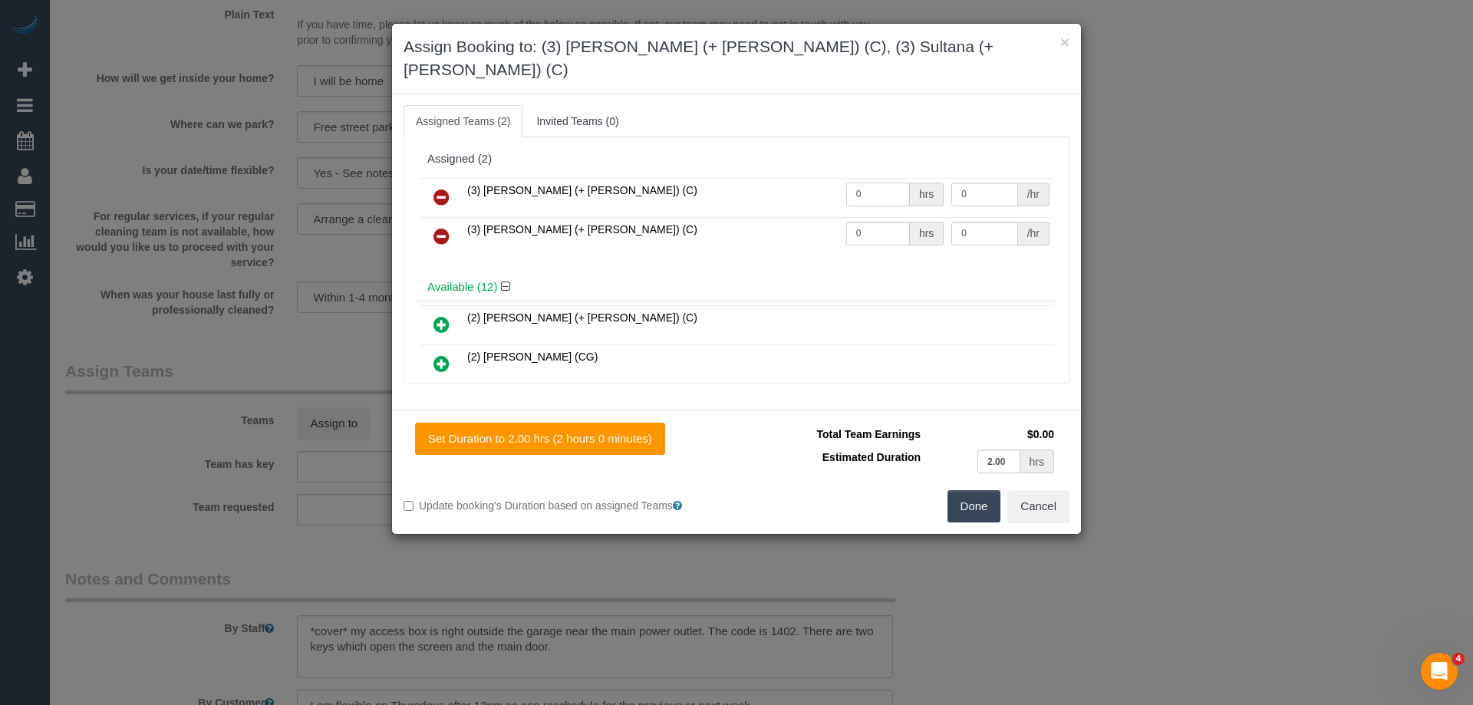
click at [881, 183] on input "0" at bounding box center [878, 195] width 64 height 24
type input "1"
click at [893, 222] on input "0" at bounding box center [878, 234] width 64 height 24
type input "1"
click at [980, 183] on input "0" at bounding box center [984, 195] width 66 height 24
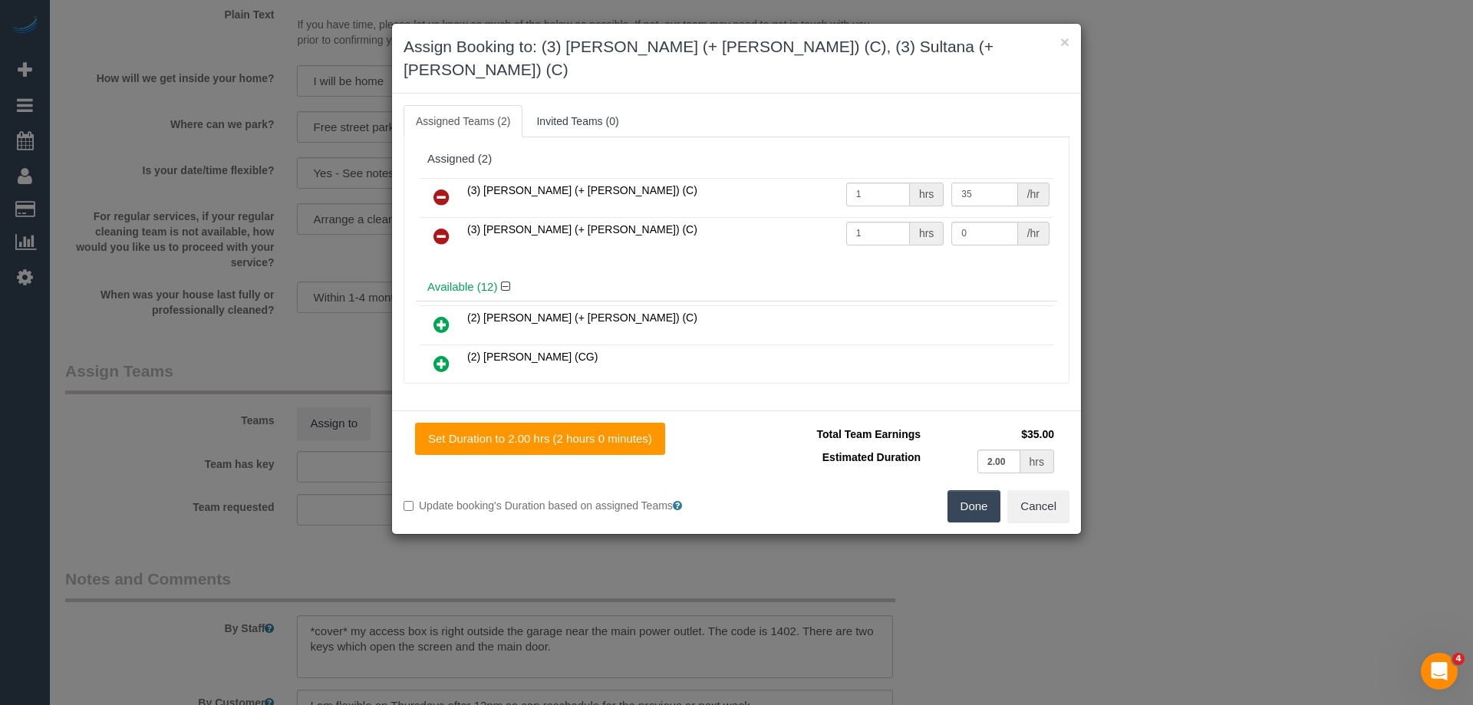
type input "35"
click at [992, 222] on input "0" at bounding box center [984, 234] width 66 height 24
type input "2"
type input "35"
click at [974, 490] on button "Done" at bounding box center [974, 506] width 54 height 32
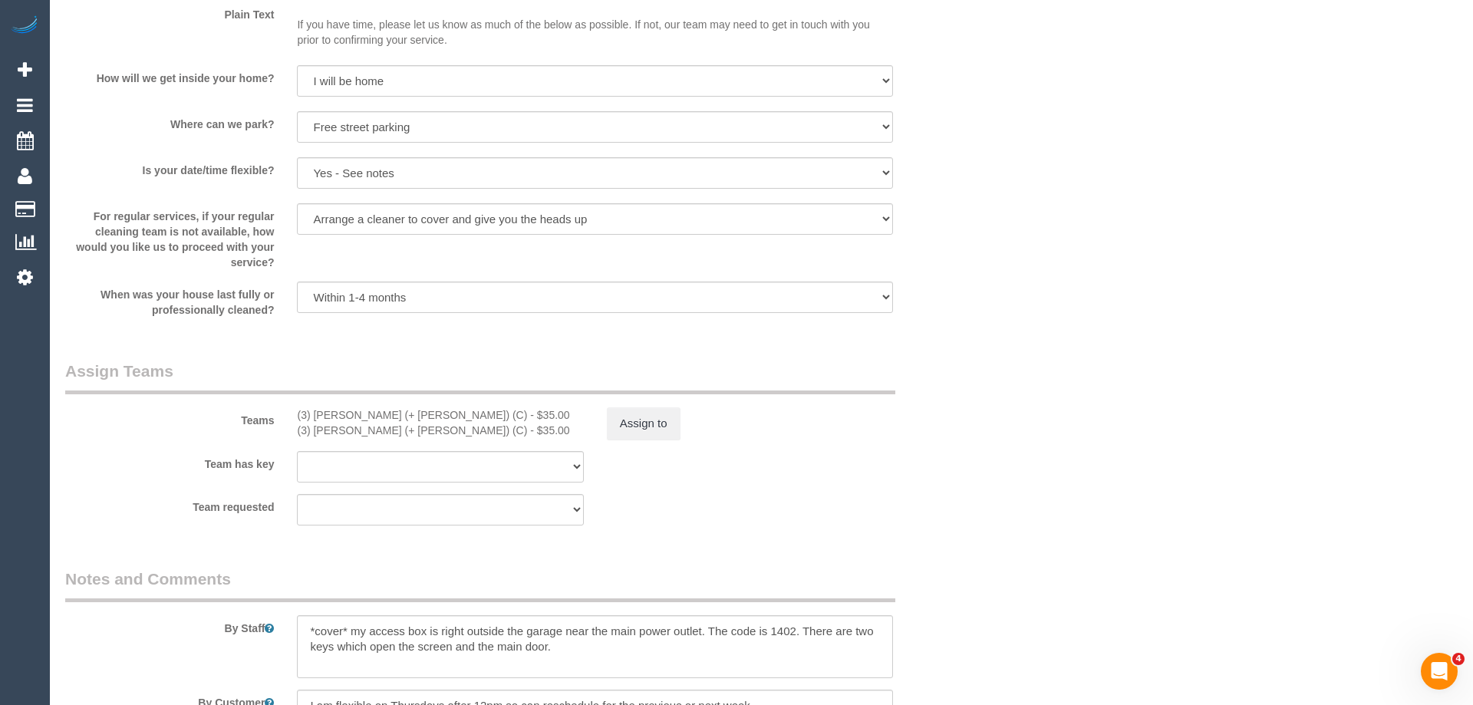
click at [974, 485] on div "× Assign Booking to: (3) Sabbir (+ Sultana) (C), (3) Sultana (+ Sabbir) (C) Ass…" at bounding box center [736, 352] width 1473 height 705
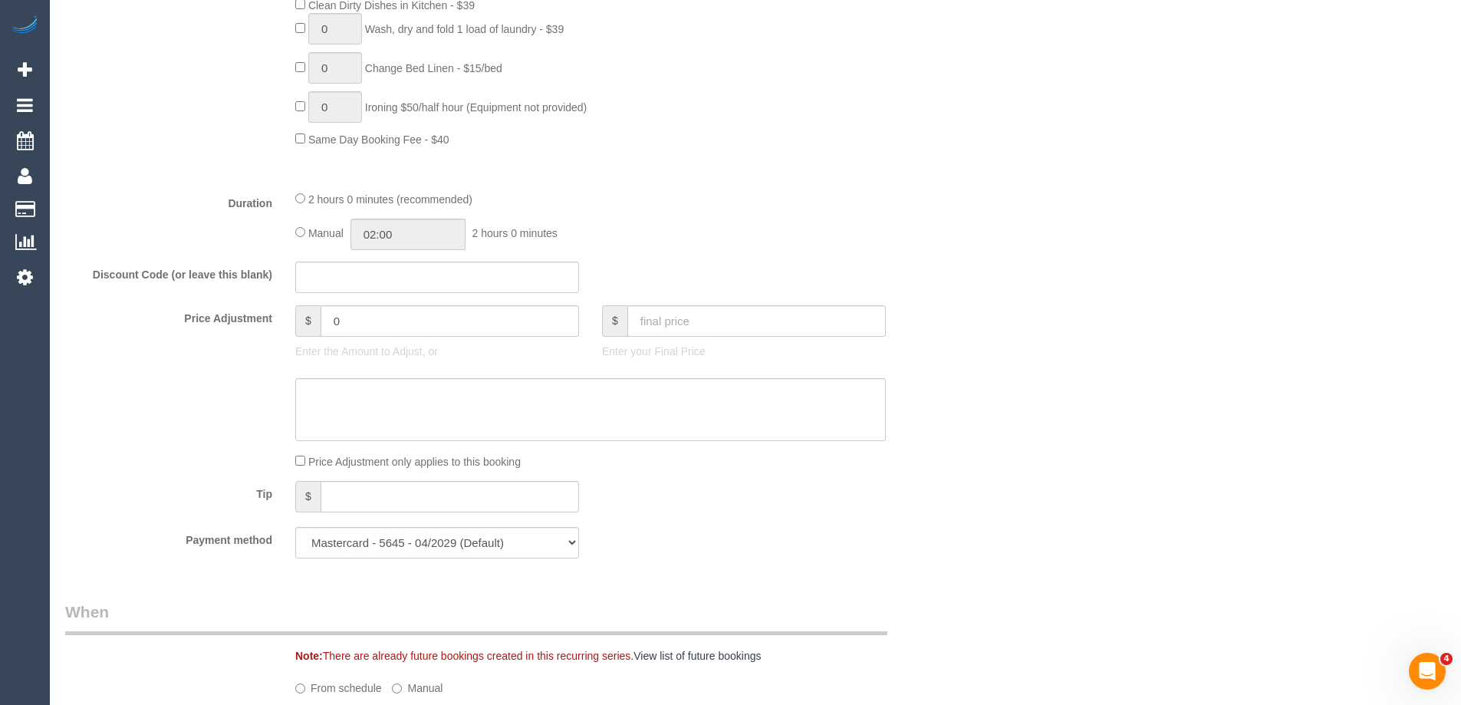
scroll to position [1058, 0]
click at [389, 239] on input "02:00" at bounding box center [407, 237] width 115 height 31
type input "01:00"
click at [390, 273] on li "01:00" at bounding box center [391, 275] width 68 height 20
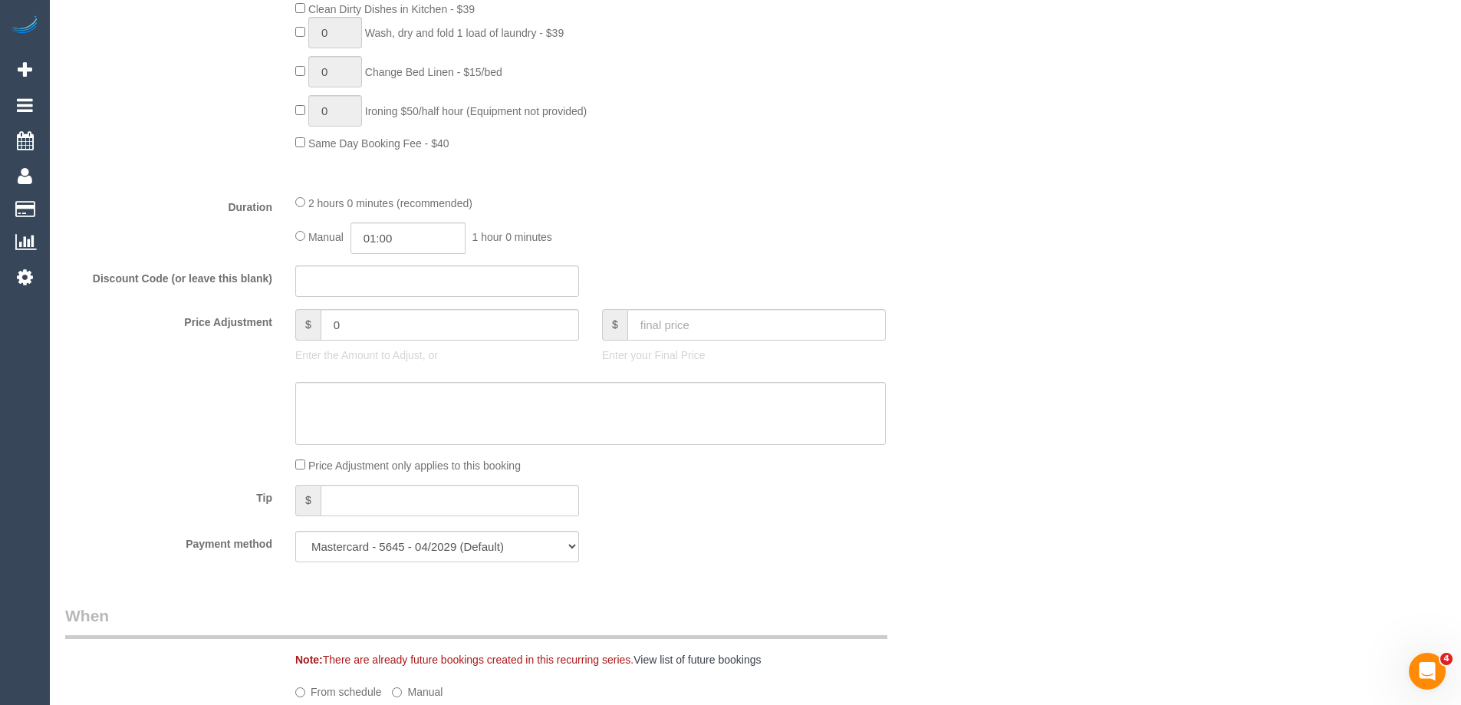
click at [658, 209] on div "2 hours 0 minutes (recommended)" at bounding box center [590, 202] width 591 height 17
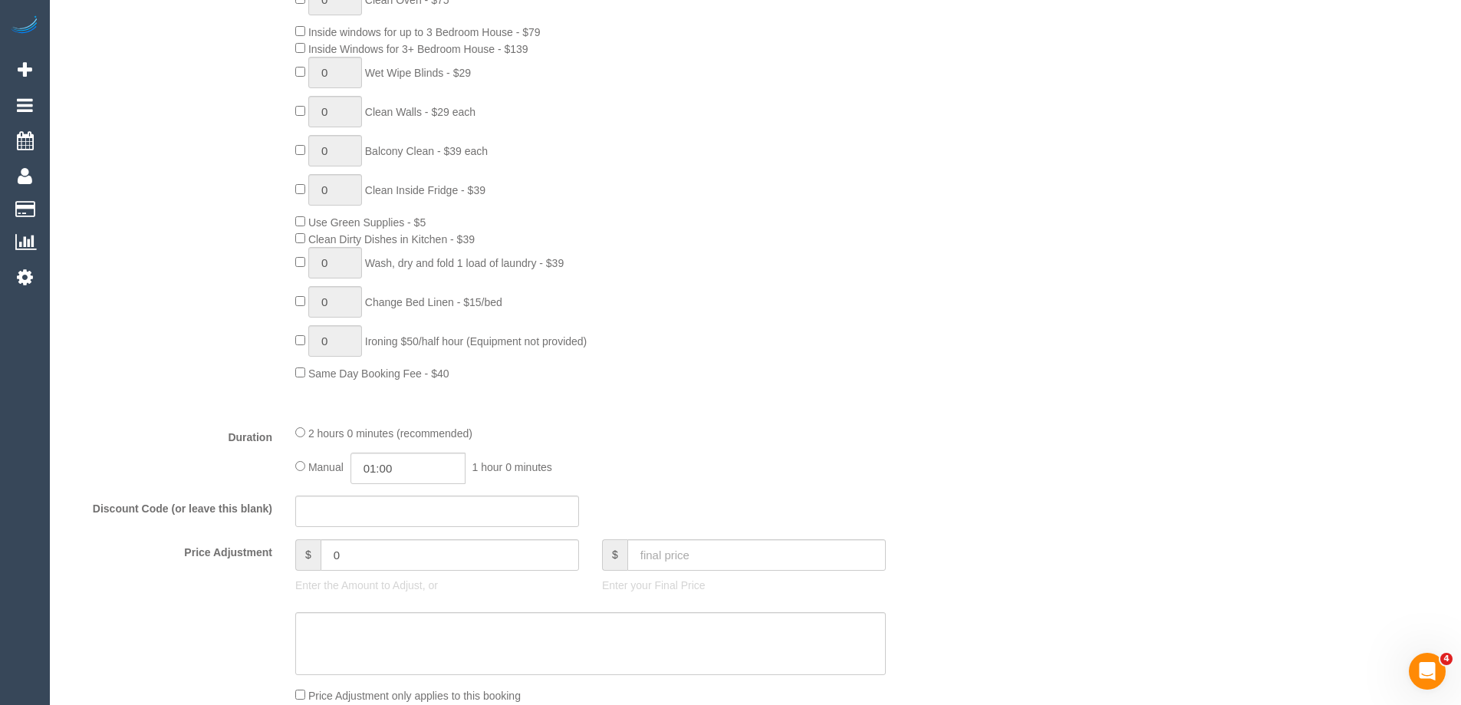
scroll to position [675, 0]
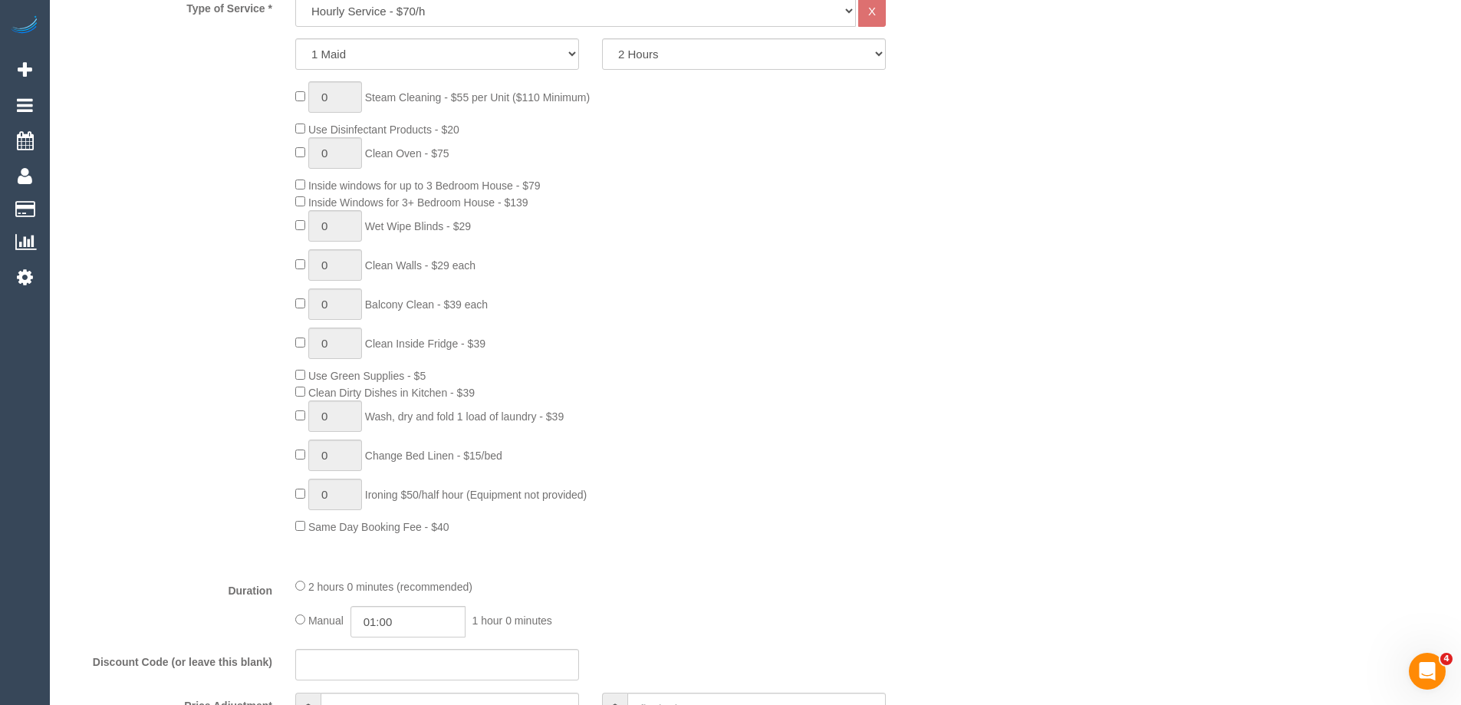
click at [871, 472] on div "0 Steam Cleaning - $55 per Unit ($110 Minimum) Use Disinfectant Products - $20 …" at bounding box center [629, 307] width 690 height 453
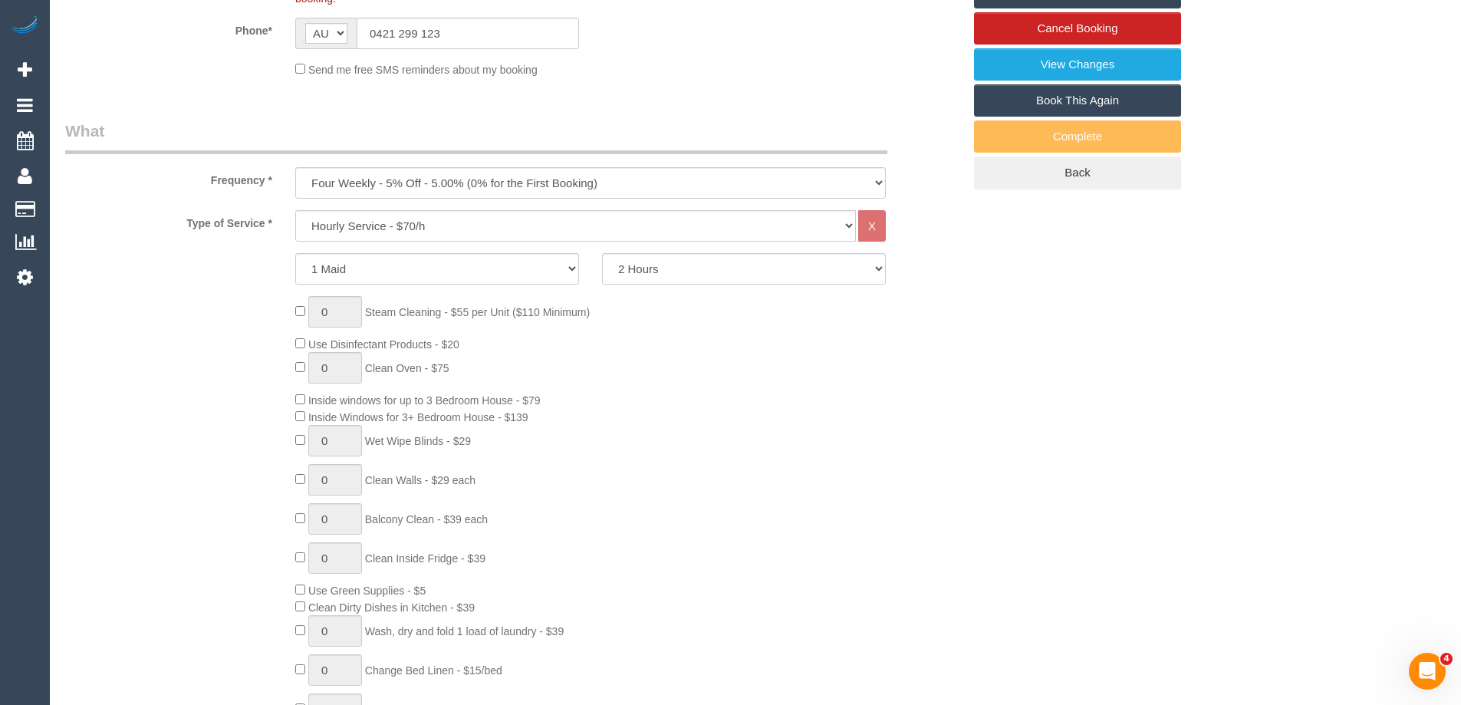
scroll to position [291, 0]
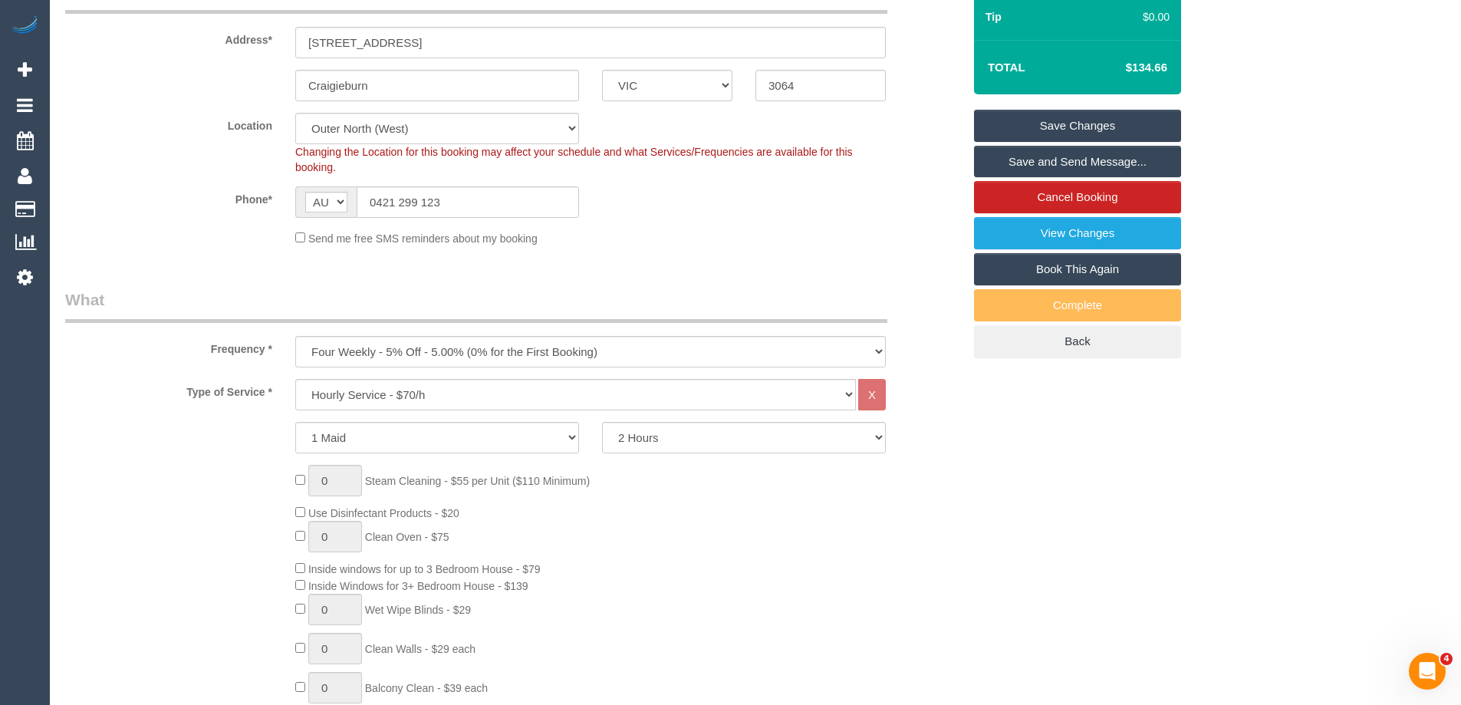
click at [927, 387] on div "Type of Service * Hourly Service - $70/h Hourly Service - $65/h Hourly Service …" at bounding box center [514, 394] width 920 height 31
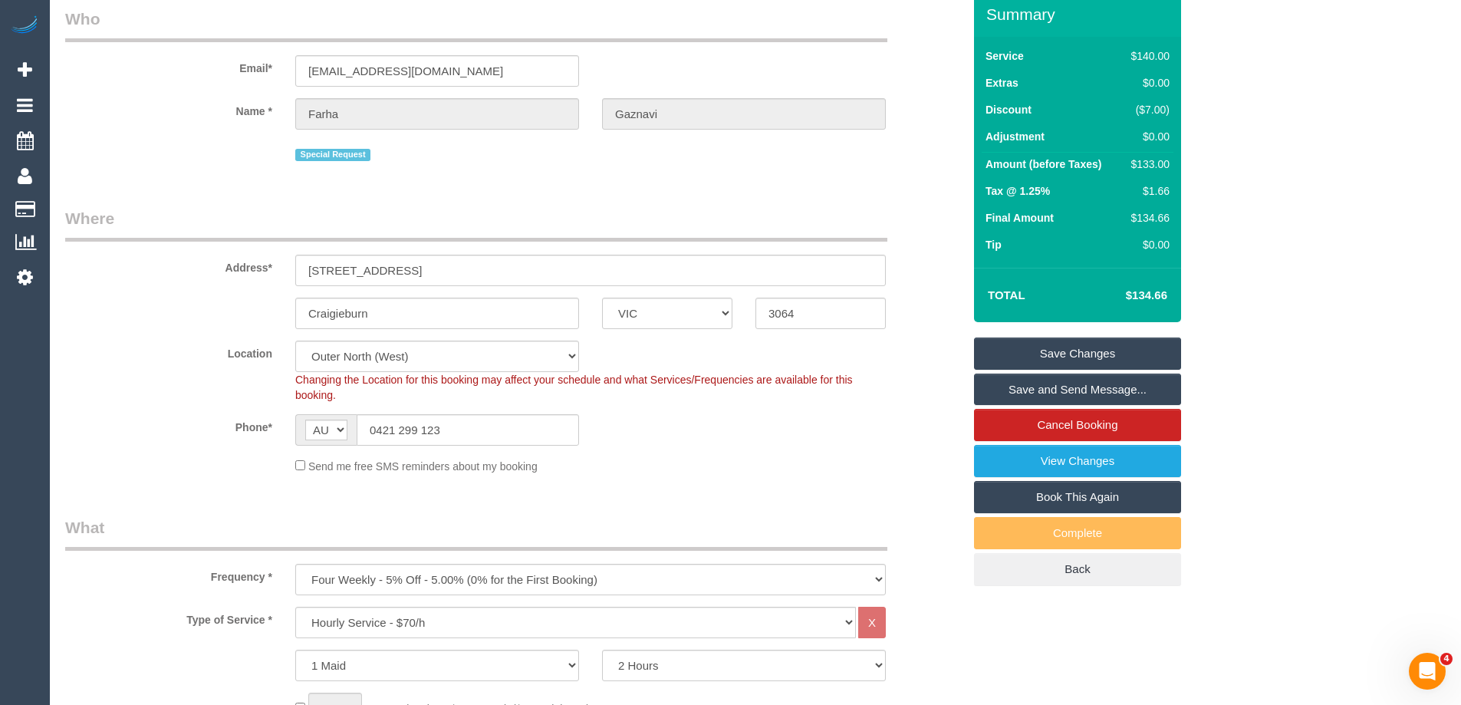
scroll to position [0, 0]
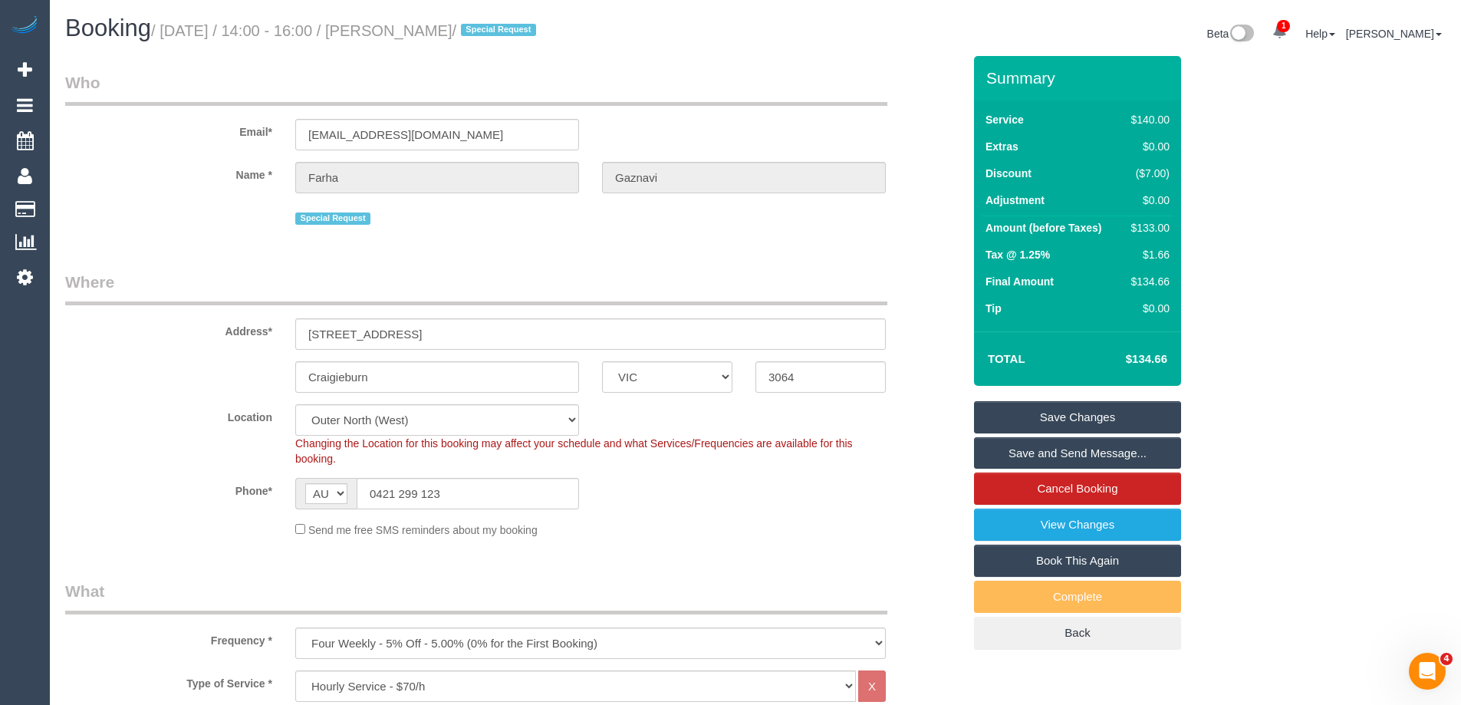
click at [910, 238] on fieldset "Who Email* fgaznavi@gmail.com Name * Farha Gaznavi Special Request" at bounding box center [513, 155] width 897 height 169
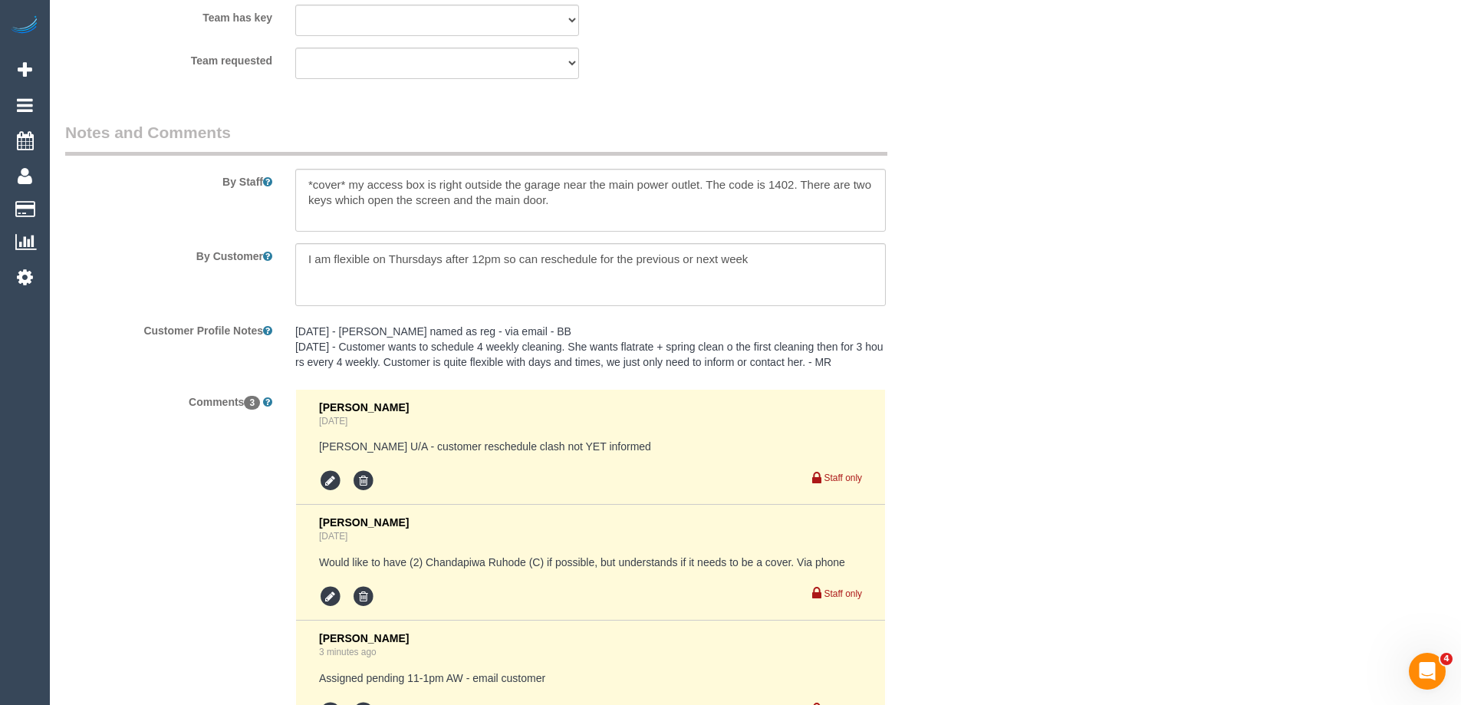
scroll to position [2256, 0]
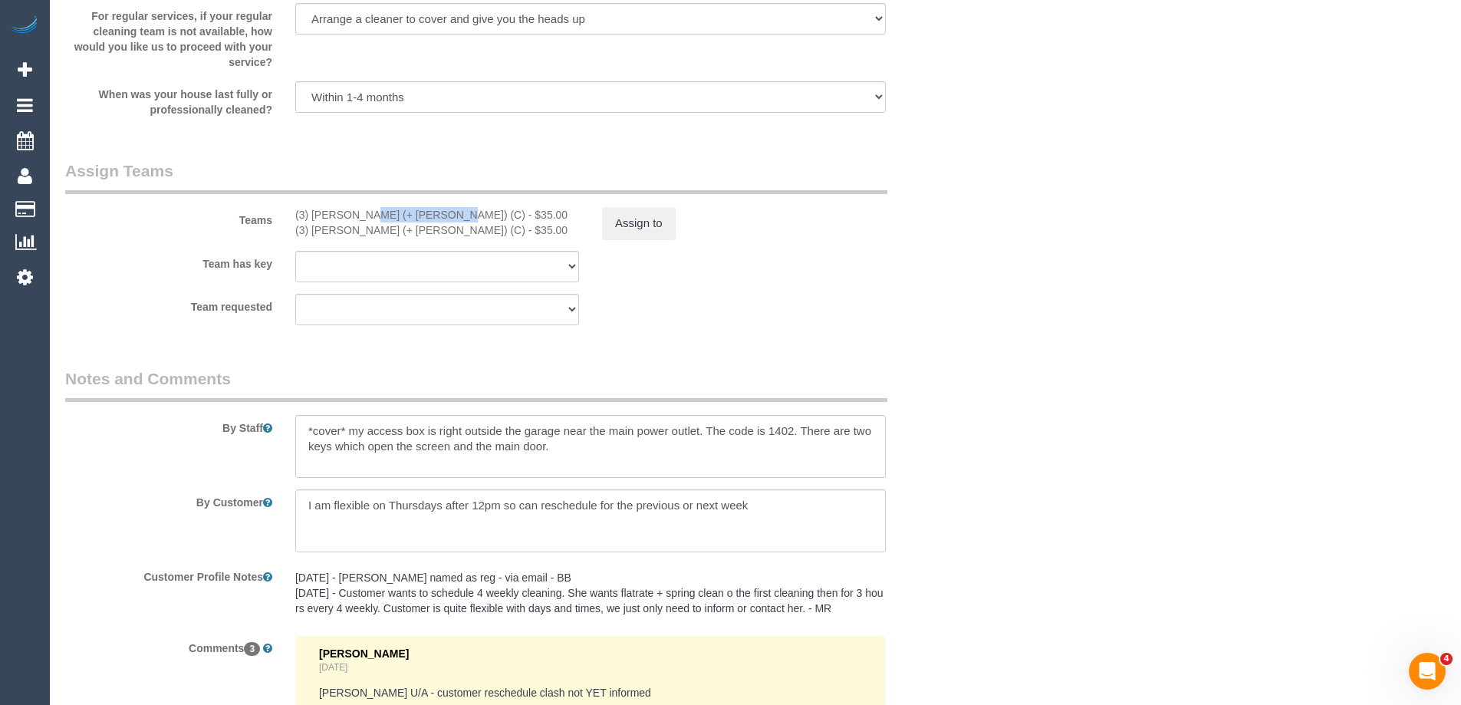
drag, startPoint x: 396, startPoint y: 215, endPoint x: 315, endPoint y: 217, distance: 80.6
click at [315, 217] on div "(3) Sabbir (+ Sultana) (C) - $35.00" at bounding box center [437, 214] width 284 height 15
drag, startPoint x: 314, startPoint y: 211, endPoint x: 396, endPoint y: 214, distance: 82.1
click at [396, 214] on div "(3) Sabbir (+ Sultana) (C) - $35.00" at bounding box center [437, 214] width 284 height 15
copy div "Sabbir (+ Sultana"
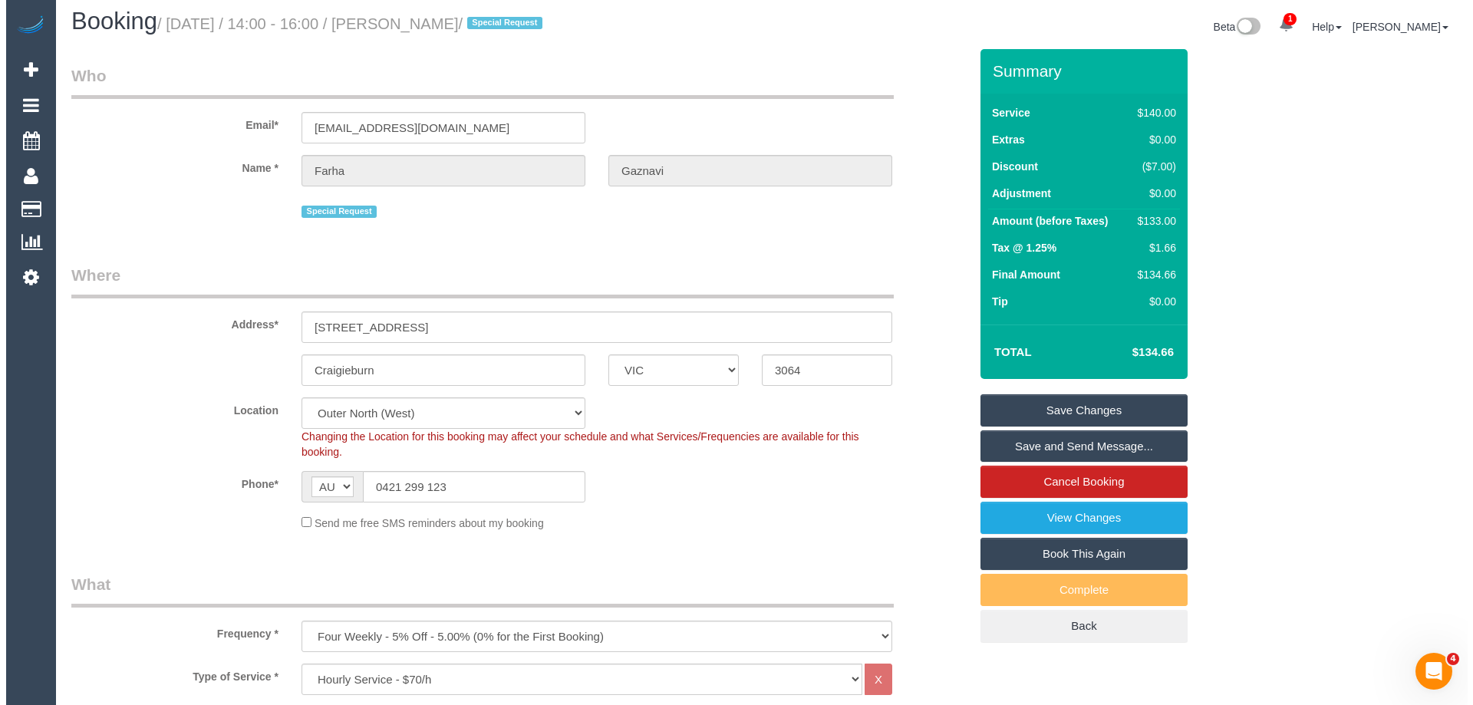
scroll to position [0, 0]
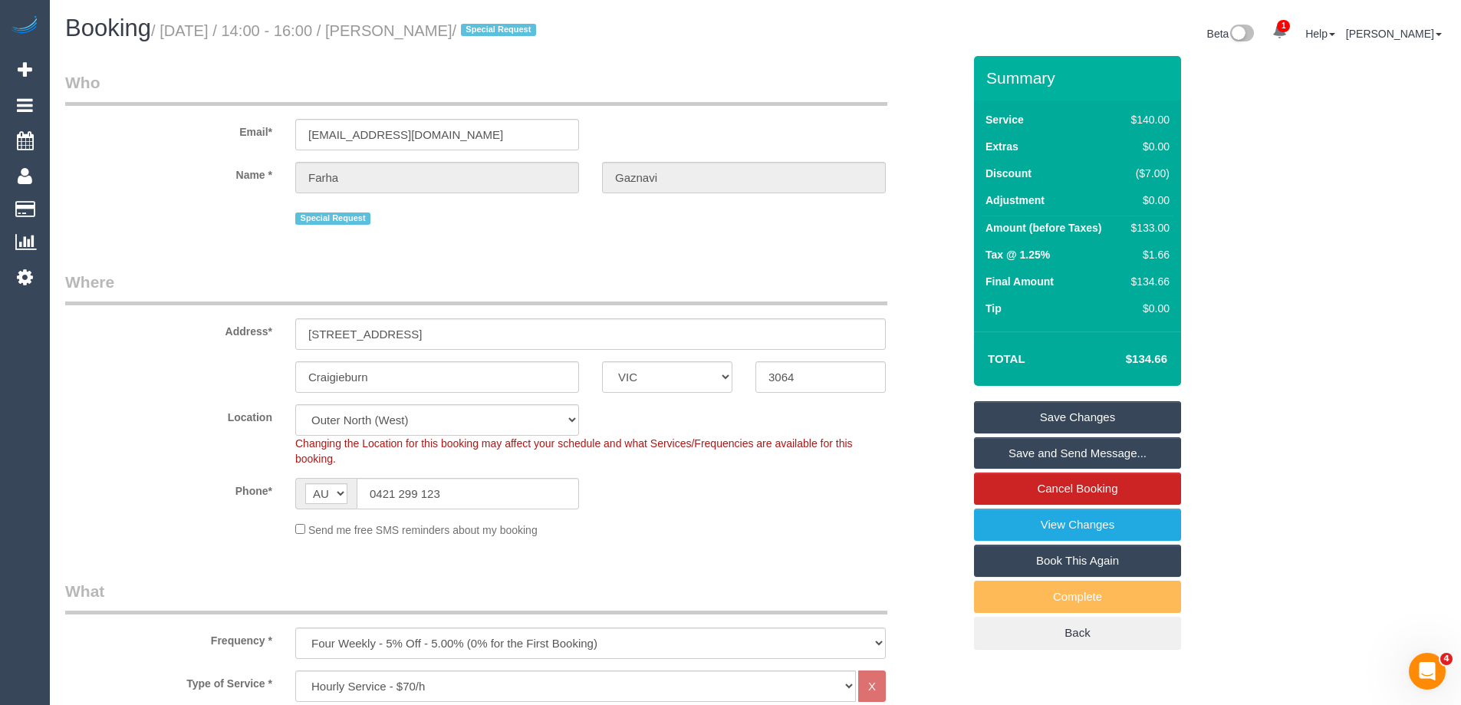
drag, startPoint x: 532, startPoint y: 26, endPoint x: 426, endPoint y: 33, distance: 106.8
click at [426, 33] on small "/ September 10, 2025 / 14:00 - 16:00 / Farha Gaznavi / Special Request" at bounding box center [346, 30] width 390 height 17
copy small "Farha Gaznavi /"
click at [908, 321] on div "Address* 8 Hamersley Road, 8" at bounding box center [514, 310] width 920 height 79
click at [1046, 412] on link "Save Changes" at bounding box center [1077, 417] width 207 height 32
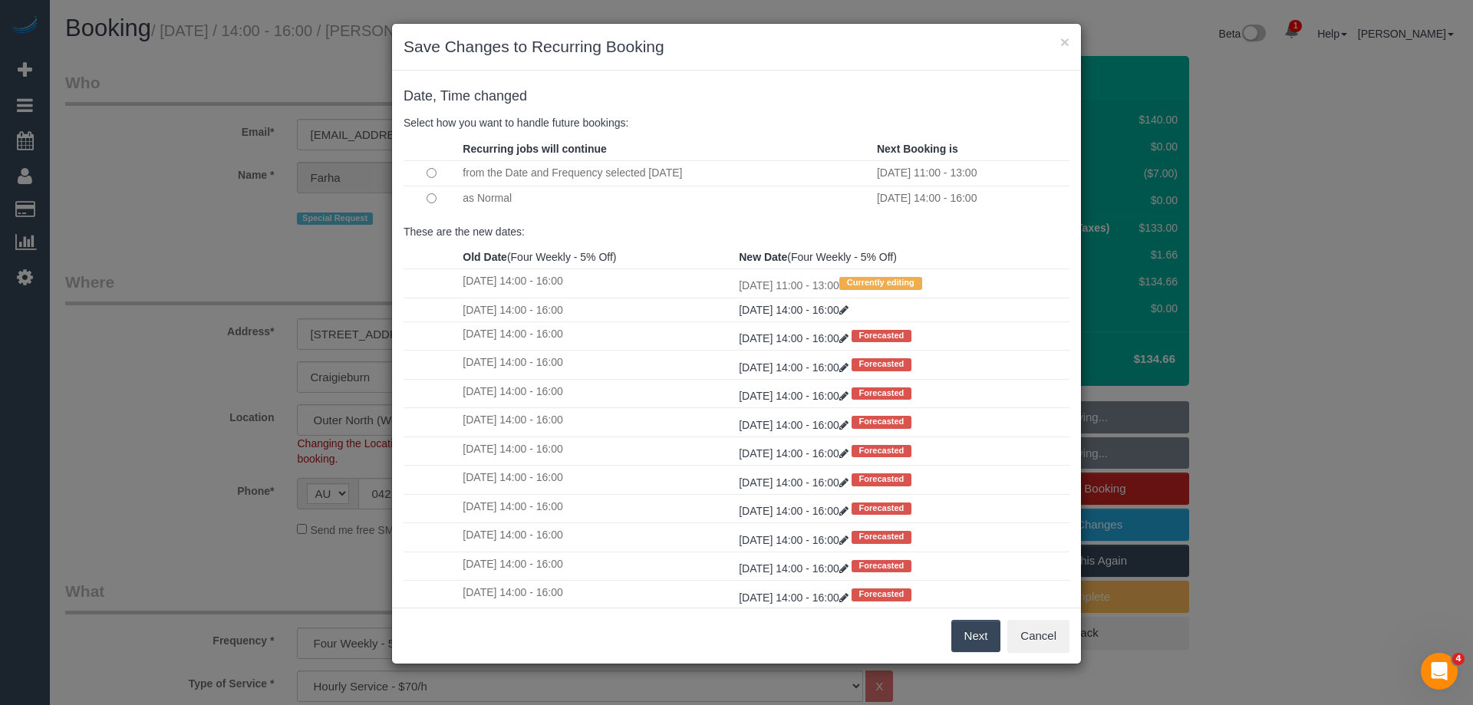
click at [973, 642] on button "Next" at bounding box center [976, 636] width 50 height 32
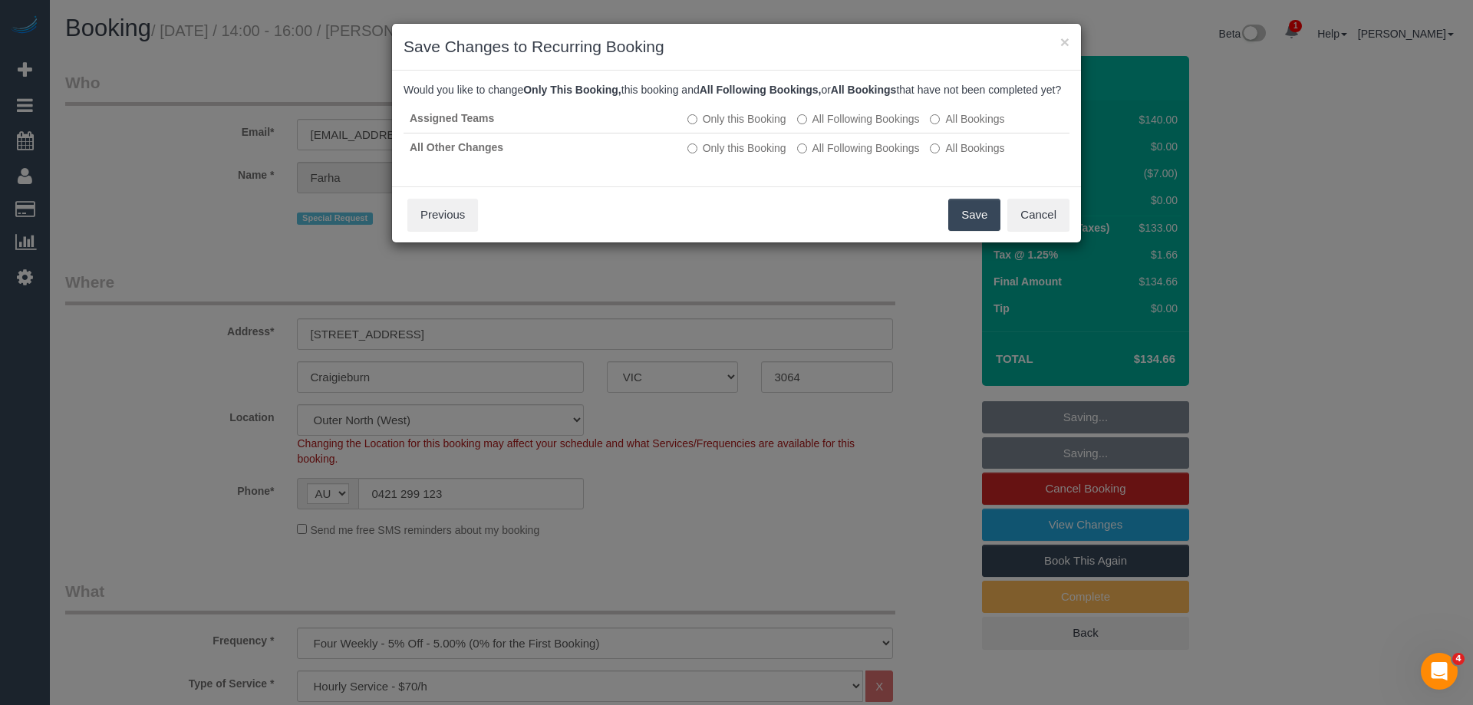
click at [972, 229] on button "Save" at bounding box center [974, 215] width 52 height 32
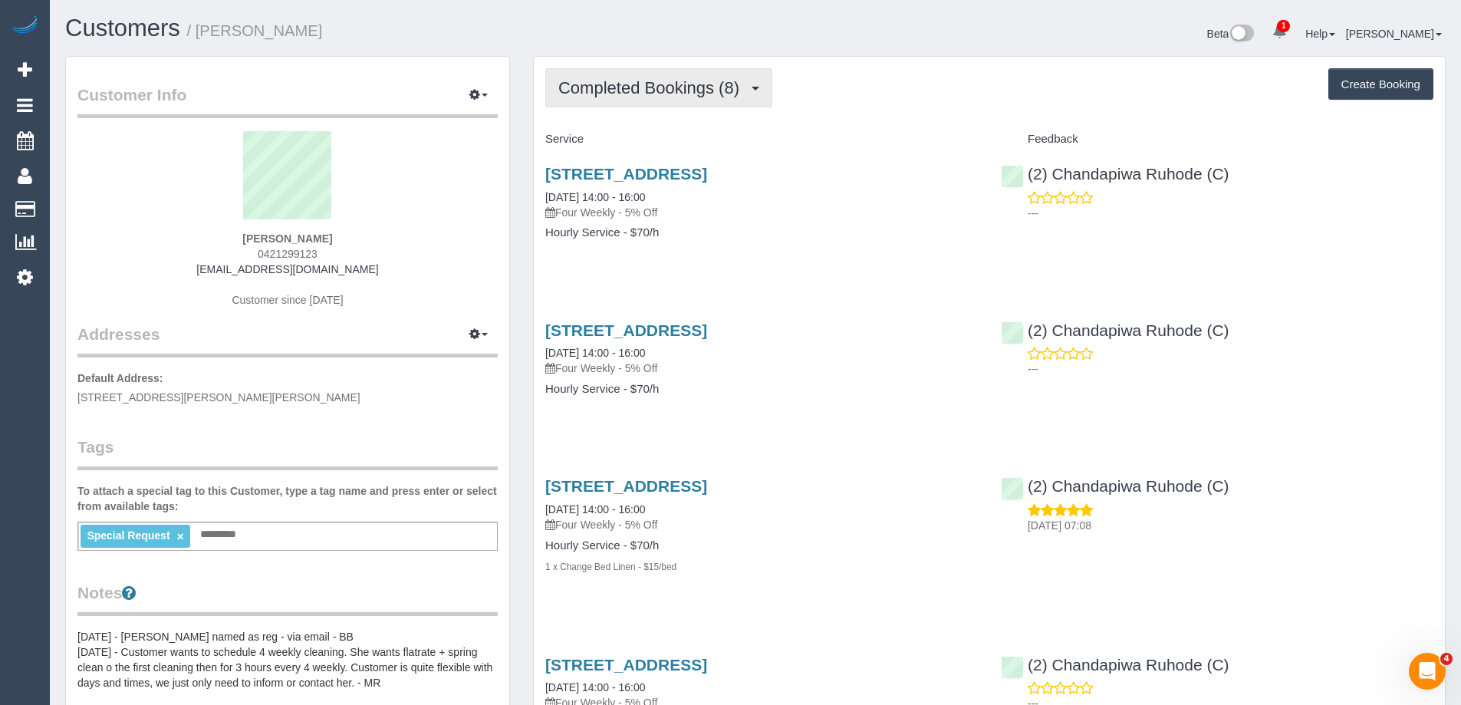
click at [654, 84] on span "Completed Bookings (8)" at bounding box center [652, 87] width 189 height 19
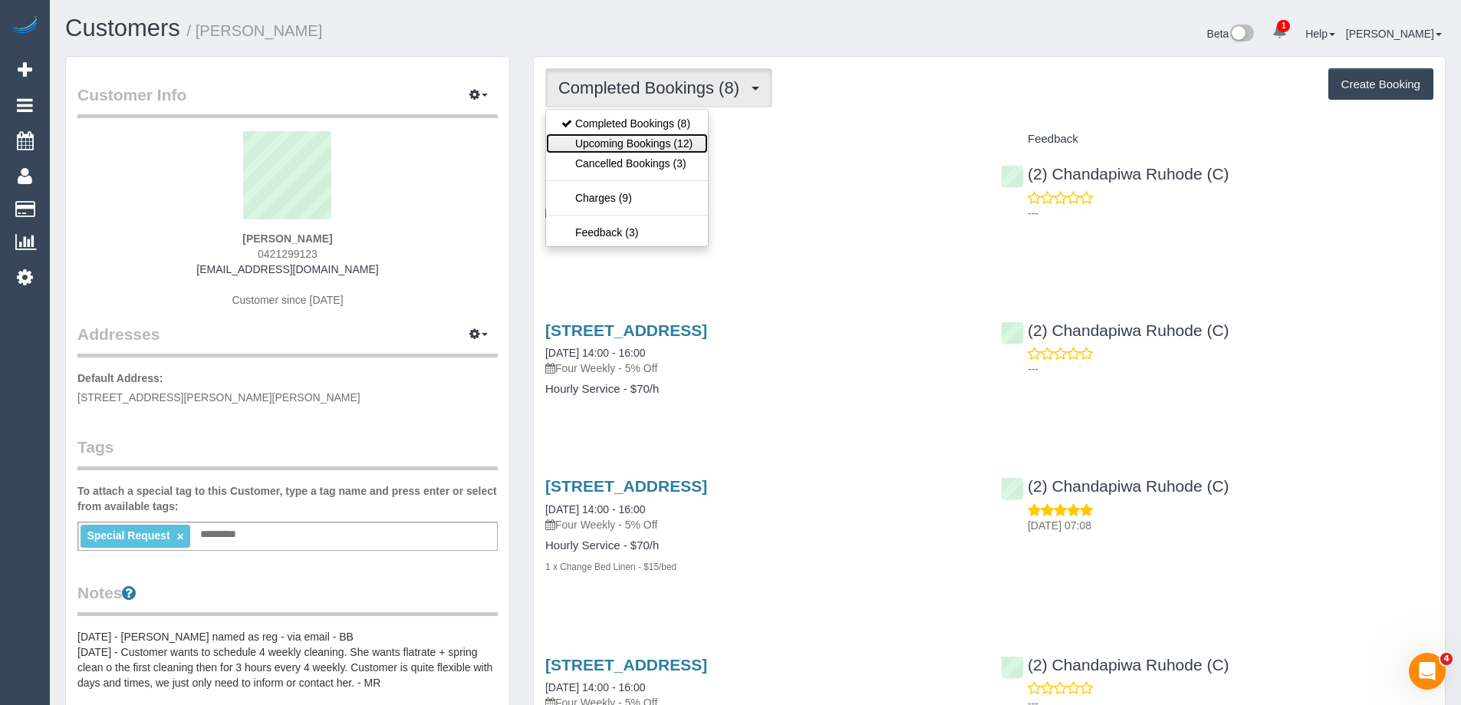
click at [629, 147] on link "Upcoming Bookings (12)" at bounding box center [627, 143] width 162 height 20
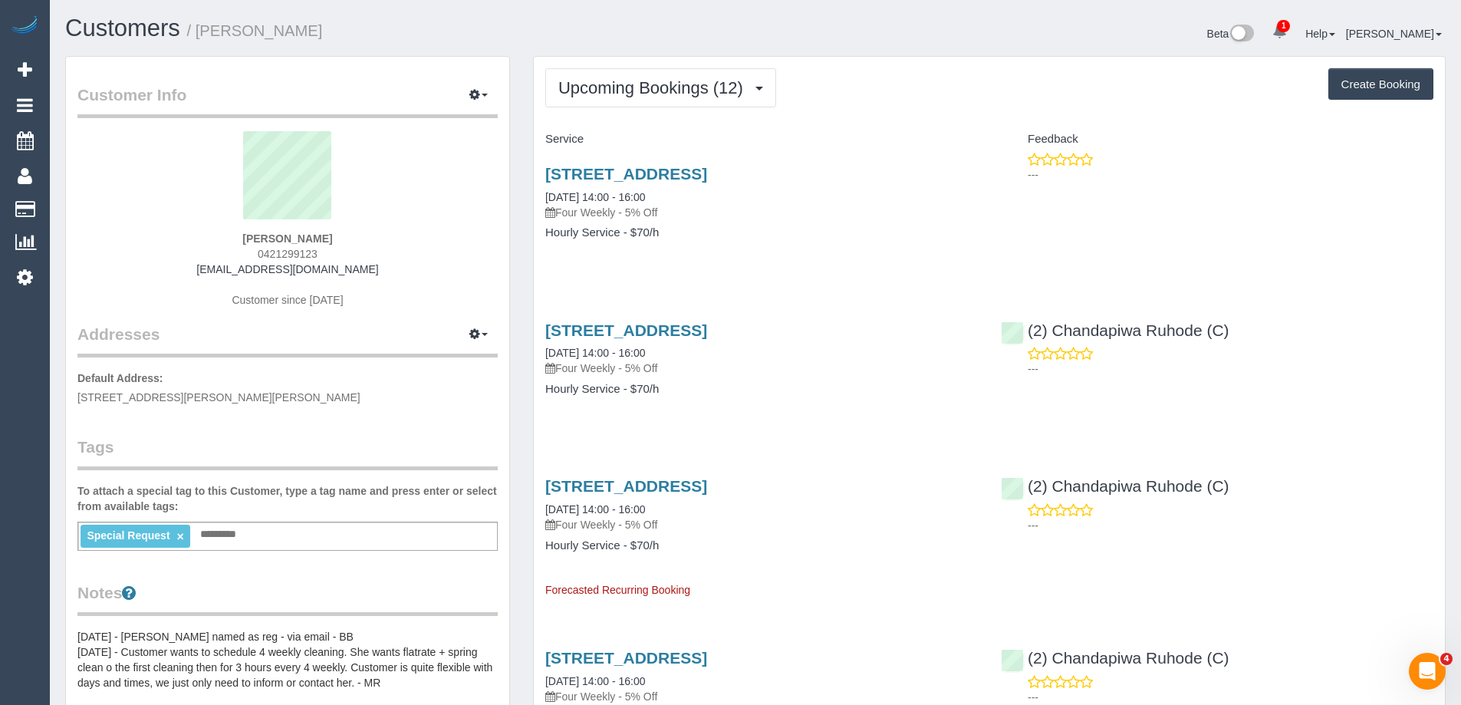
drag, startPoint x: 1153, startPoint y: 265, endPoint x: 567, endPoint y: 146, distance: 598.5
click at [1170, 162] on div "---" at bounding box center [1217, 167] width 433 height 31
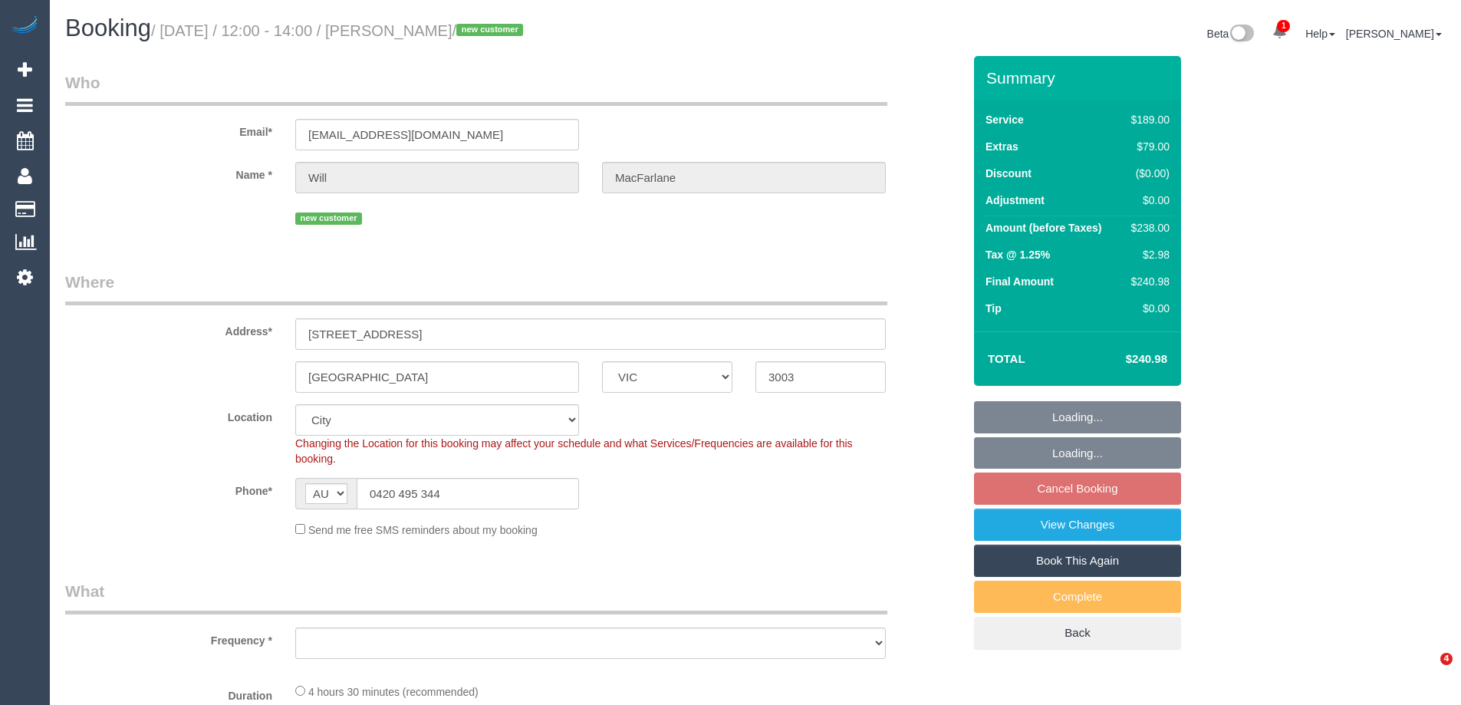
select select "VIC"
select select "string:stripe-pm_1S327S2GScqysDRVMe5FAatk"
select select "number:28"
select select "number:14"
select select "number:20"
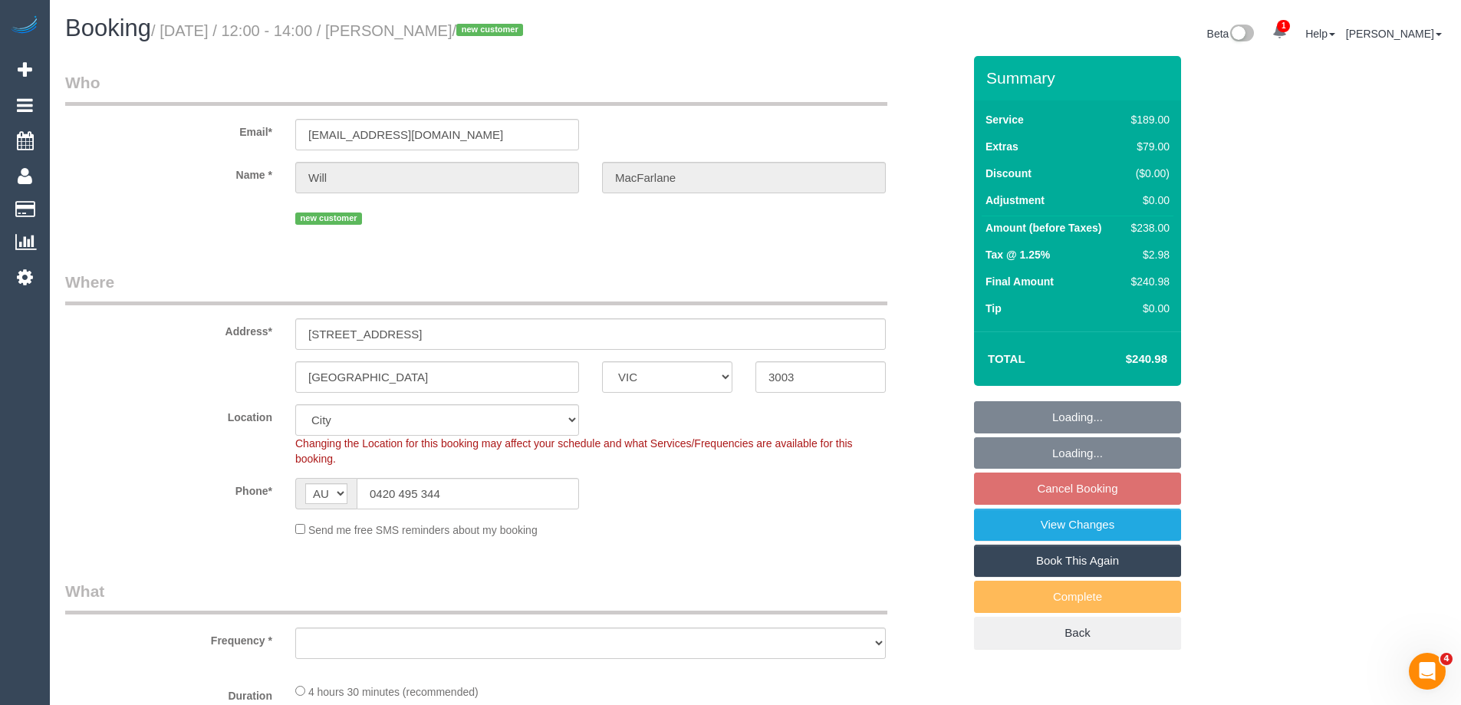
select select "number:24"
select select "number:13"
select select "object:1195"
select select "spot1"
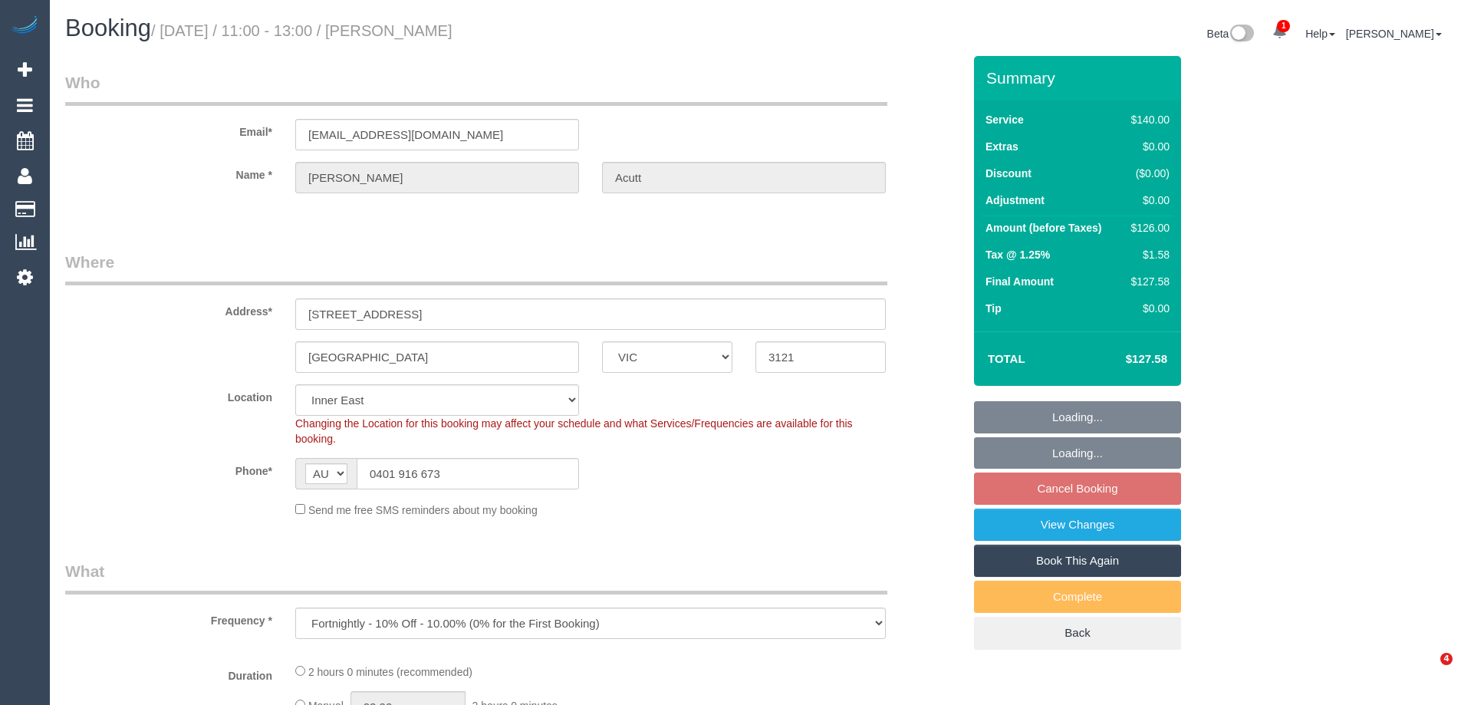
select select "VIC"
select select "number:27"
select select "number:14"
select select "number:19"
select select "number:24"
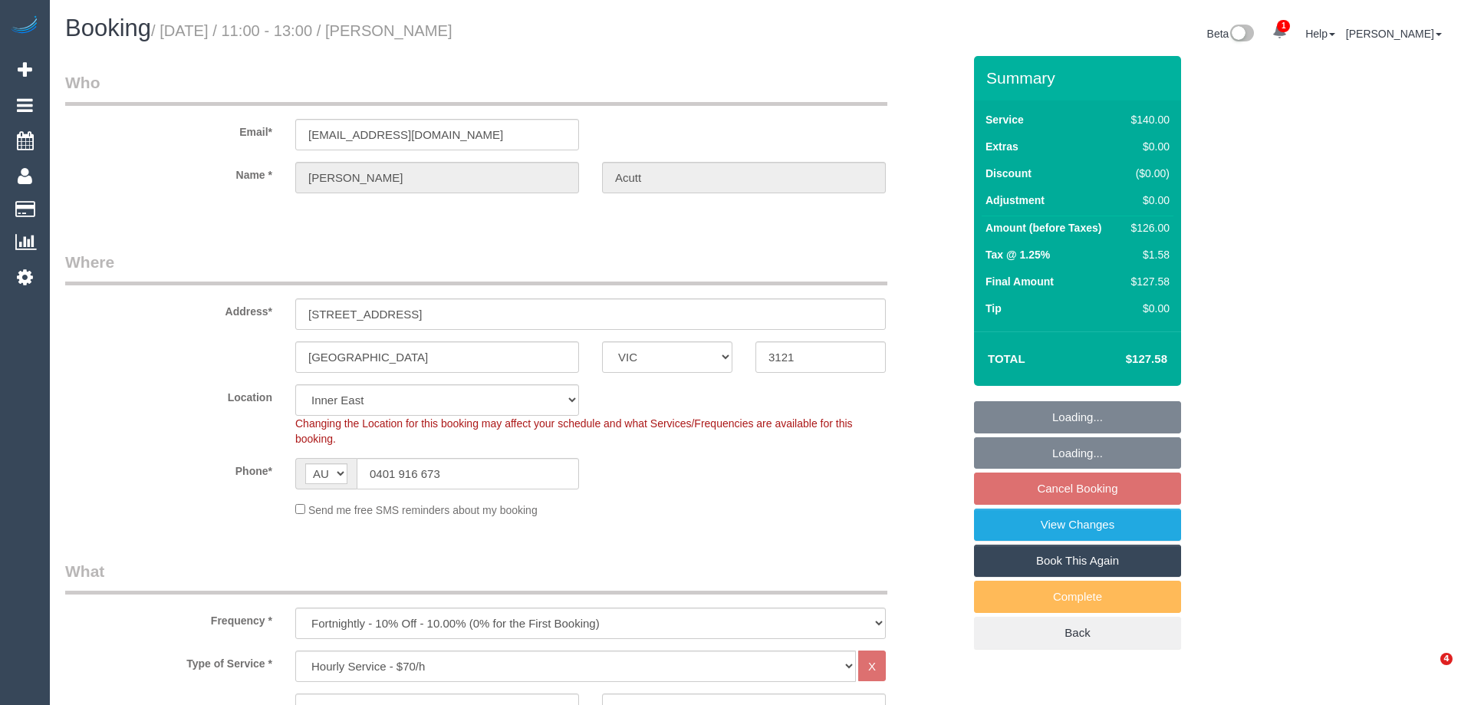
select select "object:911"
select select "string:stripe-pm_1RZiSX2GScqysDRVOCju23ZL"
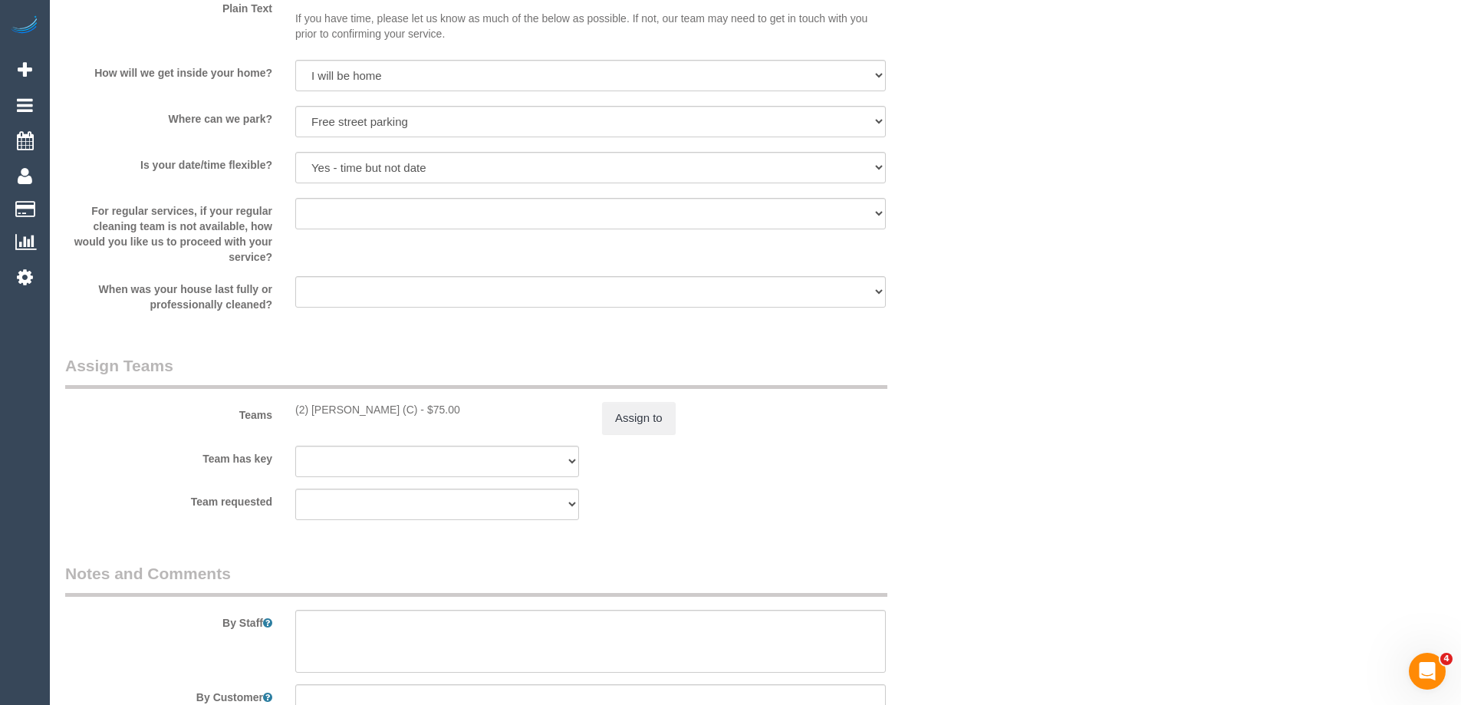
scroll to position [2055, 0]
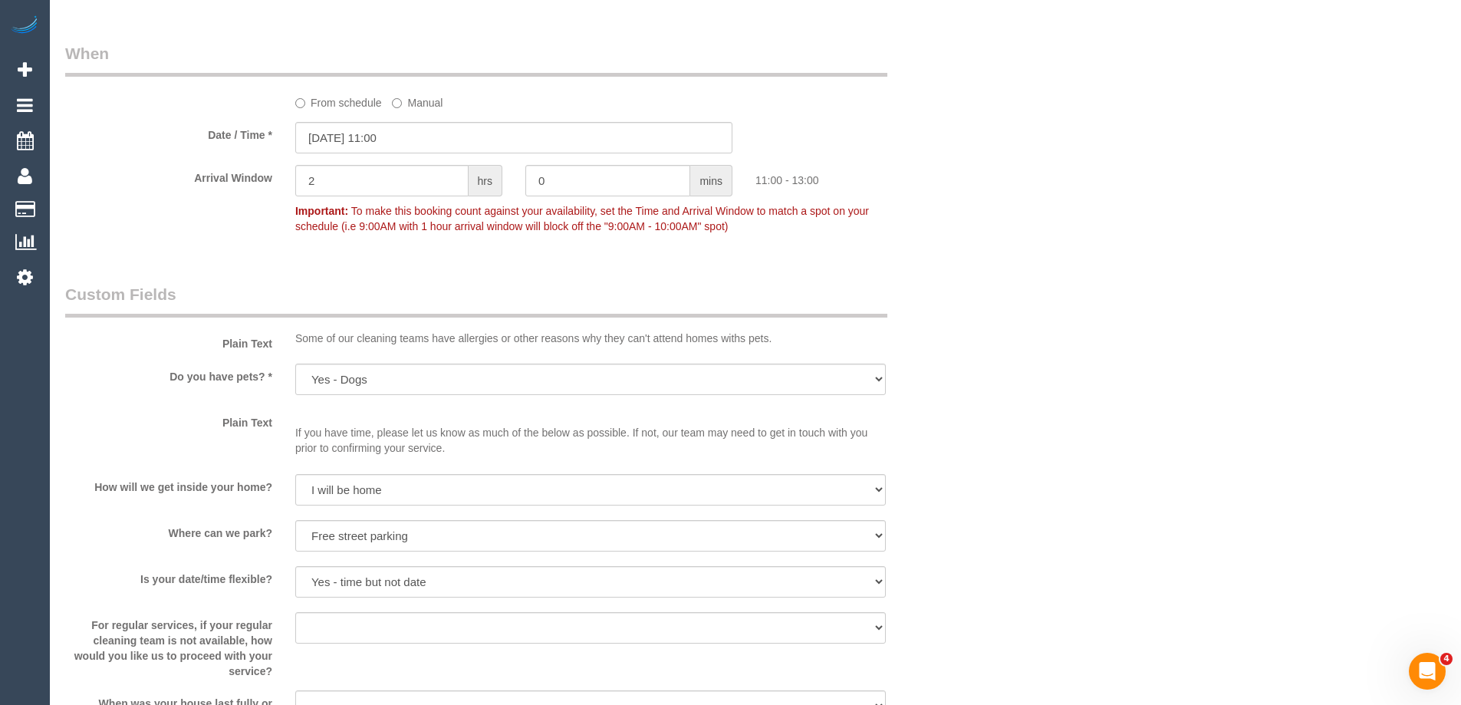
scroll to position [1594, 0]
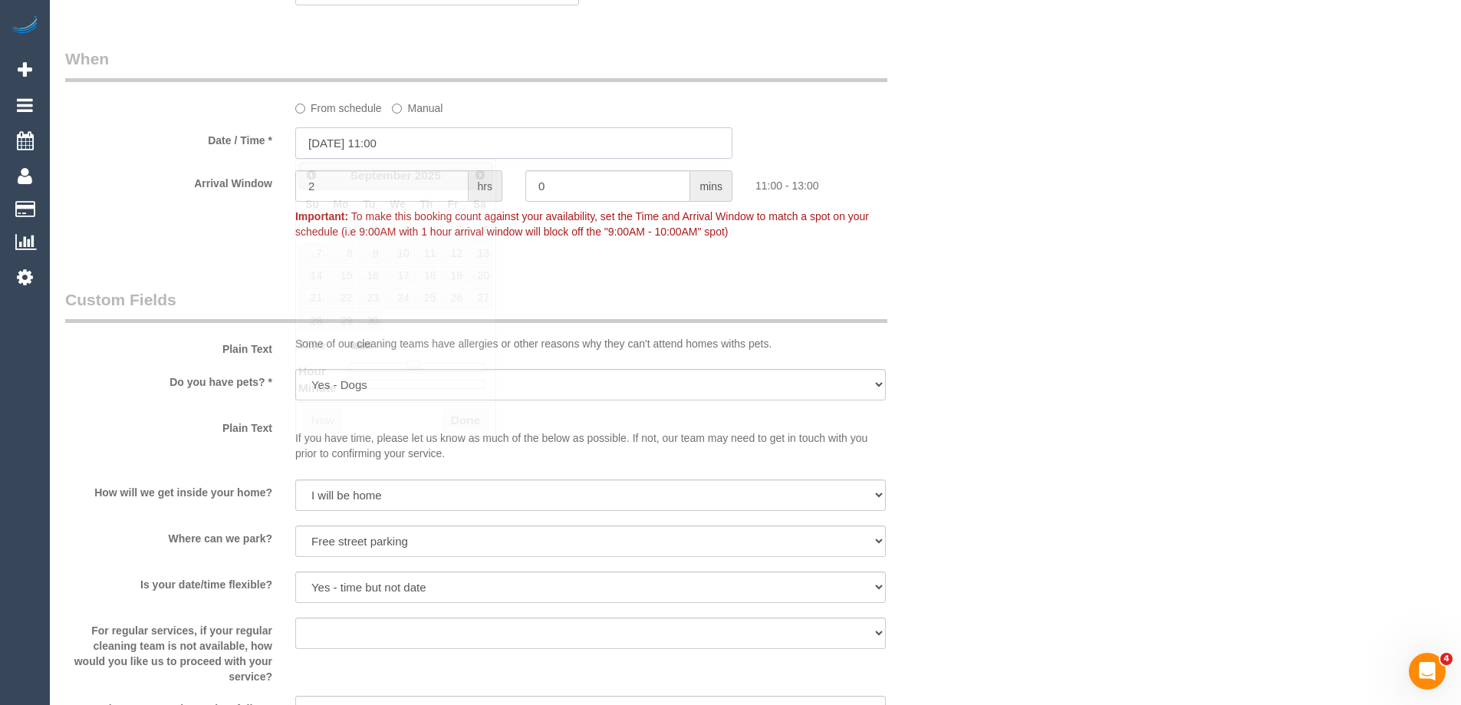
click at [376, 144] on input "[DATE] 11:00" at bounding box center [513, 142] width 437 height 31
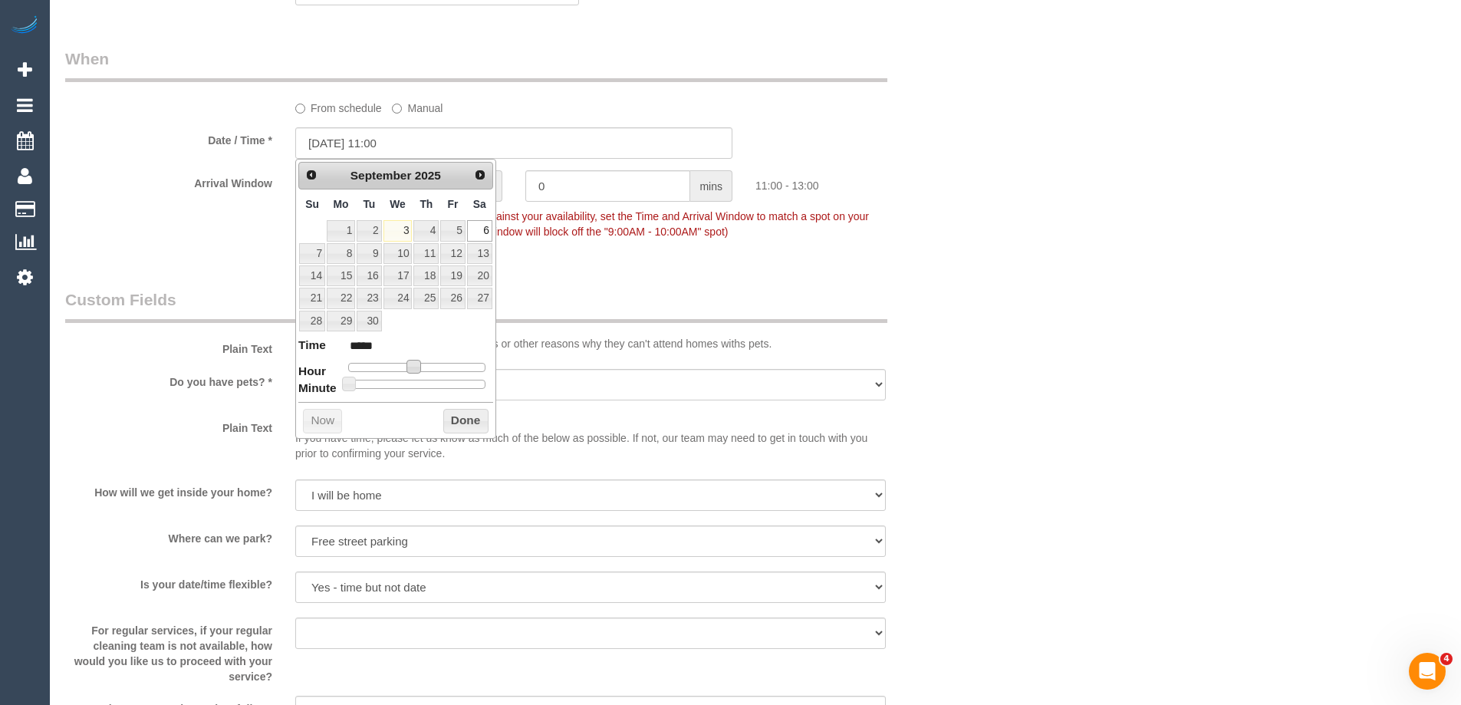
type input "[DATE] 10:00"
type input "*****"
type input "[DATE] 09:00"
type input "*****"
drag, startPoint x: 410, startPoint y: 361, endPoint x: 400, endPoint y: 362, distance: 9.2
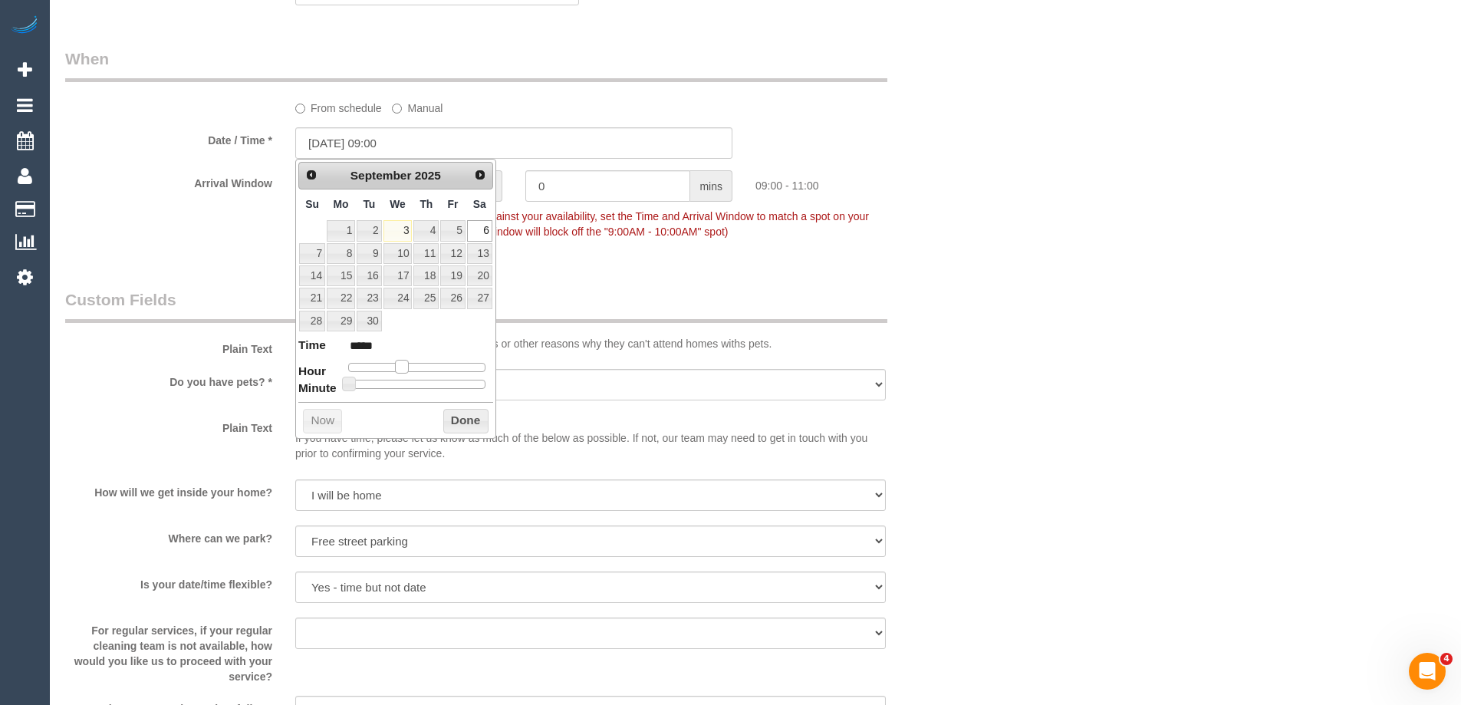
click at [400, 362] on span at bounding box center [402, 367] width 14 height 14
click at [459, 416] on button "Done" at bounding box center [465, 421] width 45 height 25
drag, startPoint x: 1037, startPoint y: 310, endPoint x: 1041, endPoint y: 317, distance: 7.9
click at [1038, 310] on div "Who Email* [EMAIL_ADDRESS][DOMAIN_NAME] Name * [PERSON_NAME] Where Address* [ST…" at bounding box center [755, 170] width 1380 height 3417
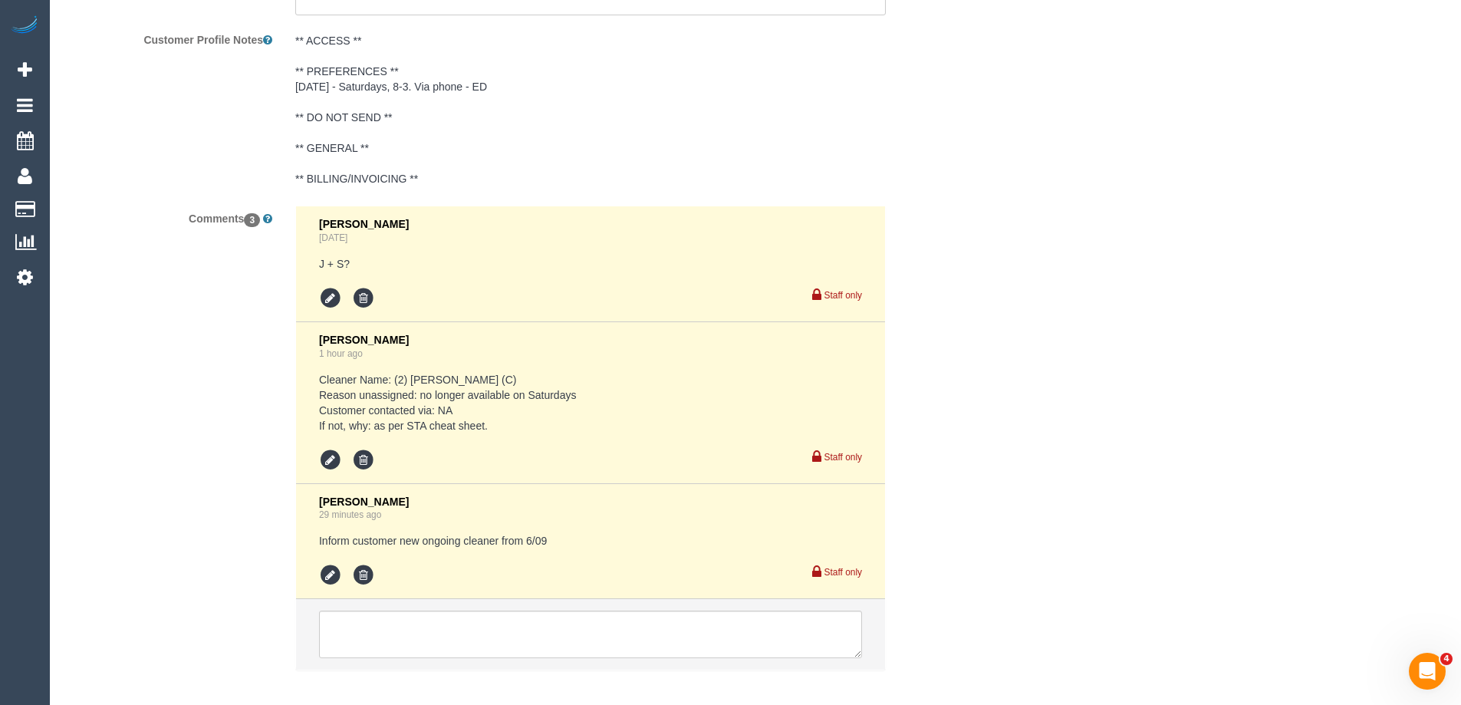
scroll to position [2822, 0]
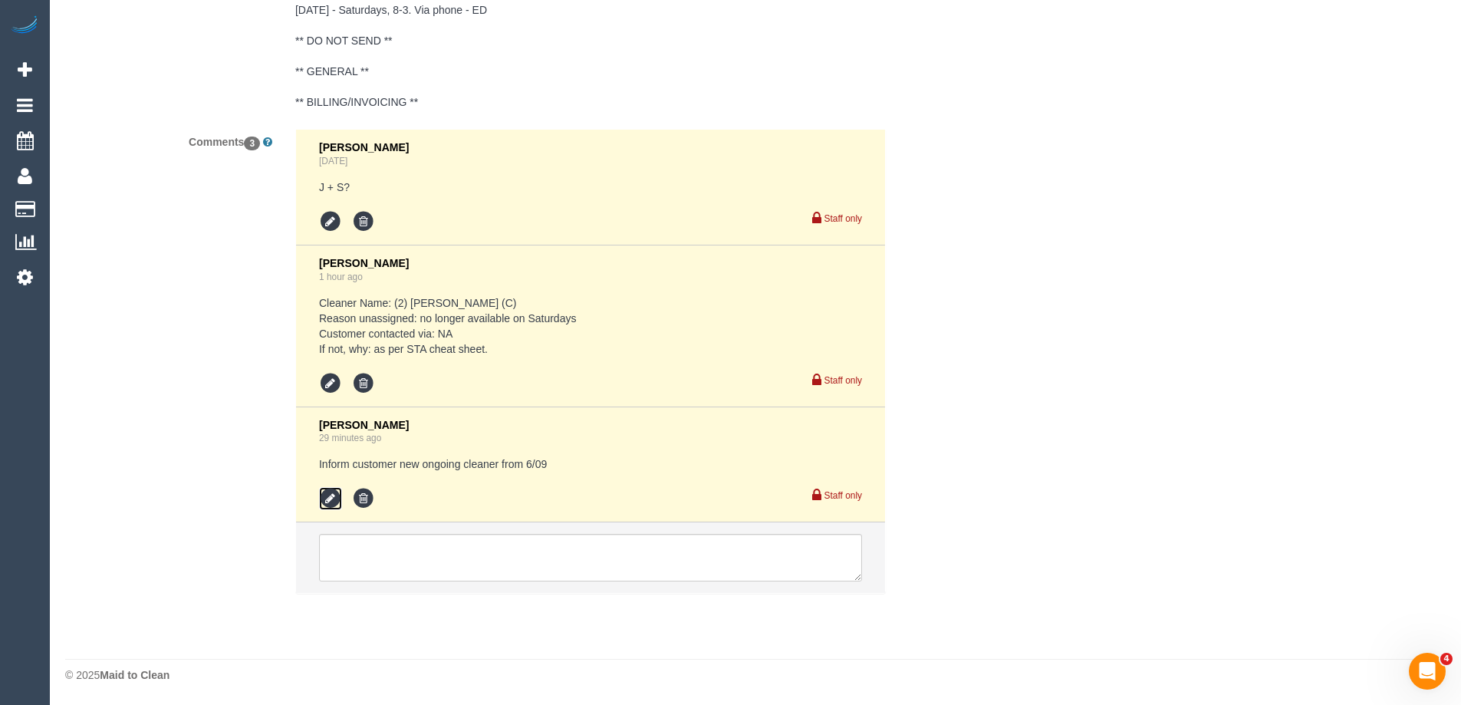
click at [329, 497] on icon at bounding box center [330, 498] width 23 height 23
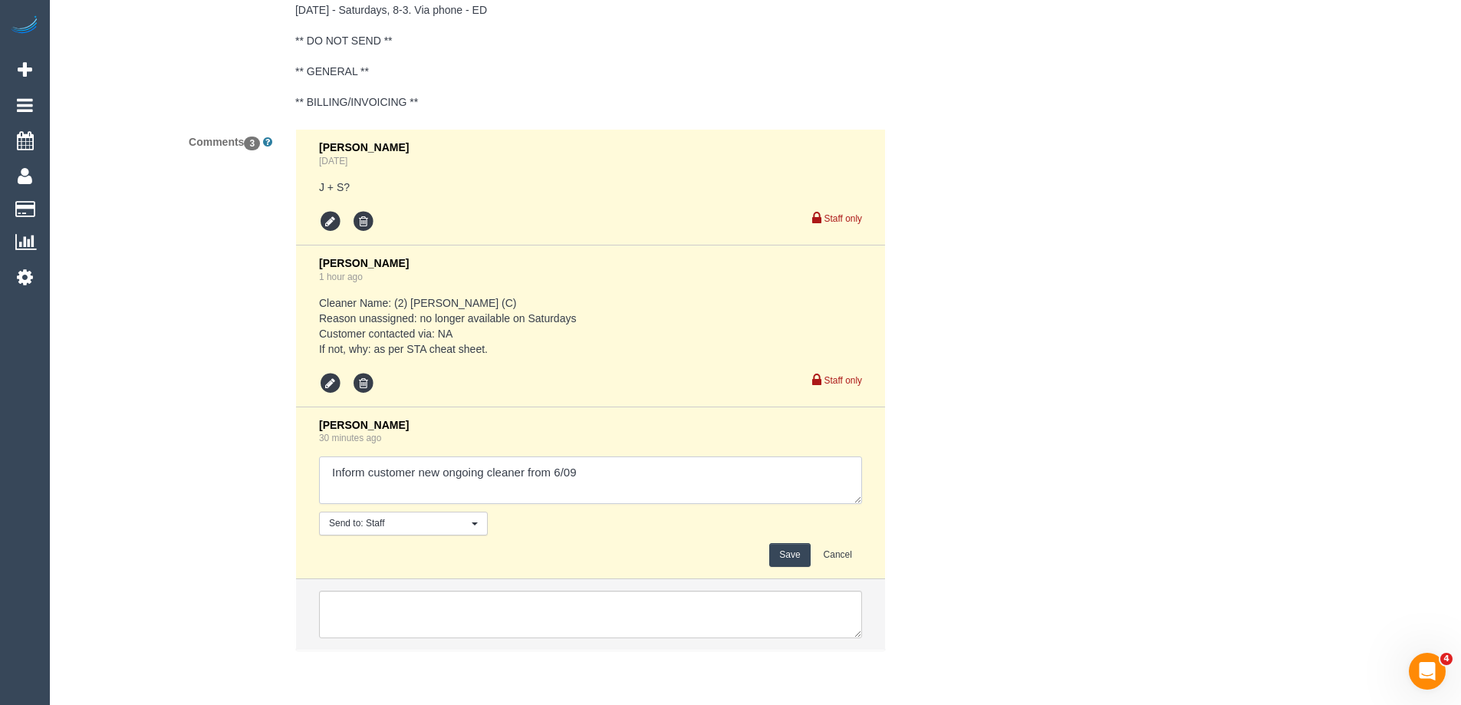
click at [381, 474] on textarea at bounding box center [590, 480] width 543 height 48
click at [329, 477] on textarea at bounding box center [590, 480] width 543 height 48
type textarea "Pend 11-1pm AW and inform customer new ongoing cleaner from 6/09"
click at [774, 556] on button "Save" at bounding box center [789, 555] width 41 height 24
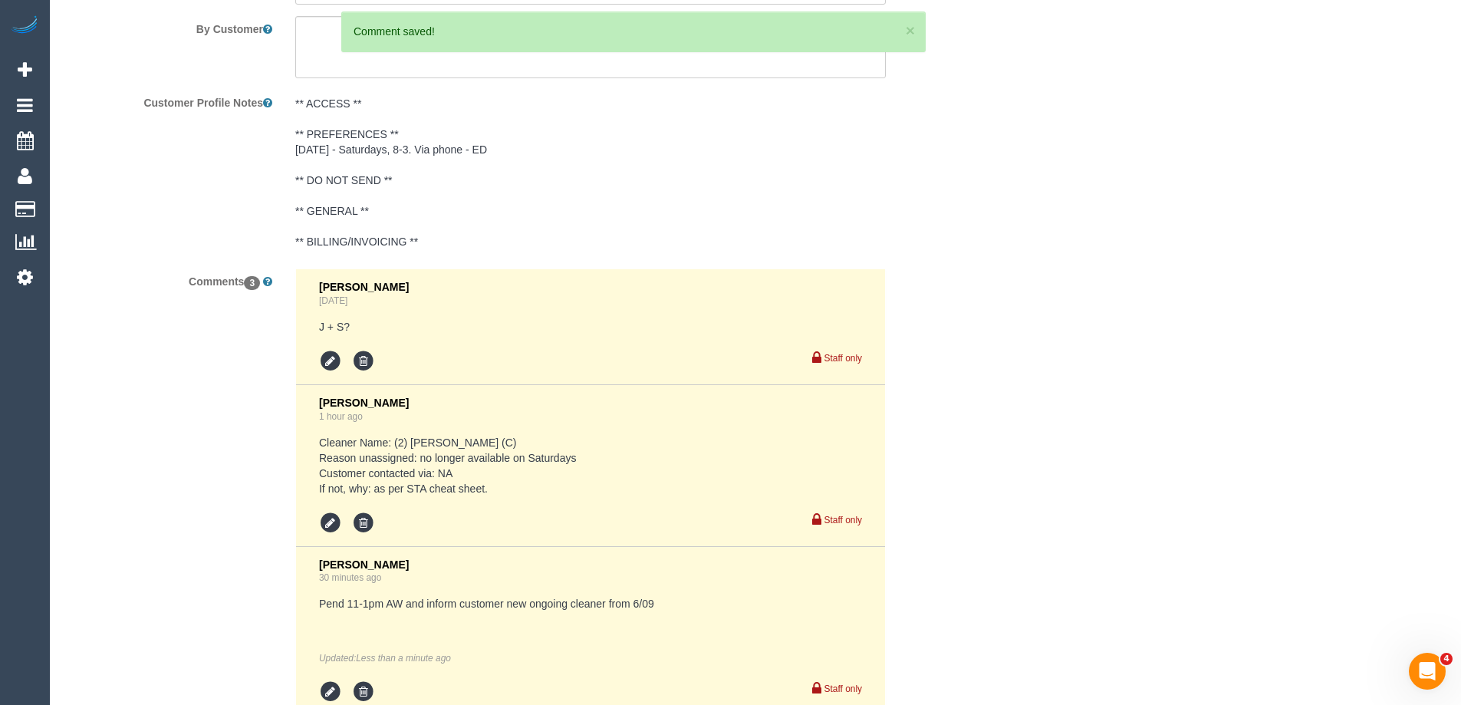
scroll to position [2875, 0]
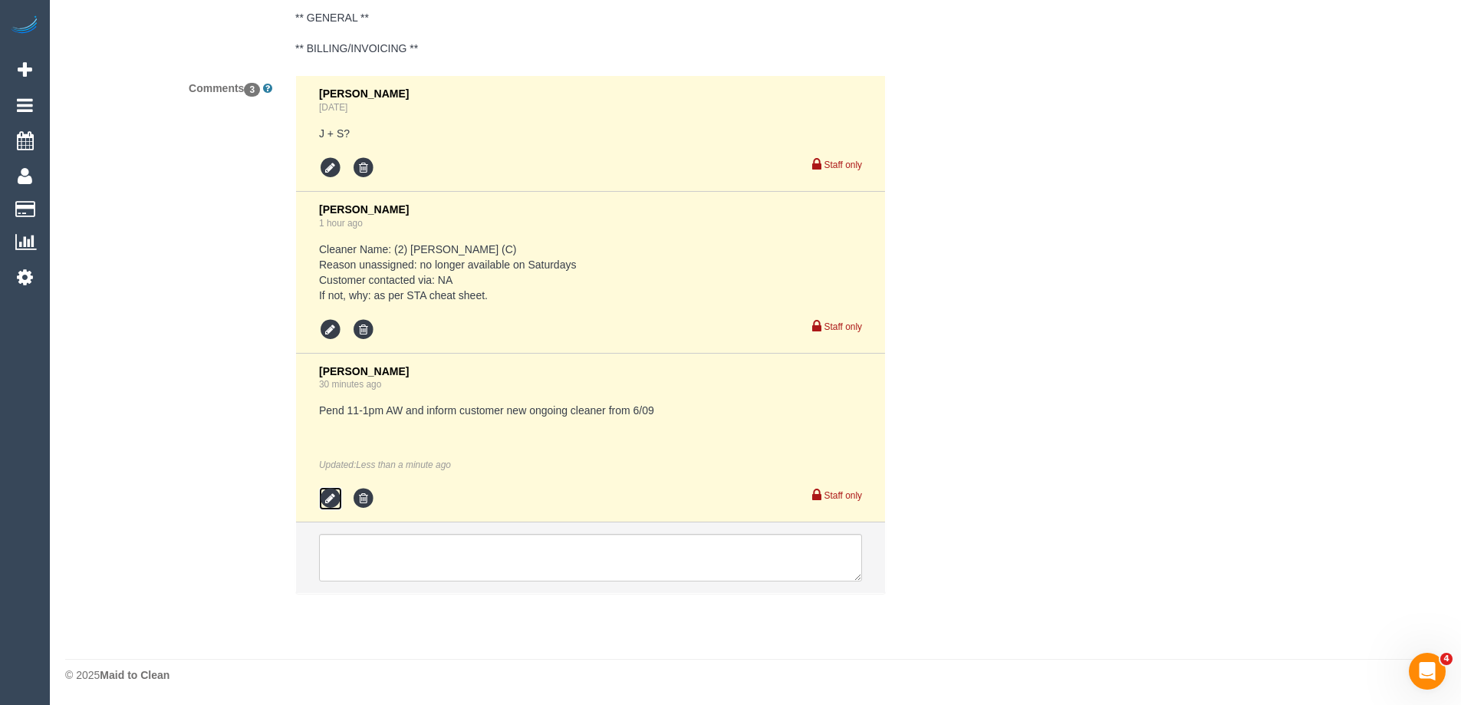
click at [325, 498] on icon at bounding box center [330, 498] width 23 height 23
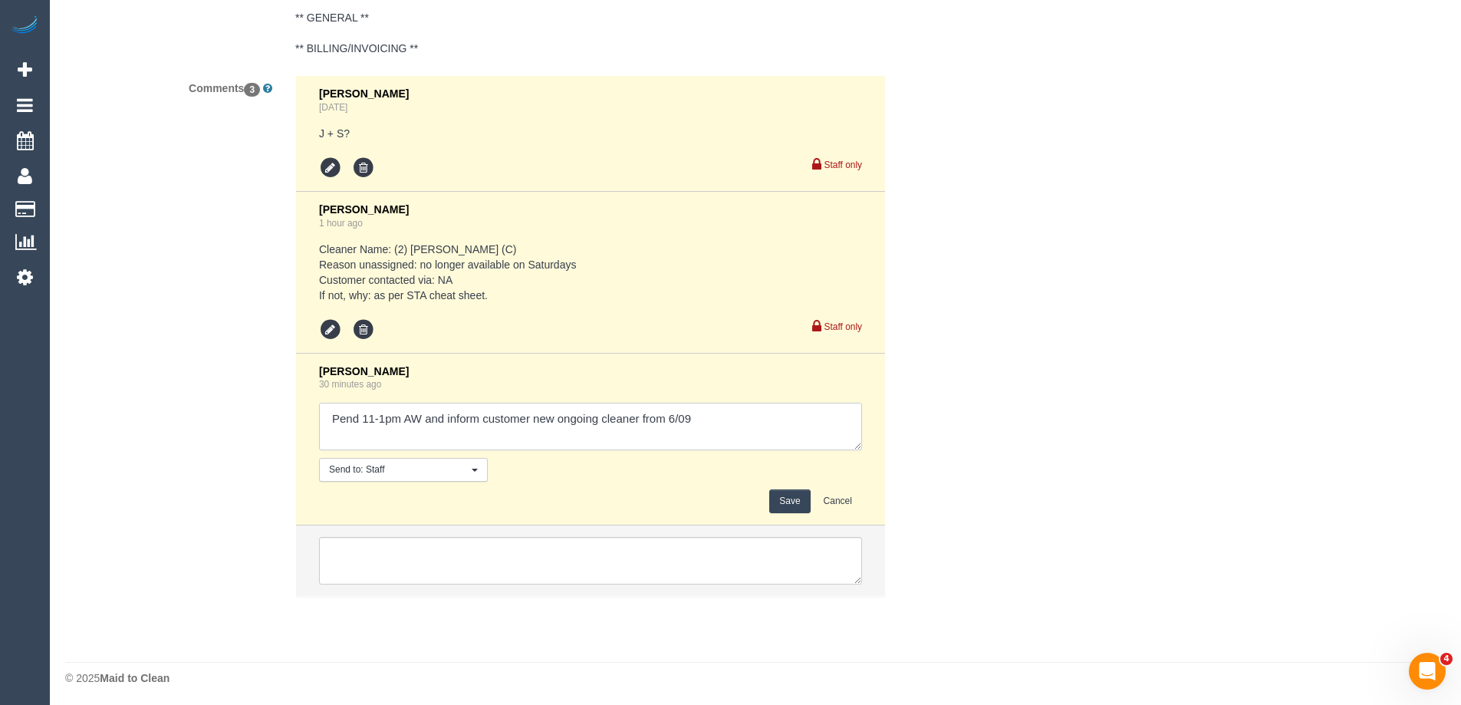
click at [365, 429] on textarea at bounding box center [590, 427] width 543 height 48
drag, startPoint x: 386, startPoint y: 422, endPoint x: 364, endPoint y: 423, distance: 22.3
click at [364, 423] on textarea at bounding box center [590, 427] width 543 height 48
type textarea "Pend 9-11am AW and inform customer new ongoing cleaner from 6/09"
click at [786, 505] on button "Save" at bounding box center [789, 501] width 41 height 24
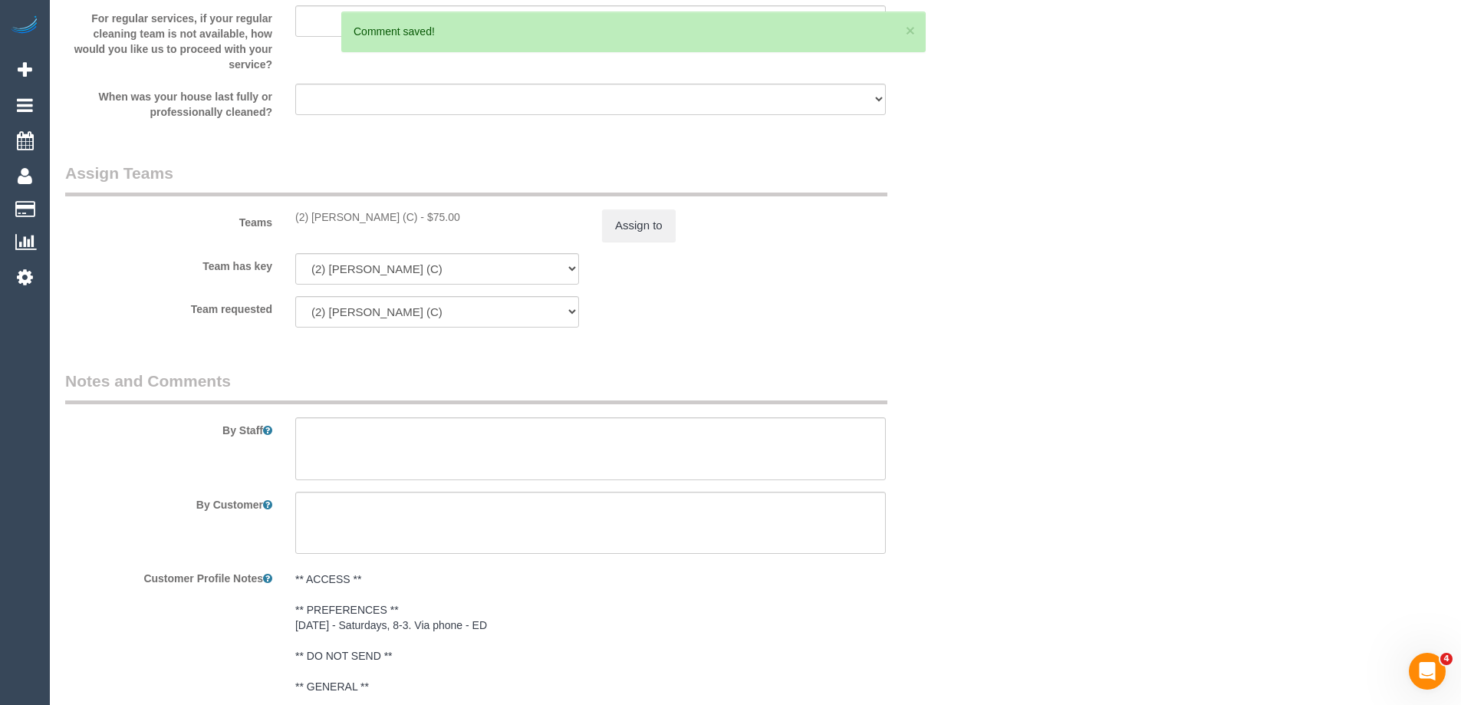
scroll to position [2415, 0]
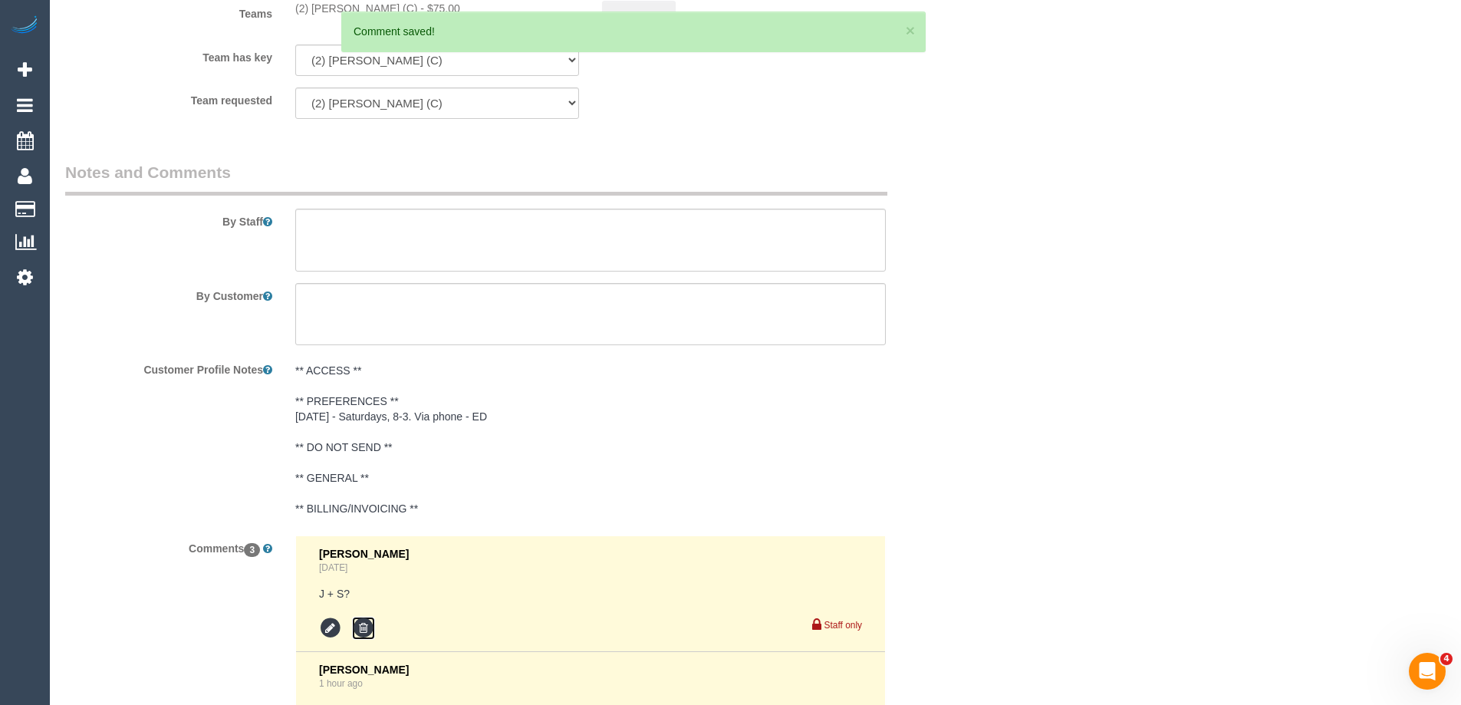
click at [369, 630] on icon at bounding box center [363, 628] width 23 height 23
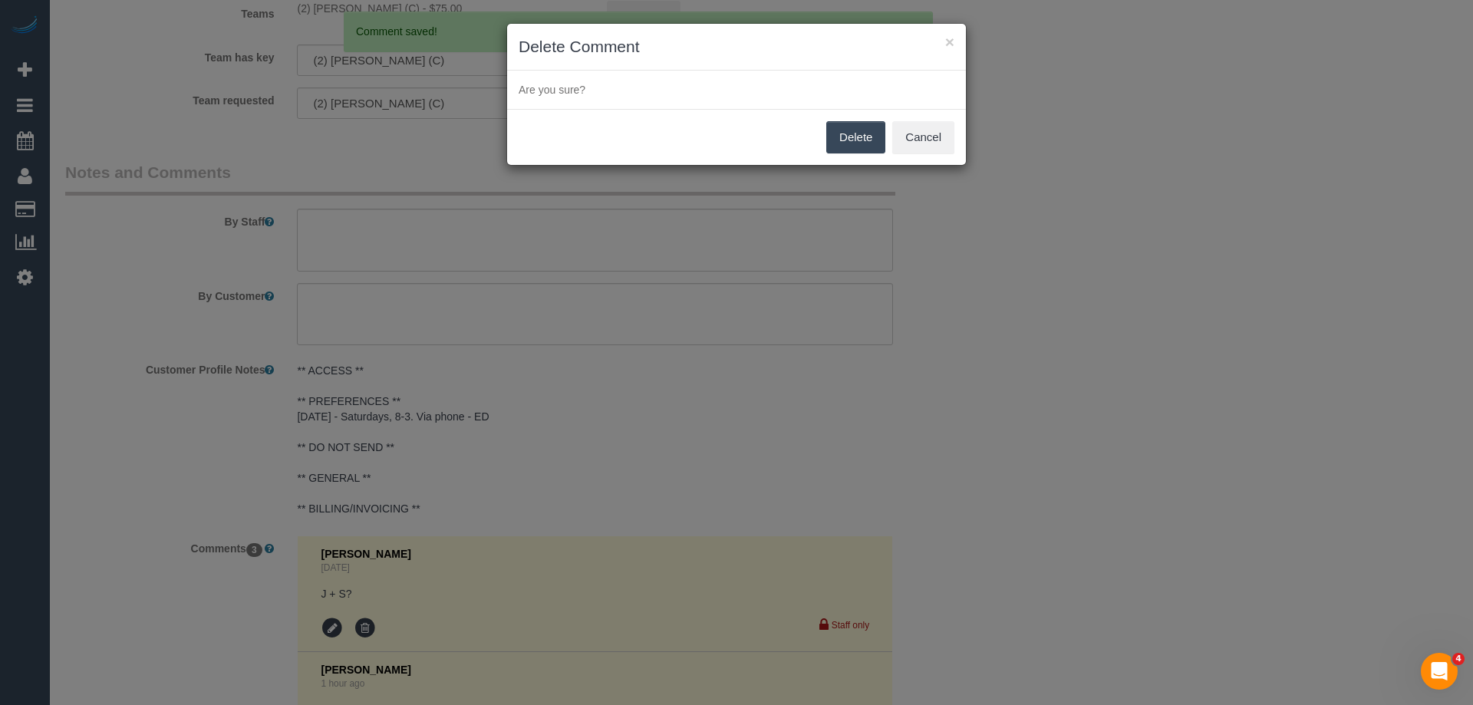
click at [857, 133] on button "Delete" at bounding box center [855, 137] width 59 height 32
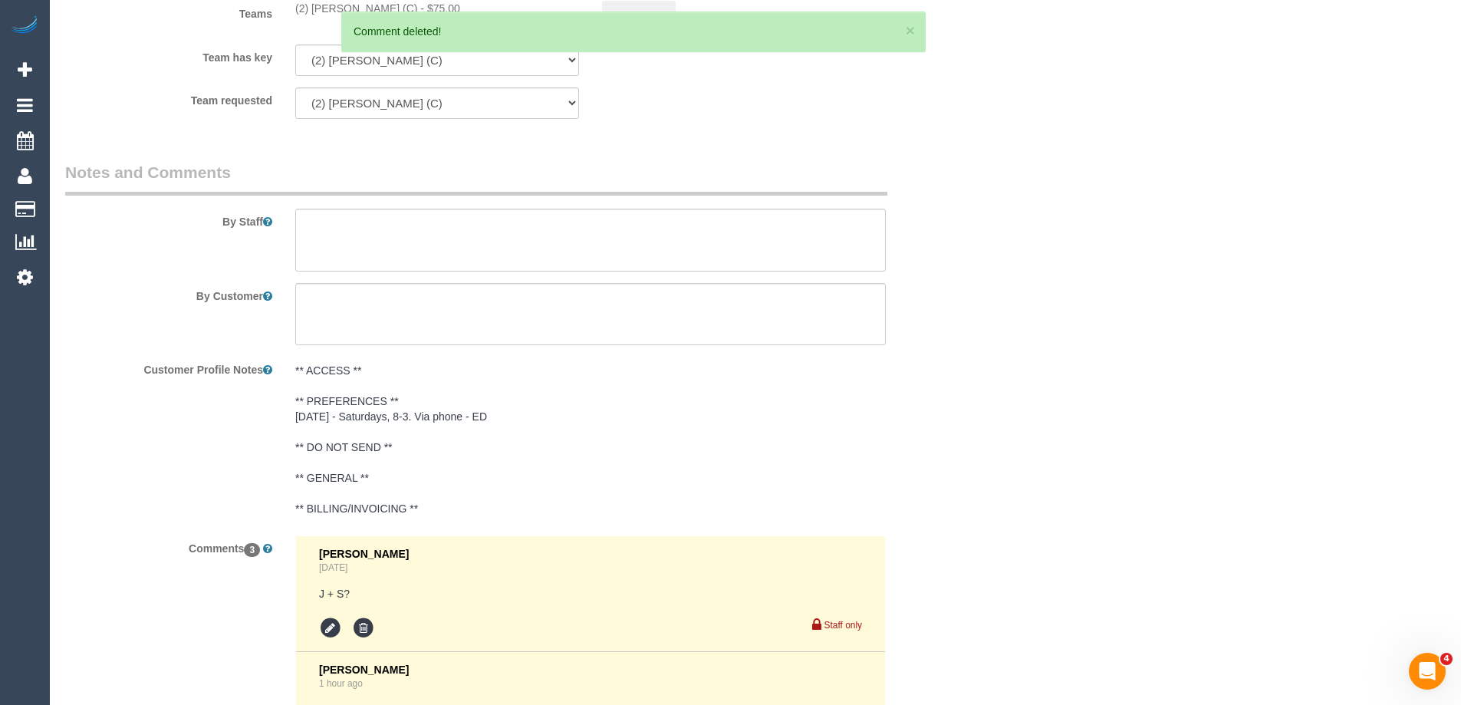
click at [1119, 223] on div "× Delete Comment Are you sure? Delete Cancel" at bounding box center [730, 352] width 1461 height 705
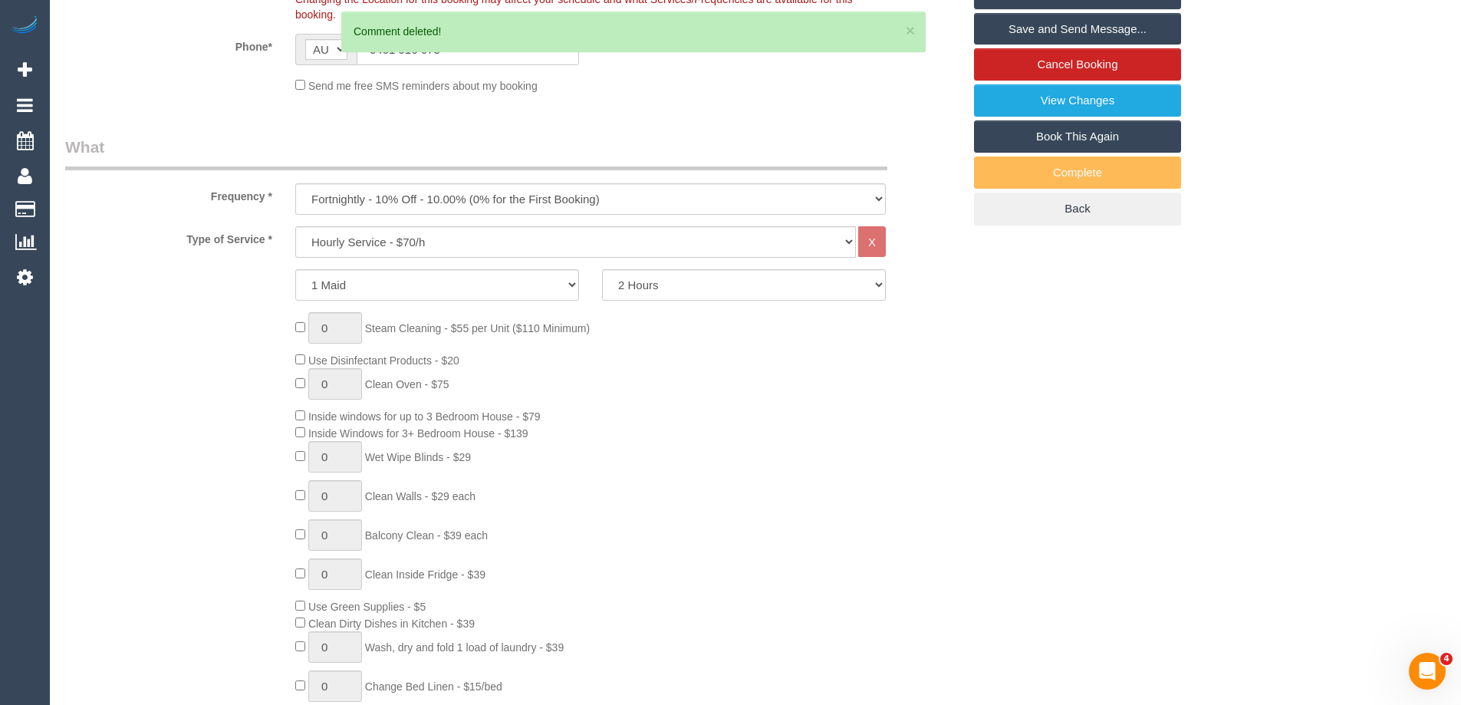
scroll to position [344, 0]
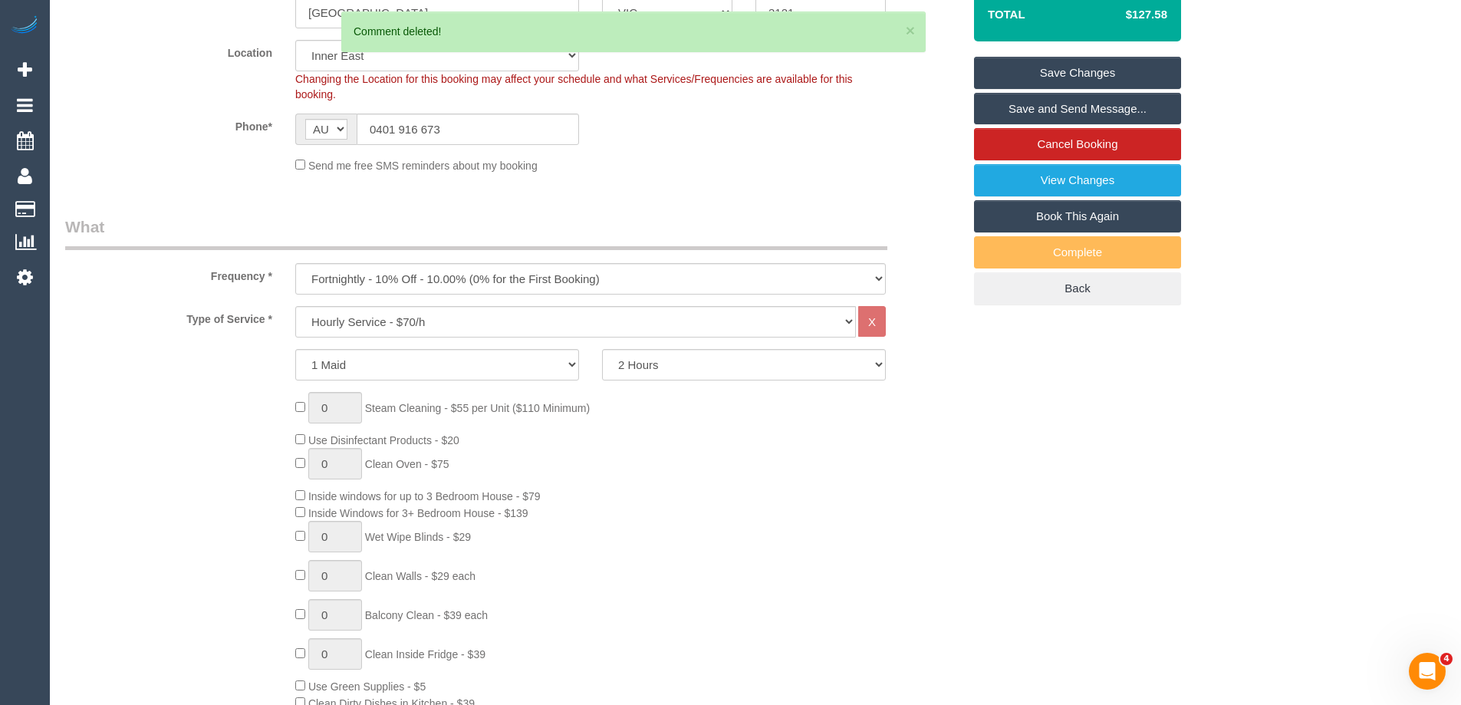
click at [1070, 72] on link "Save Changes" at bounding box center [1077, 73] width 207 height 32
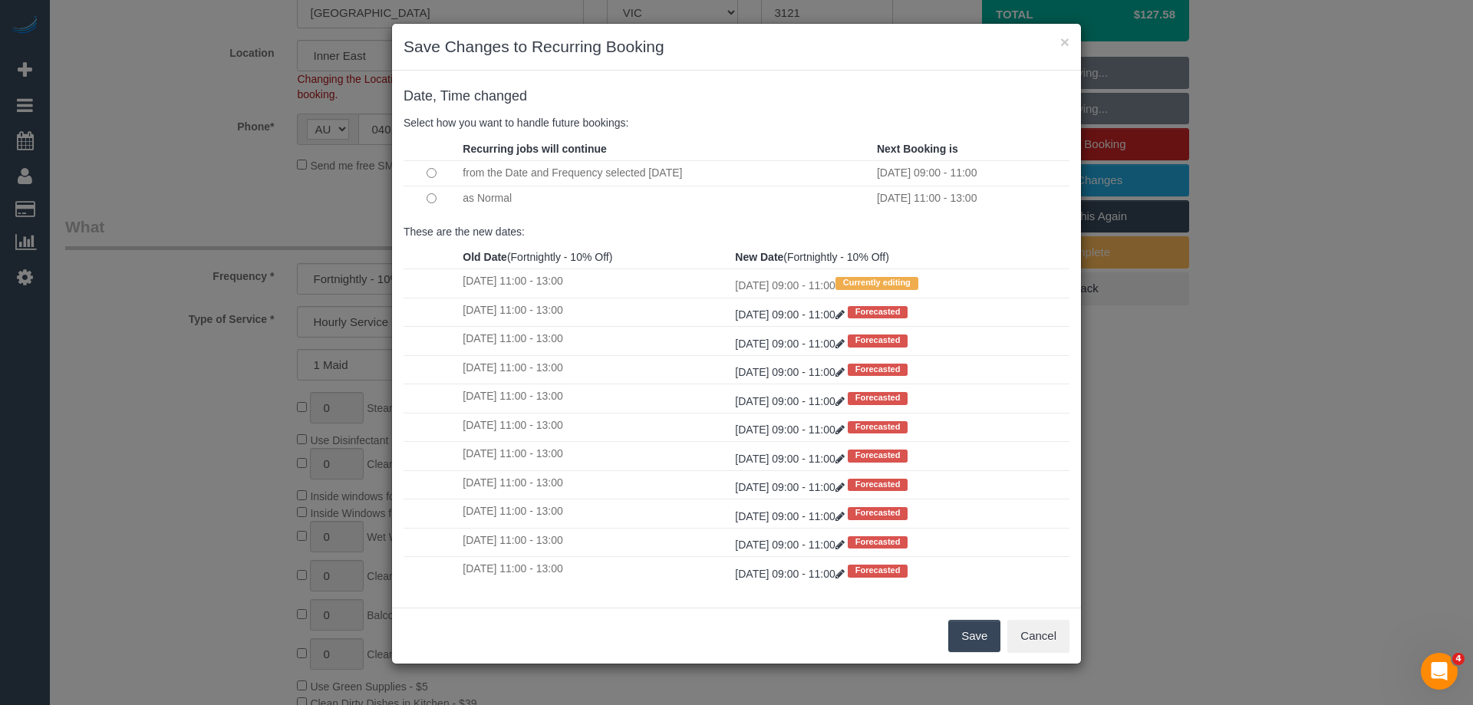
click at [959, 633] on button "Save" at bounding box center [974, 636] width 52 height 32
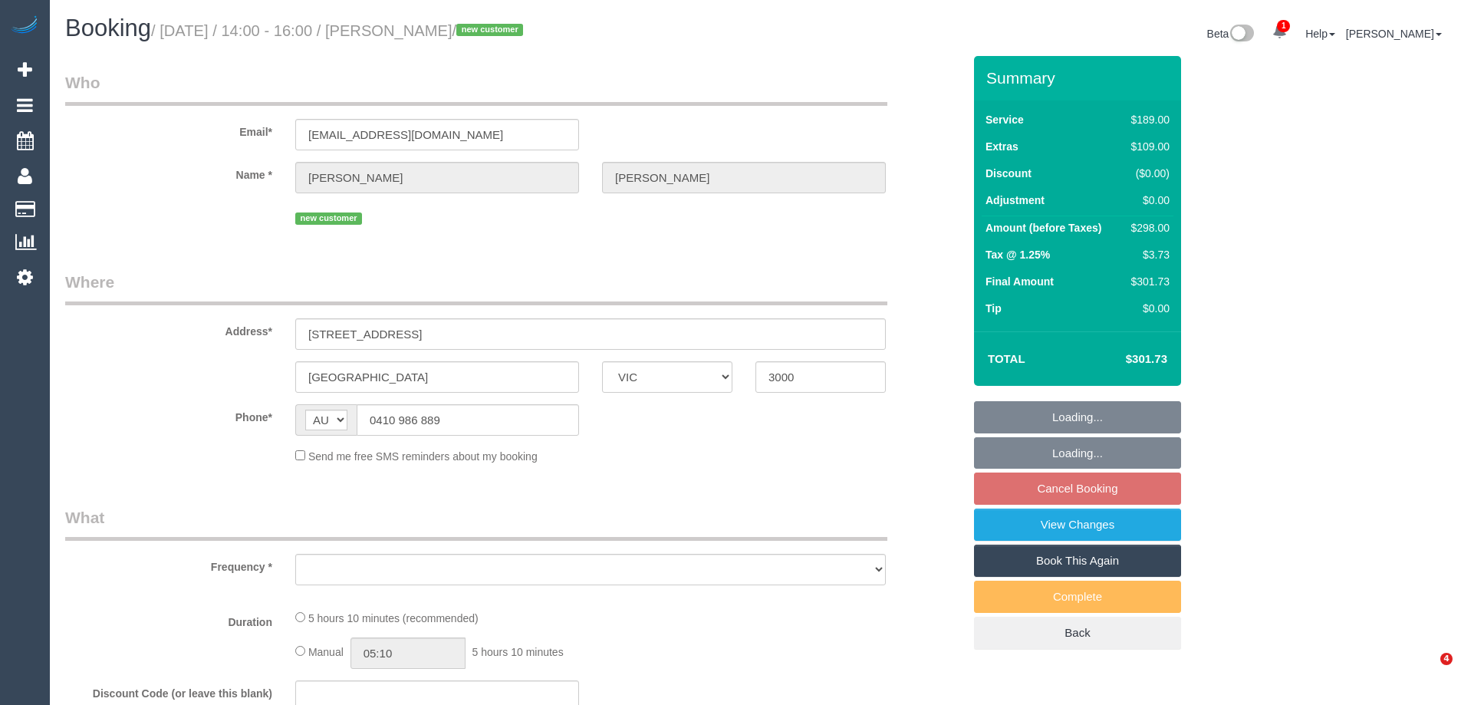
select select "VIC"
select select "object:540"
select select "string:stripe-pm_1S2zH92GScqysDRV8pxr02Vt"
select select "number:28"
select select "number:14"
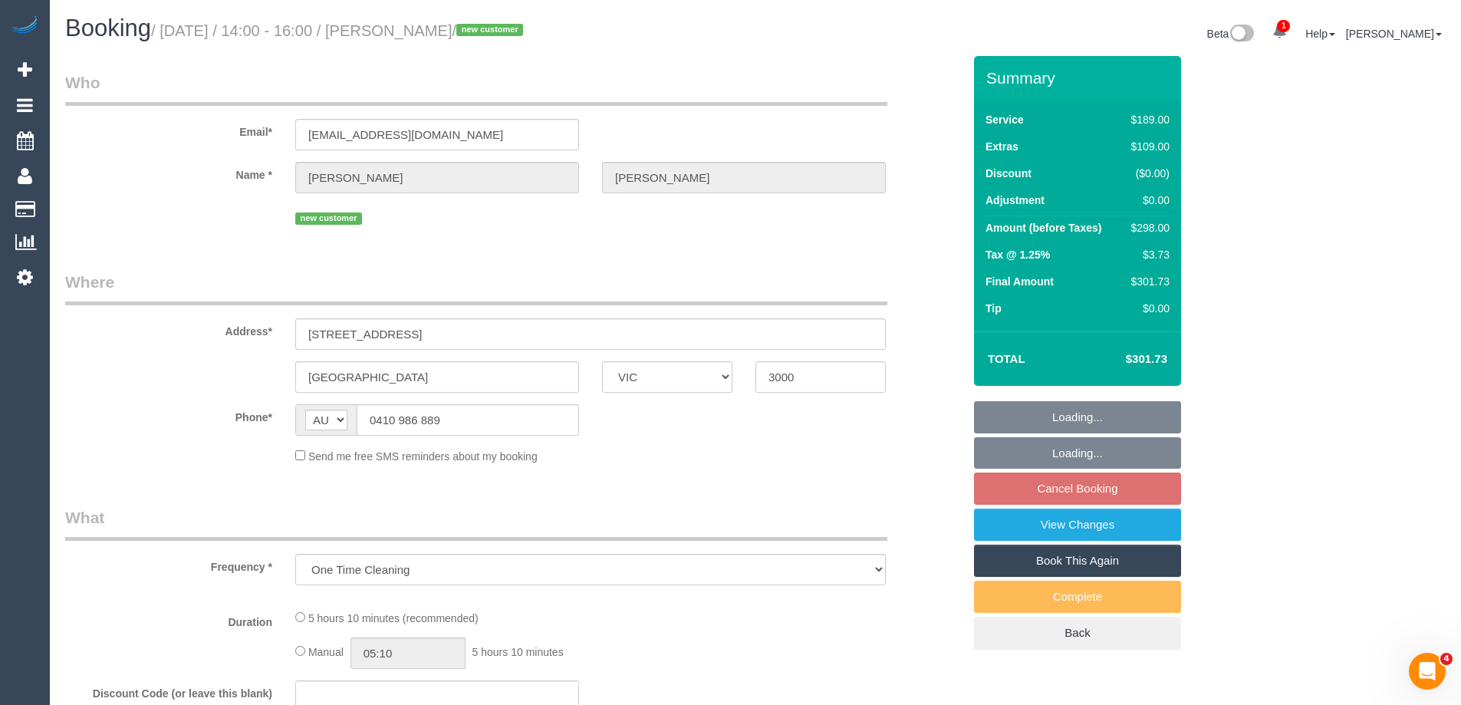
select select "number:18"
select select "number:36"
select select "number:26"
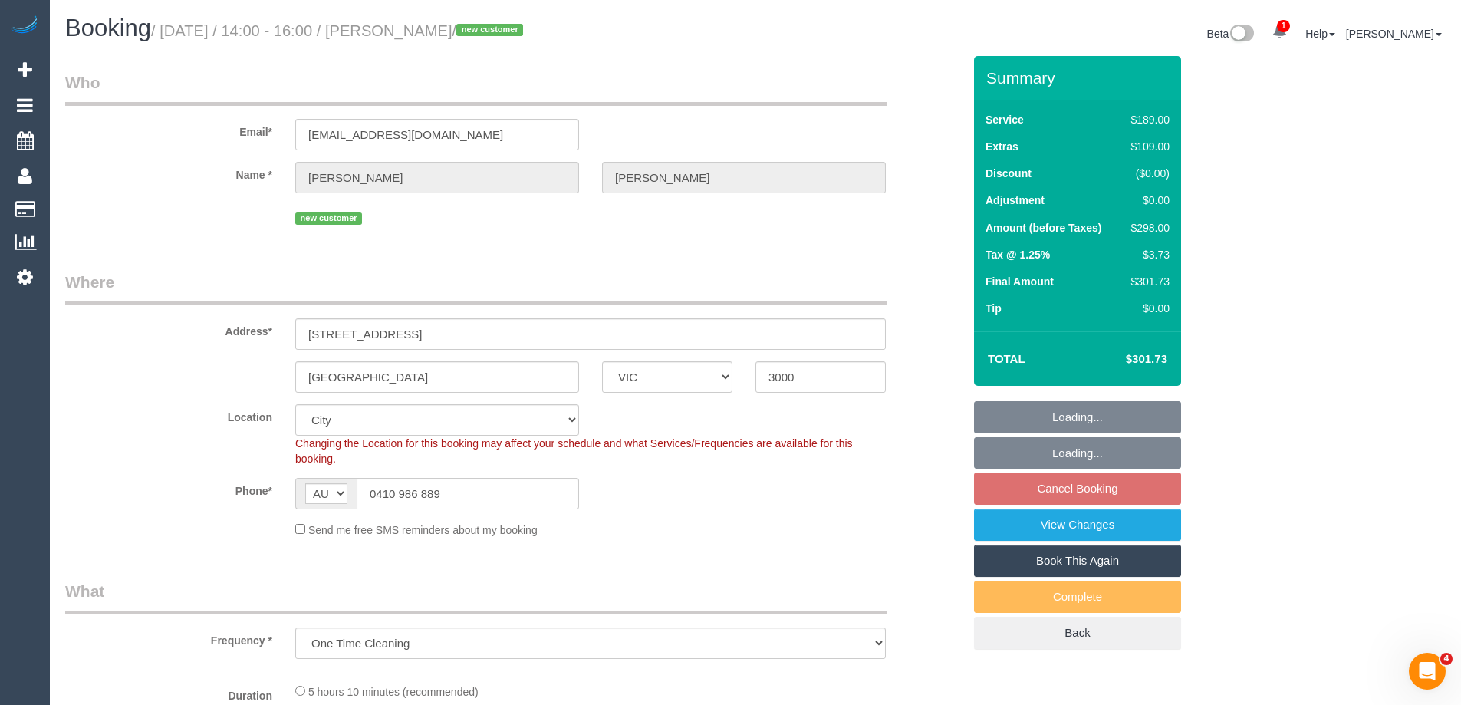
select select "object:693"
select select "spot2"
select select "VIC"
select select "string:AU"
select select "object:542"
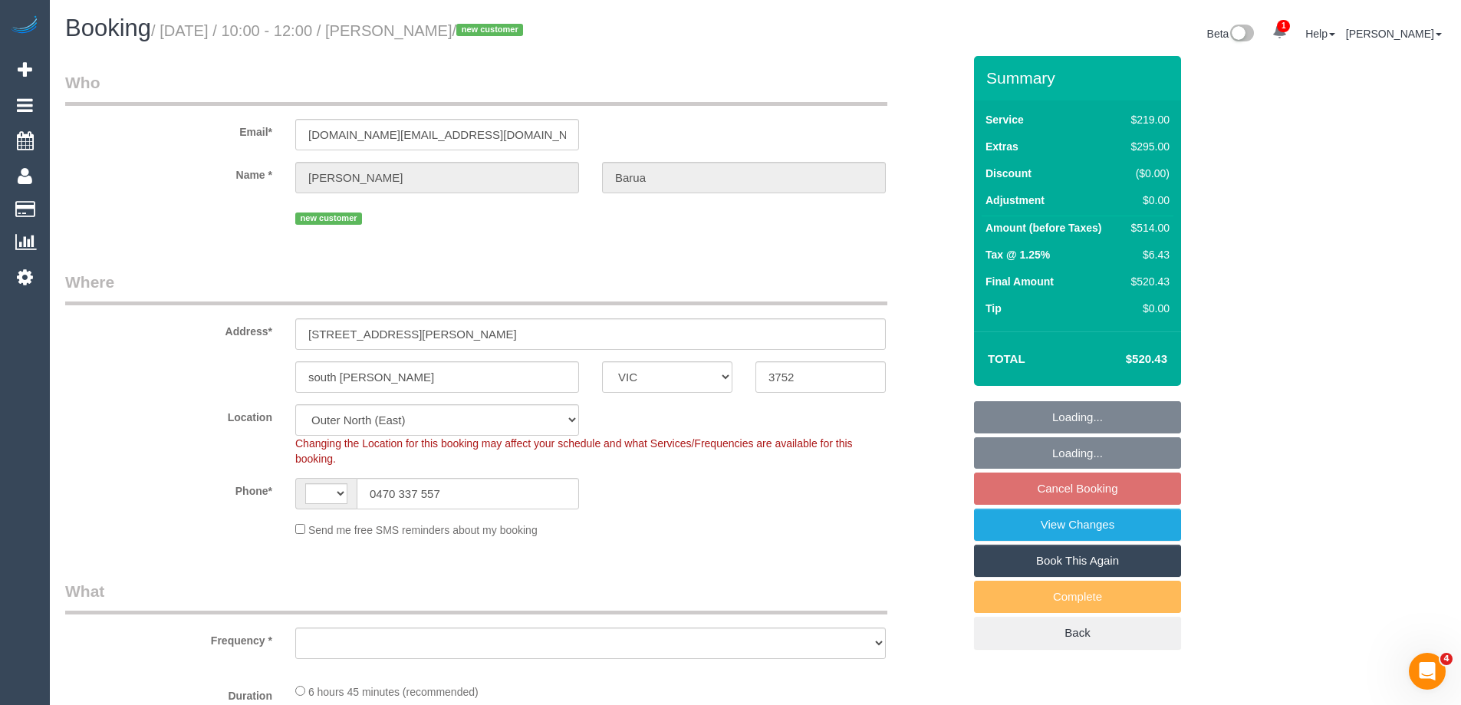
select select "spot1"
select select "object:698"
select select "number:28"
select select "number:17"
select select "number:19"
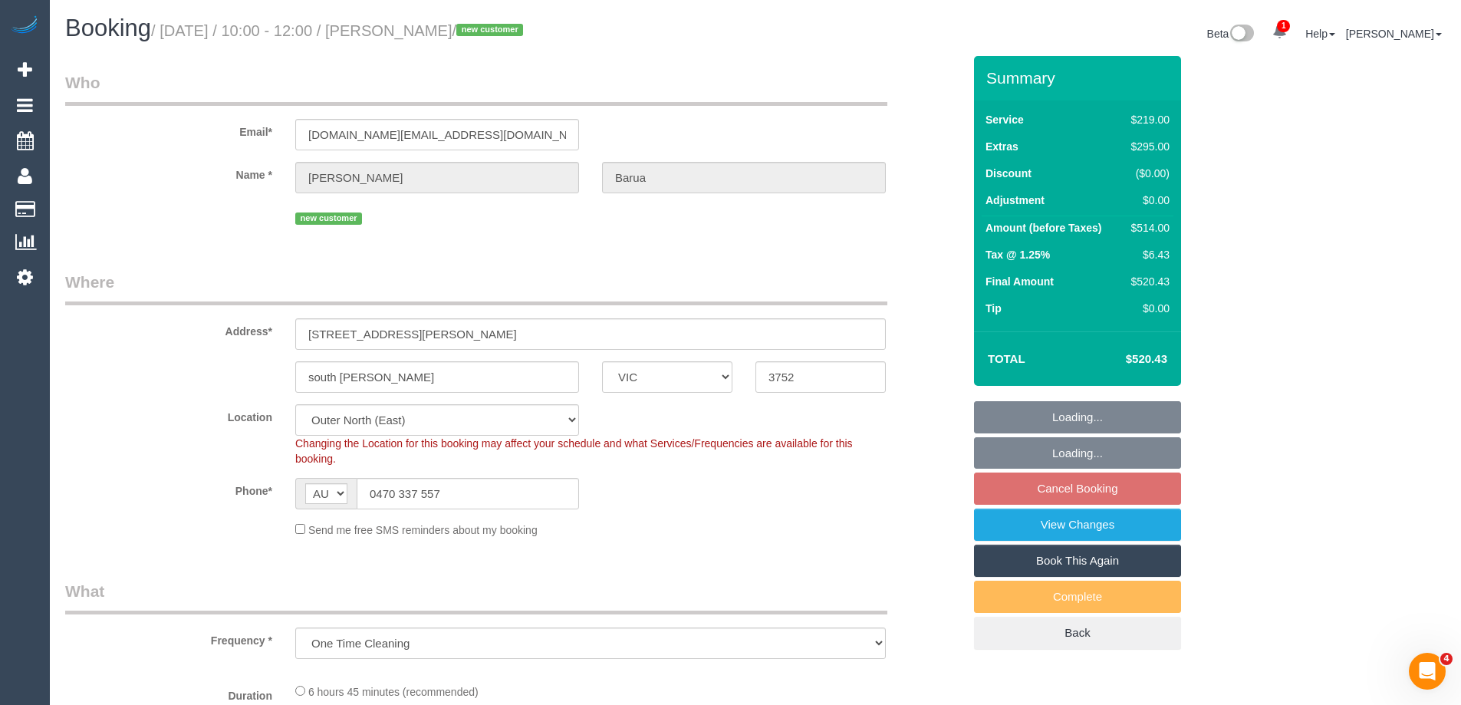
select select "number:25"
select select "number:35"
select select "number:13"
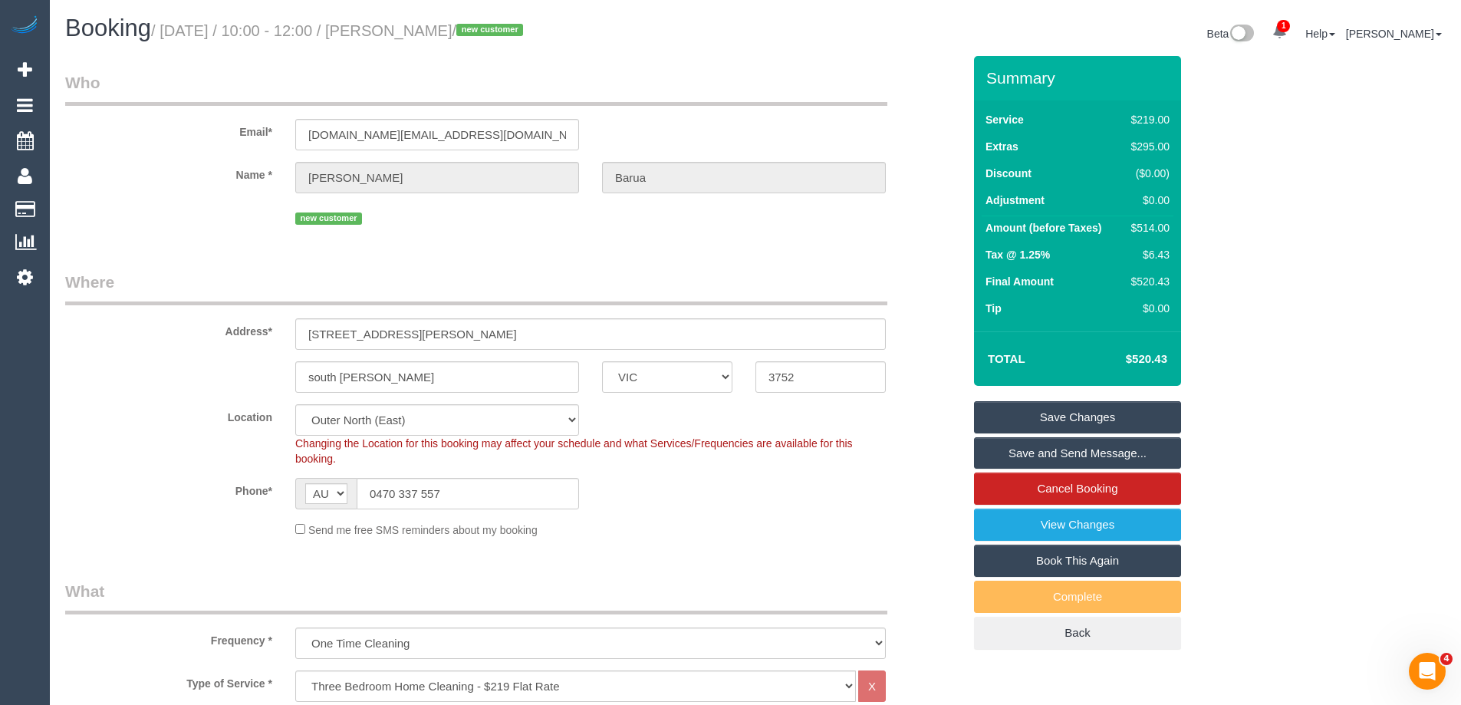
drag, startPoint x: 515, startPoint y: 31, endPoint x: 421, endPoint y: 35, distance: 93.6
click at [421, 35] on small "/ September 06, 2025 / 10:00 - 12:00 / Bivash Barua / new customer" at bounding box center [339, 30] width 377 height 17
copy small "Bivash Barua"
click at [755, 502] on div "Phone* AF AL DZ AD AO AI AQ AG AR AM AW AU AT AZ BS BH BD BB BY BE BZ BJ BM BT …" at bounding box center [514, 493] width 920 height 31
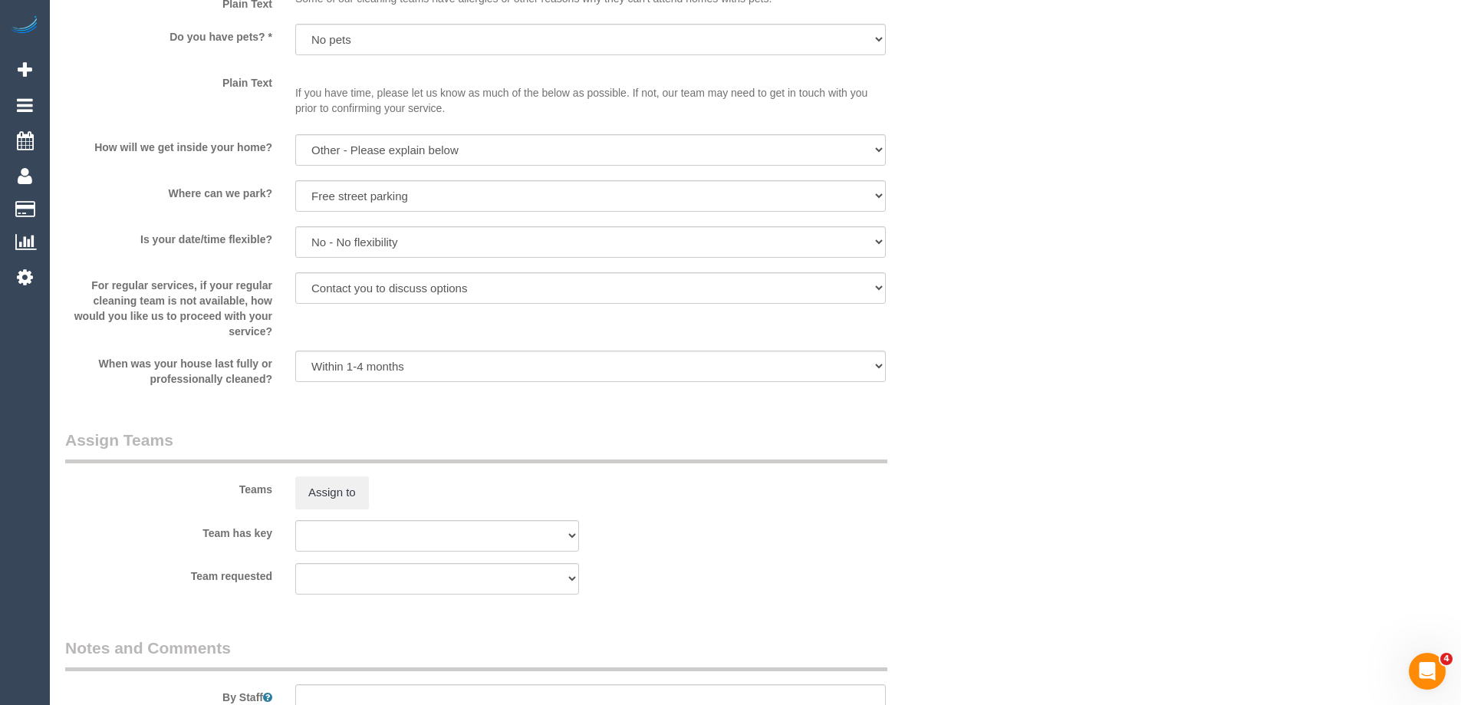
scroll to position [2261, 0]
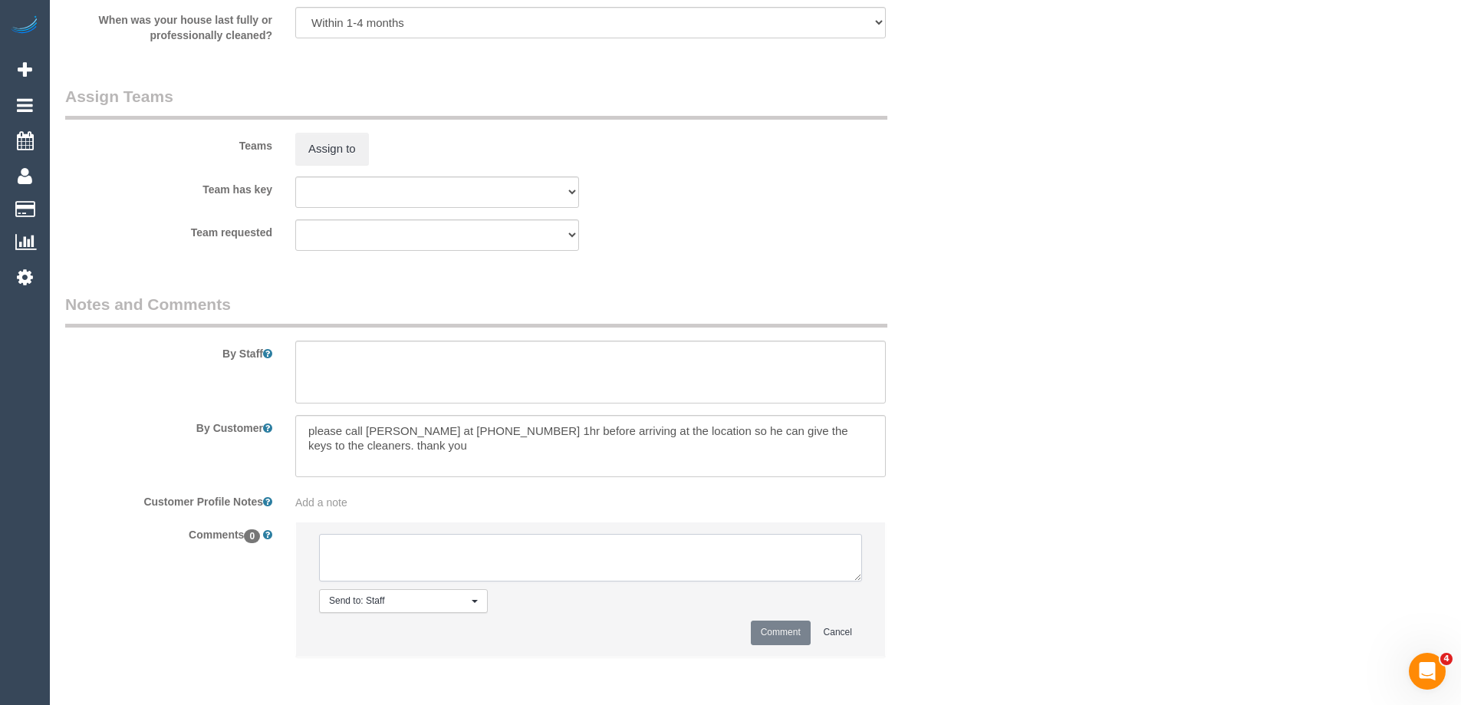
click at [729, 564] on textarea at bounding box center [590, 558] width 543 height 48
type textarea "Emailed SC areas email"
click at [776, 633] on button "Comment" at bounding box center [781, 632] width 60 height 24
click at [937, 525] on div "Comments 0 Send to: Staff Nothing selected Send to: Staff Send to: Customer Sen…" at bounding box center [514, 597] width 920 height 150
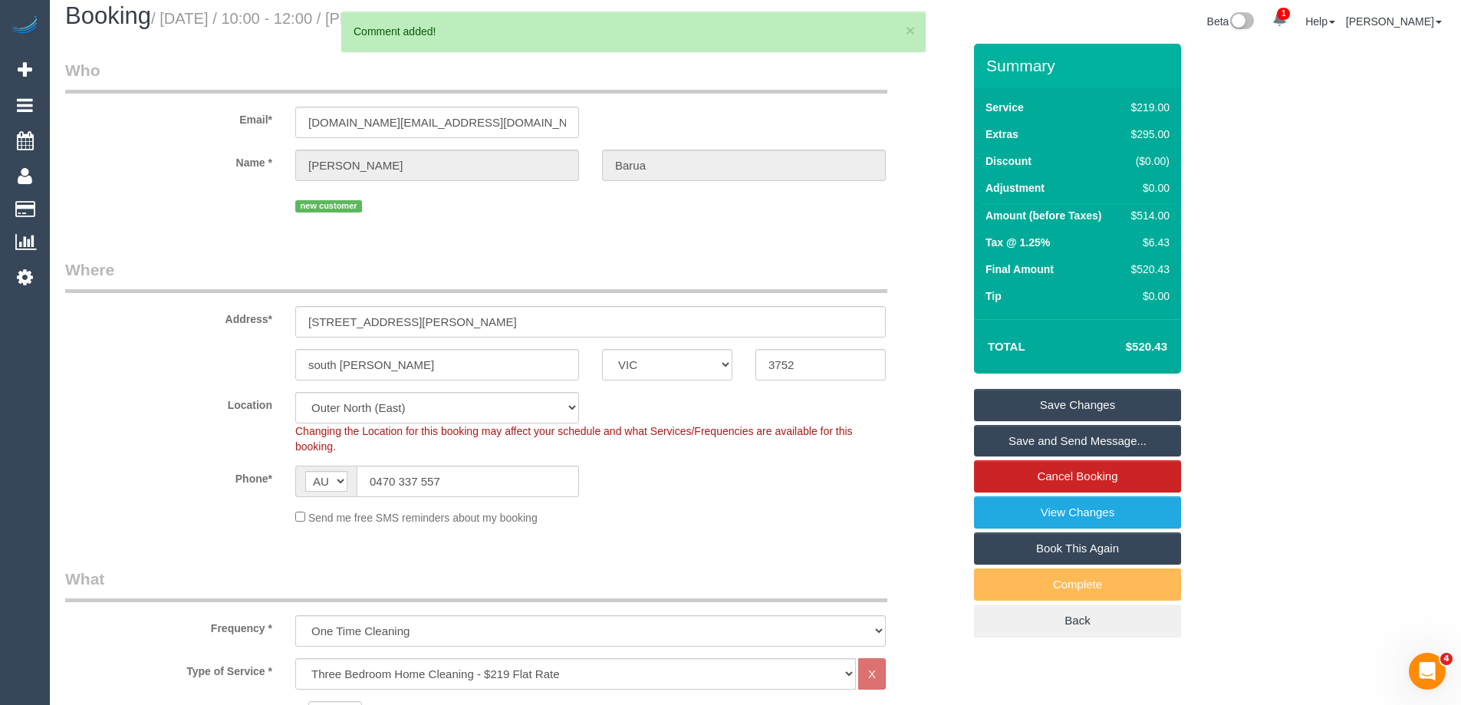
scroll to position [0, 0]
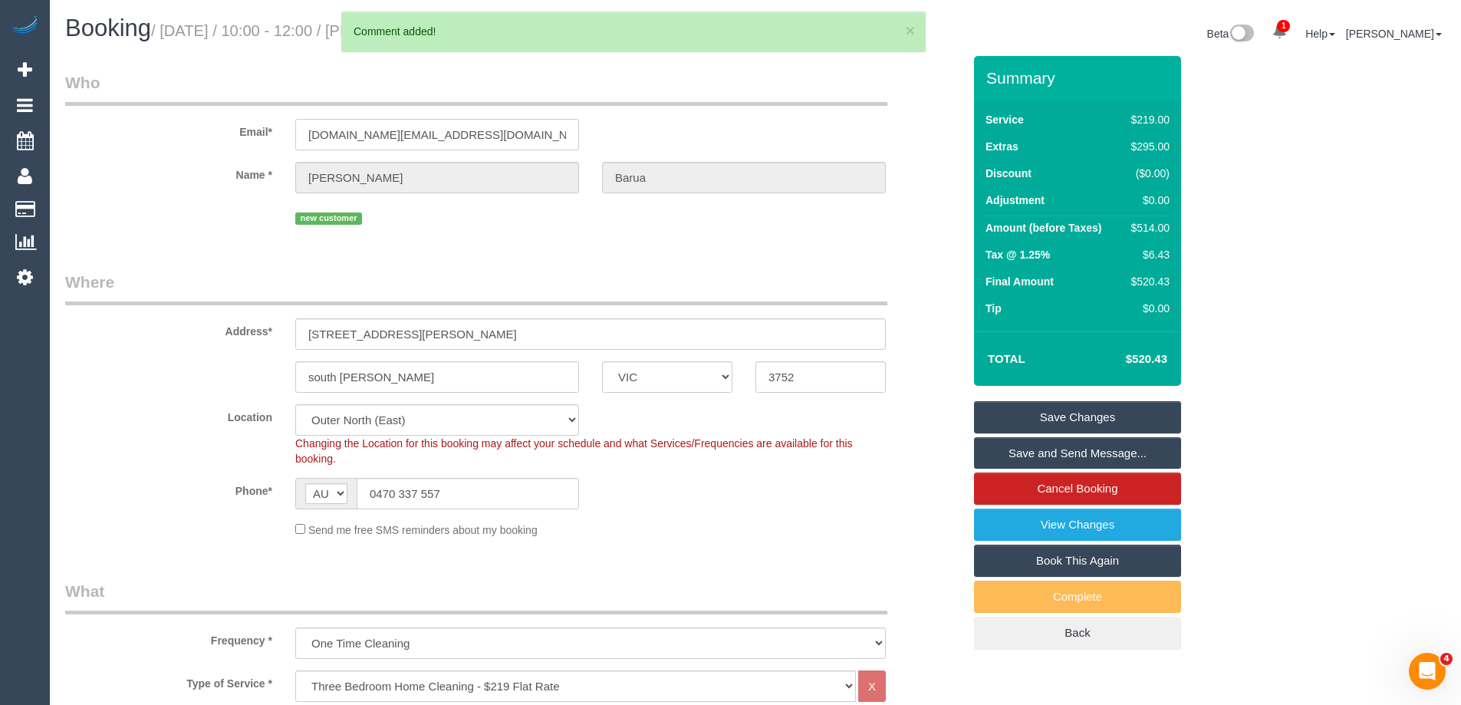
click at [370, 133] on input "bivu.bd@gmail.com" at bounding box center [437, 134] width 284 height 31
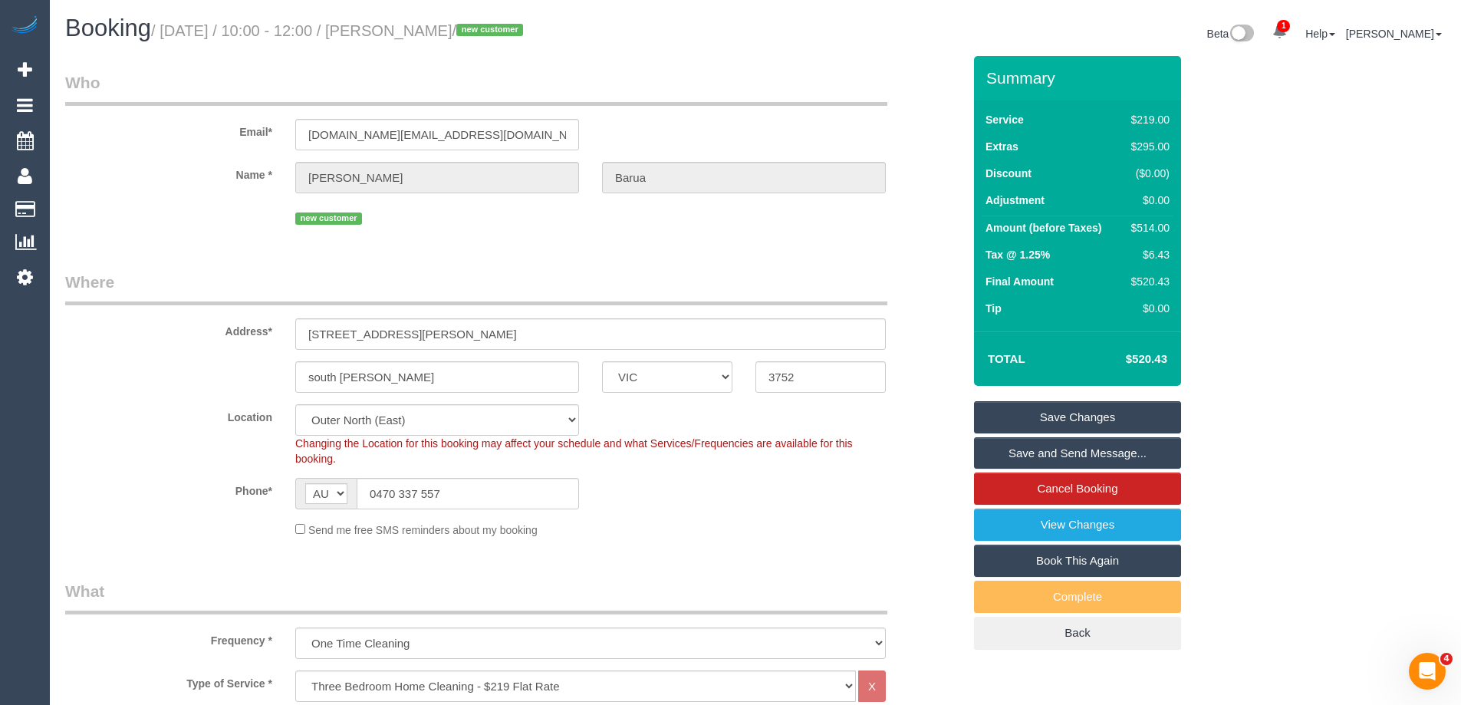
click at [878, 463] on div "Changing the Location for this booking may affect your schedule and what Servic…" at bounding box center [591, 451] width 614 height 31
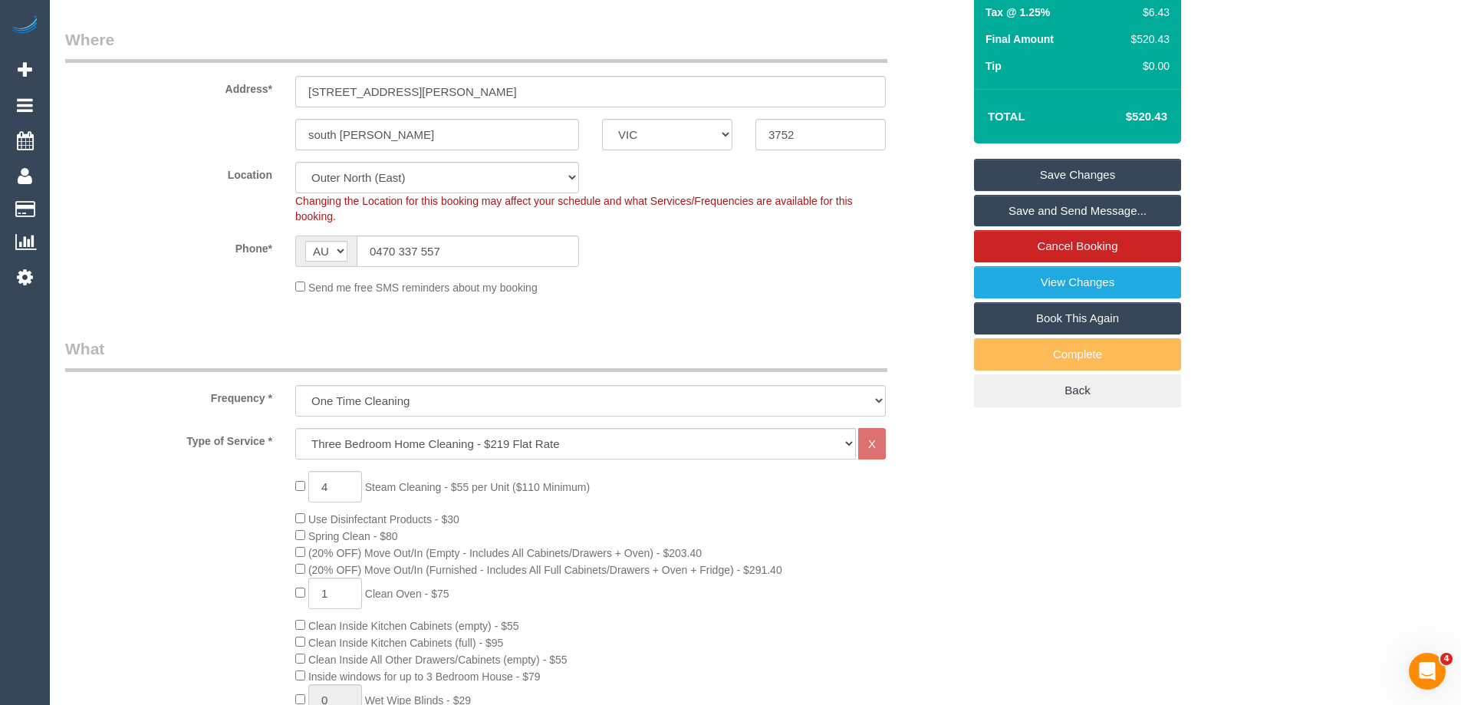
scroll to position [614, 0]
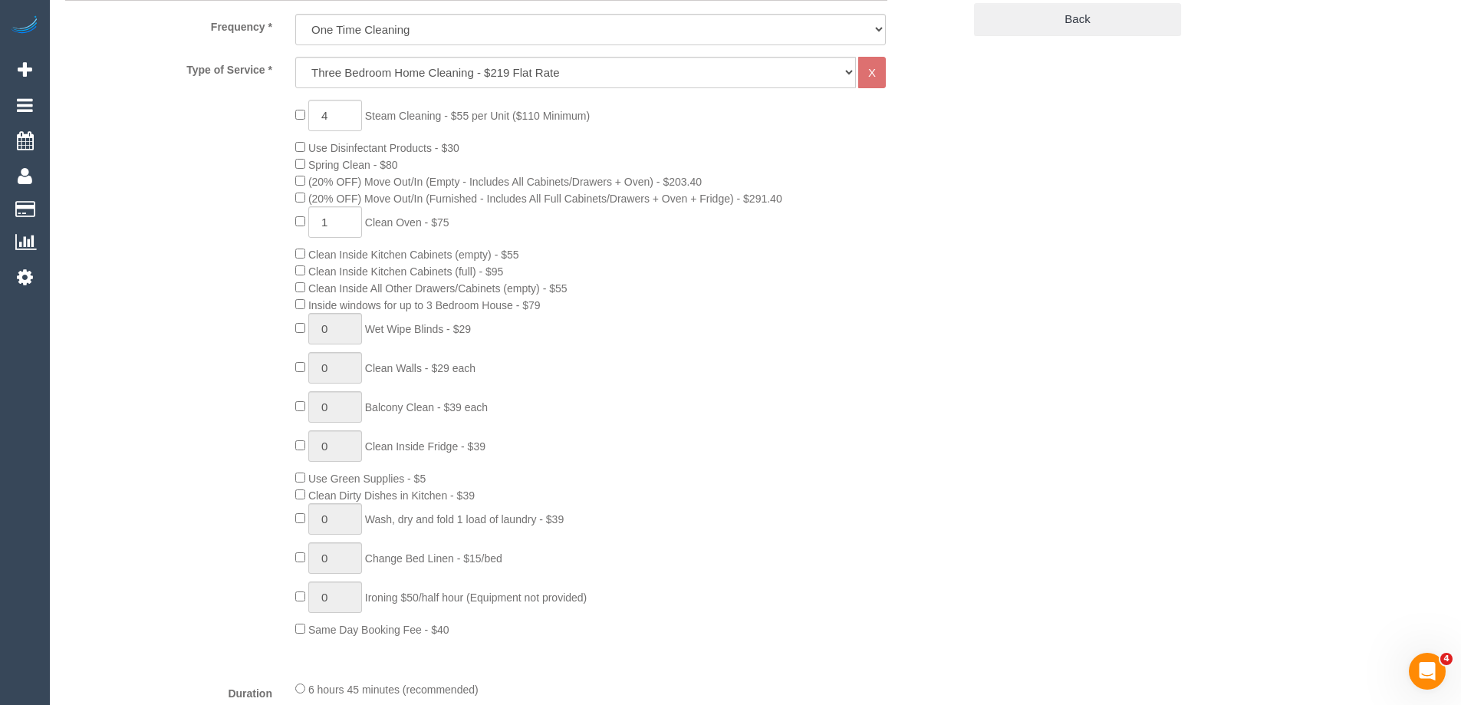
click at [880, 396] on div "4 Steam Cleaning - $55 per Unit ($110 Minimum) Use Disinfectant Products - $30 …" at bounding box center [629, 369] width 690 height 538
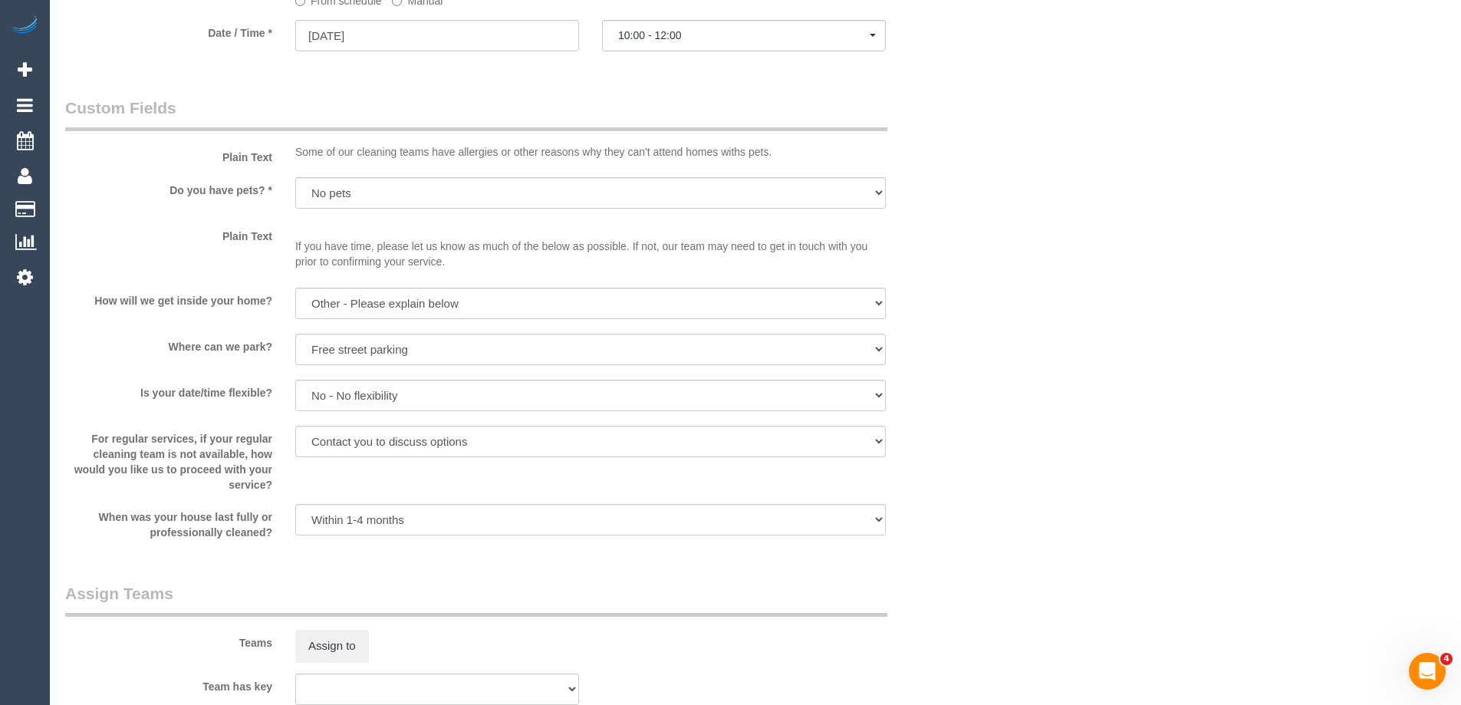
scroll to position [2224, 0]
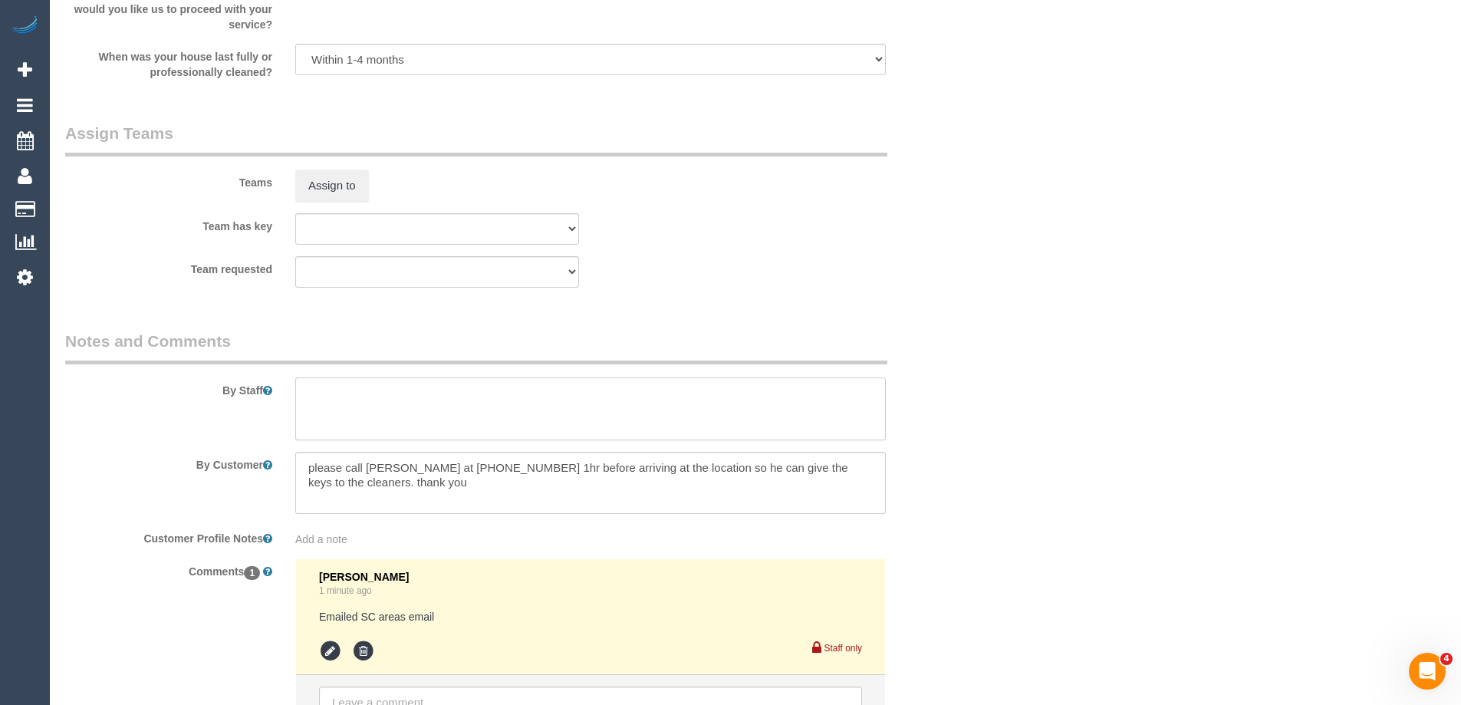
click at [383, 413] on textarea at bounding box center [590, 408] width 591 height 63
type textarea "Estimated time 4.5-5.5 hours + Steam Cleaning"
click at [908, 291] on fieldset "Assign Teams Teams Assign to Team has key (0) Office (1) Sarah Slattery (FT) (2…" at bounding box center [513, 210] width 897 height 177
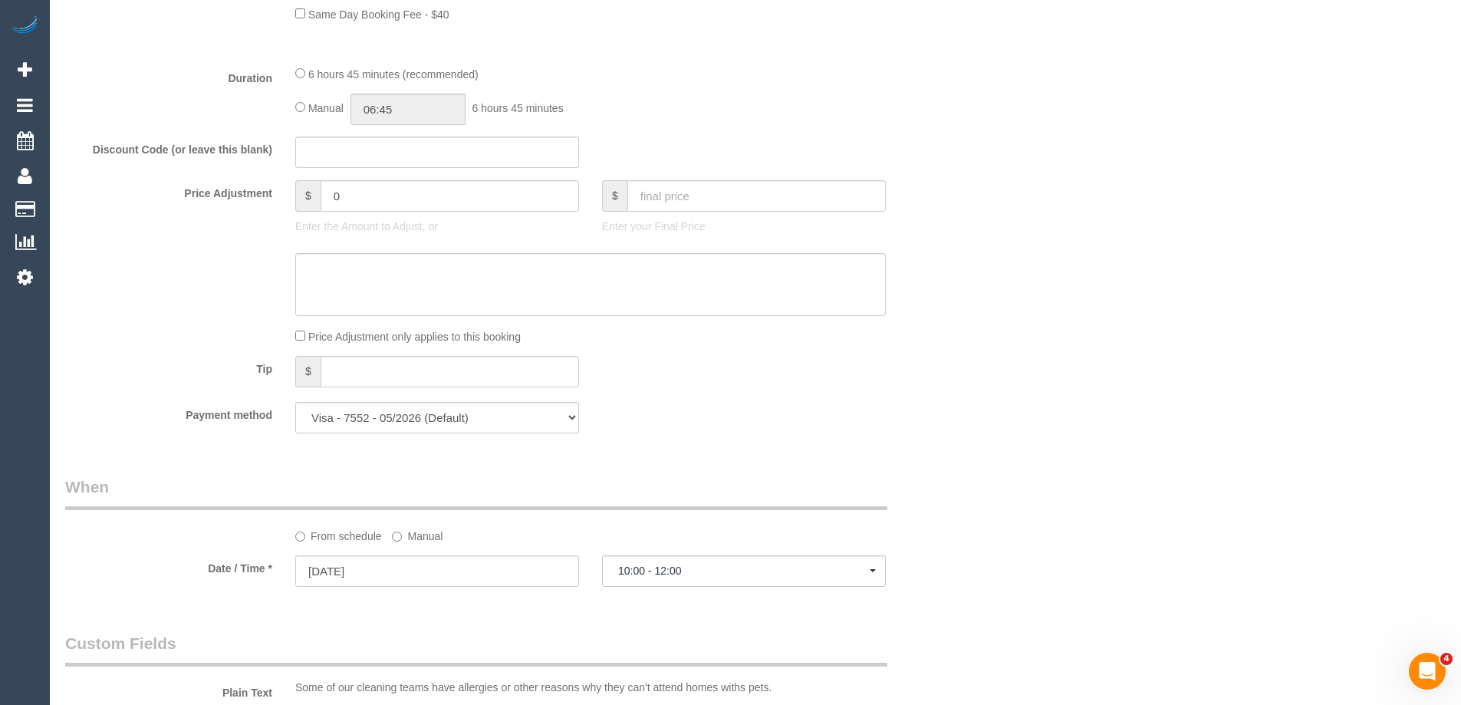
scroll to position [1227, 0]
click at [414, 107] on input "06:45" at bounding box center [407, 110] width 115 height 31
type input "02:30"
click at [392, 232] on li "02:30" at bounding box center [391, 237] width 68 height 20
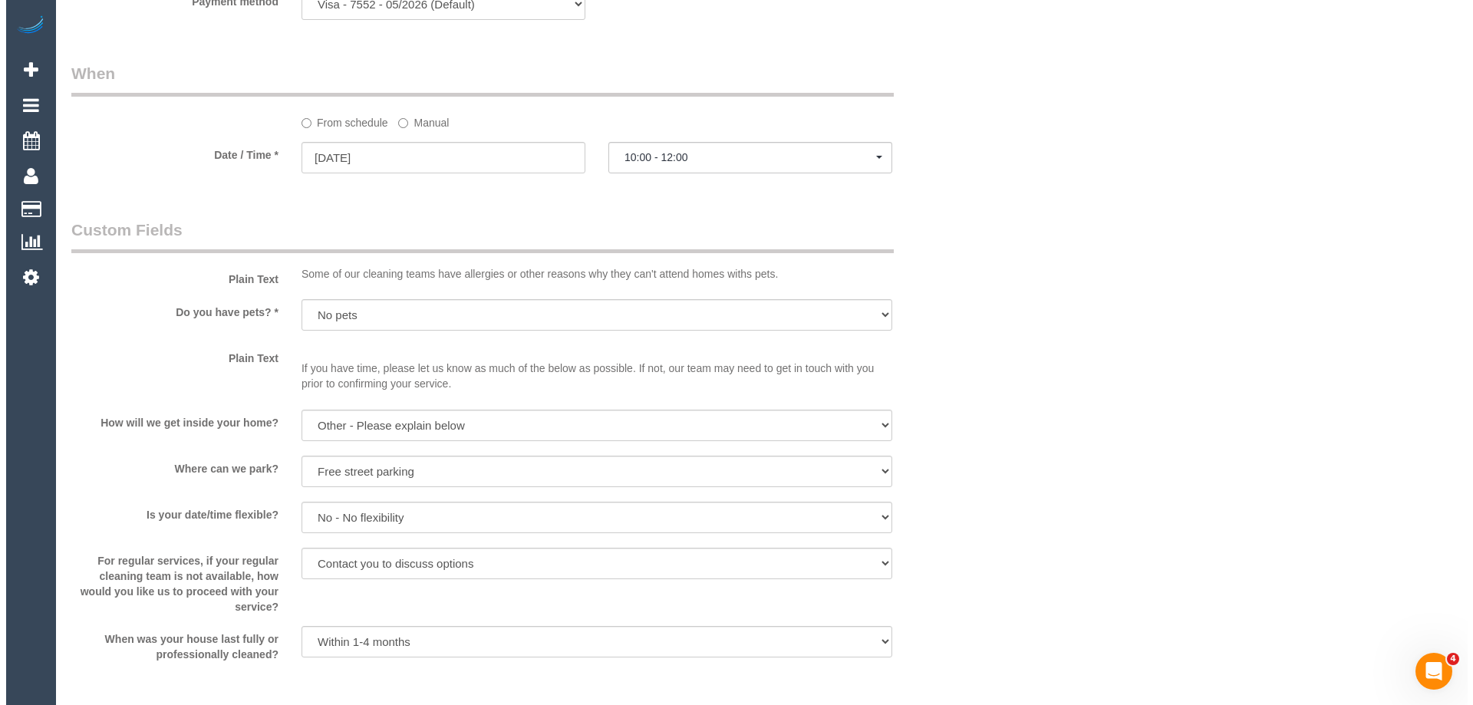
scroll to position [1917, 0]
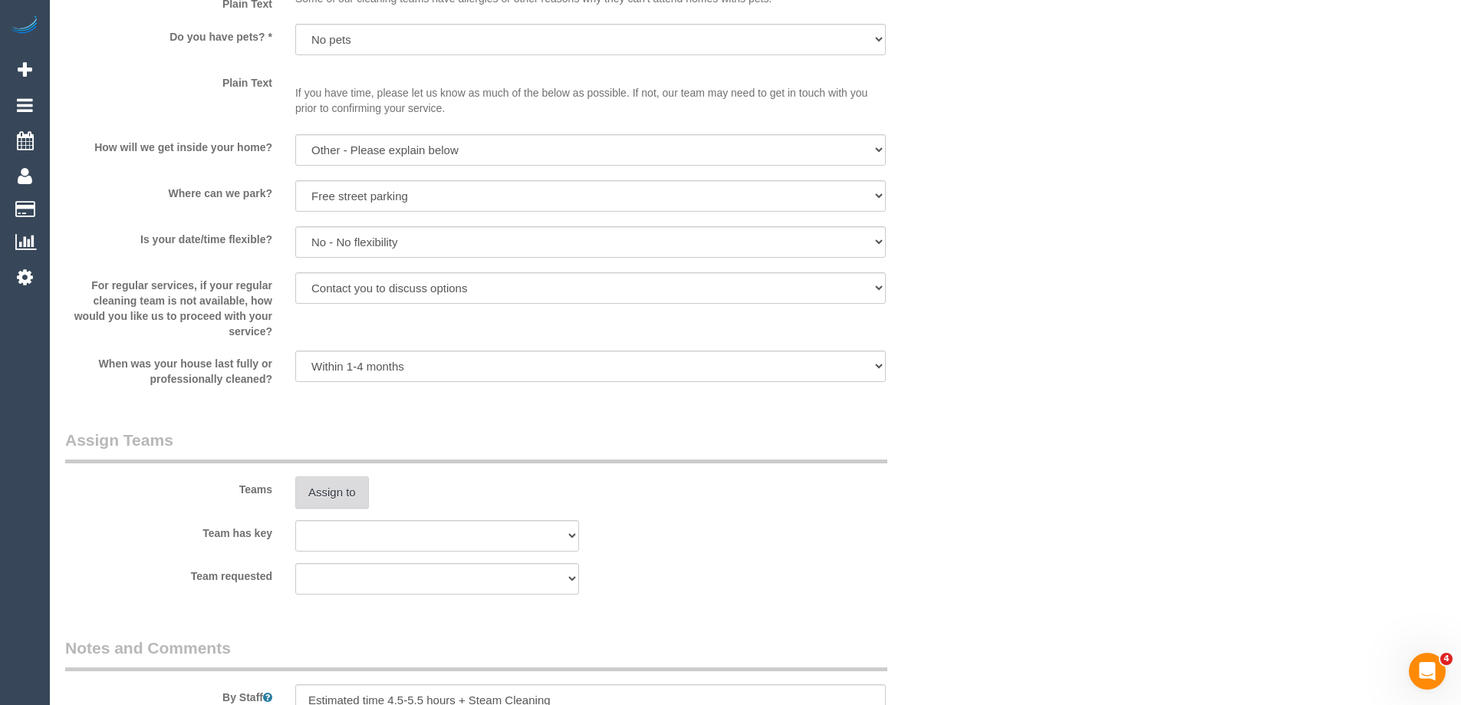
select select "spot18"
click at [322, 487] on button "Assign to" at bounding box center [332, 492] width 74 height 32
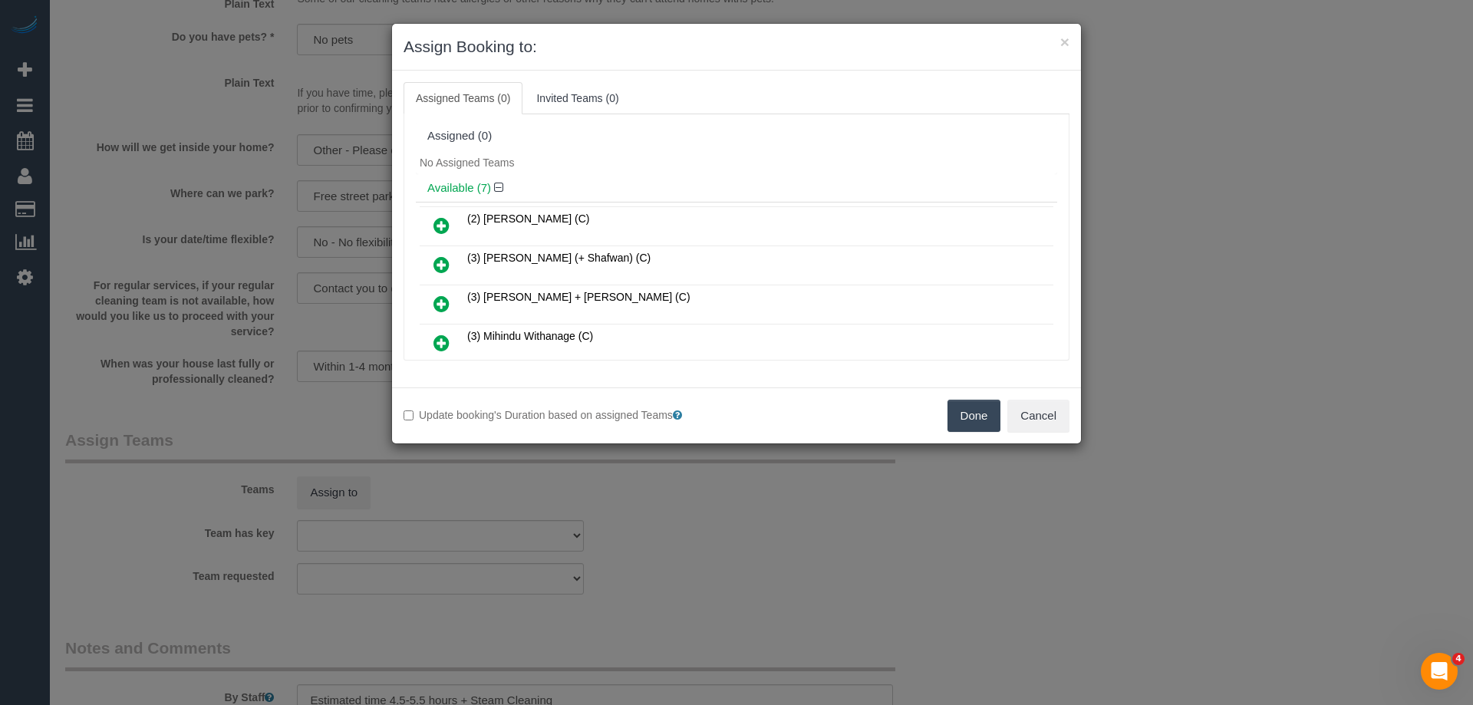
click at [659, 146] on div "Assigned (0)" at bounding box center [736, 136] width 641 height 29
click at [429, 258] on link at bounding box center [441, 265] width 36 height 31
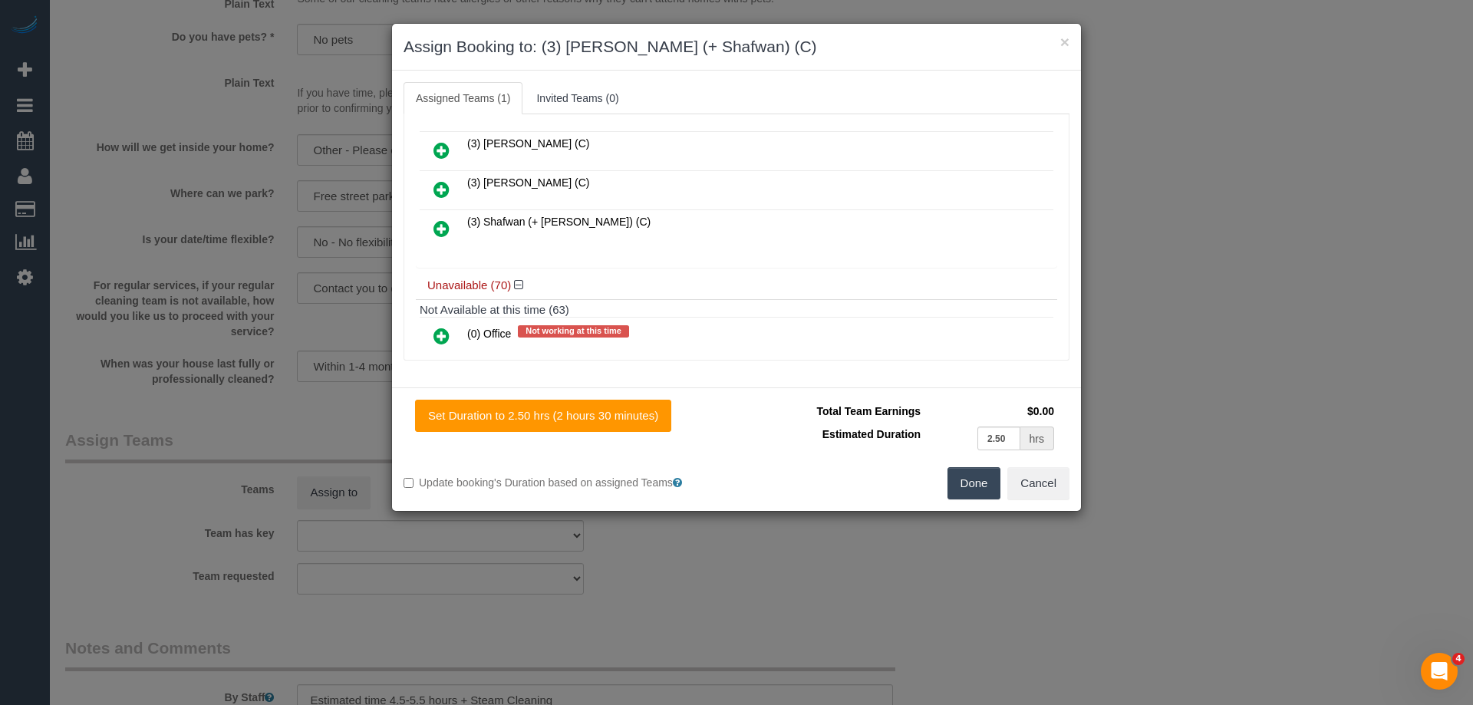
click at [442, 228] on icon at bounding box center [441, 228] width 16 height 18
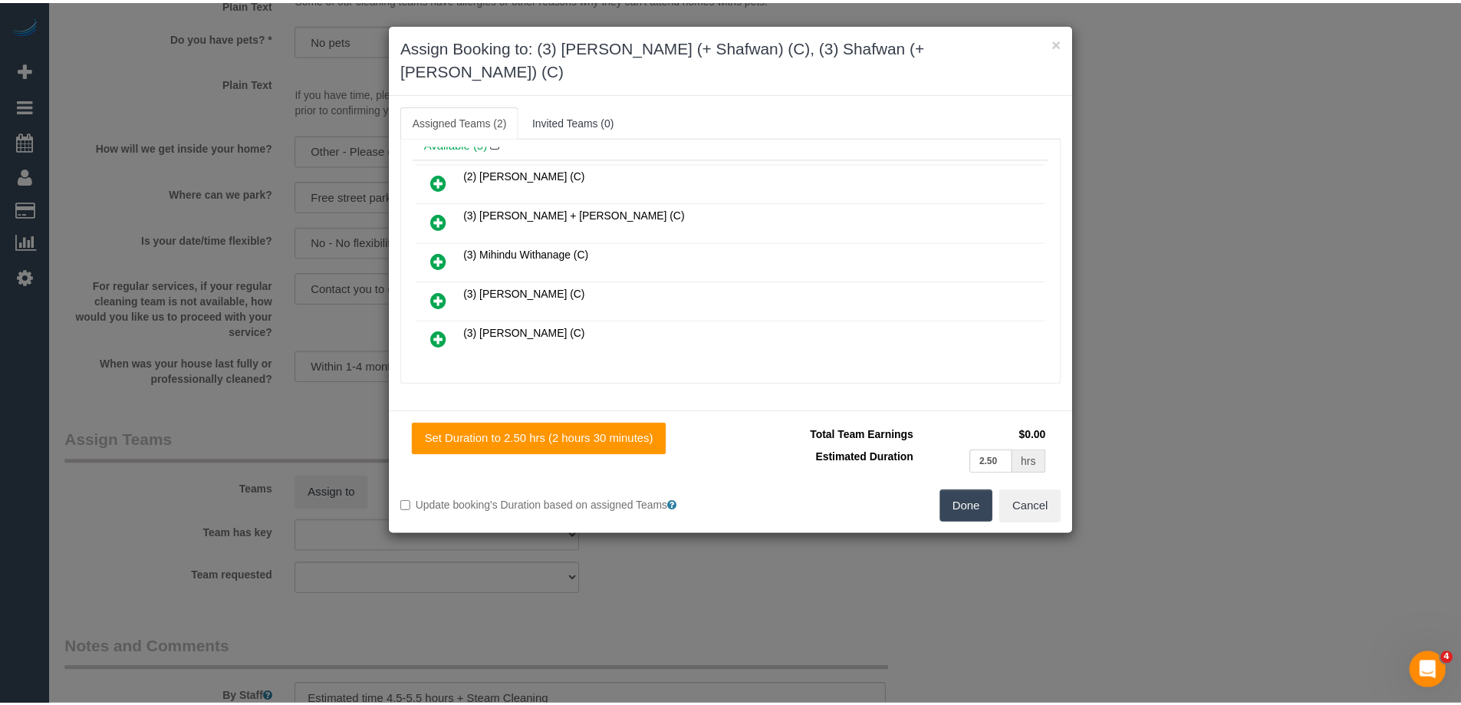
scroll to position [0, 0]
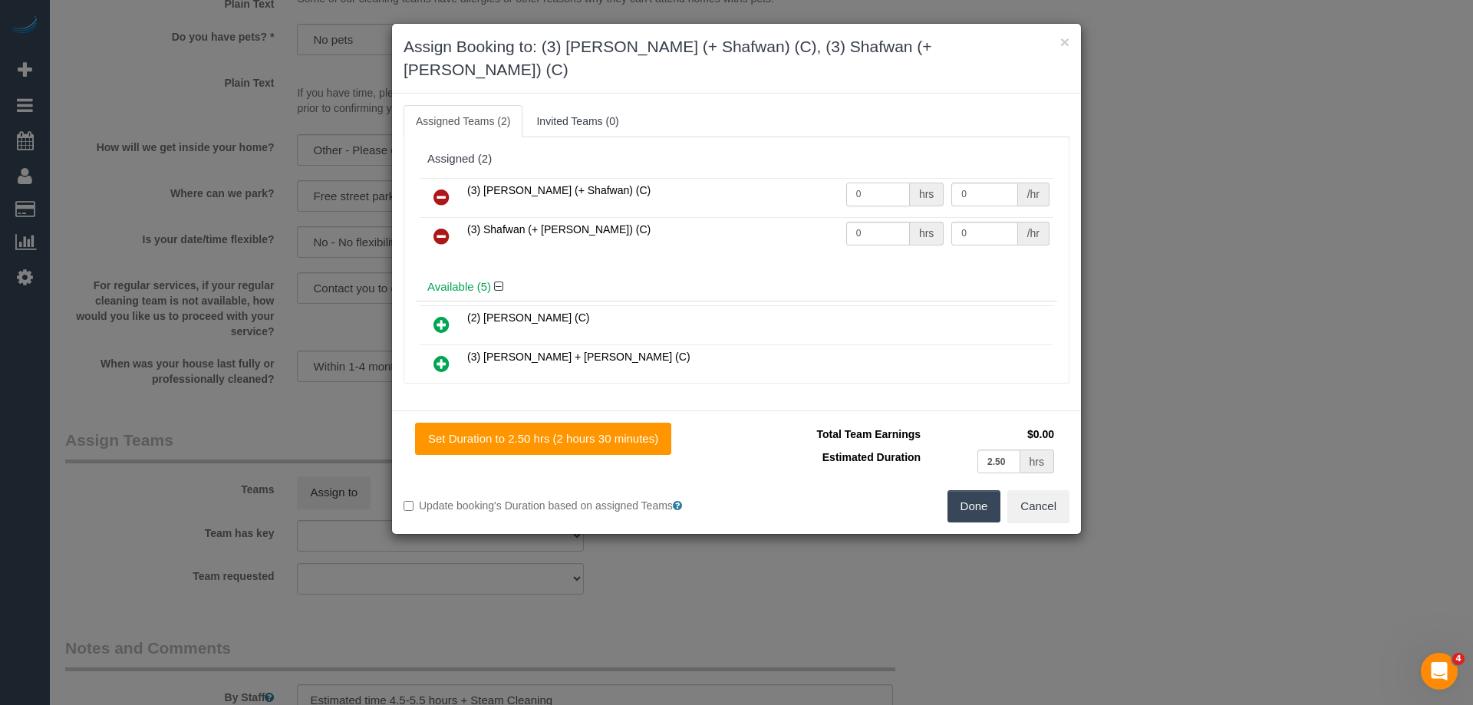
click at [862, 183] on input "0" at bounding box center [878, 195] width 64 height 24
type input "1"
click at [886, 222] on input "0" at bounding box center [878, 234] width 64 height 24
type input "0"
type input "1"
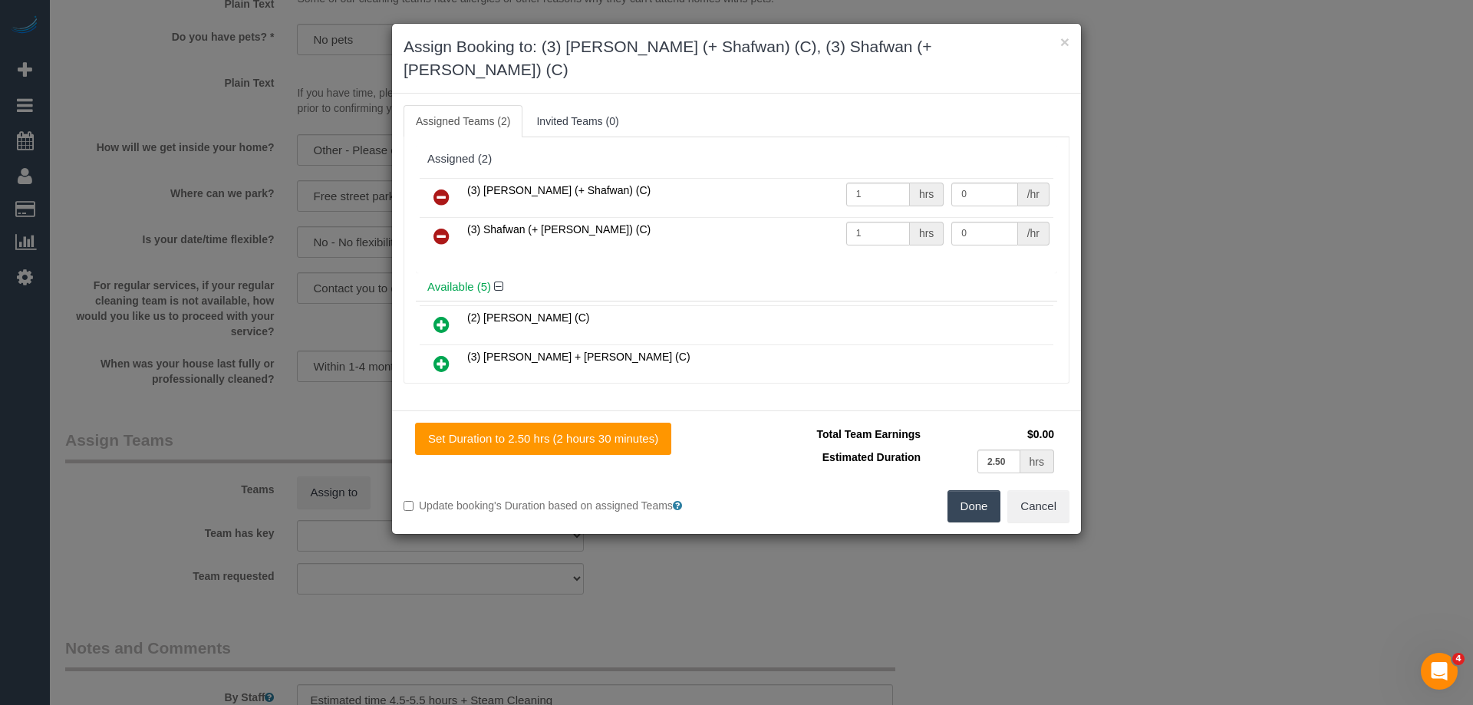
click at [965, 490] on button "Done" at bounding box center [974, 506] width 54 height 32
click at [965, 488] on div "× Assign Booking to: (3) Farhan (+ Shafwan) (C), (3) Shafwan (+ Farhan) (C) Ass…" at bounding box center [736, 352] width 1473 height 705
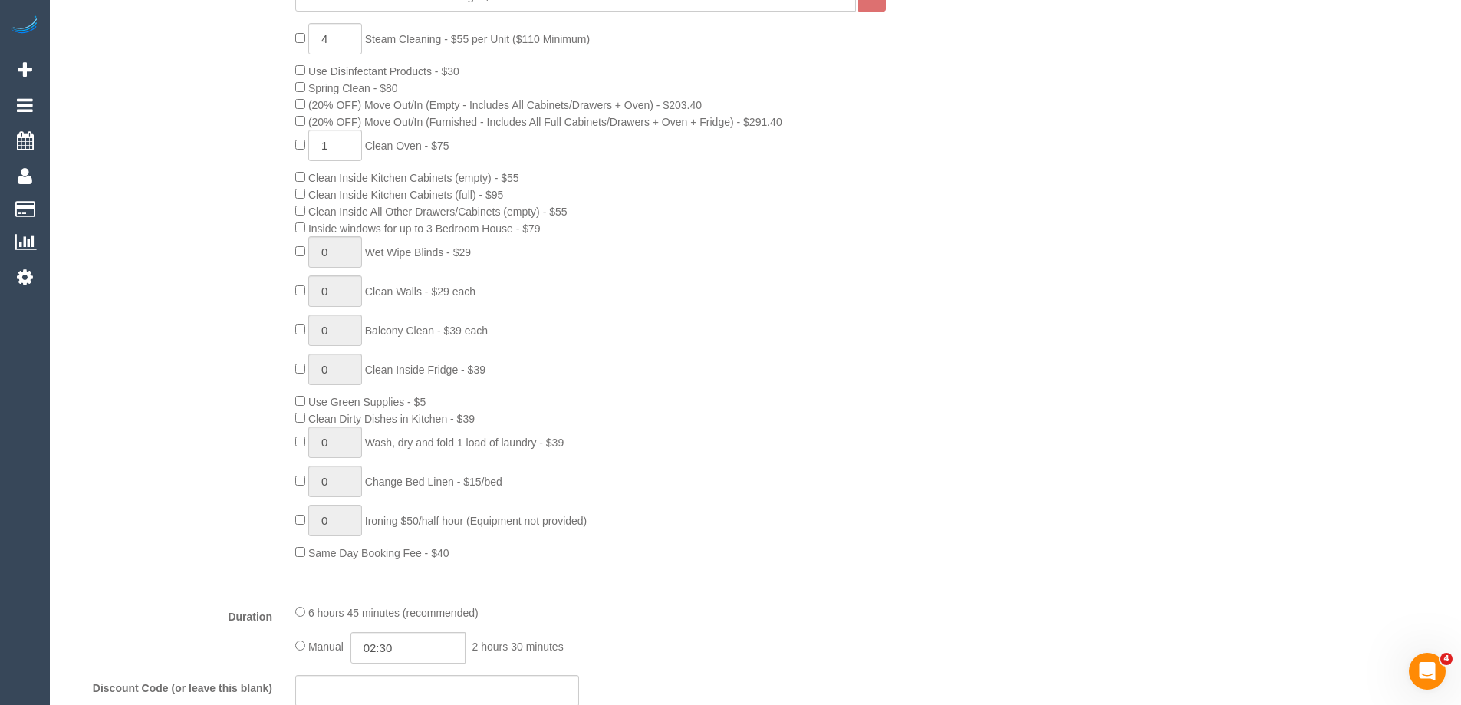
scroll to position [230, 0]
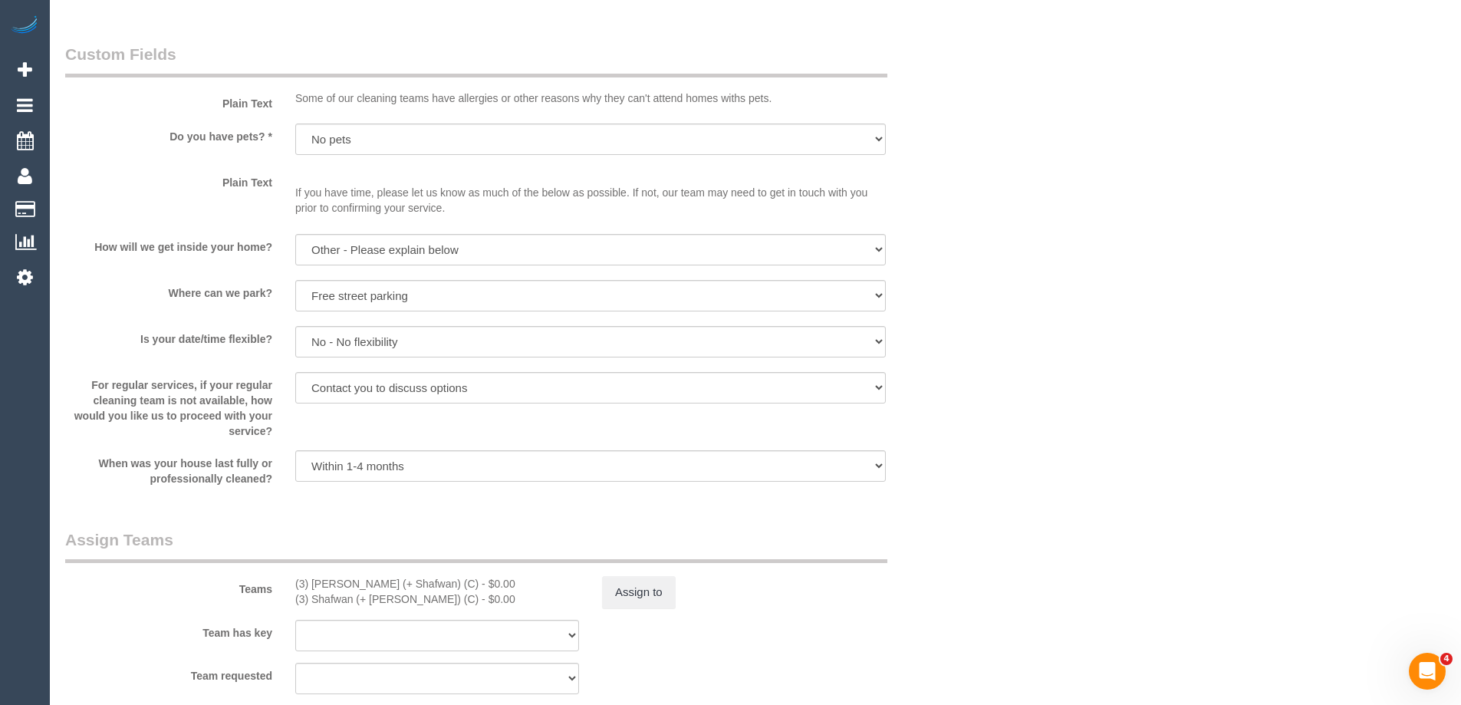
scroll to position [2071, 0]
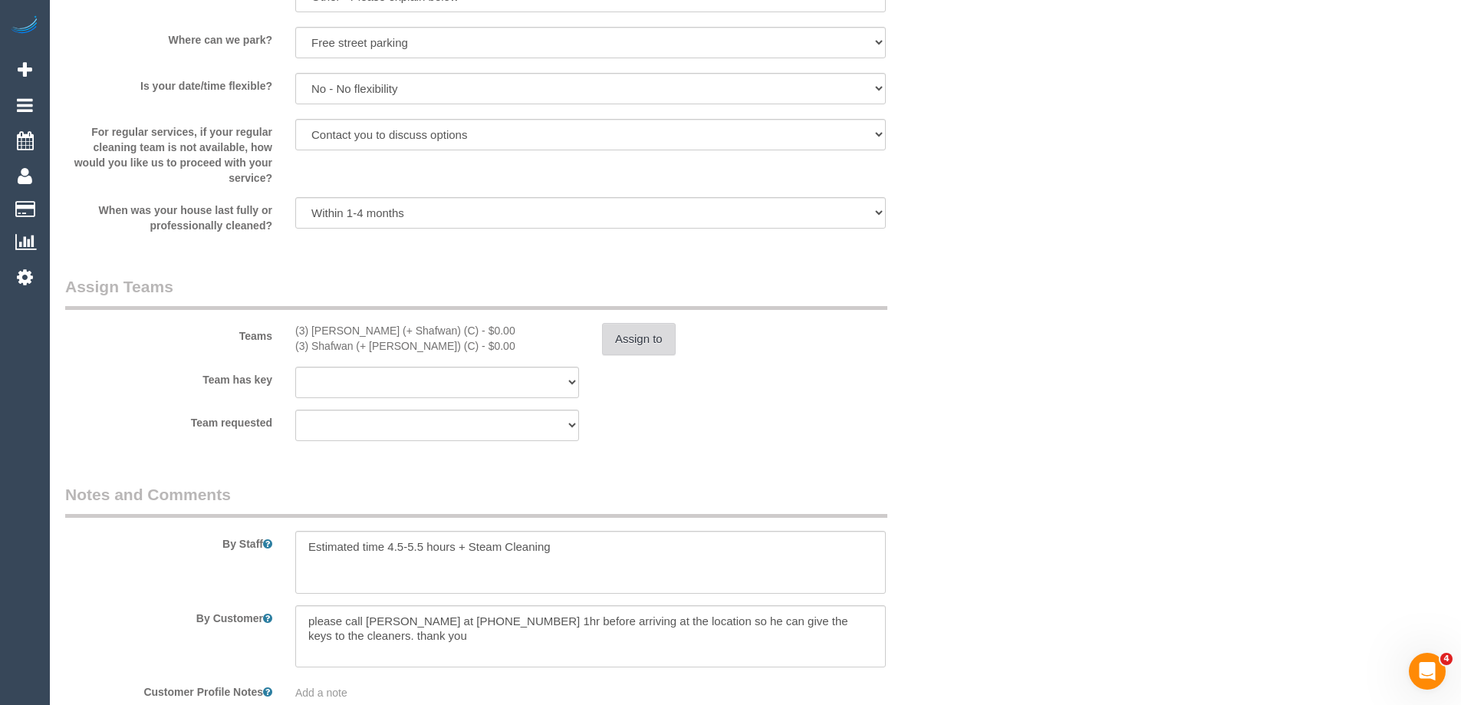
click at [620, 341] on button "Assign to" at bounding box center [639, 339] width 74 height 32
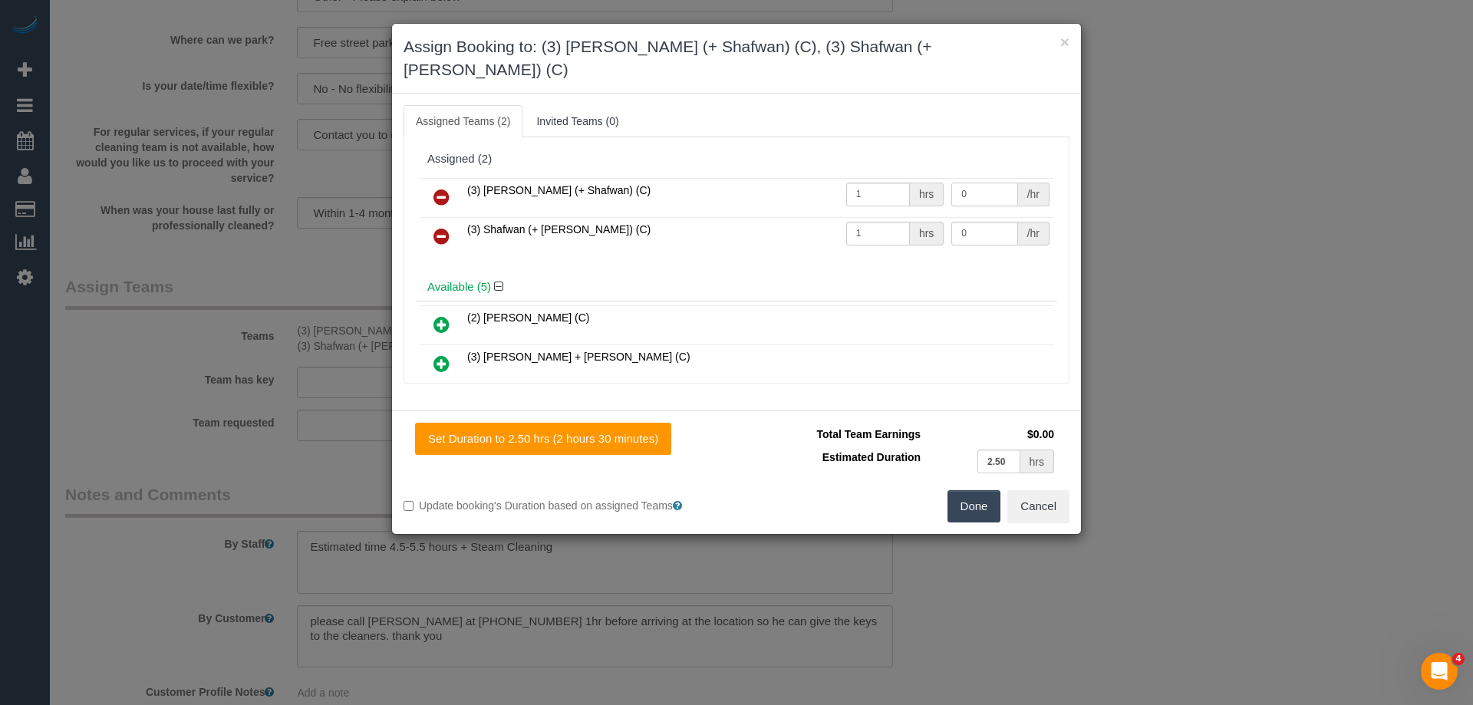
click at [988, 183] on input "0" at bounding box center [984, 195] width 66 height 24
type input "92.5"
click at [987, 222] on input "0" at bounding box center [984, 234] width 66 height 24
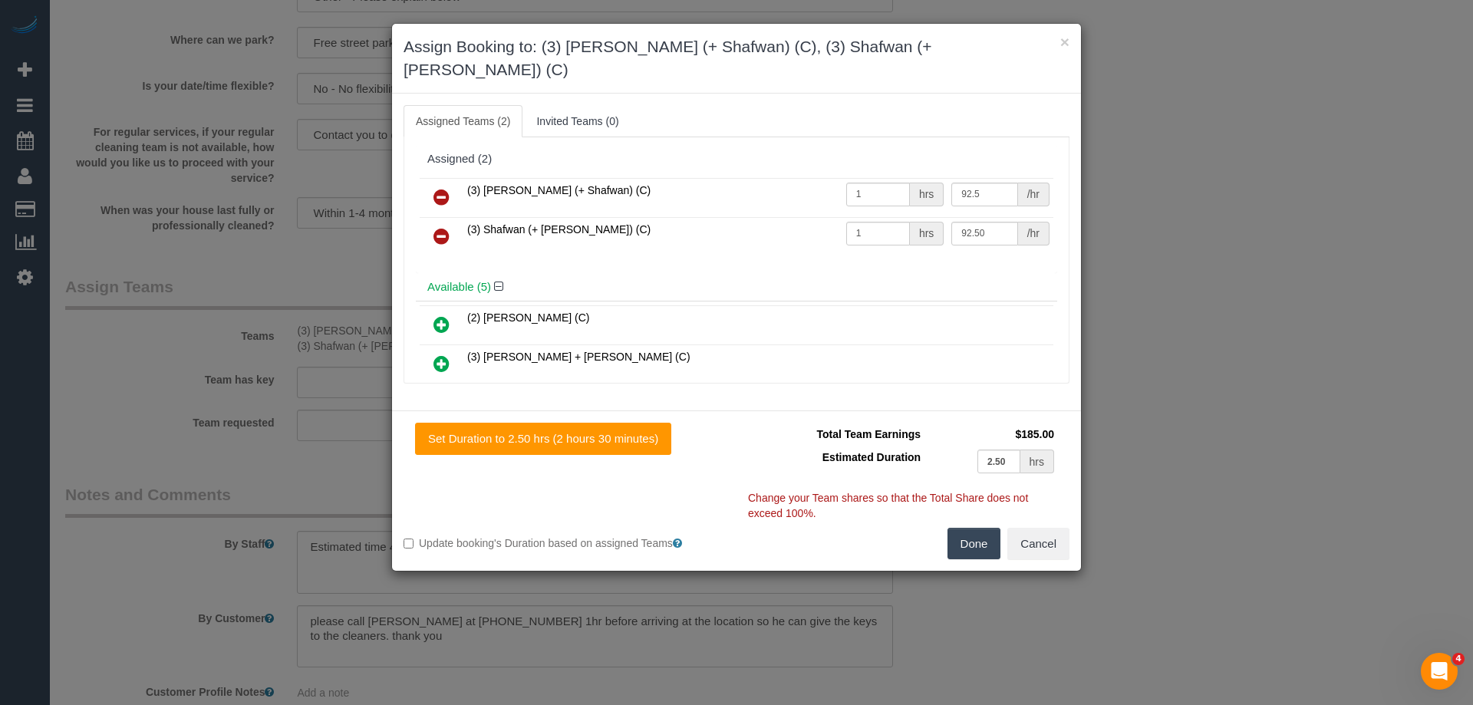
type input "92.5"
click at [972, 530] on button "Done" at bounding box center [974, 544] width 54 height 32
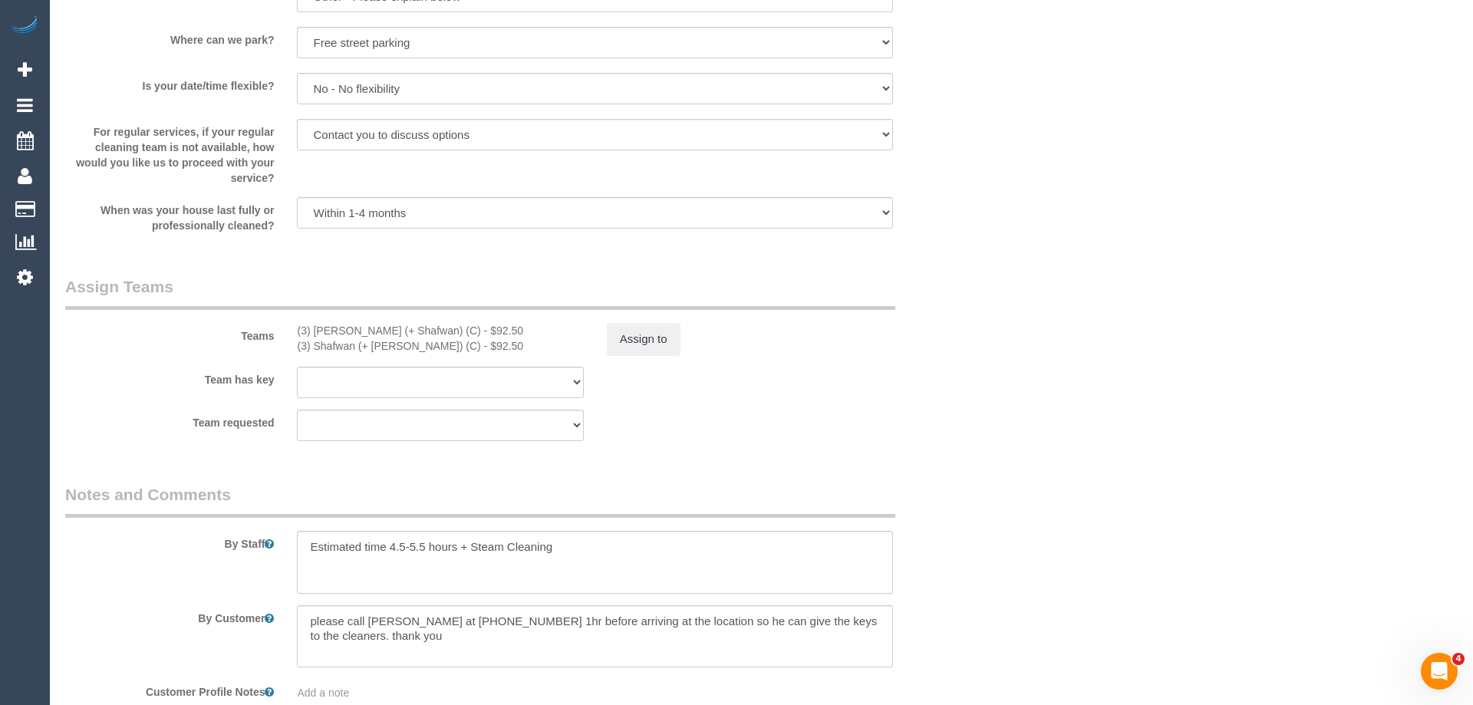
click at [972, 530] on div "× Assign Booking to: (3) Farhan (+ Shafwan) (C), (3) Shafwan (+ Farhan) (C) Ass…" at bounding box center [736, 352] width 1473 height 705
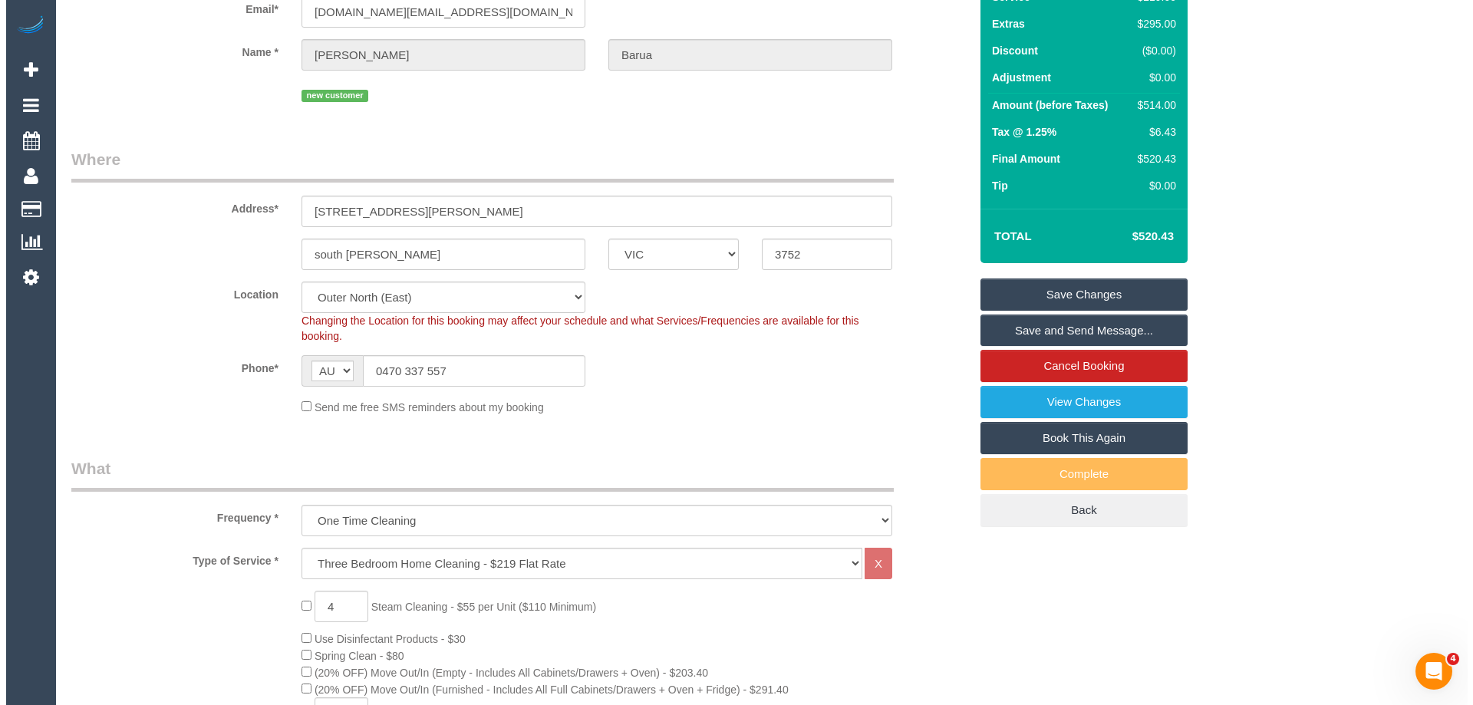
scroll to position [0, 0]
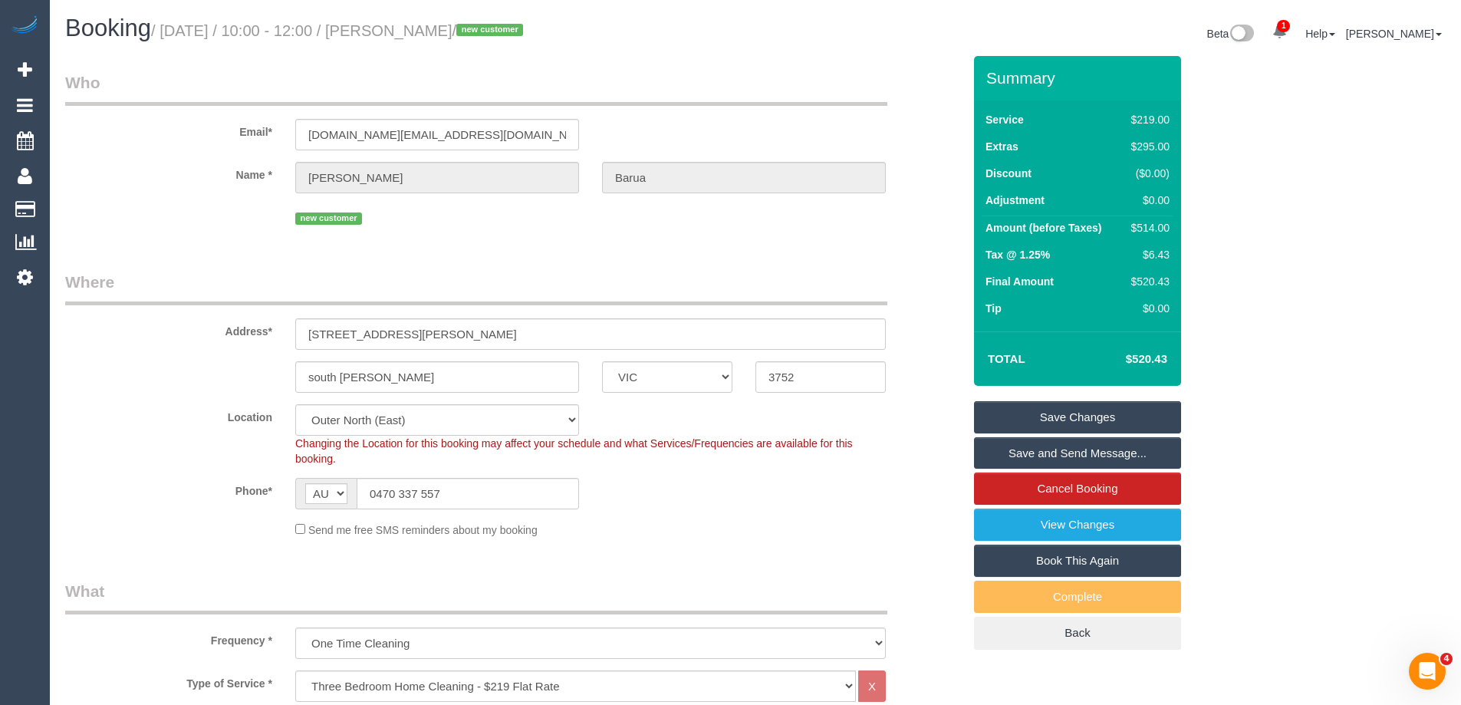
click at [1058, 410] on link "Save Changes" at bounding box center [1077, 417] width 207 height 32
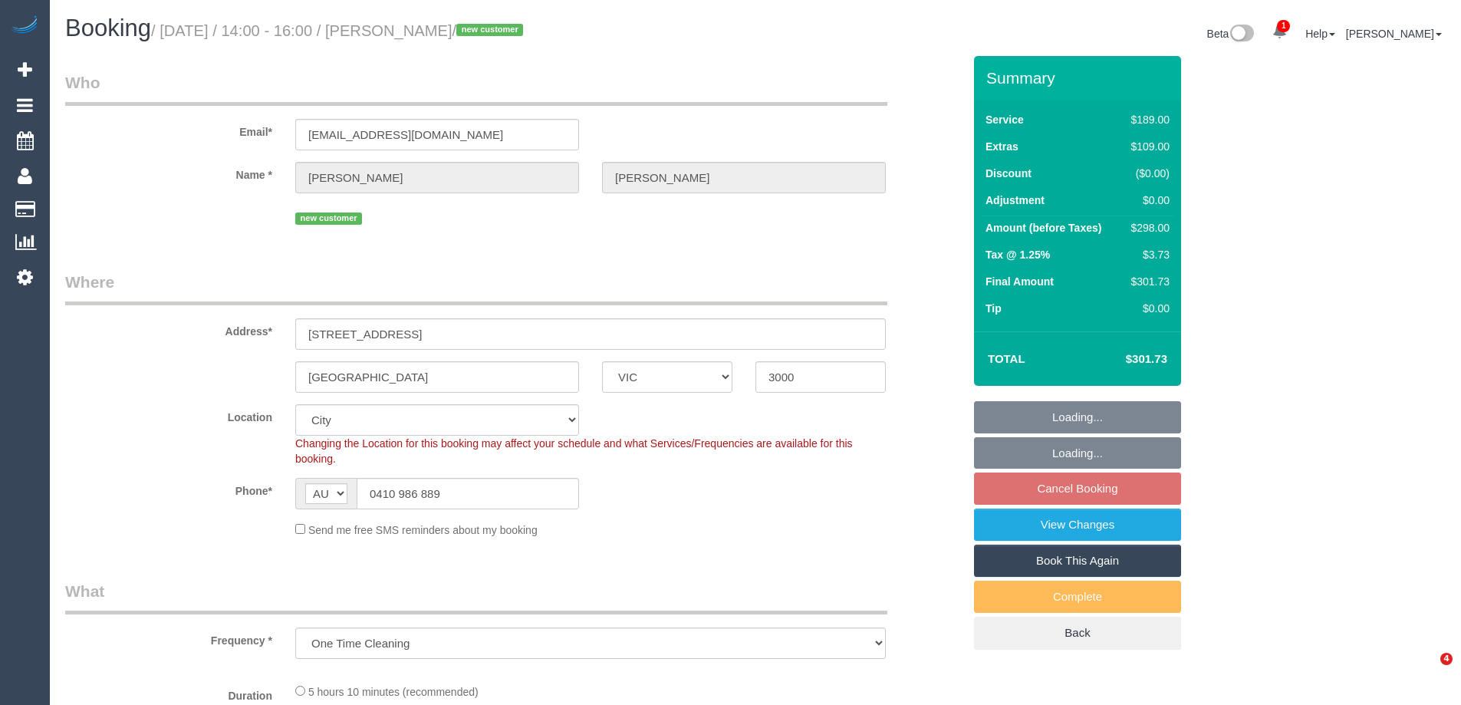
select select "VIC"
select select "number:28"
select select "number:14"
select select "number:18"
select select "number:36"
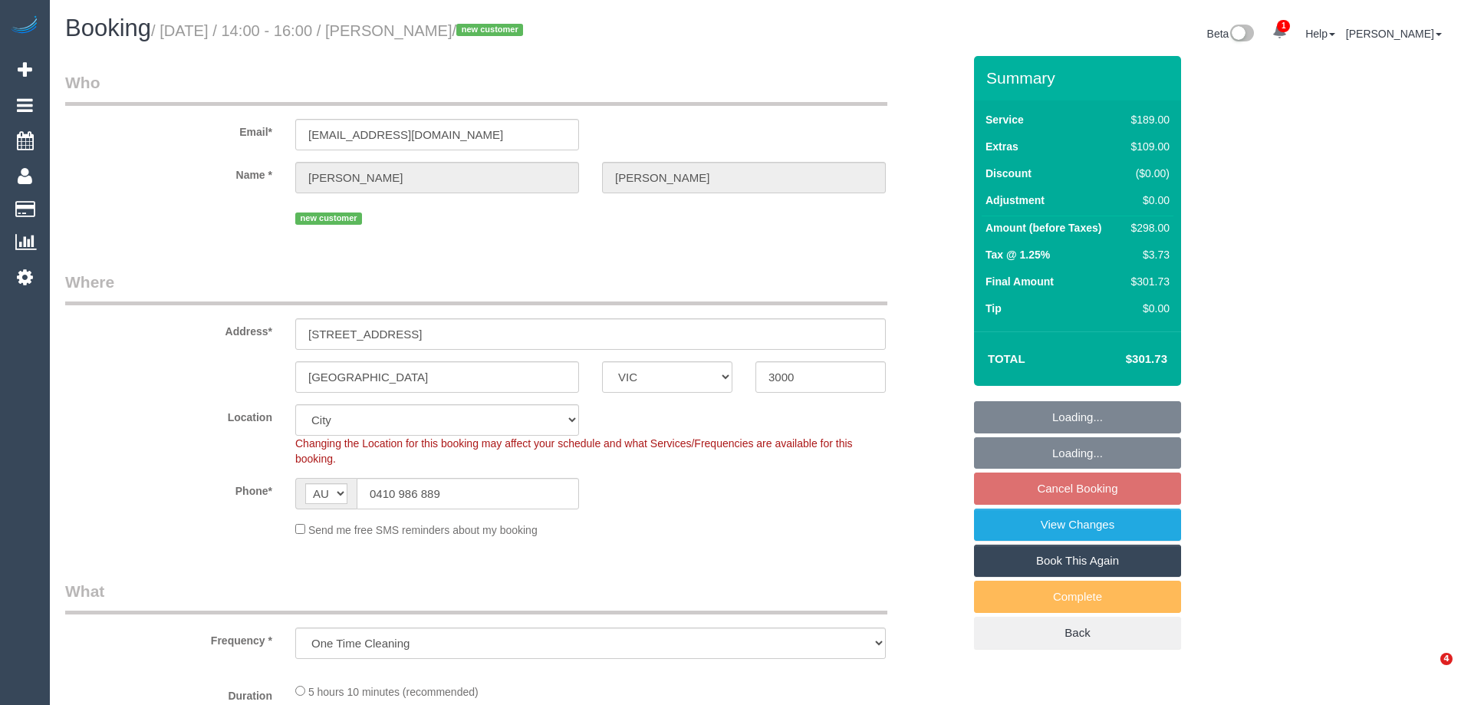
select select "number:26"
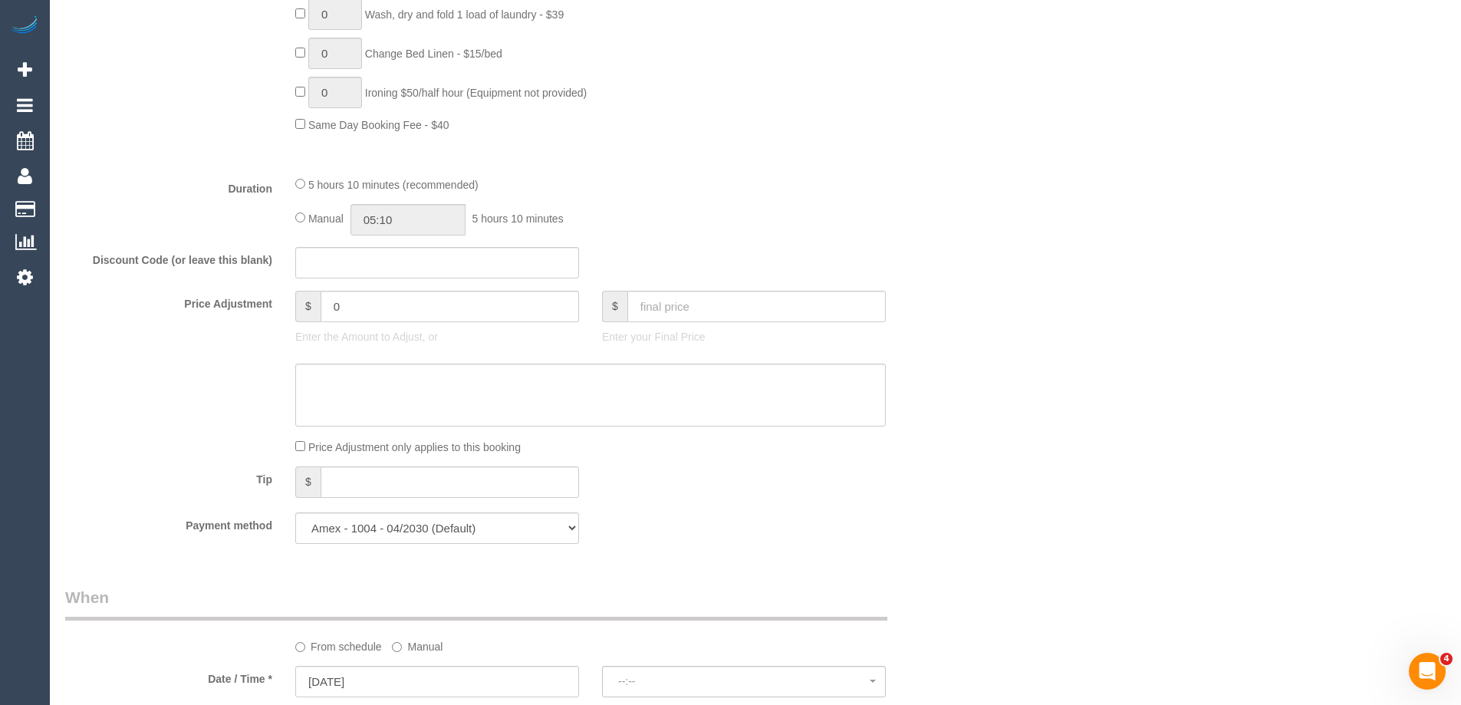
select select "object:1195"
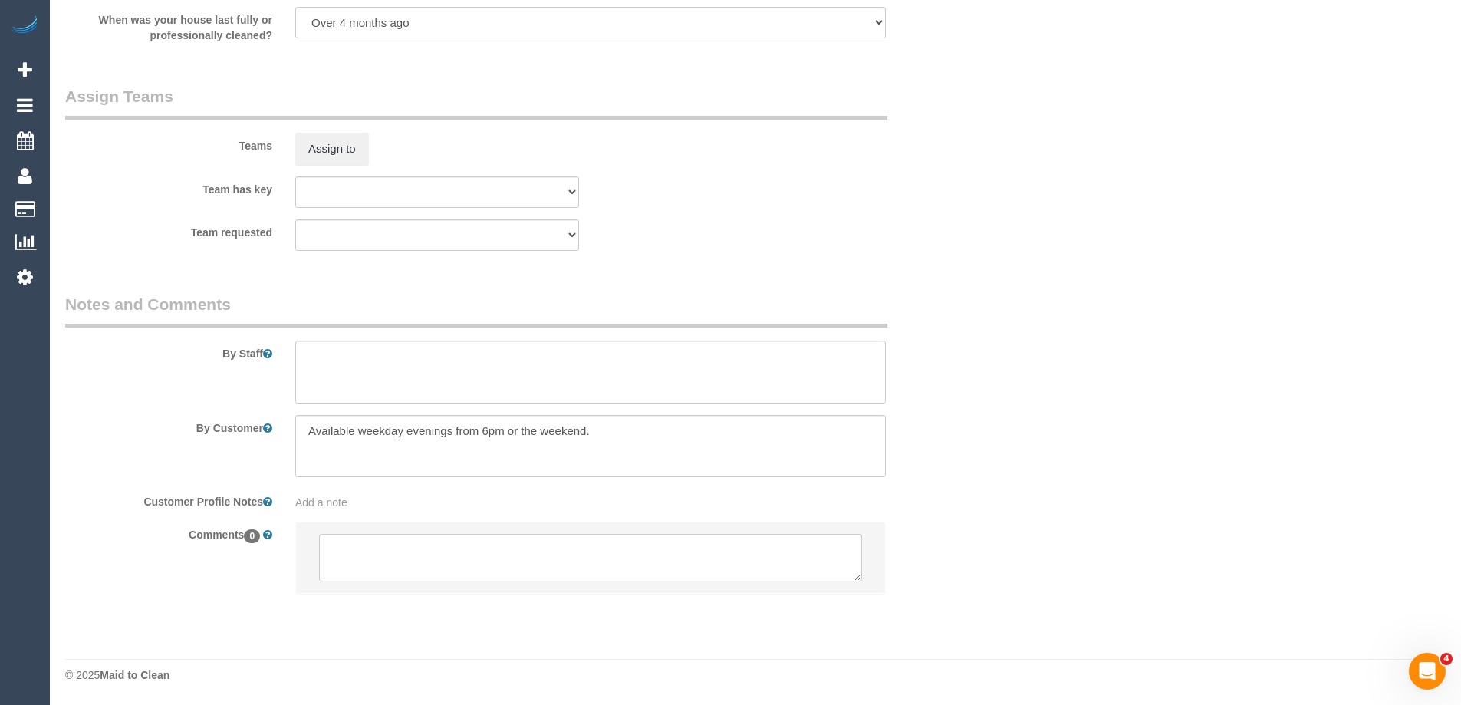
select select "spot2"
drag, startPoint x: 425, startPoint y: 561, endPoint x: 417, endPoint y: 558, distance: 8.6
click at [418, 558] on textarea at bounding box center [590, 558] width 543 height 48
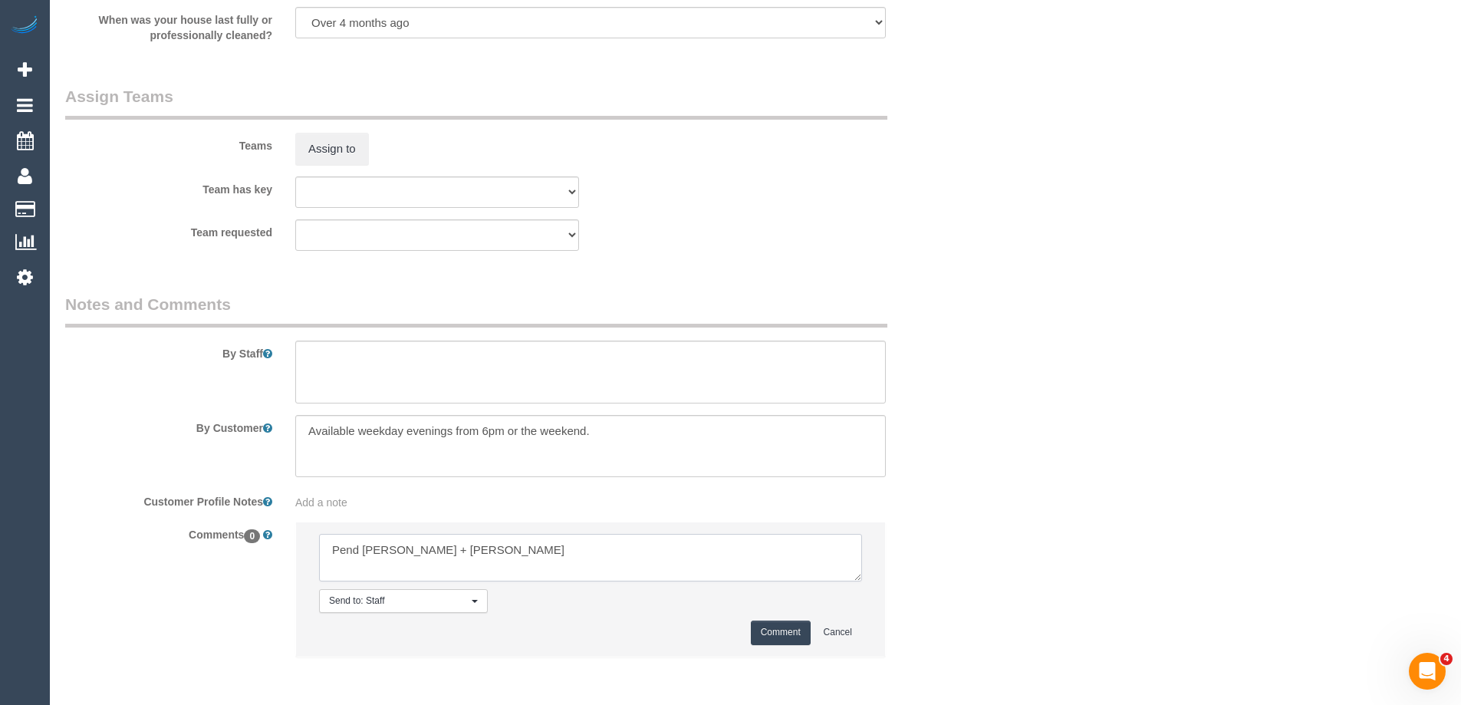
type textarea "Pend [PERSON_NAME] + [PERSON_NAME]"
click at [762, 632] on button "Comment" at bounding box center [781, 632] width 60 height 24
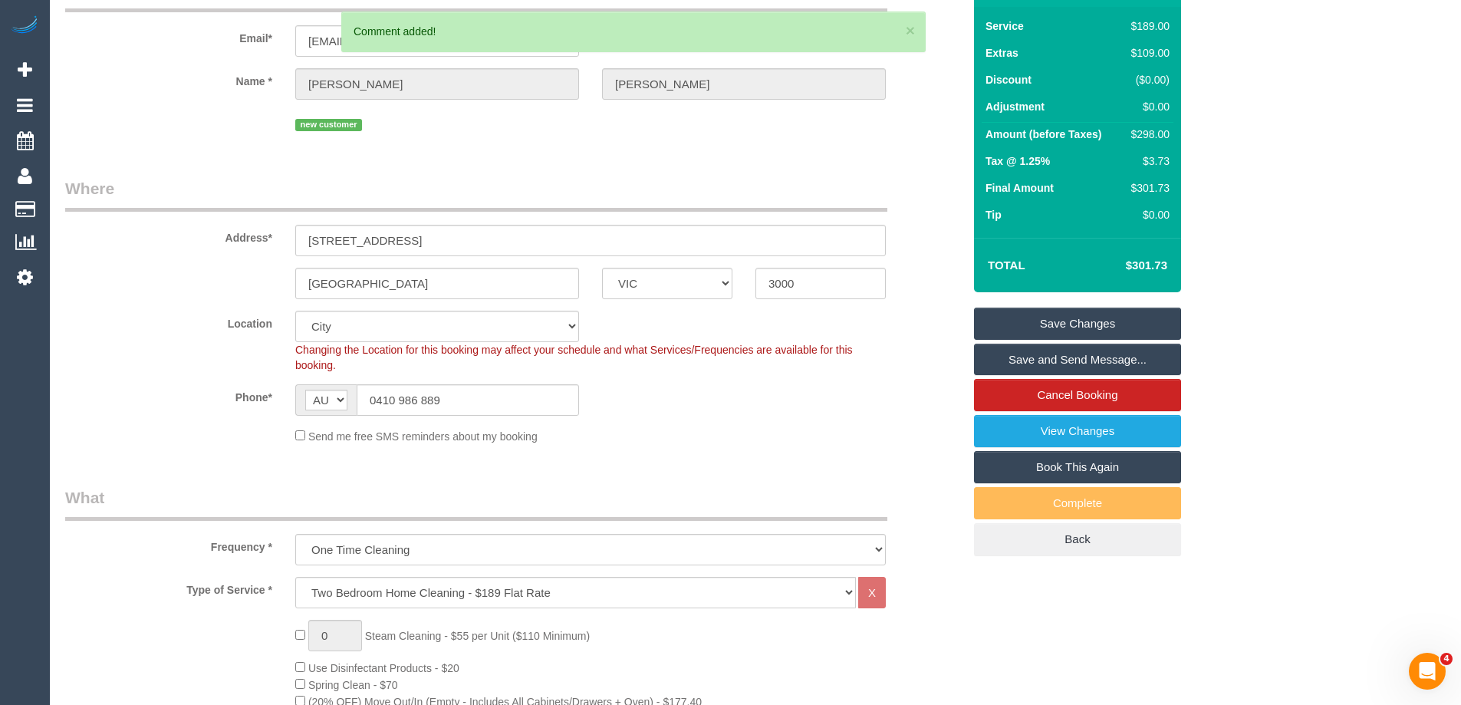
scroll to position [0, 0]
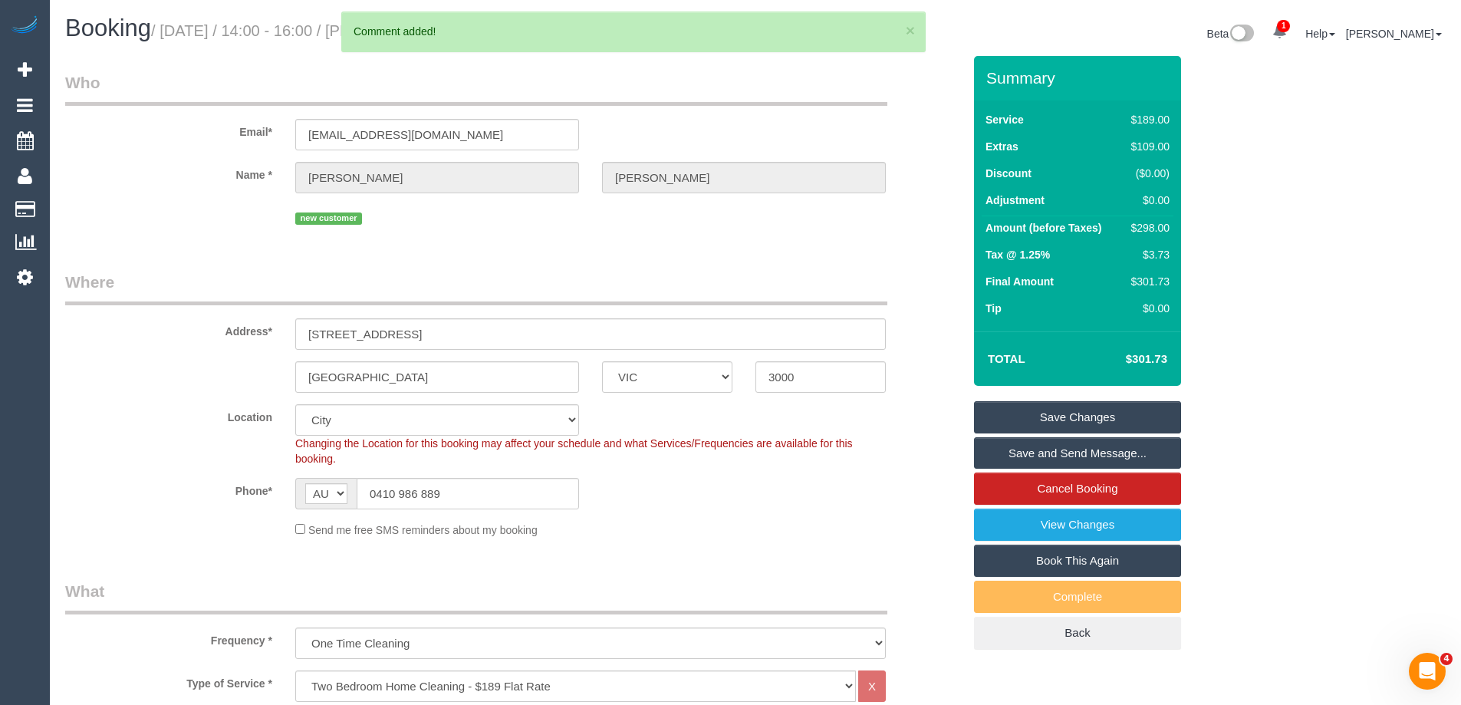
click at [1071, 415] on link "Save Changes" at bounding box center [1077, 417] width 207 height 32
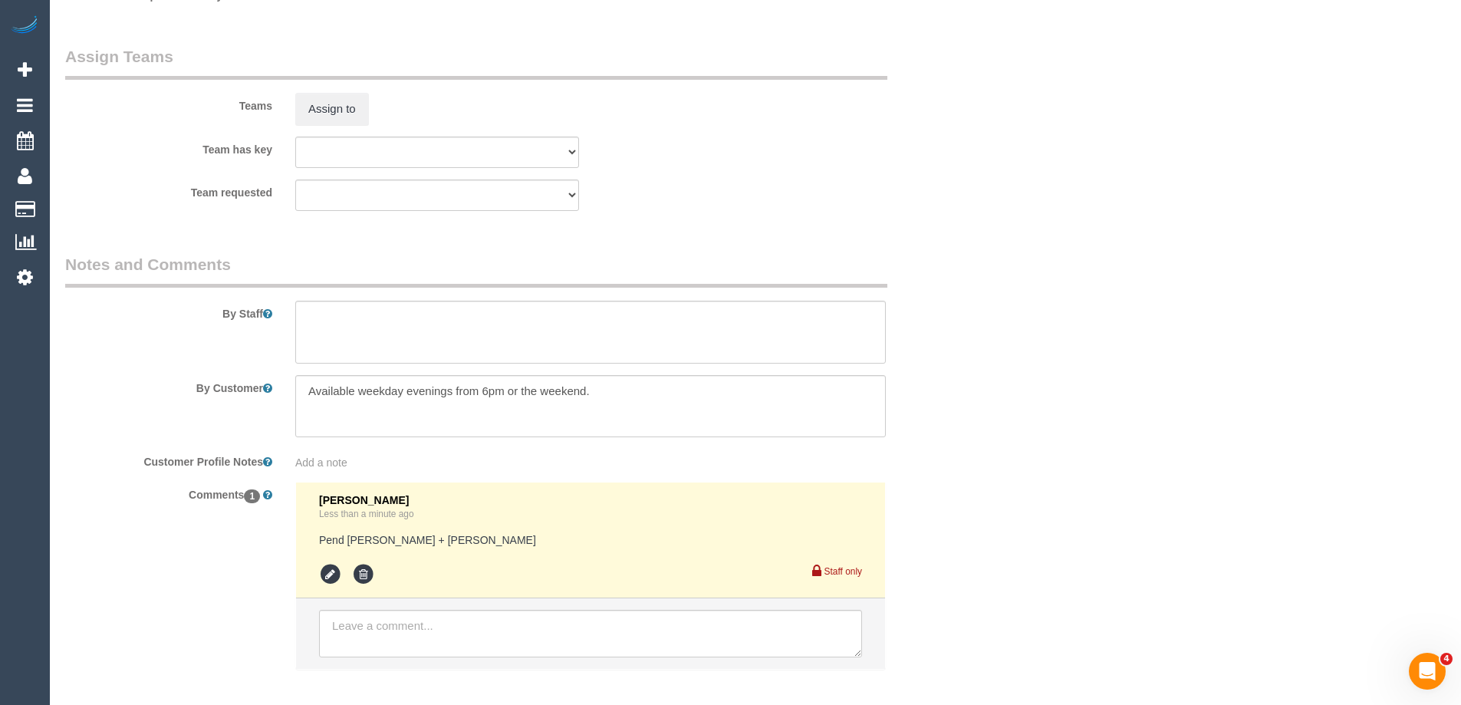
scroll to position [2377, 0]
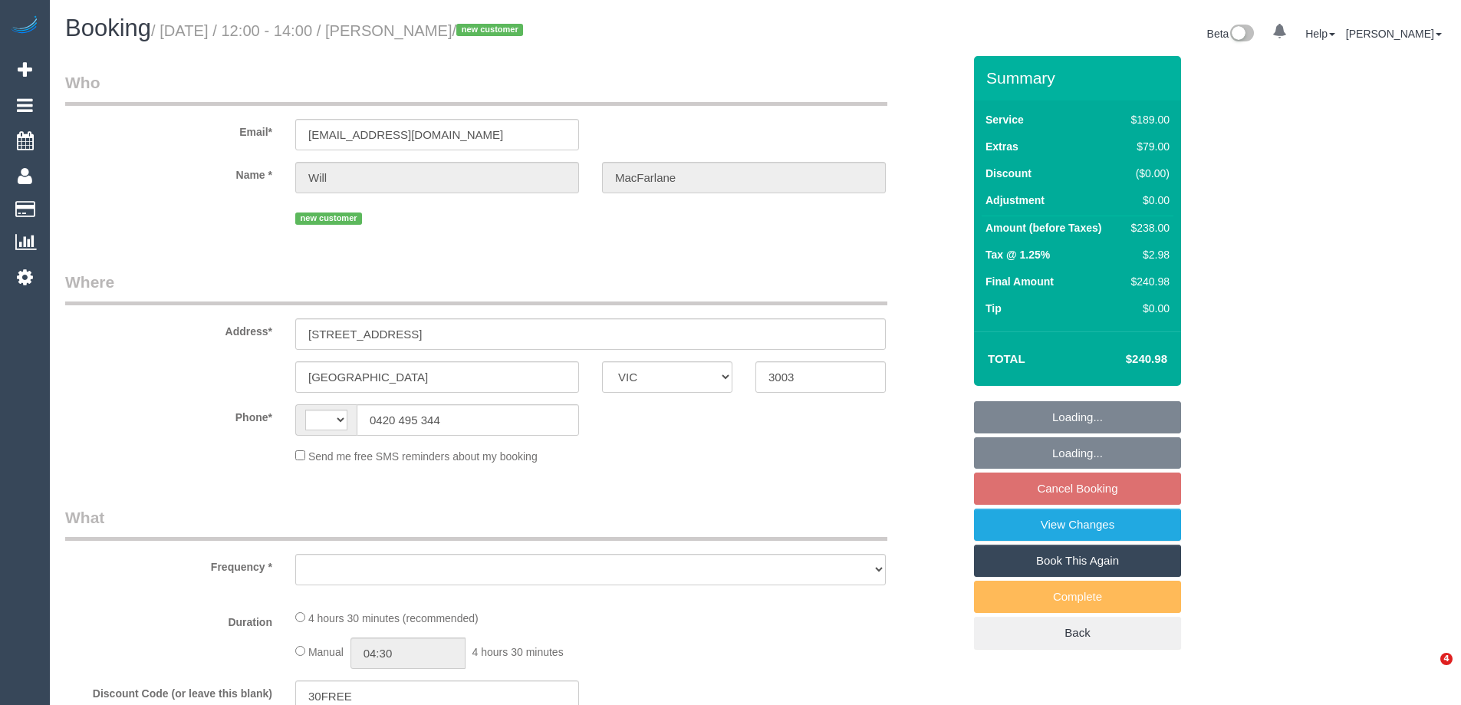
select select "VIC"
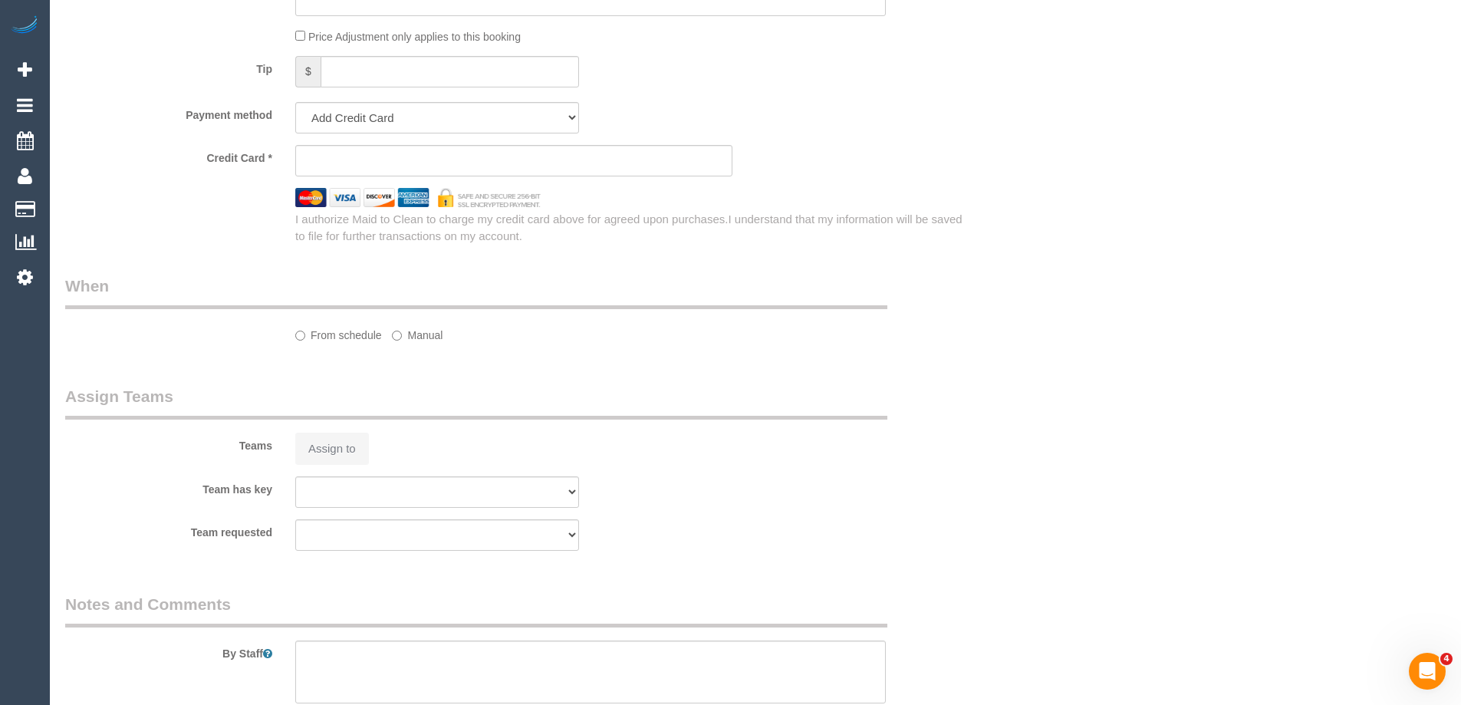
select select "string:stripe-pm_1S327S2GScqysDRVMe5FAatk"
select select "number:28"
select select "number:14"
select select "number:20"
select select "number:24"
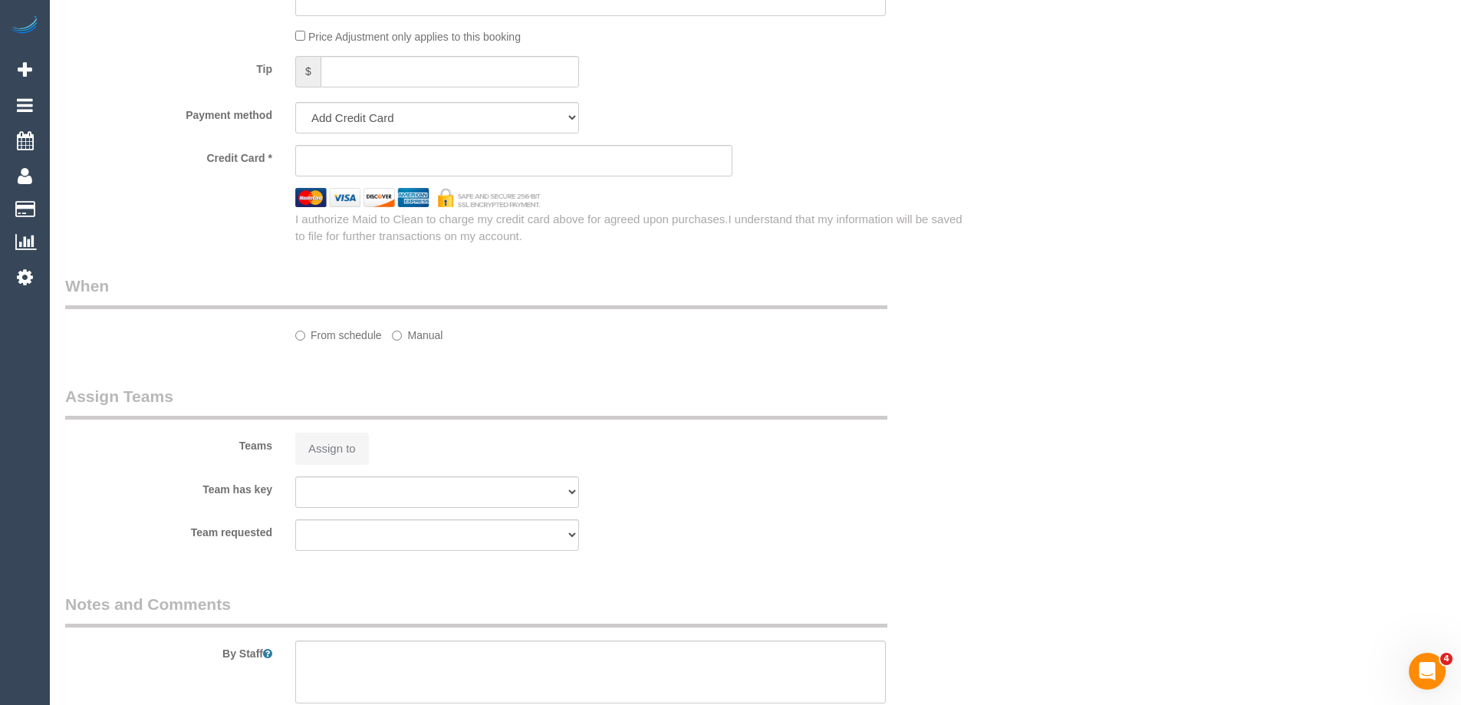
select select "number:13"
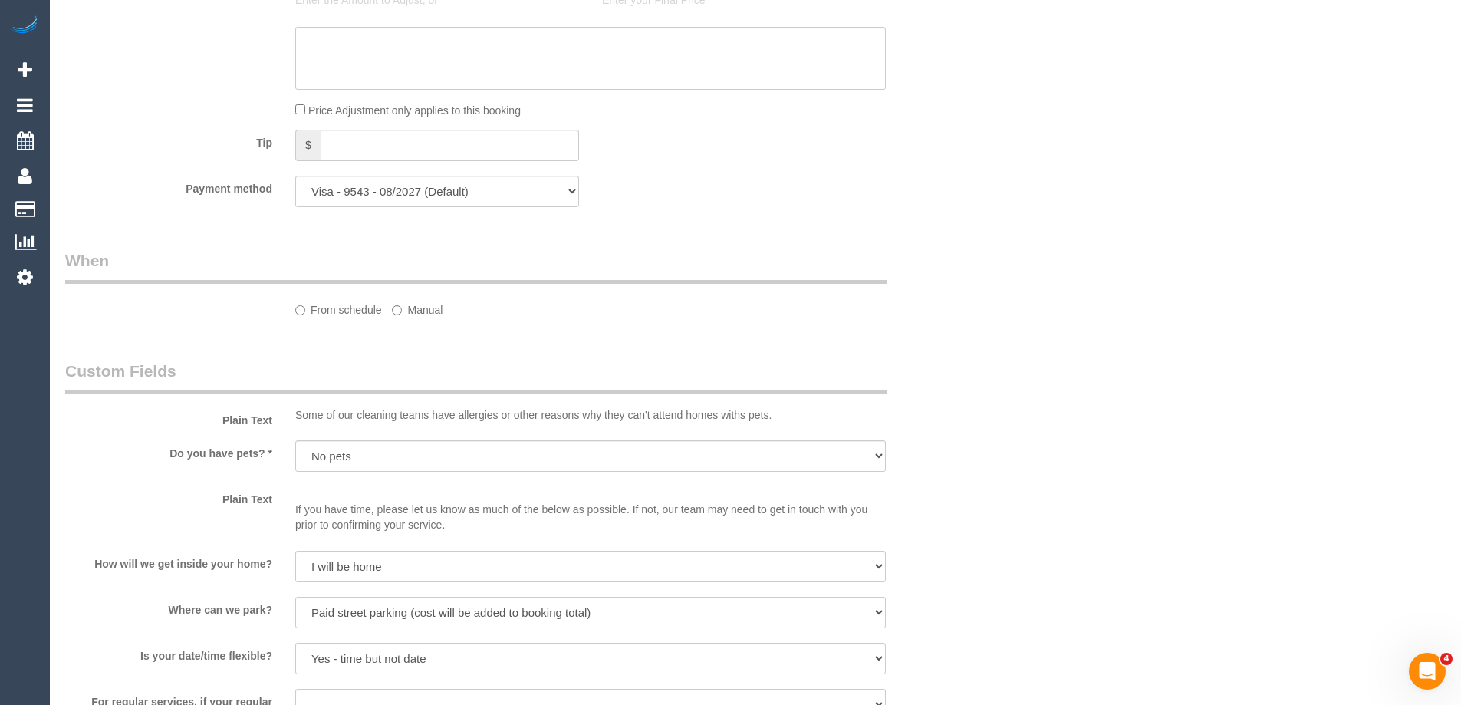
select select "string:AU"
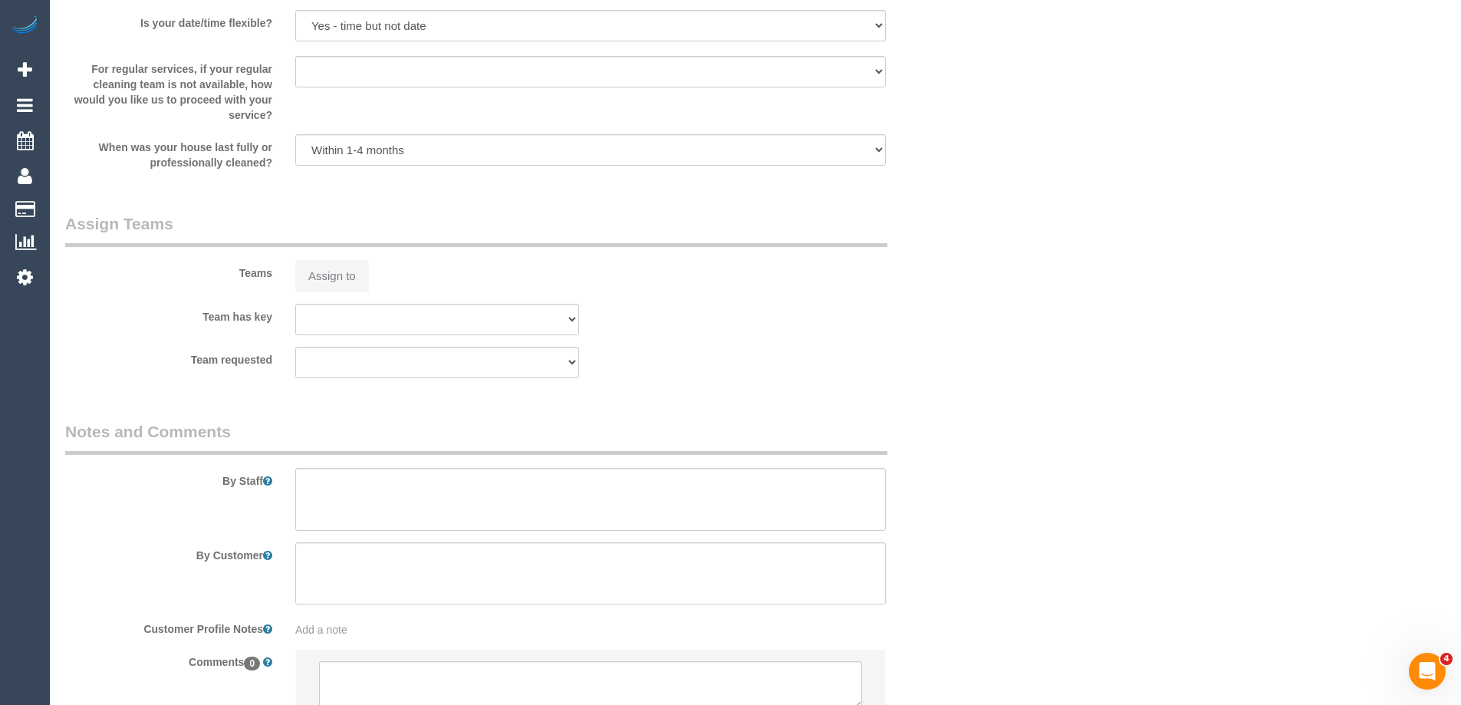
select select "object:1200"
select select "spot1"
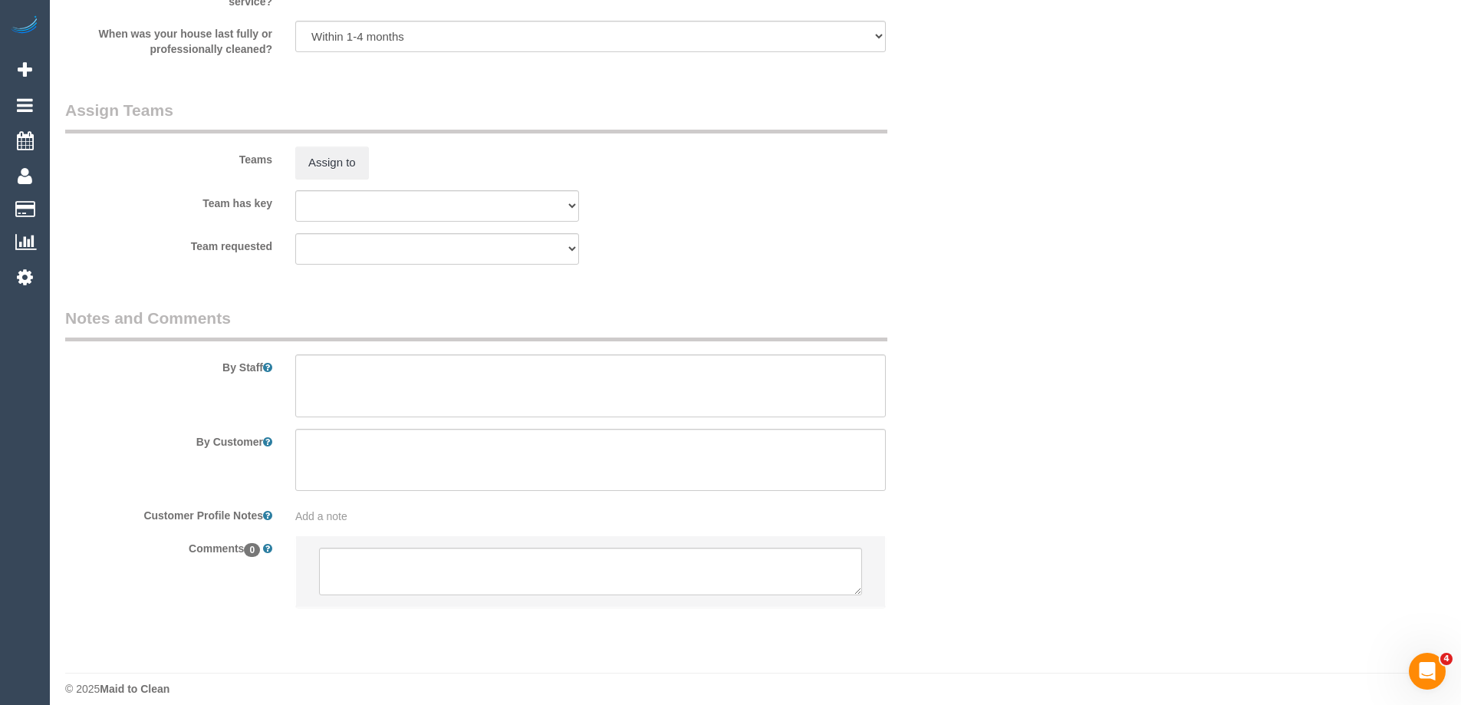
scroll to position [2261, 0]
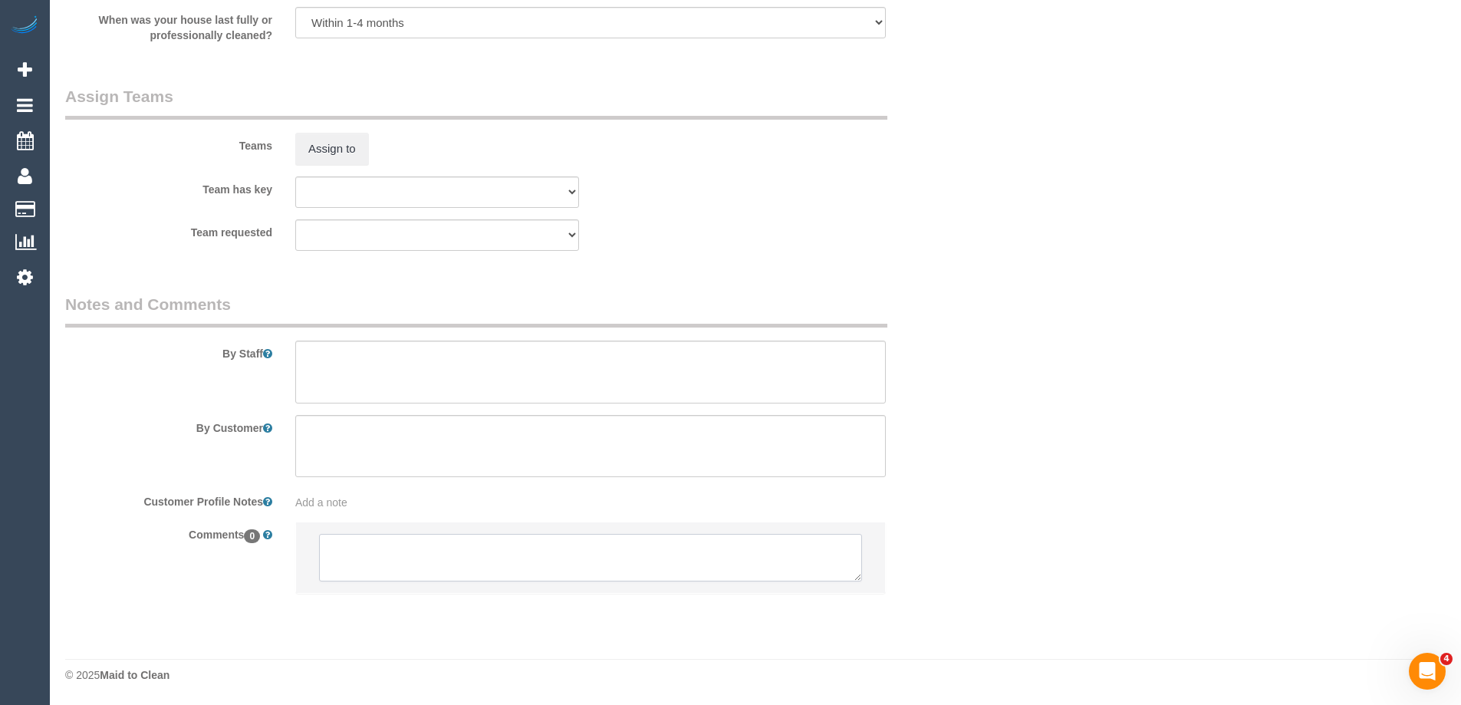
click at [423, 565] on textarea at bounding box center [590, 558] width 543 height 48
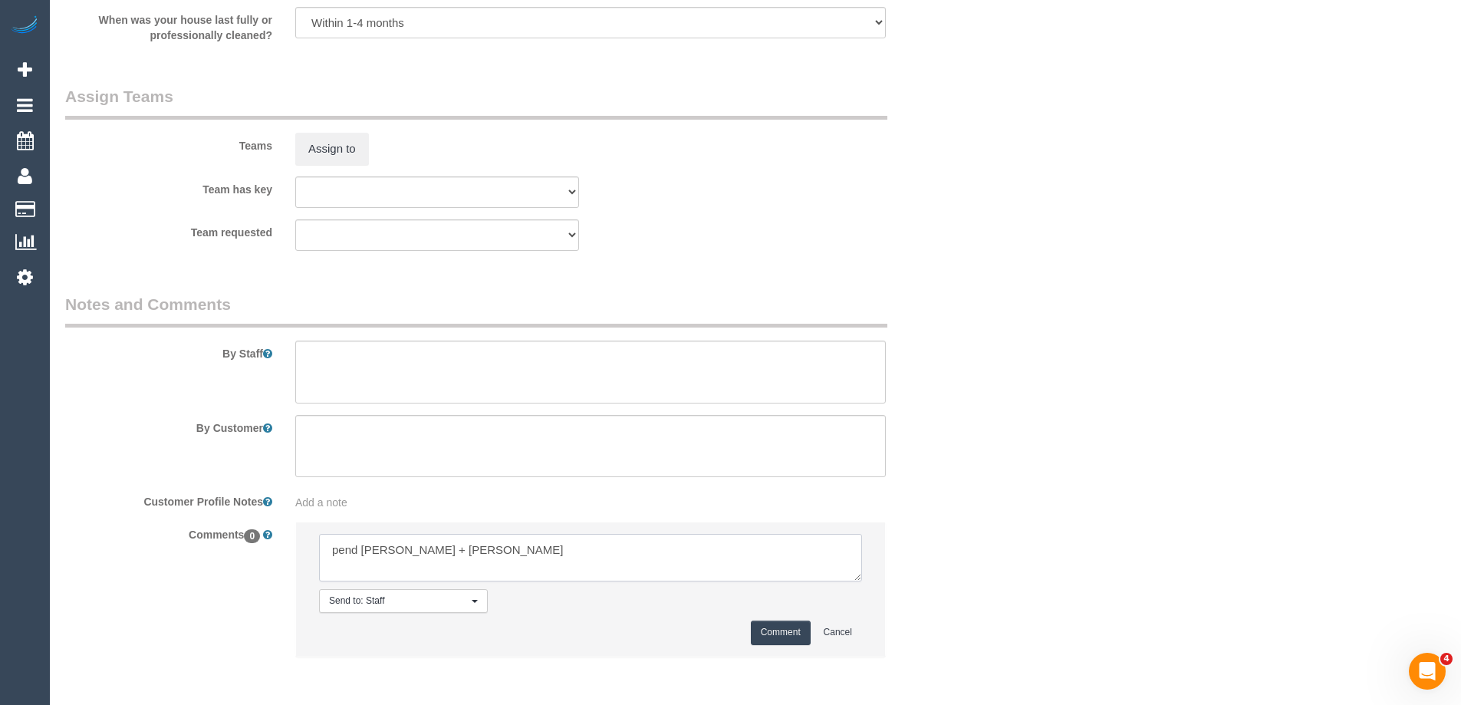
type textarea "pend Karina + Darly"
click at [788, 628] on button "Comment" at bounding box center [781, 632] width 60 height 24
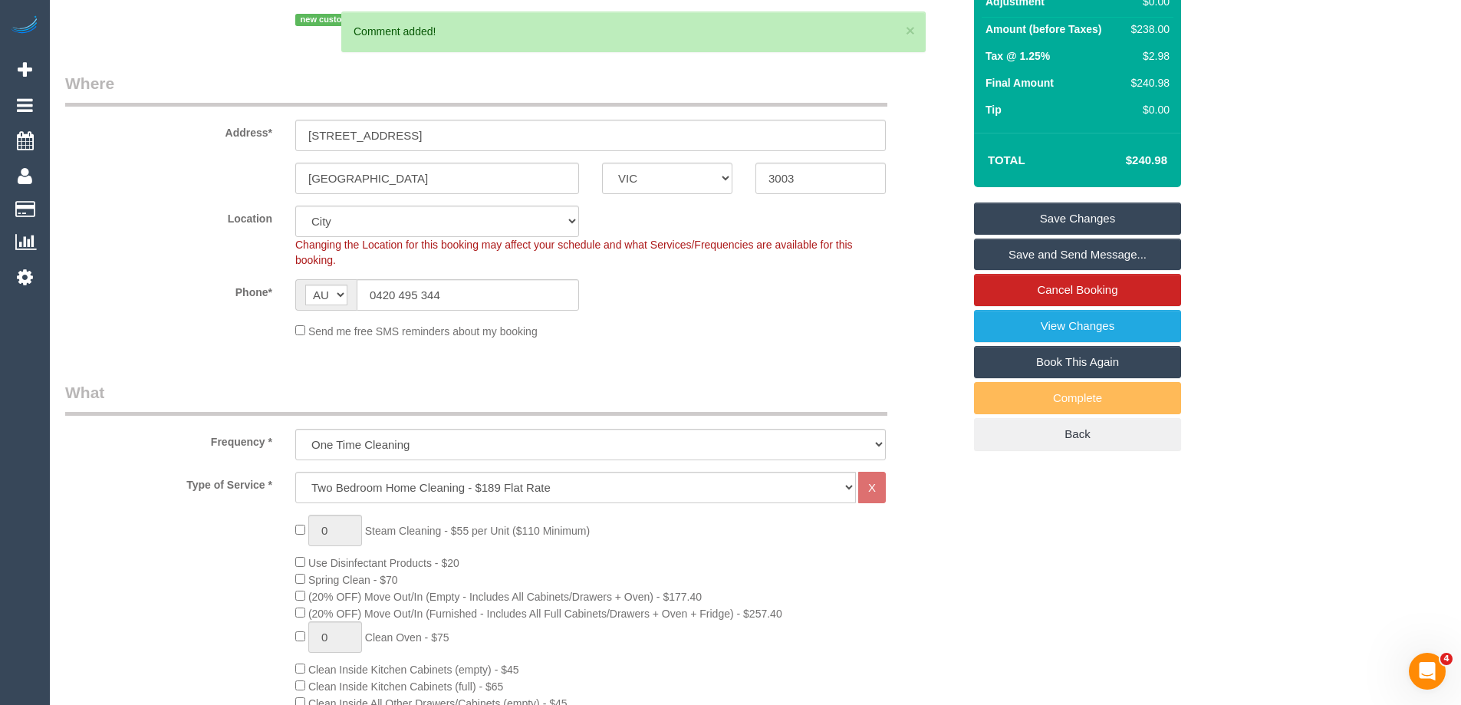
scroll to position [190, 0]
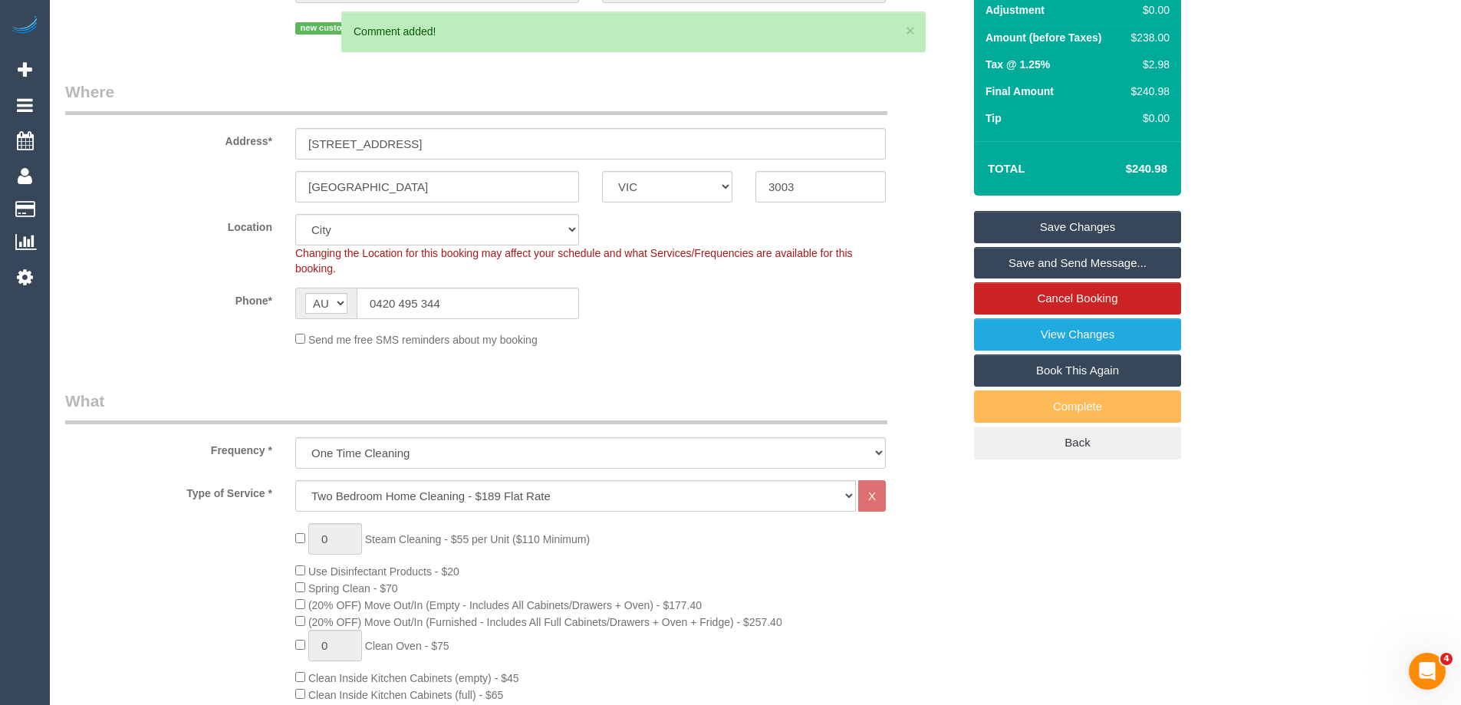
click at [1098, 226] on link "Save Changes" at bounding box center [1077, 227] width 207 height 32
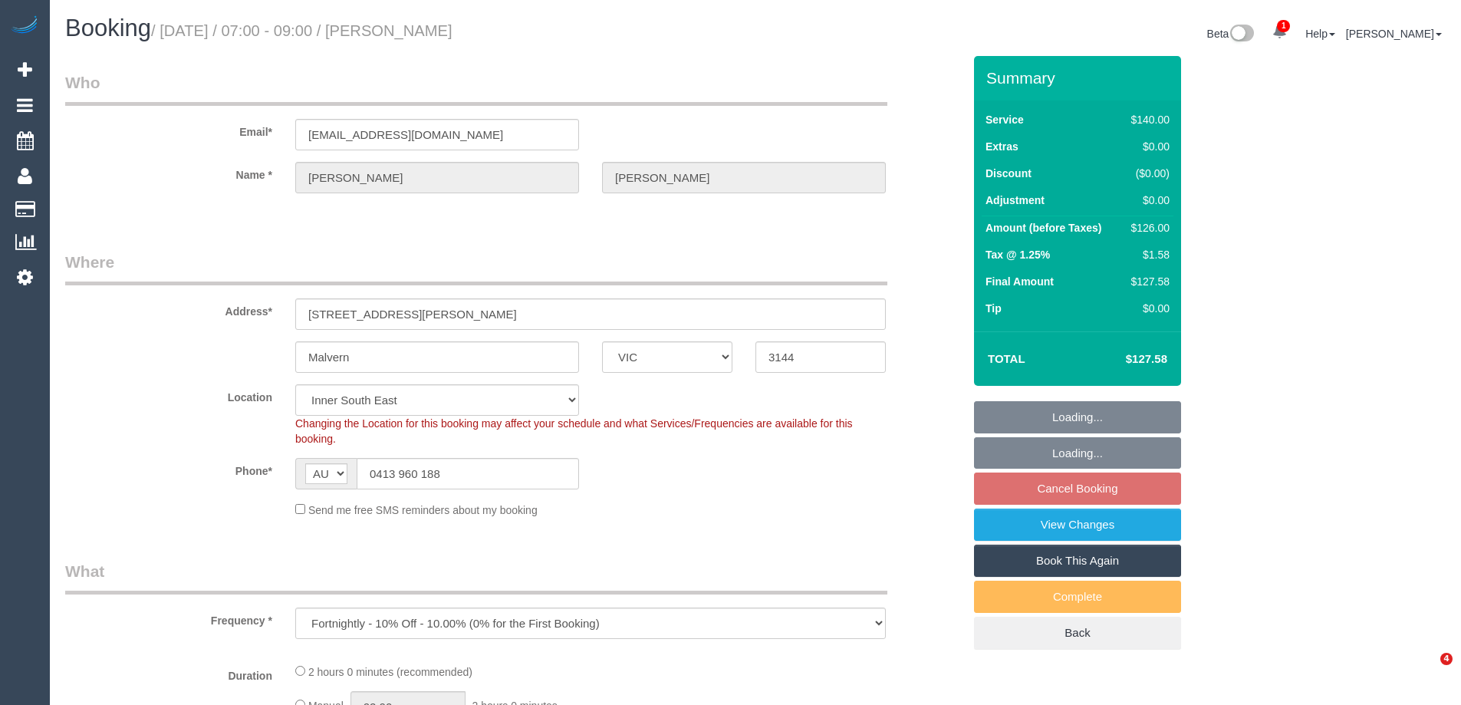
select select "VIC"
select select "number:28"
select select "number:14"
select select "number:19"
select select "number:25"
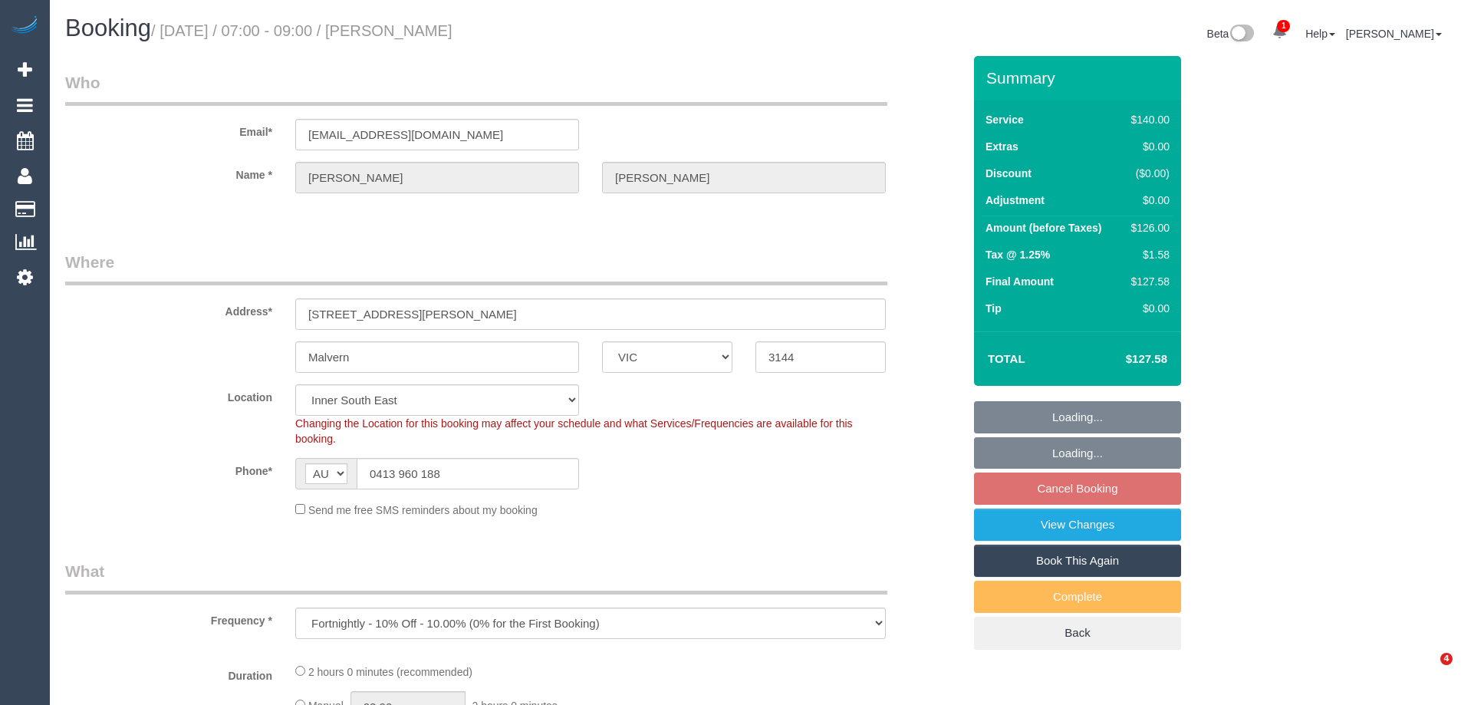
select select "number:34"
select select "object:1470"
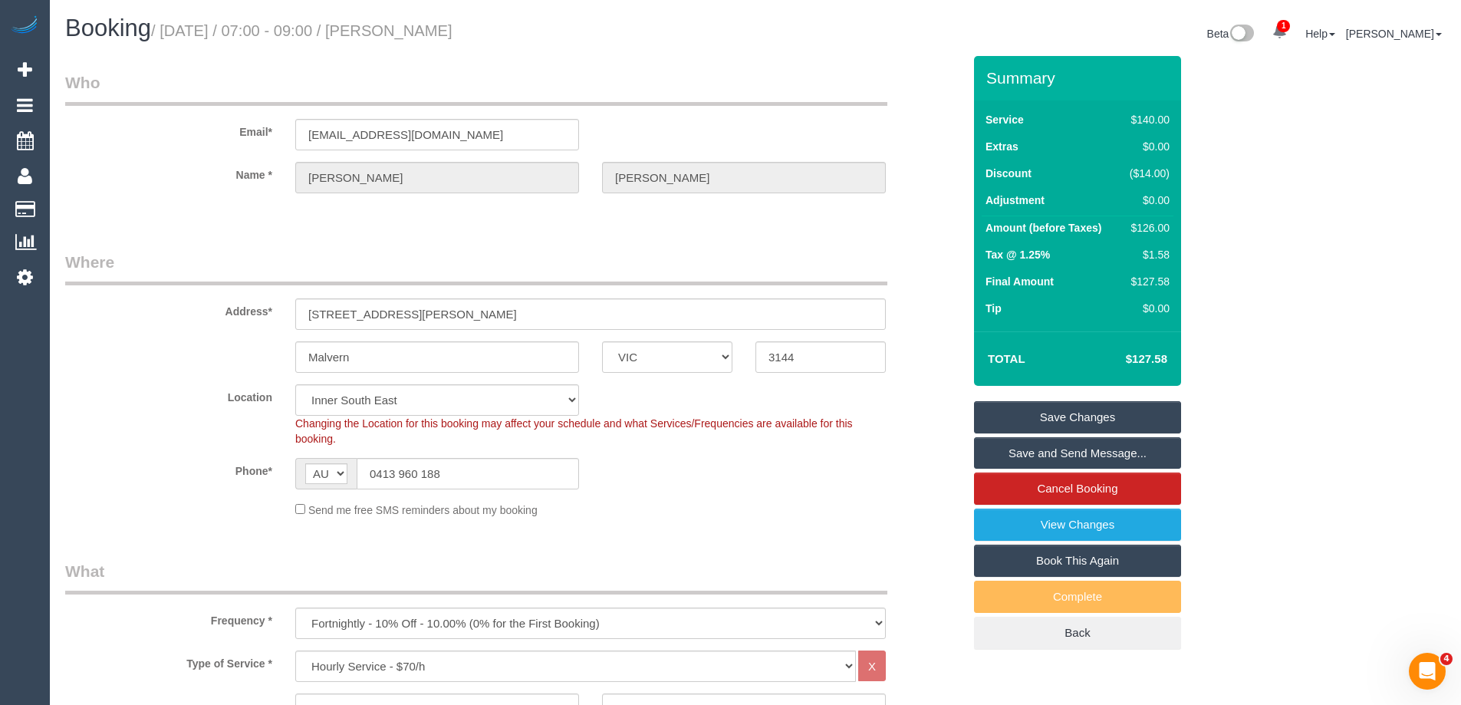
click at [176, 444] on div "Location [GEOGRAPHIC_DATA] (North) East (South) [GEOGRAPHIC_DATA] (East) [GEOGR…" at bounding box center [514, 415] width 920 height 62
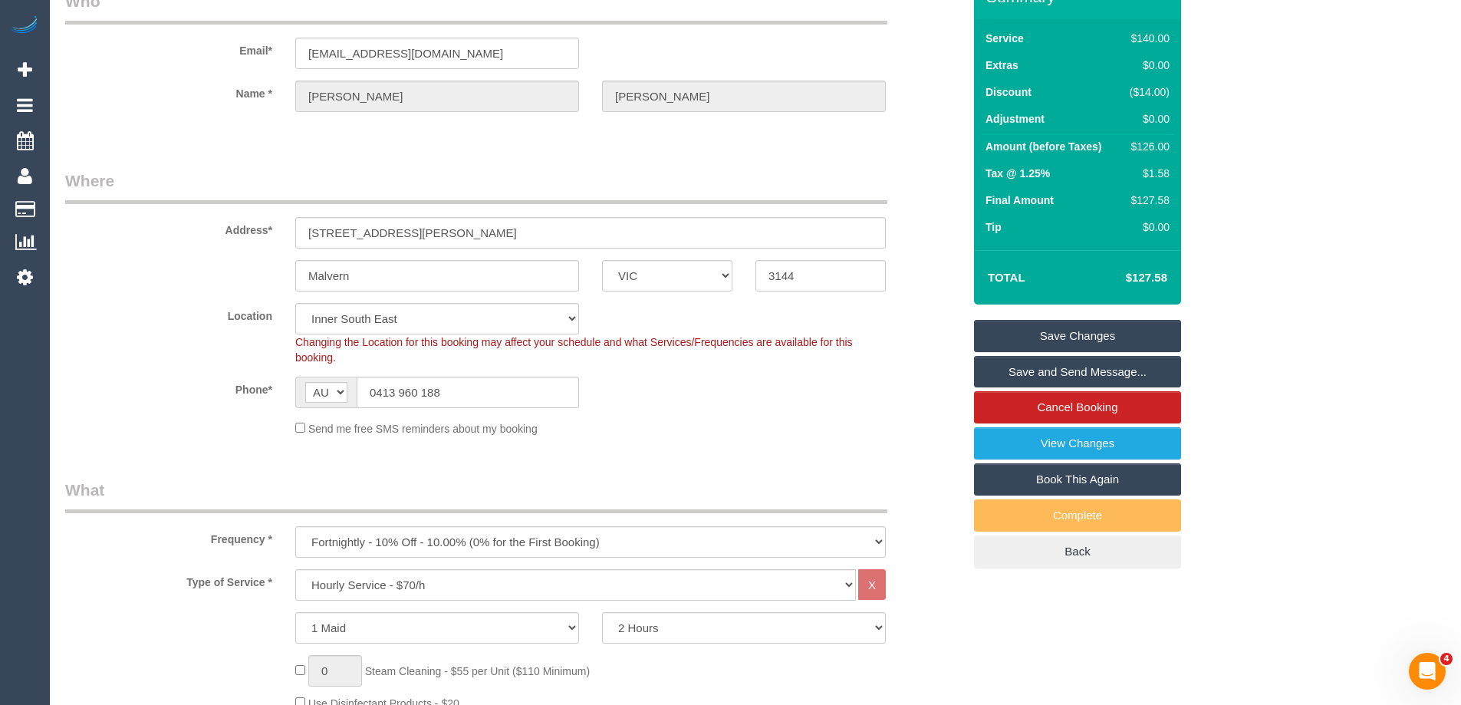
scroll to position [153, 0]
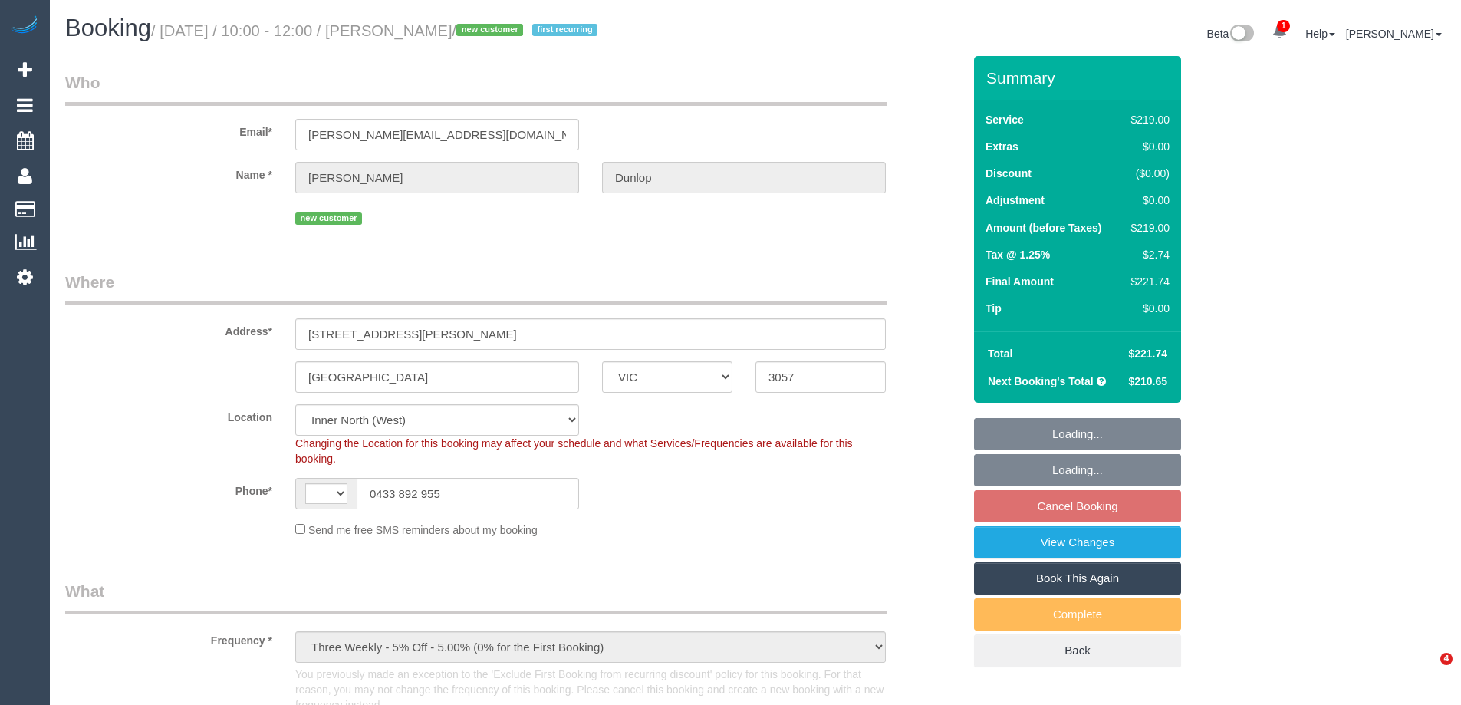
select select "VIC"
select select "string:AU"
select select "string:stripe-pm_1S1yEc2GScqysDRVv0M4hLHP"
select select "object:715"
select select "spot1"
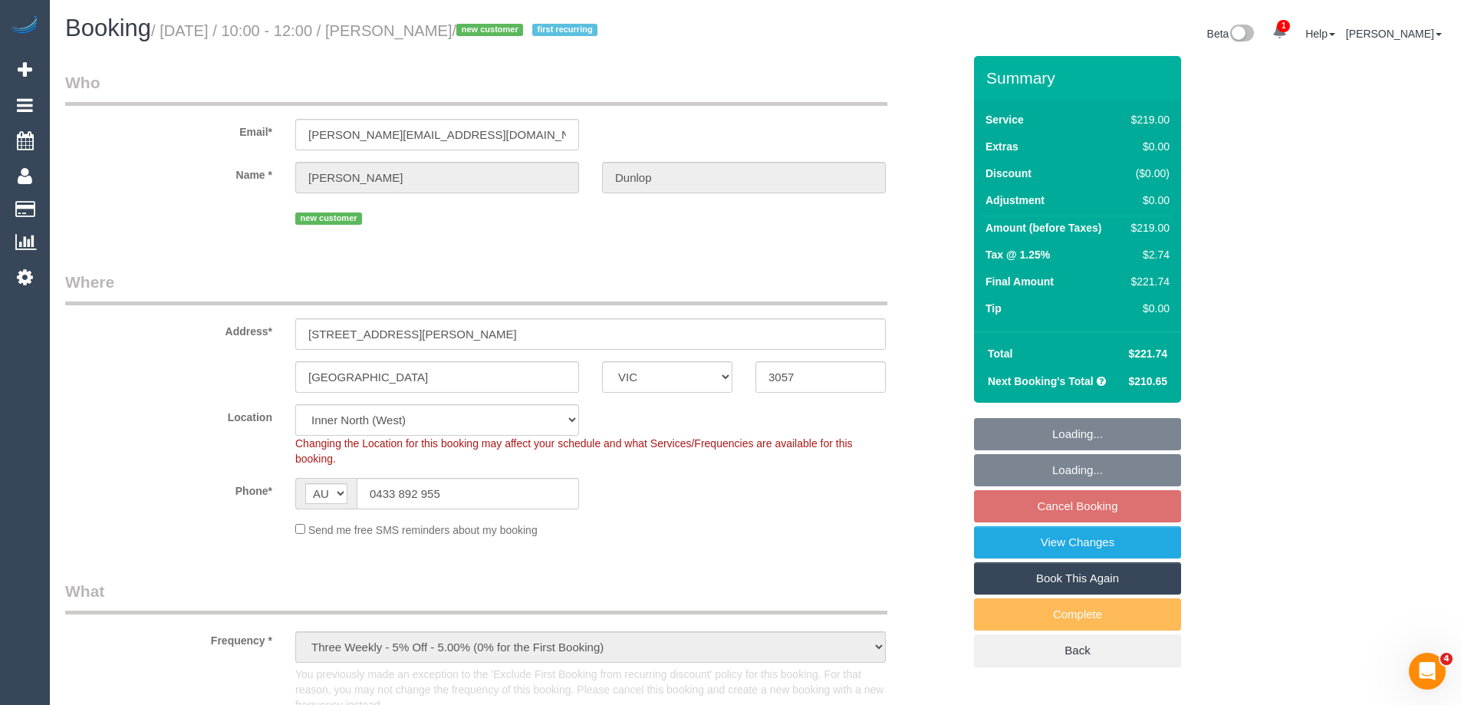
select select "number:27"
select select "number:14"
select select "number:19"
select select "number:25"
select select "number:33"
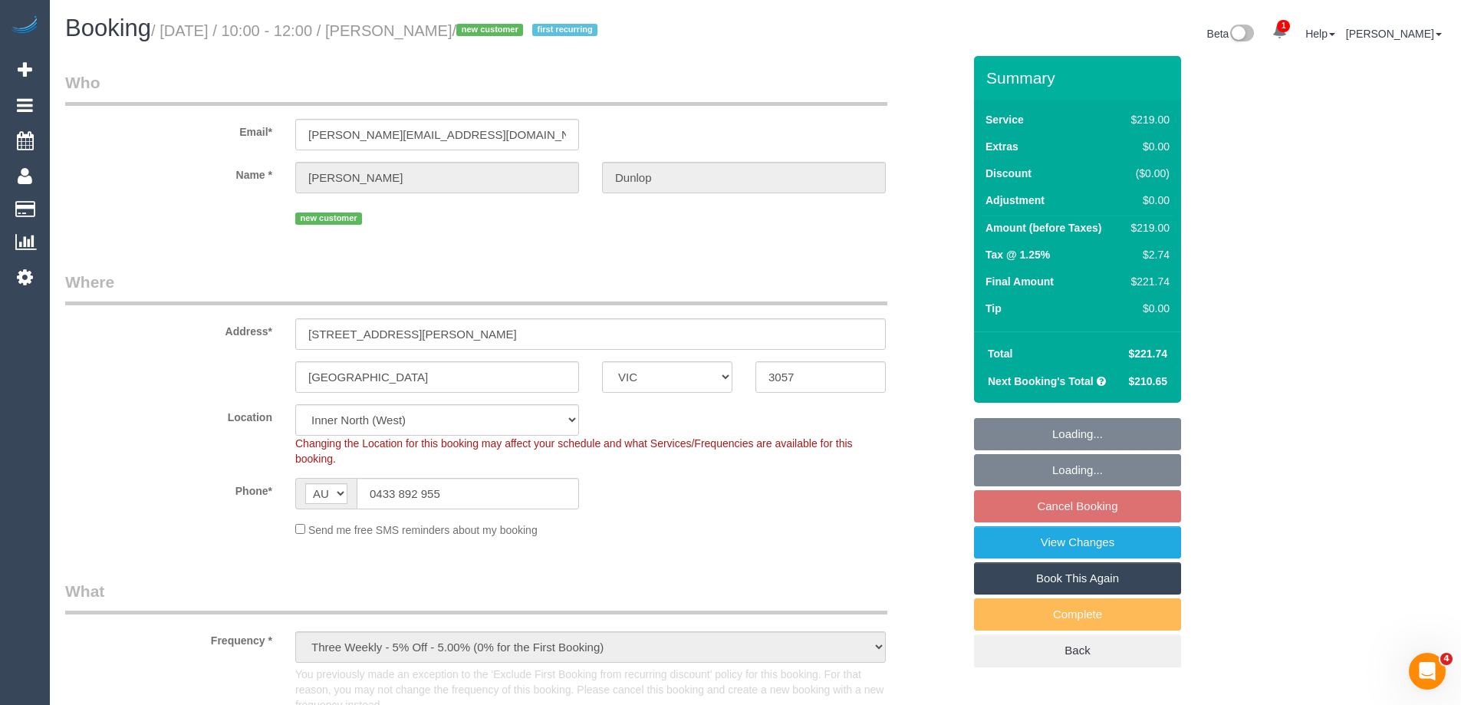
select select "number:26"
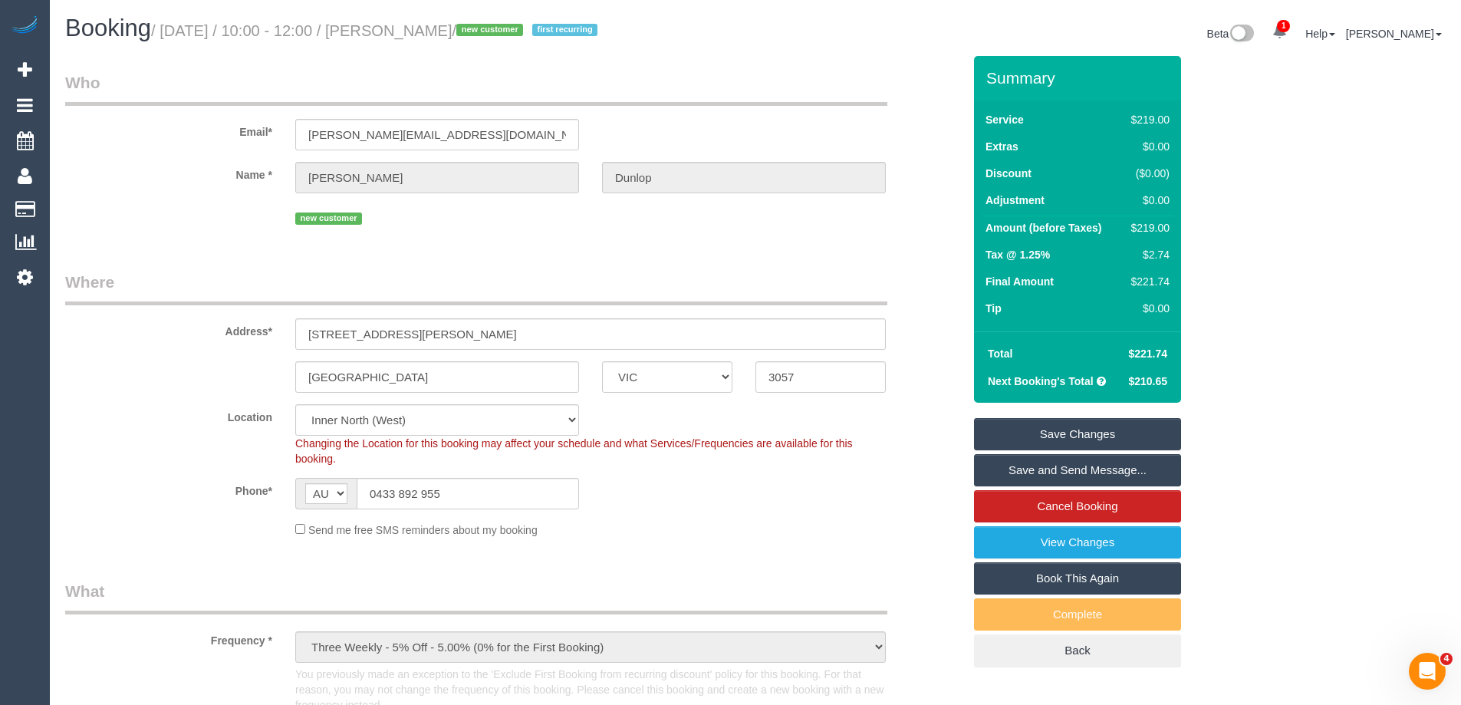
click at [787, 537] on div "Send me free SMS reminders about my booking" at bounding box center [591, 529] width 614 height 17
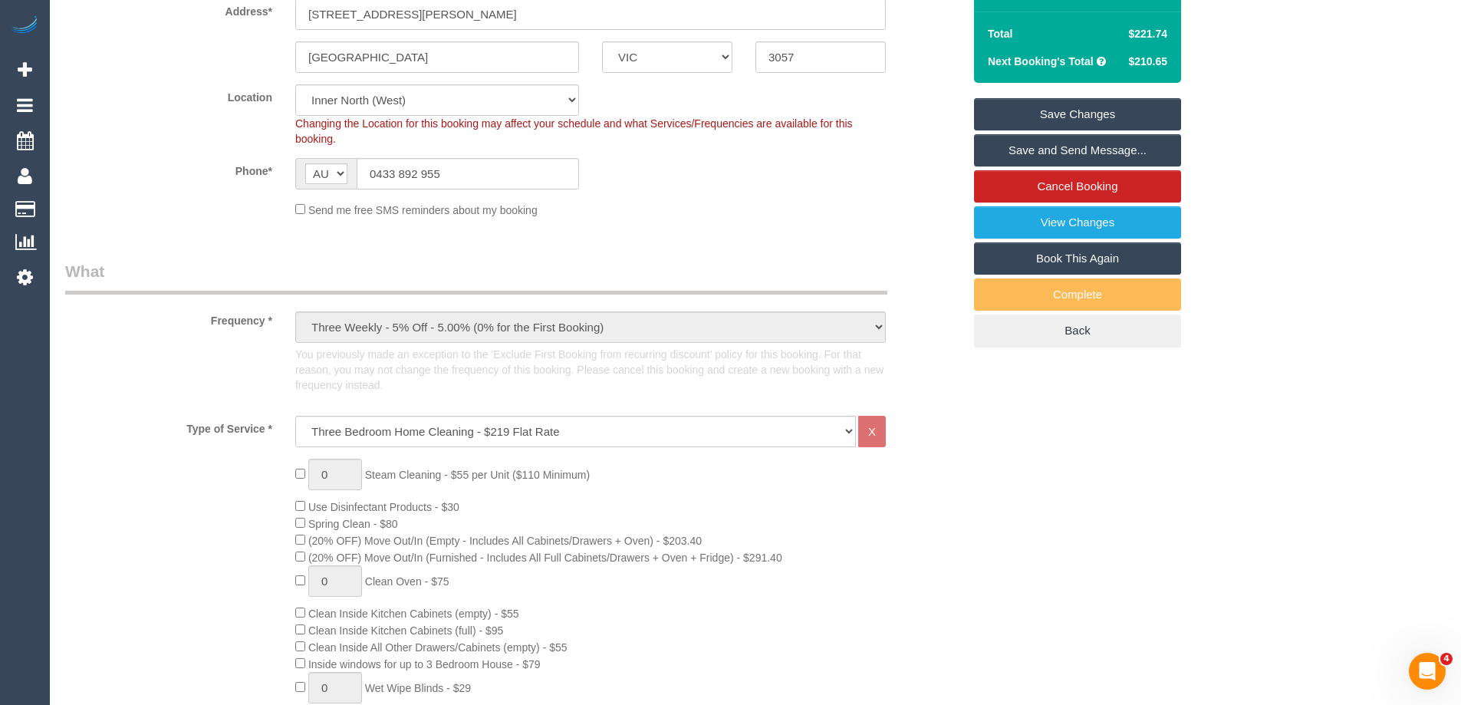
scroll to position [537, 0]
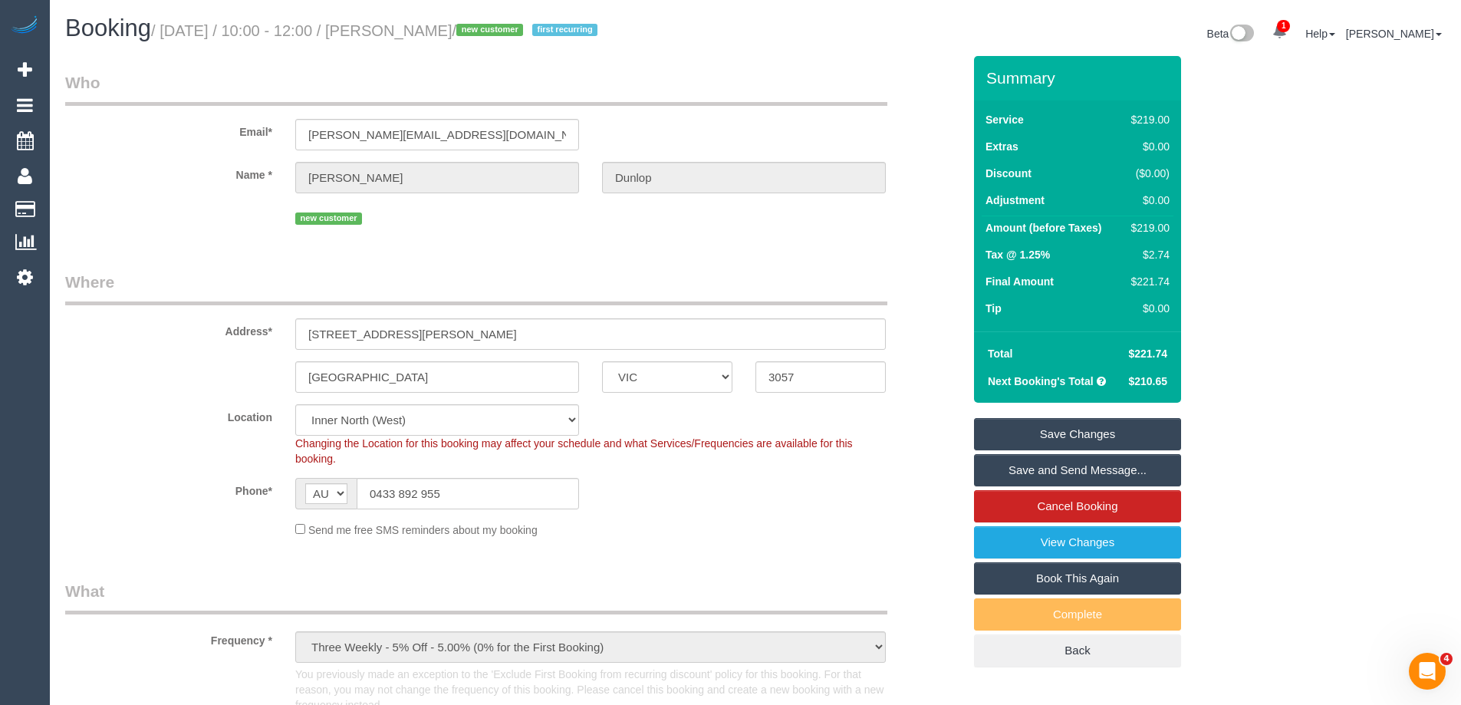
click at [1163, 224] on div "$219.00" at bounding box center [1147, 227] width 44 height 15
copy div "219.00"
click at [1252, 234] on div "Summary Service $219.00 Extras $0.00 Discount ($0.00) Adjustment $0.00 Amount (…" at bounding box center [1135, 376] width 345 height 641
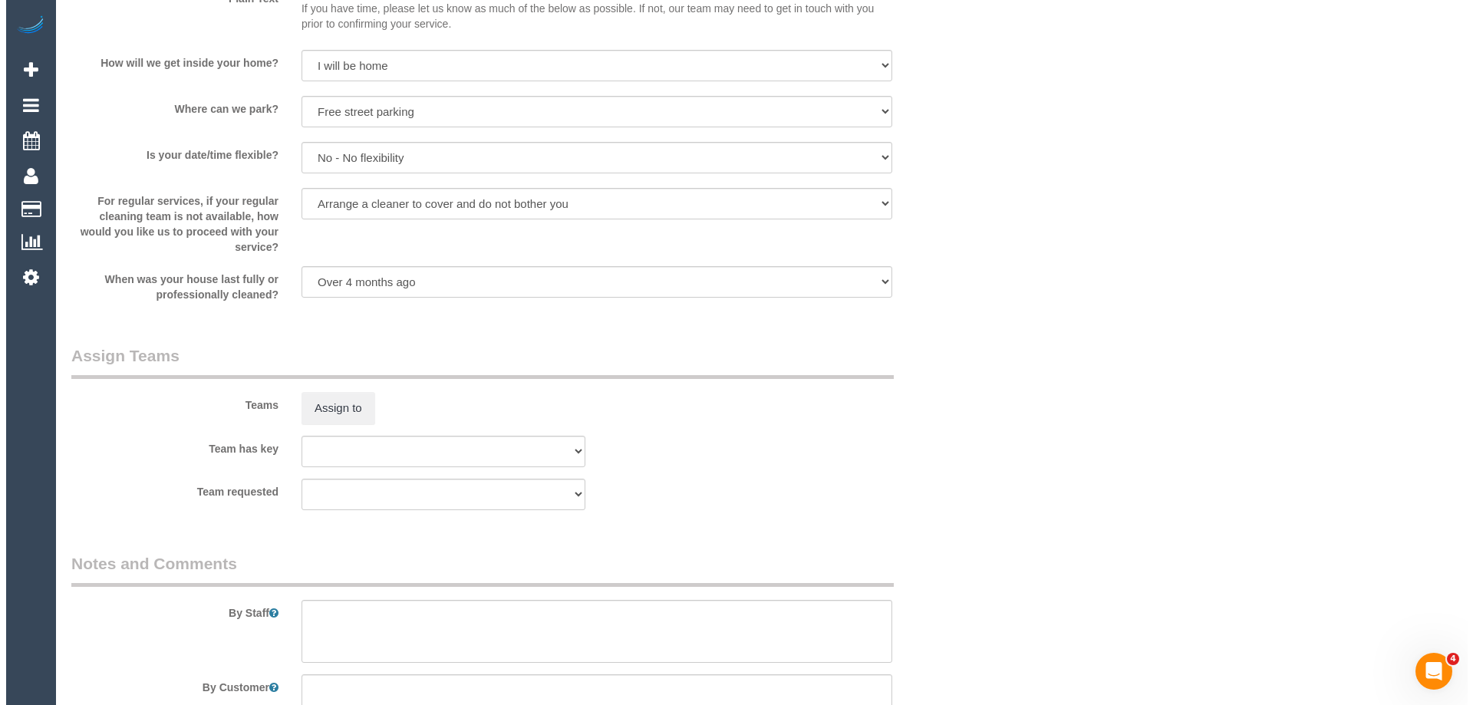
scroll to position [2301, 0]
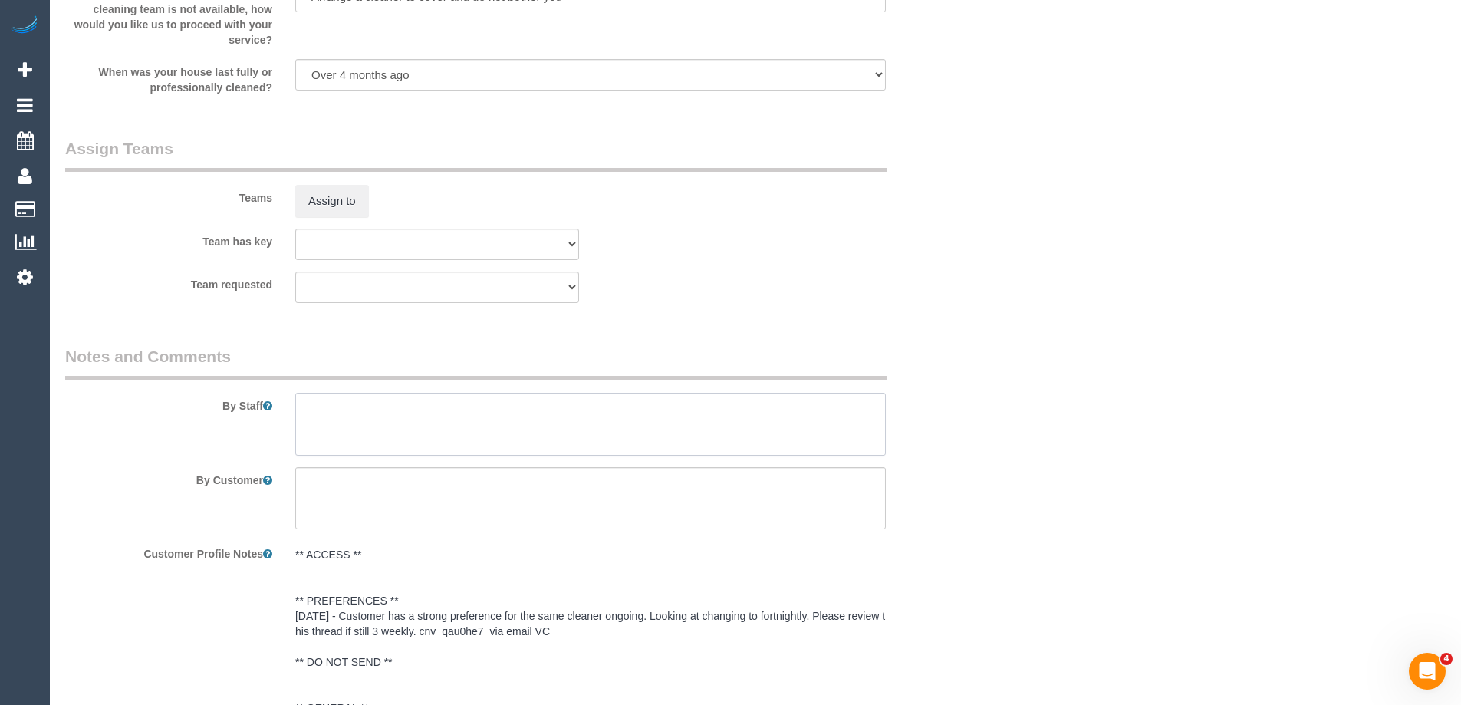
click at [427, 428] on textarea at bounding box center [590, 424] width 591 height 63
type textarea "Estimated time 3.5-4 hours"
click at [681, 222] on sui-booking-teams "Teams Assign to Team has key (0) Office (0) Raunak Test Account (1) Debbie Brod…" at bounding box center [513, 220] width 897 height 166
click at [337, 207] on button "Assign to" at bounding box center [332, 201] width 74 height 32
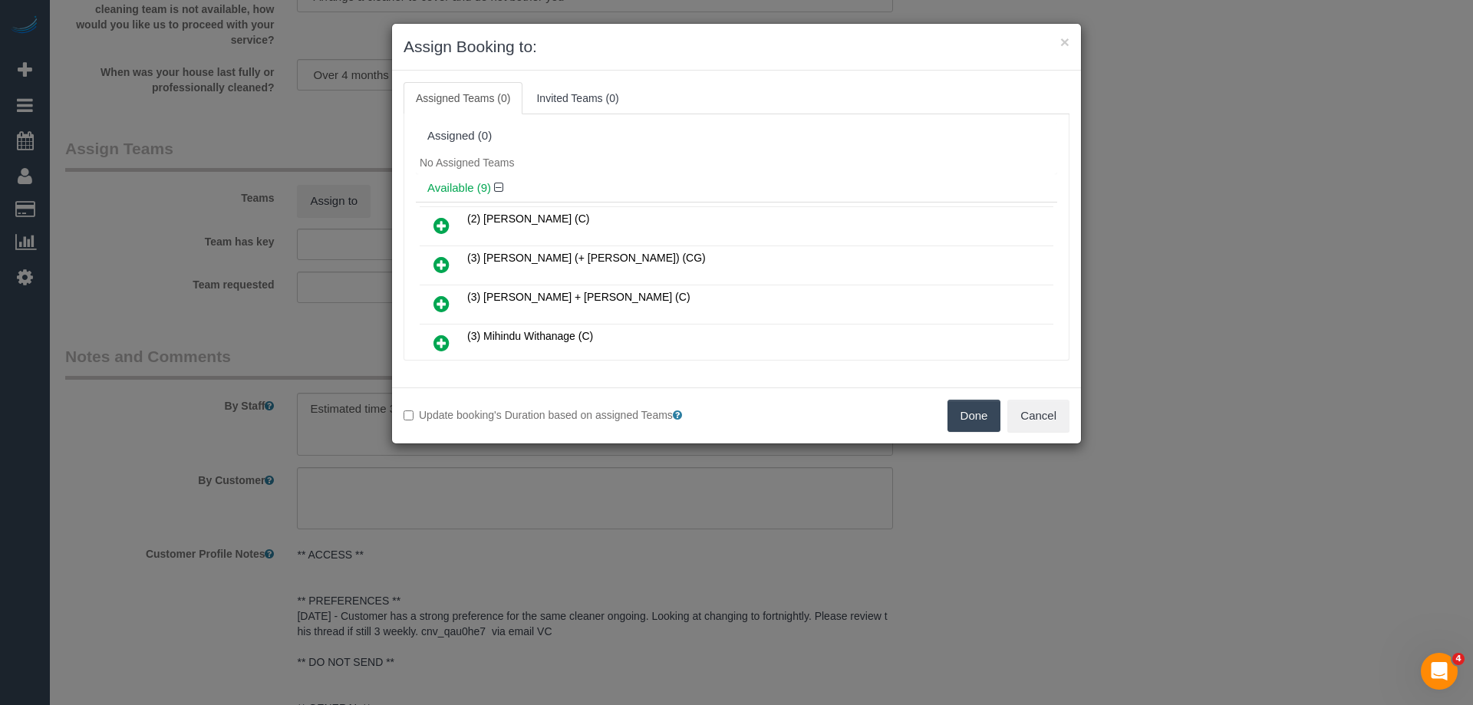
click at [710, 183] on h4 "Available (9)" at bounding box center [736, 188] width 618 height 13
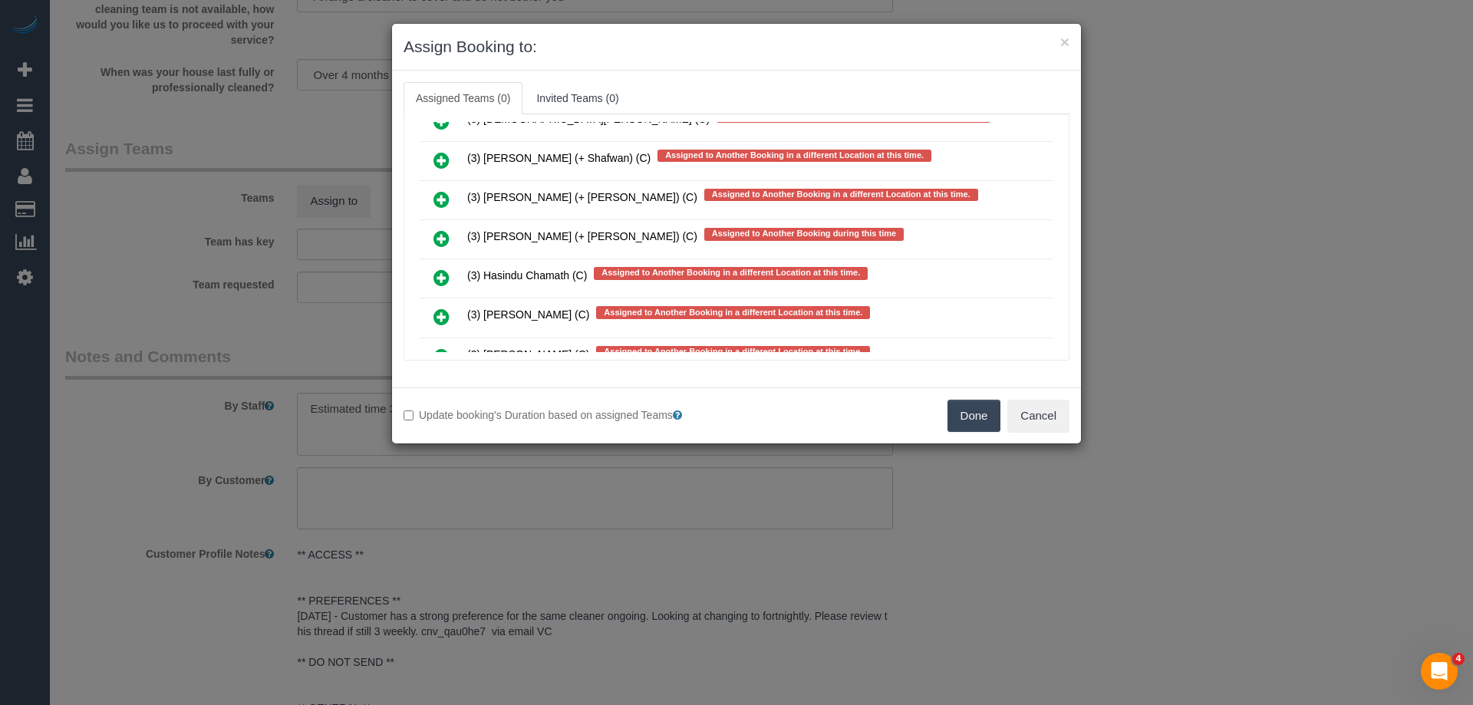
click at [438, 237] on icon at bounding box center [441, 238] width 16 height 18
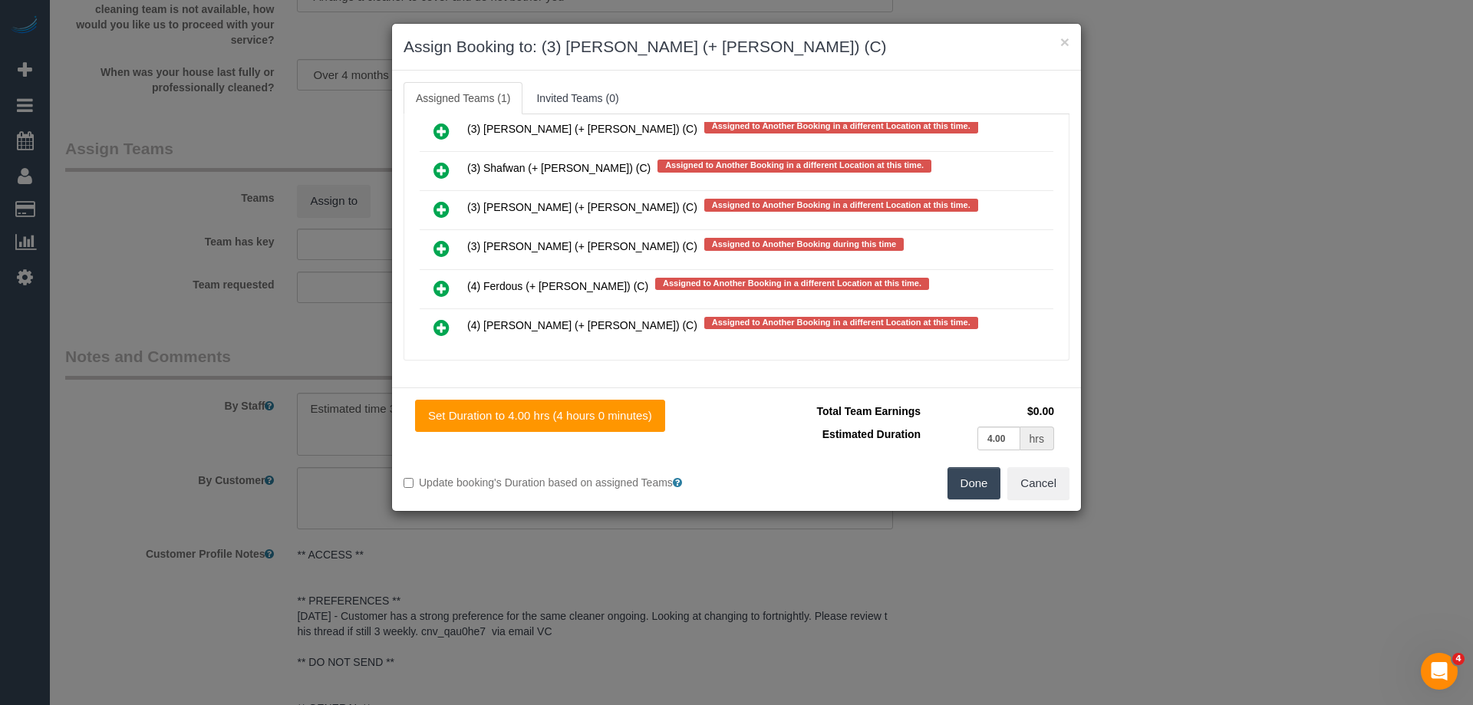
click at [441, 239] on icon at bounding box center [441, 248] width 16 height 18
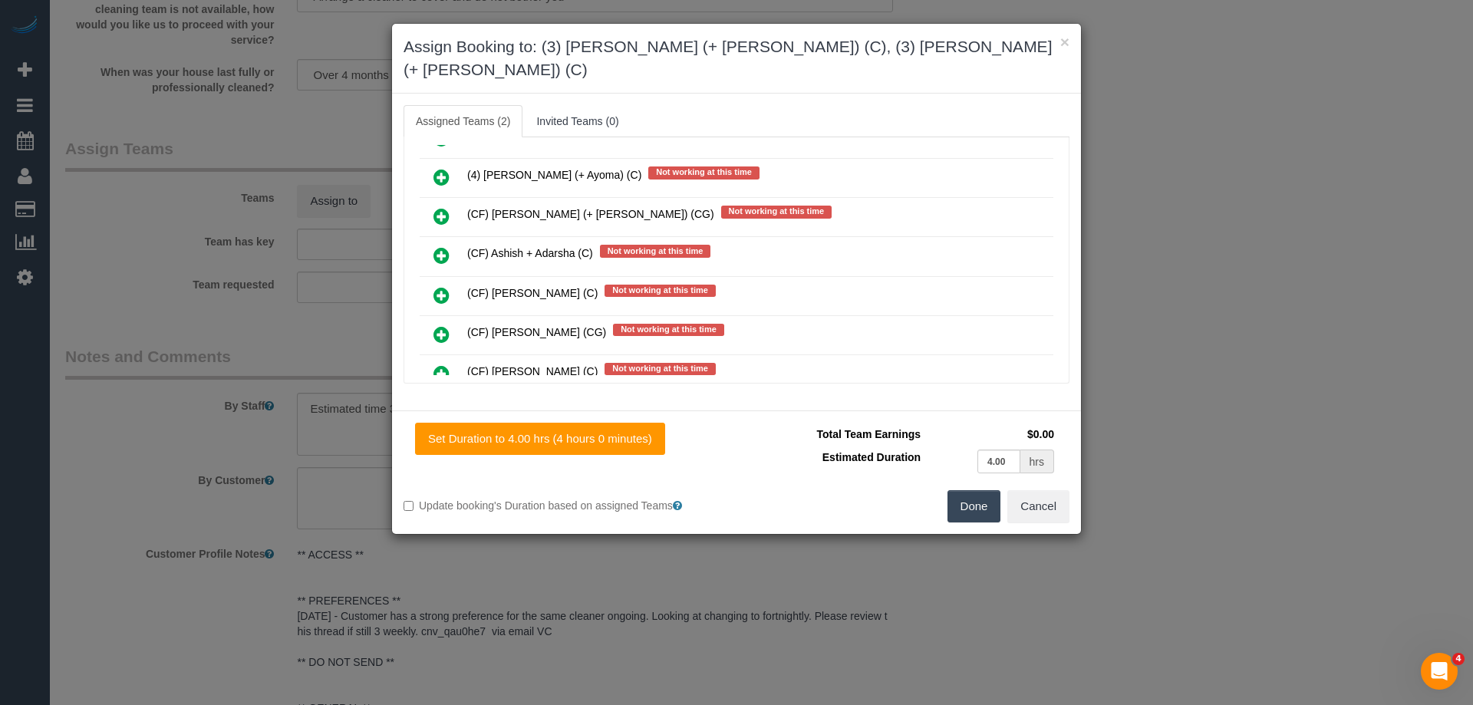
scroll to position [0, 0]
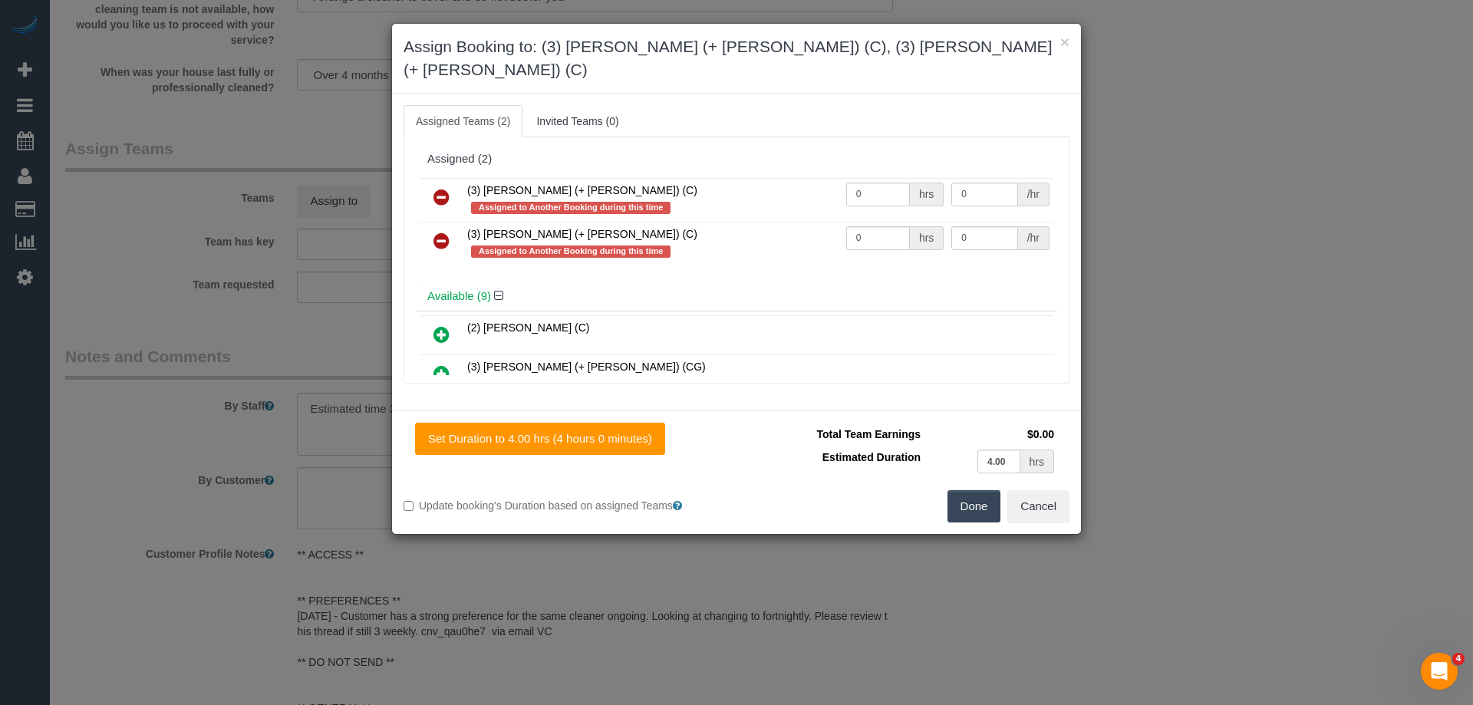
click at [443, 188] on icon at bounding box center [441, 197] width 16 height 18
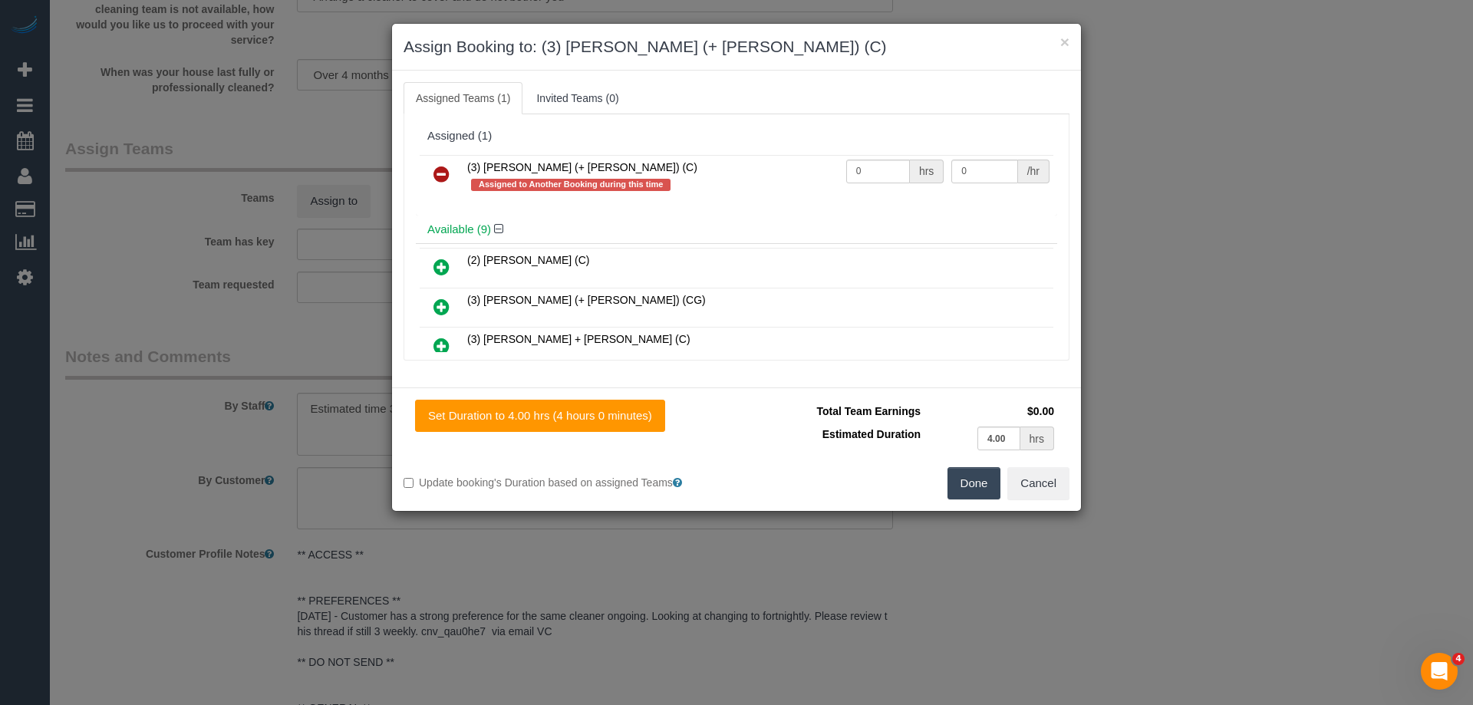
click at [444, 177] on icon at bounding box center [441, 174] width 16 height 18
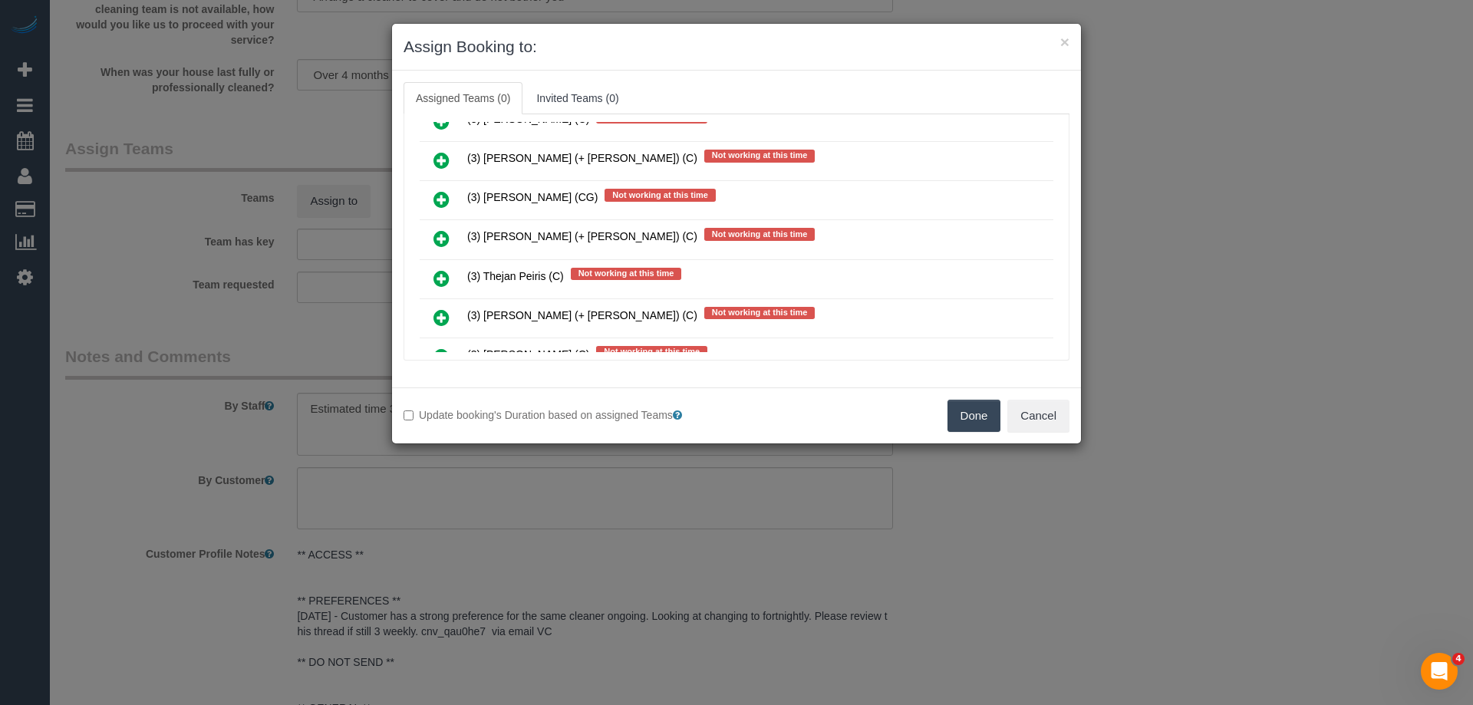
scroll to position [5807, 0]
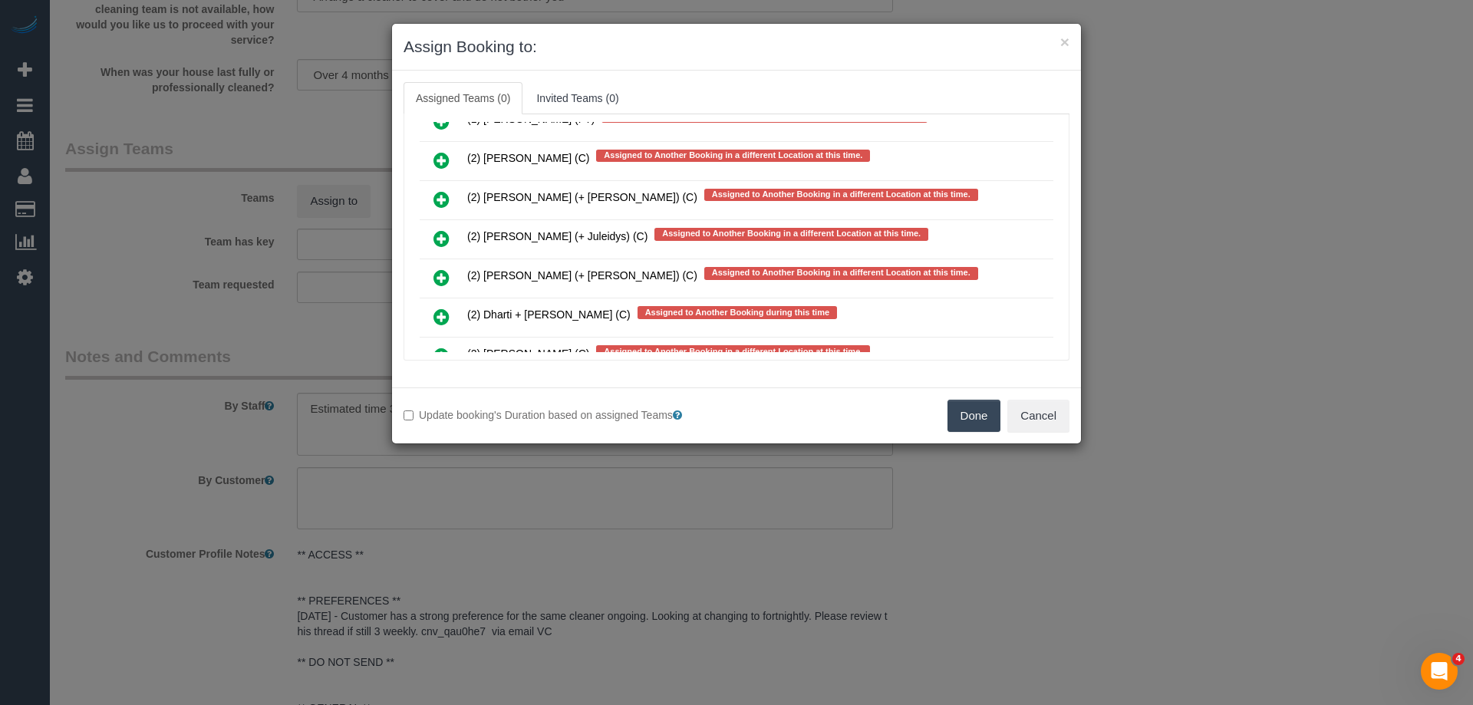
click at [431, 239] on link at bounding box center [441, 239] width 36 height 31
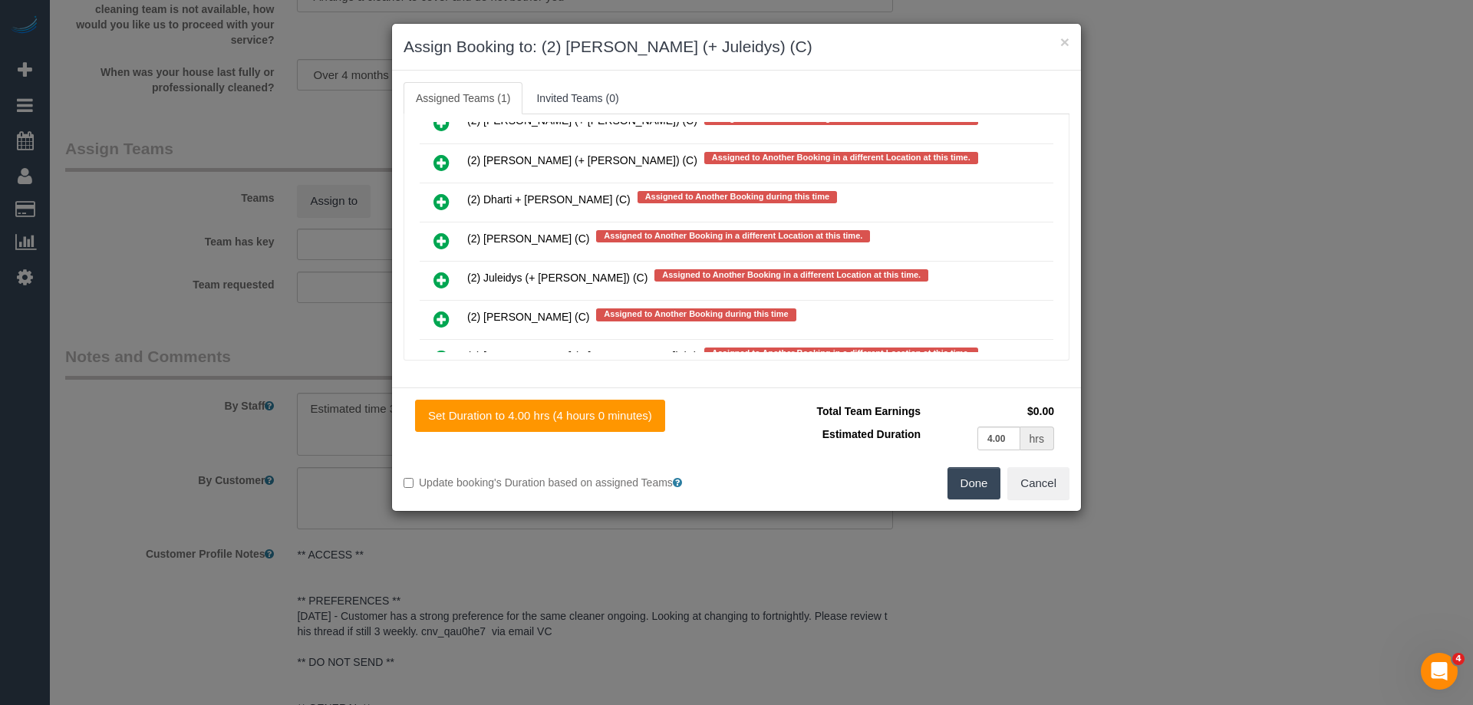
click at [438, 286] on icon at bounding box center [441, 280] width 16 height 18
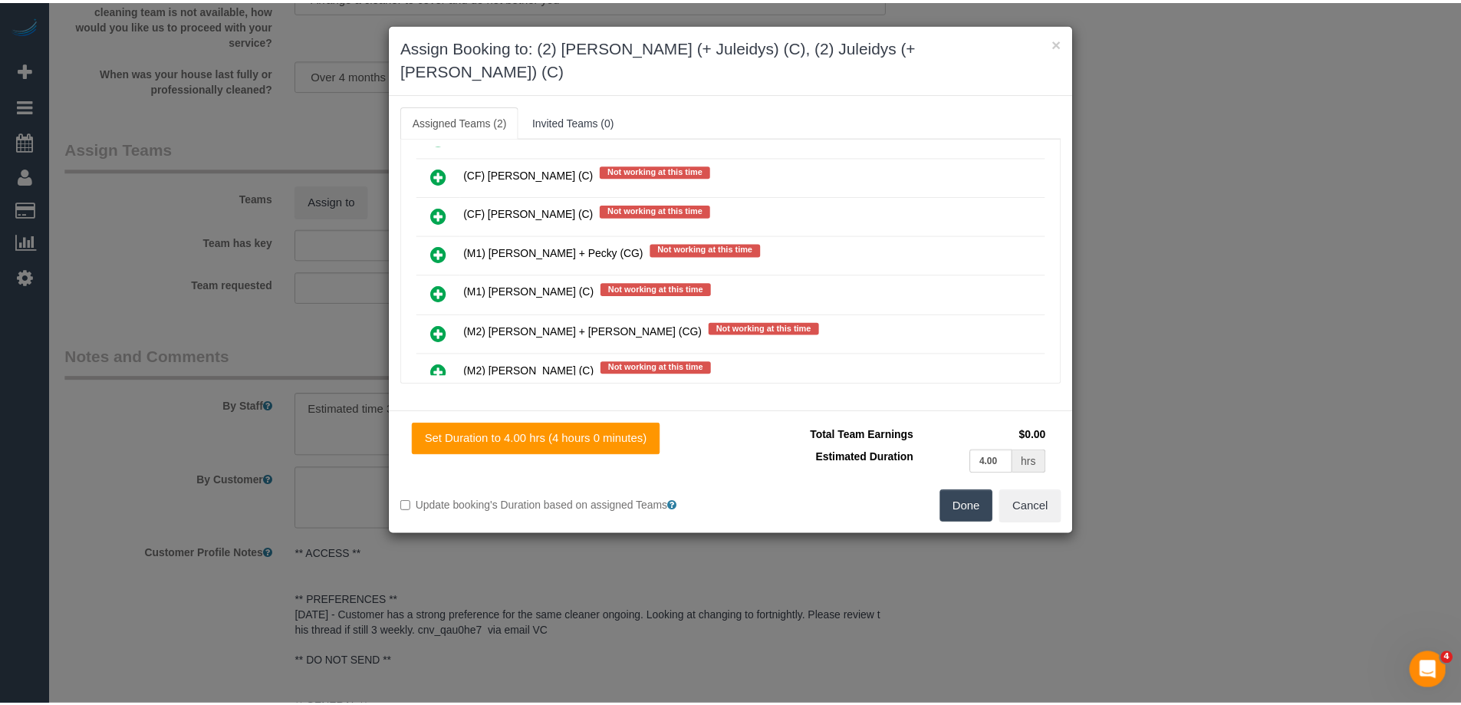
scroll to position [0, 0]
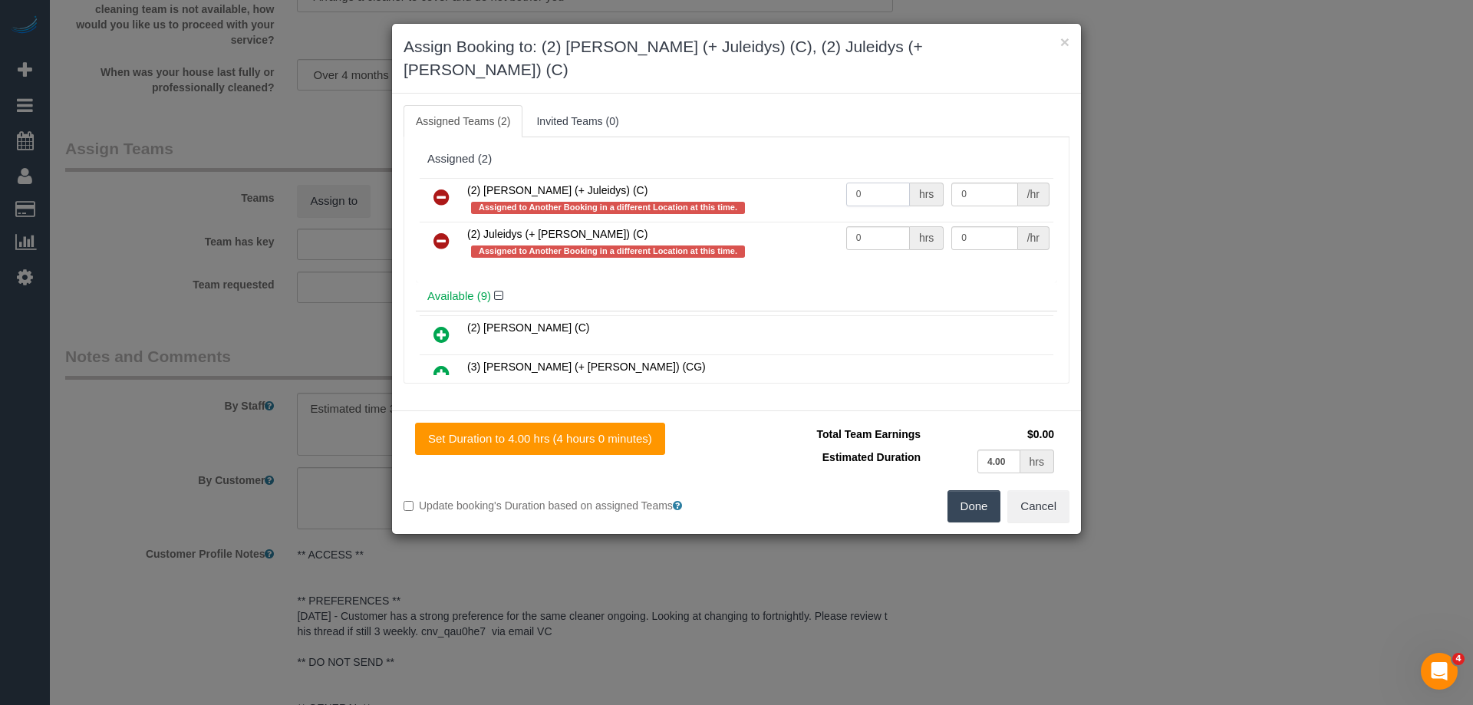
click at [880, 183] on input "0" at bounding box center [878, 195] width 64 height 24
type input "1"
click at [871, 226] on input "0" at bounding box center [878, 238] width 64 height 24
type input "1"
drag, startPoint x: 992, startPoint y: 177, endPoint x: 1001, endPoint y: 171, distance: 10.4
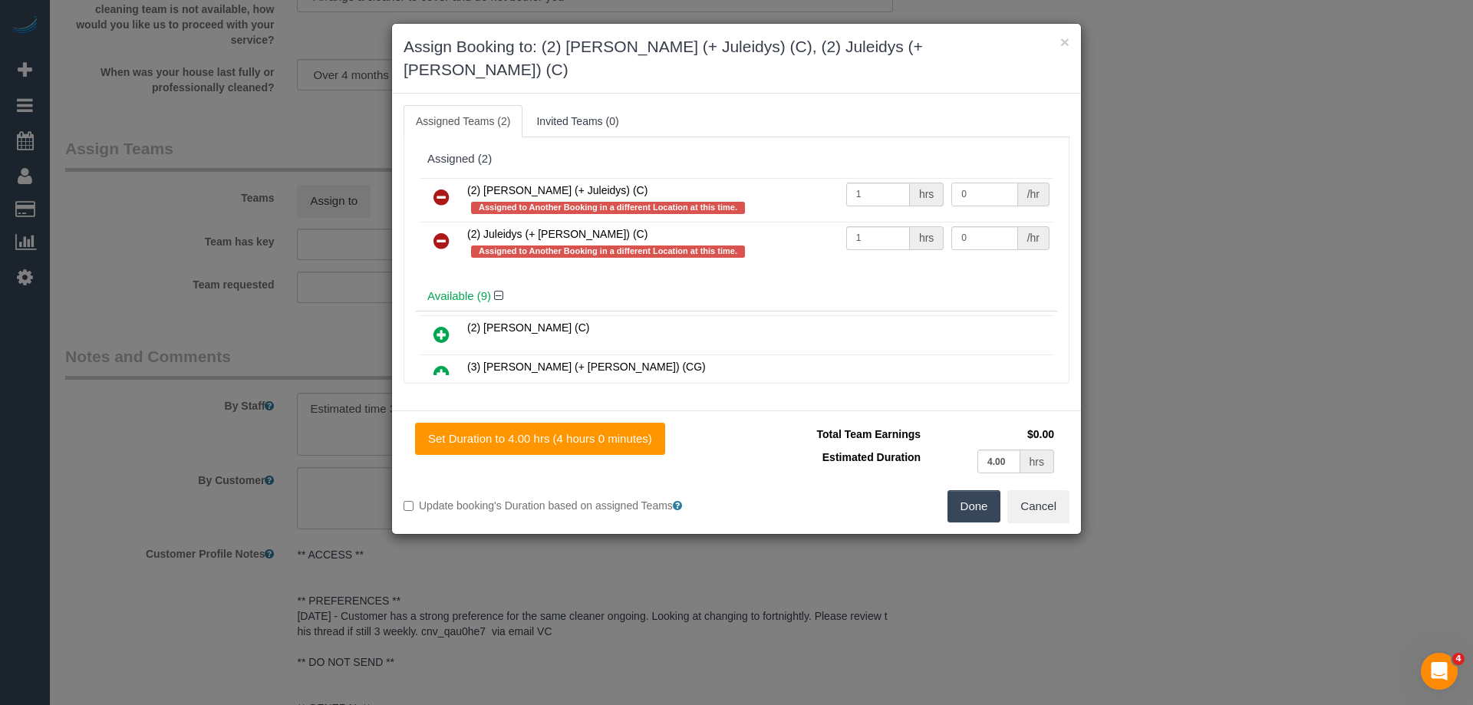
click at [992, 183] on input "0" at bounding box center [984, 195] width 66 height 24
type input "70"
click at [997, 226] on input "0" at bounding box center [984, 238] width 66 height 24
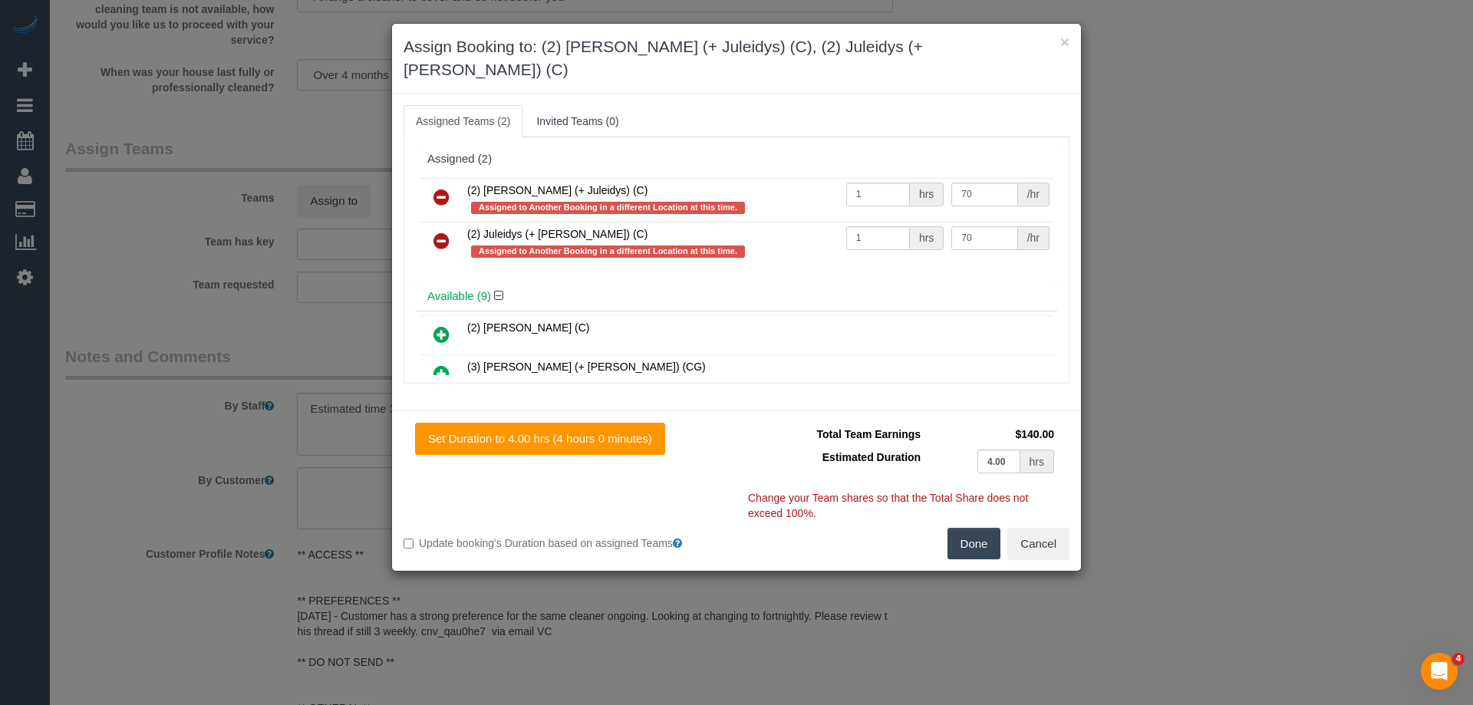
type input "70"
click at [987, 528] on button "Done" at bounding box center [974, 544] width 54 height 32
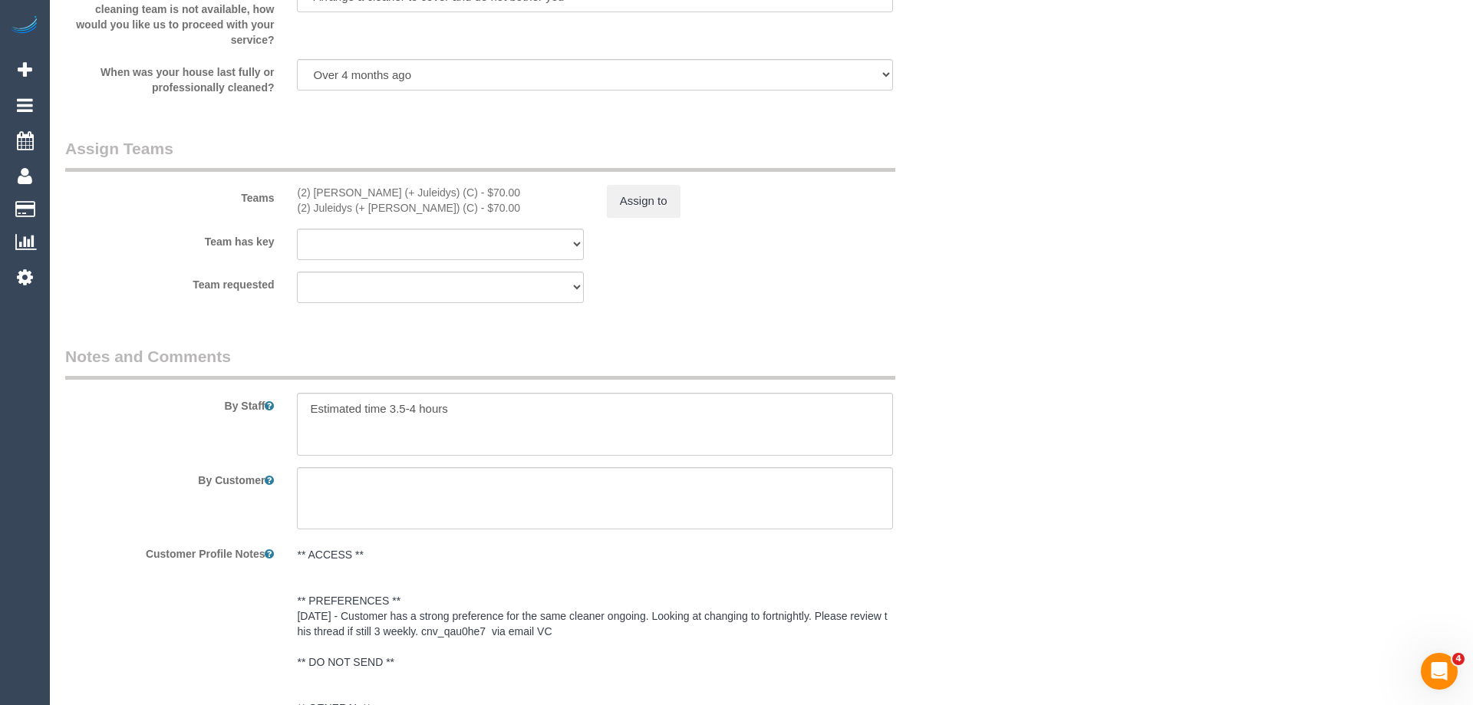
click at [987, 521] on div "× Assign Booking to: (2) Cris (+ Juleidys) (C), (2) Juleidys (+ Cris) (C) Assig…" at bounding box center [736, 352] width 1473 height 705
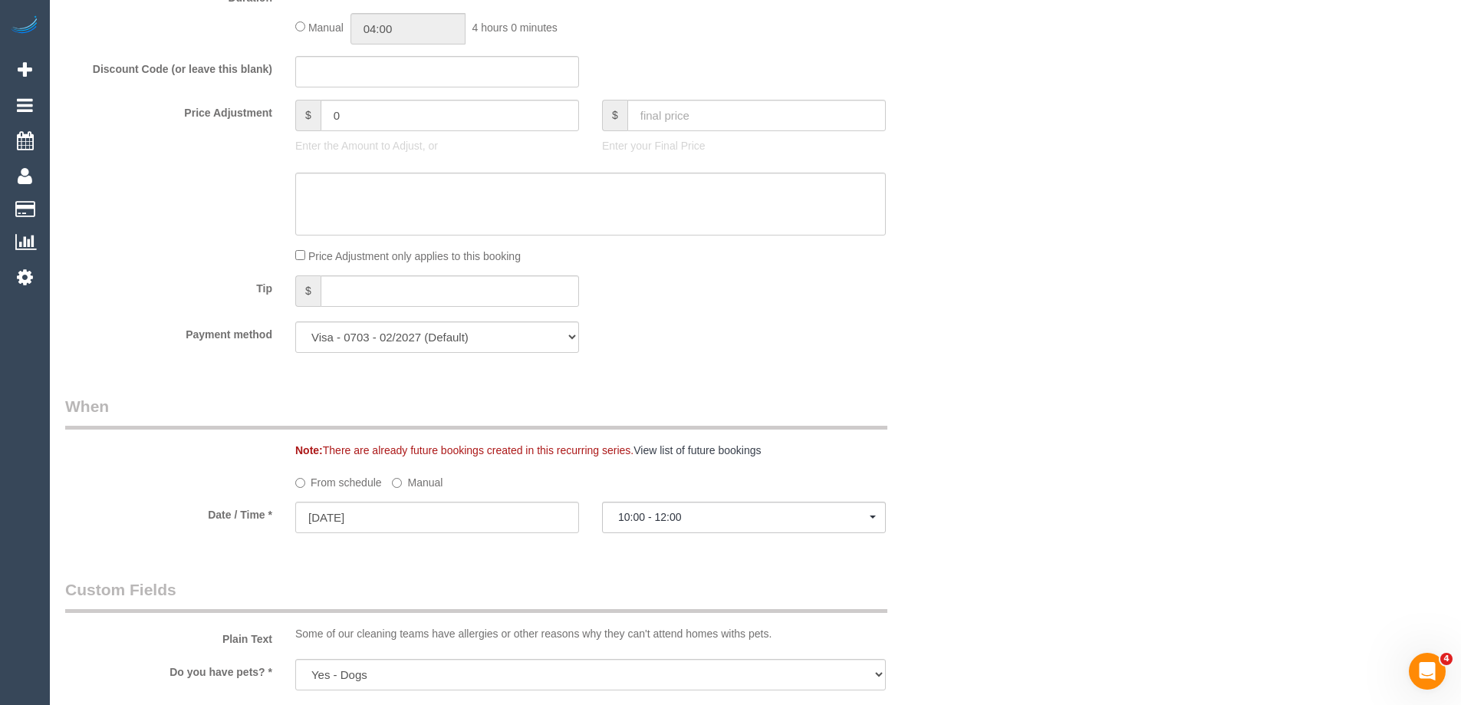
scroll to position [1227, 0]
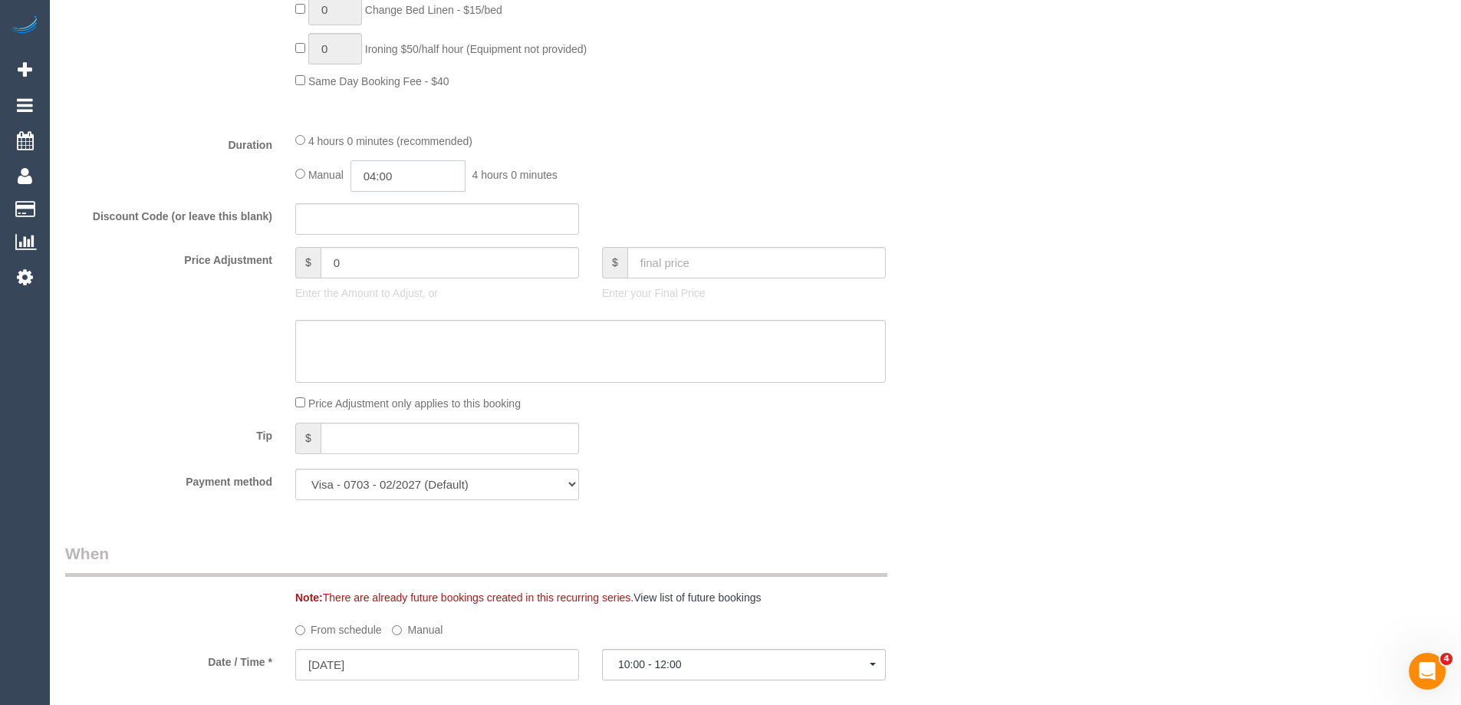
click at [412, 185] on input "04:00" at bounding box center [407, 175] width 115 height 31
type input "02:00"
click at [384, 278] on li "02:00" at bounding box center [391, 280] width 68 height 20
click at [843, 172] on div "Manual 02:00 2 hours 0 minutes" at bounding box center [590, 175] width 591 height 31
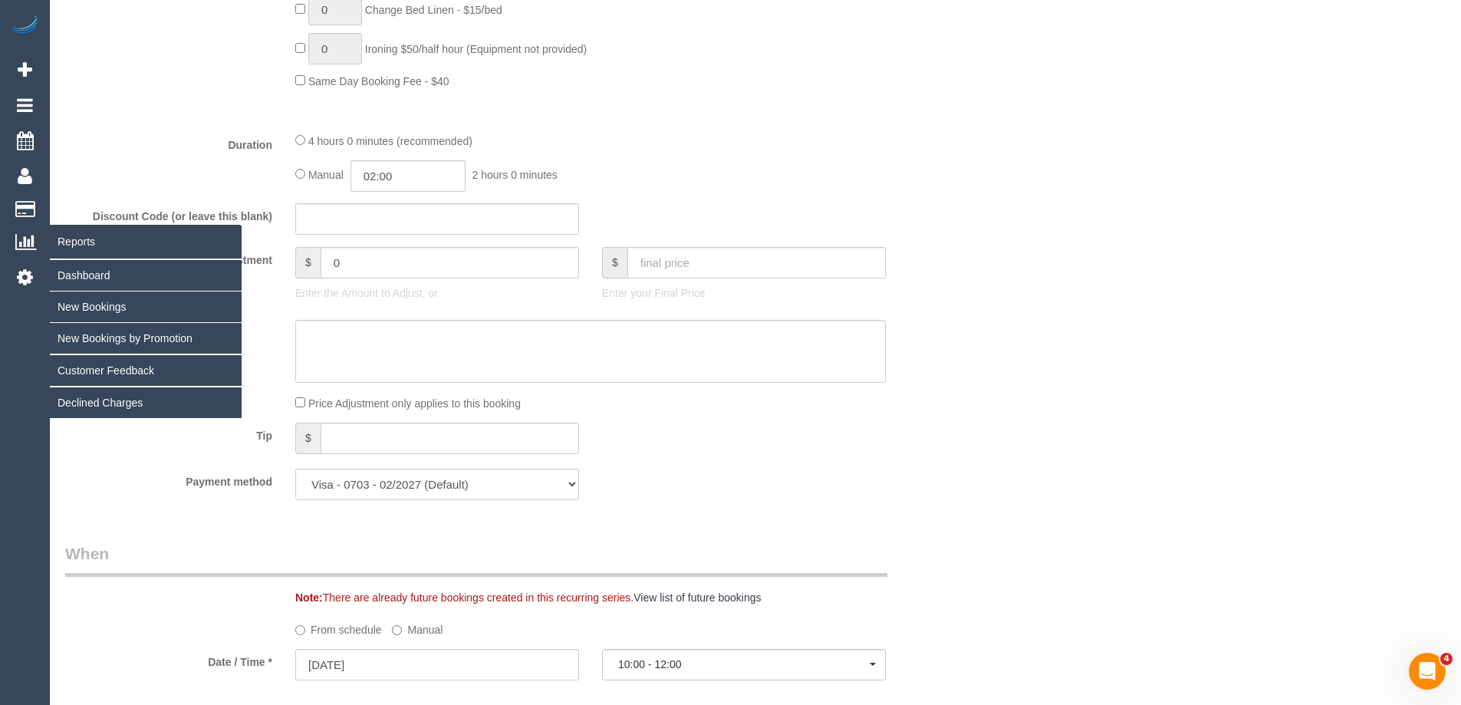
select select "spot29"
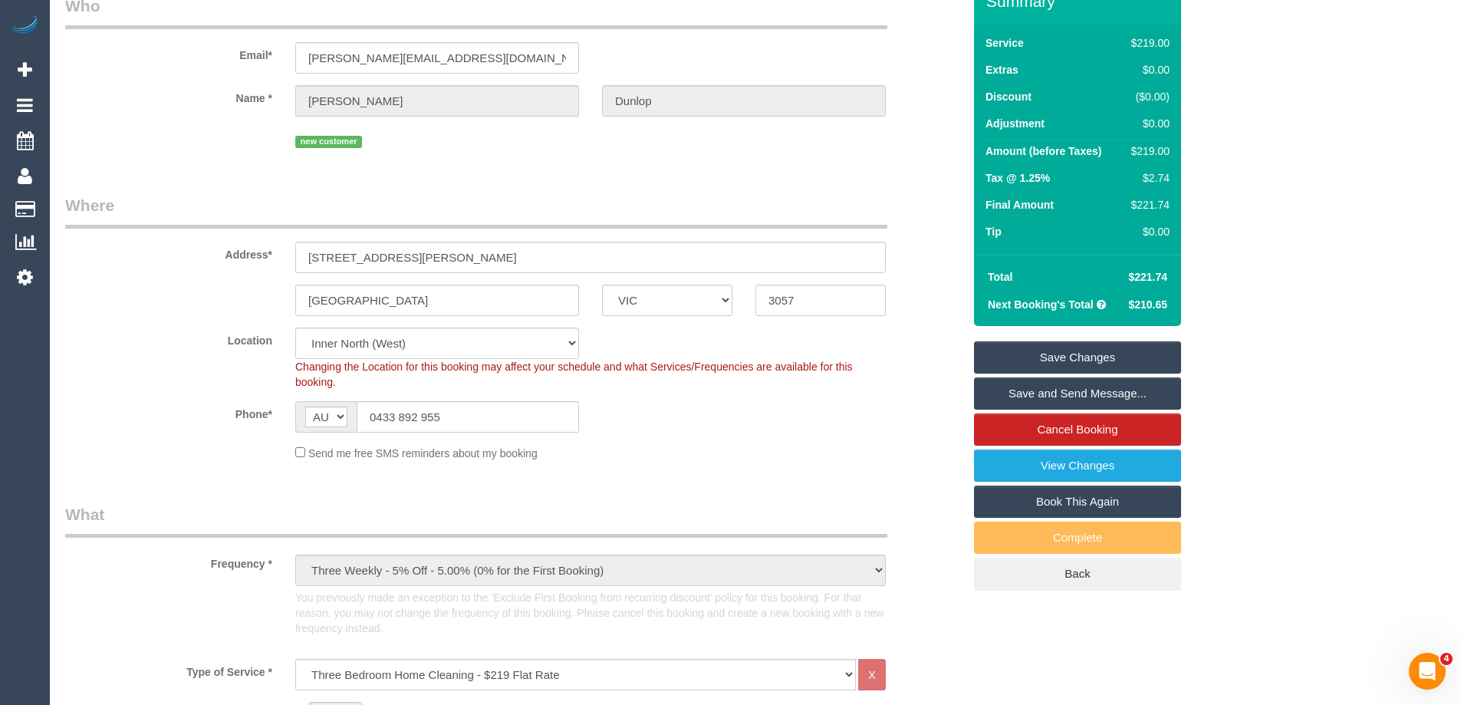
scroll to position [0, 0]
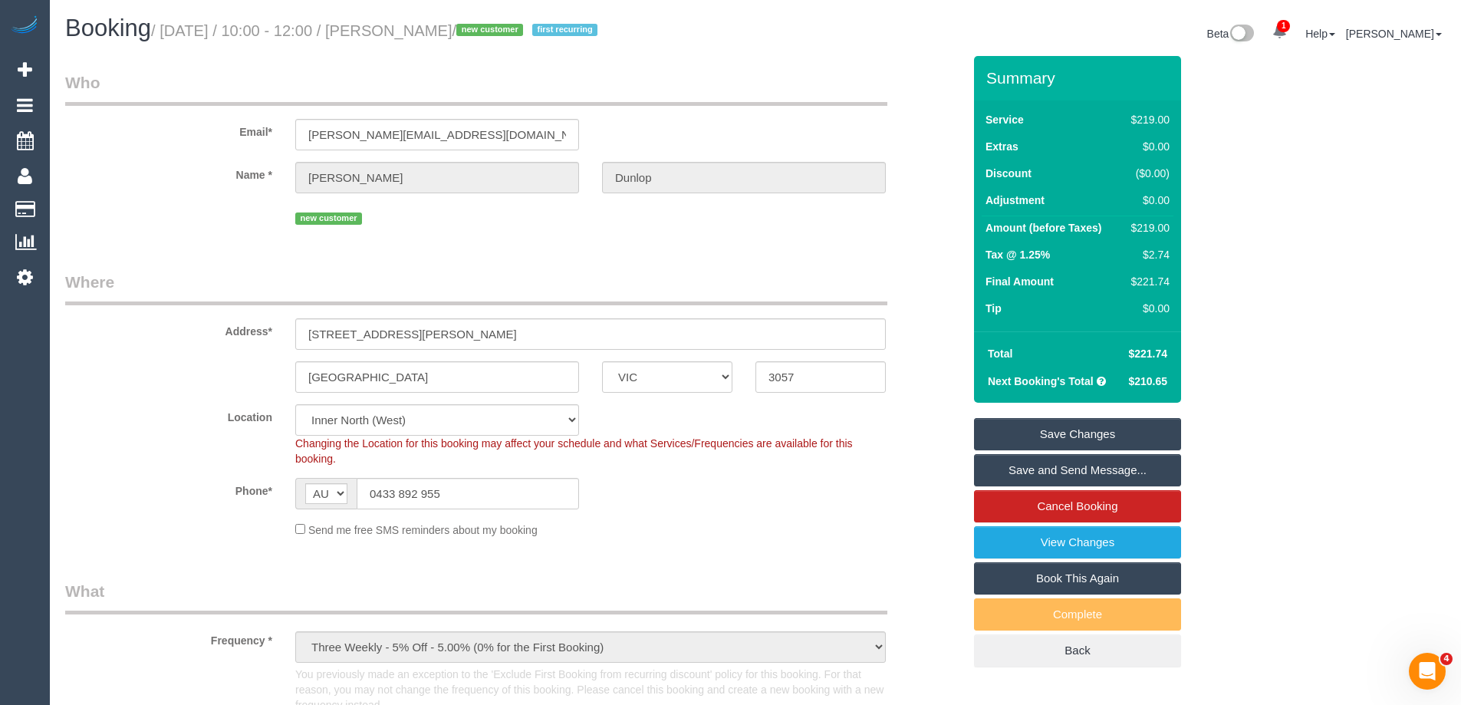
click at [166, 360] on sui-booking-address "Address* 79 Harrison st Brunswick East ACT NSW NT QLD SA TAS VIC WA 3057" at bounding box center [513, 332] width 897 height 122
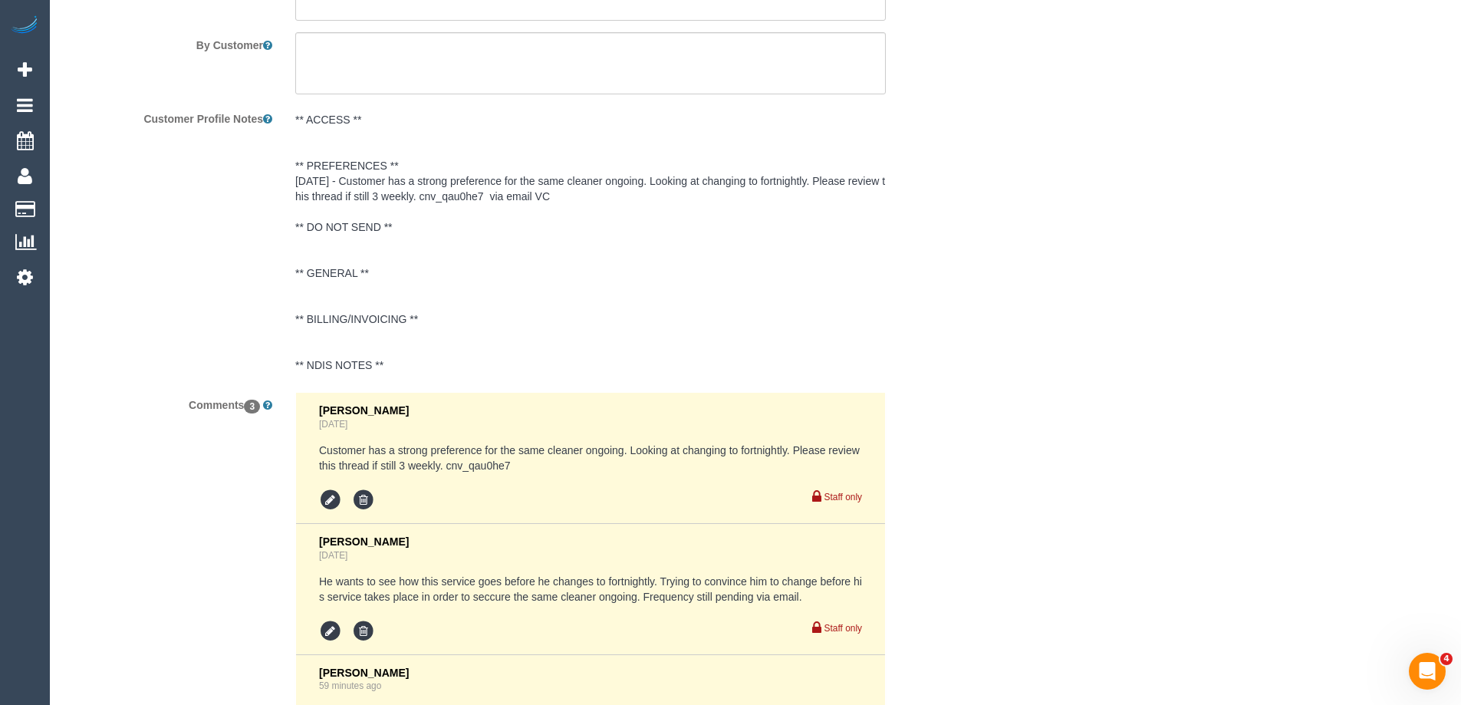
scroll to position [3029, 0]
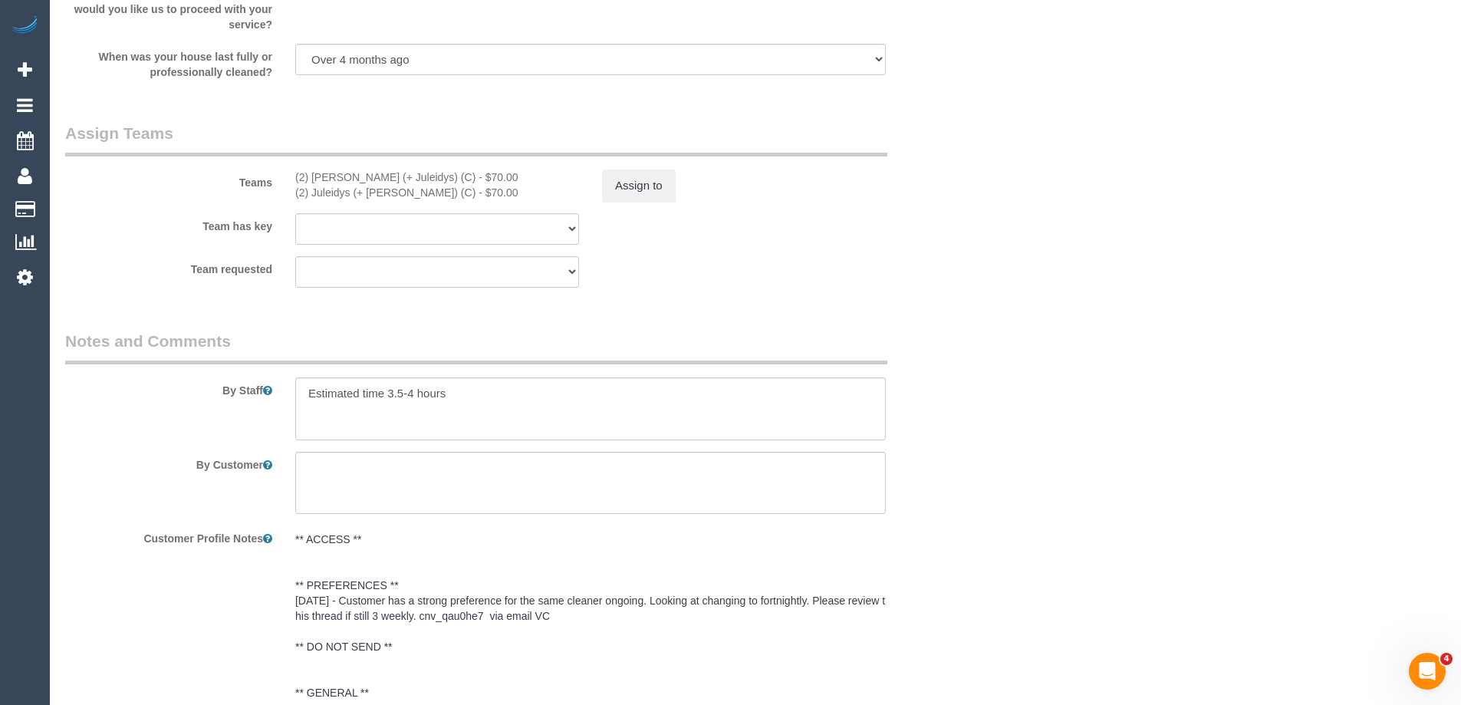
scroll to position [2608, 0]
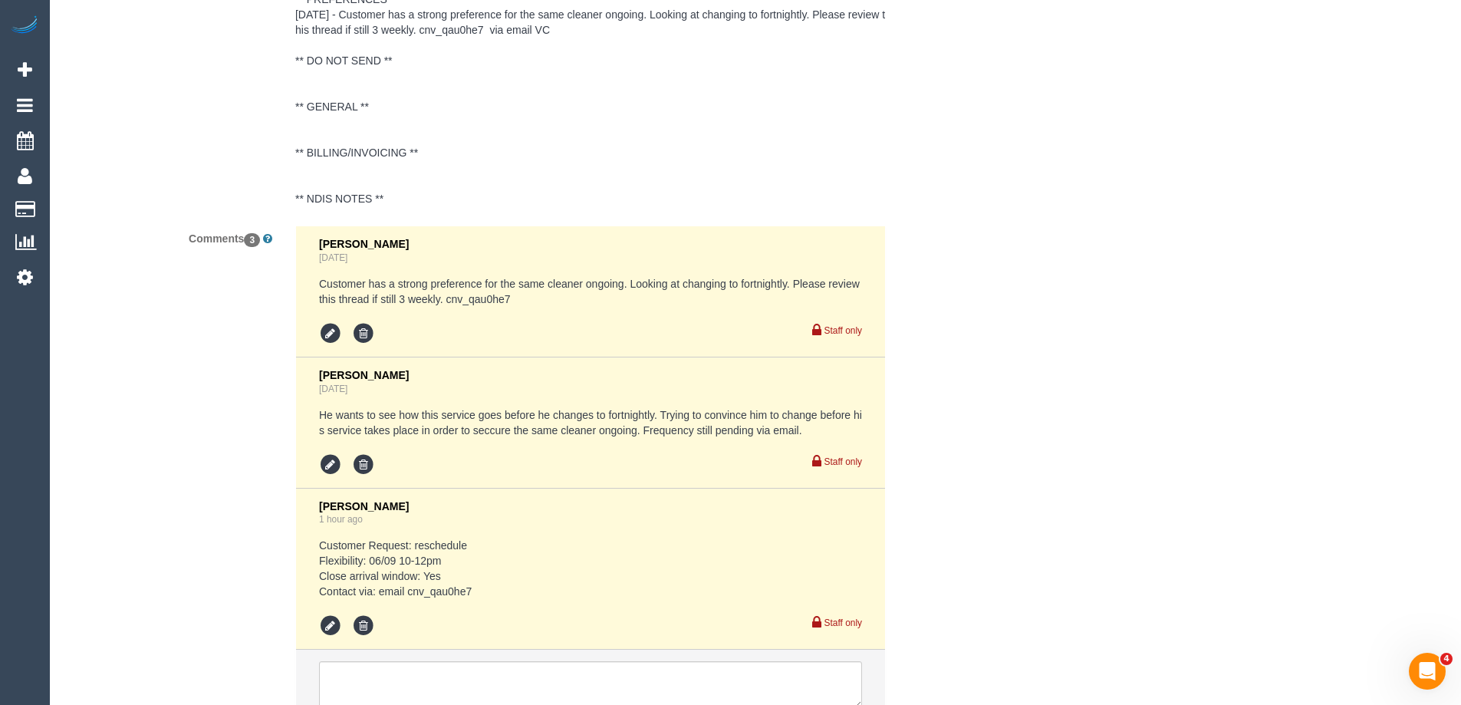
scroll to position [3029, 0]
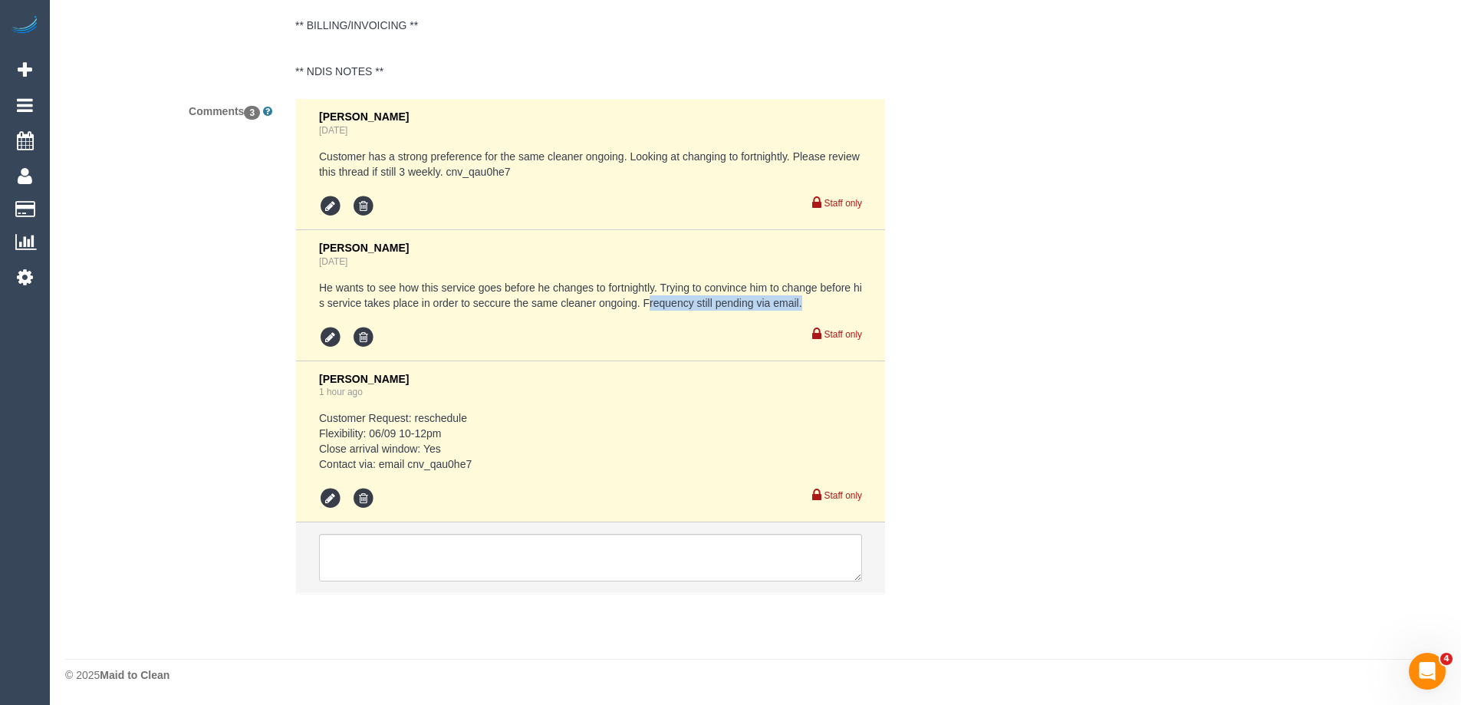
drag, startPoint x: 811, startPoint y: 304, endPoint x: 647, endPoint y: 303, distance: 164.9
click at [647, 303] on pre "He wants to see how this service goes before he changes to fortnightly. Trying …" at bounding box center [590, 295] width 543 height 31
click at [556, 301] on pre "He wants to see how this service goes before he changes to fortnightly. Trying …" at bounding box center [590, 295] width 543 height 31
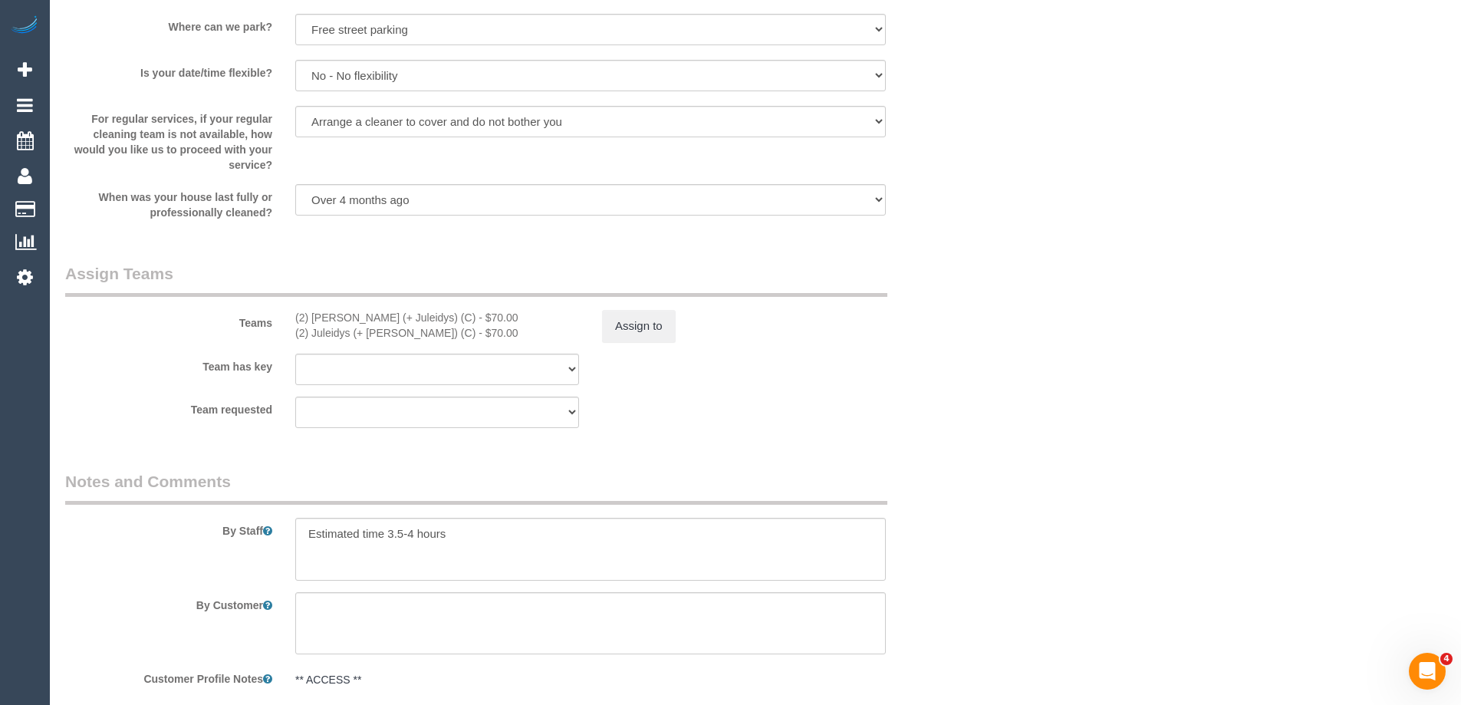
scroll to position [2454, 0]
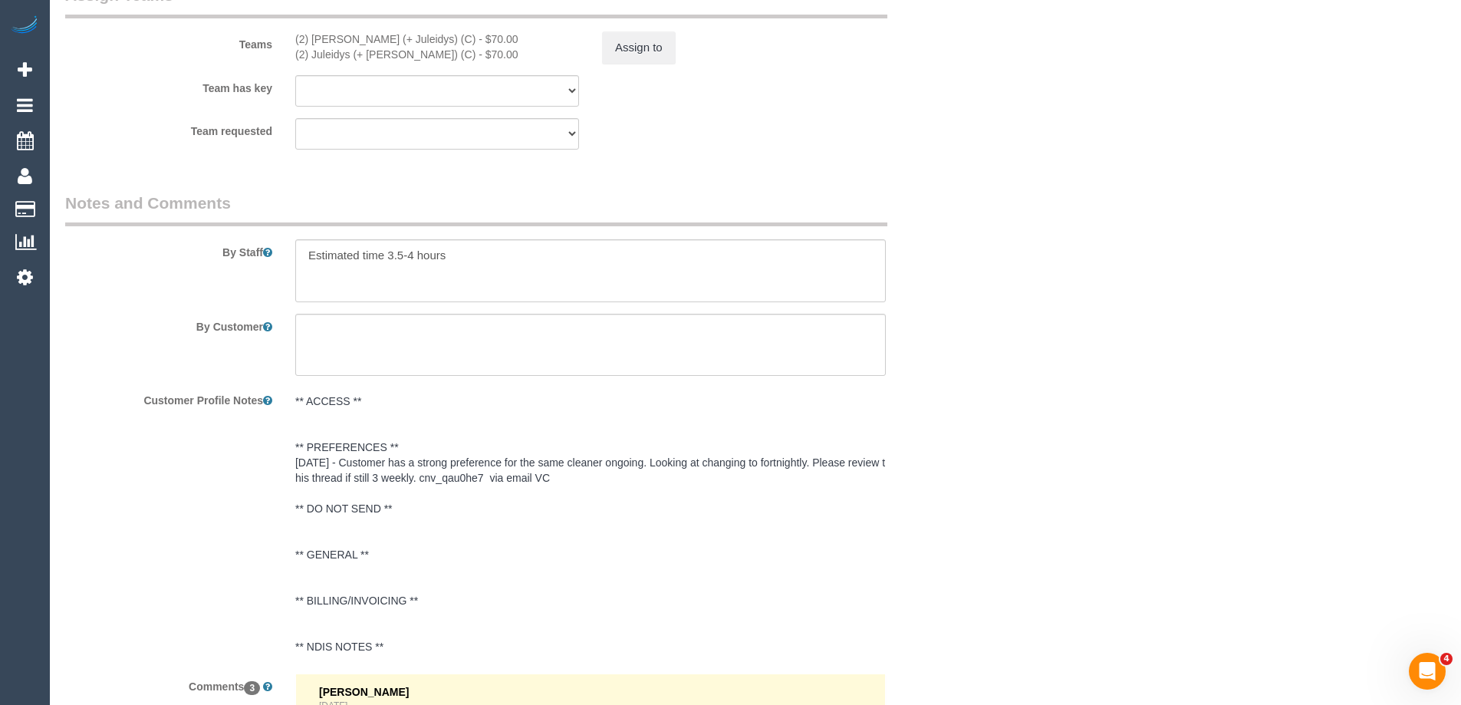
click at [706, 292] on textarea at bounding box center [590, 270] width 591 height 63
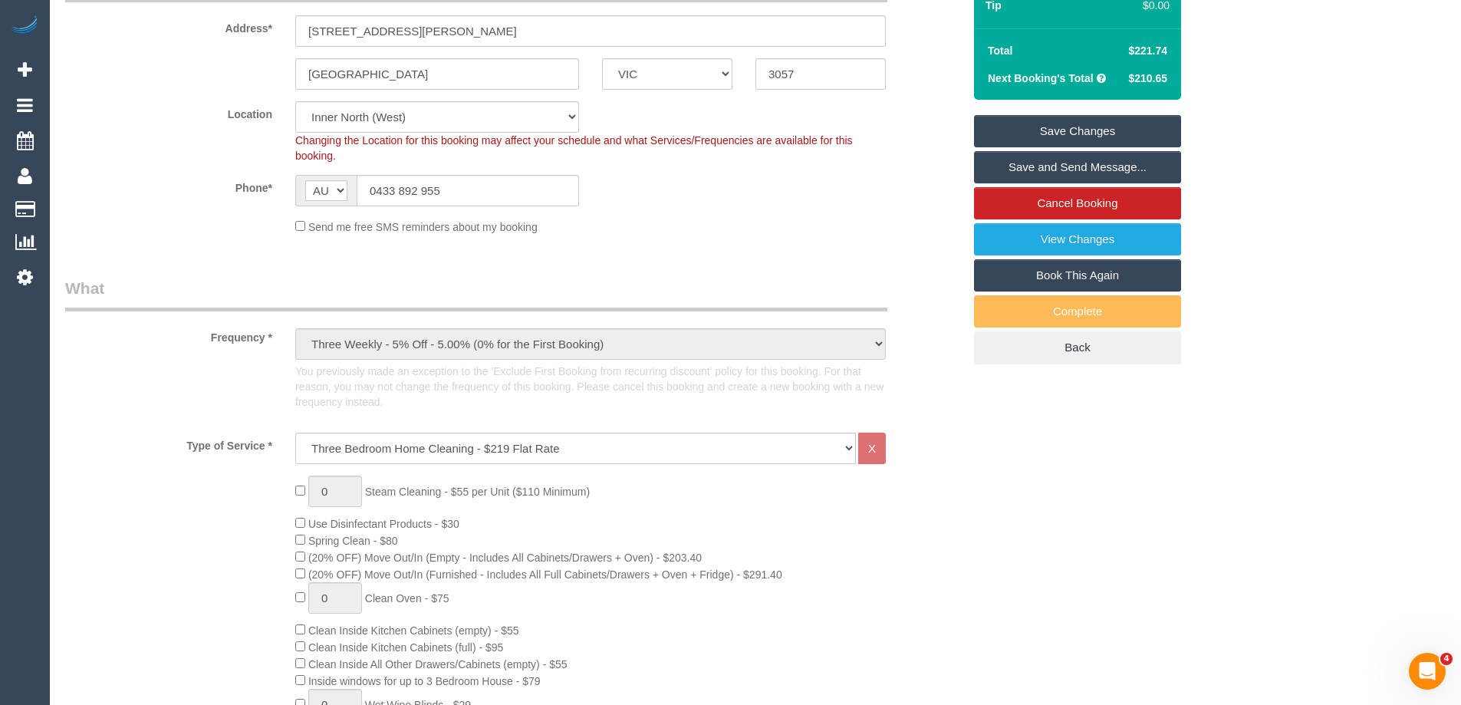
scroll to position [0, 0]
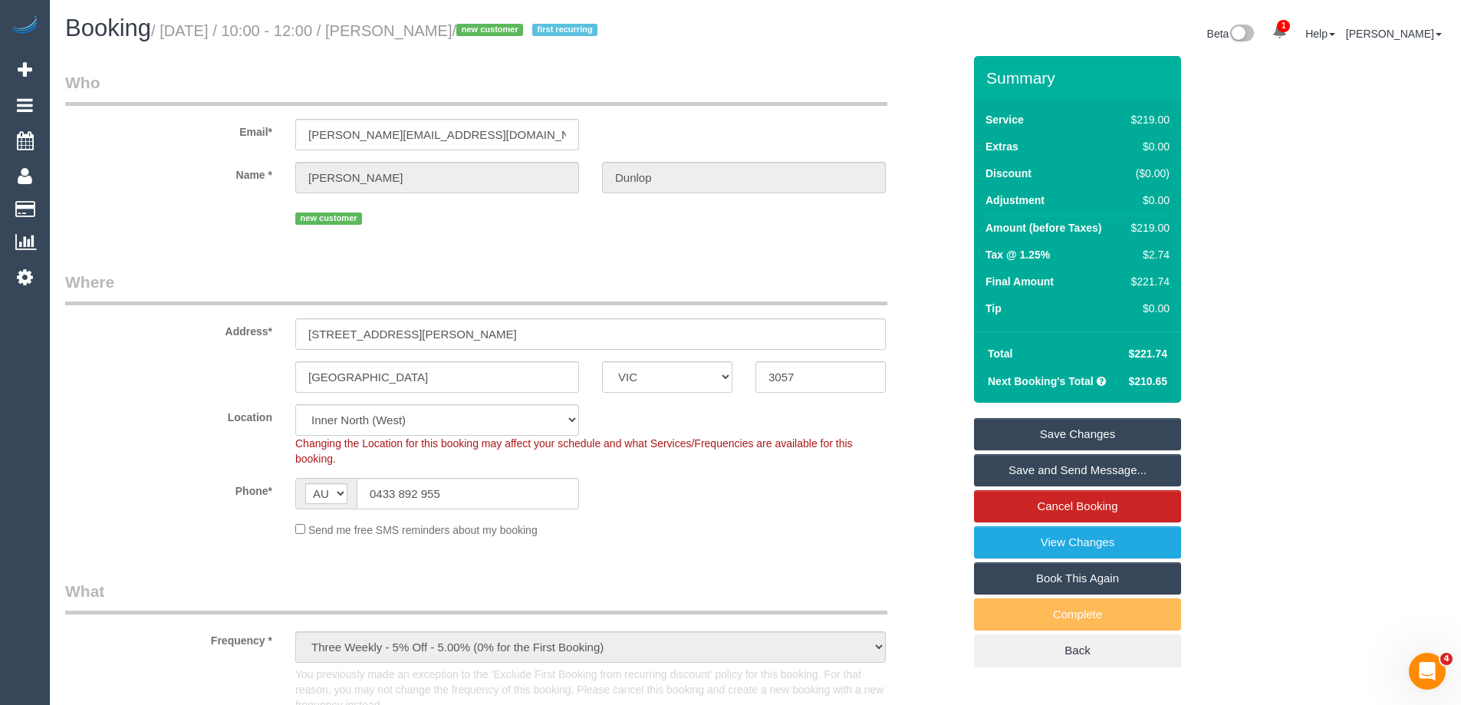
drag, startPoint x: 535, startPoint y: 31, endPoint x: 421, endPoint y: 37, distance: 113.6
click at [421, 37] on small "/ September 06, 2025 / 10:00 - 12:00 / Michael Dunlop / new customer first recu…" at bounding box center [376, 30] width 451 height 17
copy small "Michael Dunlop"
click at [717, 472] on sui-booking-location "Location [GEOGRAPHIC_DATA] (North) East (South) [GEOGRAPHIC_DATA] (East) [GEOGR…" at bounding box center [513, 470] width 897 height 133
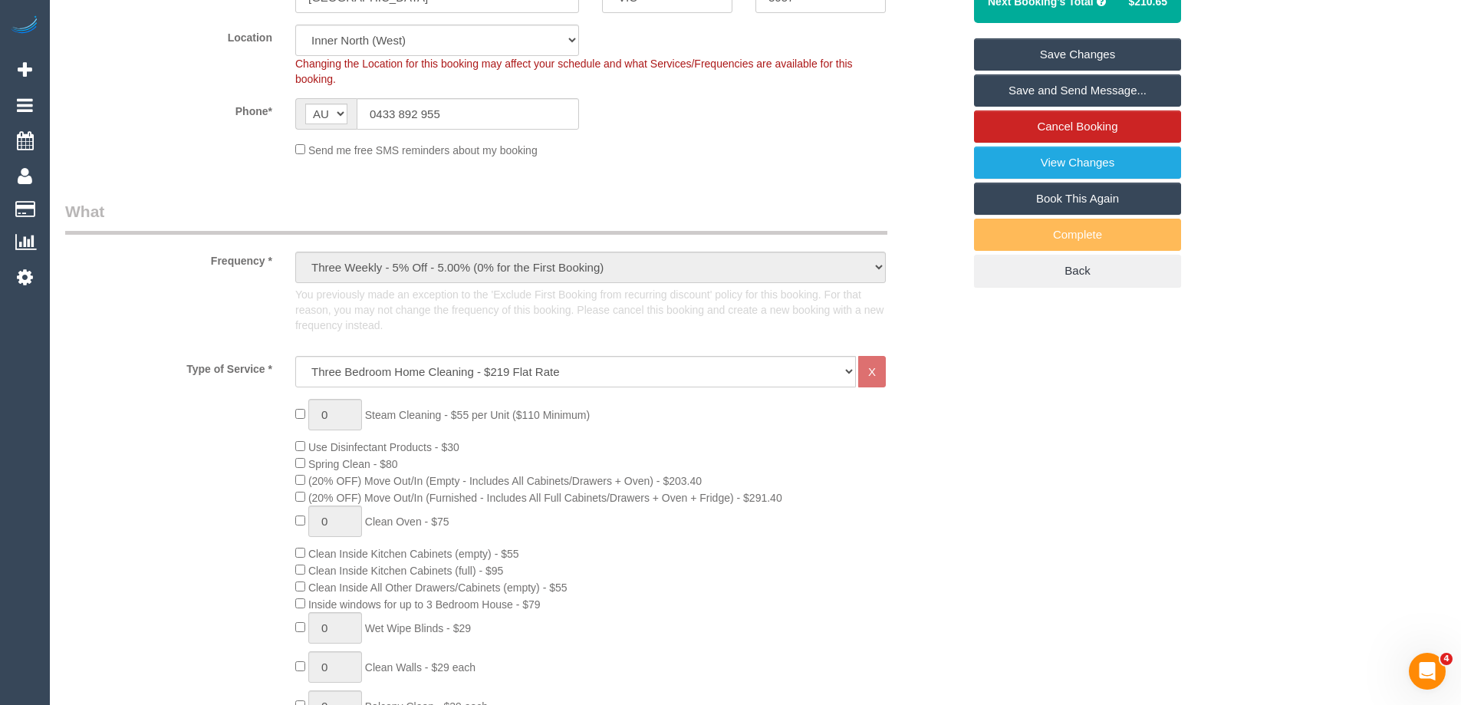
scroll to position [614, 0]
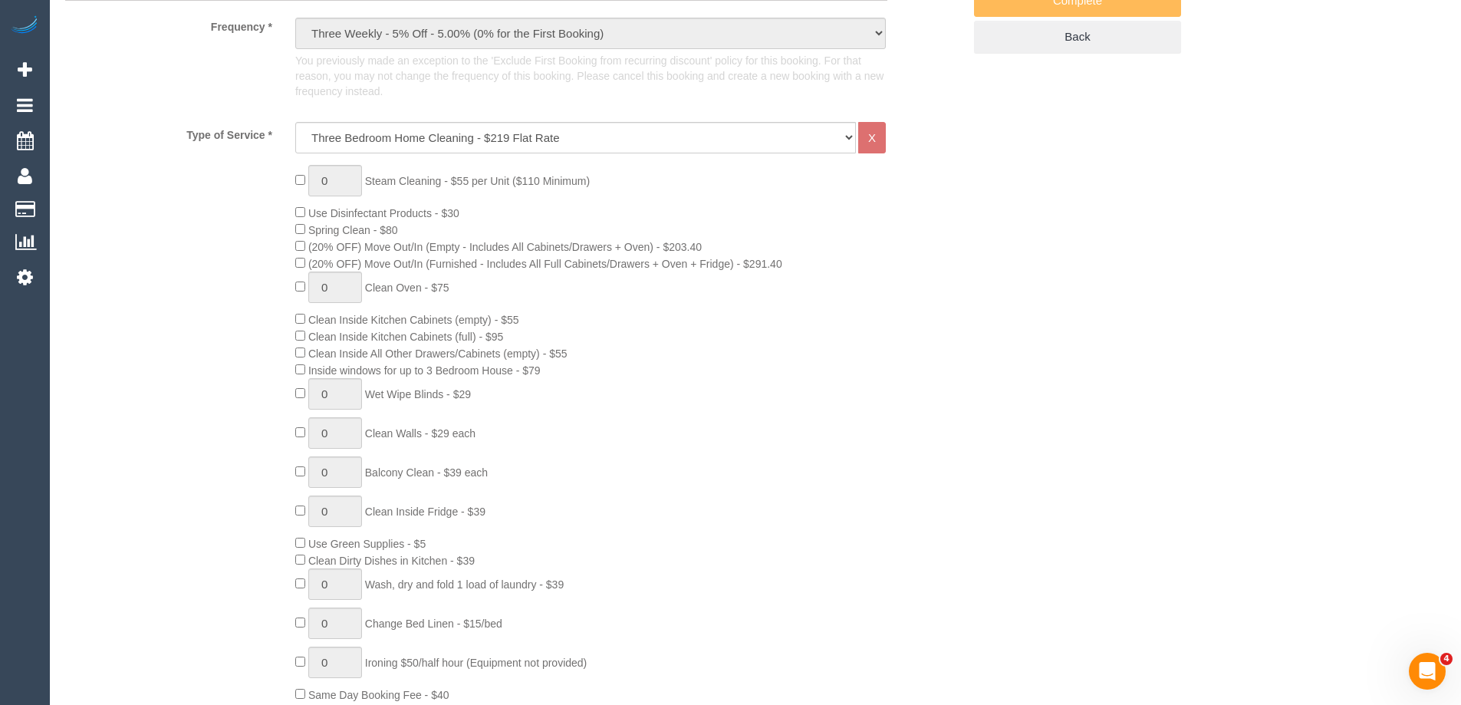
click at [910, 438] on div "0 Steam Cleaning - $55 per Unit ($110 Minimum) Use Disinfectant Products - $30 …" at bounding box center [629, 434] width 690 height 538
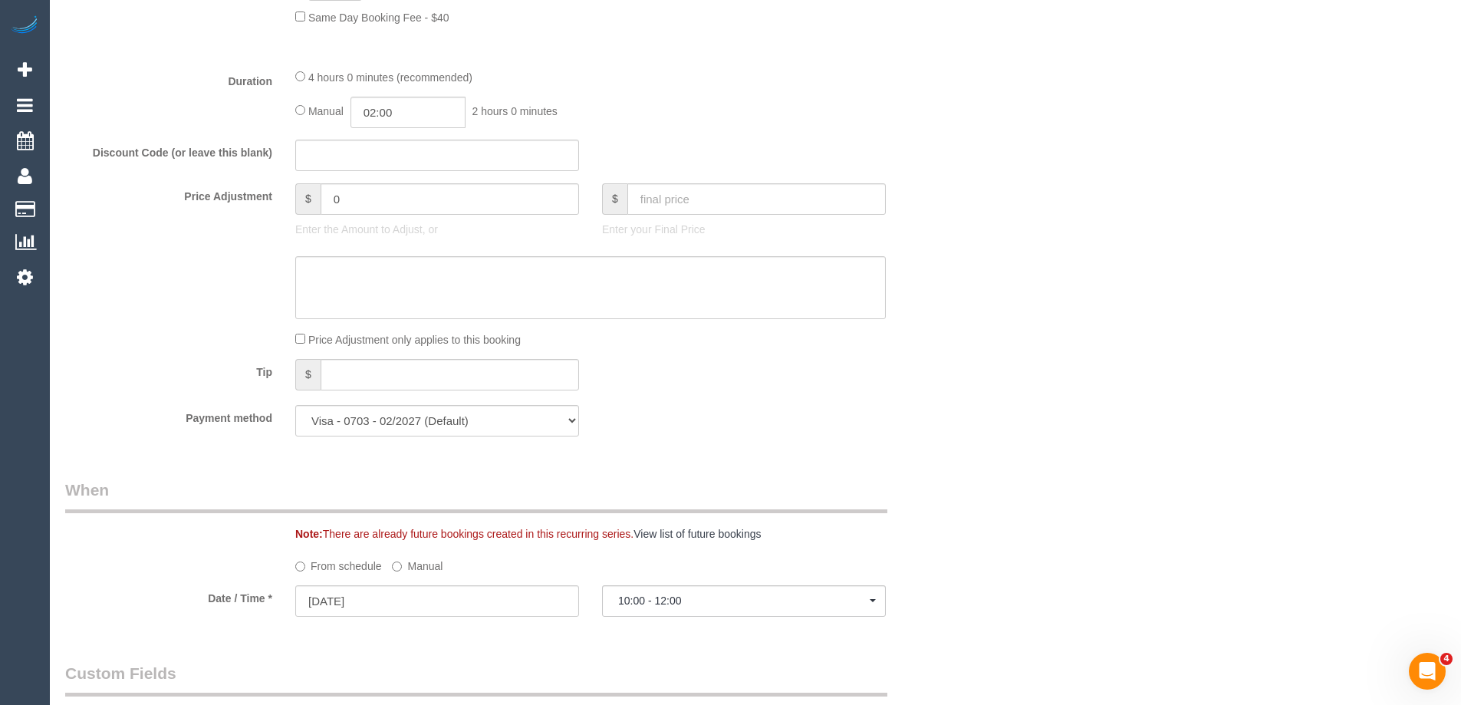
scroll to position [1611, 0]
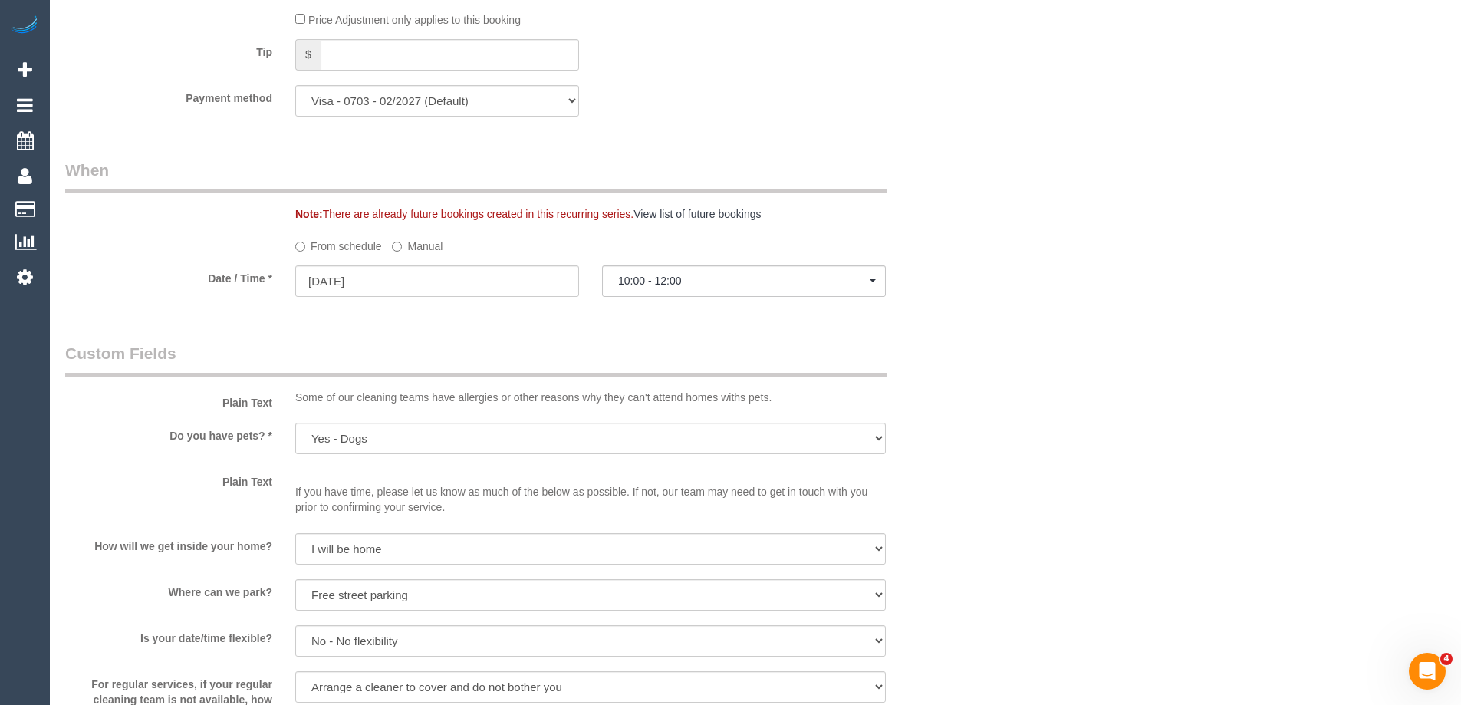
click at [1071, 295] on div "Who Email* michael.dunlop89@gmail.com Name * Michael Dunlop new customer Where …" at bounding box center [755, 257] width 1380 height 3625
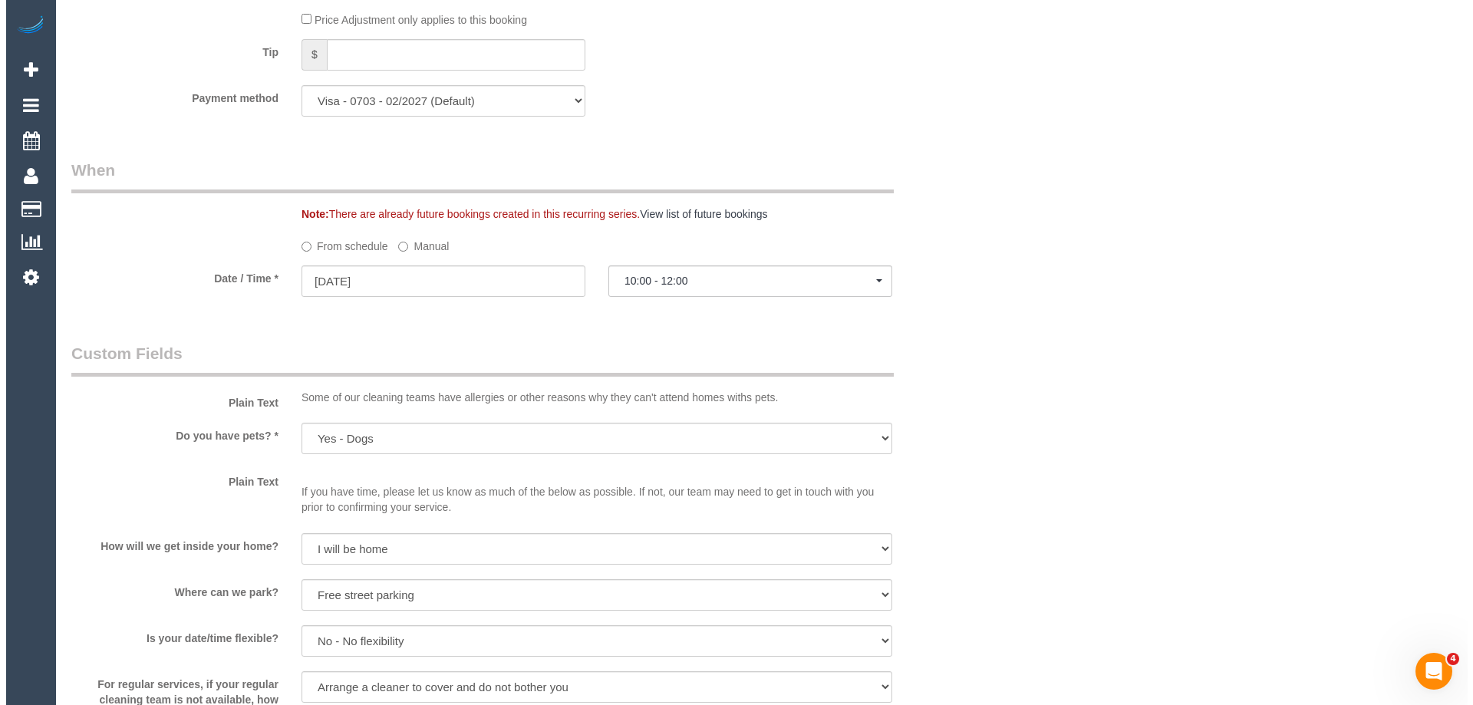
scroll to position [2147, 0]
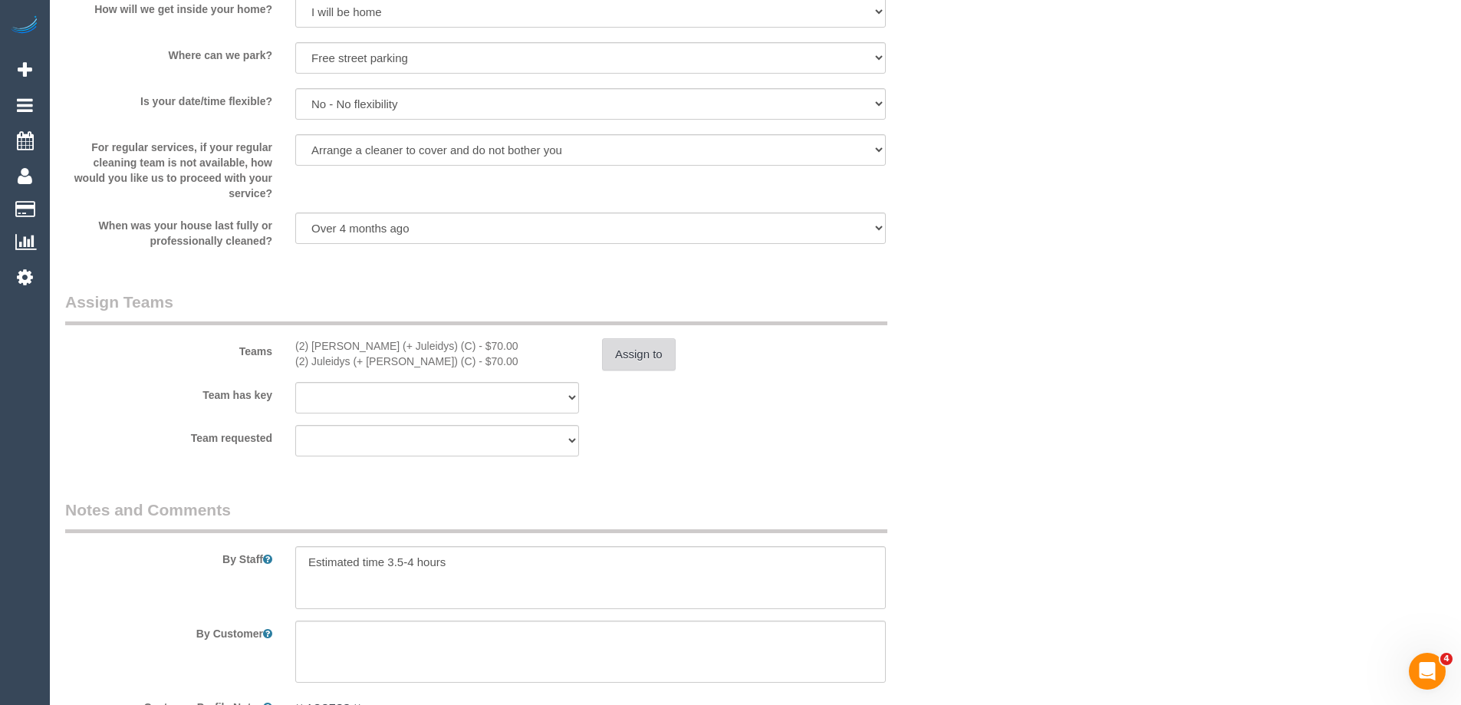
click at [627, 357] on button "Assign to" at bounding box center [639, 354] width 74 height 32
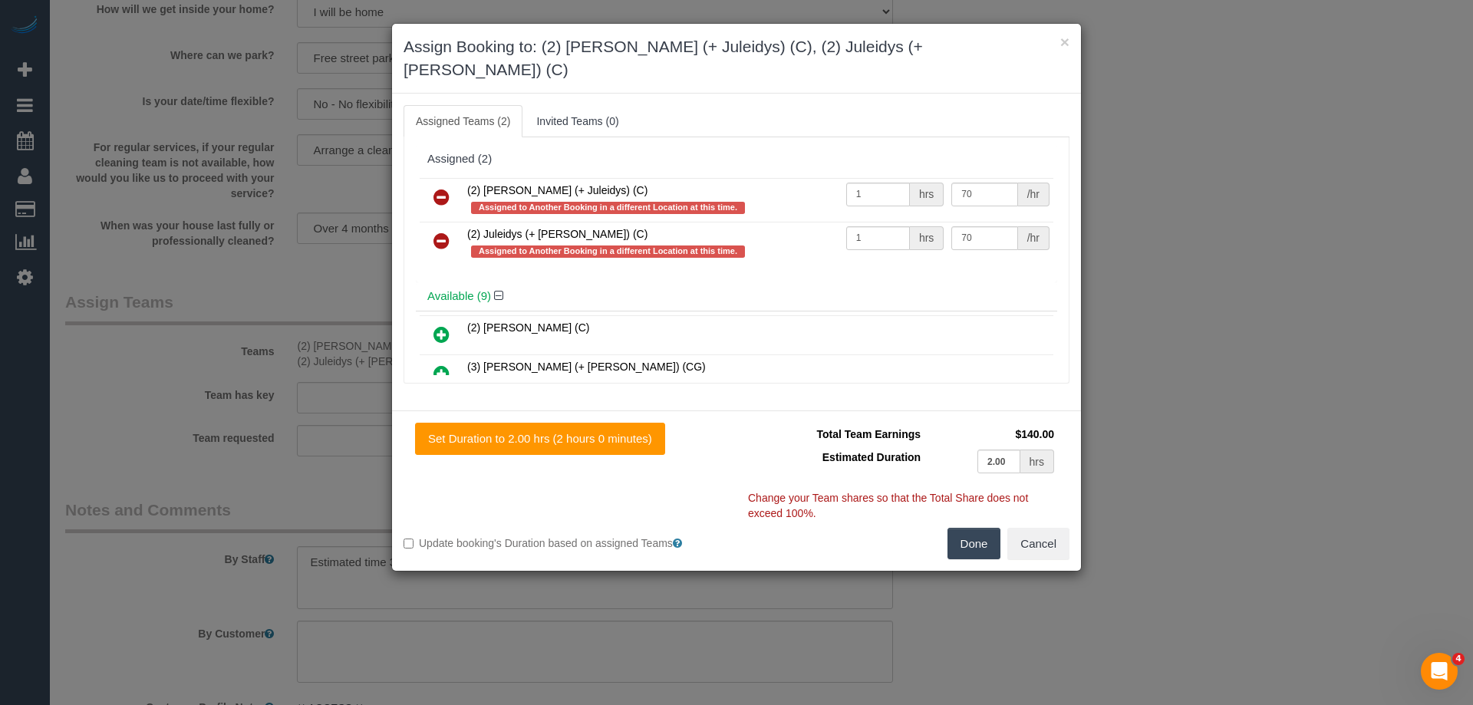
click at [435, 188] on icon at bounding box center [441, 197] width 16 height 18
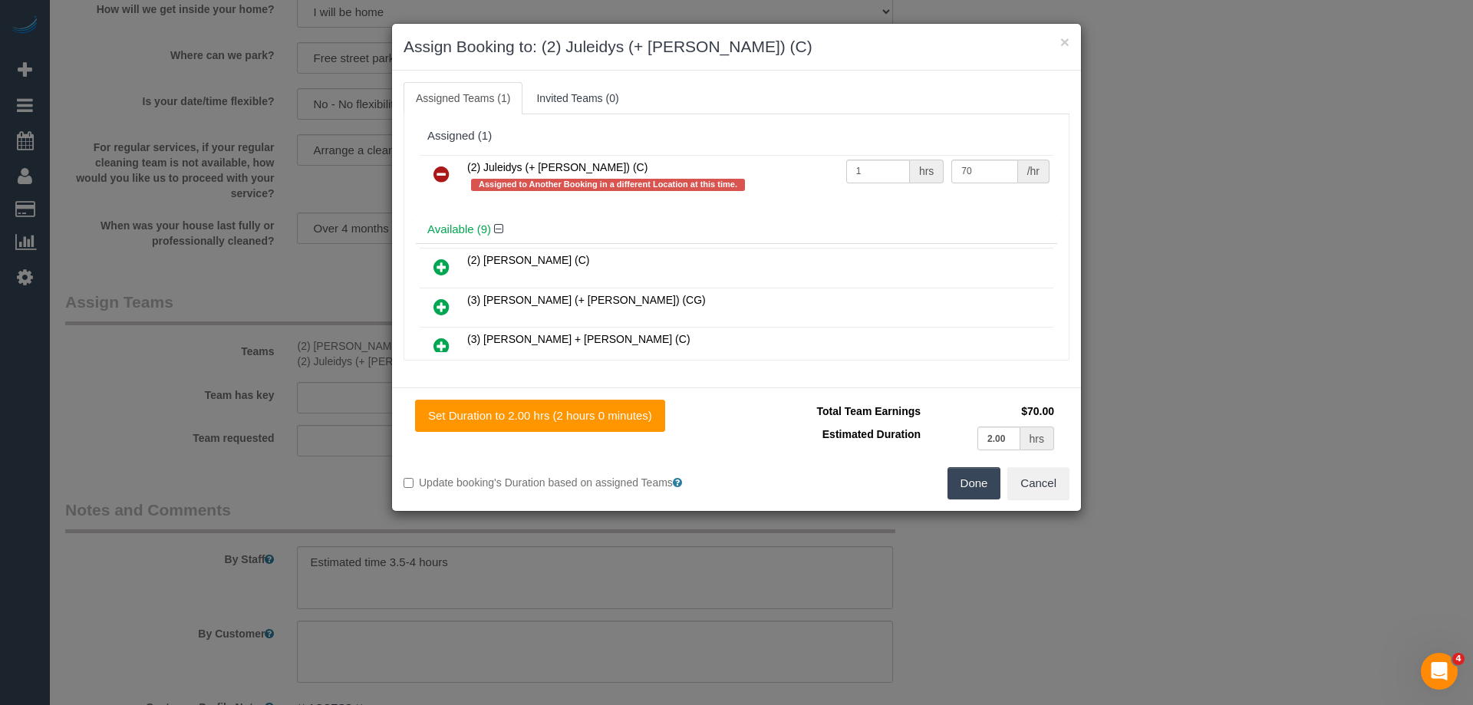
click at [434, 173] on icon at bounding box center [441, 174] width 16 height 18
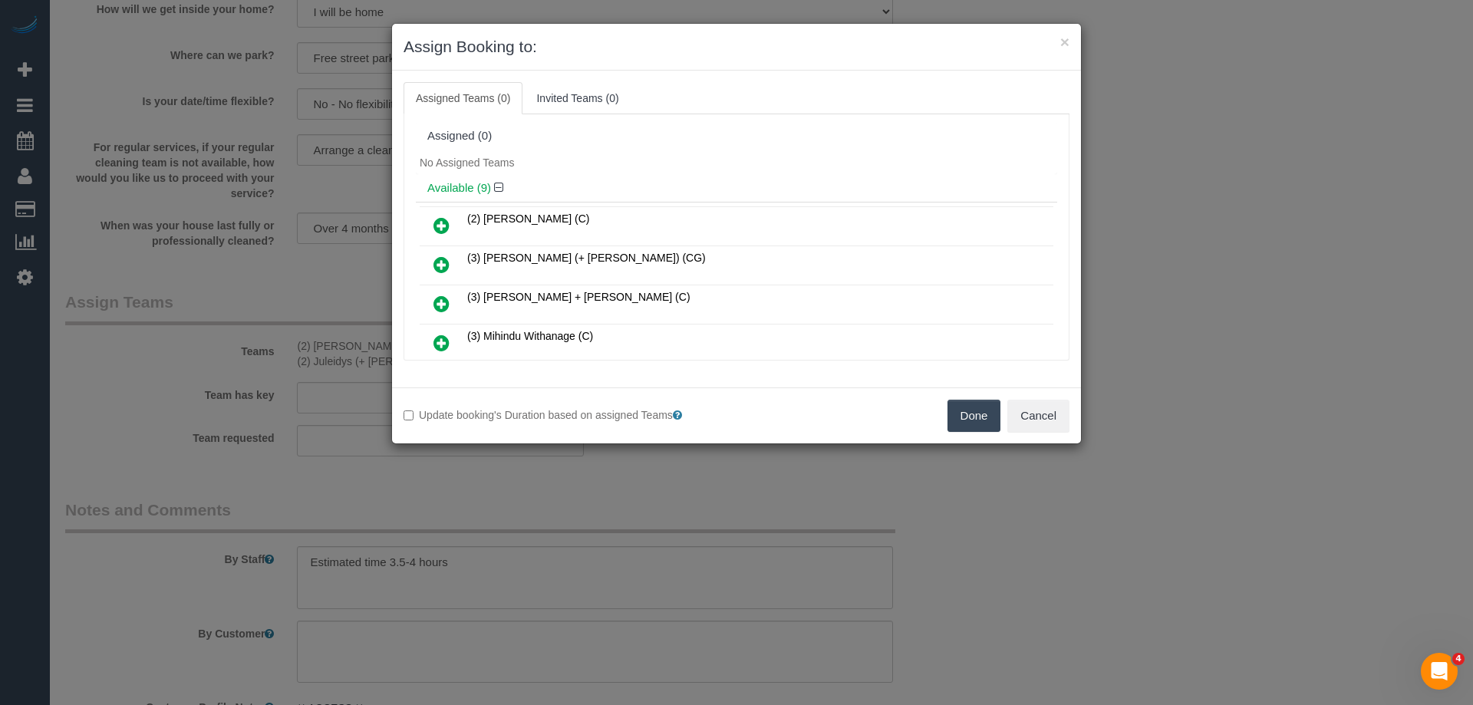
click at [746, 122] on div "Assigned (0)" at bounding box center [736, 136] width 641 height 29
click at [436, 263] on icon at bounding box center [441, 264] width 16 height 18
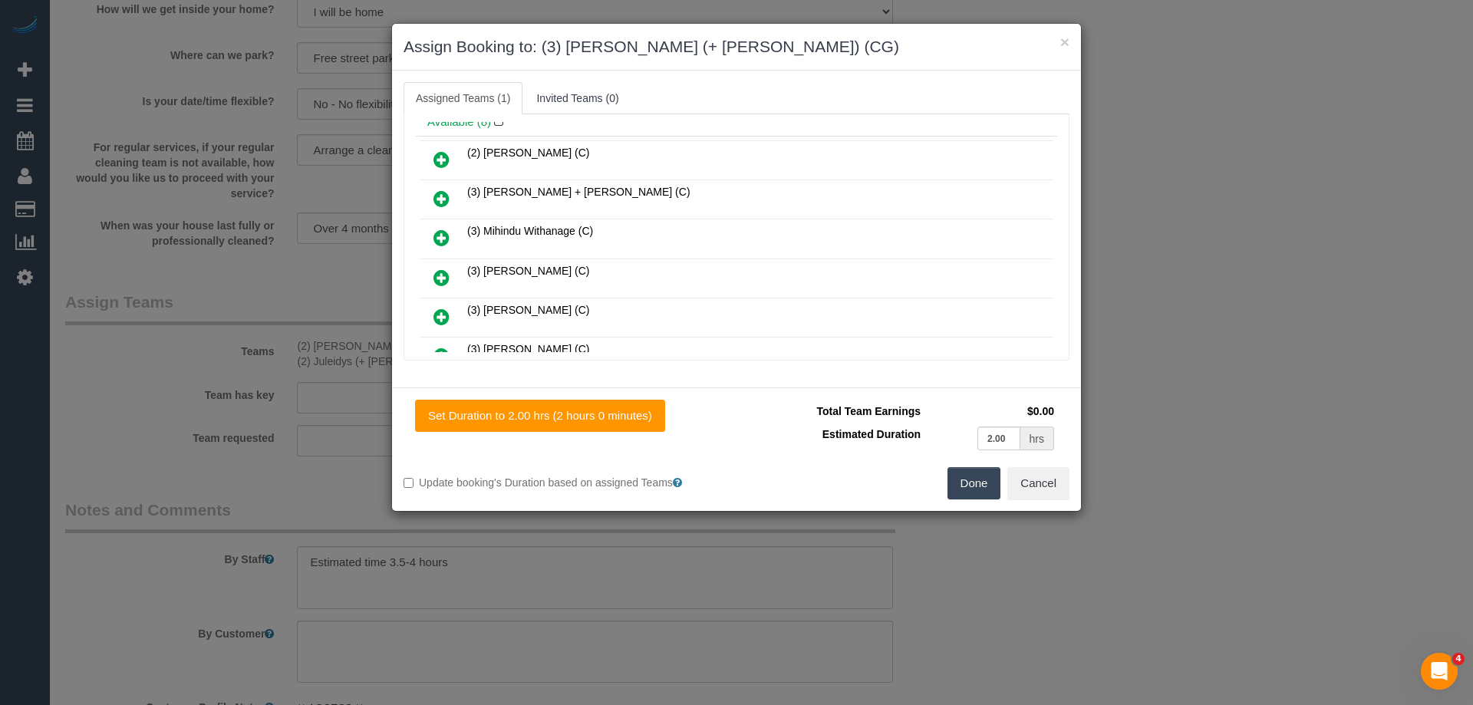
scroll to position [307, 0]
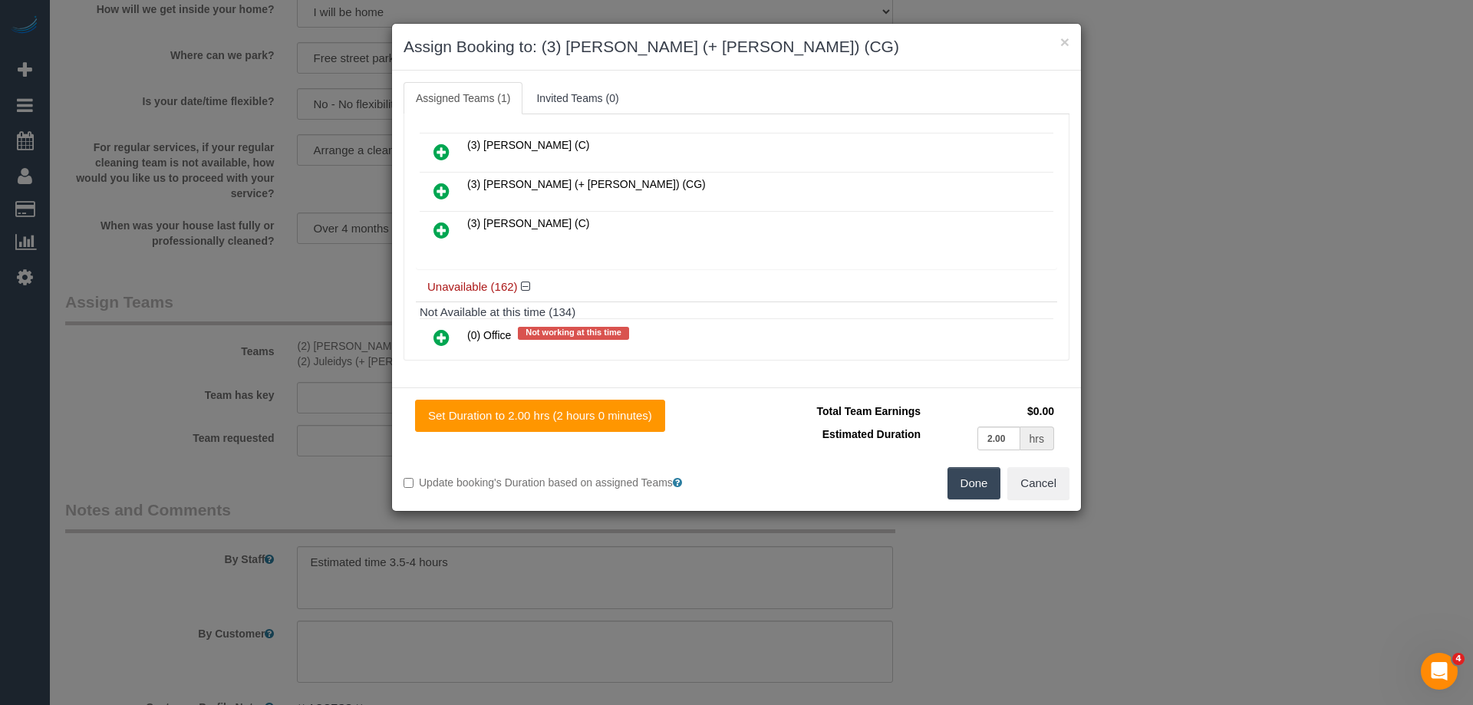
click at [443, 192] on icon at bounding box center [441, 191] width 16 height 18
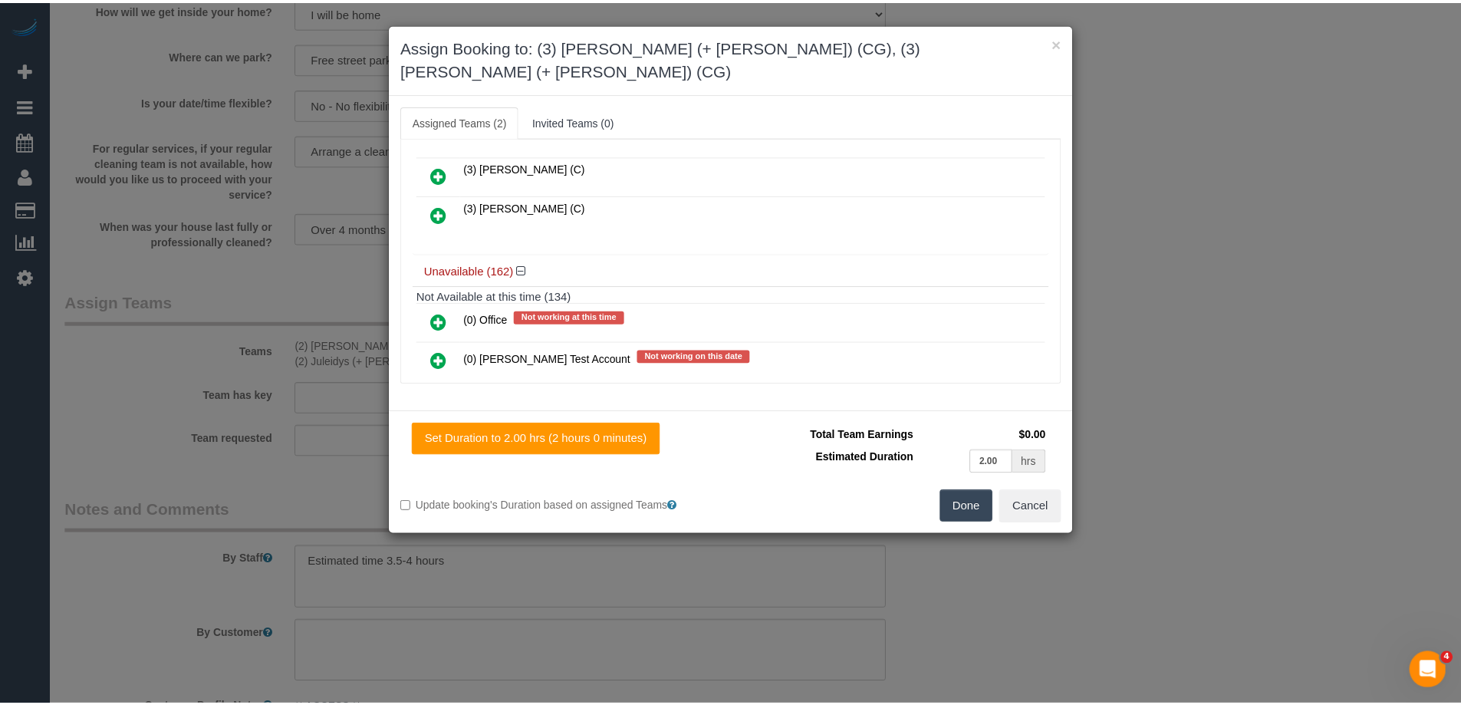
scroll to position [0, 0]
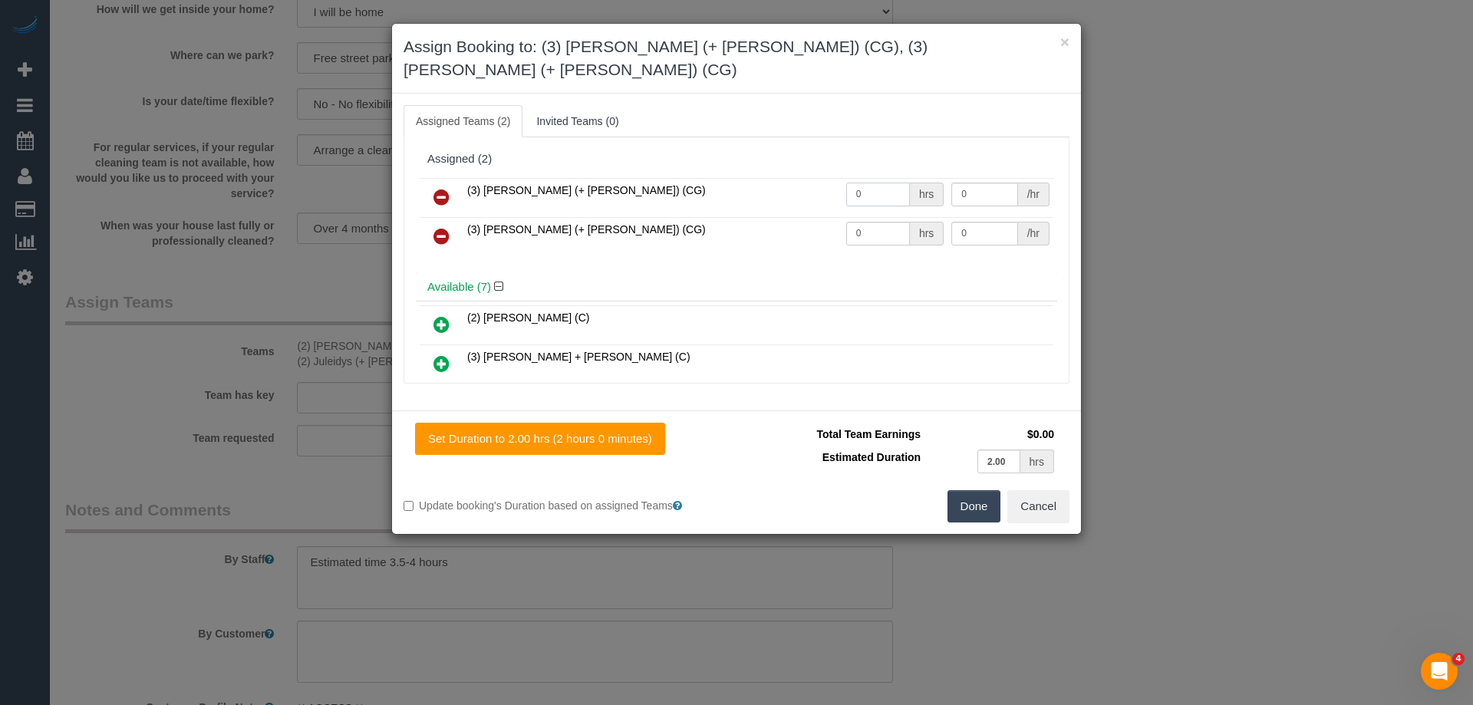
click at [886, 183] on input "0" at bounding box center [878, 195] width 64 height 24
click at [865, 222] on input "0" at bounding box center [878, 234] width 64 height 24
click at [971, 183] on input "0" at bounding box center [984, 195] width 66 height 24
type input "0"
click at [831, 179] on td "(3) [PERSON_NAME] (+ [PERSON_NAME]) (CG)" at bounding box center [652, 197] width 379 height 39
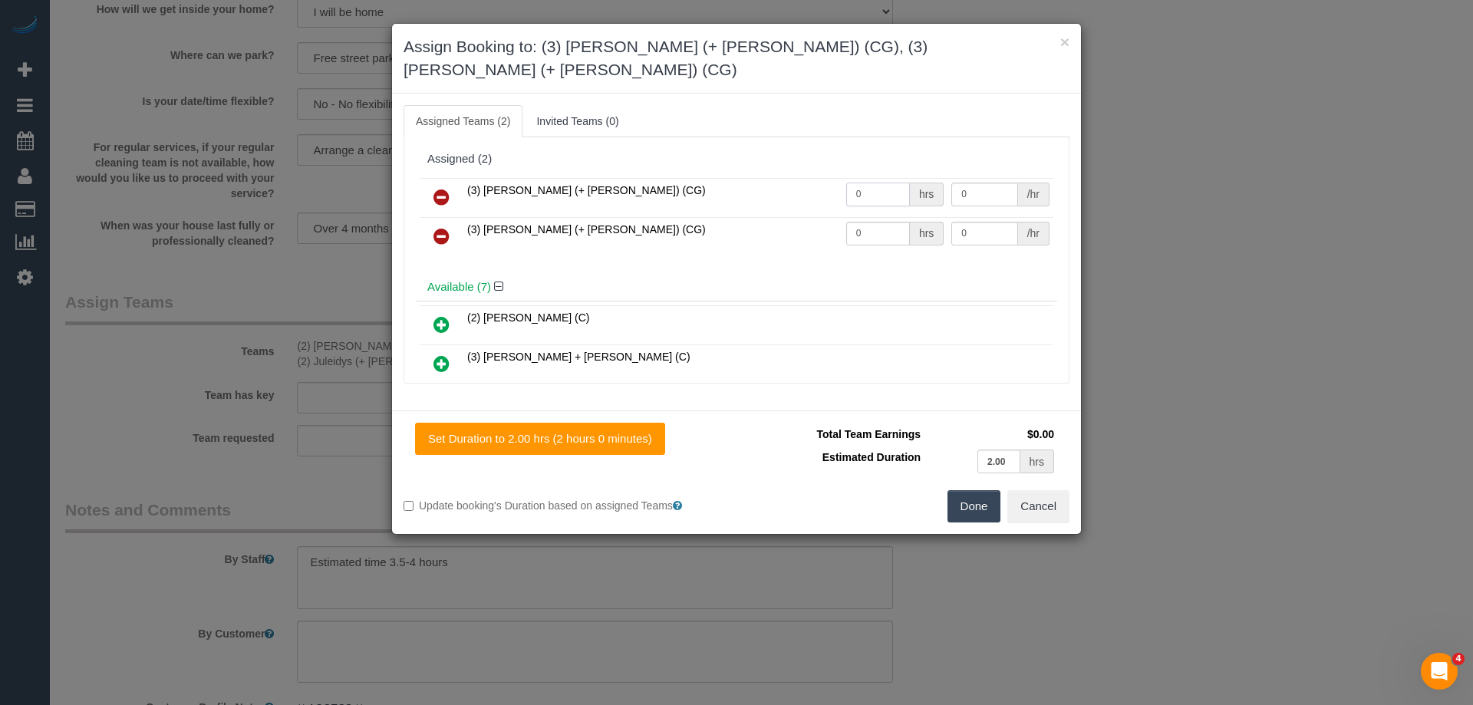
click at [857, 183] on input "0" at bounding box center [878, 195] width 64 height 24
type input "1"
click at [880, 222] on input "0" at bounding box center [878, 234] width 64 height 24
click at [874, 222] on input "text" at bounding box center [878, 234] width 64 height 24
type input "0"
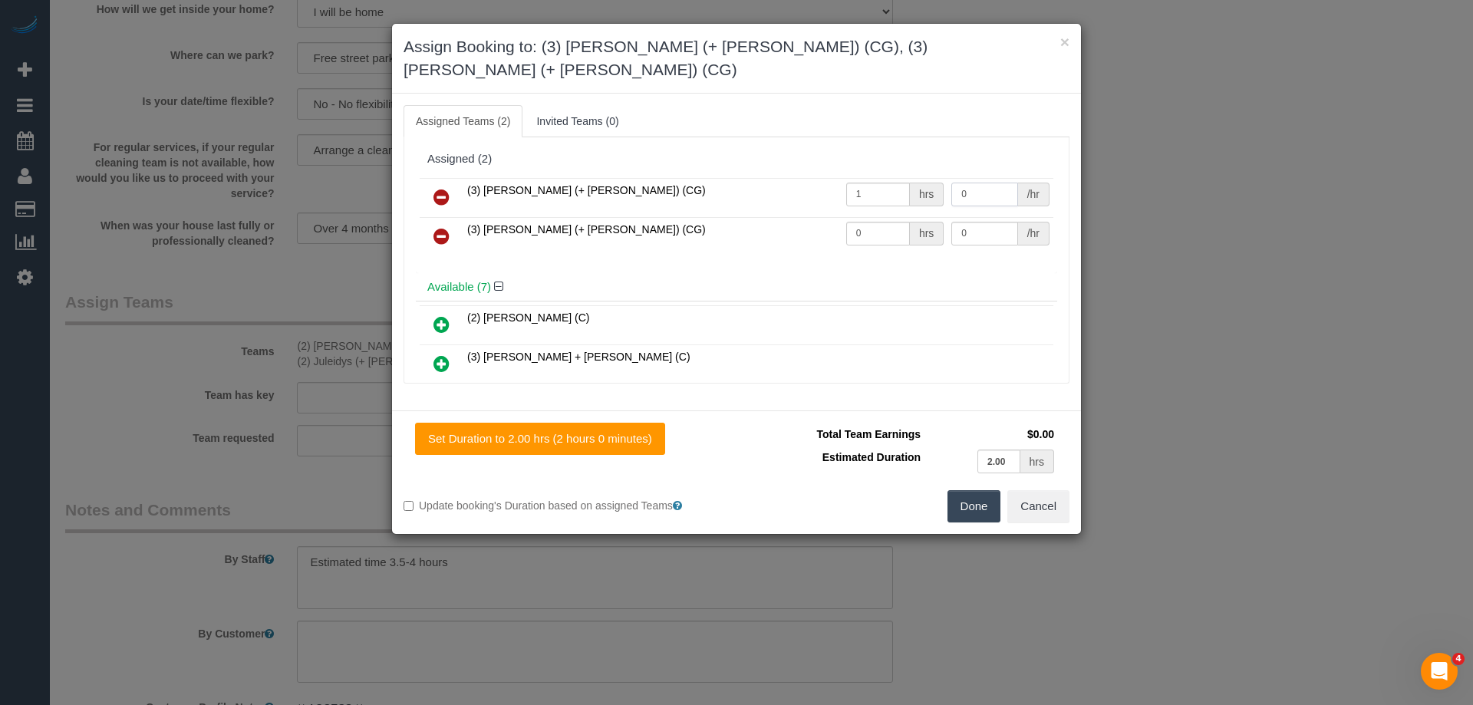
click at [968, 183] on input "0" at bounding box center [984, 195] width 66 height 24
click at [871, 222] on input "0" at bounding box center [878, 234] width 64 height 24
click at [865, 222] on input "0" at bounding box center [878, 234] width 64 height 24
type input "1"
click at [961, 183] on input "0" at bounding box center [984, 195] width 66 height 24
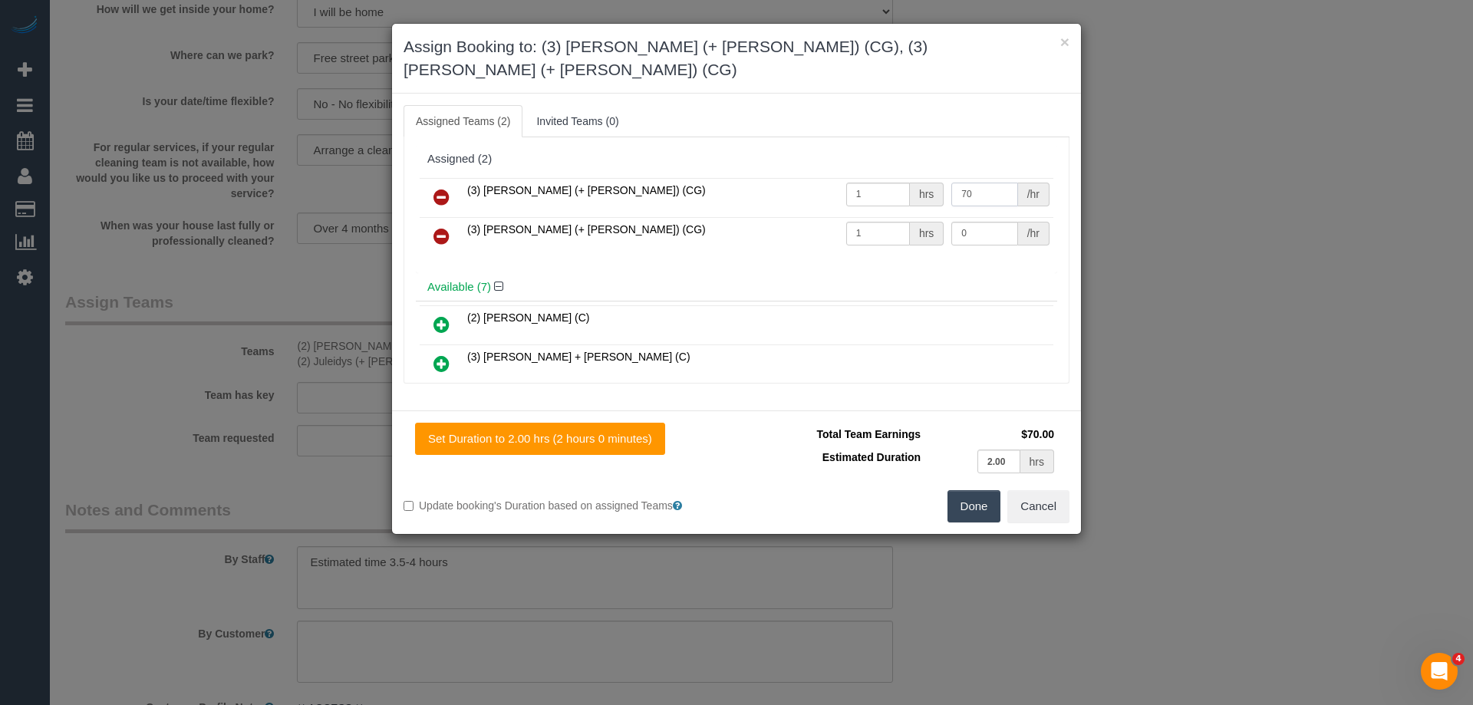
type input "70"
click at [982, 222] on input "0" at bounding box center [984, 234] width 66 height 24
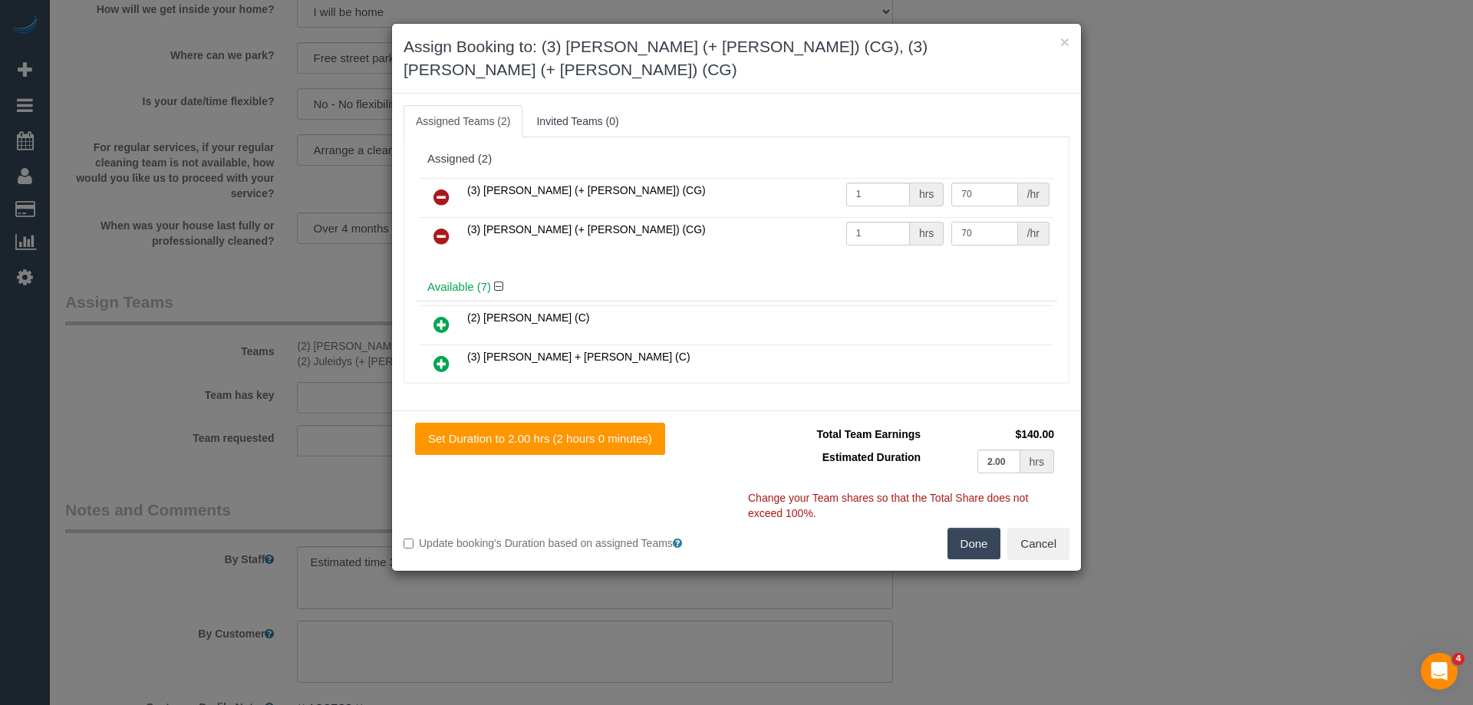
type input "70"
click at [969, 537] on div "Set Duration to 2.00 hrs (2 hours 0 minutes) Total Team Earnings $140.00 Estima…" at bounding box center [736, 490] width 689 height 160
click at [984, 528] on button "Done" at bounding box center [974, 544] width 54 height 32
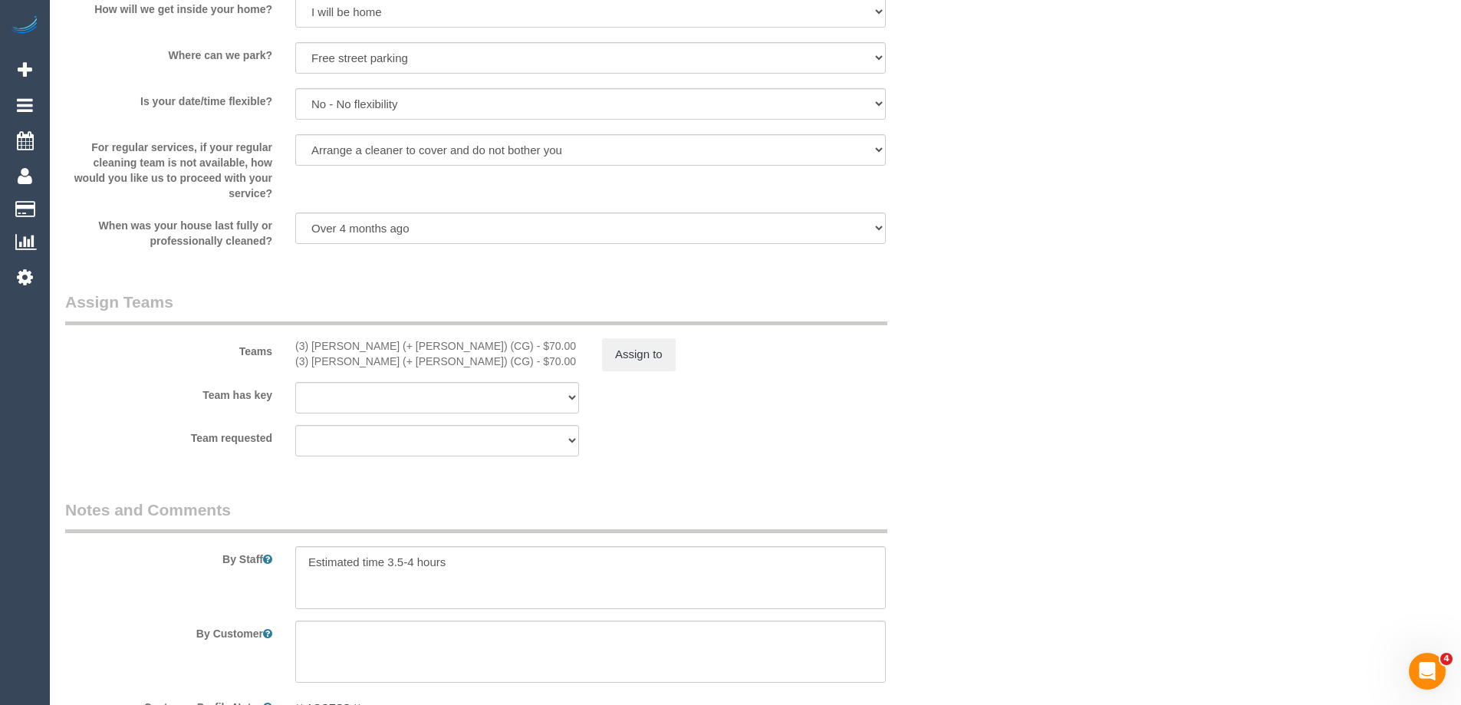
click at [978, 544] on div "× Assign Booking to: (3) Amninder (+ Sohail) (CG), (3) Sohail (+ Amninder) (CG)…" at bounding box center [730, 352] width 1461 height 705
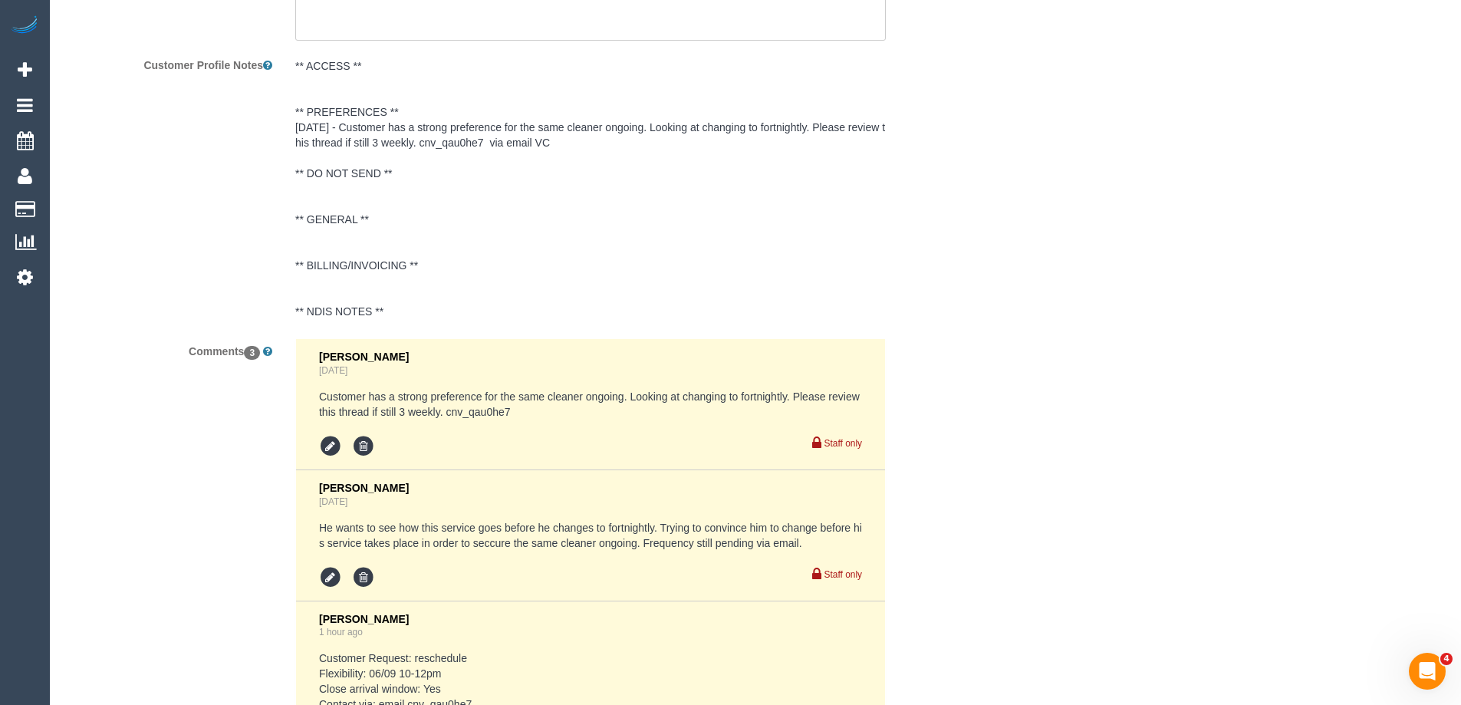
scroll to position [3029, 0]
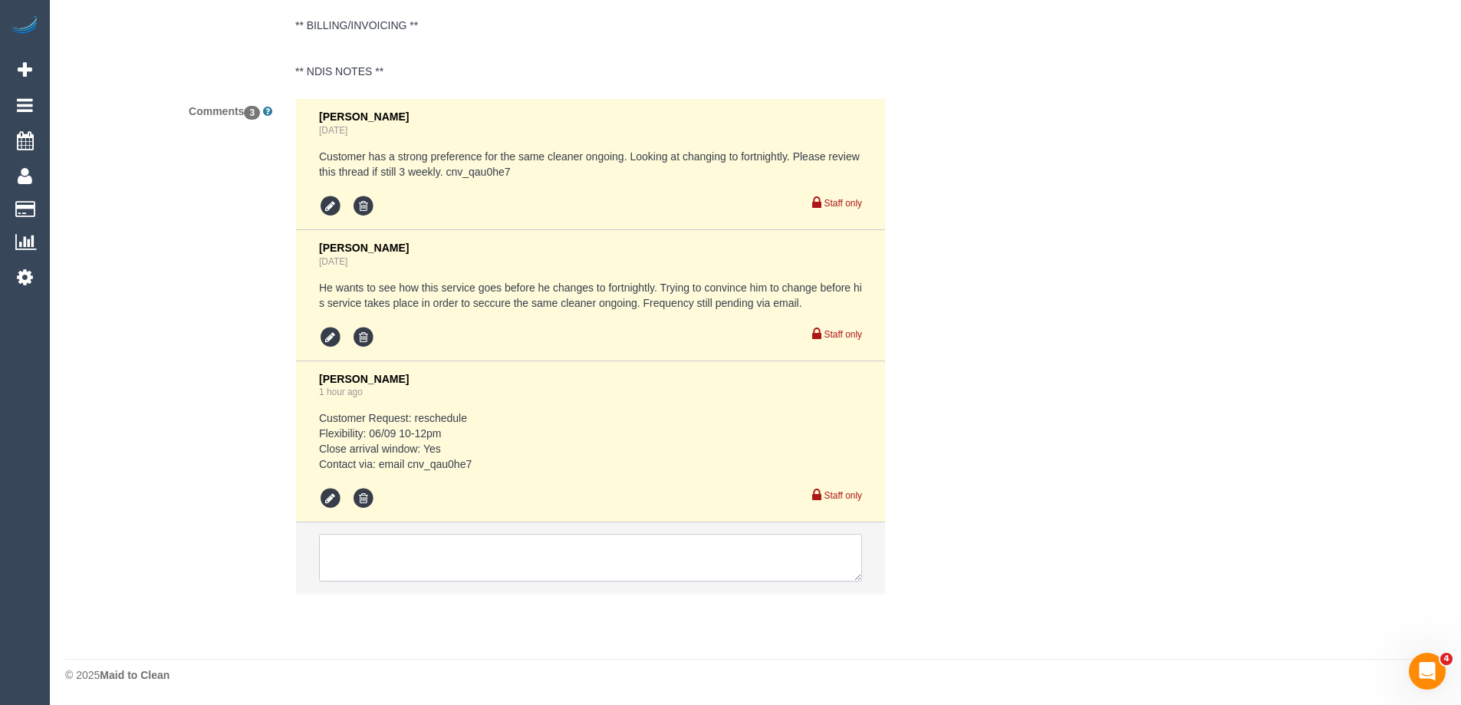
click at [356, 539] on textarea at bounding box center [590, 558] width 543 height 48
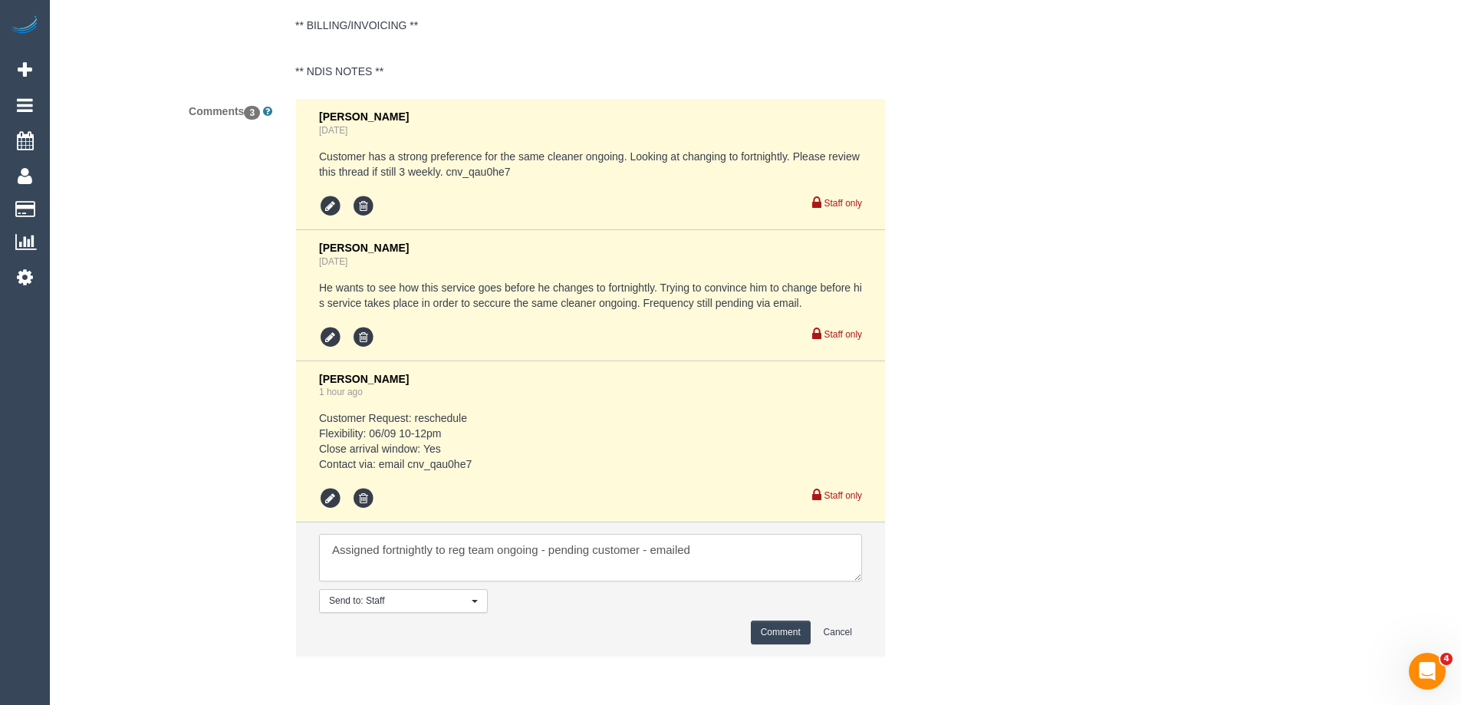
type textarea "Assigned fortnightly to reg team ongoing - pending customer - emailed"
click at [791, 638] on button "Comment" at bounding box center [781, 632] width 60 height 24
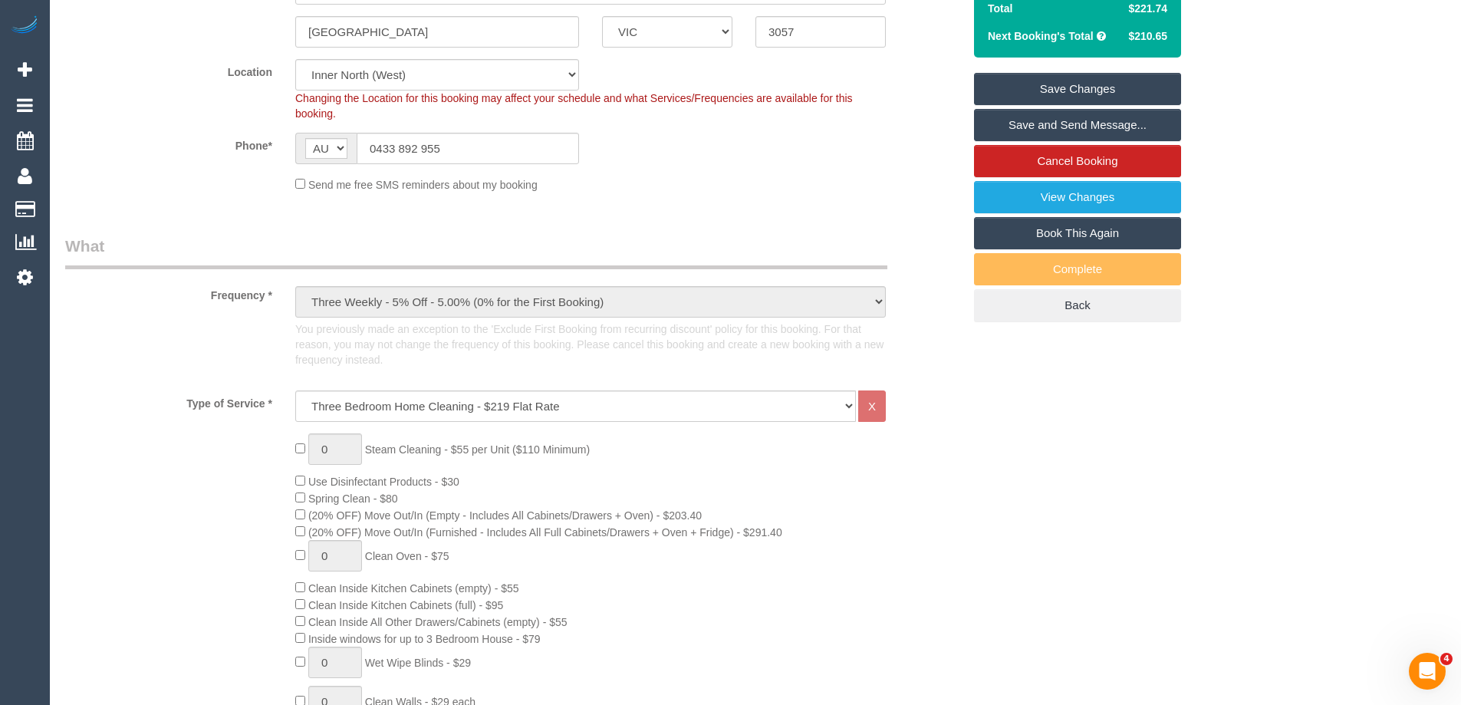
scroll to position [0, 0]
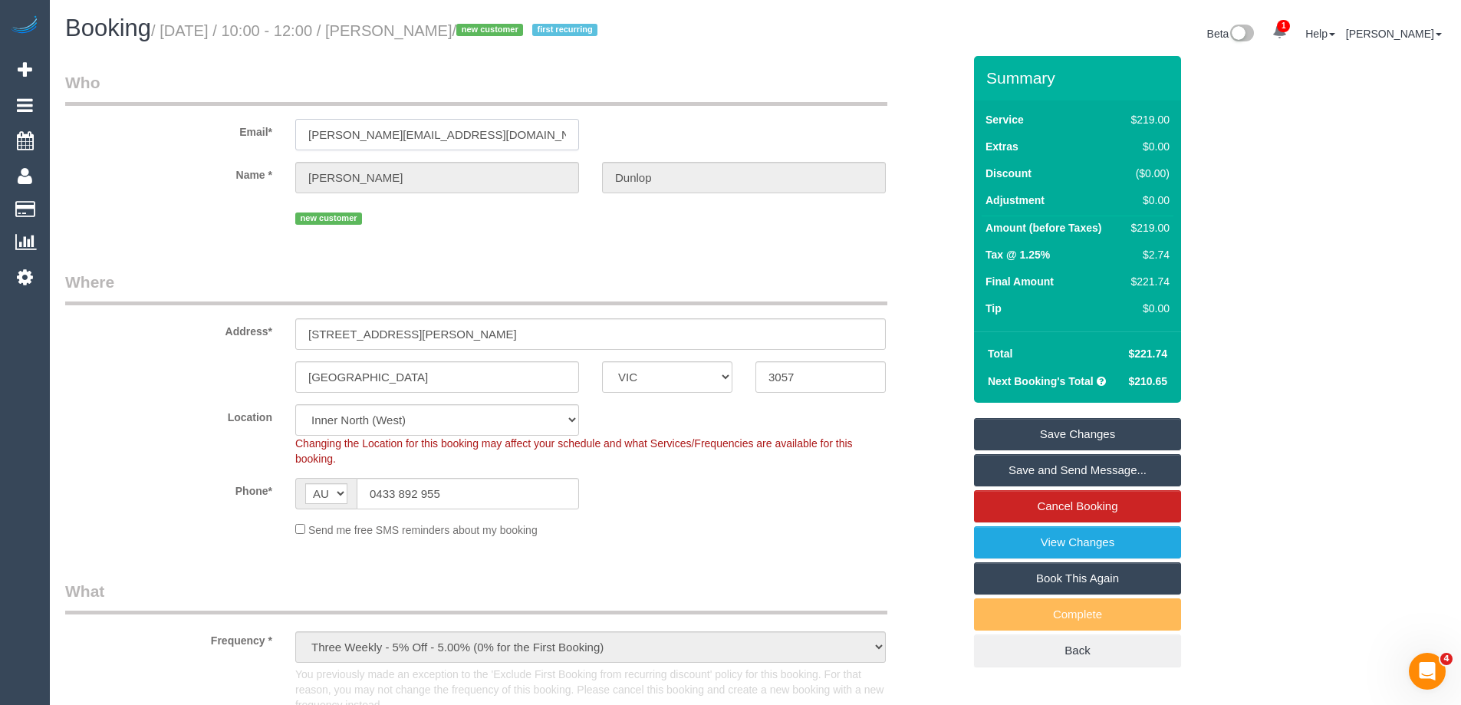
click at [358, 143] on input "michael.dunlop89@gmail.com" at bounding box center [437, 134] width 284 height 31
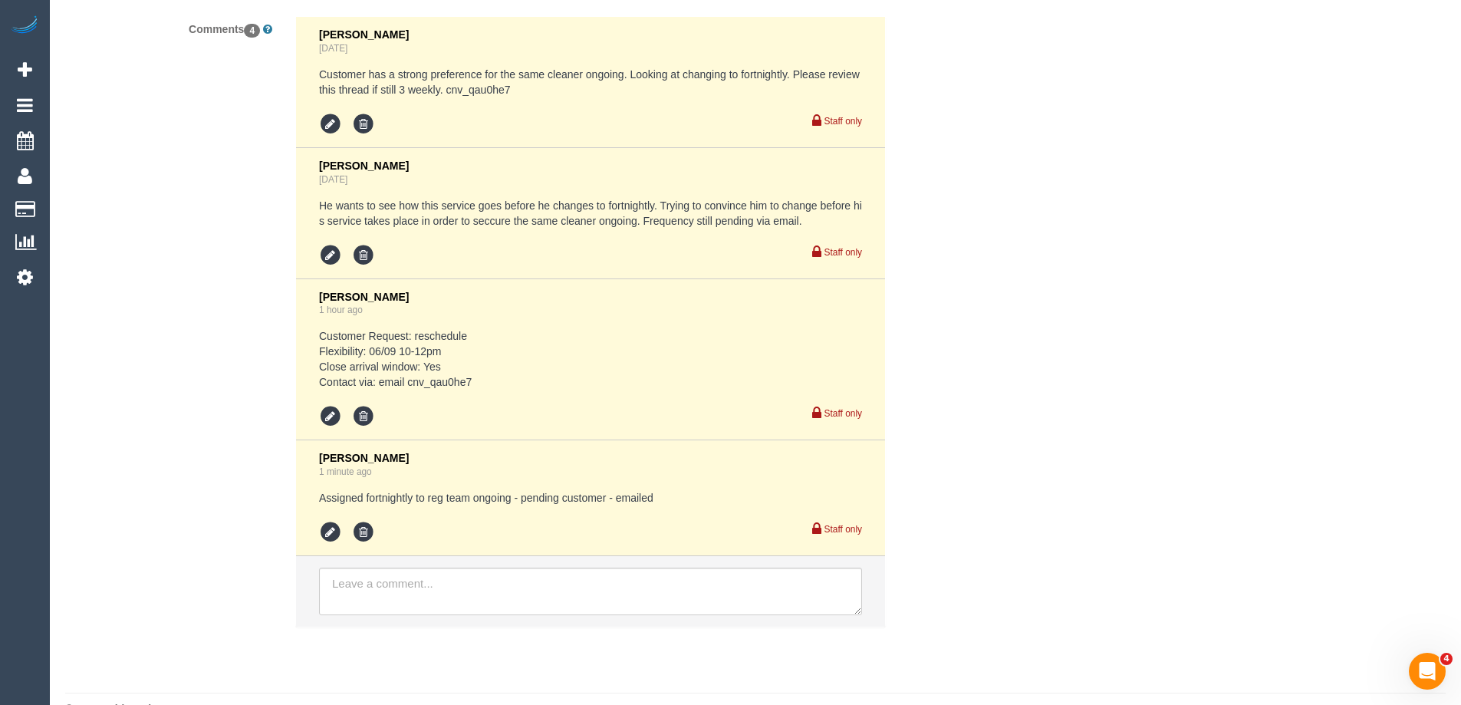
scroll to position [3145, 0]
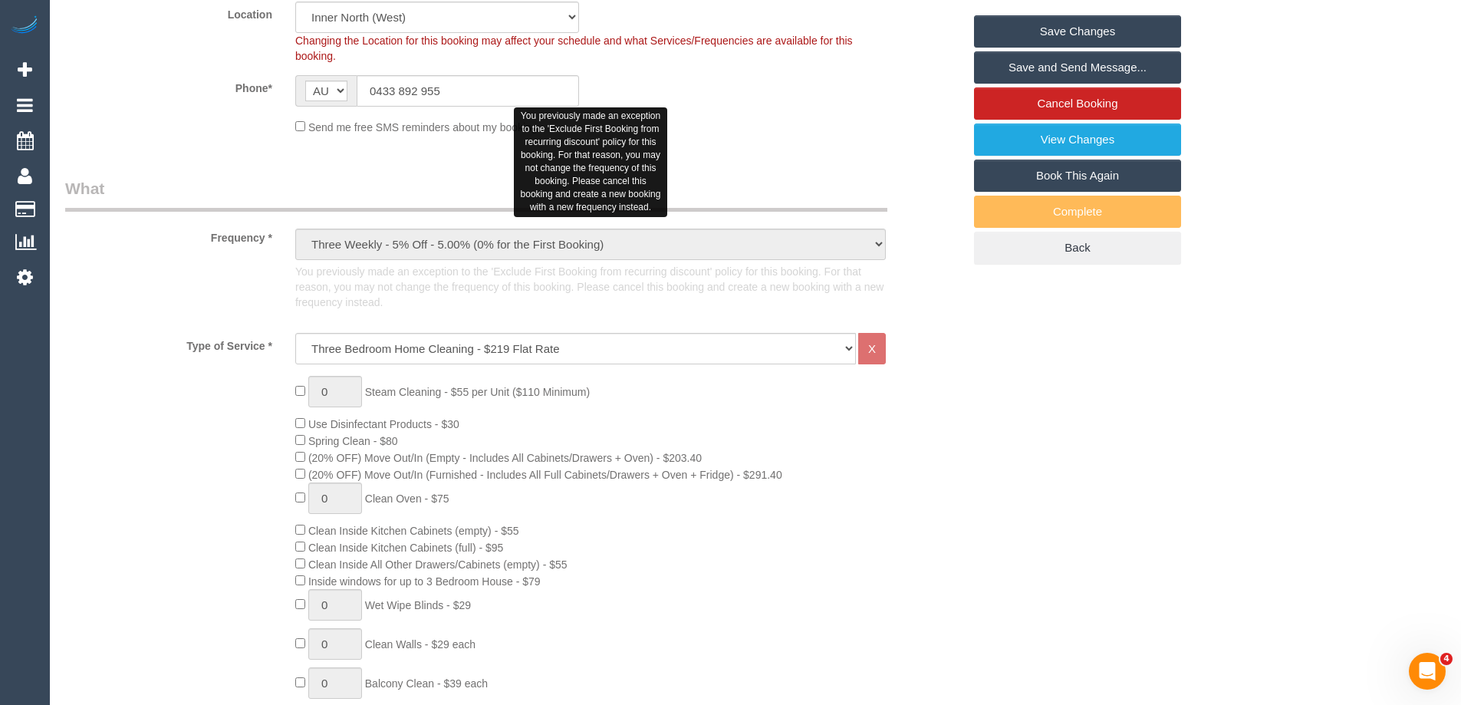
scroll to position [384, 0]
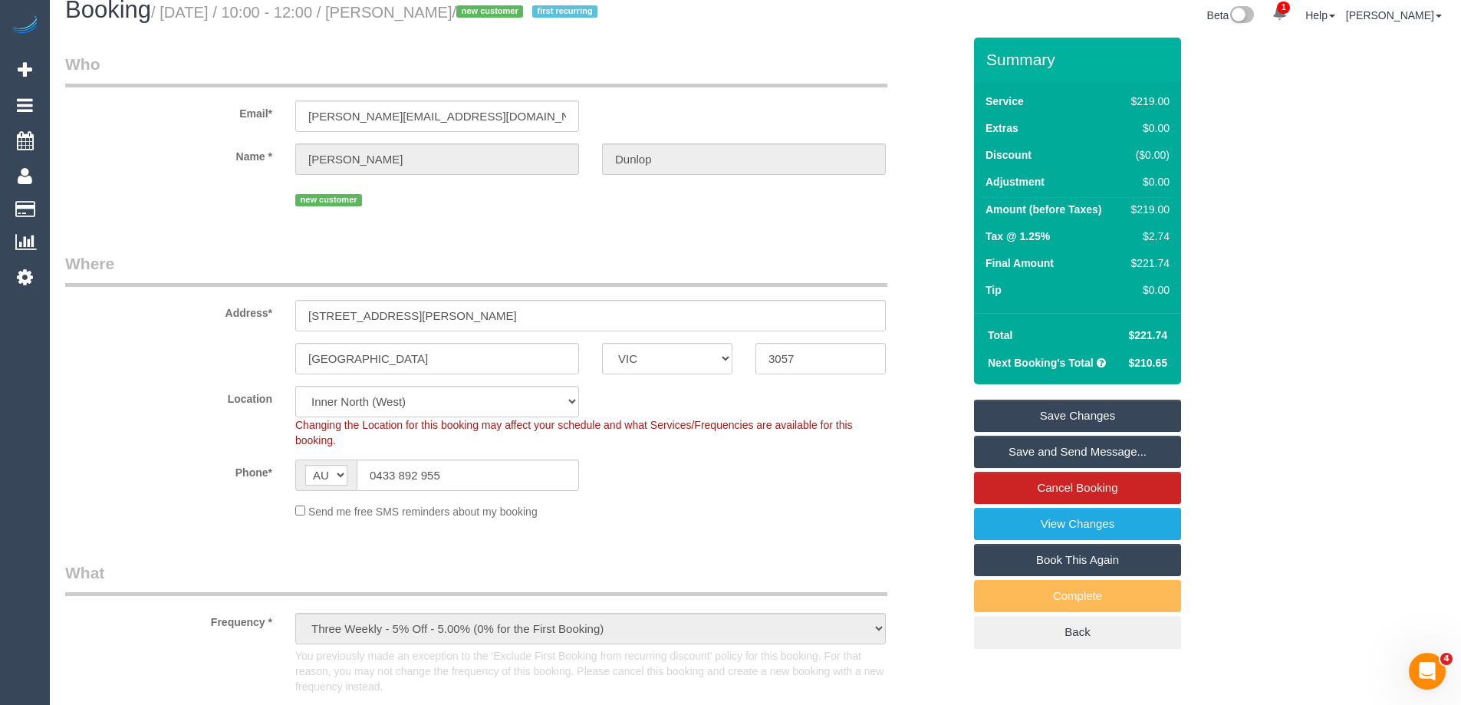
scroll to position [1, 0]
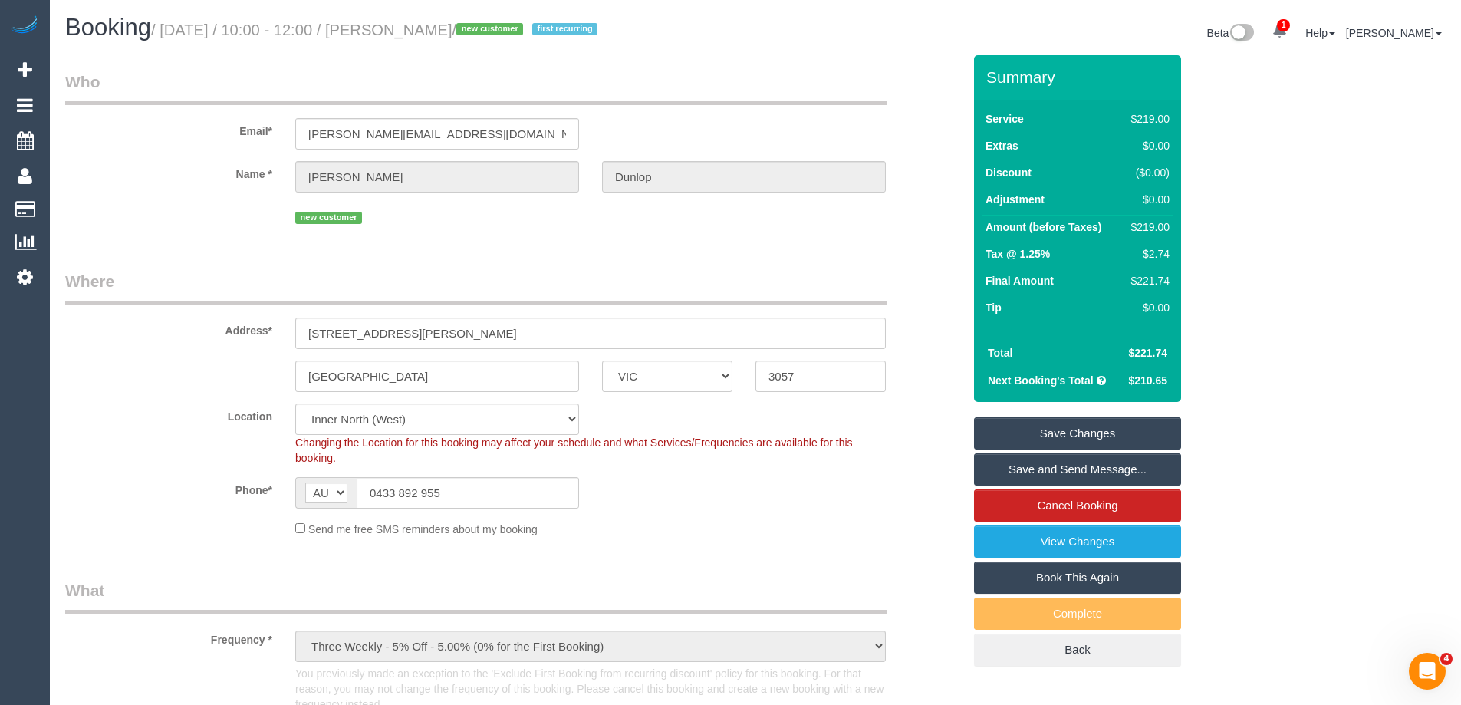
click at [782, 499] on div "Phone* AF AL DZ AD AO AI AQ AG AR AM AW AU AT AZ BS BH BD BB BY BE BZ BJ BM BT …" at bounding box center [514, 492] width 920 height 31
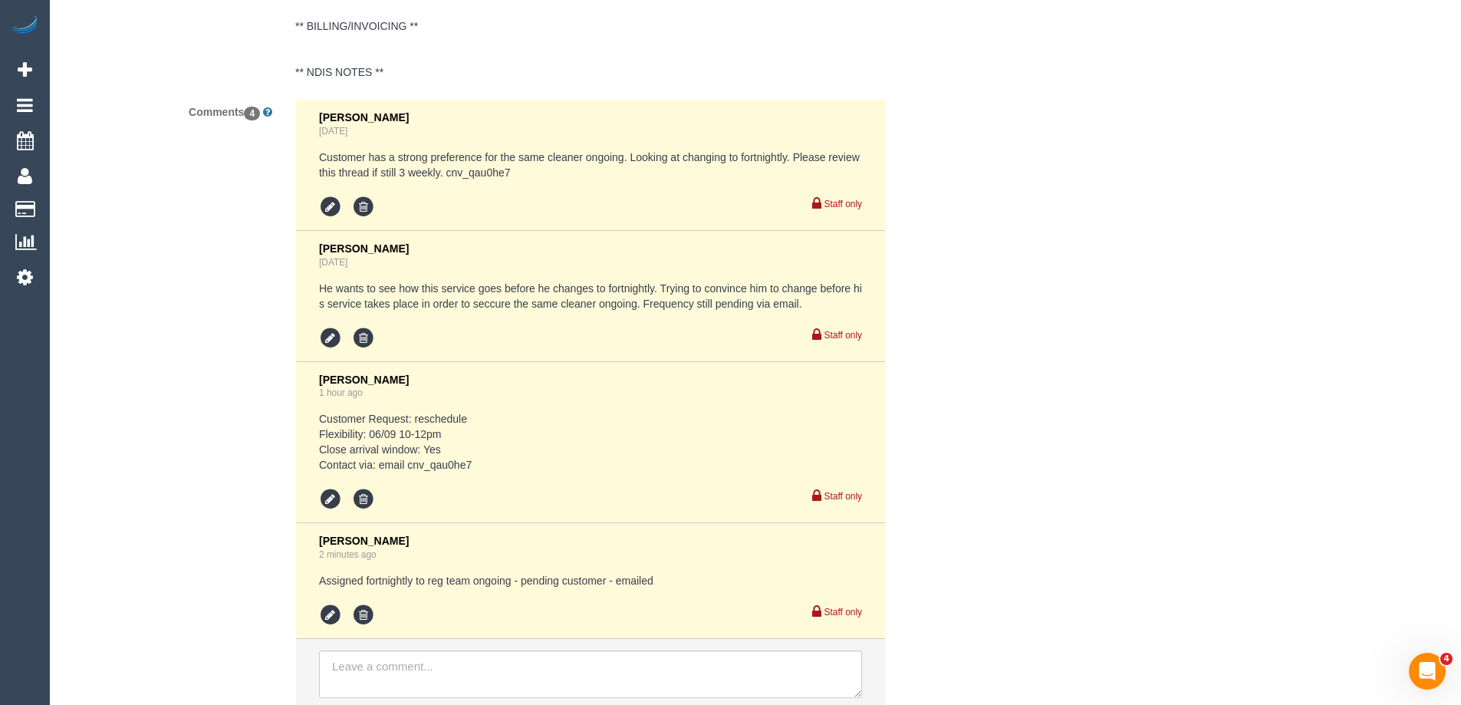
scroll to position [3145, 0]
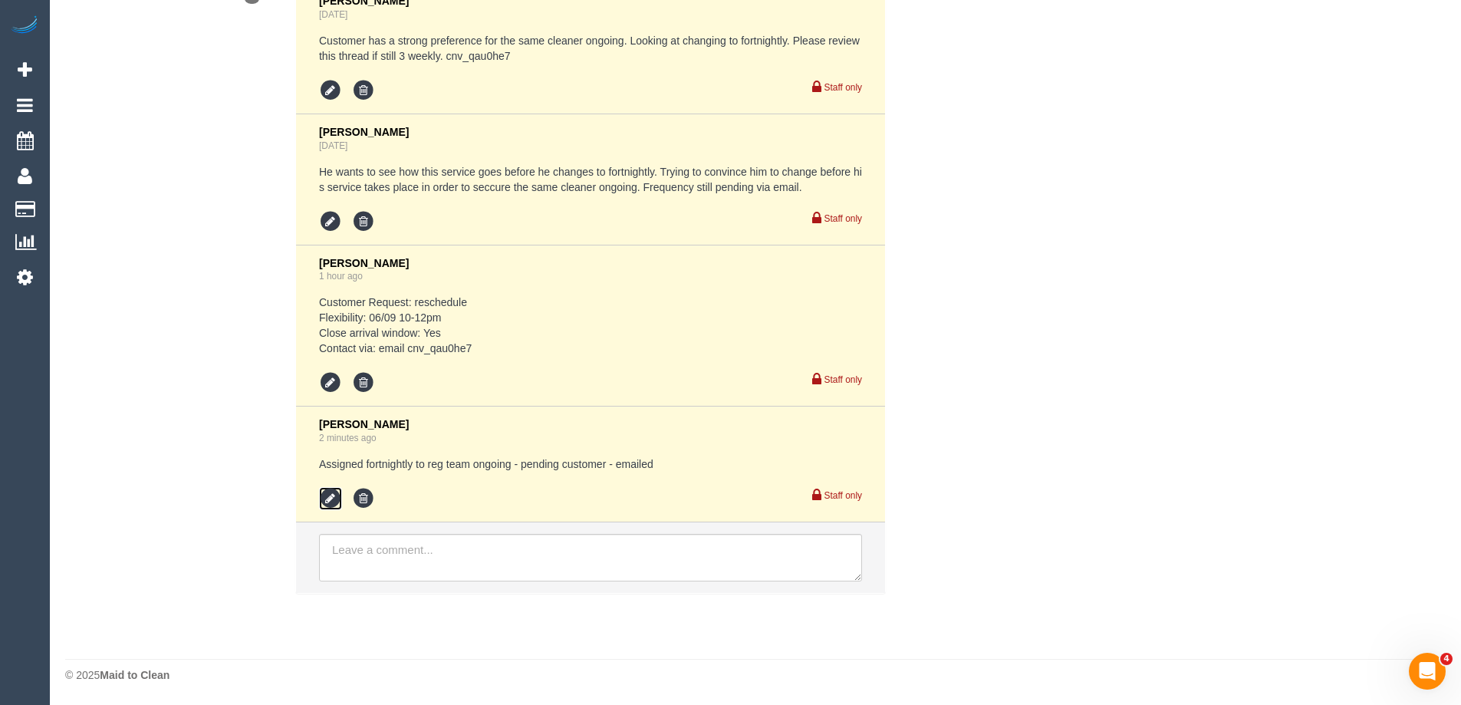
click at [333, 502] on icon at bounding box center [330, 498] width 23 height 23
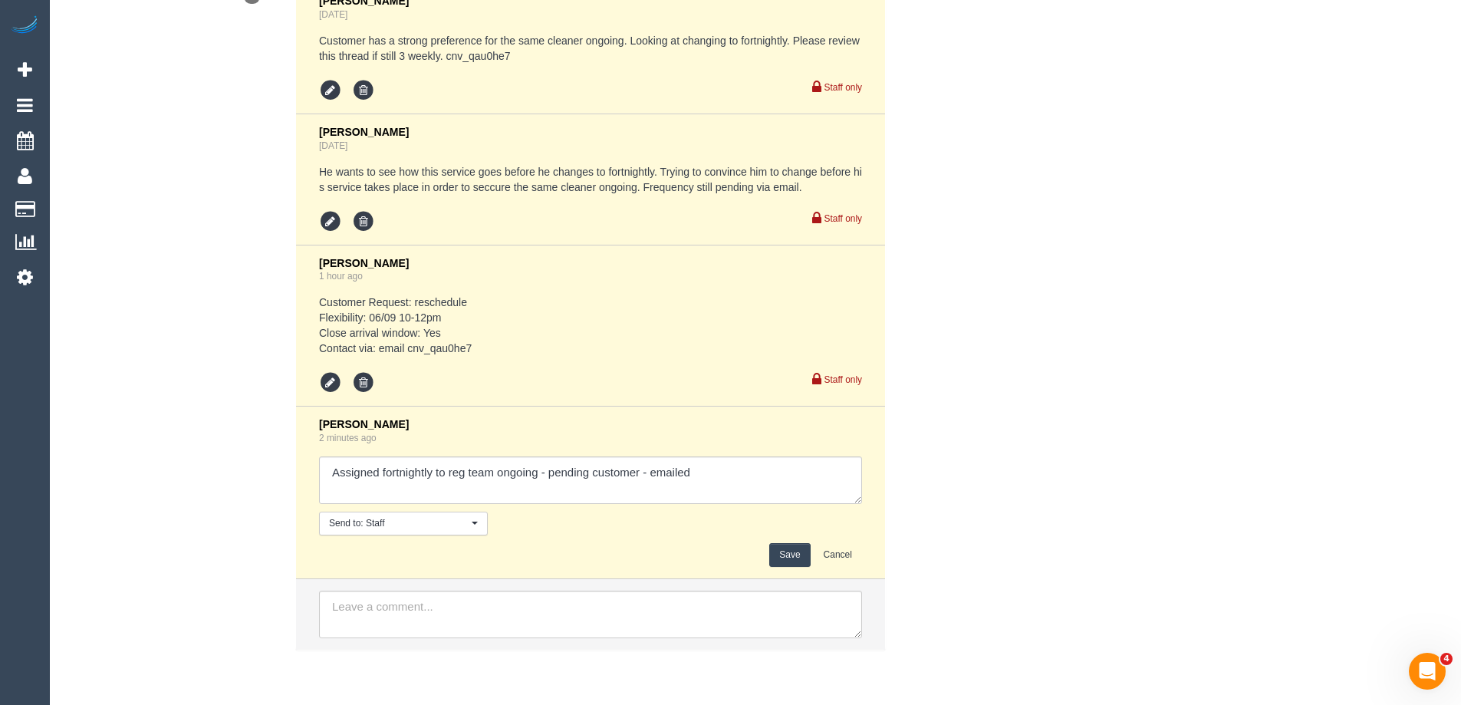
click at [752, 452] on div "Laura Butera 2 minutes ago Send to: Staff Nothing selected Send to: Staff Send …" at bounding box center [590, 492] width 543 height 149
click at [764, 478] on textarea at bounding box center [590, 480] width 543 height 48
type textarea "Assigned fortnightly to reg team ongoing - pending customer - emailed (change f…"
click at [782, 559] on button "Save" at bounding box center [789, 555] width 41 height 24
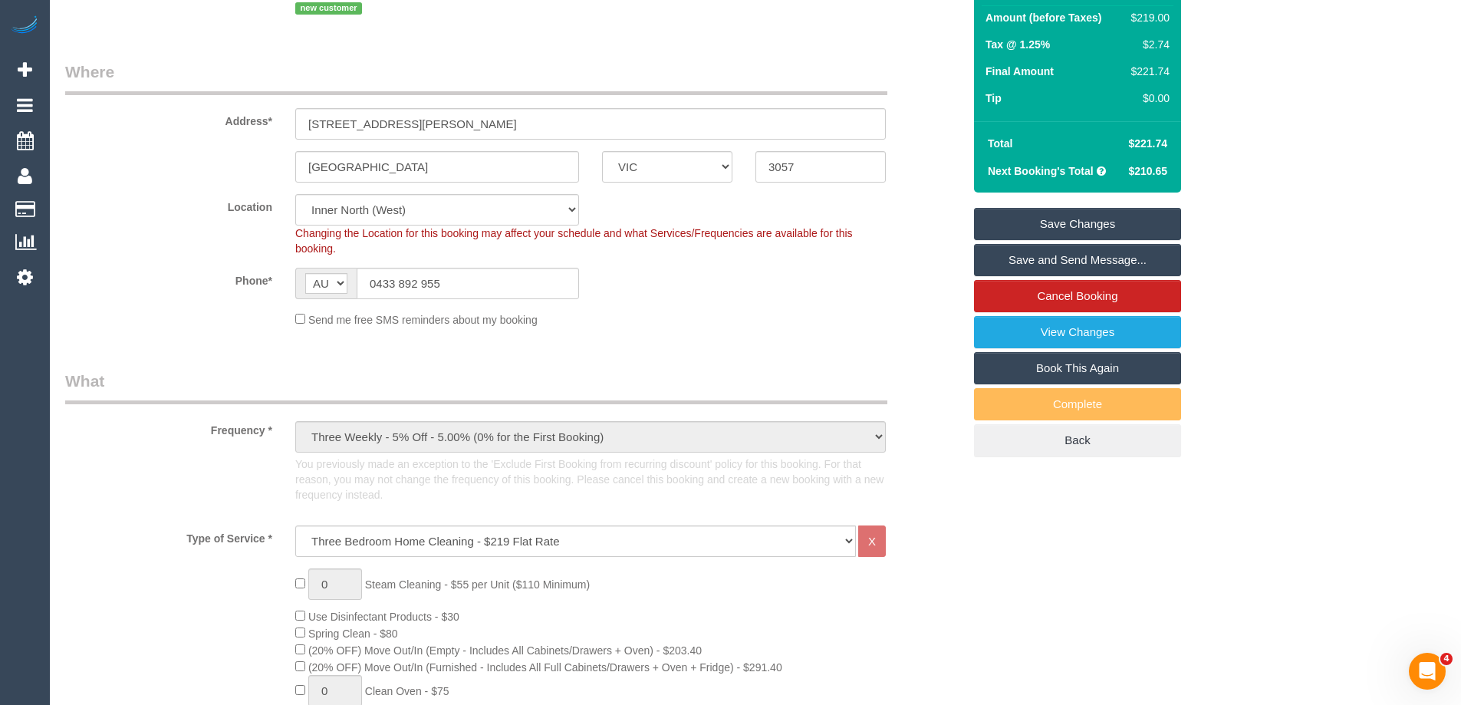
scroll to position [1, 0]
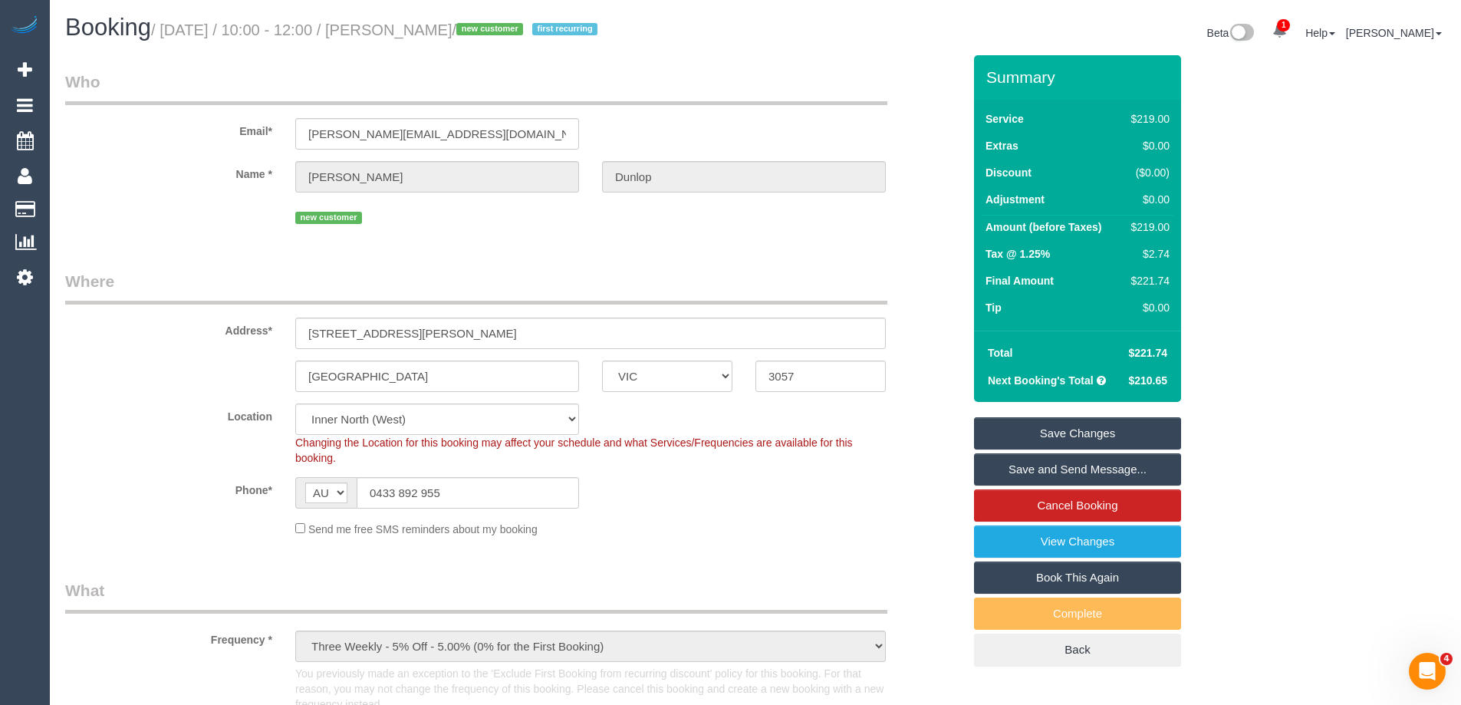
click at [1062, 434] on link "Save Changes" at bounding box center [1077, 433] width 207 height 32
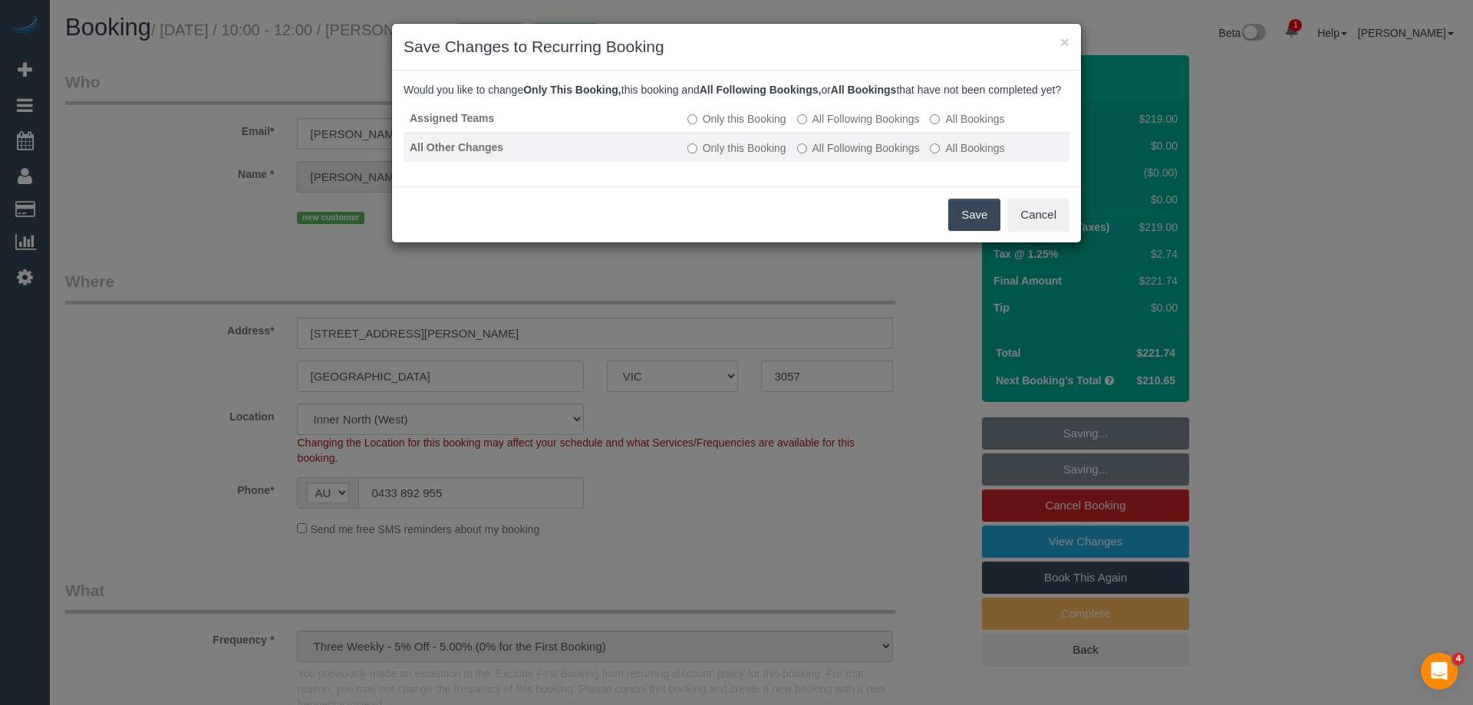
drag, startPoint x: 892, startPoint y: 144, endPoint x: 893, endPoint y: 159, distance: 14.7
click at [892, 133] on td "Only this Booking All Following Bookings All Bookings" at bounding box center [875, 118] width 388 height 29
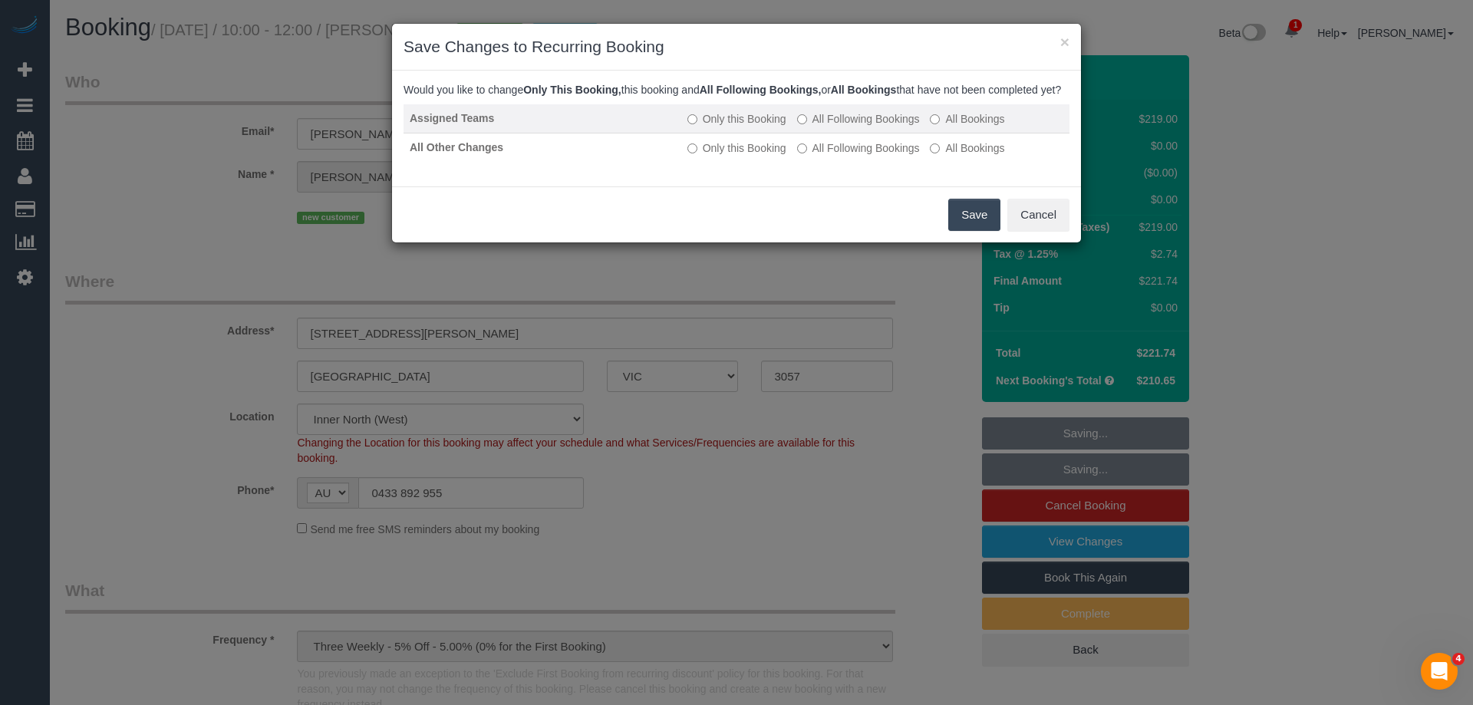
click at [866, 127] on label "All Following Bookings" at bounding box center [858, 118] width 123 height 15
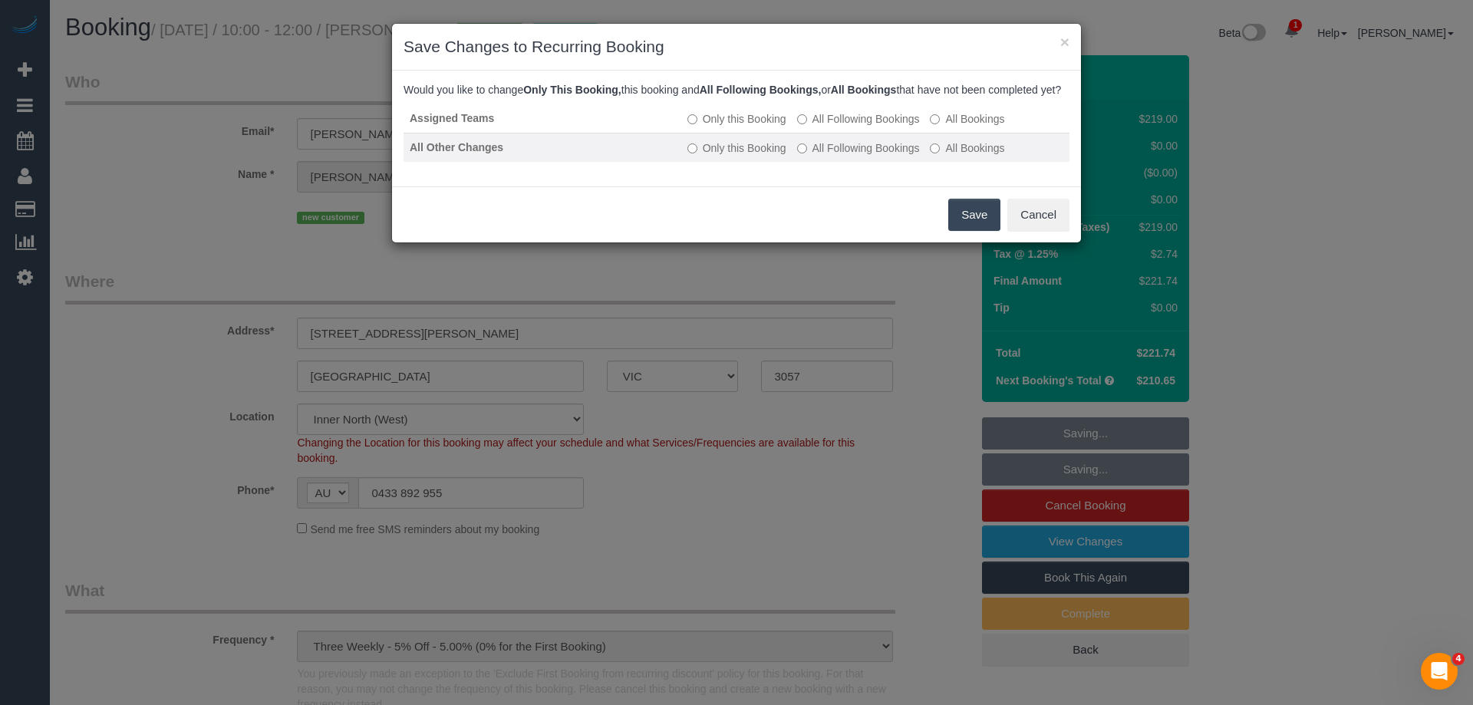
click at [875, 156] on label "All Following Bookings" at bounding box center [858, 147] width 123 height 15
click at [976, 231] on button "Save" at bounding box center [974, 215] width 52 height 32
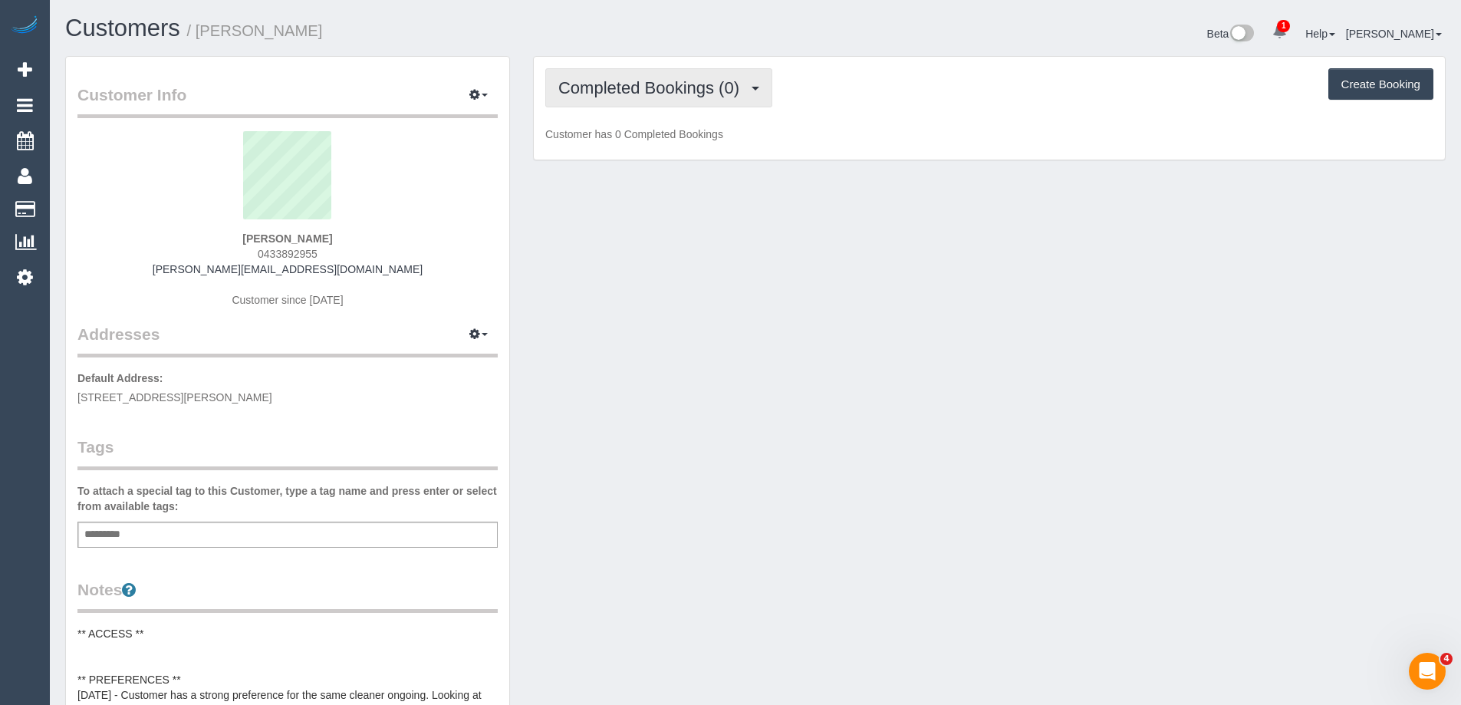
click at [591, 87] on span "Completed Bookings (0)" at bounding box center [652, 87] width 189 height 19
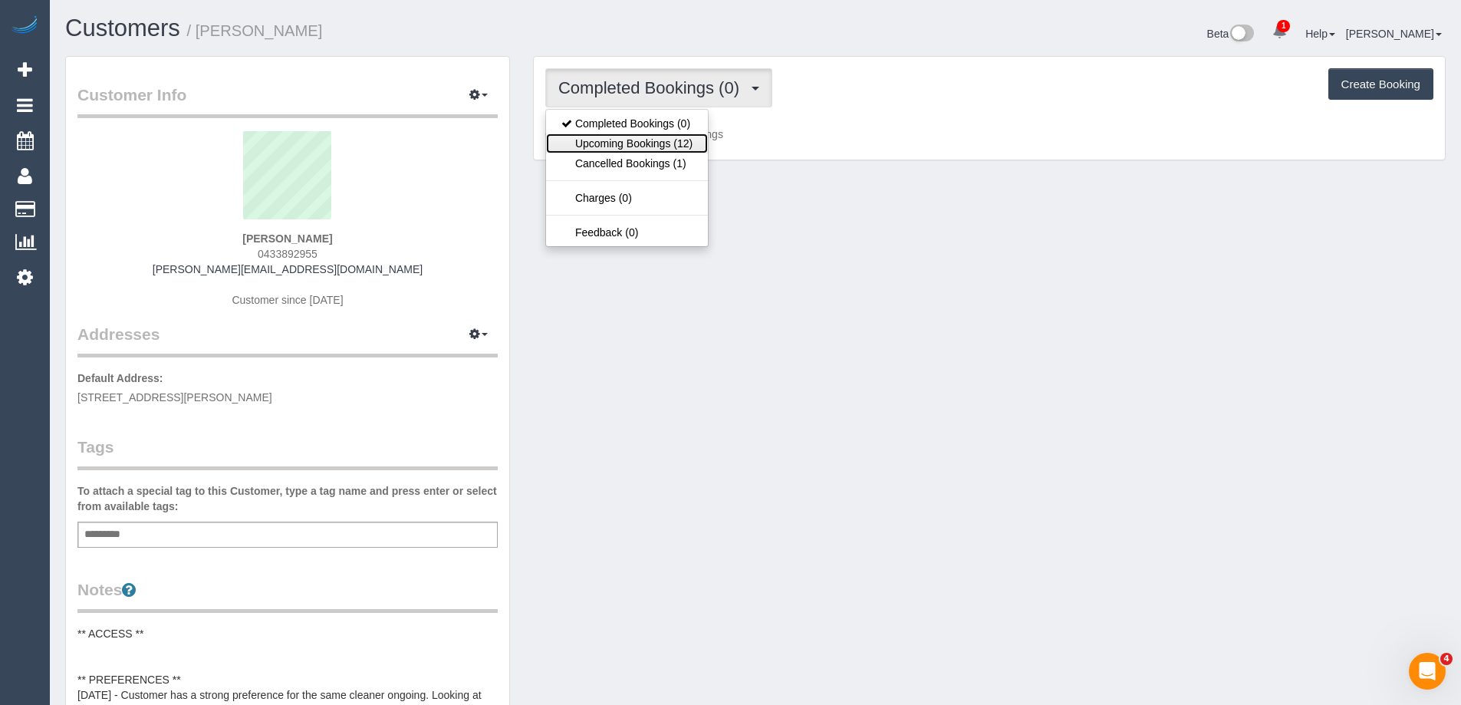
click at [626, 143] on link "Upcoming Bookings (12)" at bounding box center [627, 143] width 162 height 20
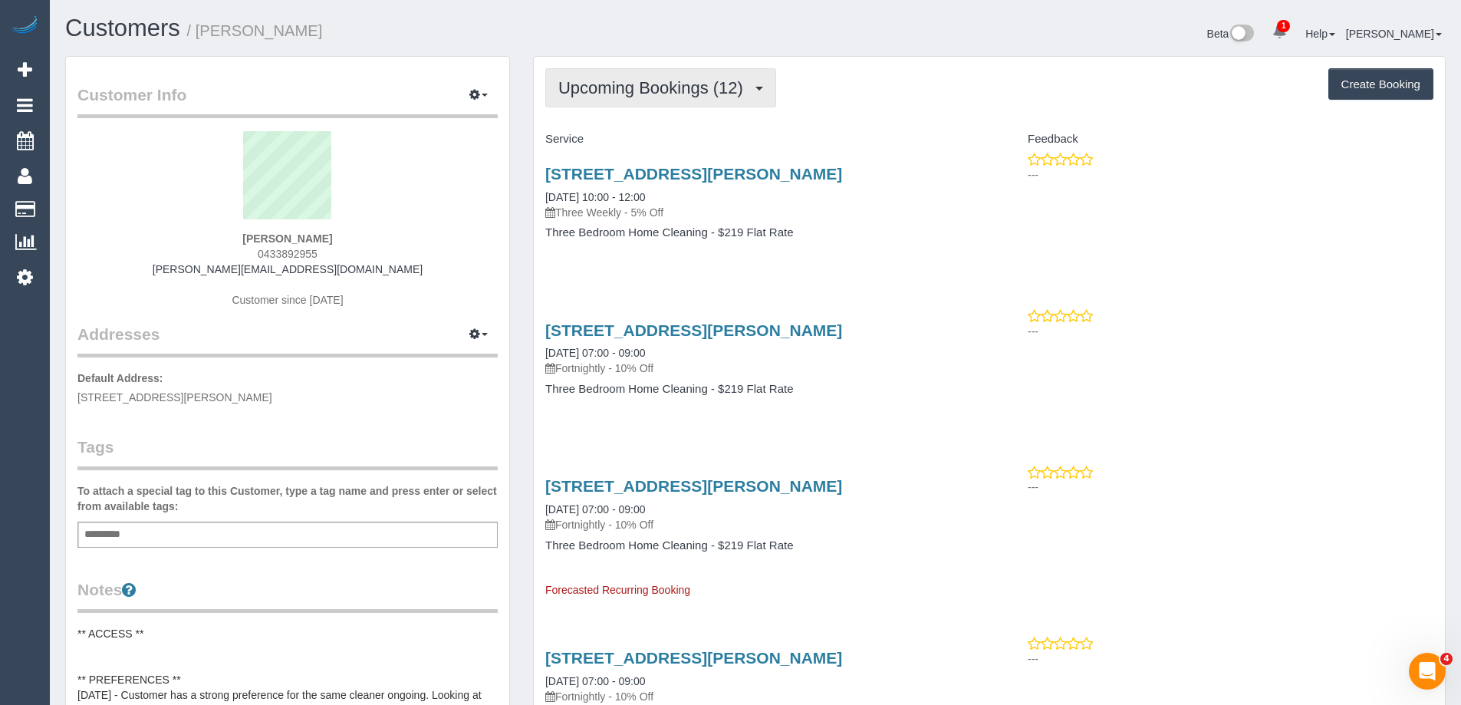
click at [695, 83] on span "Upcoming Bookings (12)" at bounding box center [654, 87] width 193 height 19
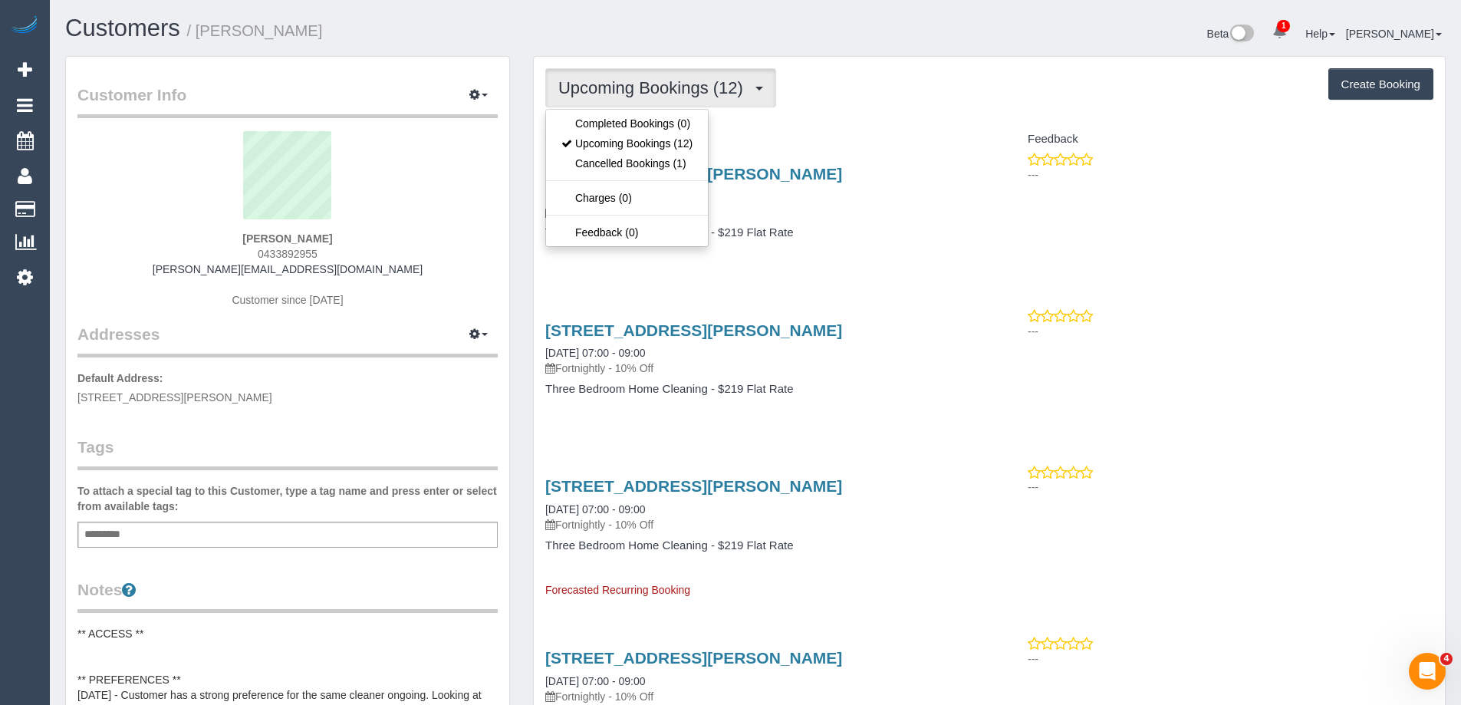
click at [951, 79] on div "Upcoming Bookings (12) Completed Bookings (0) Upcoming Bookings (12) Cancelled …" at bounding box center [989, 87] width 888 height 39
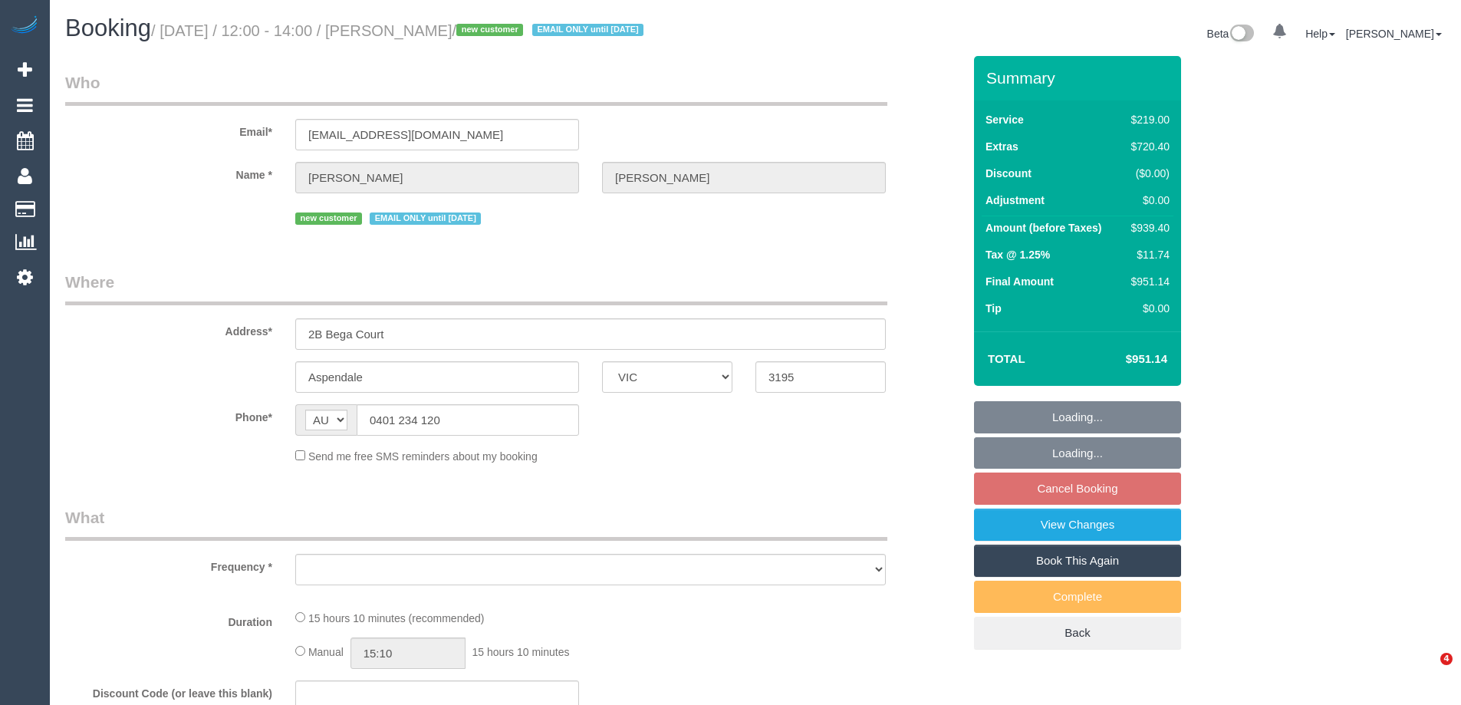
select select "VIC"
select select "string:stripe-pm_1RmTgN2GScqysDRVdgvU9lw2"
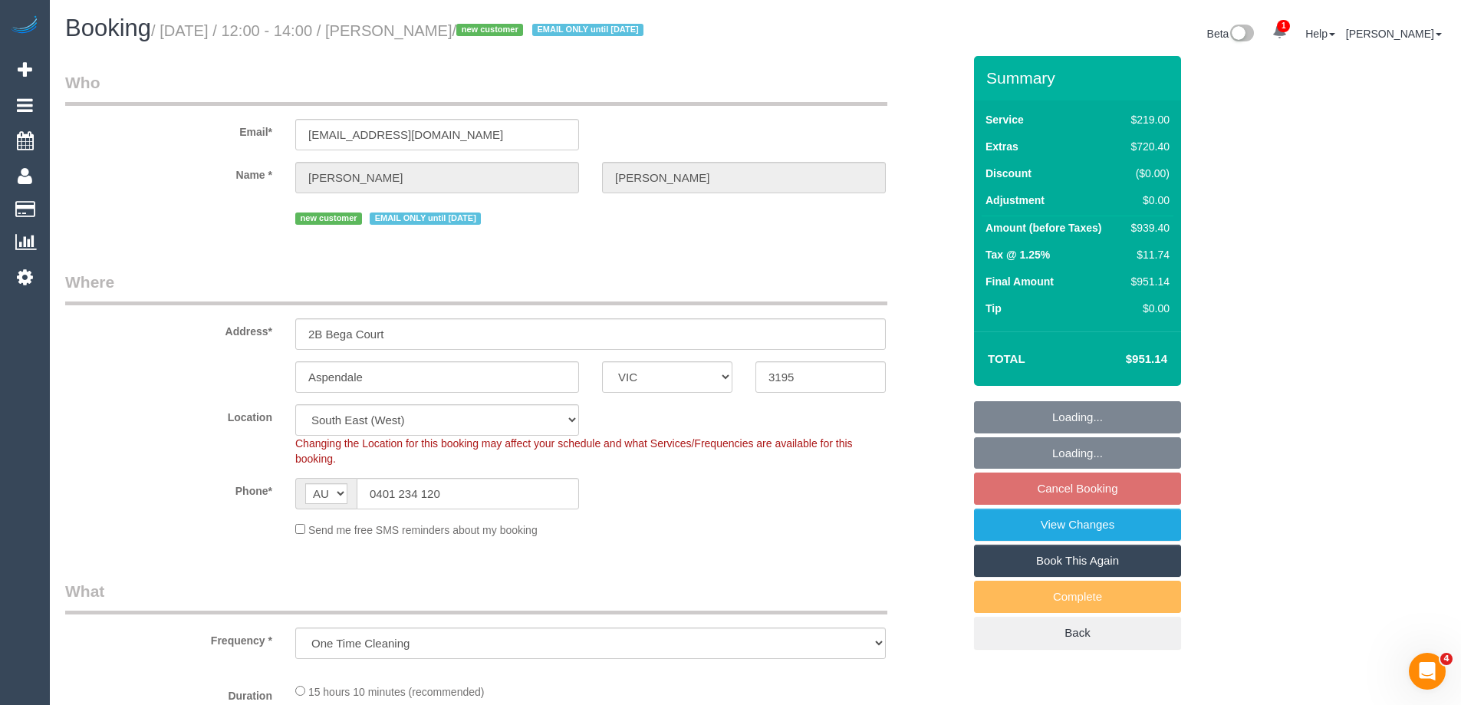
select select "object:772"
select select "number:28"
select select "number:14"
select select "number:18"
select select "number:24"
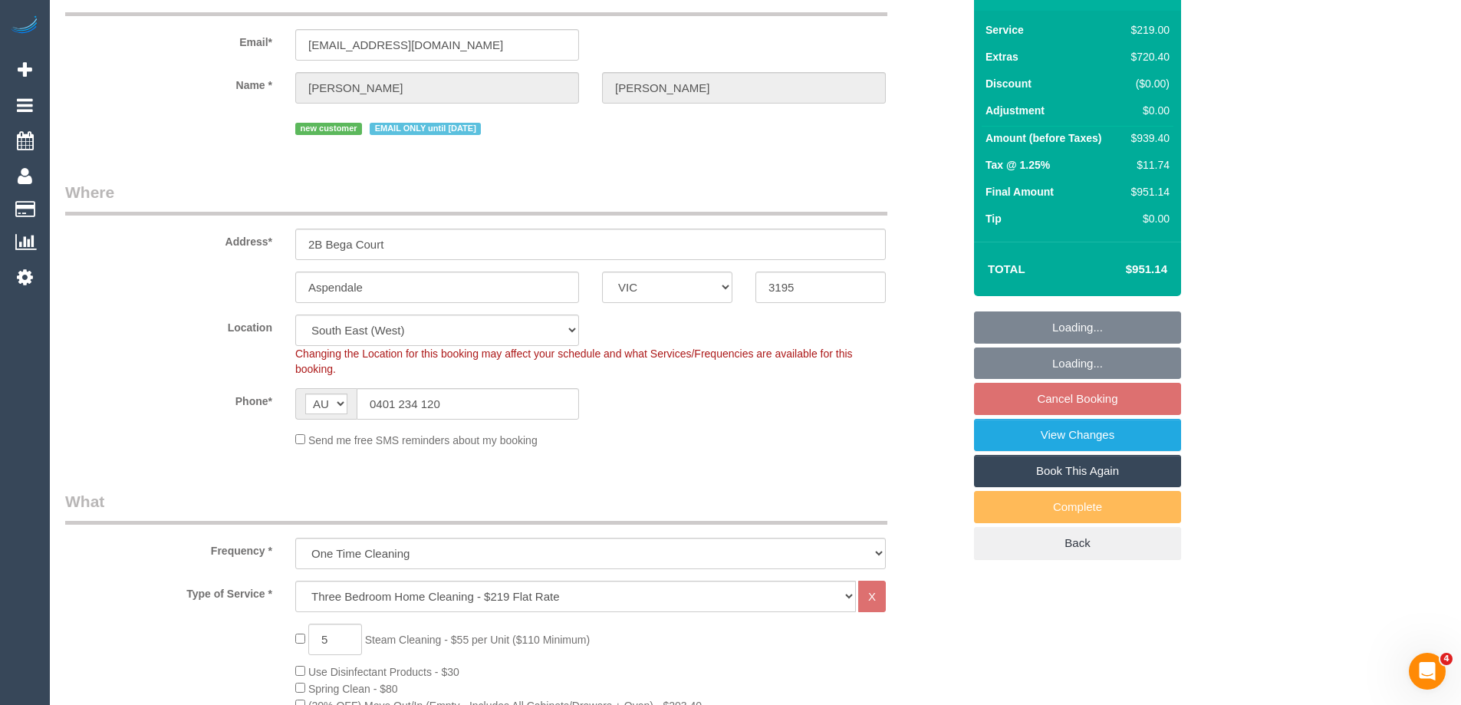
select select "spot1"
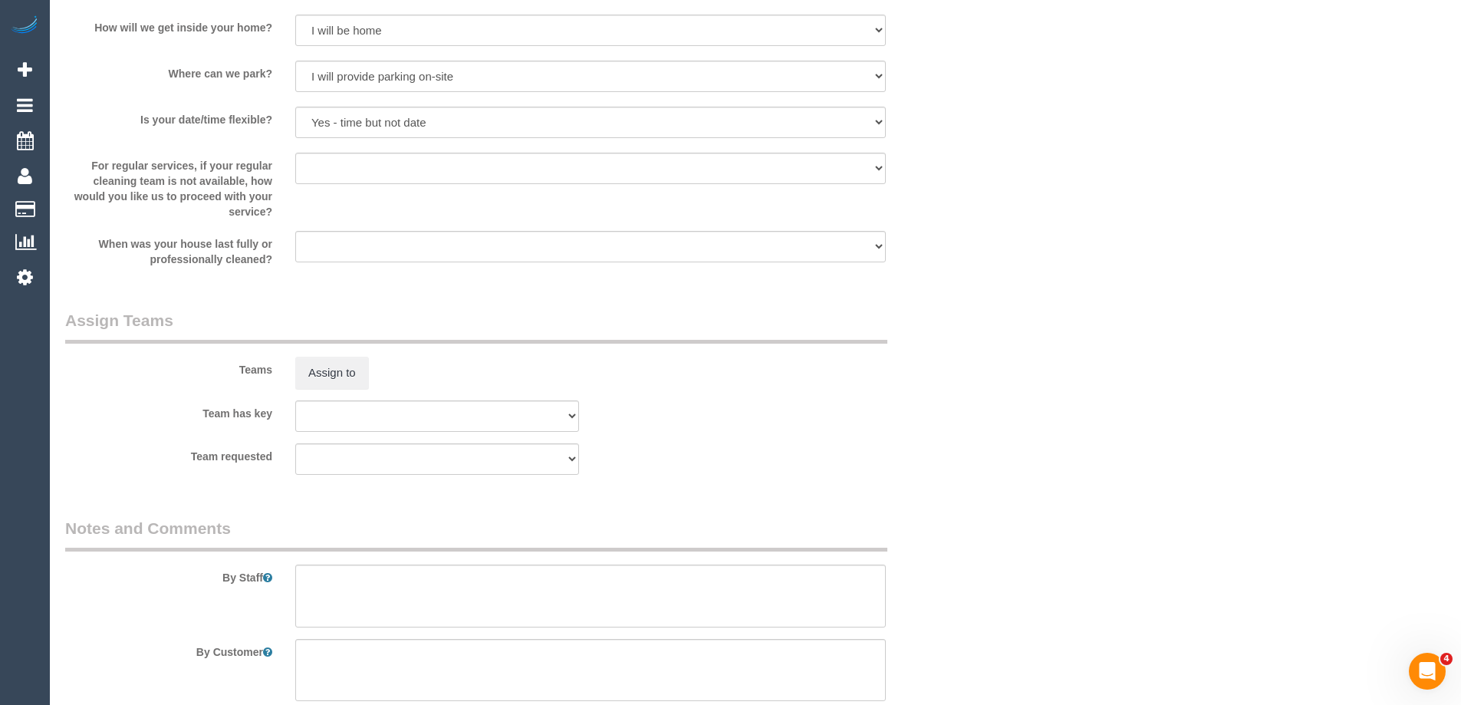
scroll to position [2224, 0]
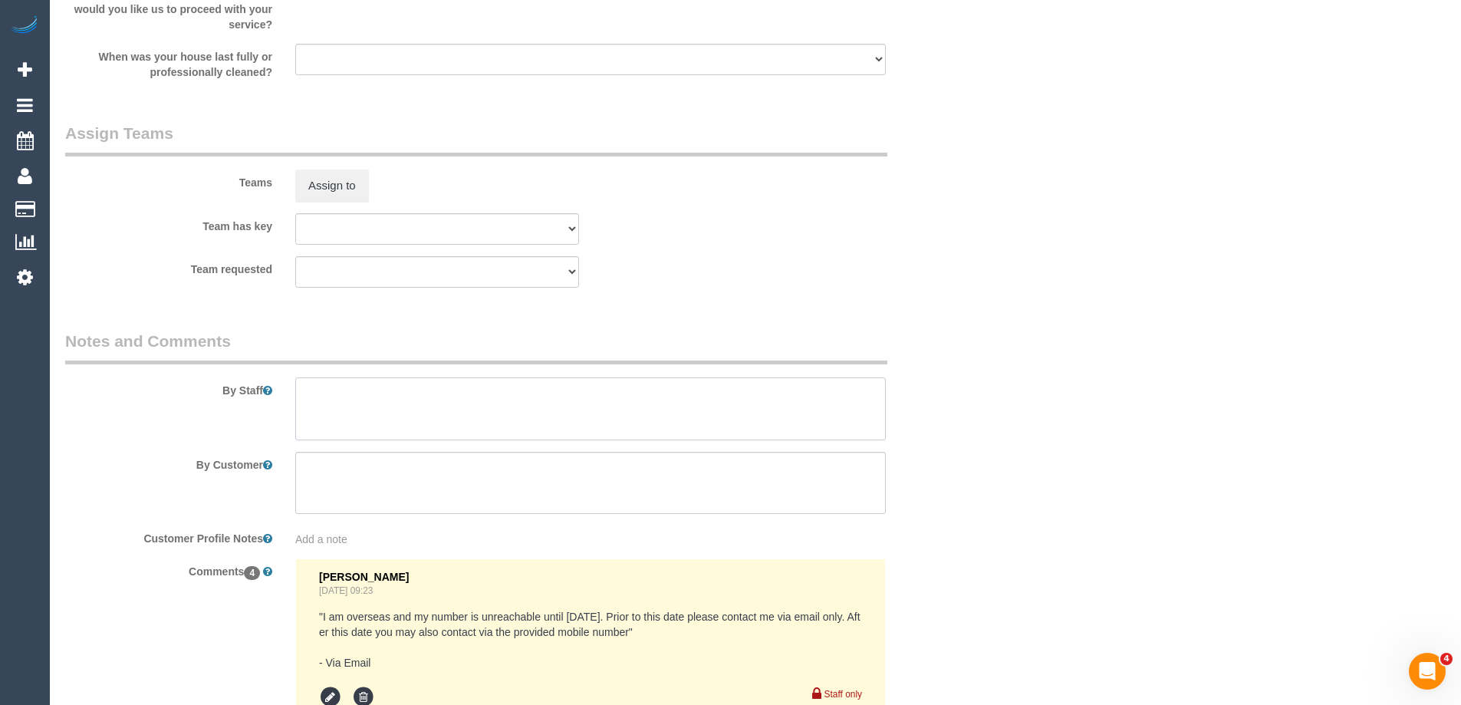
click at [372, 403] on textarea at bounding box center [590, 408] width 591 height 63
paste textarea "bedrooms and a second living area"
click at [303, 392] on textarea at bounding box center [590, 408] width 591 height 63
click at [574, 403] on textarea at bounding box center [590, 408] width 591 height 63
click at [309, 405] on textarea at bounding box center [590, 408] width 591 height 63
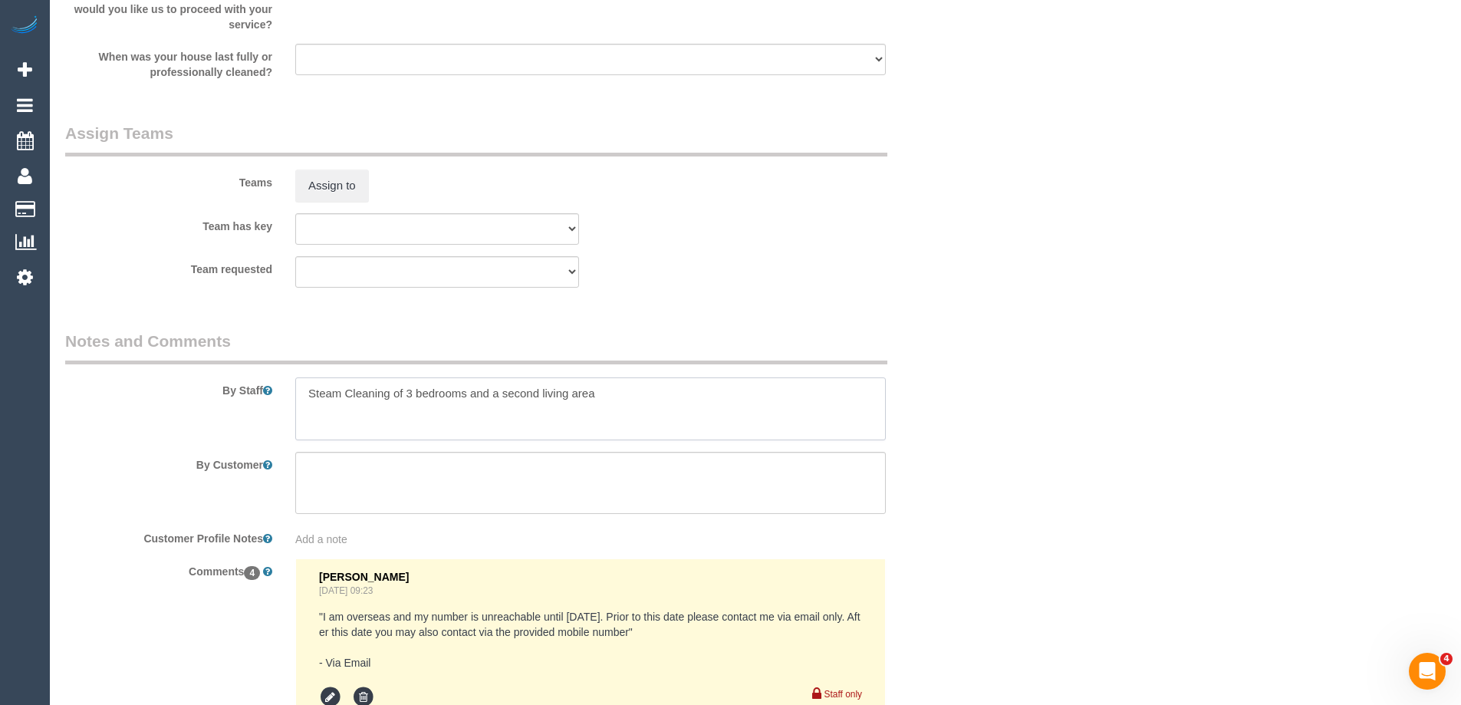
click at [660, 387] on textarea at bounding box center [590, 408] width 591 height 63
click at [714, 398] on textarea at bounding box center [590, 408] width 591 height 63
drag, startPoint x: 426, startPoint y: 400, endPoint x: 418, endPoint y: 414, distance: 16.2
click at [354, 406] on textarea at bounding box center [590, 408] width 591 height 63
click at [515, 402] on textarea at bounding box center [590, 408] width 591 height 63
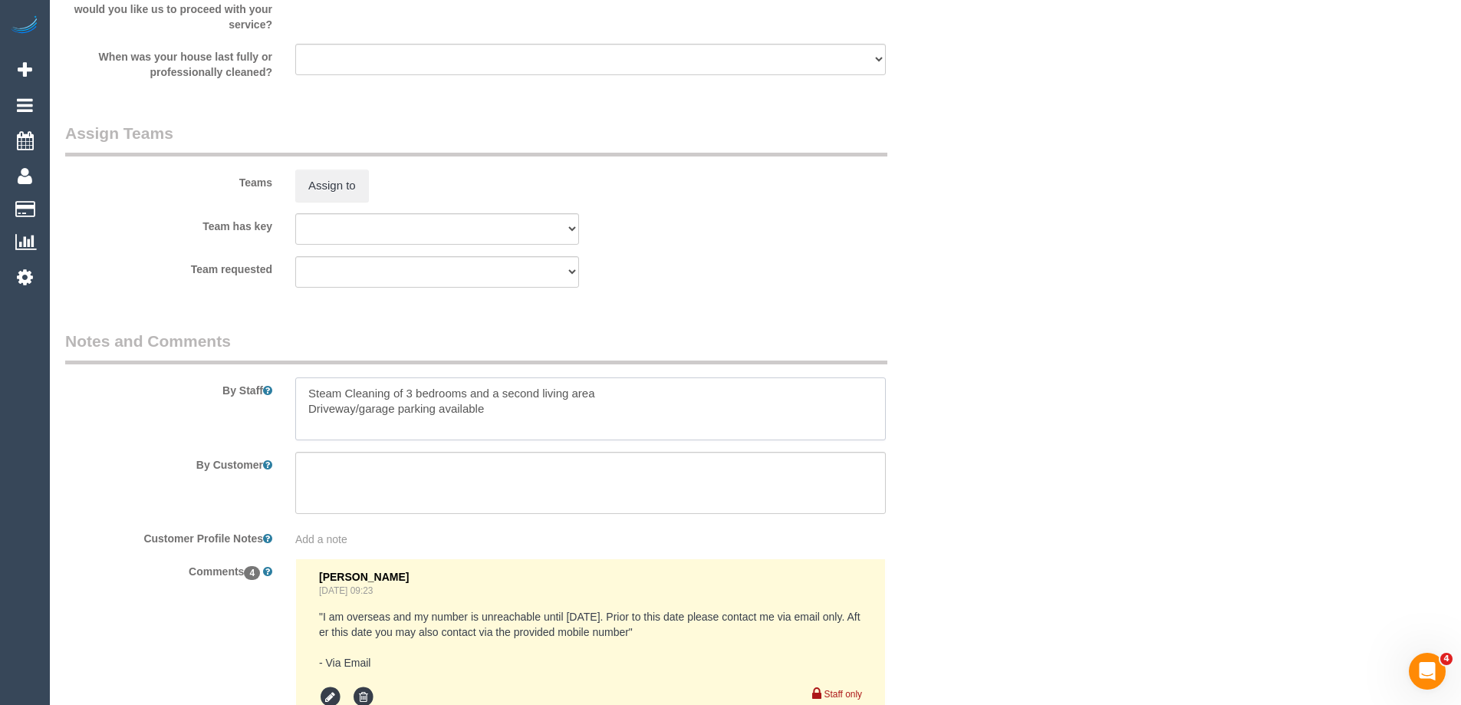
type textarea "Steam Cleaning of 3 bedrooms and a second living area Driveway/garage parking a…"
click at [579, 409] on textarea at bounding box center [590, 408] width 591 height 63
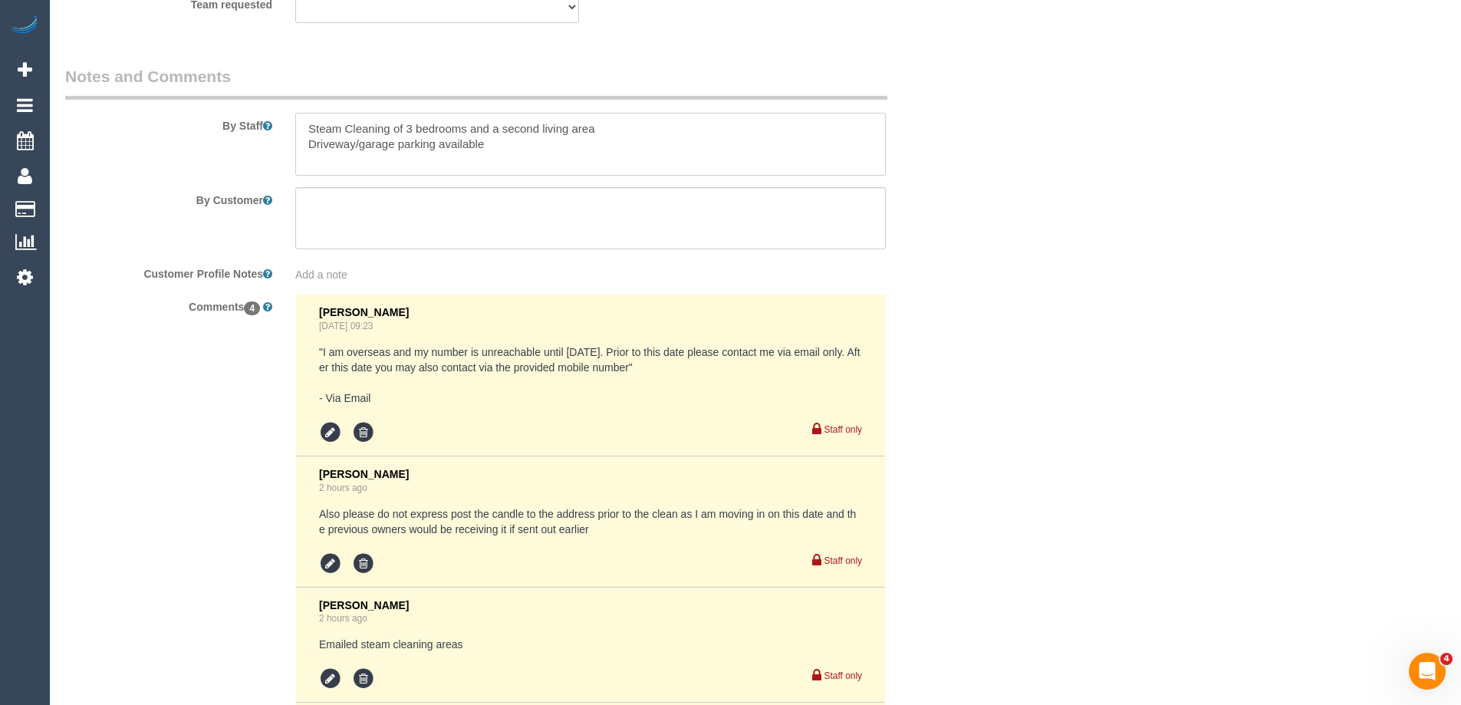
scroll to position [2761, 0]
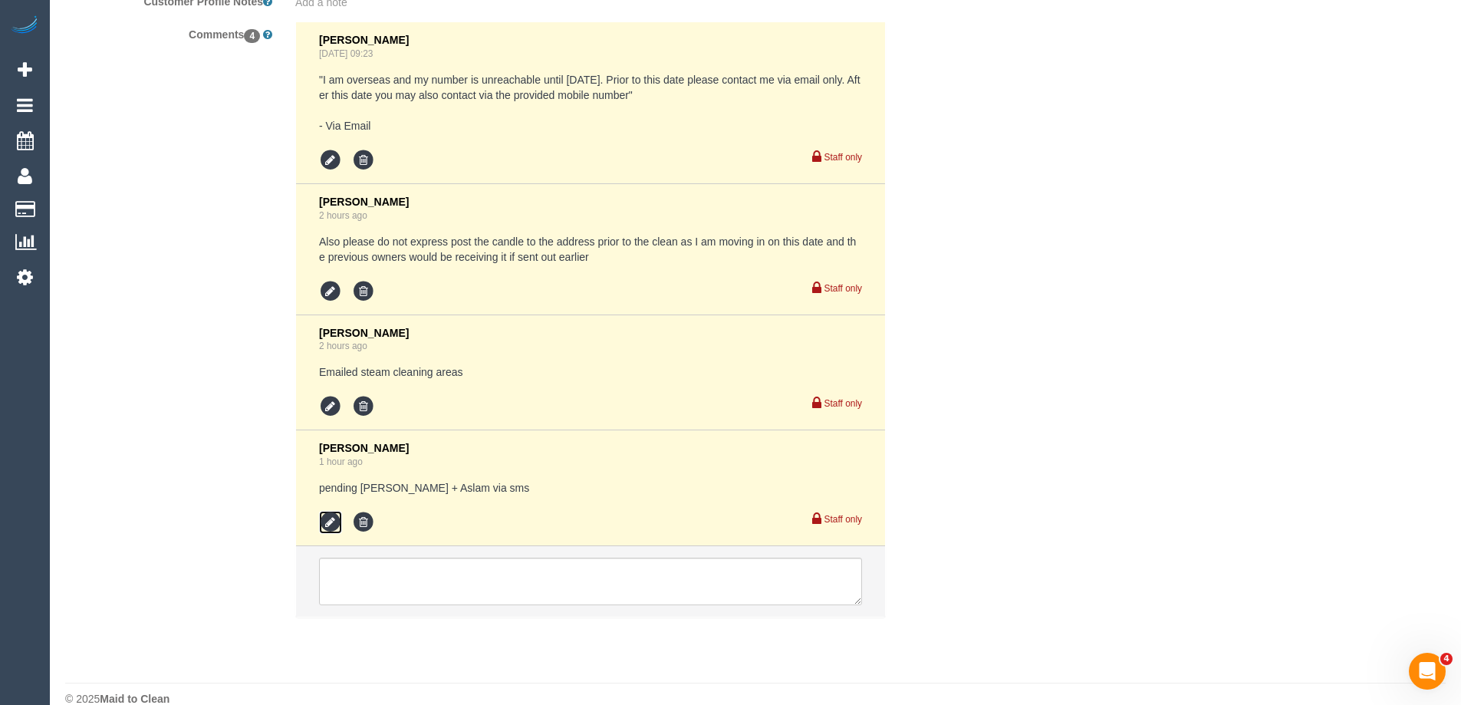
click at [324, 520] on icon at bounding box center [330, 522] width 23 height 23
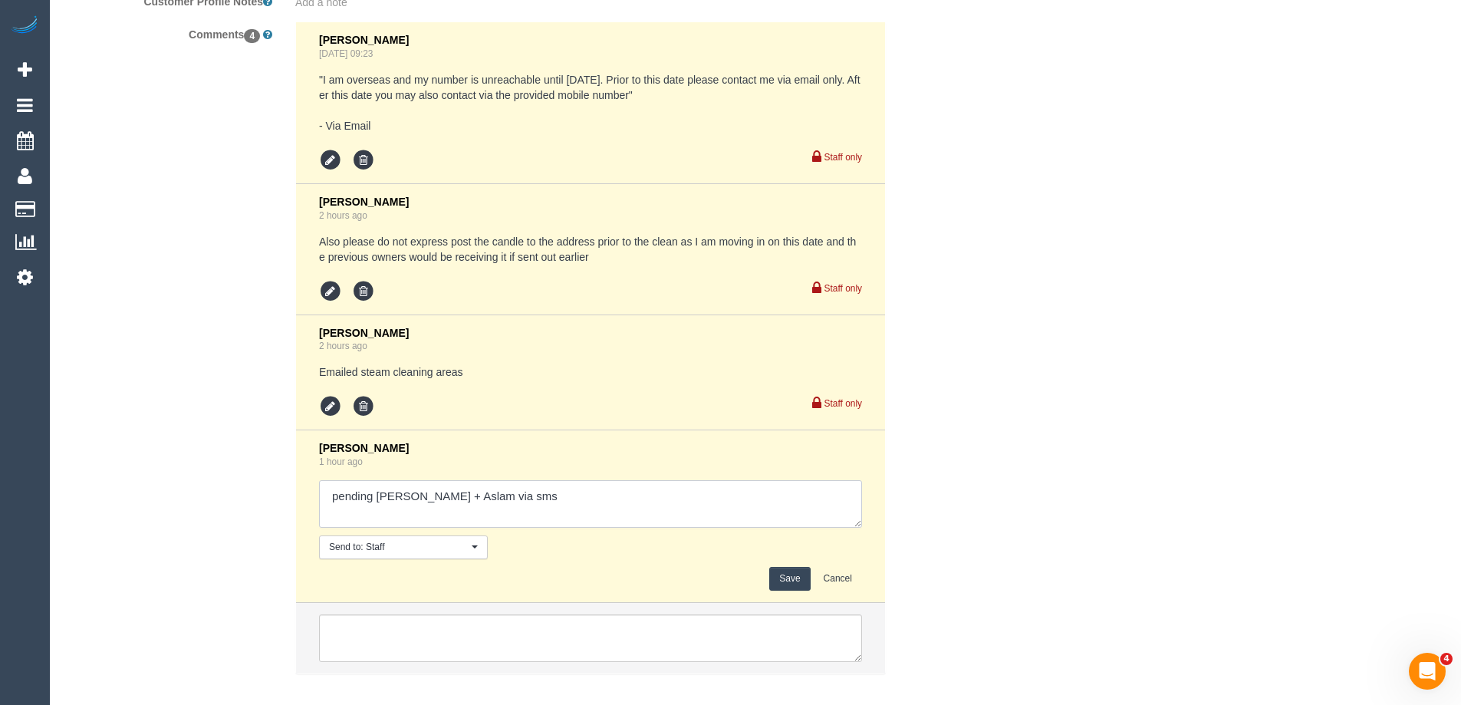
click at [667, 505] on textarea at bounding box center [590, 504] width 543 height 48
type textarea "pending Maria + Aslam via sms. Agreed"
click at [787, 583] on button "Save" at bounding box center [789, 579] width 41 height 24
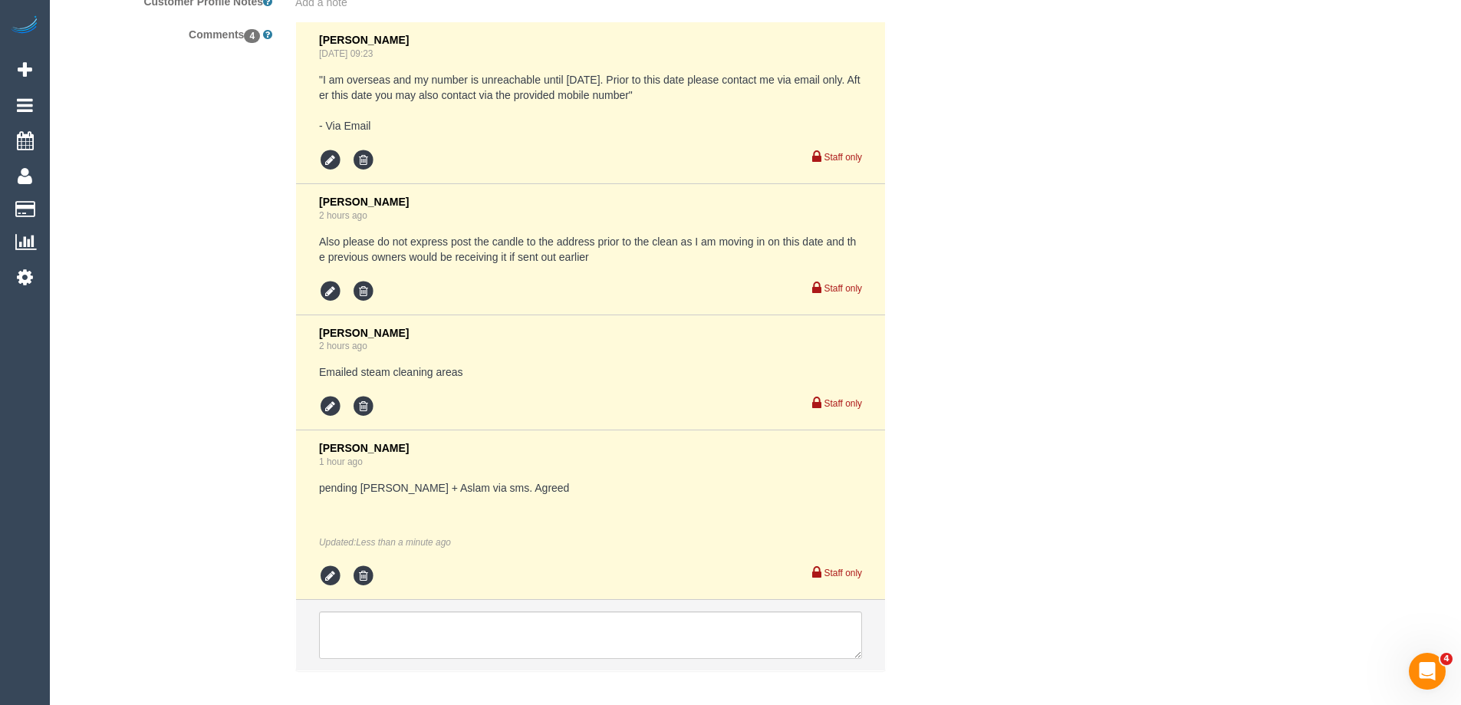
click at [949, 324] on div "Comments 4 Chellsea Espinosa Jul 21, 2025 09:23 "I am overseas and my number is…" at bounding box center [514, 353] width 920 height 664
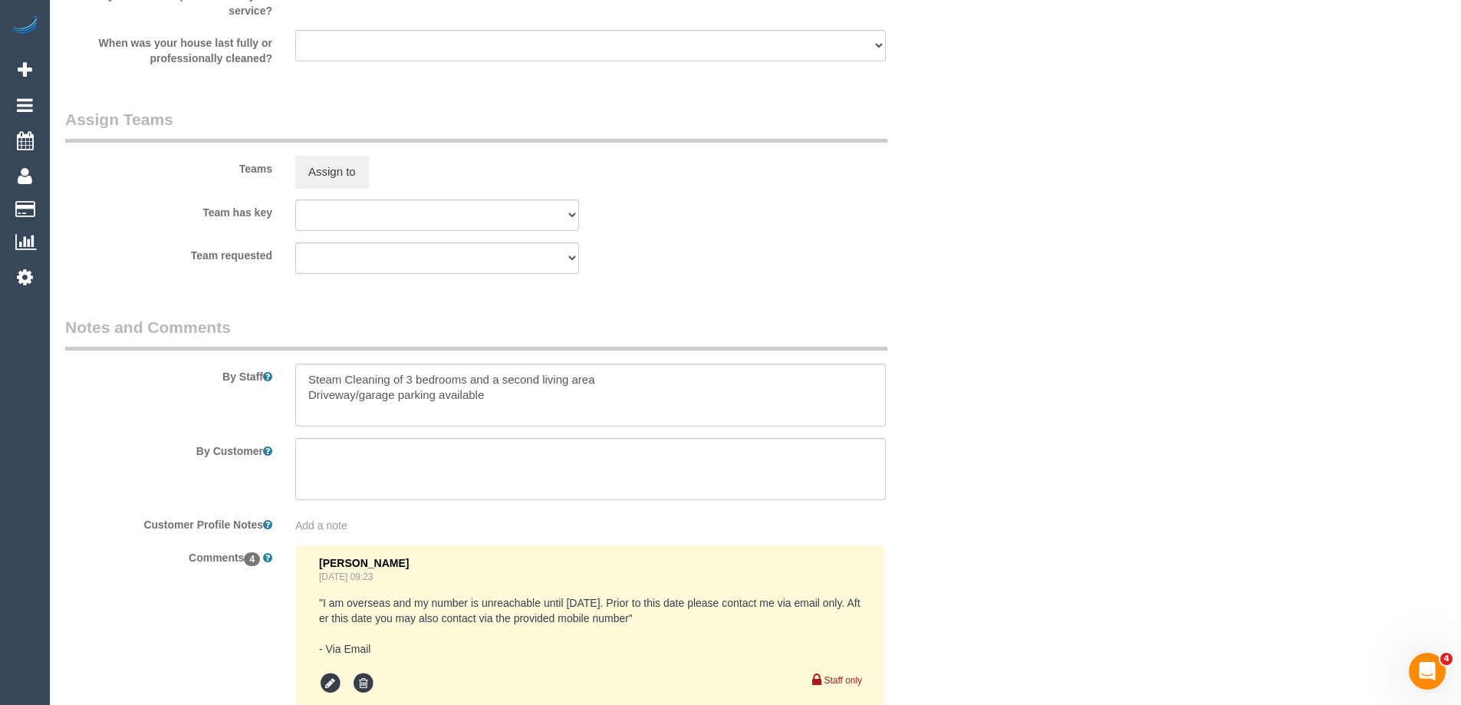
scroll to position [2224, 0]
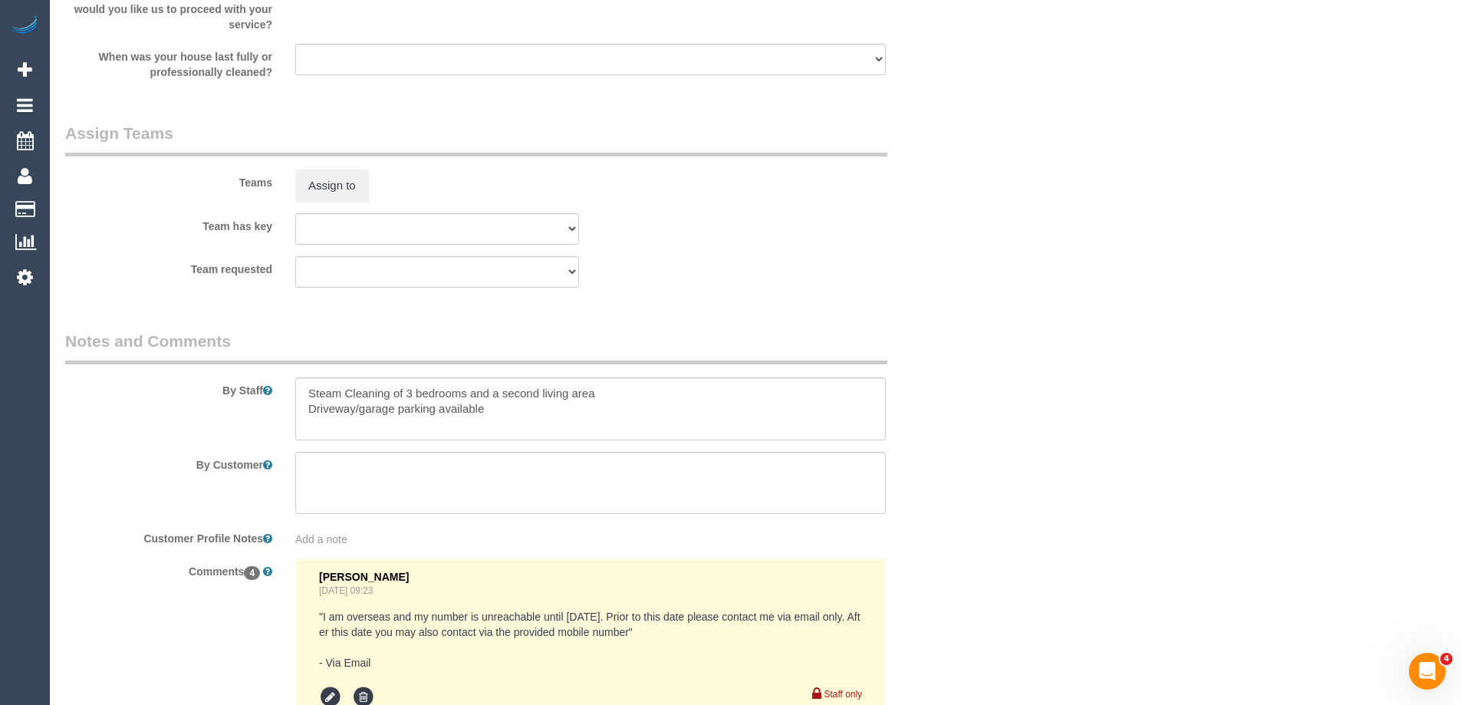
click at [858, 253] on sui-booking-teams "Teams Assign to Team has key (0) Office (1) Helen Trickett (FT) (1) Jeremy Law …" at bounding box center [513, 205] width 897 height 166
click at [952, 279] on div "Team requested (0) Office (1) Helen Trickett (FT) (1) Jeremy Law (FT) (1) Karen…" at bounding box center [514, 271] width 920 height 31
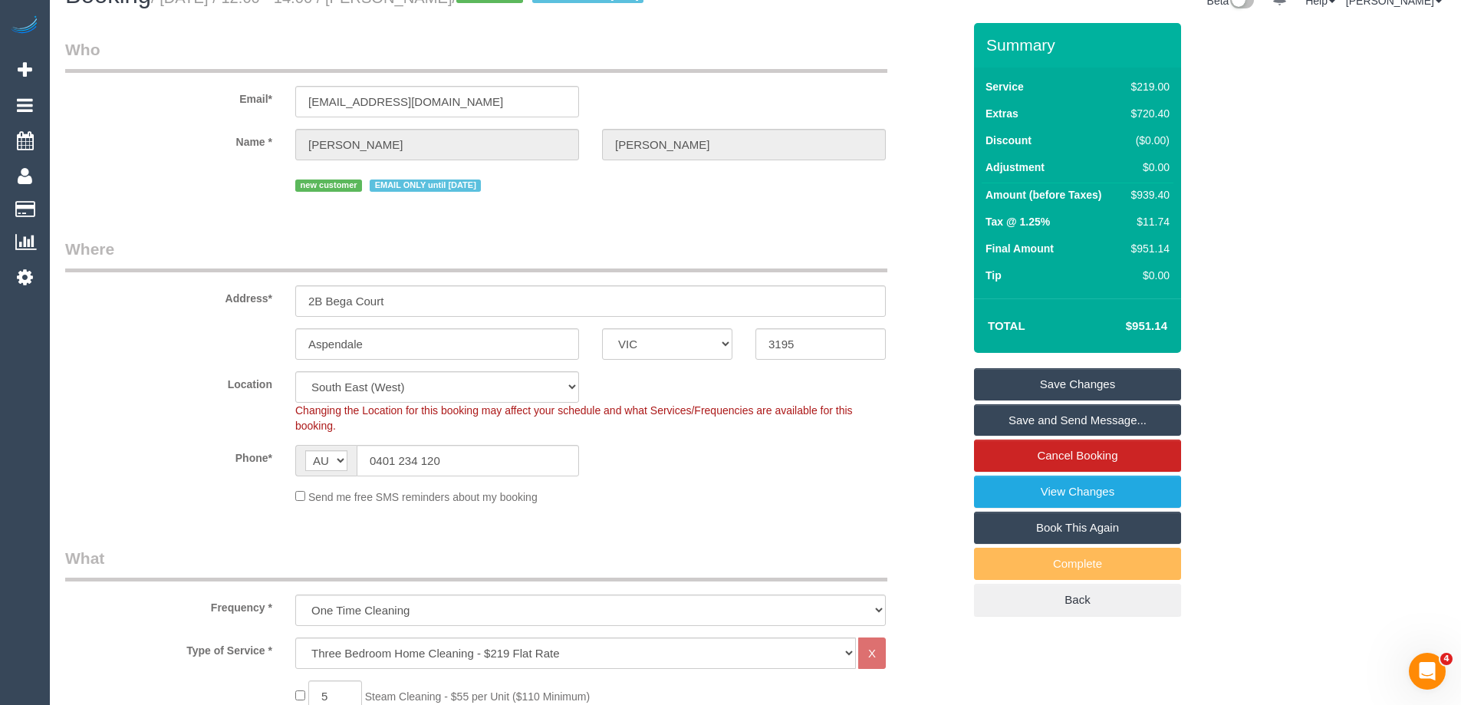
scroll to position [0, 0]
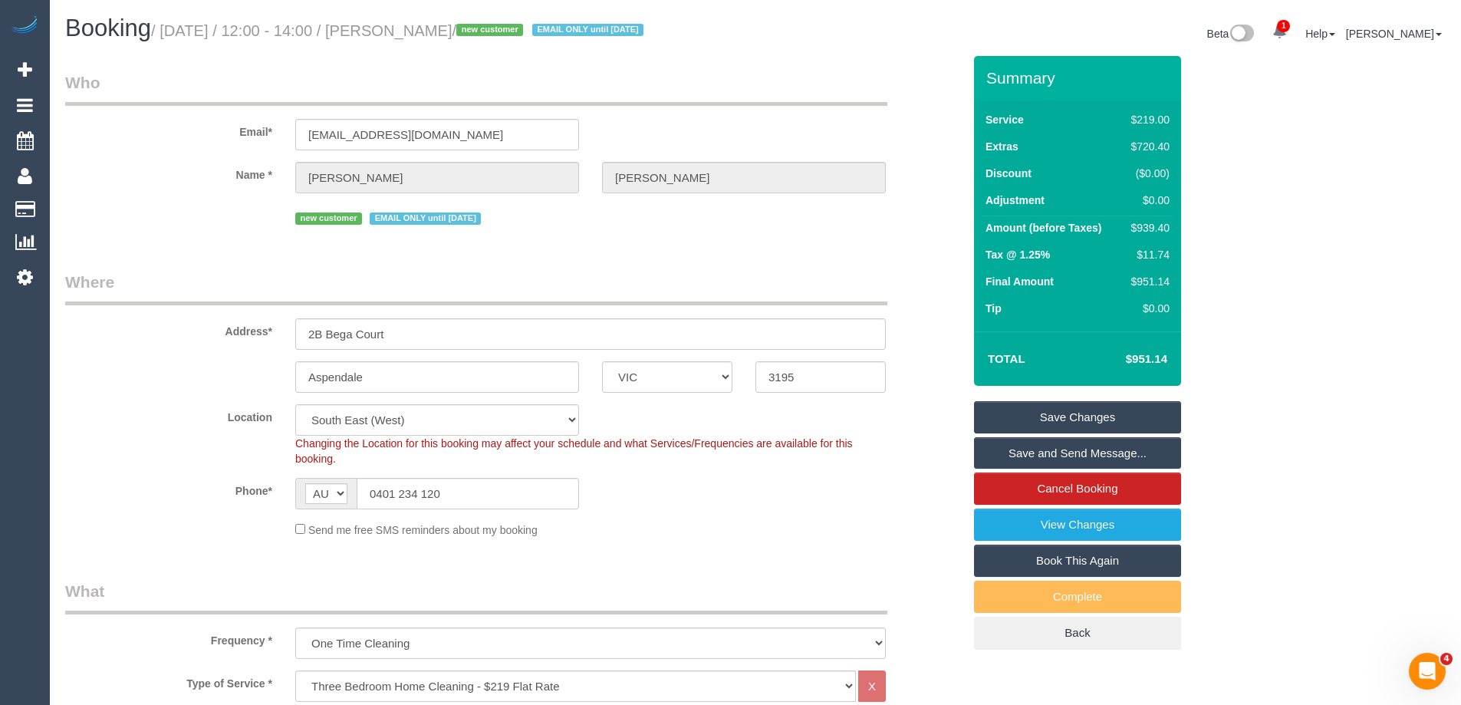
drag, startPoint x: 504, startPoint y: 35, endPoint x: 423, endPoint y: 35, distance: 81.3
click at [423, 35] on small "/ September 06, 2025 / 12:00 - 14:00 / Dan Truong / new customer EMAIL ONLY unt…" at bounding box center [399, 30] width 497 height 17
copy small "Dan Truong"
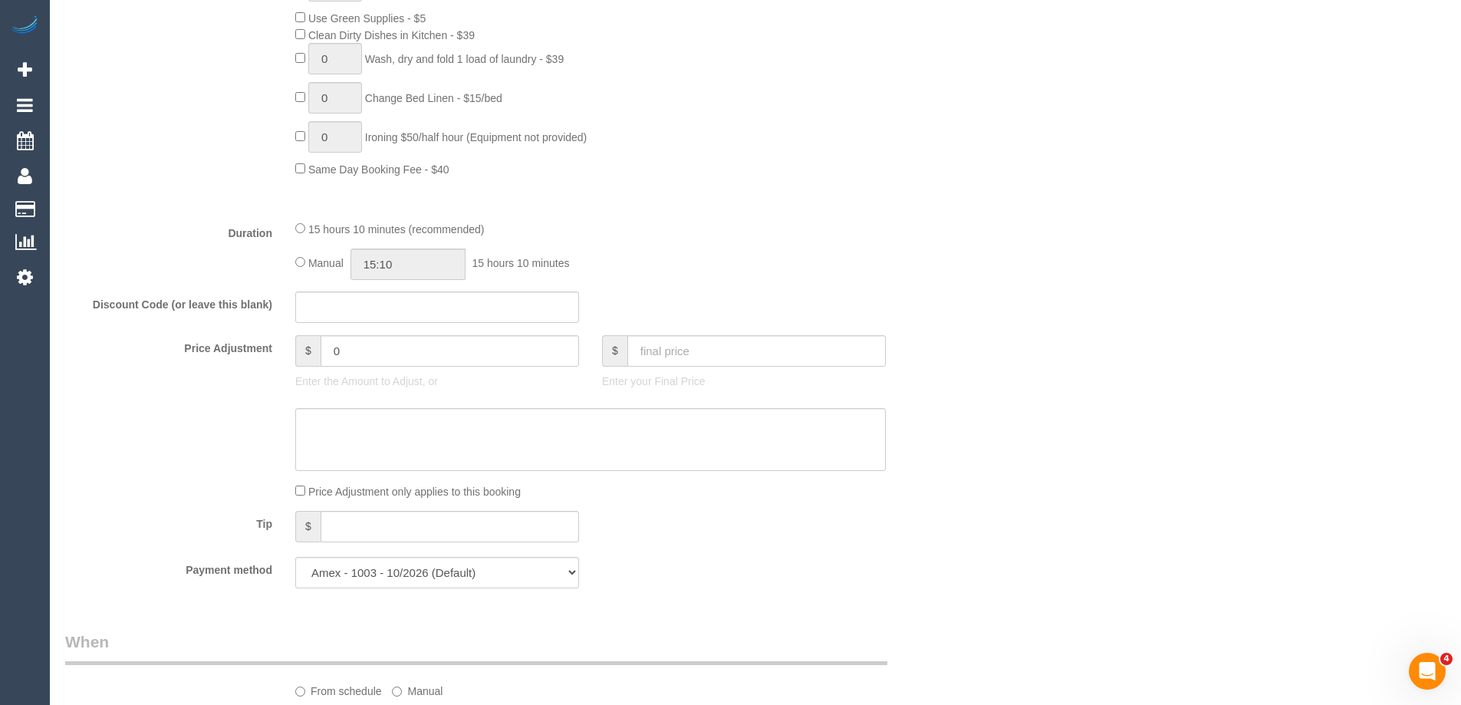
scroll to position [1304, 0]
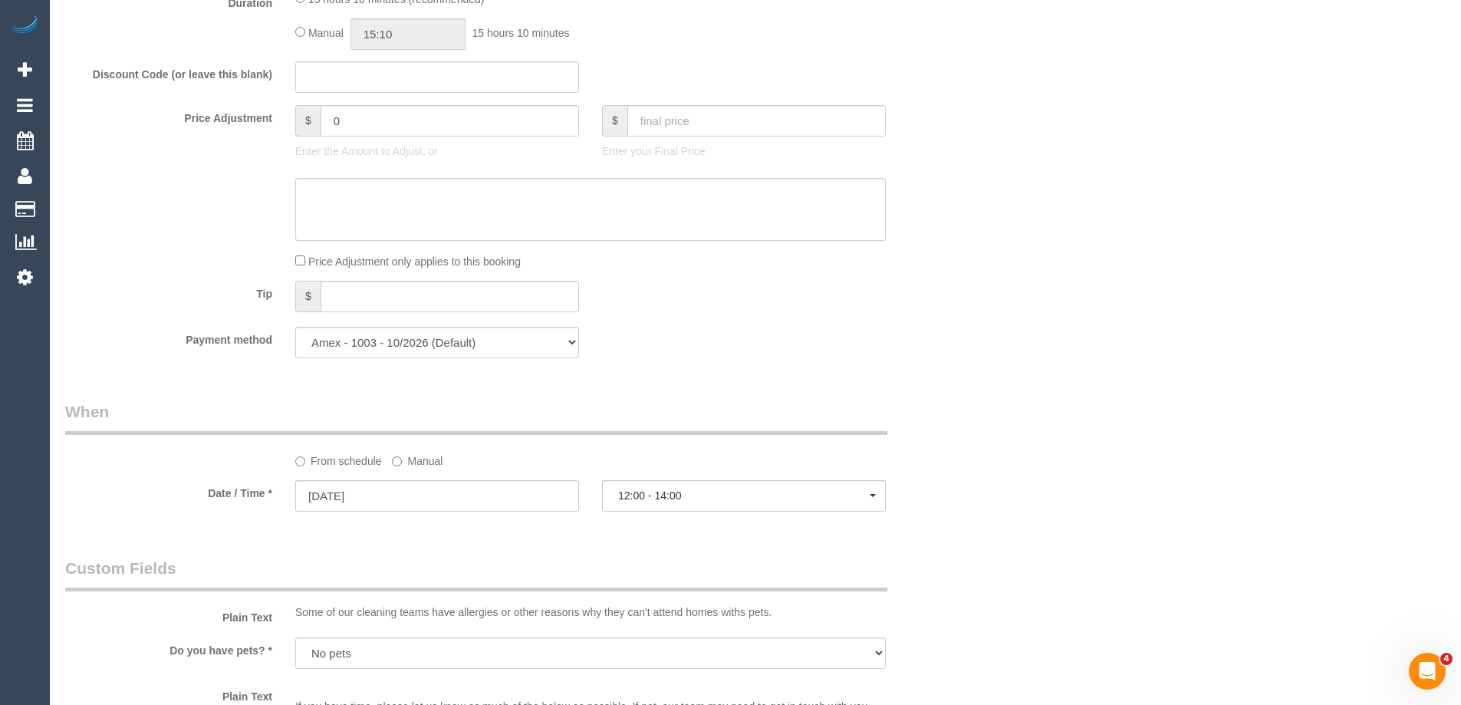
click at [1073, 219] on div "Who Email* 1.balmier.gloat@icloud.com Name * Dan Truong new customer EMAIL ONLY…" at bounding box center [755, 469] width 1380 height 3434
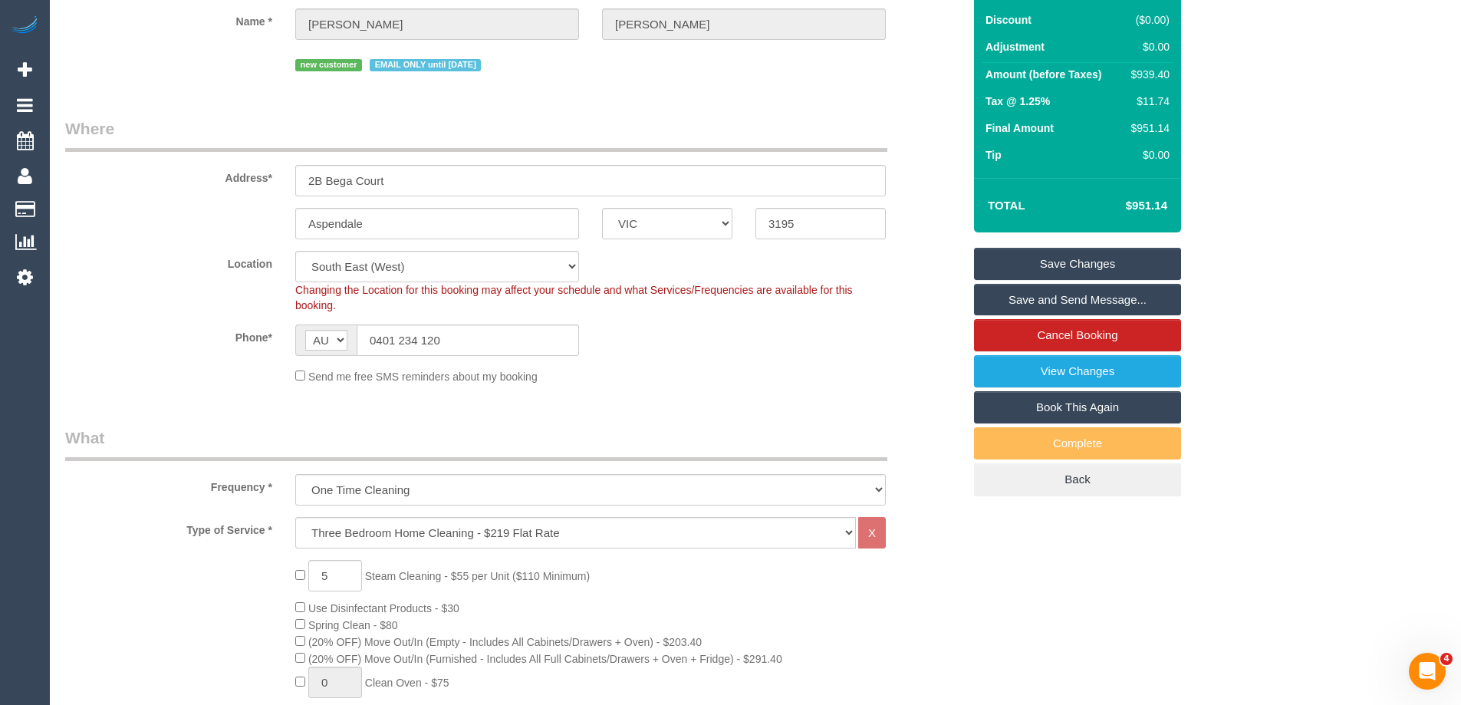
scroll to position [0, 0]
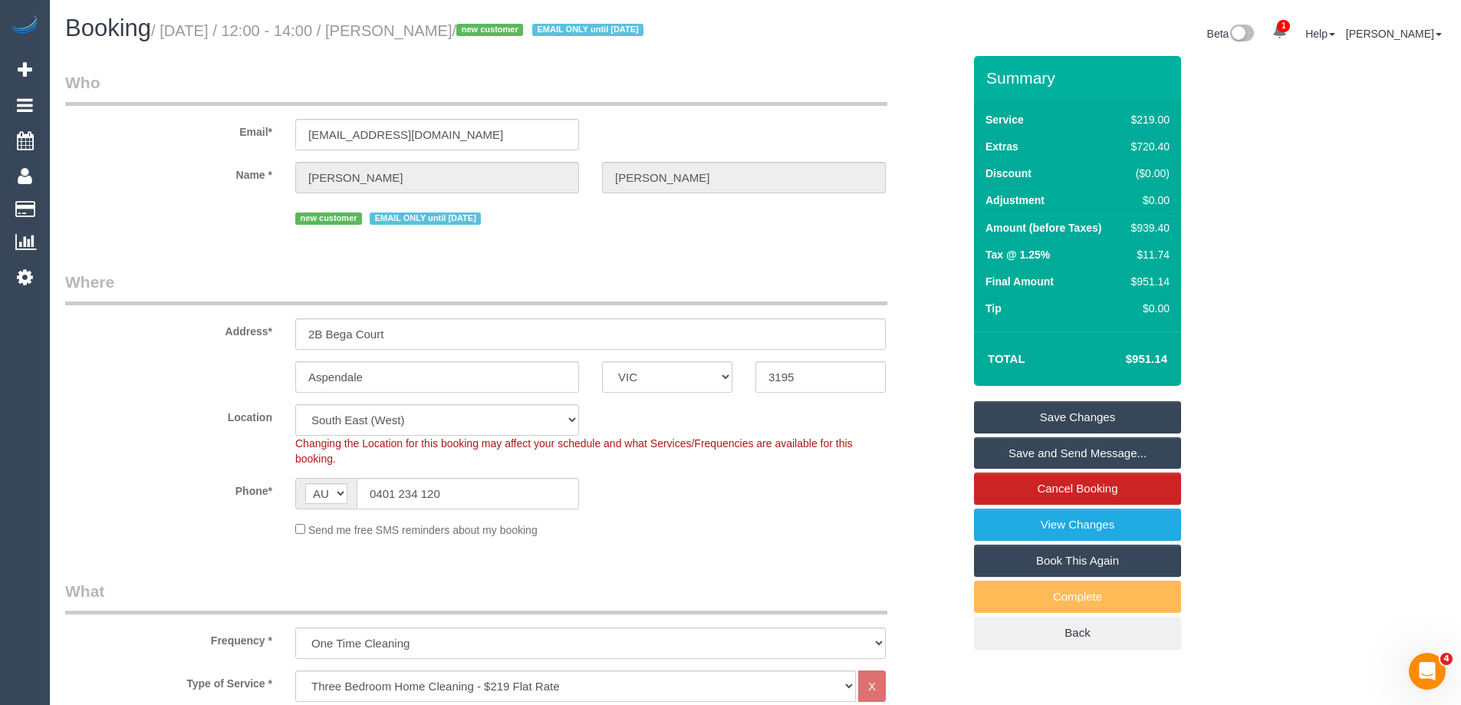
click at [1153, 222] on div "$939.40" at bounding box center [1147, 227] width 44 height 15
copy div "939.40"
click at [1246, 232] on div "Summary Service $219.00 Extras $720.40 Discount ($0.00) Adjustment $0.00 Amount…" at bounding box center [1135, 368] width 345 height 624
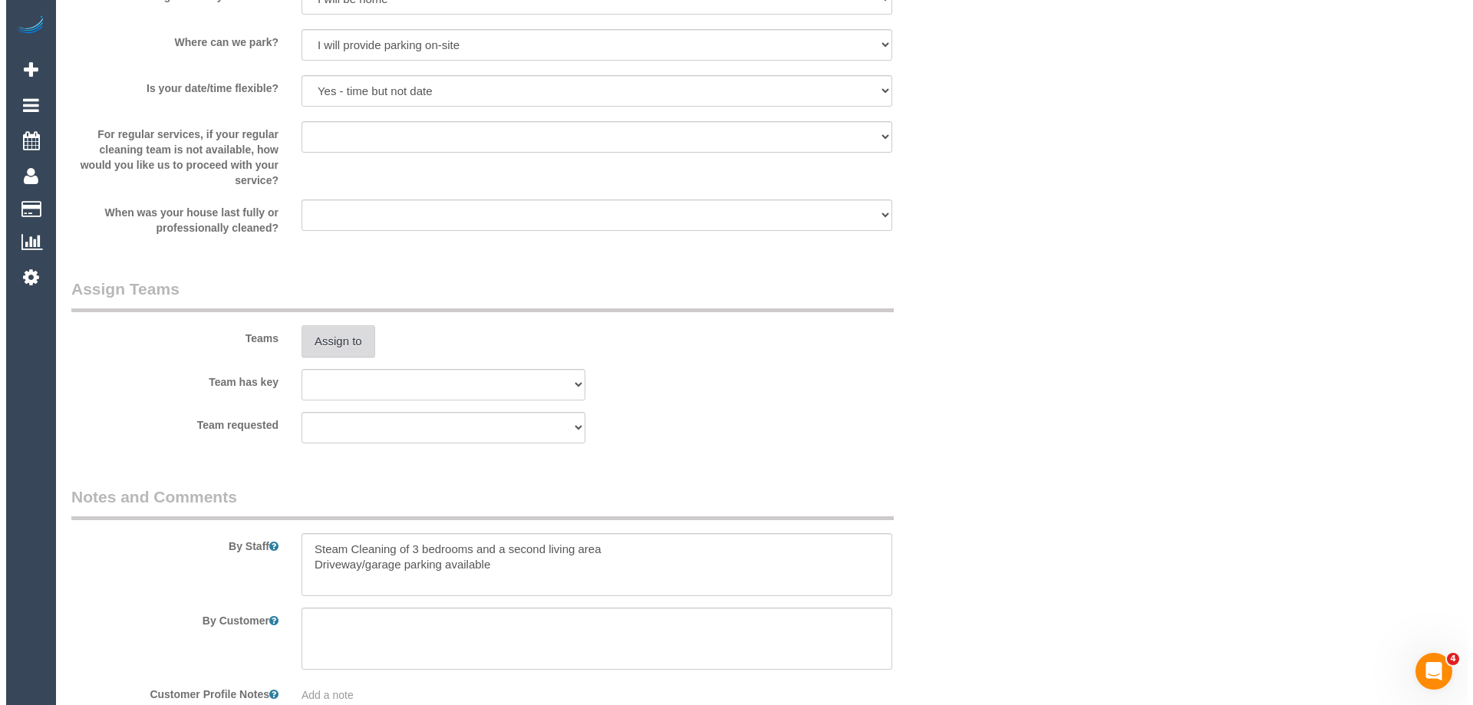
scroll to position [2071, 0]
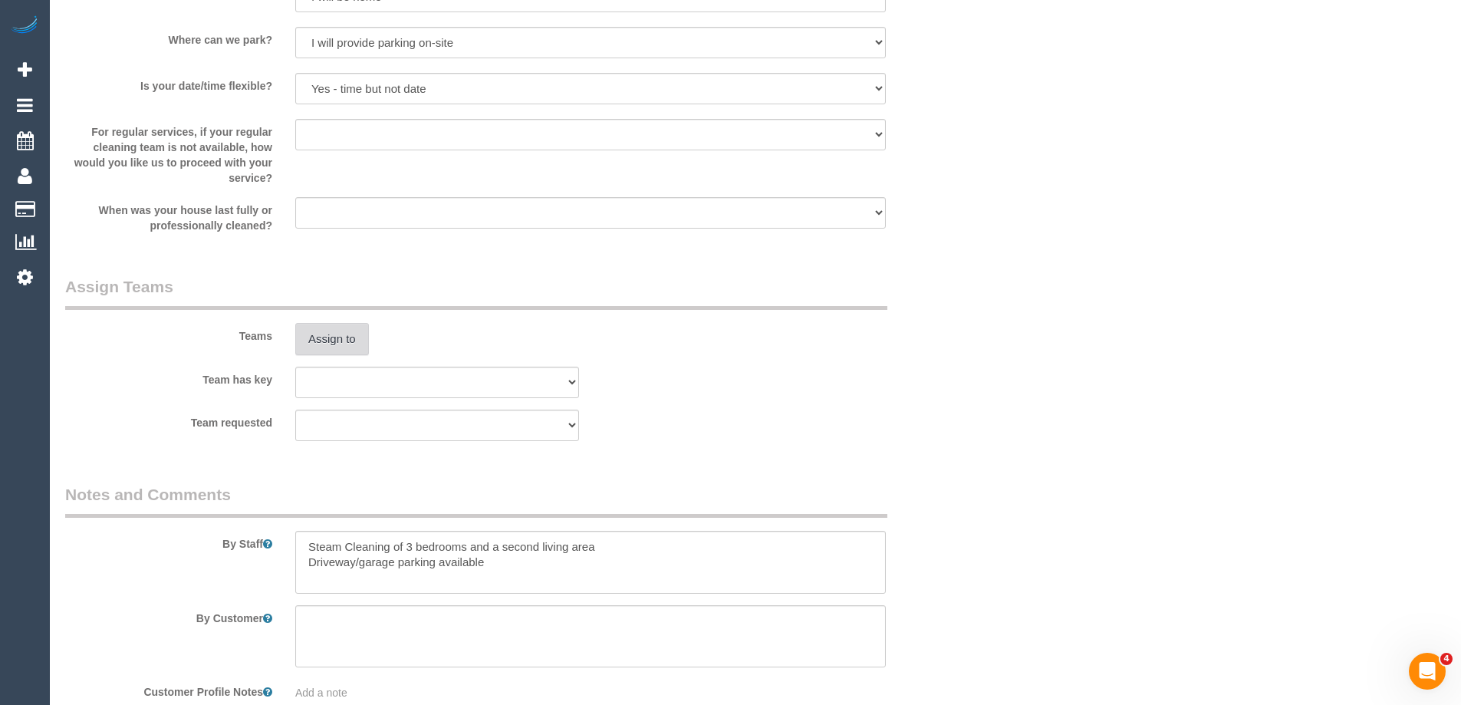
click at [345, 328] on button "Assign to" at bounding box center [332, 339] width 74 height 32
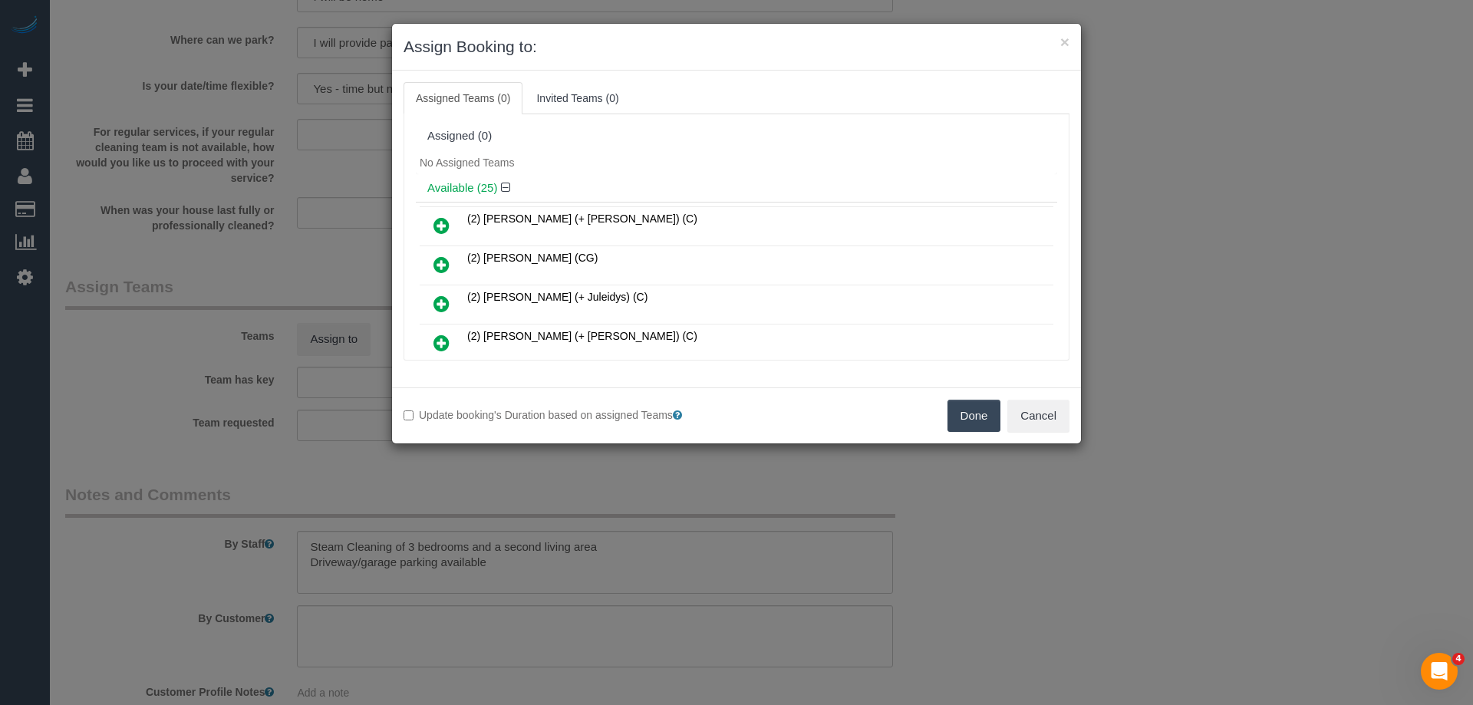
click at [853, 153] on div "No Assigned Teams" at bounding box center [736, 162] width 641 height 23
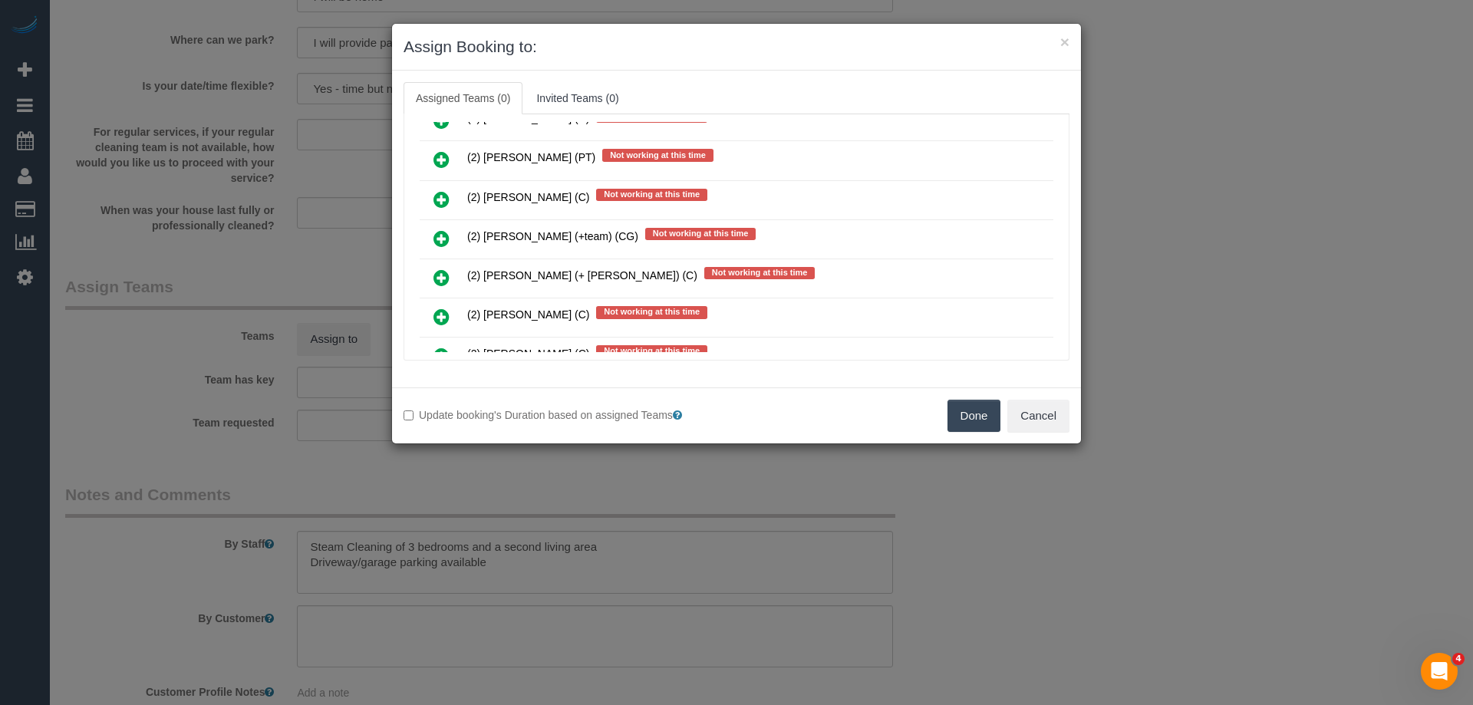
click at [434, 237] on icon at bounding box center [441, 238] width 16 height 18
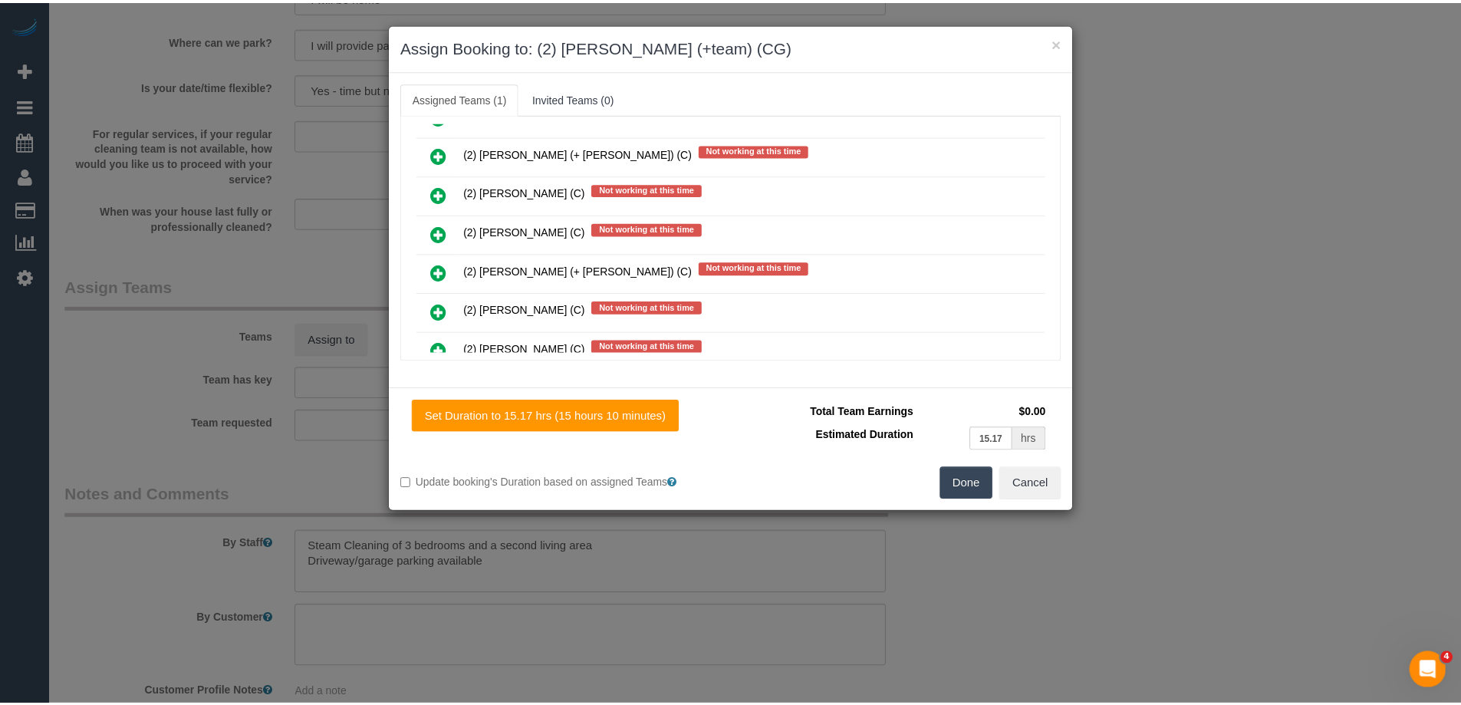
scroll to position [0, 0]
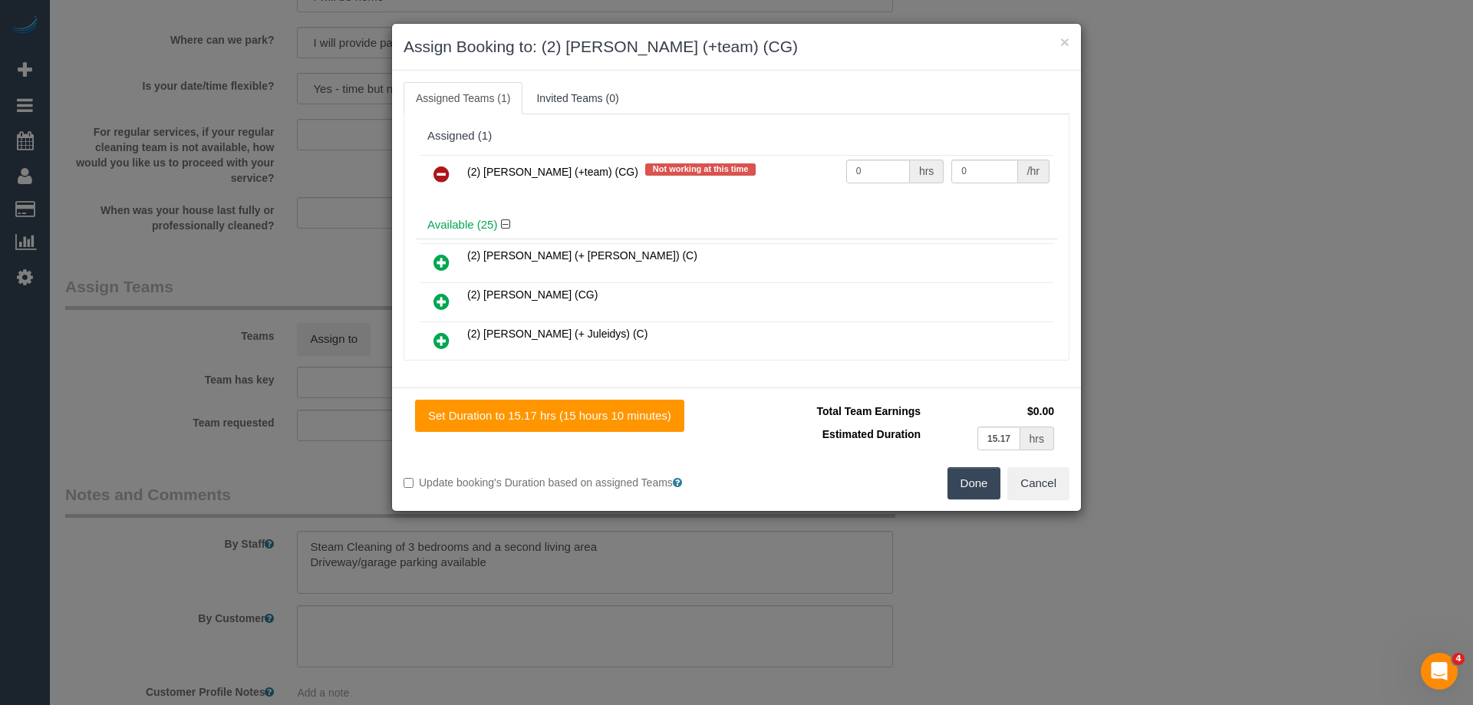
click at [975, 482] on button "Done" at bounding box center [974, 483] width 54 height 32
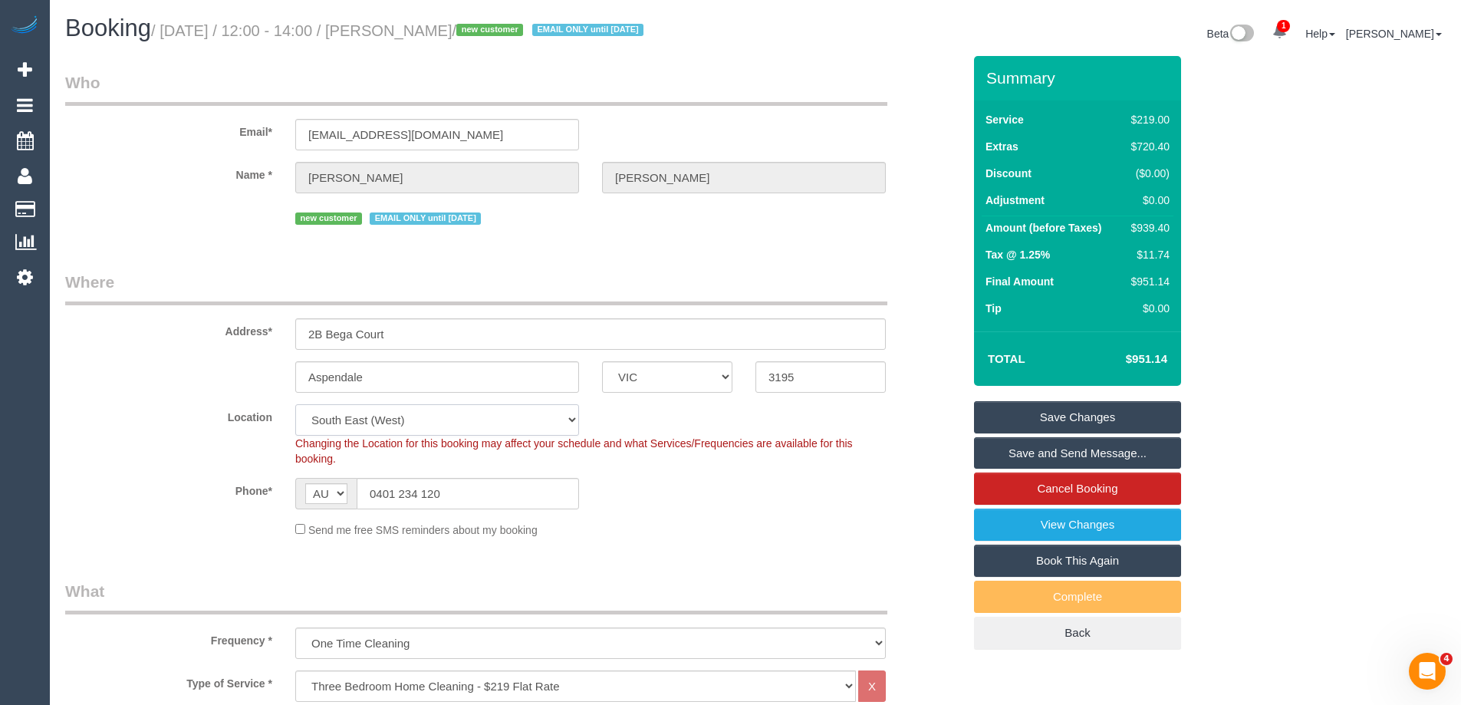
drag, startPoint x: 347, startPoint y: 427, endPoint x: 347, endPoint y: 413, distance: 13.8
click at [347, 427] on select "Office City East (North) East (South) Inner East Inner North (East) Inner North…" at bounding box center [437, 419] width 284 height 31
select select "50"
click at [295, 404] on select "Office City East (North) East (South) Inner East Inner North (East) Inner North…" at bounding box center [437, 419] width 284 height 31
click at [221, 146] on sui-booking-customer "Email* 1.balmier.gloat@icloud.com Name * Dan Truong new customer EMAIL ONLY unt…" at bounding box center [513, 149] width 897 height 157
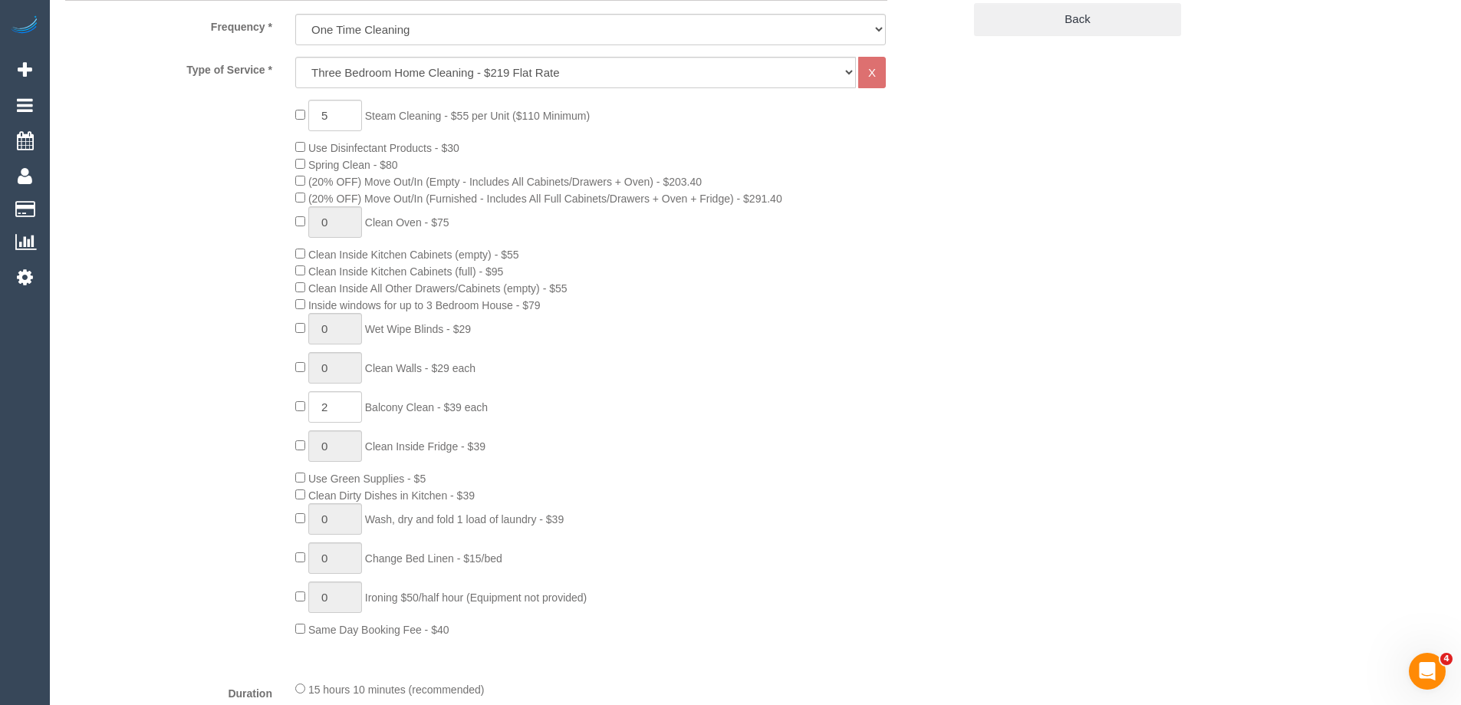
select select "object:3772"
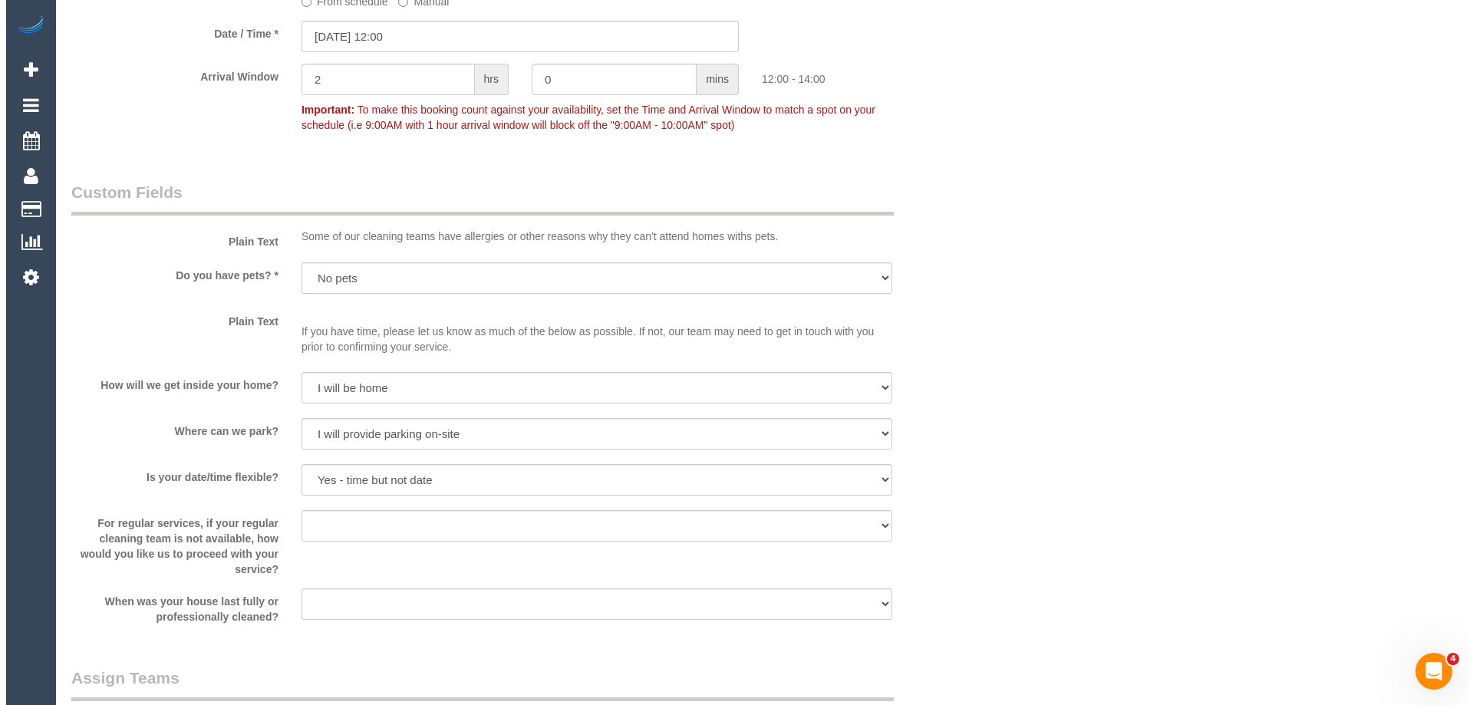
scroll to position [1917, 0]
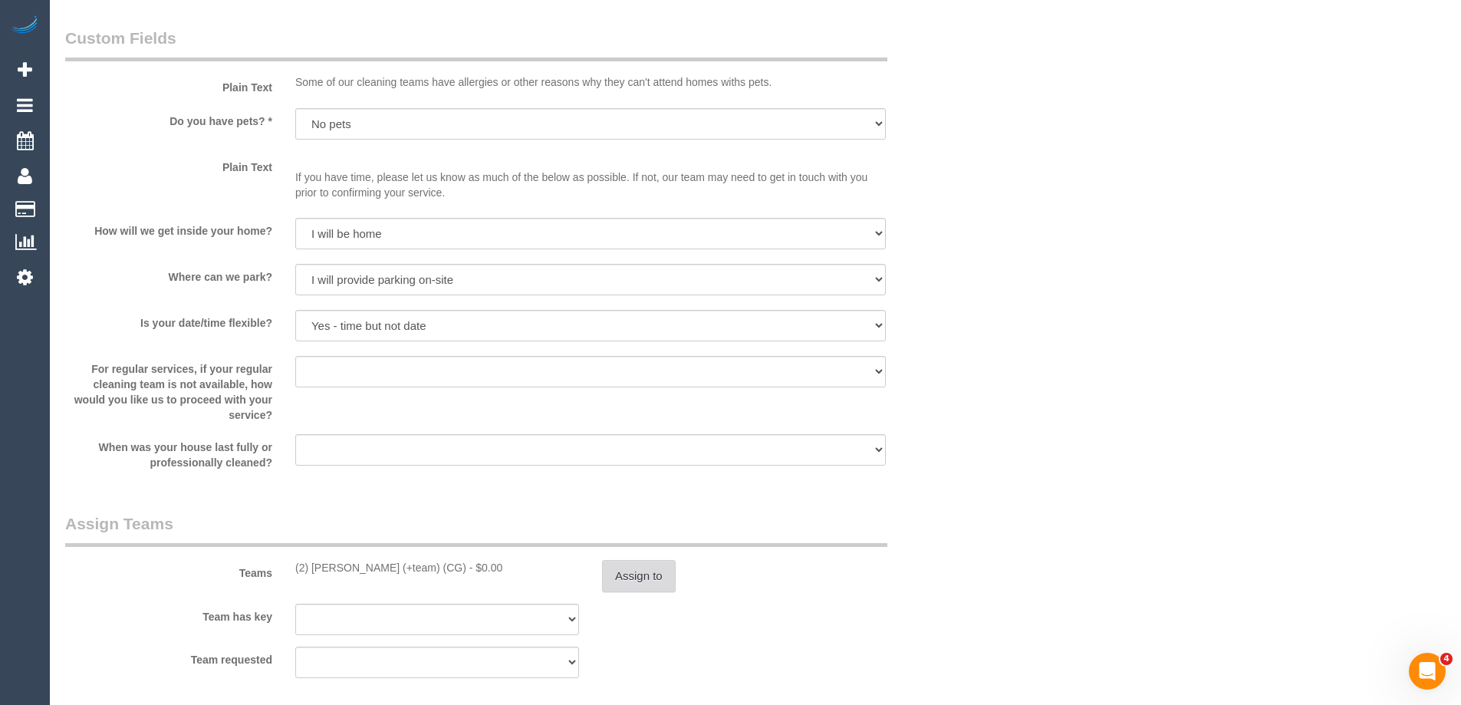
click at [629, 578] on button "Assign to" at bounding box center [639, 576] width 74 height 32
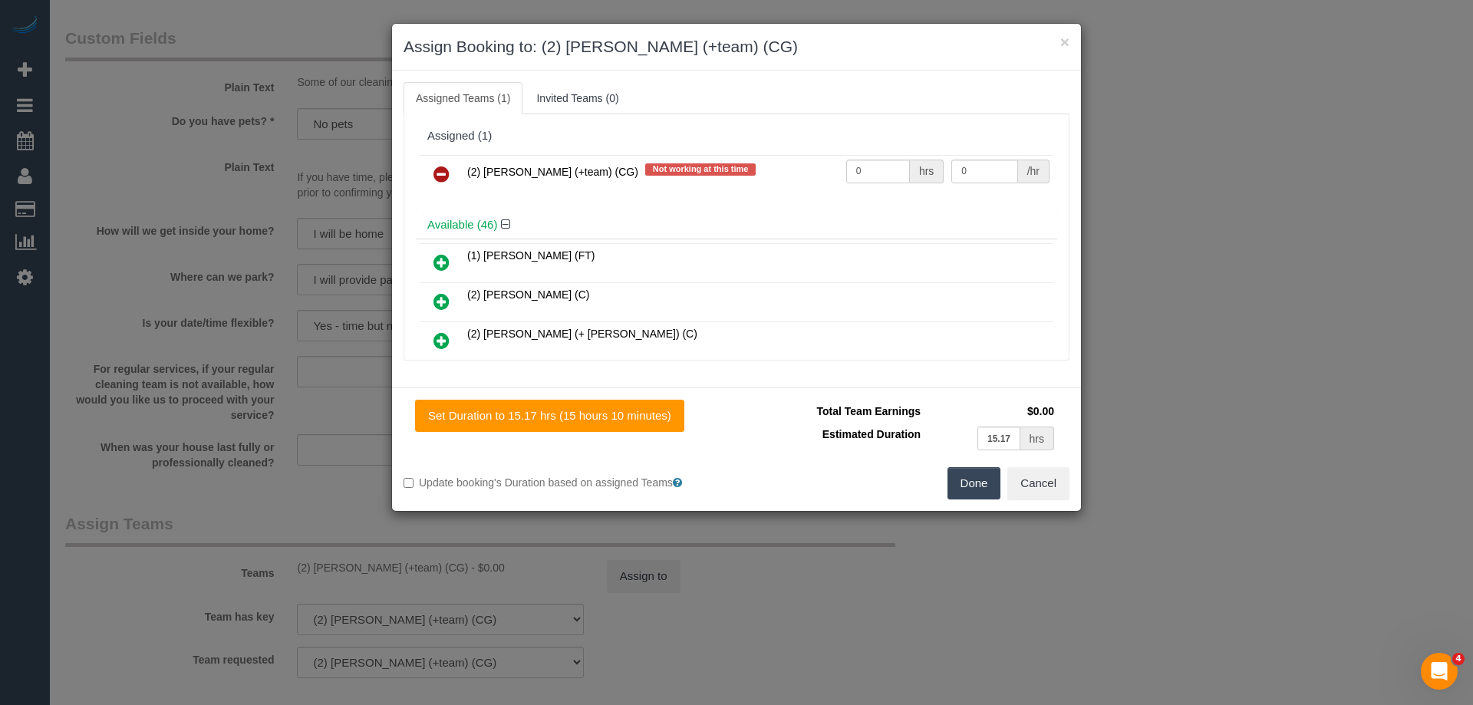
scroll to position [2641, 0]
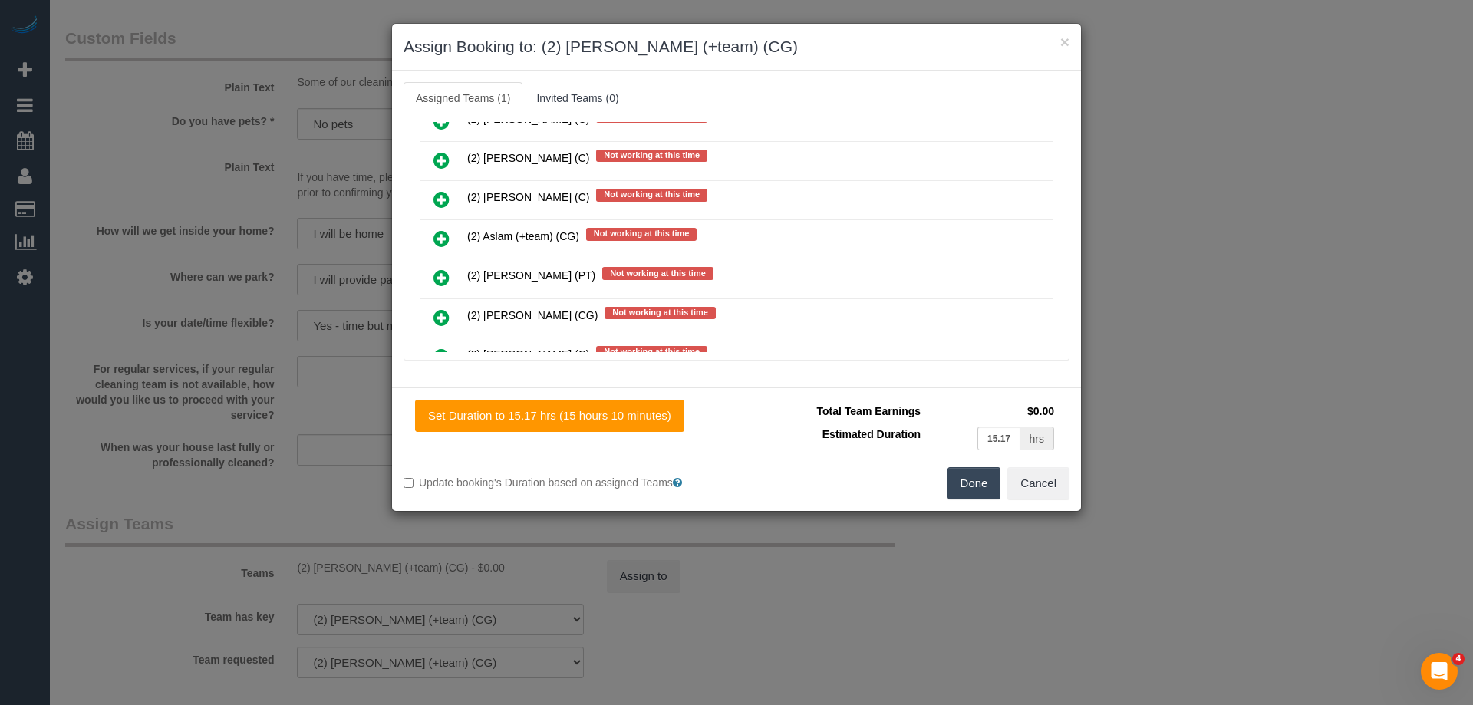
click at [433, 239] on icon at bounding box center [441, 238] width 16 height 18
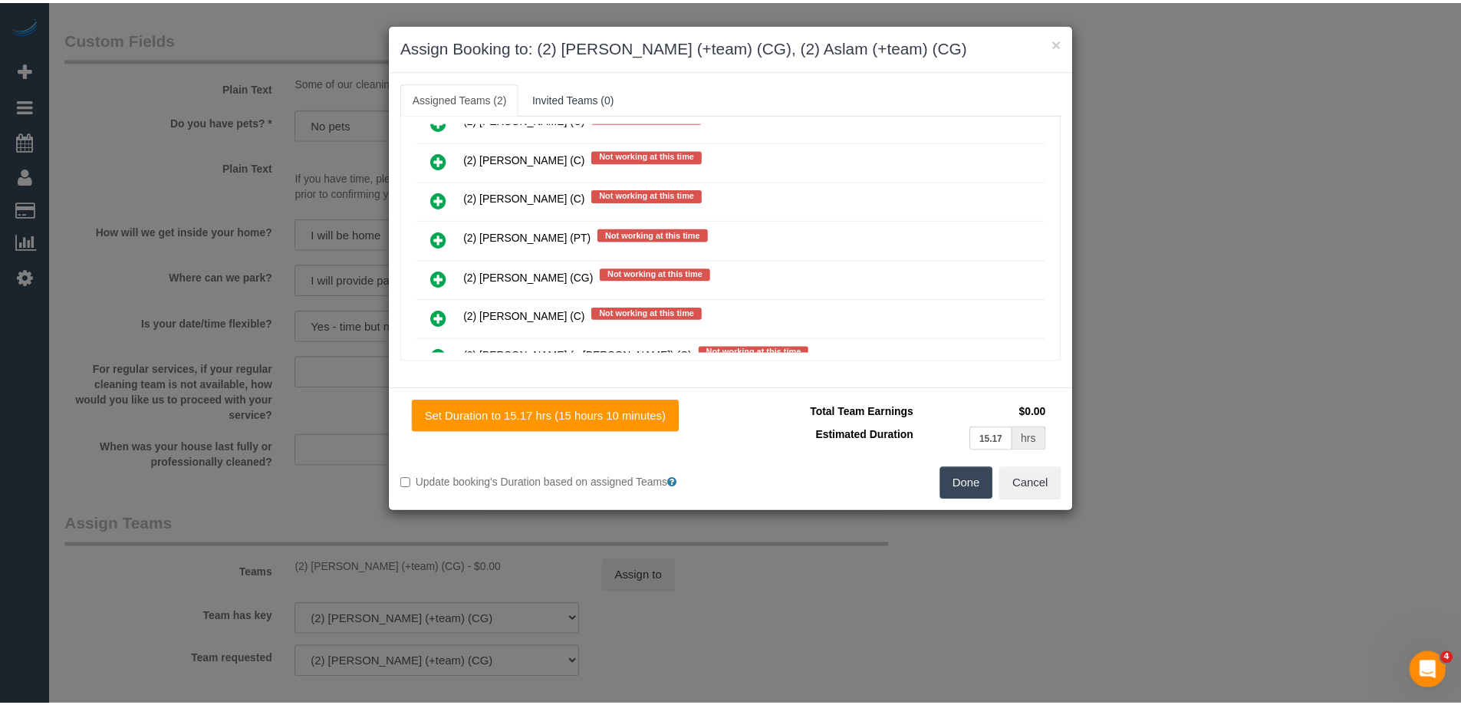
scroll to position [0, 0]
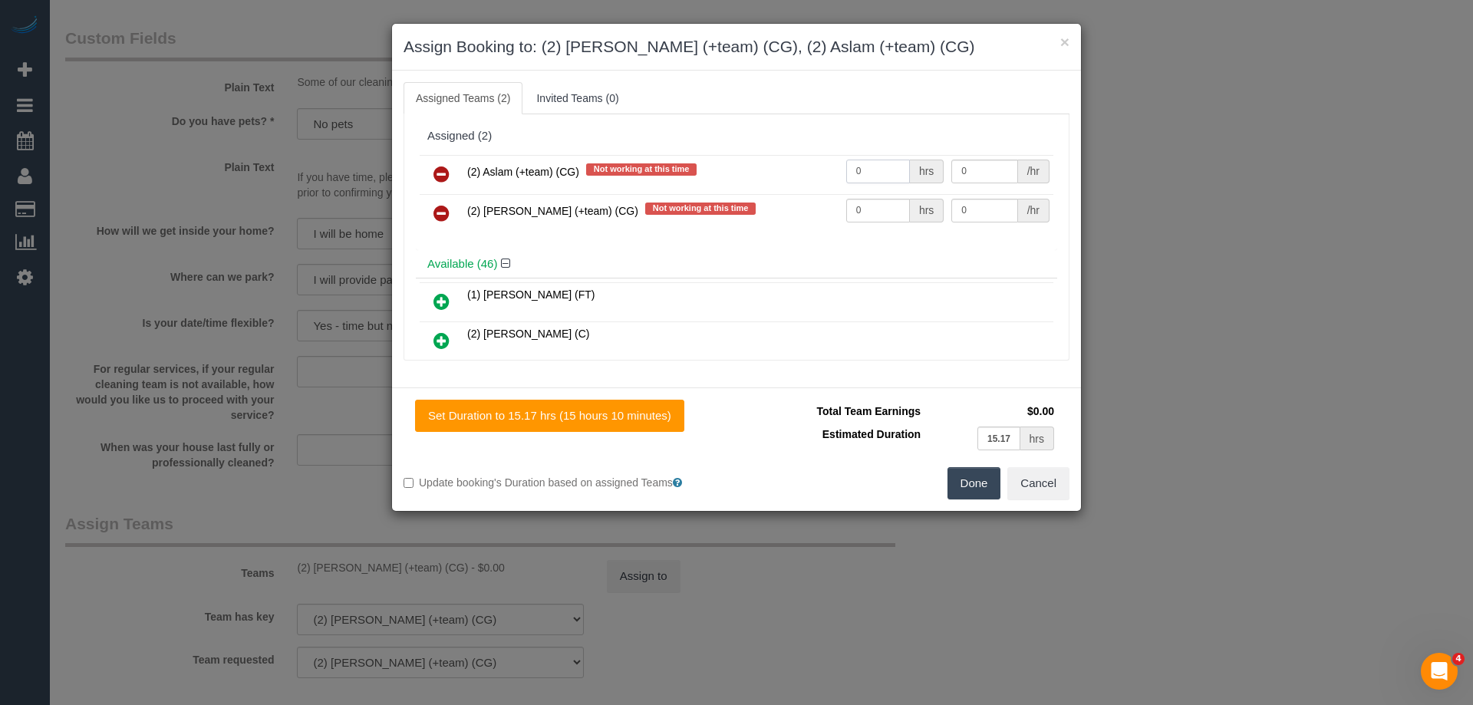
click at [864, 179] on input "0" at bounding box center [878, 172] width 64 height 24
type input "1"
click at [866, 216] on input "0" at bounding box center [878, 211] width 64 height 24
type input "1"
click at [986, 170] on input "0" at bounding box center [984, 172] width 66 height 24
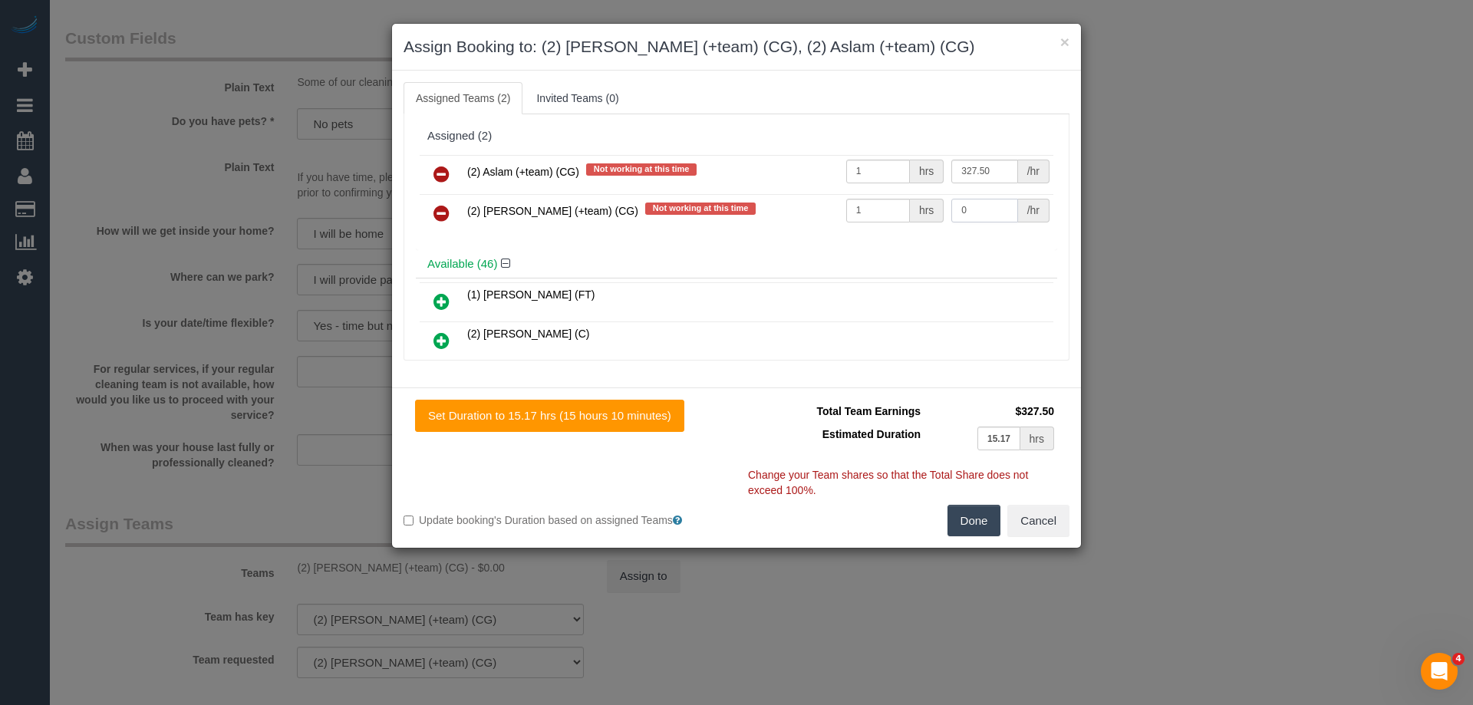
type input "327.5"
click at [977, 208] on input "0" at bounding box center [984, 211] width 66 height 24
type input "327.5"
click at [989, 528] on button "Done" at bounding box center [974, 521] width 54 height 32
click at [989, 528] on div "× Assign Booking to: (2) Maria (+team) (CG), (2) Aslam (+team) (CG) Assigned Te…" at bounding box center [736, 352] width 1473 height 705
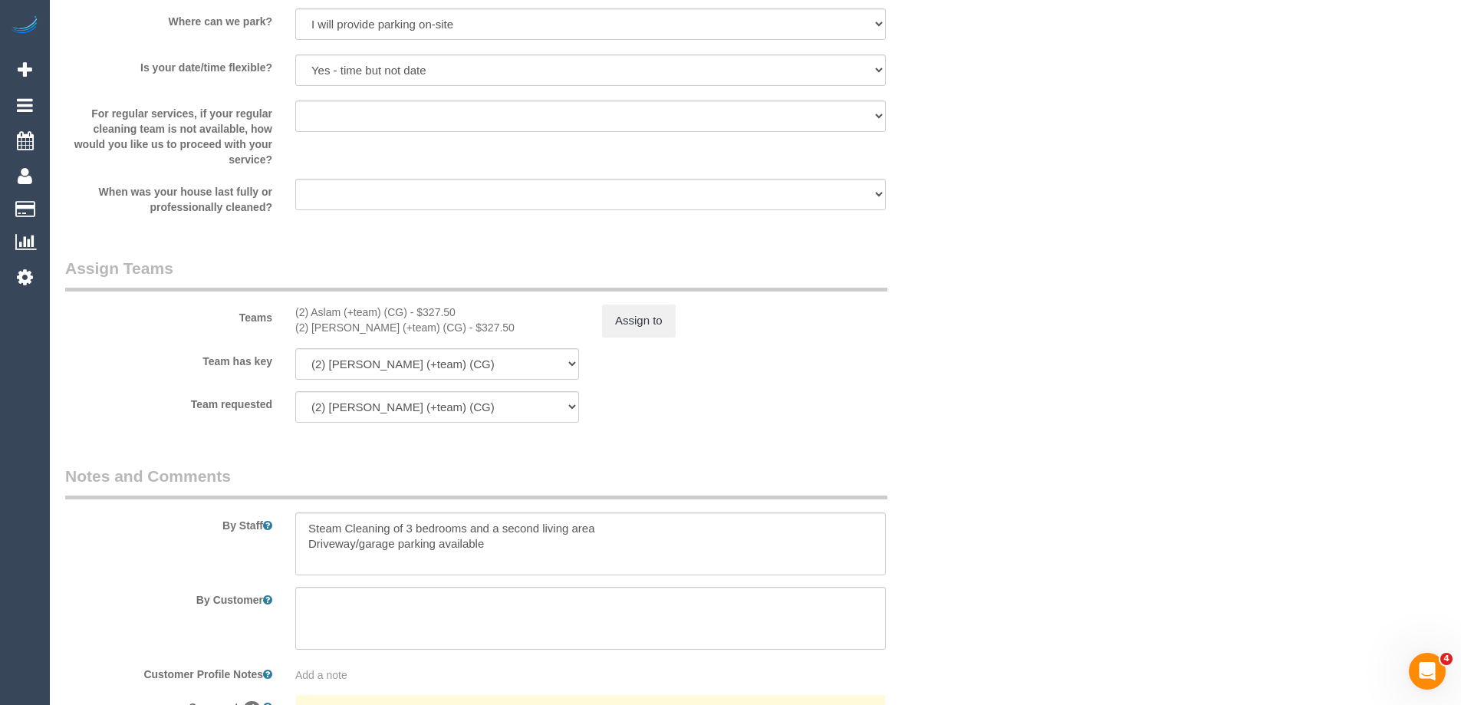
scroll to position [2378, 0]
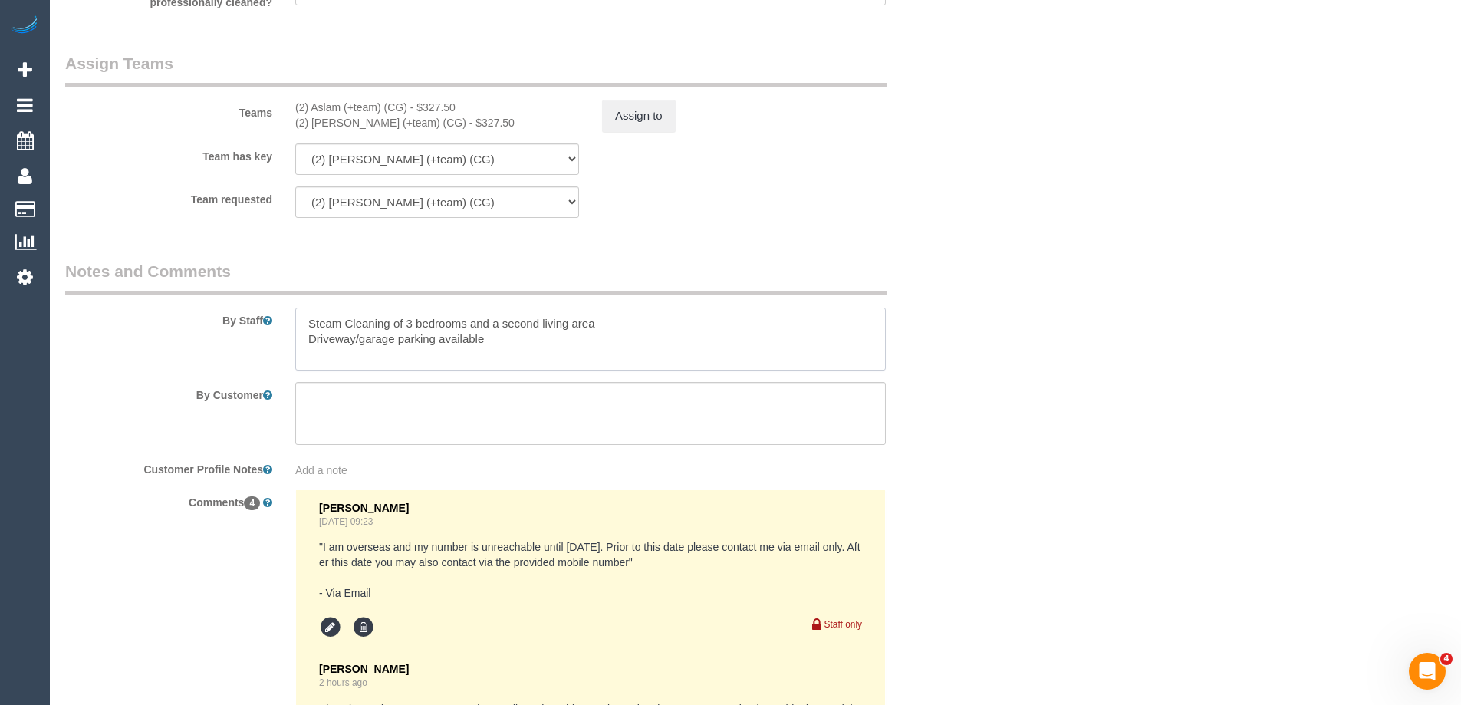
click at [298, 318] on textarea at bounding box center [590, 339] width 591 height 63
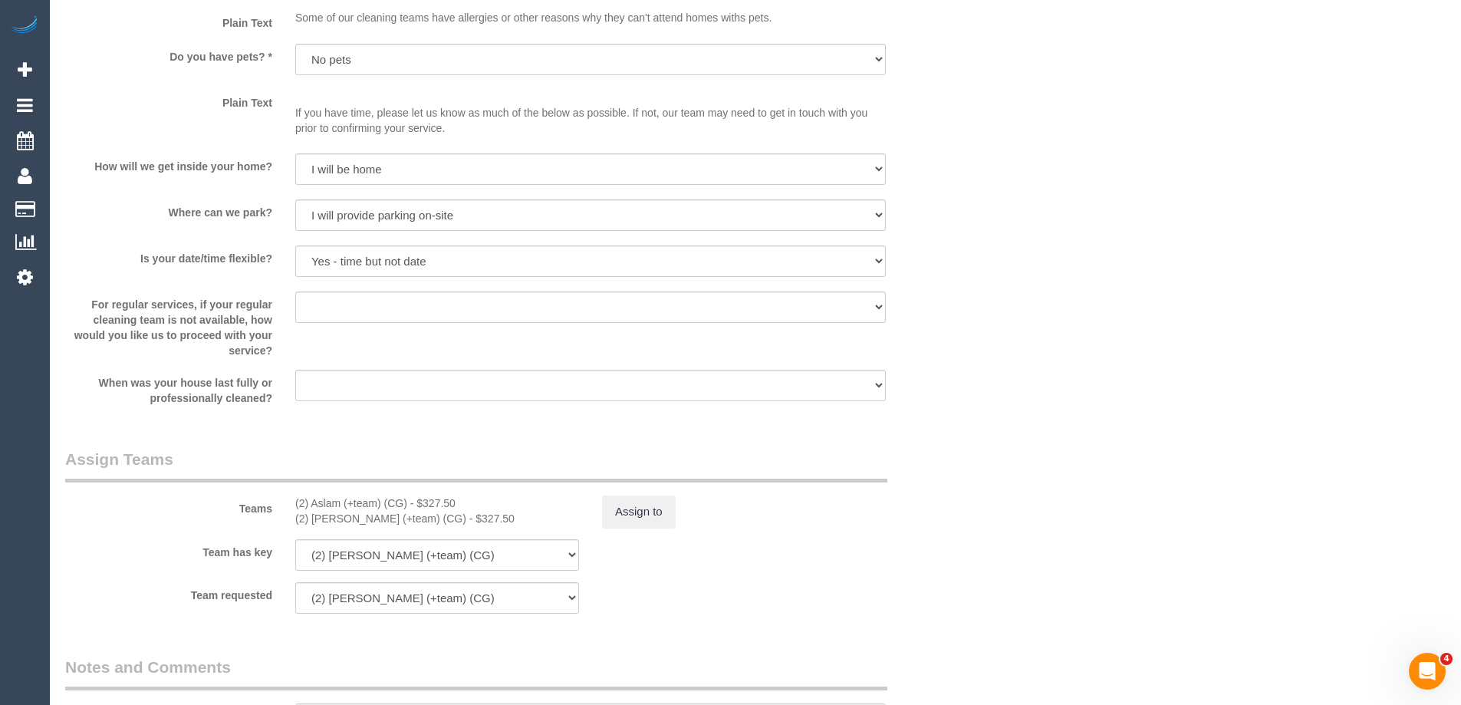
scroll to position [2224, 0]
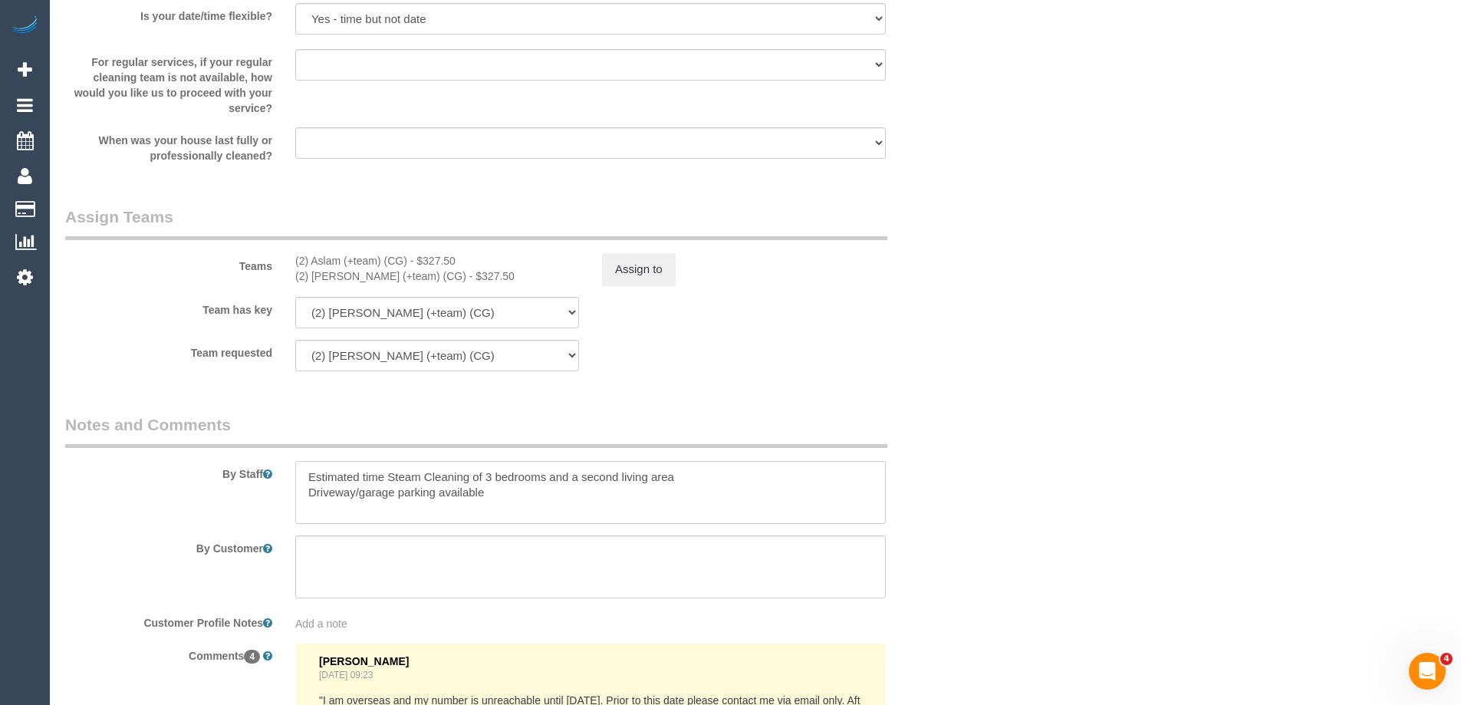
click at [386, 475] on textarea at bounding box center [590, 492] width 591 height 63
click at [416, 478] on textarea at bounding box center [590, 492] width 591 height 63
click at [491, 496] on textarea at bounding box center [590, 492] width 591 height 63
drag, startPoint x: 418, startPoint y: 479, endPoint x: 410, endPoint y: 477, distance: 8.7
click at [410, 477] on textarea at bounding box center [590, 492] width 591 height 63
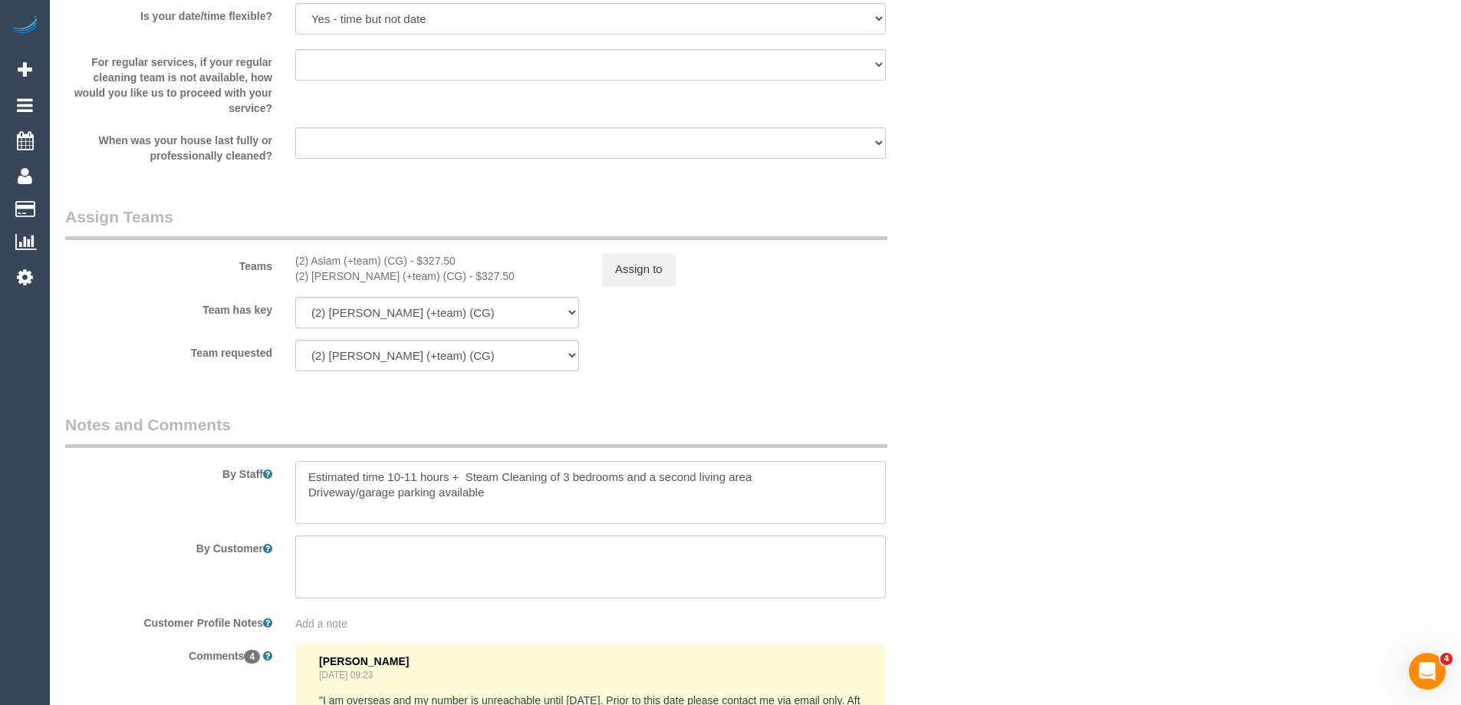
click at [541, 498] on textarea at bounding box center [590, 492] width 591 height 63
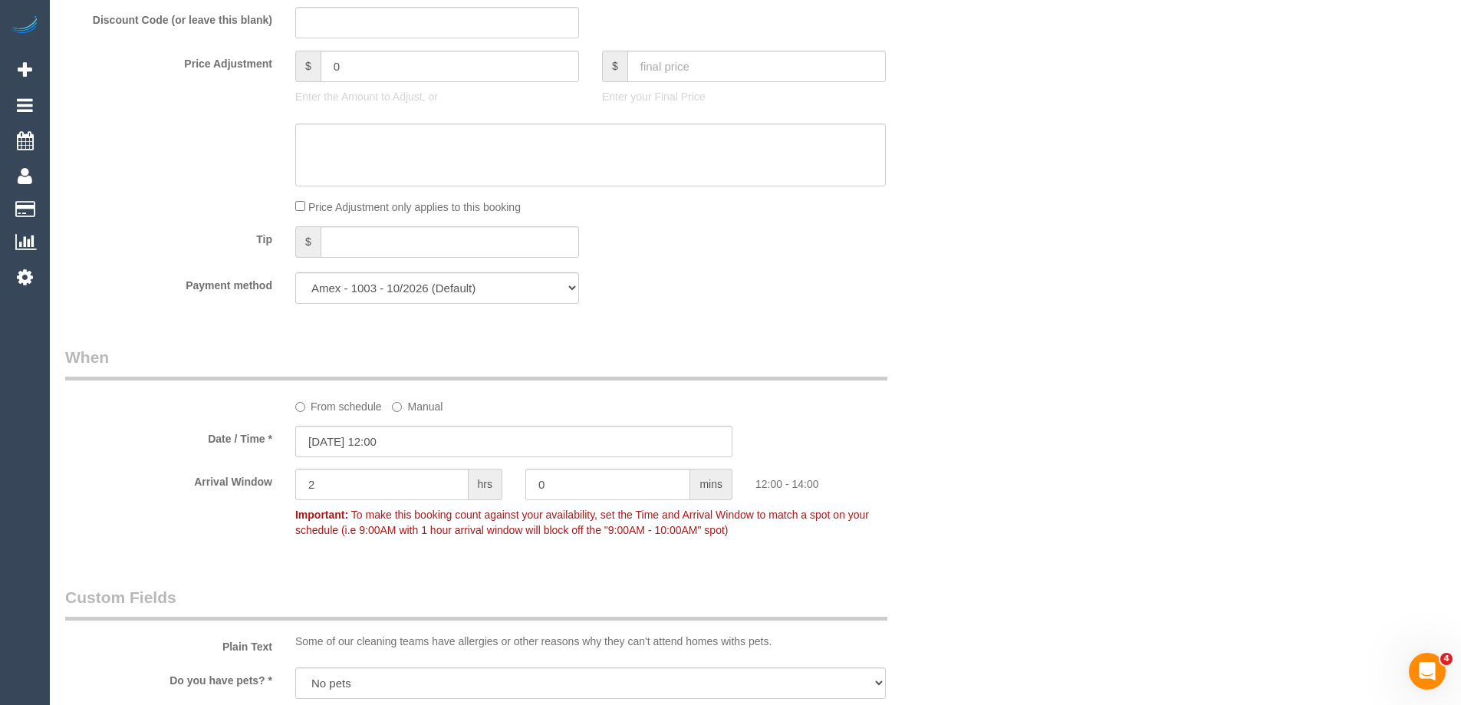
scroll to position [1150, 0]
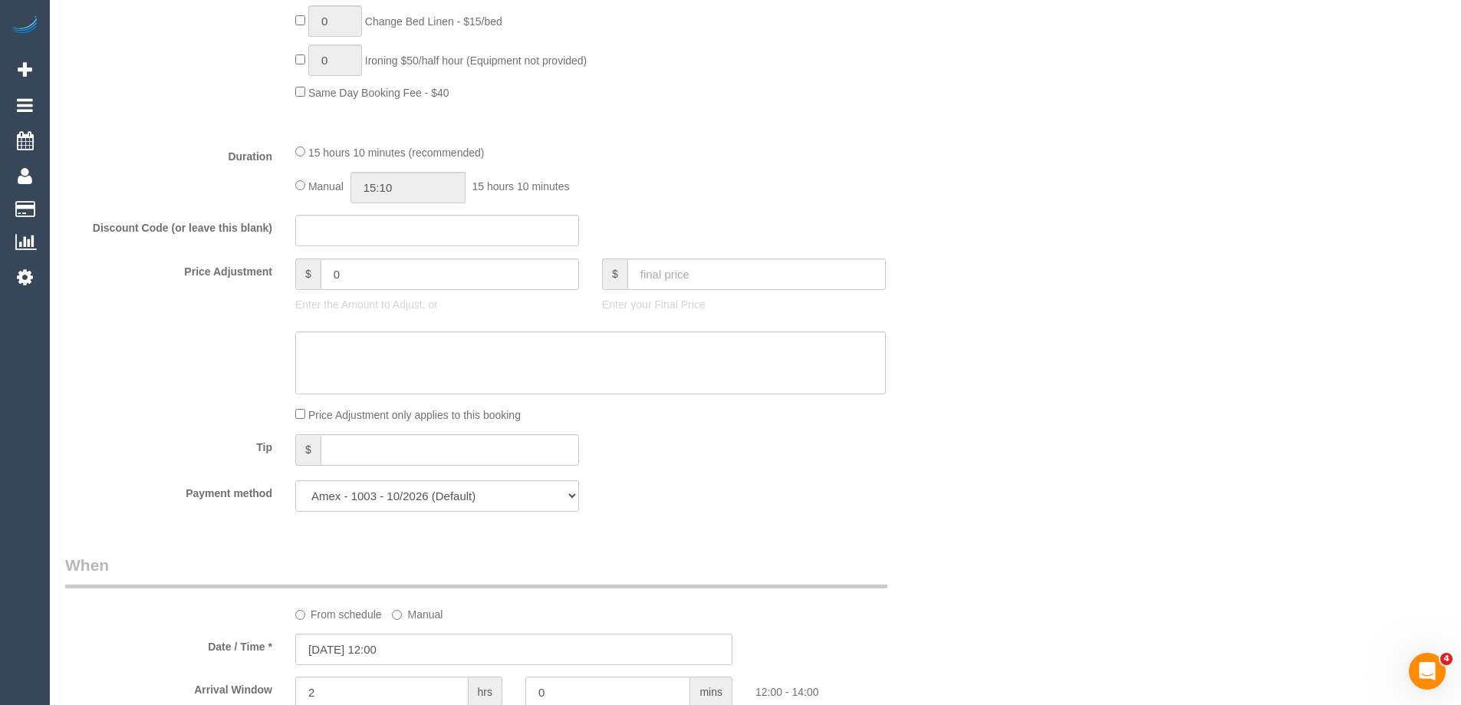
type textarea "Estimated time 10-11 hours + Steam Cleaning of 3 bedrooms and a second living a…"
click at [408, 183] on input "15:10" at bounding box center [407, 187] width 115 height 31
type input "05:30"
click at [391, 302] on li "05:30" at bounding box center [391, 311] width 68 height 20
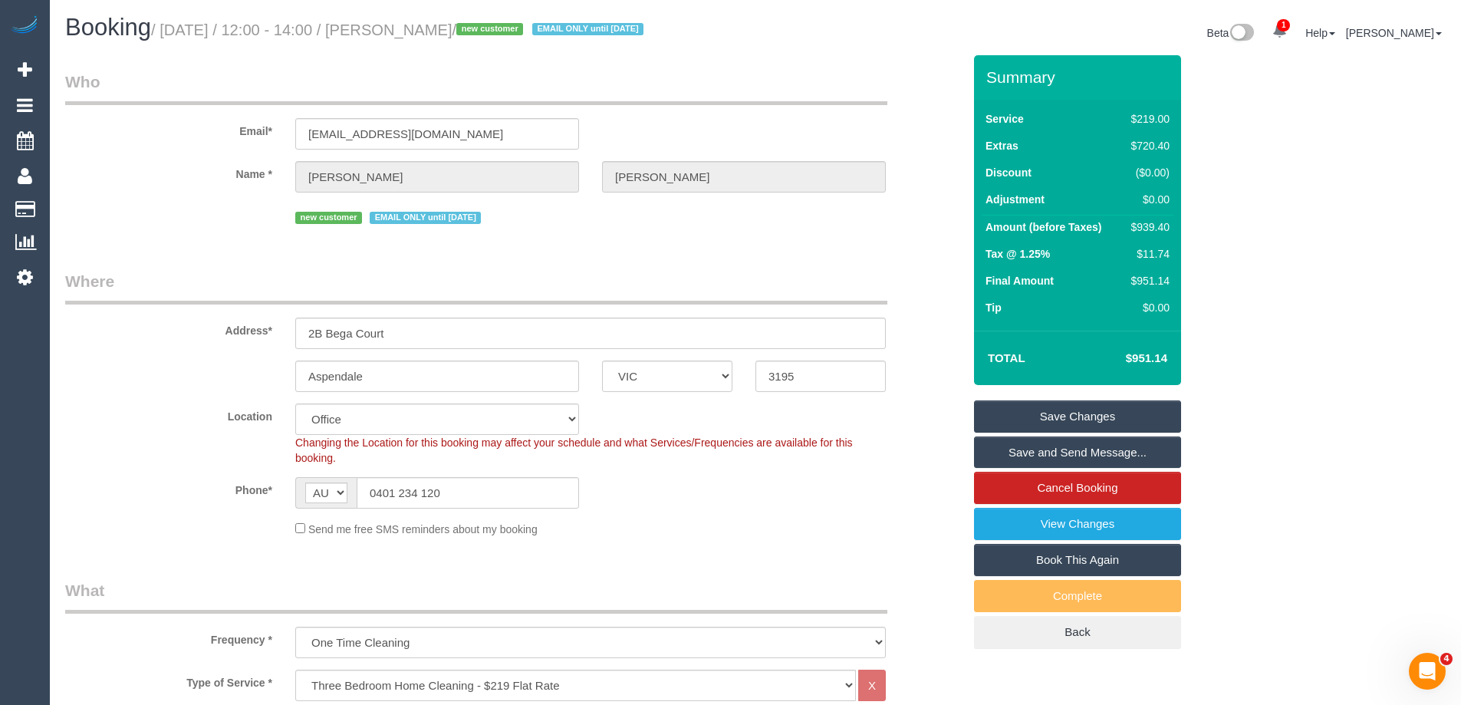
scroll to position [0, 0]
click at [775, 506] on div "Phone* AF AL DZ AD AO AI AQ AG AR AM AW AU AT AZ BS BH BD BB BY BE BZ BJ BM BT …" at bounding box center [514, 493] width 920 height 31
click at [1058, 452] on link "Save and Send Message..." at bounding box center [1077, 453] width 207 height 32
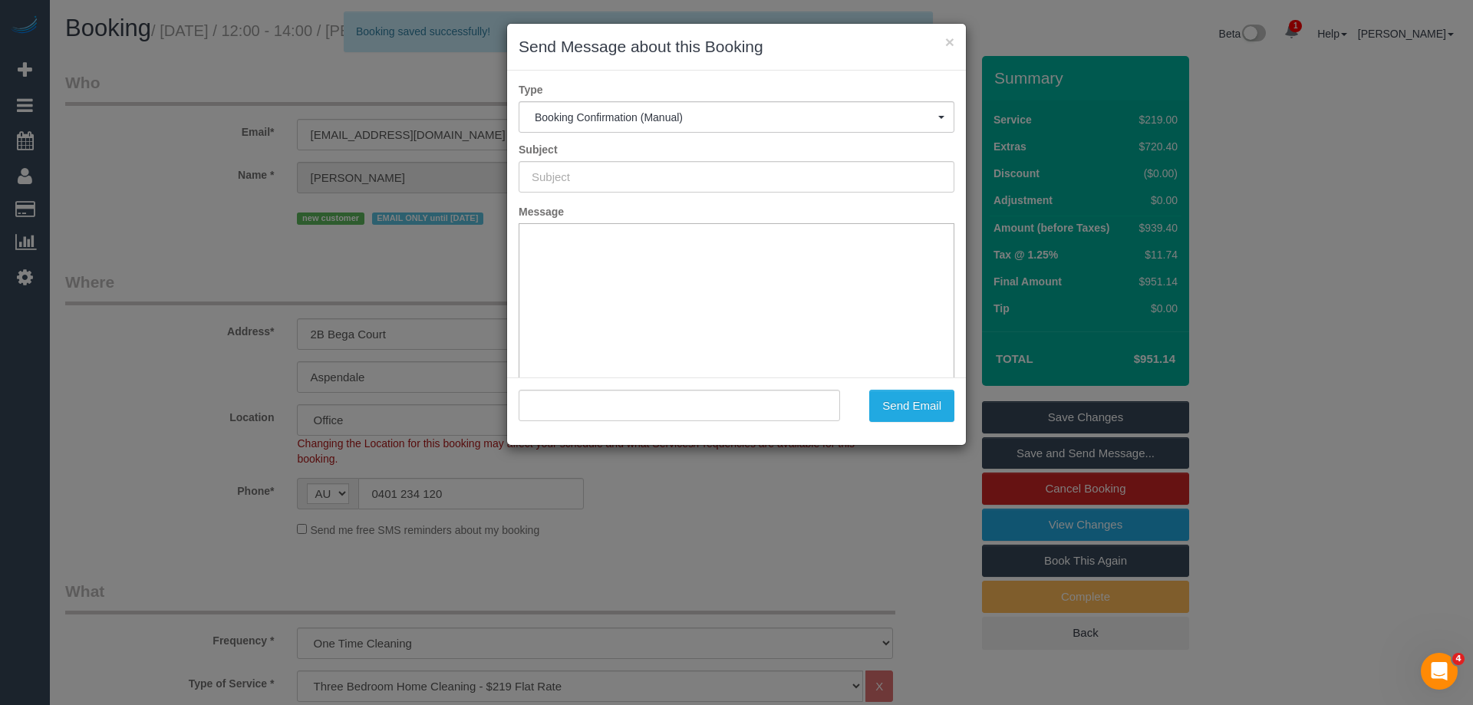
type input "Booking Confirmed"
type input ""Dan Truong" <1.balmier.gloat@icloud.com>"
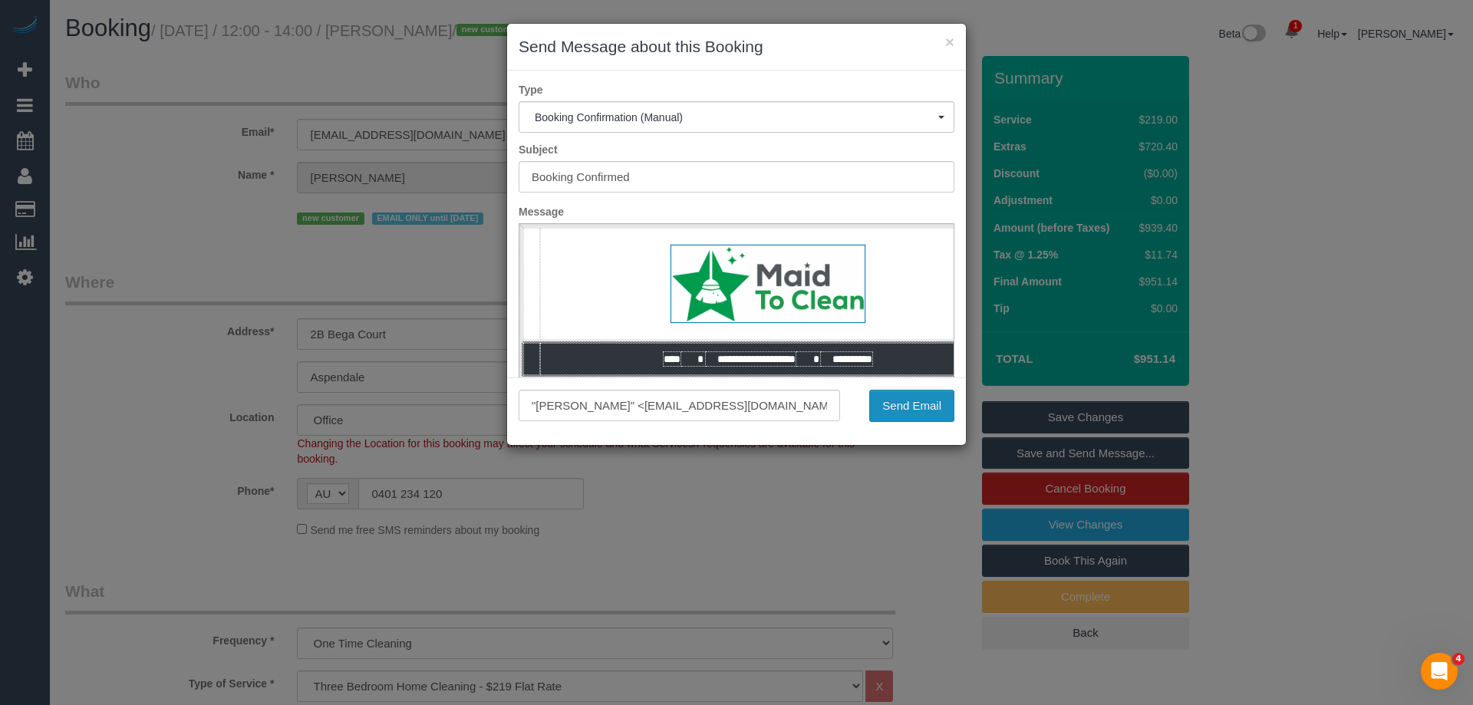
click at [885, 406] on button "Send Email" at bounding box center [911, 406] width 85 height 32
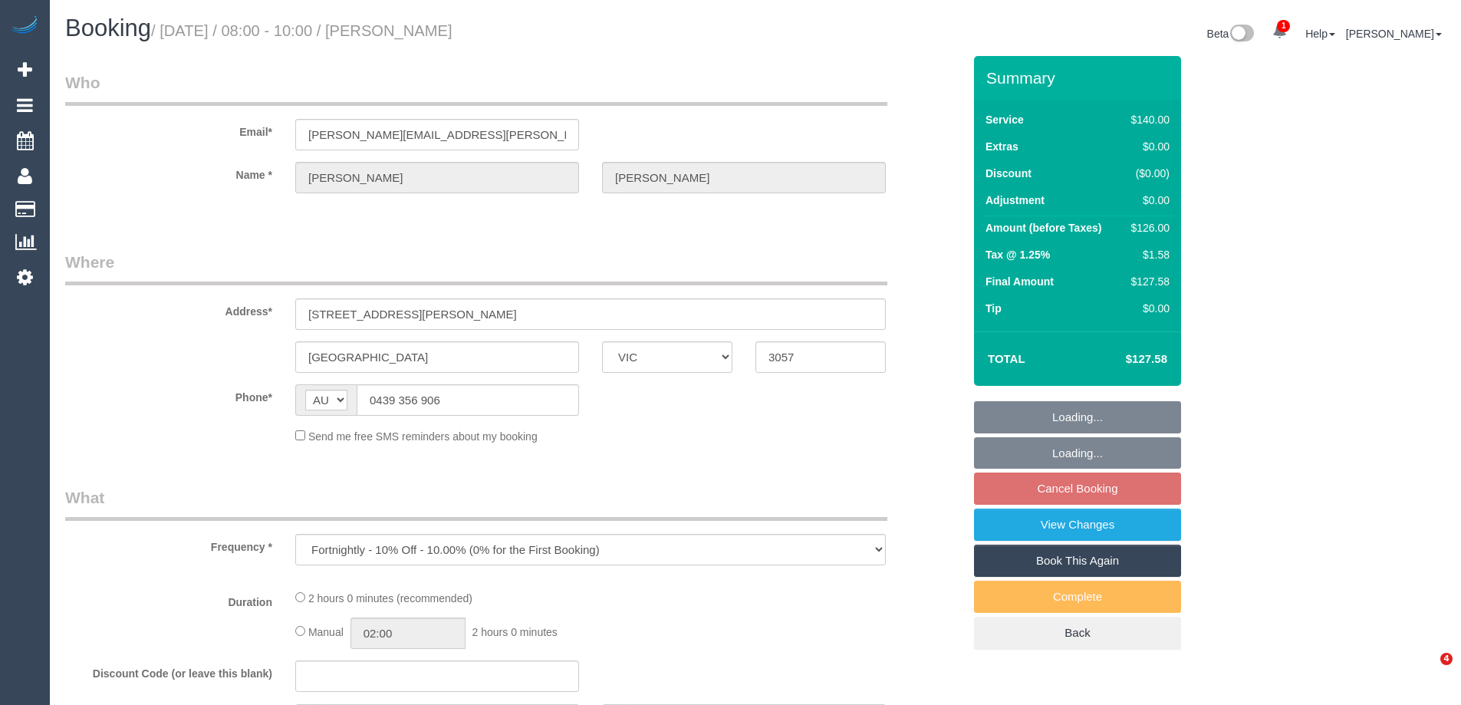
select select "VIC"
select select "string:stripe-pm_1QliwR2GScqysDRVSKtJxvD9"
select select "number:27"
select select "number:14"
select select "number:19"
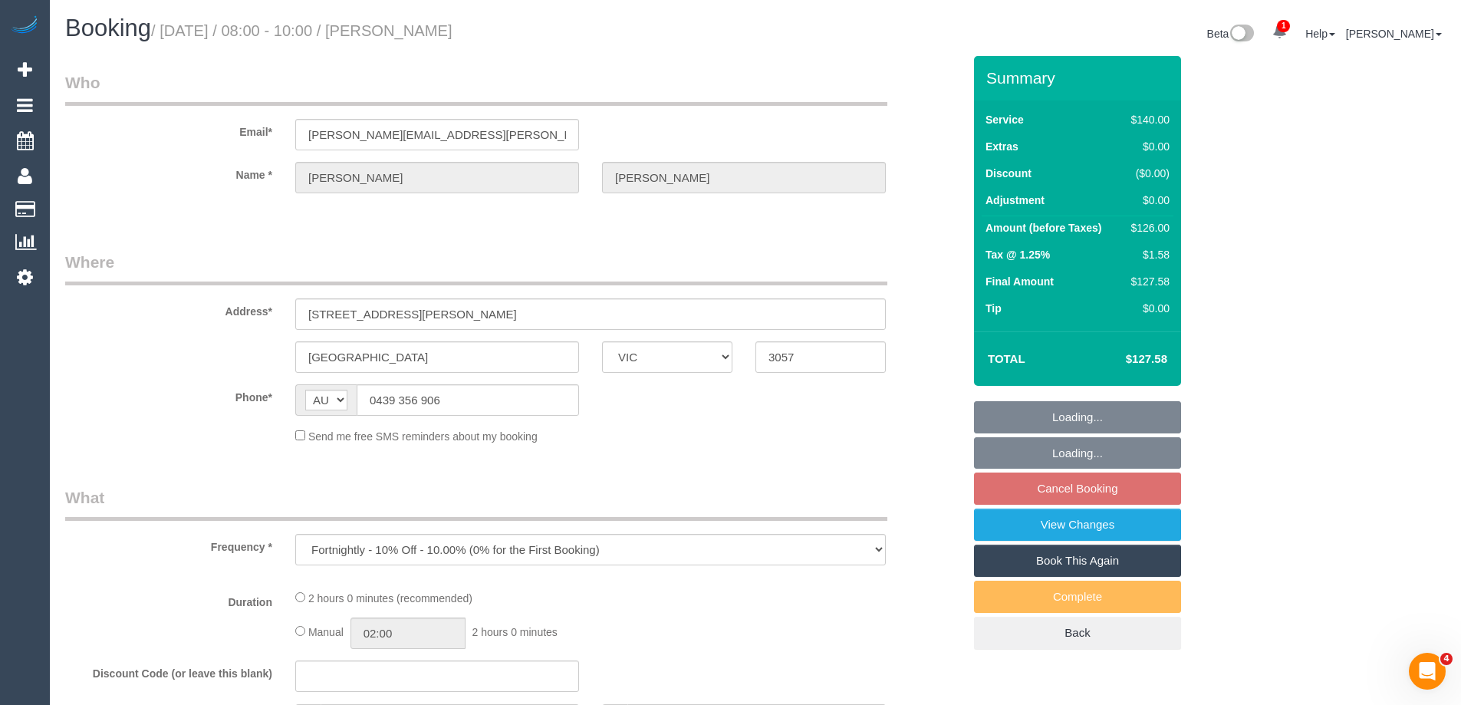
select select "number:24"
select select "number:34"
select select "number:13"
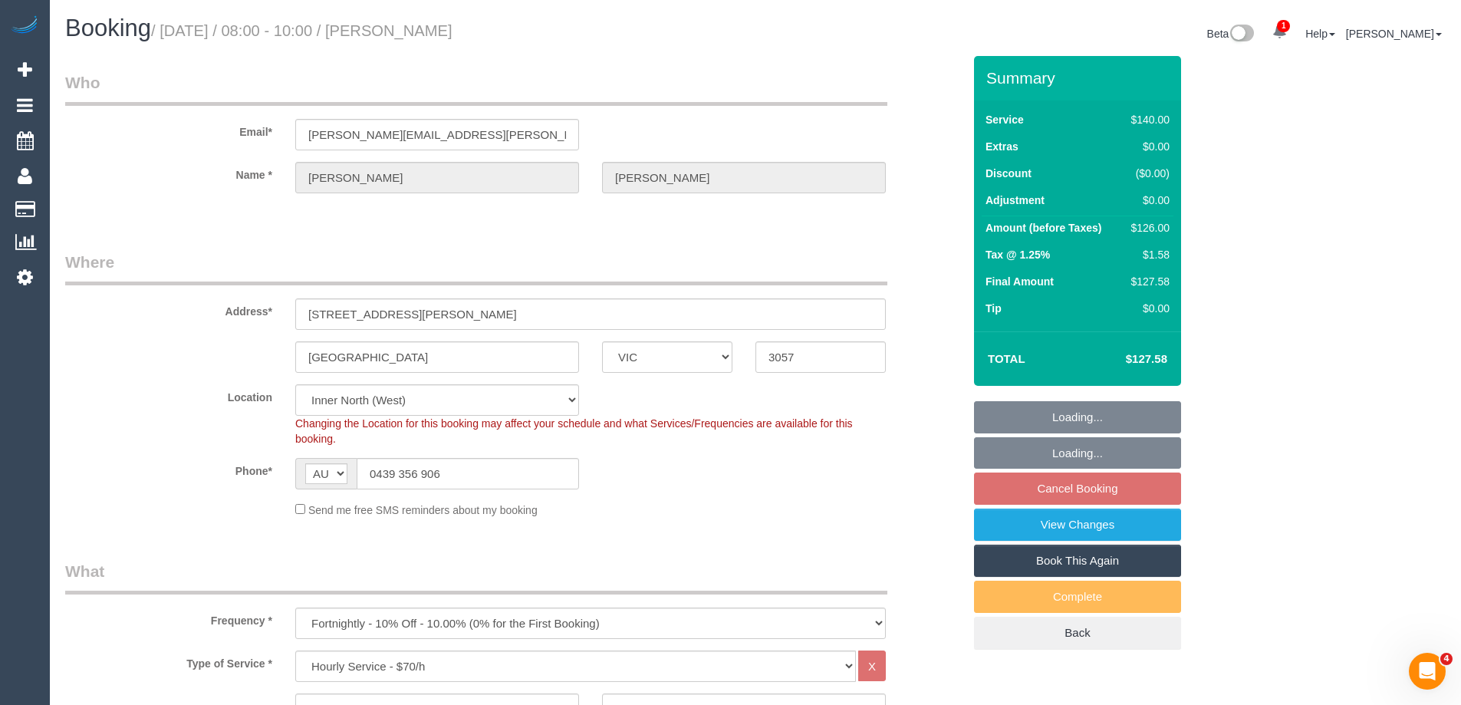
select select "object:1742"
select select "spot1"
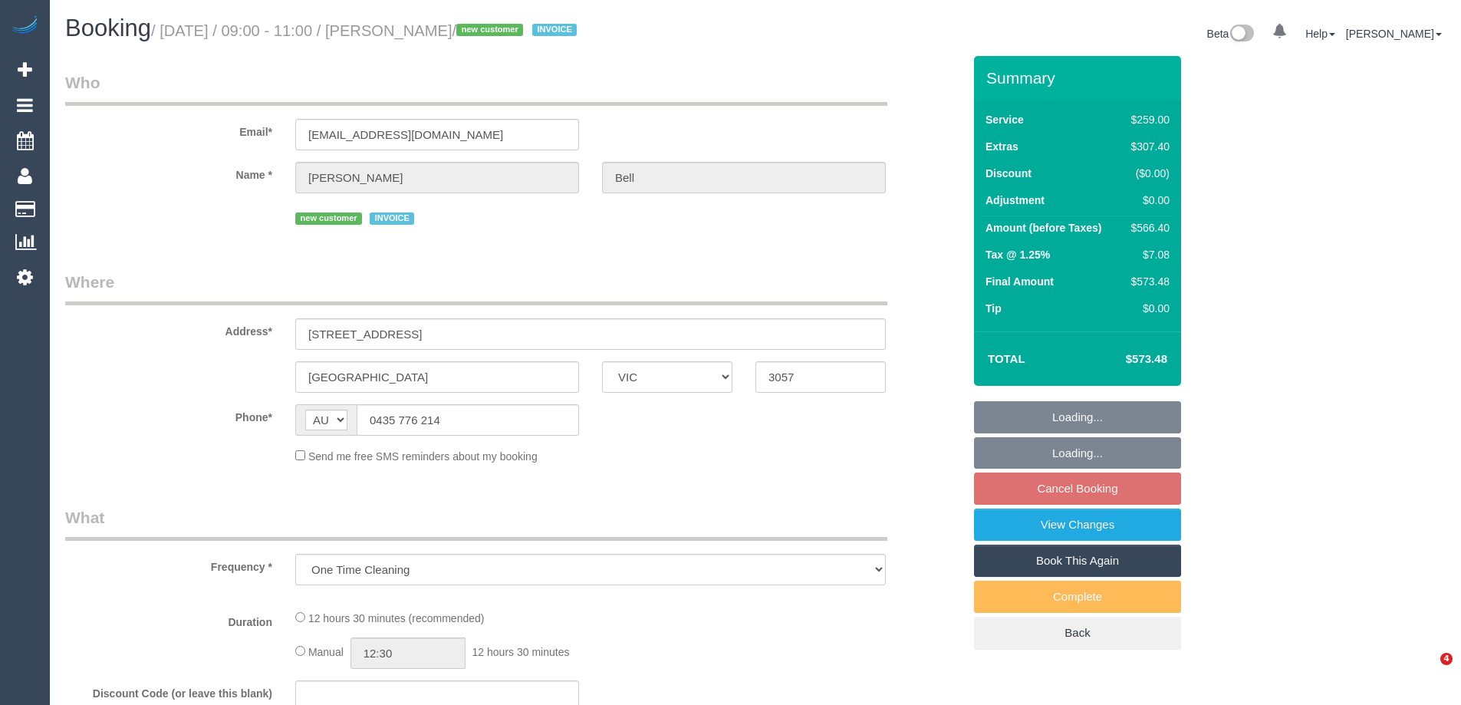
select select "VIC"
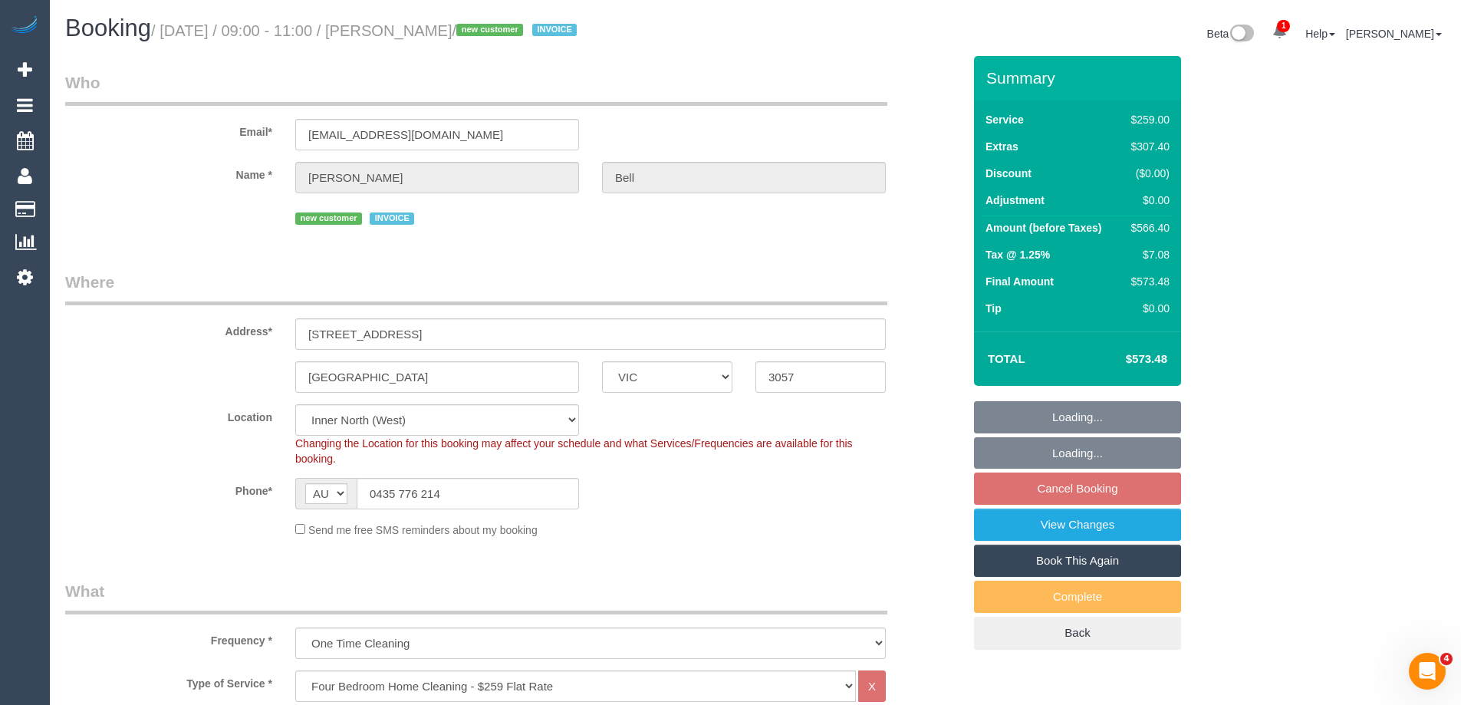
select select "object:652"
select select "number:28"
select select "number:14"
select select "number:19"
select select "number:36"
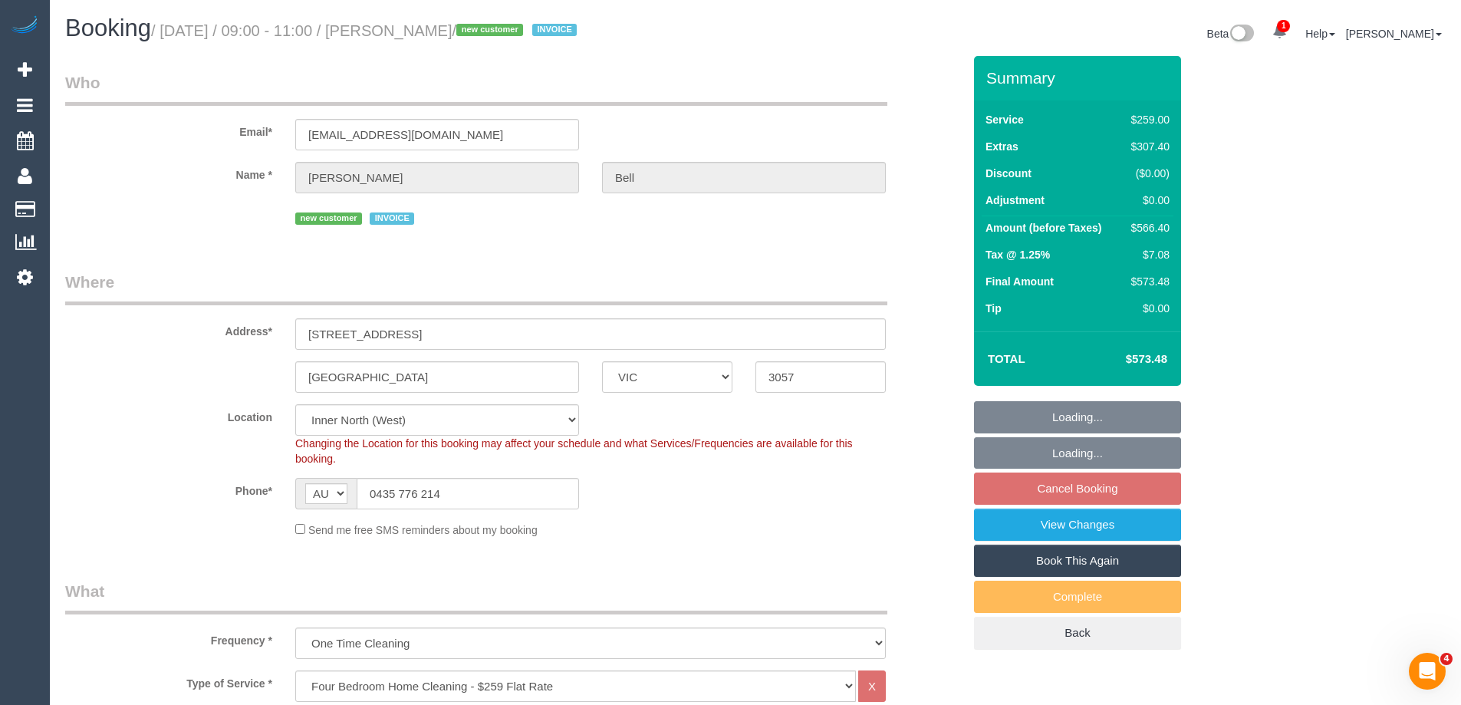
select select "spot1"
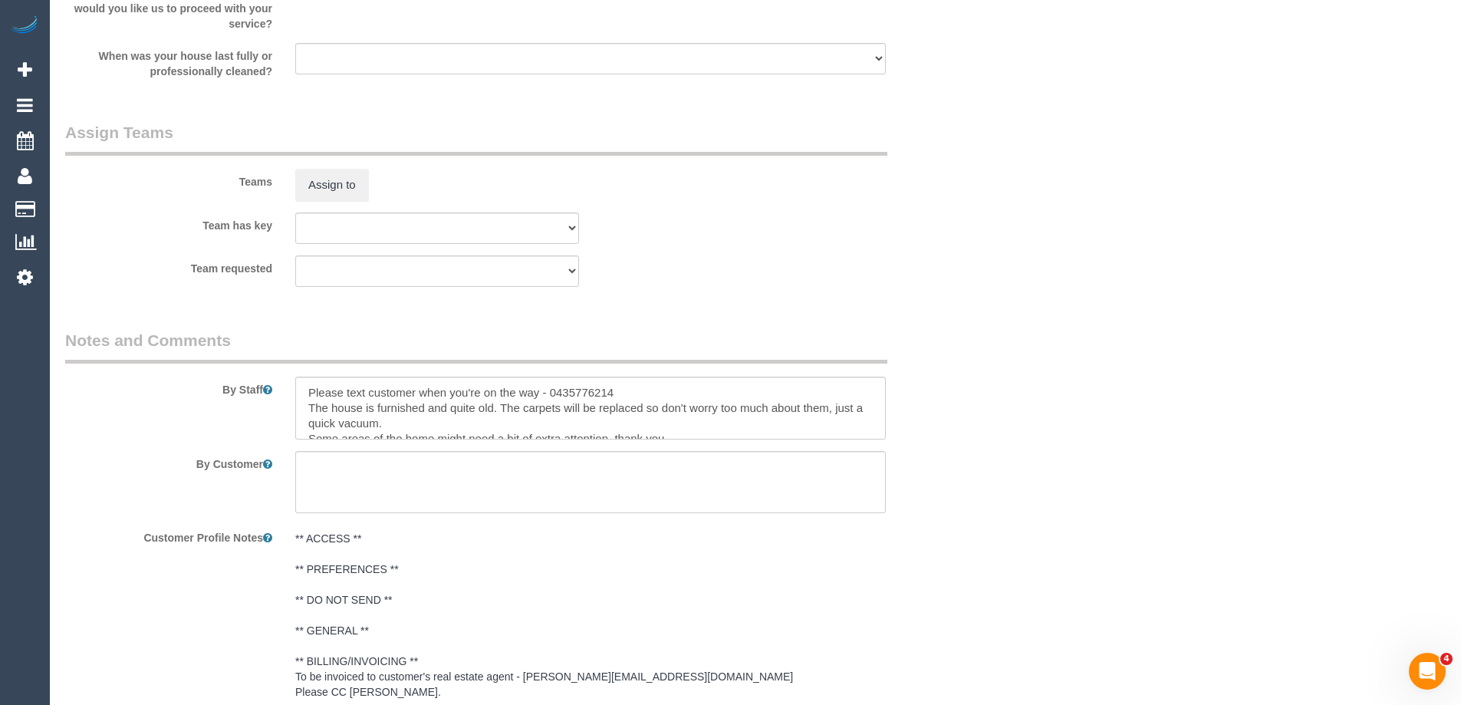
scroll to position [2614, 0]
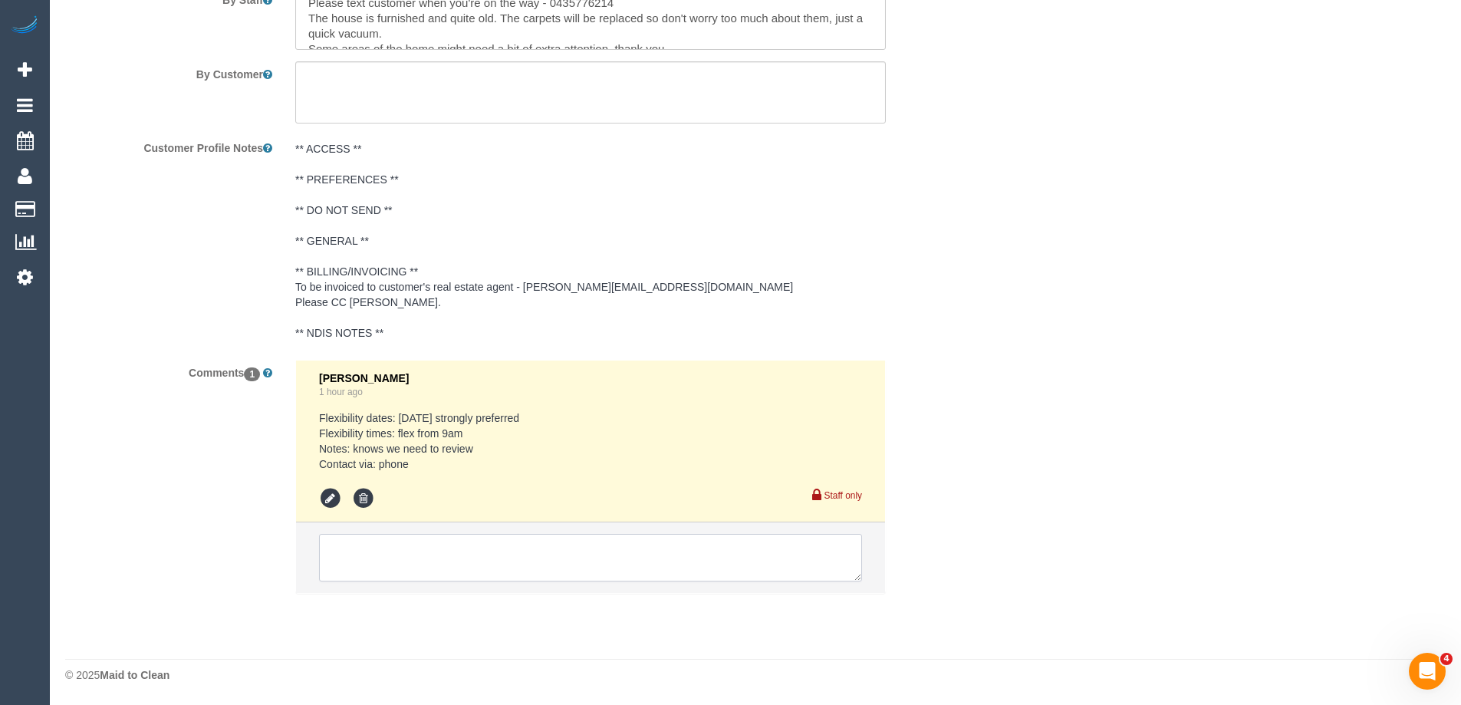
click at [420, 564] on textarea at bounding box center [590, 558] width 543 height 48
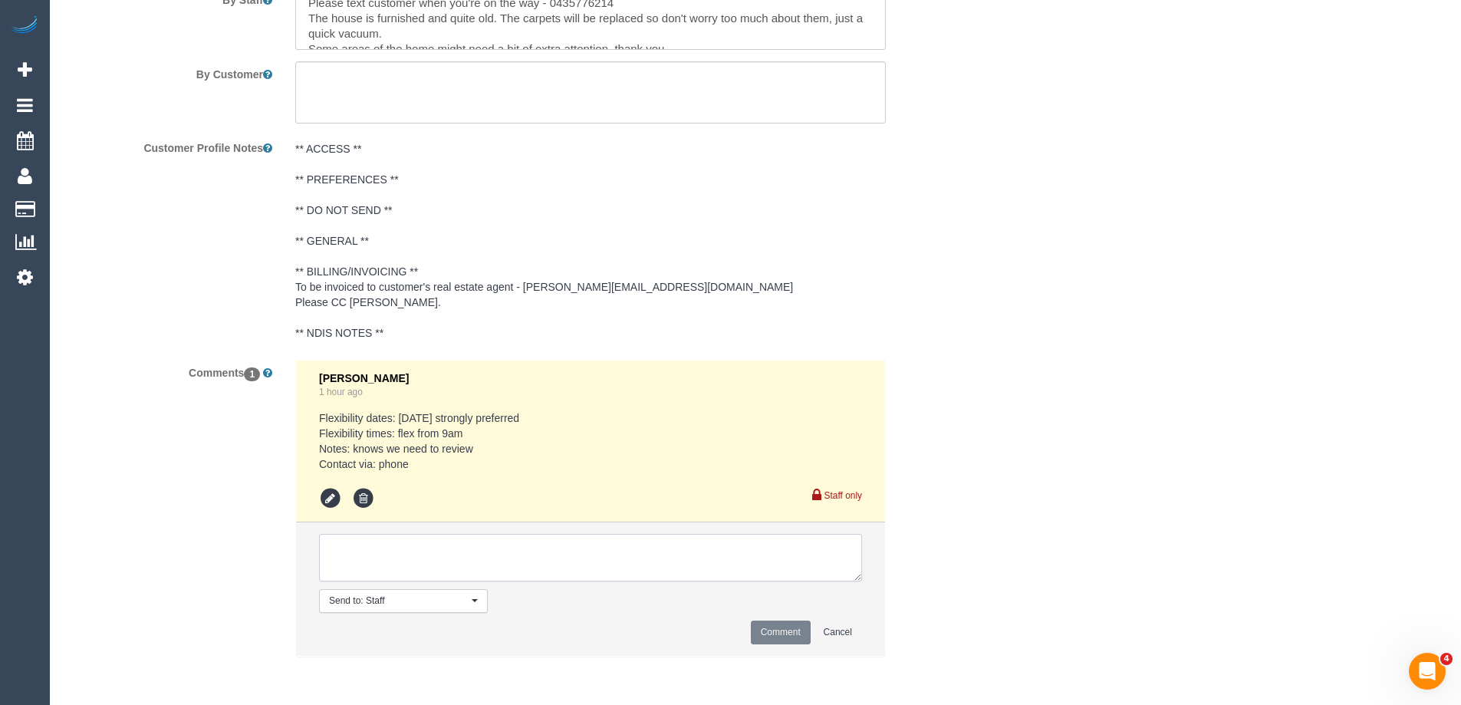
type textarea "e"
click at [475, 556] on textarea at bounding box center [590, 558] width 543 height 48
click at [735, 565] on textarea at bounding box center [590, 558] width 543 height 48
type textarea "Pending [PERSON_NAME] + [PERSON_NAME] - sms sent"
click at [783, 632] on button "Comment" at bounding box center [781, 632] width 60 height 24
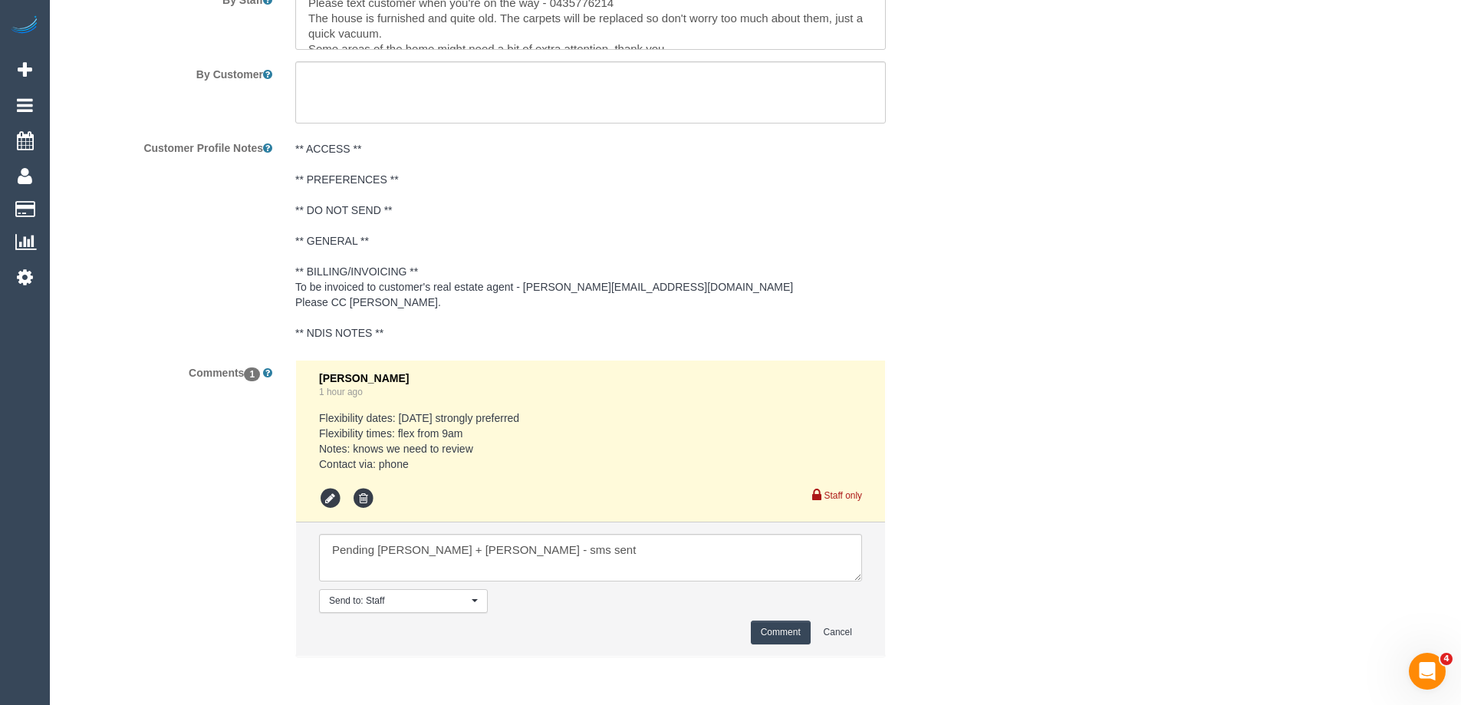
drag, startPoint x: 1250, startPoint y: 460, endPoint x: 1260, endPoint y: 454, distance: 11.7
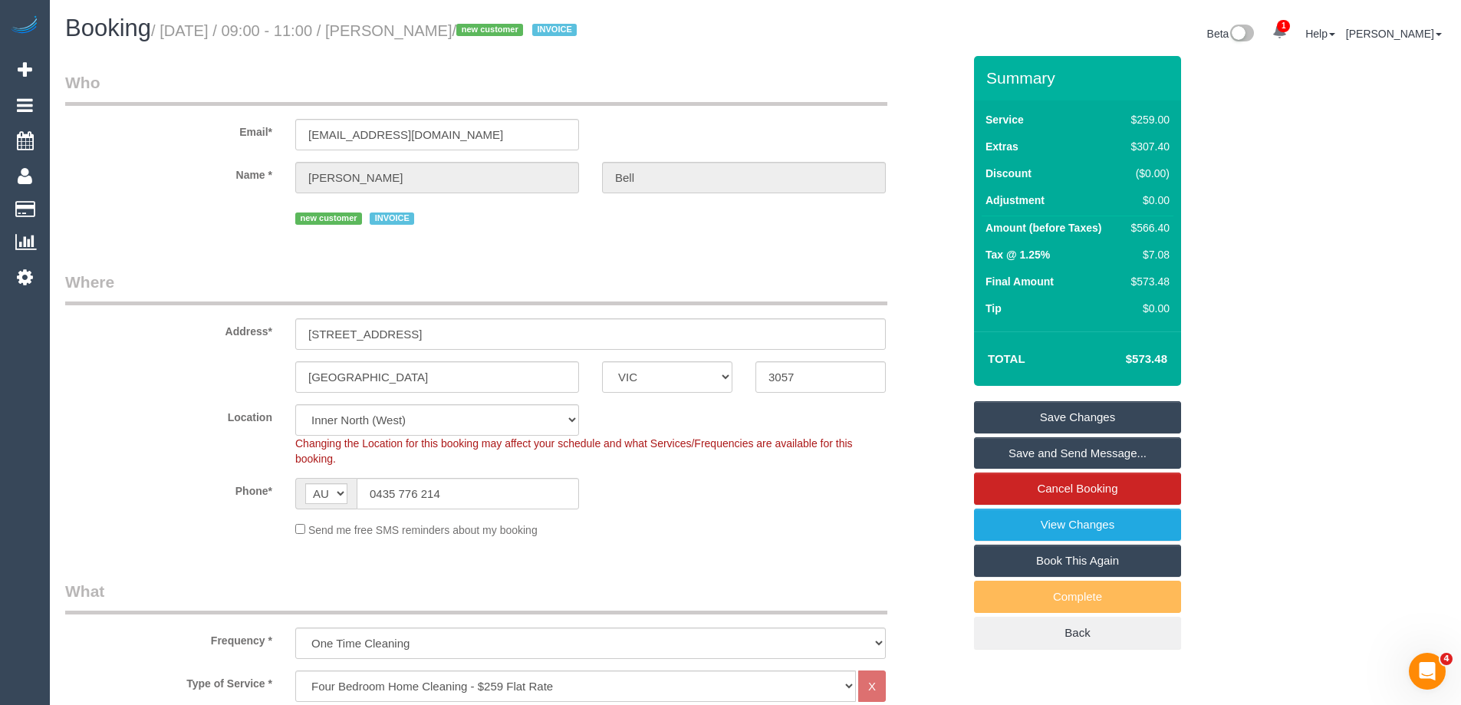
scroll to position [383, 0]
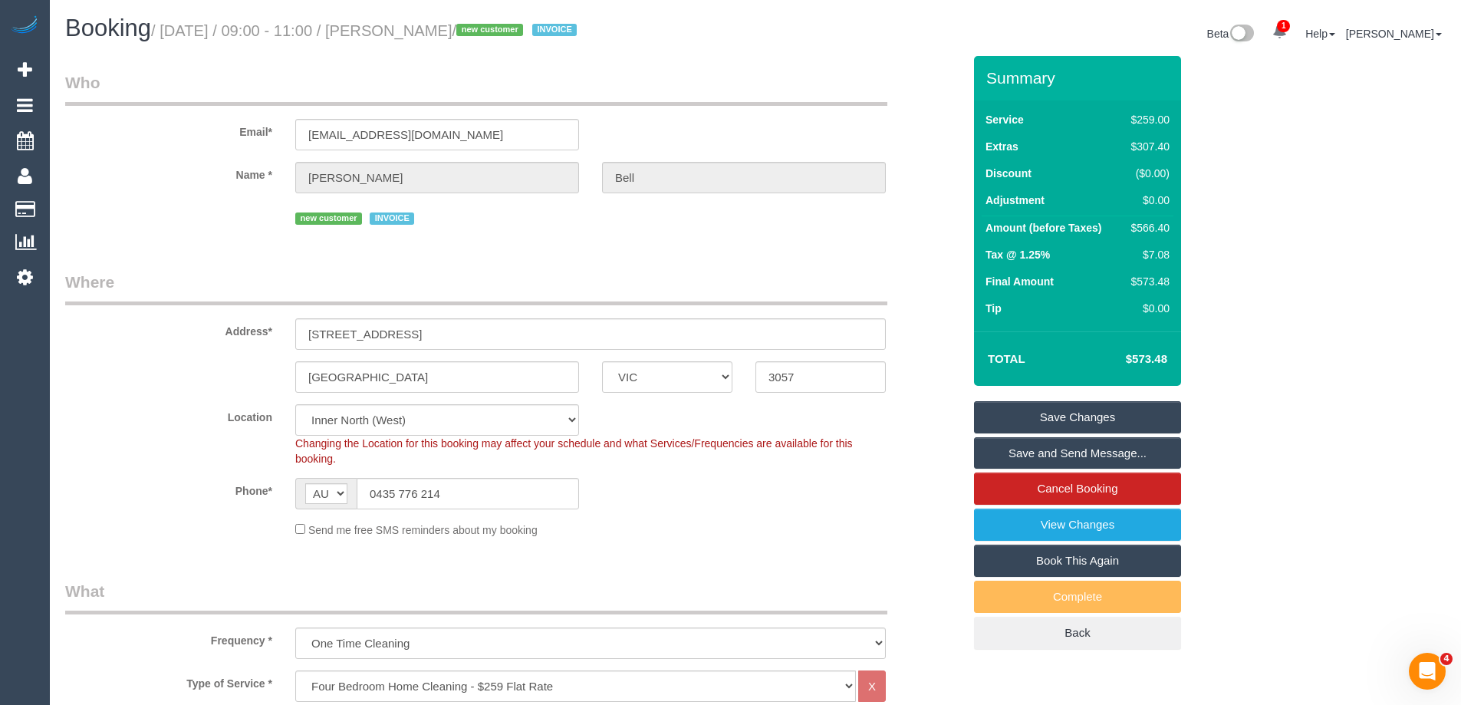
click at [1150, 228] on div "$566.40" at bounding box center [1147, 227] width 44 height 15
copy div "566.40"
click at [1260, 195] on div "Summary Service $259.00 Extras $307.40 Discount ($0.00) Adjustment $0.00 Amount…" at bounding box center [1135, 368] width 345 height 624
click at [890, 473] on sui-booking-location "Location [GEOGRAPHIC_DATA] (North) East (South) [GEOGRAPHIC_DATA] (East) [GEOGR…" at bounding box center [513, 470] width 897 height 133
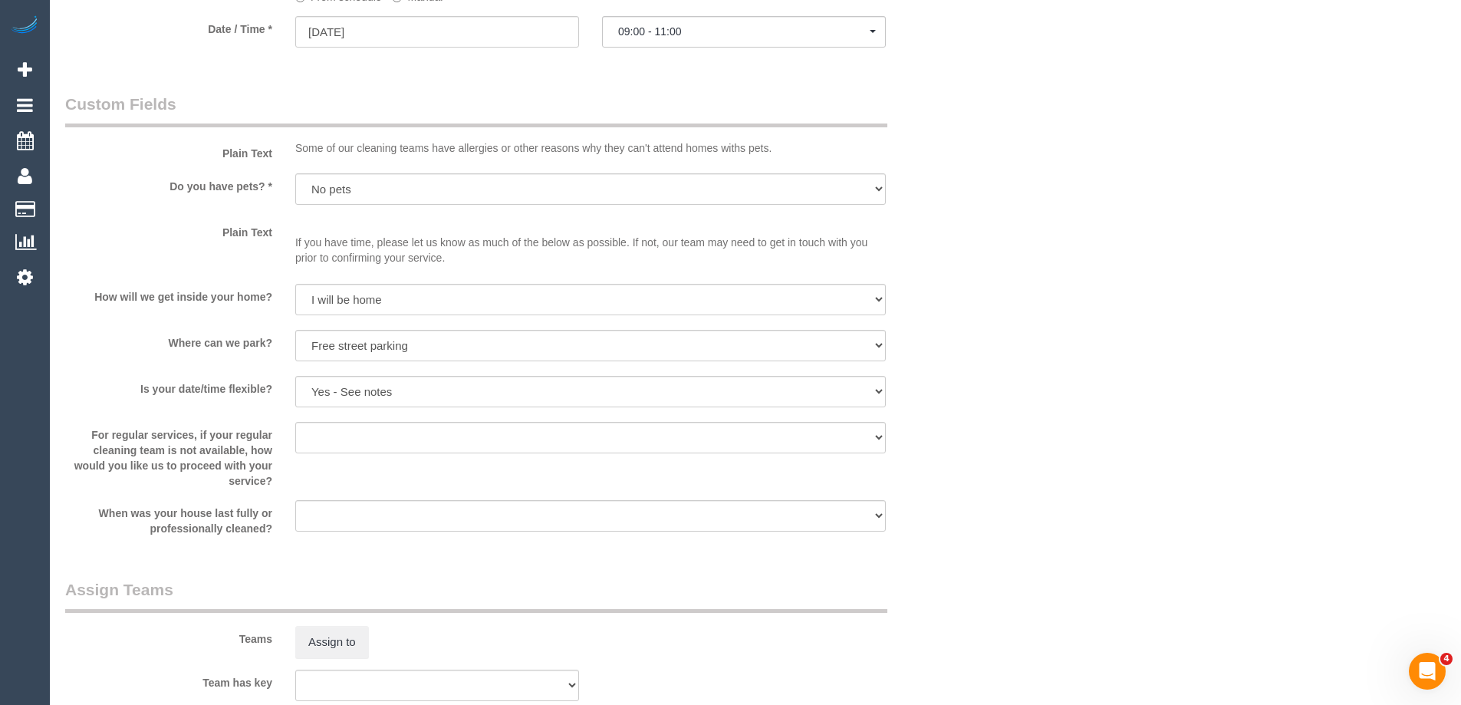
scroll to position [2147, 0]
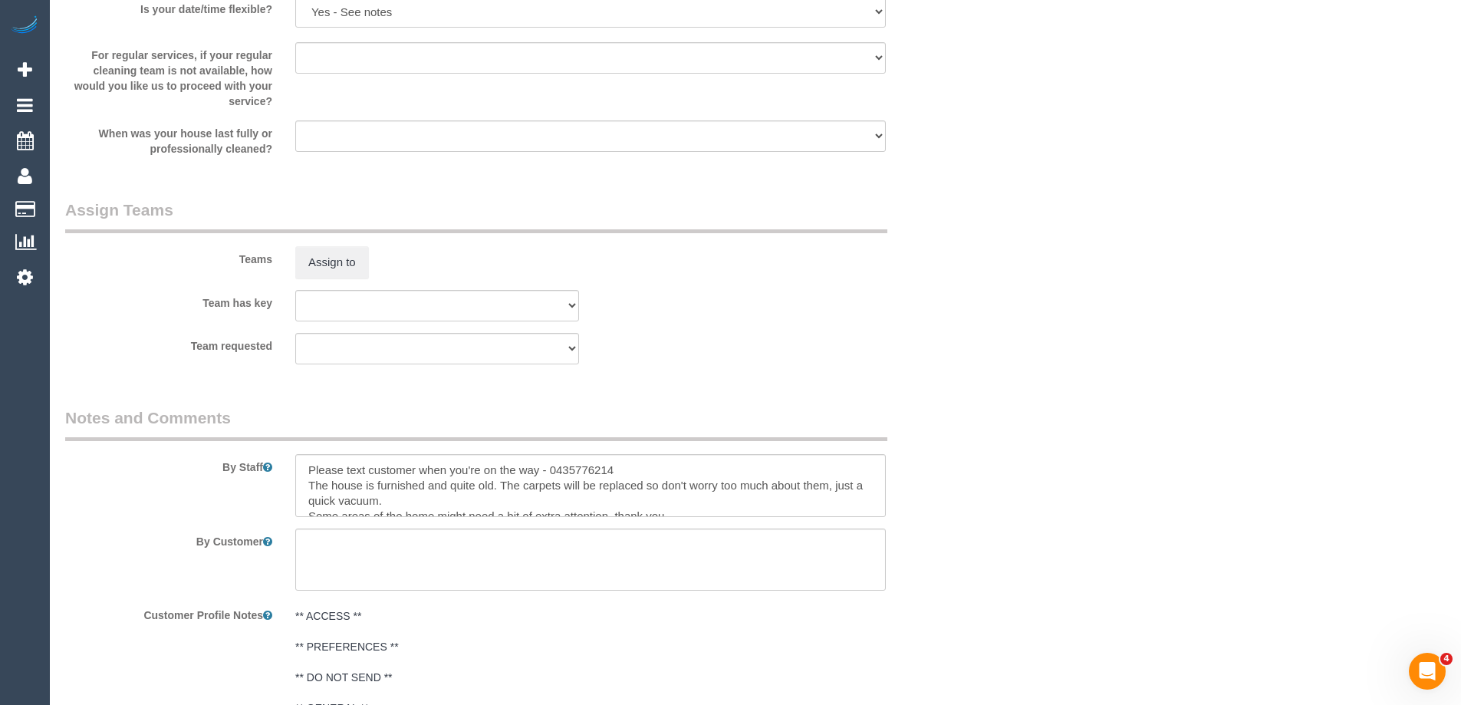
click at [290, 466] on div at bounding box center [591, 485] width 614 height 63
click at [296, 470] on textarea at bounding box center [590, 485] width 591 height 63
type textarea "Estimated time 9-10 hours Please text customer when you're on the way - 0435776…"
click at [821, 355] on div "Team requested (0) Office (0) [PERSON_NAME] Test Account (1) [PERSON_NAME] (FT)…" at bounding box center [514, 348] width 920 height 31
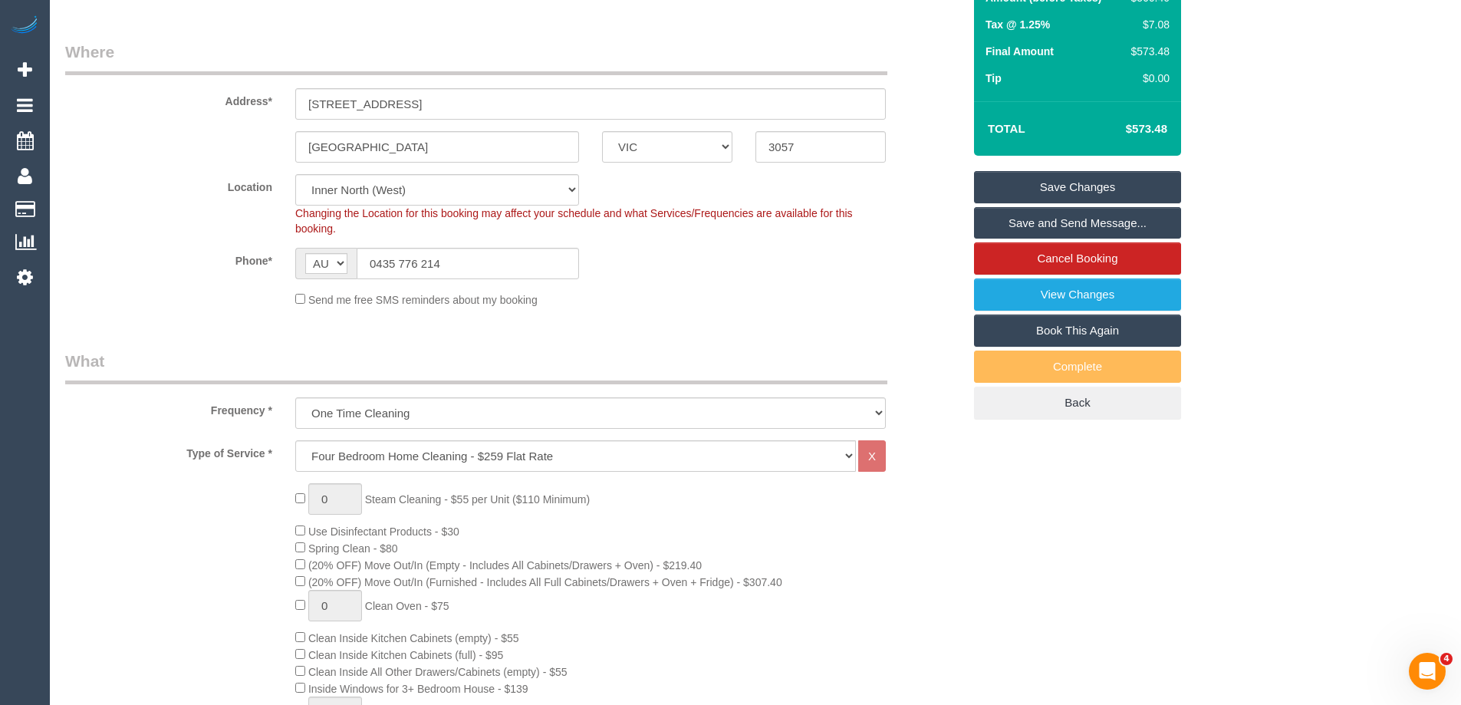
scroll to position [0, 0]
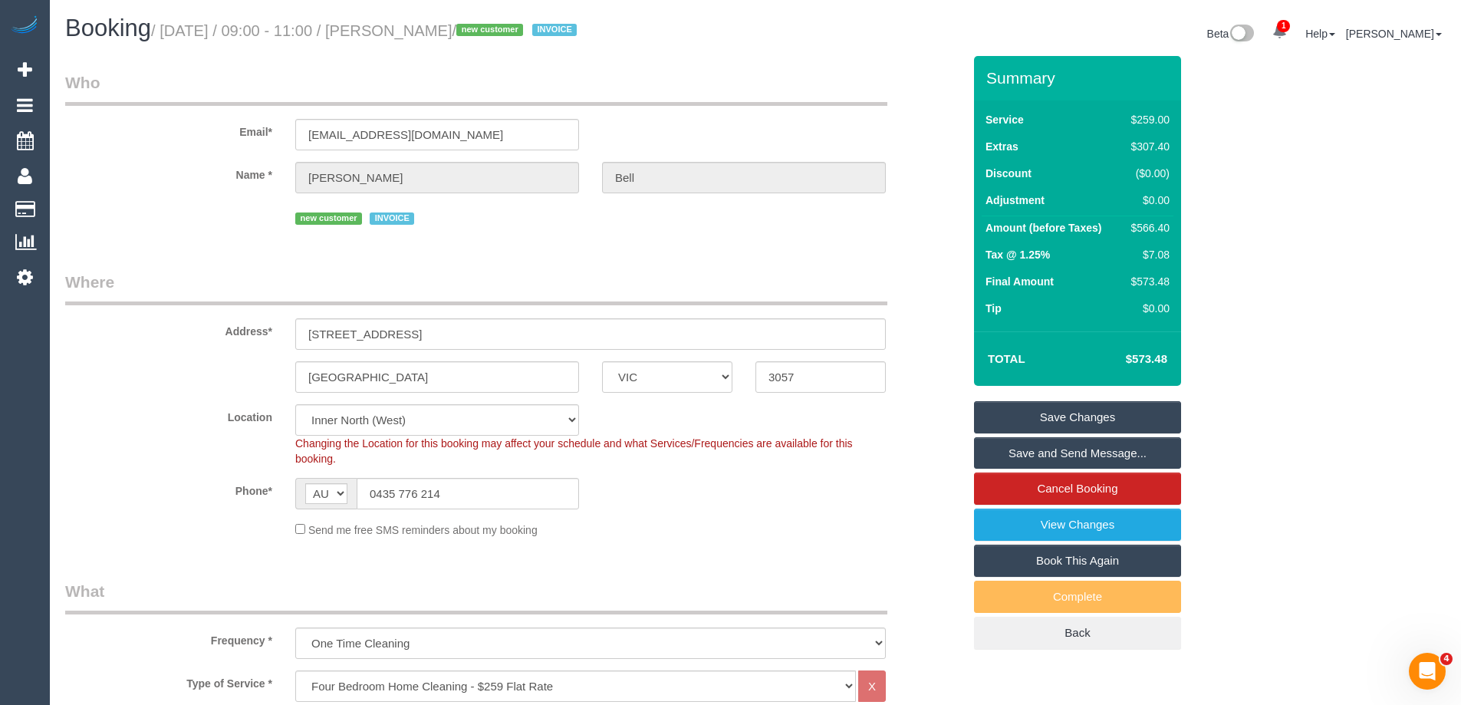
click at [1146, 229] on div "$566.40" at bounding box center [1147, 227] width 44 height 15
copy div "566.40"
drag, startPoint x: 889, startPoint y: 244, endPoint x: 912, endPoint y: 262, distance: 29.0
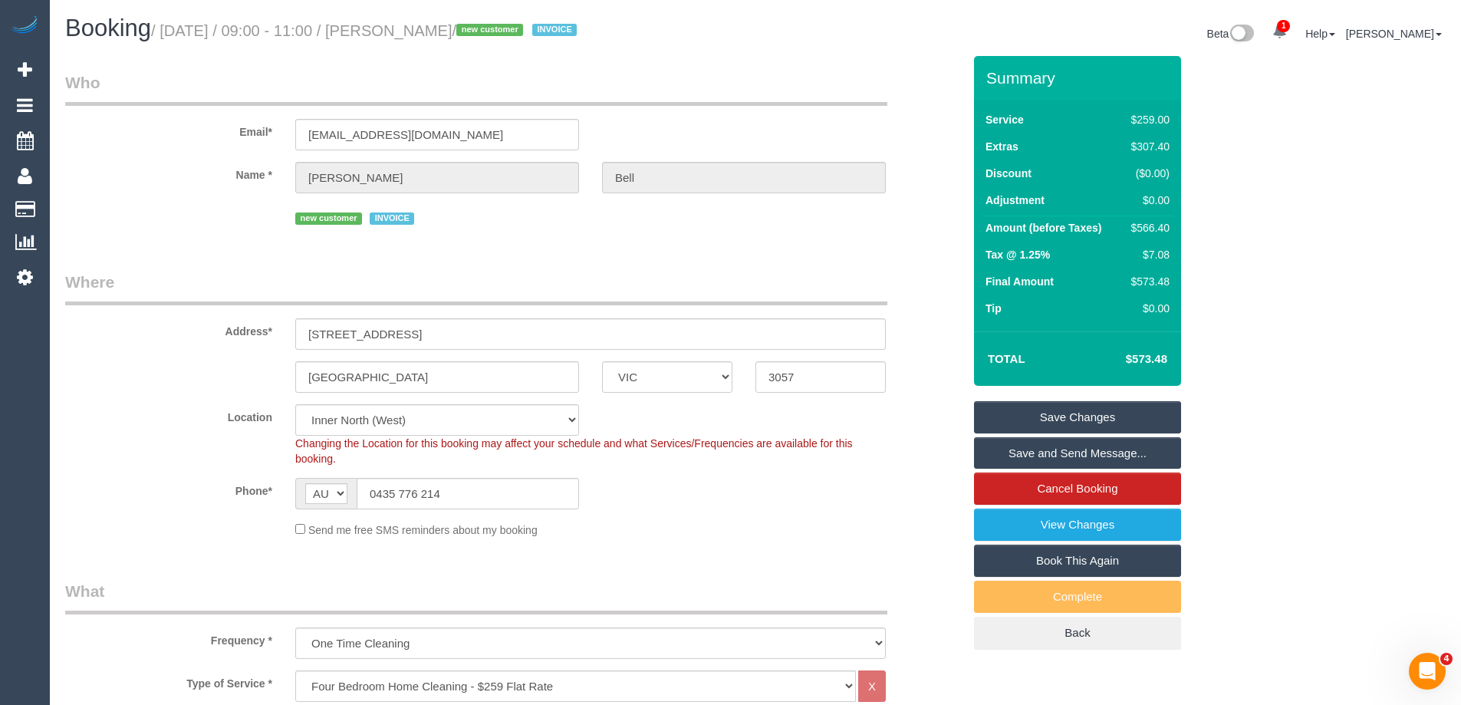
click at [1012, 416] on link "Save Changes" at bounding box center [1077, 417] width 207 height 32
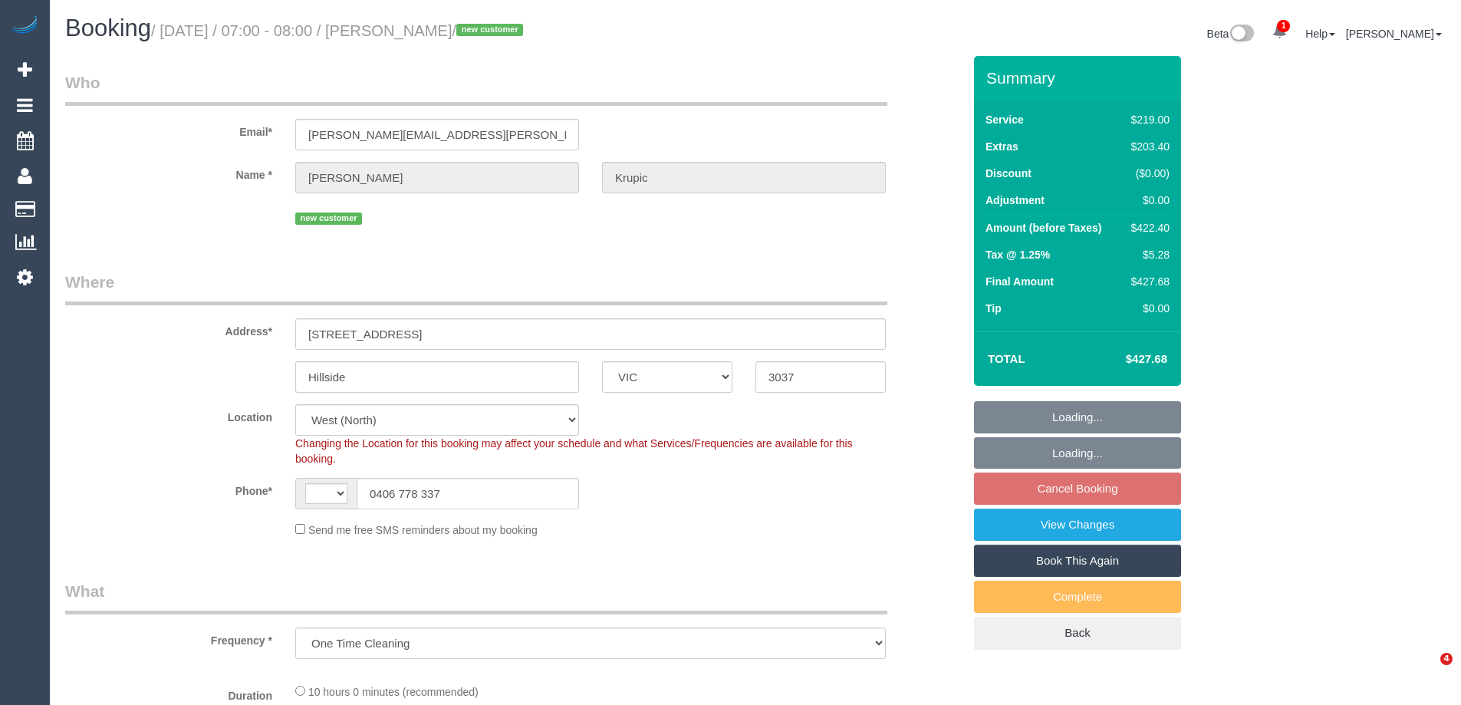
select select "VIC"
select select "object:720"
select select "string:AU"
select select "number:29"
select select "number:14"
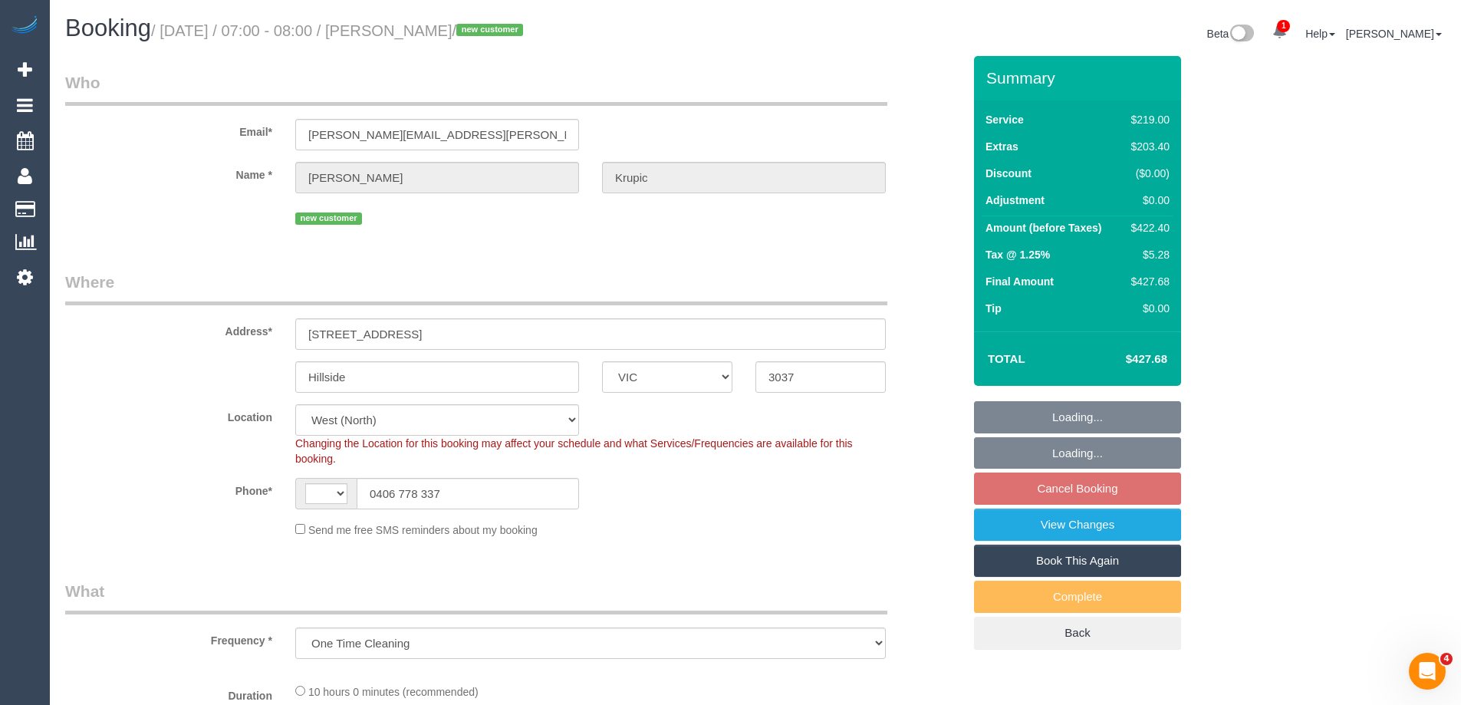
select select "number:19"
select select "number:24"
select select "number:26"
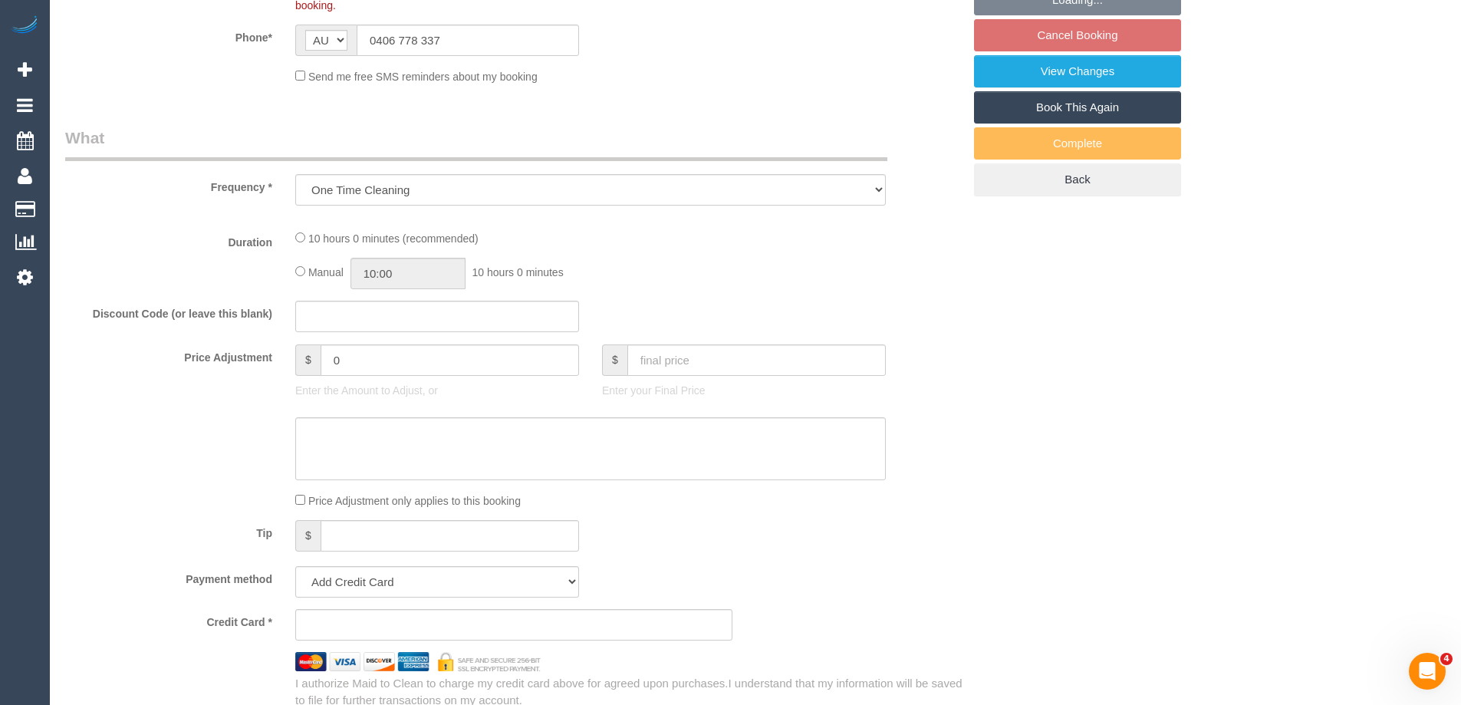
select select "spot1"
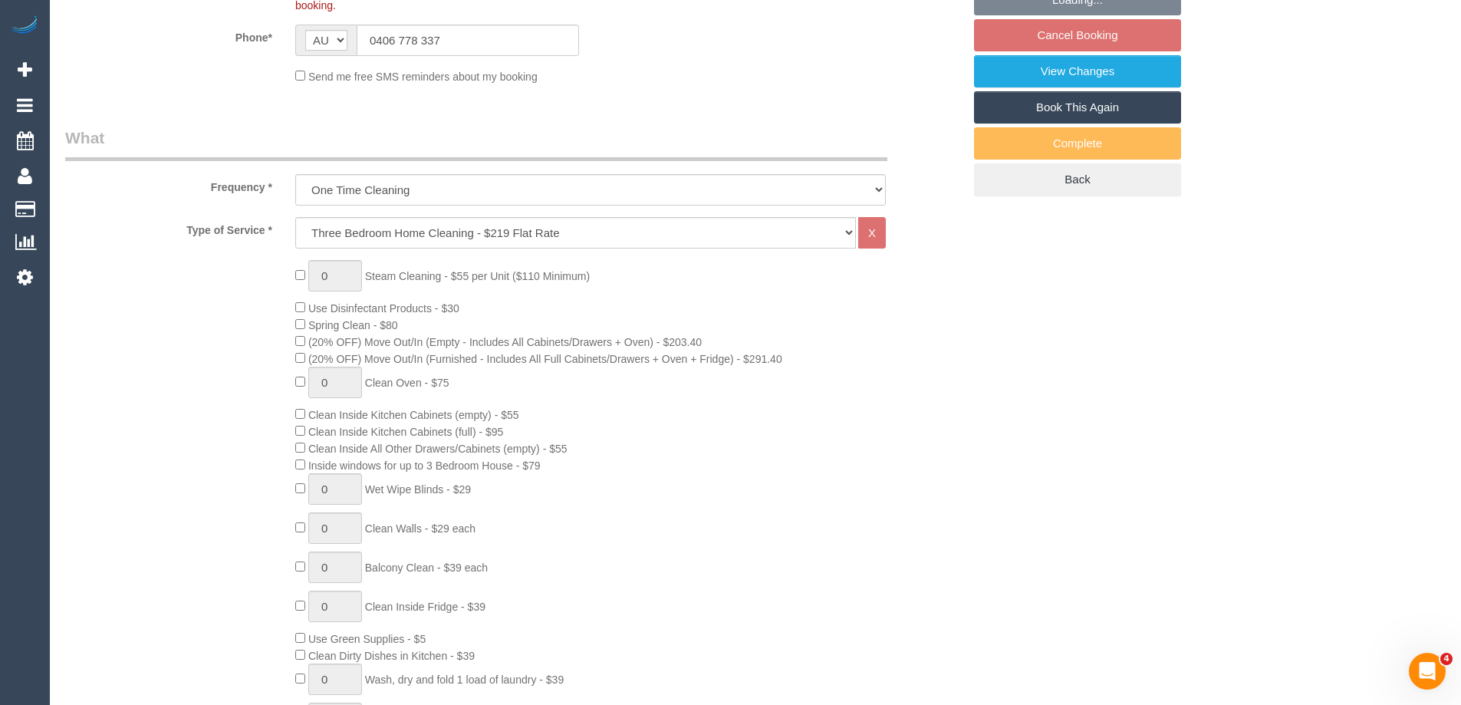
select select "string:stripe-pm_1S0Zut2GScqysDRV5T1cN0AL"
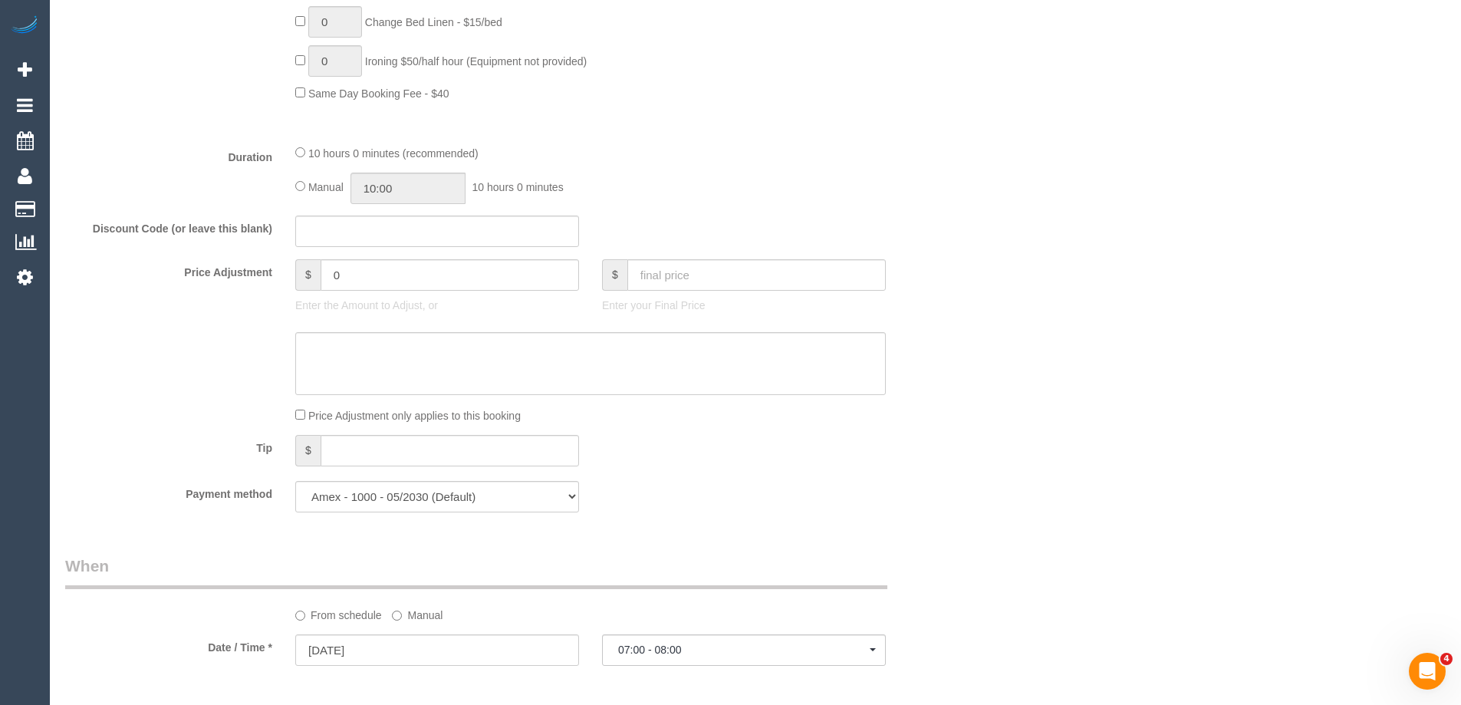
scroll to position [1073, 0]
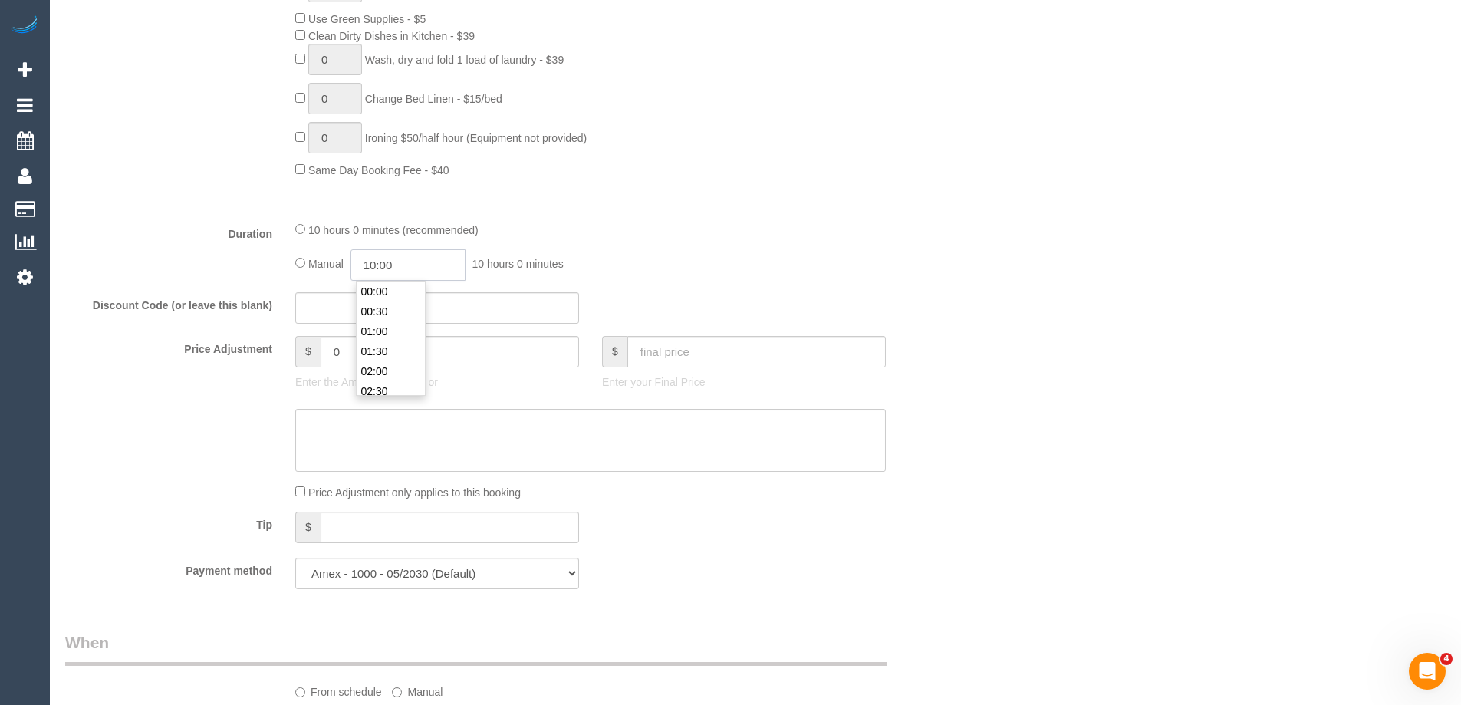
click at [426, 271] on input "10:00" at bounding box center [407, 264] width 115 height 31
type input "04:00"
click at [391, 291] on li "04:00" at bounding box center [391, 287] width 68 height 20
click at [878, 271] on div "Manual 04:00 4 hours 0 minutes" at bounding box center [590, 264] width 591 height 31
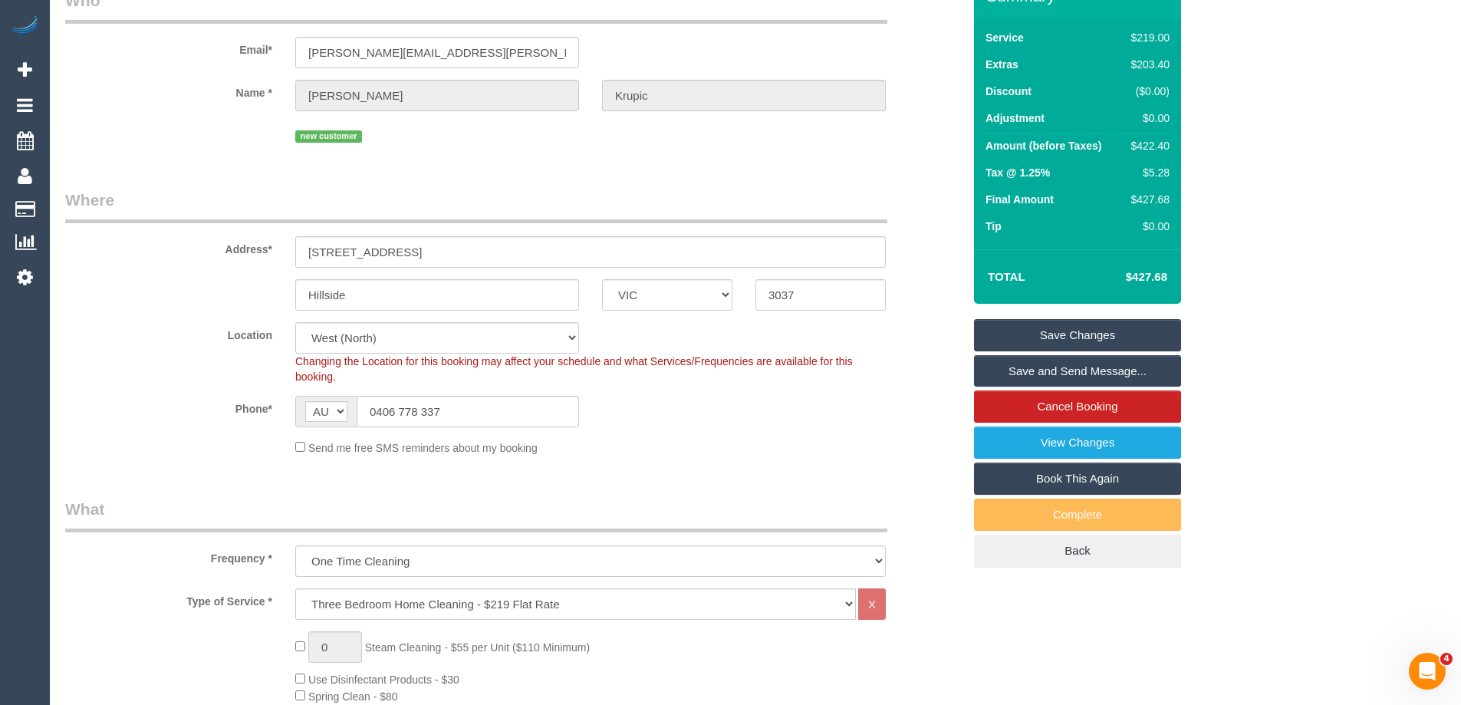
scroll to position [76, 0]
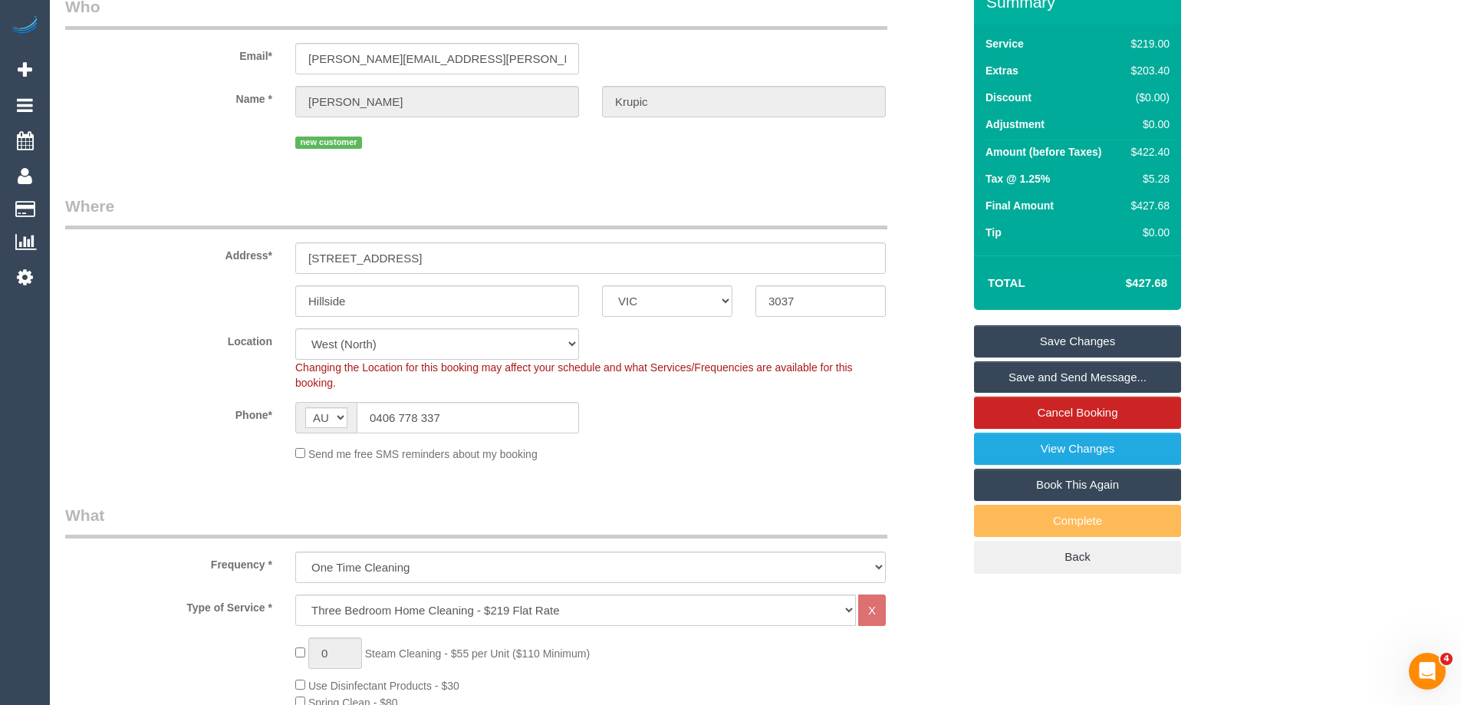
select select "spot19"
click at [1075, 337] on link "Save Changes" at bounding box center [1077, 341] width 207 height 32
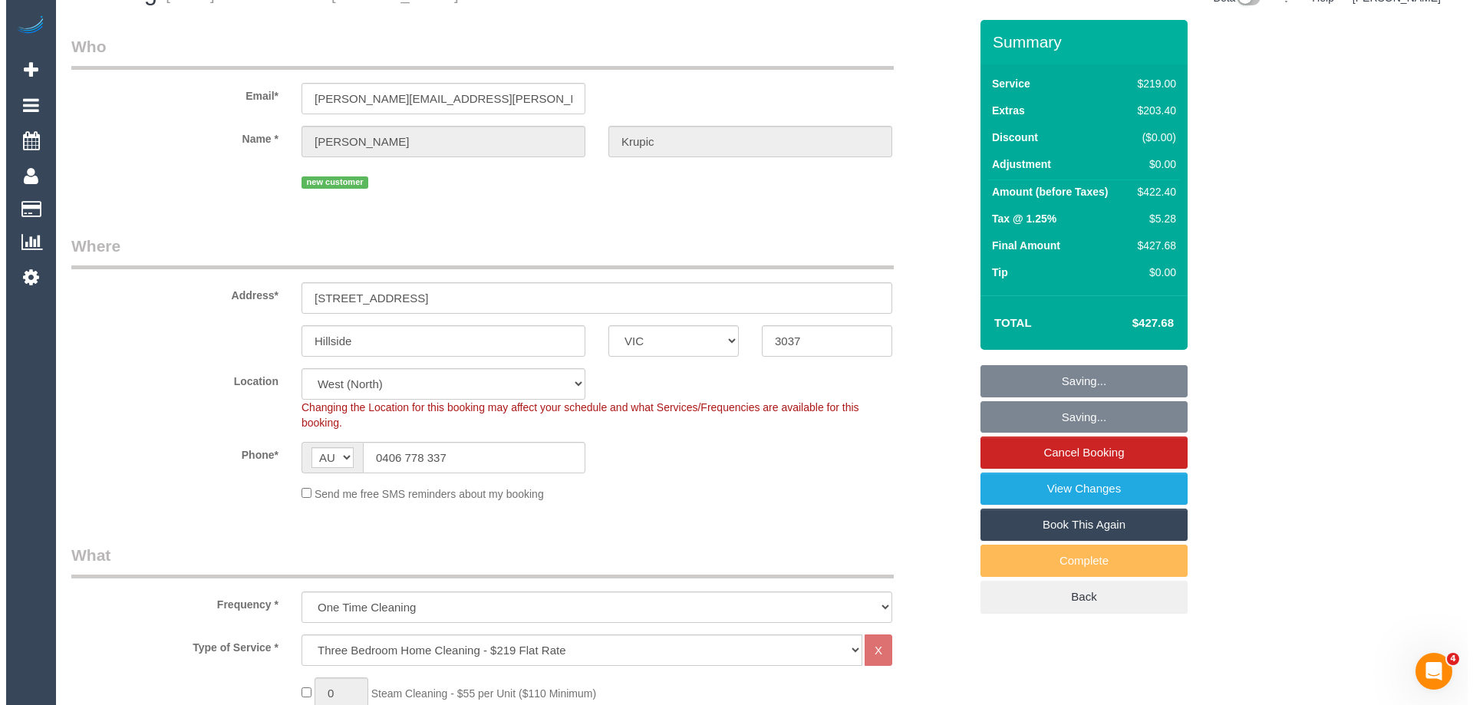
scroll to position [0, 0]
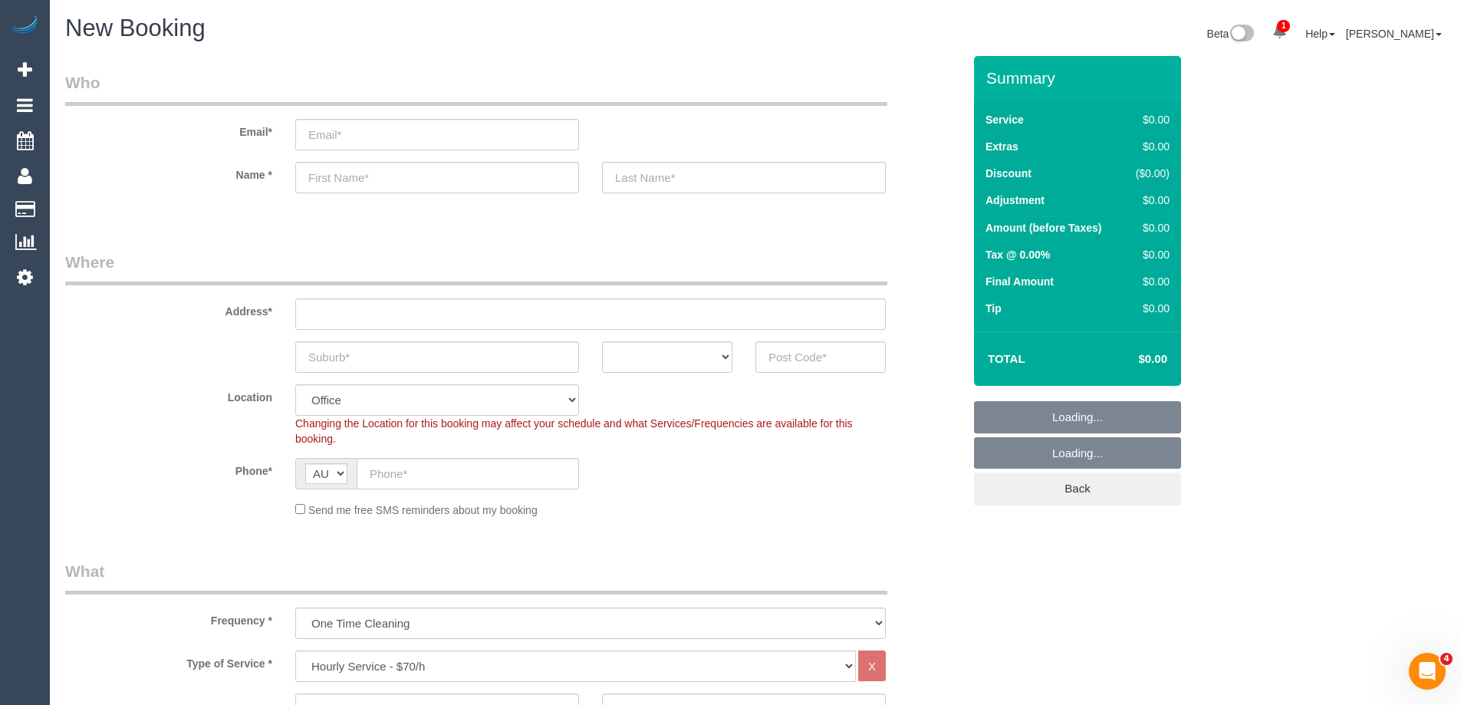
select select "object:1906"
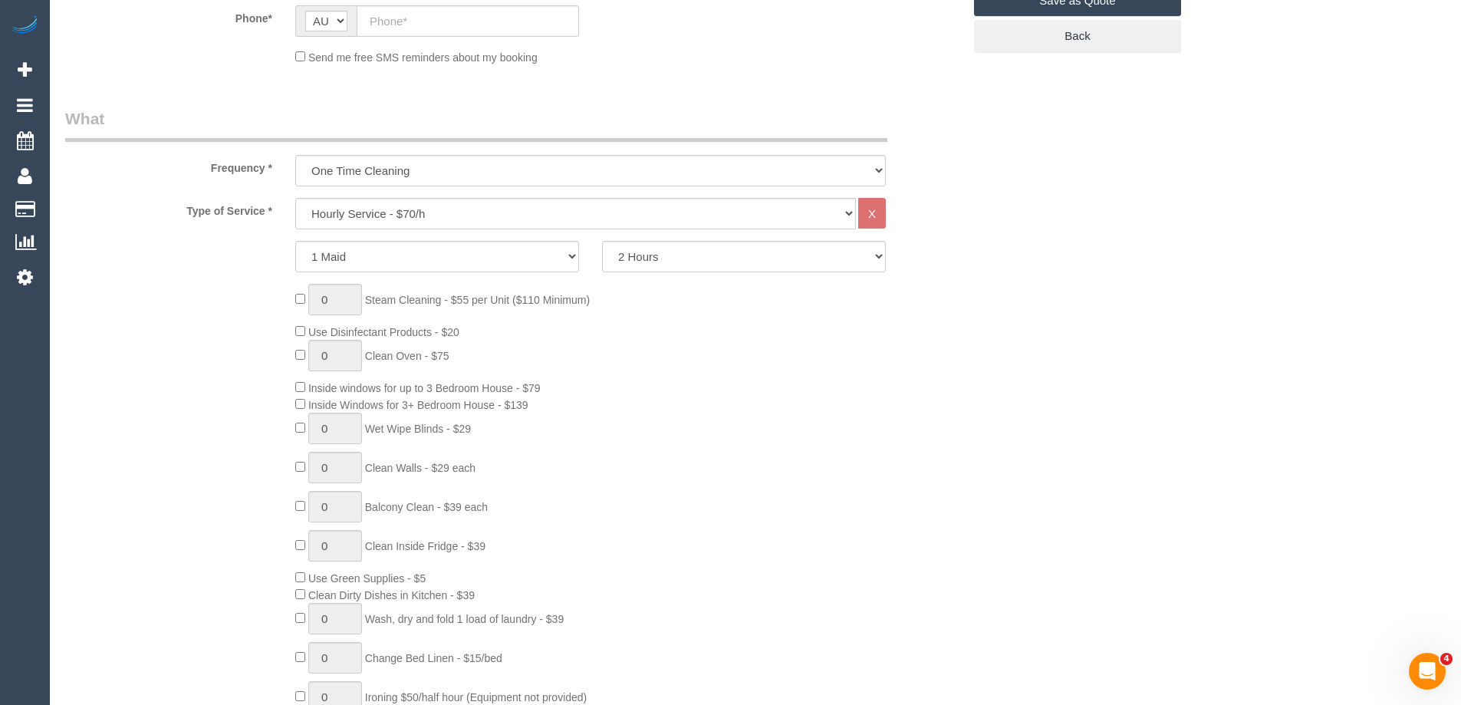
scroll to position [460, 0]
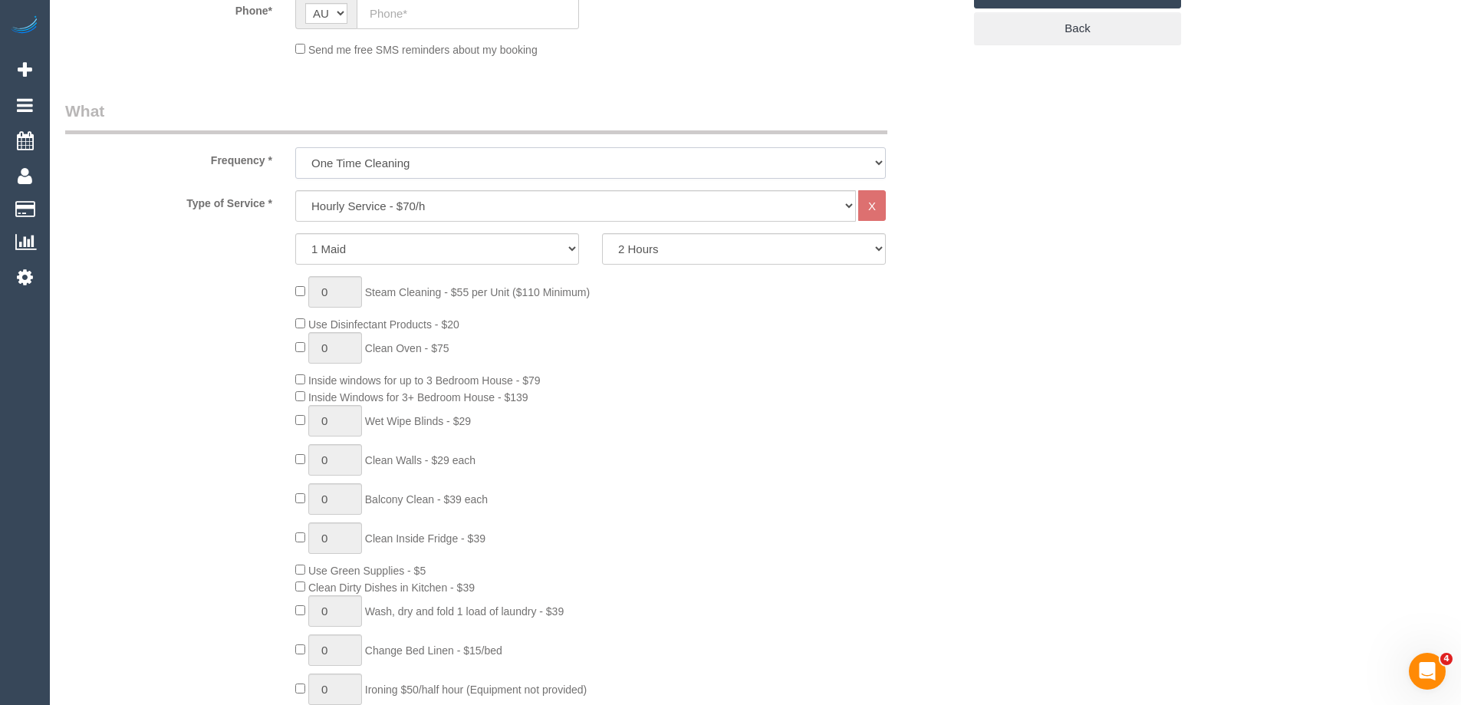
click at [406, 173] on select "One Time Cleaning Weekly - 10% Off - 10.00% (0% for the First Booking) Fortnigh…" at bounding box center [590, 162] width 591 height 31
drag, startPoint x: 163, startPoint y: 321, endPoint x: 178, endPoint y: 312, distance: 16.8
click at [164, 320] on div "0 Steam Cleaning - $55 per Unit ($110 Minimum) Use Disinfectant Products - $20 …" at bounding box center [514, 502] width 920 height 453
click at [366, 199] on select "Hourly Service - $70/h Hourly Service - $65/h Hourly Service - $60/h Hourly Ser…" at bounding box center [575, 205] width 561 height 31
select select "212"
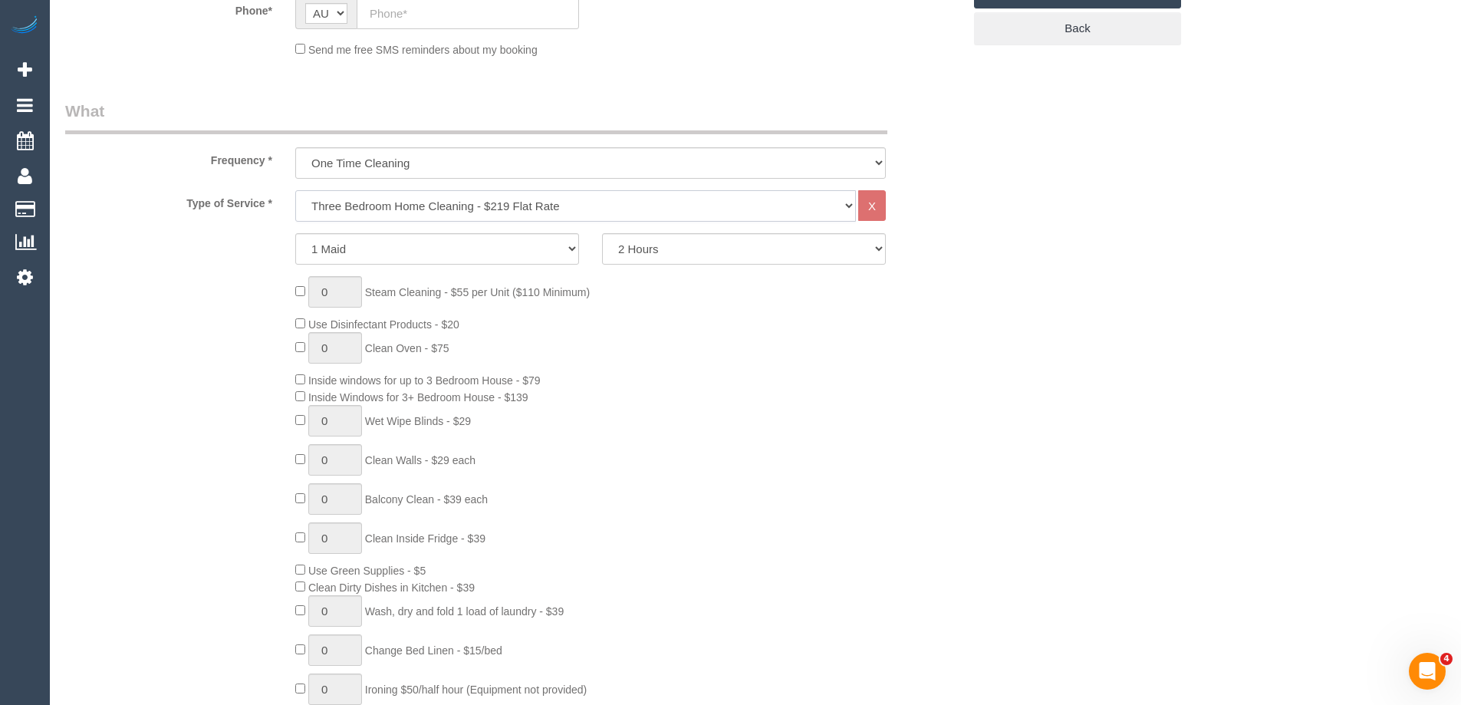
click at [295, 190] on select "Hourly Service - $70/h Hourly Service - $65/h Hourly Service - $60/h Hourly Ser…" at bounding box center [575, 205] width 561 height 31
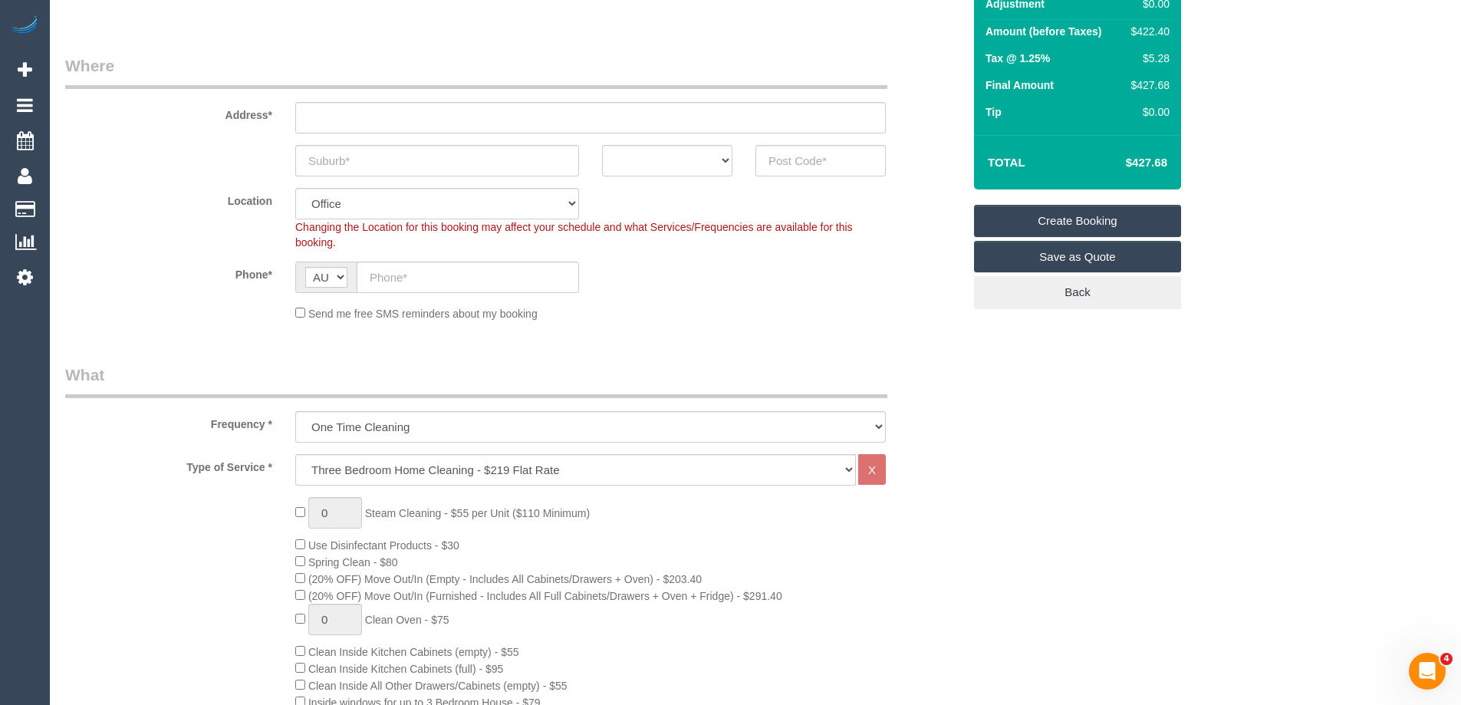
scroll to position [0, 0]
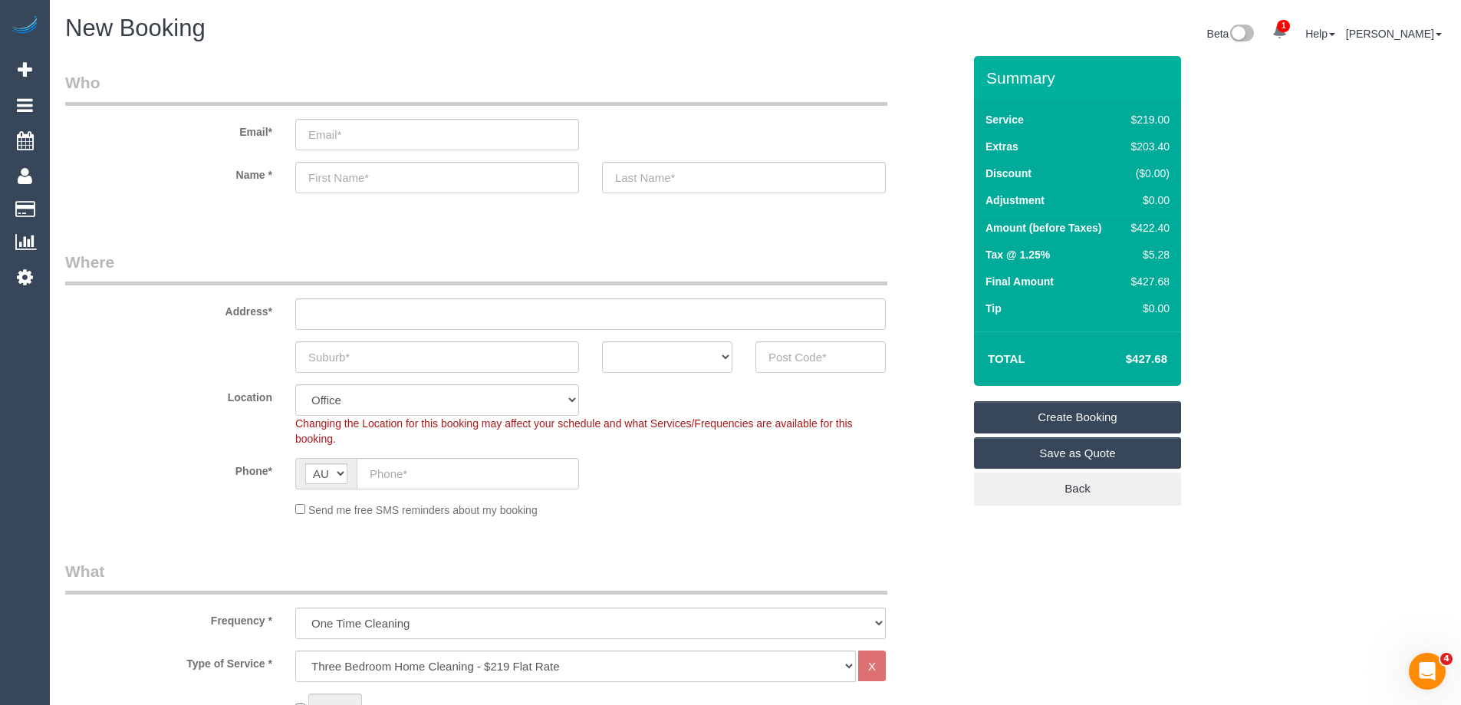
click at [1154, 228] on div "$422.40" at bounding box center [1147, 227] width 44 height 15
copy div "422.40"
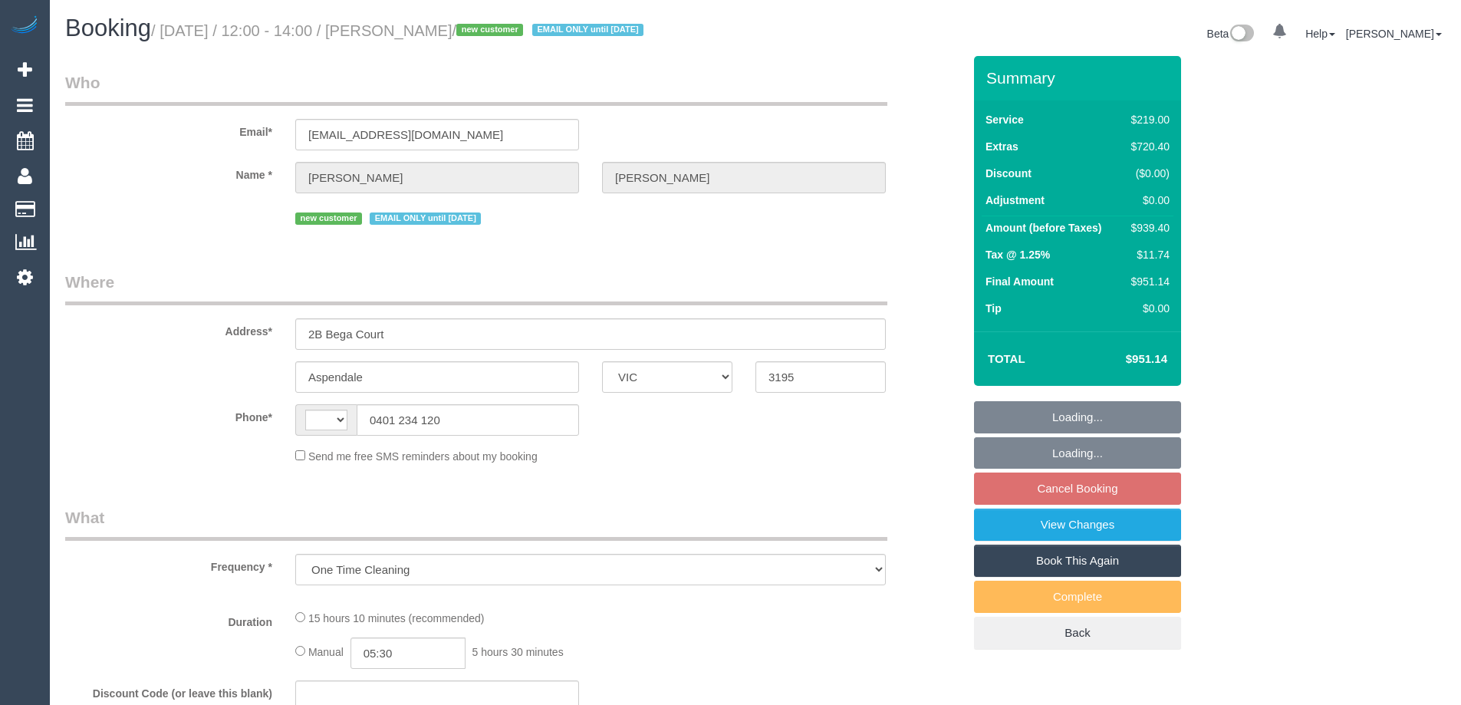
select select "VIC"
select select "string:stripe-pm_1RmTgN2GScqysDRVdgvU9lw2"
select select "string:AU"
select select "number:28"
select select "number:14"
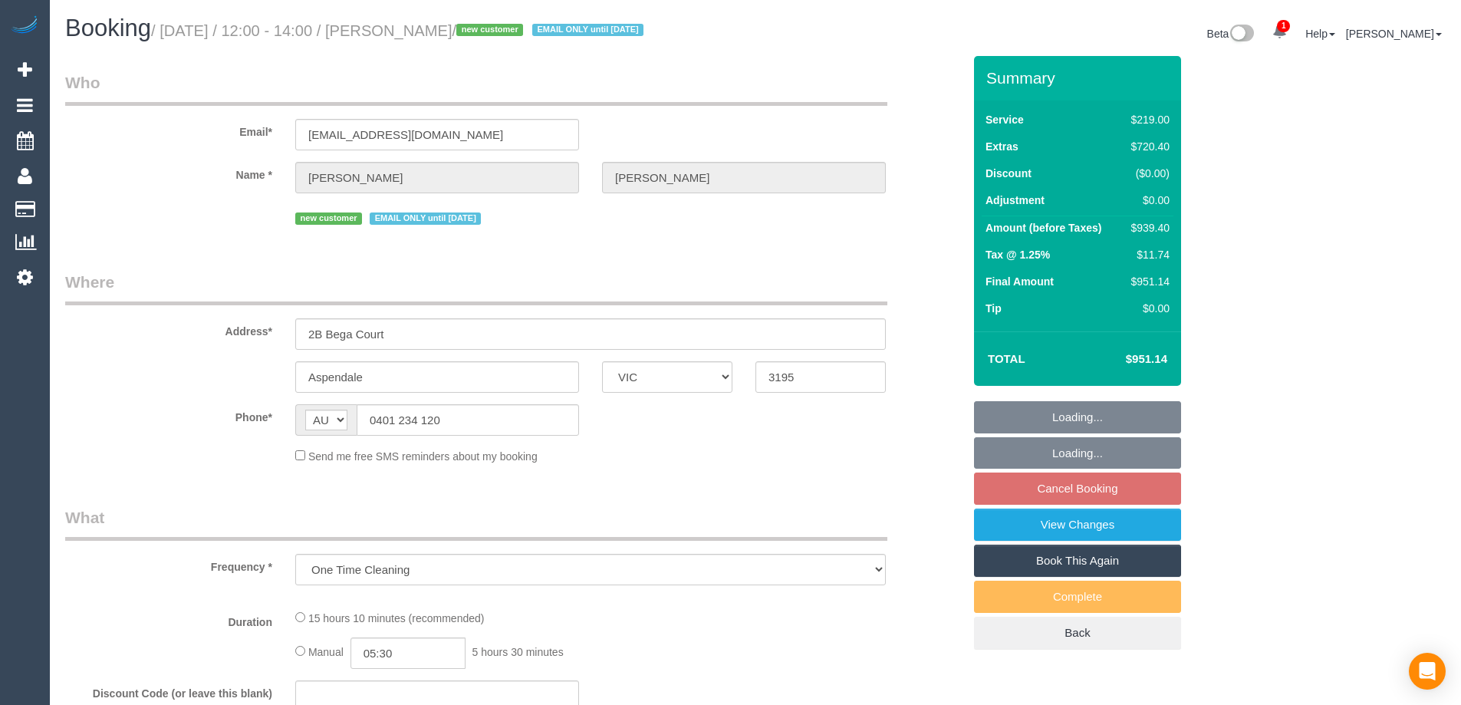
select select "number:18"
select select "number:24"
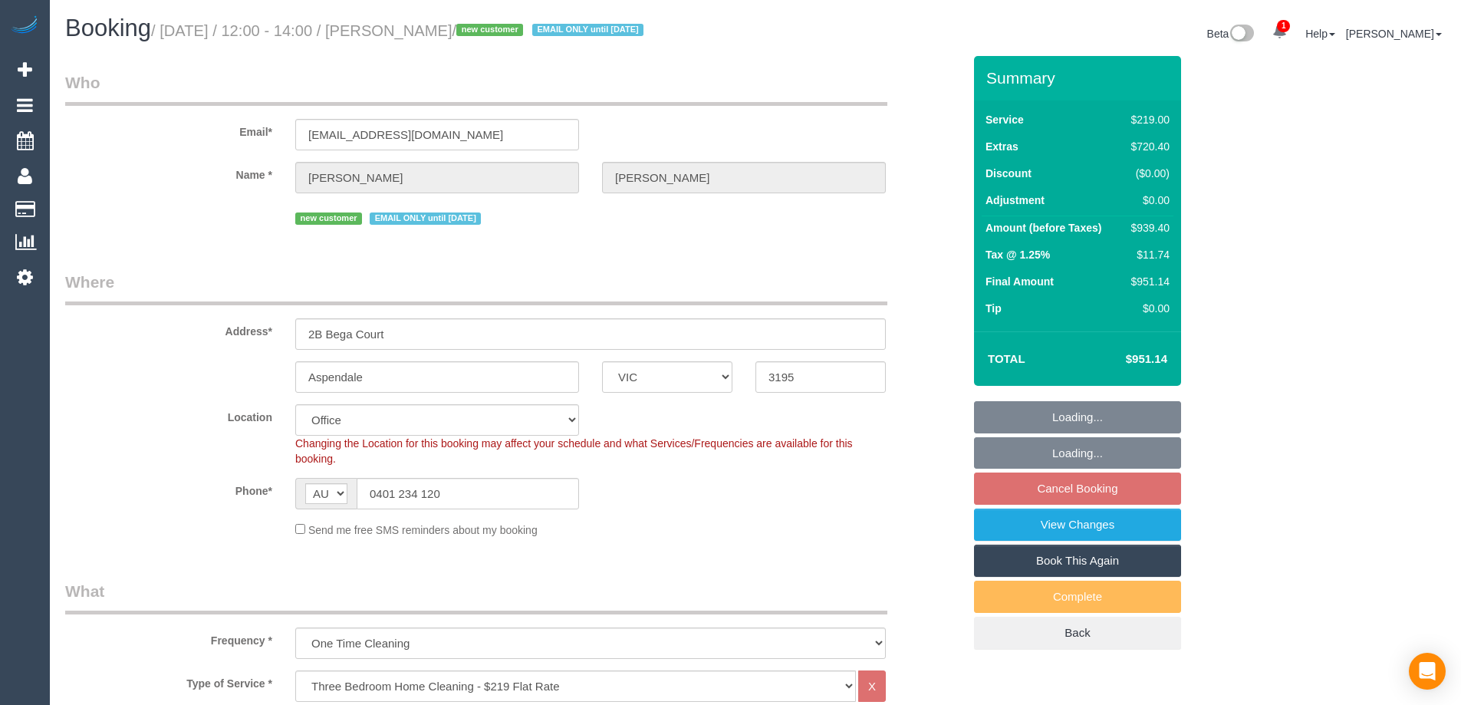
select select "object:2150"
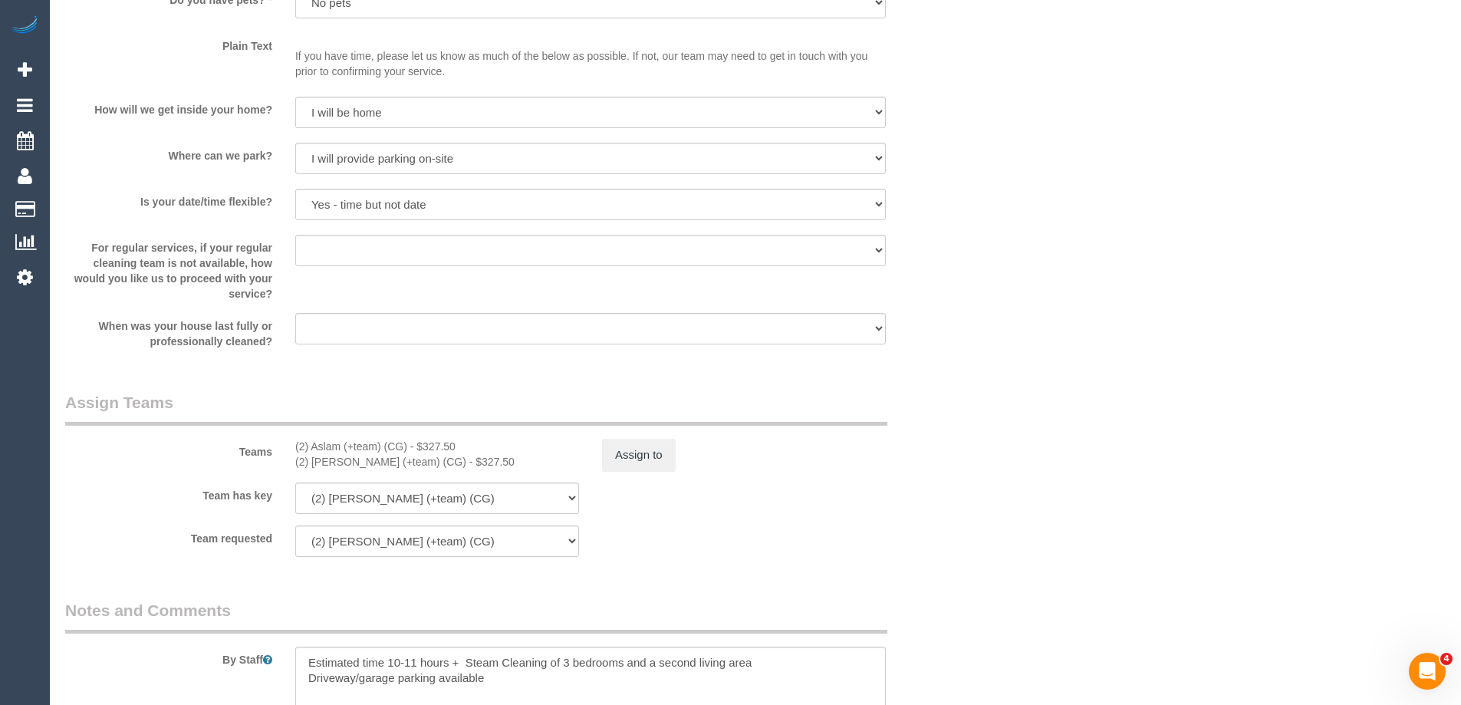
scroll to position [2224, 0]
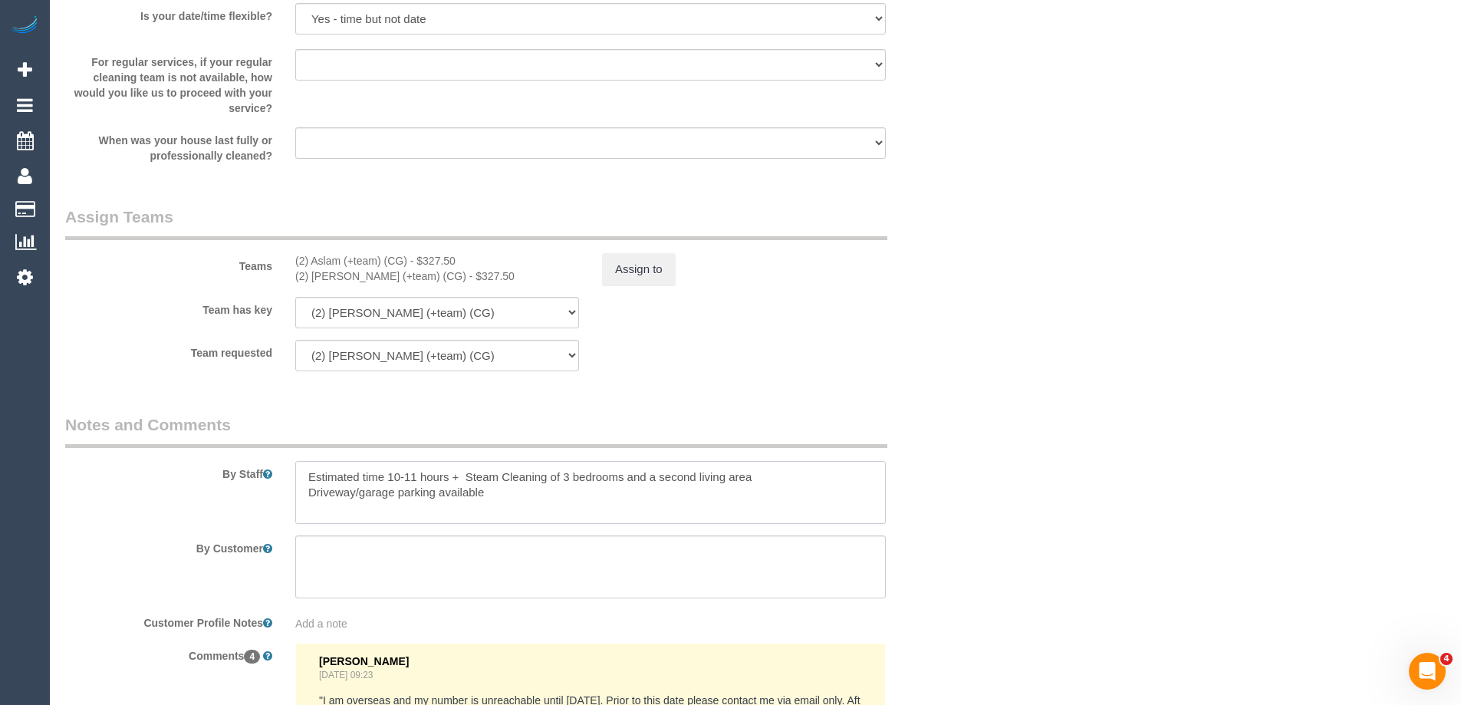
click at [782, 475] on textarea at bounding box center [590, 492] width 591 height 63
drag, startPoint x: 765, startPoint y: 480, endPoint x: 792, endPoint y: 508, distance: 38.5
click at [766, 480] on textarea at bounding box center [590, 492] width 591 height 63
click at [387, 489] on textarea at bounding box center [590, 492] width 591 height 63
type textarea "Estimated time 10-11 hours + Steam Cleaning of 3 bedrooms and a second living a…"
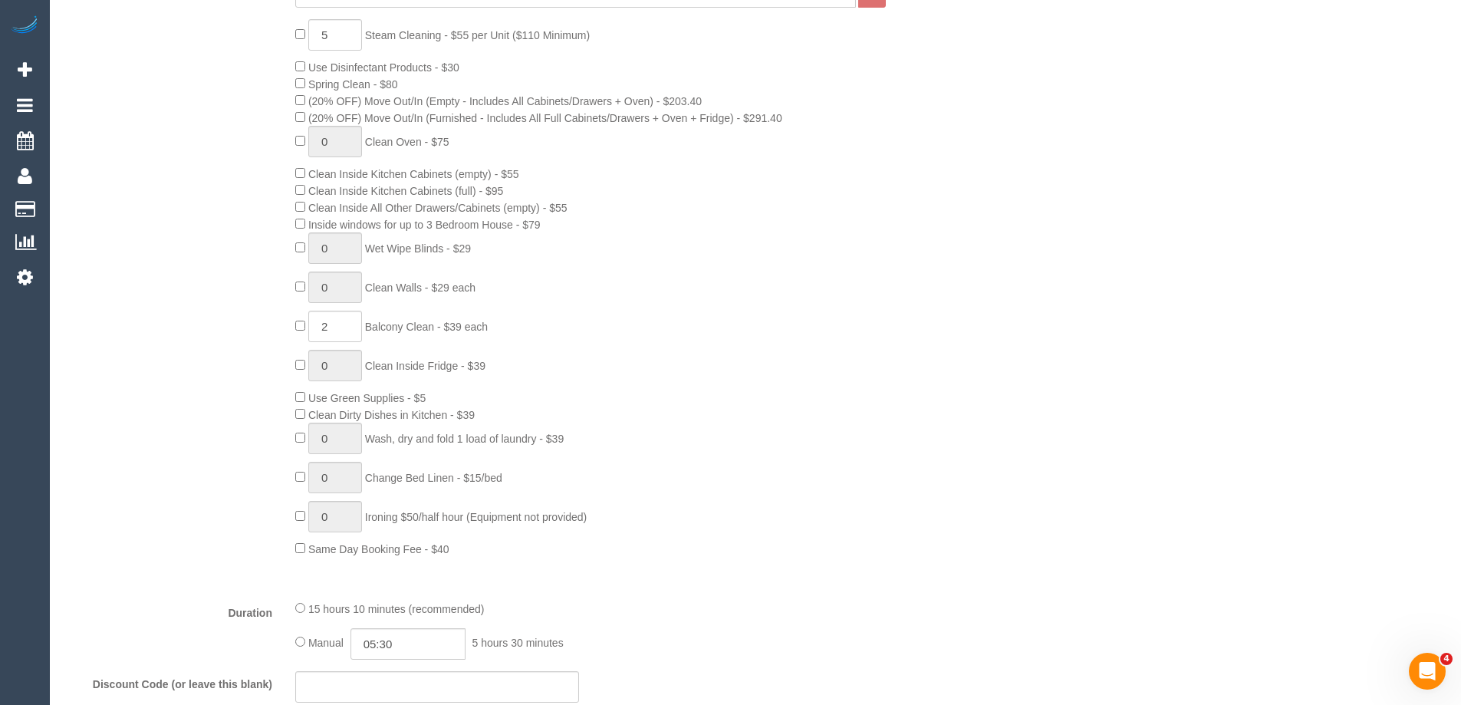
scroll to position [460, 0]
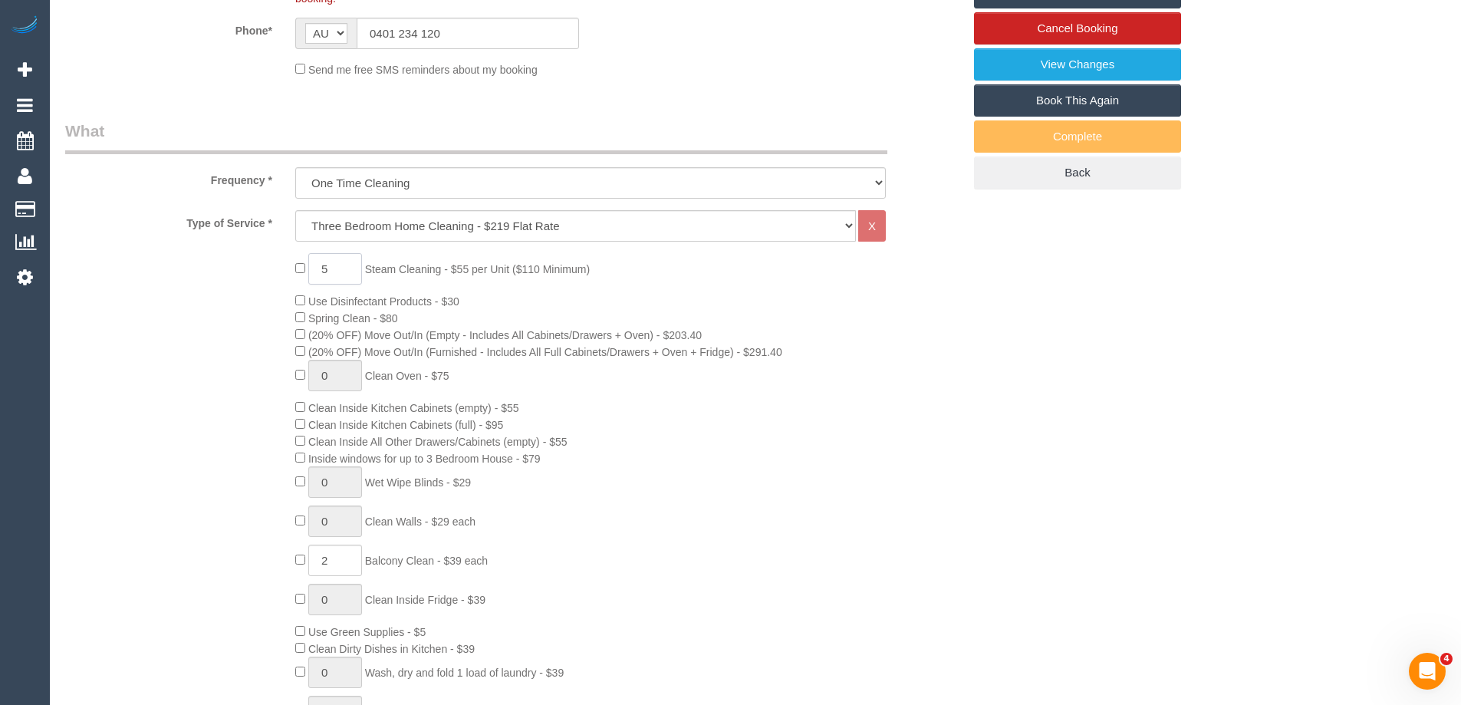
click at [346, 271] on input "5" at bounding box center [335, 268] width 54 height 31
type input "6"
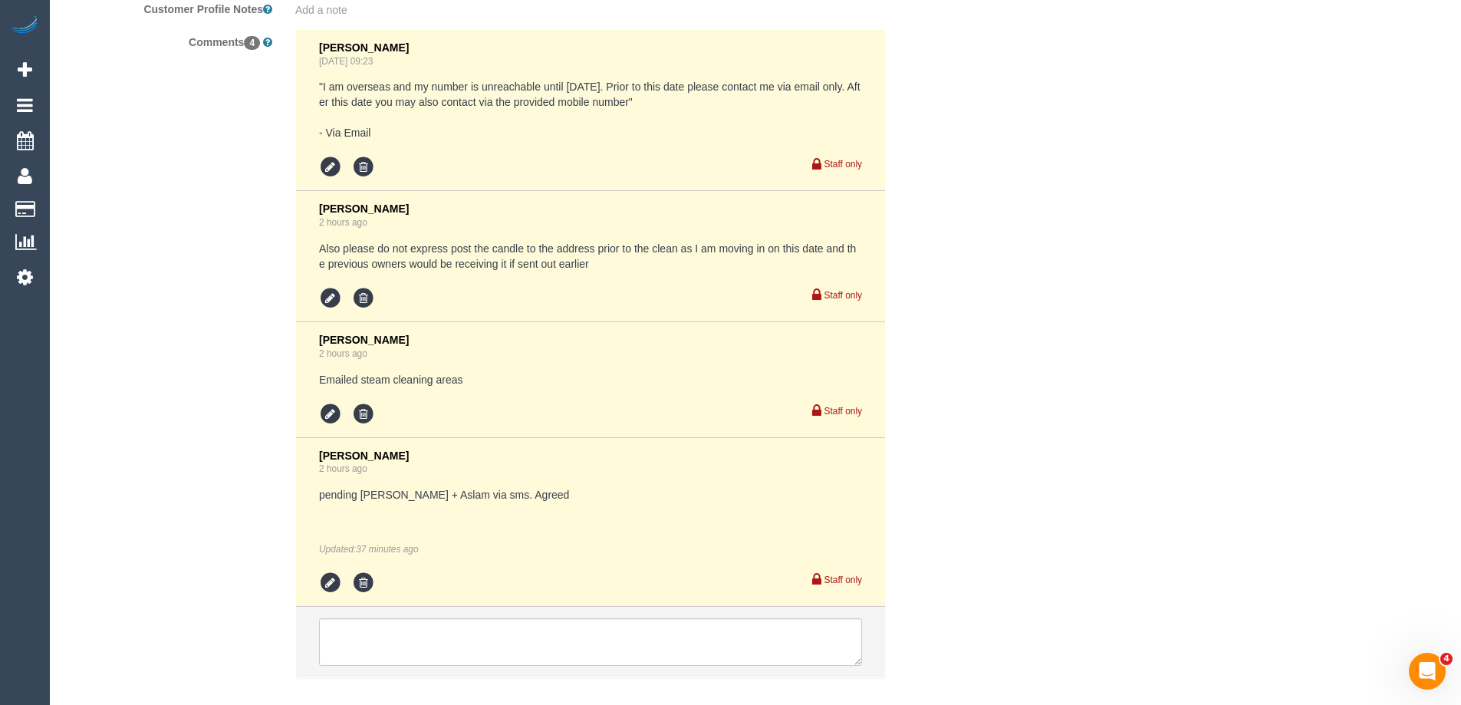
scroll to position [2922, 0]
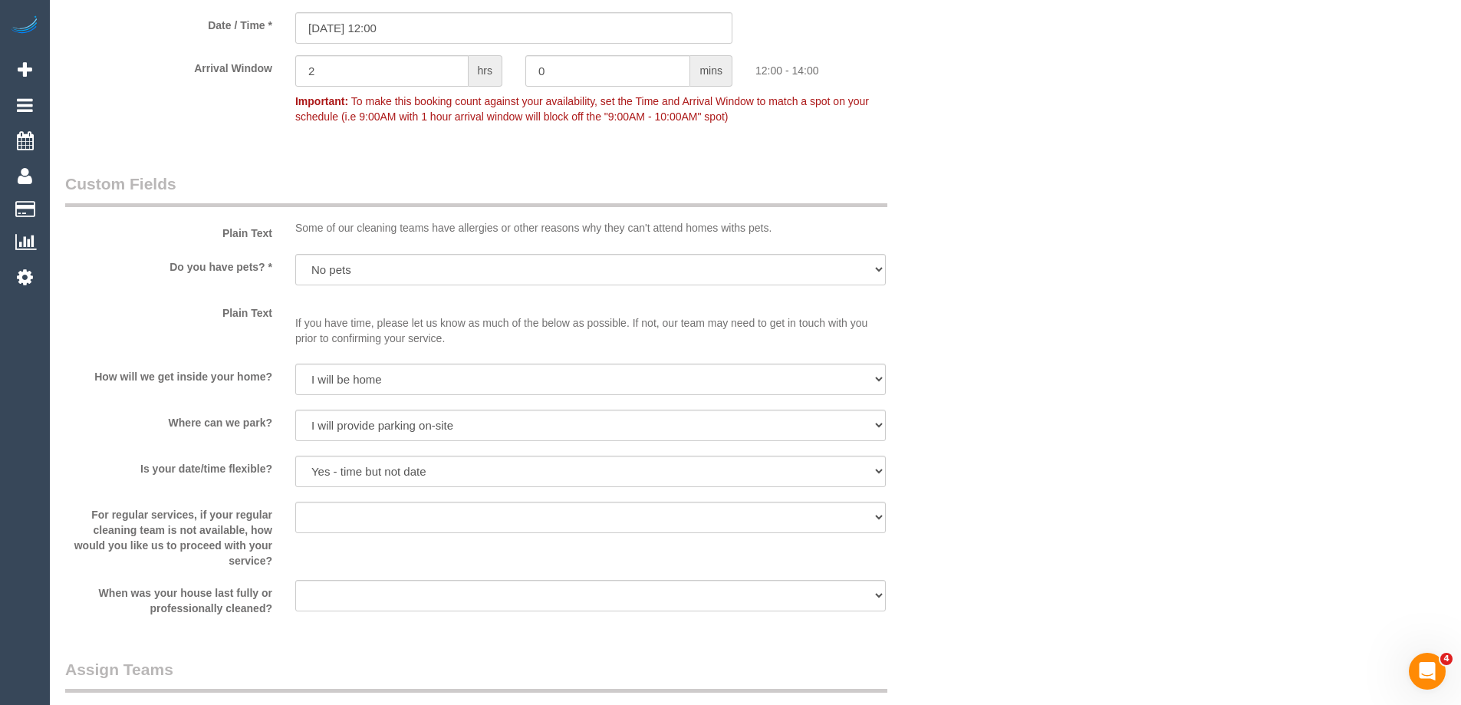
scroll to position [1235, 0]
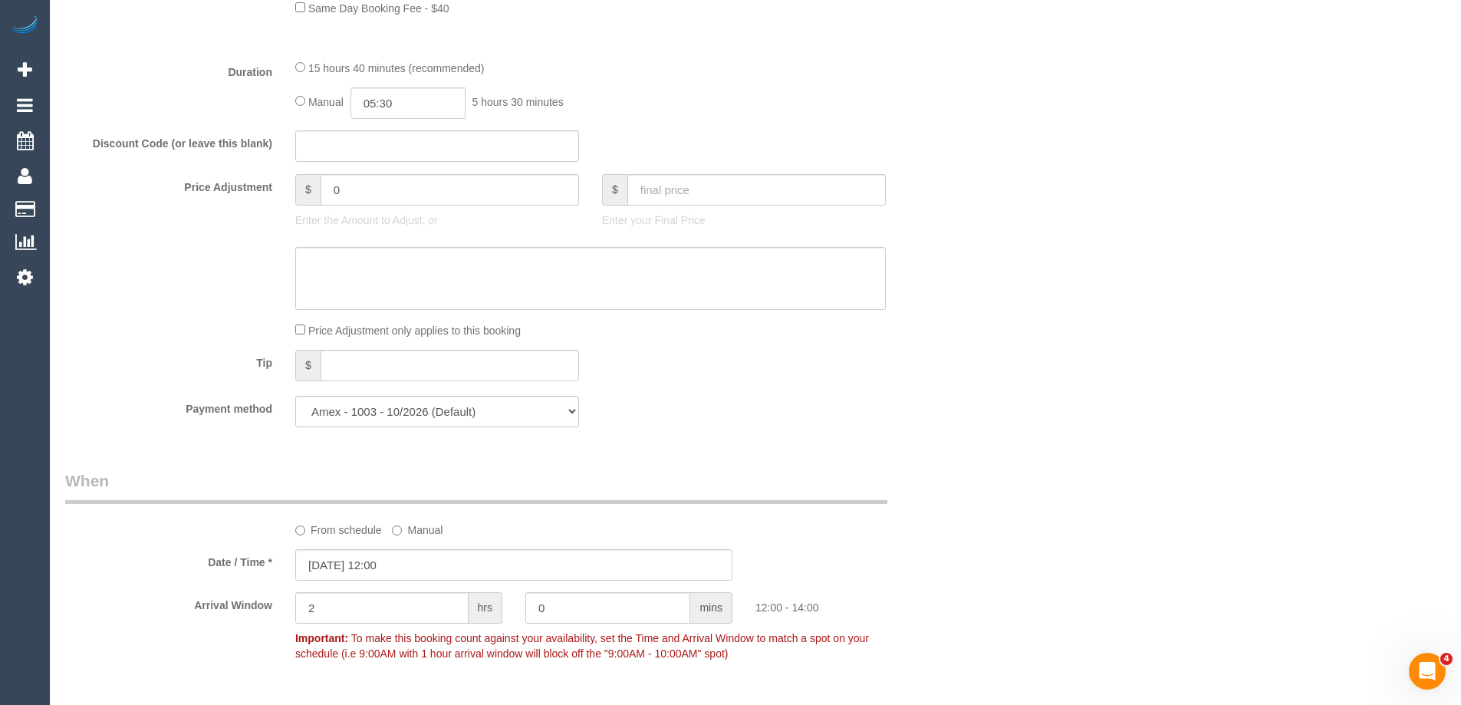
click at [1036, 346] on div "Who Email* 1.balmier.gloat@icloud.com Name * Dan Truong new customer EMAIL ONLY…" at bounding box center [755, 580] width 1380 height 3518
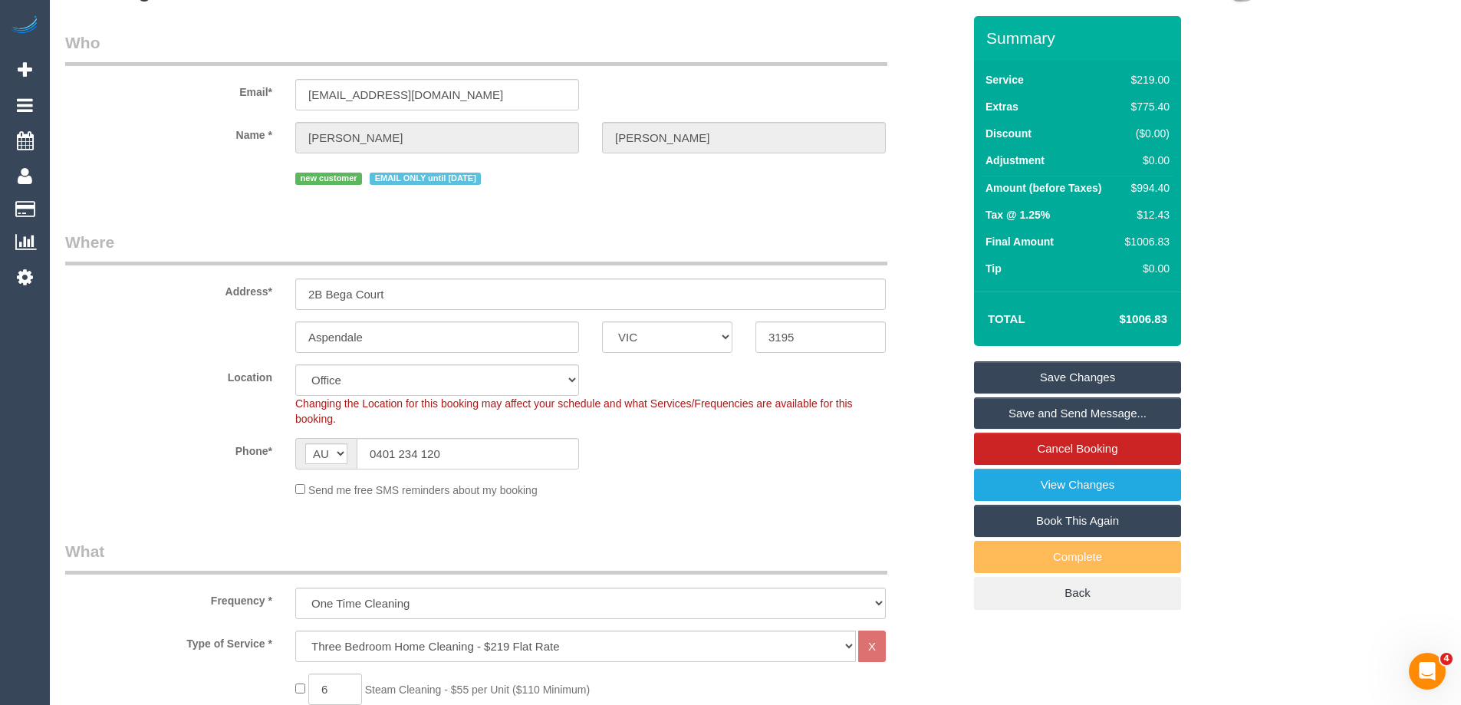
scroll to position [0, 0]
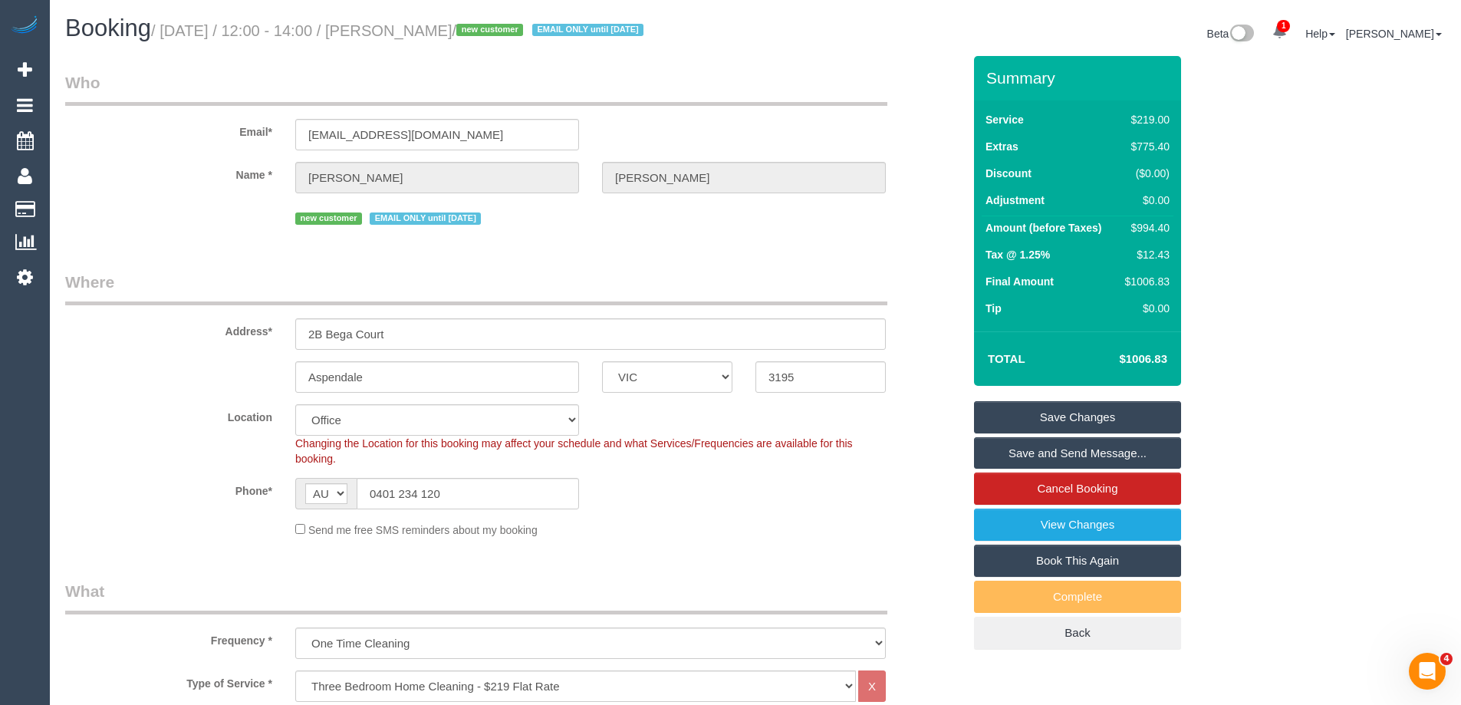
click at [1151, 229] on div "$994.40" at bounding box center [1144, 227] width 49 height 15
copy div "994.40"
click at [1285, 252] on div "Summary Service $219.00 Extras $775.40 Discount ($0.00) Adjustment $0.00 Amount…" at bounding box center [1135, 368] width 345 height 624
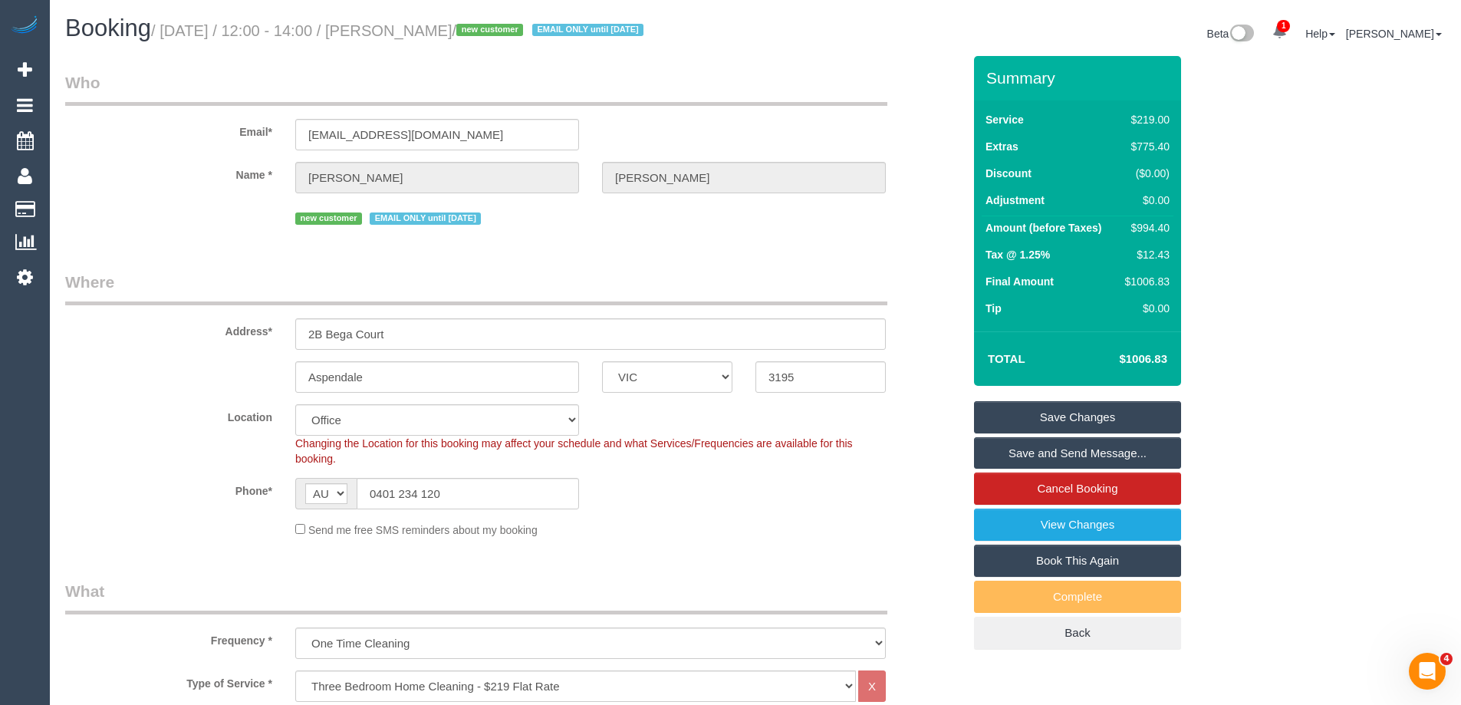
click at [818, 235] on fieldset "Who Email* 1.balmier.gloat@icloud.com Name * Dan Truong new customer EMAIL ONLY…" at bounding box center [513, 155] width 897 height 169
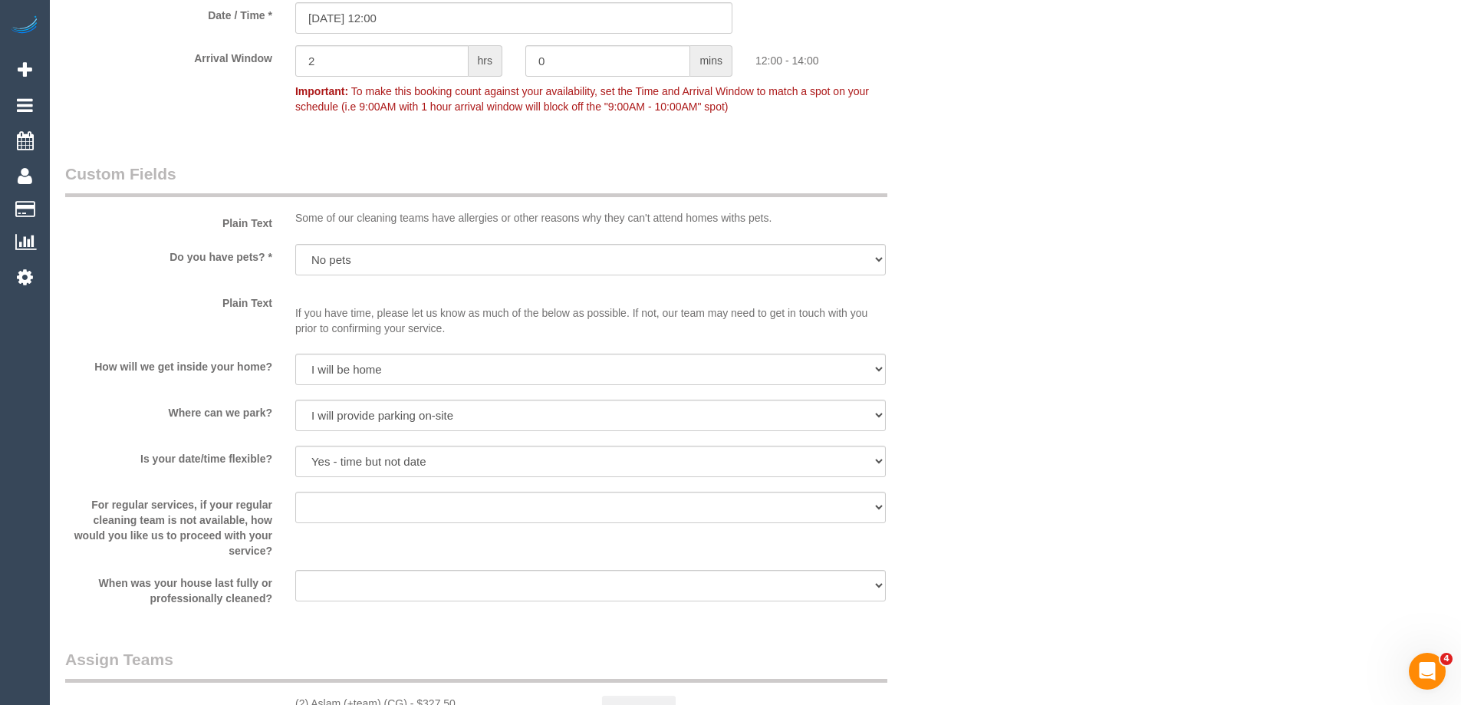
scroll to position [2147, 0]
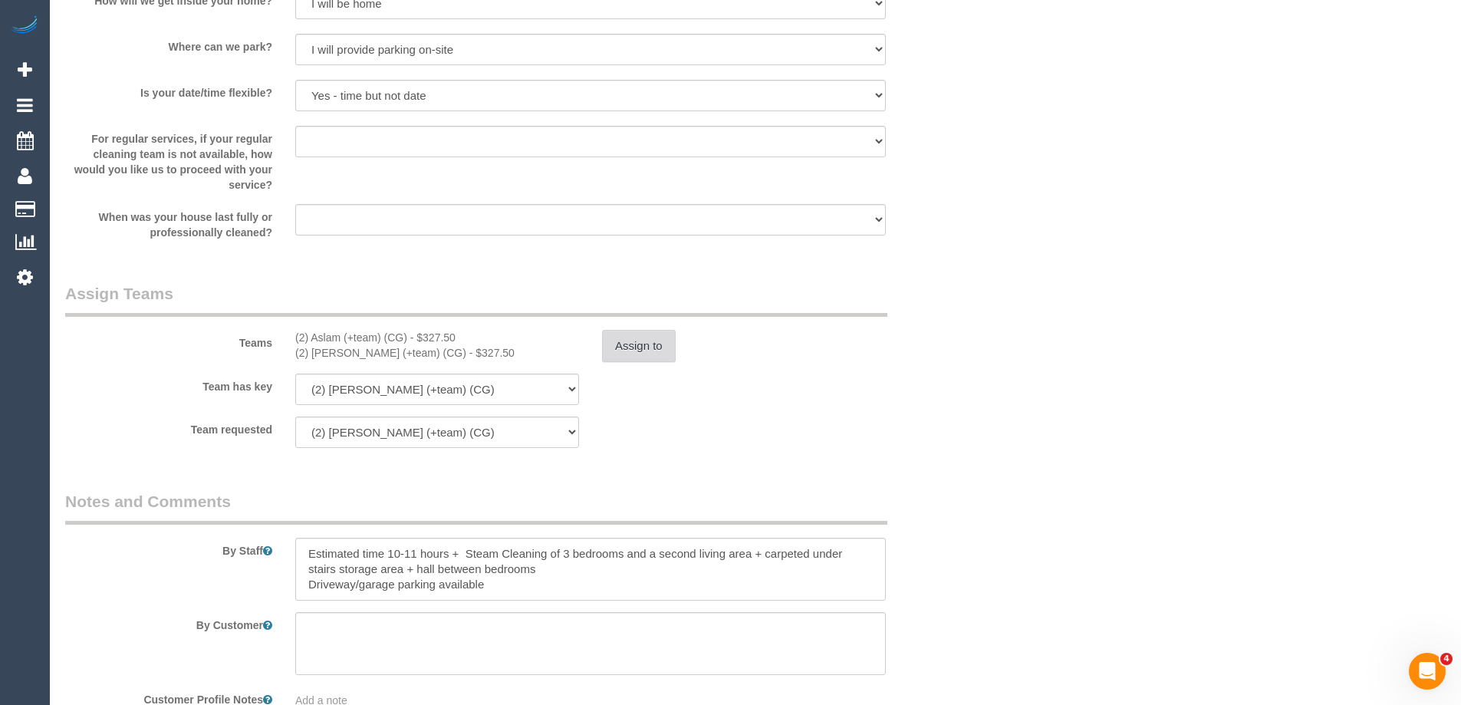
click at [644, 343] on button "Assign to" at bounding box center [639, 346] width 74 height 32
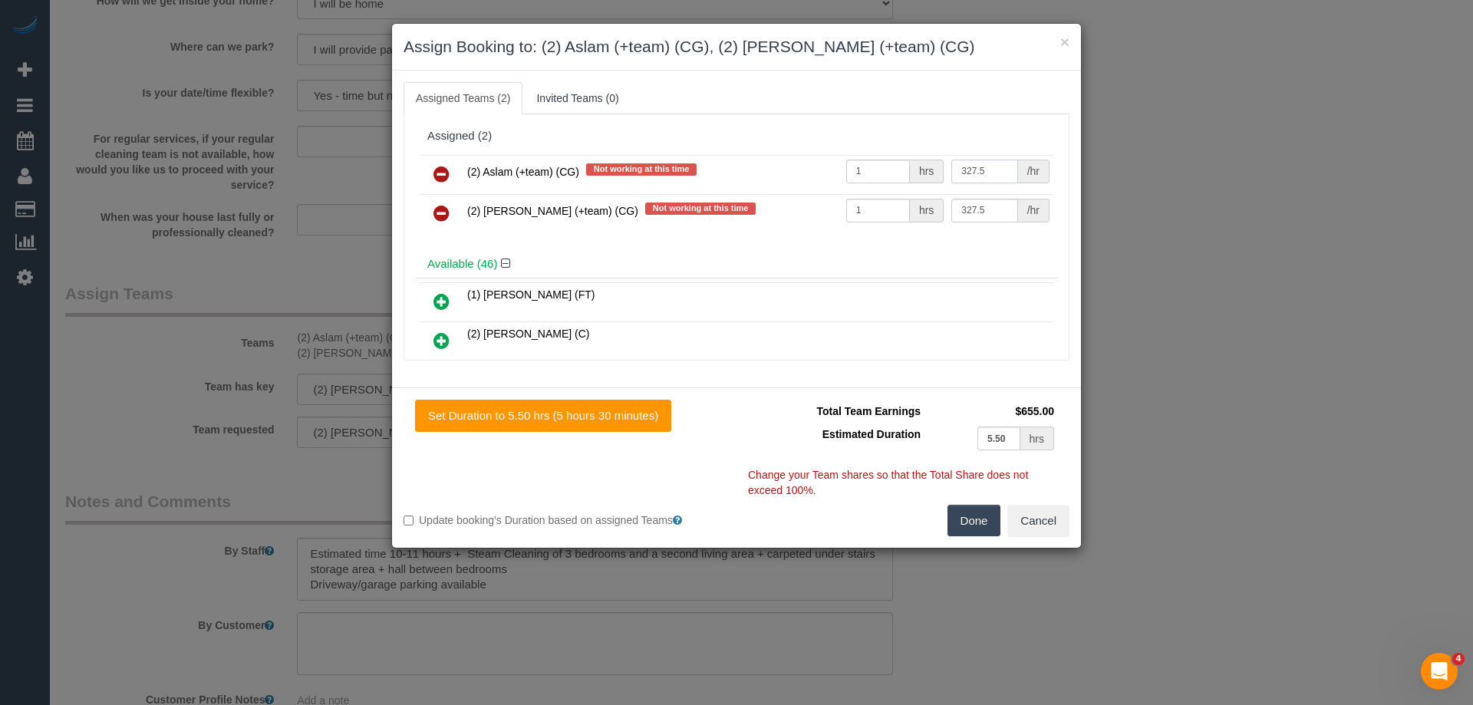
click at [985, 181] on input "327.5" at bounding box center [984, 172] width 66 height 24
type input "348.04"
click at [990, 216] on input "327.5" at bounding box center [984, 211] width 66 height 24
type input "348.04"
click at [969, 531] on button "Done" at bounding box center [974, 521] width 54 height 32
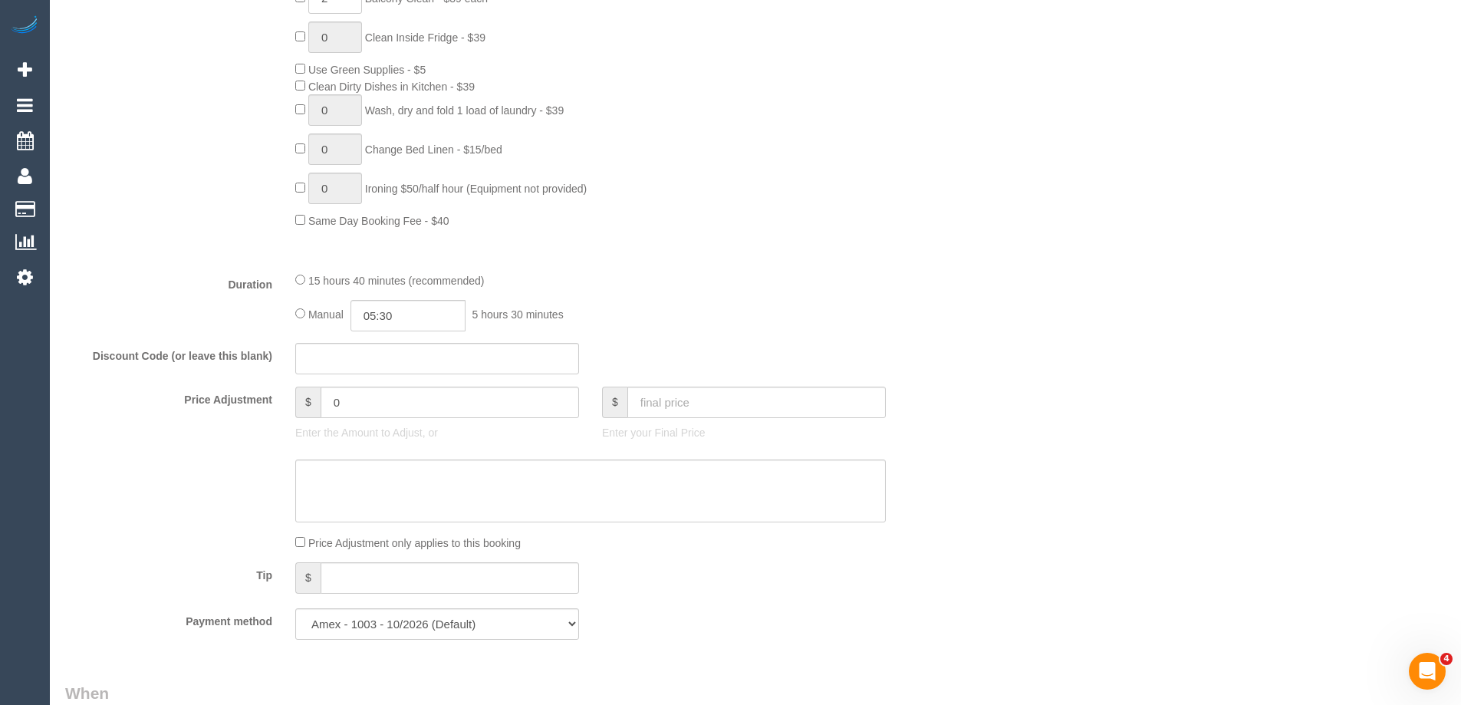
scroll to position [997, 0]
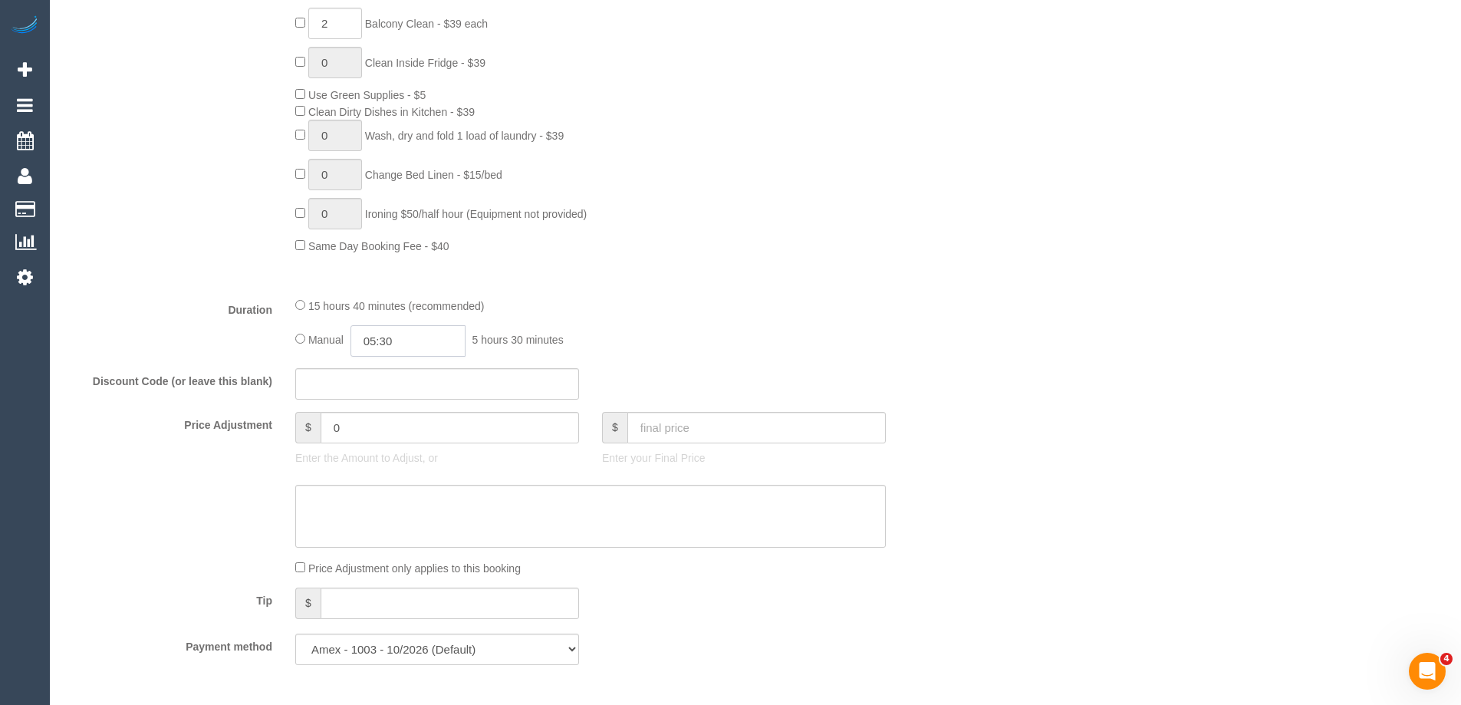
click at [419, 344] on input "05:30" at bounding box center [407, 340] width 115 height 31
type input "06:00"
click at [398, 403] on li "06:00" at bounding box center [391, 407] width 68 height 20
click at [845, 337] on div "Manual 06:00 6 hours 0 minutes" at bounding box center [590, 340] width 591 height 31
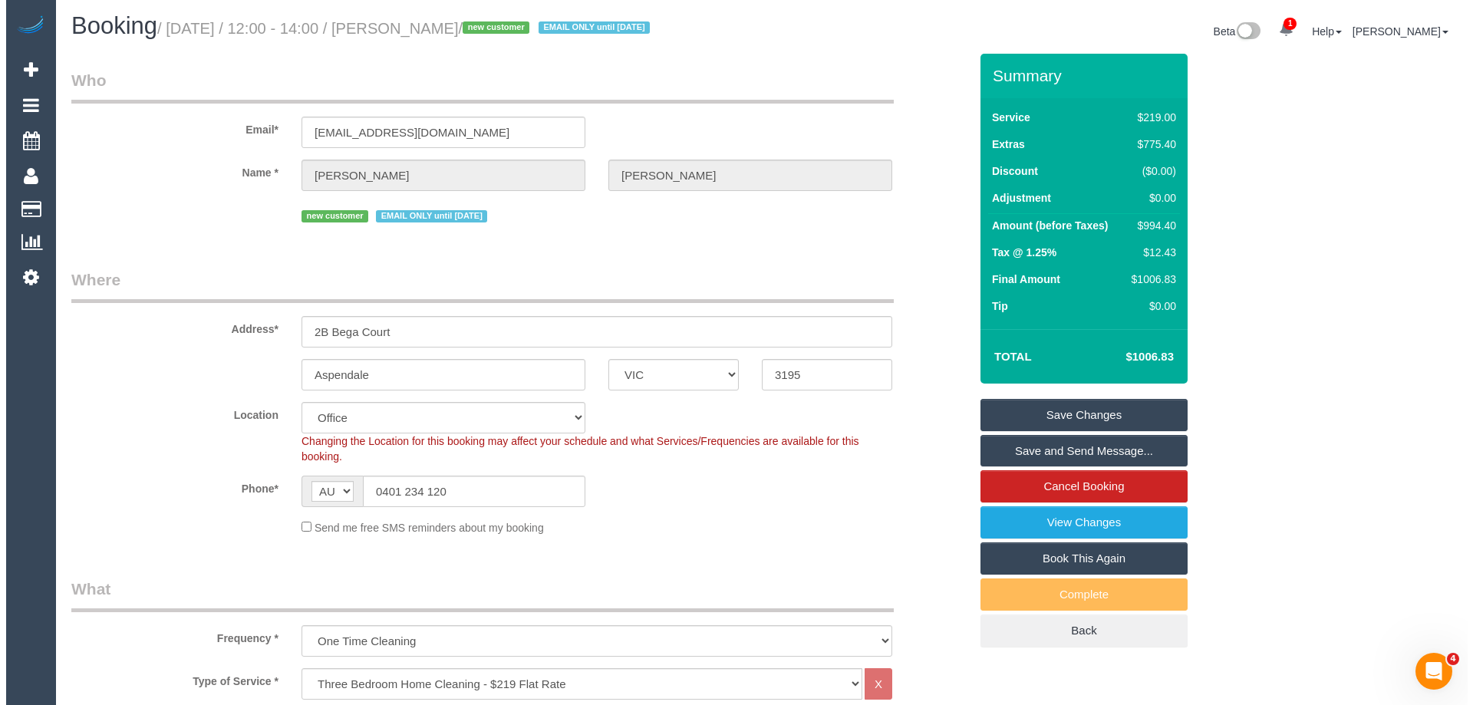
scroll to position [0, 0]
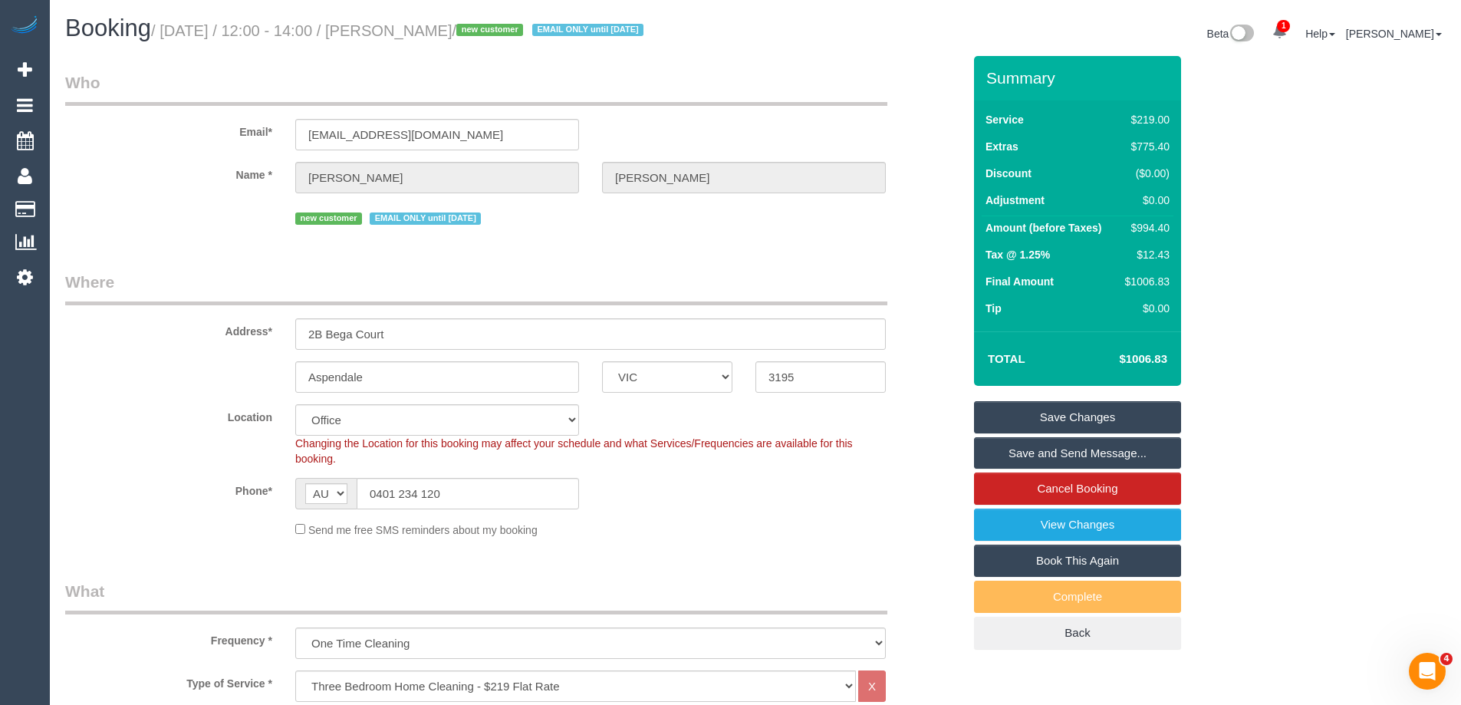
click at [1111, 452] on link "Save and Send Message..." at bounding box center [1077, 453] width 207 height 32
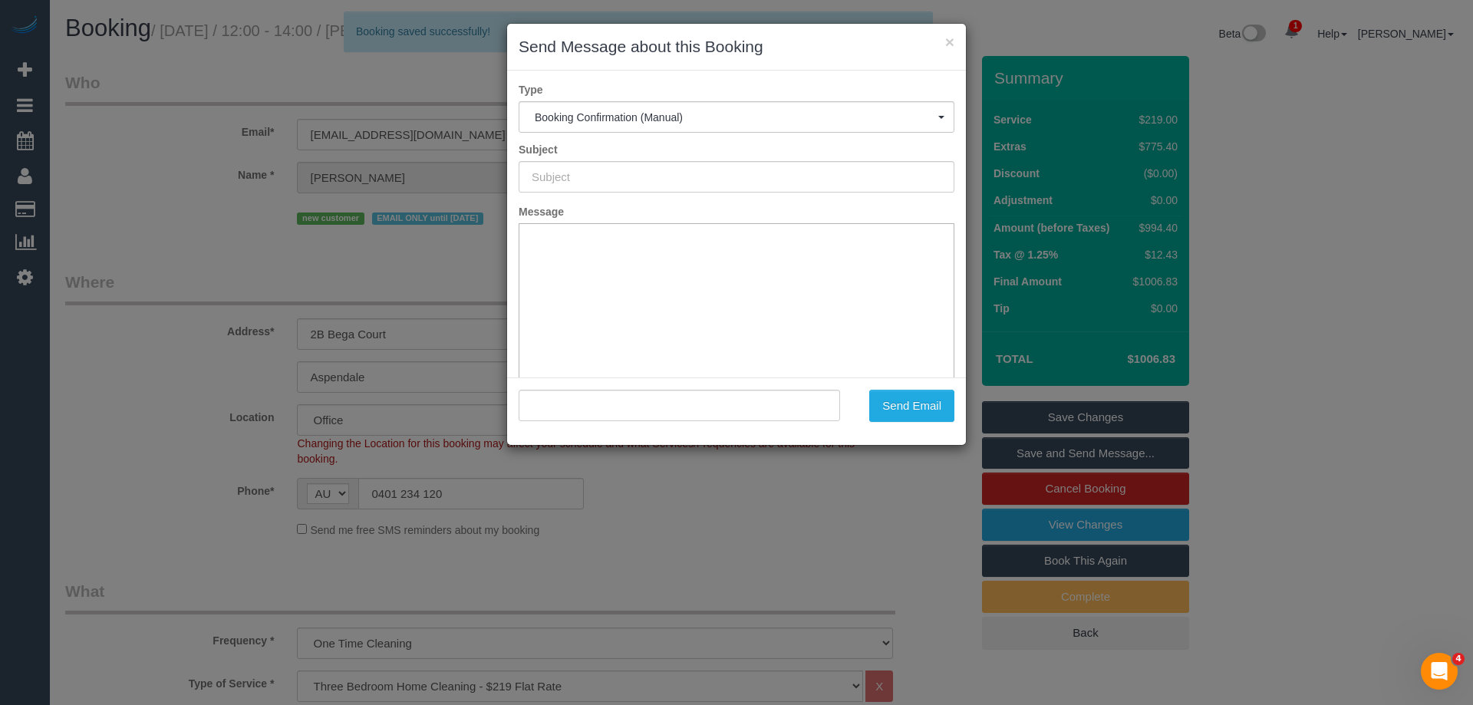
type input "Booking Confirmed"
type input ""Dan Truong" <1.balmier.gloat@icloud.com>"
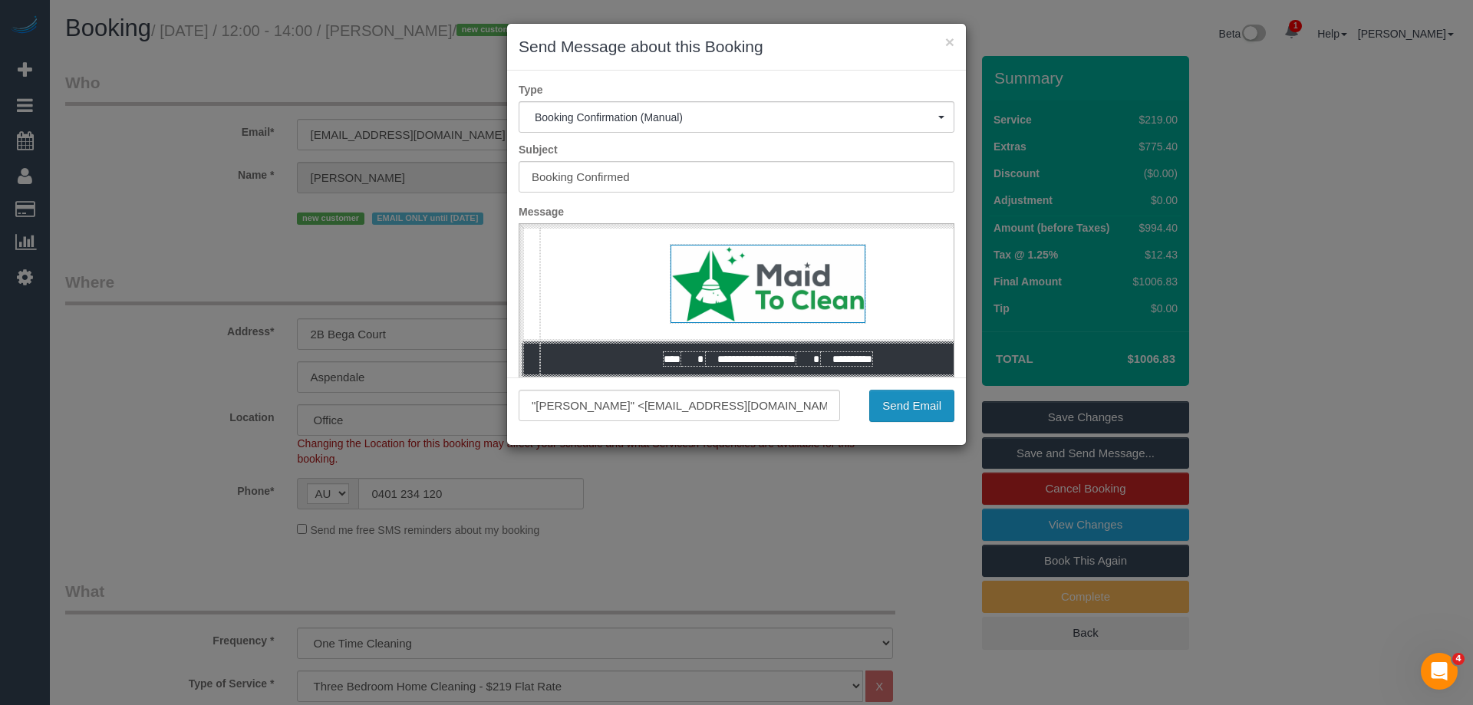
click at [899, 409] on button "Send Email" at bounding box center [911, 406] width 85 height 32
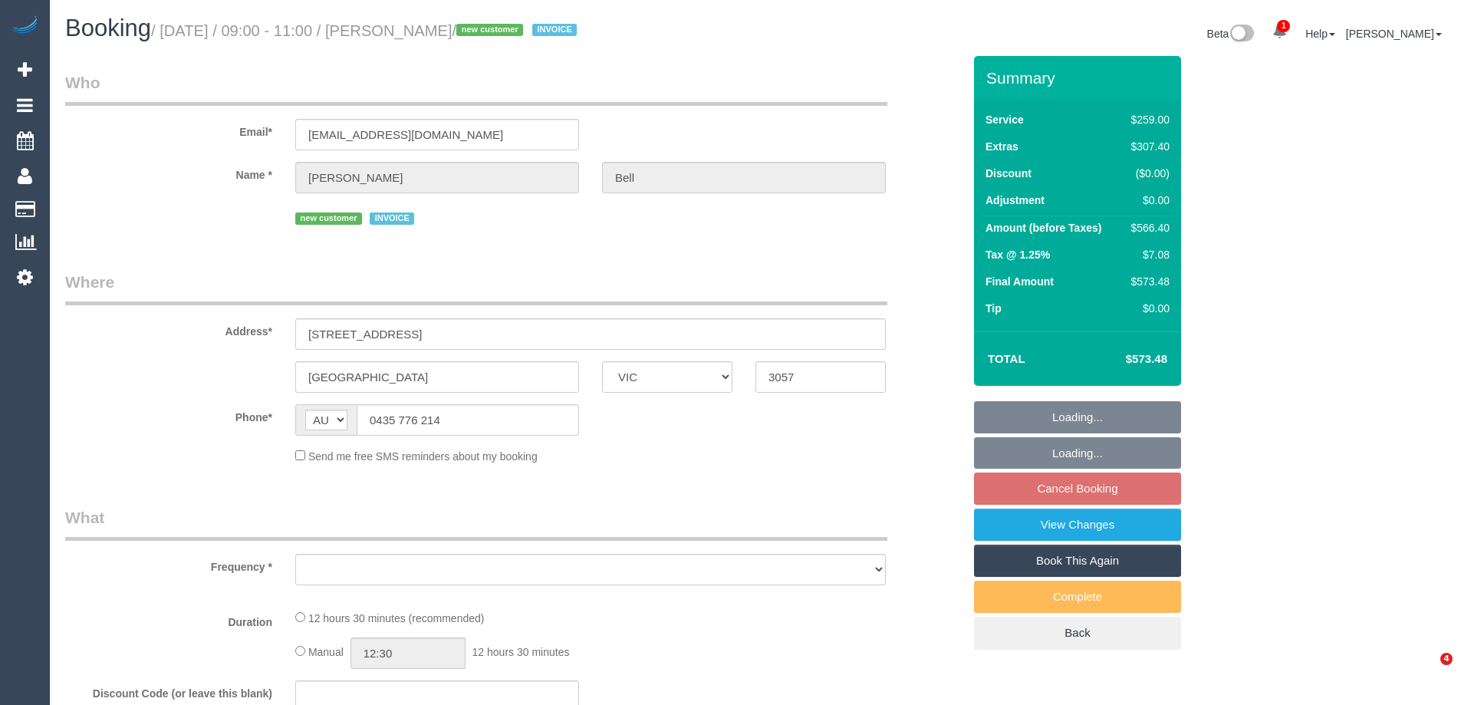
select select "VIC"
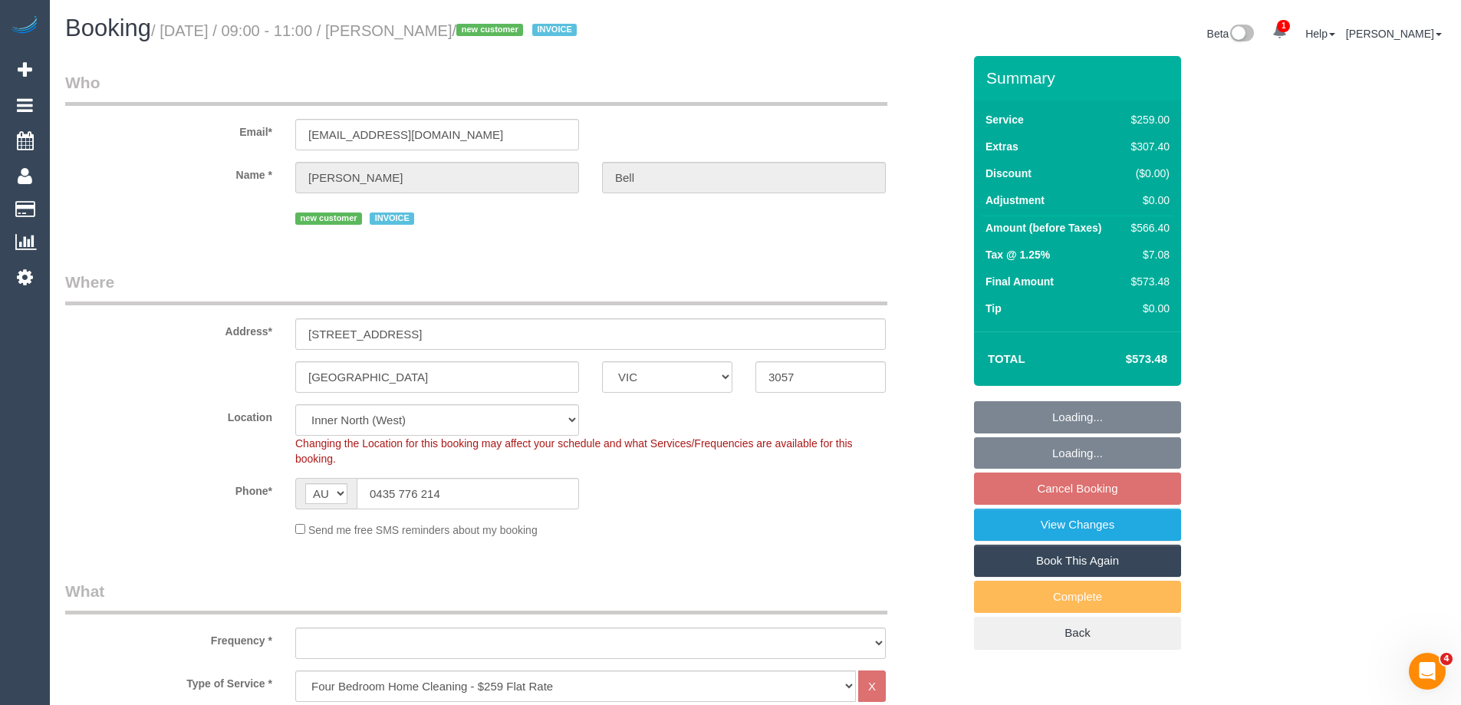
select select "object:665"
select select "number:28"
select select "number:14"
select select "number:19"
select select "number:36"
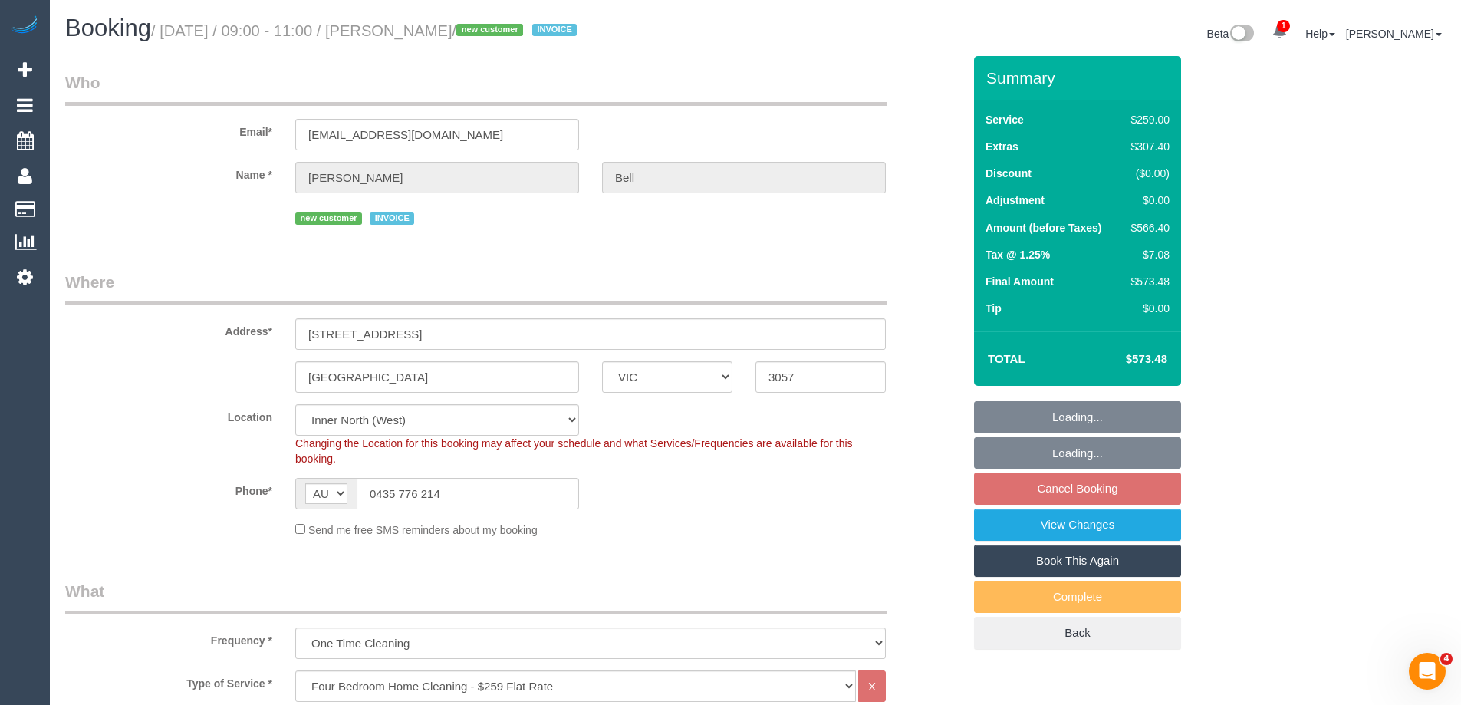
select select "object:816"
select select "spot1"
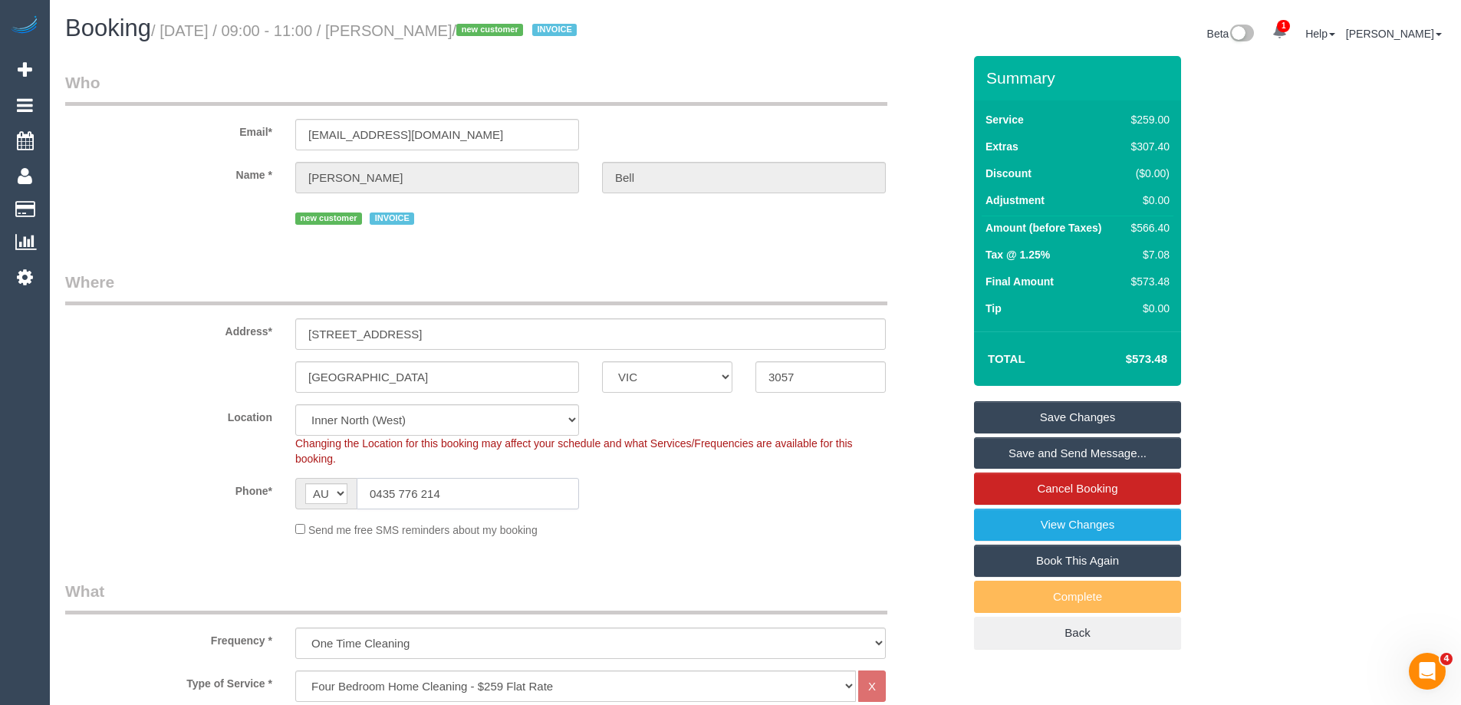
click at [401, 499] on input "0435 776 214" at bounding box center [468, 493] width 222 height 31
click at [768, 467] on sui-booking-location "Location [GEOGRAPHIC_DATA] (North) East (South) [GEOGRAPHIC_DATA] (East) [GEOGR…" at bounding box center [513, 470] width 897 height 133
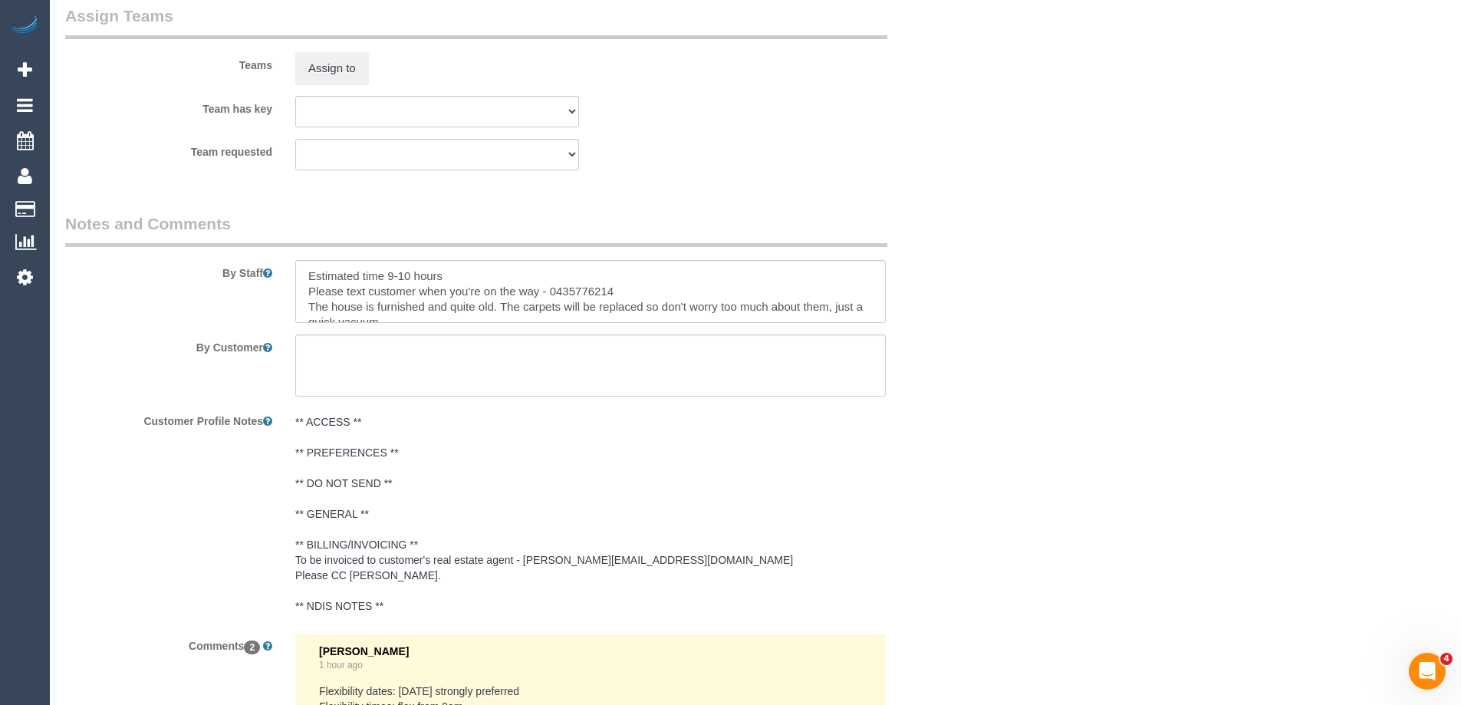
scroll to position [2730, 0]
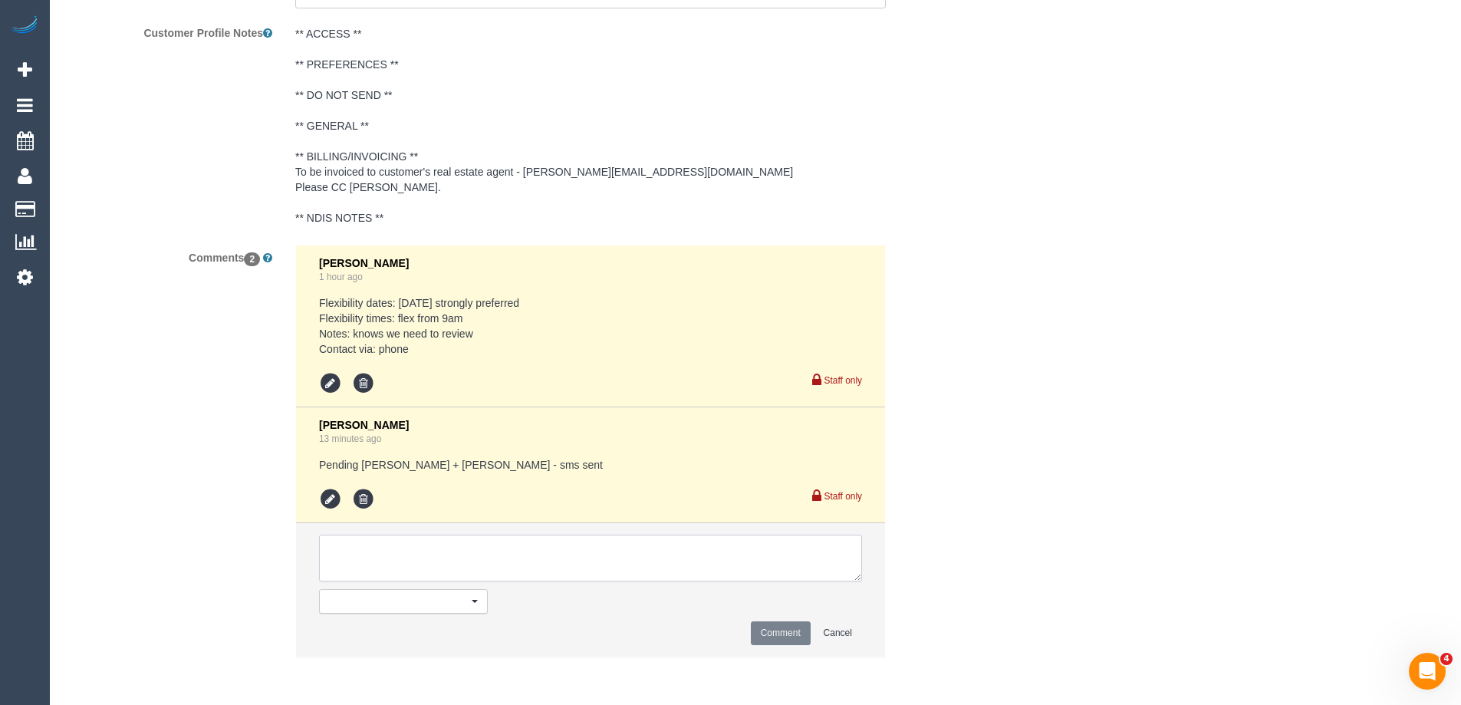
click at [374, 564] on textarea at bounding box center [590, 559] width 543 height 48
click at [455, 561] on textarea at bounding box center [590, 559] width 543 height 48
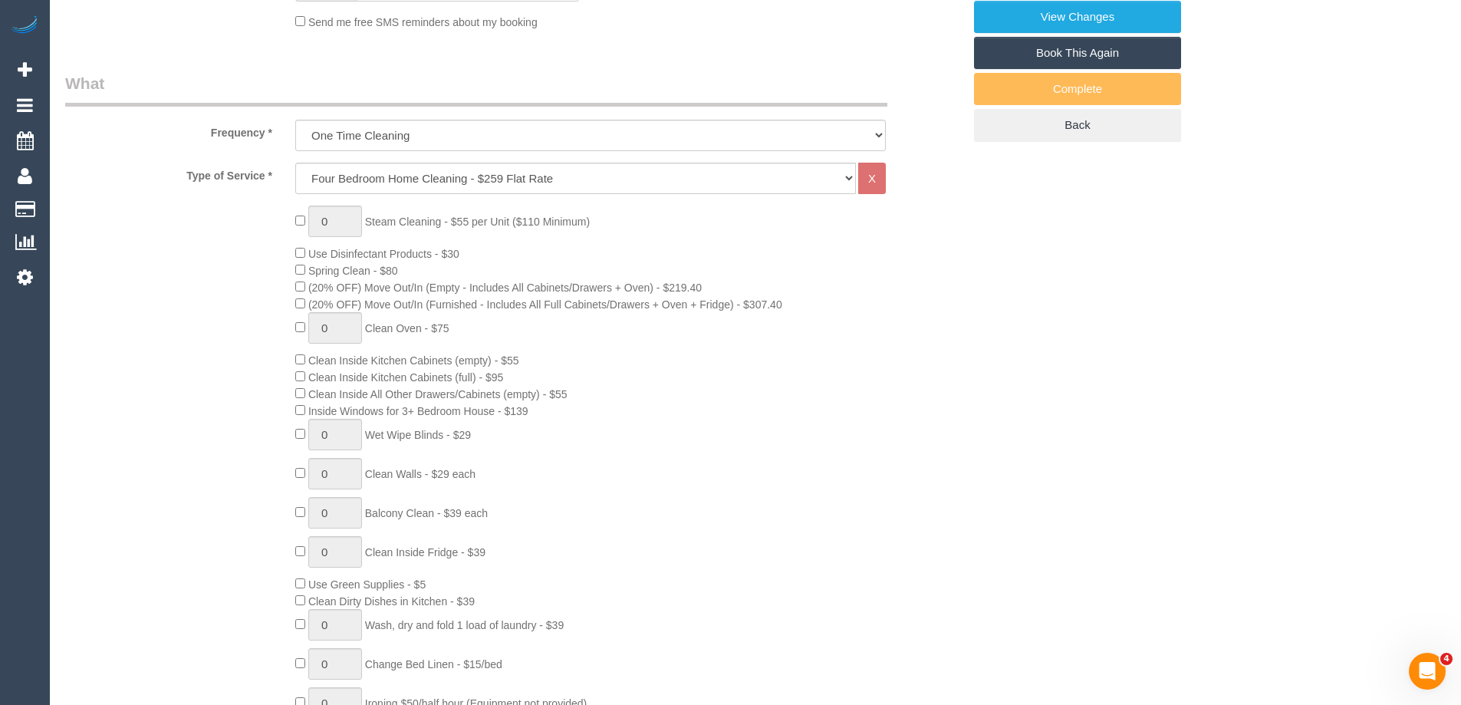
scroll to position [0, 0]
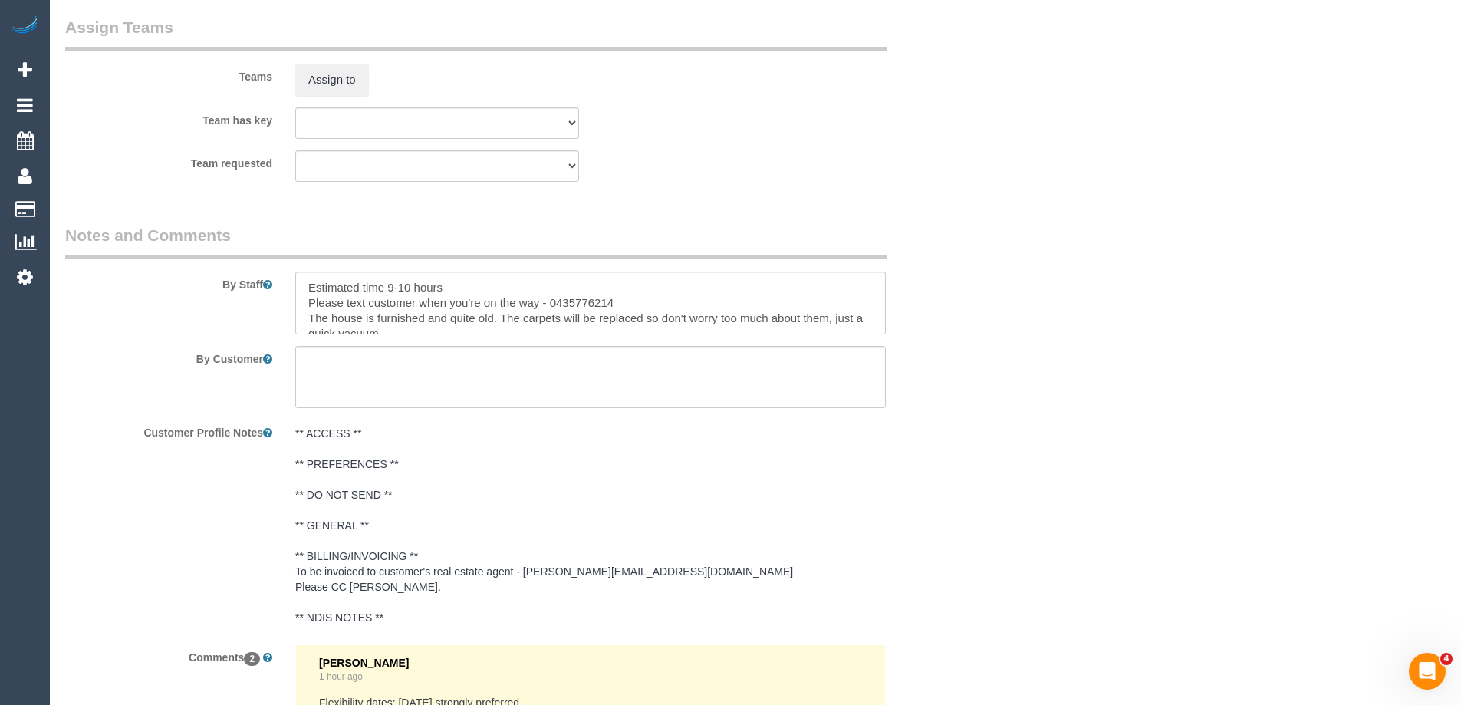
scroll to position [2793, 0]
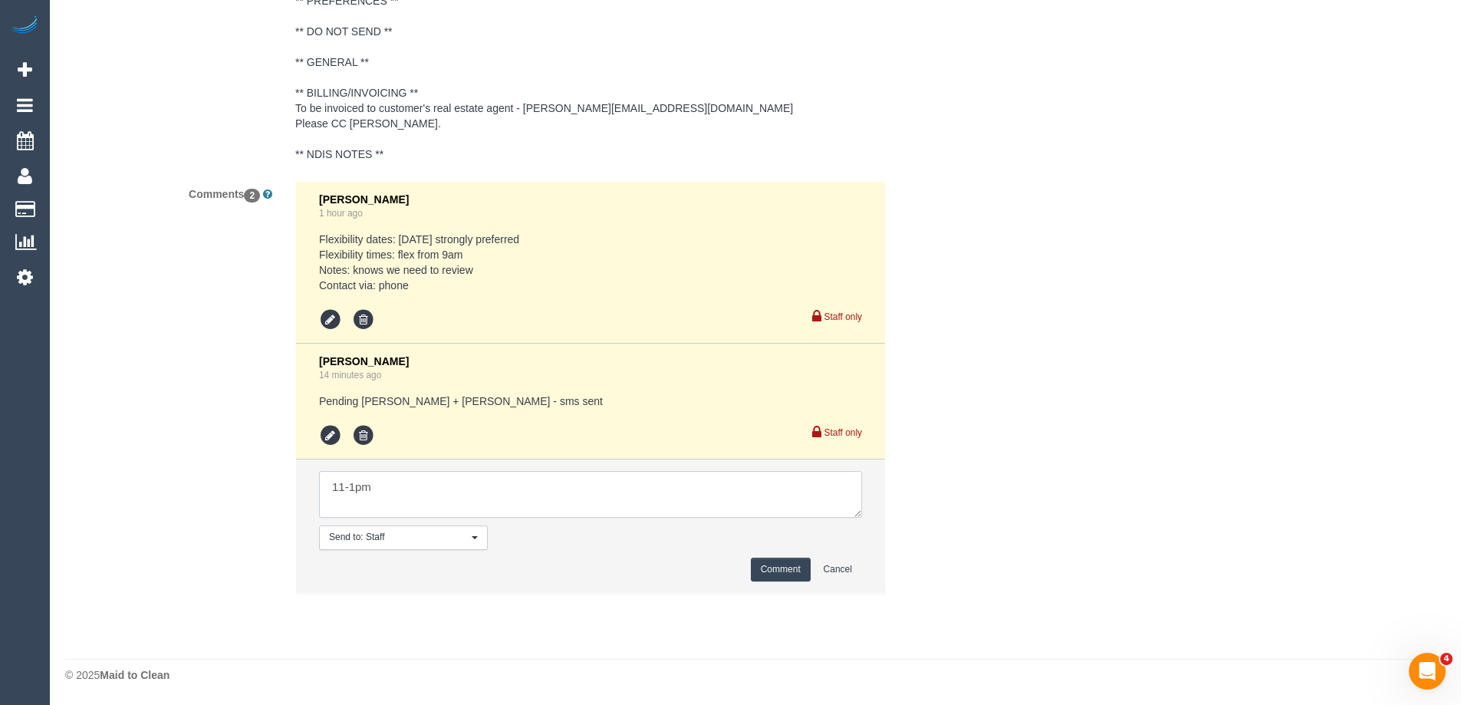
click at [464, 476] on textarea at bounding box center [590, 495] width 543 height 48
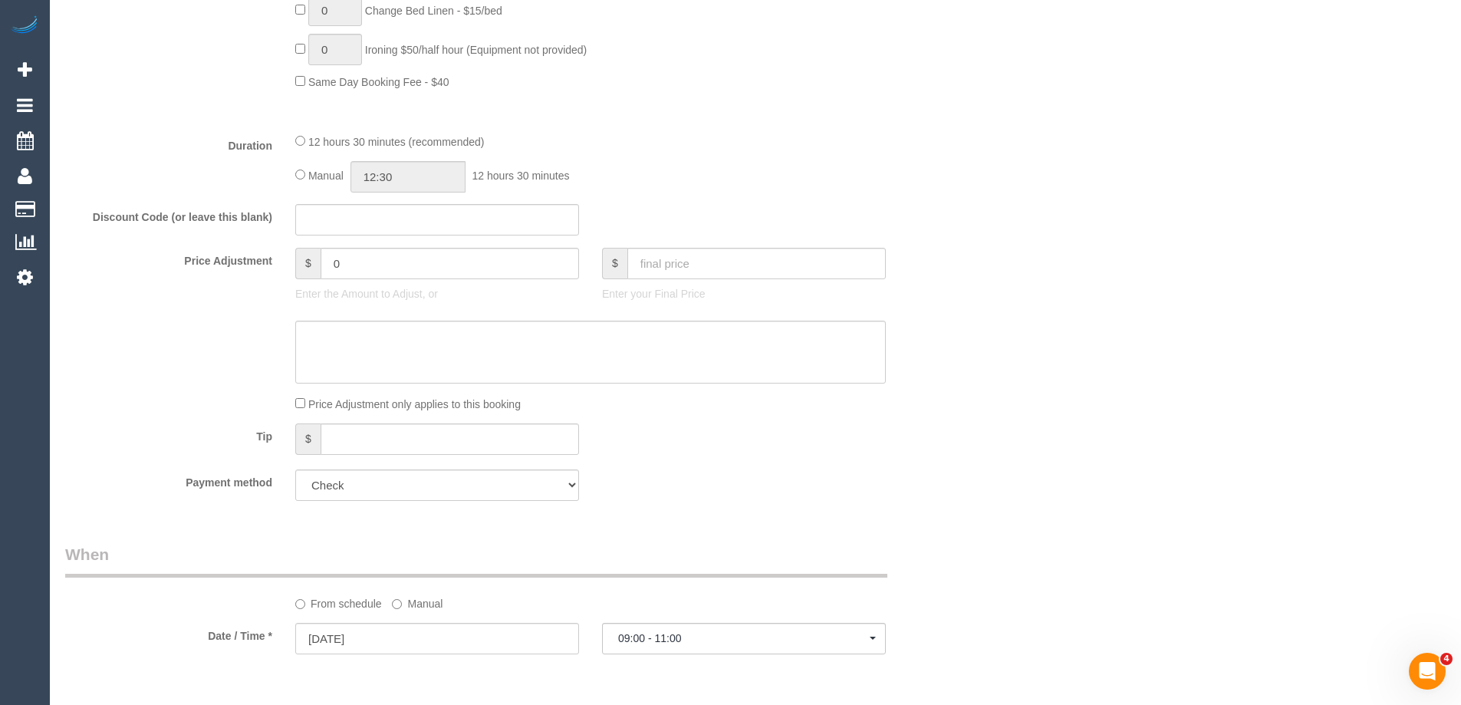
scroll to position [0, 0]
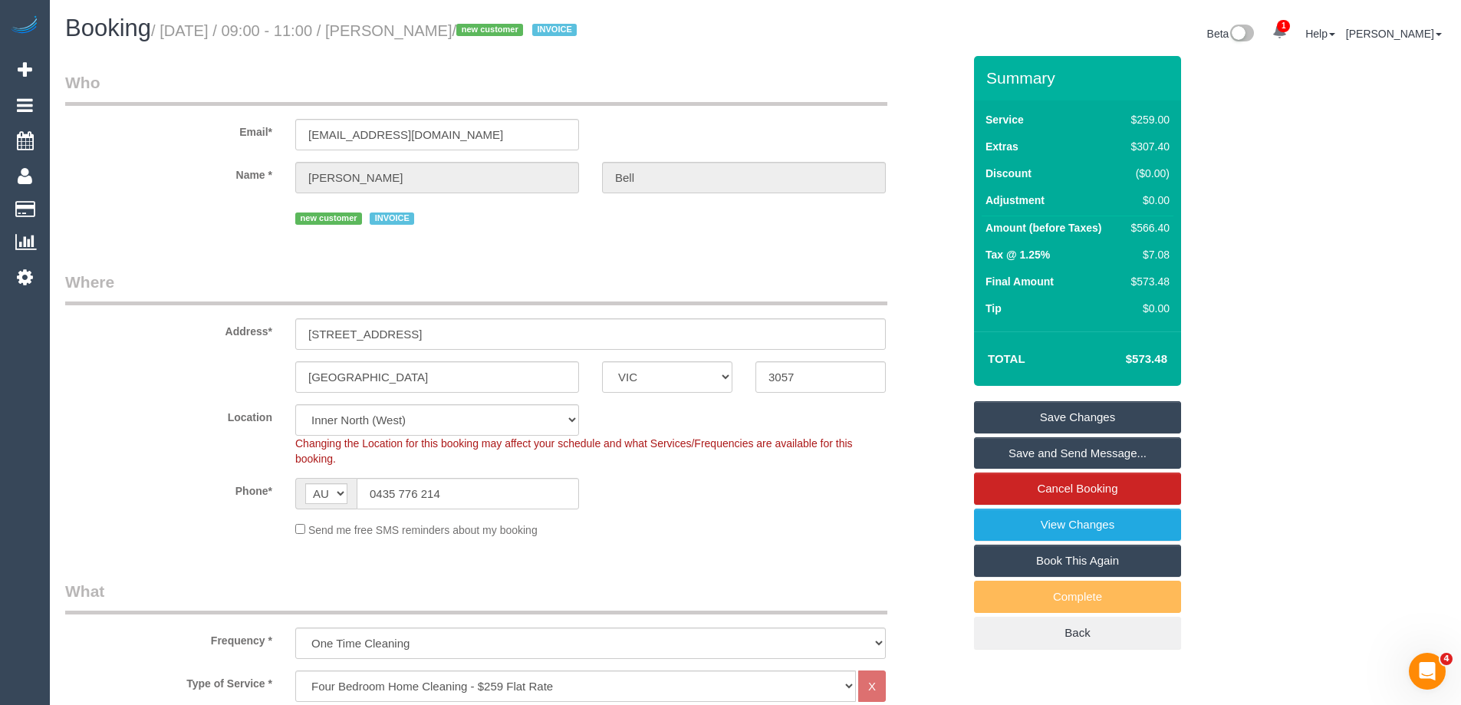
click at [170, 31] on small "/ [DATE] / 09:00 - 11:00 / [PERSON_NAME] / new customer INVOICE" at bounding box center [366, 30] width 430 height 17
click at [147, 196] on sui-booking-customer "Email* [EMAIL_ADDRESS][DOMAIN_NAME] Name * [PERSON_NAME] new customer INVOICE" at bounding box center [513, 149] width 897 height 157
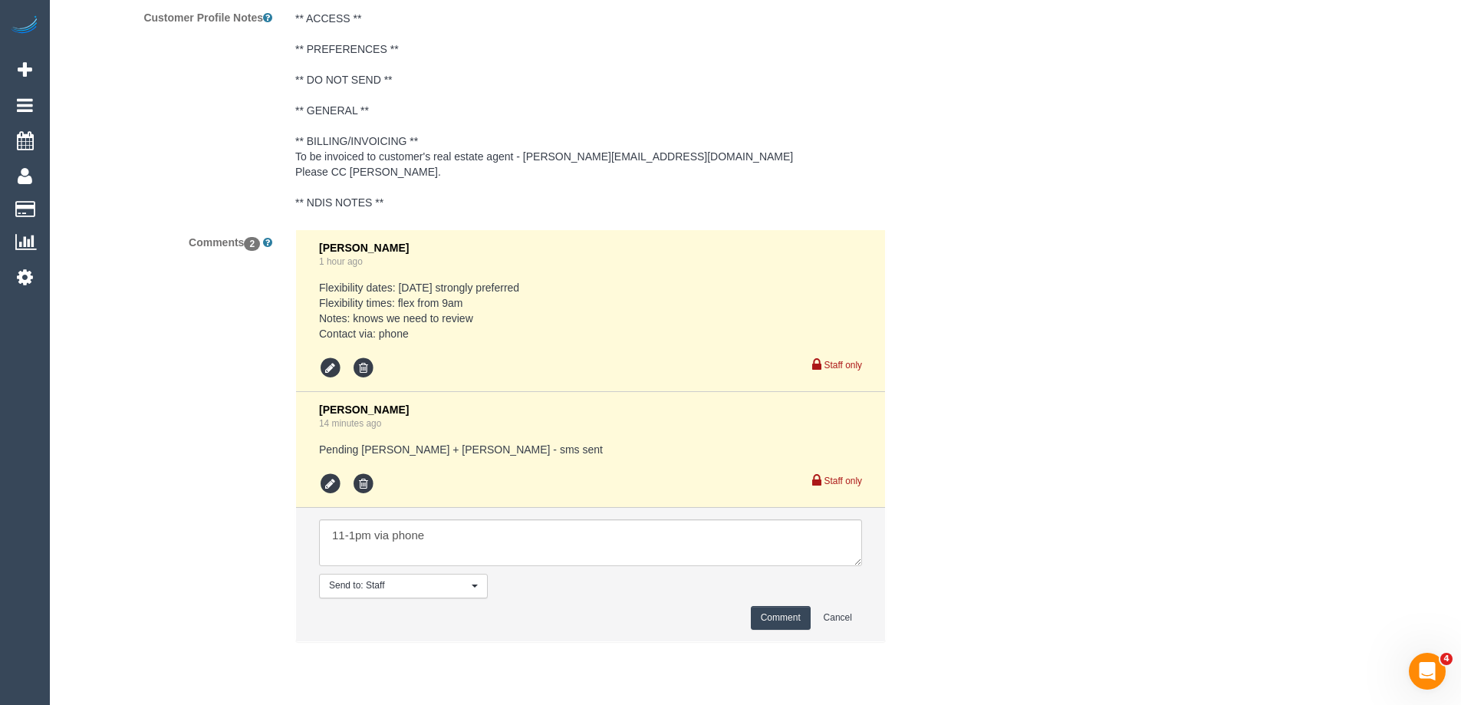
scroll to position [2793, 0]
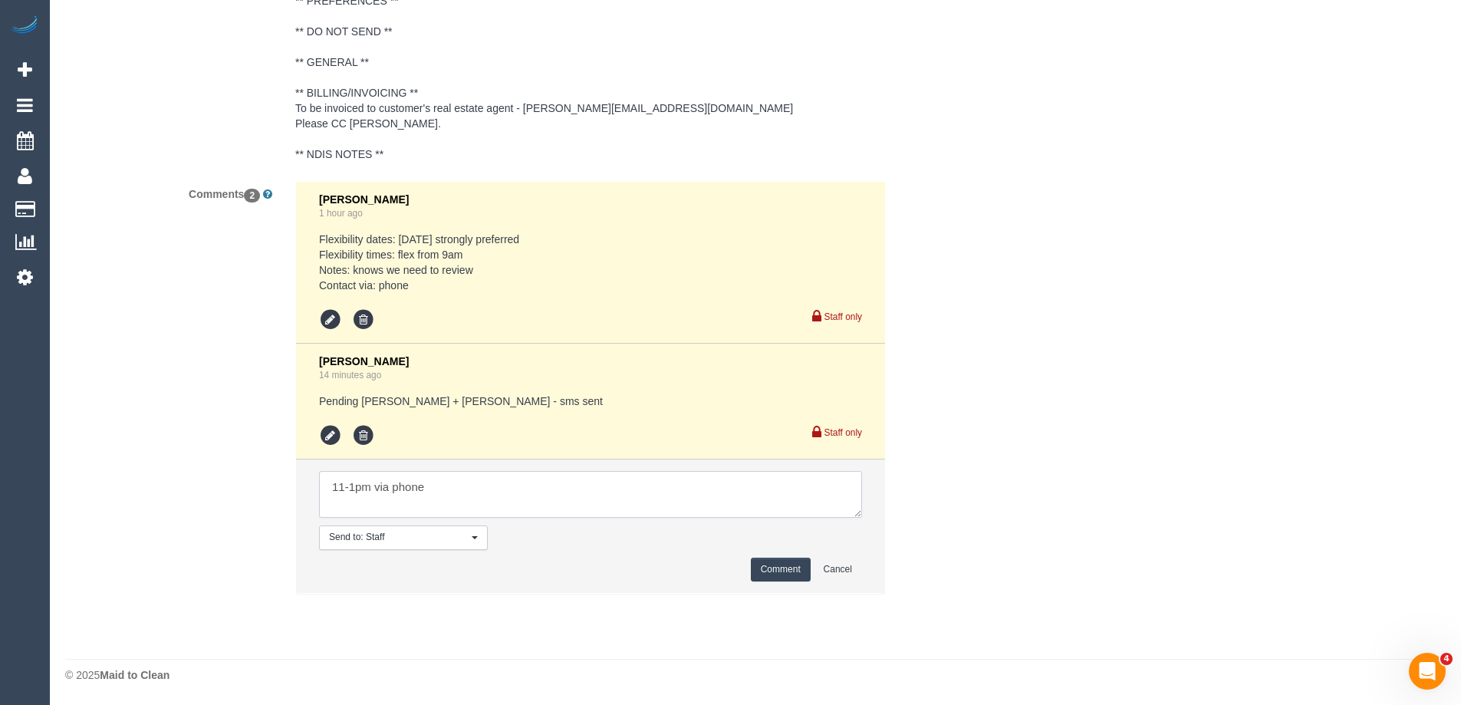
click at [521, 495] on textarea at bounding box center [590, 495] width 543 height 48
click at [332, 495] on textarea at bounding box center [590, 495] width 543 height 48
click at [524, 505] on textarea at bounding box center [590, 495] width 543 height 48
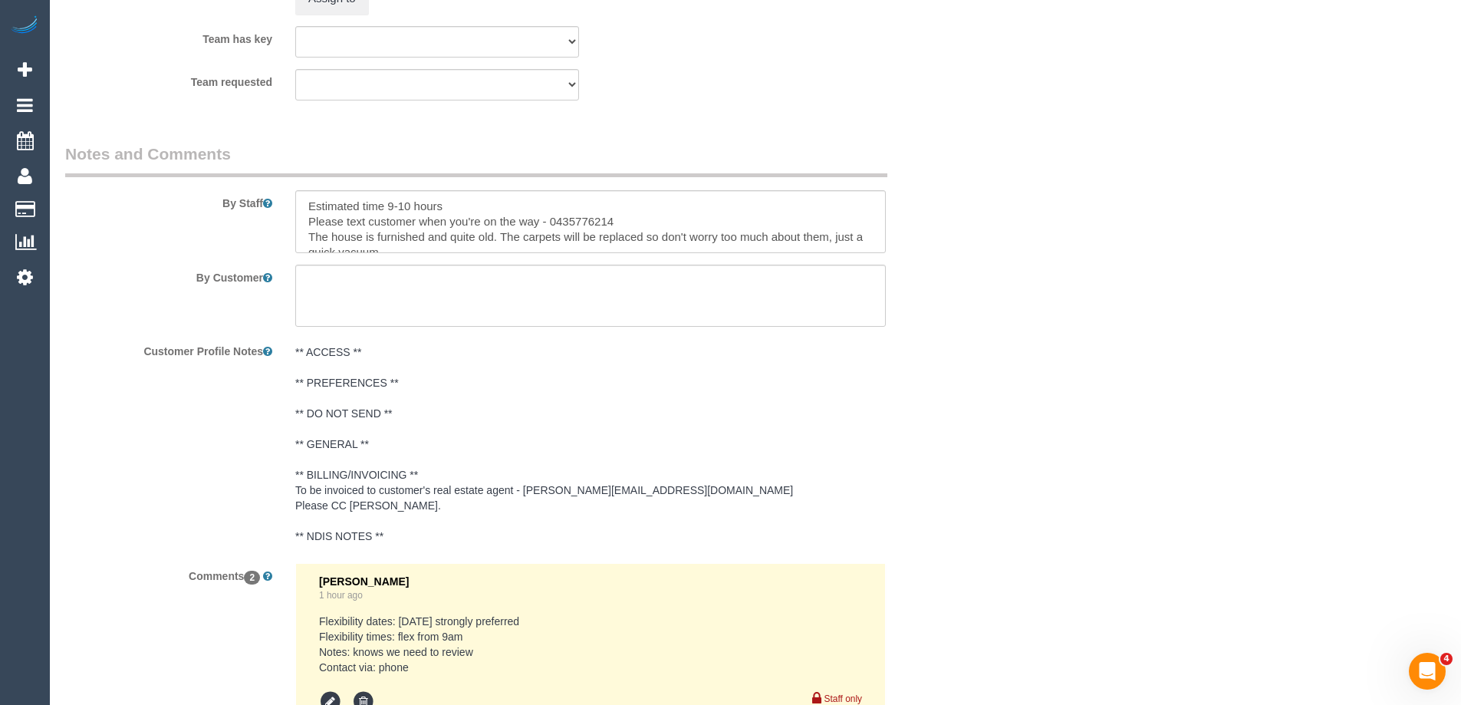
scroll to position [2410, 0]
click at [469, 202] on textarea at bounding box center [590, 223] width 591 height 63
click at [960, 424] on div "Customer Profile Notes ** ACCESS ** ** PREFERENCES ** ** DO NOT SEND ** ** GENE…" at bounding box center [514, 446] width 920 height 213
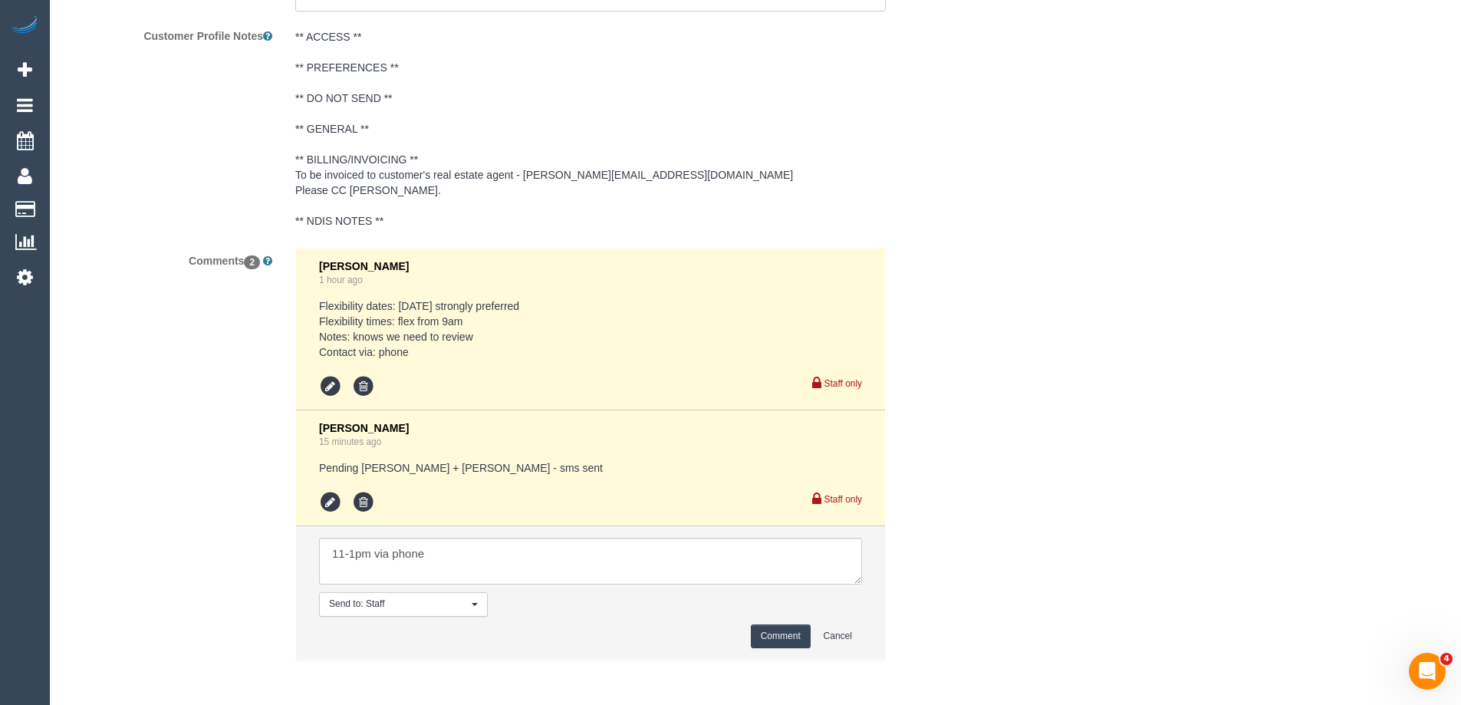
scroll to position [2793, 0]
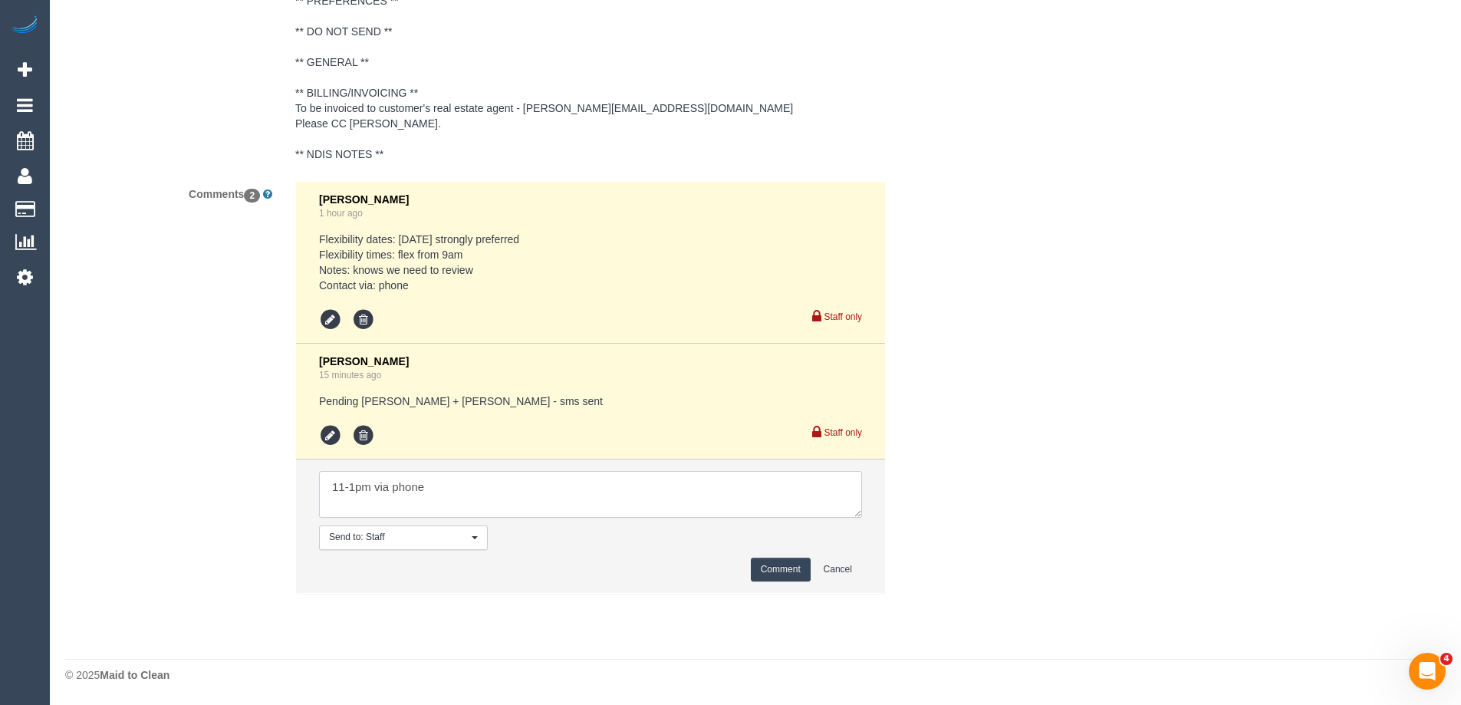
click at [477, 505] on textarea at bounding box center [590, 495] width 543 height 48
type textarea "11-1pm via phone. Customer going to call back with key info"
click at [804, 572] on button "Comment" at bounding box center [781, 570] width 60 height 24
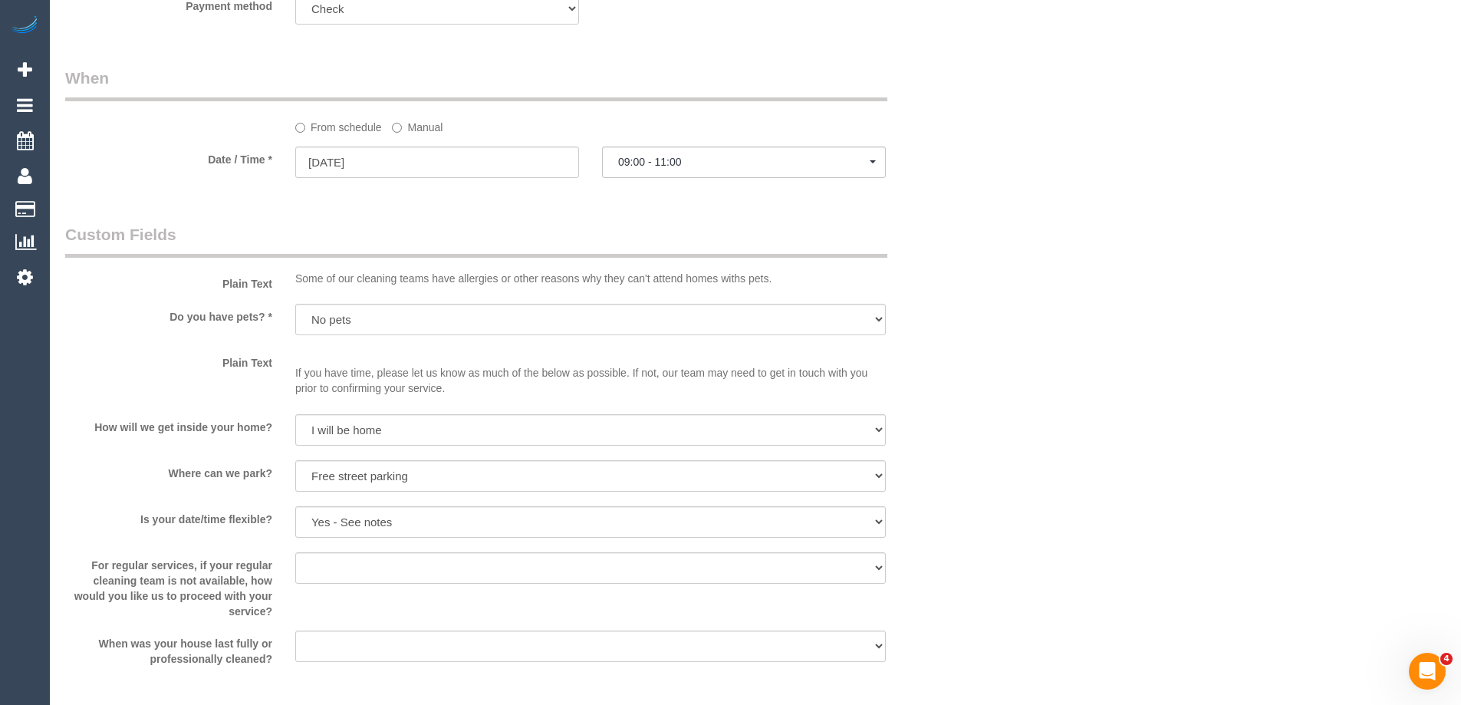
scroll to position [1413, 0]
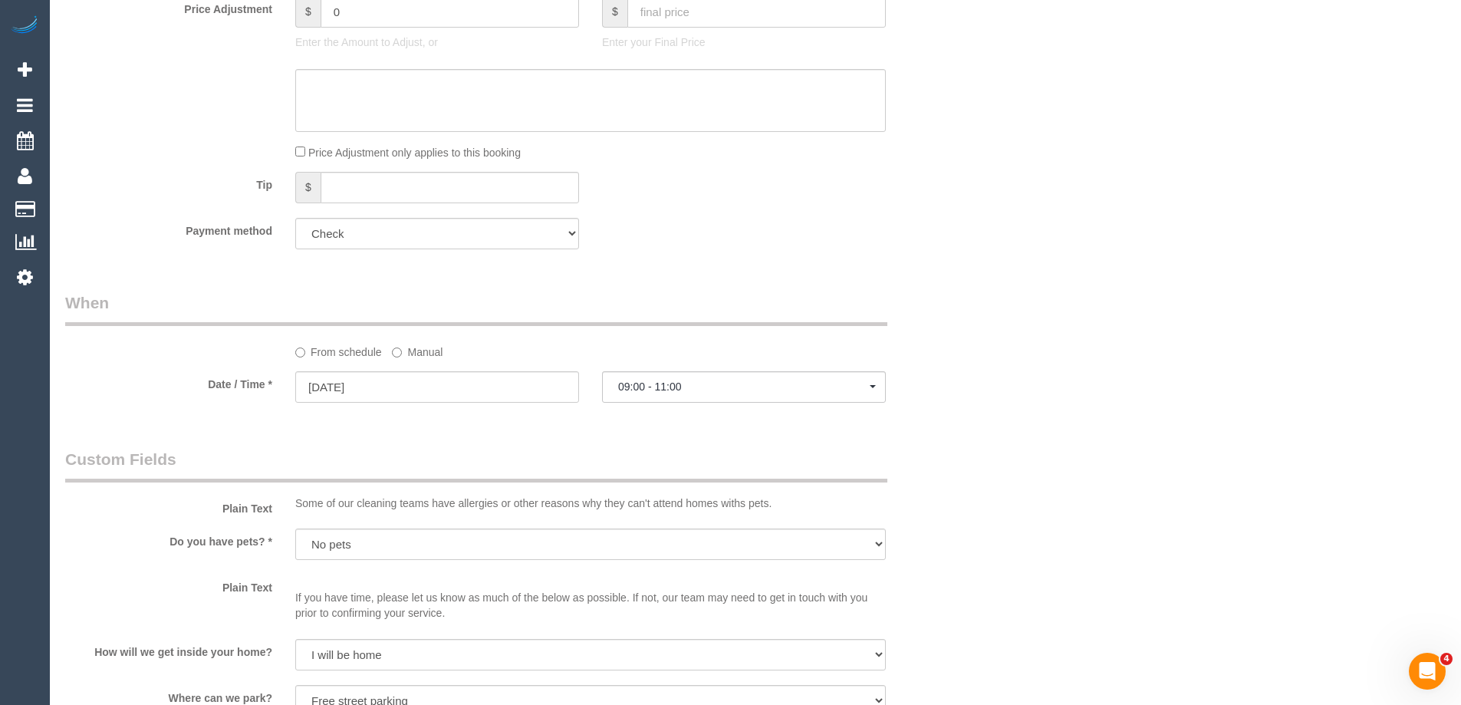
click at [403, 347] on label "Manual" at bounding box center [417, 349] width 51 height 21
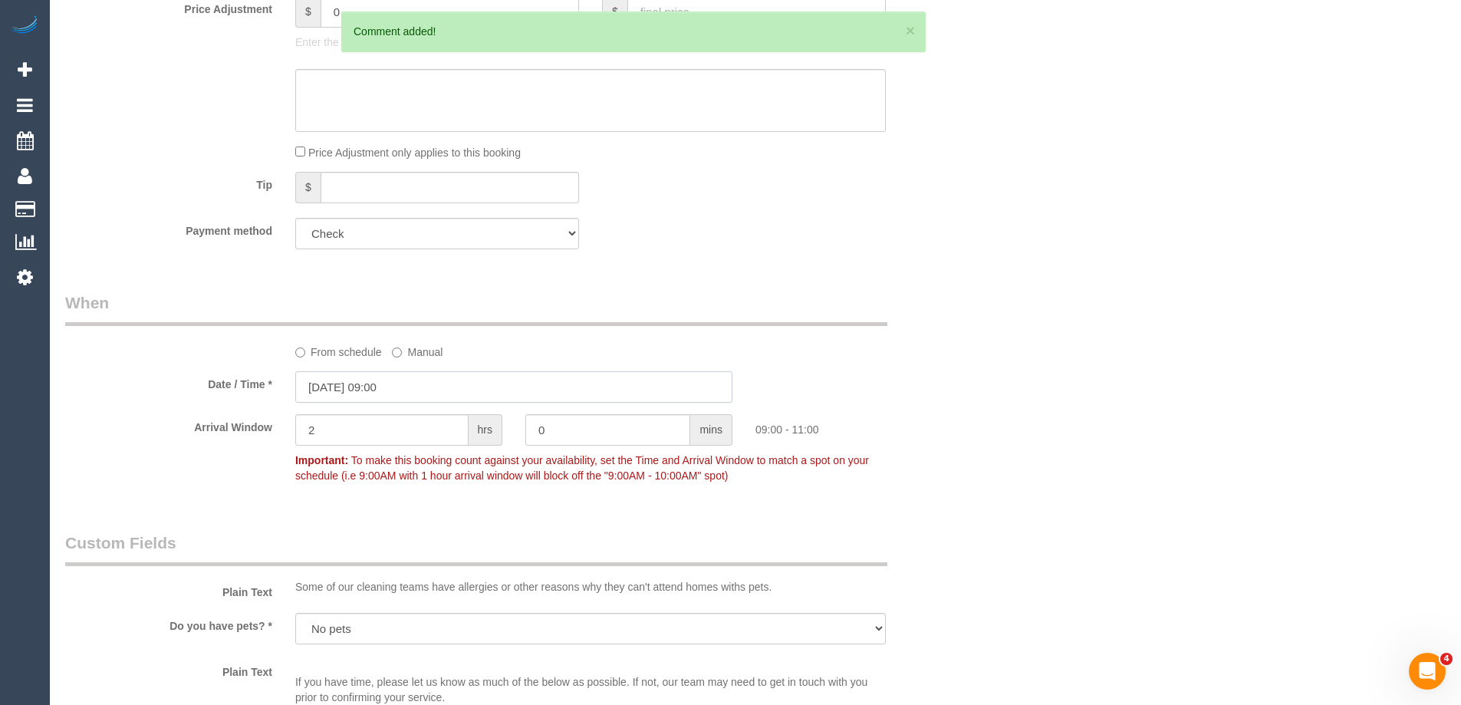
click at [397, 388] on input "[DATE] 09:00" at bounding box center [513, 386] width 437 height 31
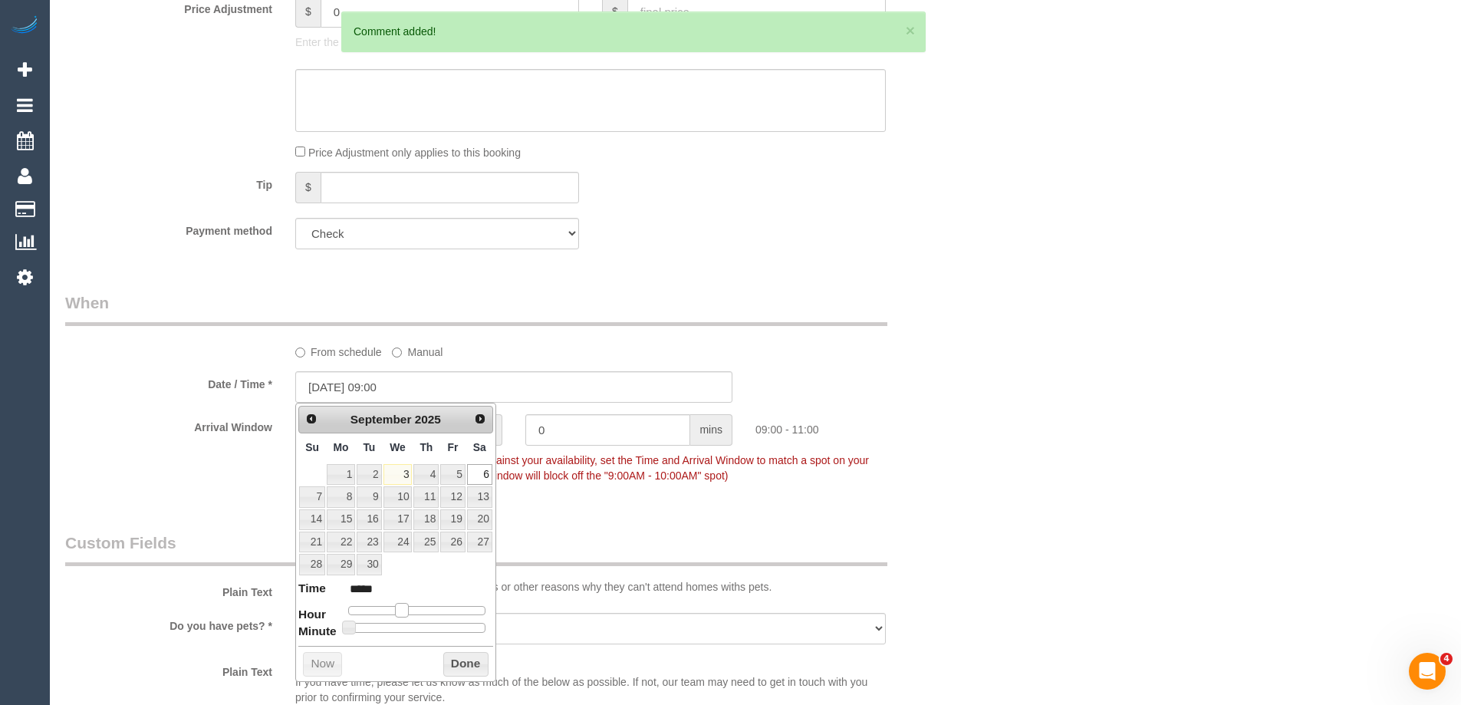
type input "[DATE] 10:00"
type input "*****"
type input "[DATE] 11:00"
type input "*****"
drag, startPoint x: 398, startPoint y: 610, endPoint x: 462, endPoint y: 642, distance: 71.7
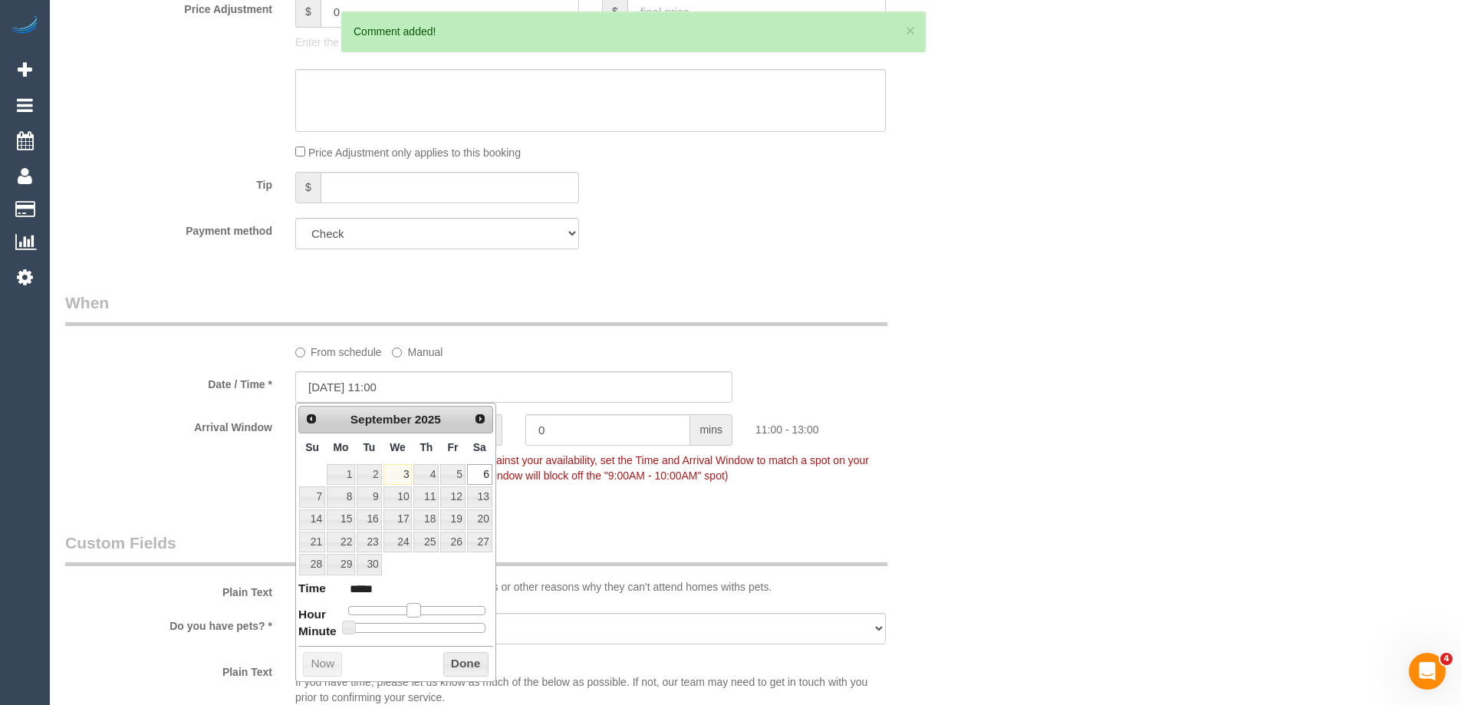
click at [410, 616] on span at bounding box center [413, 610] width 14 height 14
click at [473, 663] on button "Done" at bounding box center [465, 664] width 45 height 25
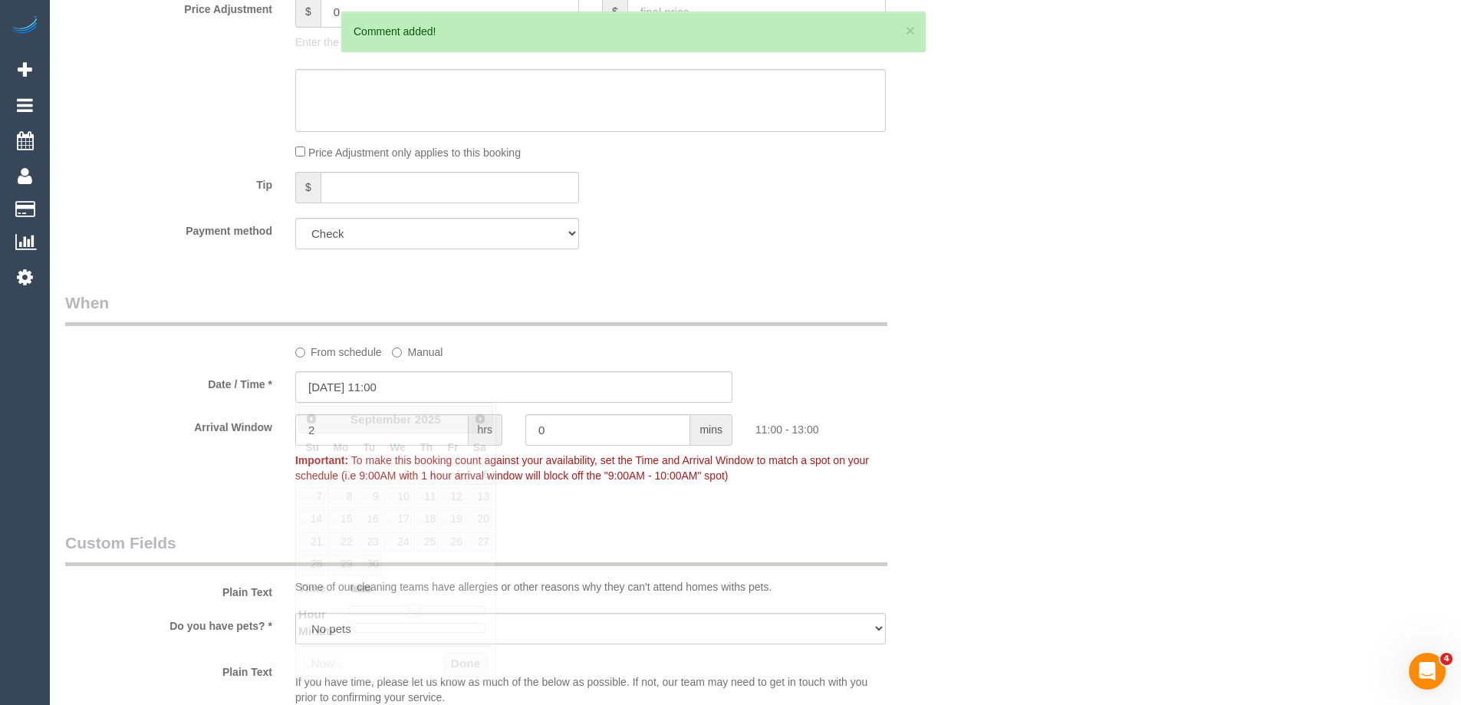
drag, startPoint x: 1141, startPoint y: 400, endPoint x: 631, endPoint y: 363, distance: 511.4
click at [1140, 400] on div "Who Email* [EMAIL_ADDRESS][DOMAIN_NAME] Name * [PERSON_NAME] new customer INVOI…" at bounding box center [755, 405] width 1380 height 3525
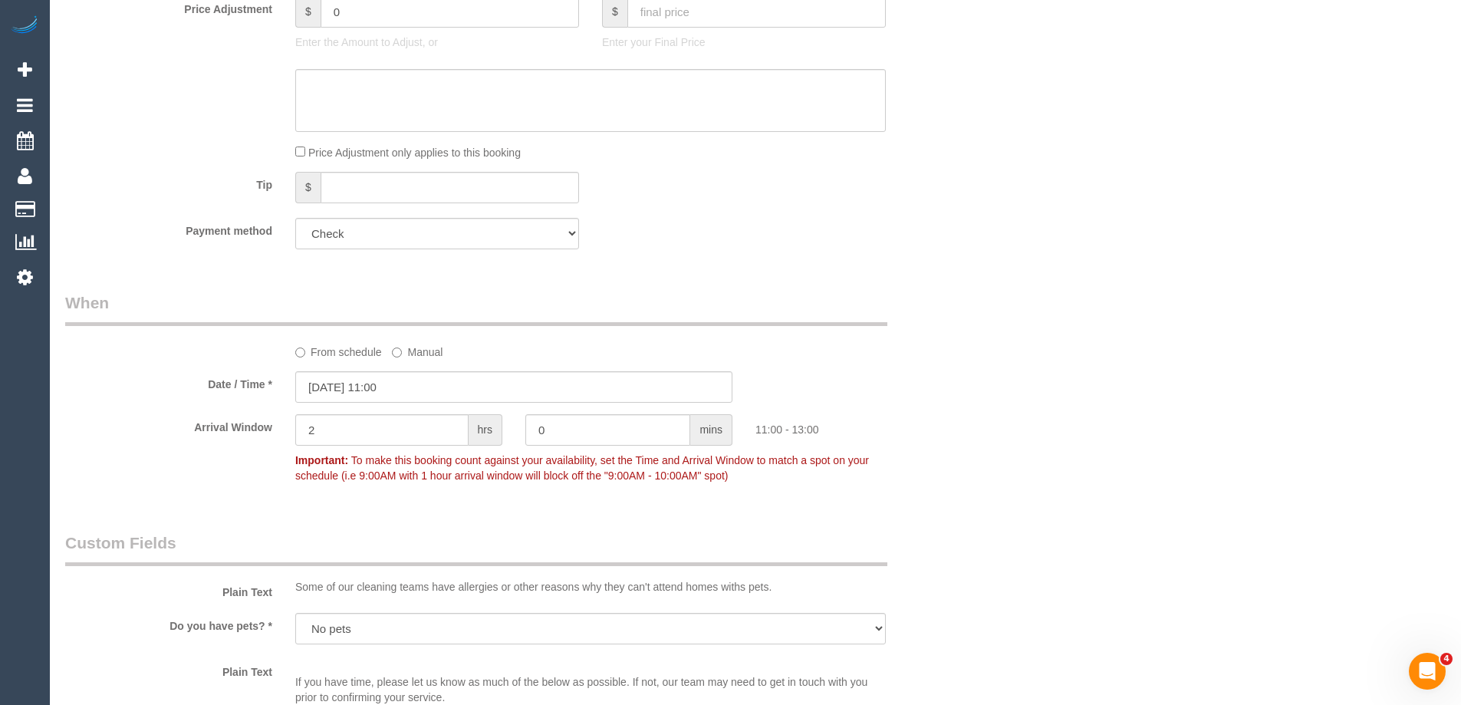
click at [1167, 436] on div "Who Email* [EMAIL_ADDRESS][DOMAIN_NAME] Name * [PERSON_NAME] new customer INVOI…" at bounding box center [755, 405] width 1380 height 3525
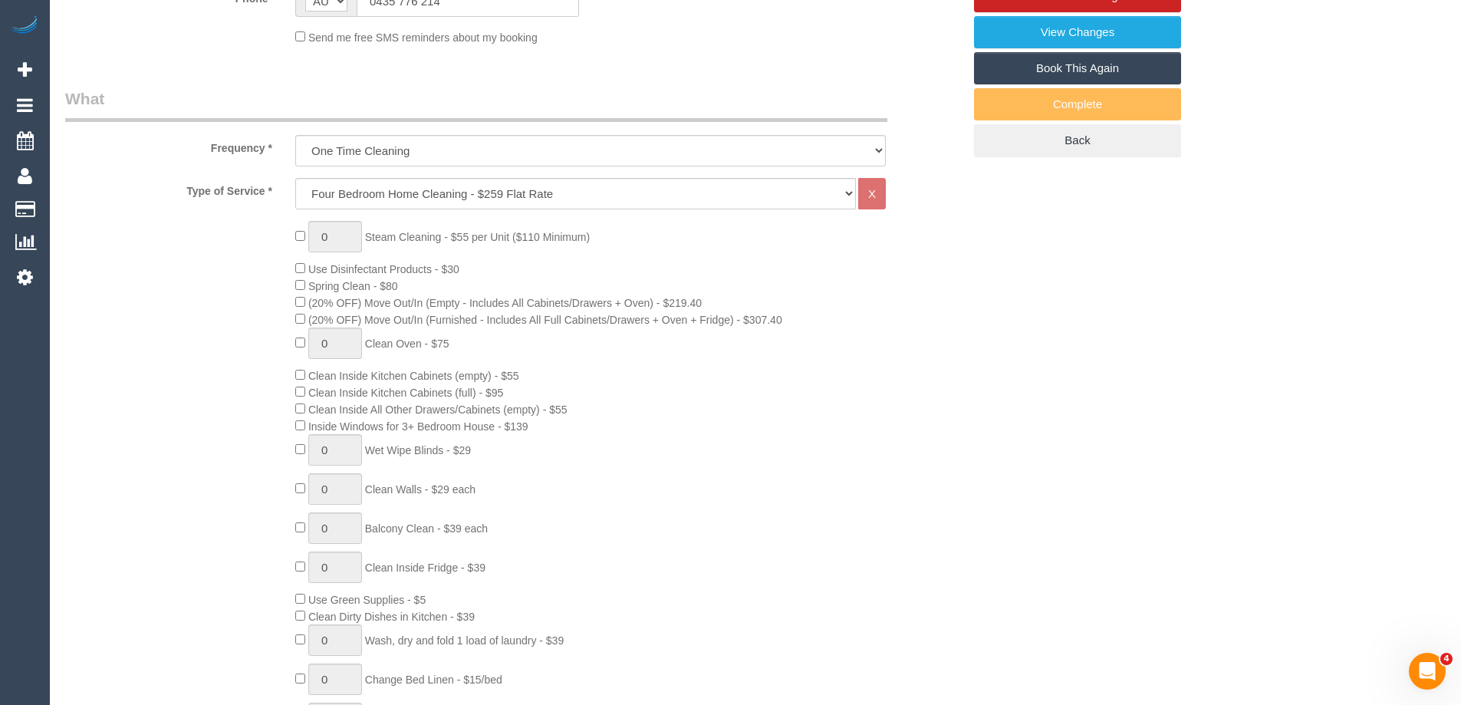
scroll to position [32, 0]
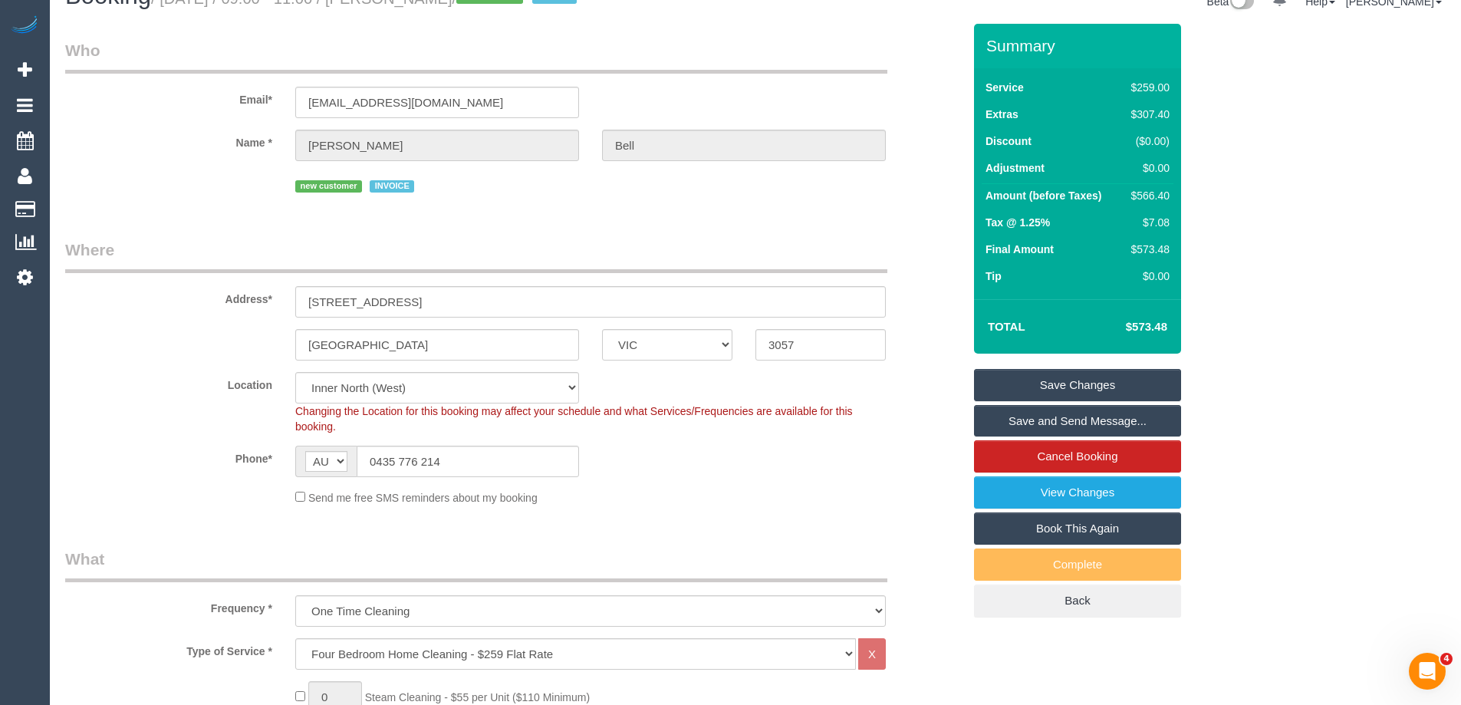
click at [1159, 190] on div "$566.40" at bounding box center [1147, 195] width 44 height 15
copy div "566.40"
click at [1292, 176] on div "Summary Service $259.00 Extras $307.40 Discount ($0.00) Adjustment $0.00 Amount…" at bounding box center [1135, 336] width 345 height 624
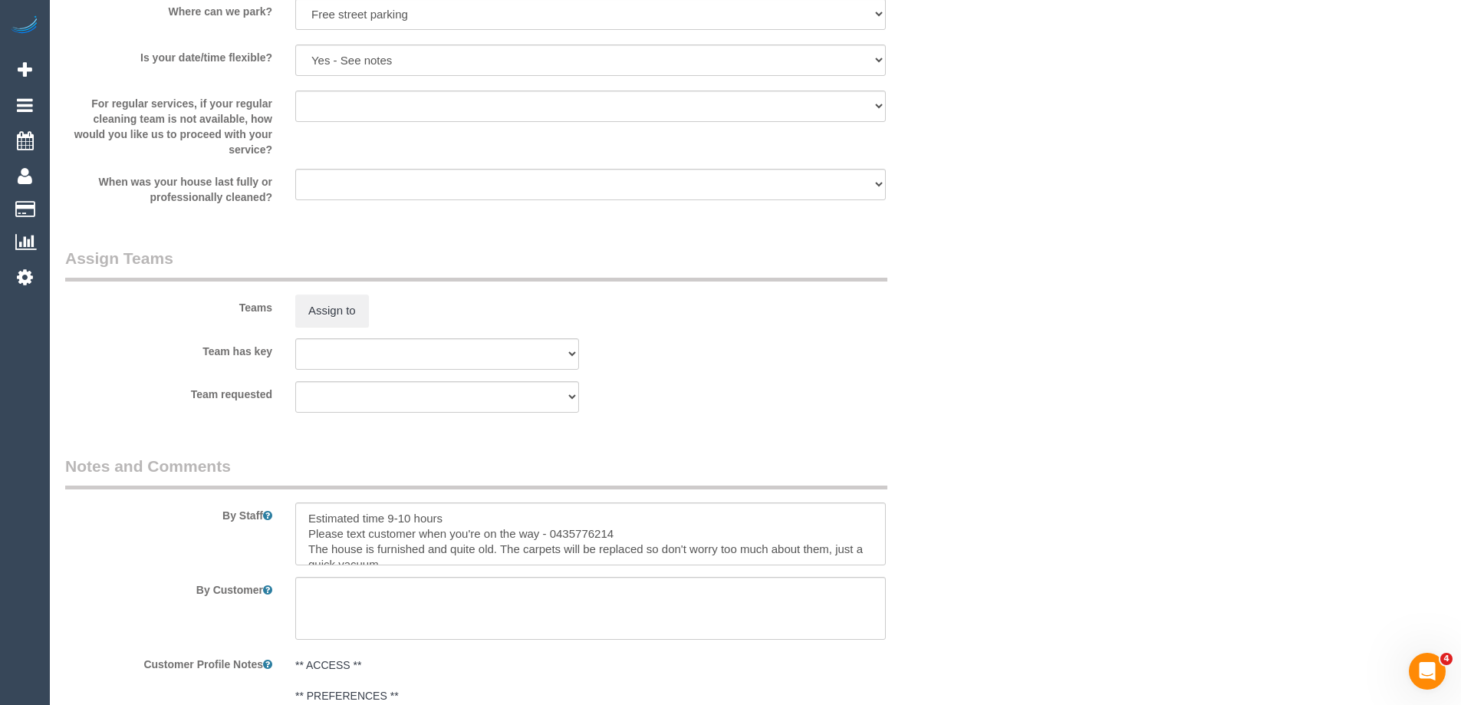
scroll to position [2563, 0]
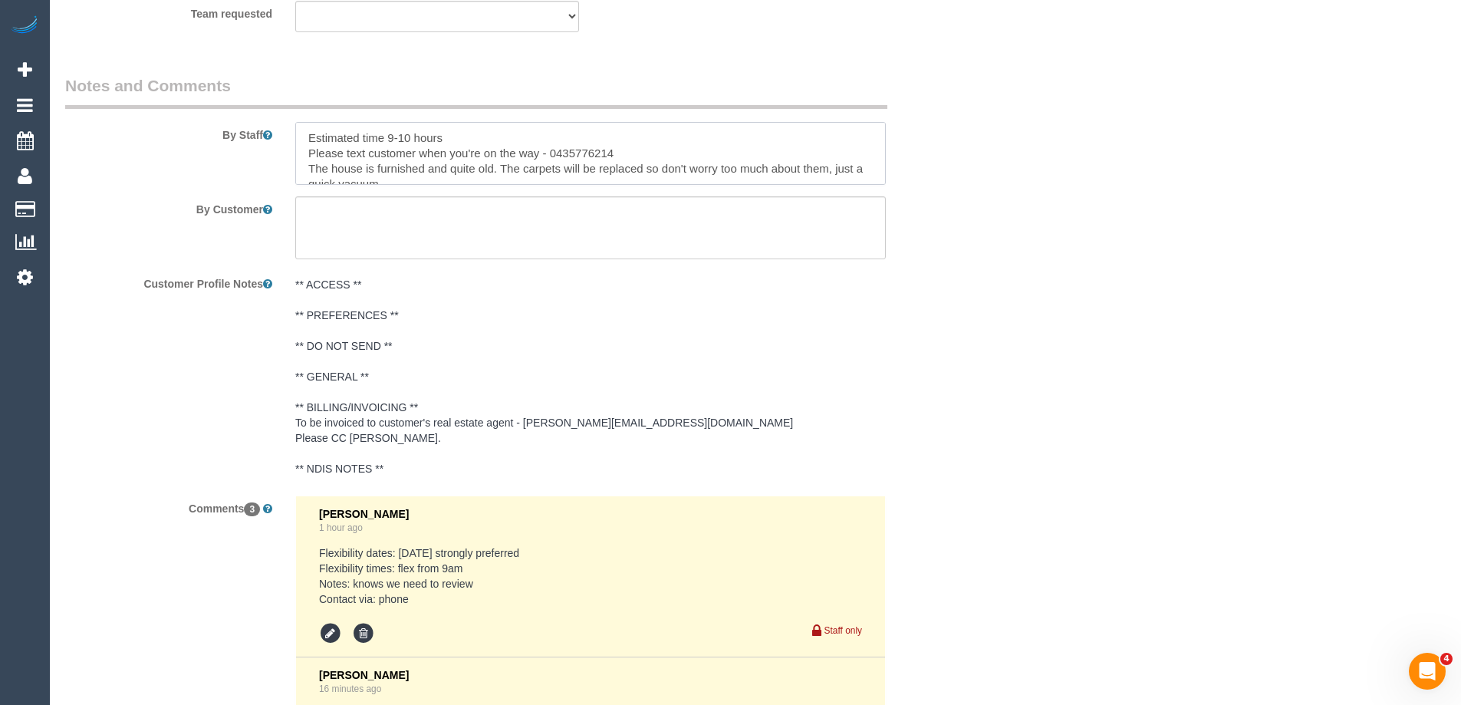
click at [456, 137] on textarea at bounding box center [590, 153] width 591 height 63
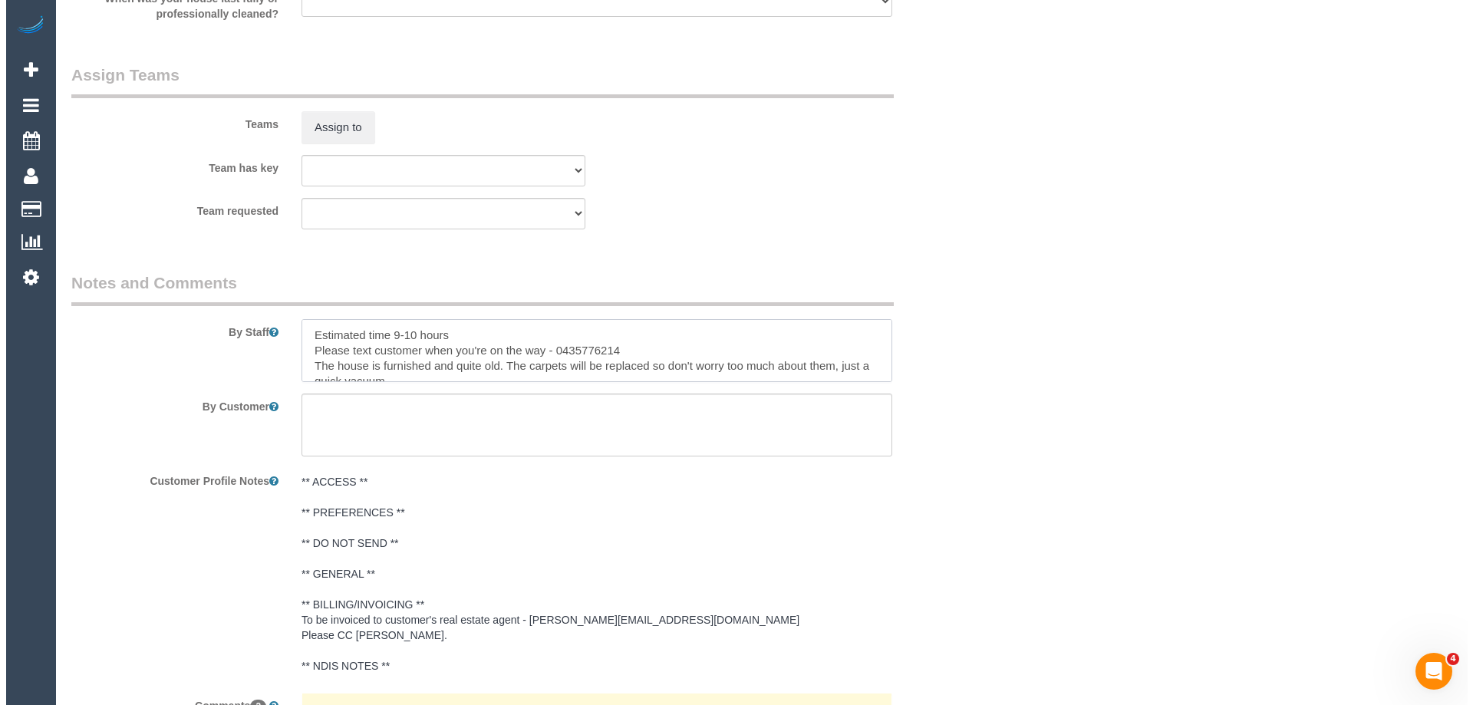
scroll to position [2333, 0]
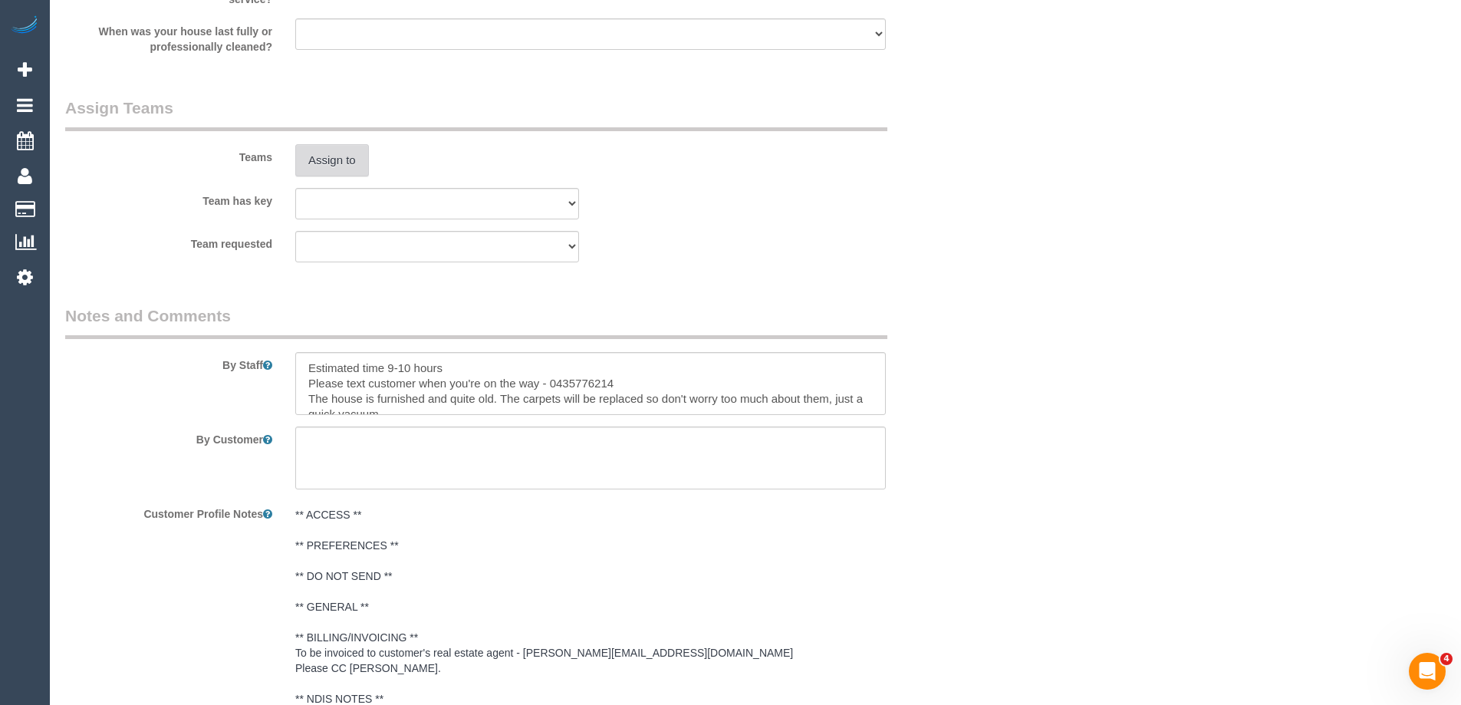
click at [341, 156] on button "Assign to" at bounding box center [332, 160] width 74 height 32
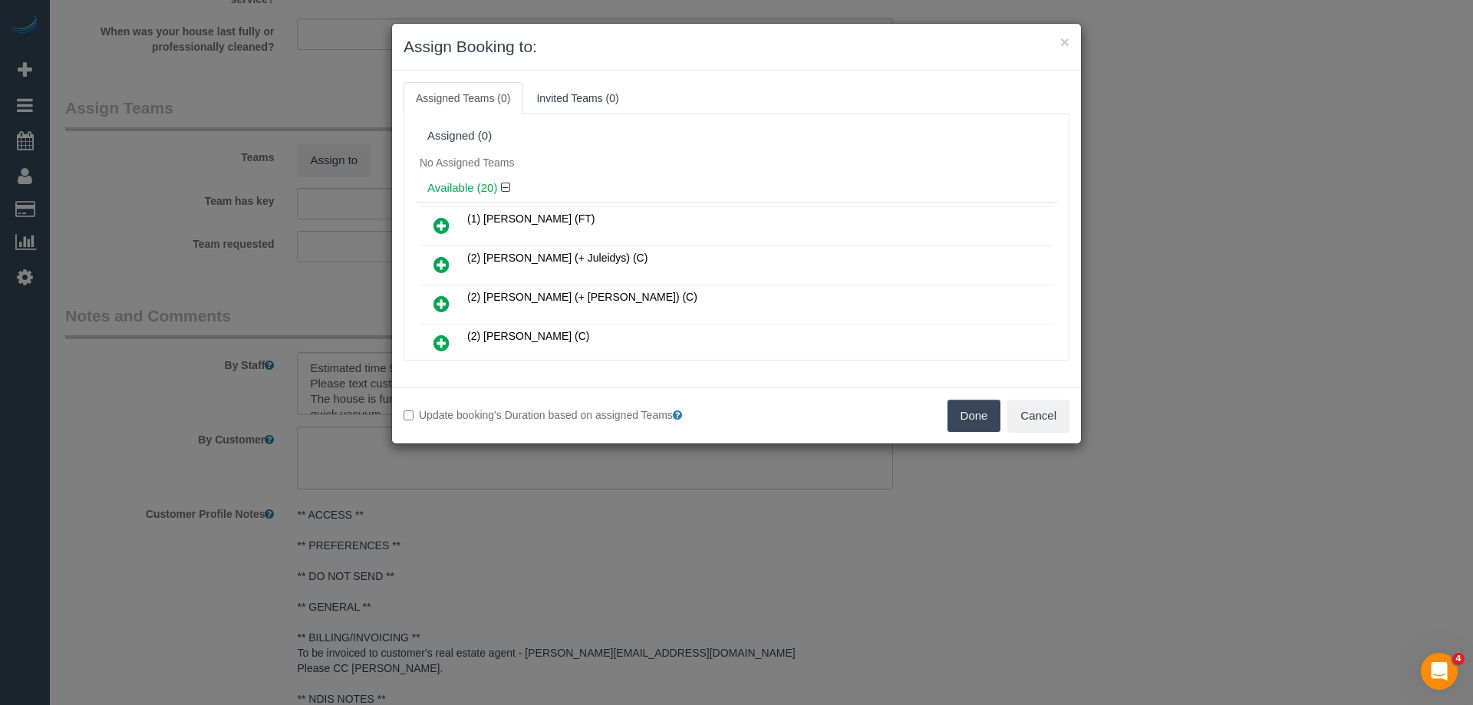
click at [699, 176] on div "Available (20)" at bounding box center [736, 188] width 641 height 28
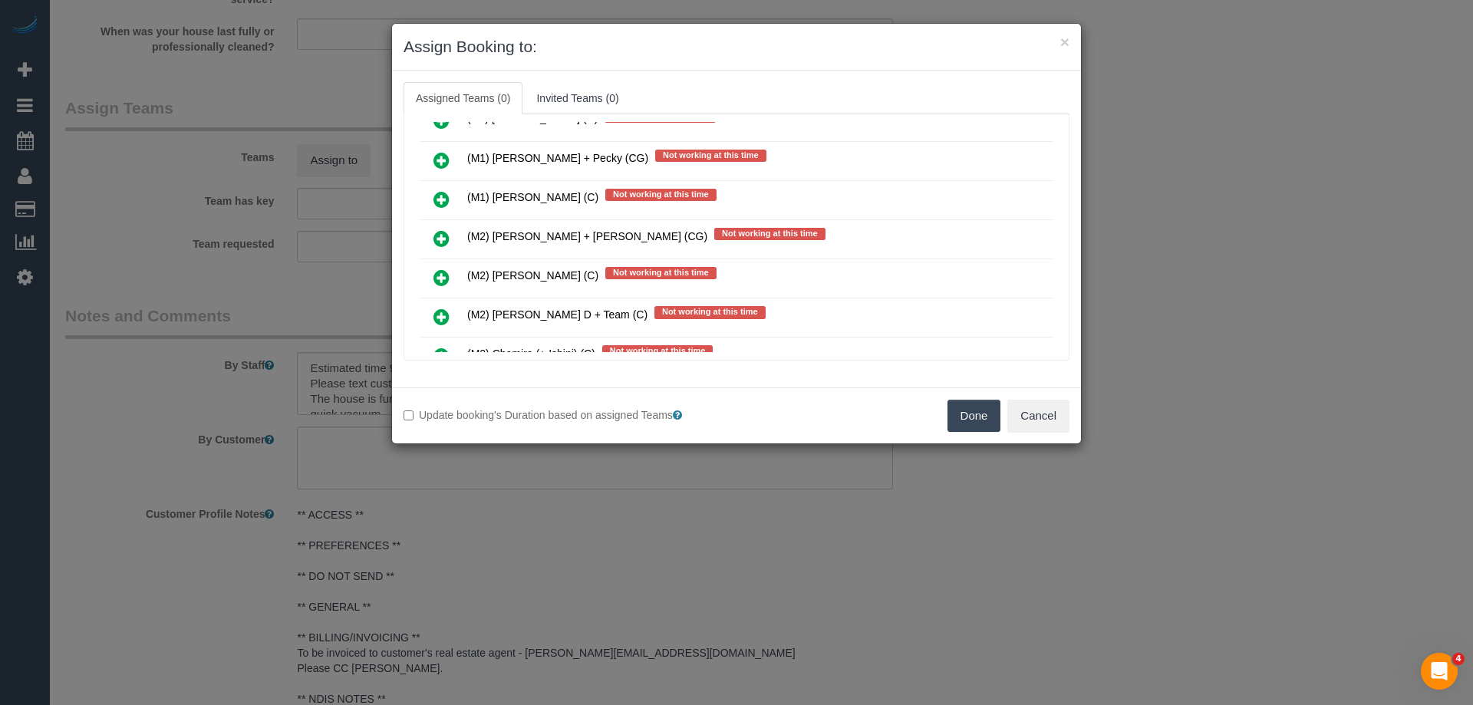
click at [437, 232] on icon at bounding box center [441, 238] width 16 height 18
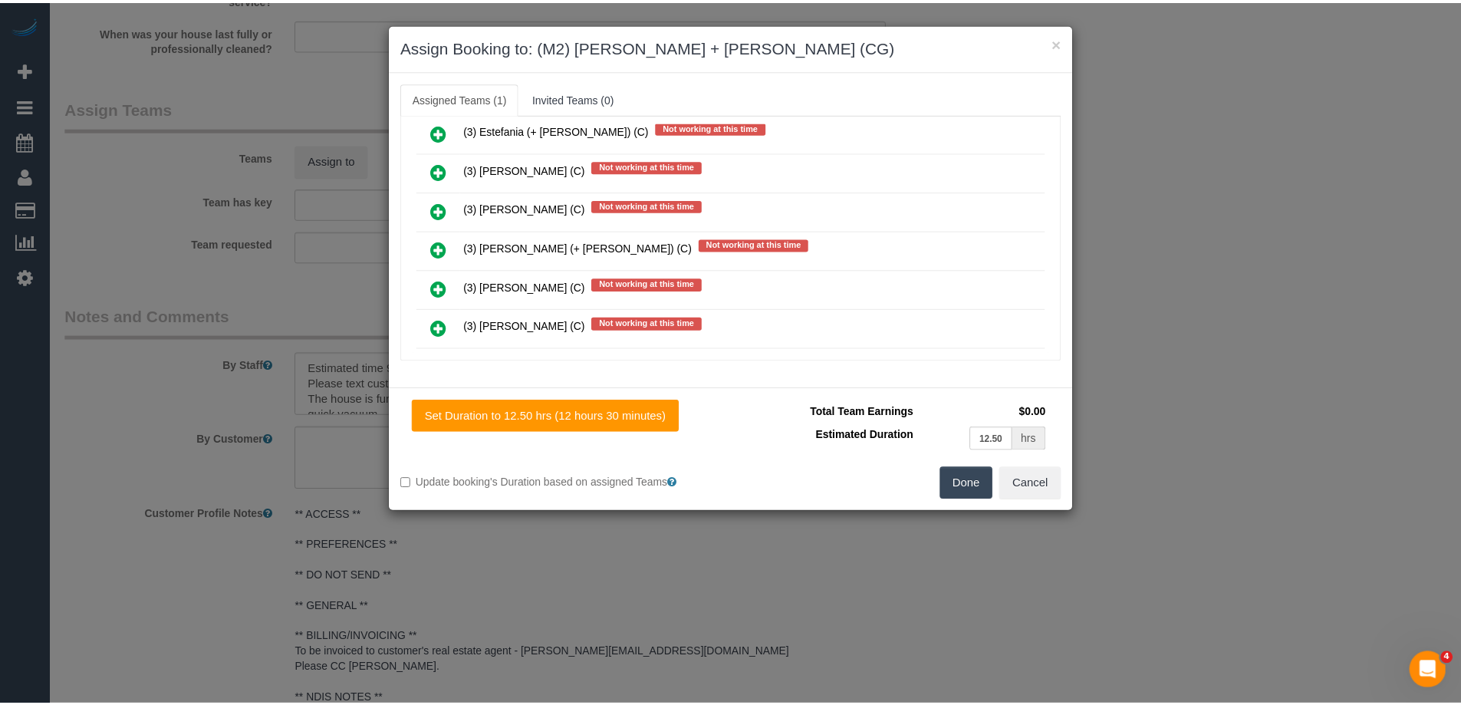
scroll to position [0, 0]
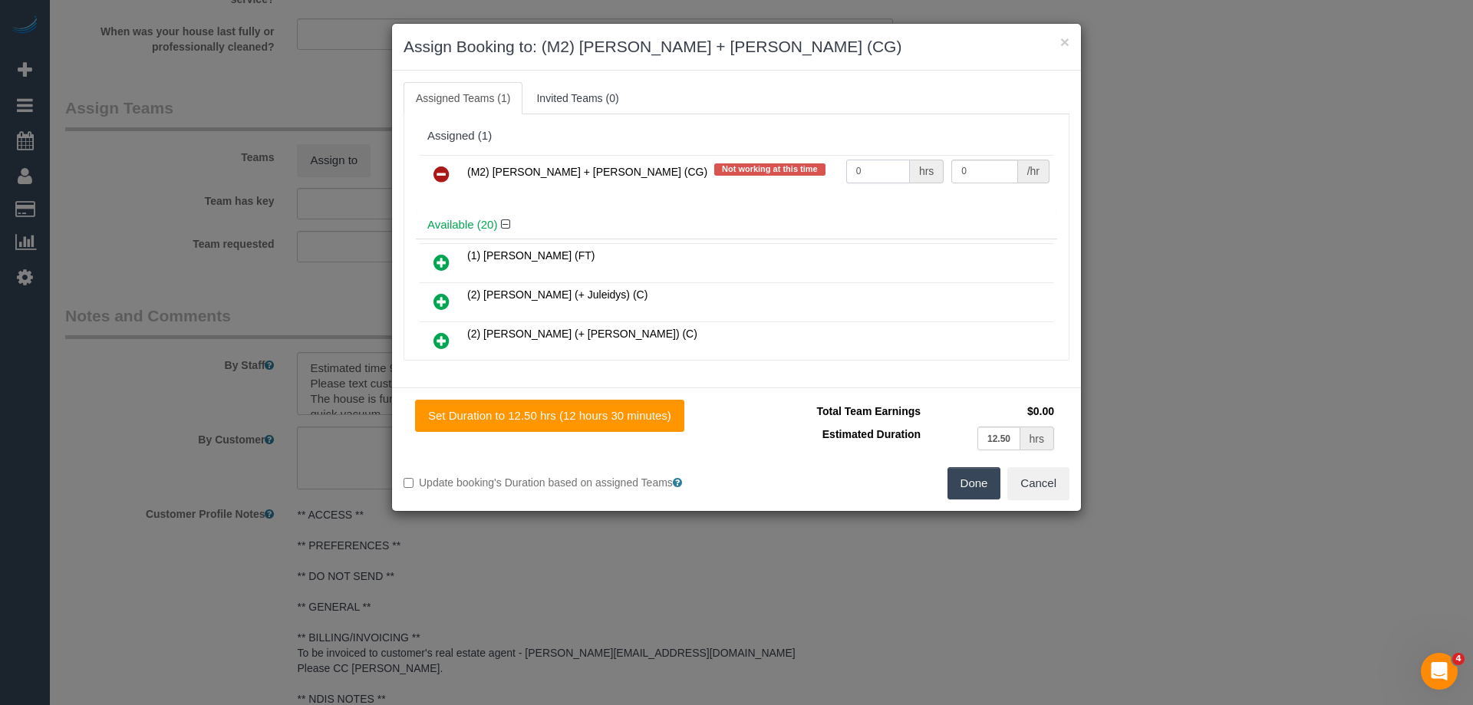
click at [861, 173] on input "0" at bounding box center [878, 172] width 64 height 24
type input "1"
click at [972, 173] on input "0" at bounding box center [984, 172] width 66 height 24
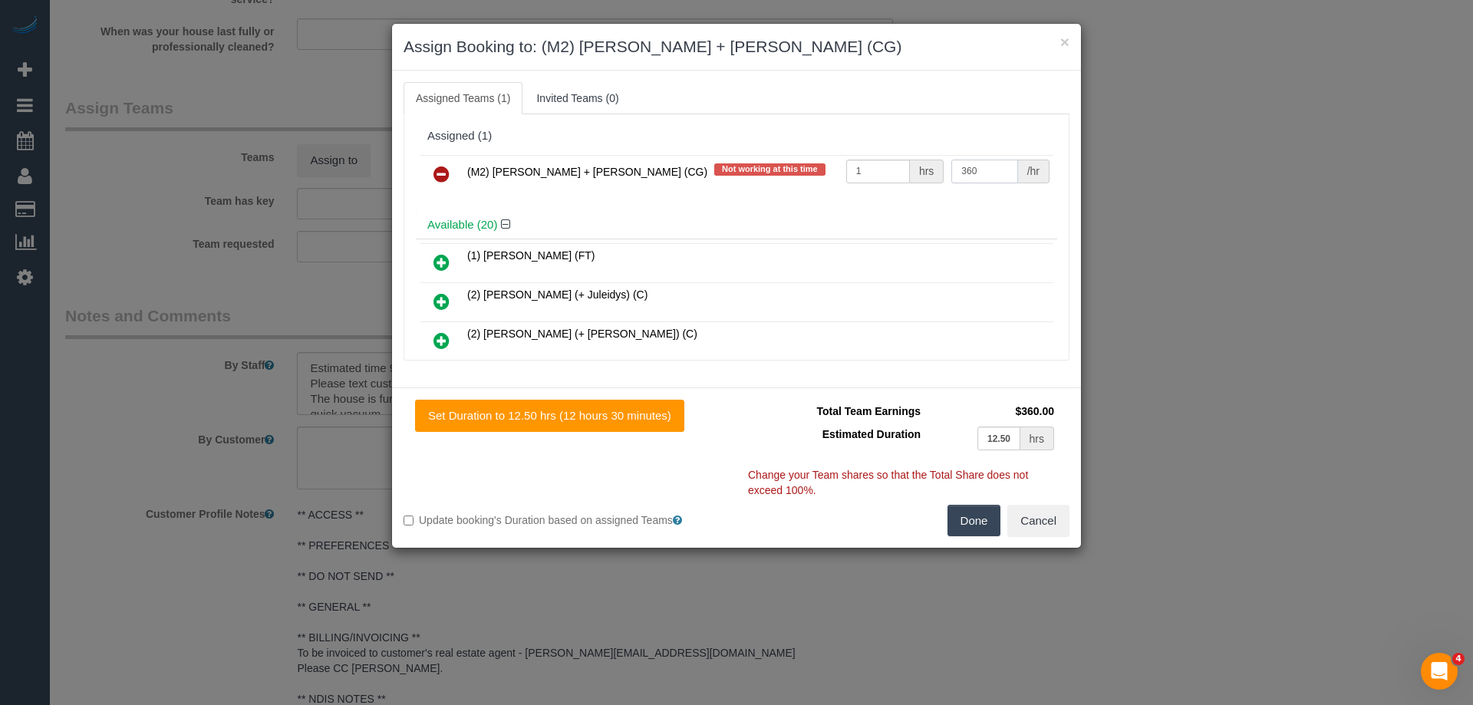
type input "360"
click at [972, 516] on button "Done" at bounding box center [974, 521] width 54 height 32
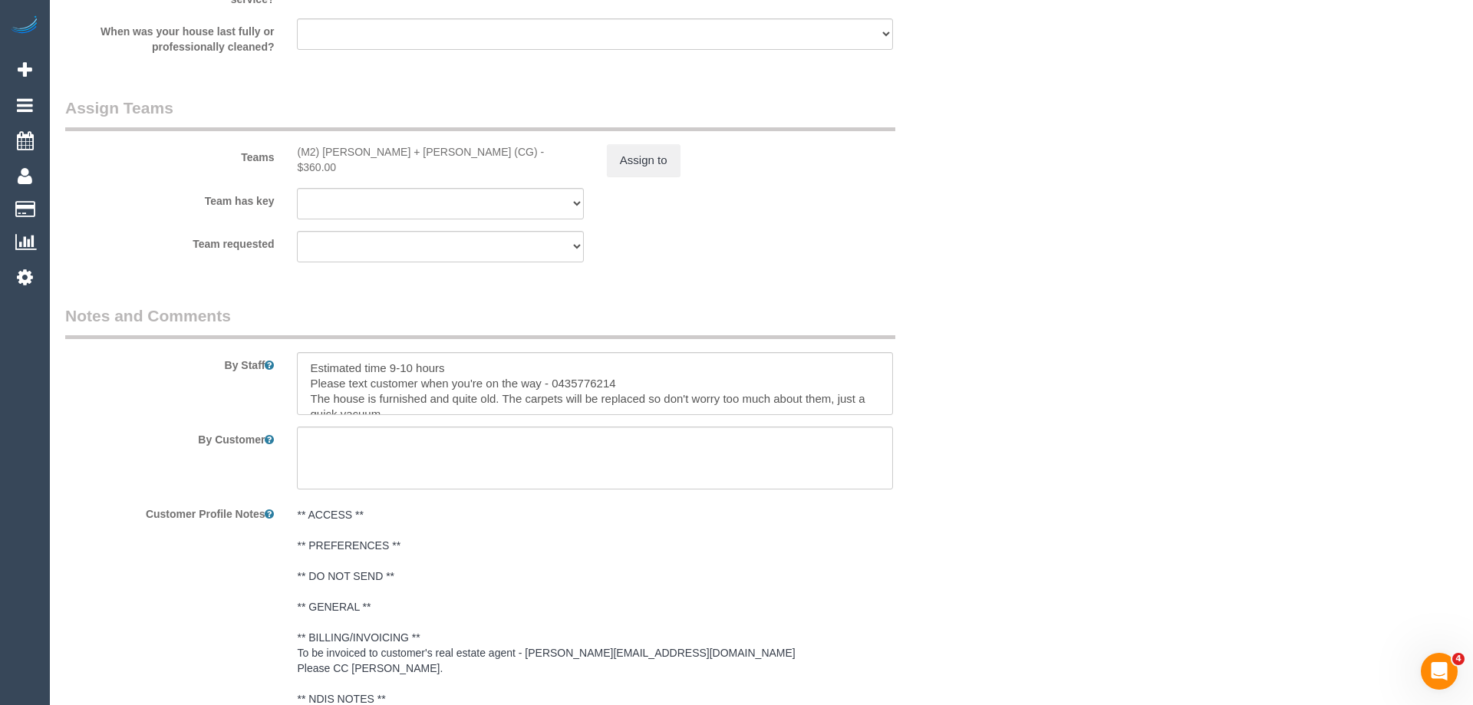
click at [972, 516] on div "× Assign Booking to: (M2) Akila + Tehan (CG) Assigned Teams (1) Invited Teams (…" at bounding box center [736, 352] width 1473 height 705
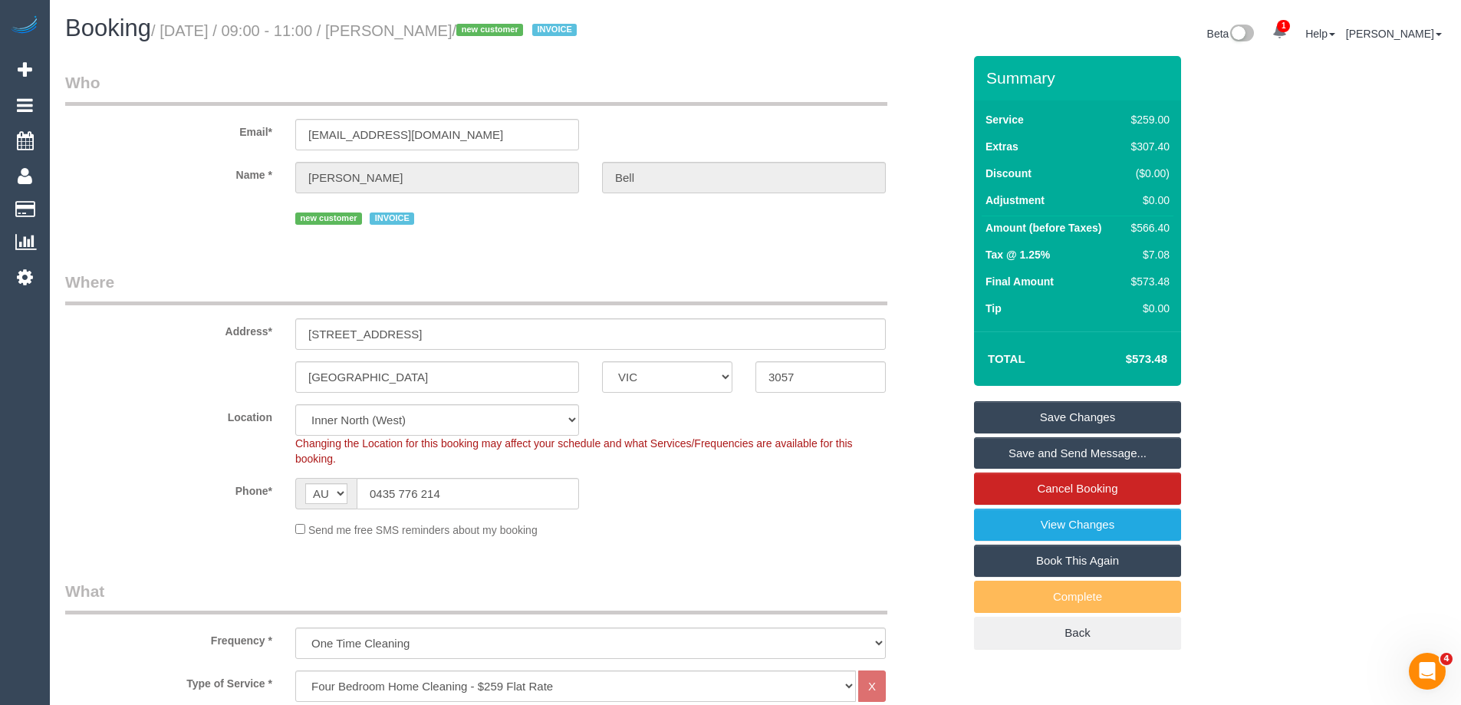
drag, startPoint x: 503, startPoint y: 33, endPoint x: 426, endPoint y: 32, distance: 77.5
click at [426, 32] on small "/ September 06, 2025 / 09:00 - 11:00 / Harriet Bell / new customer INVOICE" at bounding box center [366, 30] width 430 height 17
copy small "Harriet Bell"
click at [893, 456] on div "Changing the Location for this booking may affect your schedule and what Servic…" at bounding box center [591, 451] width 614 height 31
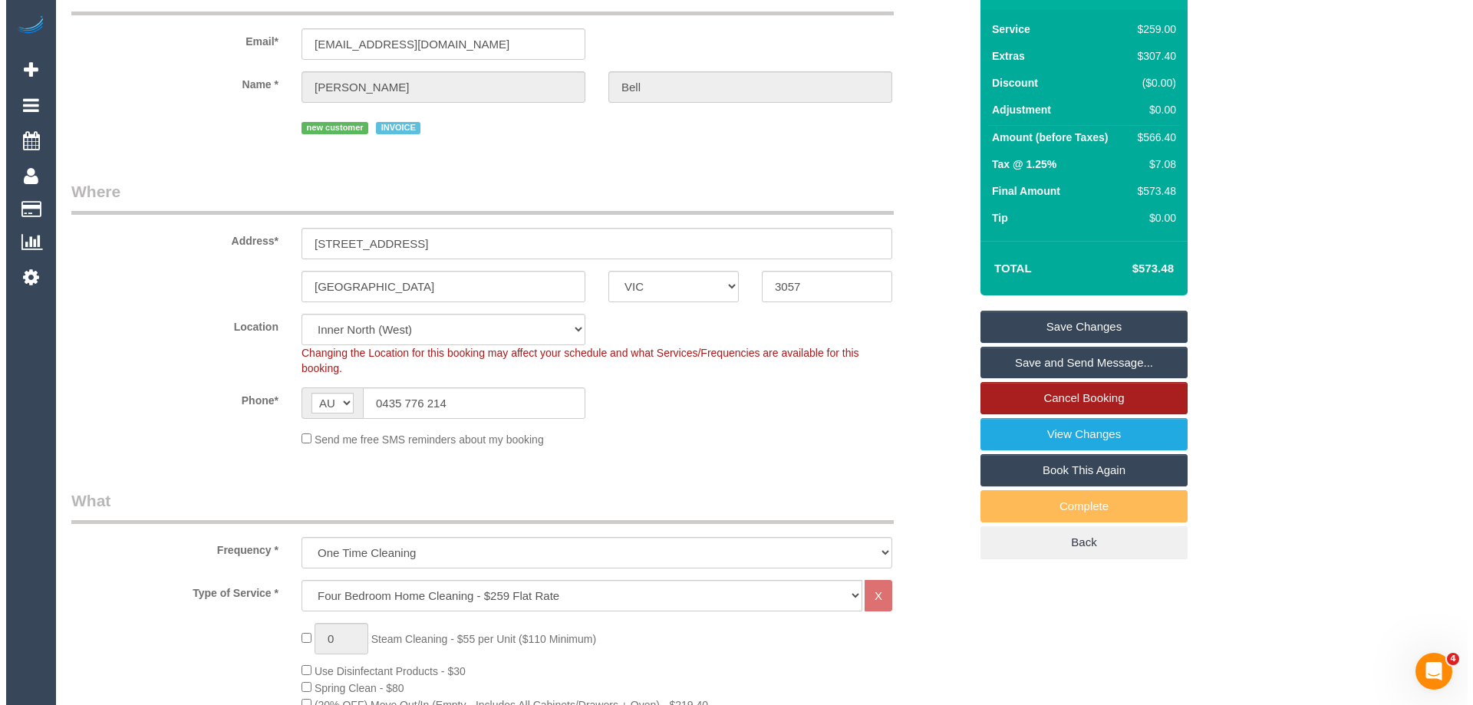
scroll to position [77, 0]
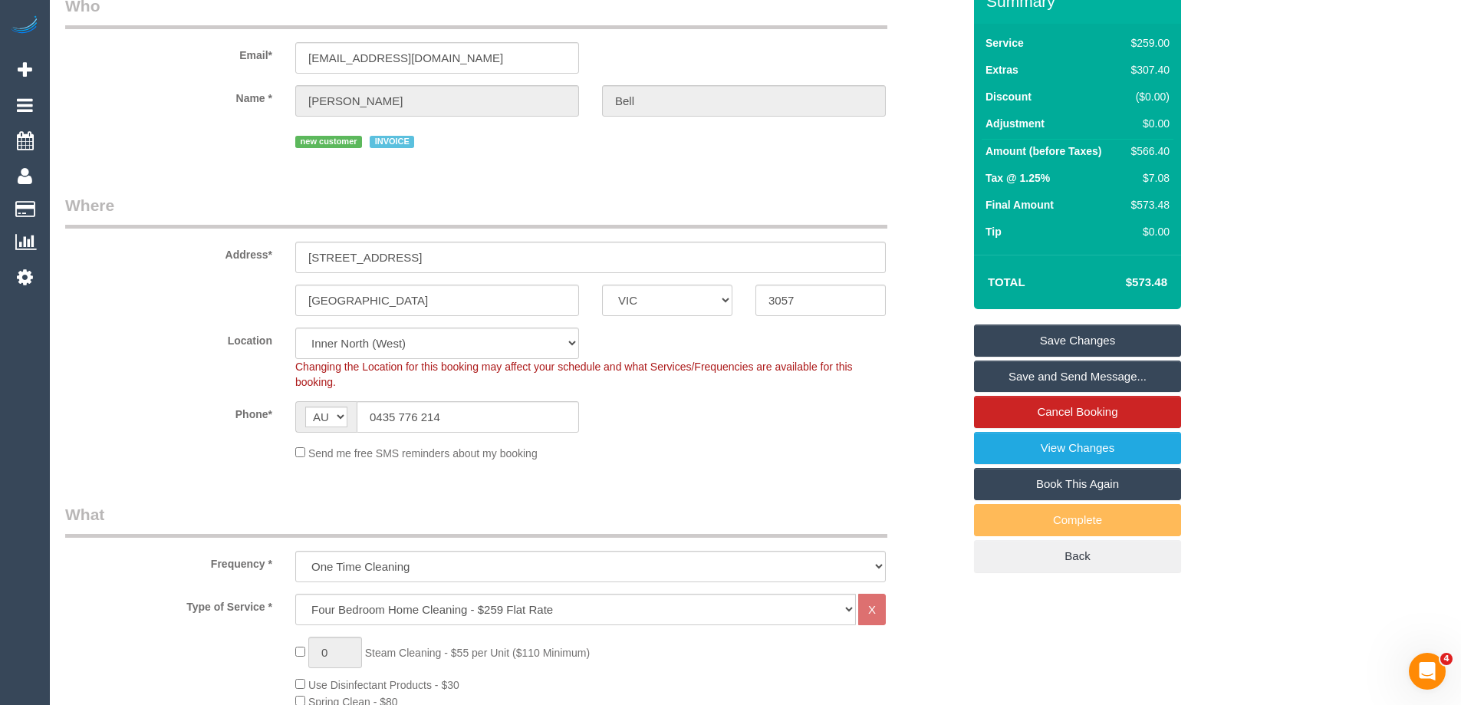
click at [1055, 371] on link "Save and Send Message..." at bounding box center [1077, 376] width 207 height 32
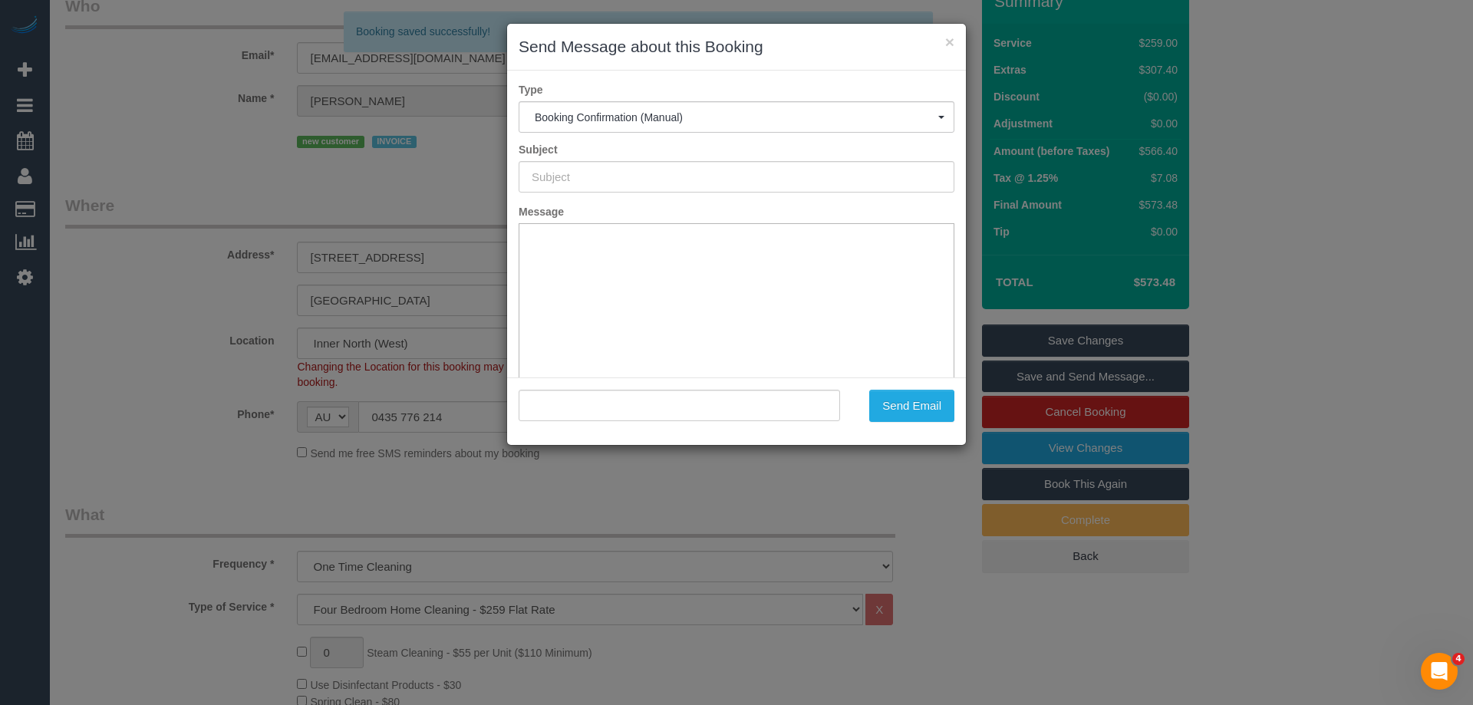
type input "Booking Confirmed"
type input ""Harriet Bell" <harrietbell2019@outlook.com>"
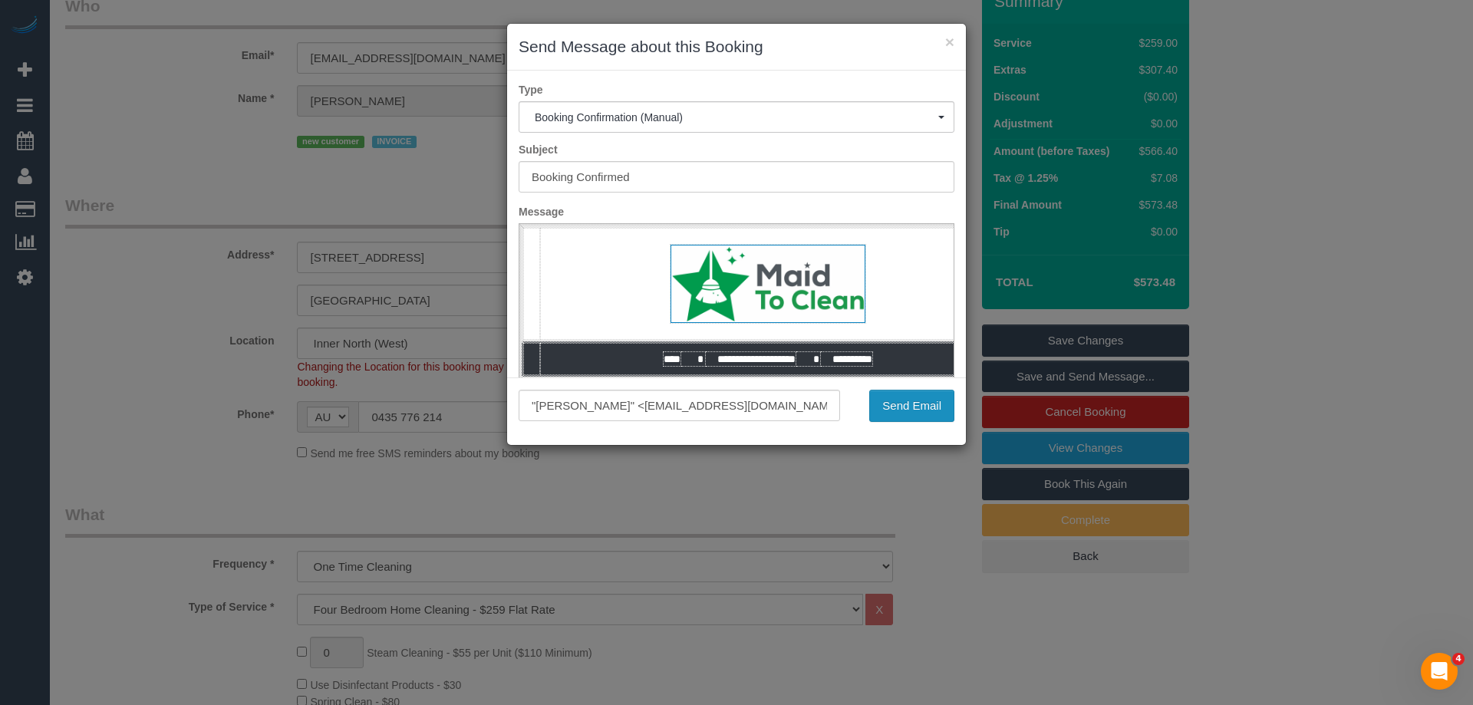
click at [922, 411] on button "Send Email" at bounding box center [911, 406] width 85 height 32
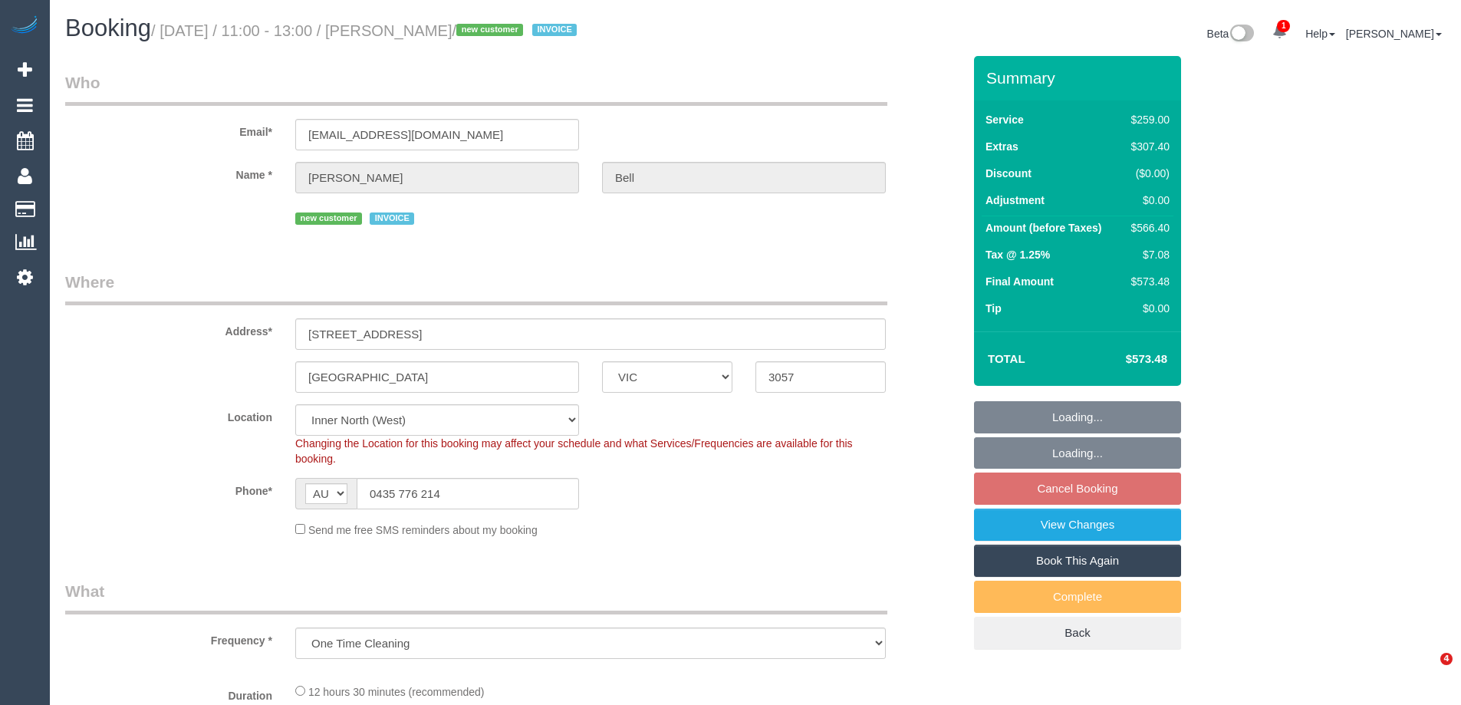
select select "VIC"
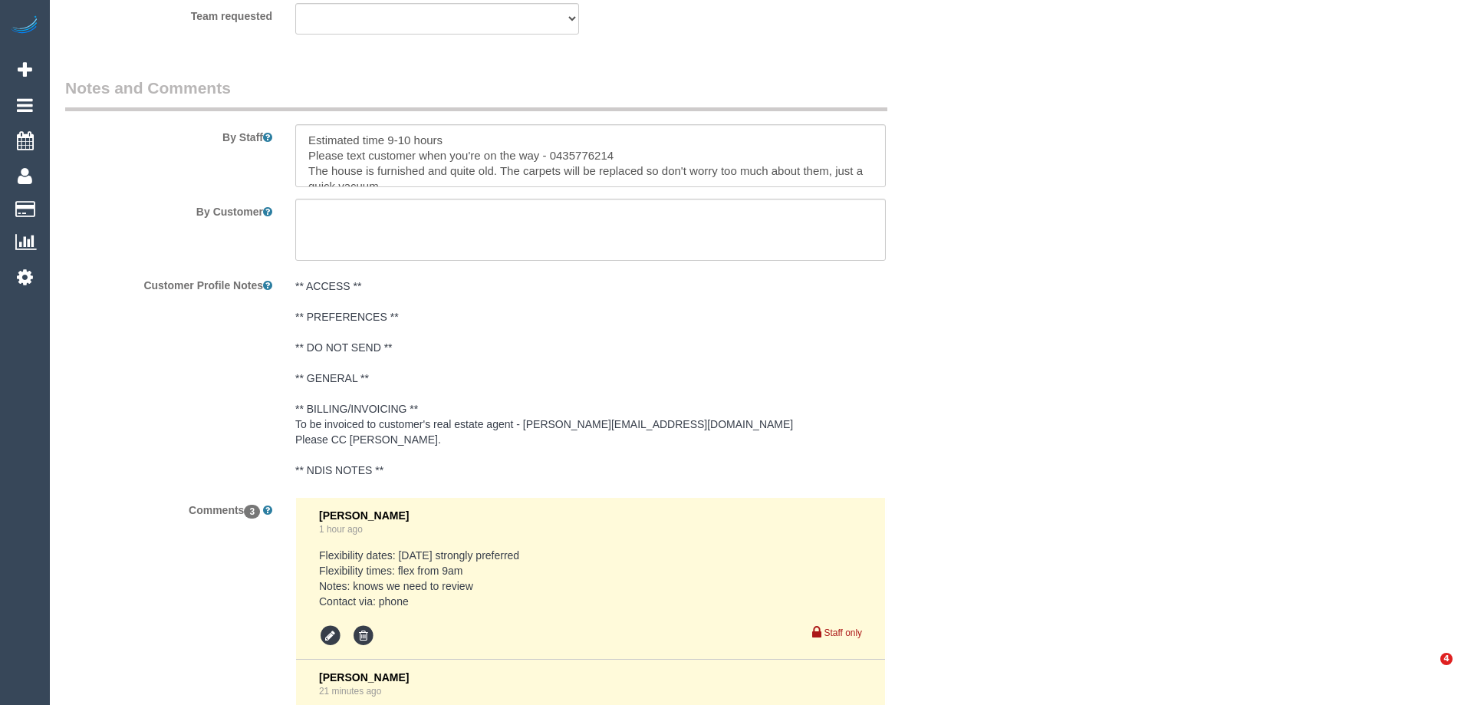
select select "number:28"
select select "number:14"
select select "number:19"
select select "number:36"
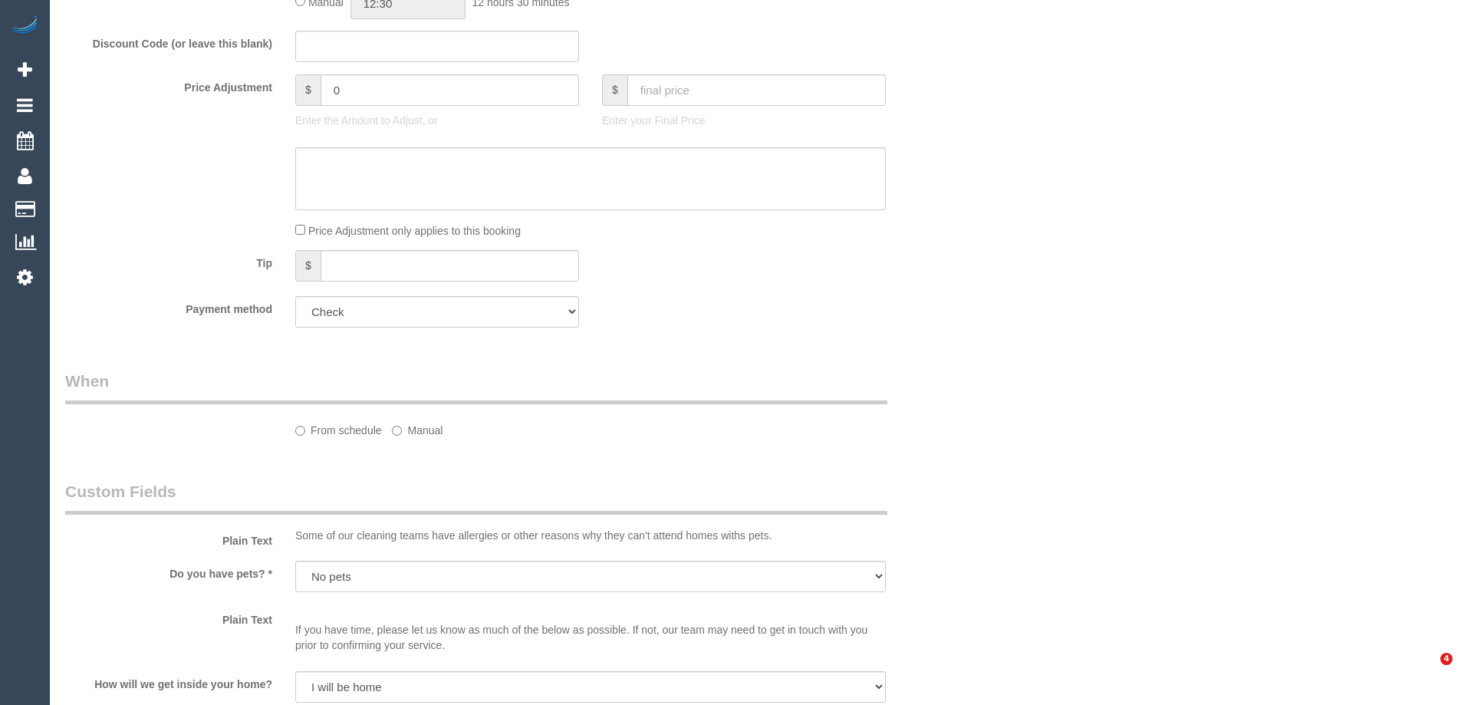
select select "object:1557"
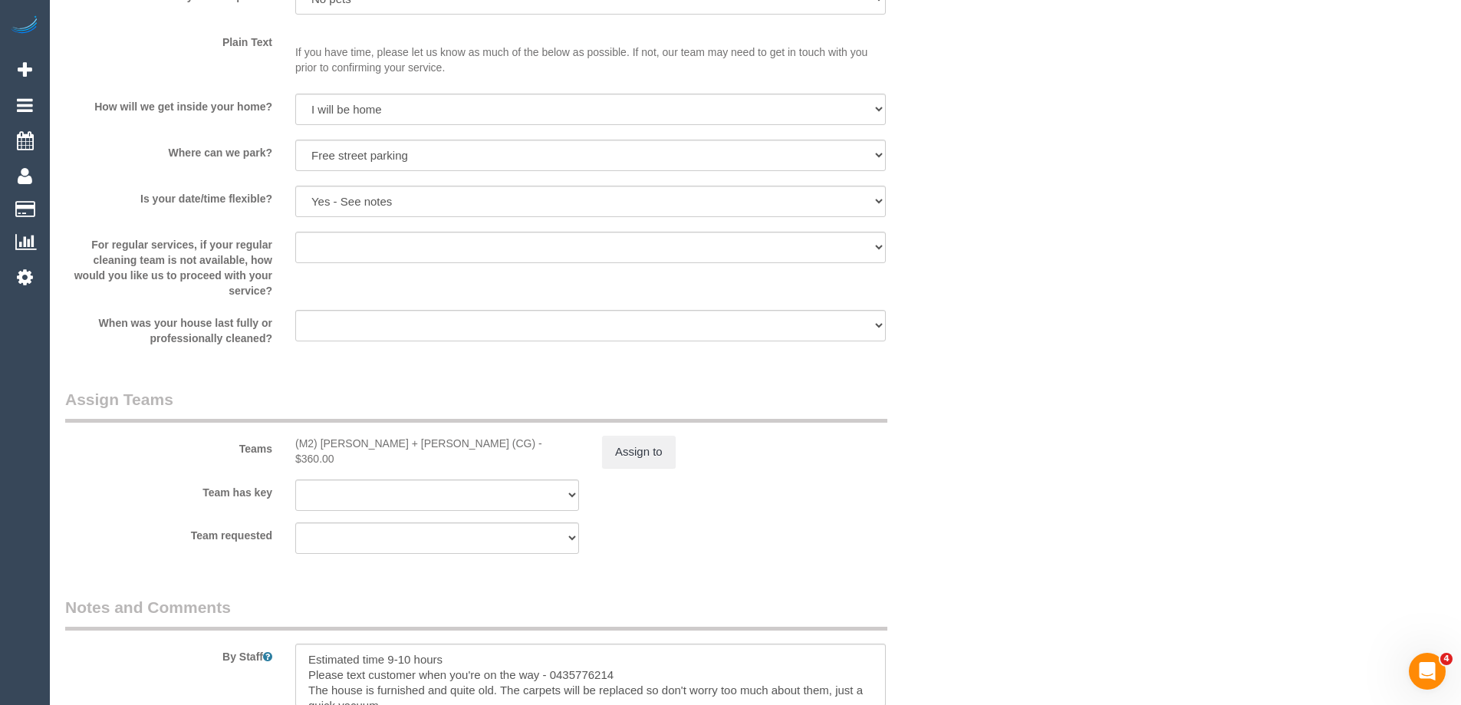
scroll to position [1958, 0]
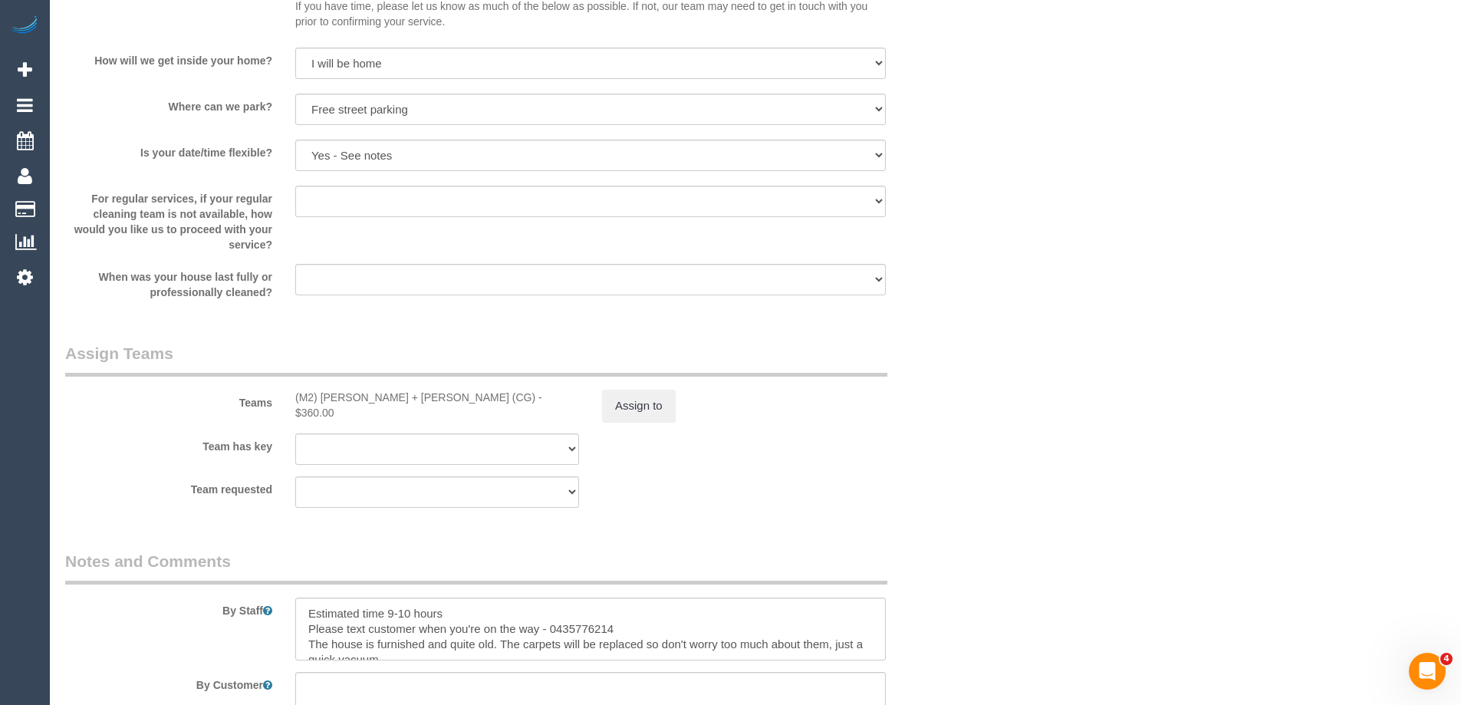
select select "spot1"
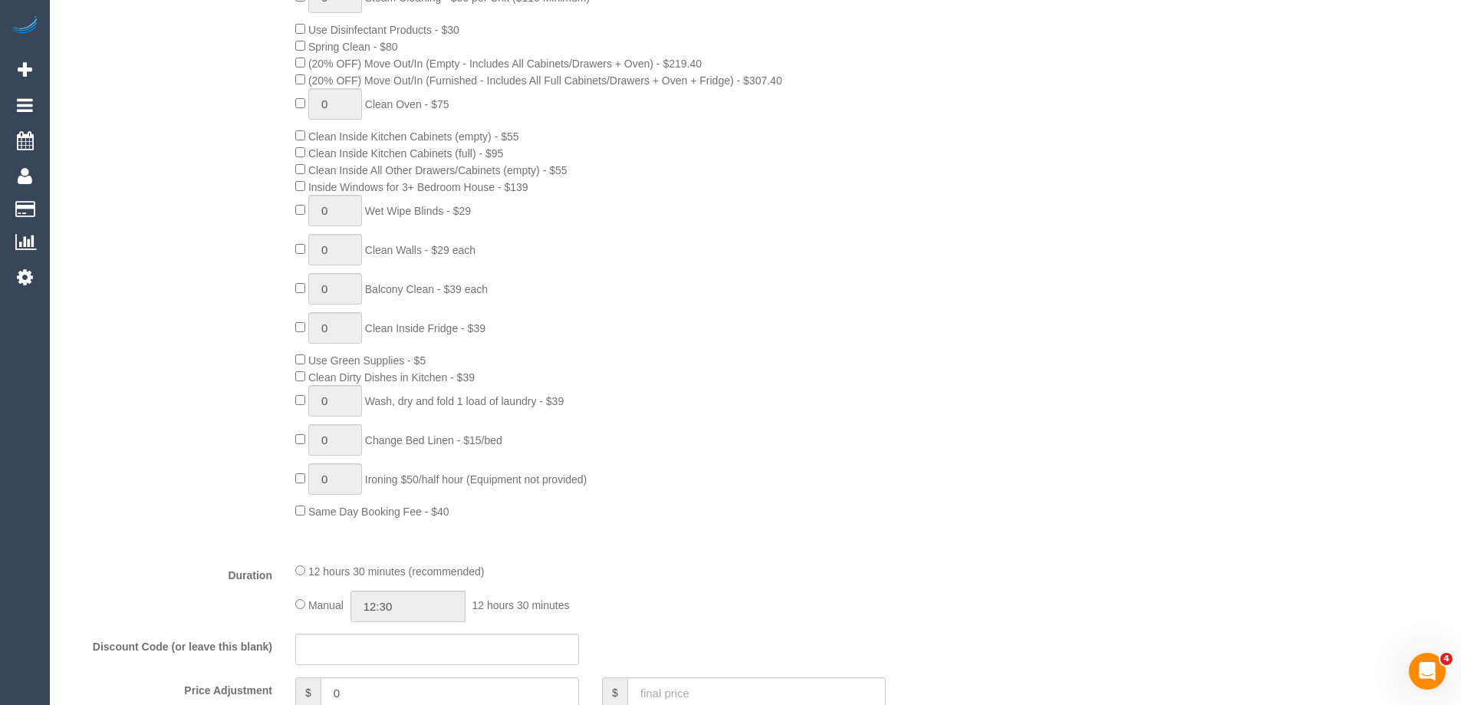
scroll to position [884, 0]
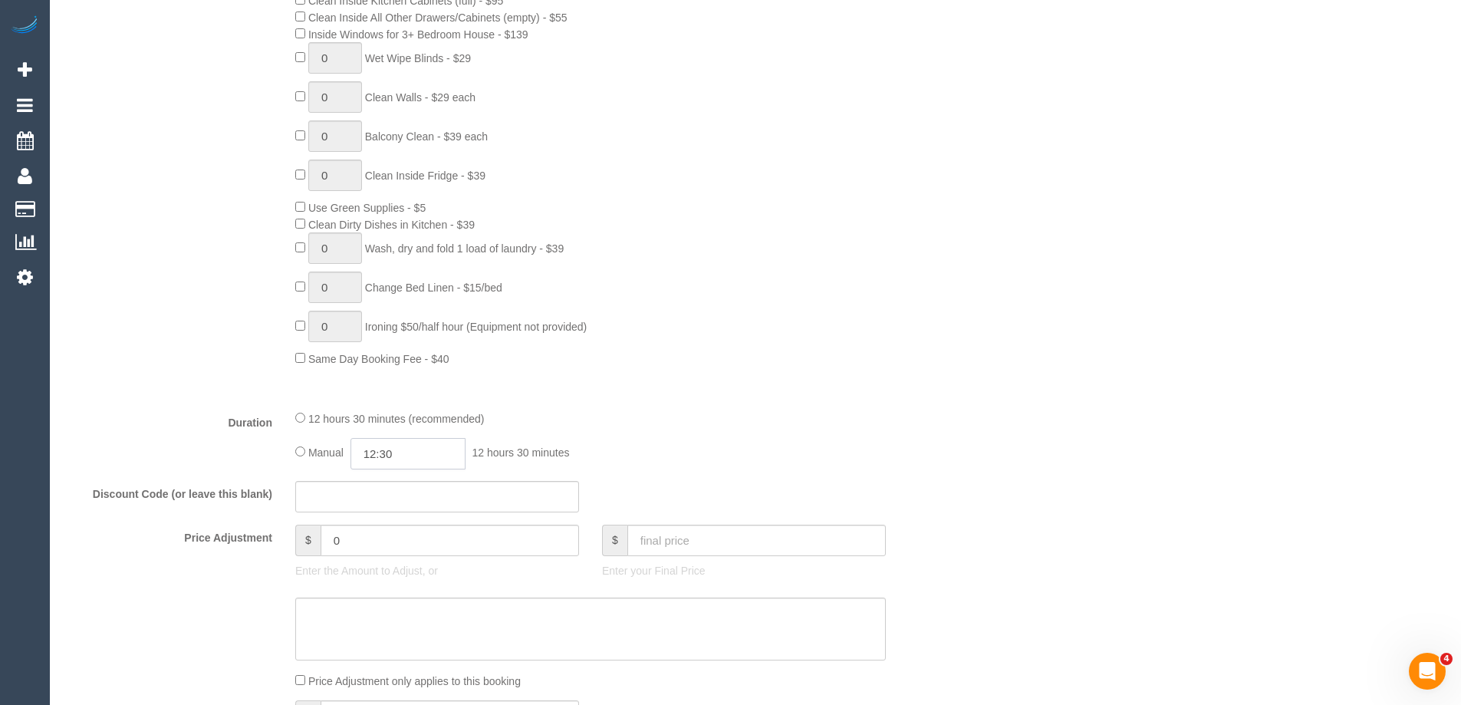
click at [393, 456] on input "12:30" at bounding box center [407, 453] width 115 height 31
type input "05:00"
click at [397, 539] on li "05:00" at bounding box center [391, 538] width 68 height 20
drag, startPoint x: 986, startPoint y: 348, endPoint x: 1005, endPoint y: 347, distance: 20.0
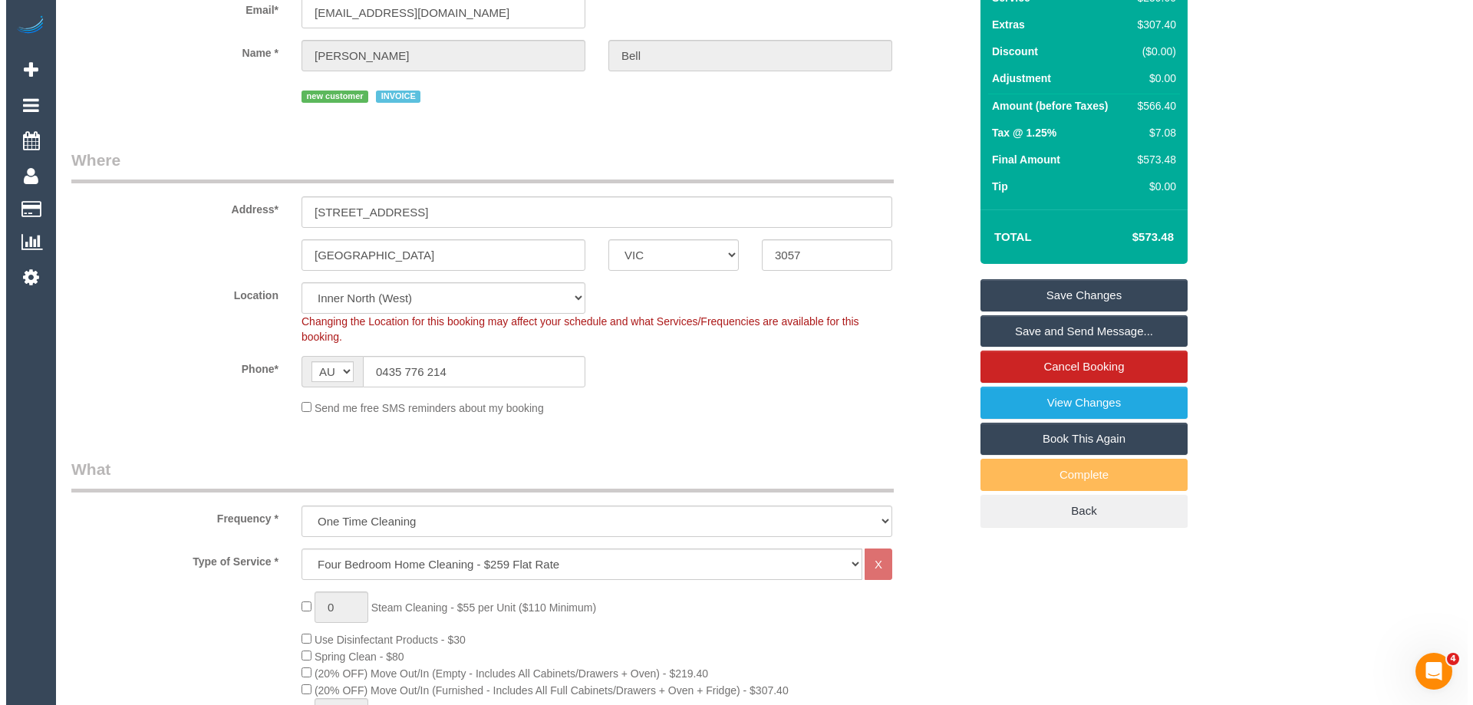
scroll to position [0, 0]
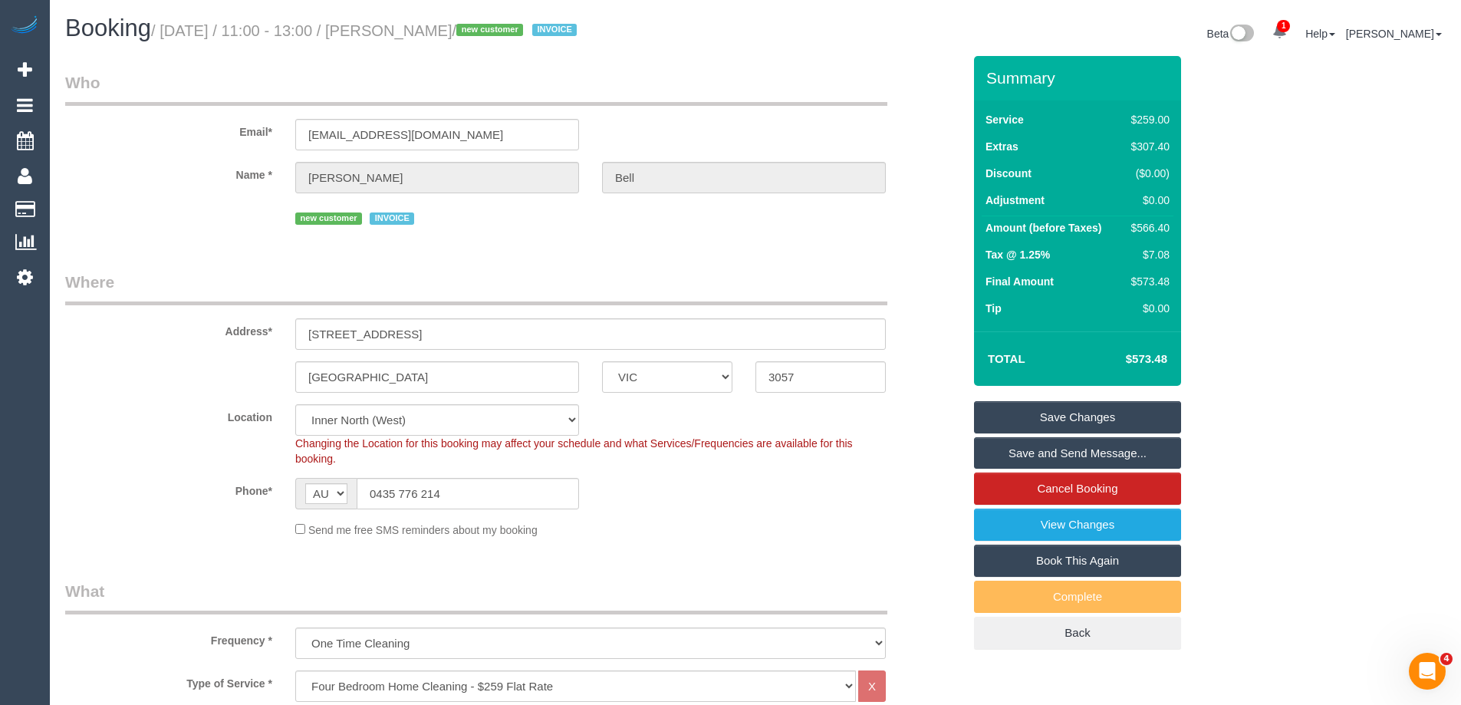
select select "spot28"
click at [1059, 416] on link "Save Changes" at bounding box center [1077, 417] width 207 height 32
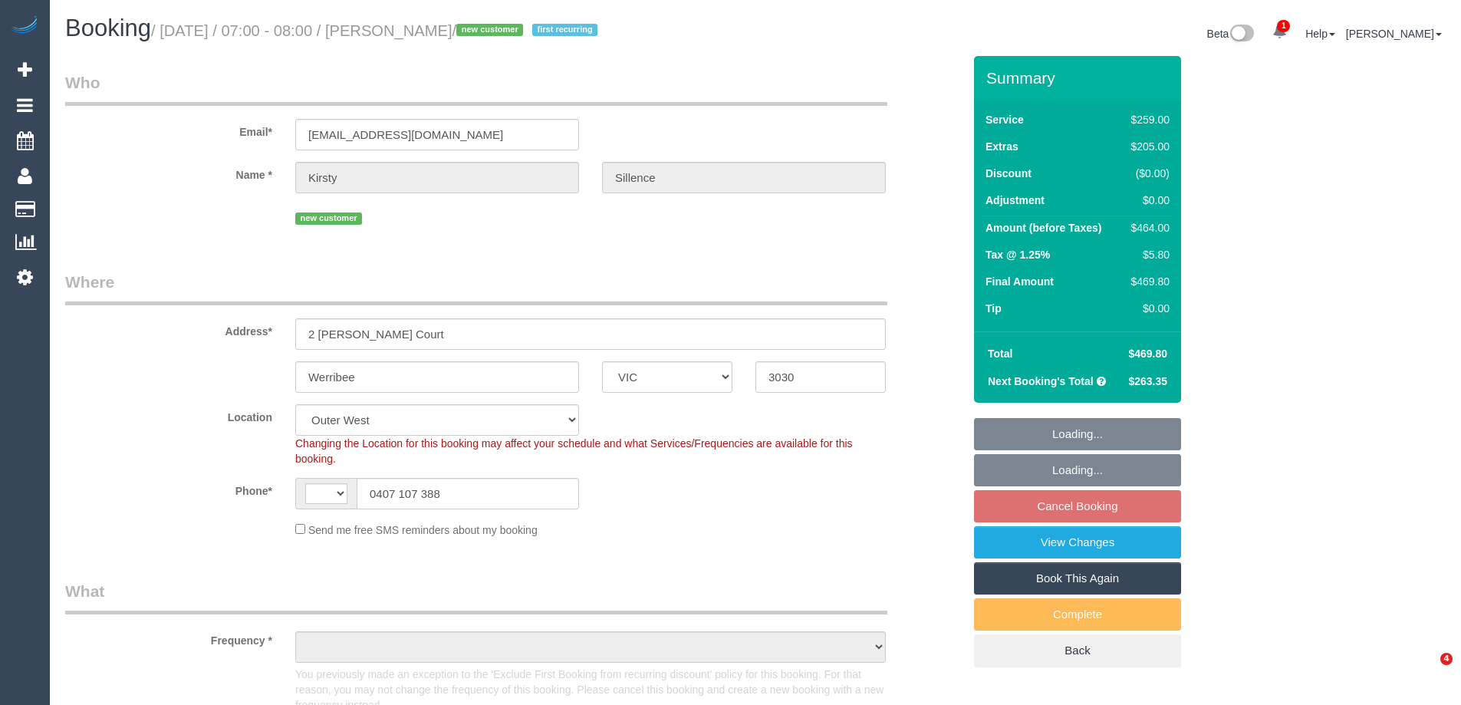
select select "VIC"
select select "string:AU"
select select "object:719"
select select "number:29"
select select "number:14"
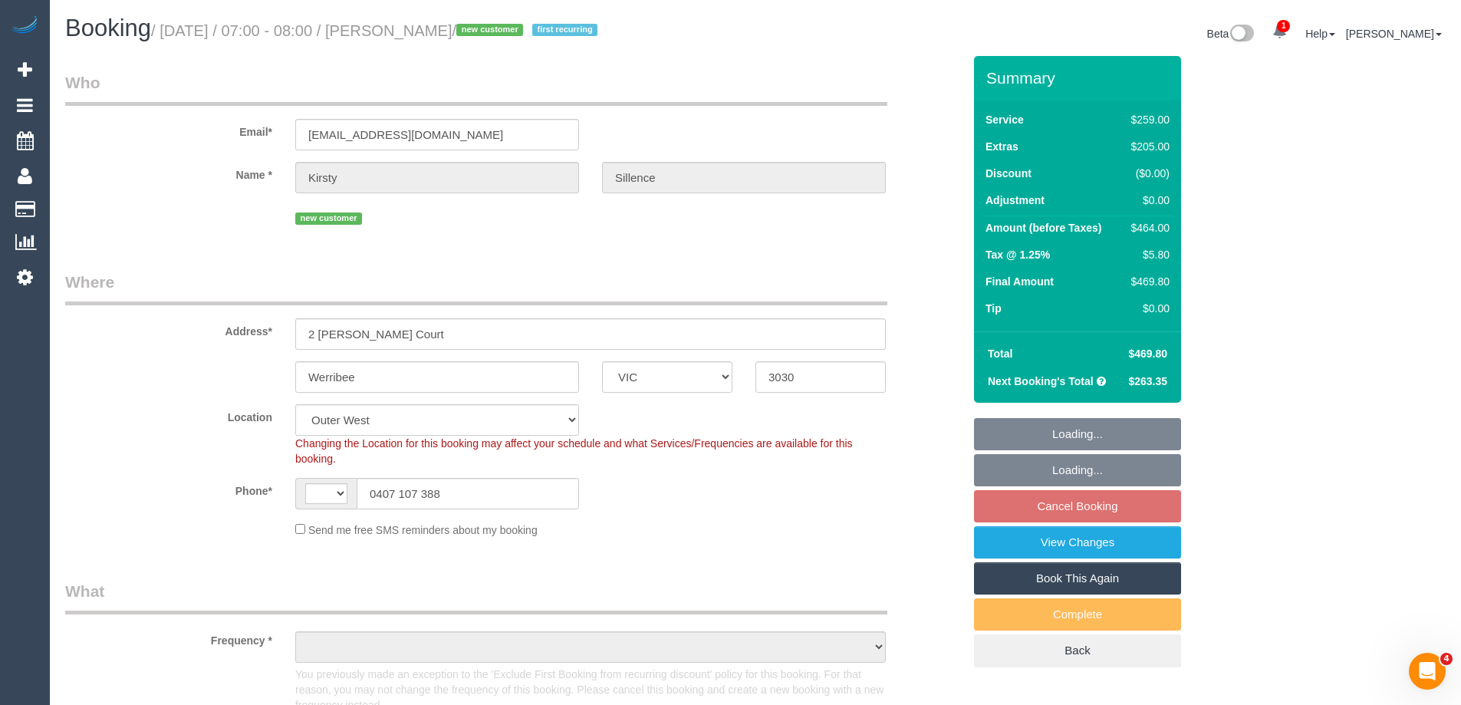
select select "number:19"
select select "number:22"
select select "number:33"
select select "number:26"
select select "object:729"
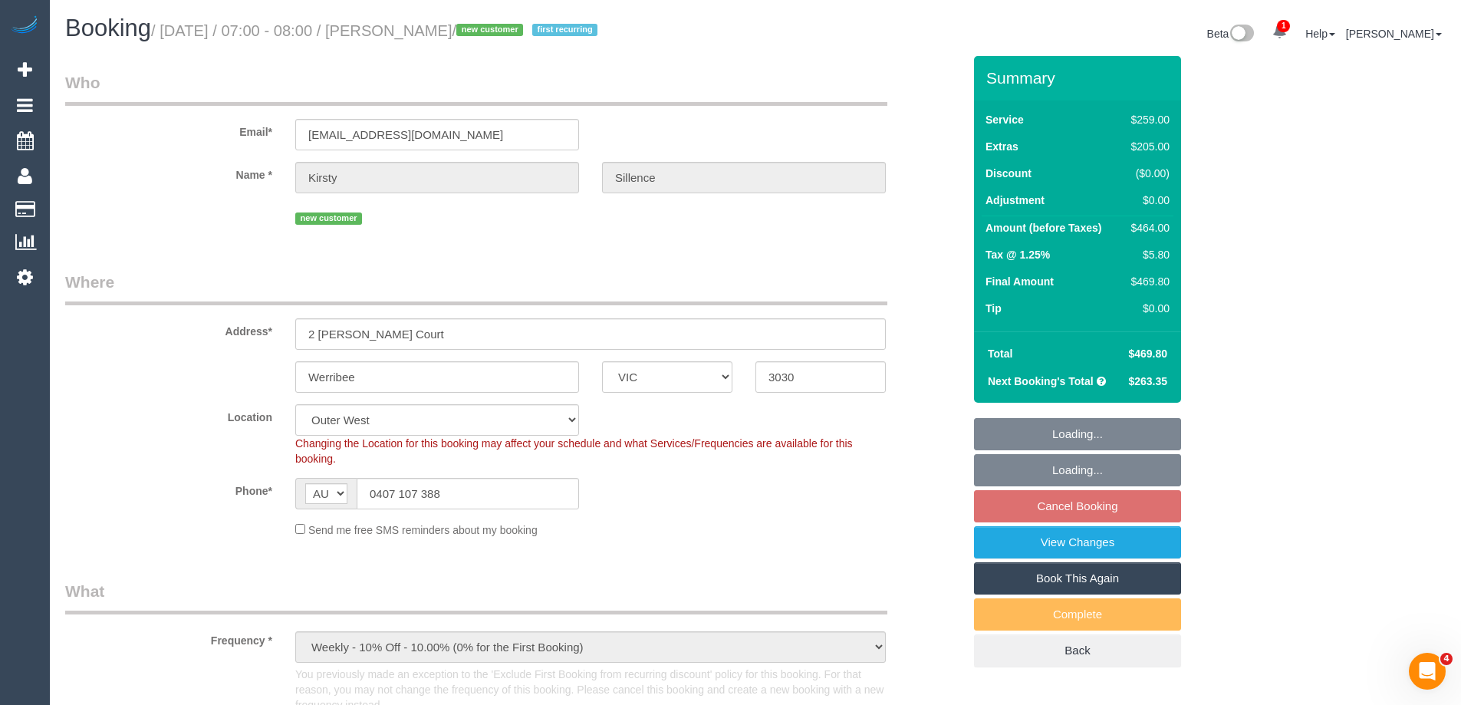
select select "spot1"
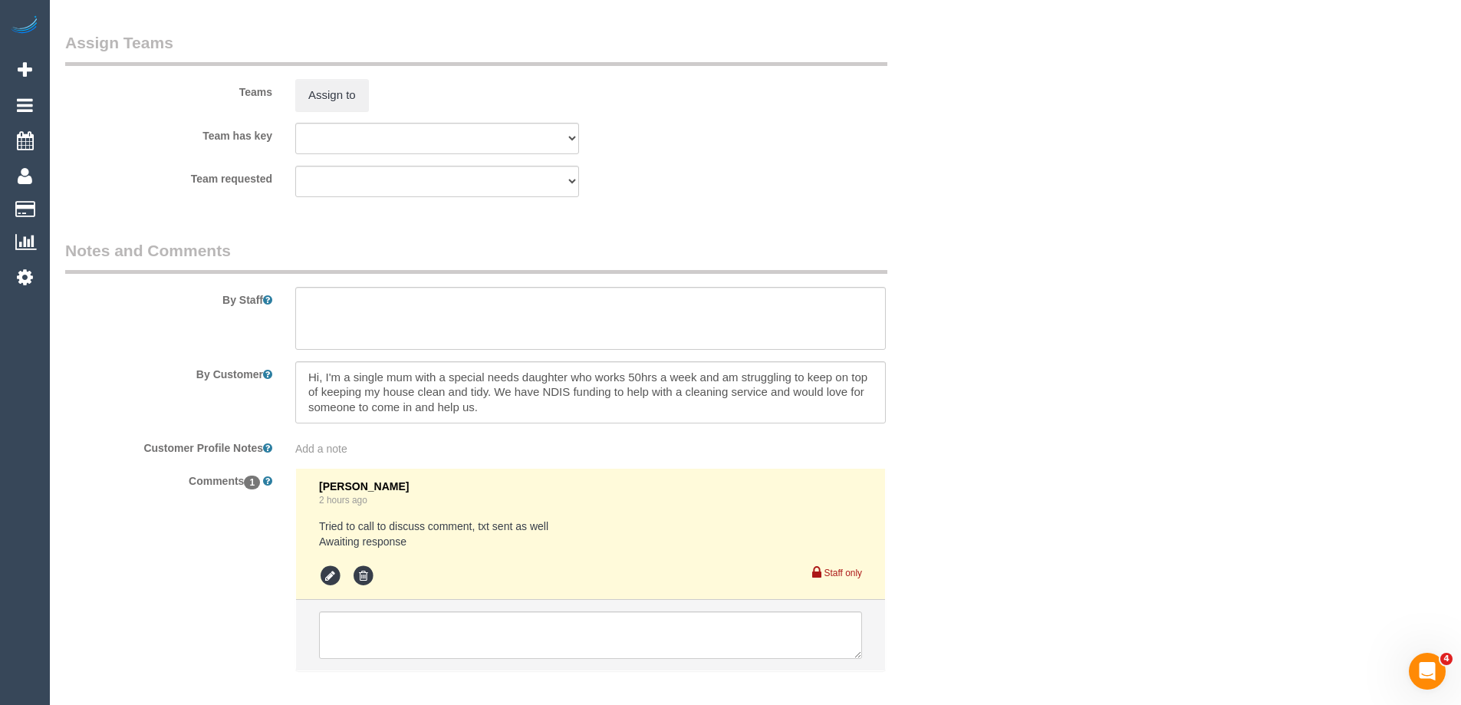
scroll to position [2484, 0]
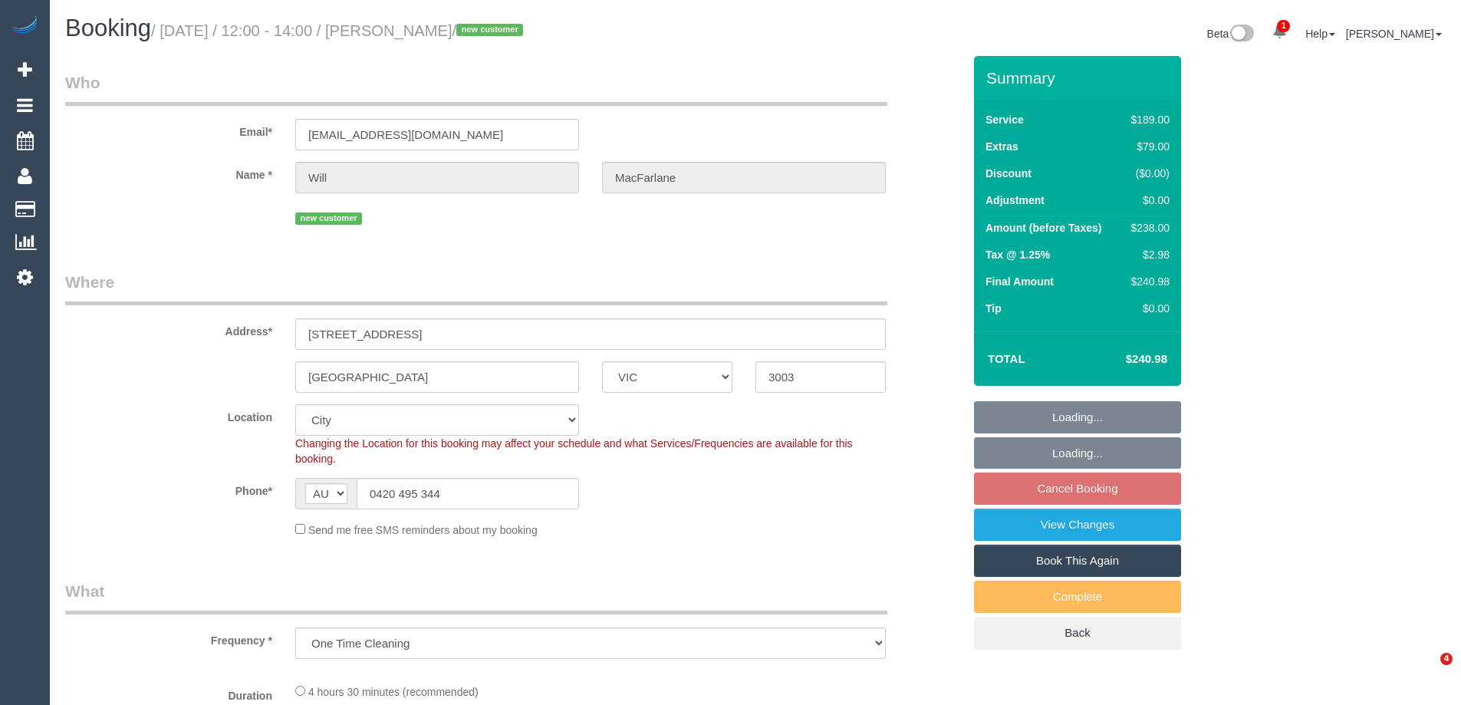
select select "VIC"
select select "number:28"
select select "number:14"
select select "number:20"
select select "number:24"
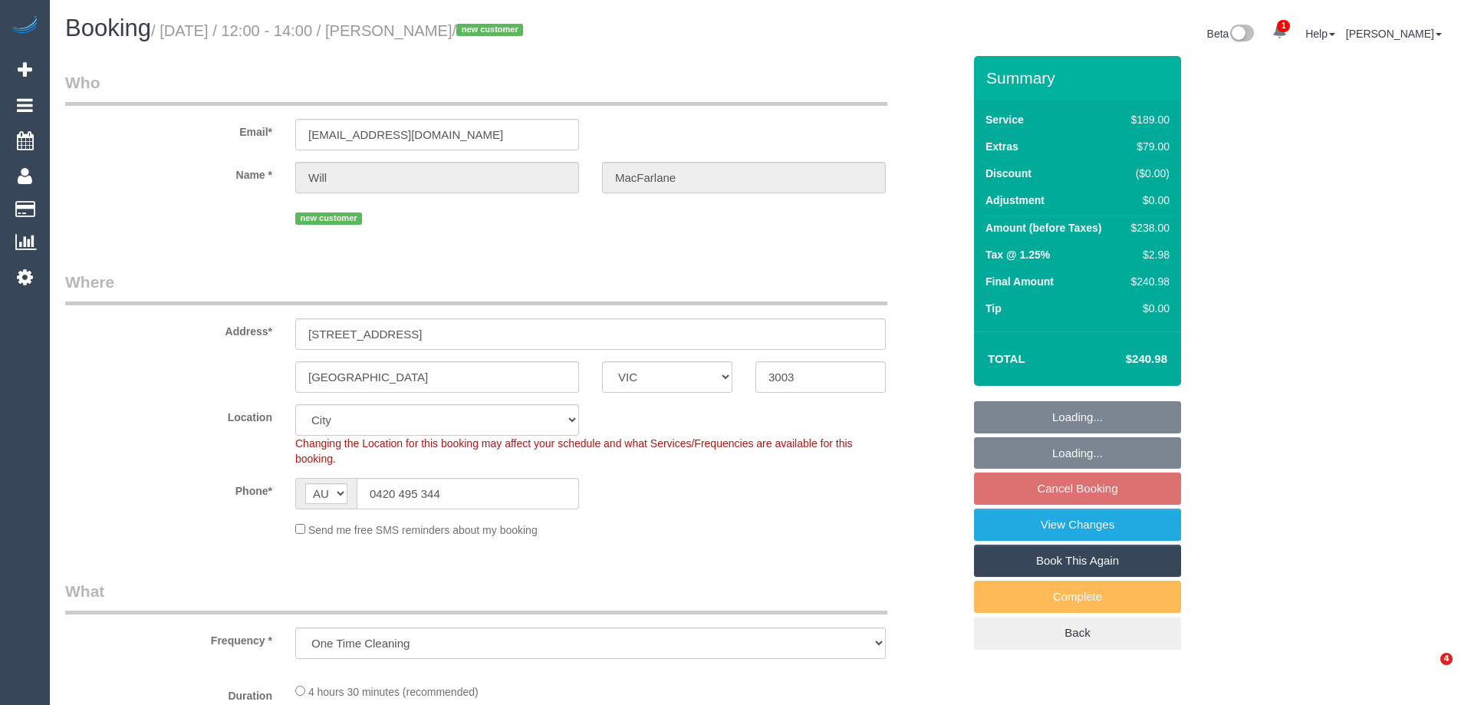
select select "number:13"
select select "object:810"
select select "spot1"
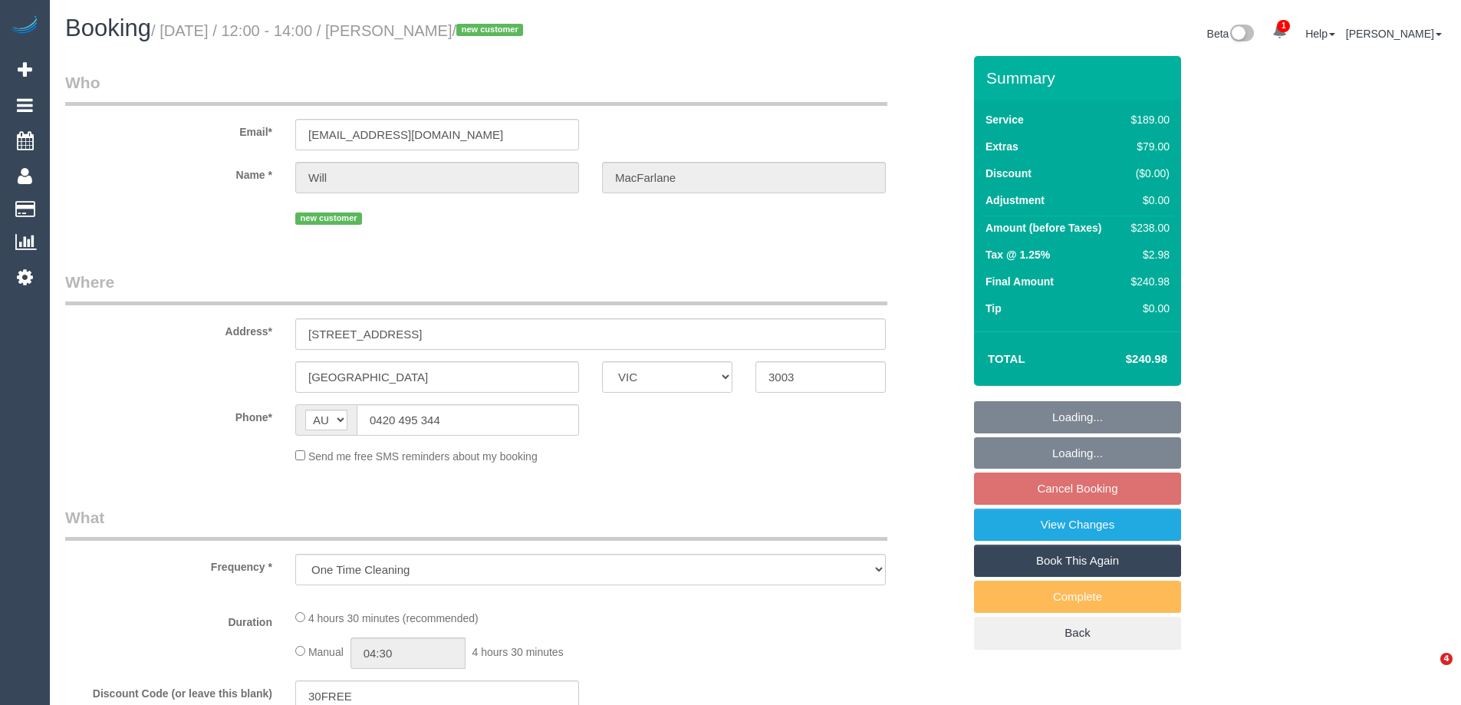
select select "VIC"
select select "string:stripe-pm_1S327S2GScqysDRVMe5FAatk"
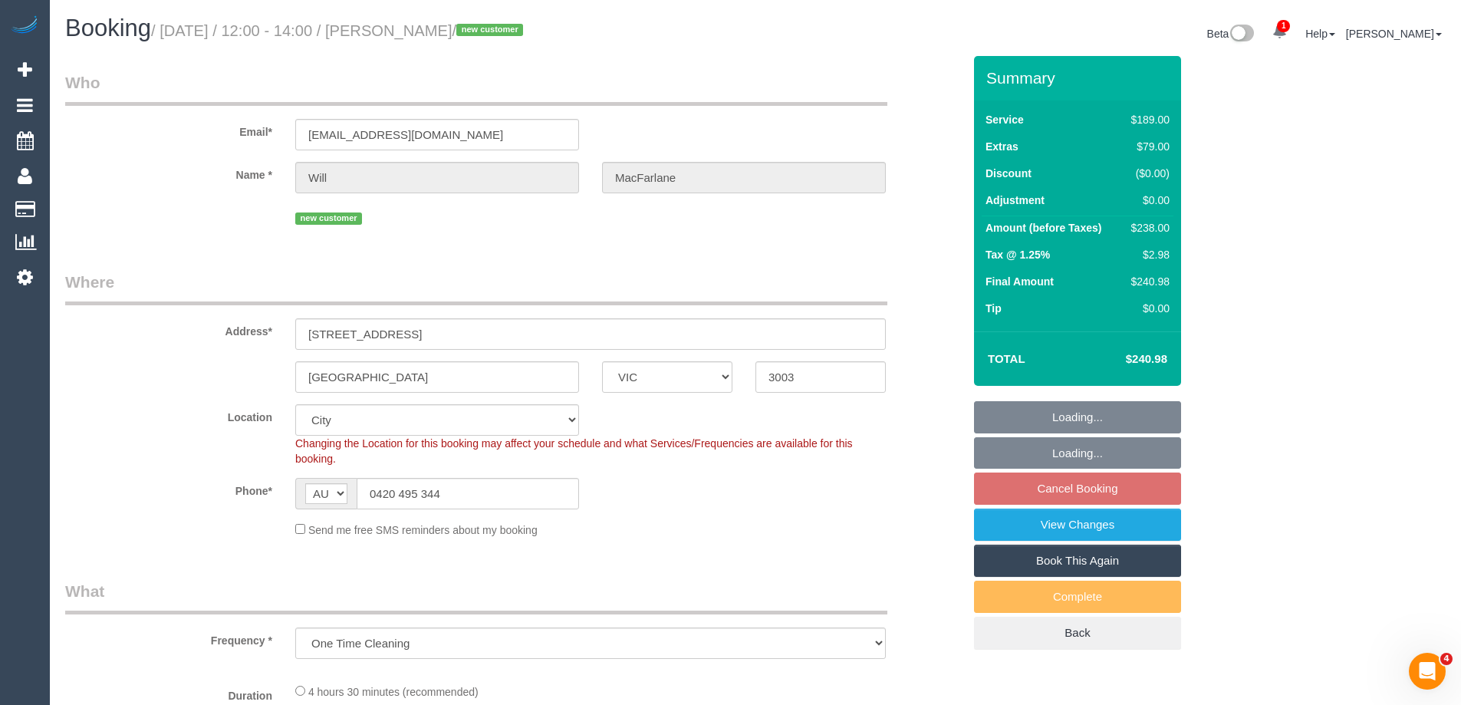
select select "object:714"
select select "spot1"
select select "number:28"
select select "number:14"
select select "number:20"
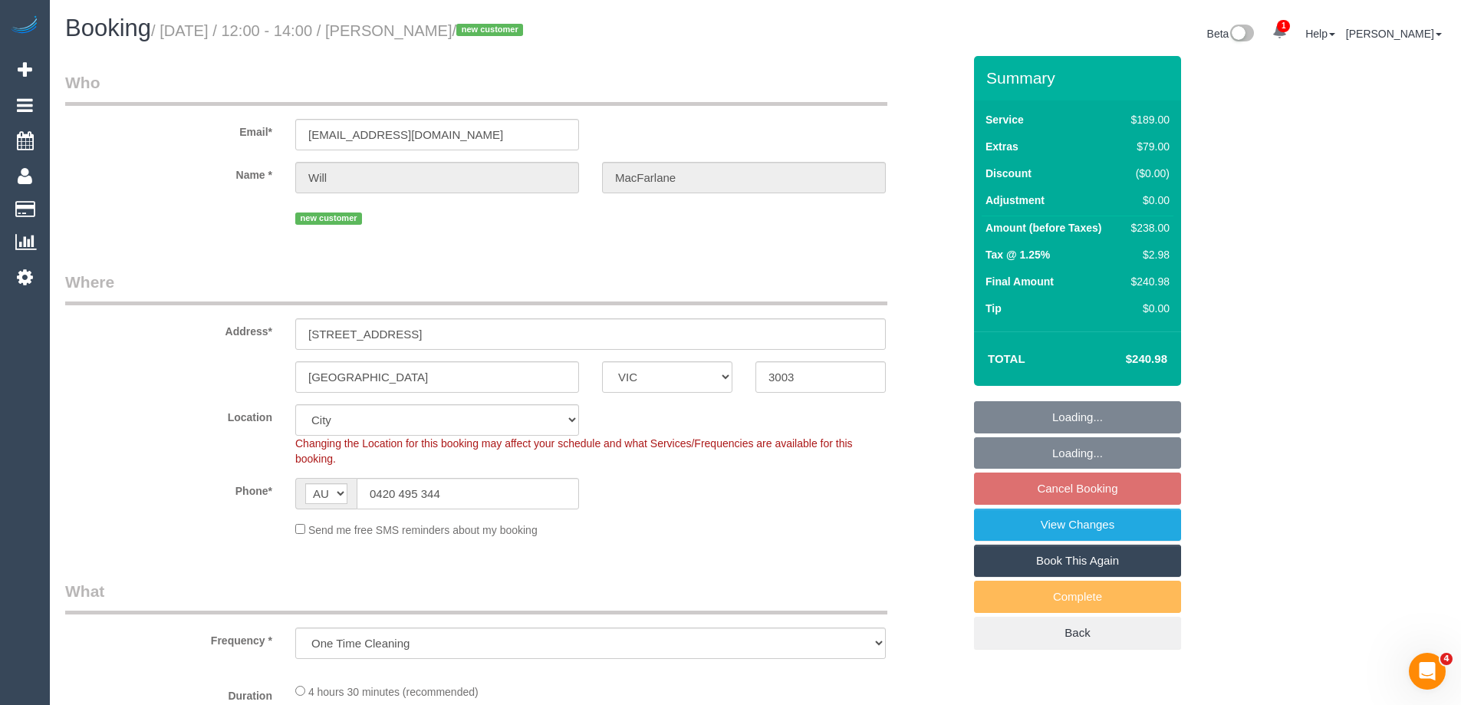
select select "number:24"
select select "number:13"
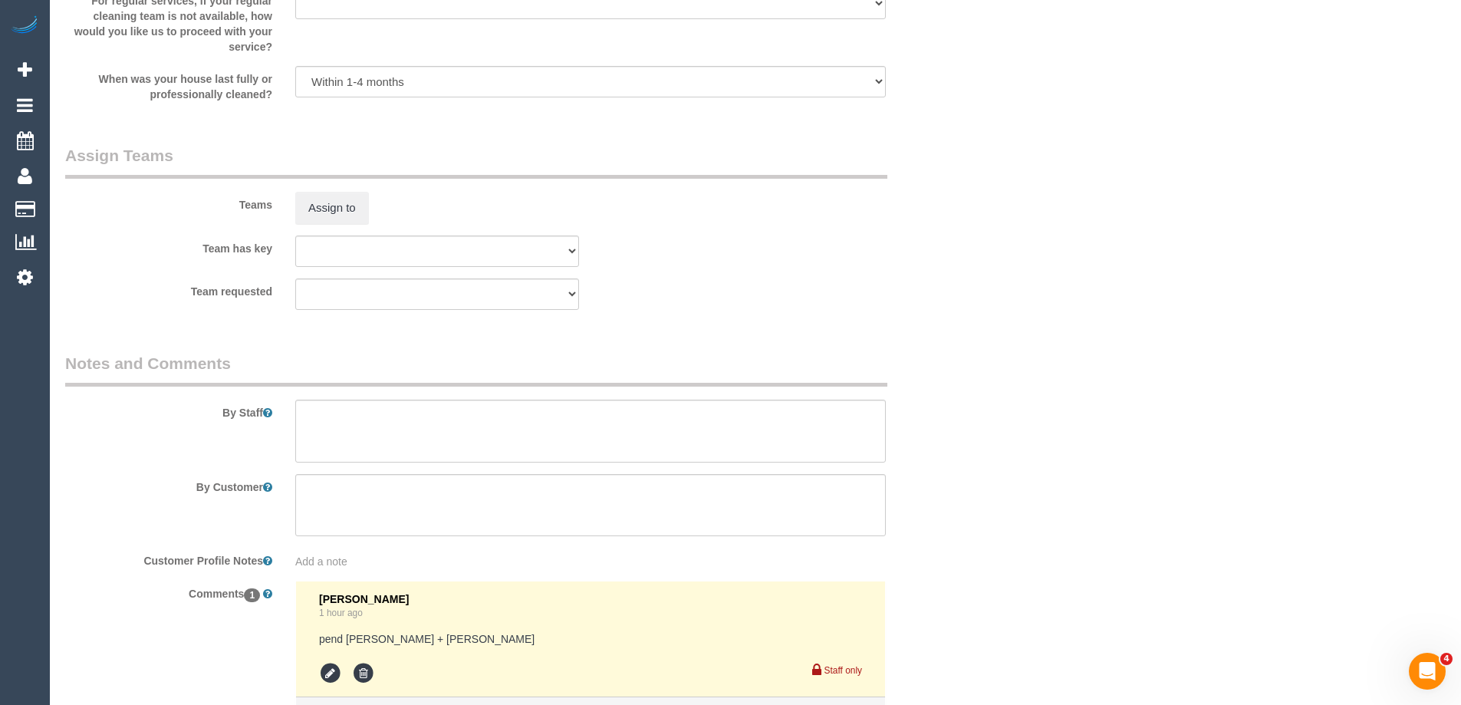
scroll to position [2377, 0]
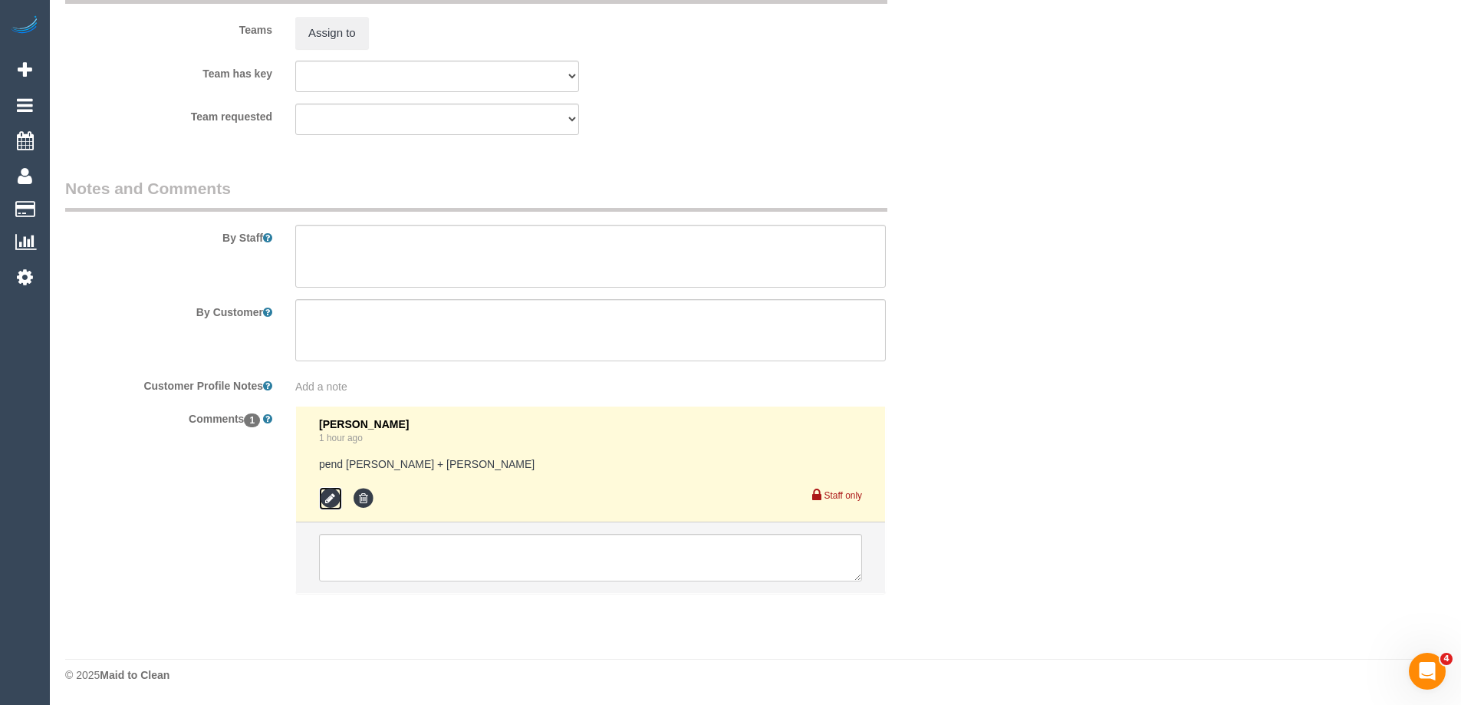
click at [327, 490] on icon at bounding box center [330, 498] width 23 height 23
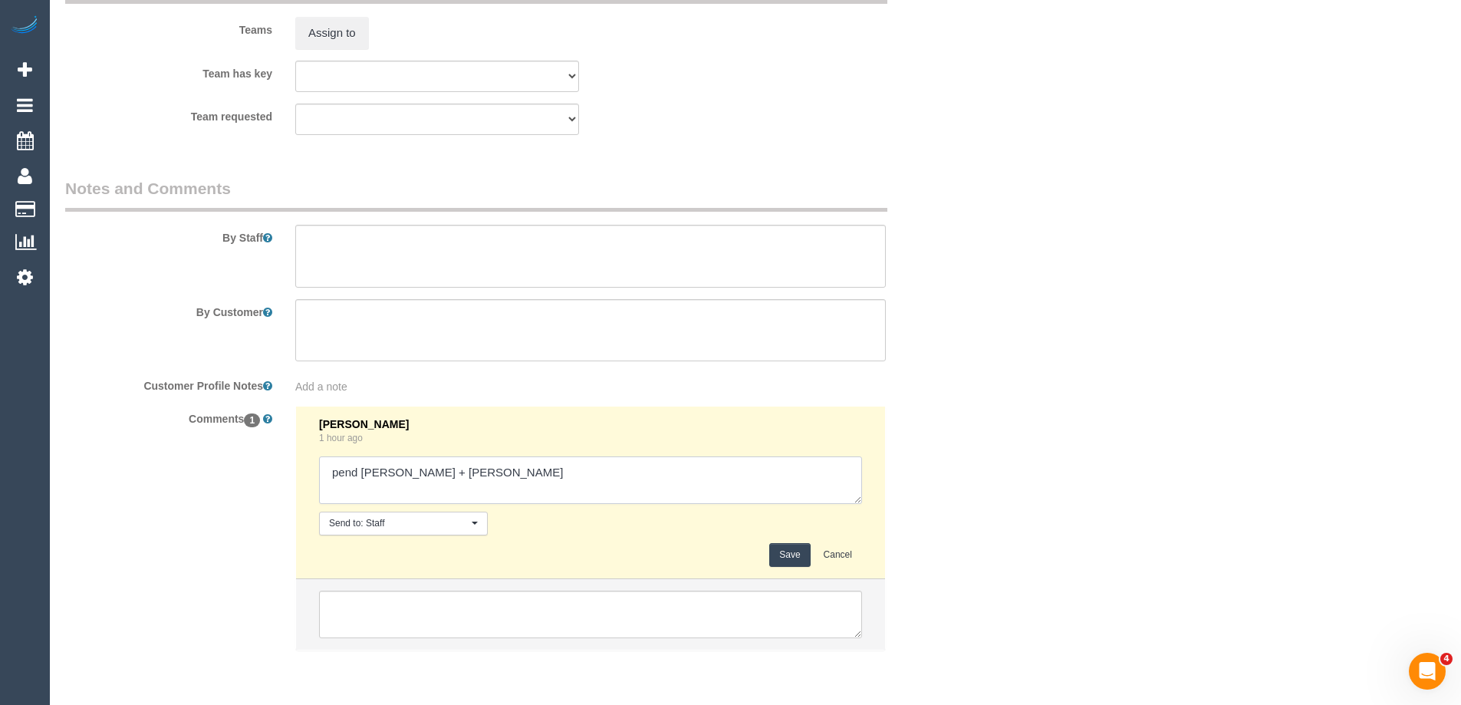
click at [495, 476] on textarea at bounding box center [590, 480] width 543 height 48
type textarea "pend Karina + Darly - N/A"
click at [788, 563] on button "Save" at bounding box center [789, 555] width 41 height 24
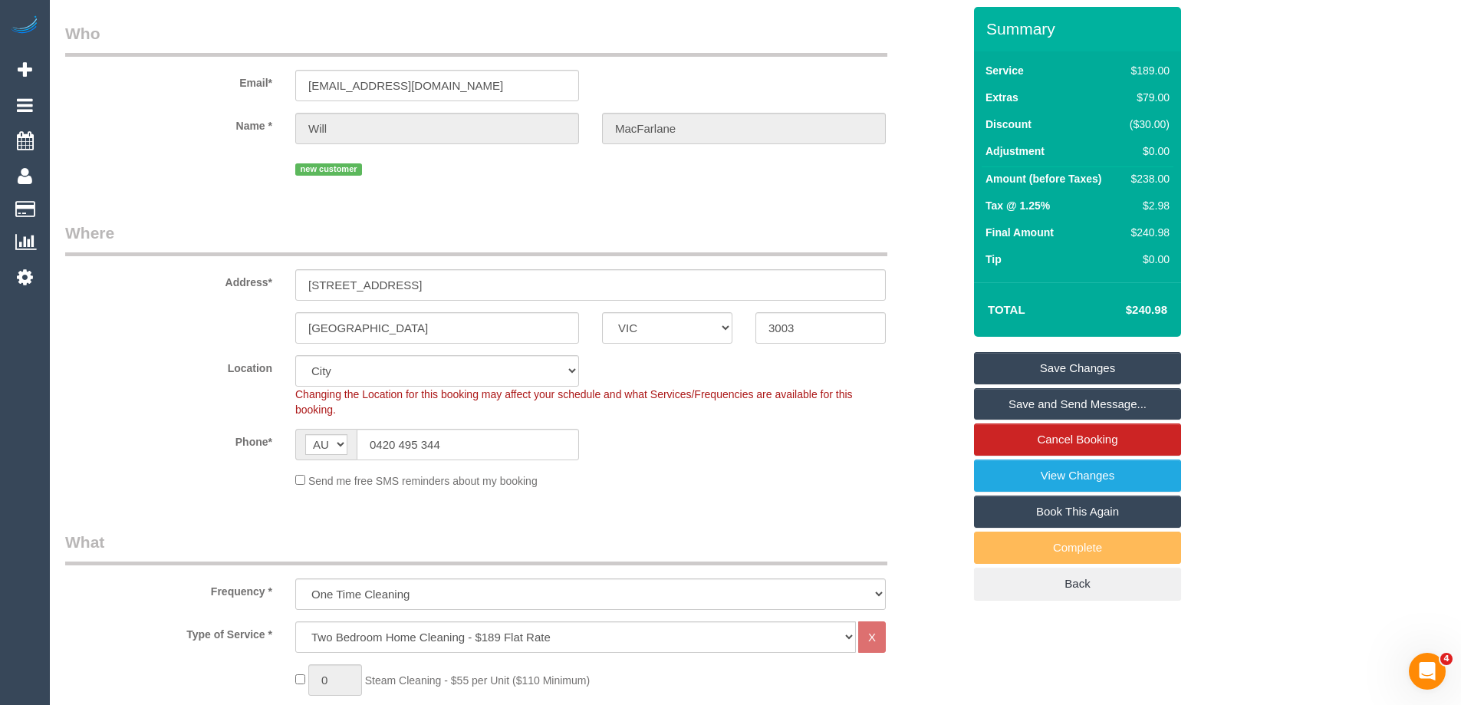
scroll to position [0, 0]
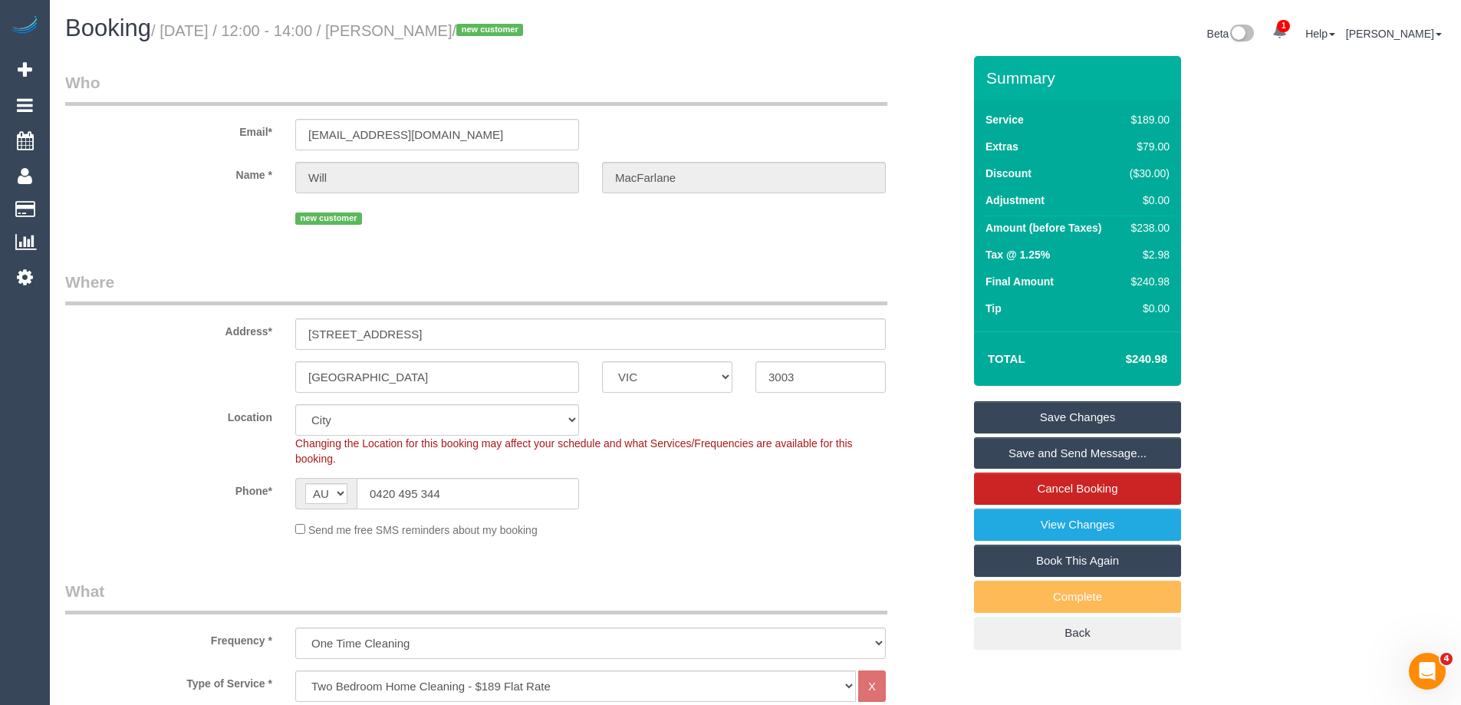
drag, startPoint x: 483, startPoint y: 31, endPoint x: 421, endPoint y: 29, distance: 62.1
click at [421, 29] on small "/ September 06, 2025 / 12:00 - 14:00 / Will MacFarlane / new customer" at bounding box center [339, 30] width 377 height 17
copy small "Will MacFarlane"
click at [844, 524] on div "Send me free SMS reminders about my booking" at bounding box center [591, 529] width 614 height 17
click at [1141, 230] on div "$238.00" at bounding box center [1147, 227] width 46 height 15
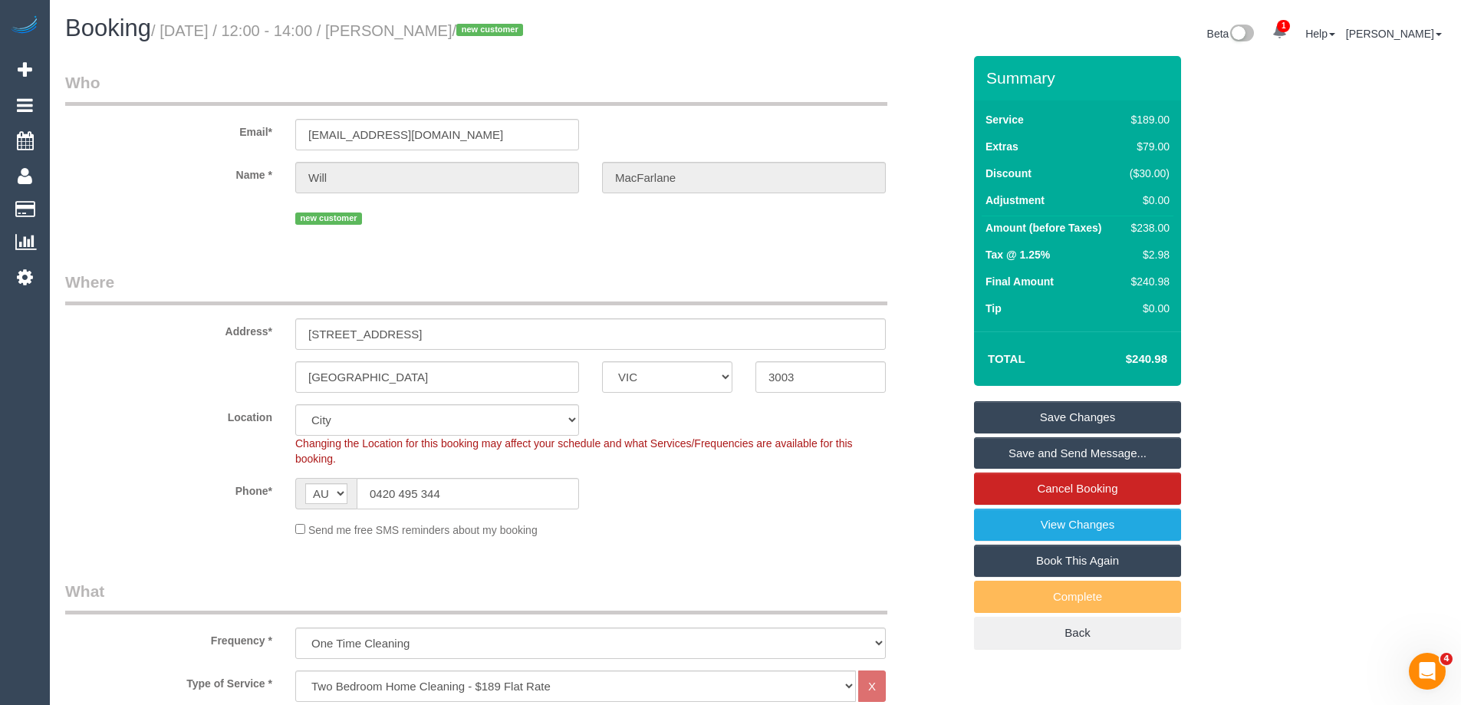
click at [1141, 230] on div "$238.00" at bounding box center [1147, 227] width 46 height 15
copy div "238.00"
click at [1259, 220] on div "Summary Service $189.00 Extras $79.00 Discount ($30.00) Adjustment $0.00 Amount…" at bounding box center [1135, 368] width 345 height 624
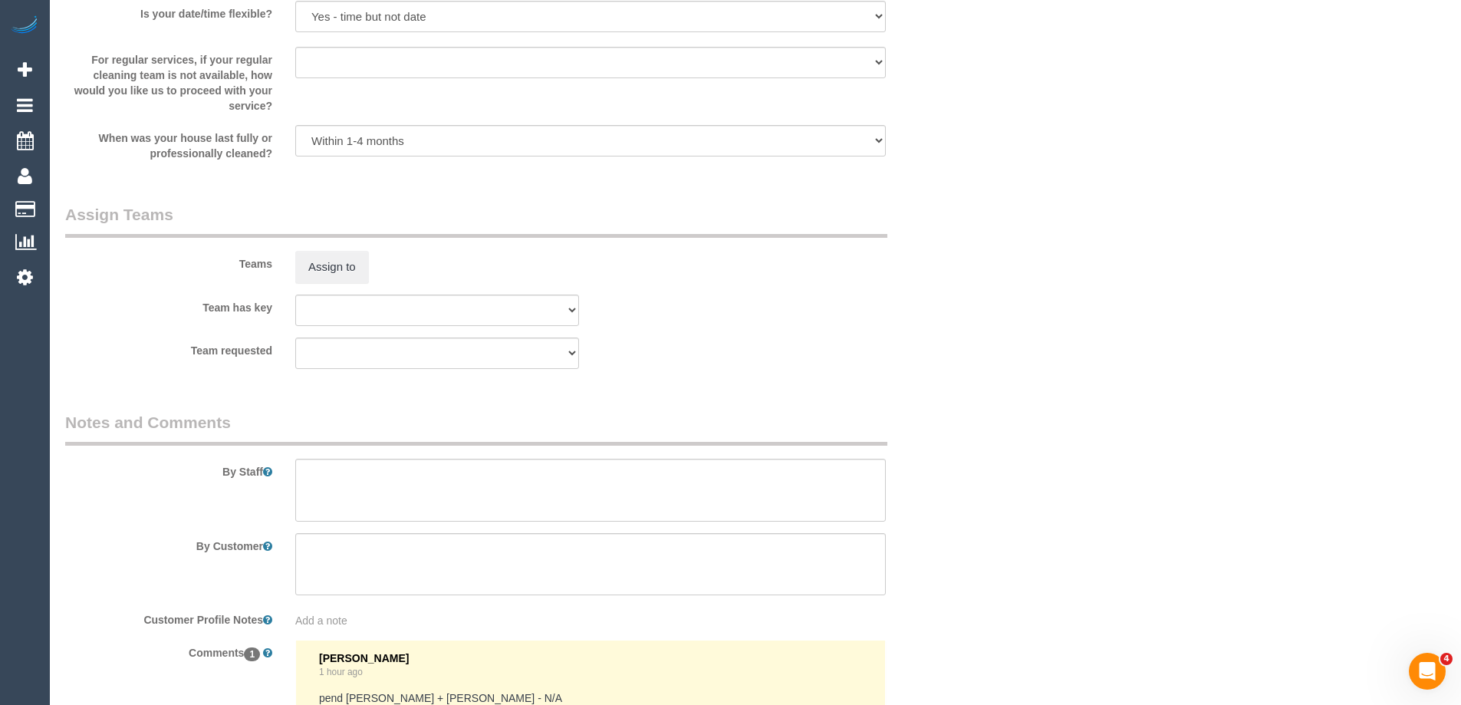
scroll to position [2430, 0]
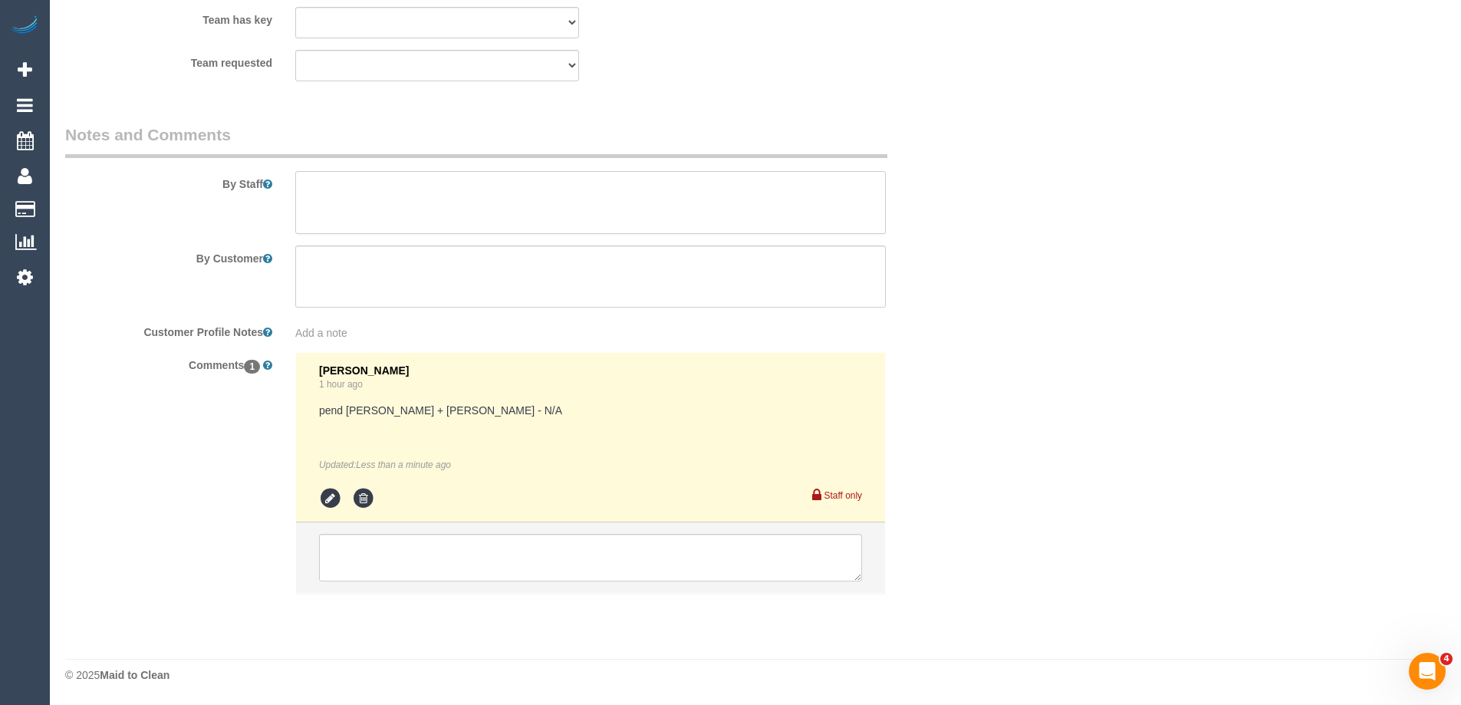
click at [417, 190] on textarea at bounding box center [590, 202] width 591 height 63
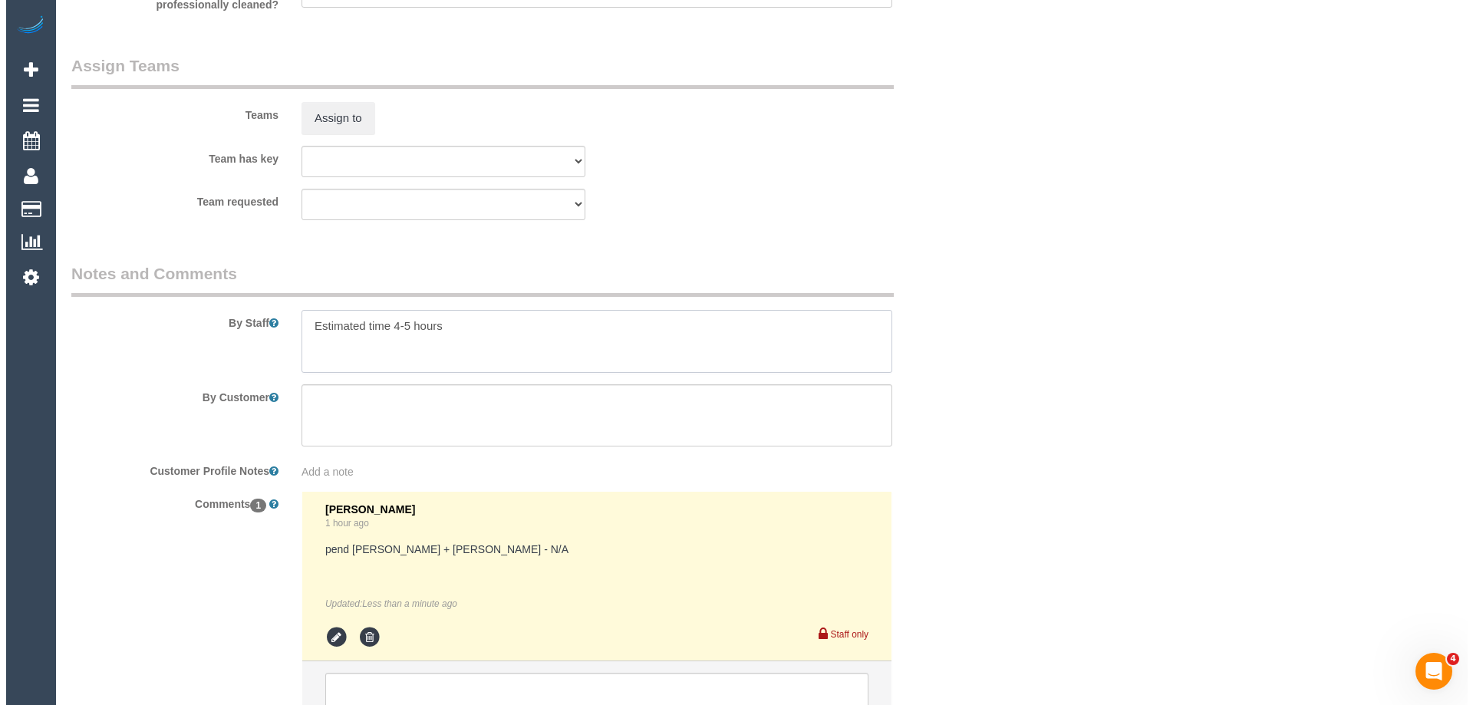
scroll to position [2047, 0]
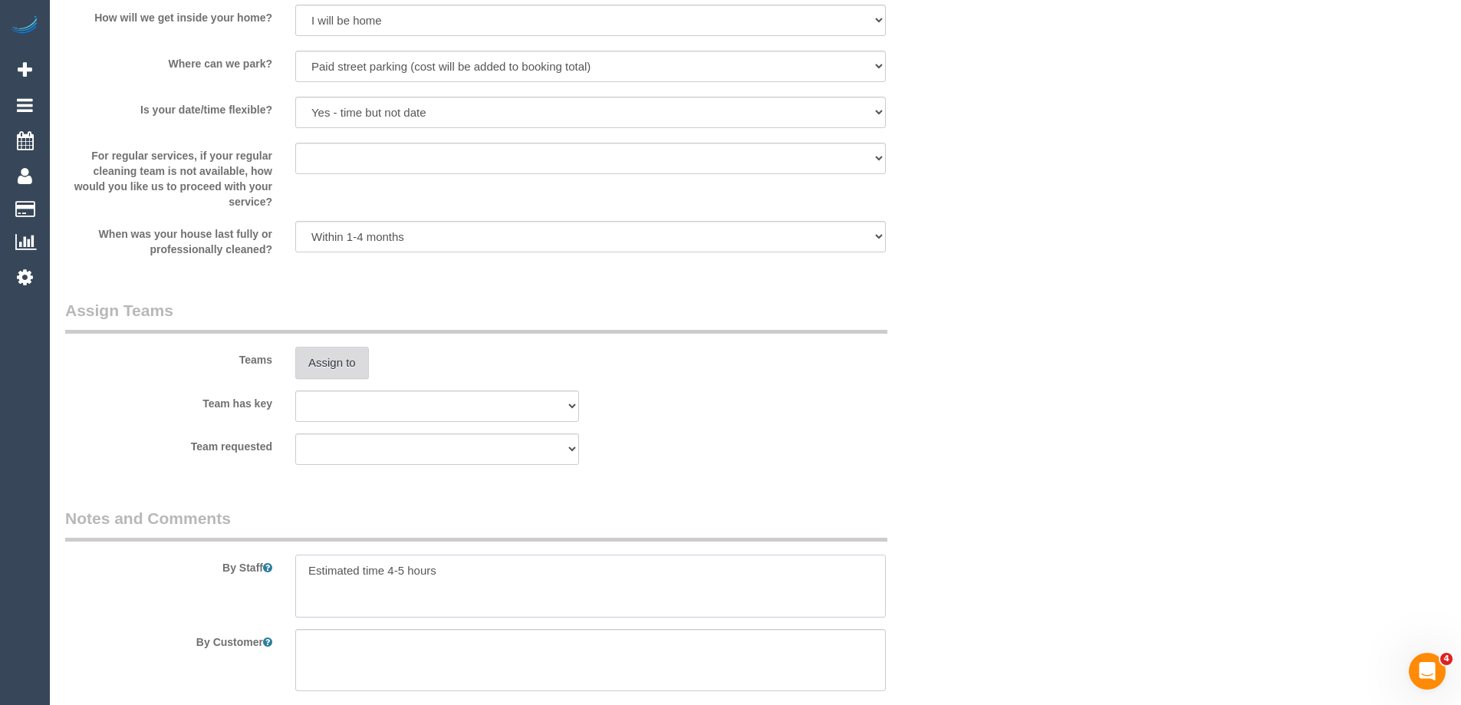
type textarea "Estimated time 4-5 hours"
click at [348, 364] on button "Assign to" at bounding box center [332, 363] width 74 height 32
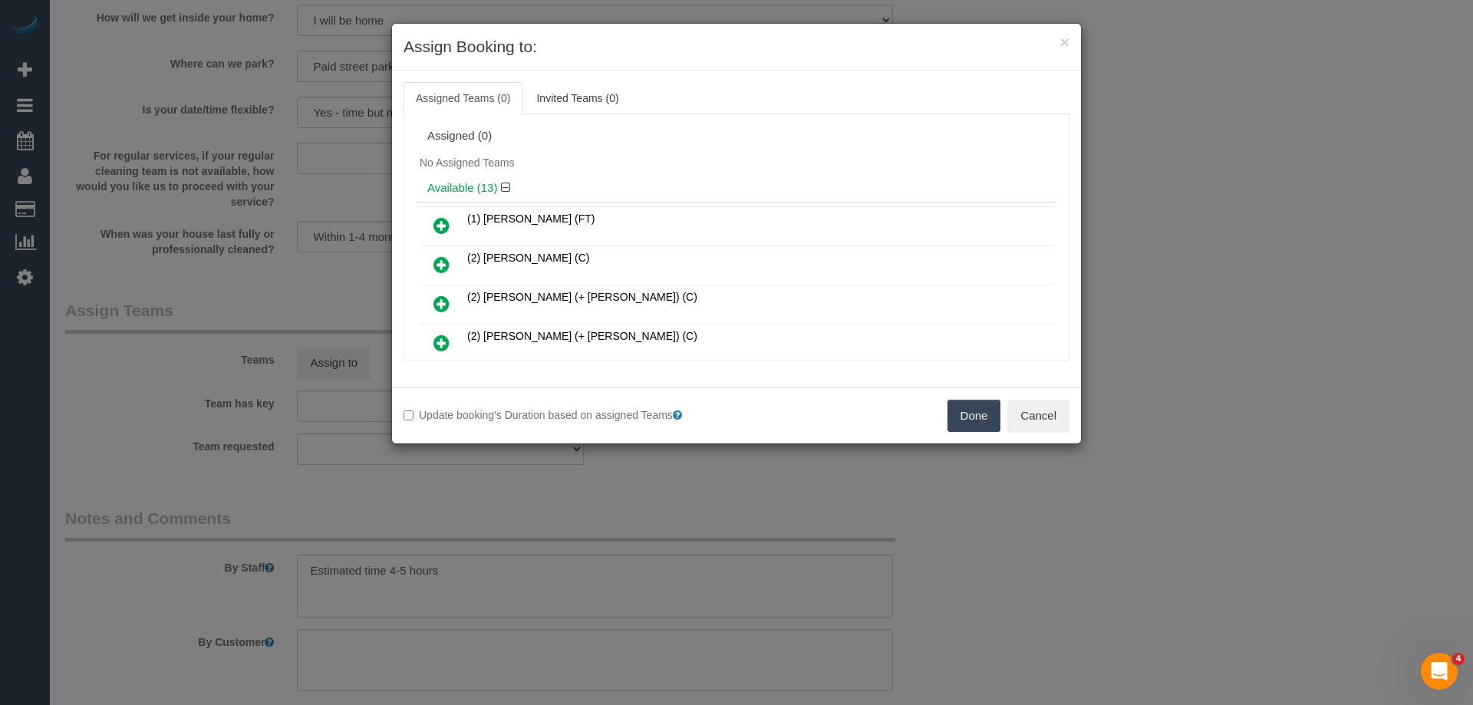
click at [643, 179] on div "Available (13)" at bounding box center [736, 188] width 641 height 28
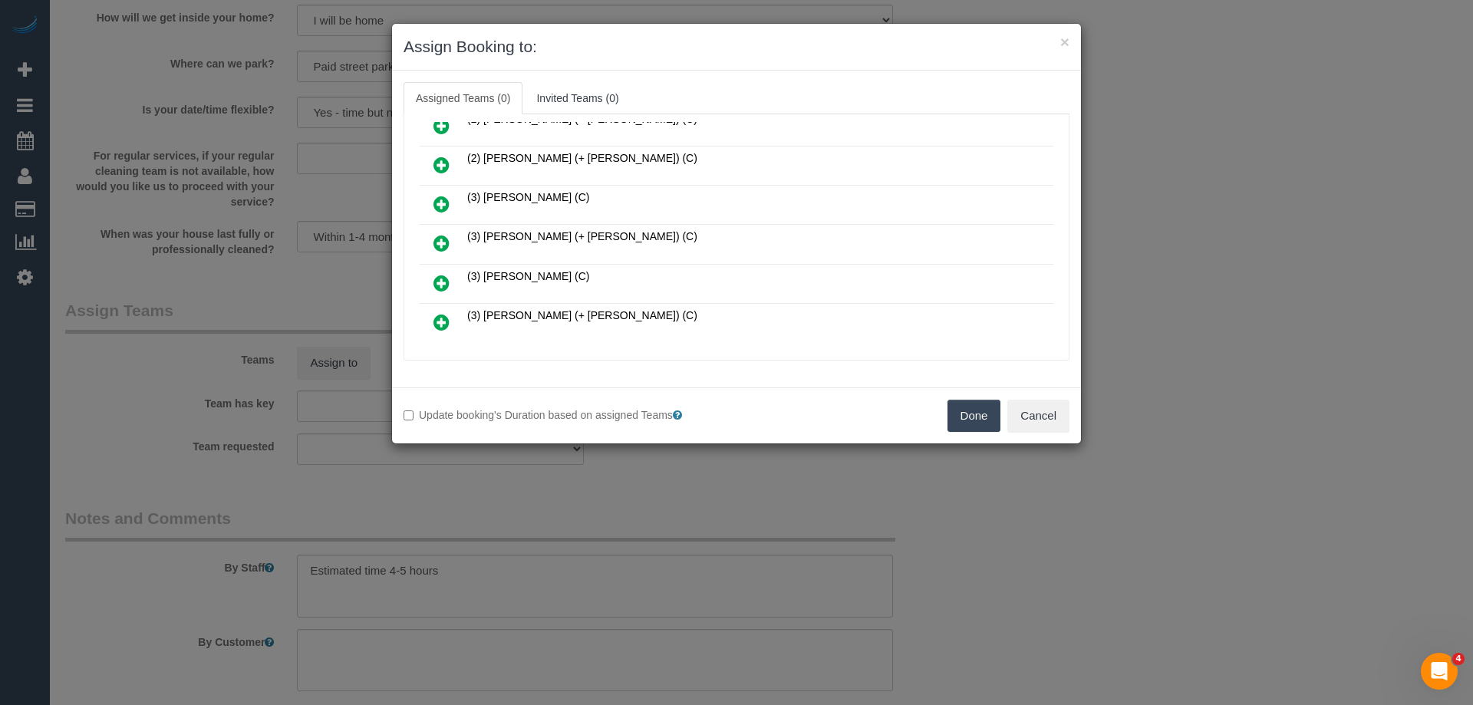
click at [428, 239] on link at bounding box center [441, 244] width 36 height 31
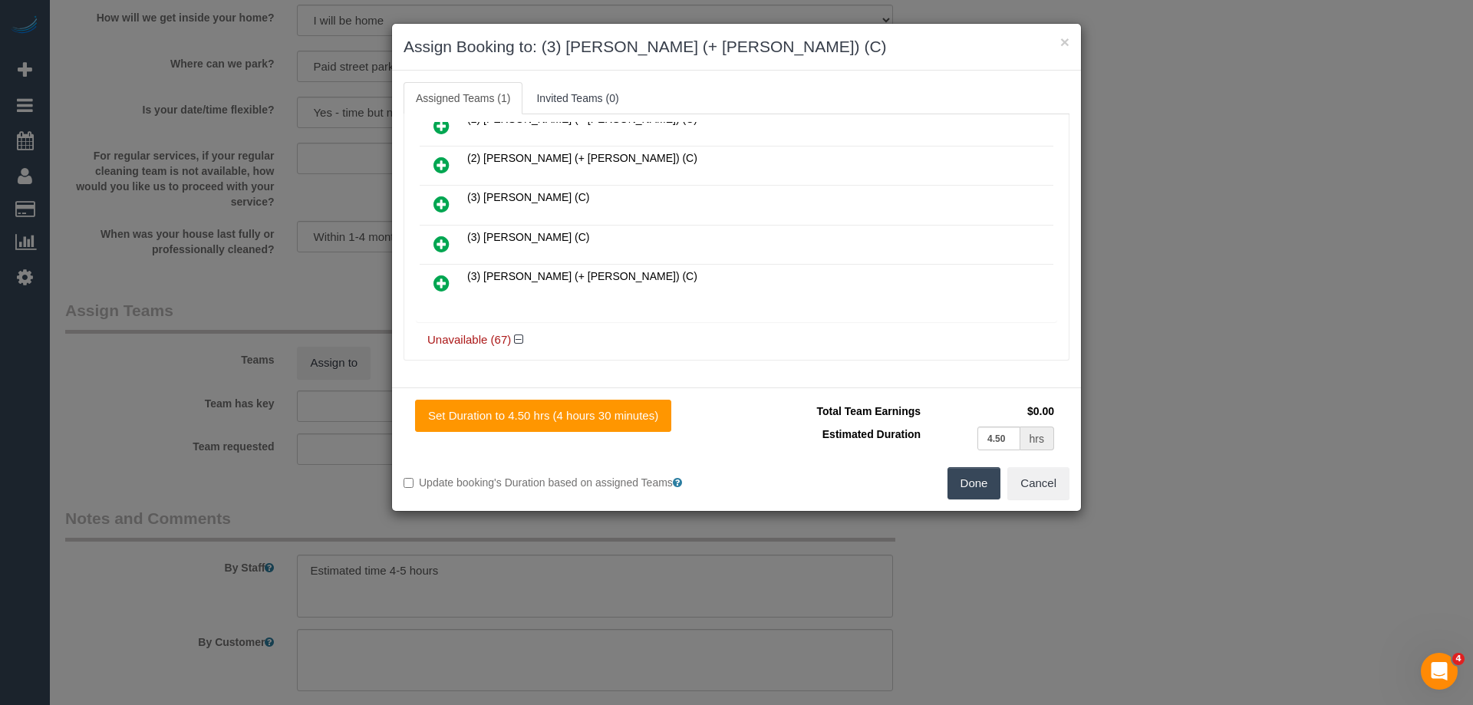
click at [439, 287] on icon at bounding box center [441, 283] width 16 height 18
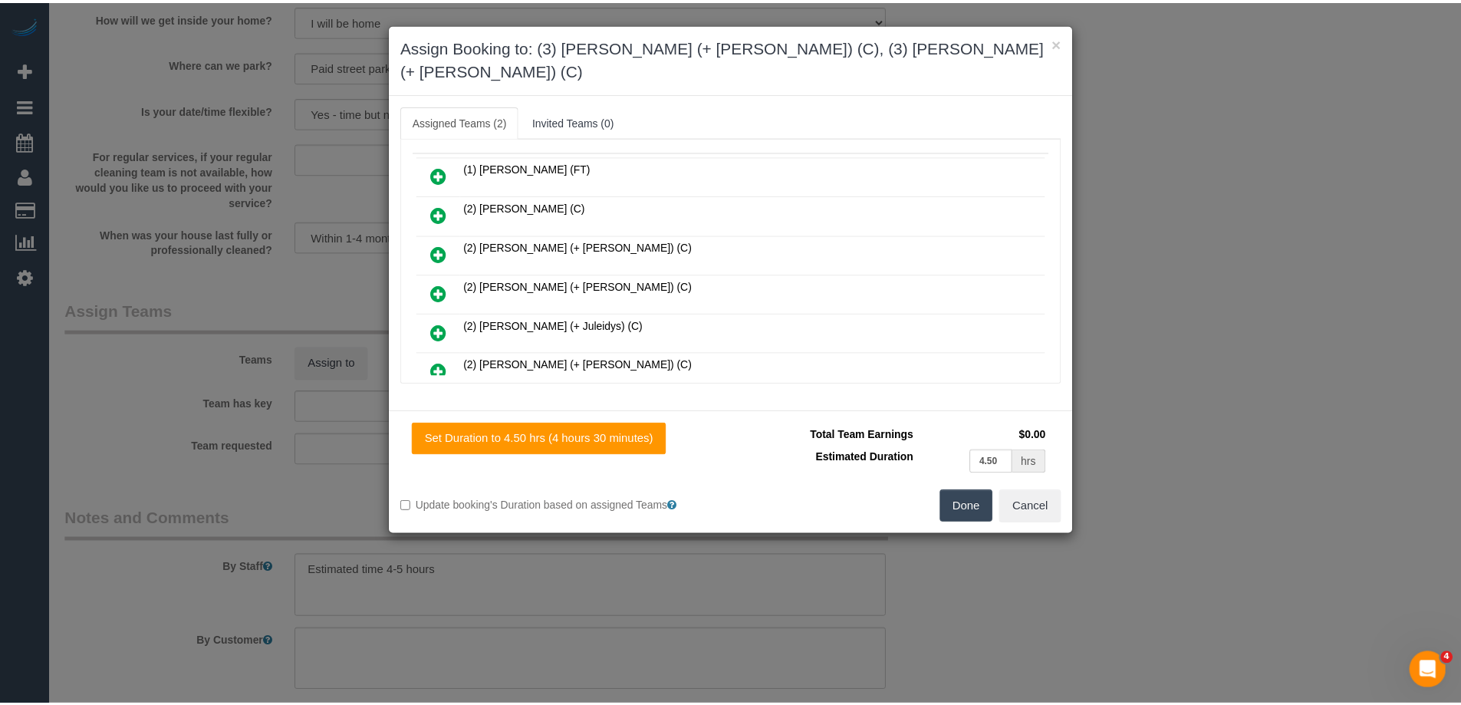
scroll to position [0, 0]
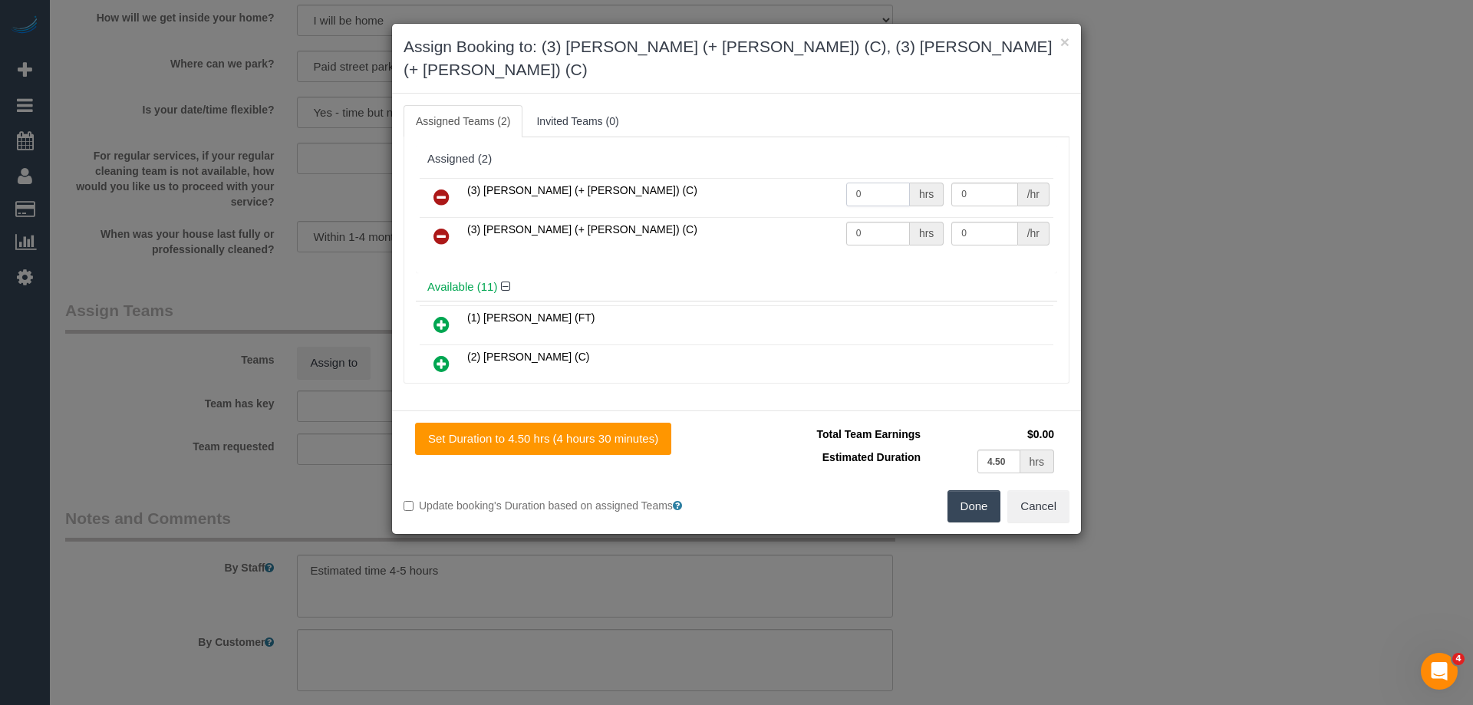
click at [887, 183] on input "0" at bounding box center [878, 195] width 64 height 24
type input "1"
click at [868, 222] on input "0" at bounding box center [878, 234] width 64 height 24
type input "1"
click at [990, 183] on input "0" at bounding box center [984, 195] width 66 height 24
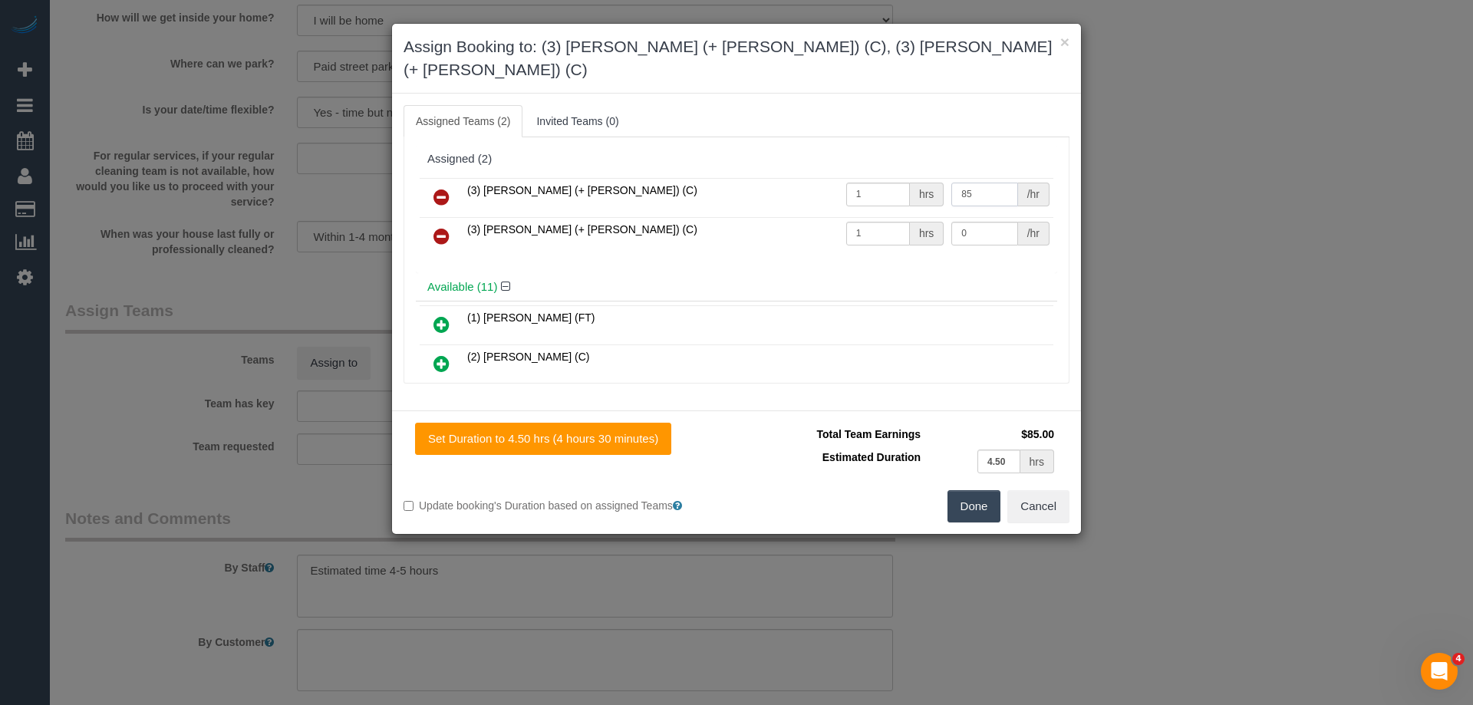
type input "85"
click at [995, 222] on input "0" at bounding box center [984, 234] width 66 height 24
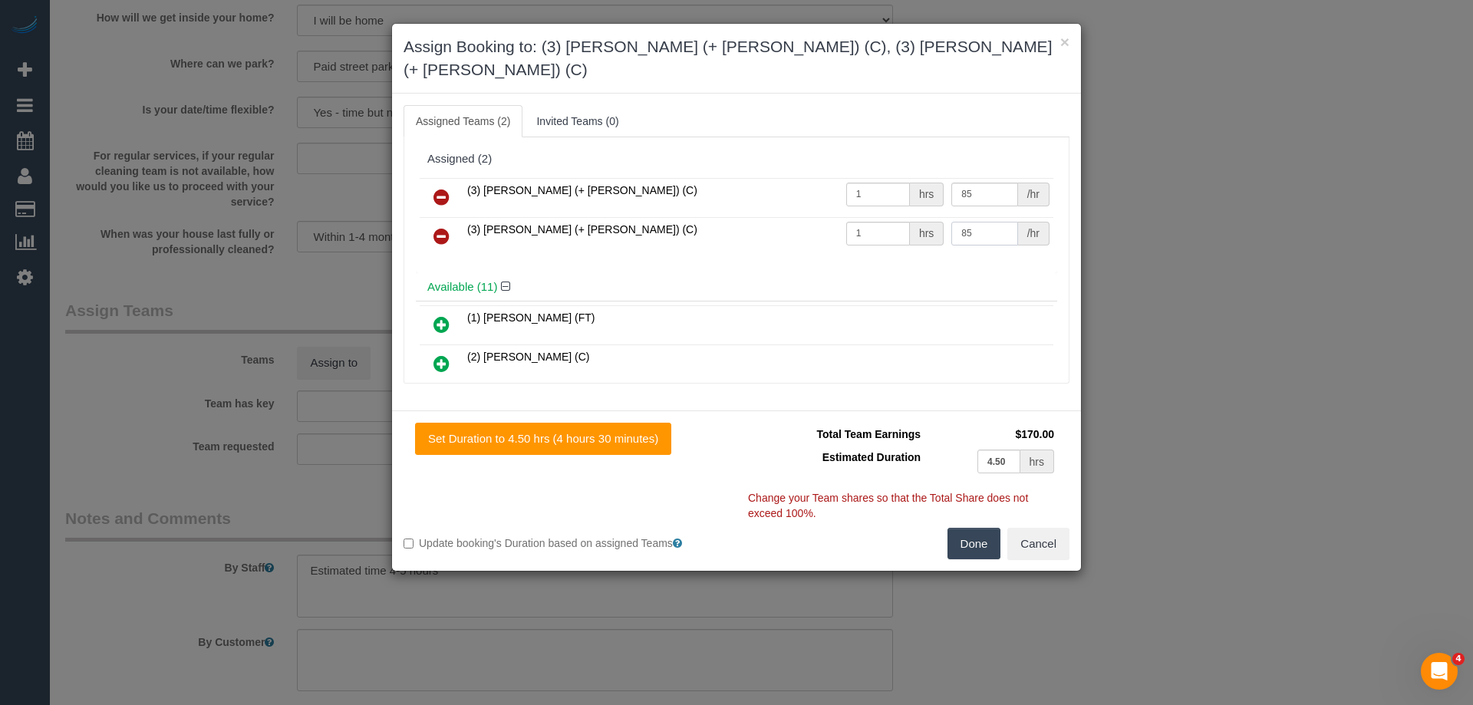
type input "85"
click at [973, 528] on button "Done" at bounding box center [974, 544] width 54 height 32
click at [973, 521] on div "× Assign Booking to: (3) Rayhan (+ Shahida) (C), (3) Shahida (+ Rayhan) (C) Ass…" at bounding box center [736, 352] width 1473 height 705
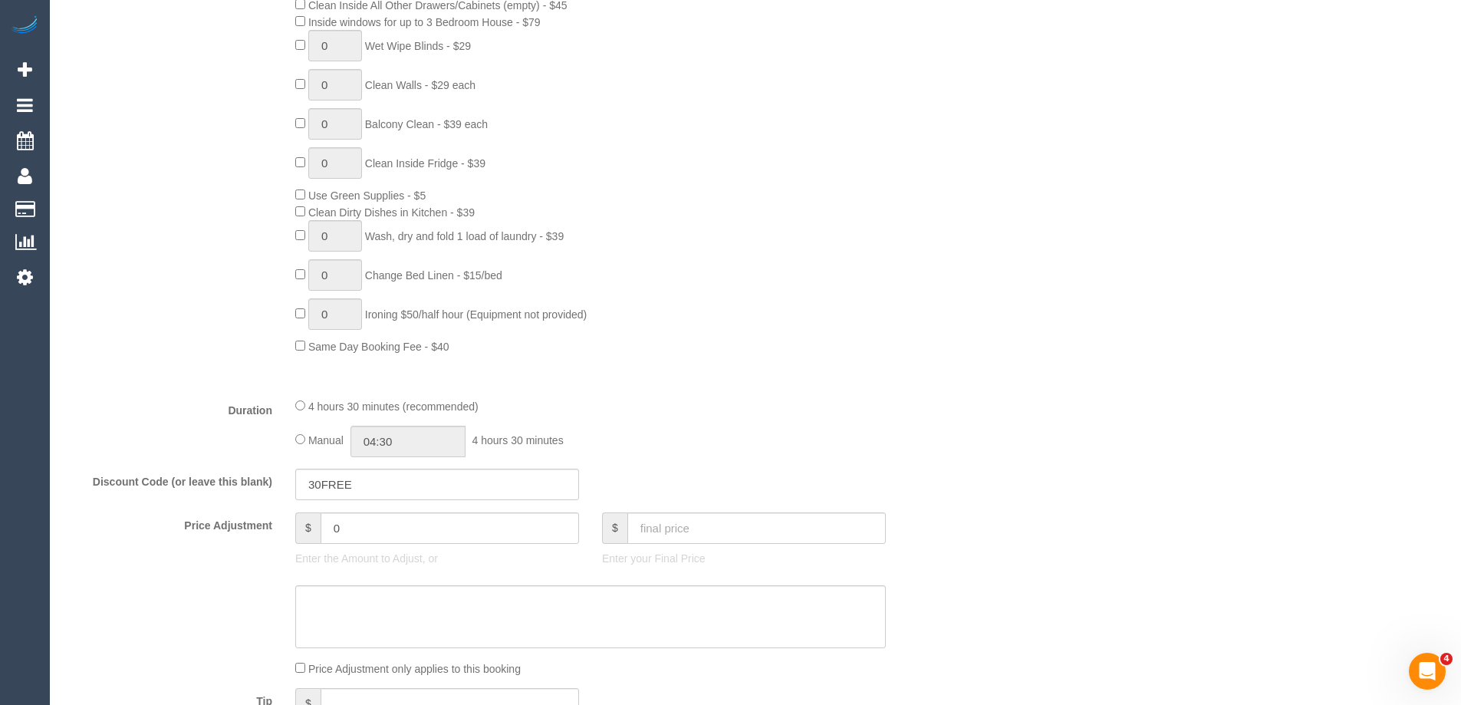
scroll to position [743, 0]
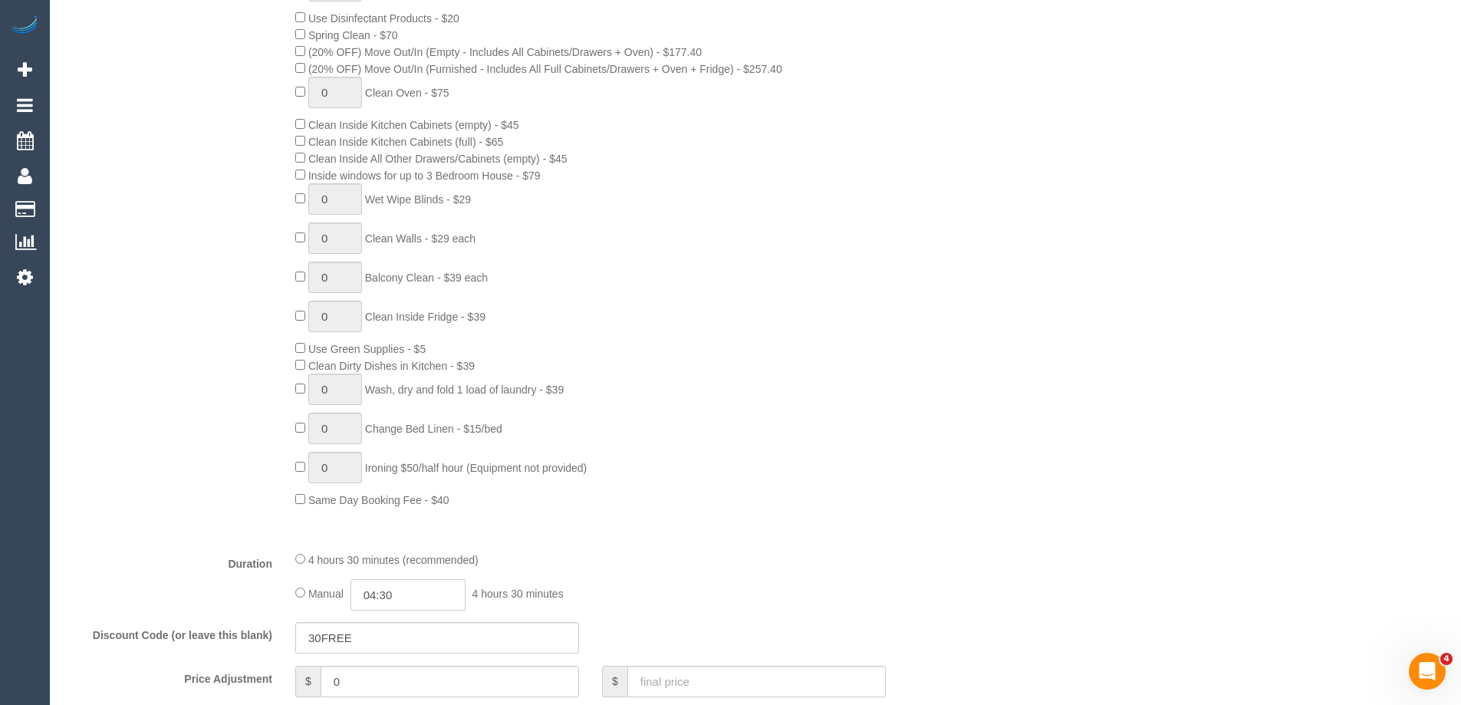
click at [385, 594] on input "04:30" at bounding box center [407, 594] width 115 height 31
type input "02:30"
click at [396, 472] on li "02:30" at bounding box center [391, 476] width 68 height 20
click at [821, 493] on div "0 Steam Cleaning - $55 per Unit ($110 Minimum) Use Disinfectant Products - $20 …" at bounding box center [629, 239] width 690 height 538
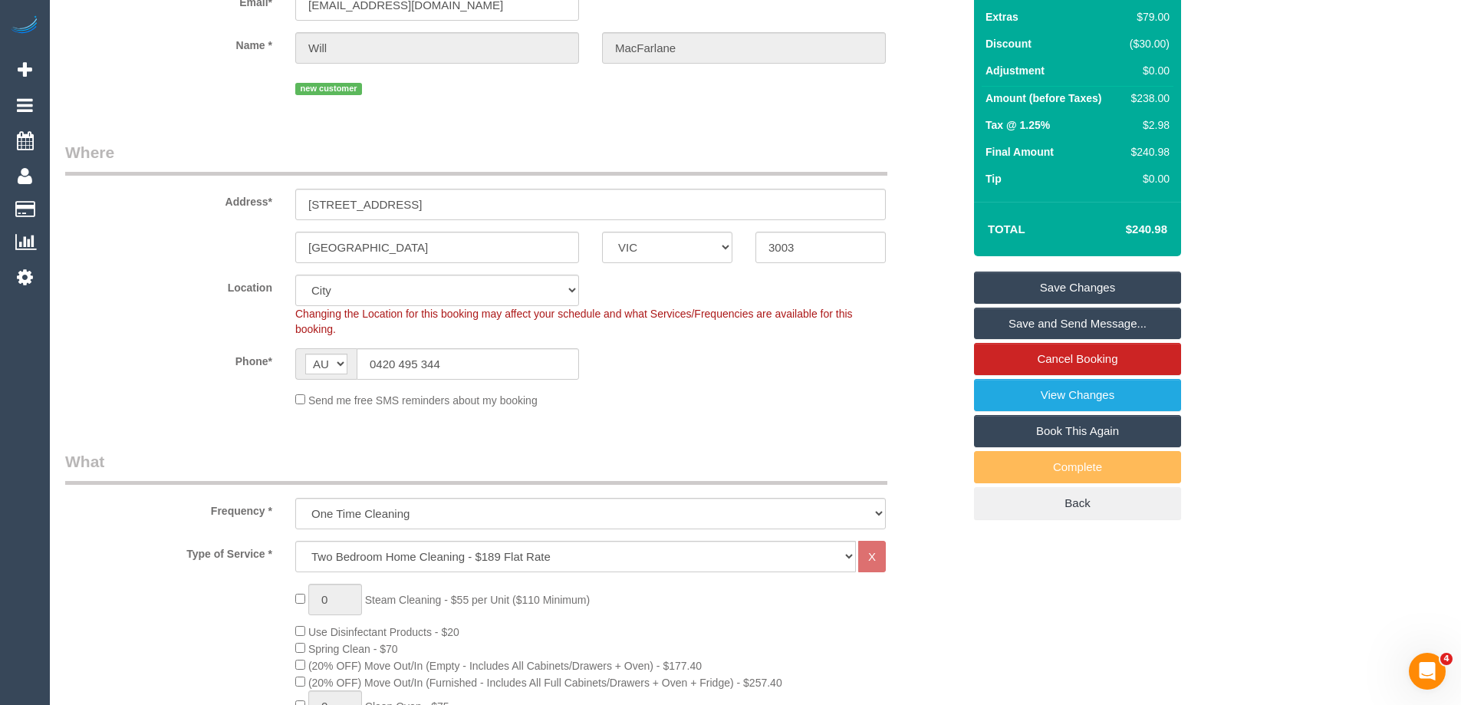
select select "spot18"
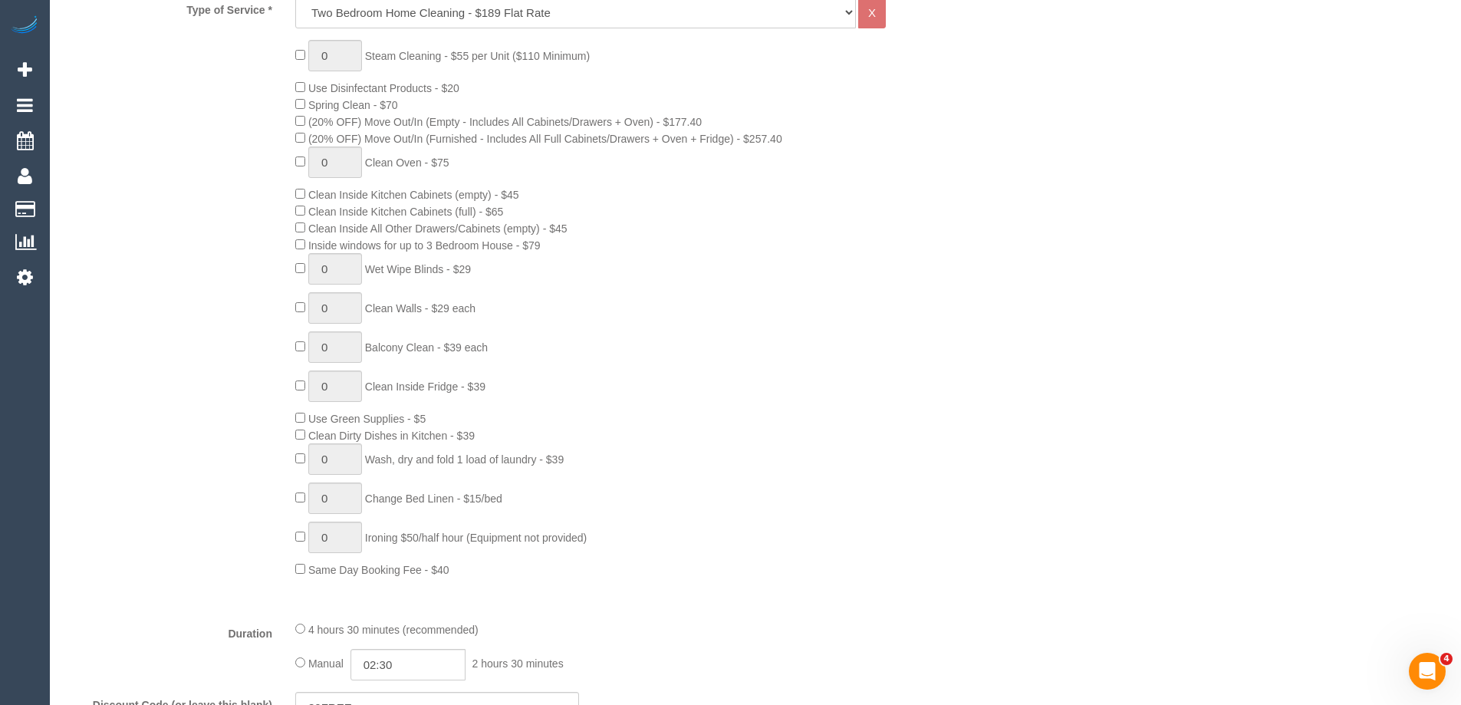
scroll to position [690, 0]
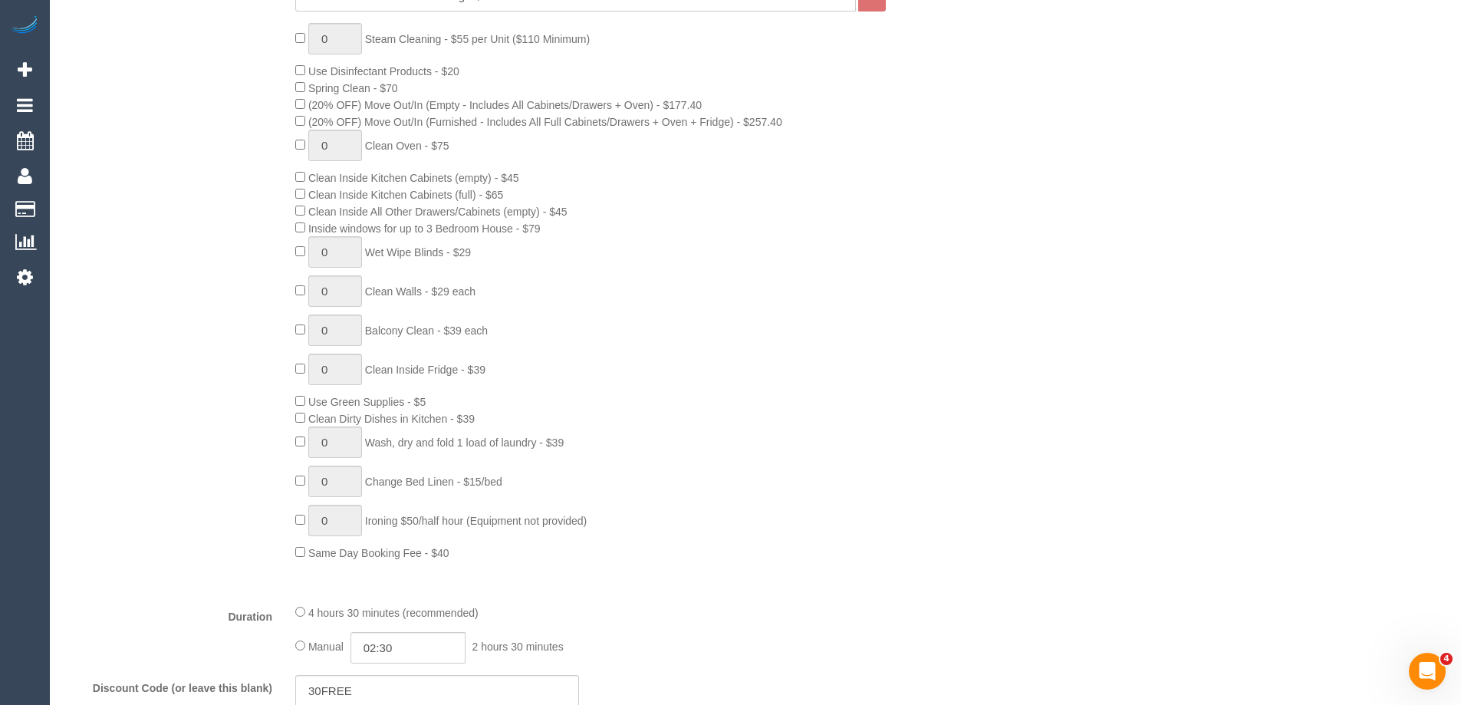
click at [851, 466] on div "0 Steam Cleaning - $55 per Unit ($110 Minimum) Use Disinfectant Products - $20 …" at bounding box center [629, 292] width 690 height 538
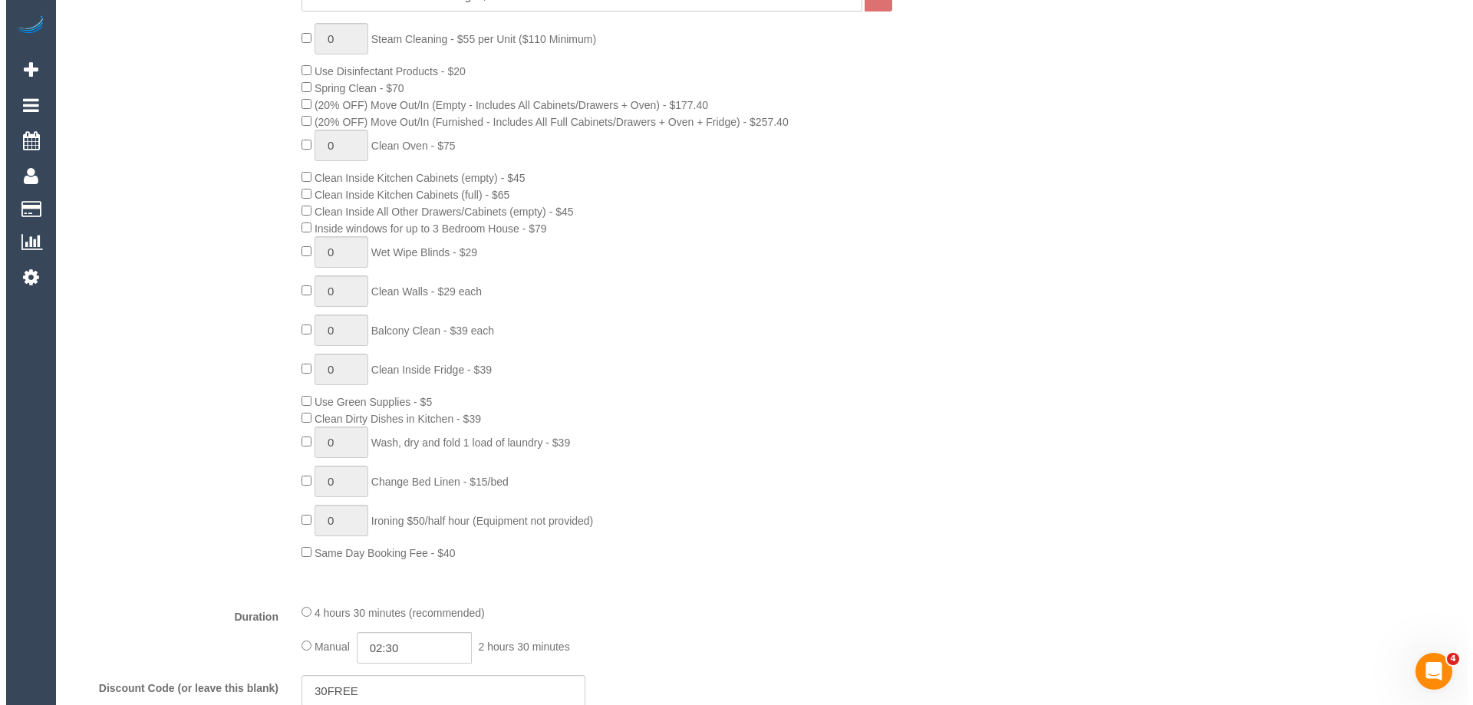
scroll to position [77, 0]
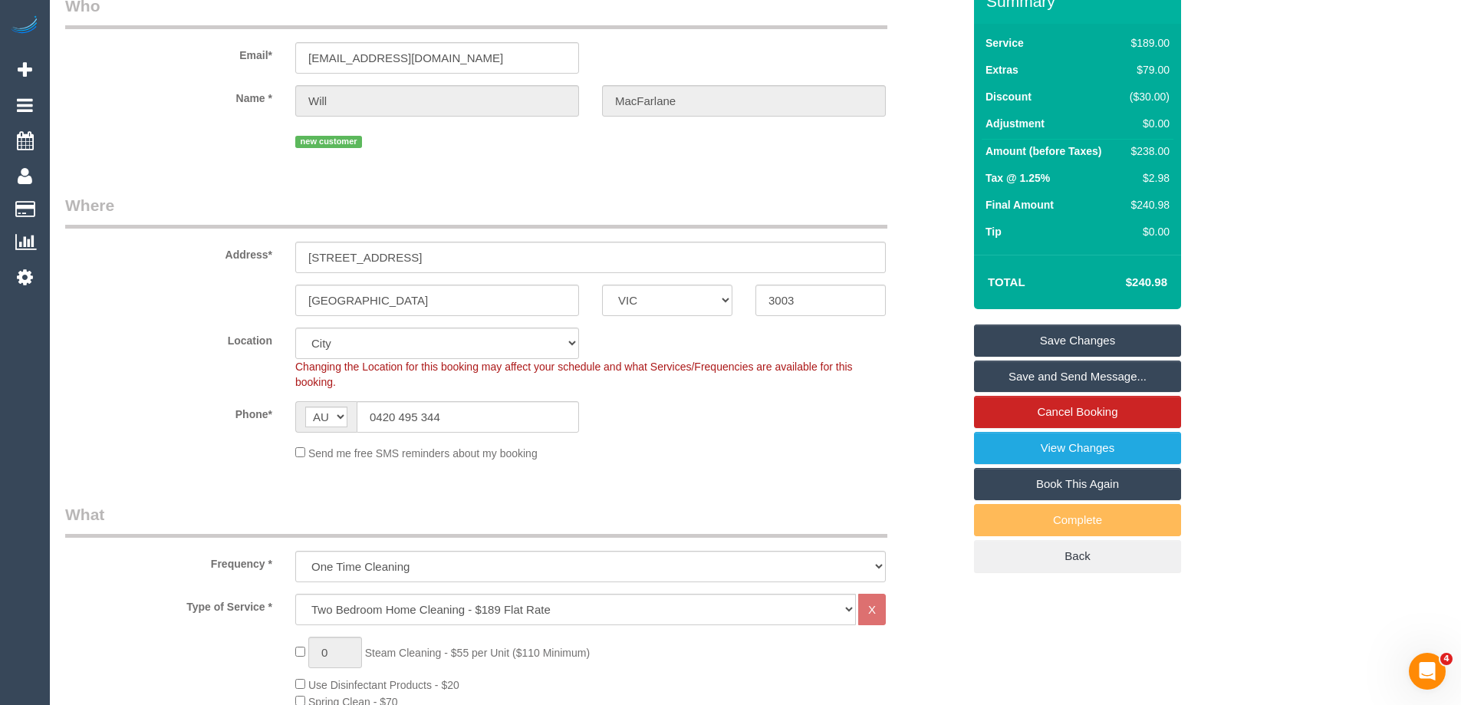
click at [1075, 376] on link "Save and Send Message..." at bounding box center [1077, 376] width 207 height 32
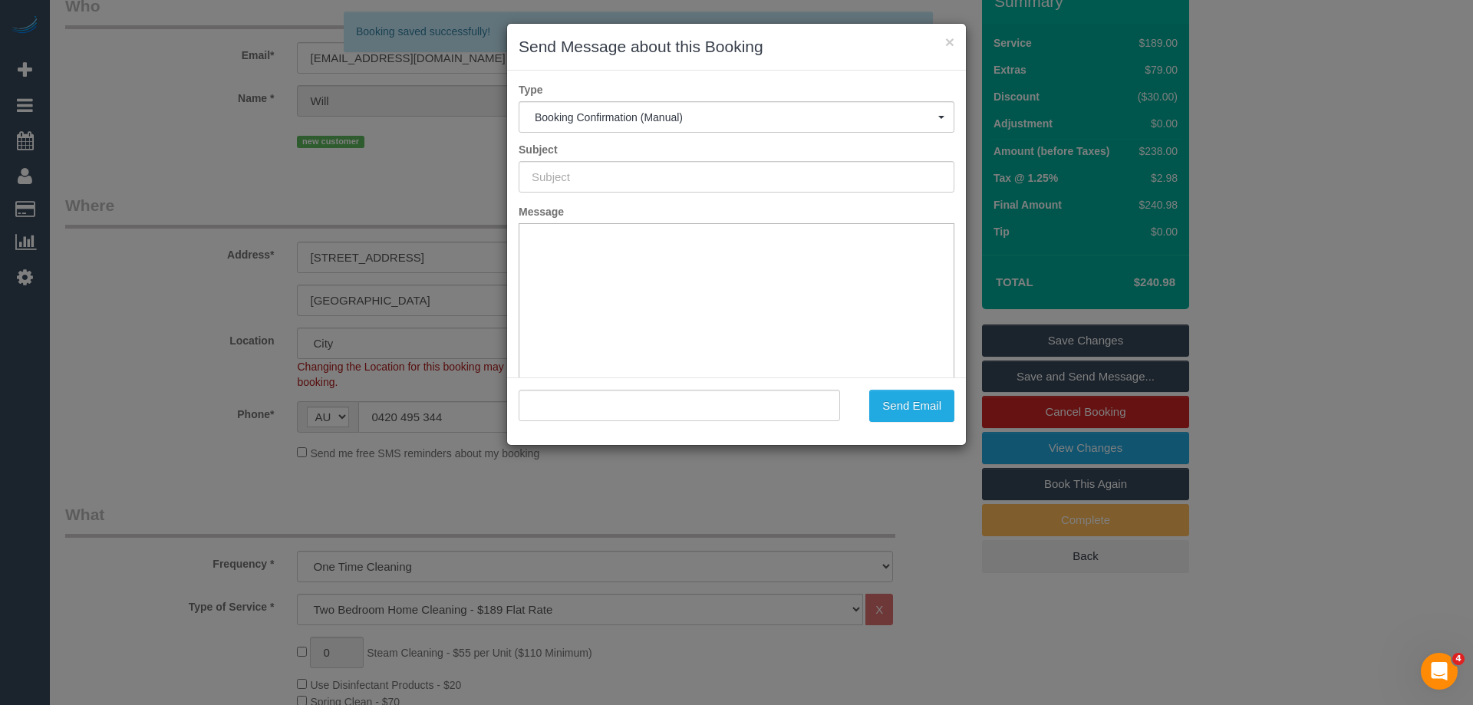
type input "Booking Confirmed"
type input ""Will MacFarlane" <willmacf@gmail.com>"
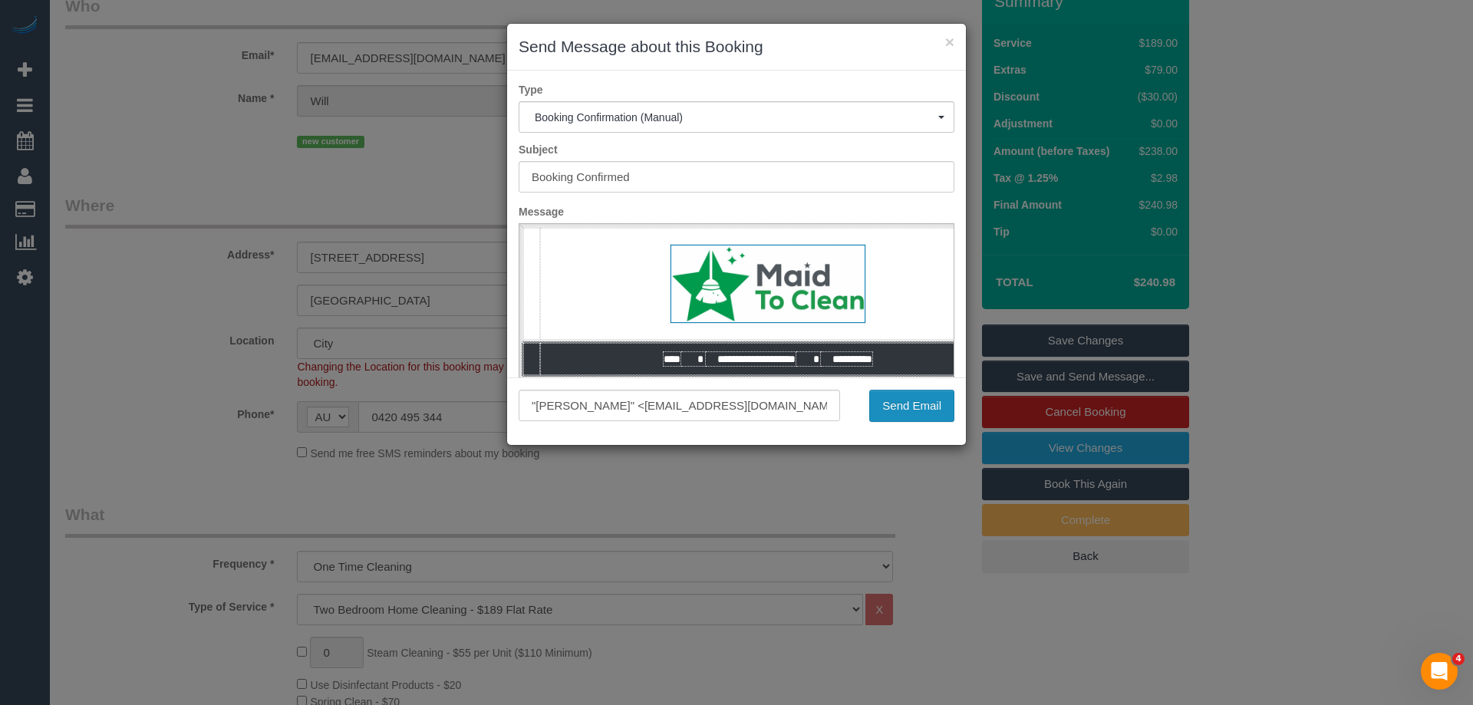
click at [920, 402] on button "Send Email" at bounding box center [911, 406] width 85 height 32
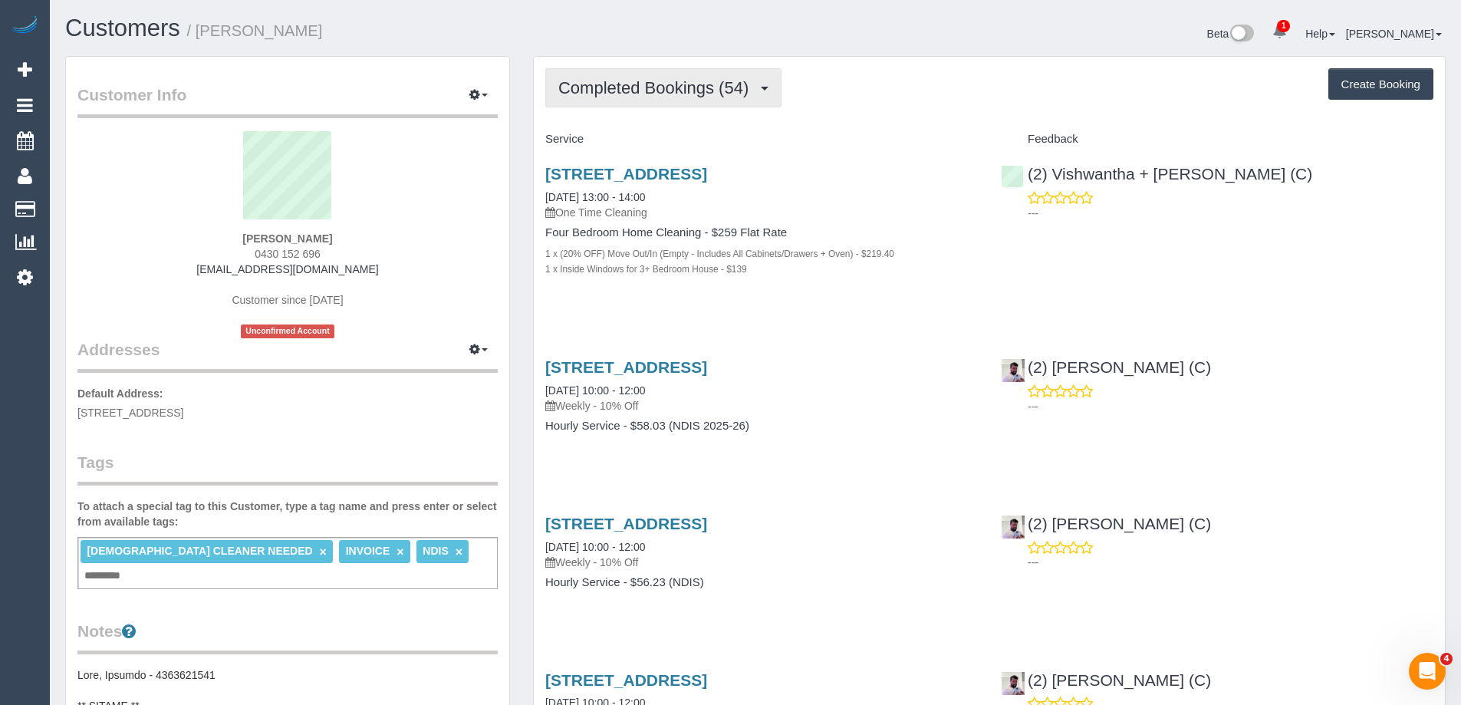
click at [642, 79] on span "Completed Bookings (54)" at bounding box center [657, 87] width 198 height 19
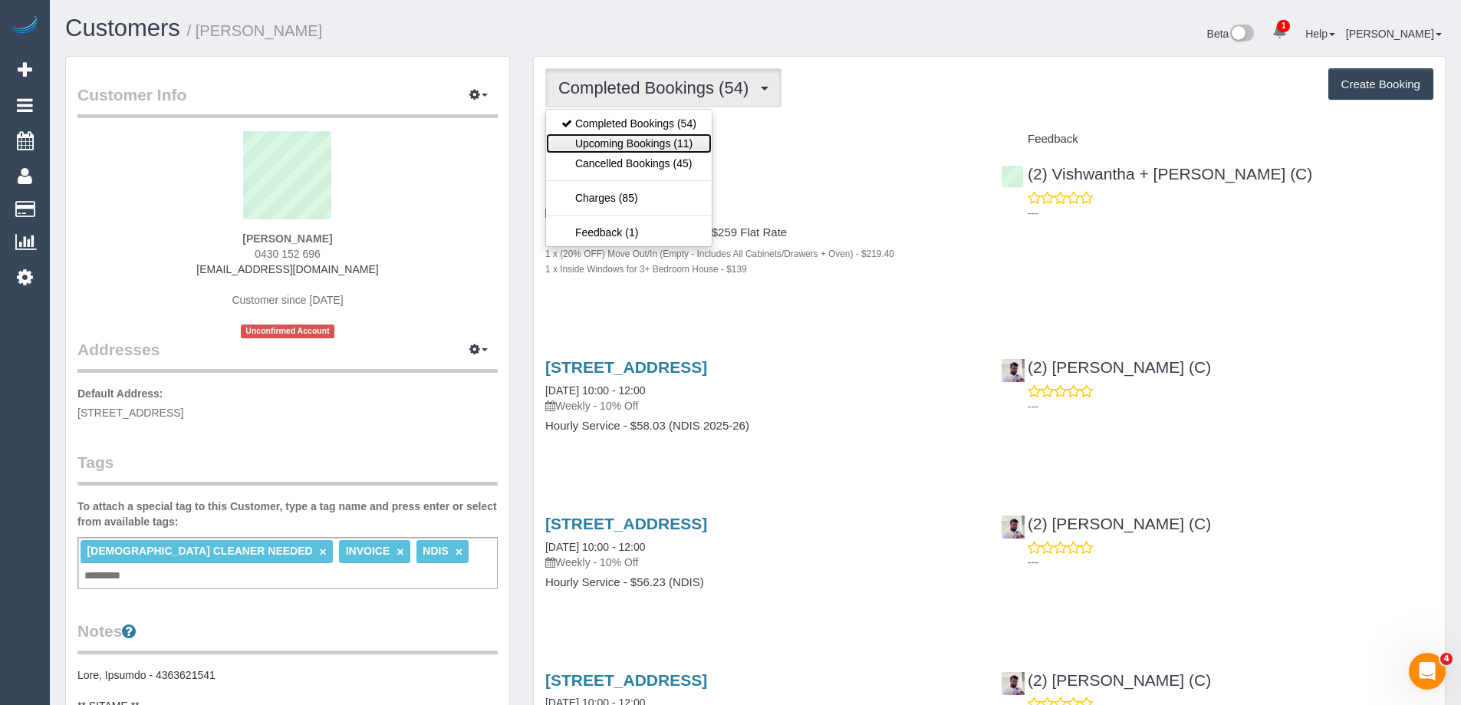
click at [589, 139] on link "Upcoming Bookings (11)" at bounding box center [629, 143] width 166 height 20
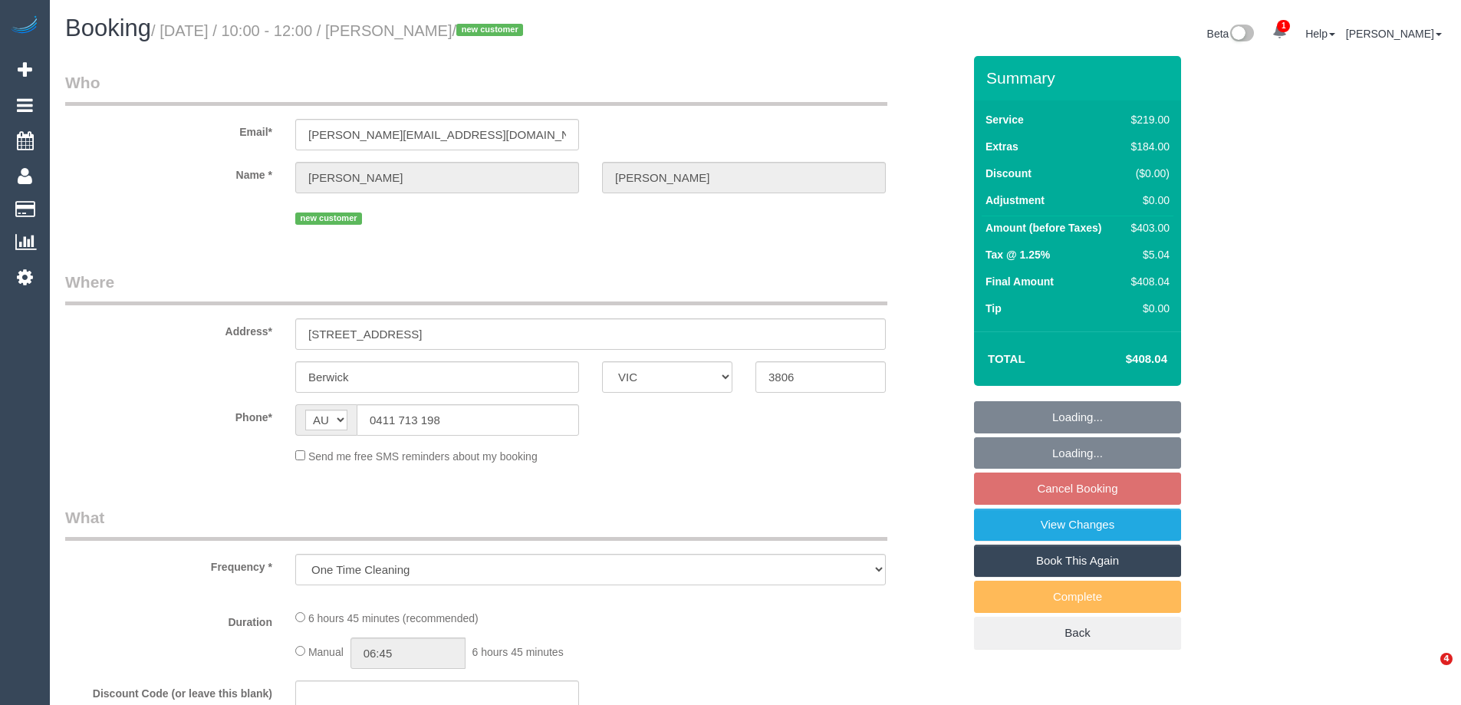
select select "VIC"
select select "string:stripe-pm_1S0D9i2GScqysDRVeuUC0wuH"
select select "number:27"
select select "number:14"
select select "number:18"
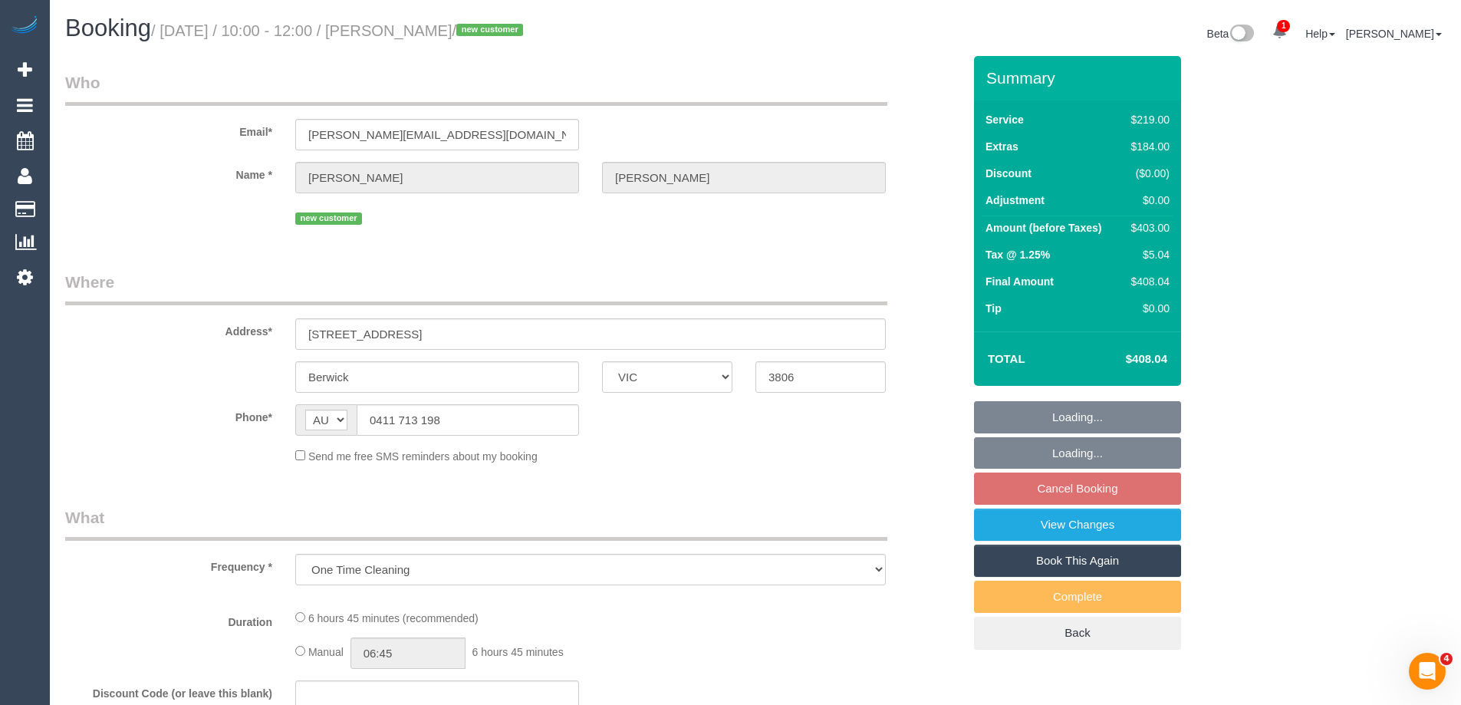
select select "number:25"
select select "number:26"
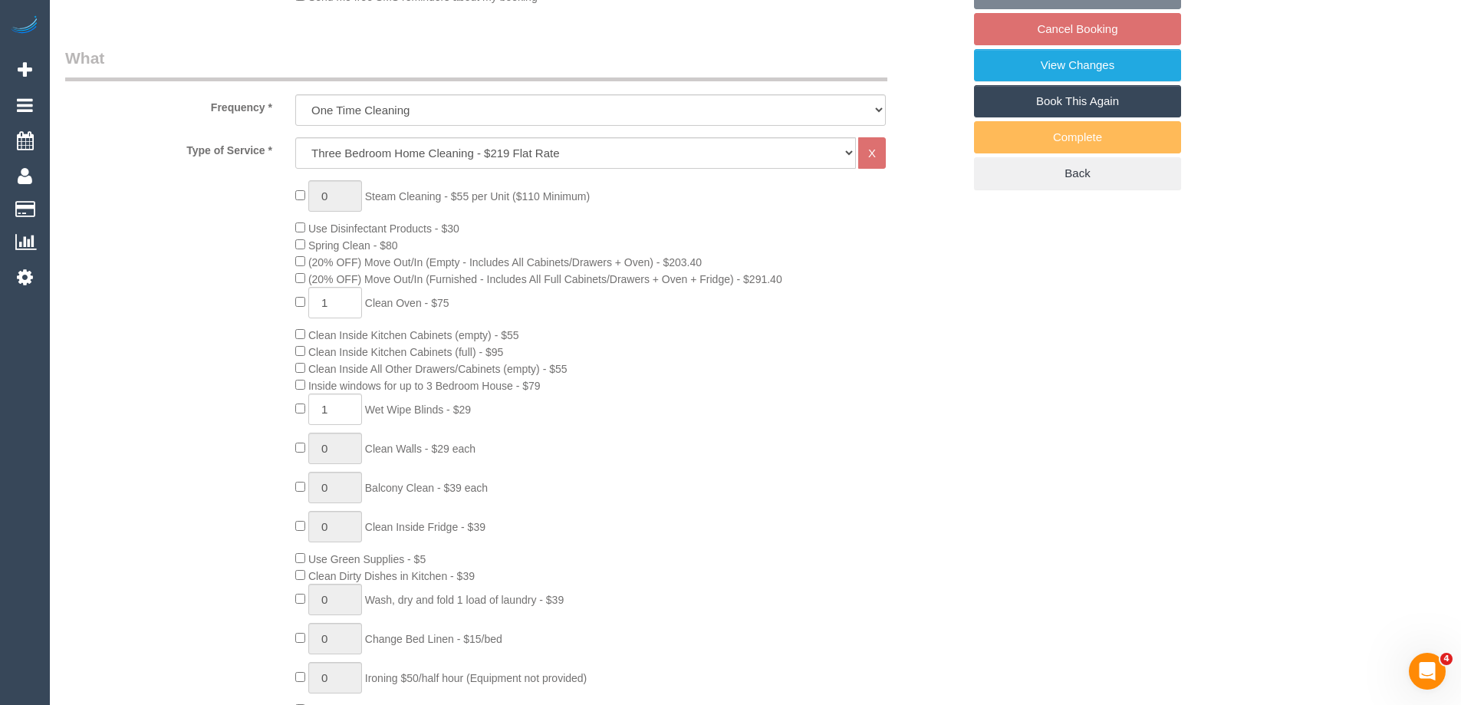
select select "spot1"
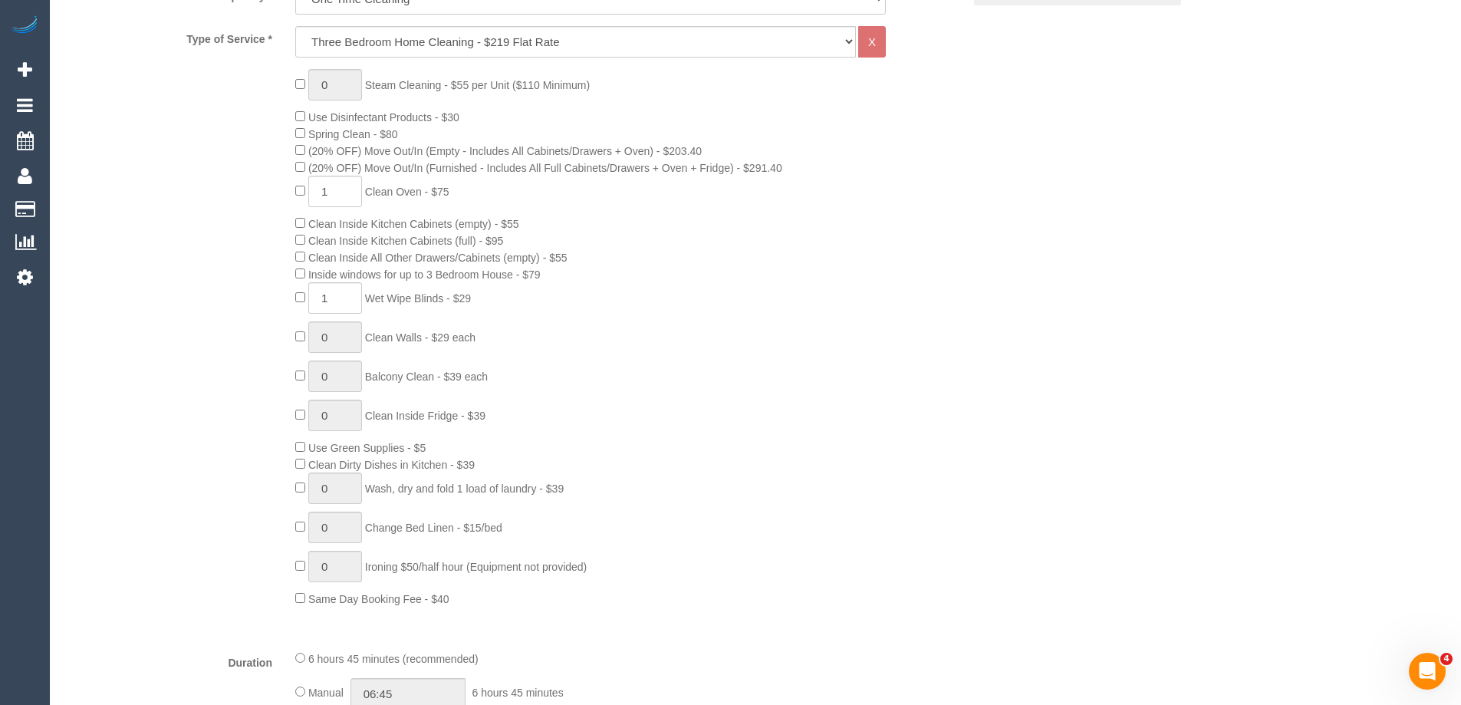
select select
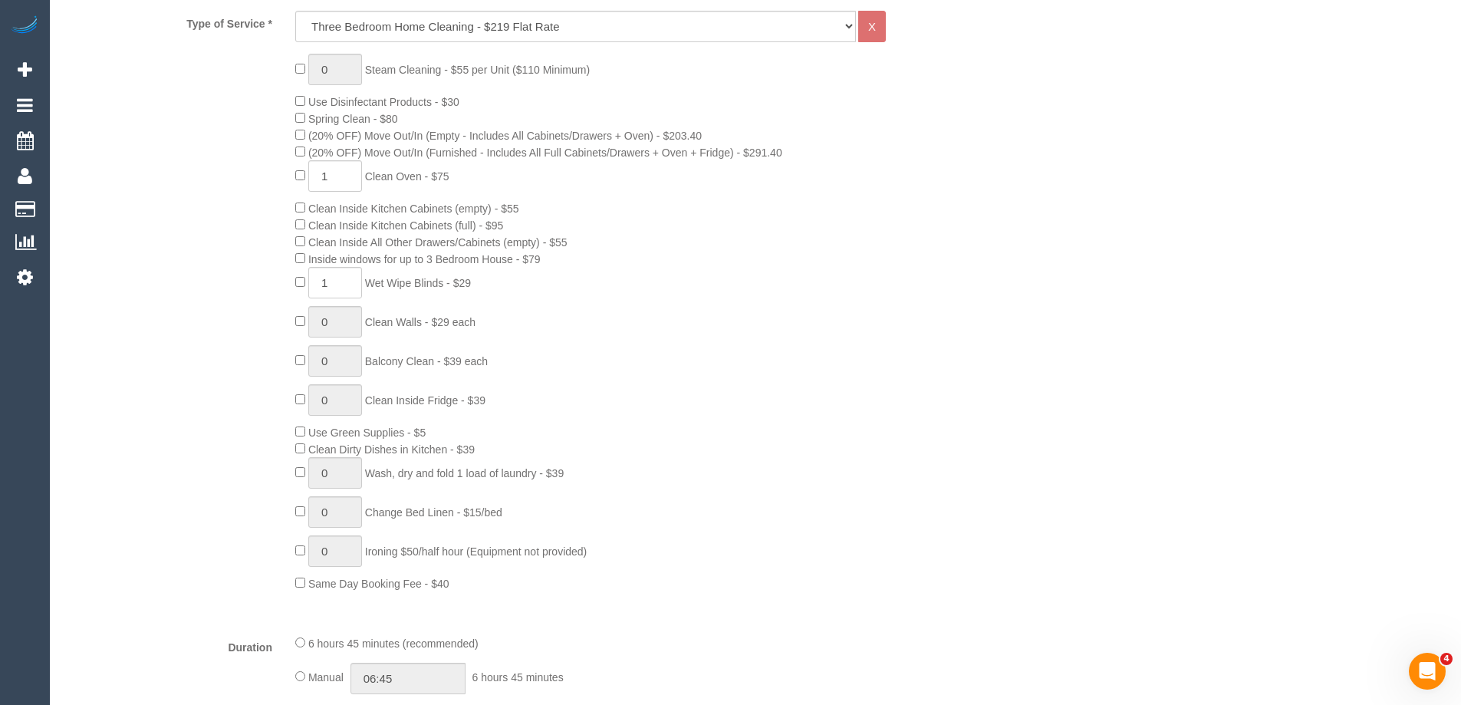
select select "object:1090"
select select "spot12"
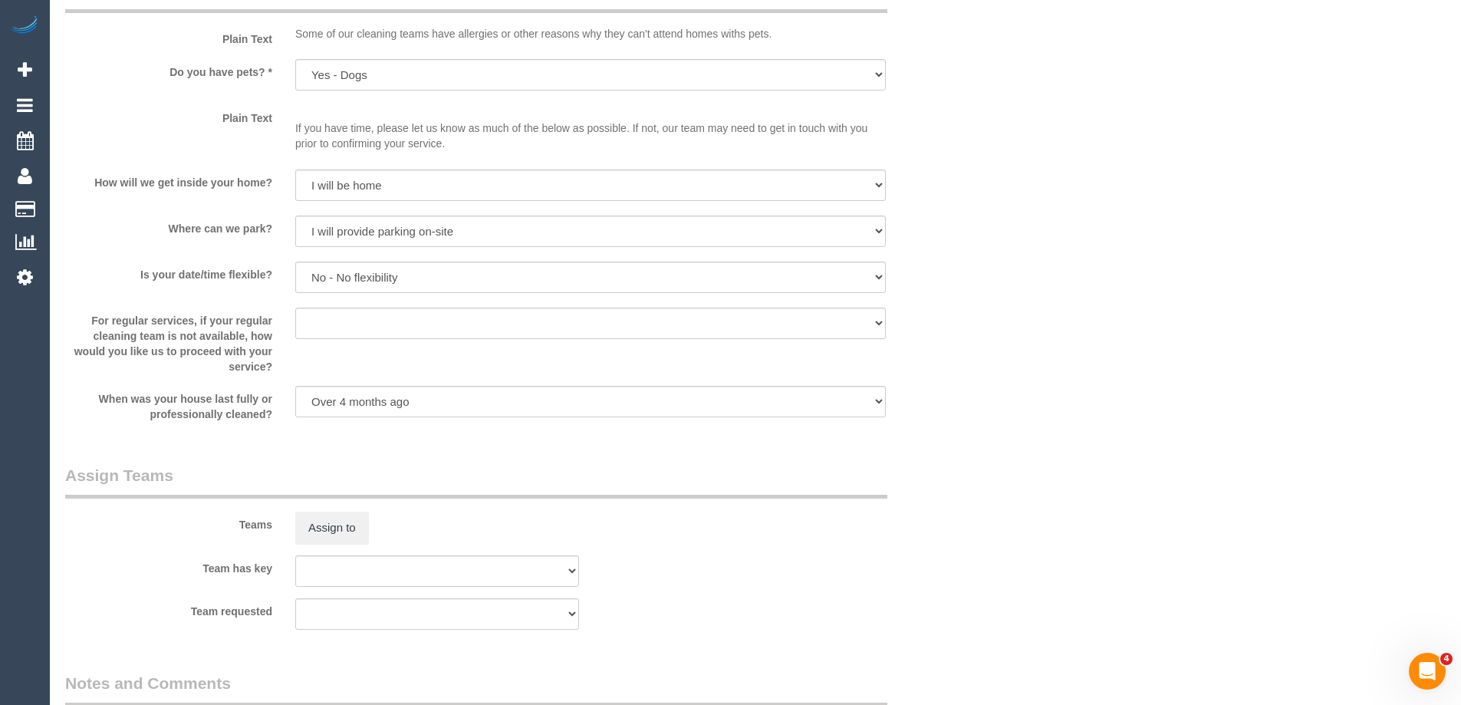
scroll to position [1877, 0]
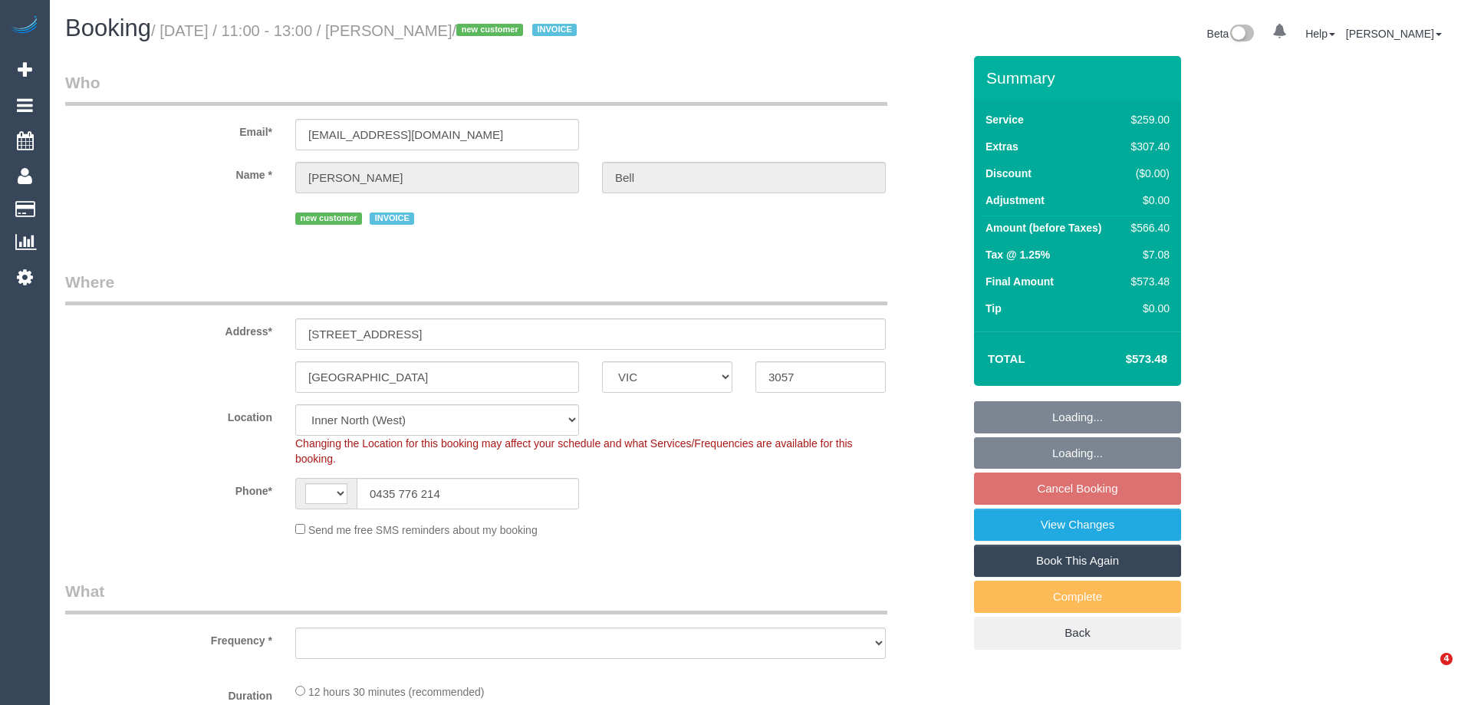
select select "VIC"
select select "number:28"
select select "number:14"
select select "number:19"
select select "number:36"
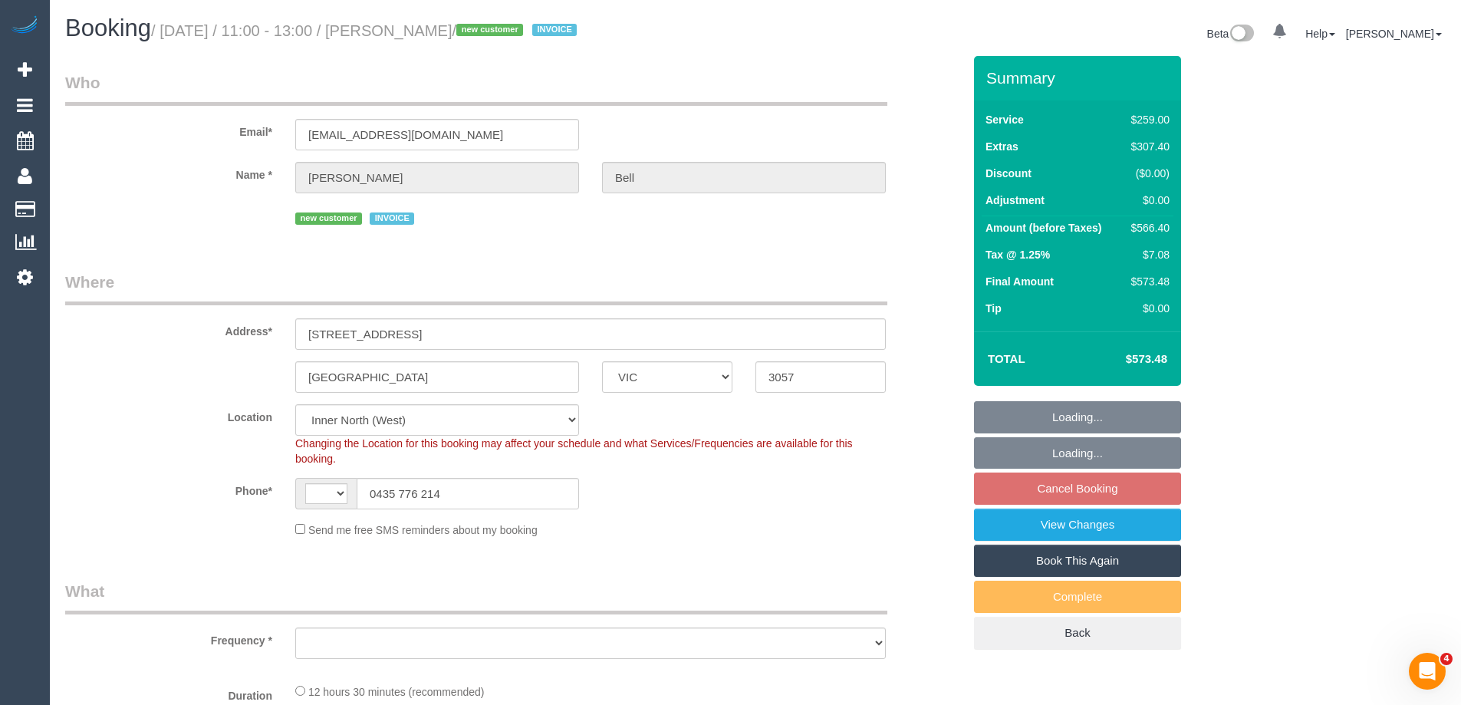
select select "string:AU"
select select "object:1708"
select select "spot1"
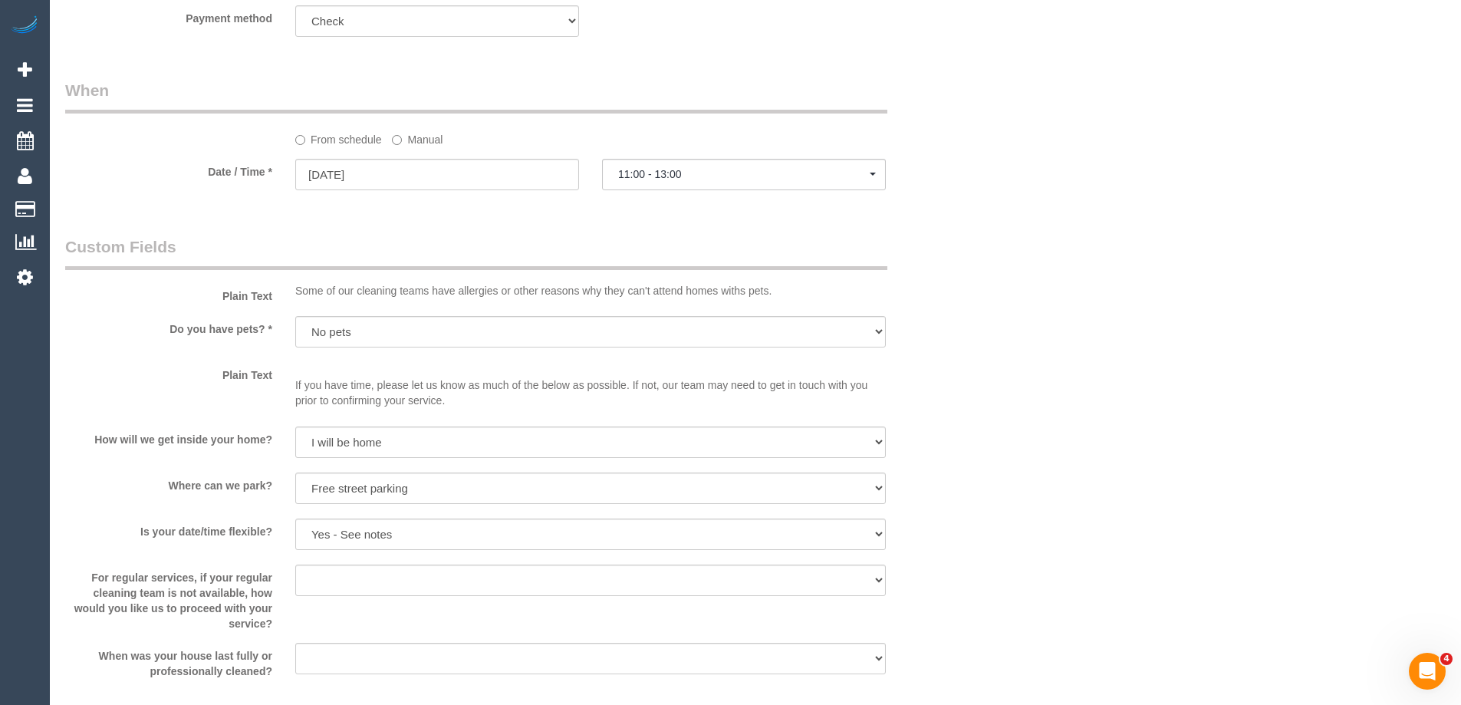
scroll to position [1841, 0]
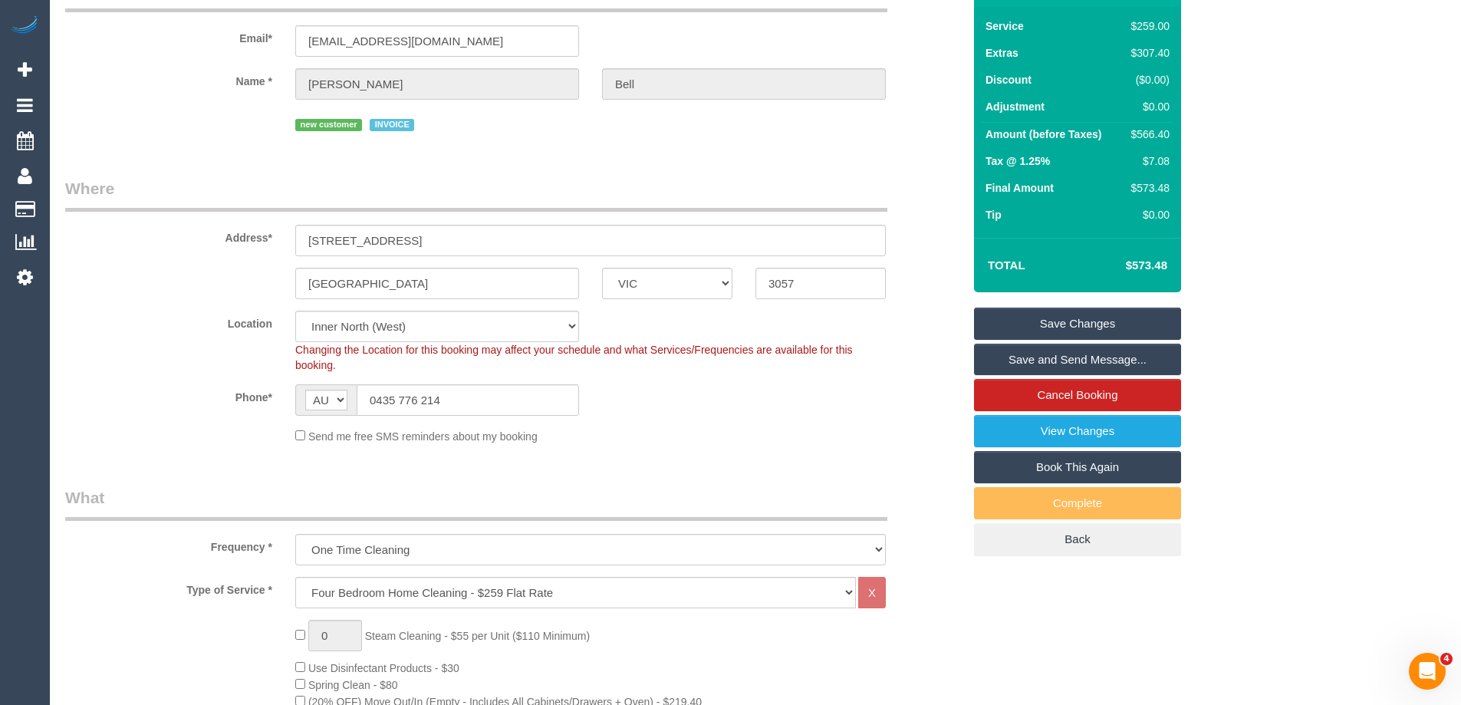
scroll to position [0, 0]
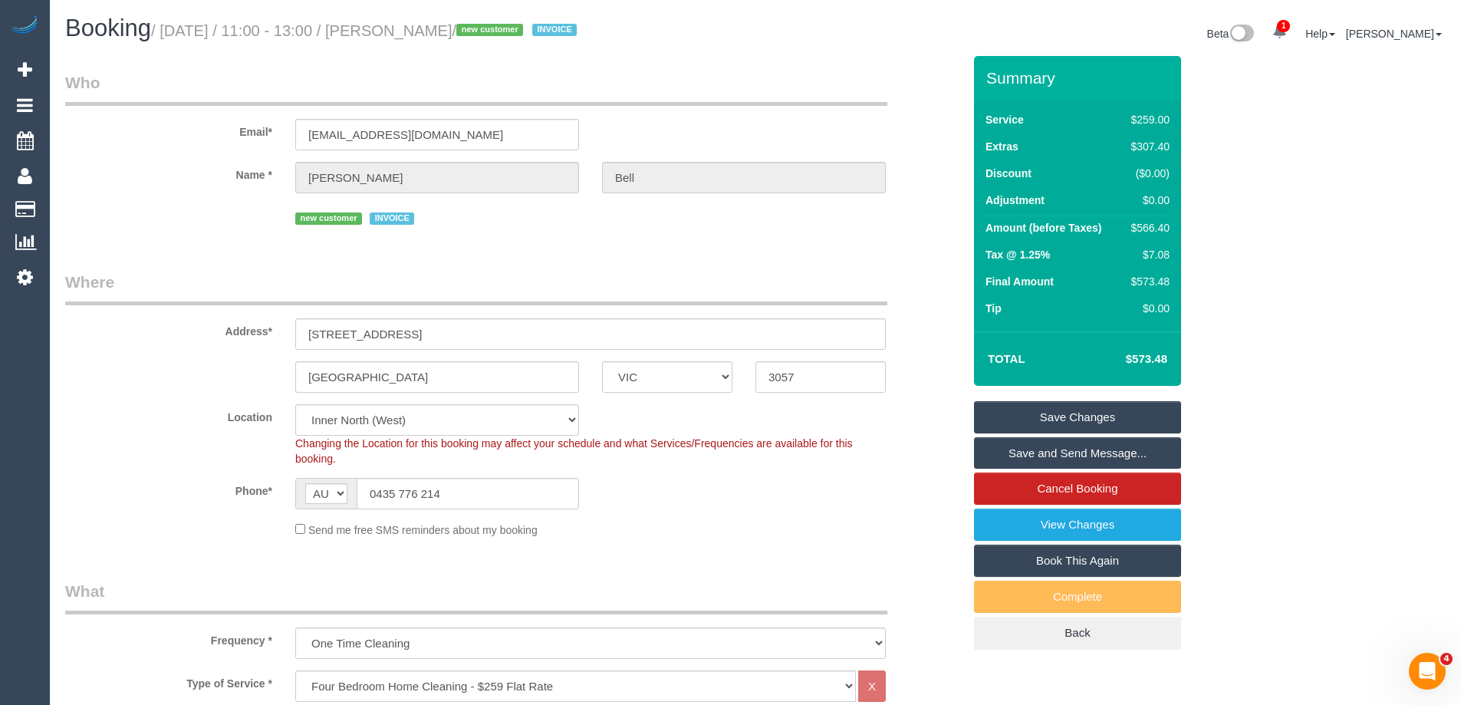
click at [1150, 224] on div "$566.40" at bounding box center [1147, 227] width 44 height 15
copy div "566.40"
click at [1245, 223] on div "Summary Service $259.00 Extras $307.40 Discount ($0.00) Adjustment $0.00 Amount…" at bounding box center [1135, 368] width 345 height 624
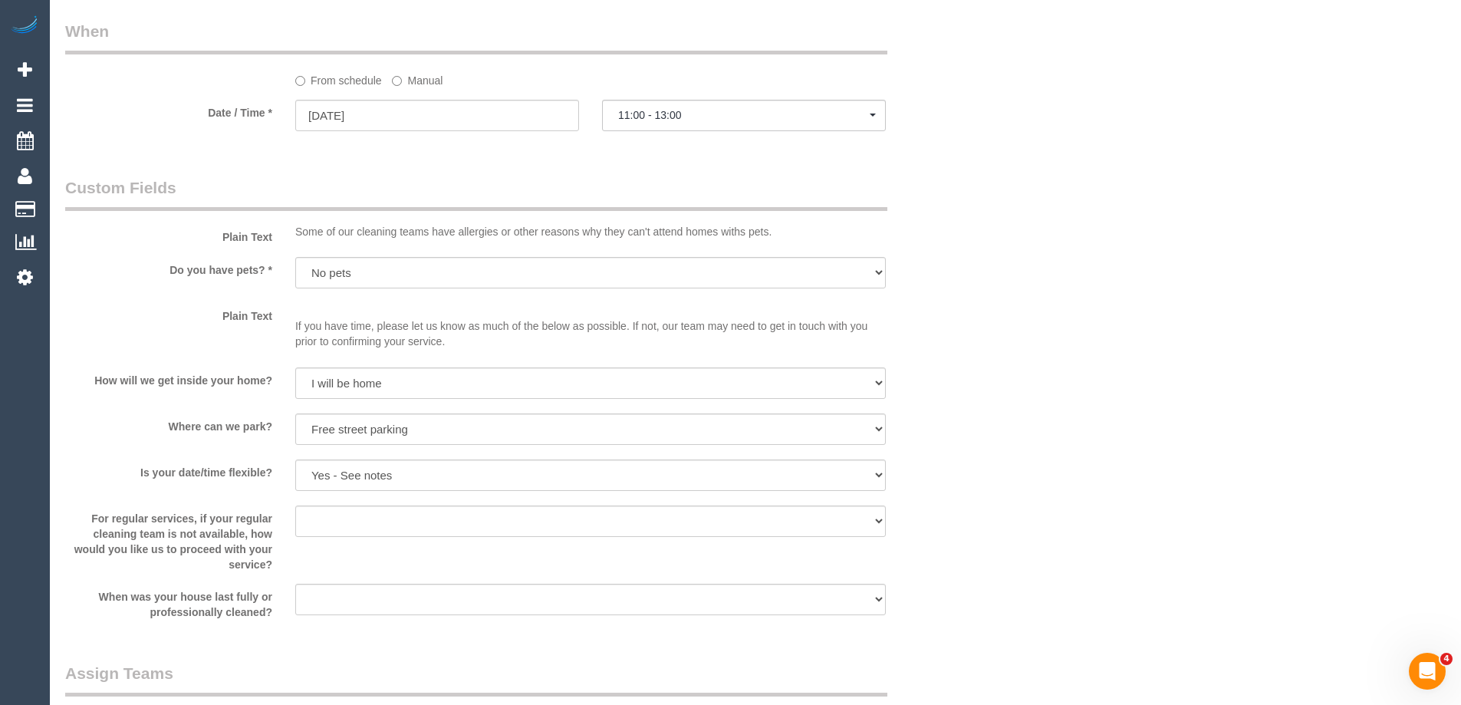
scroll to position [2071, 0]
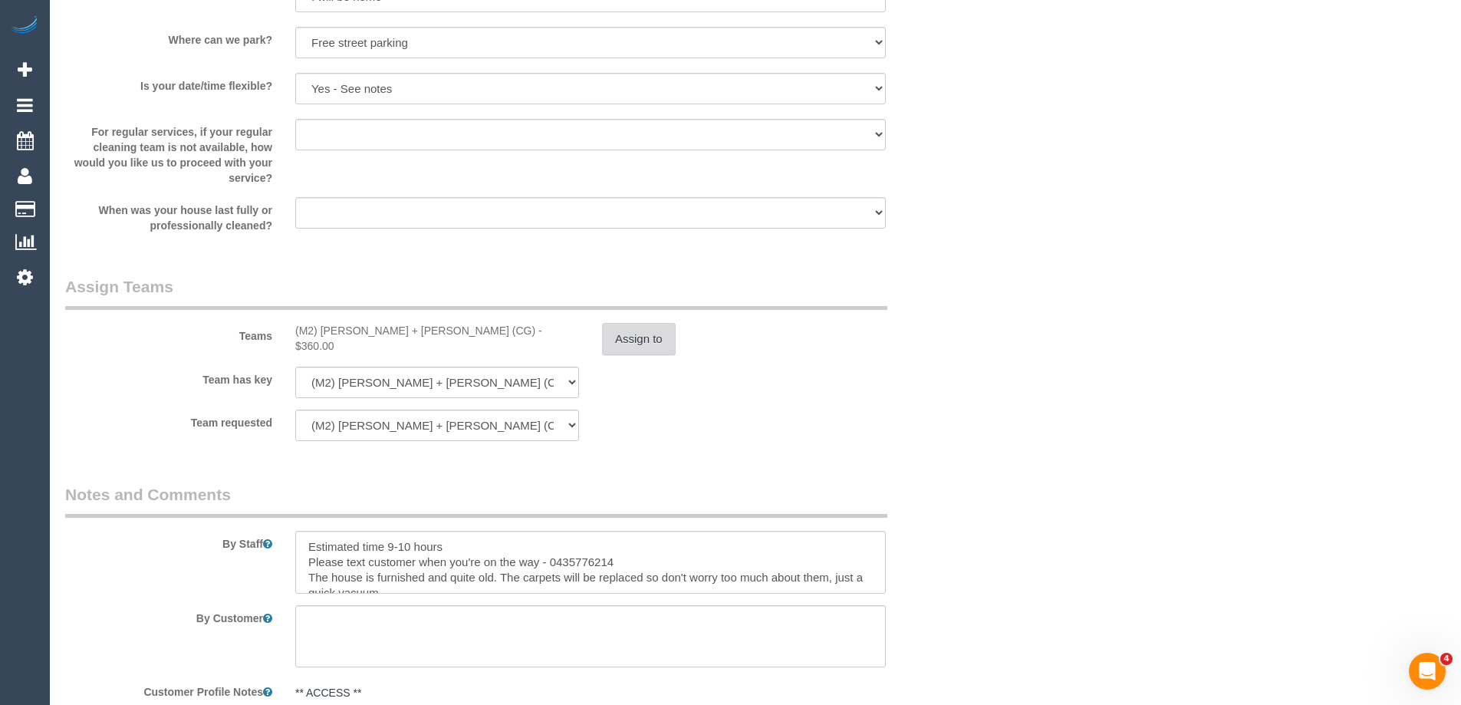
click at [657, 340] on button "Assign to" at bounding box center [639, 339] width 74 height 32
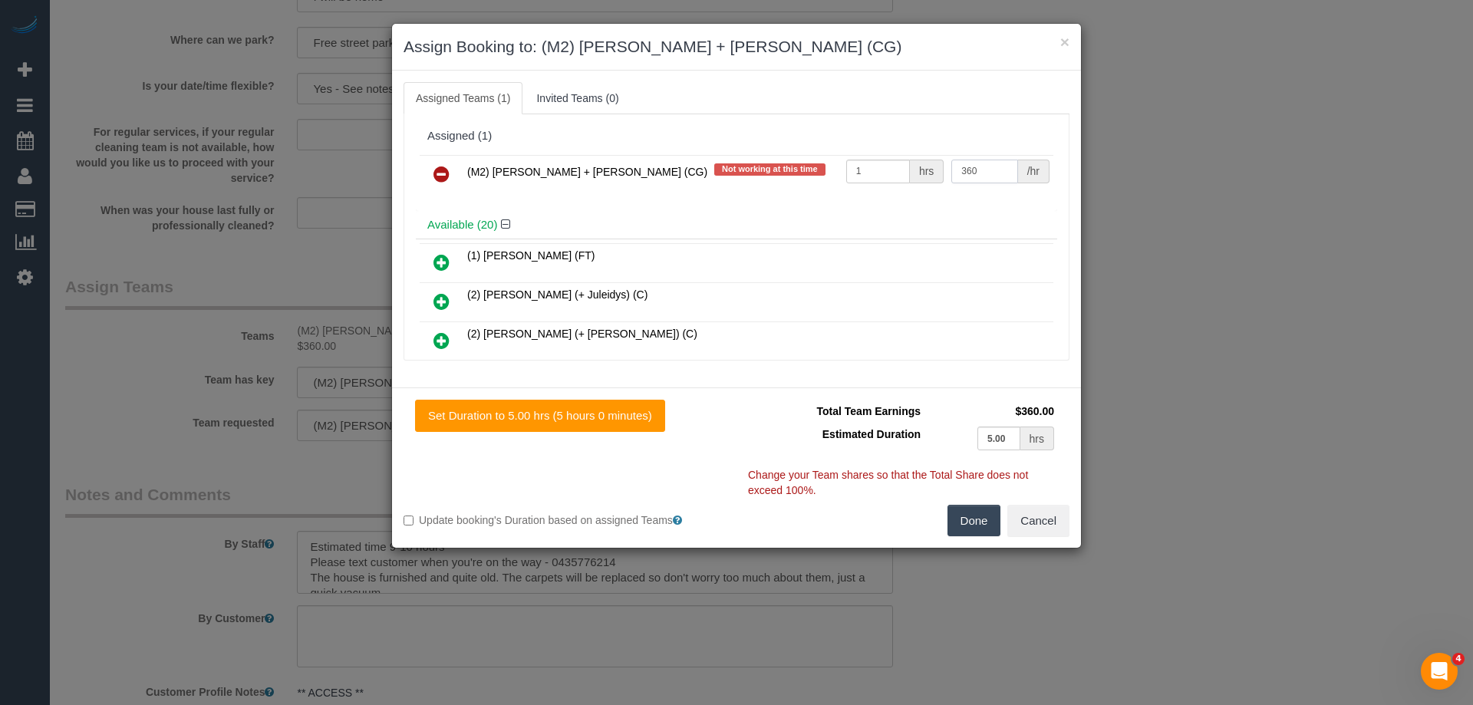
click at [982, 163] on input "360" at bounding box center [984, 172] width 66 height 24
type input "395"
click at [981, 524] on button "Done" at bounding box center [974, 521] width 54 height 32
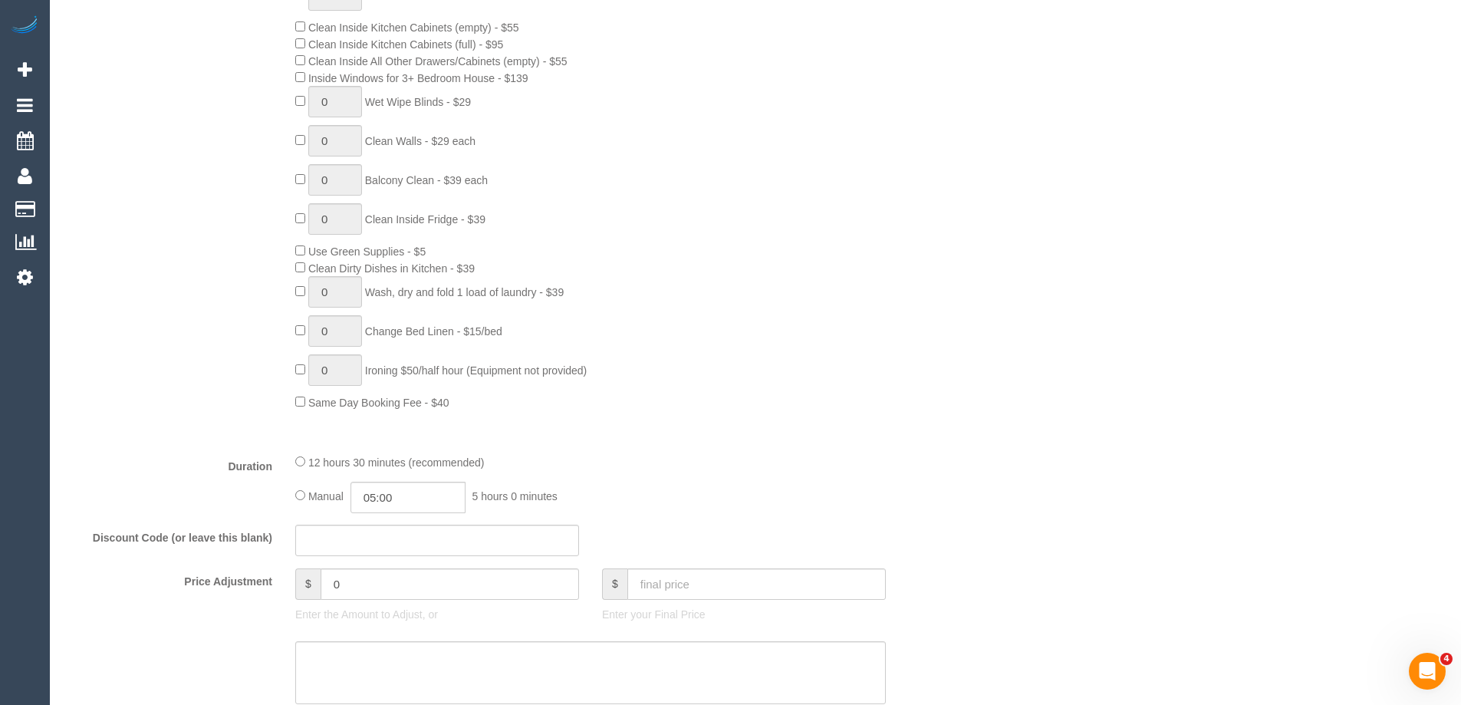
scroll to position [307, 0]
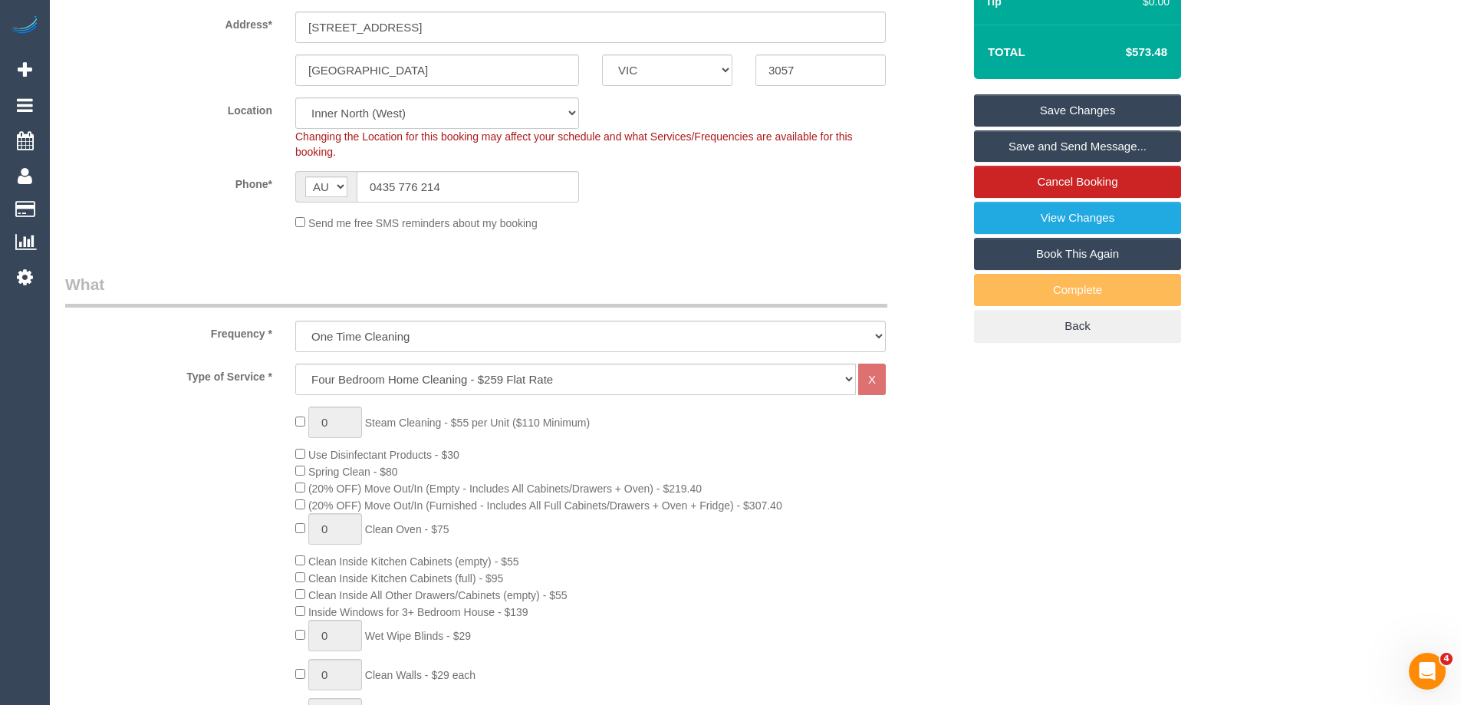
click at [1084, 106] on link "Save Changes" at bounding box center [1077, 110] width 207 height 32
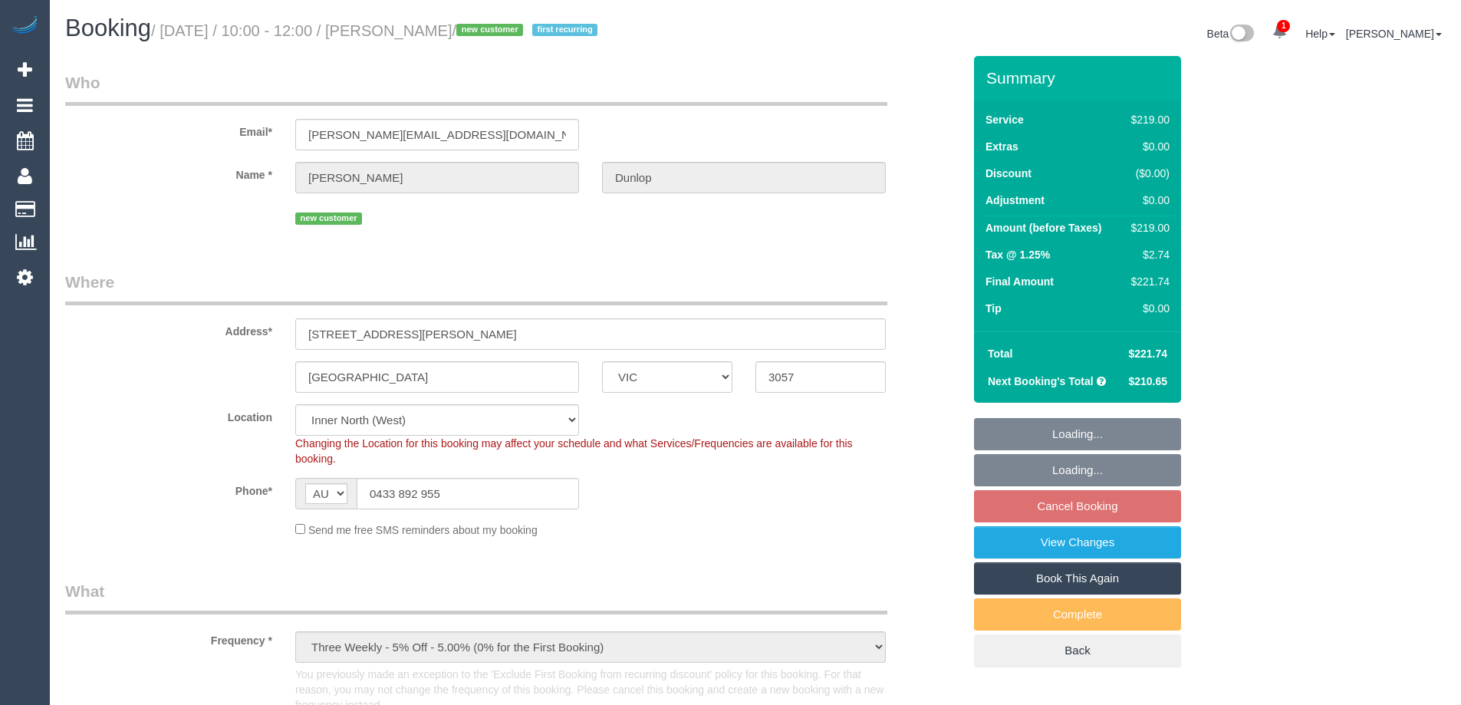
select select "VIC"
select select "string:stripe-pm_1S1yEc2GScqysDRVv0M4hLHP"
select select "number:27"
select select "number:14"
select select "number:19"
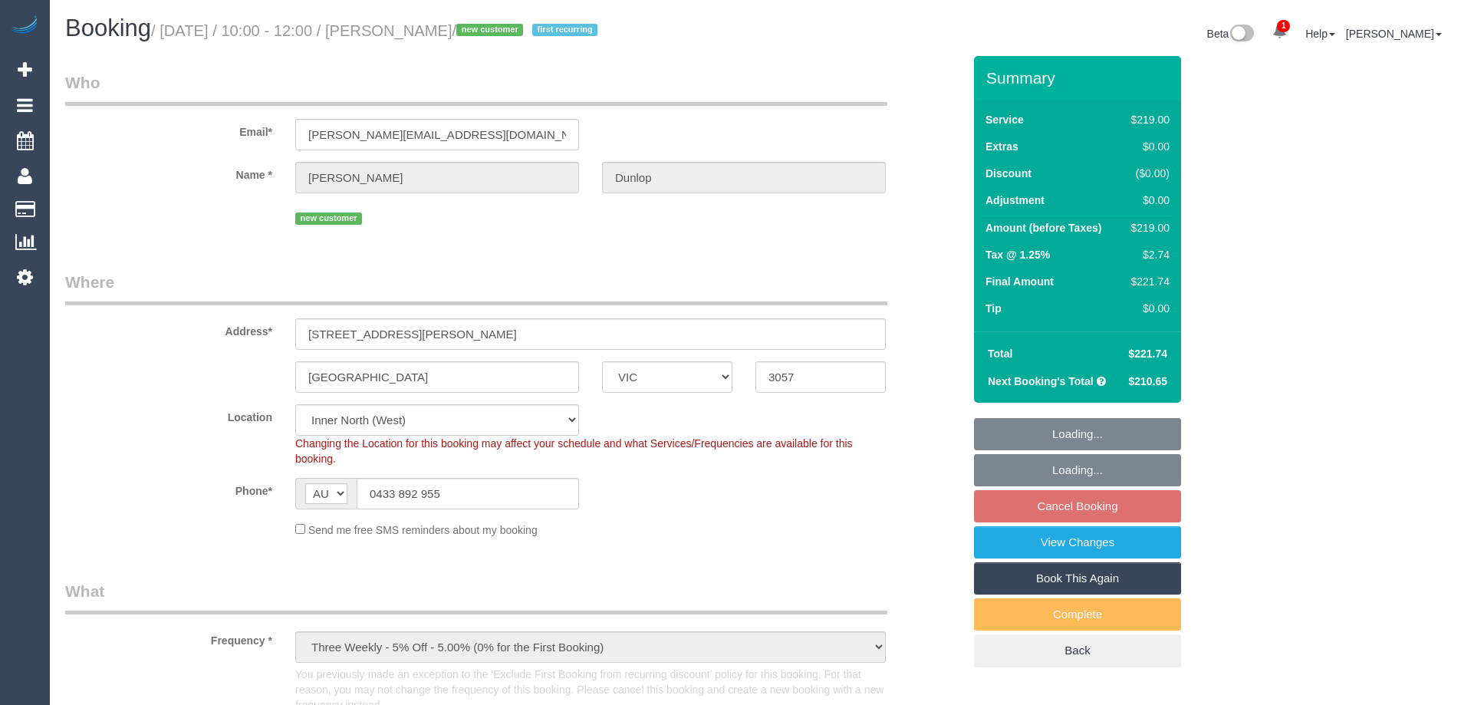
select select "number:25"
select select "number:33"
select select "number:26"
select select "spot1"
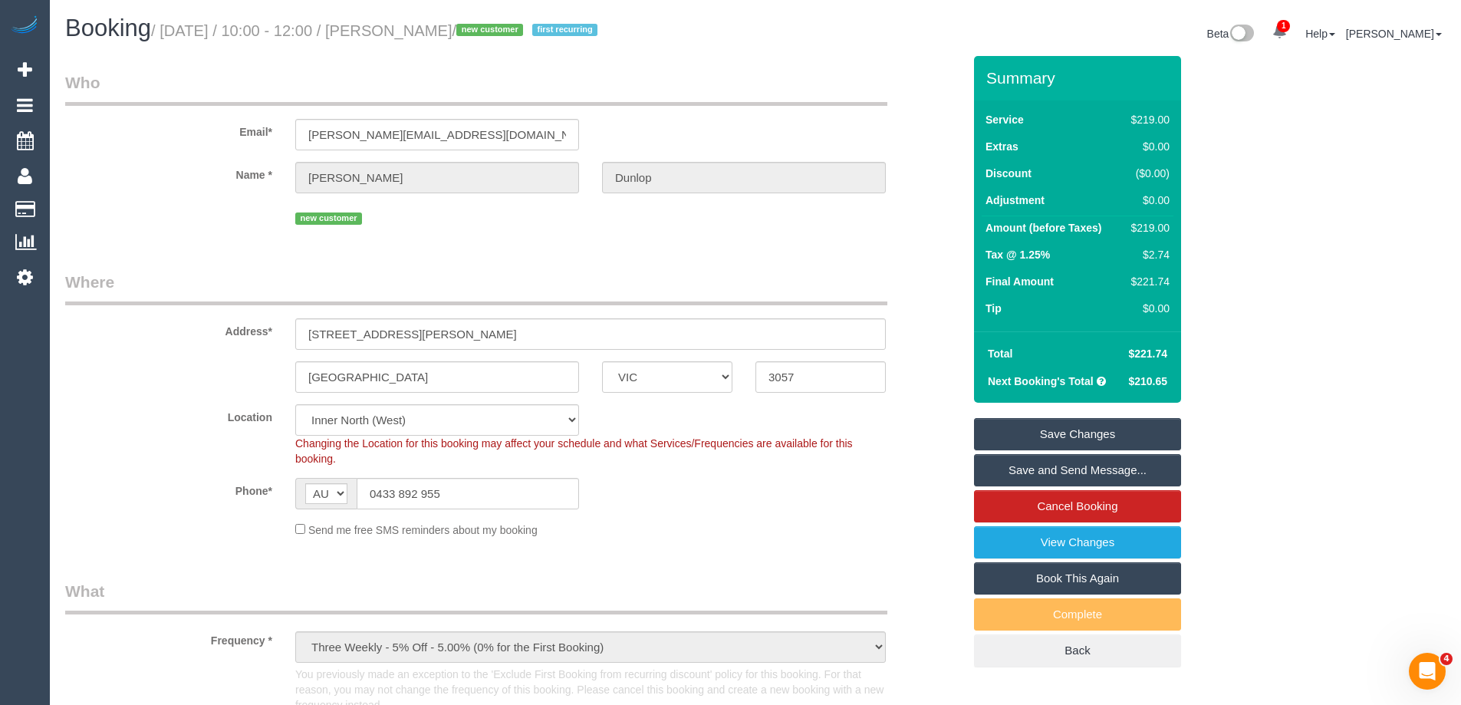
click at [804, 84] on legend "Who" at bounding box center [476, 88] width 822 height 35
drag, startPoint x: 423, startPoint y: 30, endPoint x: 530, endPoint y: 33, distance: 106.6
click at [530, 33] on small "/ [DATE] / 10:00 - 12:00 / [PERSON_NAME] / new customer first recurring" at bounding box center [376, 30] width 451 height 17
copy small "[PERSON_NAME]"
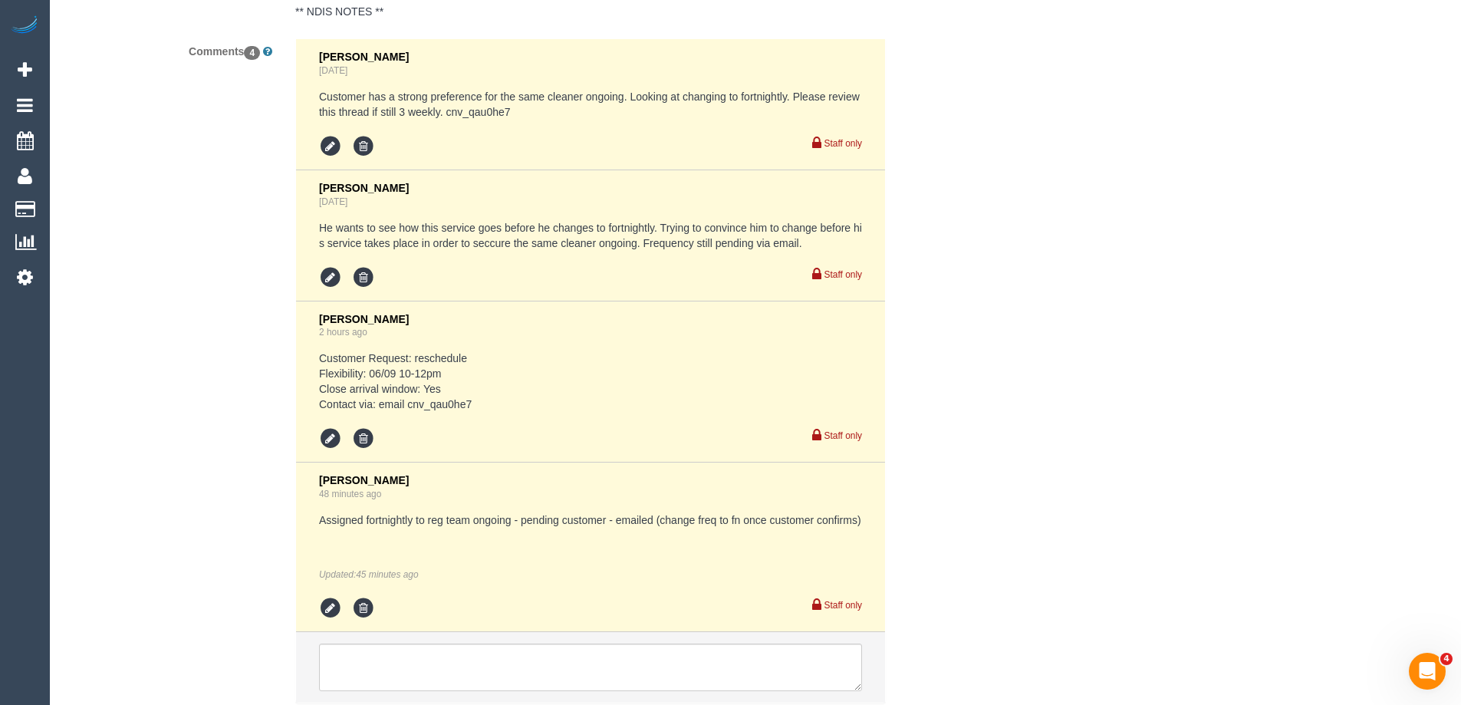
scroll to position [3199, 0]
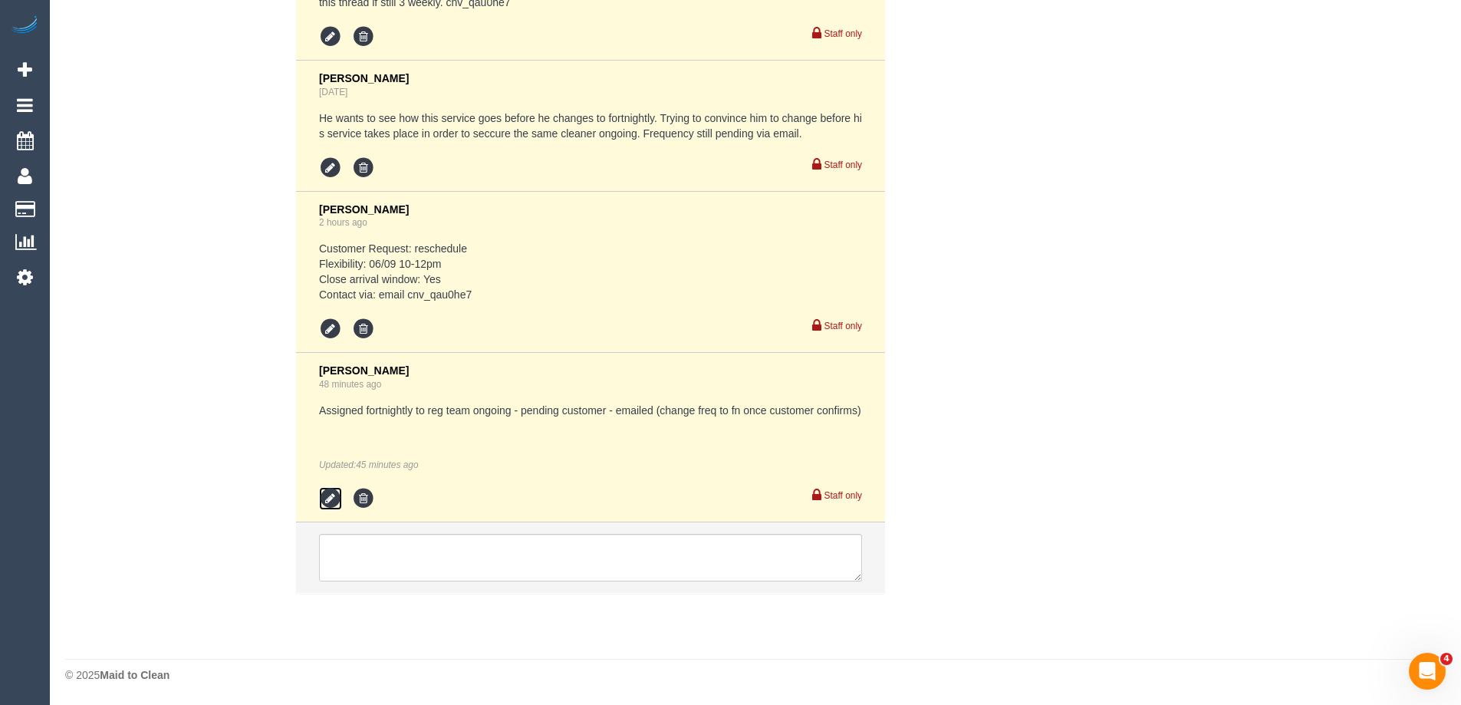
click at [331, 501] on icon at bounding box center [330, 498] width 23 height 23
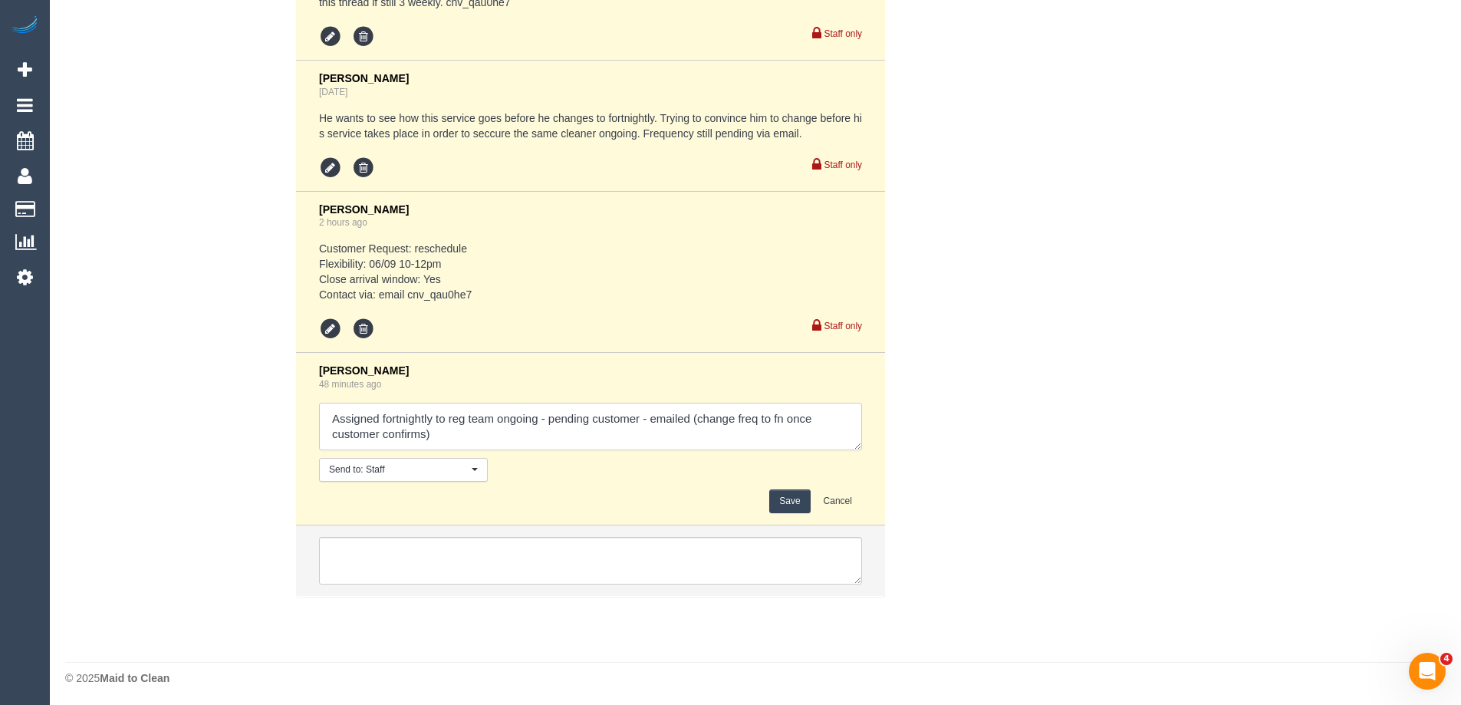
click at [726, 439] on textarea at bounding box center [590, 427] width 543 height 48
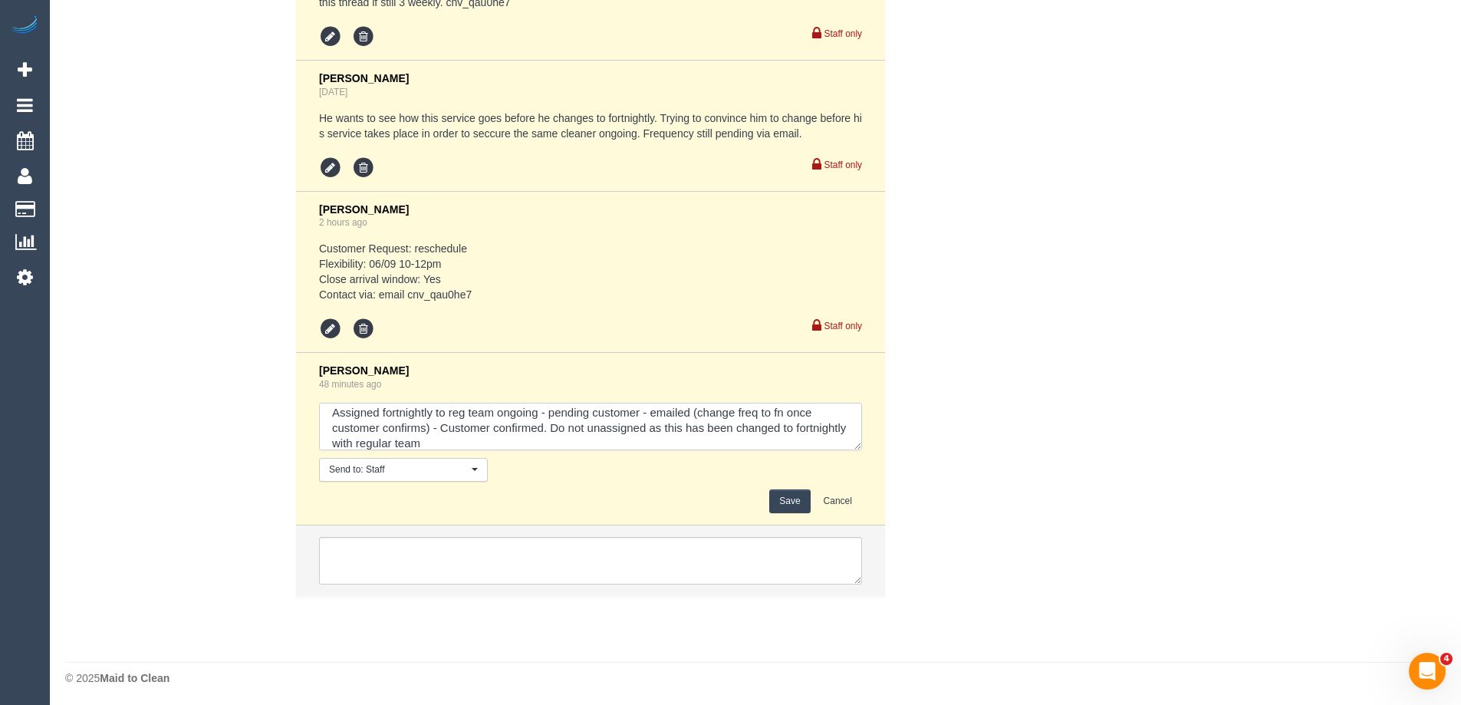
click at [489, 436] on textarea at bounding box center [590, 427] width 543 height 48
click at [501, 442] on textarea at bounding box center [590, 427] width 543 height 48
type textarea "Assigned fortnightly to reg team ongoing - pending customer - emailed (change f…"
click at [801, 502] on button "Save" at bounding box center [789, 501] width 41 height 24
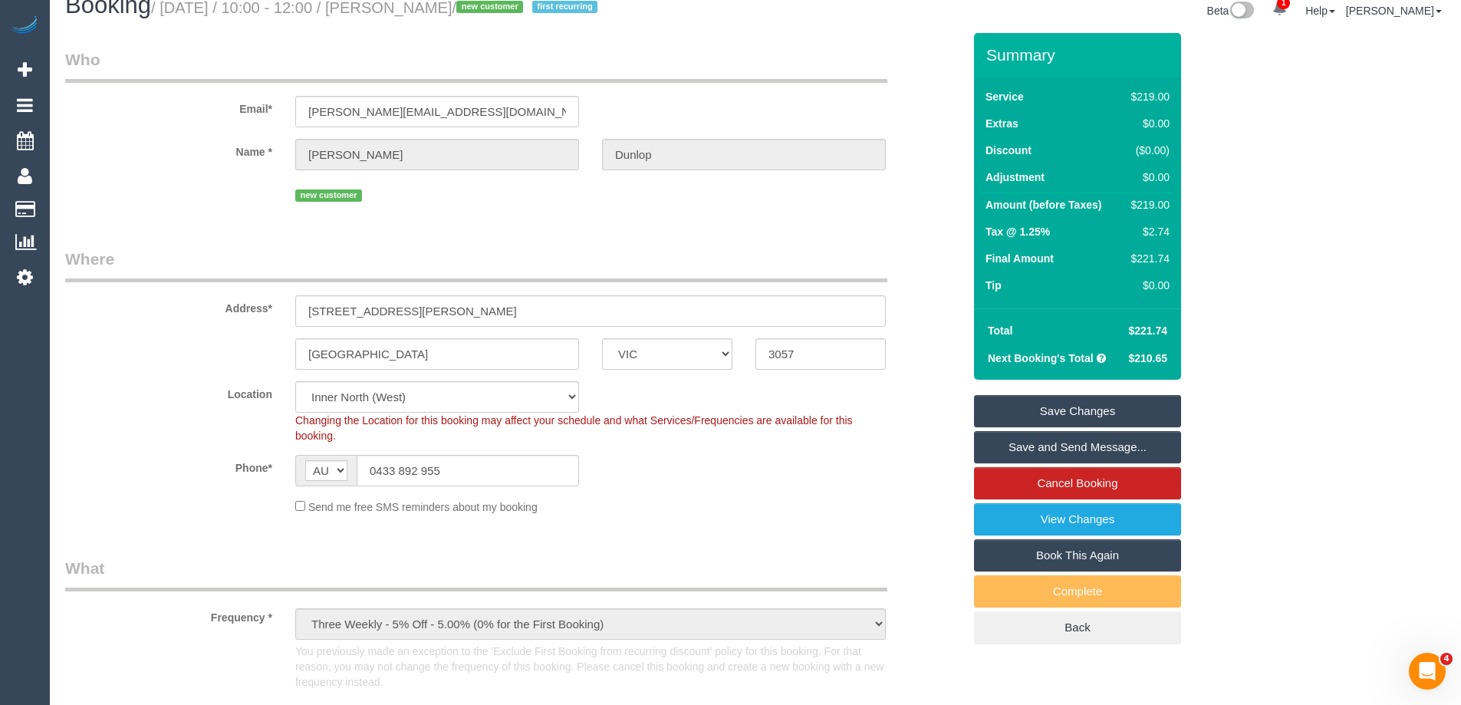
scroll to position [0, 0]
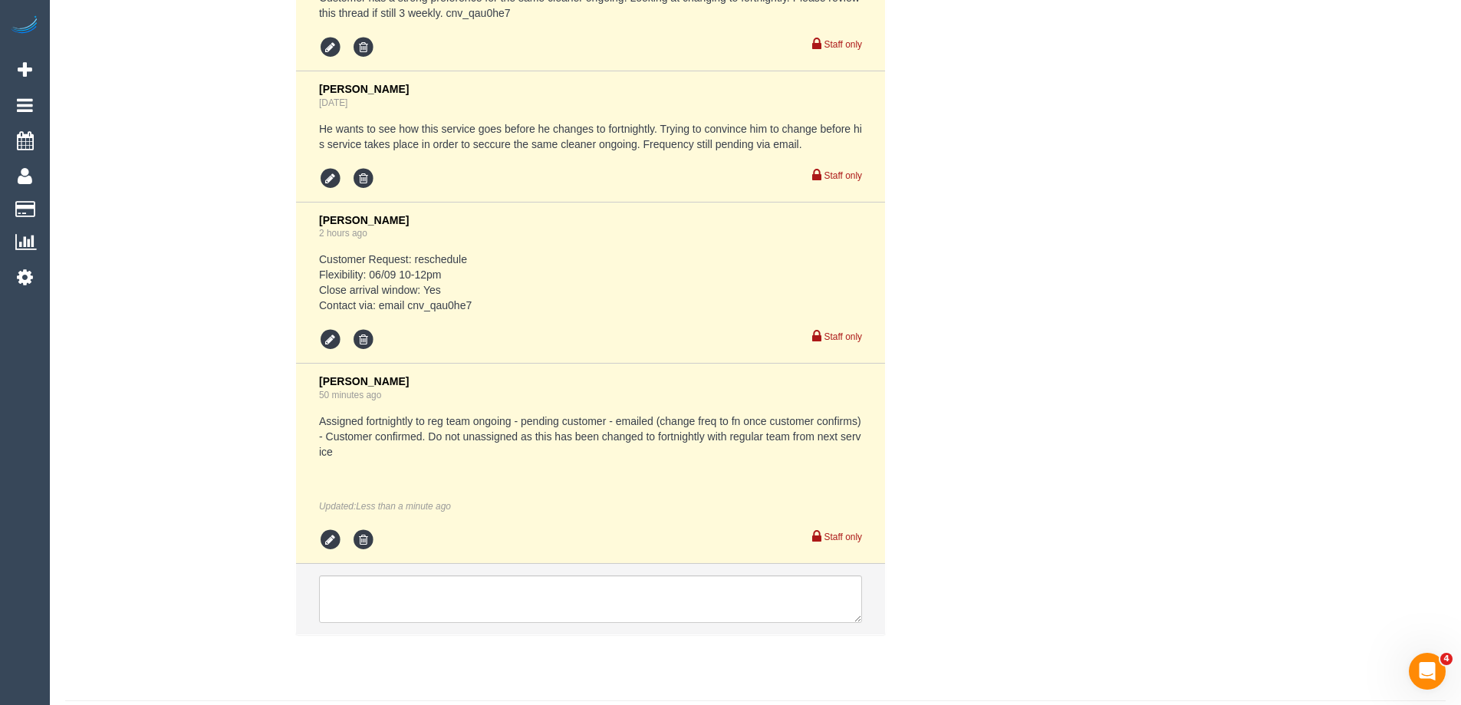
scroll to position [3230, 0]
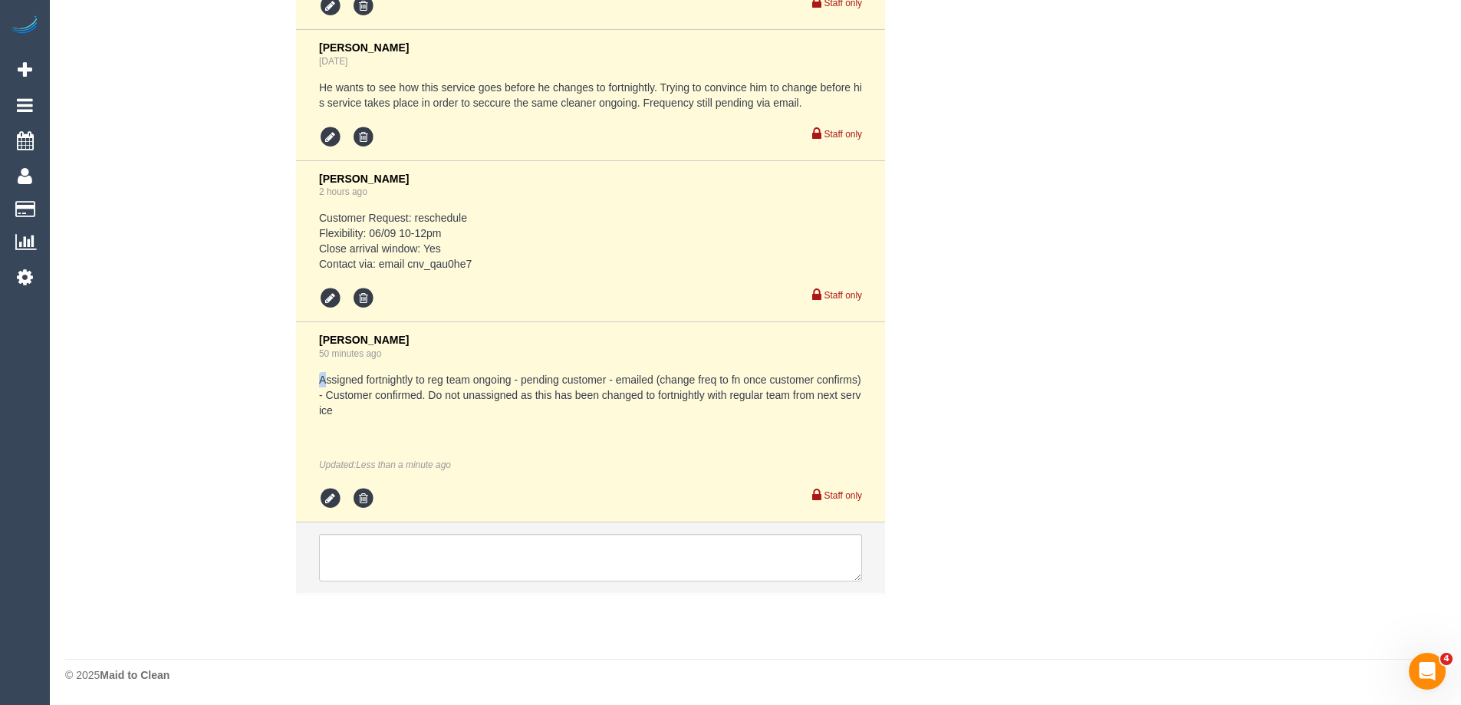
drag, startPoint x: 311, startPoint y: 376, endPoint x: 330, endPoint y: 397, distance: 28.3
click at [345, 400] on li "Laura Butera 50 minutes ago Assigned fortnightly to reg team ongoing - pending …" at bounding box center [590, 422] width 589 height 200
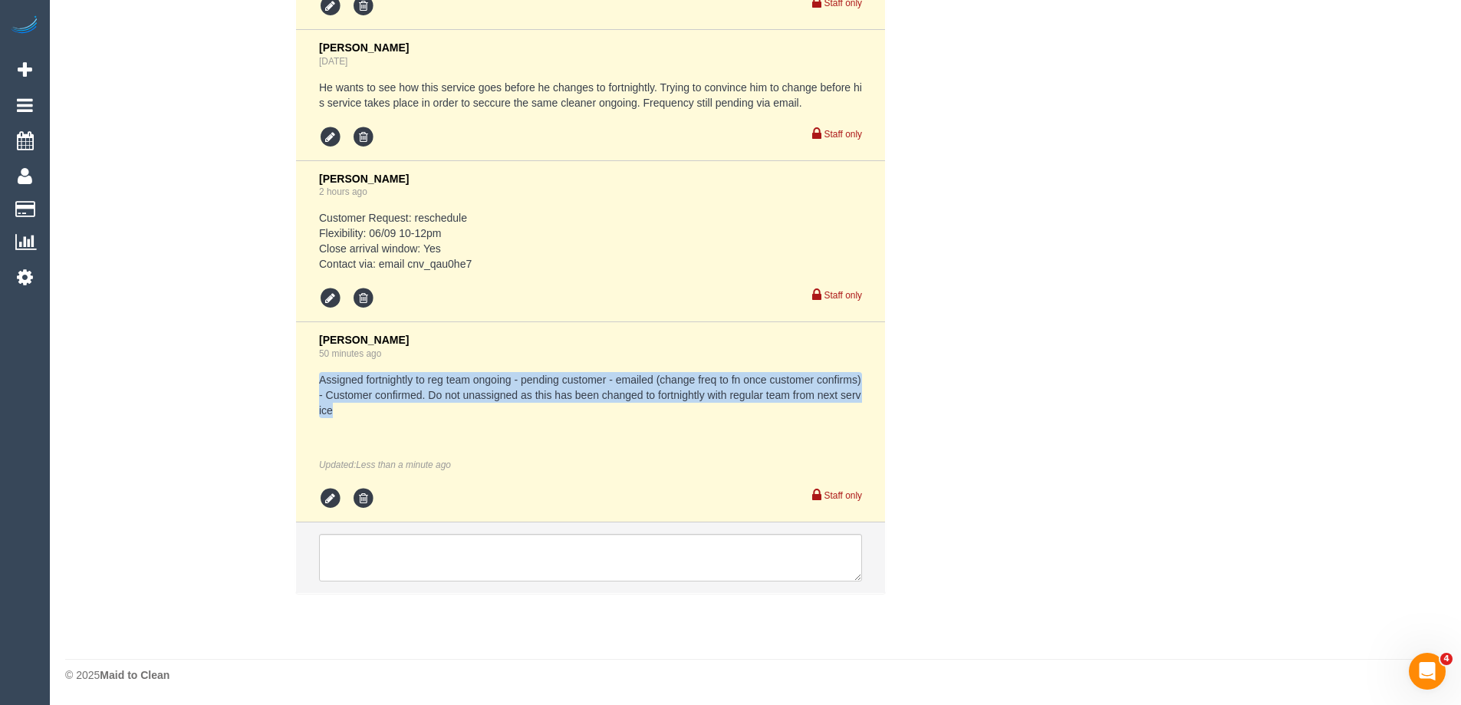
drag, startPoint x: 335, startPoint y: 416, endPoint x: 308, endPoint y: 374, distance: 50.4
click at [308, 374] on li "Laura Butera 50 minutes ago Assigned fortnightly to reg team ongoing - pending …" at bounding box center [590, 422] width 589 height 200
copy pre "Assigned fortnightly to reg team ongoing - pending customer - emailed (change f…"
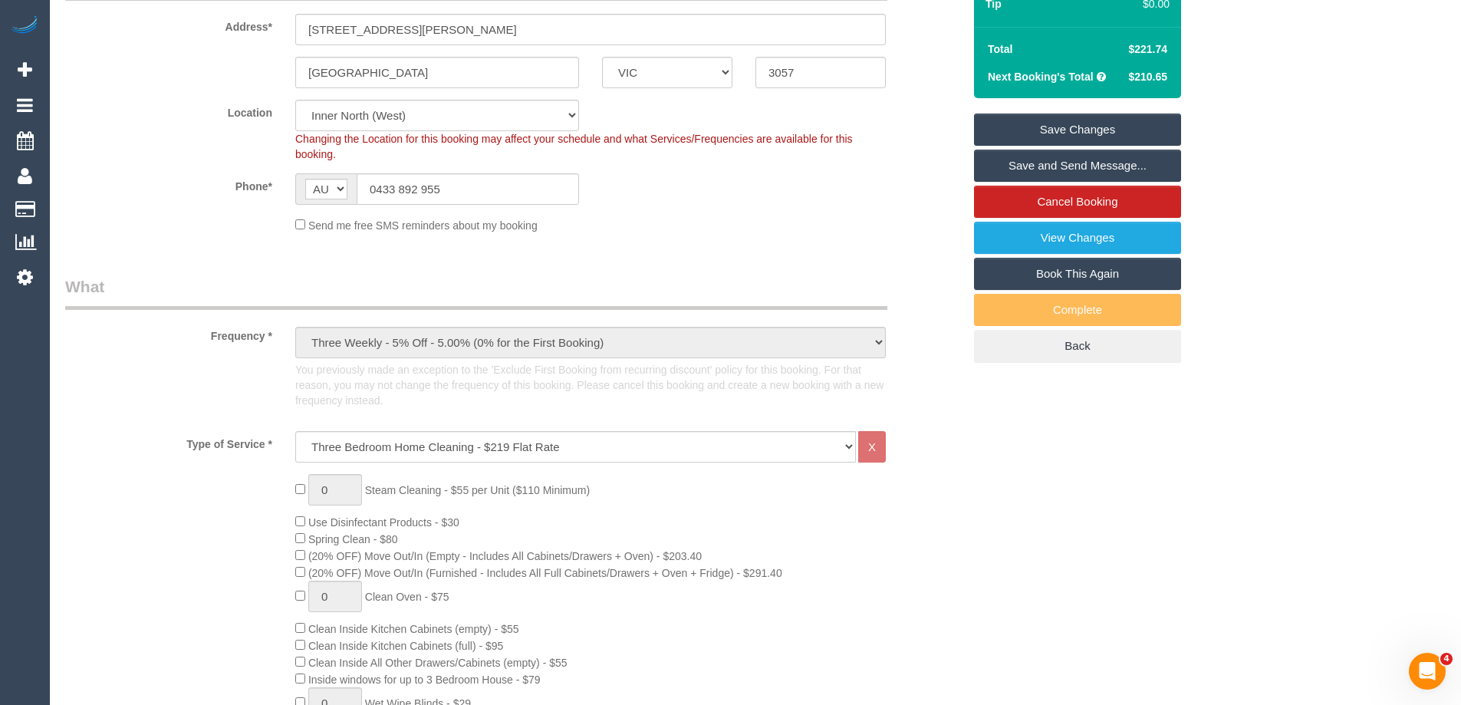
scroll to position [162, 0]
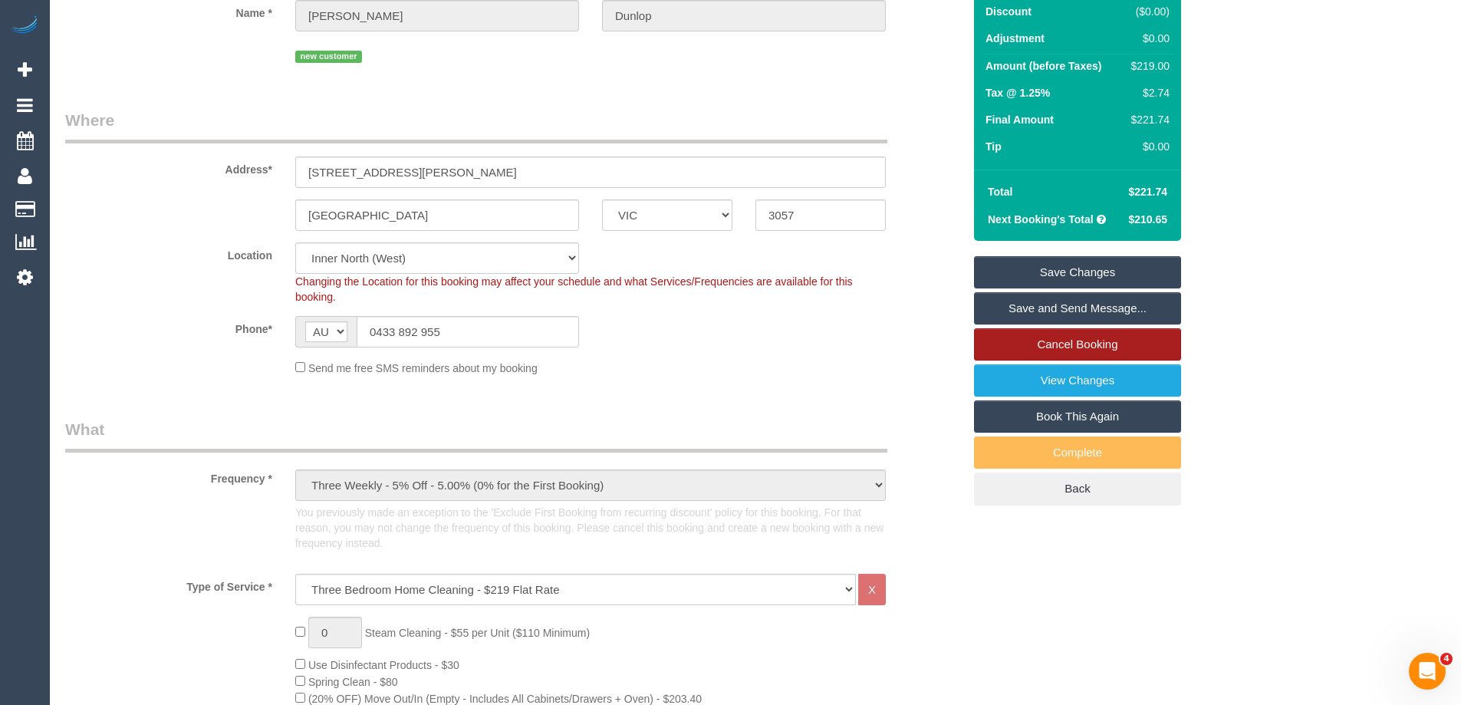
click at [1073, 344] on link "Cancel Booking" at bounding box center [1077, 344] width 207 height 32
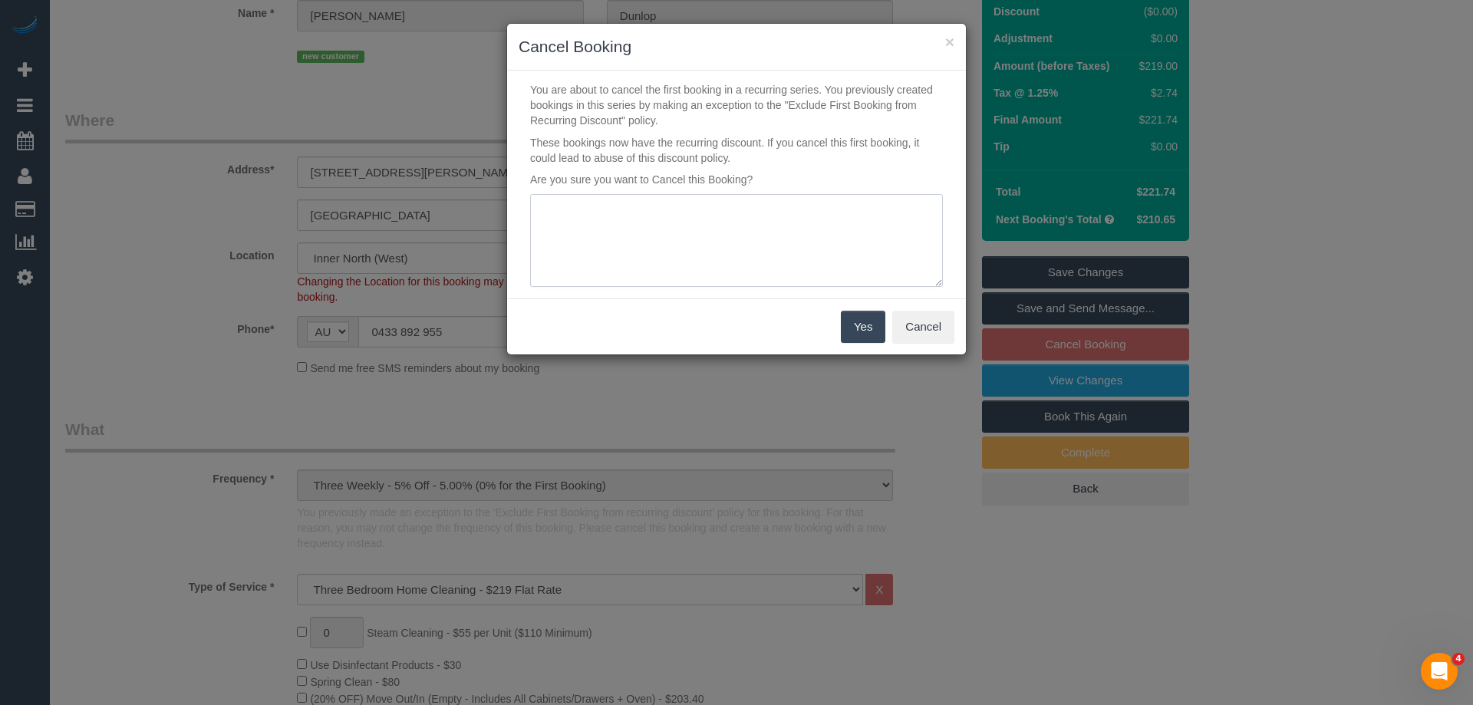
click at [828, 238] on textarea at bounding box center [736, 241] width 413 height 94
type textarea "changing to FN"
click at [870, 320] on button "Yes" at bounding box center [863, 327] width 44 height 32
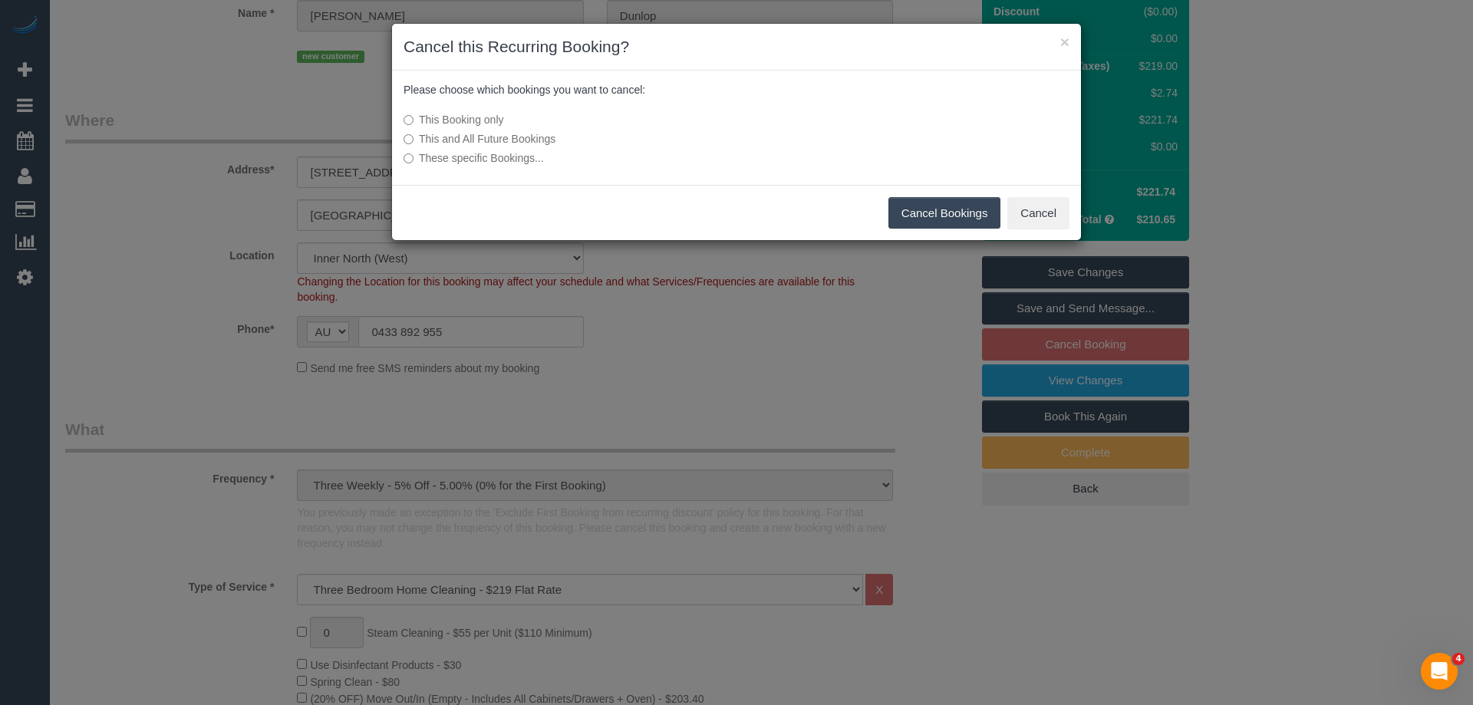
click at [915, 211] on button "Cancel Bookings" at bounding box center [944, 213] width 113 height 32
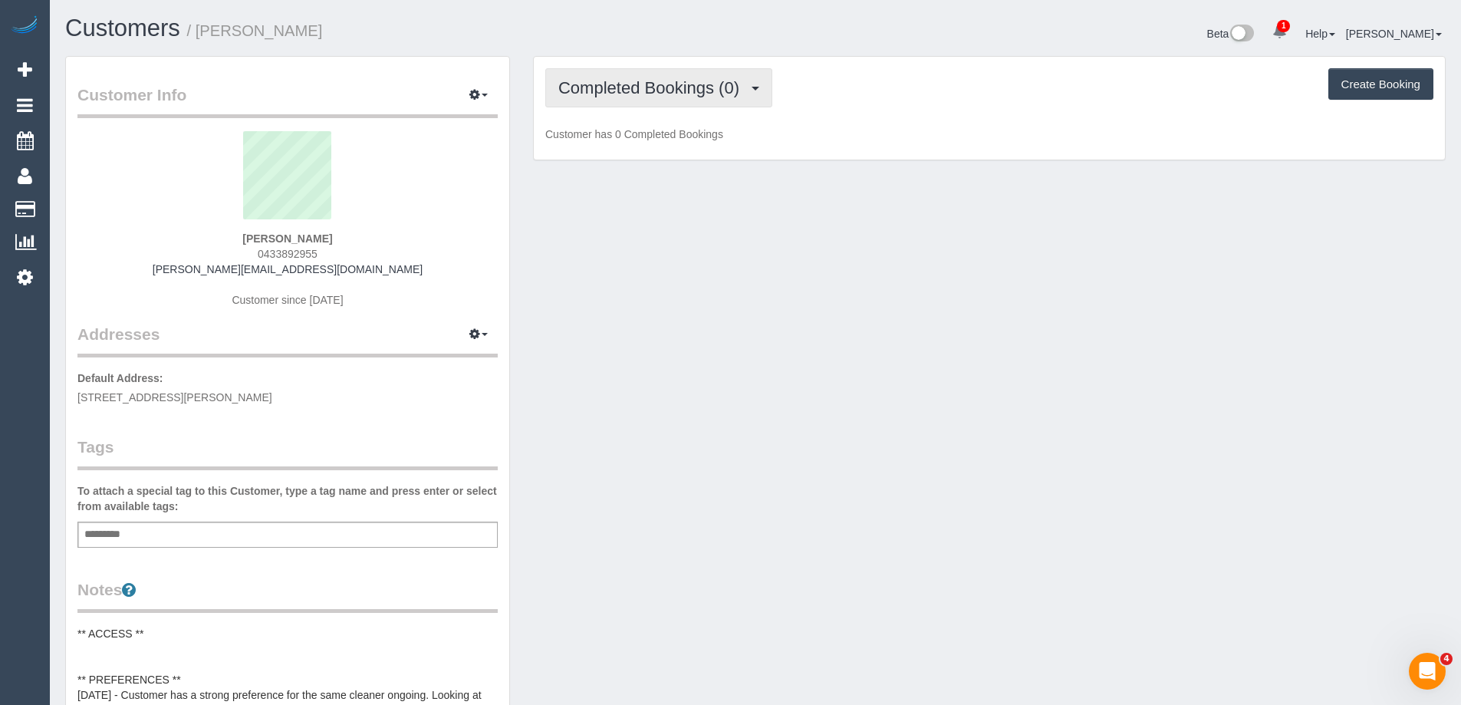
click at [630, 85] on span "Completed Bookings (0)" at bounding box center [652, 87] width 189 height 19
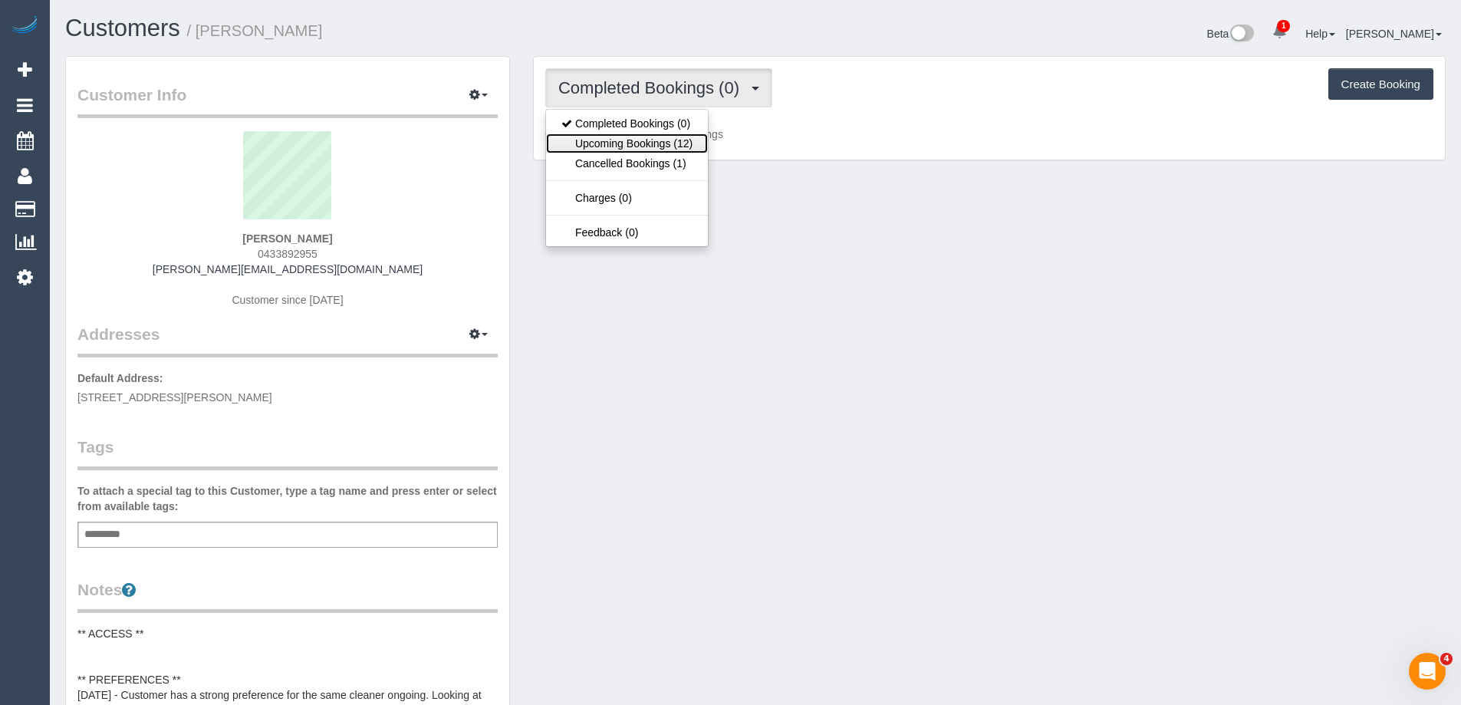
click at [646, 140] on link "Upcoming Bookings (12)" at bounding box center [627, 143] width 162 height 20
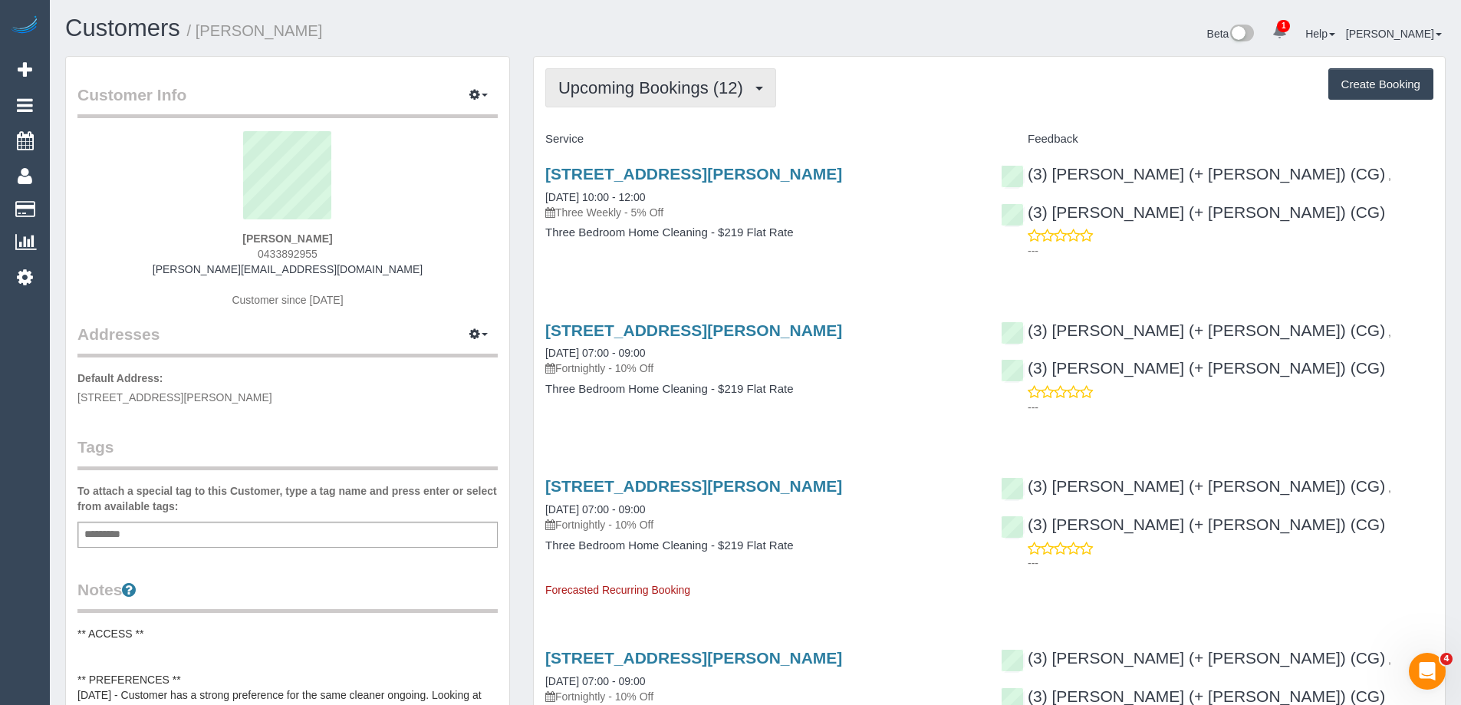
click at [612, 81] on span "Upcoming Bookings (12)" at bounding box center [654, 87] width 193 height 19
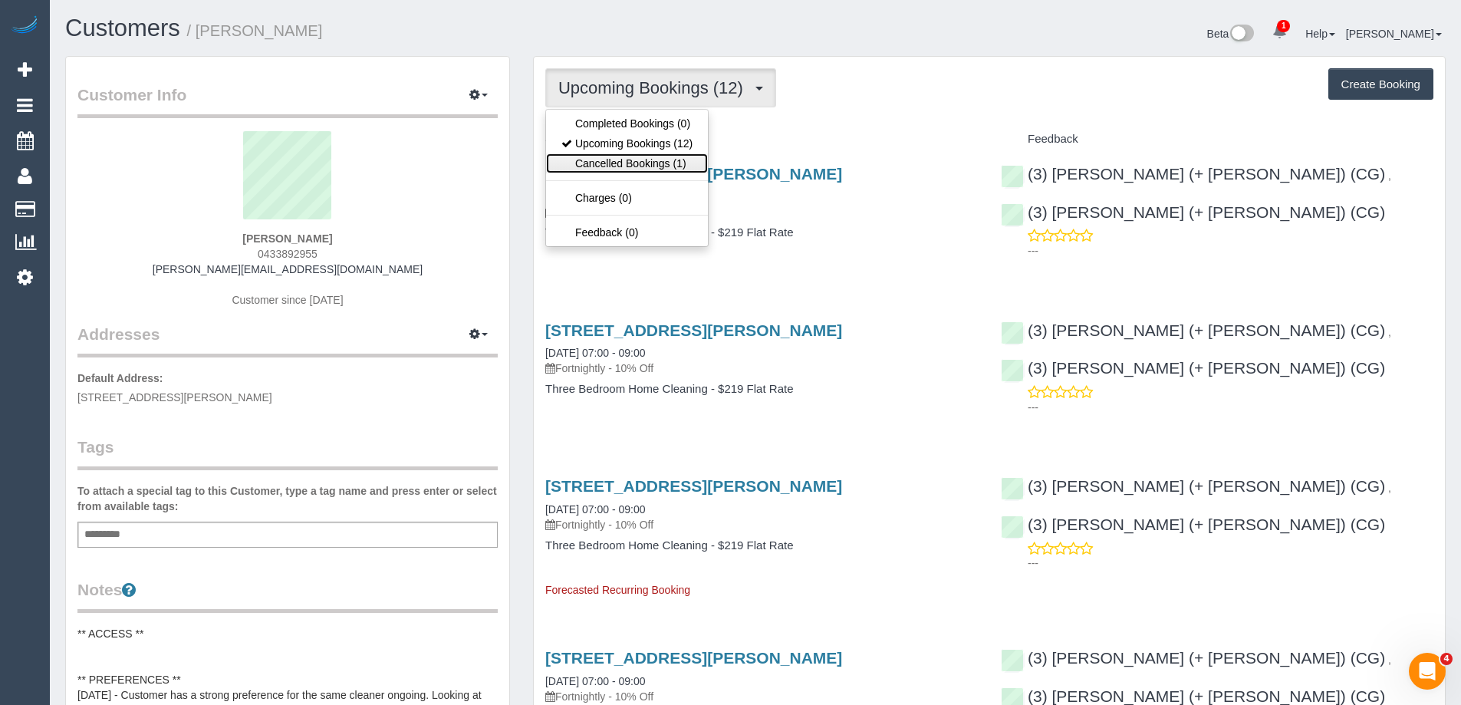
click at [614, 156] on link "Cancelled Bookings (1)" at bounding box center [627, 163] width 162 height 20
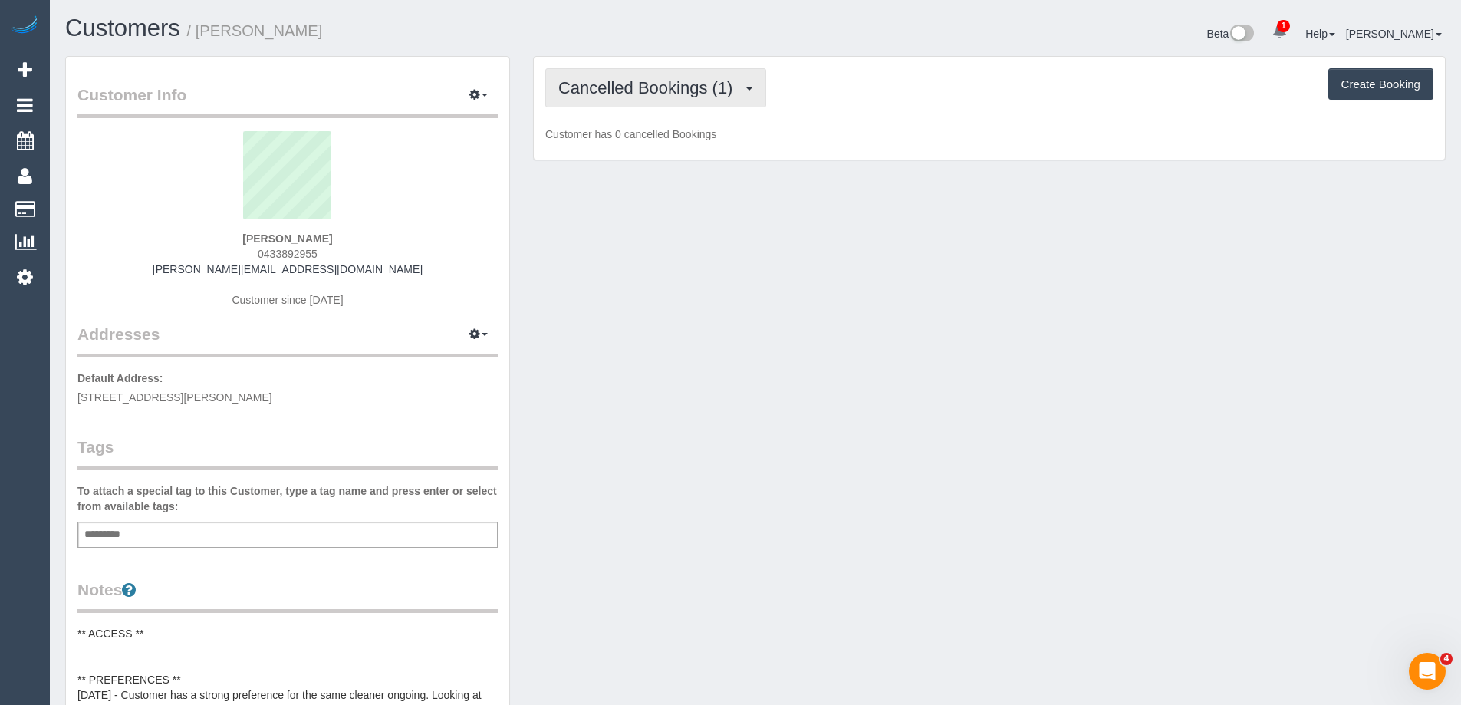
click at [625, 86] on span "Cancelled Bookings (1)" at bounding box center [649, 87] width 182 height 19
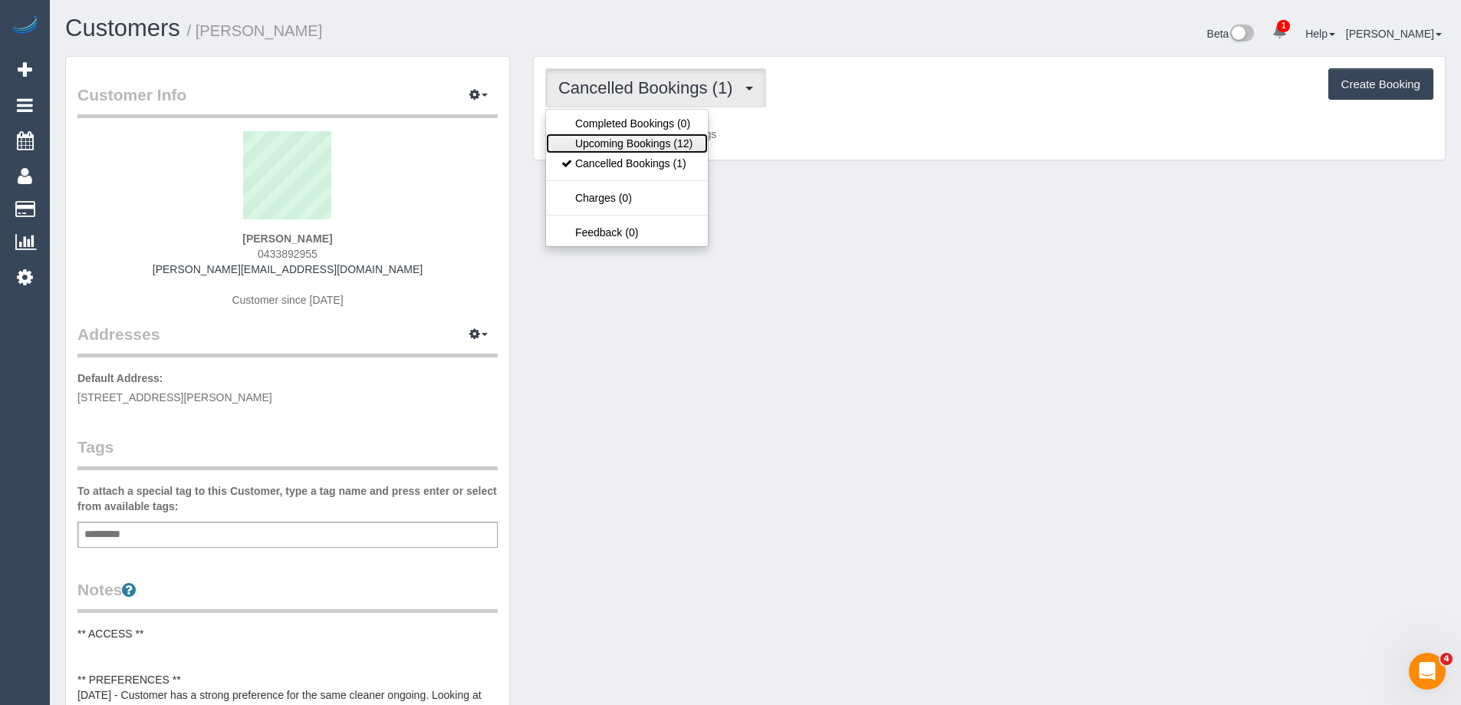
click at [606, 144] on link "Upcoming Bookings (12)" at bounding box center [627, 143] width 162 height 20
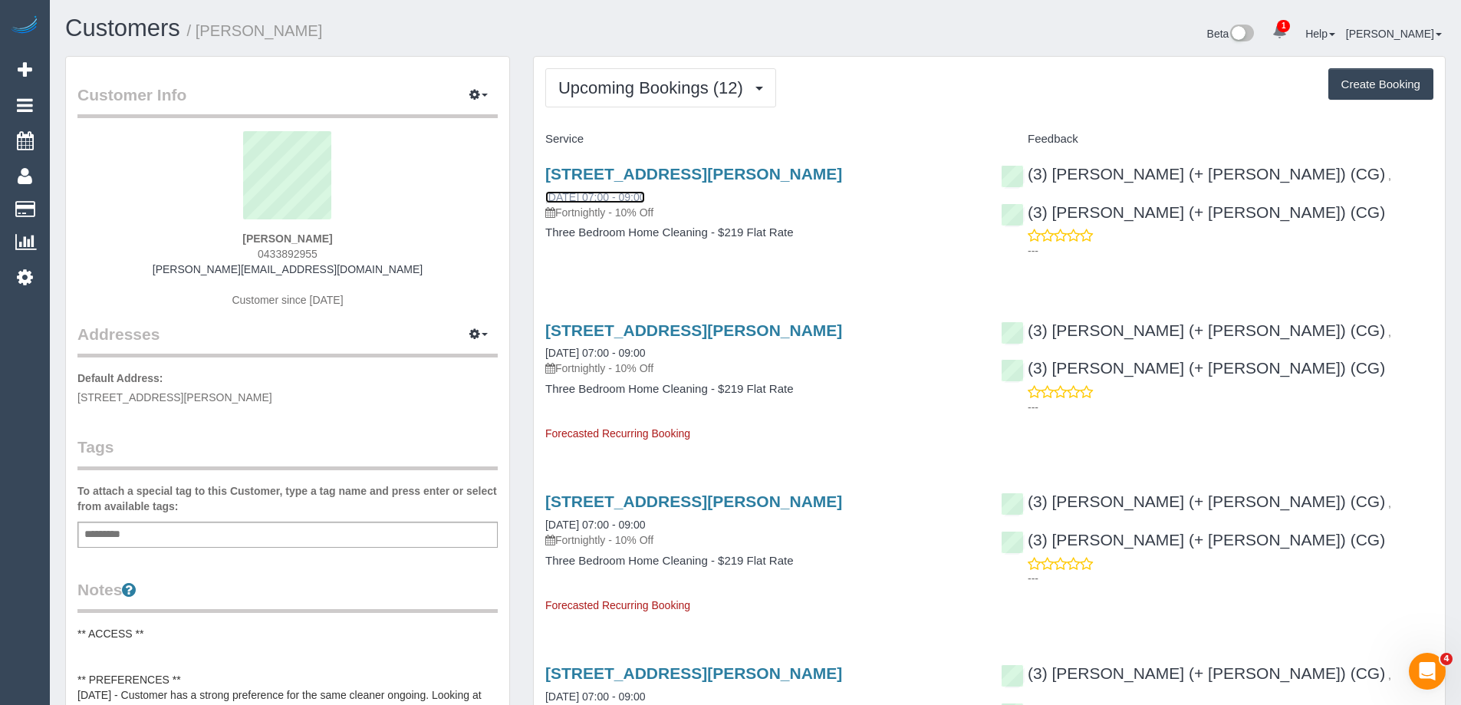
click at [590, 196] on link "[DATE] 07:00 - 09:00" at bounding box center [595, 197] width 100 height 12
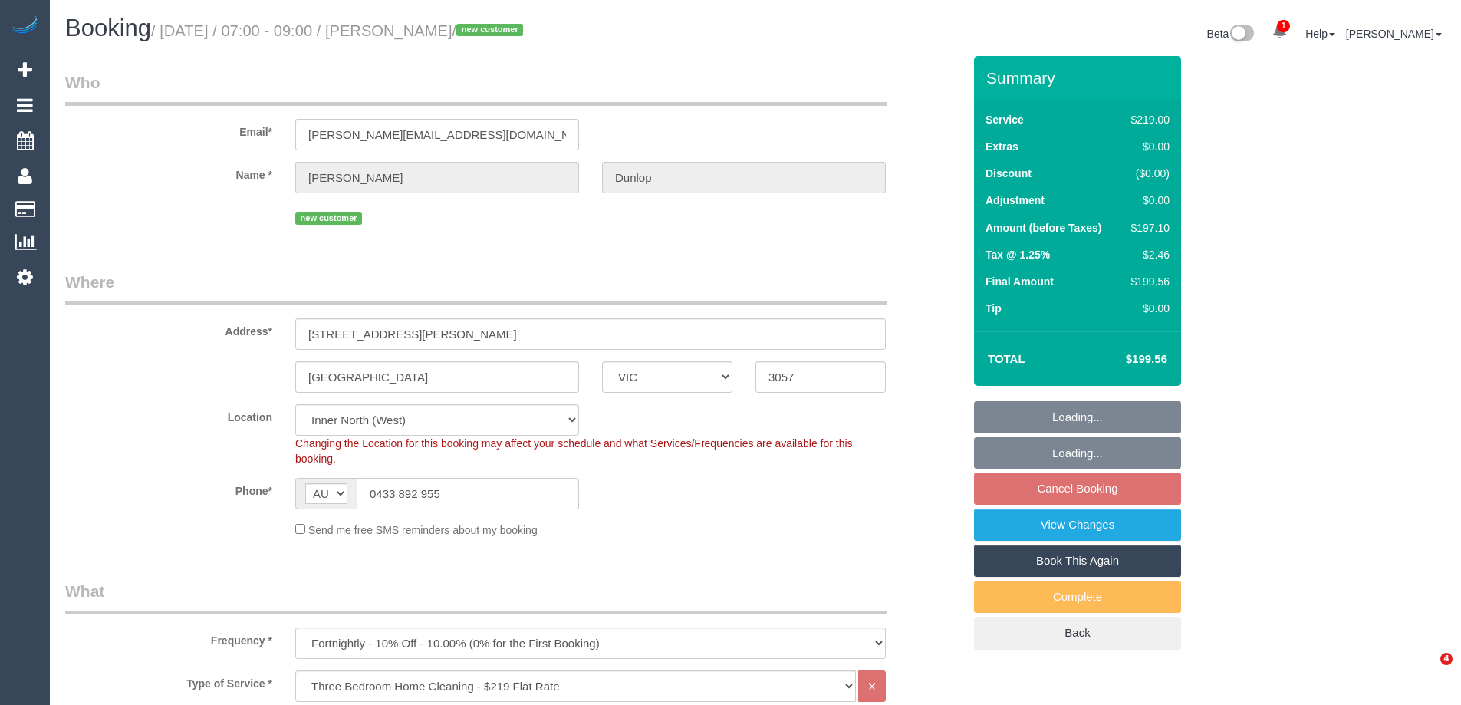
select select "VIC"
select select "string:stripe-pm_1S1yEc2GScqysDRVv0M4hLHP"
select select "number:27"
select select "number:14"
select select "number:19"
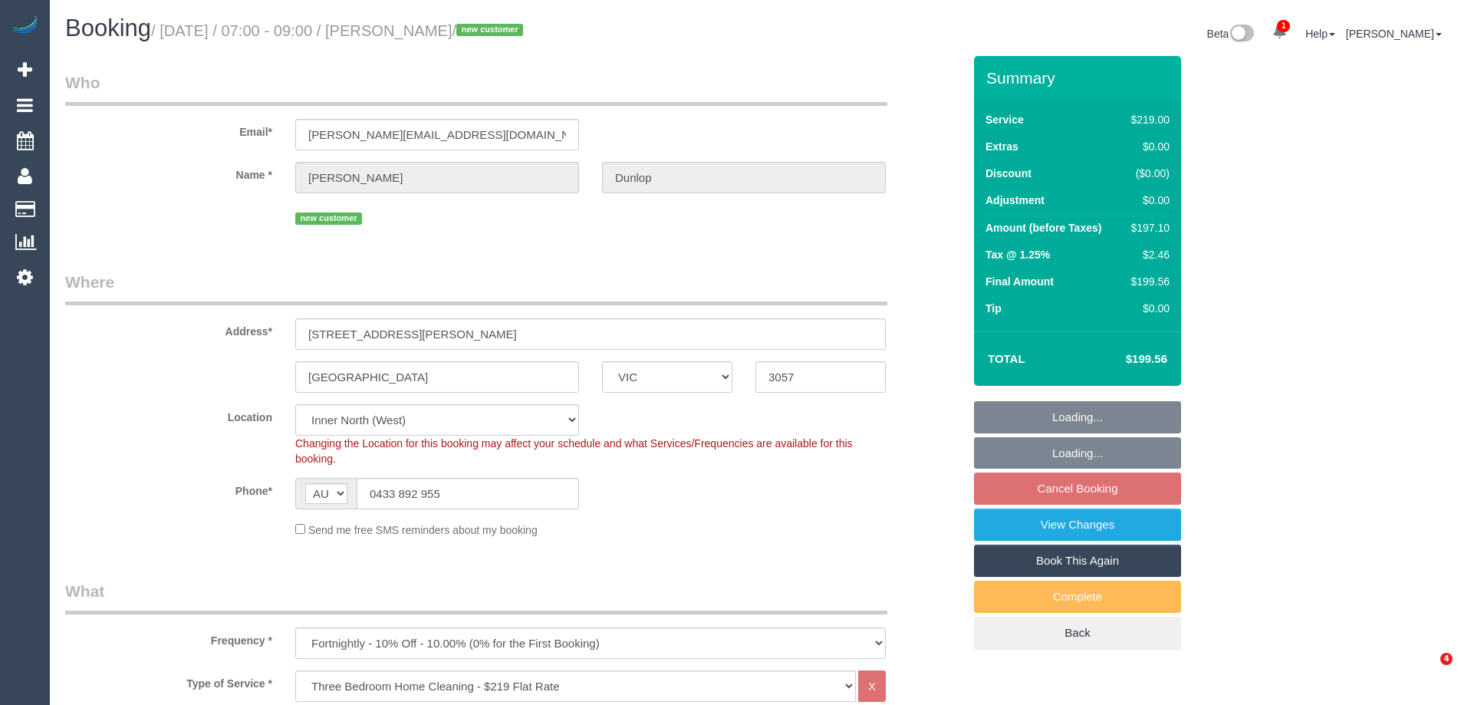
select select "number:25"
select select "number:33"
select select "number:26"
select select "spot1"
select select "VIC"
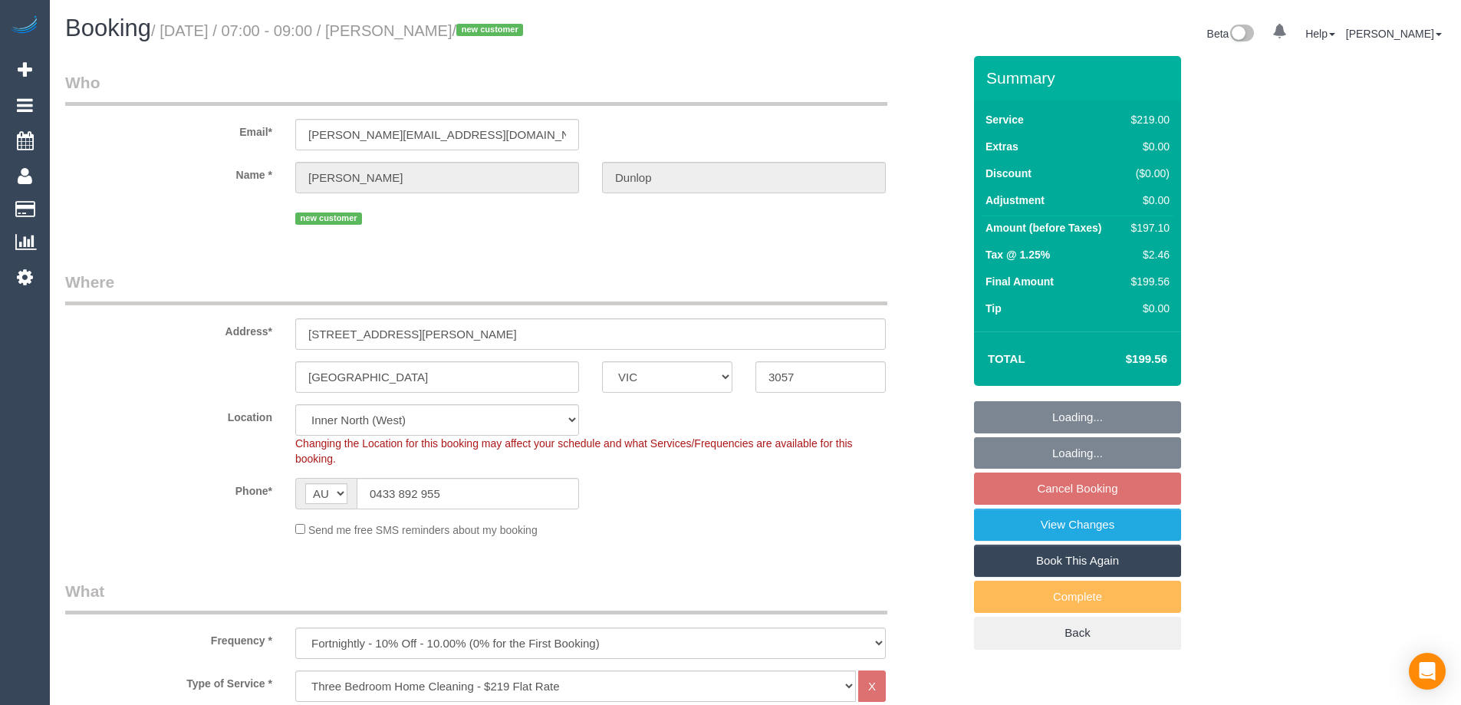
select select "string:stripe-pm_1S1yEc2GScqysDRVv0M4hLHP"
select select "spot1"
select select "number:27"
select select "number:14"
select select "number:19"
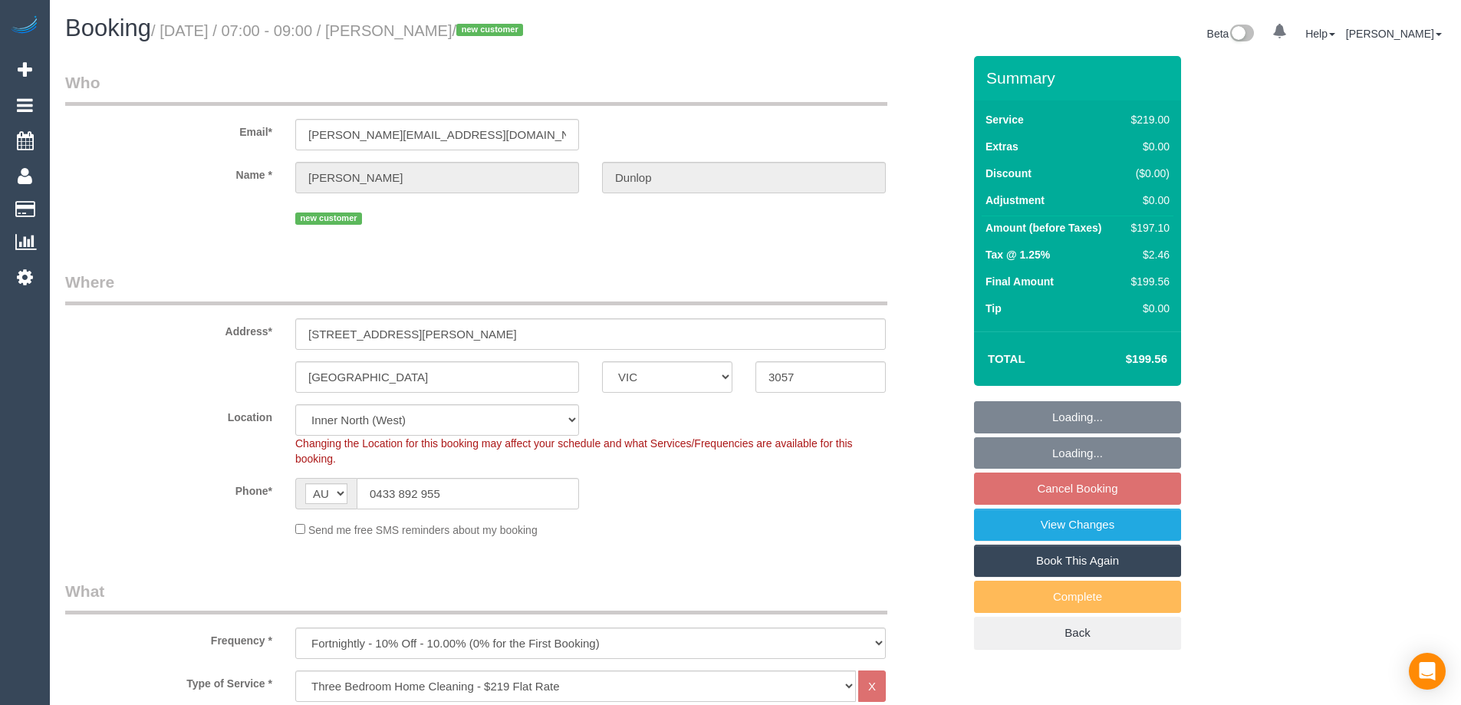
select select "number:25"
select select "number:33"
select select "number:26"
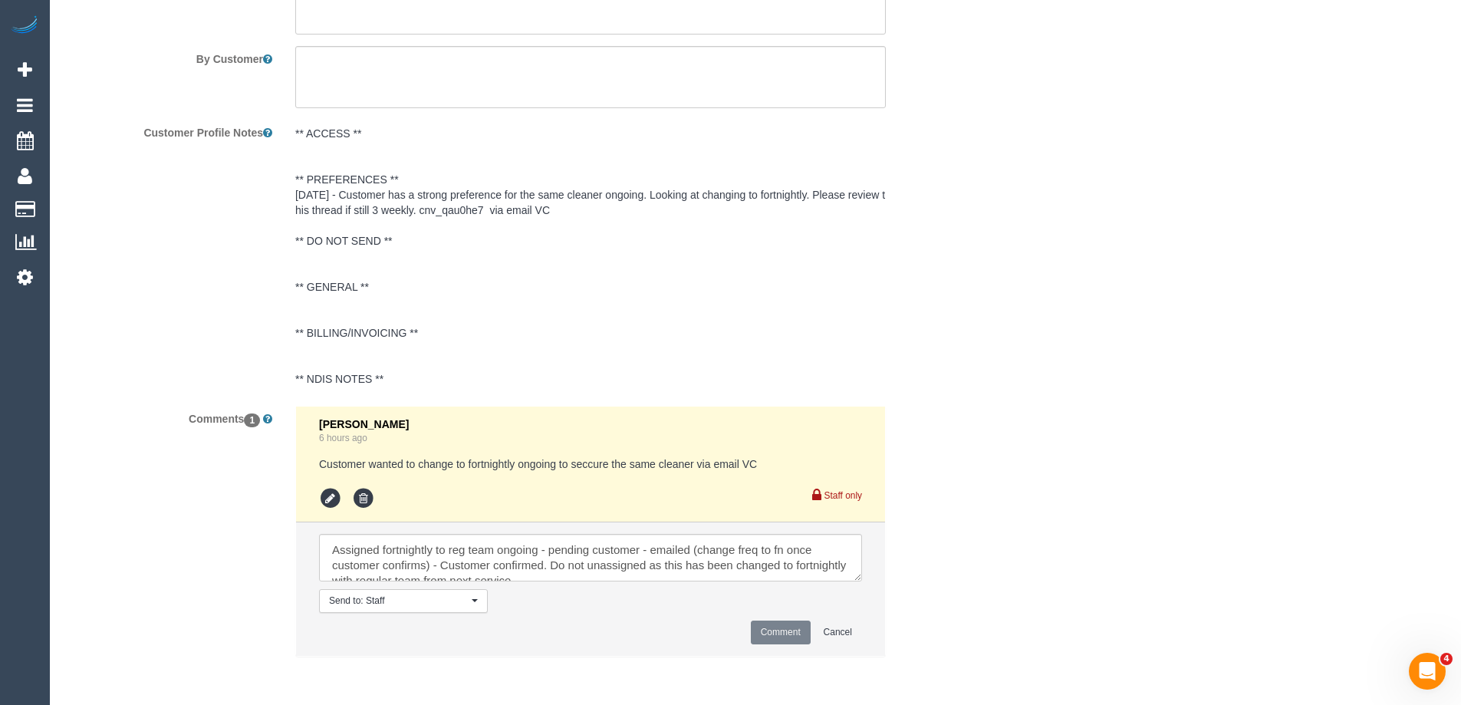
scroll to position [6, 0]
drag, startPoint x: 549, startPoint y: 558, endPoint x: 607, endPoint y: 588, distance: 65.5
click at [607, 590] on li "Send to: Staff Nothing selected Send to: Staff Send to: Customer Send to: Team …" at bounding box center [590, 588] width 589 height 133
click at [693, 569] on textarea at bounding box center [590, 558] width 543 height 48
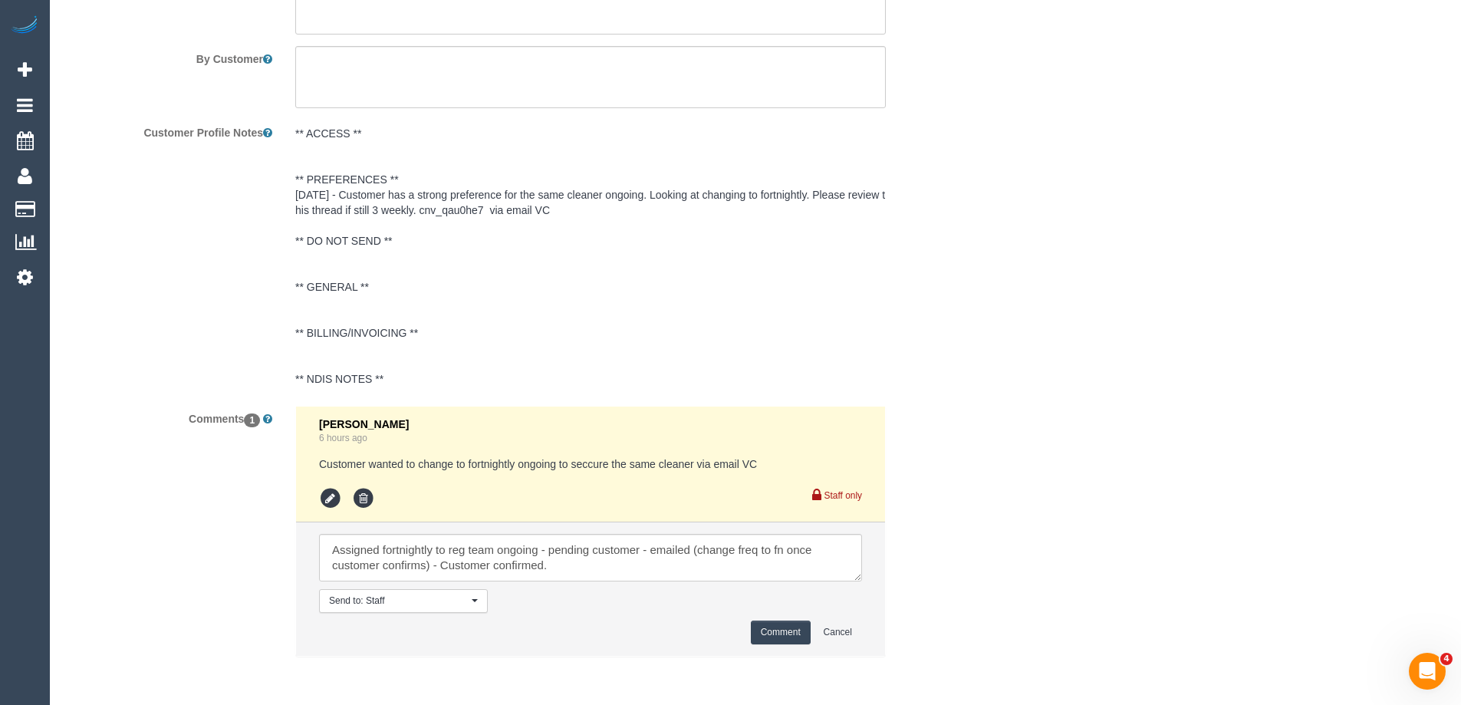
type textarea "Assigned fortnightly to reg team ongoing - pending customer - emailed (change f…"
click at [788, 628] on button "Comment" at bounding box center [781, 632] width 60 height 24
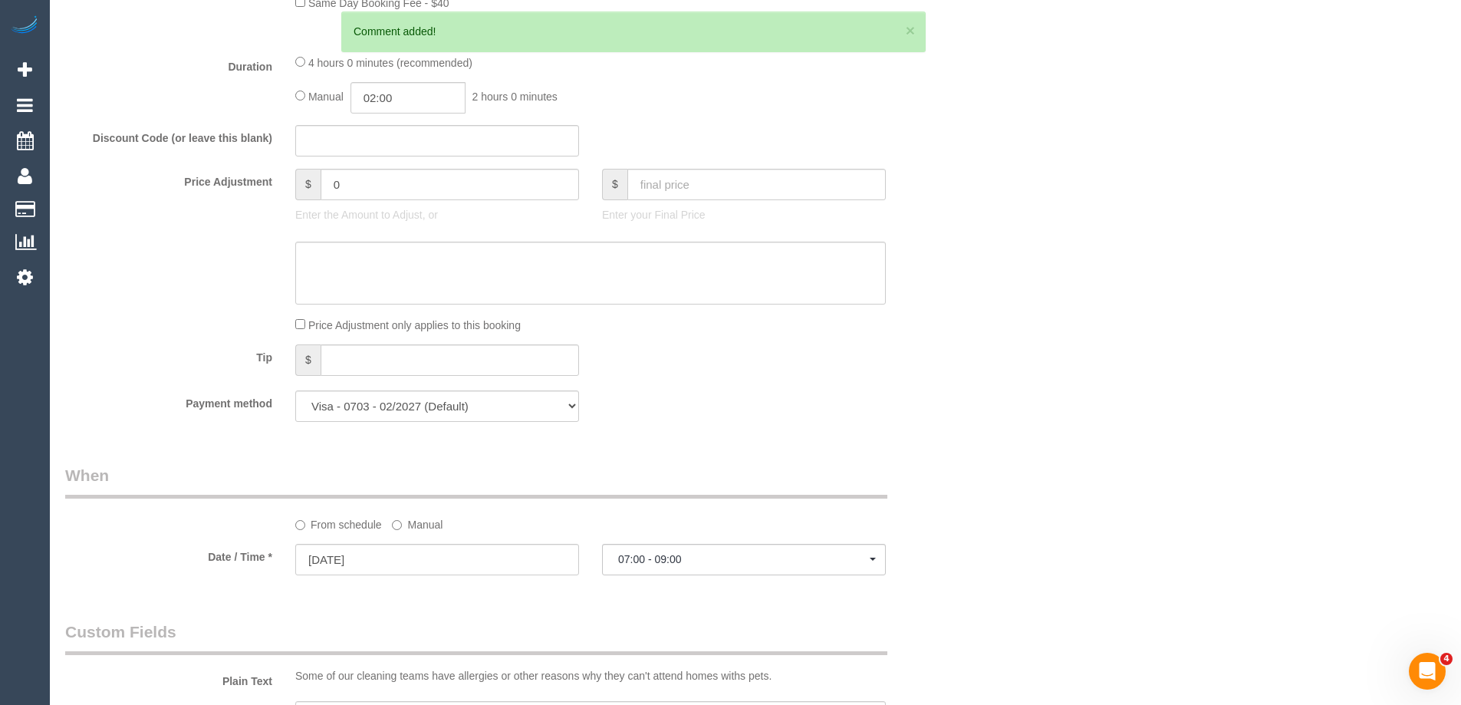
scroll to position [1403, 0]
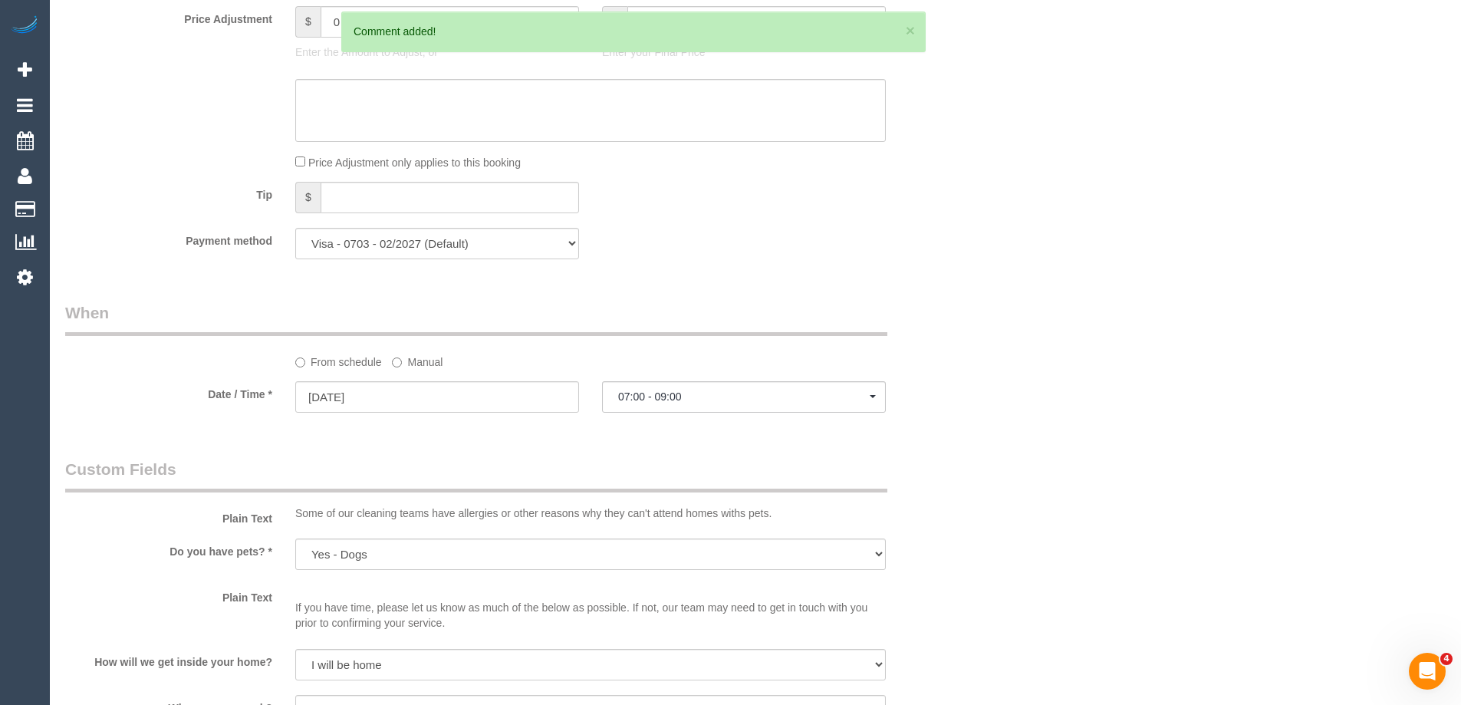
click at [414, 364] on label "Manual" at bounding box center [417, 359] width 51 height 21
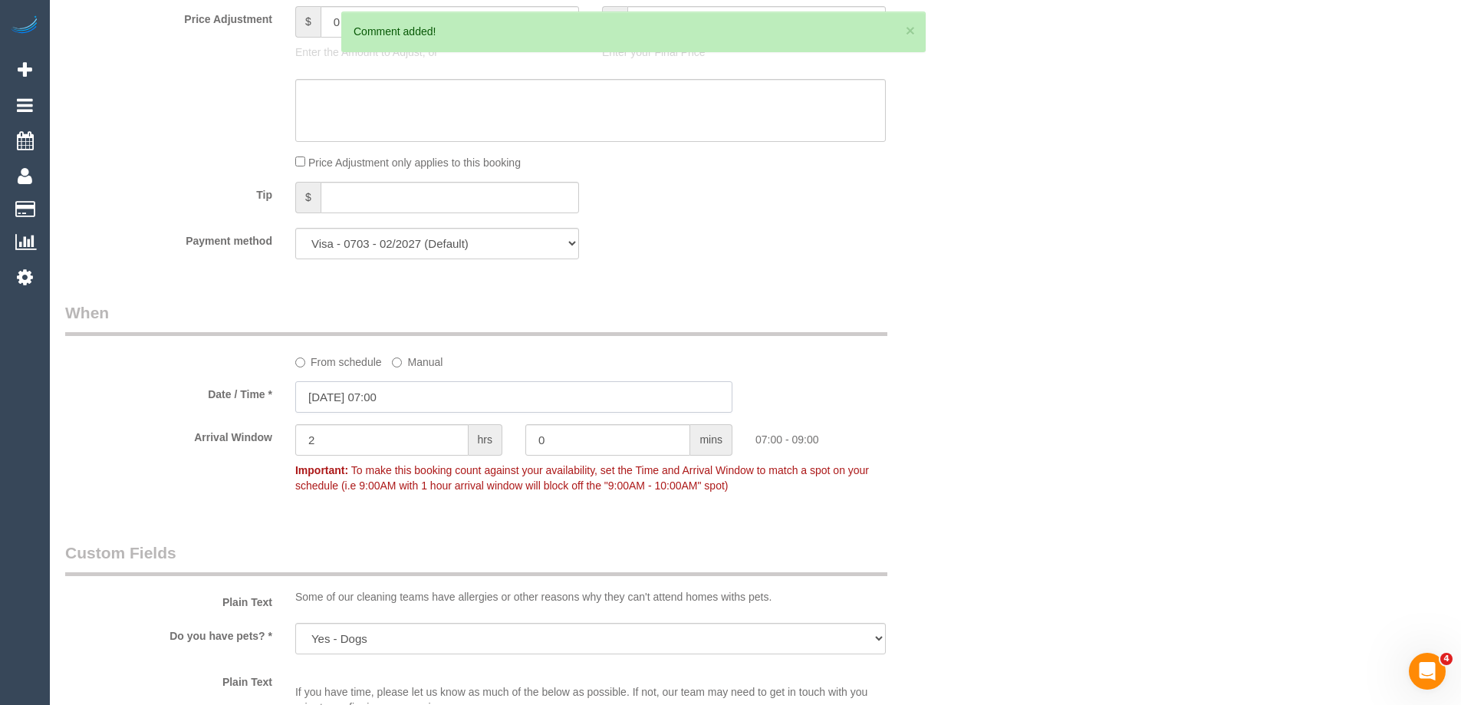
click at [402, 392] on input "20/09/2025 07:00" at bounding box center [513, 396] width 437 height 31
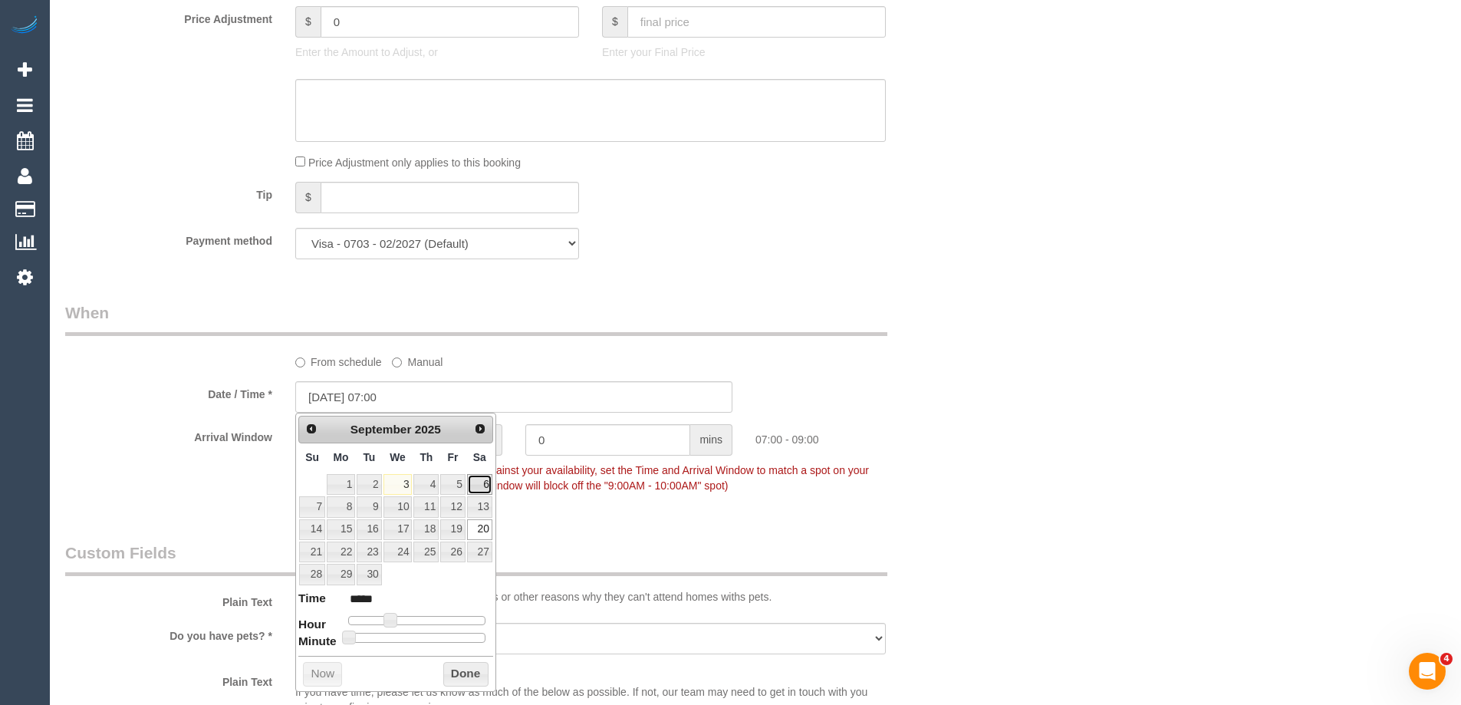
click at [485, 479] on link "6" at bounding box center [479, 484] width 25 height 21
click at [947, 371] on sui-booking-spot "From schedule Manual Date / Time * 06/09/2025 07:00 Arrival Window 2 hrs 0 mins…" at bounding box center [513, 400] width 897 height 199
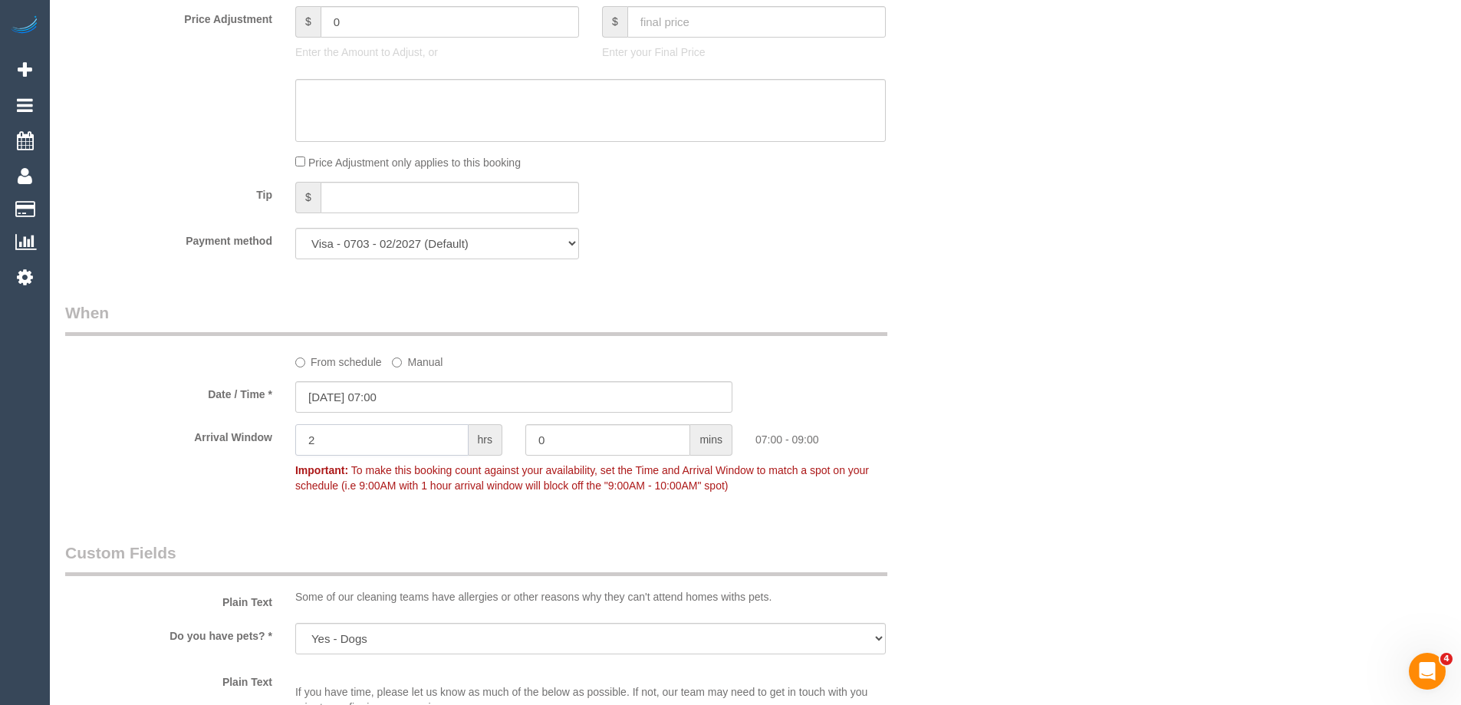
click at [402, 441] on input "2" at bounding box center [381, 439] width 173 height 31
click at [424, 390] on input "06/09/2025 07:00" at bounding box center [513, 396] width 437 height 31
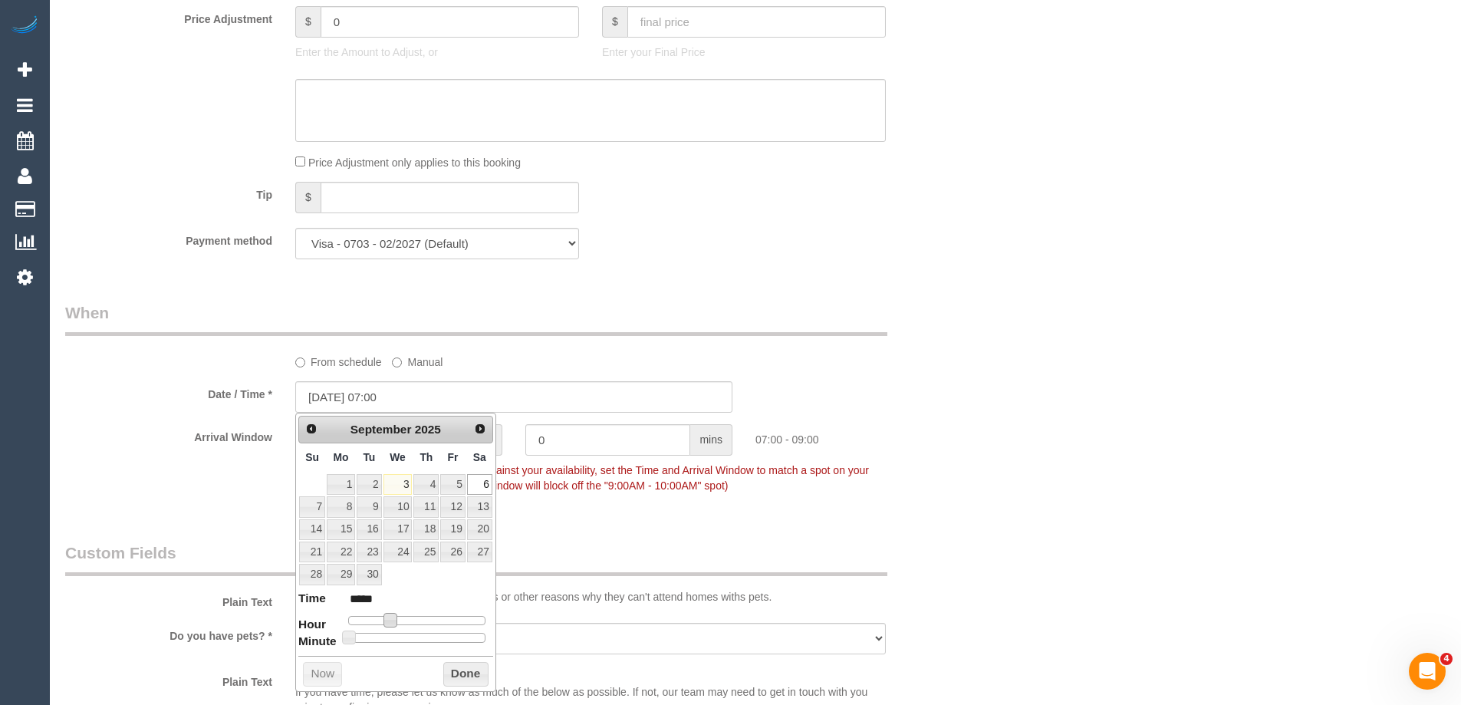
type input "06/09/2025 08:00"
type input "*****"
type input "06/09/2025 09:00"
type input "*****"
type input "06/09/2025 10:00"
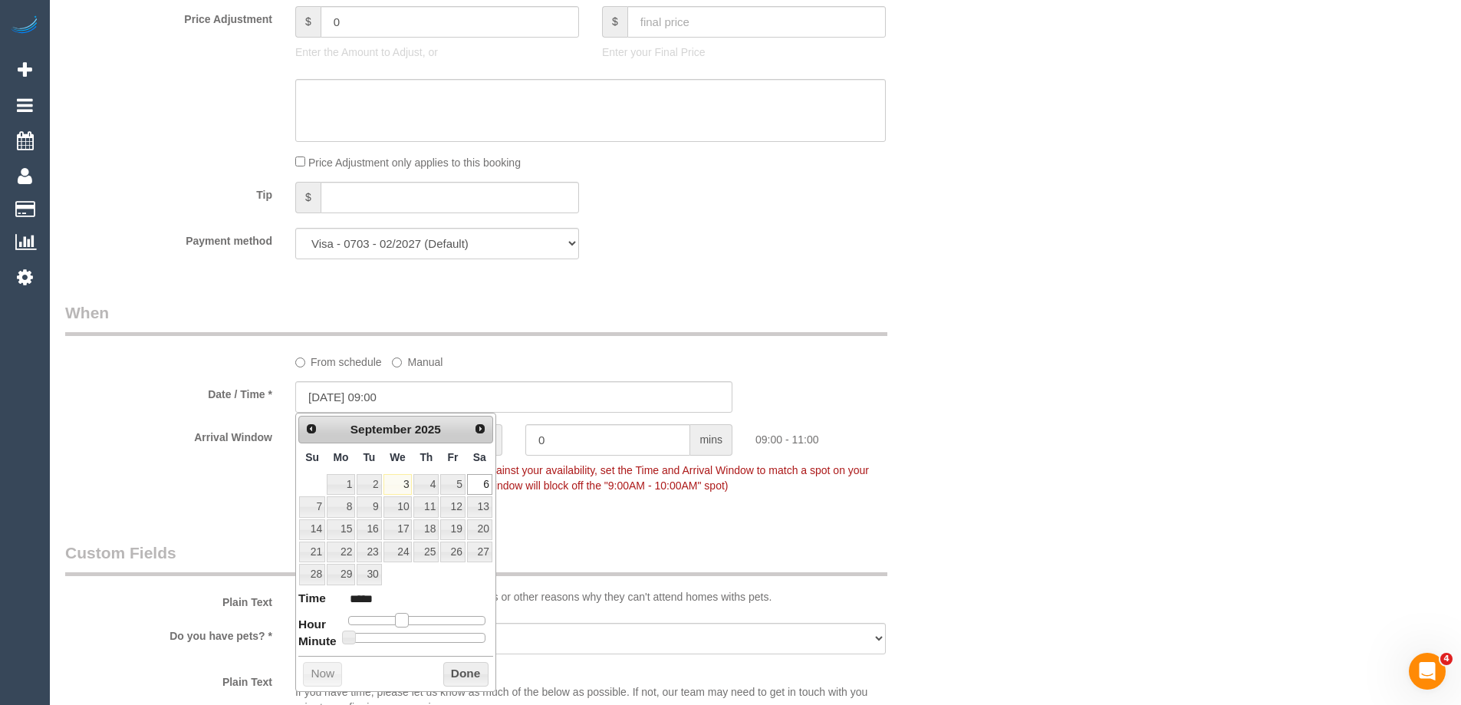
type input "*****"
drag, startPoint x: 396, startPoint y: 617, endPoint x: 416, endPoint y: 617, distance: 19.9
click at [416, 617] on div at bounding box center [416, 620] width 137 height 9
click at [449, 669] on button "Done" at bounding box center [465, 674] width 45 height 25
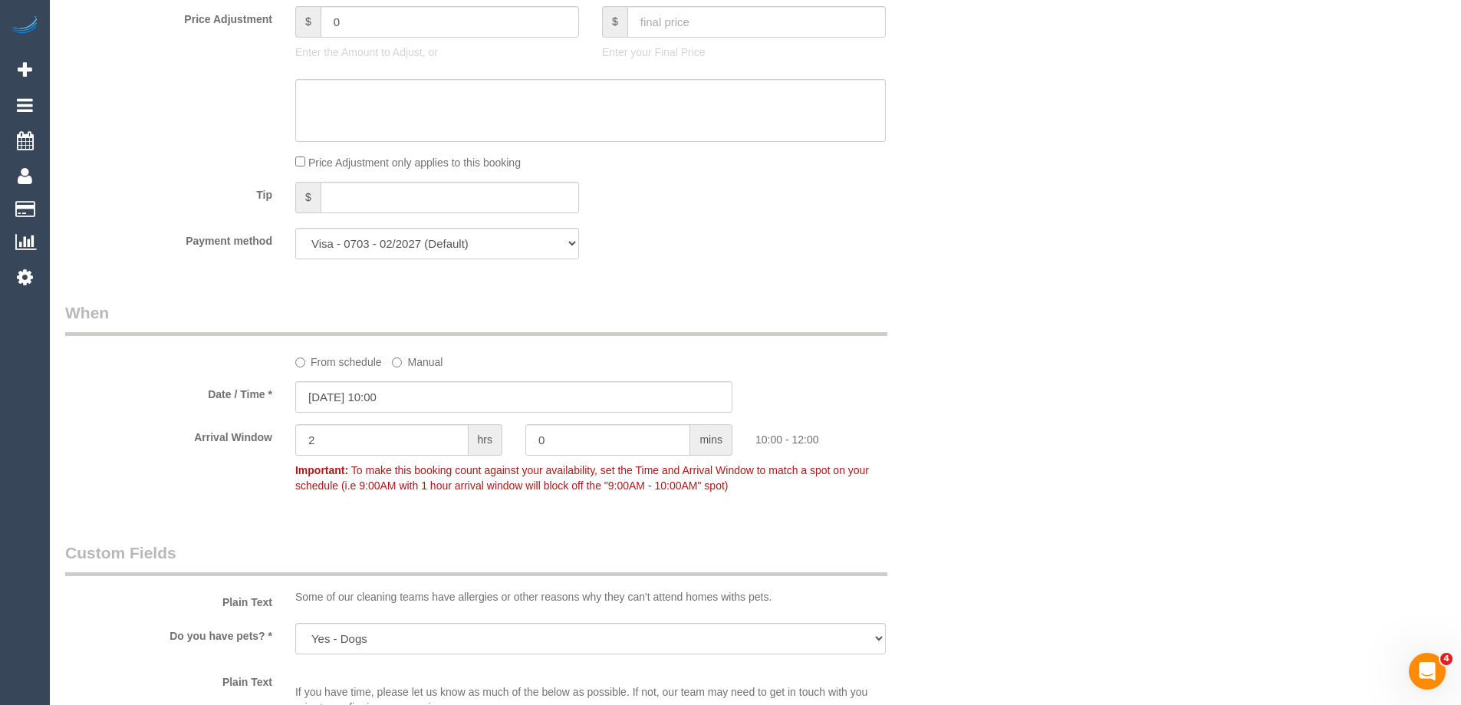
click at [1110, 479] on div "Who Email* michael.dunlop89@gmail.com Name * Michael Dunlop new customer Where …" at bounding box center [755, 373] width 1380 height 3440
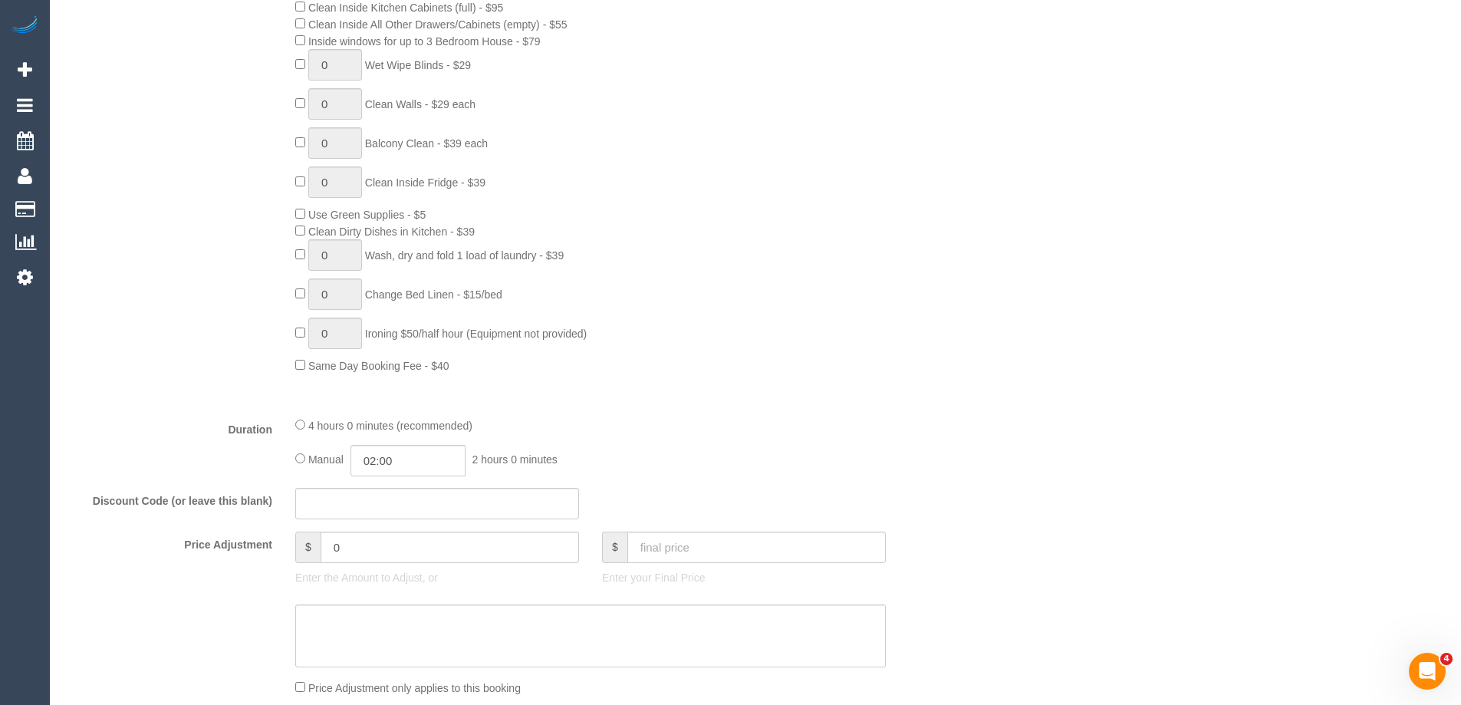
scroll to position [1074, 0]
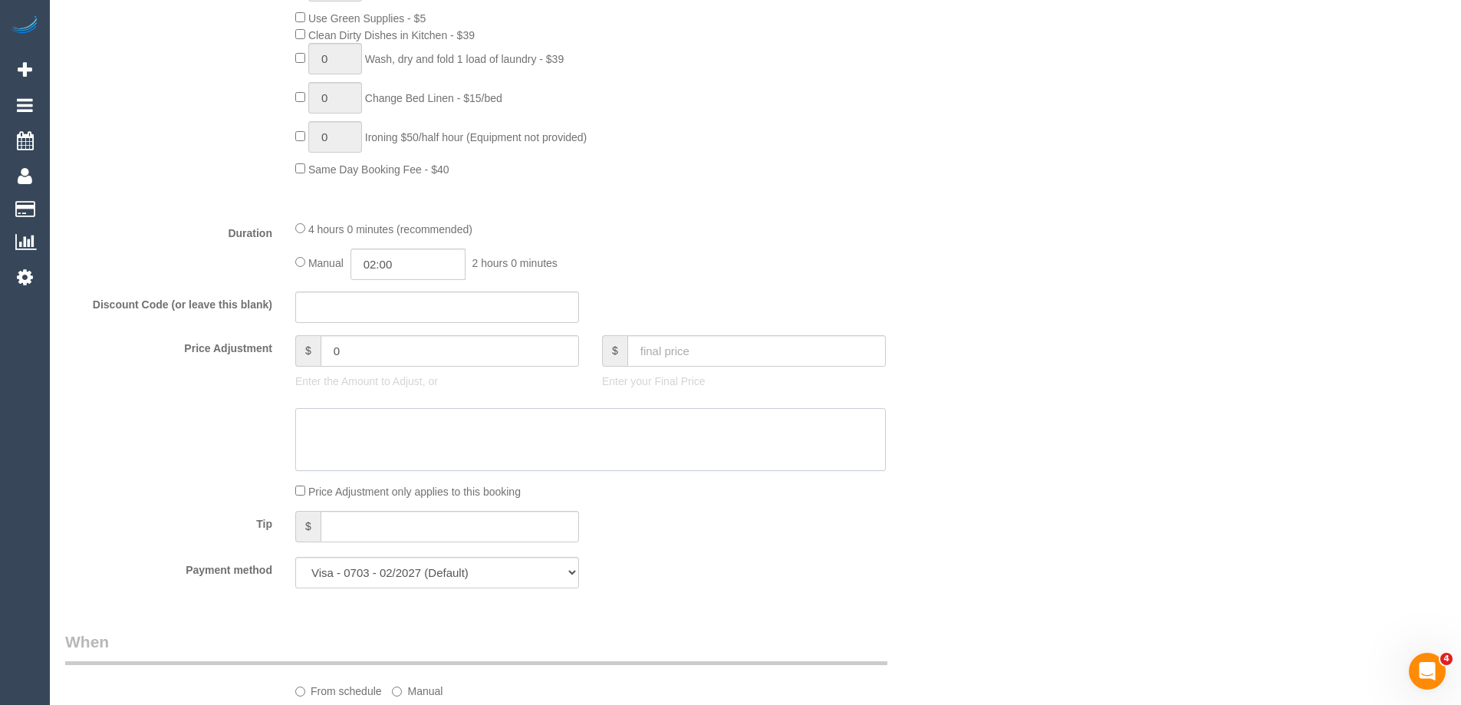
click at [347, 439] on textarea at bounding box center [590, 439] width 591 height 63
click at [397, 347] on input "0" at bounding box center [450, 350] width 258 height 31
click at [327, 357] on input "21.9" at bounding box center [450, 350] width 258 height 31
type input "21.9"
click at [1025, 291] on div "Who Email* michael.dunlop89@gmail.com Name * Michael Dunlop new customer Where …" at bounding box center [755, 702] width 1380 height 3440
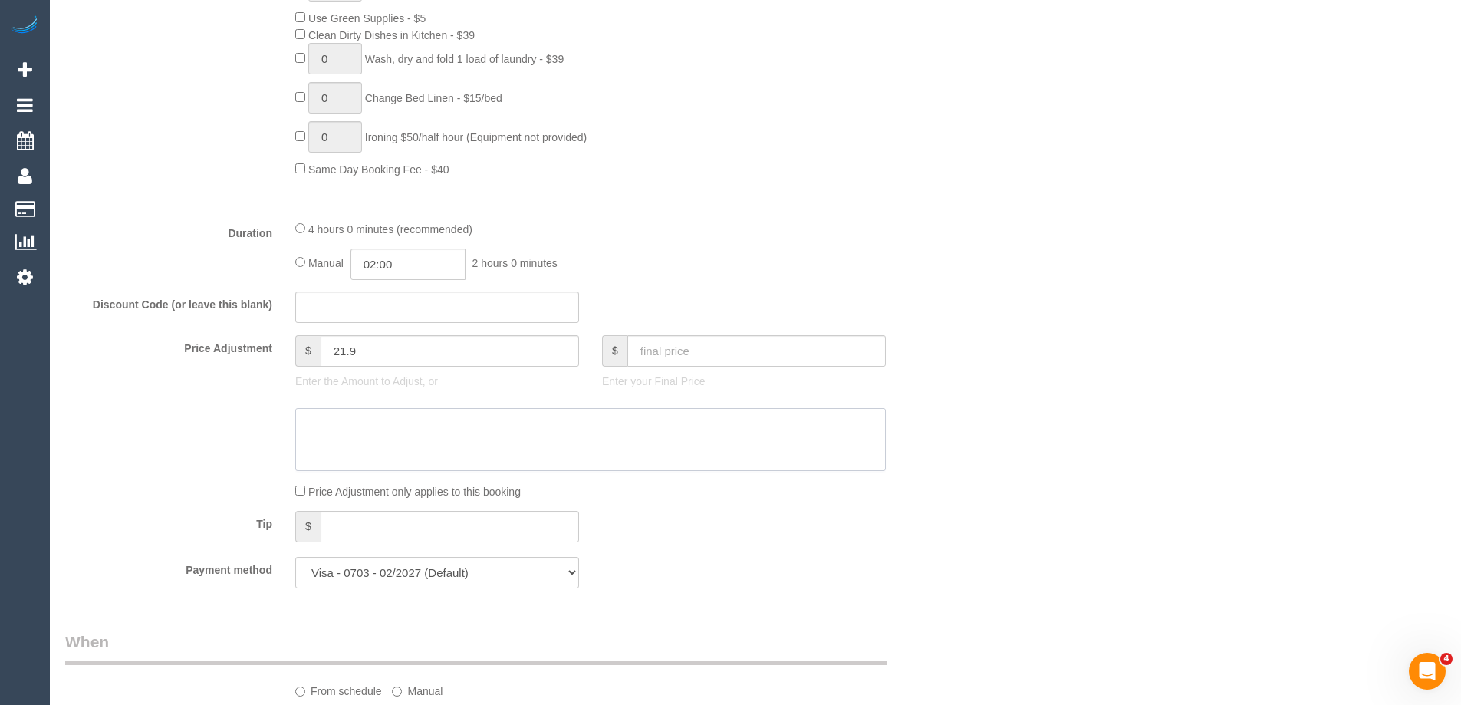
click at [488, 439] on textarea at bounding box center [590, 439] width 591 height 63
click at [311, 425] on textarea at bounding box center [590, 439] width 591 height 63
click at [381, 426] on textarea at bounding box center [590, 439] width 591 height 63
click at [306, 422] on textarea at bounding box center [590, 439] width 591 height 63
click at [351, 423] on textarea at bounding box center [590, 439] width 591 height 63
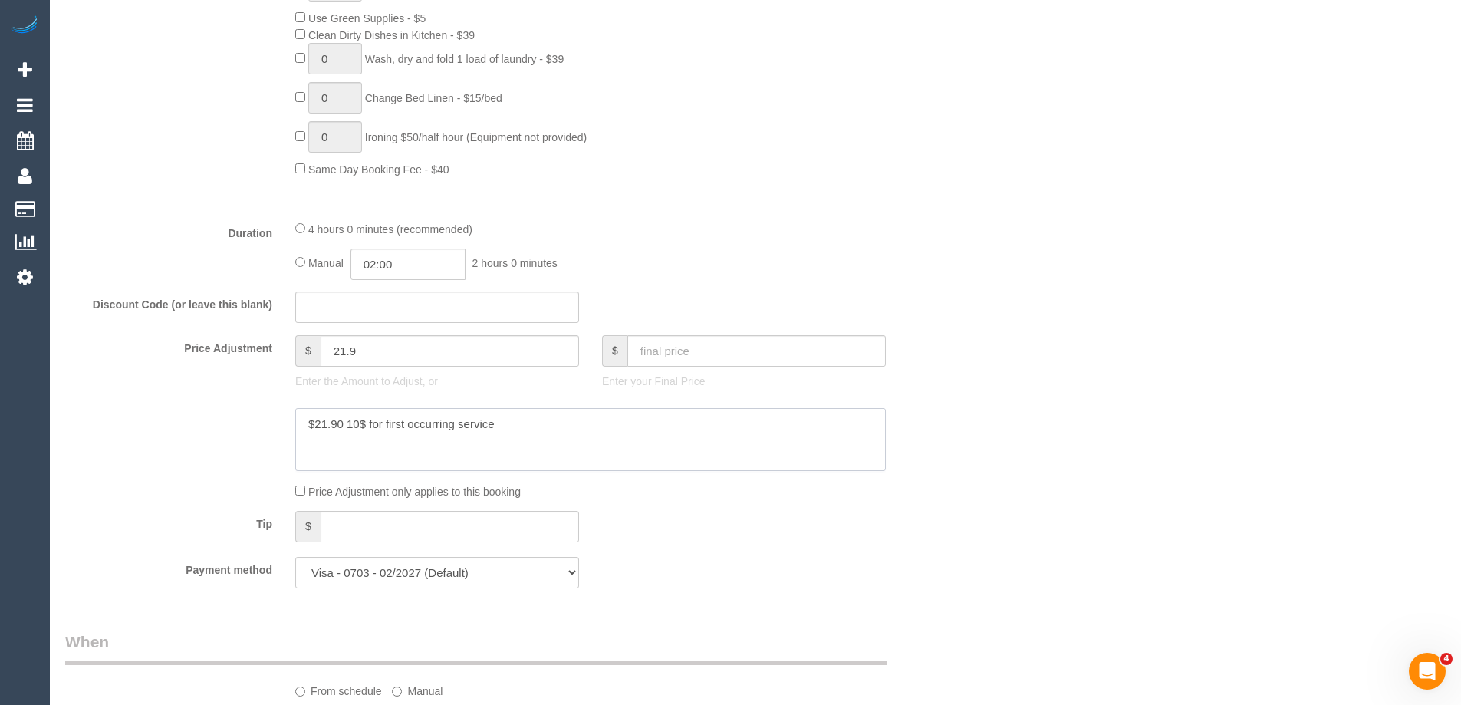
click at [560, 439] on textarea at bounding box center [590, 439] width 591 height 63
click at [1072, 365] on div "Who Email* michael.dunlop89@gmail.com Name * Michael Dunlop new customer Where …" at bounding box center [755, 702] width 1380 height 3440
click at [369, 420] on textarea at bounding box center [590, 439] width 591 height 63
type textarea "$21.90 10% for first occurring service - LB"
click at [1127, 351] on div "Who Email* michael.dunlop89@gmail.com Name * Michael Dunlop new customer Where …" at bounding box center [755, 702] width 1380 height 3440
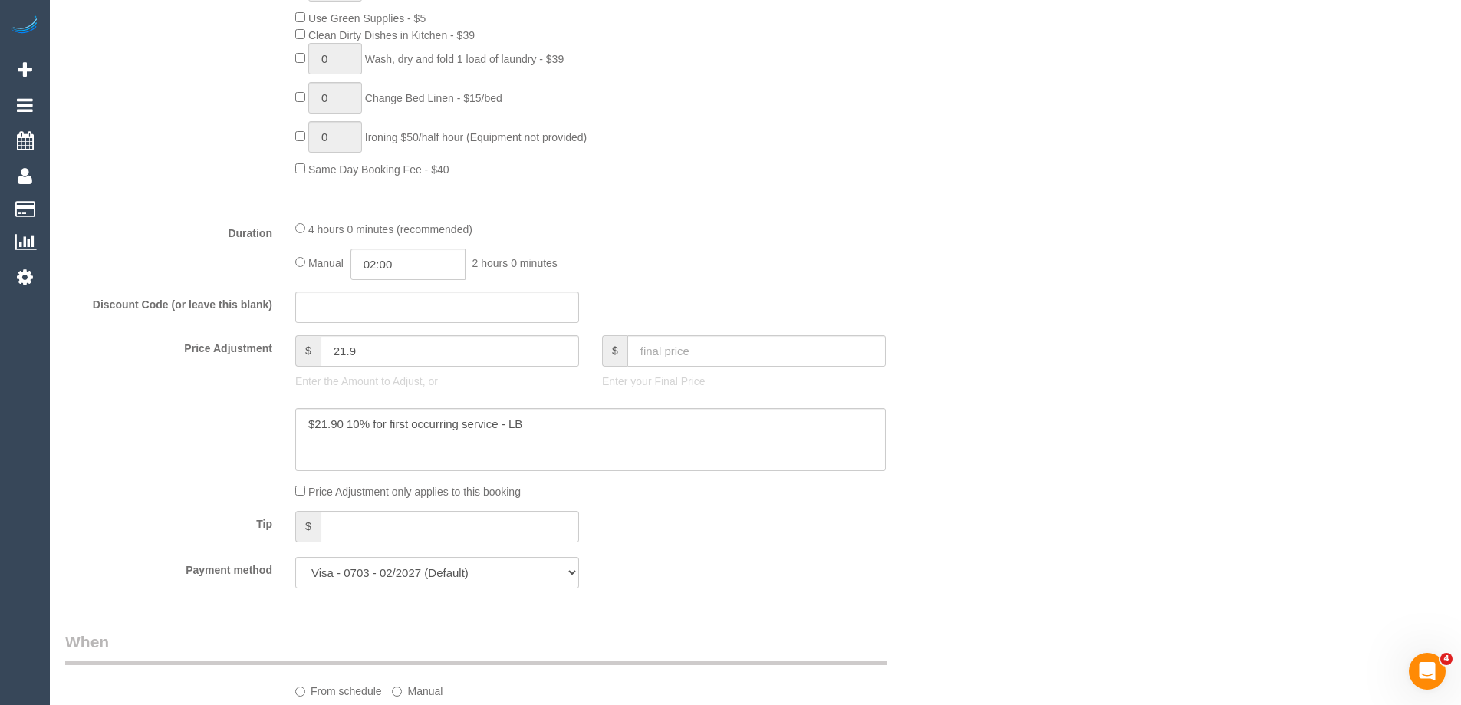
click at [1080, 416] on div "Who Email* michael.dunlop89@gmail.com Name * Michael Dunlop new customer Where …" at bounding box center [755, 702] width 1380 height 3440
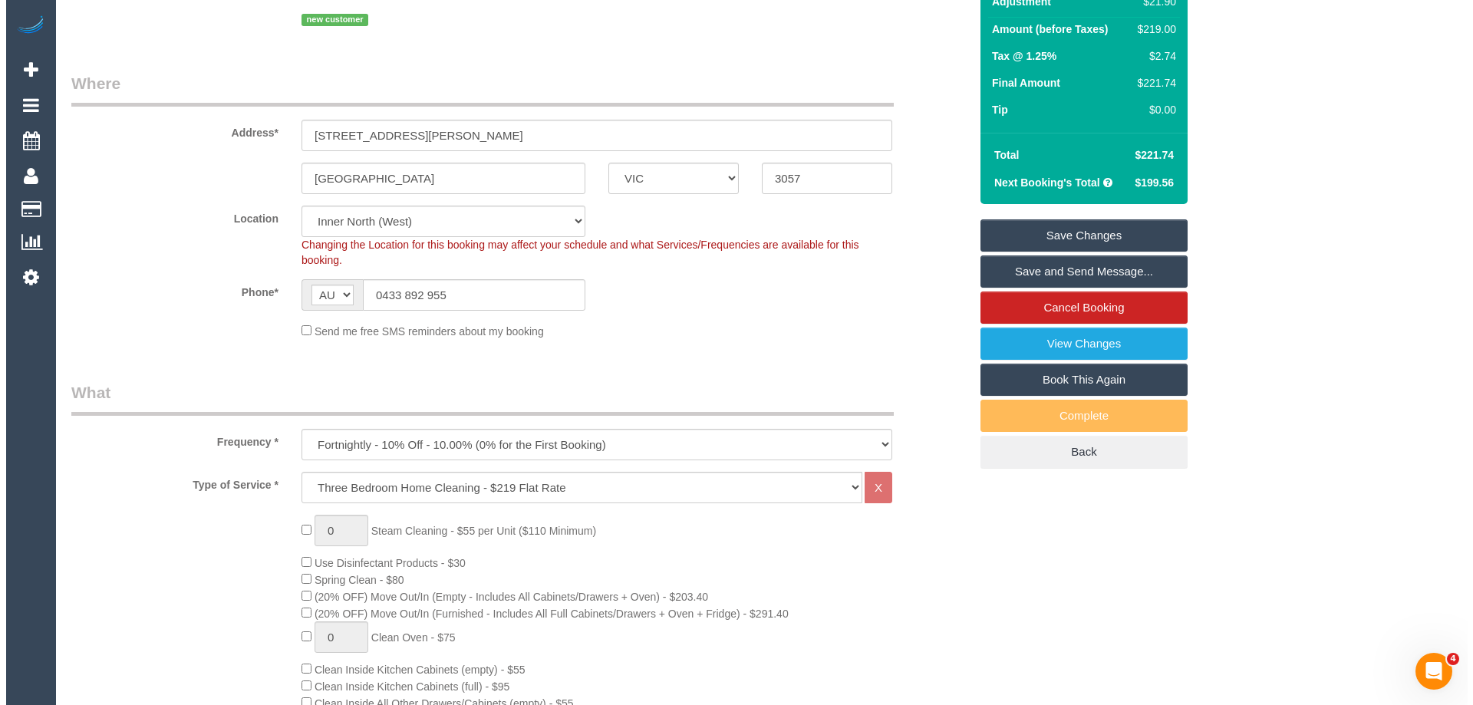
scroll to position [0, 0]
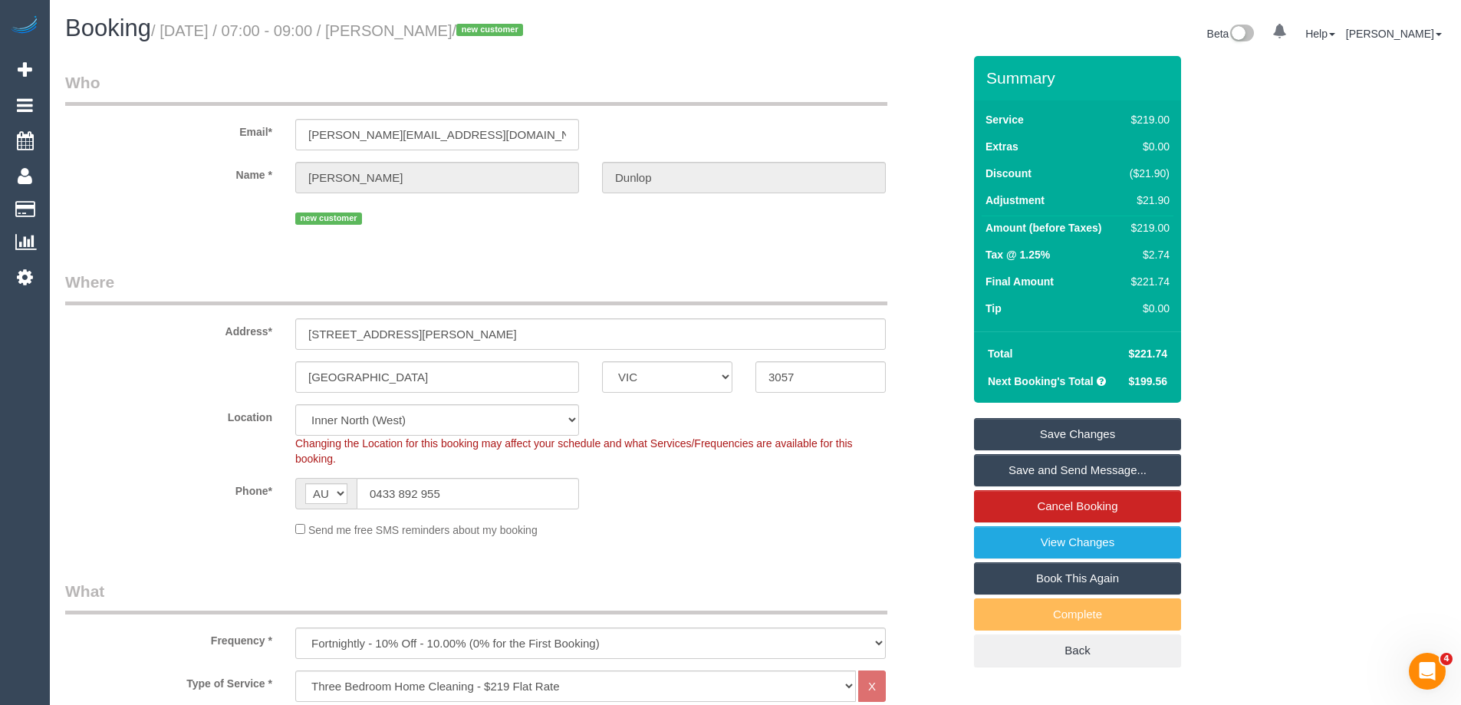
click at [1063, 472] on link "Save and Send Message..." at bounding box center [1077, 470] width 207 height 32
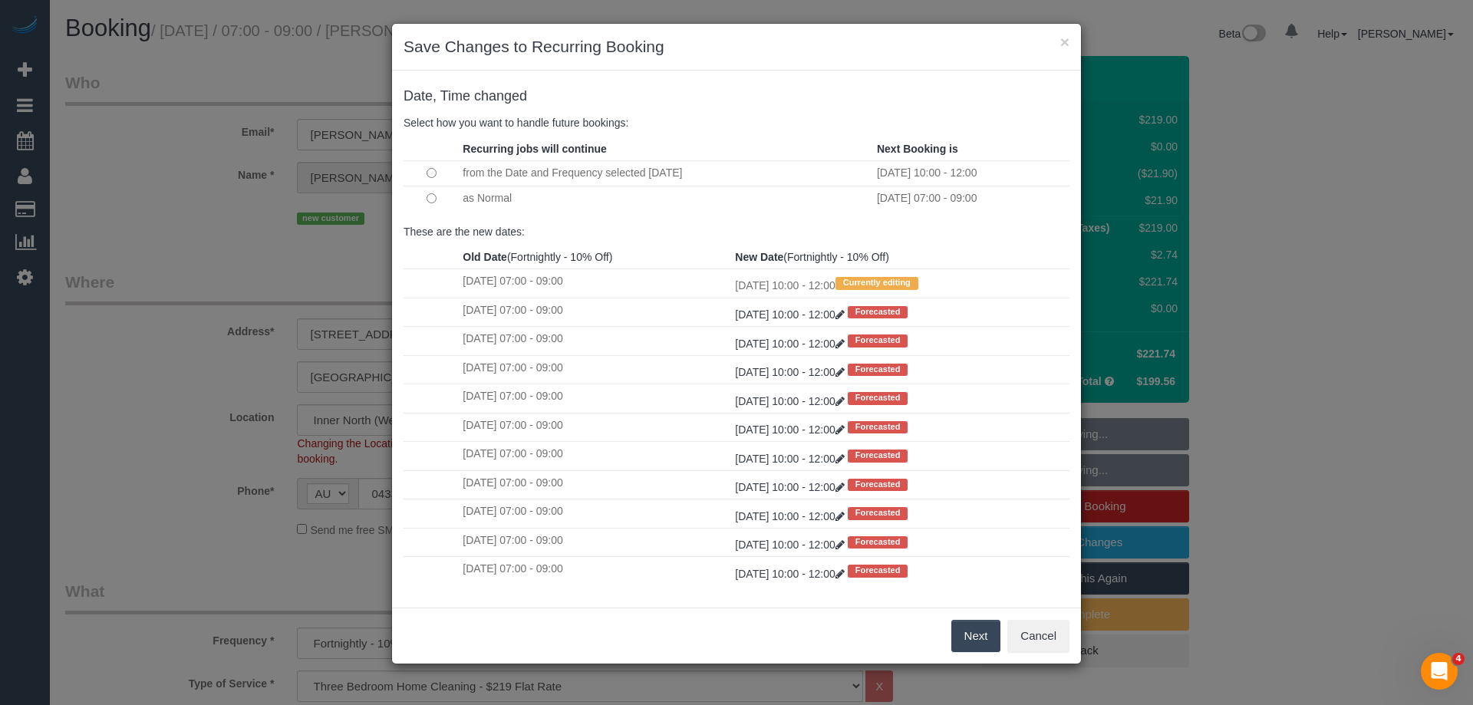
click at [981, 626] on button "Next" at bounding box center [976, 636] width 50 height 32
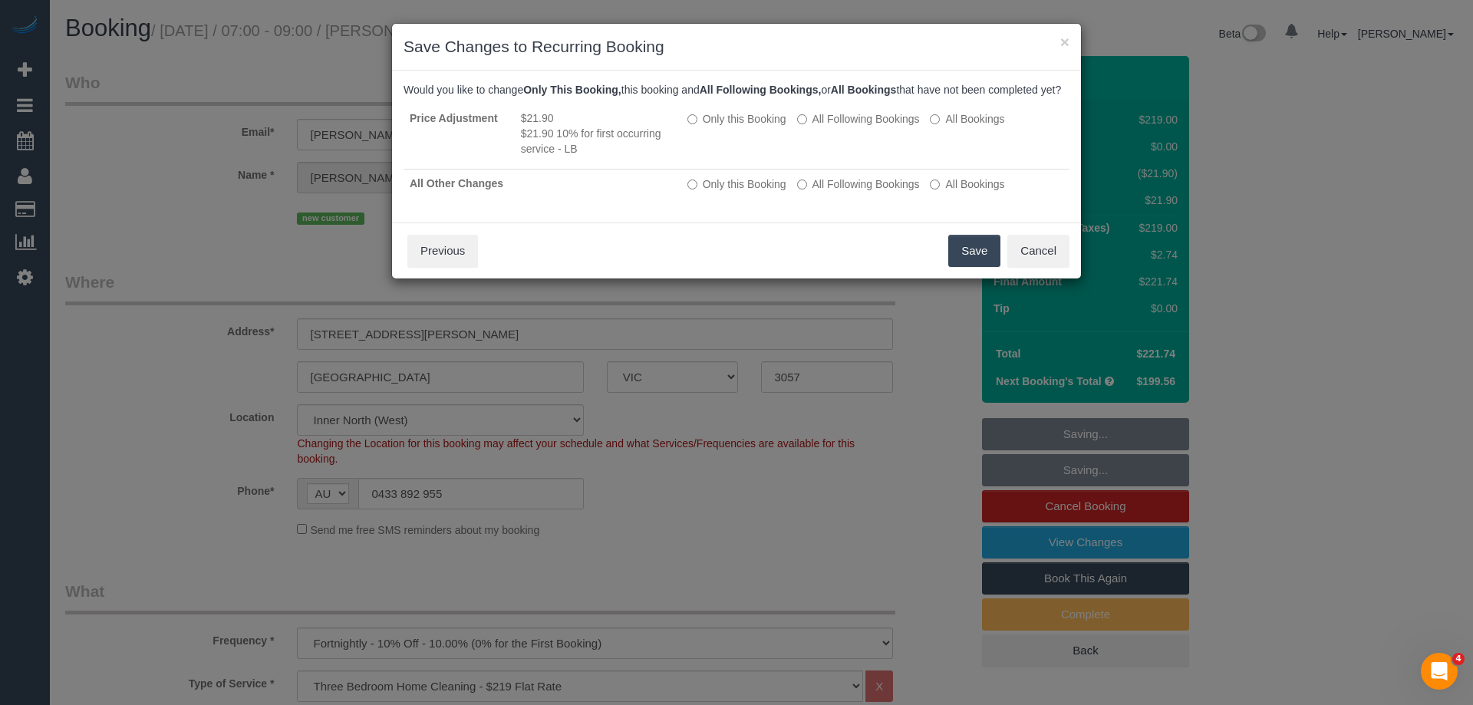
click at [974, 267] on button "Save" at bounding box center [974, 251] width 52 height 32
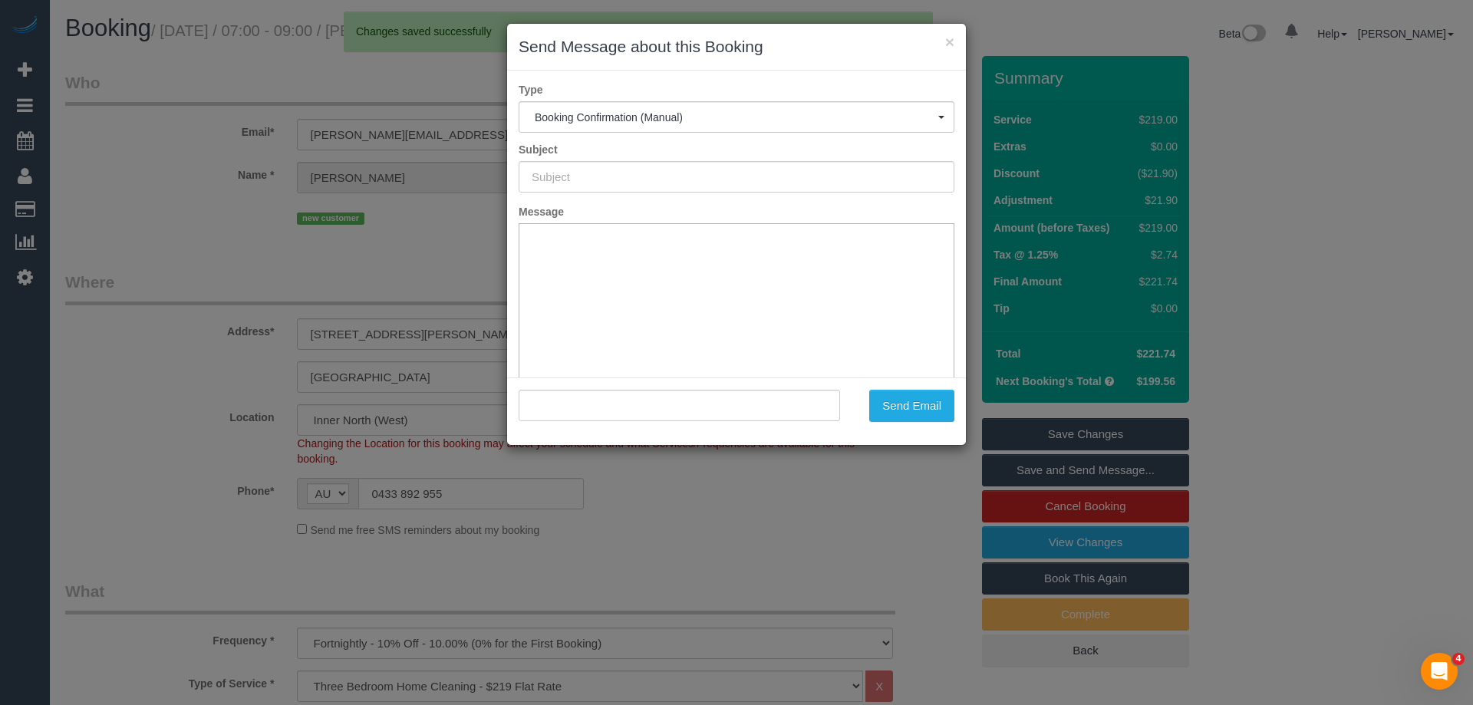
type input "Booking Confirmed"
type input ""Michael Dunlop" <michael.dunlop89@gmail.com>"
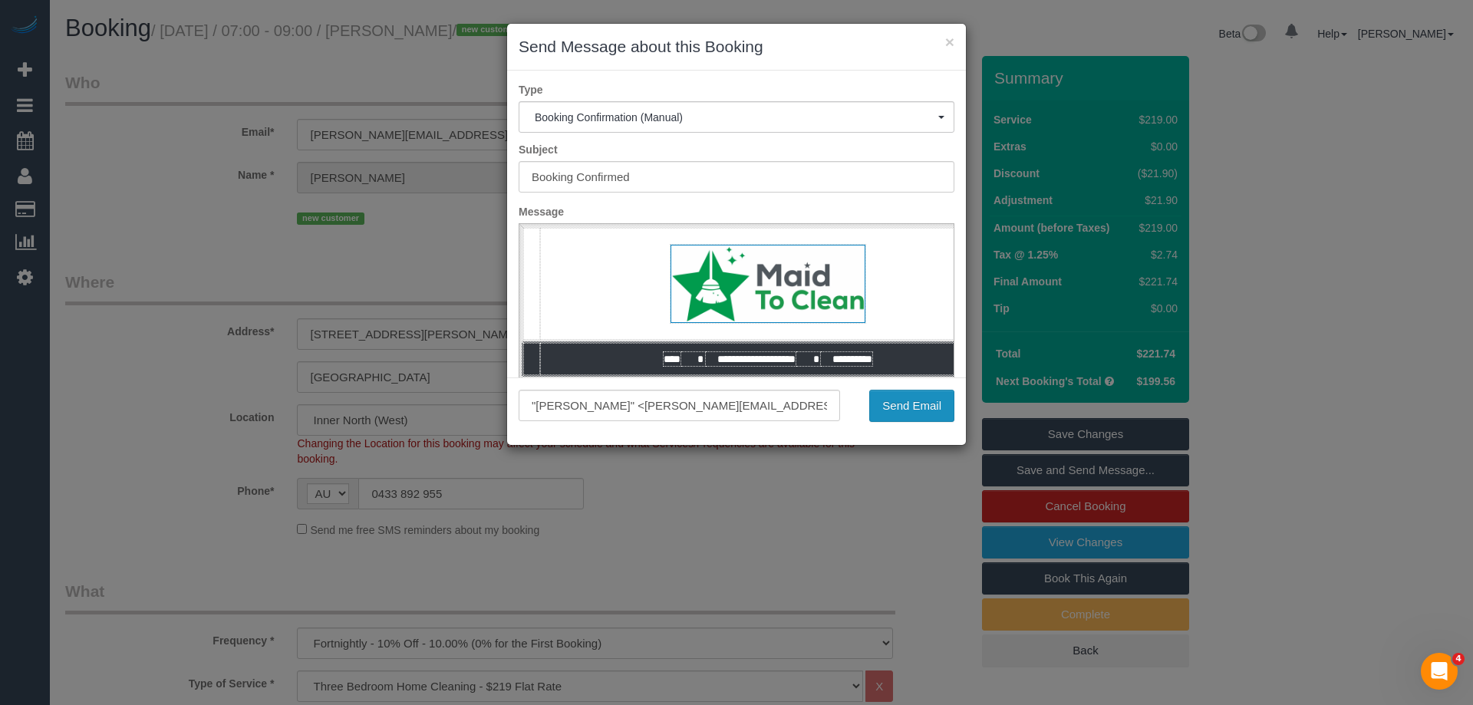
click at [905, 412] on button "Send Email" at bounding box center [911, 406] width 85 height 32
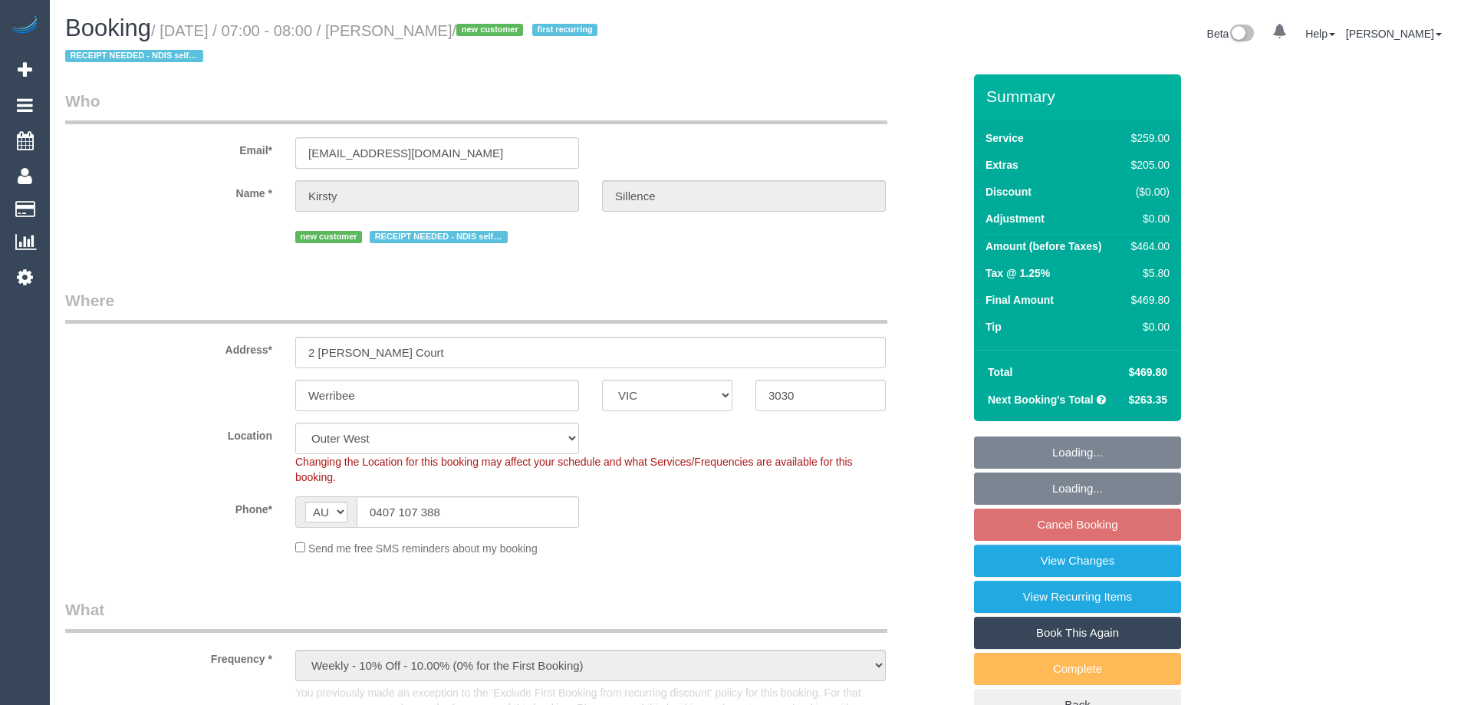
select select "VIC"
select select "spot1"
select select "number:29"
select select "number:14"
select select "number:19"
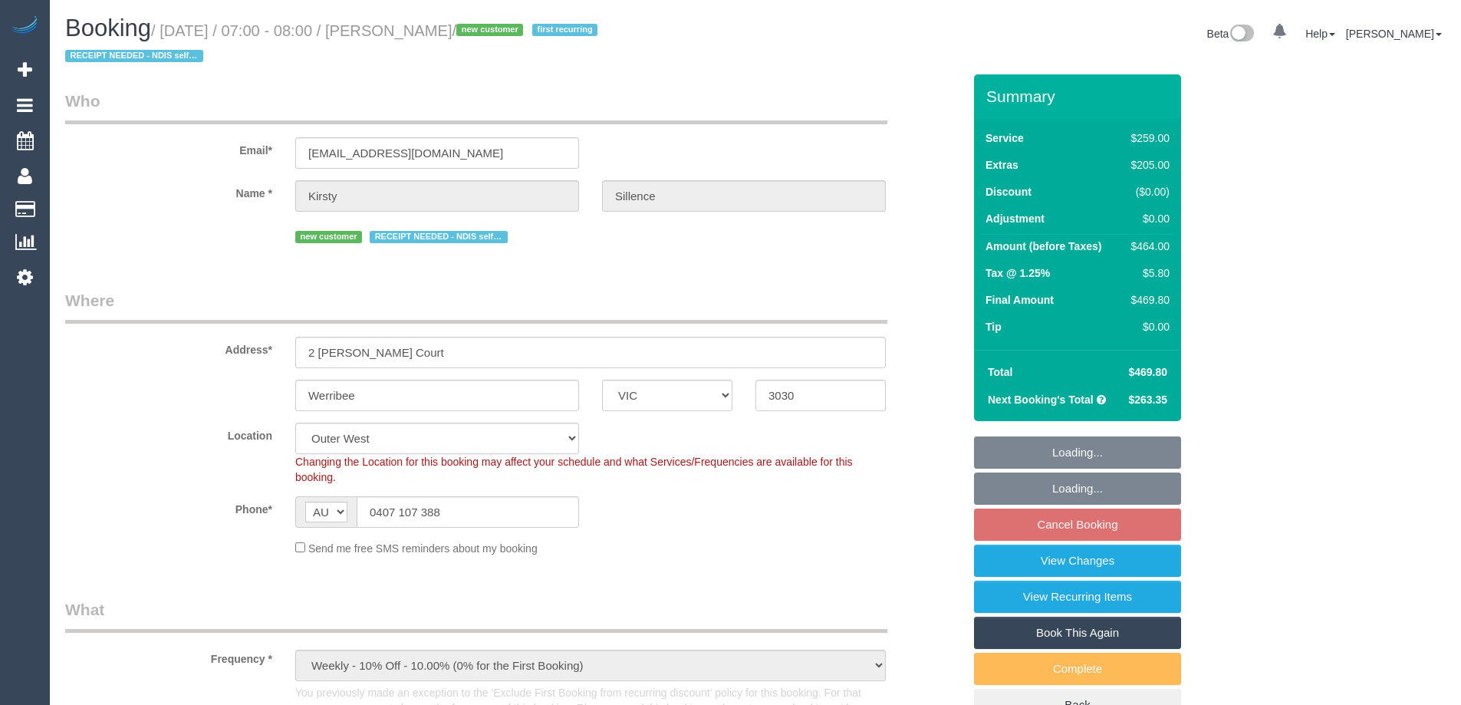
select select "number:22"
select select "number:33"
select select "number:26"
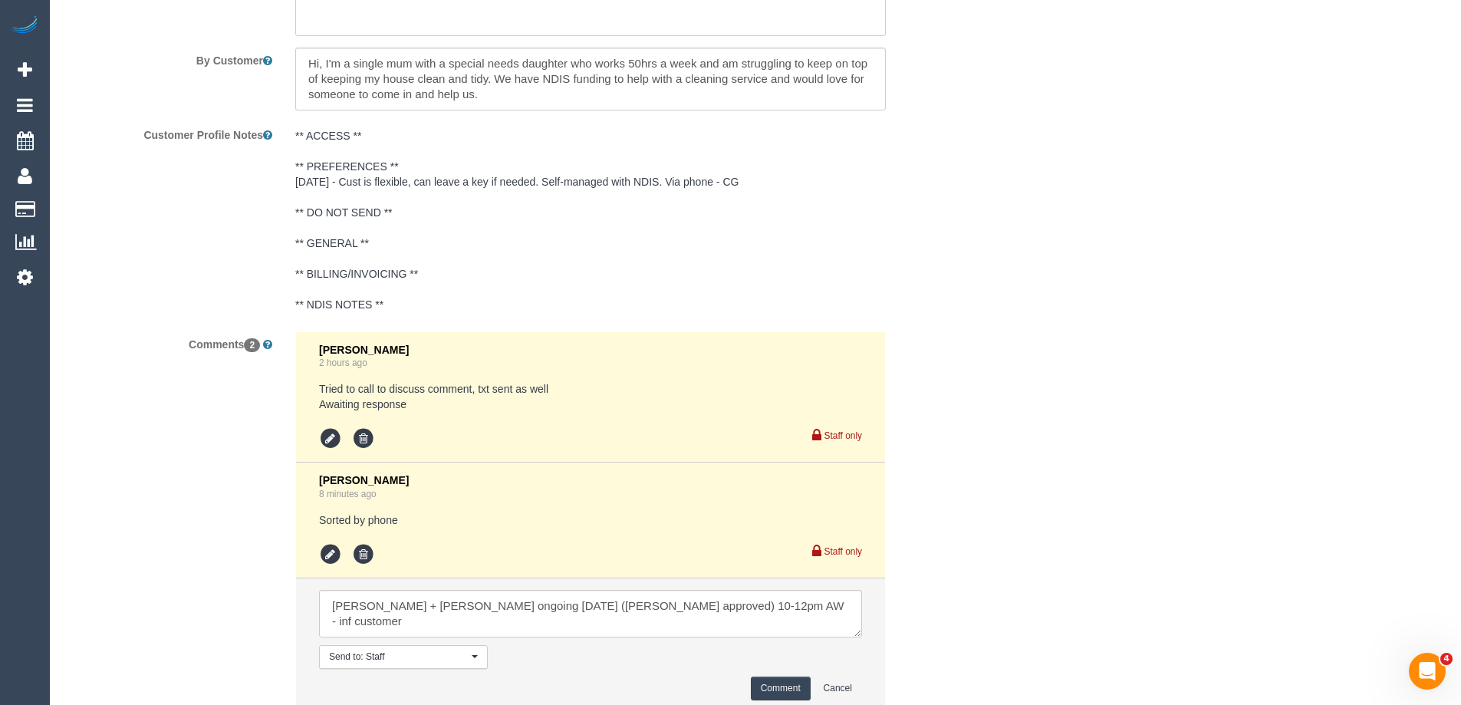
scroll to position [2858, 0]
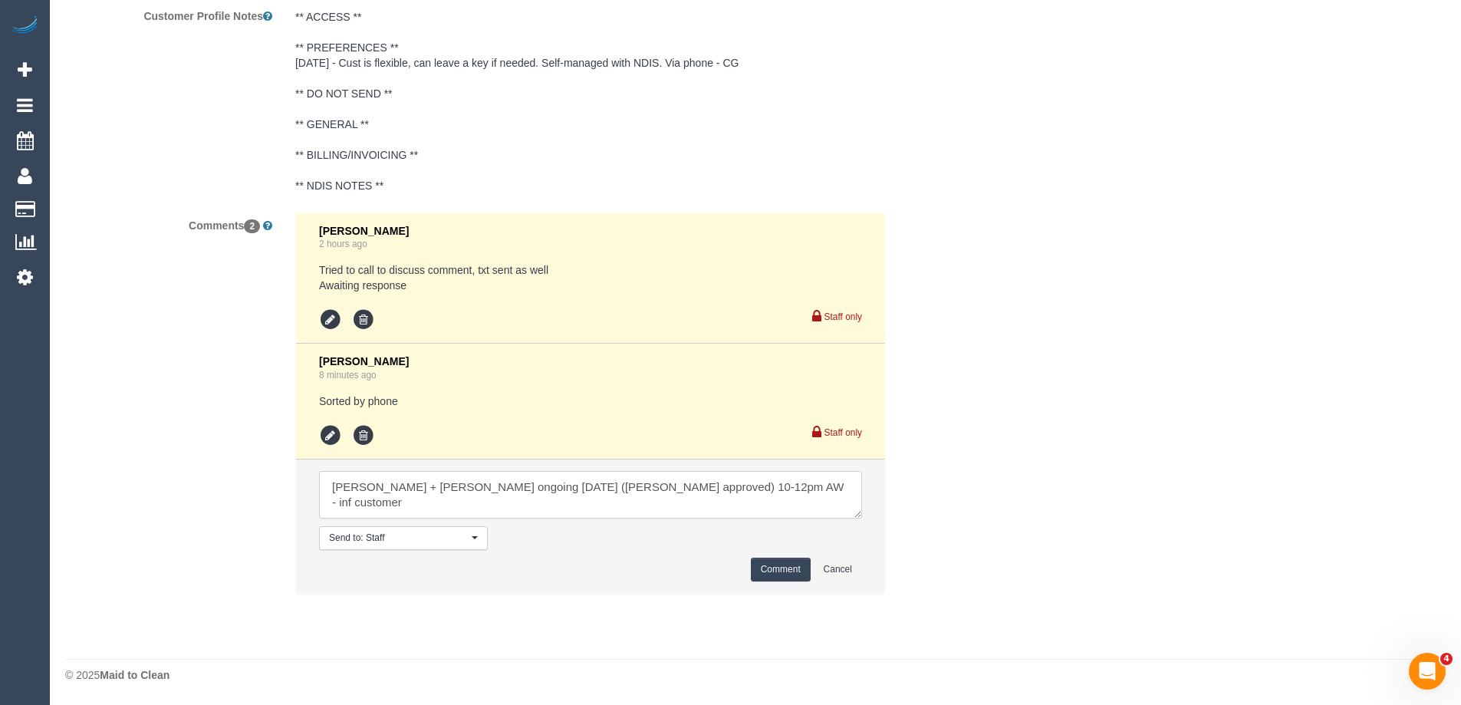
click at [834, 490] on textarea at bounding box center [590, 495] width 543 height 48
type textarea "[PERSON_NAME] + [PERSON_NAME] ongoing [DATE] ([PERSON_NAME] approved) 10-12pm A…"
click at [784, 569] on button "Comment" at bounding box center [781, 570] width 60 height 24
